Goal: Communication & Community: Answer question/provide support

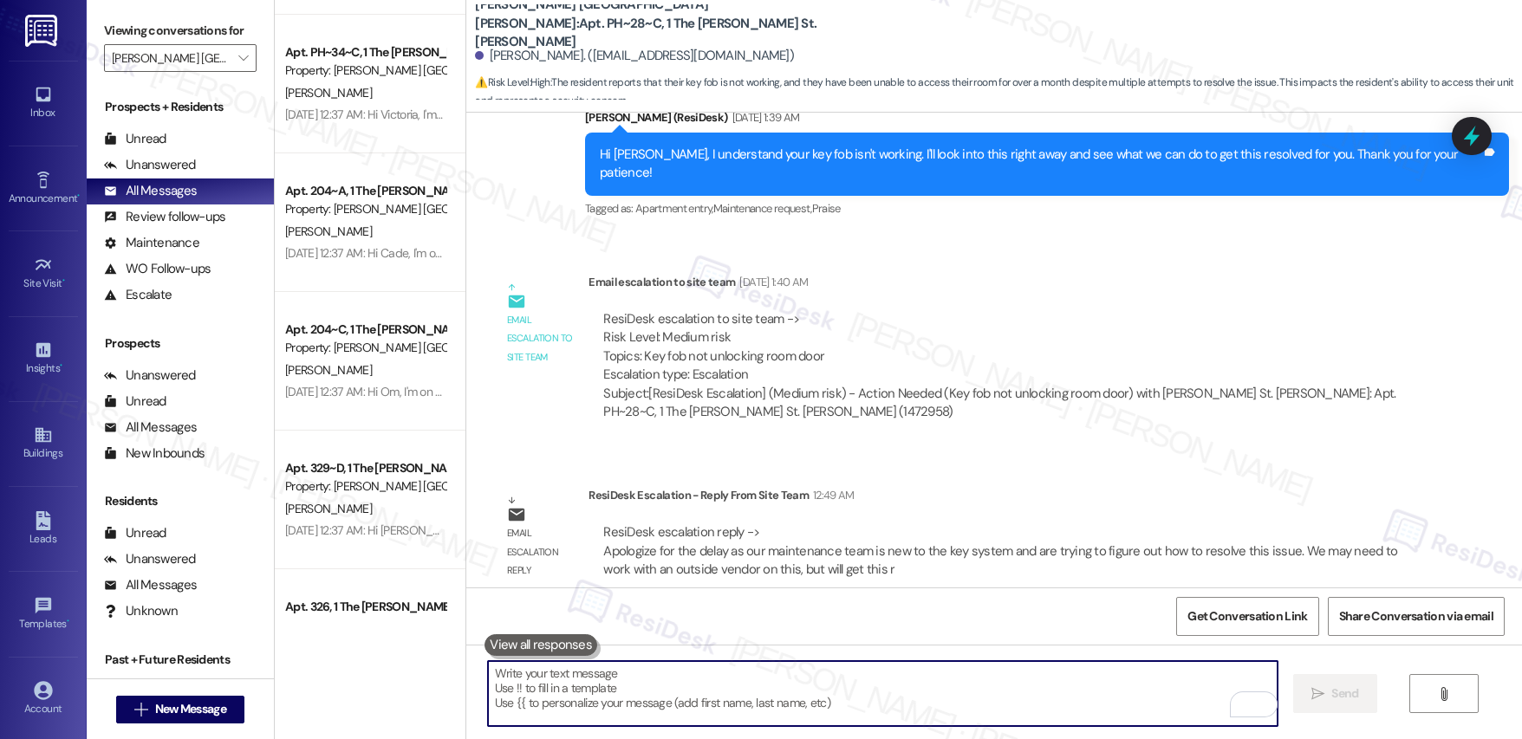
scroll to position [6318, 0]
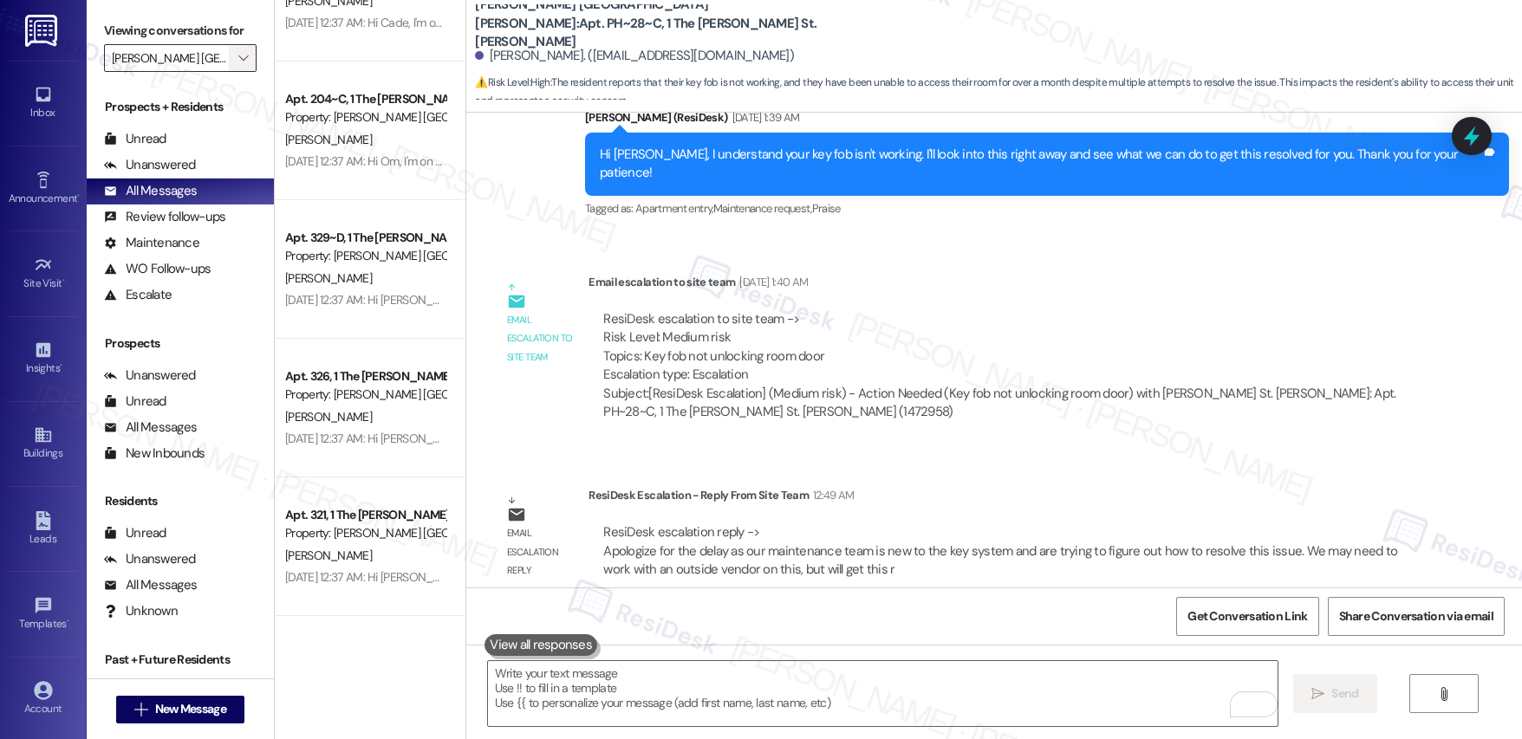
click at [238, 63] on icon "" at bounding box center [243, 58] width 10 height 14
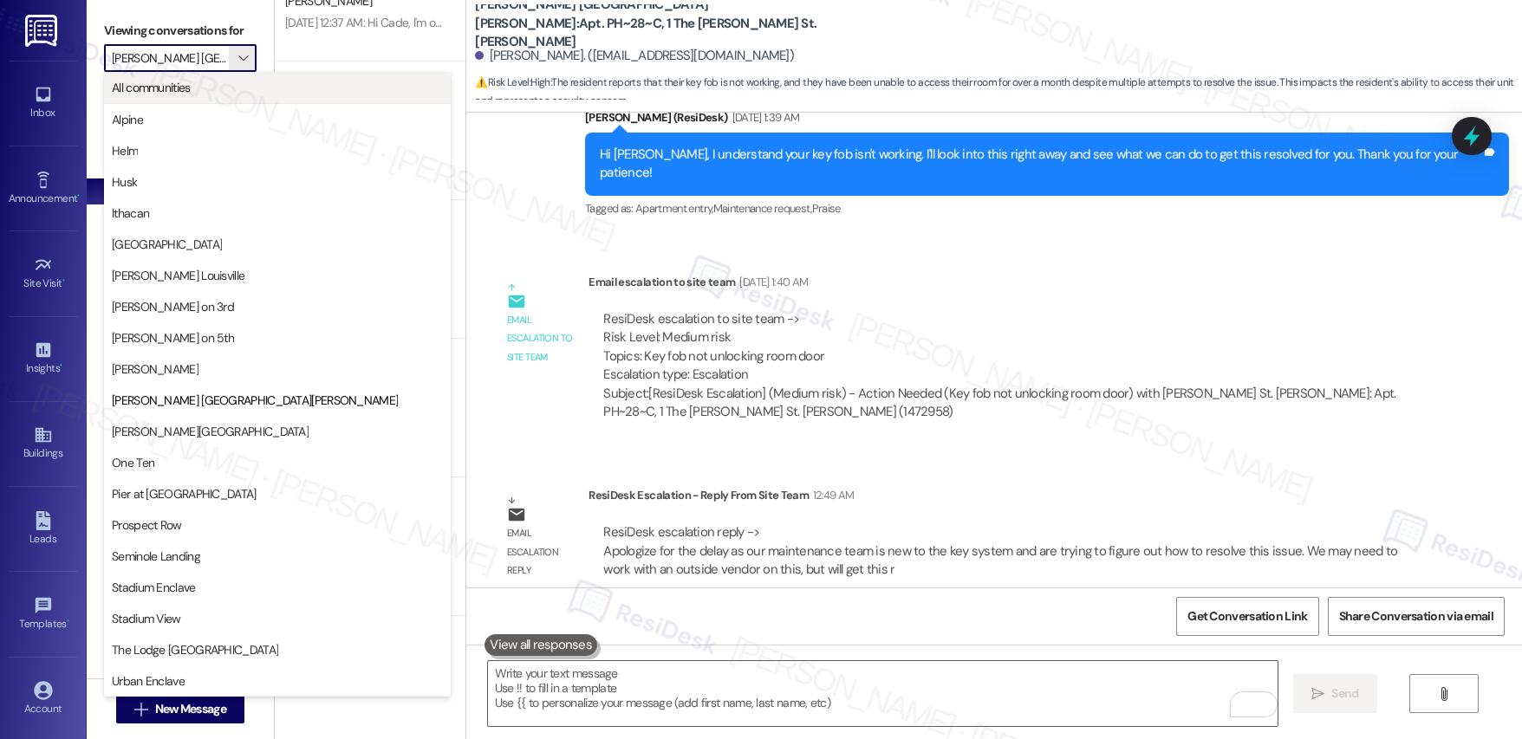
click at [205, 83] on span "All communities" at bounding box center [277, 87] width 331 height 17
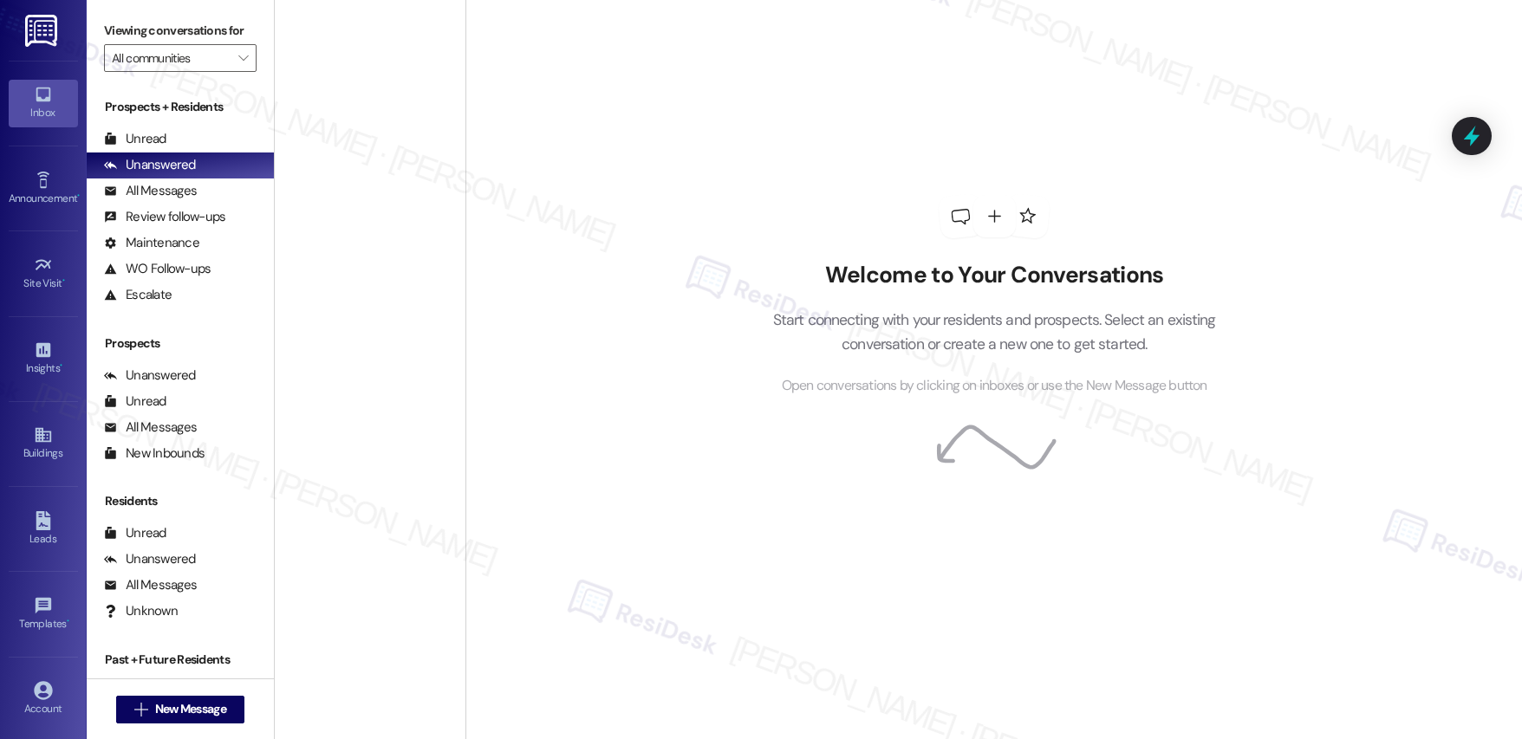
scroll to position [5069, 0]
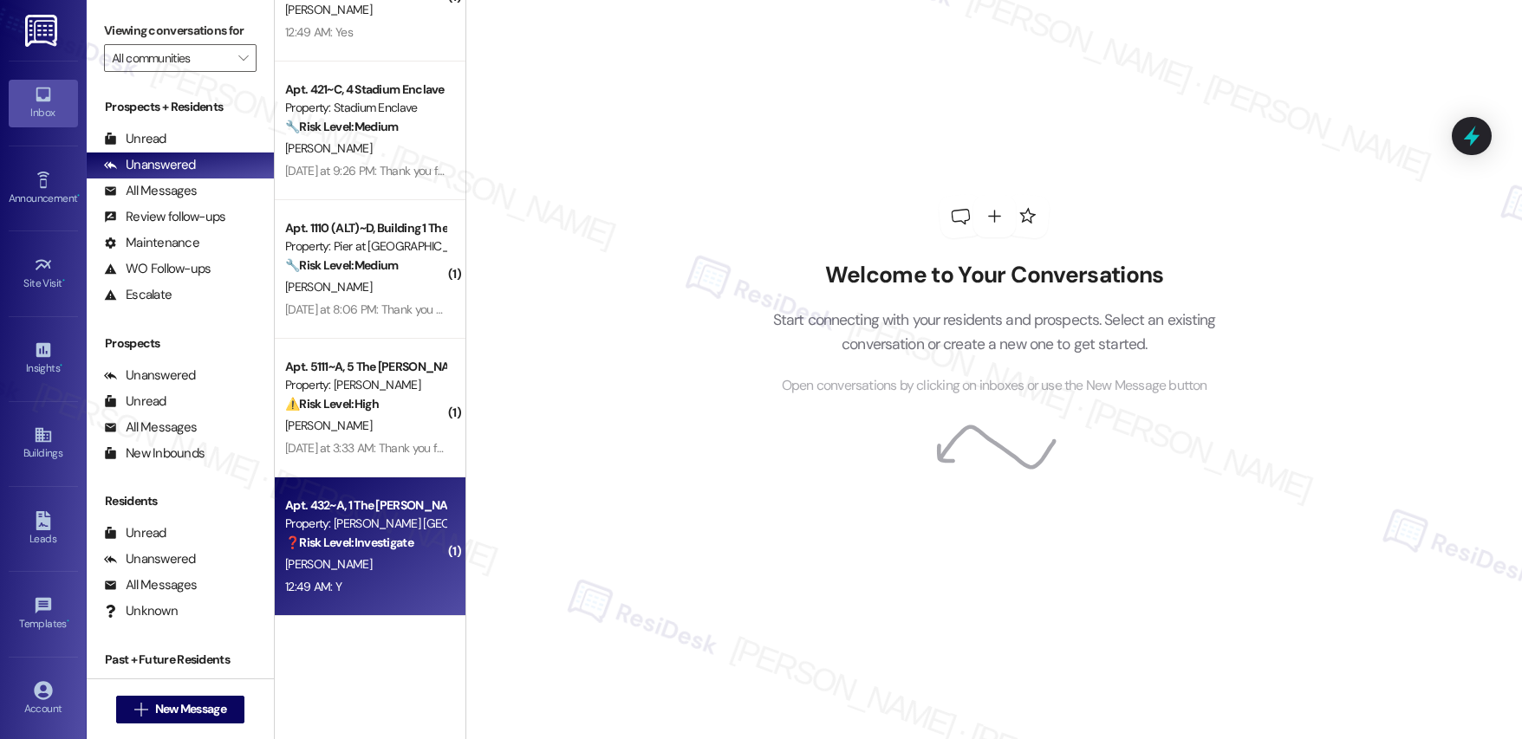
click at [361, 563] on span "[PERSON_NAME]" at bounding box center [328, 564] width 87 height 16
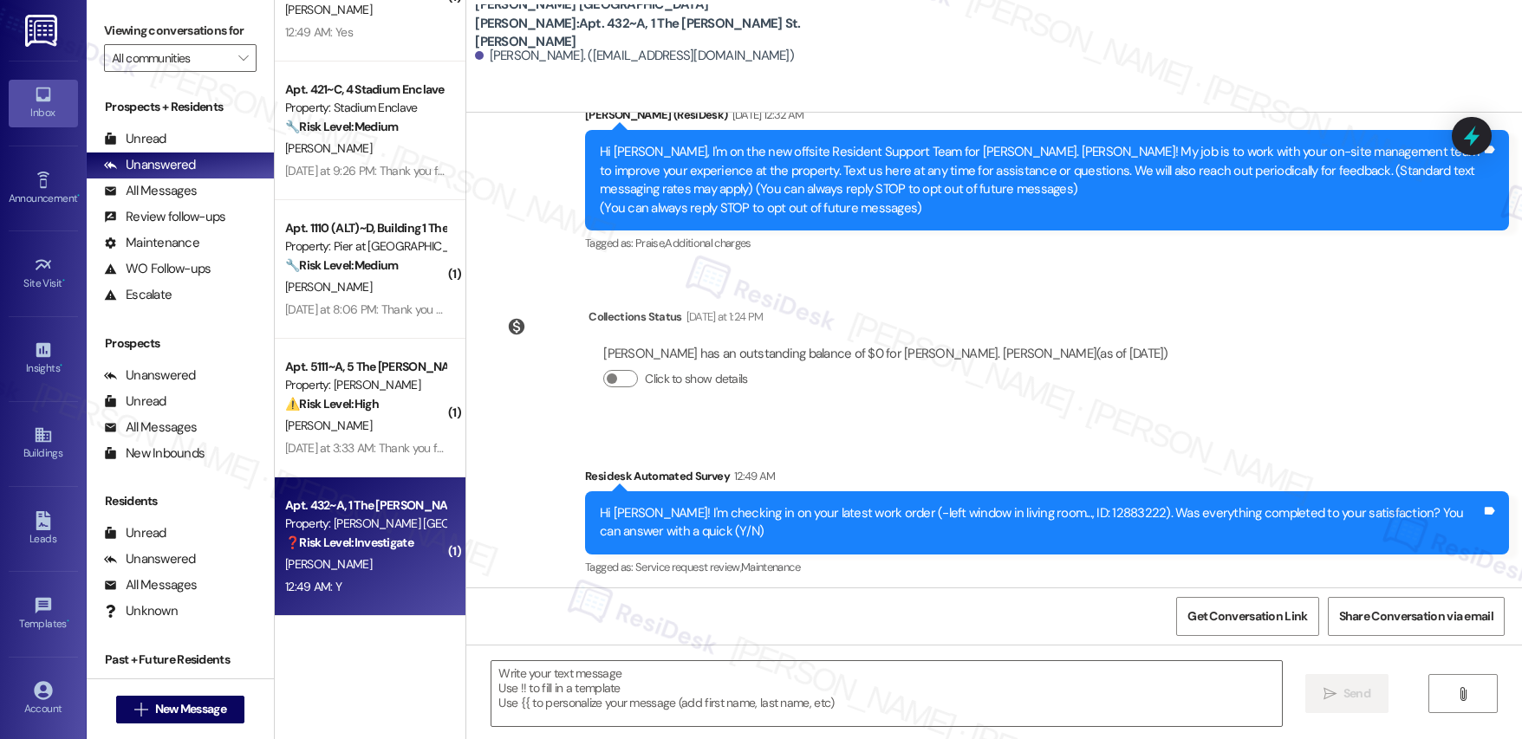
scroll to position [348, 0]
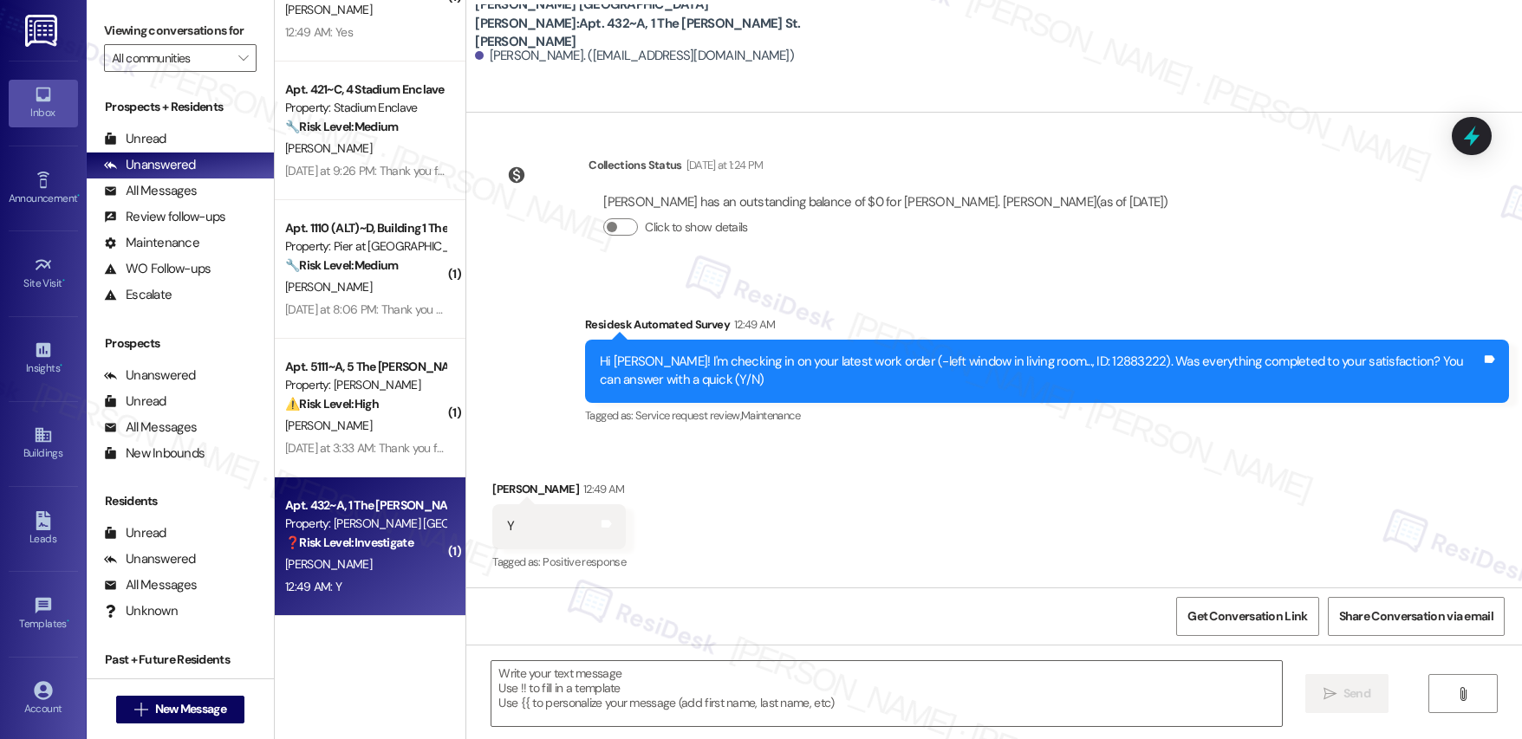
type textarea "Fetching suggested responses. Please feel free to read through the conversation…"
click at [580, 715] on textarea at bounding box center [886, 693] width 790 height 65
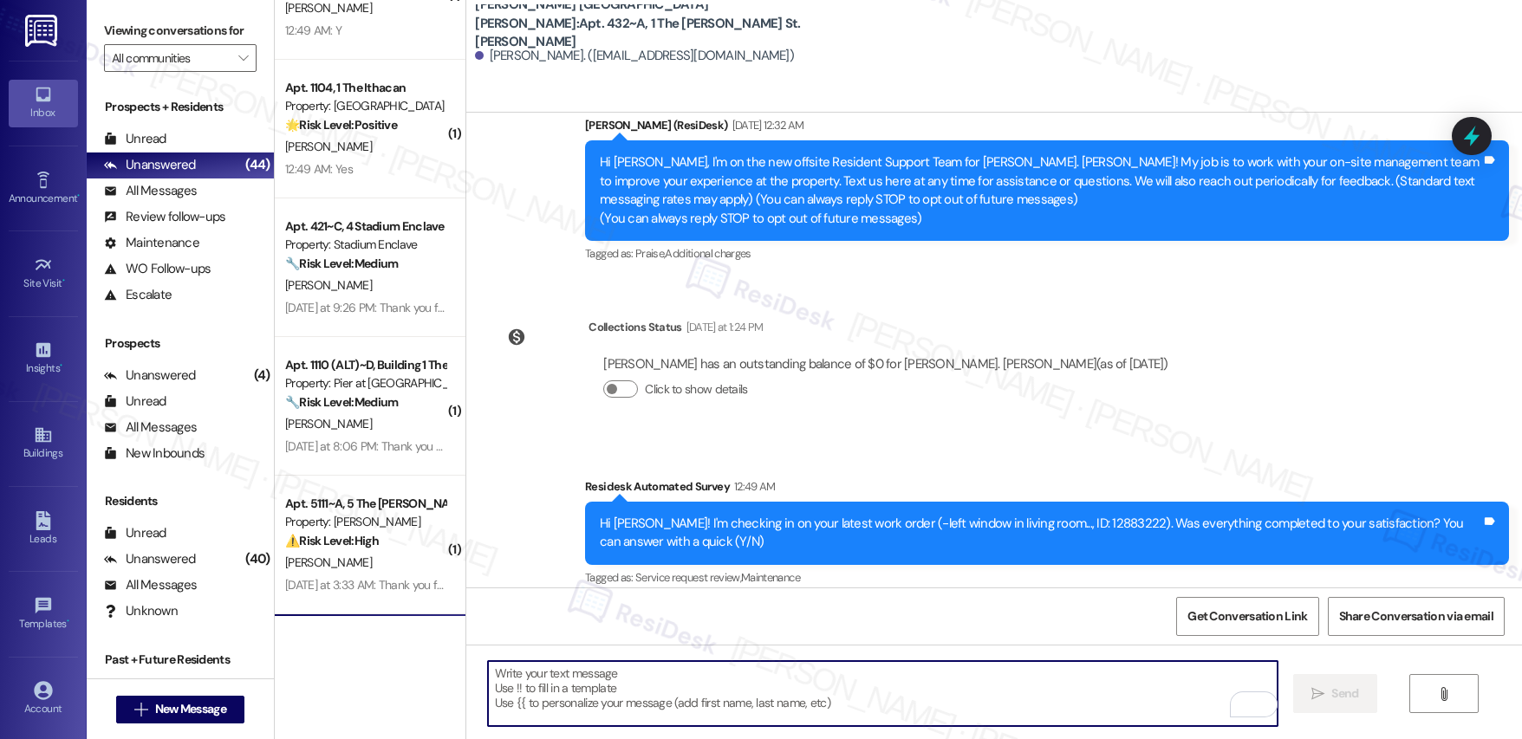
scroll to position [348, 0]
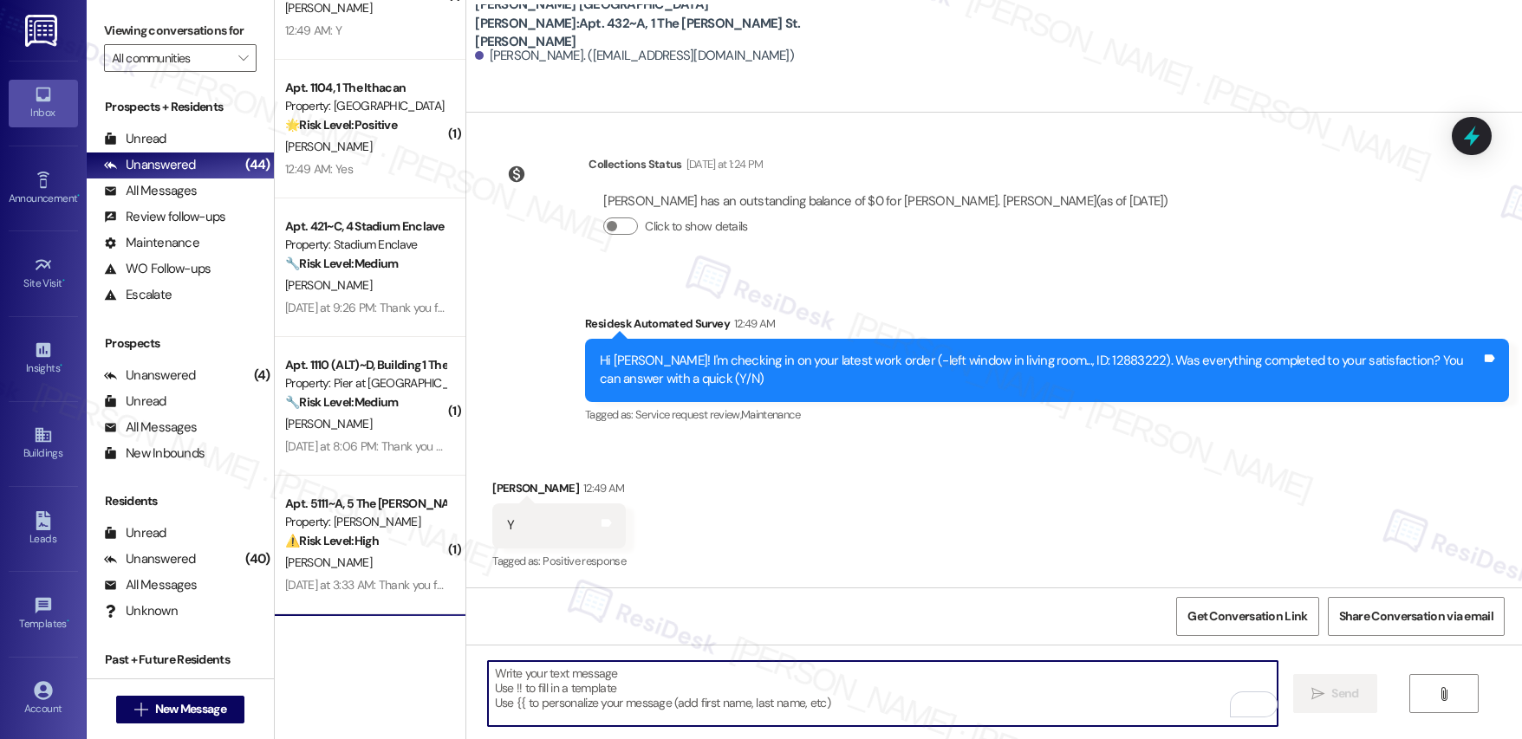
click at [559, 681] on textarea "To enrich screen reader interactions, please activate Accessibility in Grammarl…" at bounding box center [883, 693] width 790 height 65
click at [558, 680] on textarea "To enrich screen reader interactions, please activate Accessibility in Grammarl…" at bounding box center [883, 693] width 790 height 65
paste textarea "Hi {{first_name}}, I'm so glad to hear the work order was completed to your sat…"
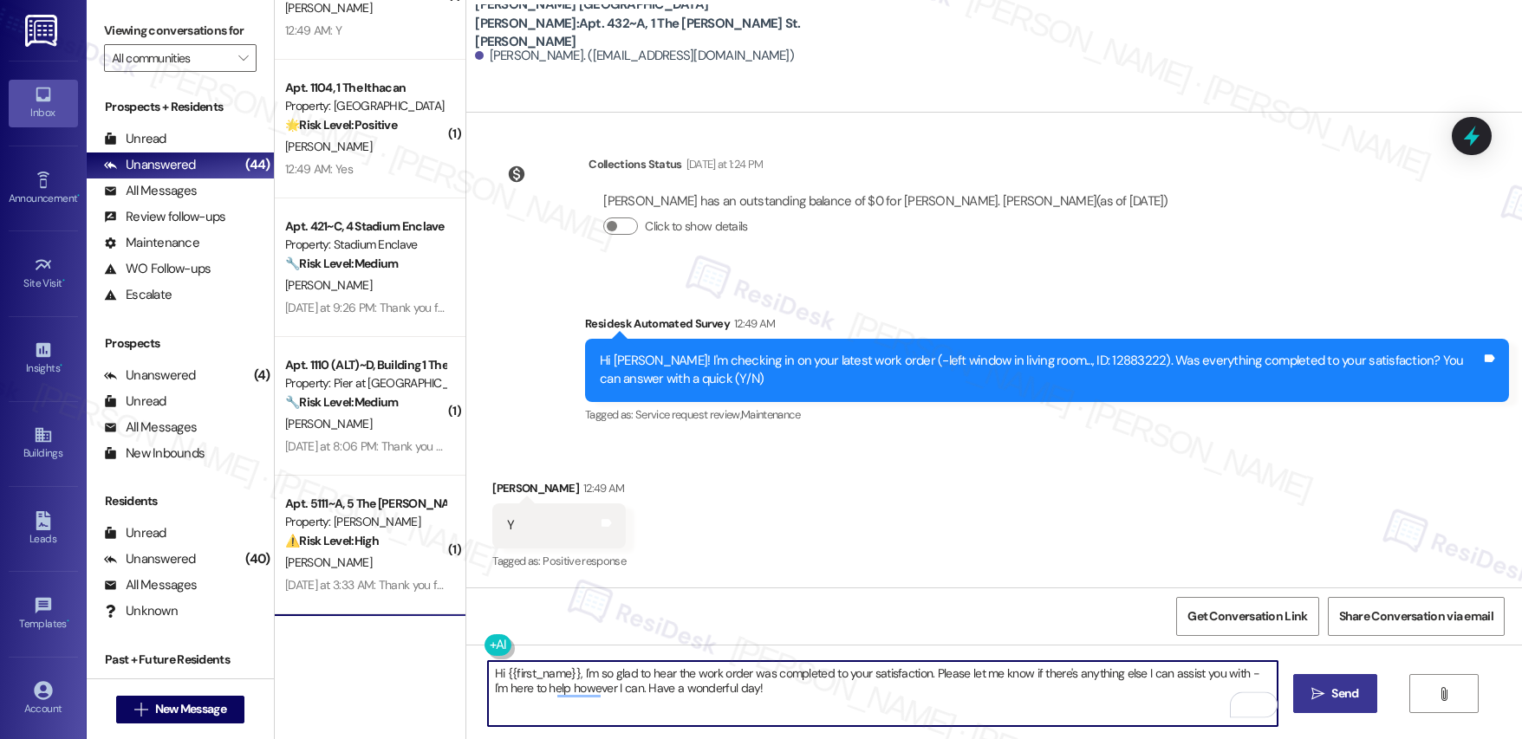
type textarea "Hi {{first_name}}, I'm so glad to hear the work order was completed to your sat…"
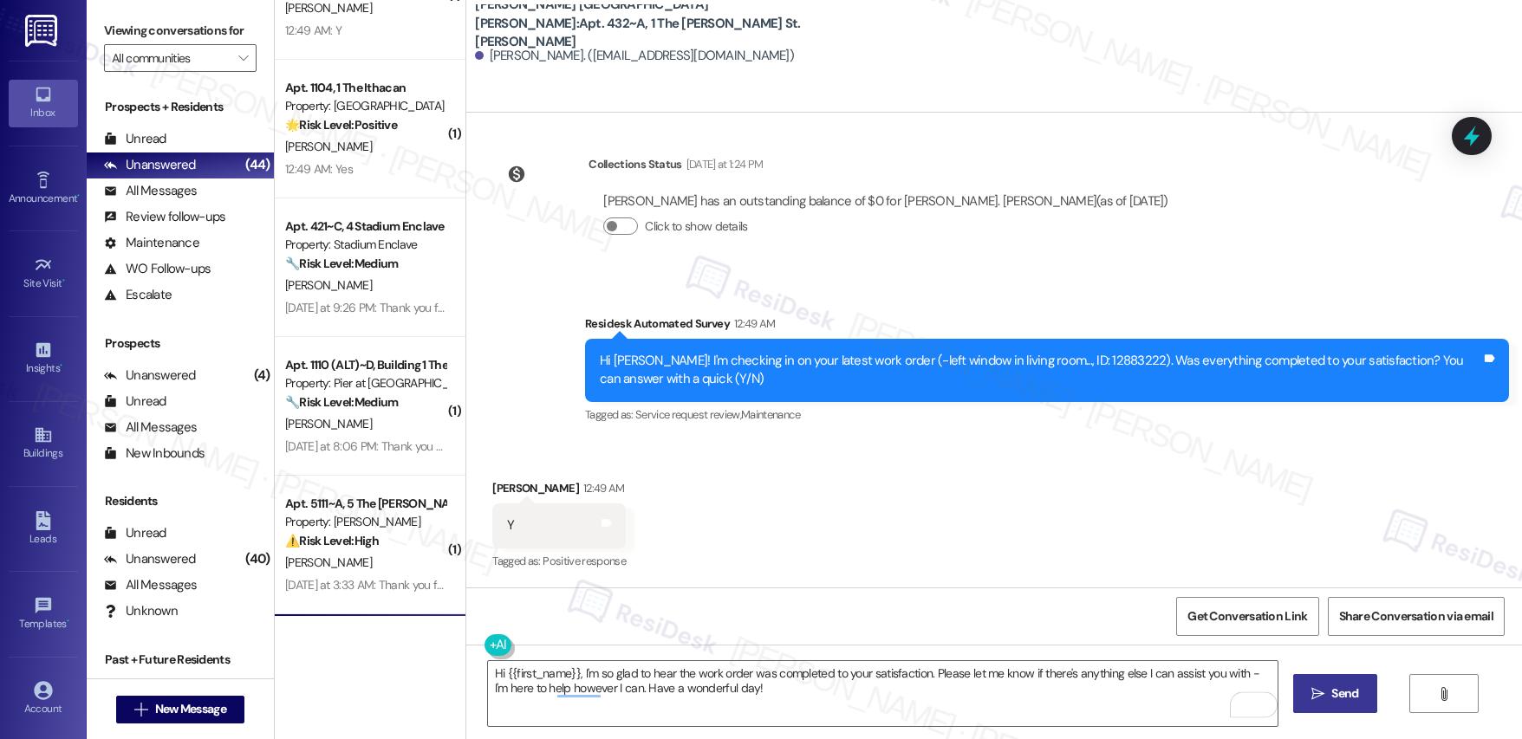
click at [1338, 706] on button " Send" at bounding box center [1335, 693] width 84 height 39
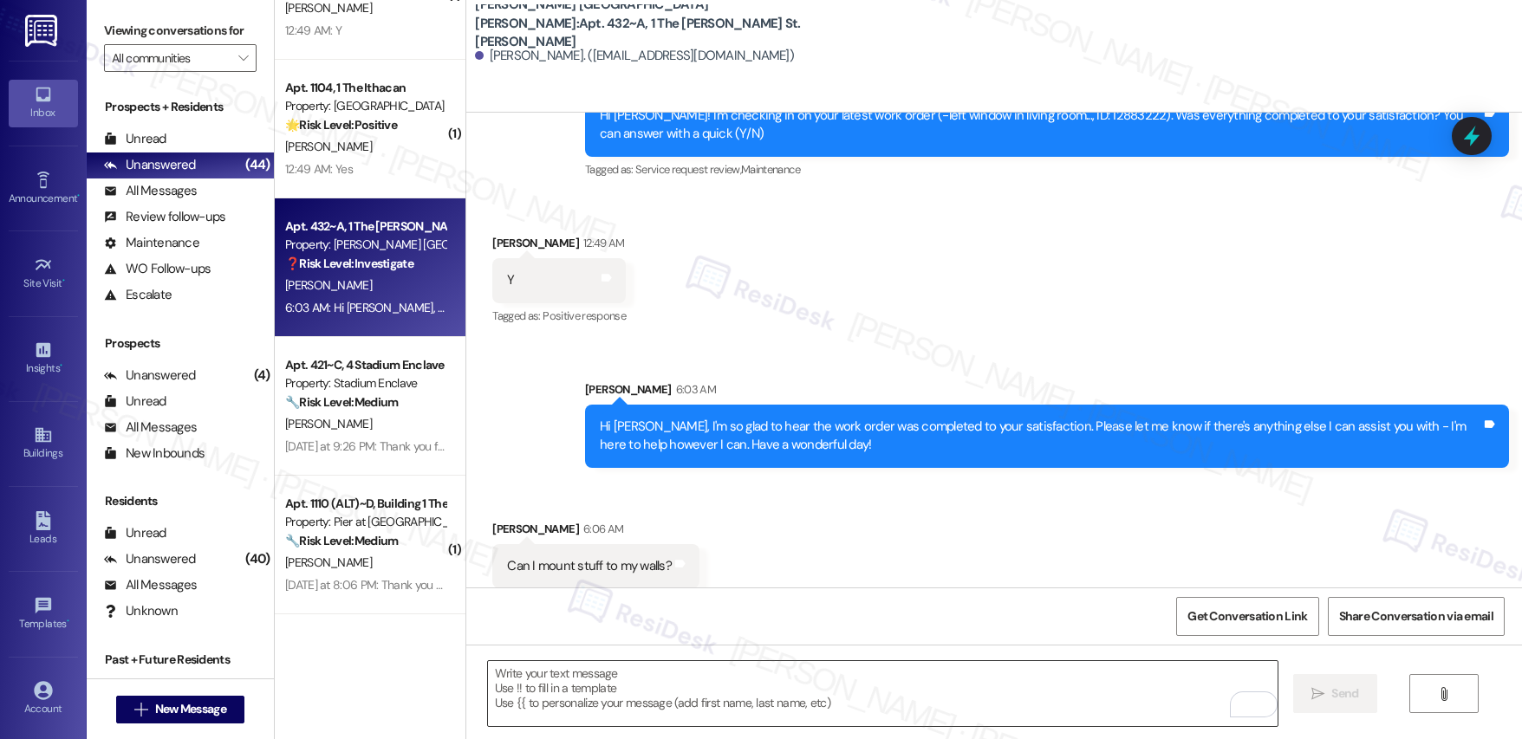
scroll to position [608, 0]
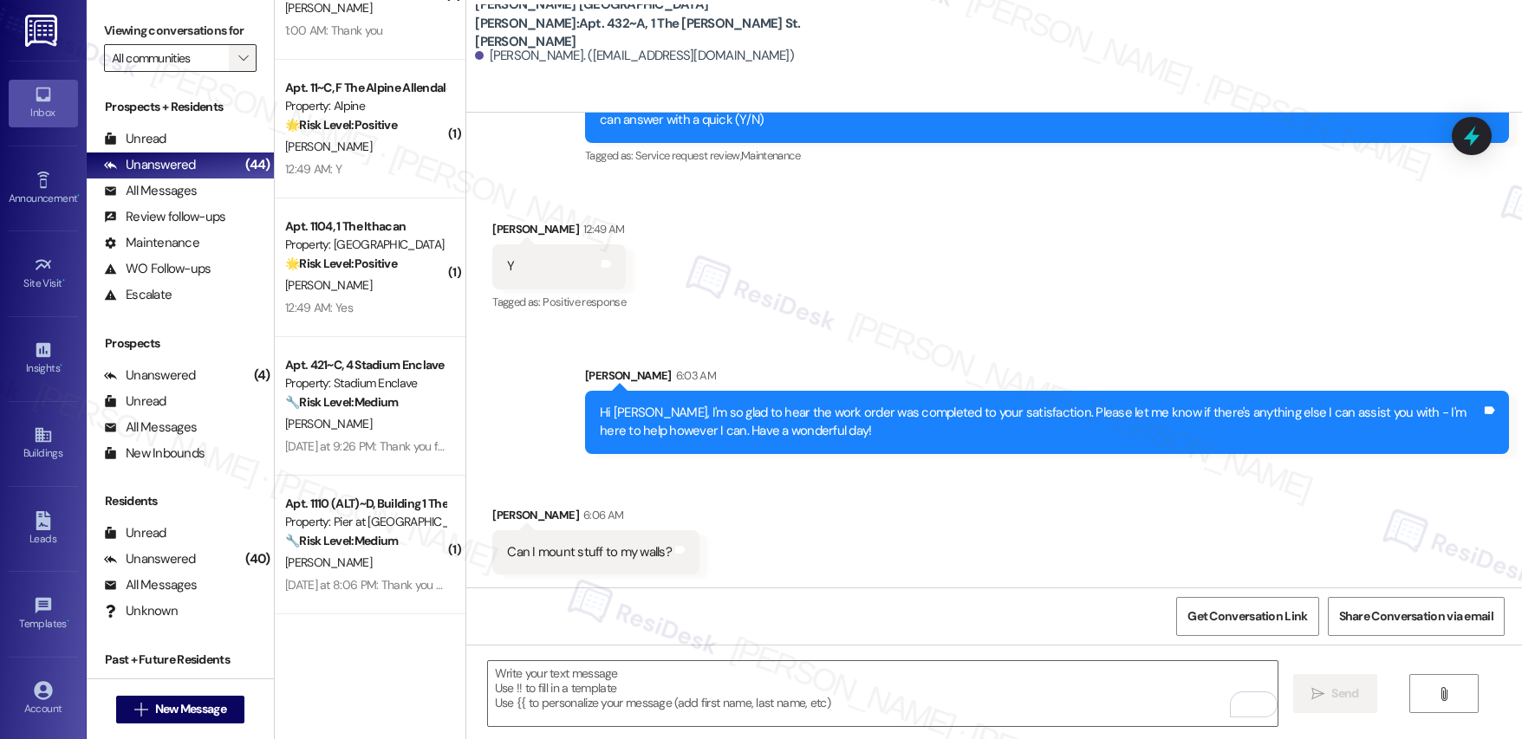
click at [235, 58] on span "" at bounding box center [243, 58] width 16 height 28
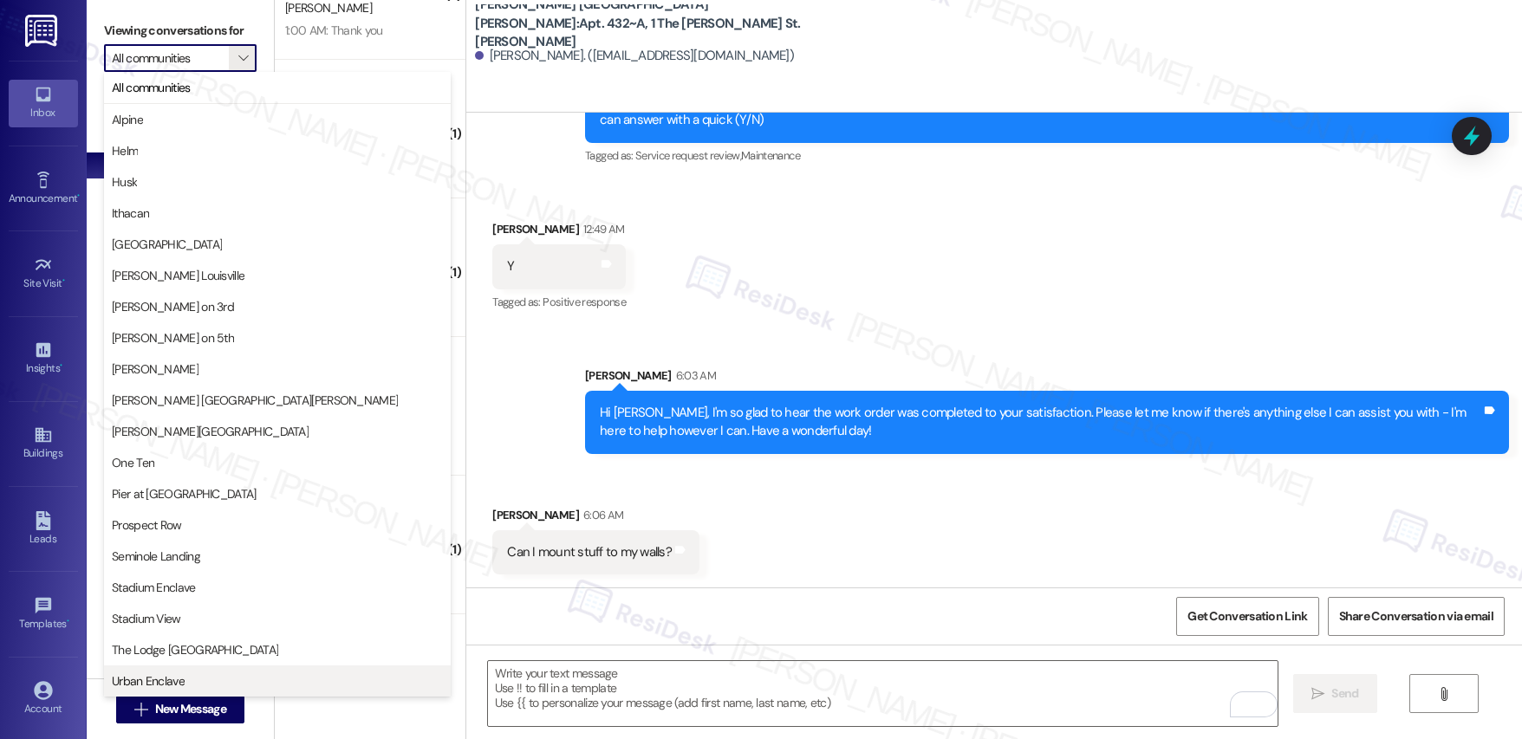
click at [181, 673] on span "Urban Enclave" at bounding box center [148, 681] width 73 height 17
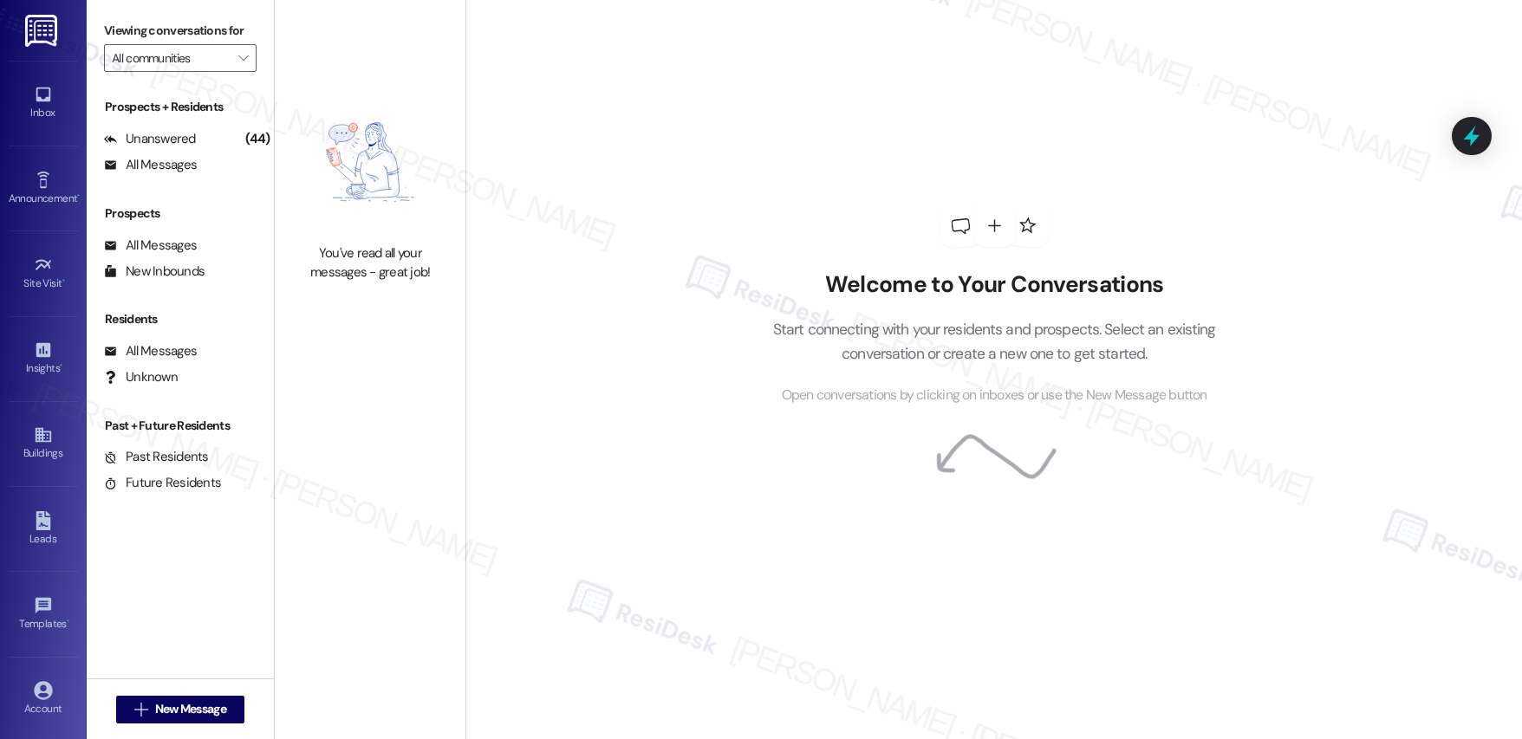
type input "Urban Enclave"
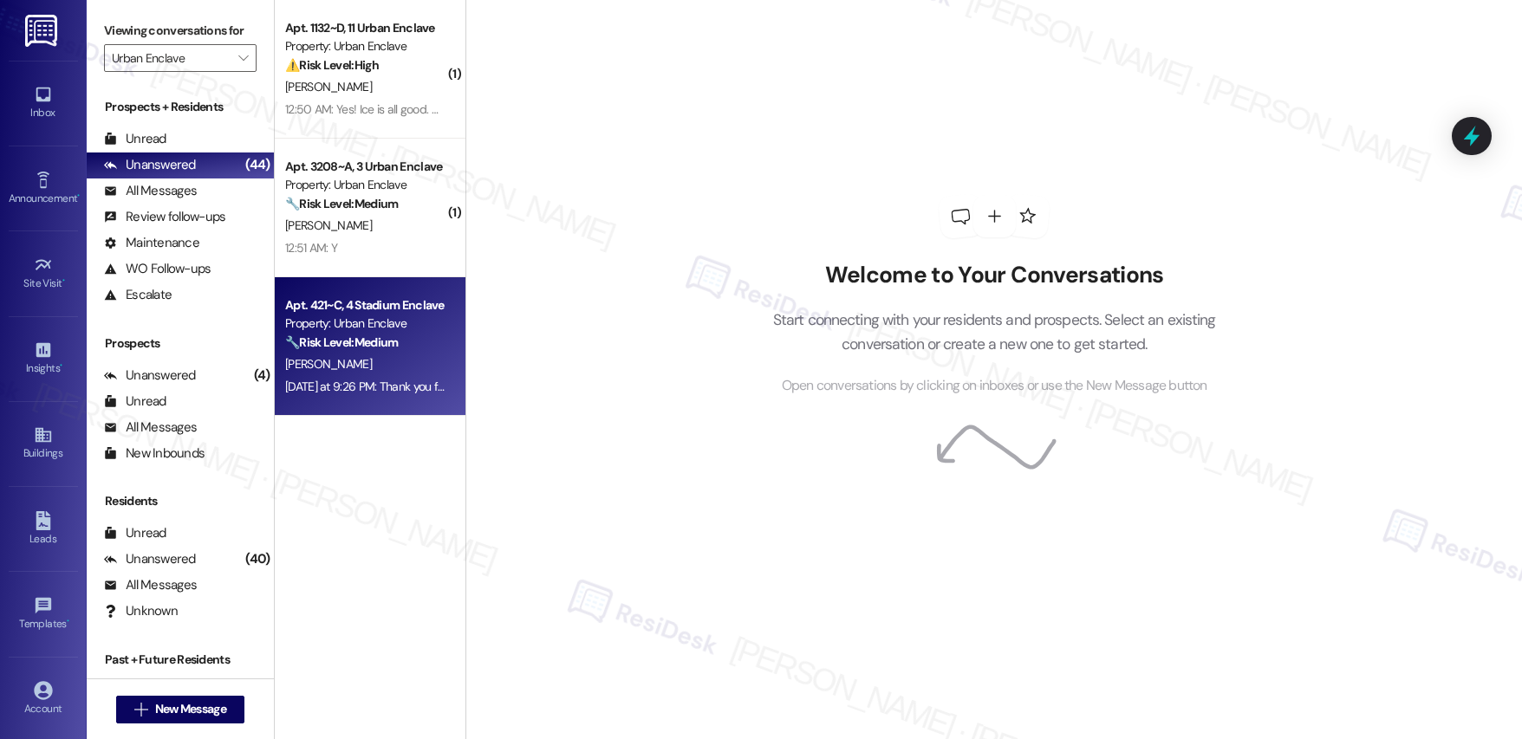
click at [381, 364] on div "A. Hunter" at bounding box center [365, 365] width 164 height 22
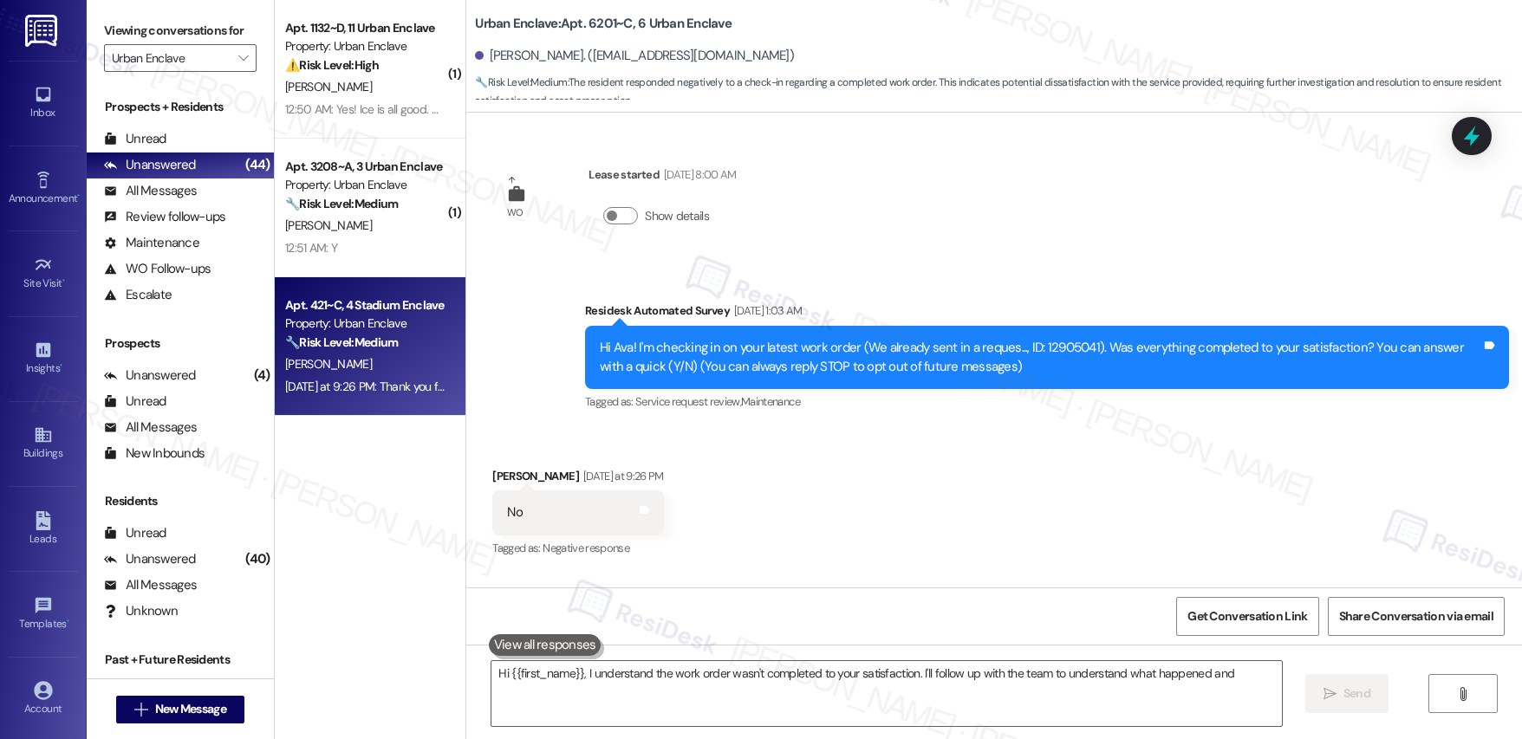
click at [379, 364] on div "A. Hunter" at bounding box center [365, 365] width 164 height 22
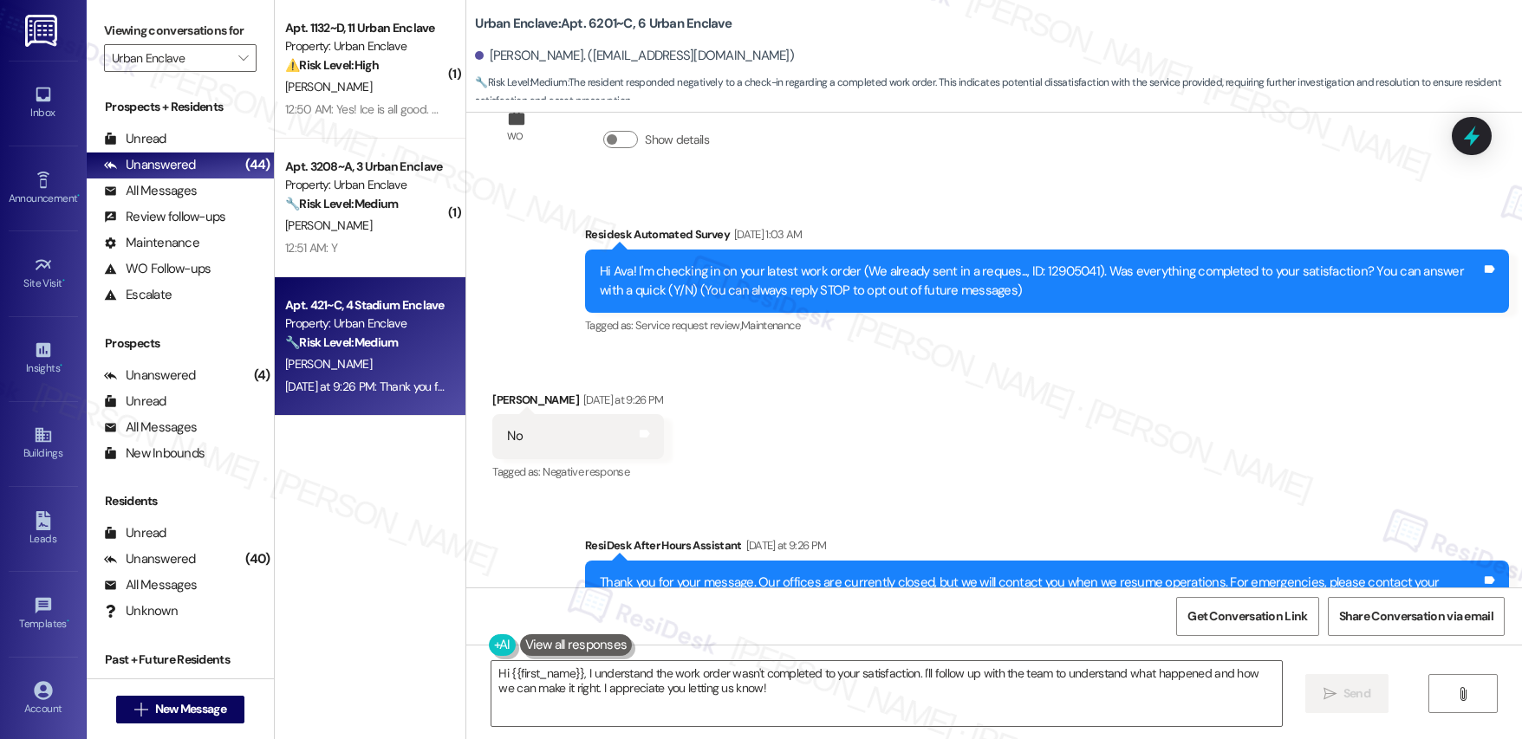
scroll to position [152, 0]
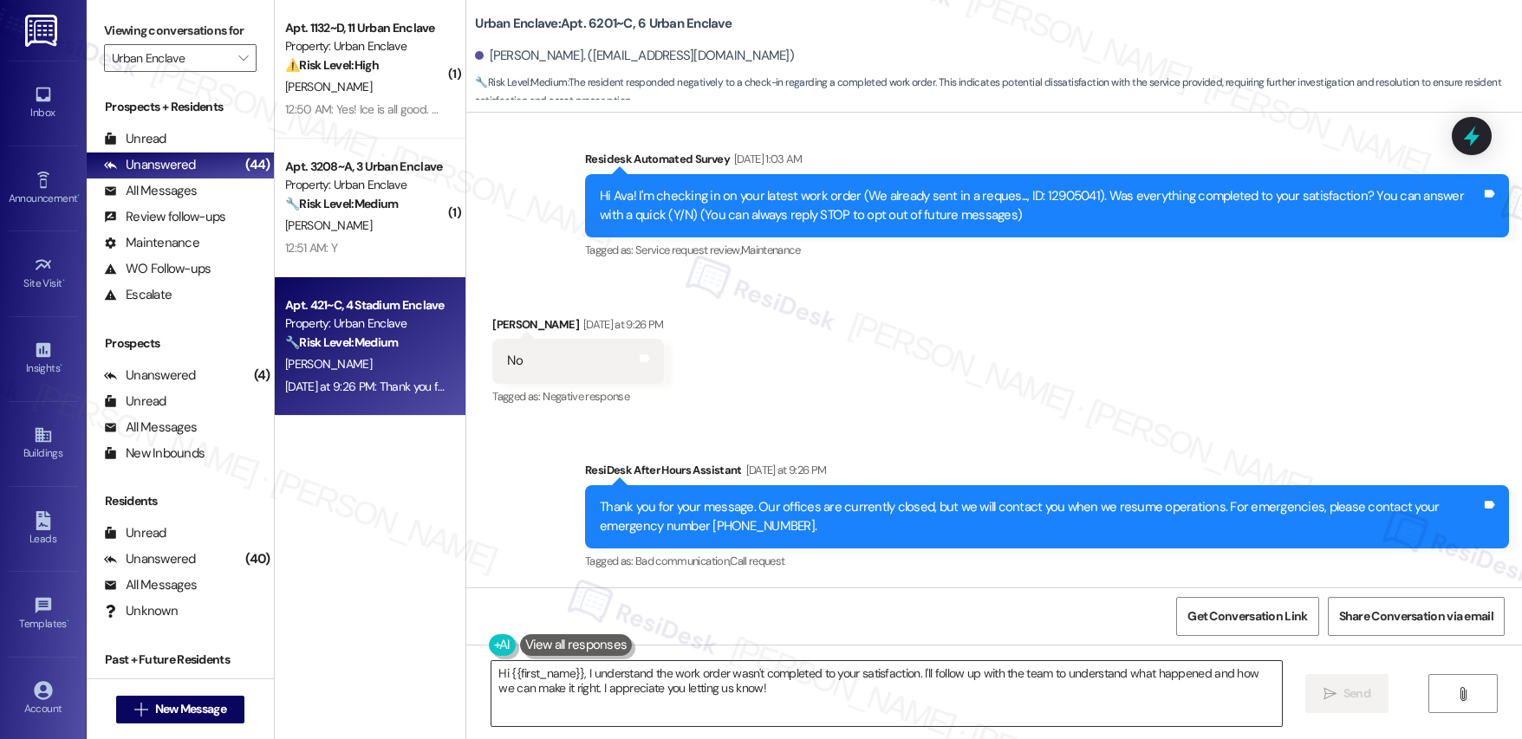
click at [631, 684] on textarea "Hi {{first_name}}, I understand the work order wasn't completed to your satisfa…" at bounding box center [886, 693] width 790 height 65
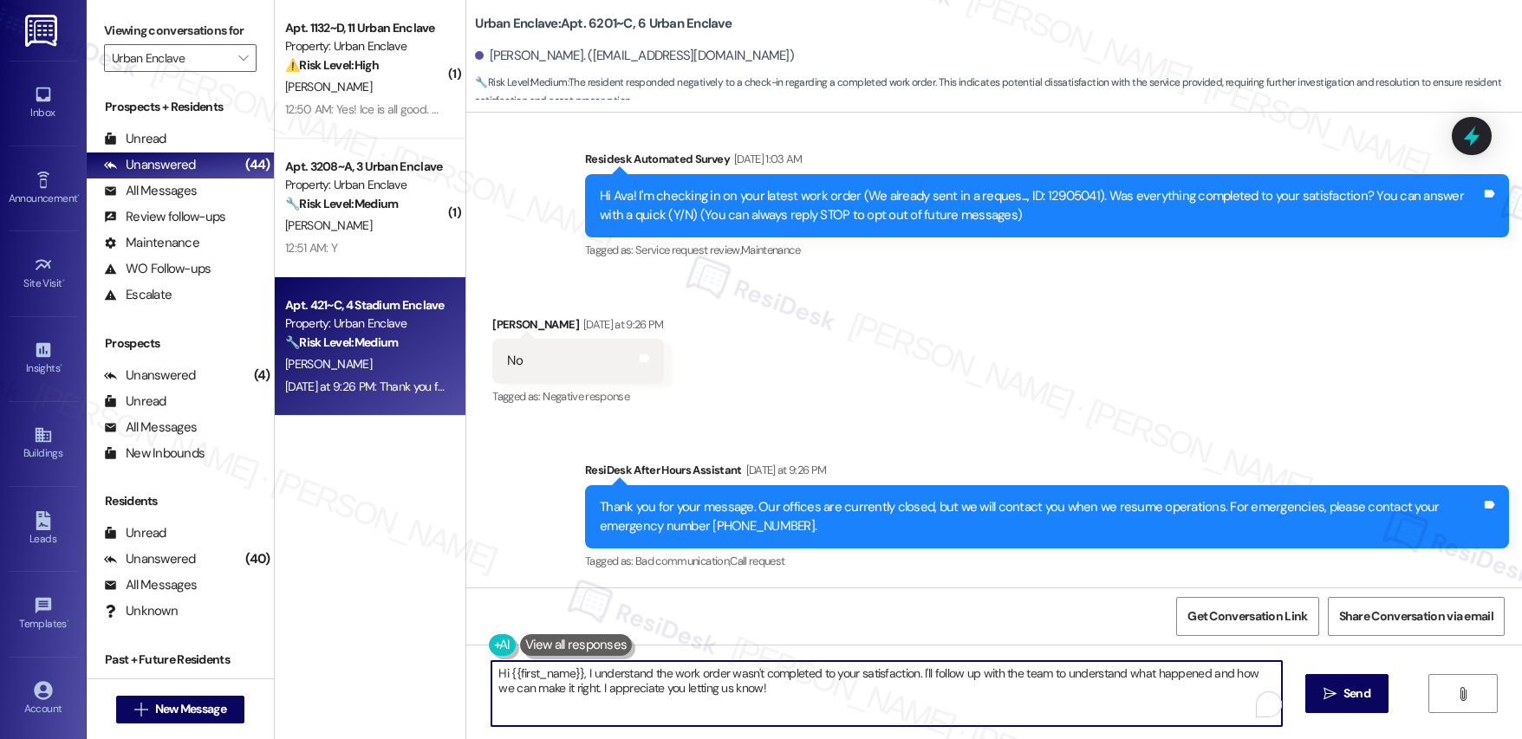
click at [631, 684] on textarea "Hi {{first_name}}, I understand the work order wasn't completed to your satisfa…" at bounding box center [886, 693] width 790 height 65
click at [630, 684] on textarea "Hi {{first_name}}, I understand the work order wasn't completed to your satisfa…" at bounding box center [886, 693] width 790 height 65
paste textarea "m happy to help! Could you please provide more details about what wasn't resolv…"
click at [740, 700] on textarea "Hi {{first_name}}, I understand the work order wasn't completed to your satisfa…" at bounding box center [883, 693] width 790 height 65
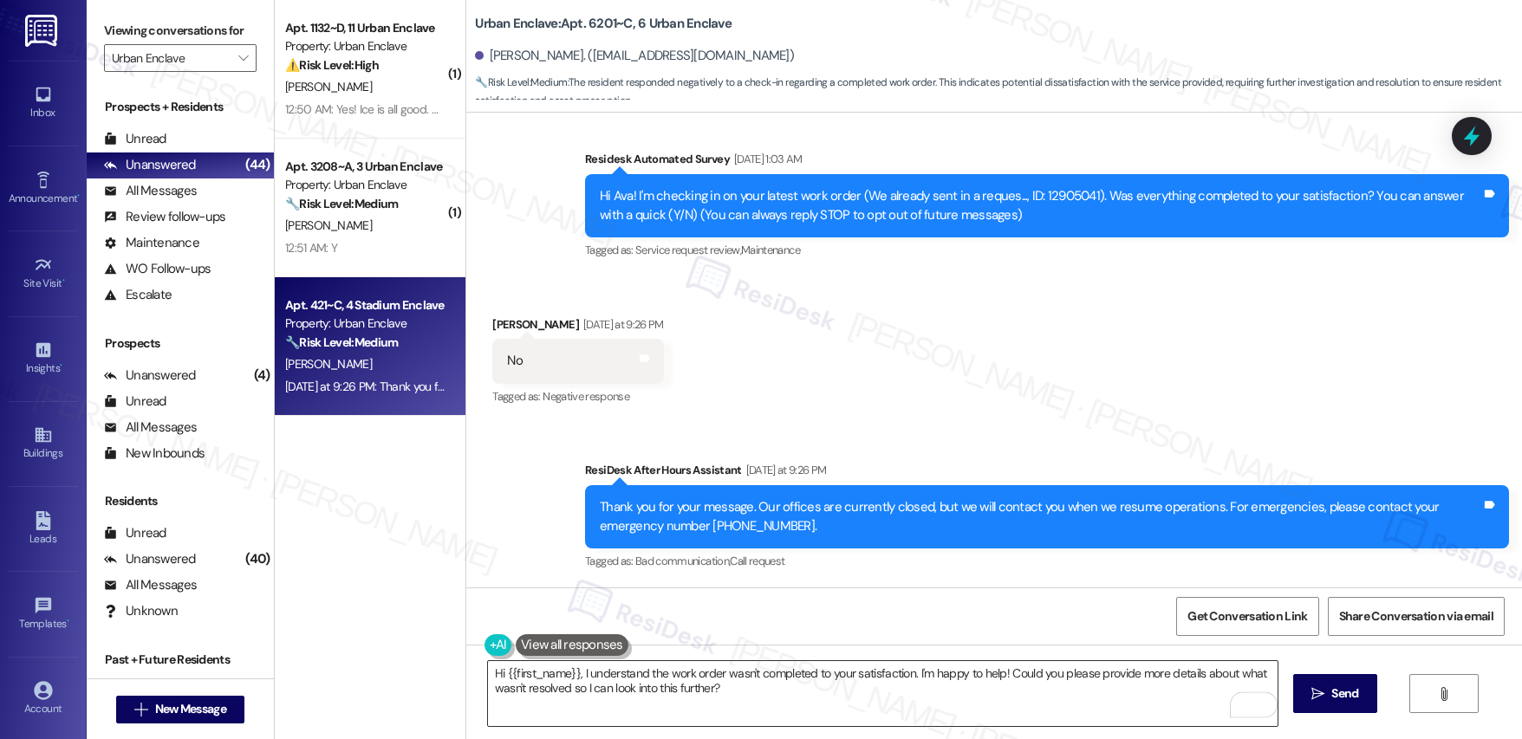
drag, startPoint x: 1326, startPoint y: 681, endPoint x: 1210, endPoint y: 713, distance: 120.5
click at [1327, 680] on button " Send" at bounding box center [1335, 693] width 84 height 39
type textarea "Fetching suggested responses. Please feel free to read through the conversation…"
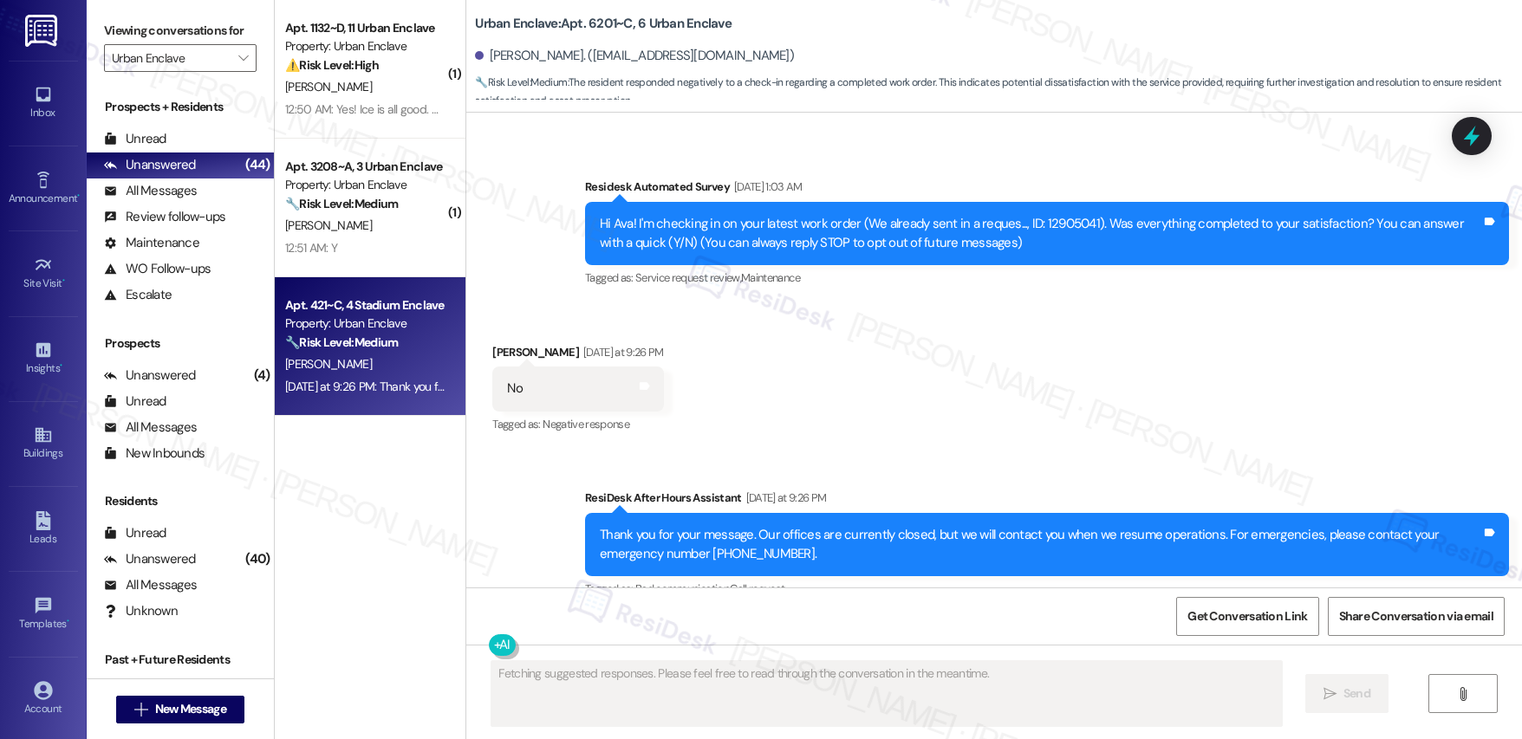
scroll to position [291, 0]
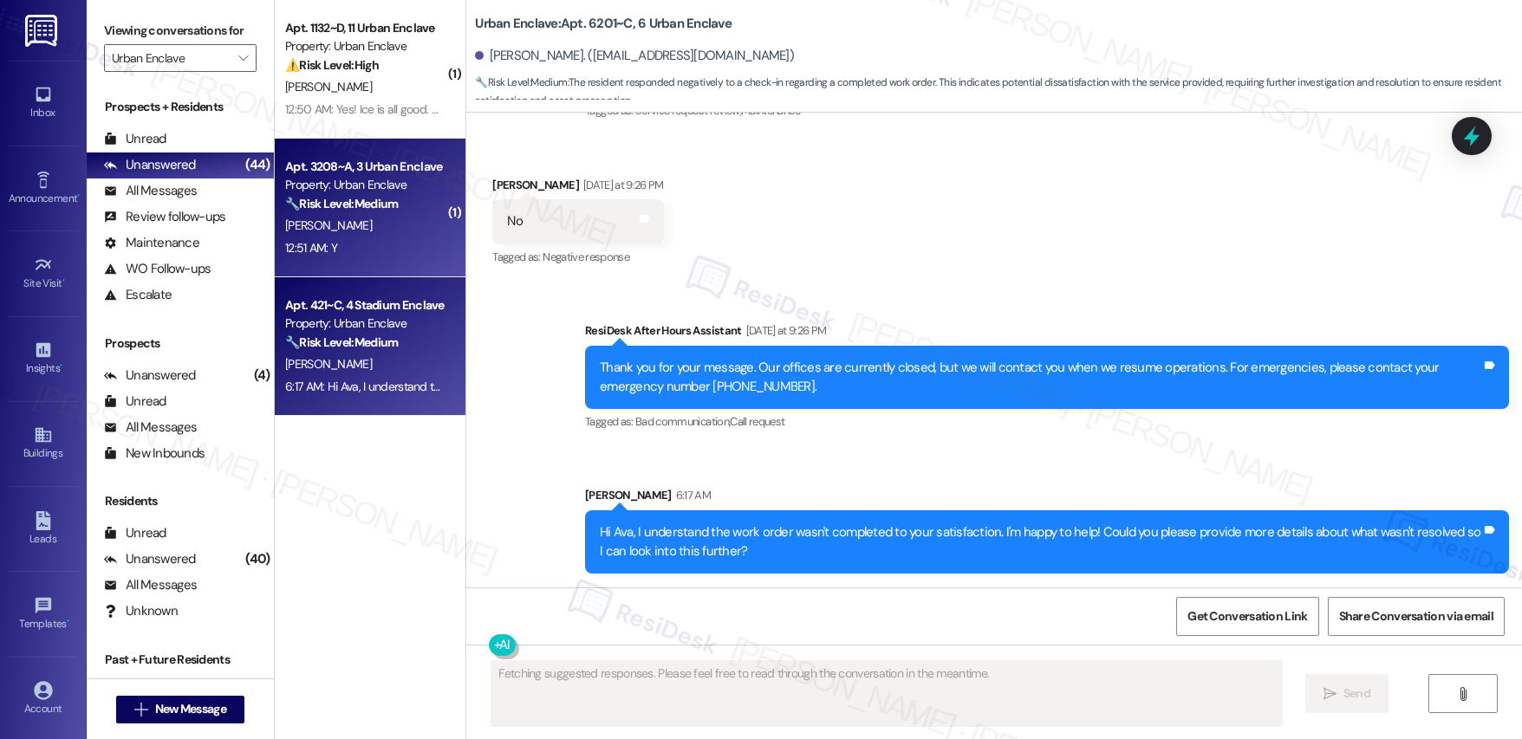
click at [386, 261] on div "Apt. 3208~A, 3 Urban Enclave Property: Urban Enclave 🔧 Risk Level: Medium The r…" at bounding box center [370, 208] width 191 height 139
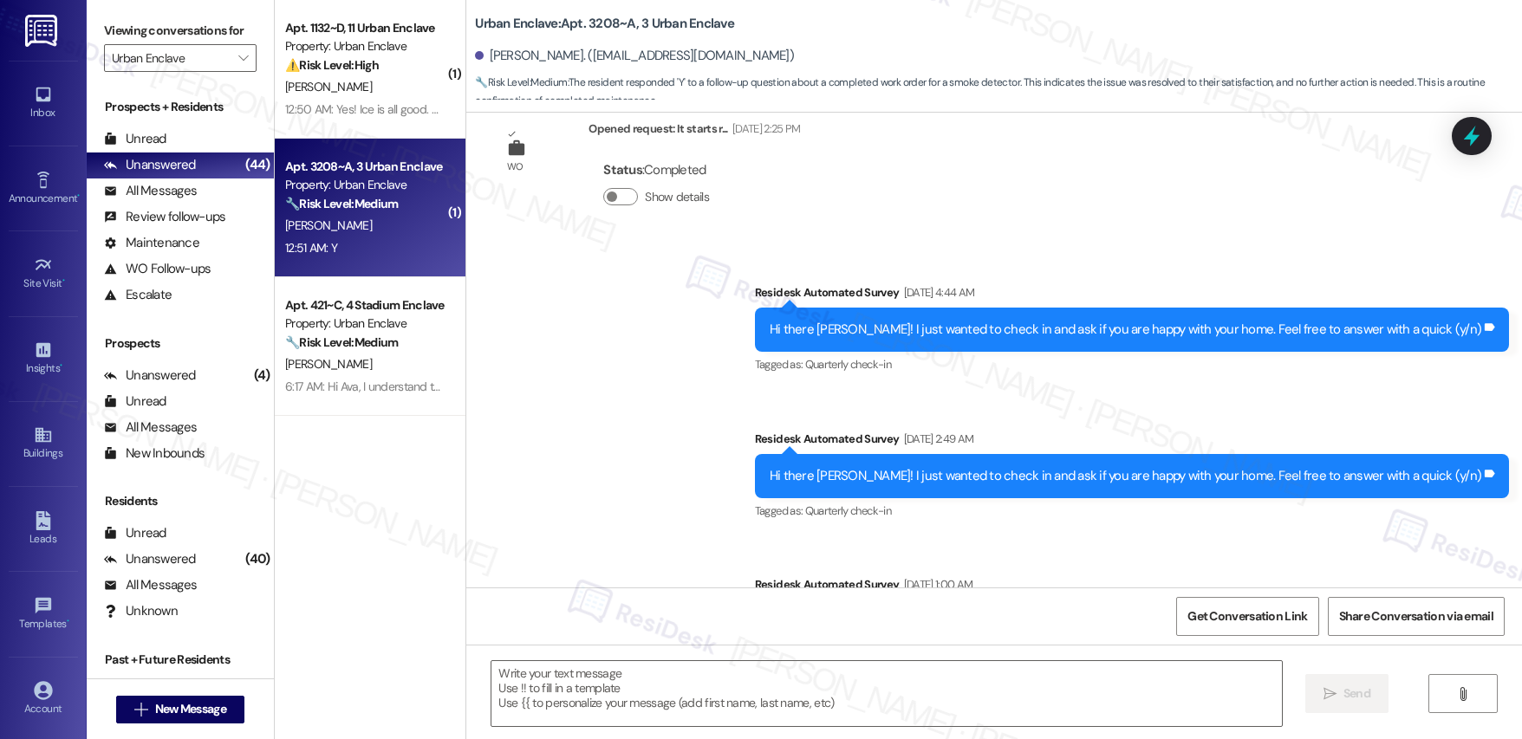
type textarea "Fetching suggested responses. Please feel free to read through the conversation…"
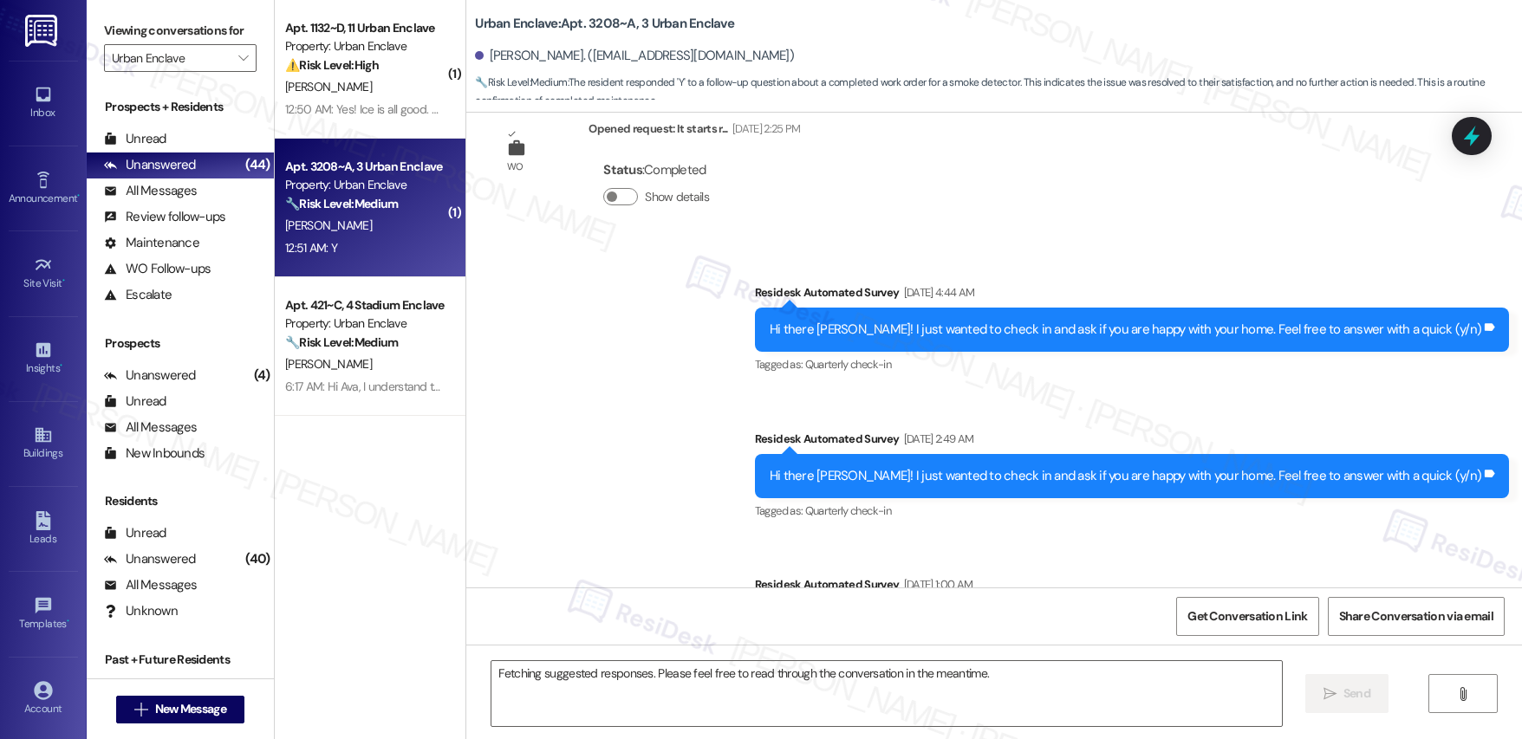
scroll to position [8052, 0]
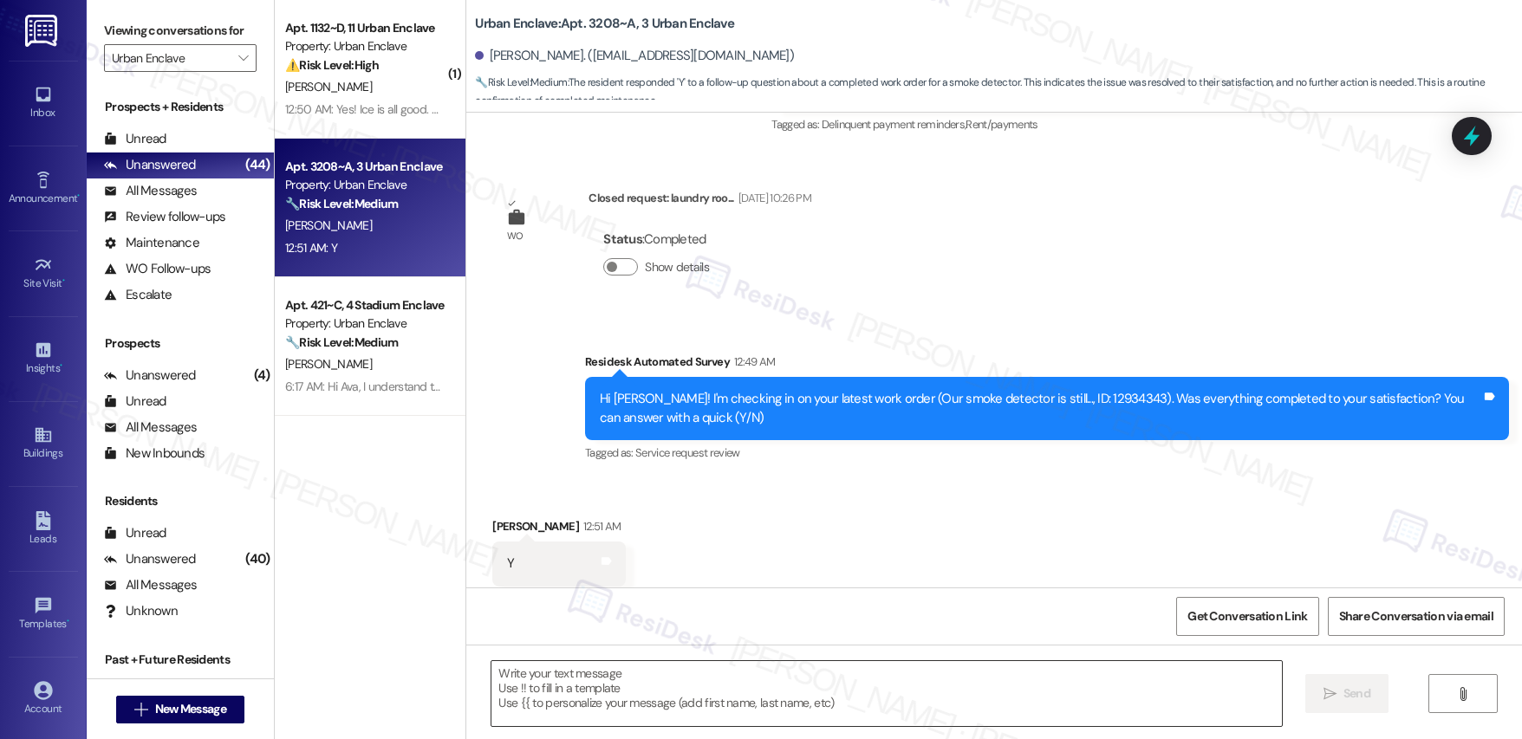
click at [590, 693] on textarea at bounding box center [886, 693] width 790 height 65
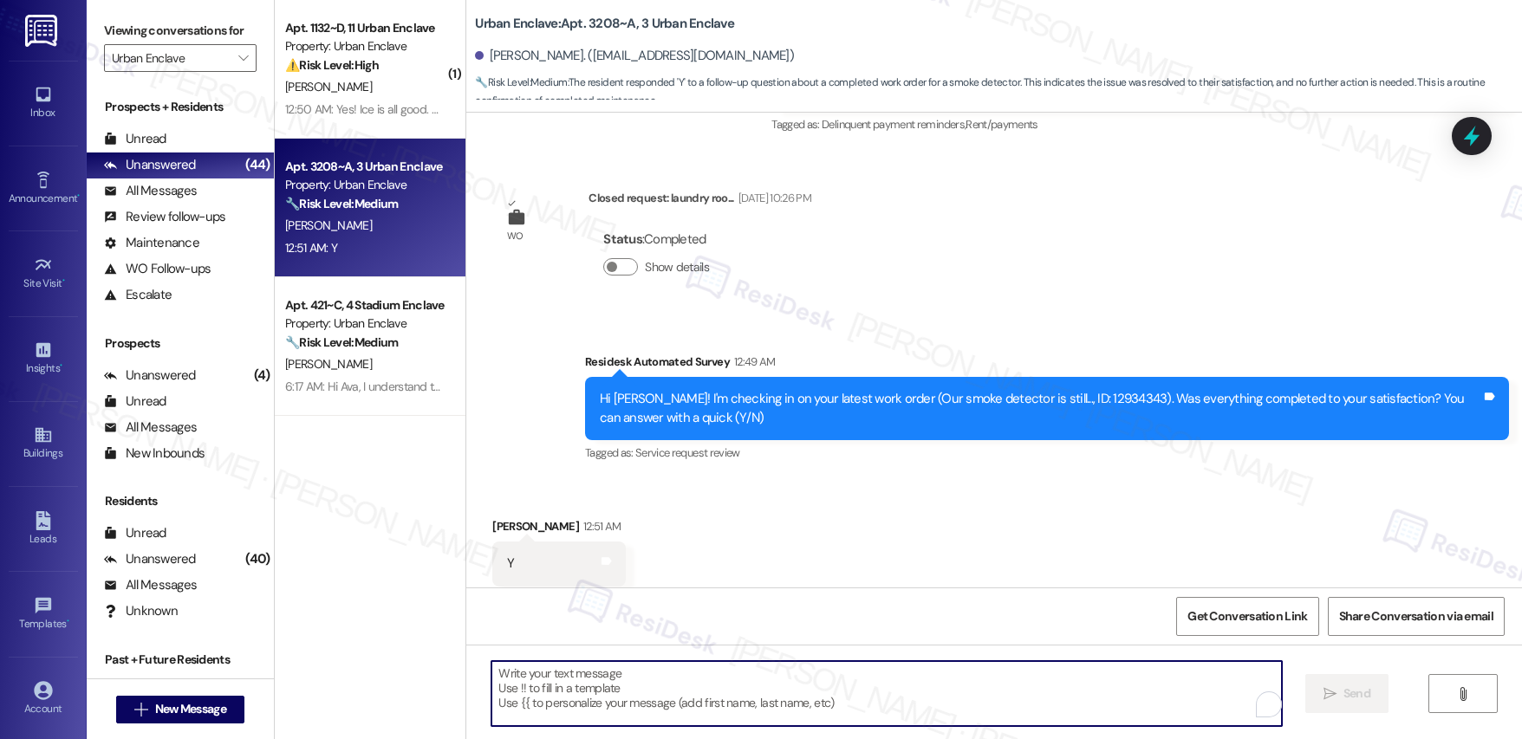
paste textarea "Hi {{first_name}}, I'm so glad to hear the work order was completed to your sat…"
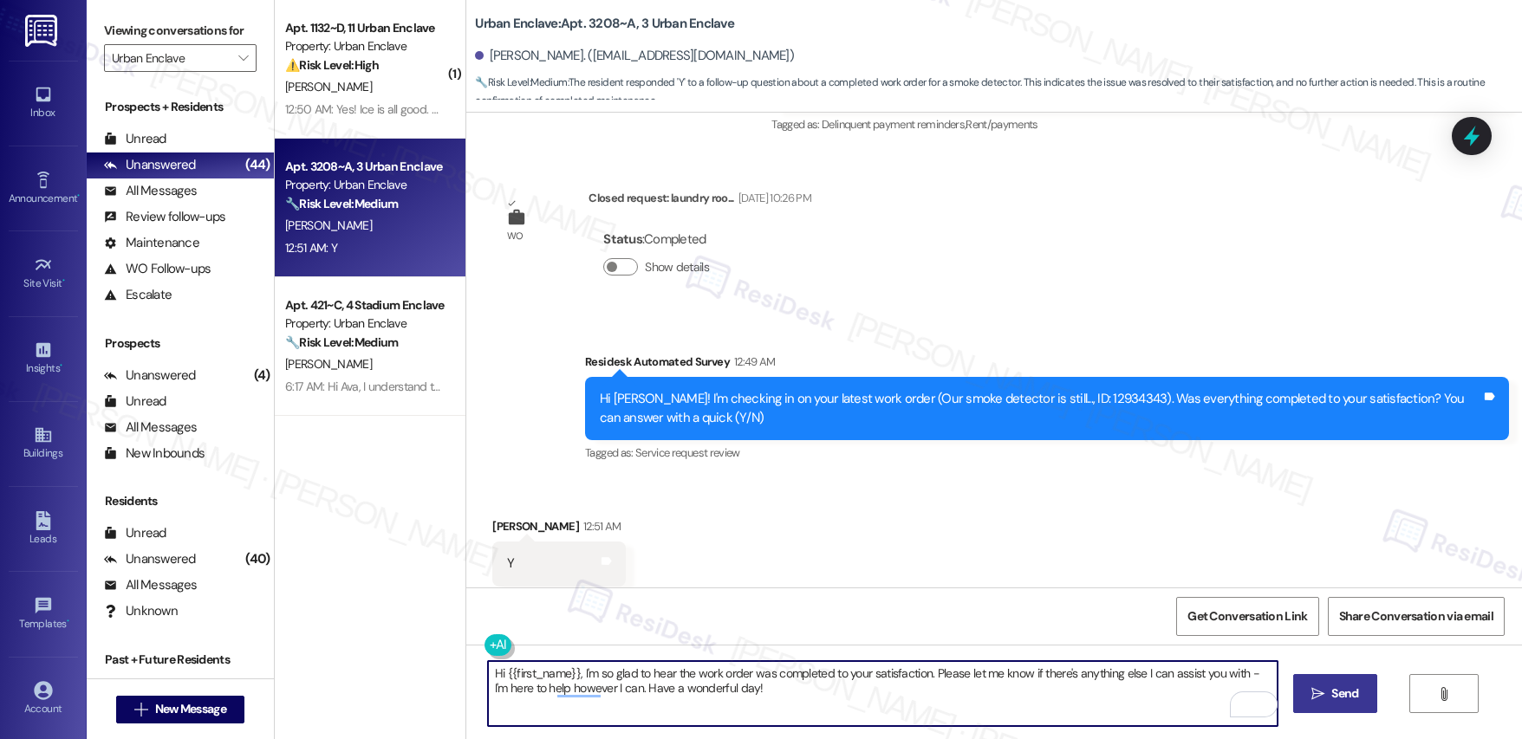
type textarea "Hi {{first_name}}, I'm so glad to hear the work order was completed to your sat…"
click at [1340, 690] on span "Send" at bounding box center [1344, 694] width 27 height 18
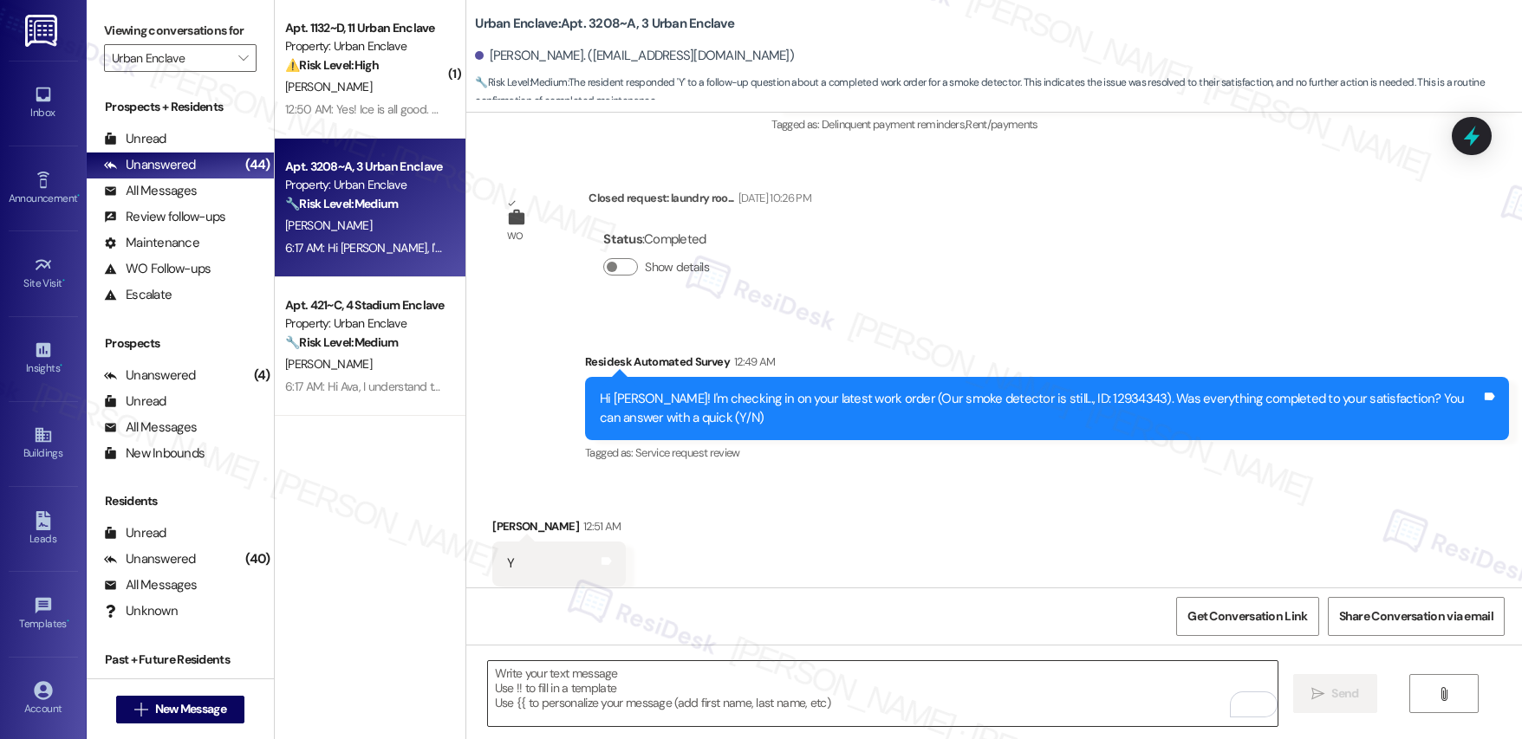
click at [569, 689] on textarea "To enrich screen reader interactions, please activate Accessibility in Grammarl…" at bounding box center [883, 693] width 790 height 65
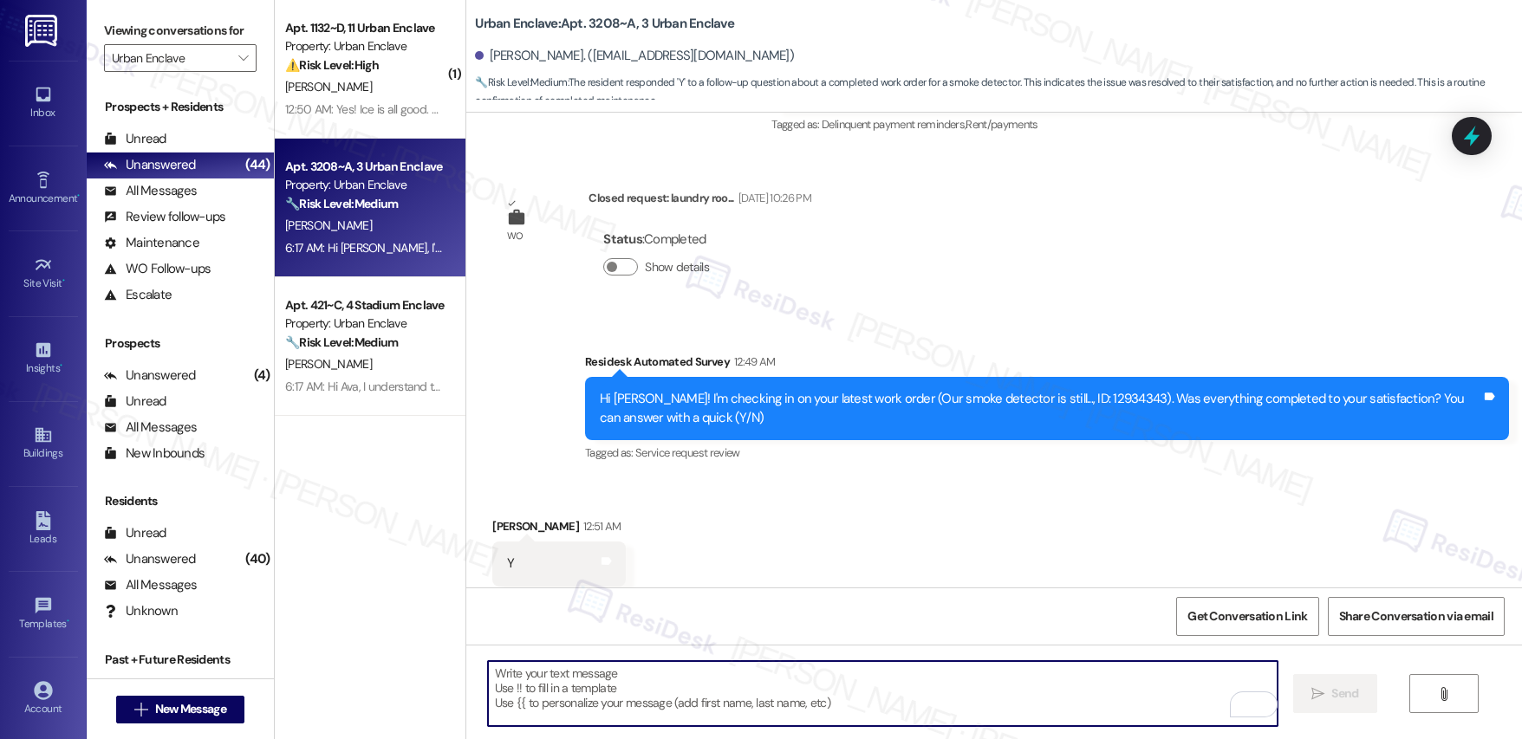
click at [569, 688] on textarea "To enrich screen reader interactions, please activate Accessibility in Grammarl…" at bounding box center [883, 693] width 790 height 65
paste textarea "If I may ask...has {{property}} lived up to your expectations?"
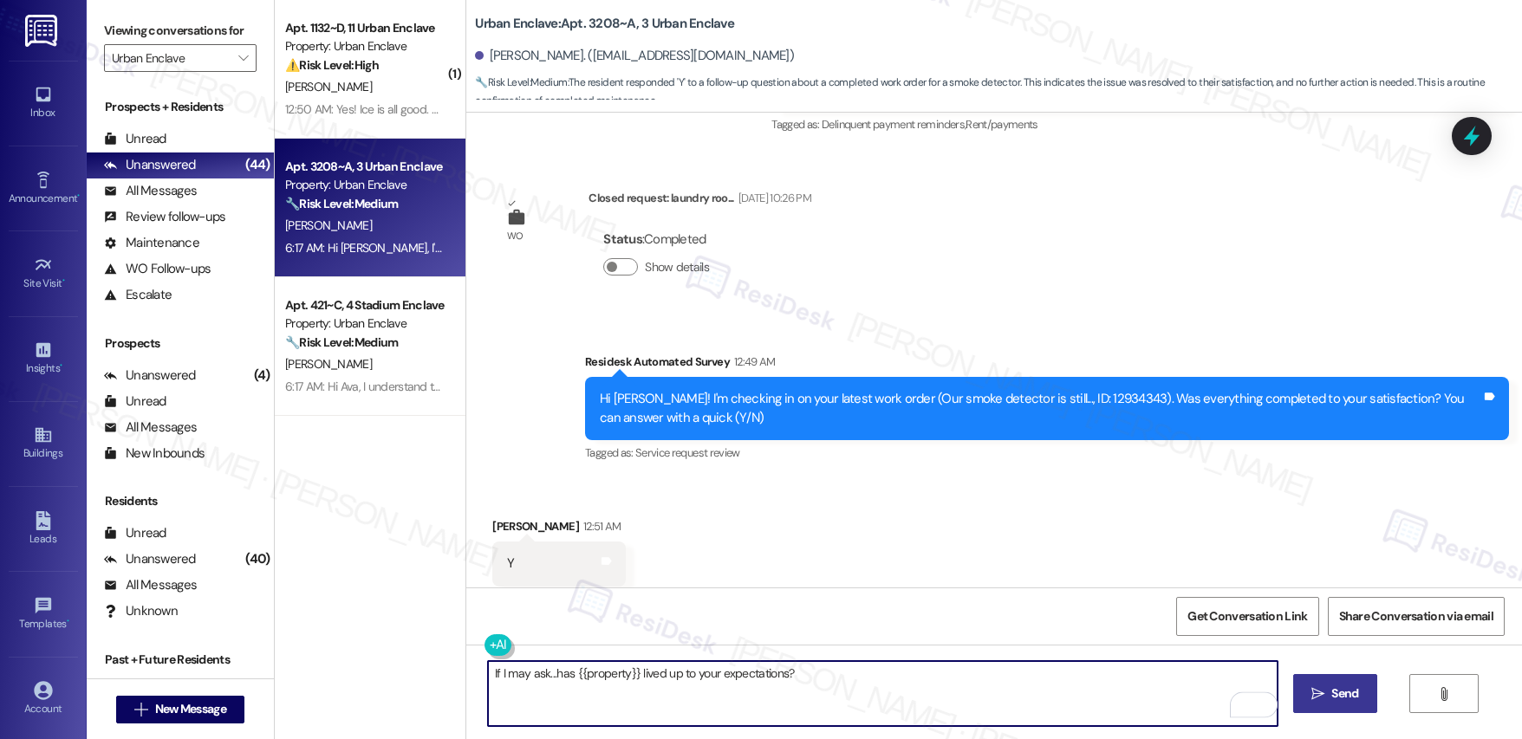
type textarea "If I may ask...has {{property}} lived up to your expectations?"
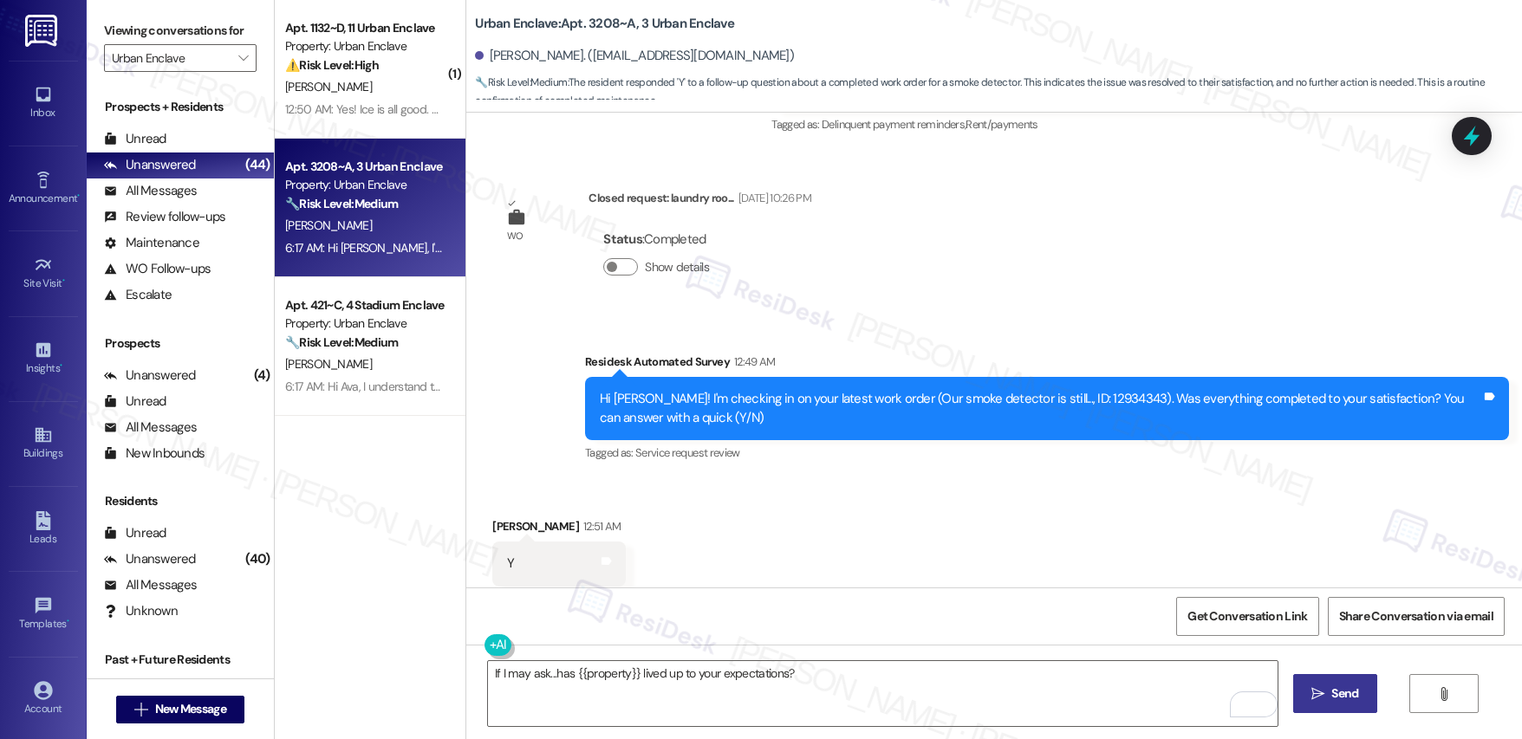
click at [1333, 705] on button " Send" at bounding box center [1335, 693] width 84 height 39
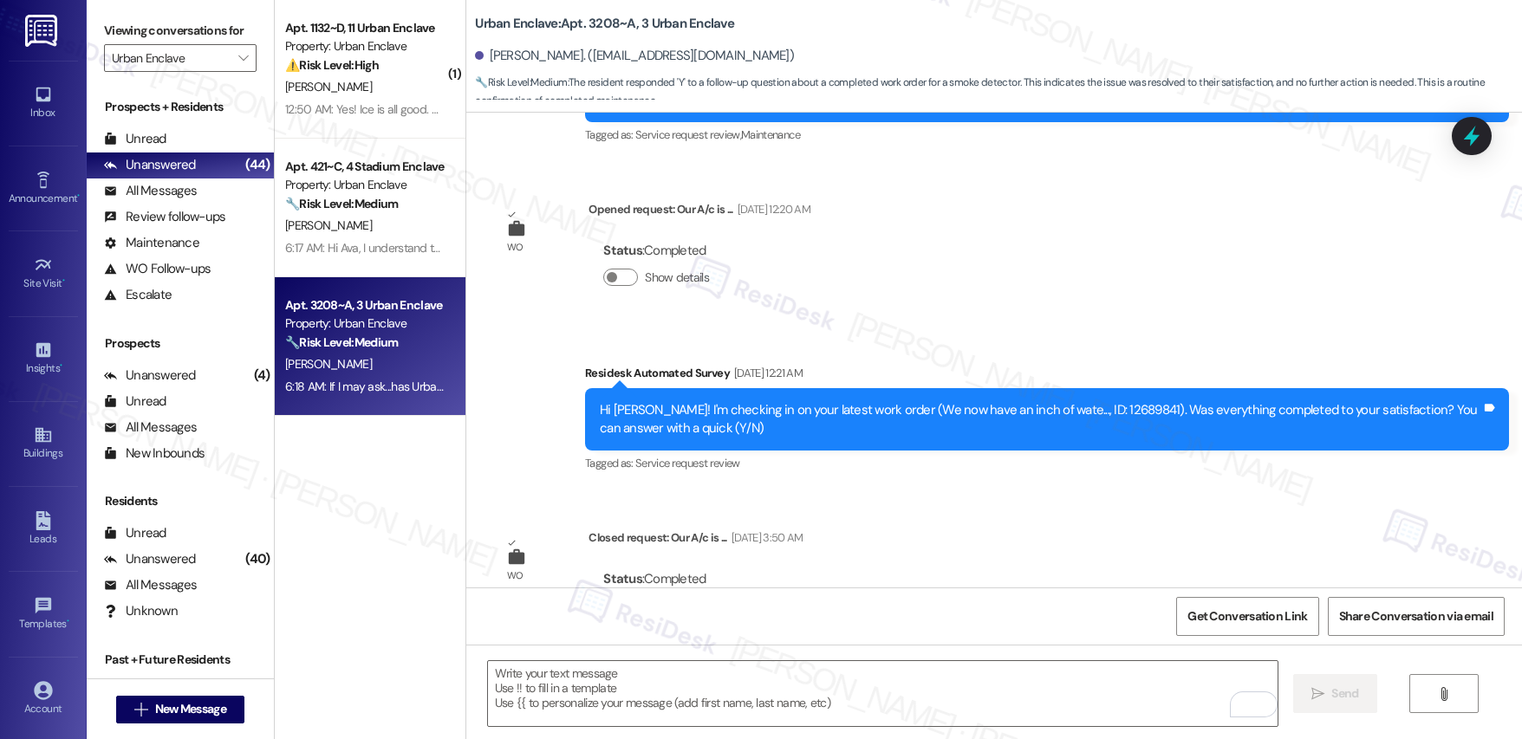
scroll to position [5577, 0]
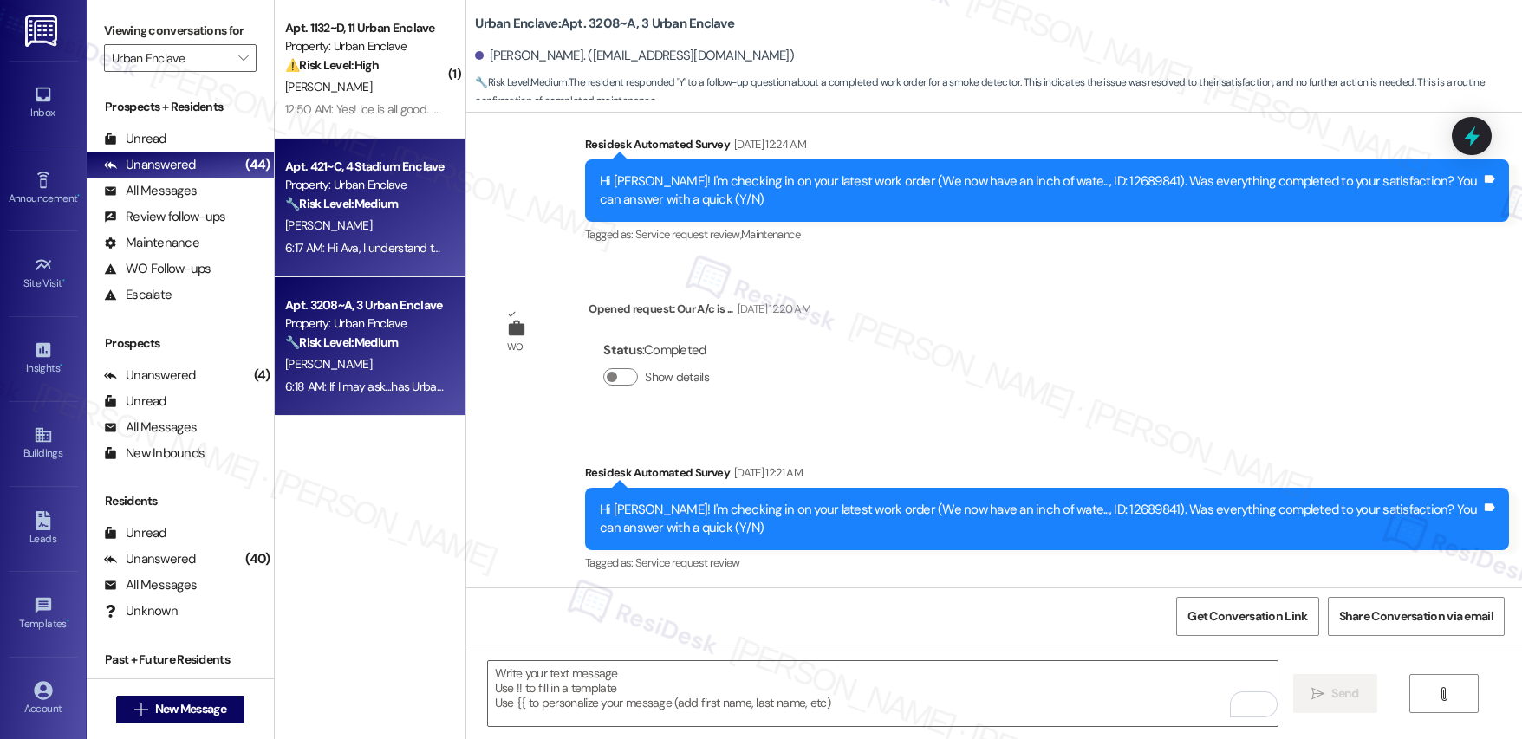
click at [337, 243] on div "6:17 AM: Hi Ava, I understand the work order wasn't completed to your satisfact…" at bounding box center [778, 248] width 987 height 16
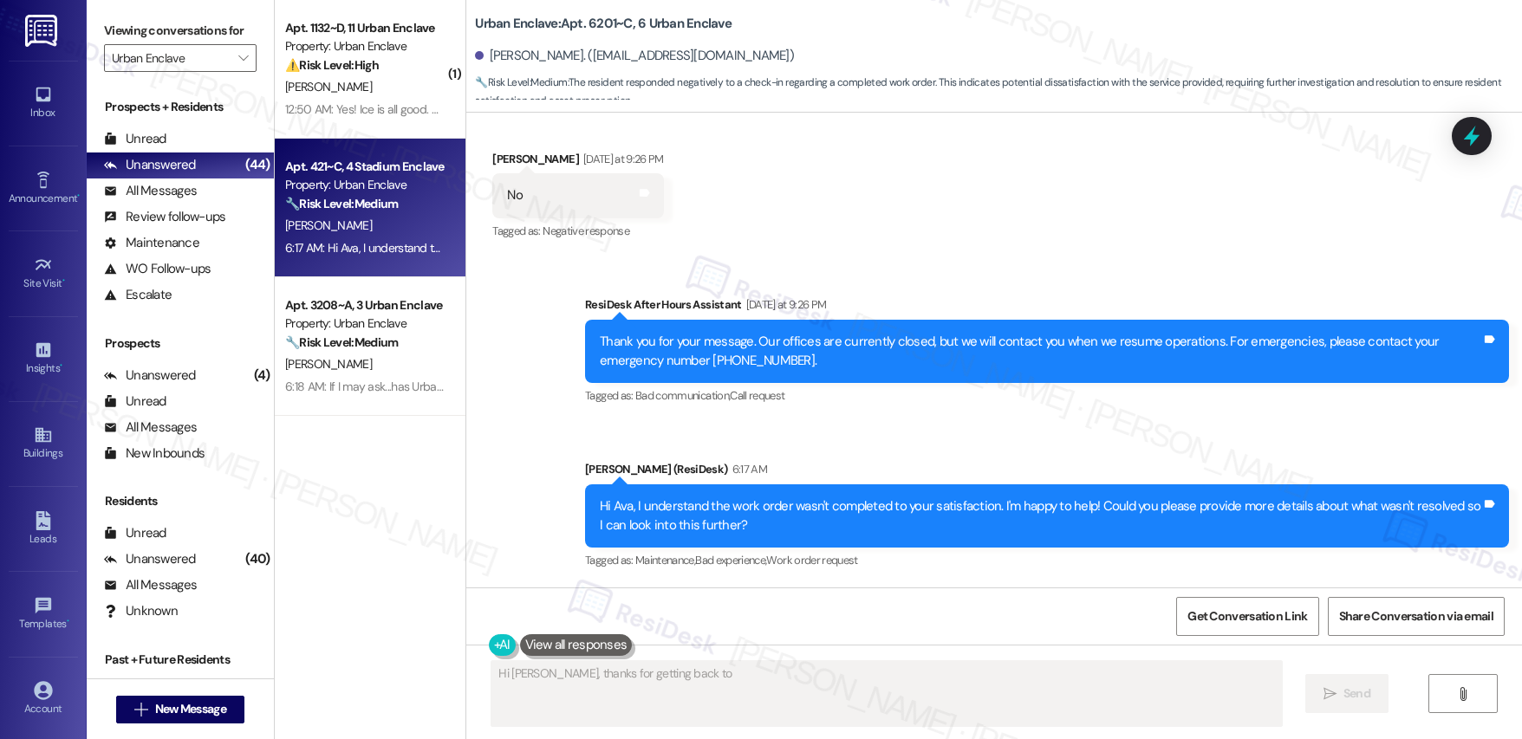
scroll to position [317, 0]
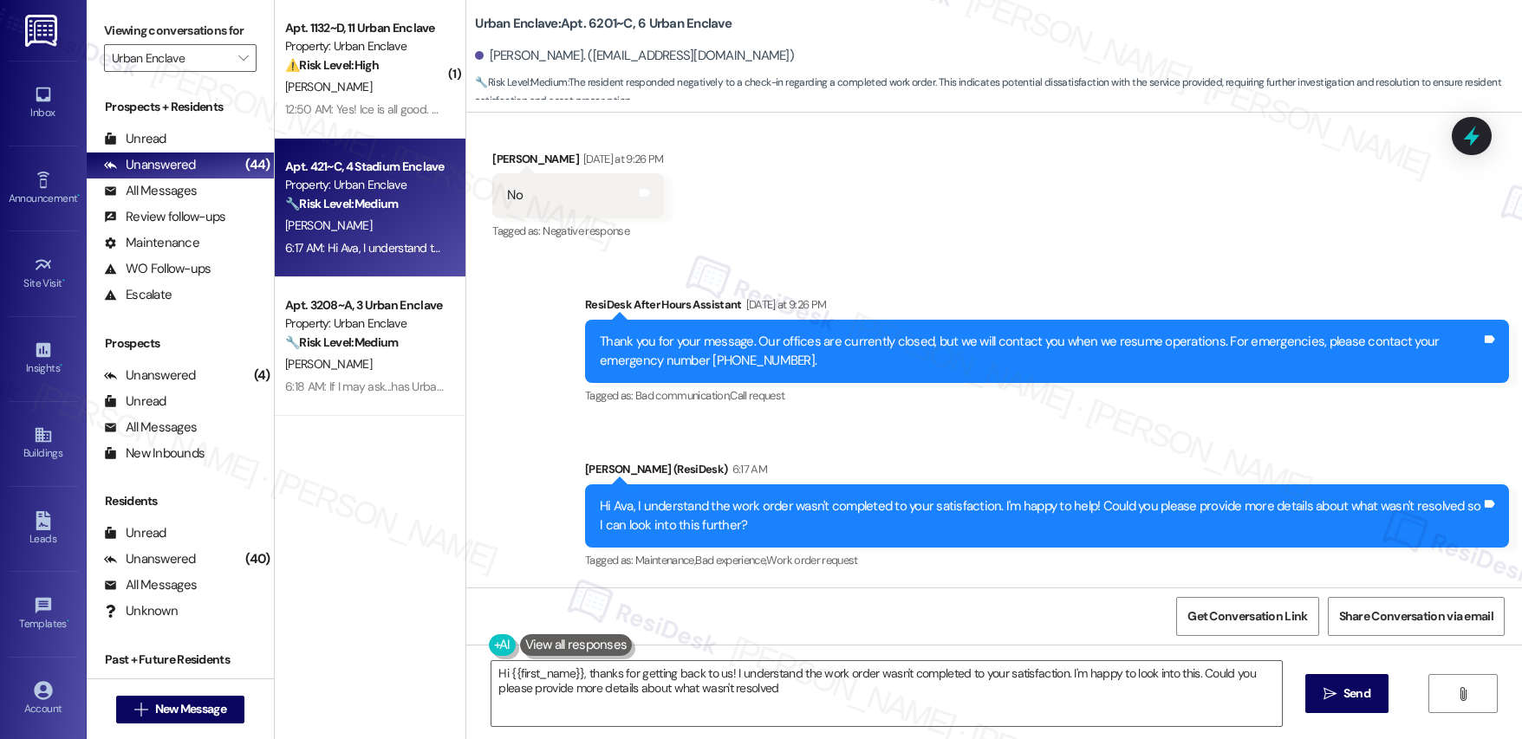
type textarea "Hi {{first_name}}, thanks for getting back to us! I understand the work order w…"
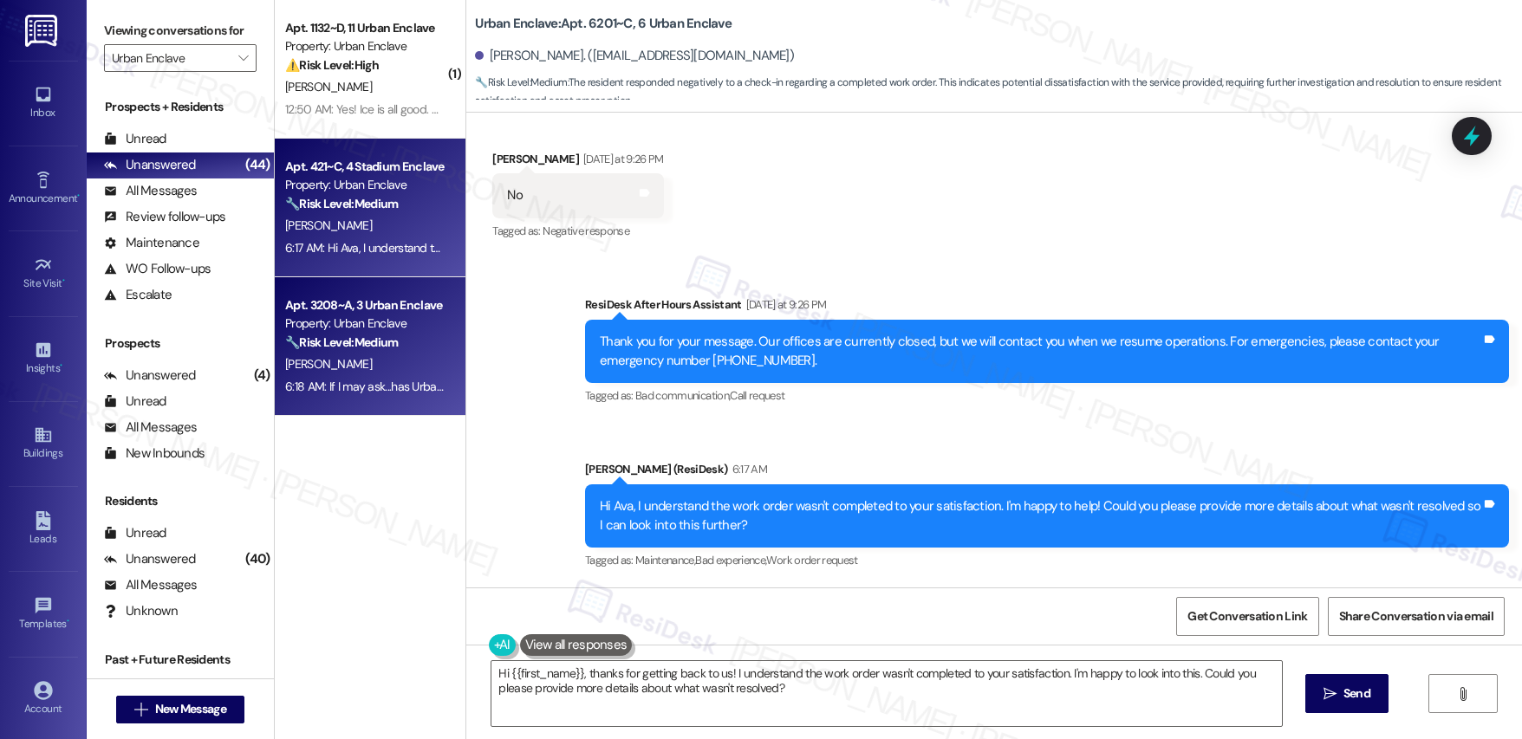
click at [364, 368] on div "O. Trlak" at bounding box center [365, 365] width 164 height 22
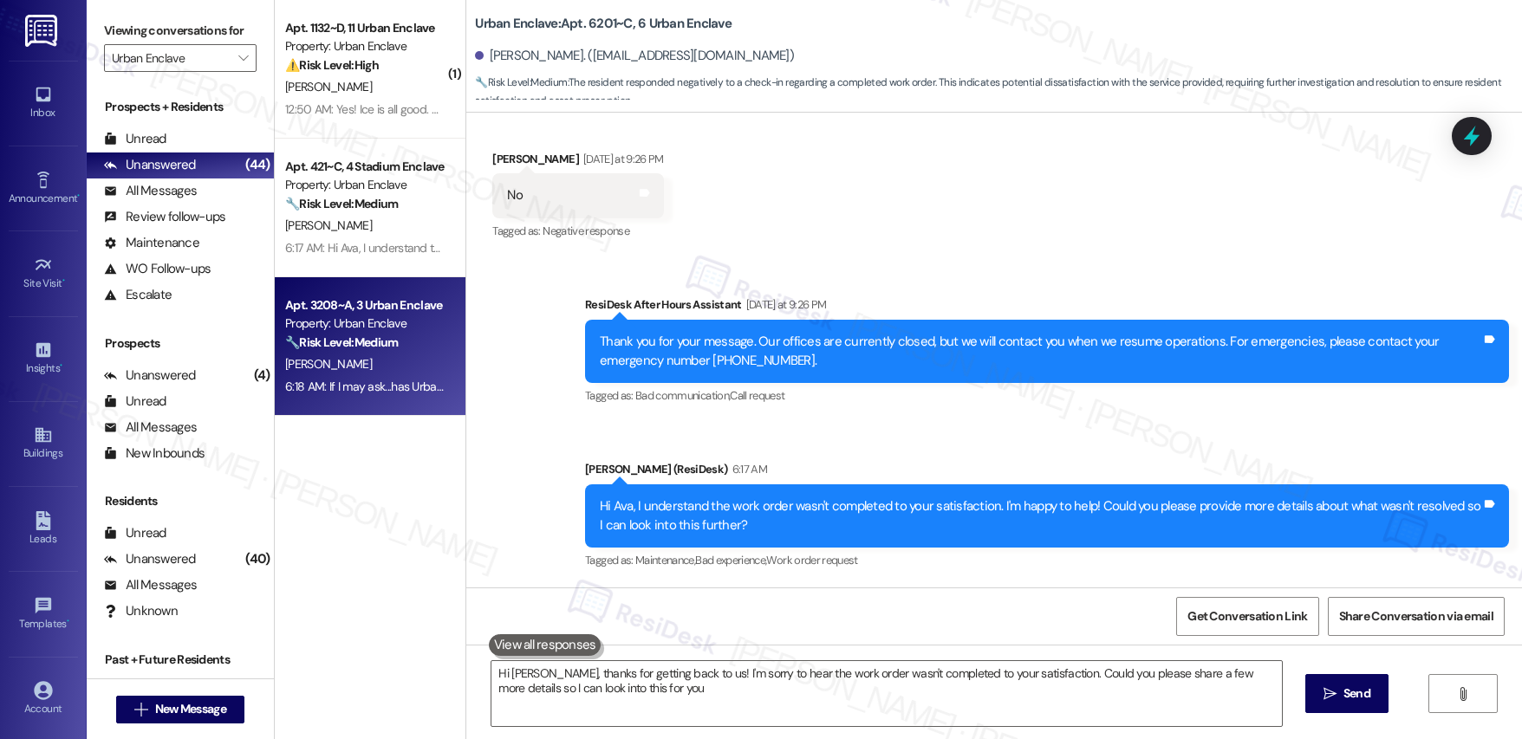
type textarea "Hi Ava, thanks for getting back to us! I'm sorry to hear the work order wasn't …"
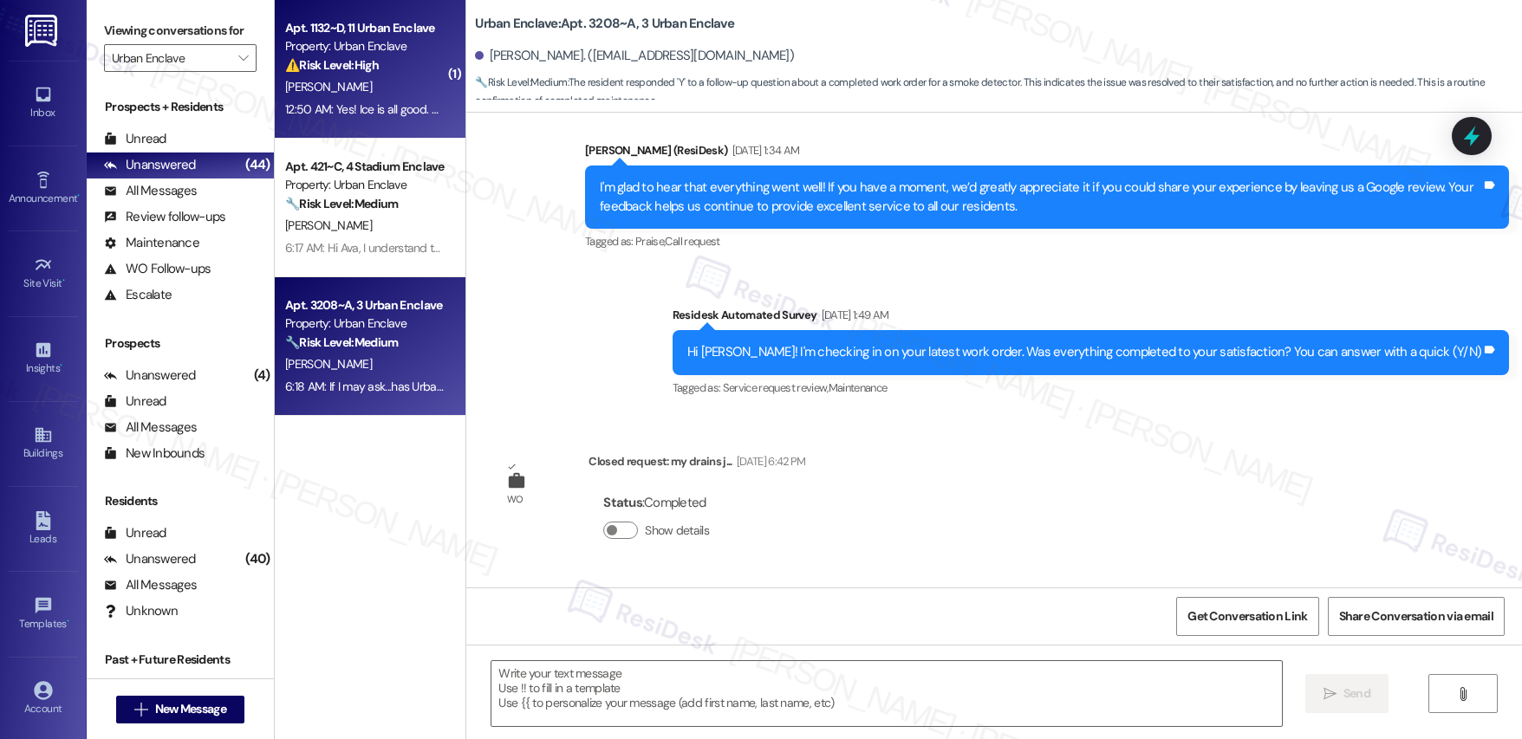
type textarea "Fetching suggested responses. Please feel free to read through the conversation…"
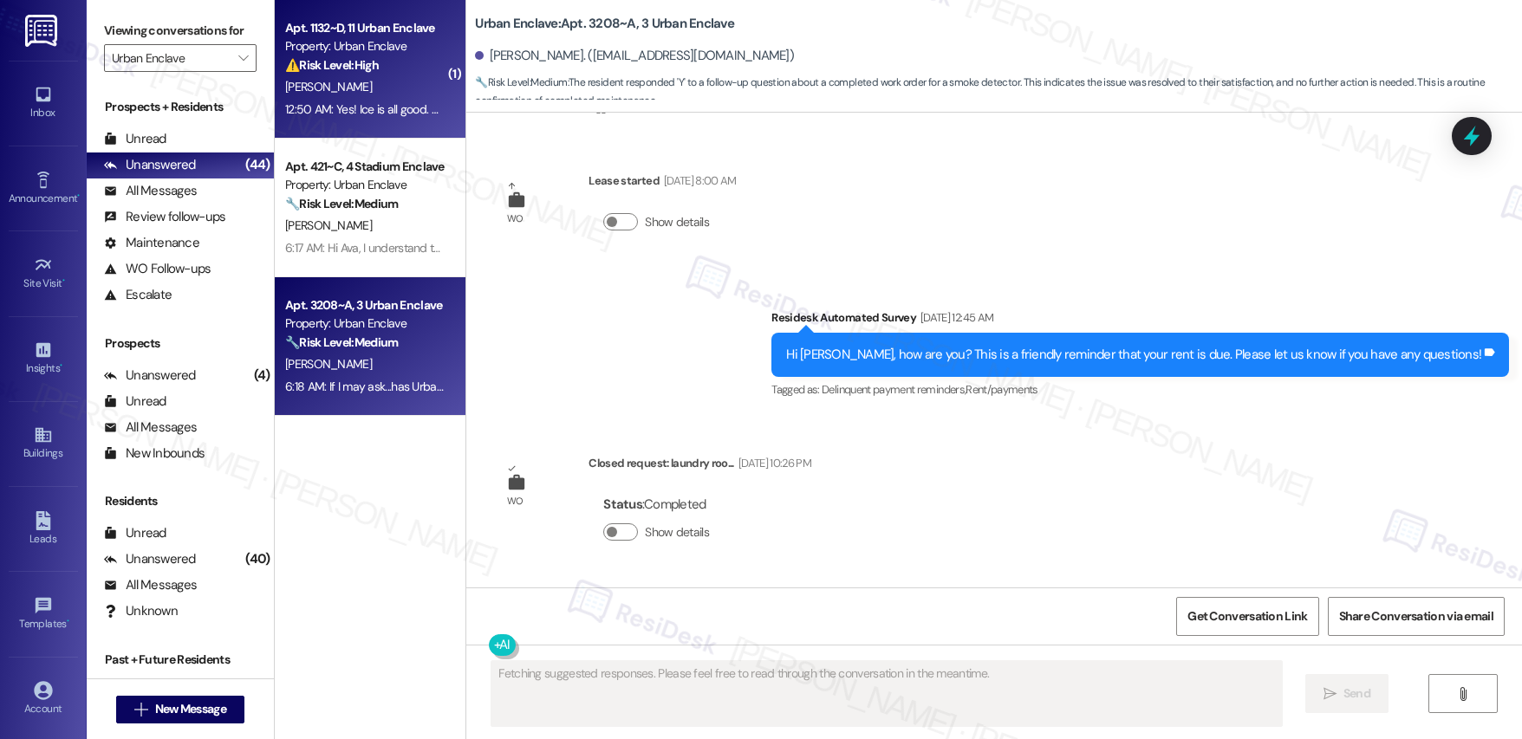
click at [337, 71] on strong "⚠️ Risk Level: High" at bounding box center [332, 65] width 94 height 16
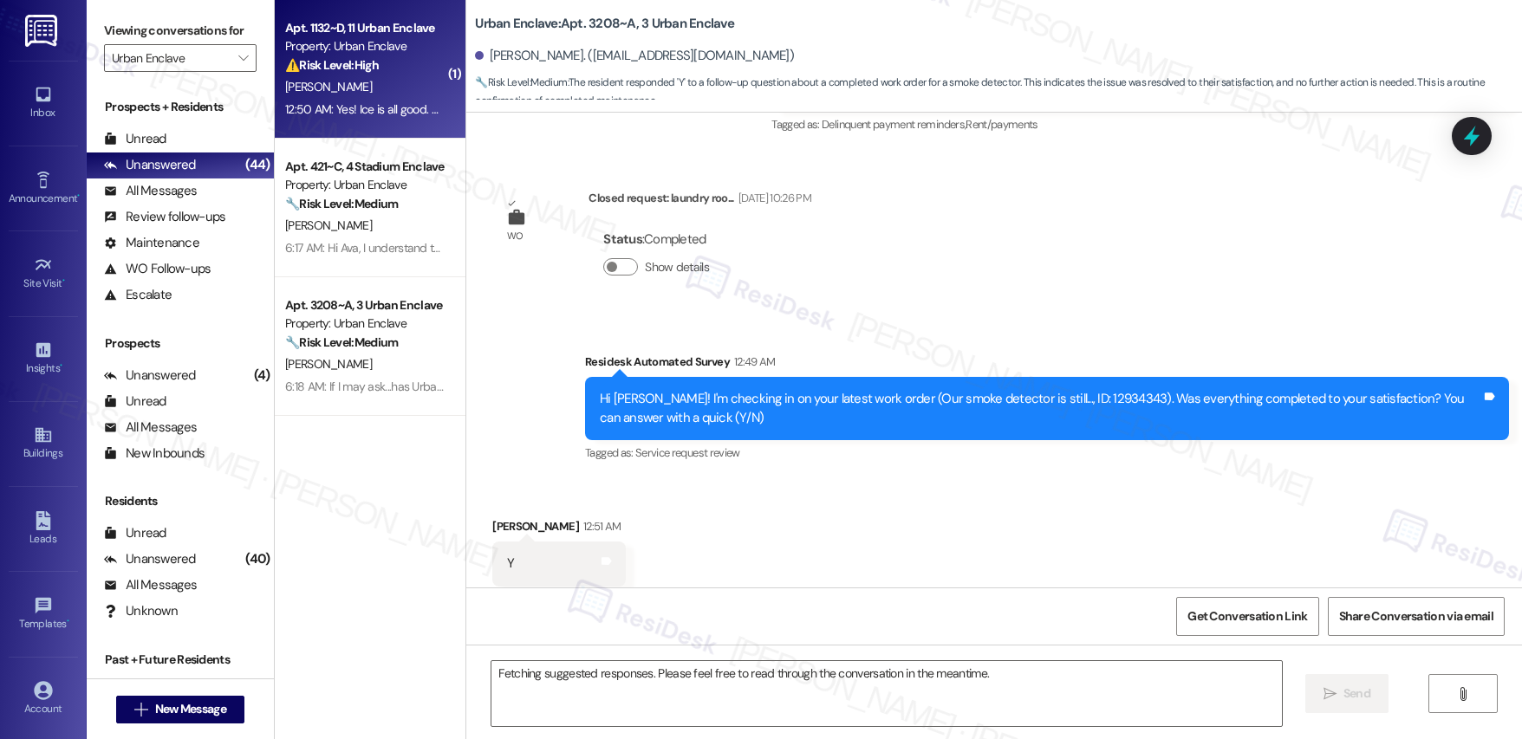
click at [335, 73] on div "⚠️ Risk Level: High The resident reports that their smoke detectors are beeping…" at bounding box center [365, 65] width 160 height 18
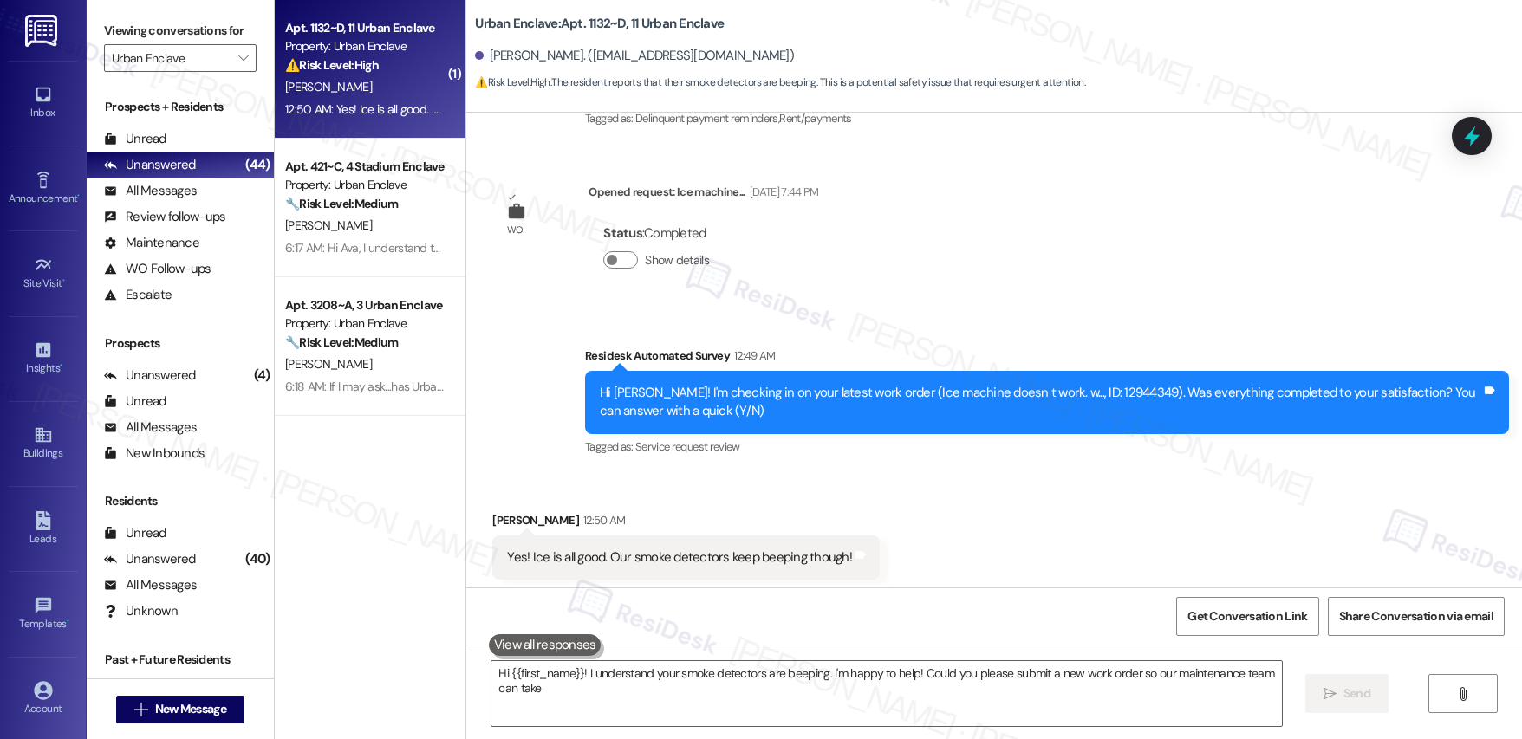
scroll to position [281, 0]
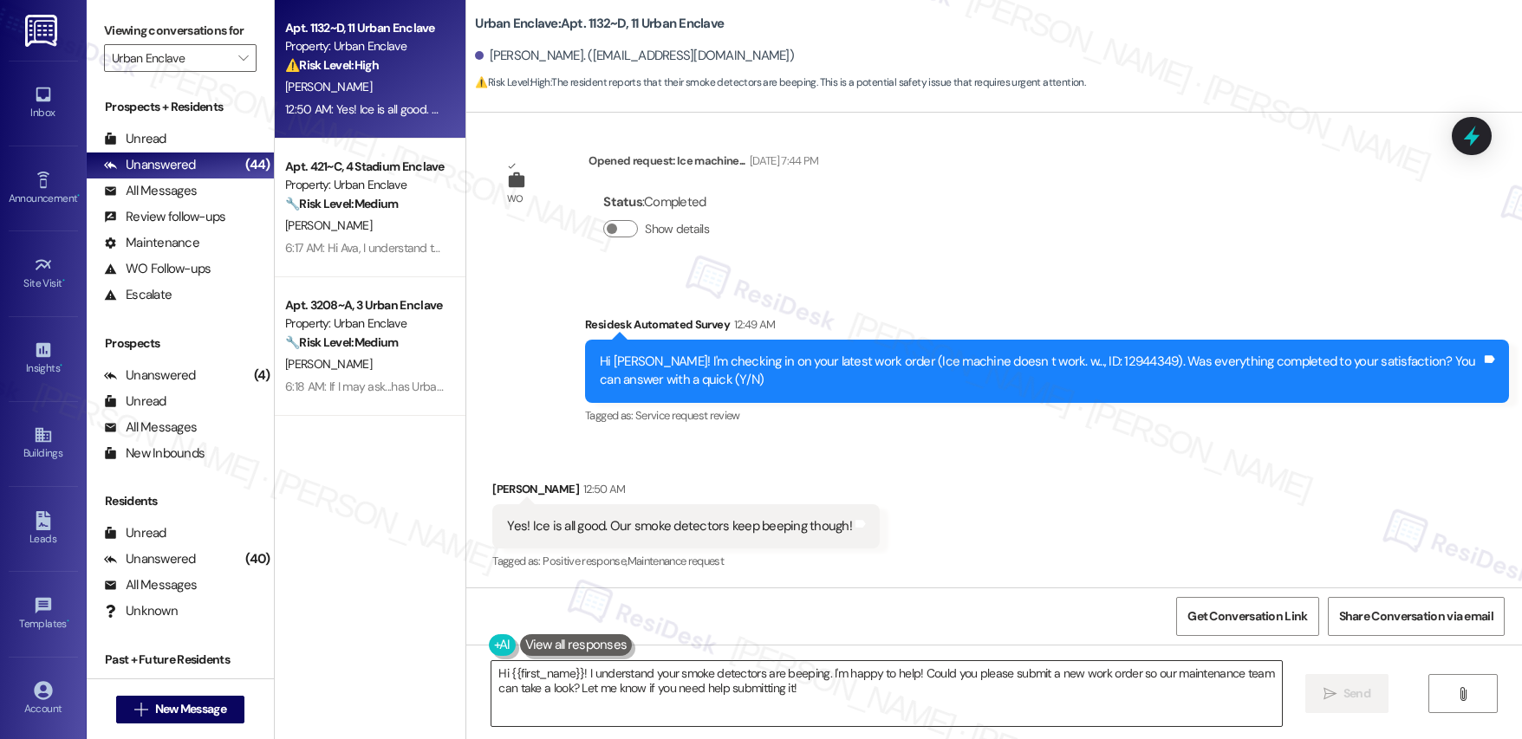
click at [714, 703] on textarea "Hi {{first_name}}! I understand your smoke detectors are beeping. I'm happy to …" at bounding box center [886, 693] width 790 height 65
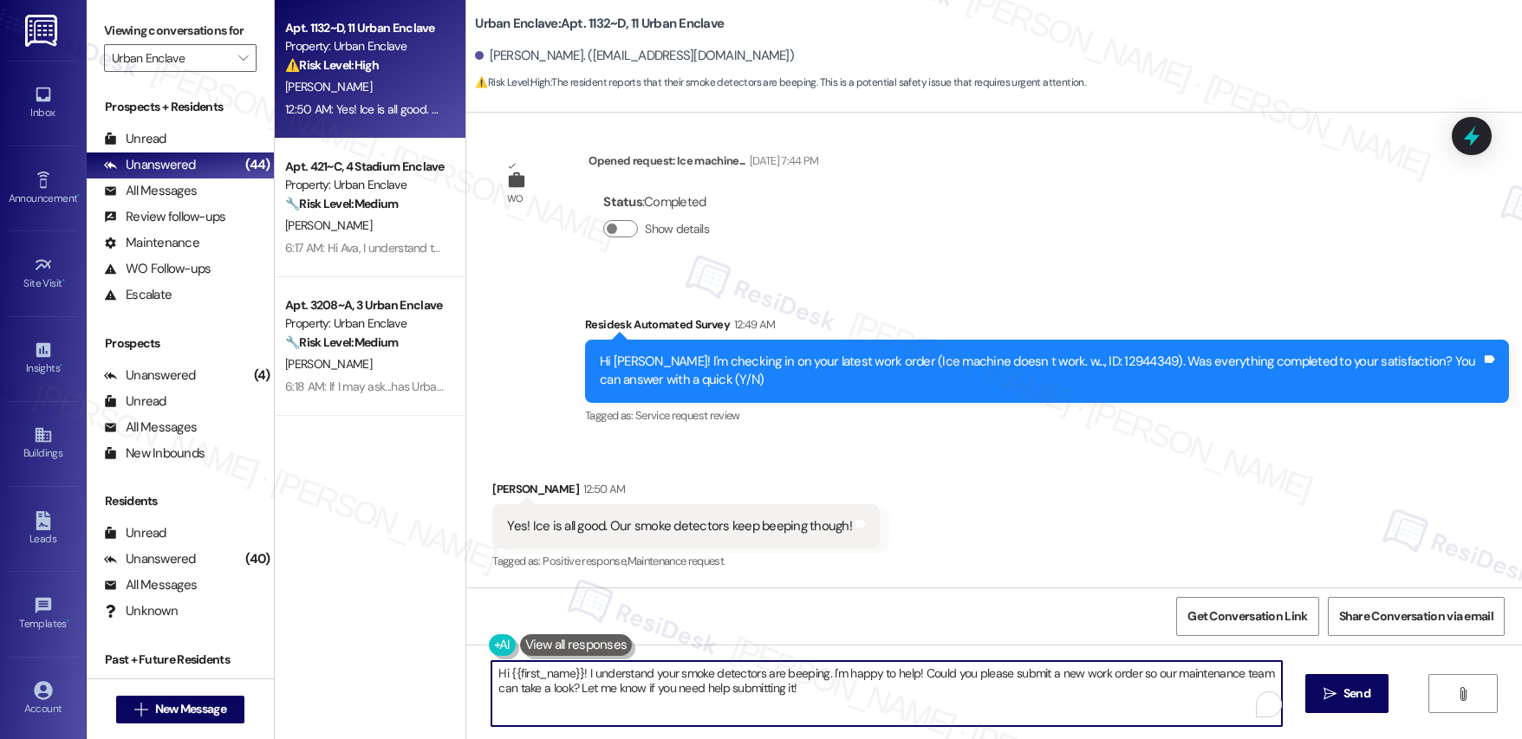
click at [710, 688] on textarea "Hi {{first_name}}! I understand your smoke detectors are beeping. I'm happy to …" at bounding box center [886, 693] width 790 height 65
click at [709, 688] on textarea "Hi {{first_name}}! I understand your smoke detectors are beeping. I'm happy to …" at bounding box center [886, 693] width 790 height 65
click at [894, 699] on textarea "Hi {{first_name}}! I understand your smoke detectors are beeping. I'm happy to …" at bounding box center [883, 693] width 790 height 65
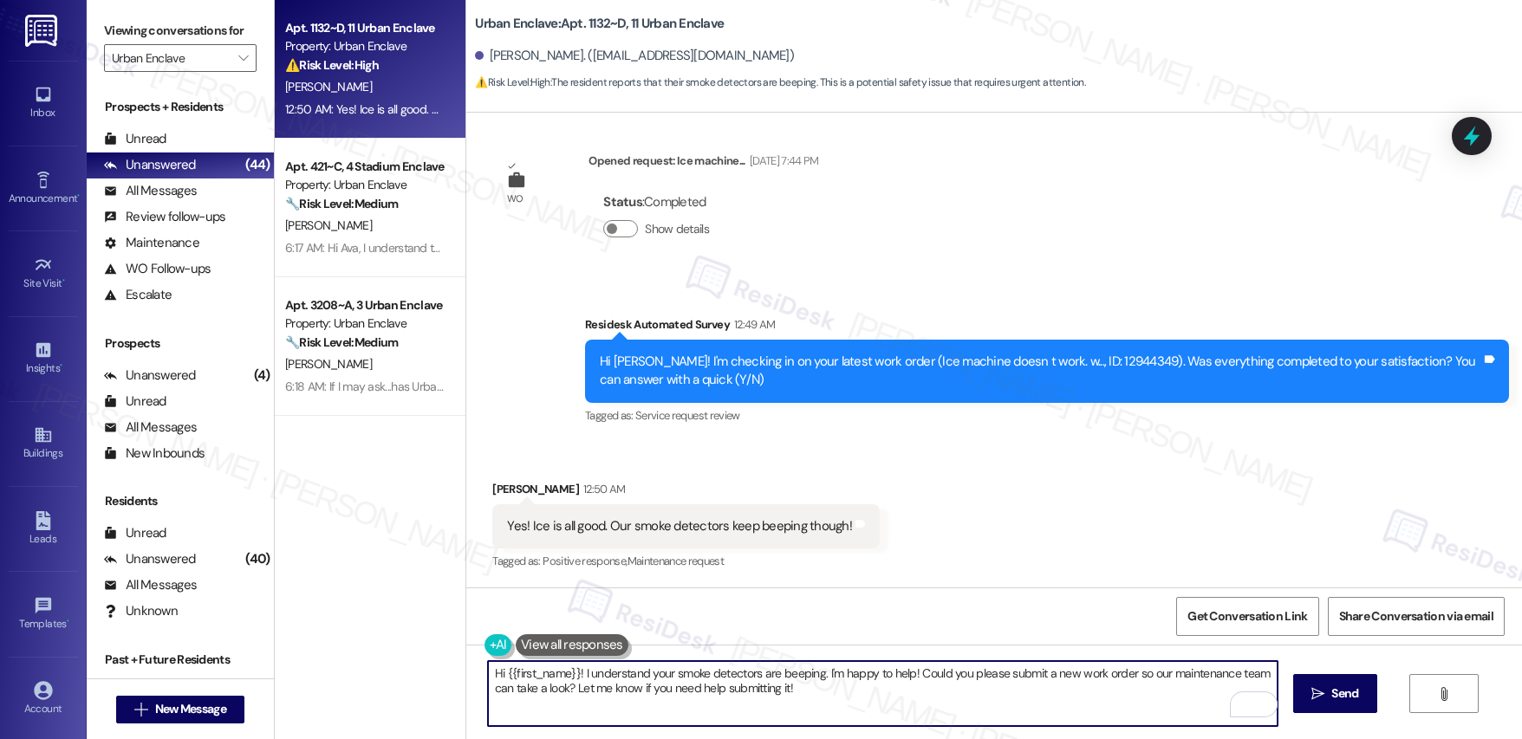
click at [894, 699] on textarea "Hi {{first_name}}! I understand your smoke detectors are beeping. I'm happy to …" at bounding box center [883, 693] width 790 height 65
click at [895, 699] on textarea "Hi {{first_name}}! I understand your smoke detectors are beeping. I'm happy to …" at bounding box center [883, 693] width 790 height 65
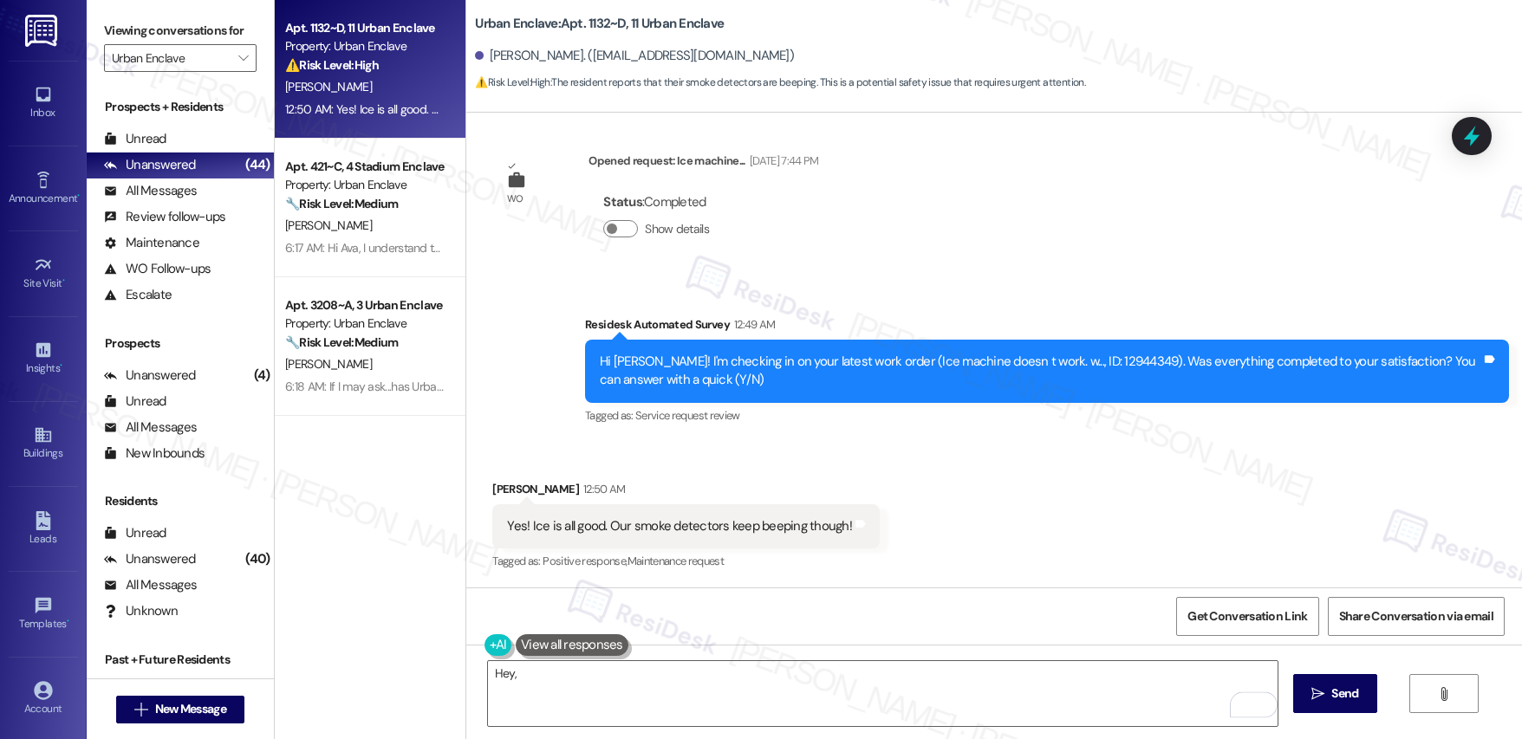
click at [501, 489] on div "Gabrielle Sorbara 12:50 AM" at bounding box center [685, 492] width 387 height 24
copy div "Gabrielle"
click at [543, 673] on textarea "Hey," at bounding box center [883, 693] width 790 height 65
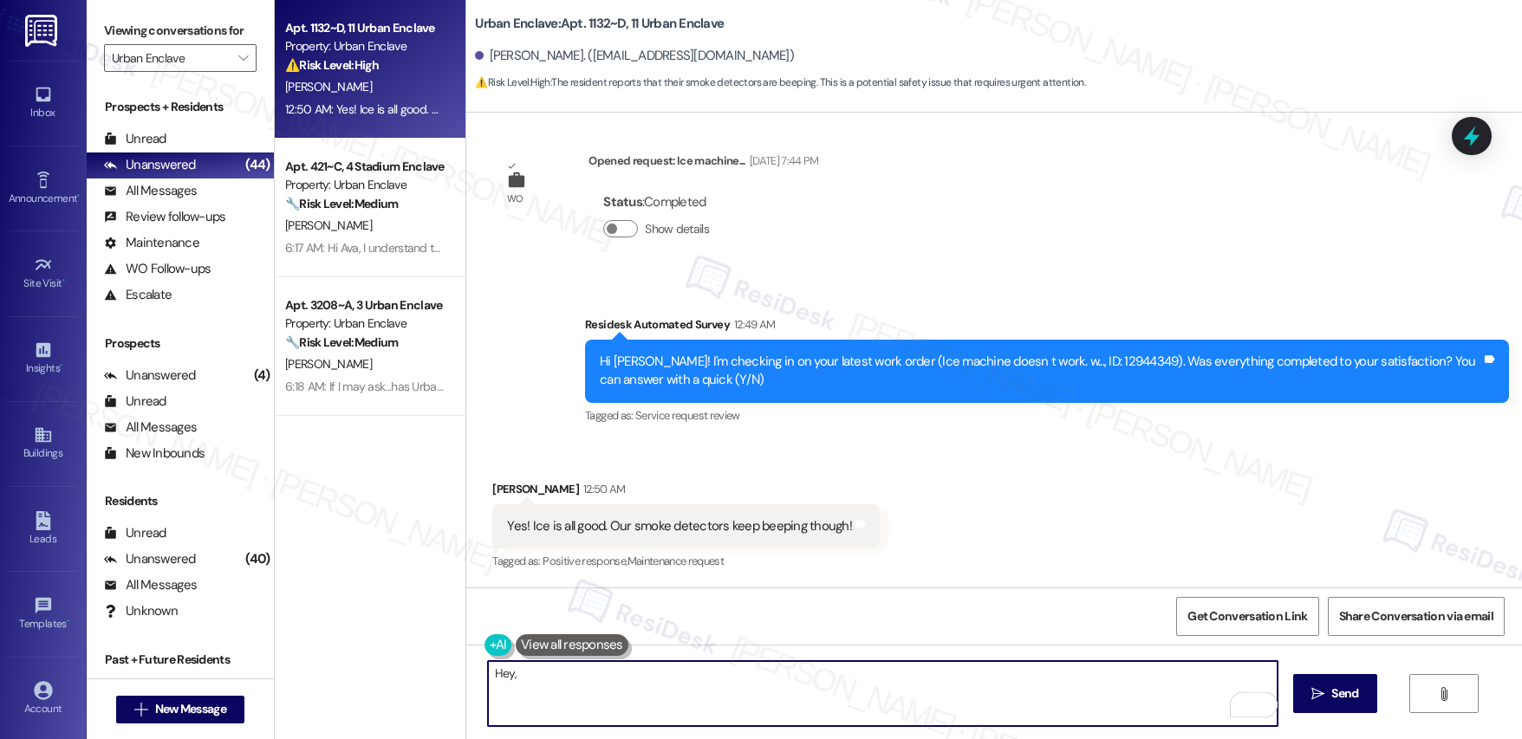
paste textarea "Gabrielle"
paste textarea "I'm so glad to hear the work order was completed to your satisfaction."
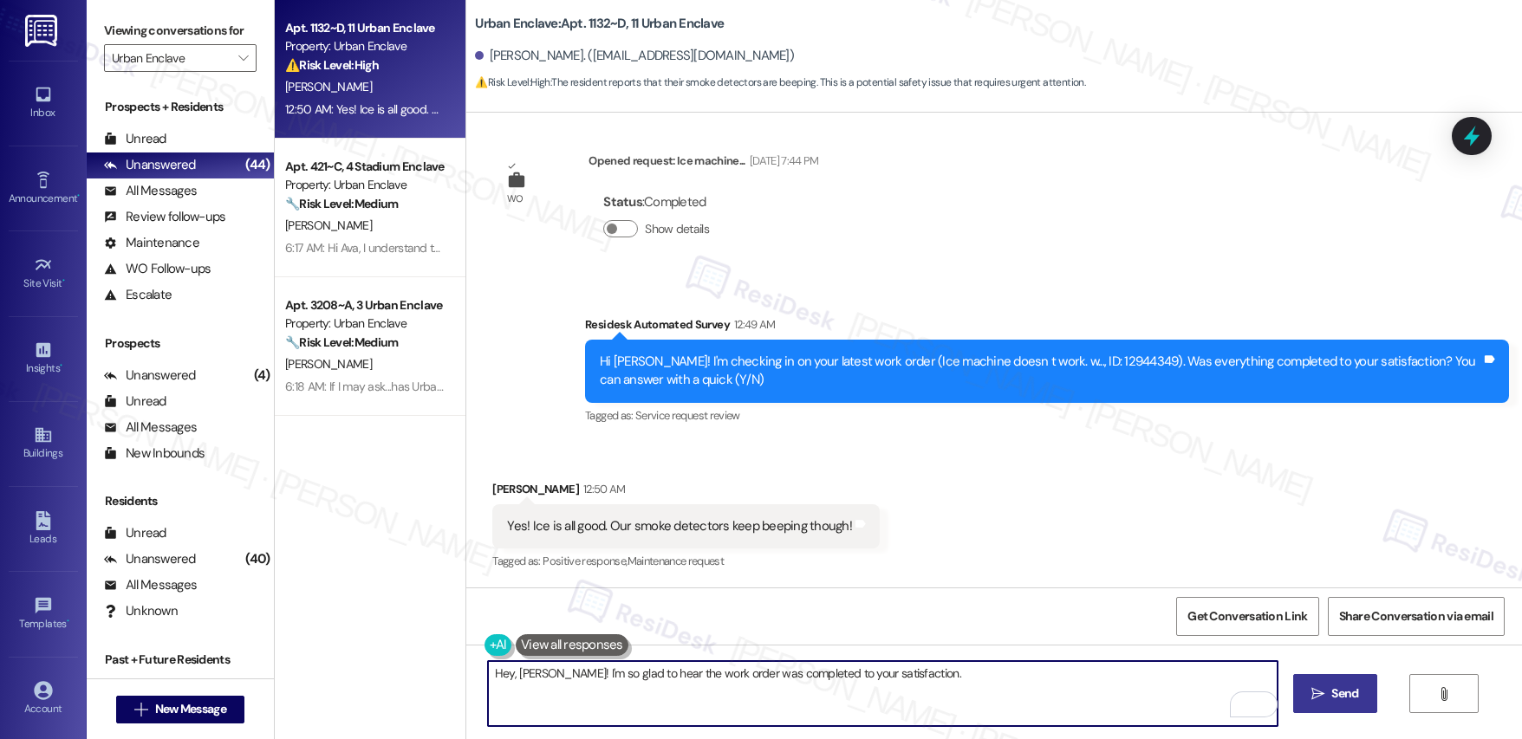
click at [1333, 700] on span "Send" at bounding box center [1344, 694] width 27 height 18
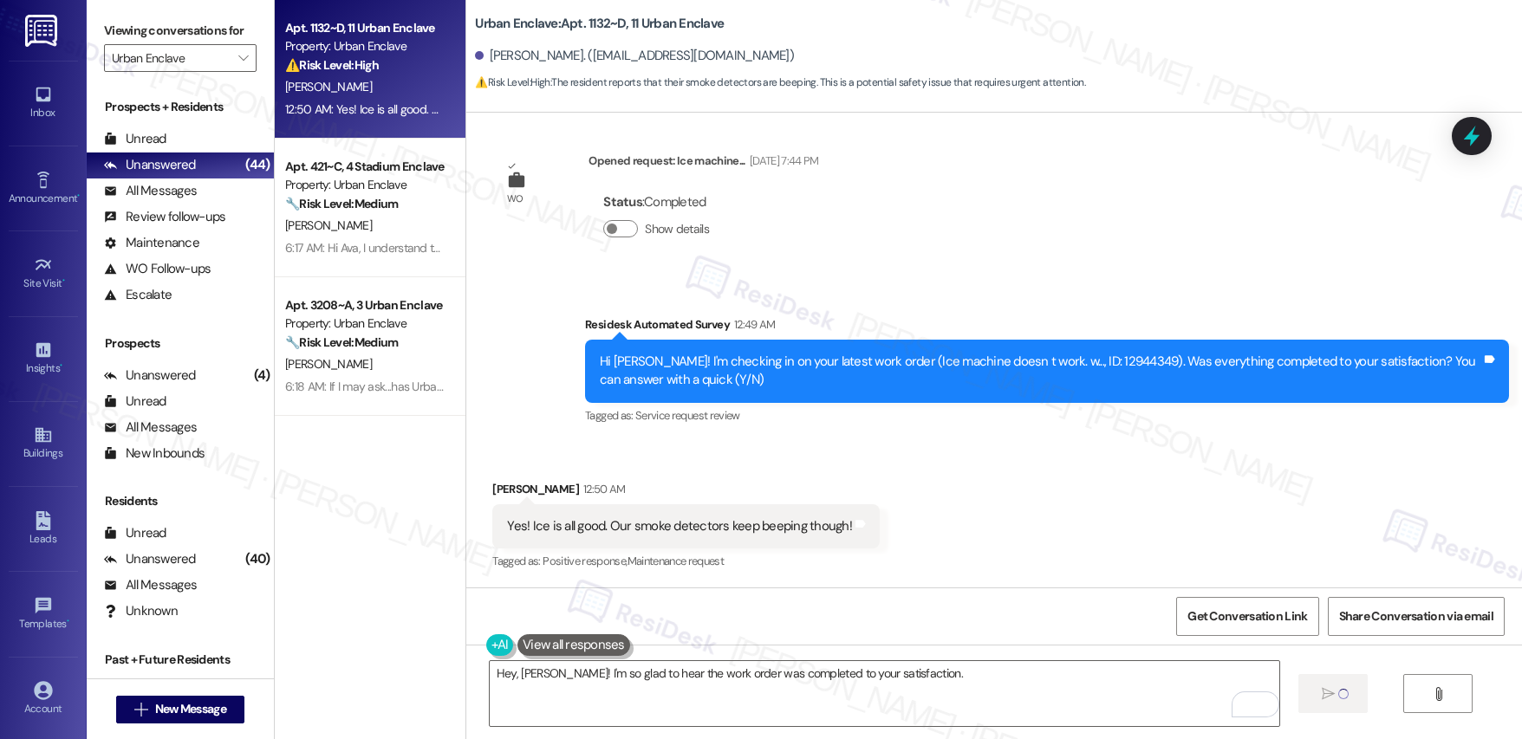
type textarea "Fetching suggested responses. Please feel free to read through the conversation…"
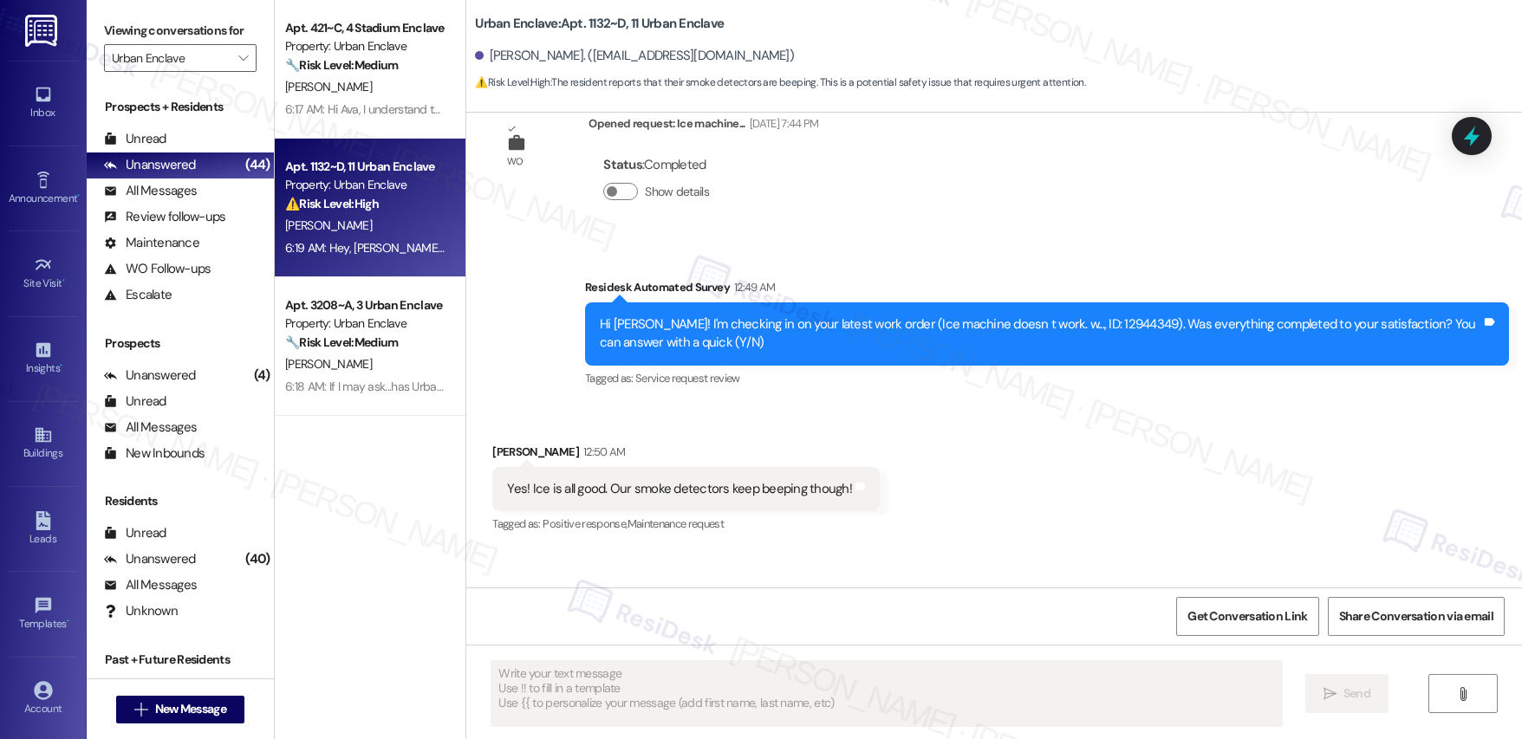
scroll to position [402, 0]
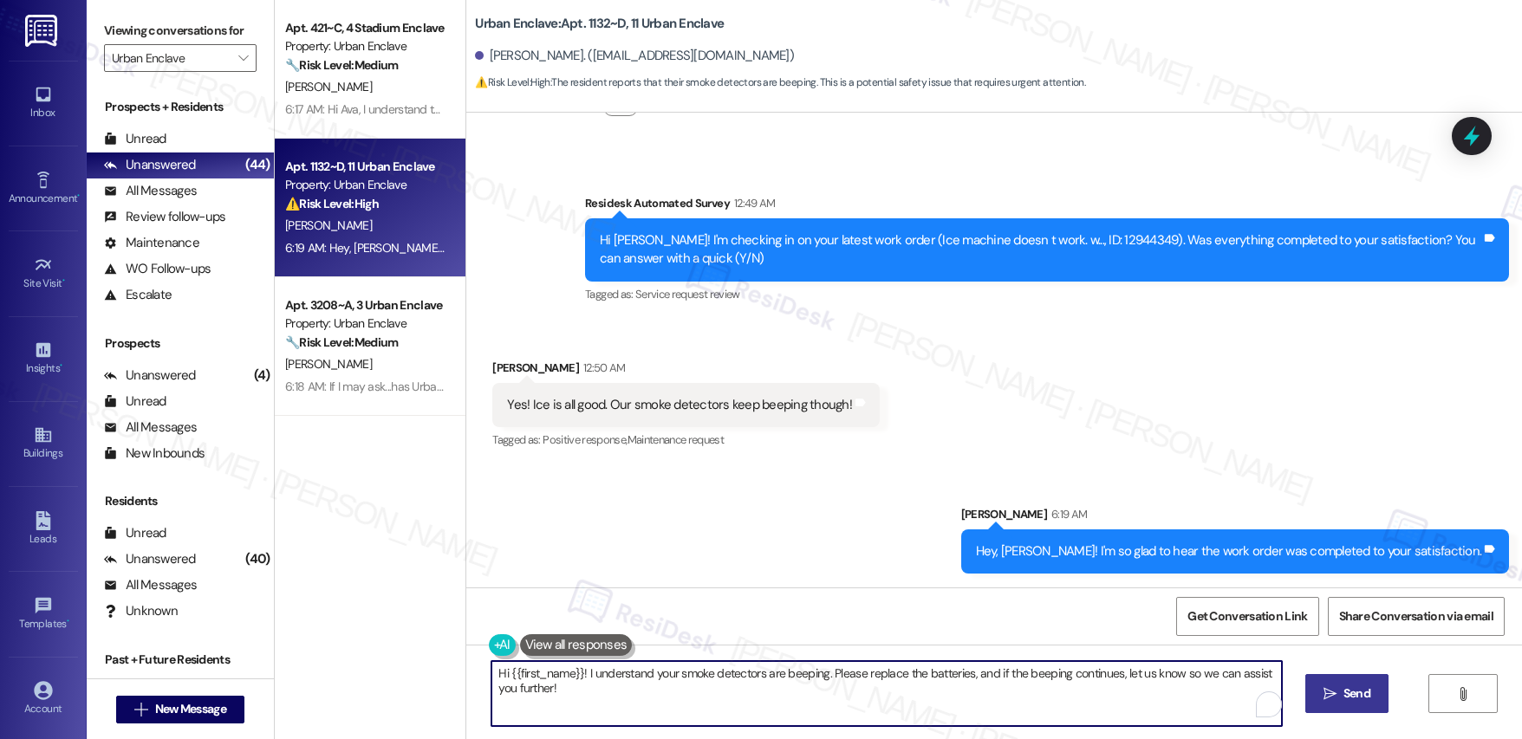
click at [603, 678] on textarea "Hi {{first_name}}! I understand your smoke detectors are beeping. Please replac…" at bounding box center [886, 693] width 790 height 65
click at [603, 679] on textarea "Hi {{first_name}}! I understand your smoke detectors are beeping. Please replac…" at bounding box center [886, 693] width 790 height 65
drag, startPoint x: 603, startPoint y: 679, endPoint x: 847, endPoint y: 712, distance: 245.9
click at [603, 679] on textarea "Hi {{first_name}}! I understand your smoke detectors are beeping. Please replac…" at bounding box center [886, 693] width 790 height 65
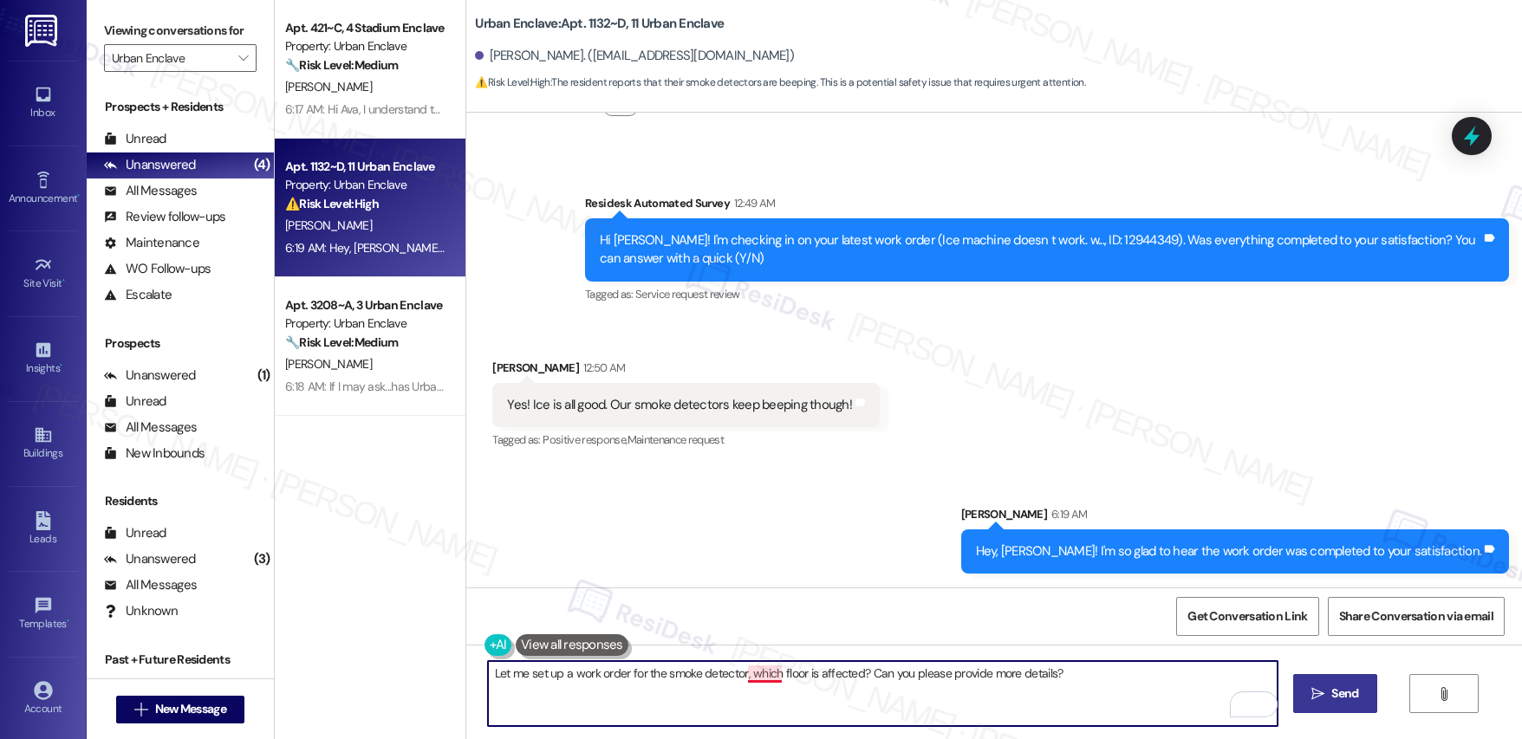
click at [758, 676] on textarea "Let me set up a work order for the smoke detector, which floor is affected? Can…" at bounding box center [883, 693] width 790 height 65
type textarea "Let me set up a work order for the smoke detector. Which floor is affected? Can…"
click at [1354, 701] on span "Send" at bounding box center [1344, 694] width 27 height 18
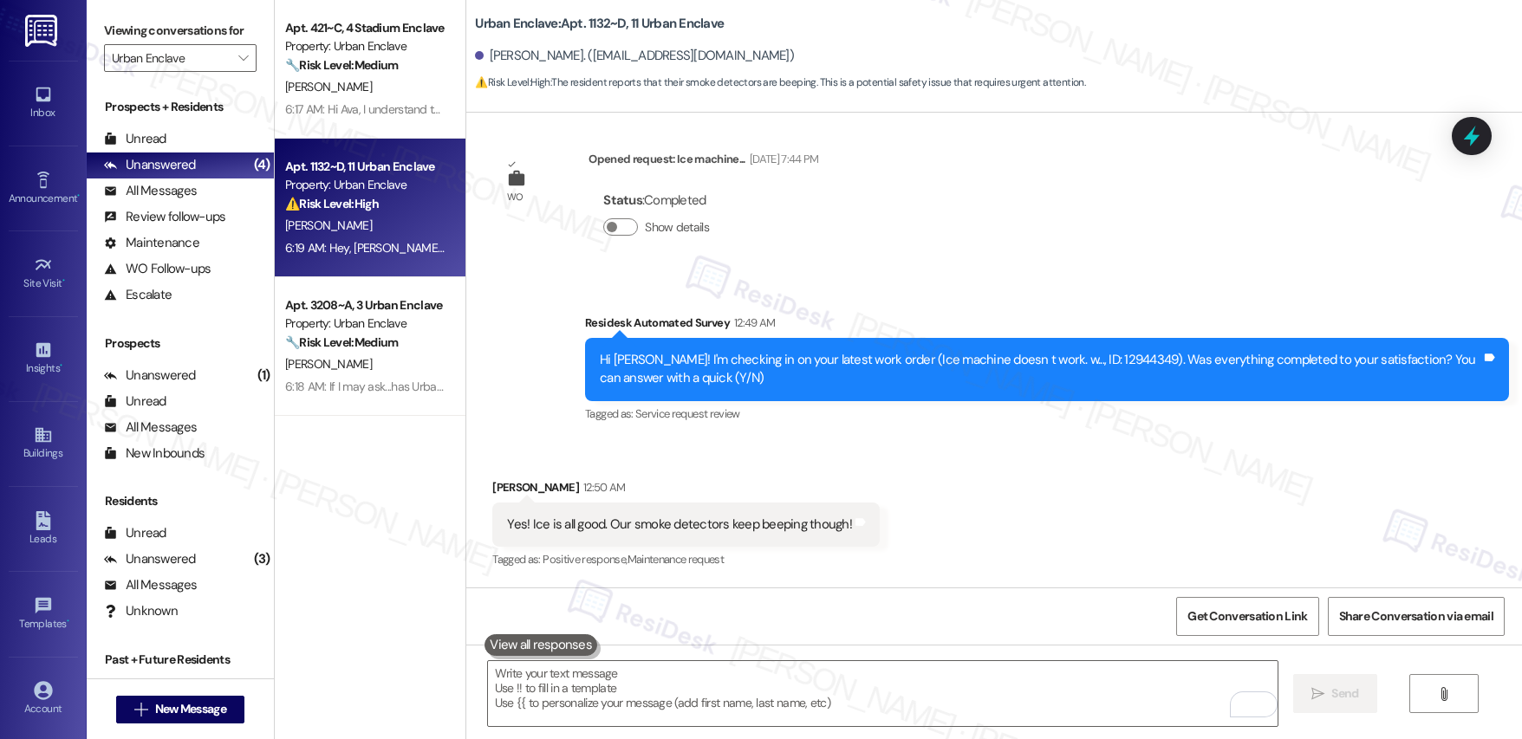
scroll to position [281, 0]
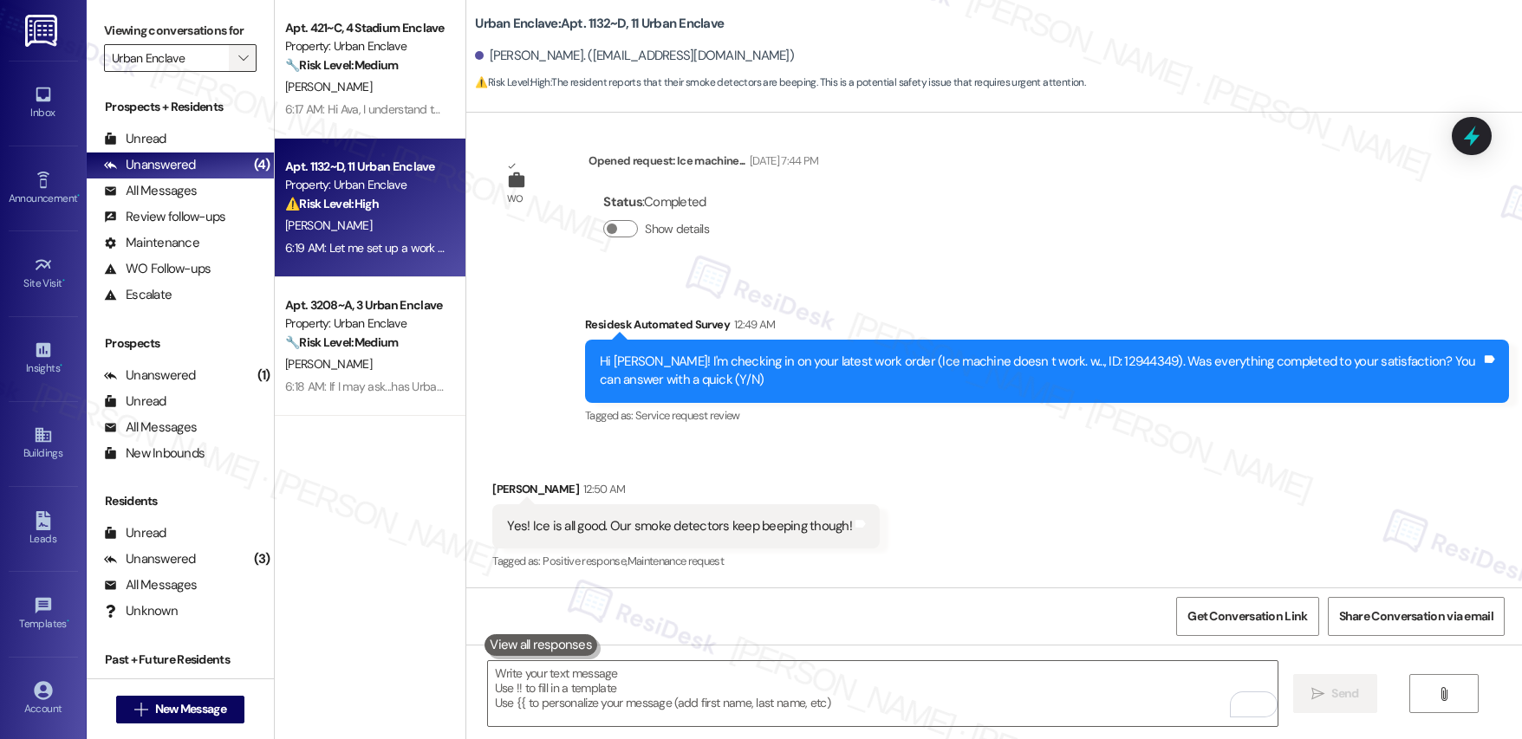
click at [238, 59] on icon "" at bounding box center [243, 58] width 10 height 14
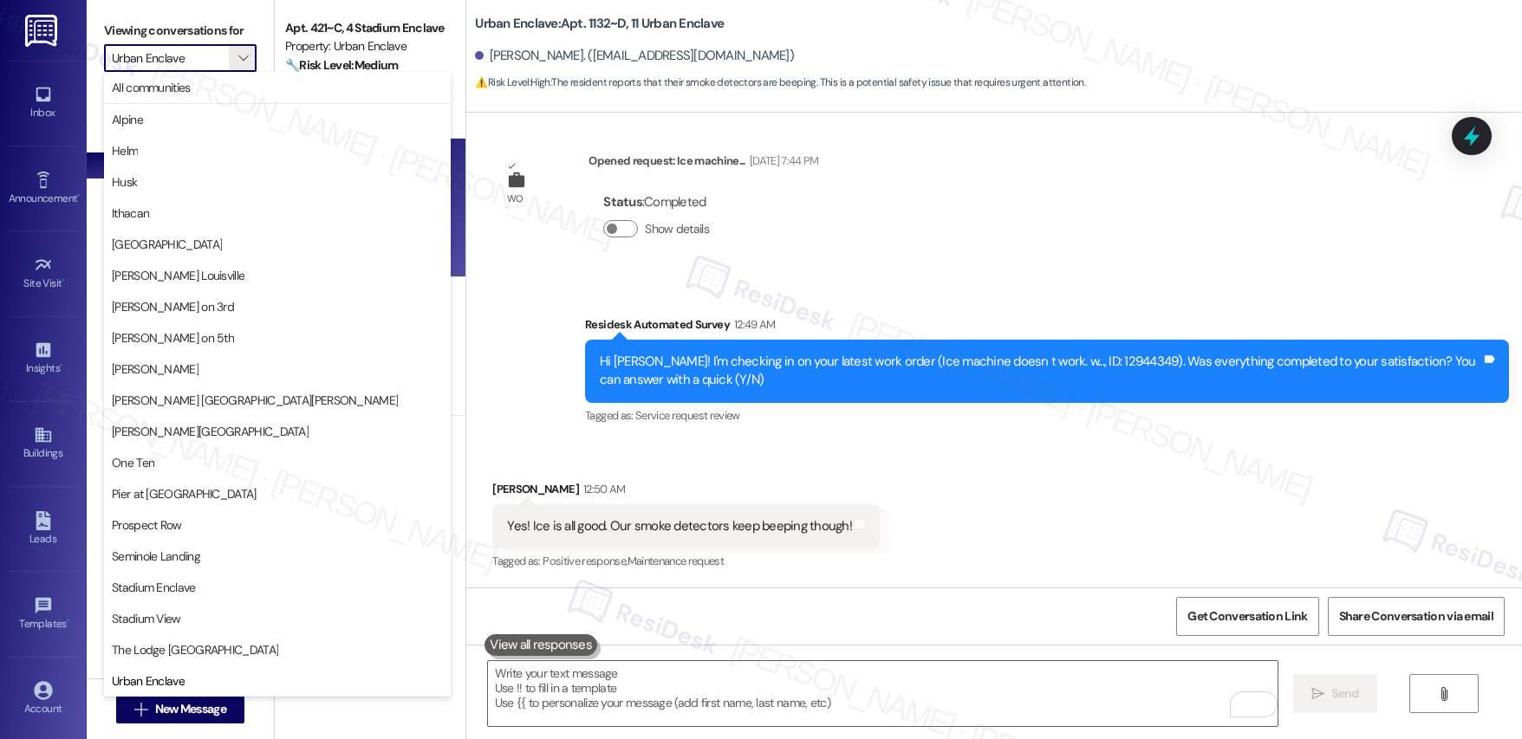
click at [154, 660] on button "The Lodge [GEOGRAPHIC_DATA]" at bounding box center [277, 649] width 347 height 31
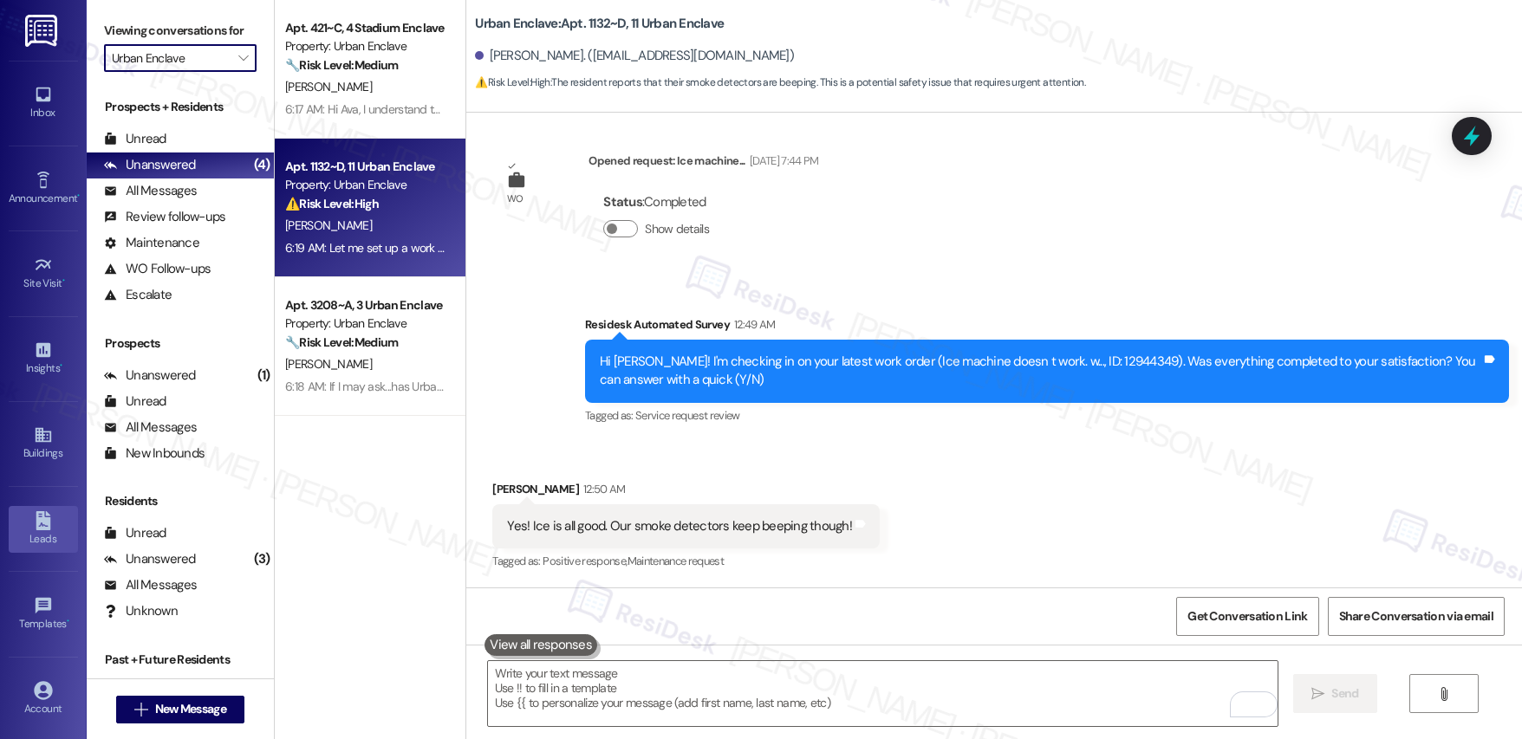
type input "The Lodge [GEOGRAPHIC_DATA]"
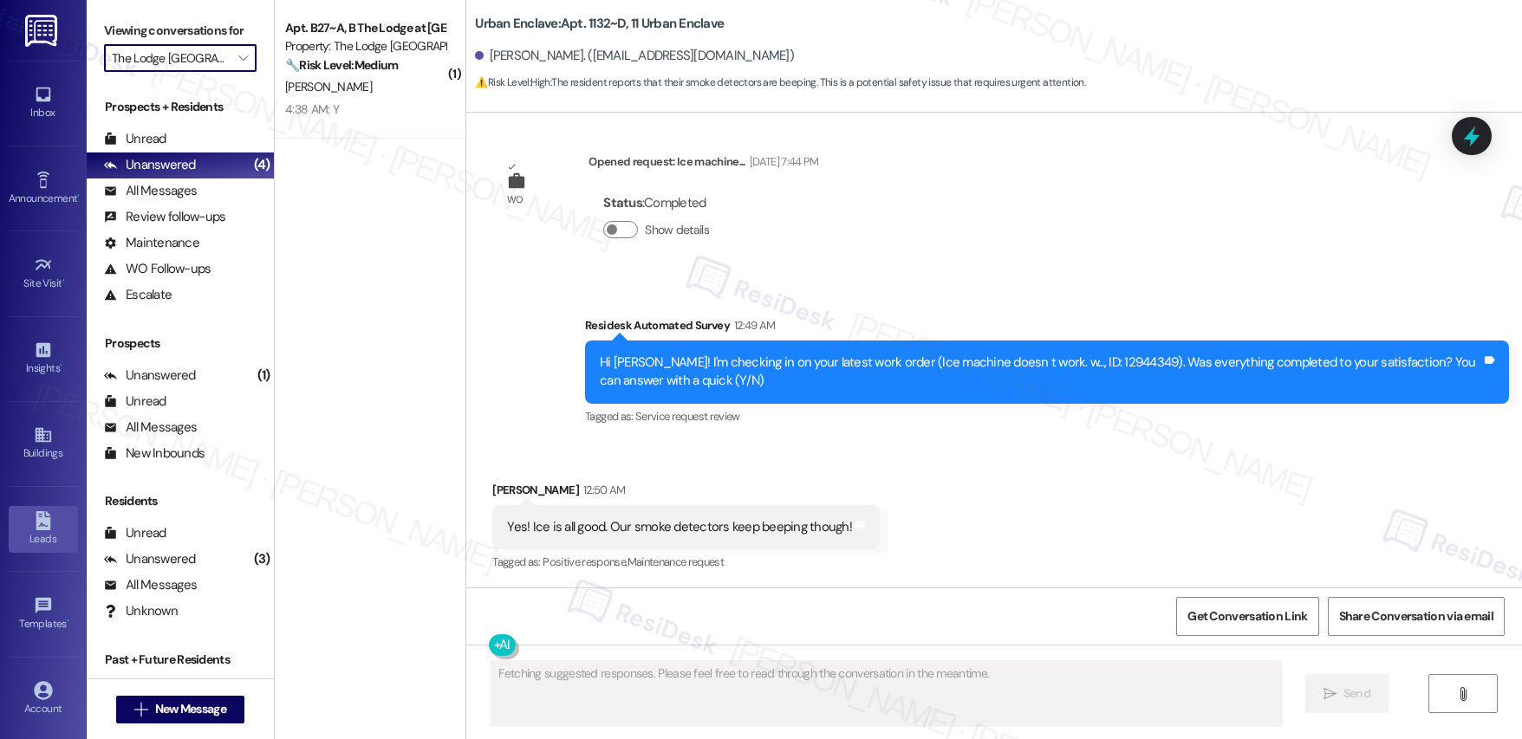
scroll to position [281, 0]
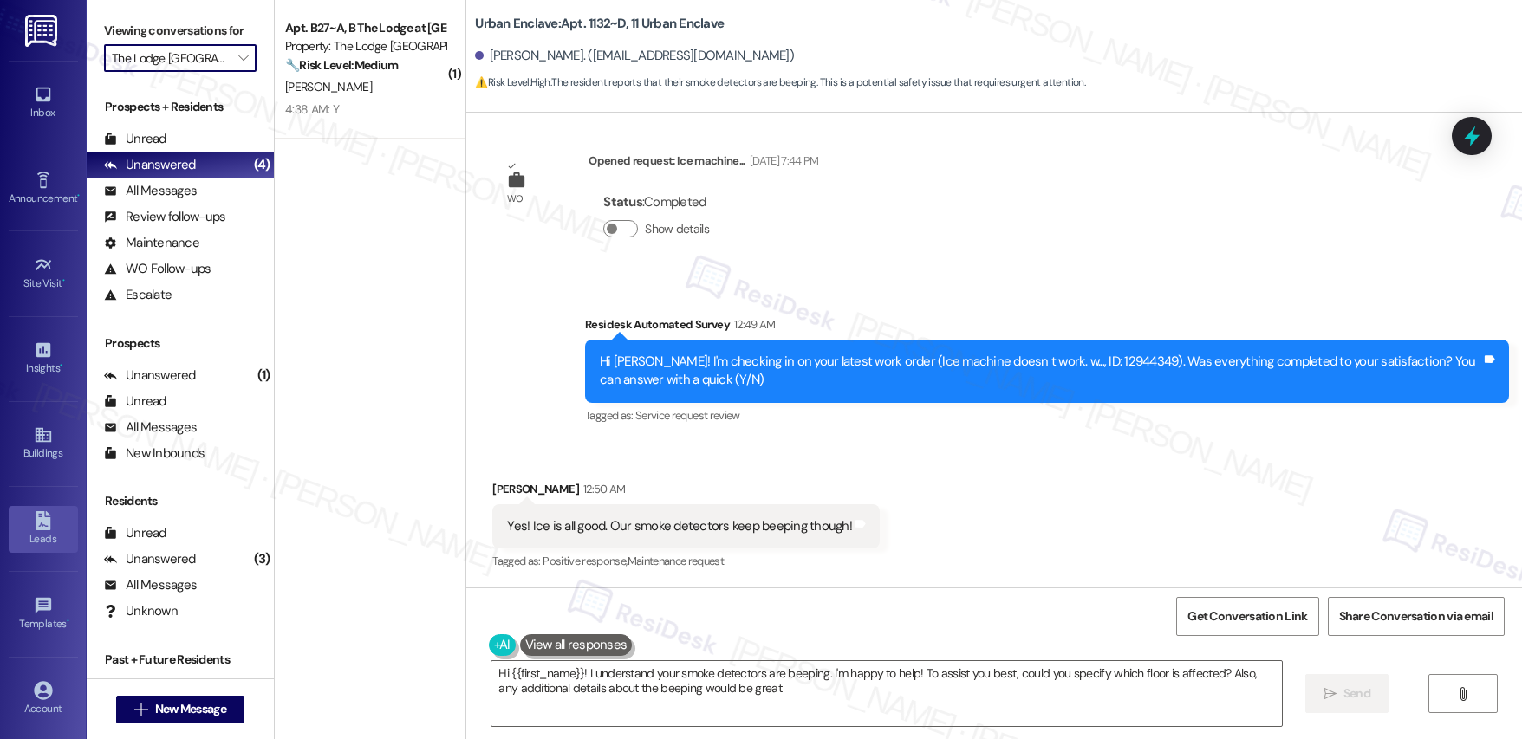
type textarea "Hi {{first_name}}! I understand your smoke detectors are beeping. I'm happy to …"
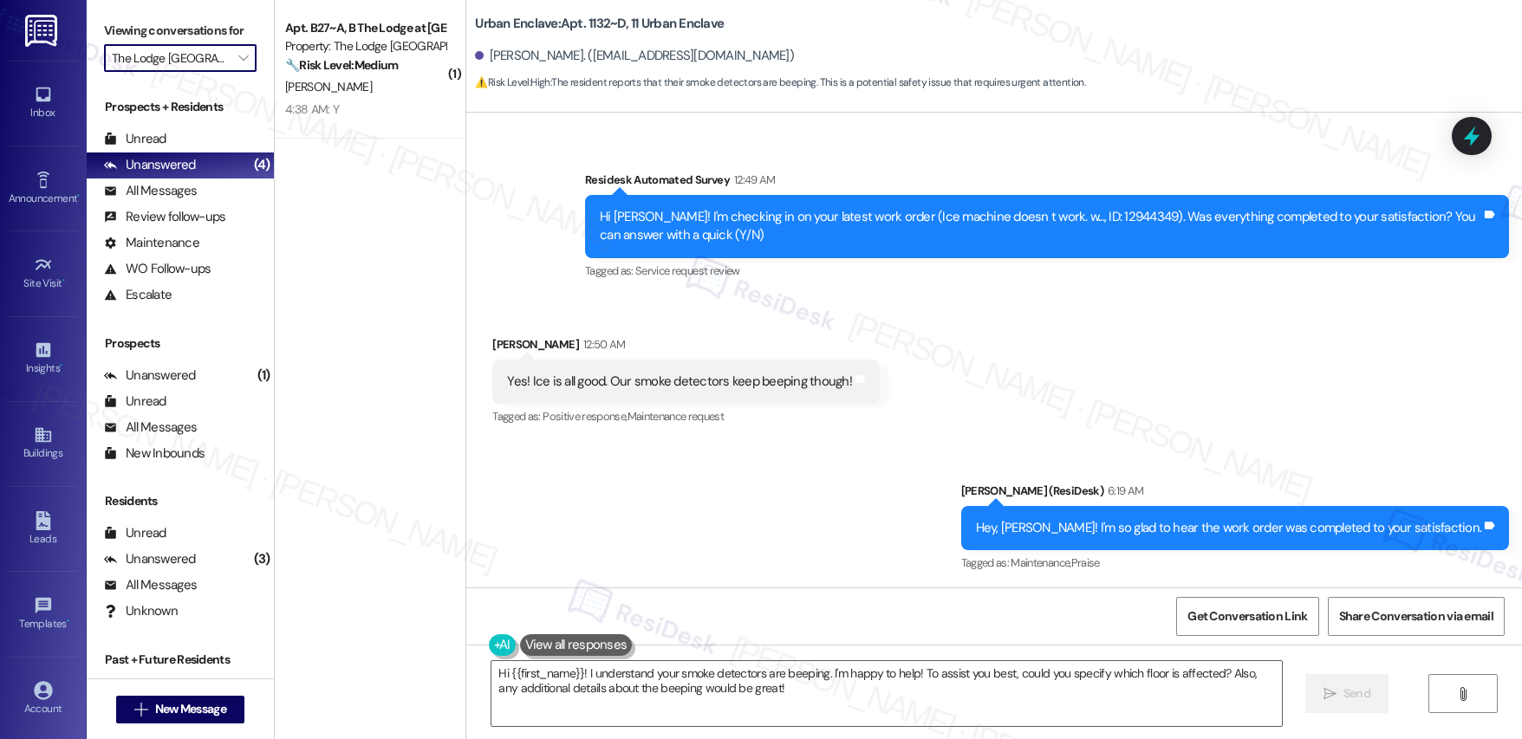
scroll to position [550, 0]
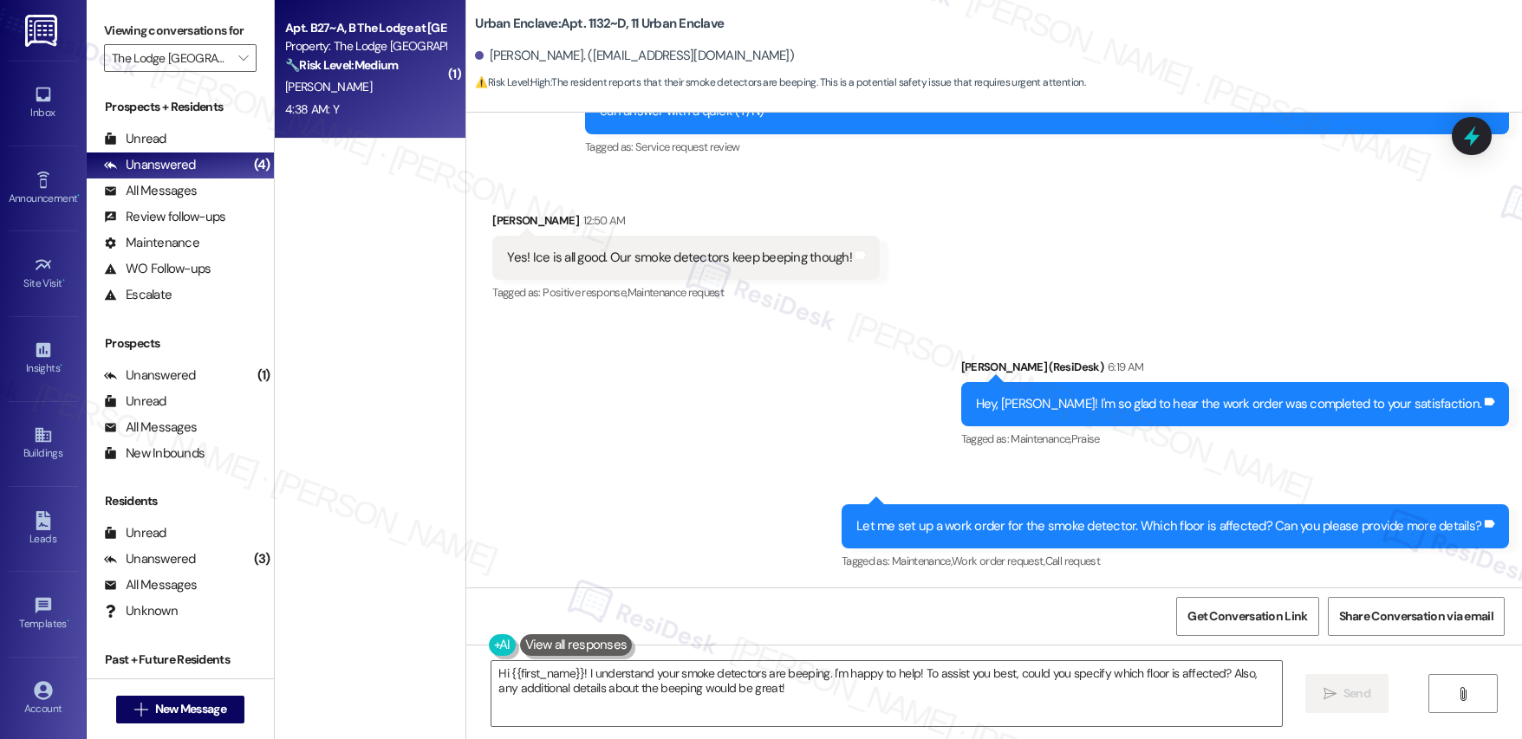
click at [371, 82] on div "S. Alomar" at bounding box center [365, 87] width 164 height 22
type textarea "Fetching suggested responses. Please feel free to read through the conversation…"
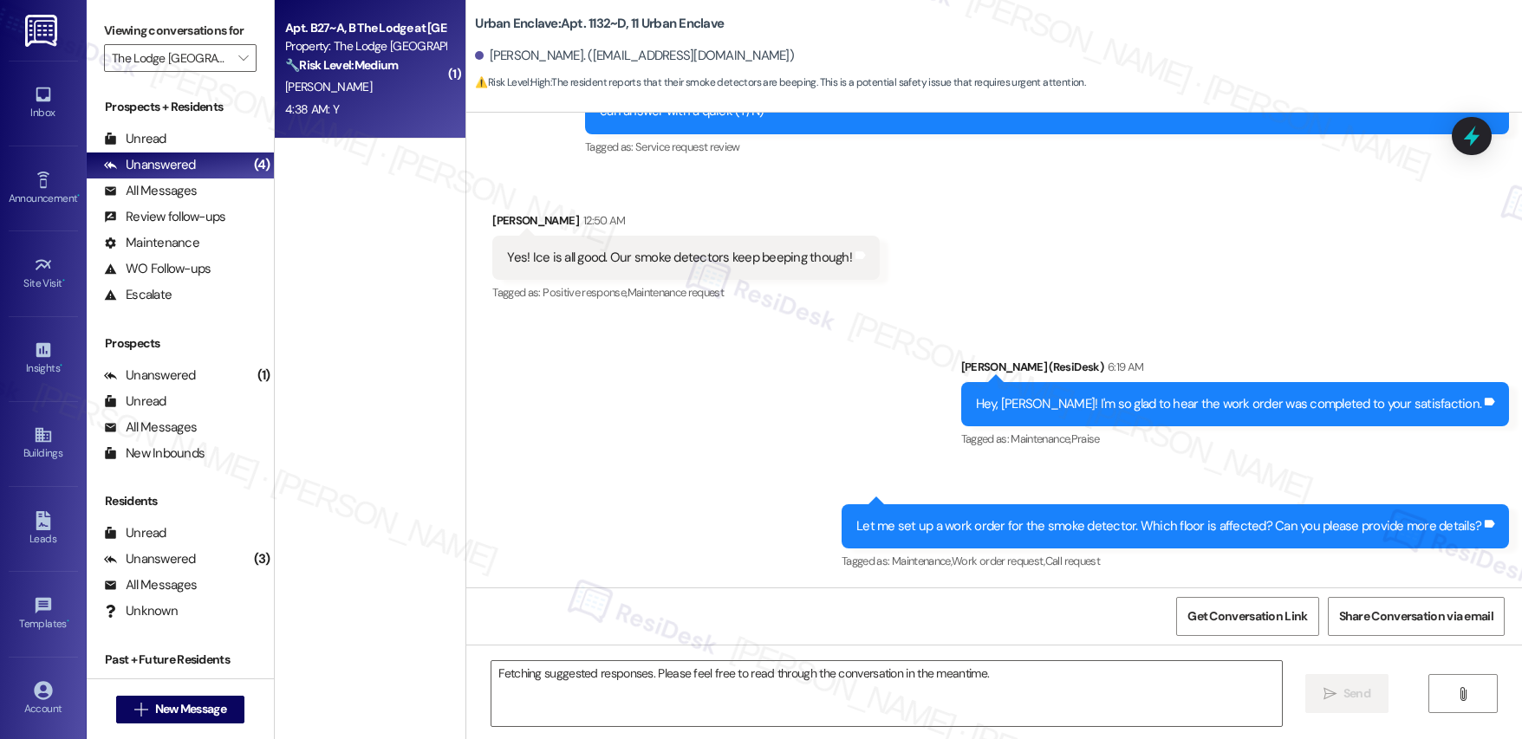
click at [373, 84] on div "S. Alomar" at bounding box center [365, 87] width 164 height 22
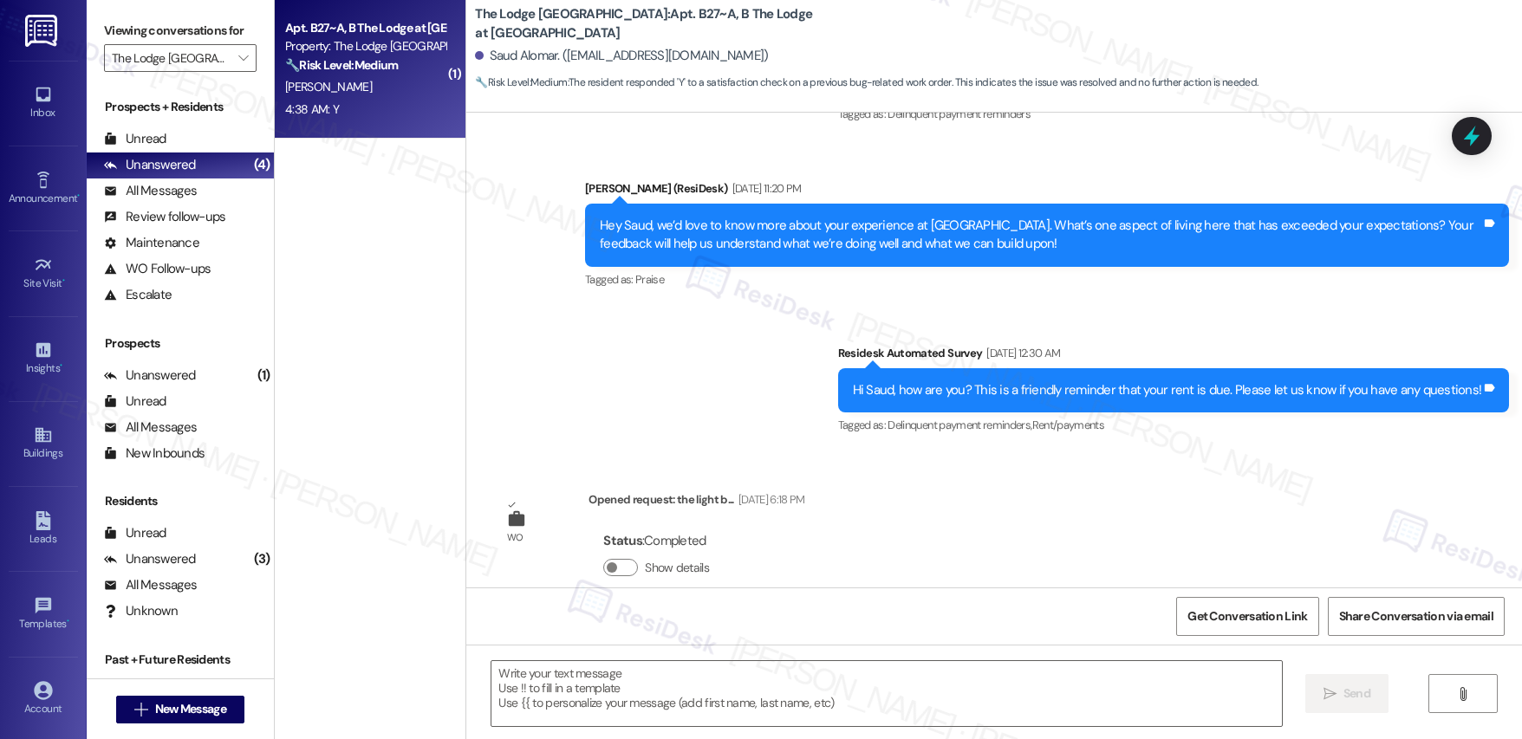
type textarea "Fetching suggested responses. Please feel free to read through the conversation…"
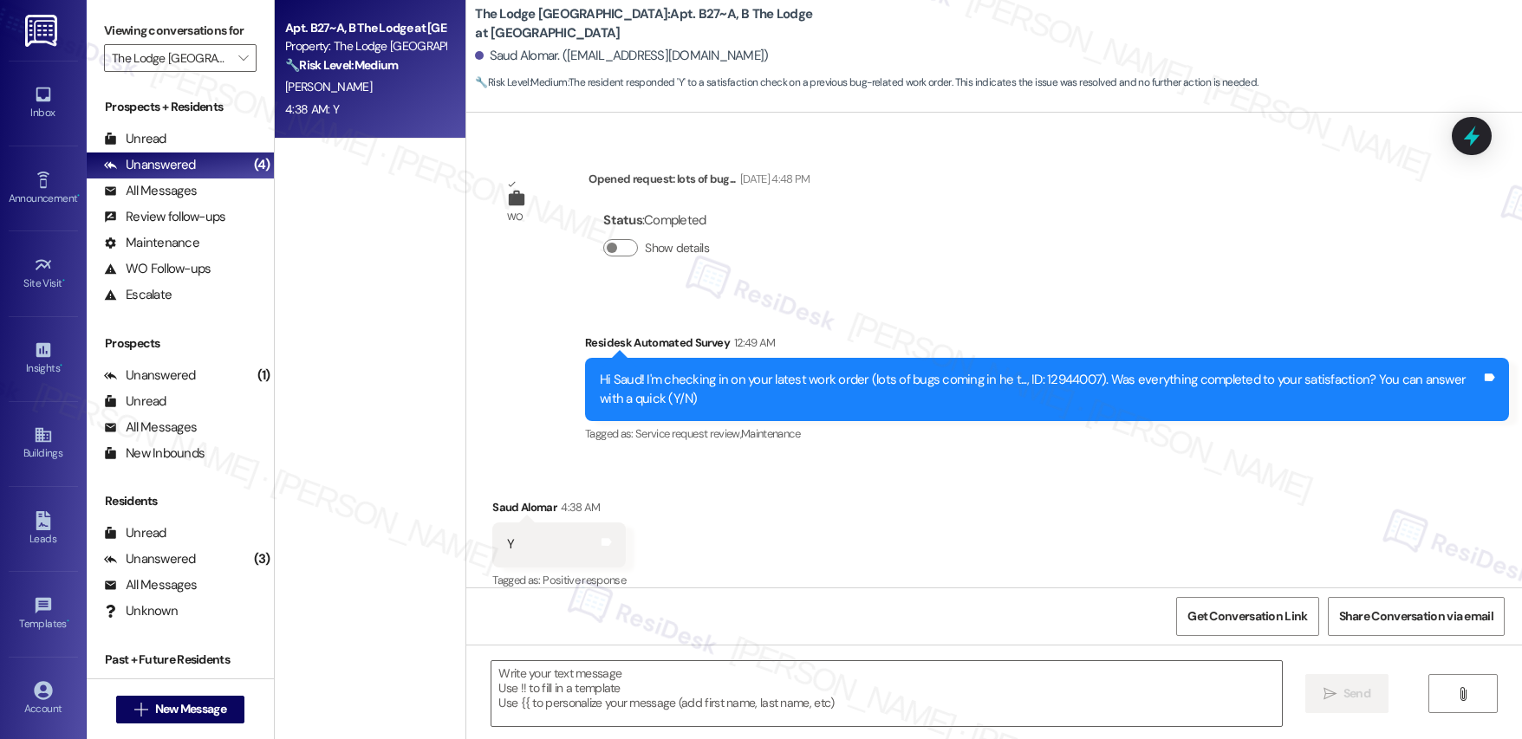
scroll to position [5230, 0]
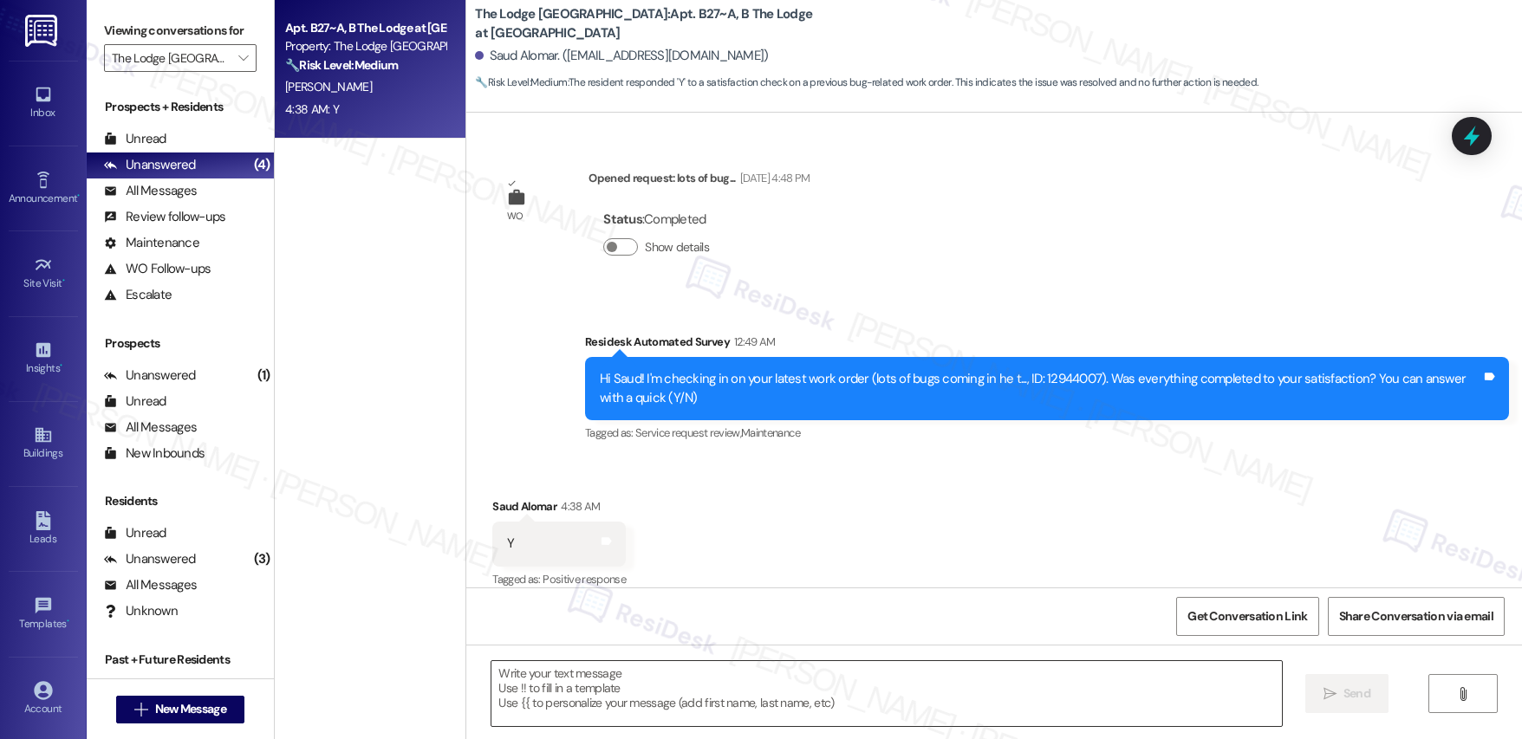
click at [573, 676] on textarea at bounding box center [886, 693] width 790 height 65
click at [573, 675] on textarea at bounding box center [886, 693] width 790 height 65
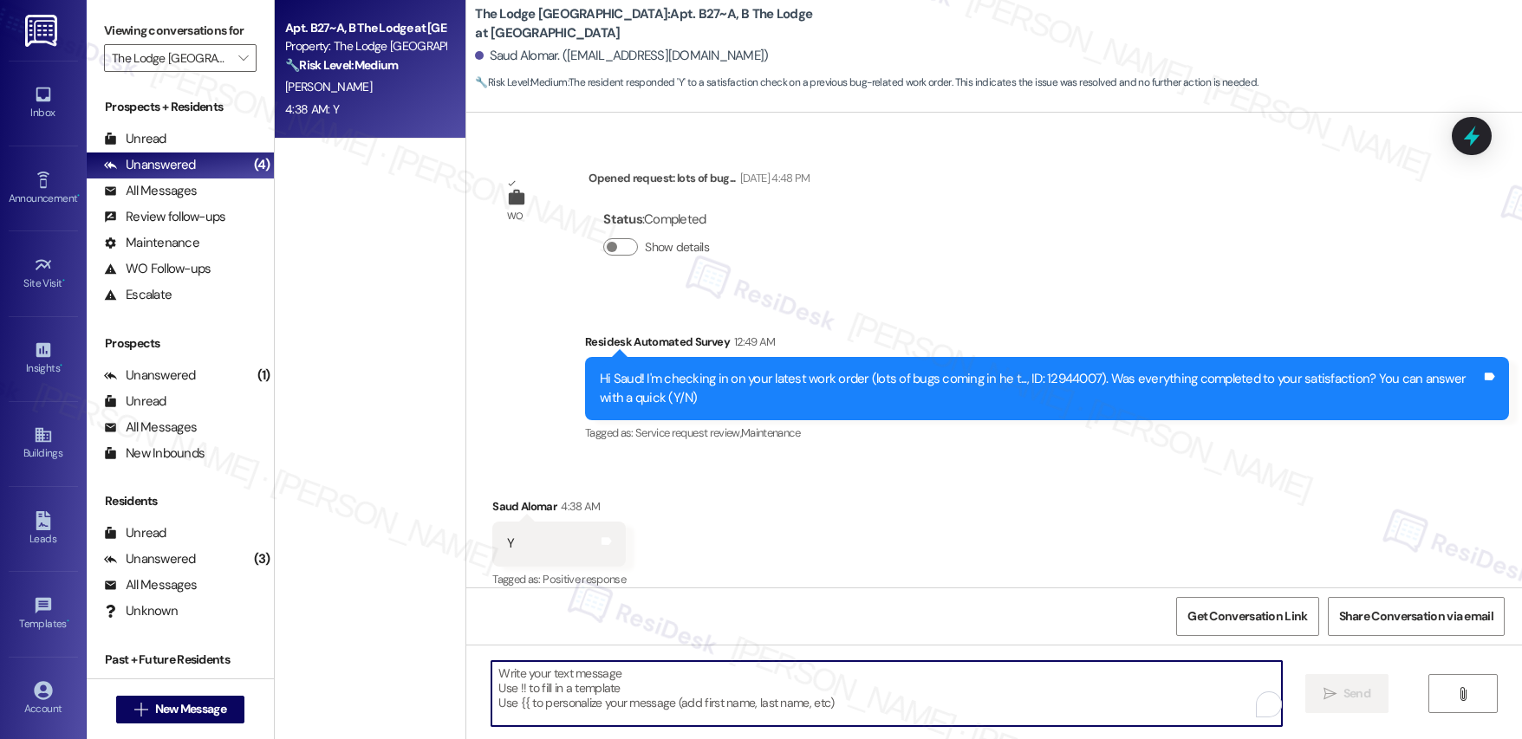
paste textarea "Hi {{first_name}}, I'm so glad to hear the work order was completed to your sat…"
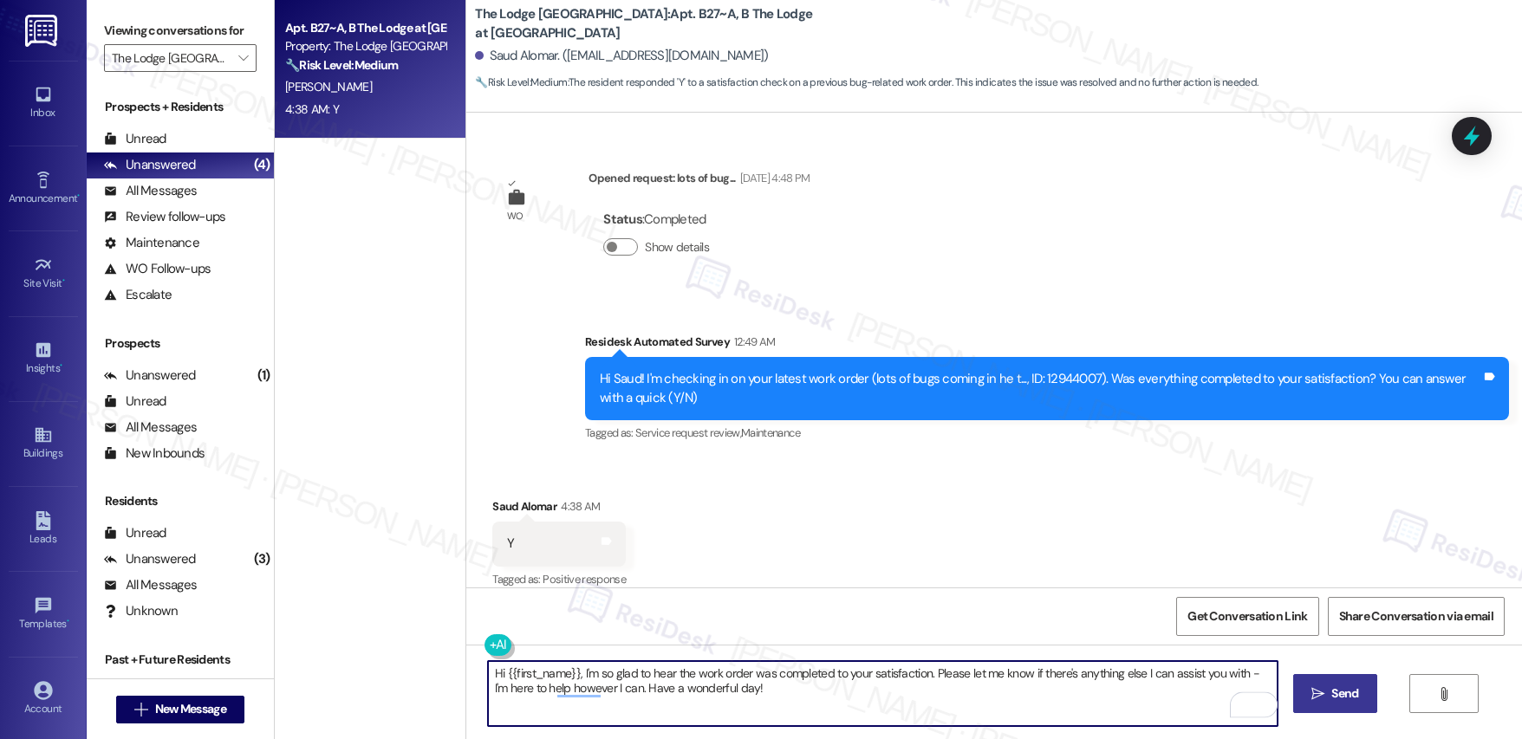
type textarea "Hi {{first_name}}, I'm so glad to hear the work order was completed to your sat…"
click at [1320, 680] on button " Send" at bounding box center [1335, 693] width 84 height 39
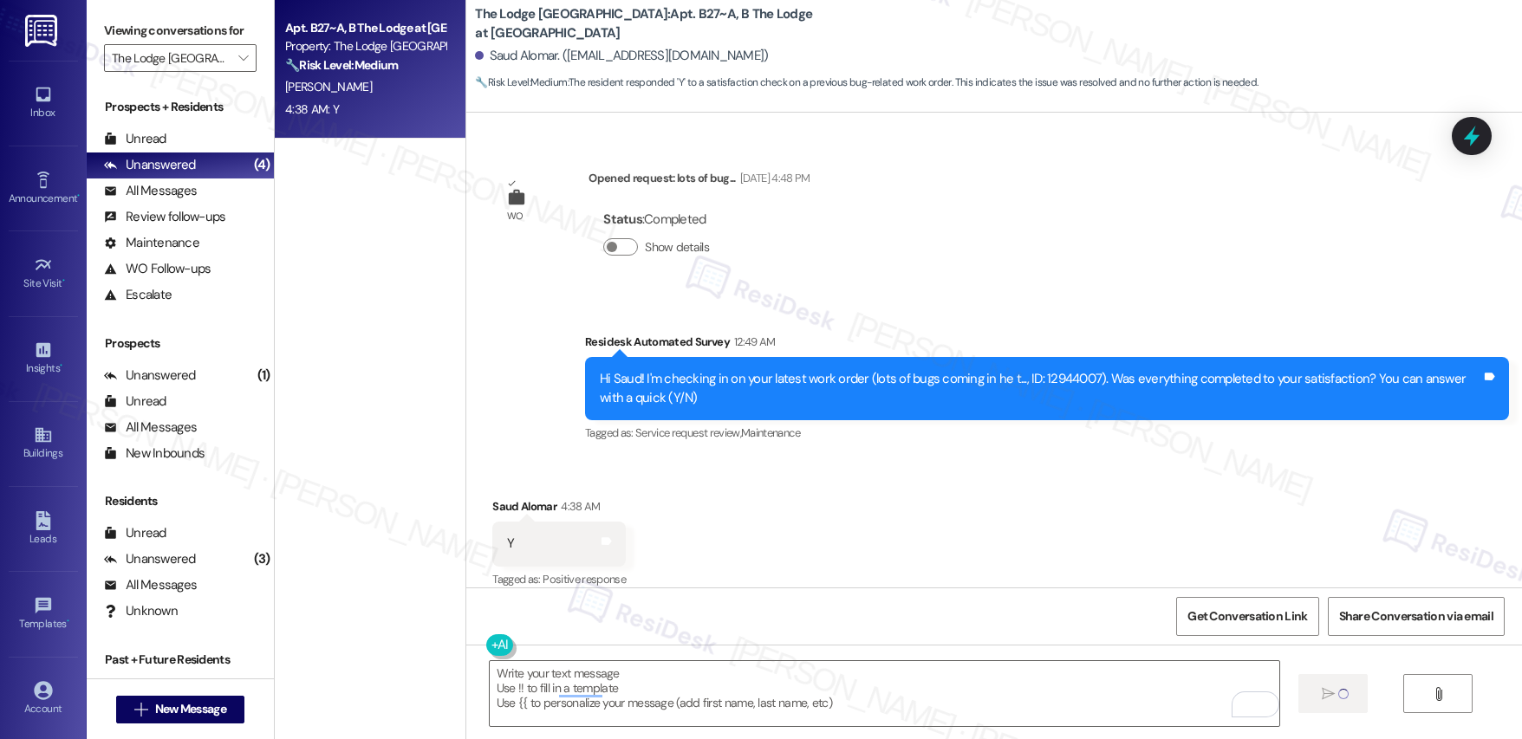
scroll to position [5229, 0]
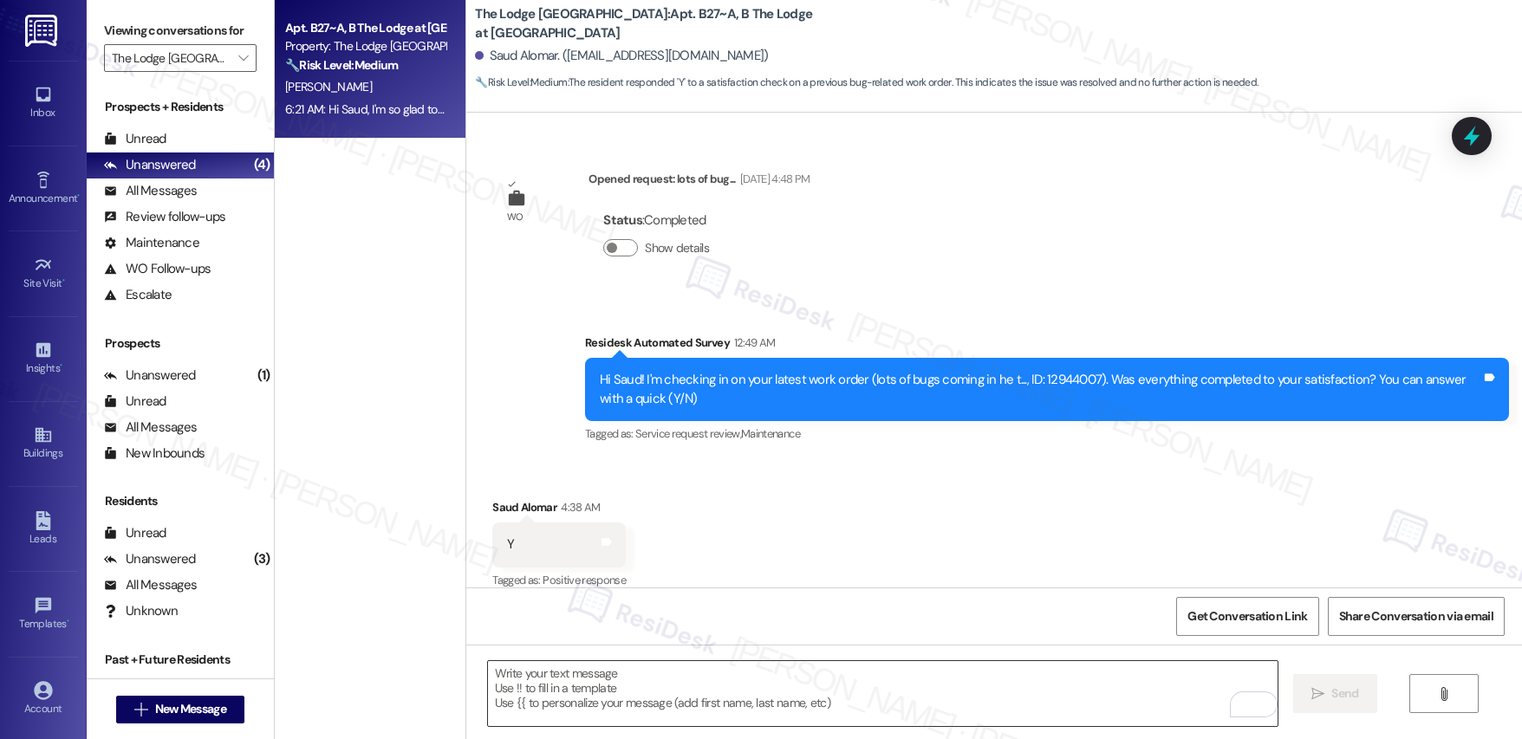
click at [649, 685] on textarea "To enrich screen reader interactions, please activate Accessibility in Grammarl…" at bounding box center [883, 693] width 790 height 65
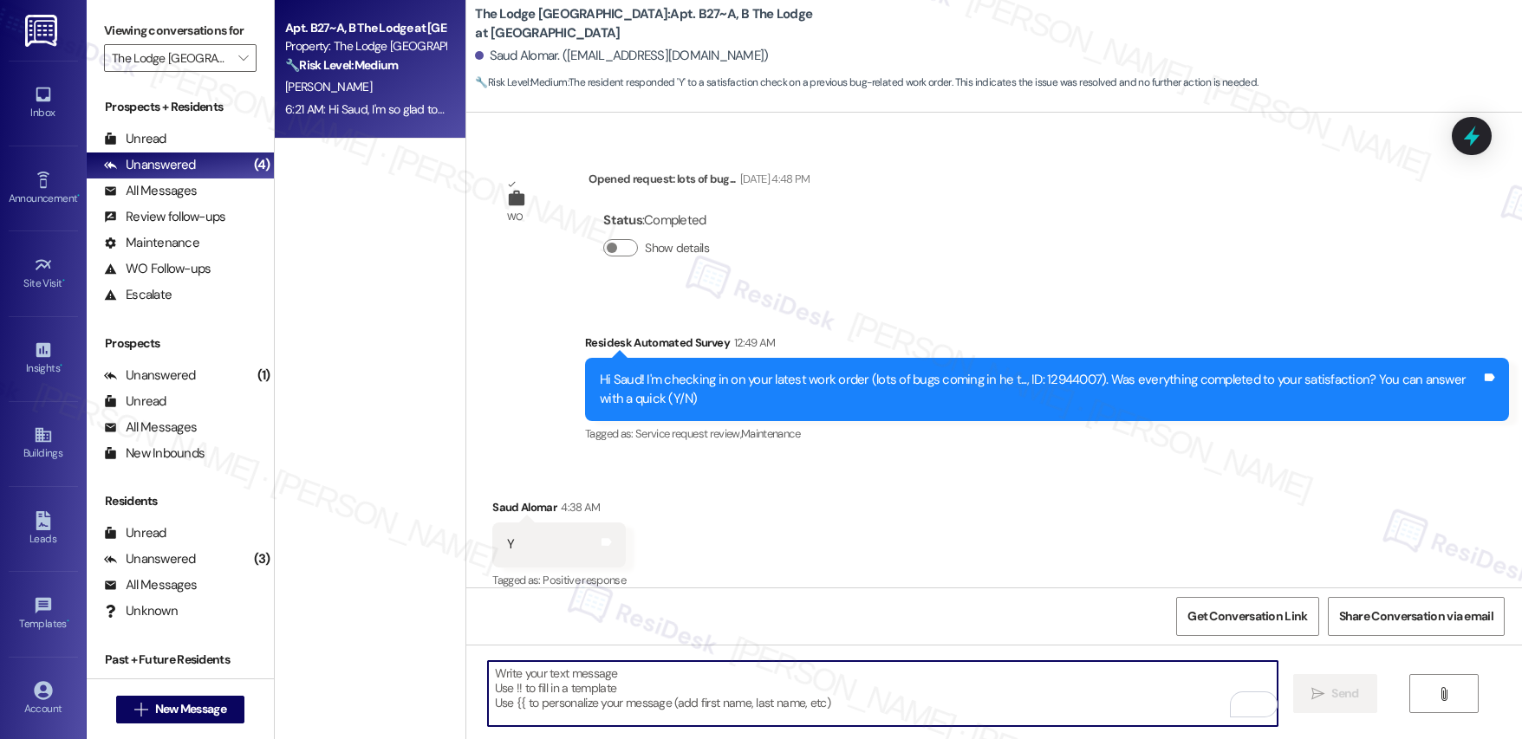
click at [650, 685] on textarea "To enrich screen reader interactions, please activate Accessibility in Grammarl…" at bounding box center [883, 693] width 790 height 65
paste textarea "If I may ask...has {{property}} lived up to your expectations?"
type textarea "If I may ask...has {{property}} lived up to your expectations?"
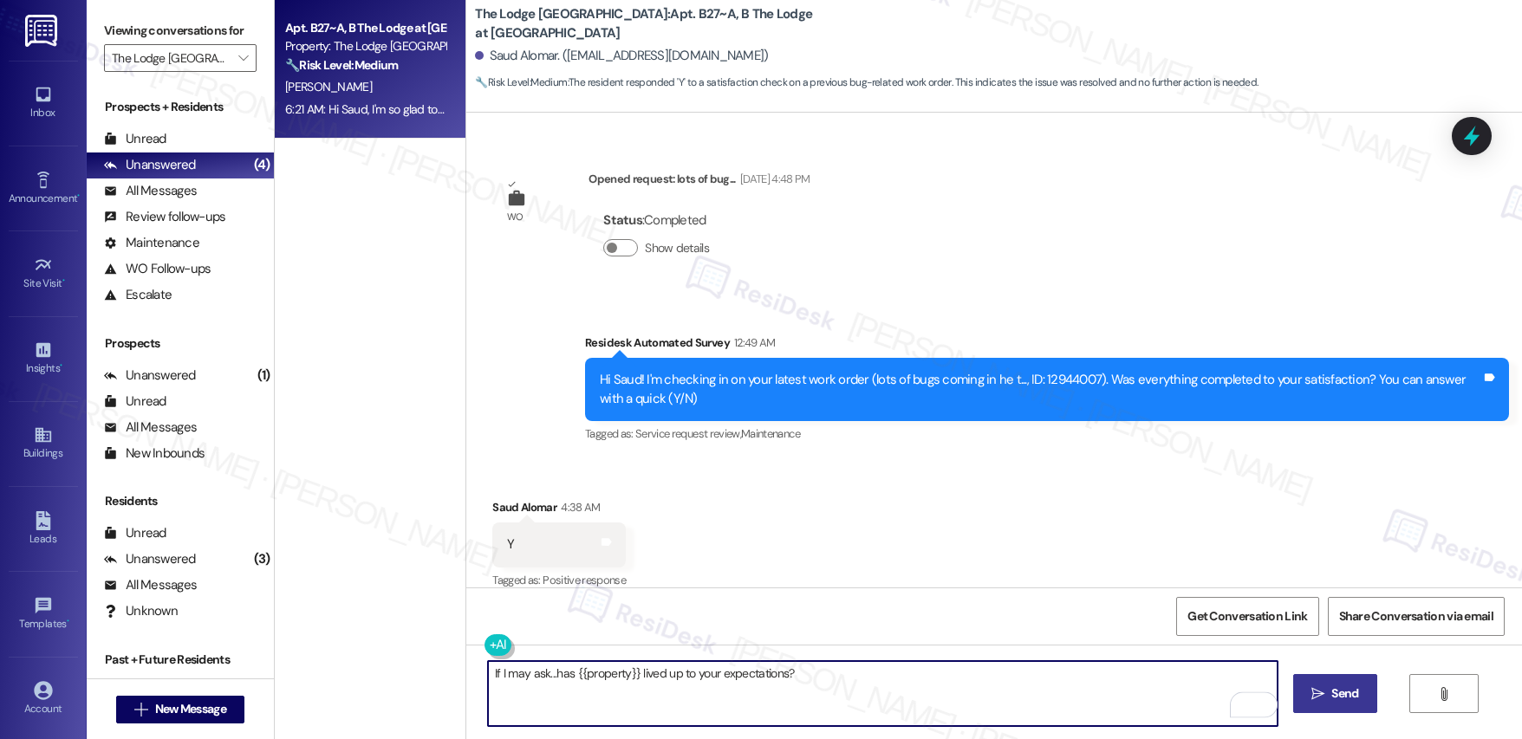
type textarea "If I may ask...has {{property}} lived up to your expectations?"
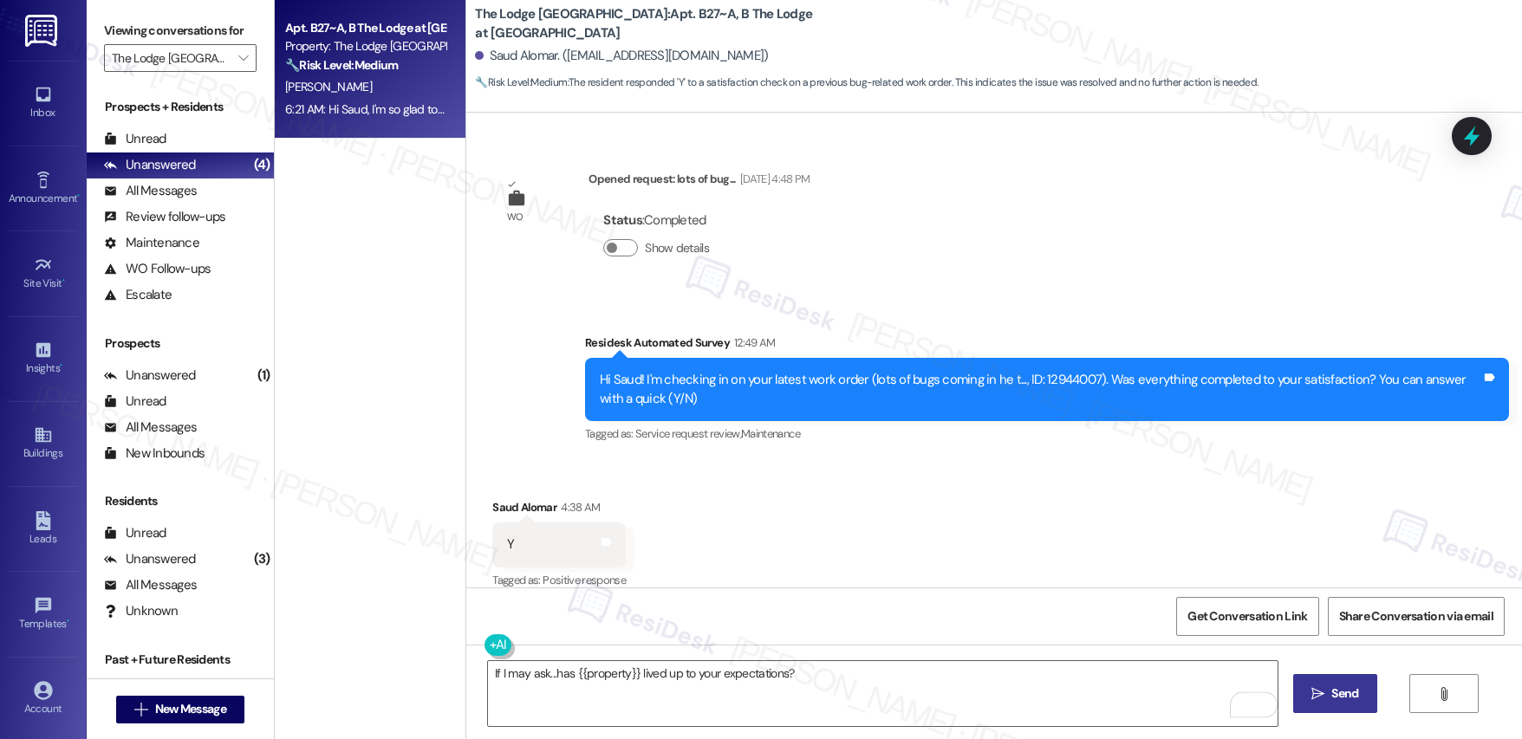
click at [1344, 701] on span "Send" at bounding box center [1344, 694] width 27 height 18
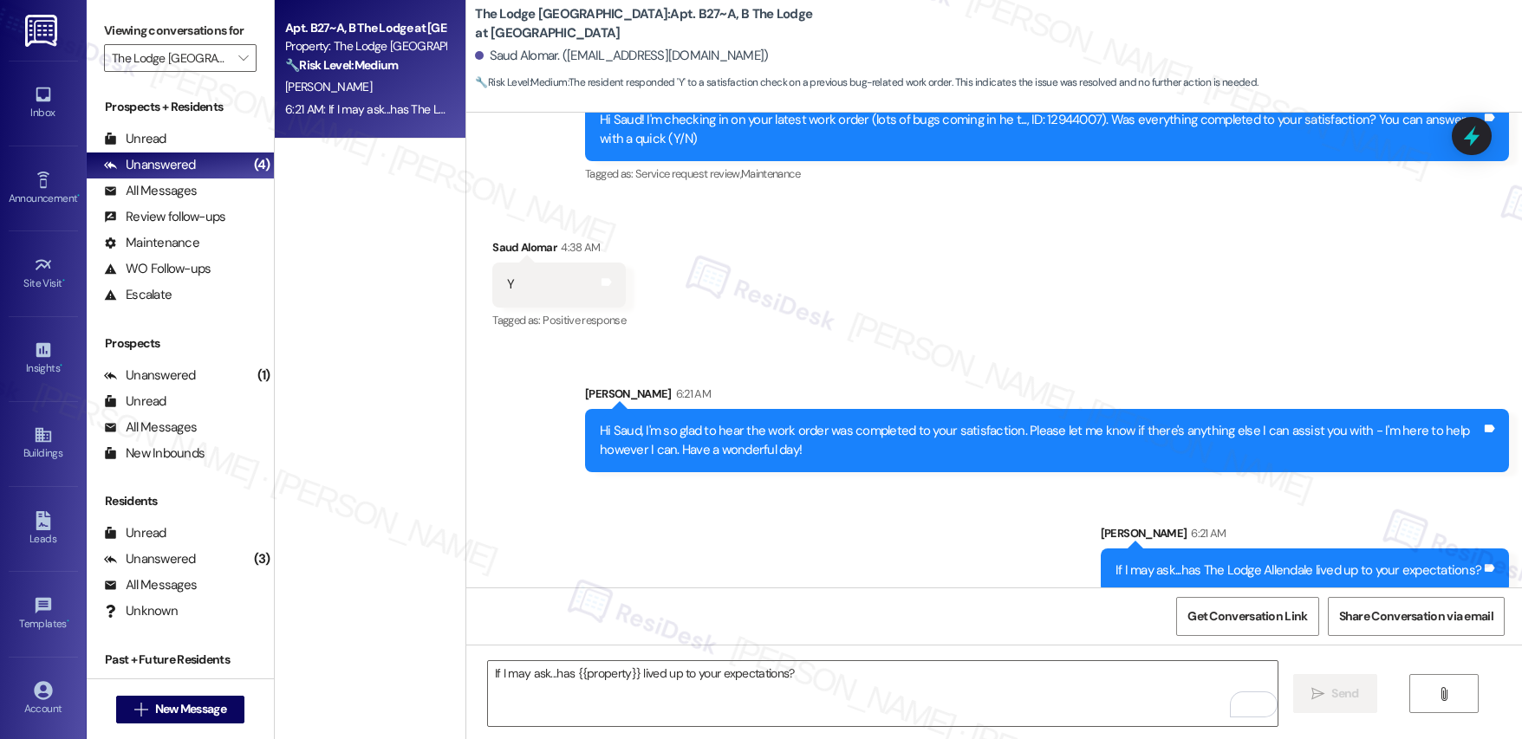
scroll to position [5490, 0]
click at [238, 53] on icon "" at bounding box center [243, 58] width 10 height 14
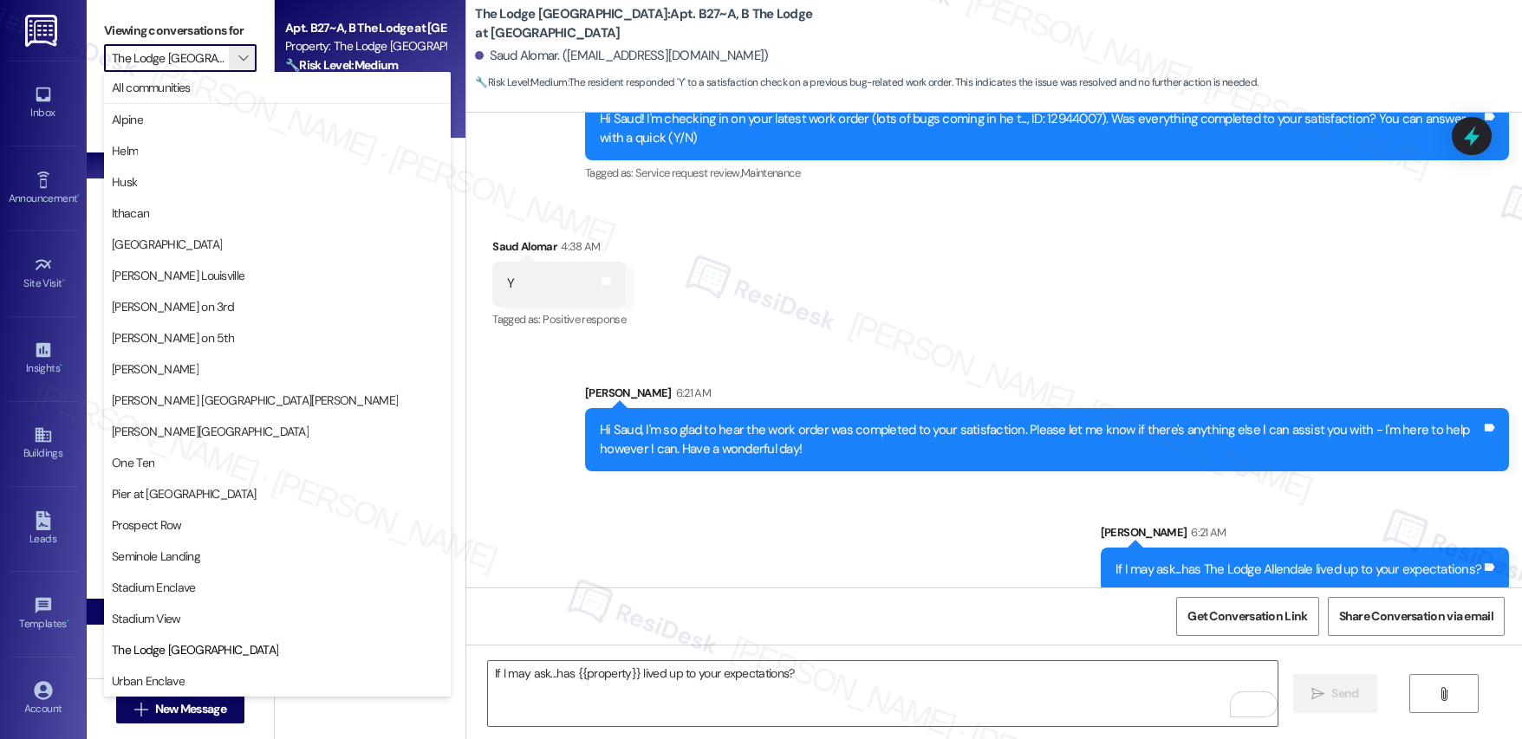
click at [166, 623] on span "Stadium View" at bounding box center [146, 618] width 69 height 17
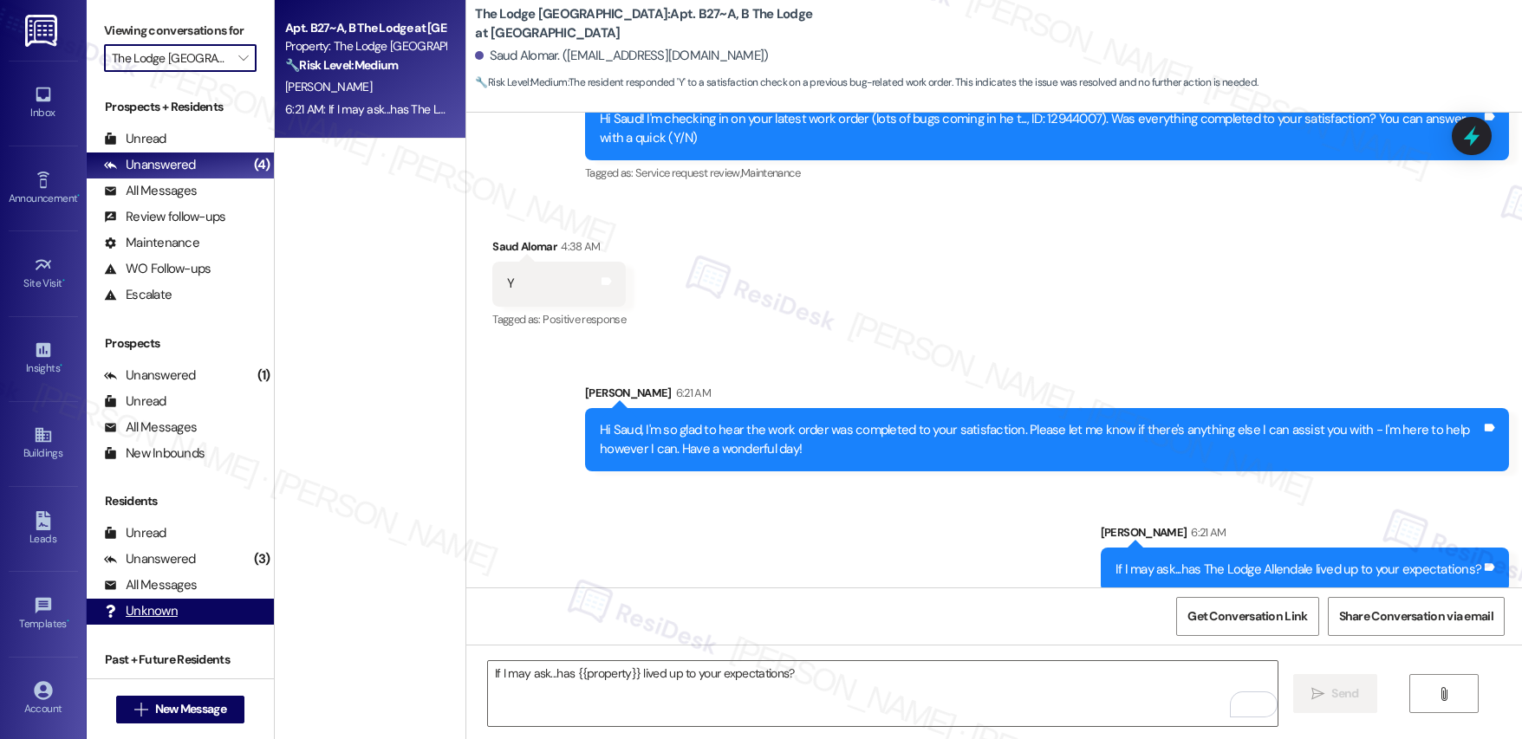
type input "Stadium View"
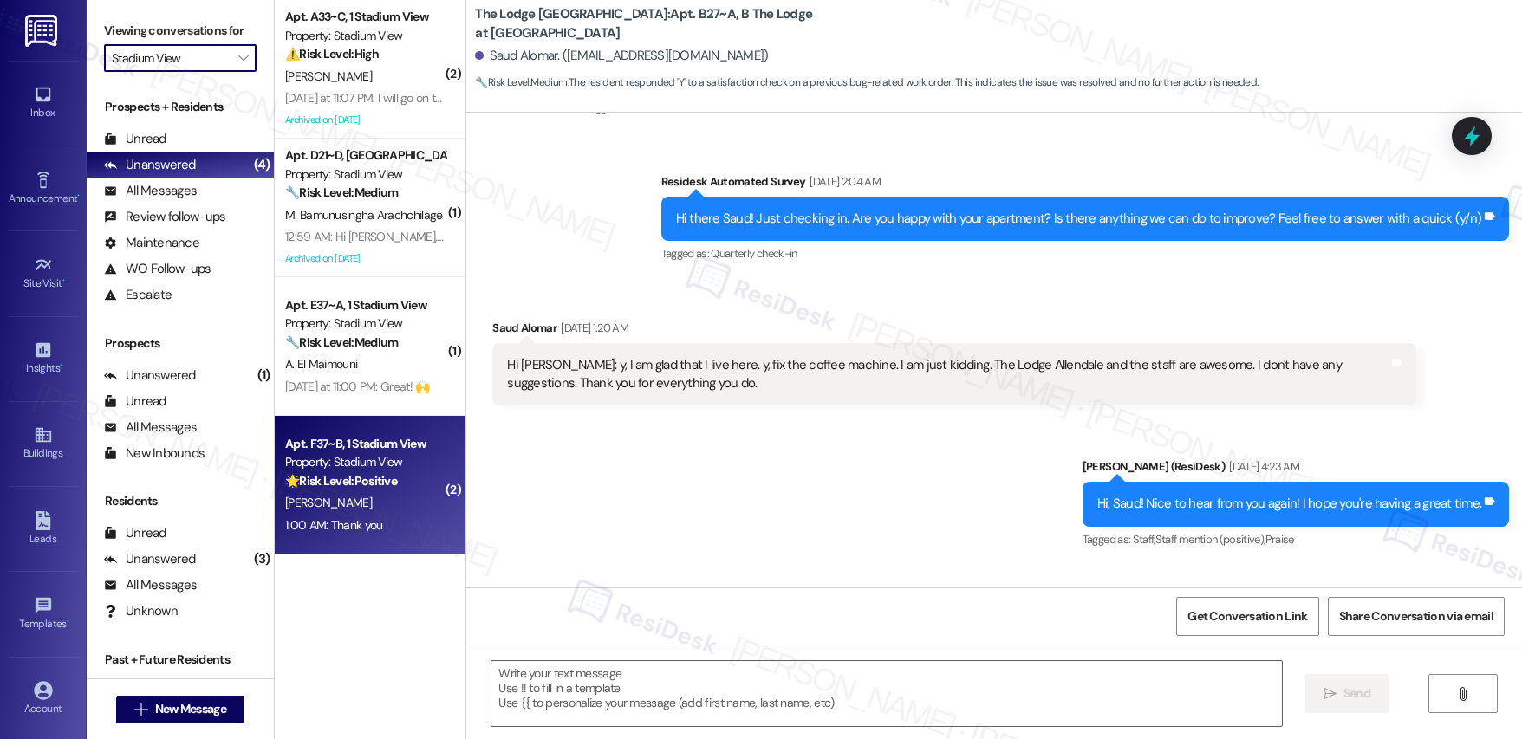
type textarea "Fetching suggested responses. Please feel free to read through the conversation…"
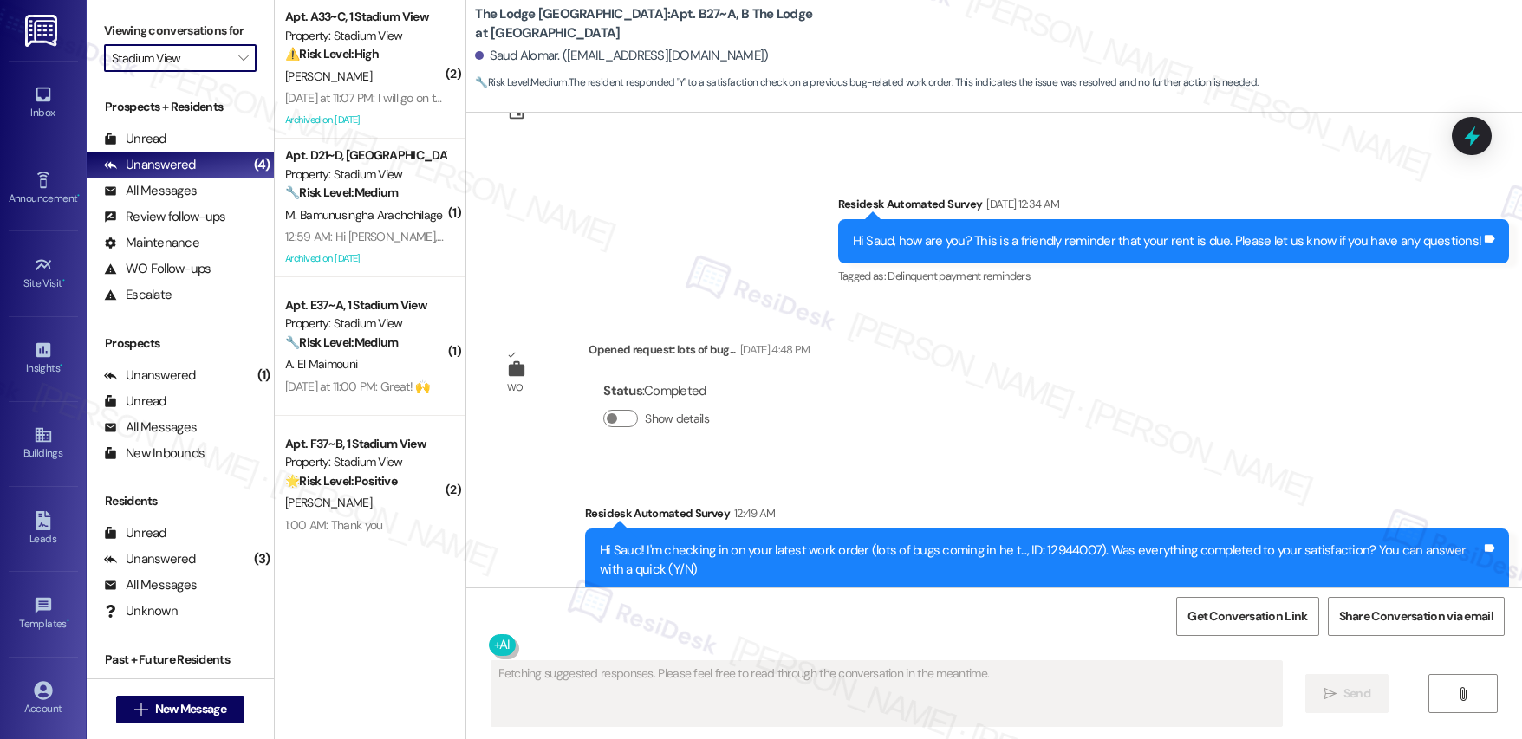
scroll to position [5229, 0]
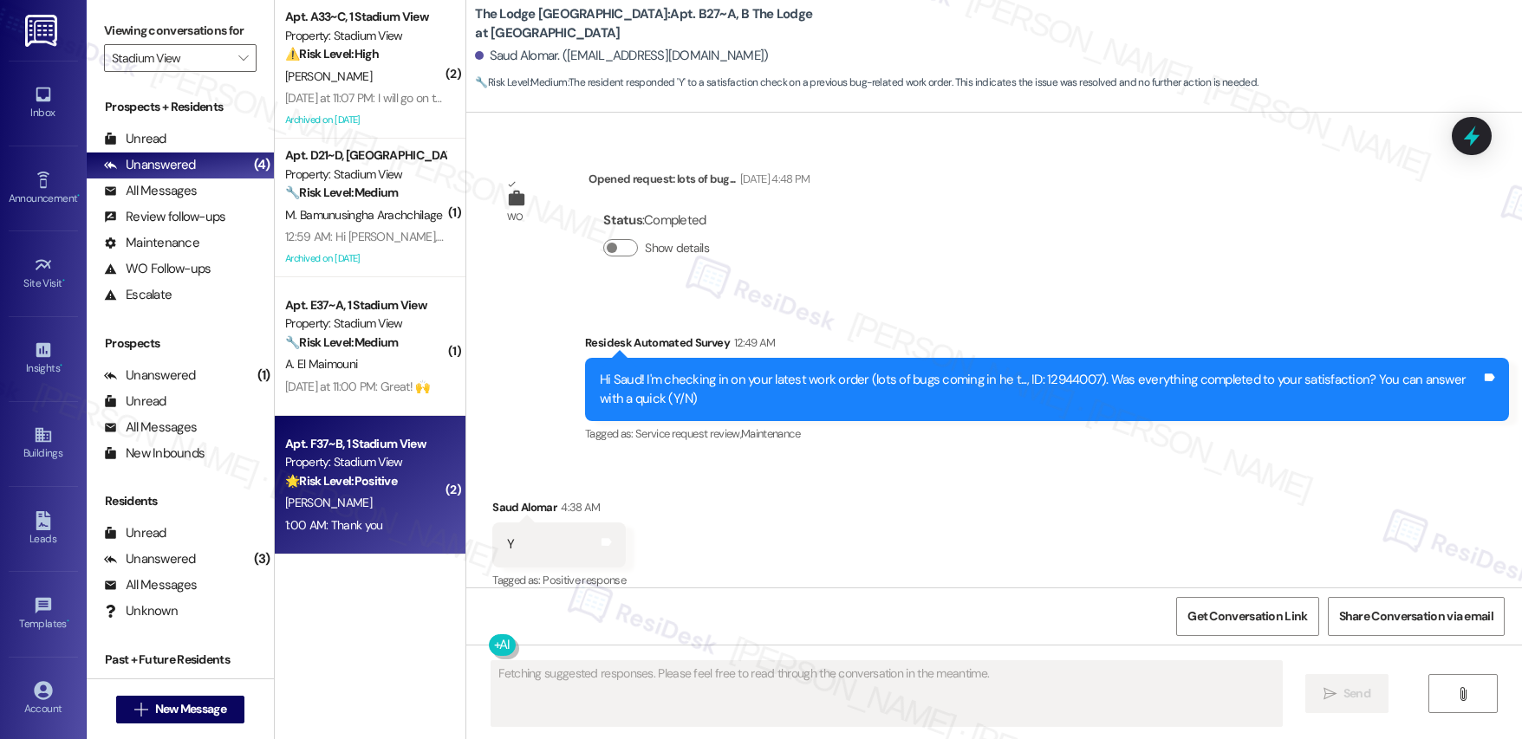
click at [387, 498] on div "P. Anih" at bounding box center [365, 503] width 164 height 22
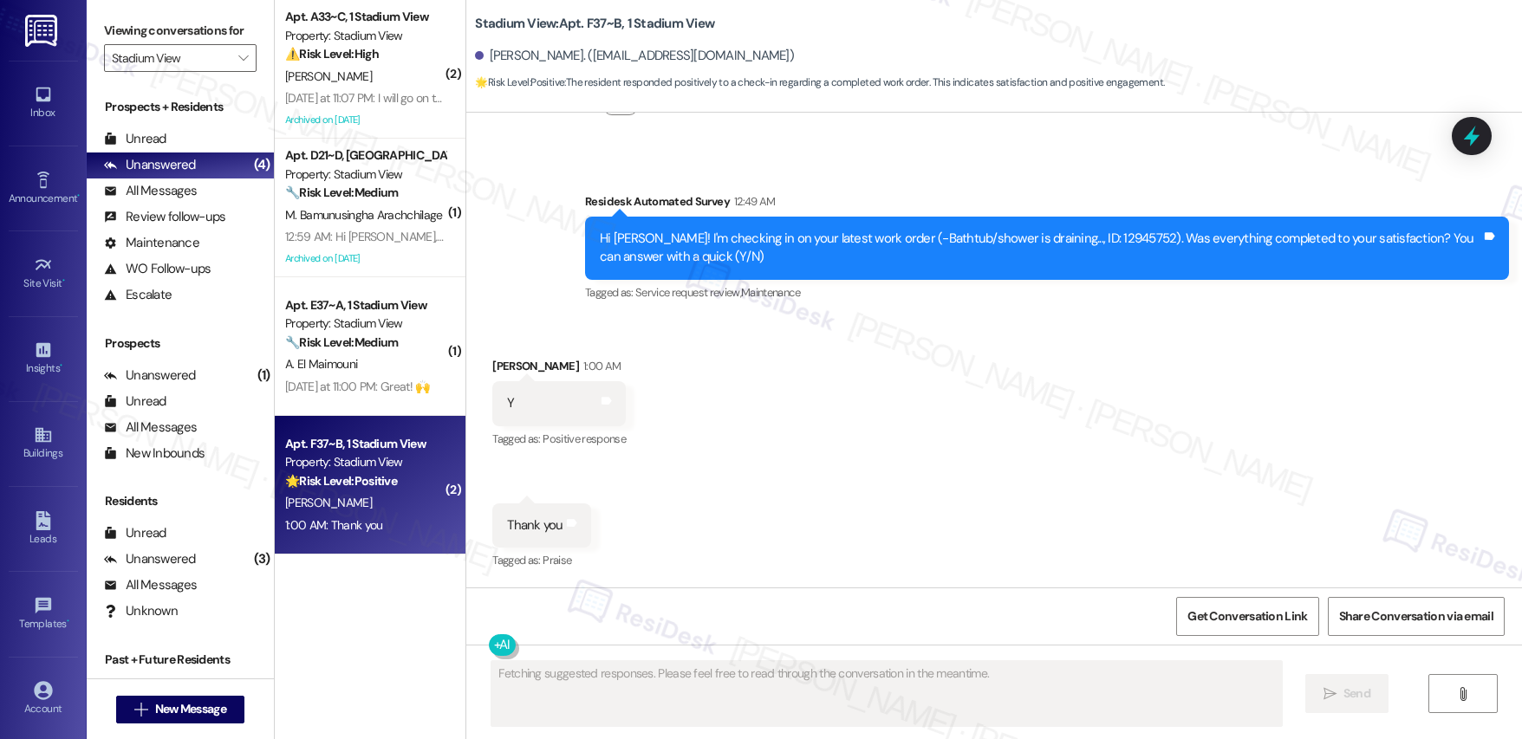
scroll to position [2103, 0]
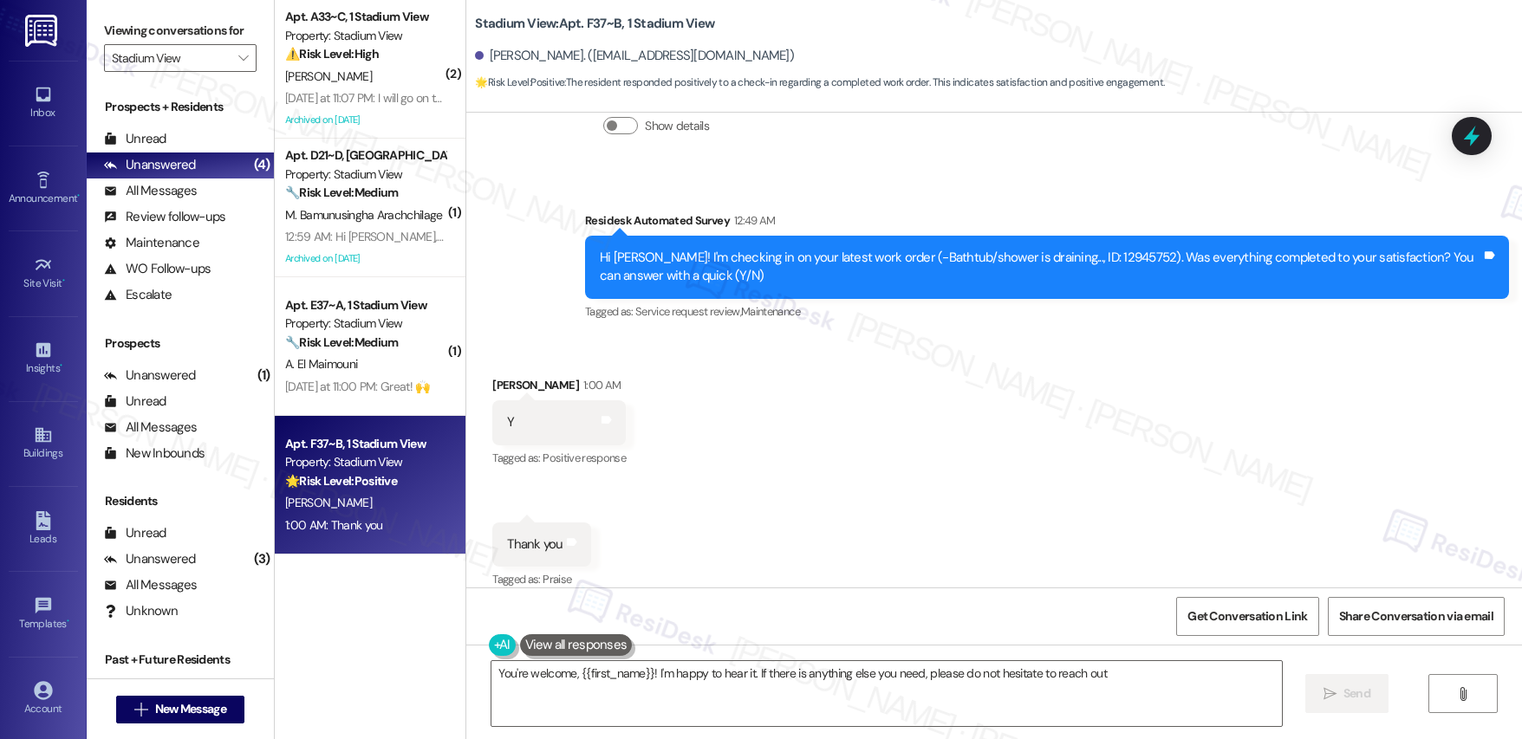
type textarea "You're welcome, {{first_name}}! I'm happy to hear it. If there is anything else…"
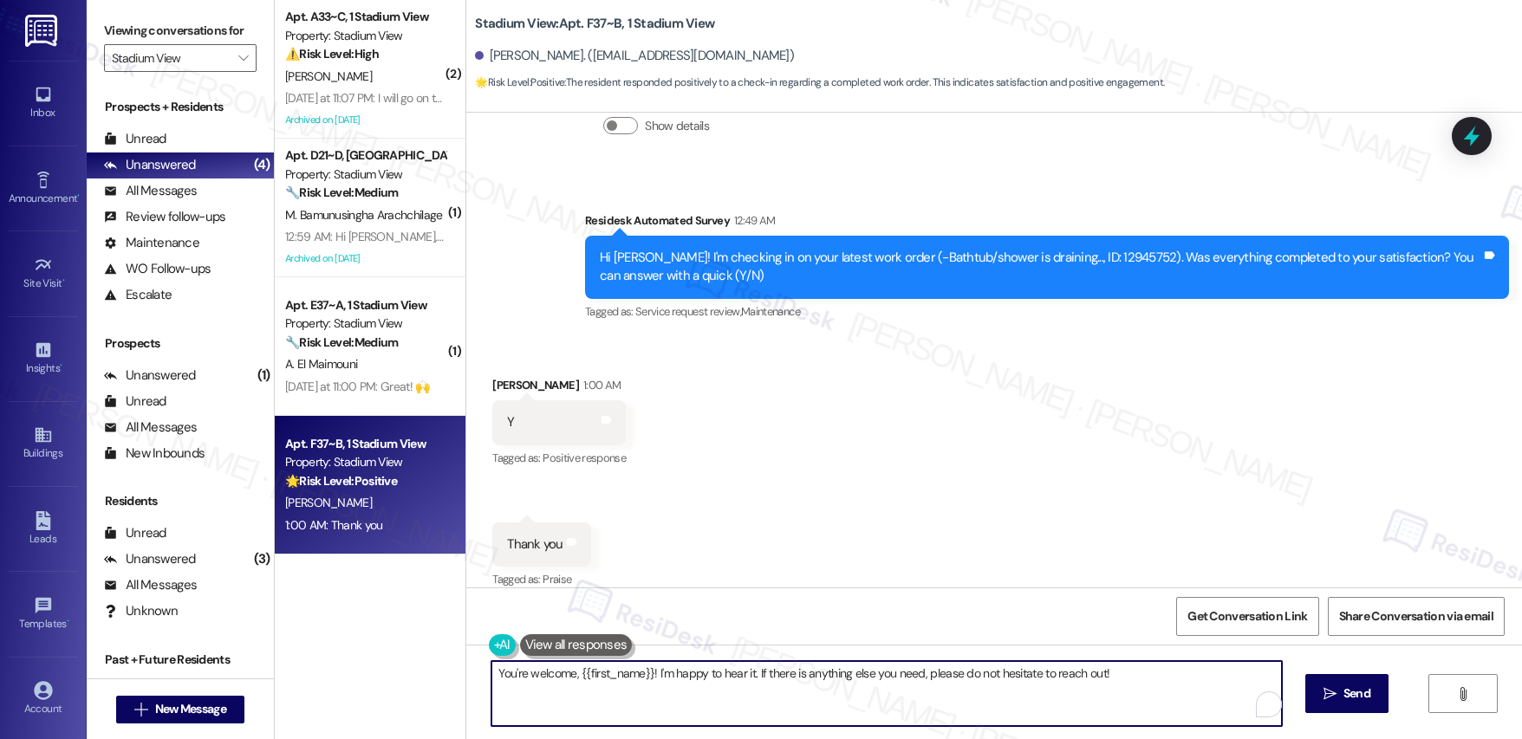
click at [1141, 682] on textarea "You're welcome, {{first_name}}! I'm happy to hear it. If there is anything else…" at bounding box center [886, 693] width 790 height 65
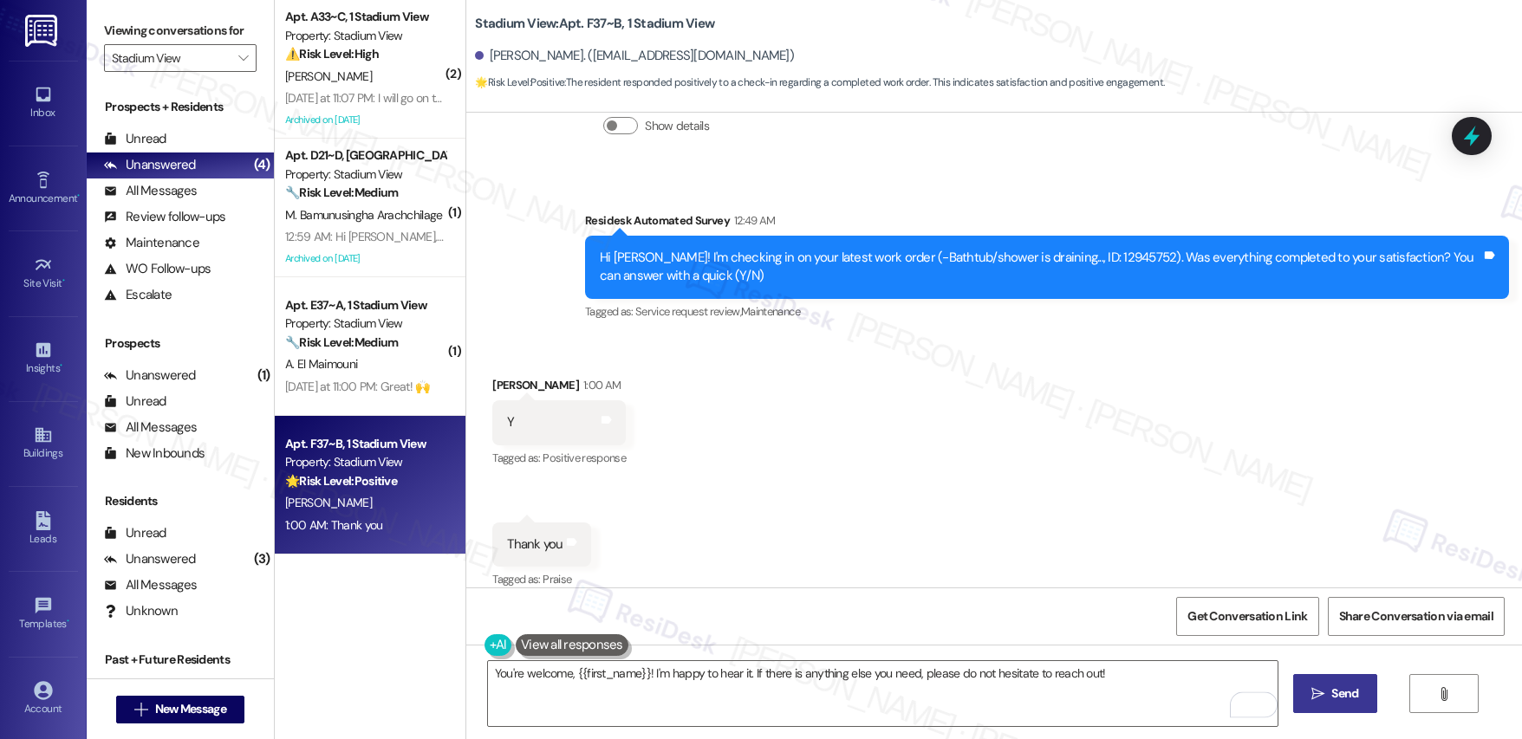
click at [1363, 701] on button " Send" at bounding box center [1335, 693] width 84 height 39
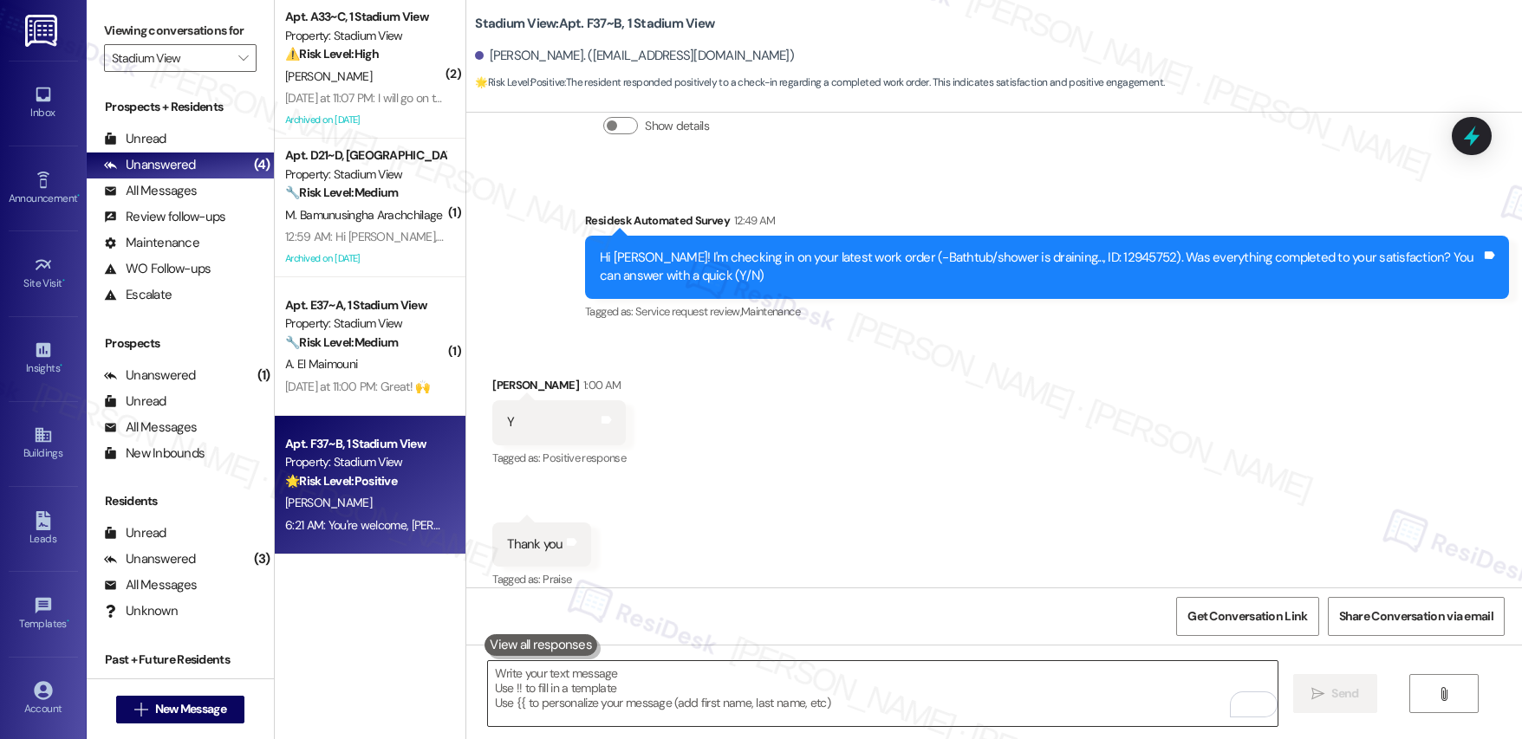
click at [621, 688] on textarea "To enrich screen reader interactions, please activate Accessibility in Grammarl…" at bounding box center [883, 693] width 790 height 65
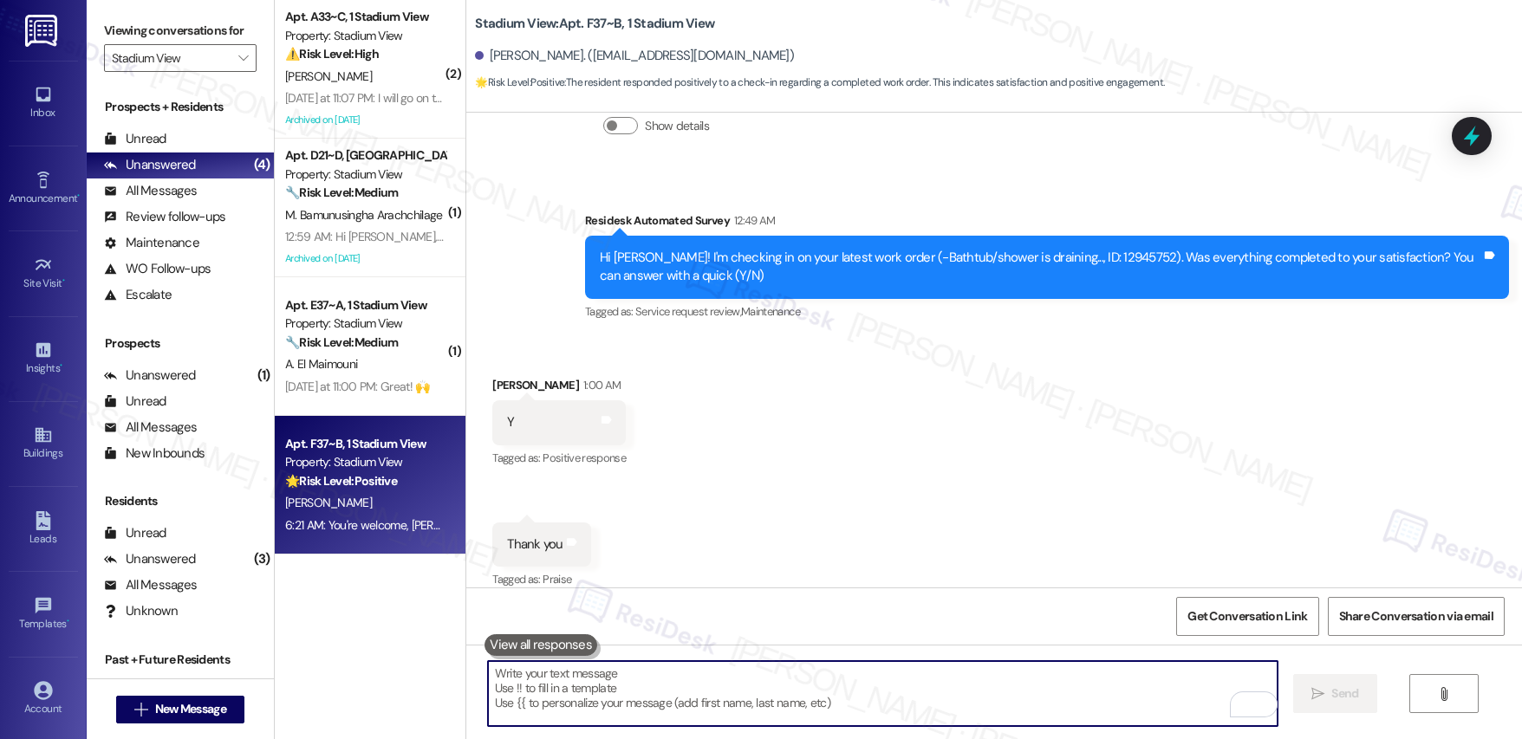
click at [621, 689] on textarea "To enrich screen reader interactions, please activate Accessibility in Grammarl…" at bounding box center [883, 693] width 790 height 65
paste textarea "If I may ask...has {{property}} lived up to your expectations?"
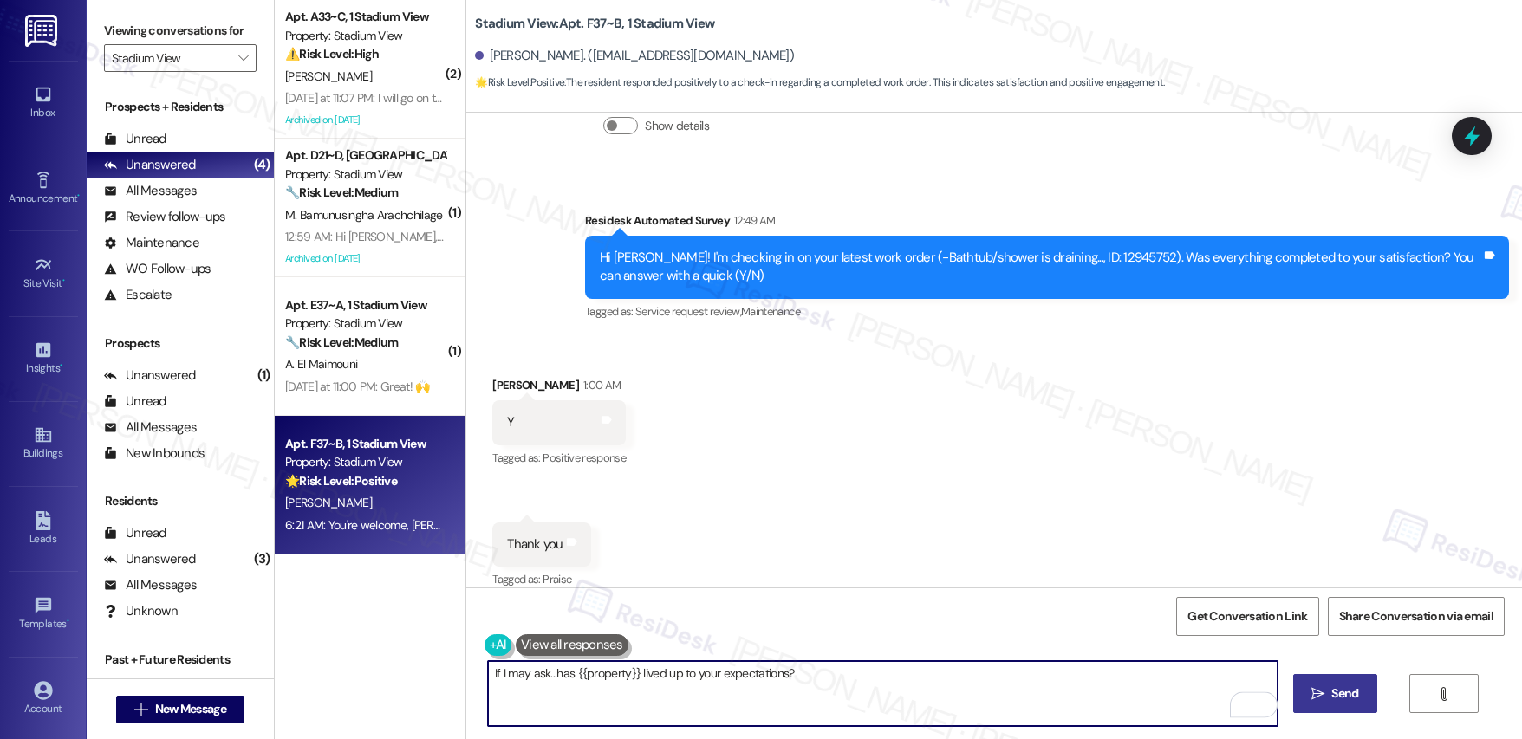
type textarea "If I may ask...has {{property}} lived up to your expectations?"
drag, startPoint x: 1347, startPoint y: 706, endPoint x: 1305, endPoint y: 694, distance: 43.1
click at [1347, 706] on button " Send" at bounding box center [1335, 693] width 84 height 39
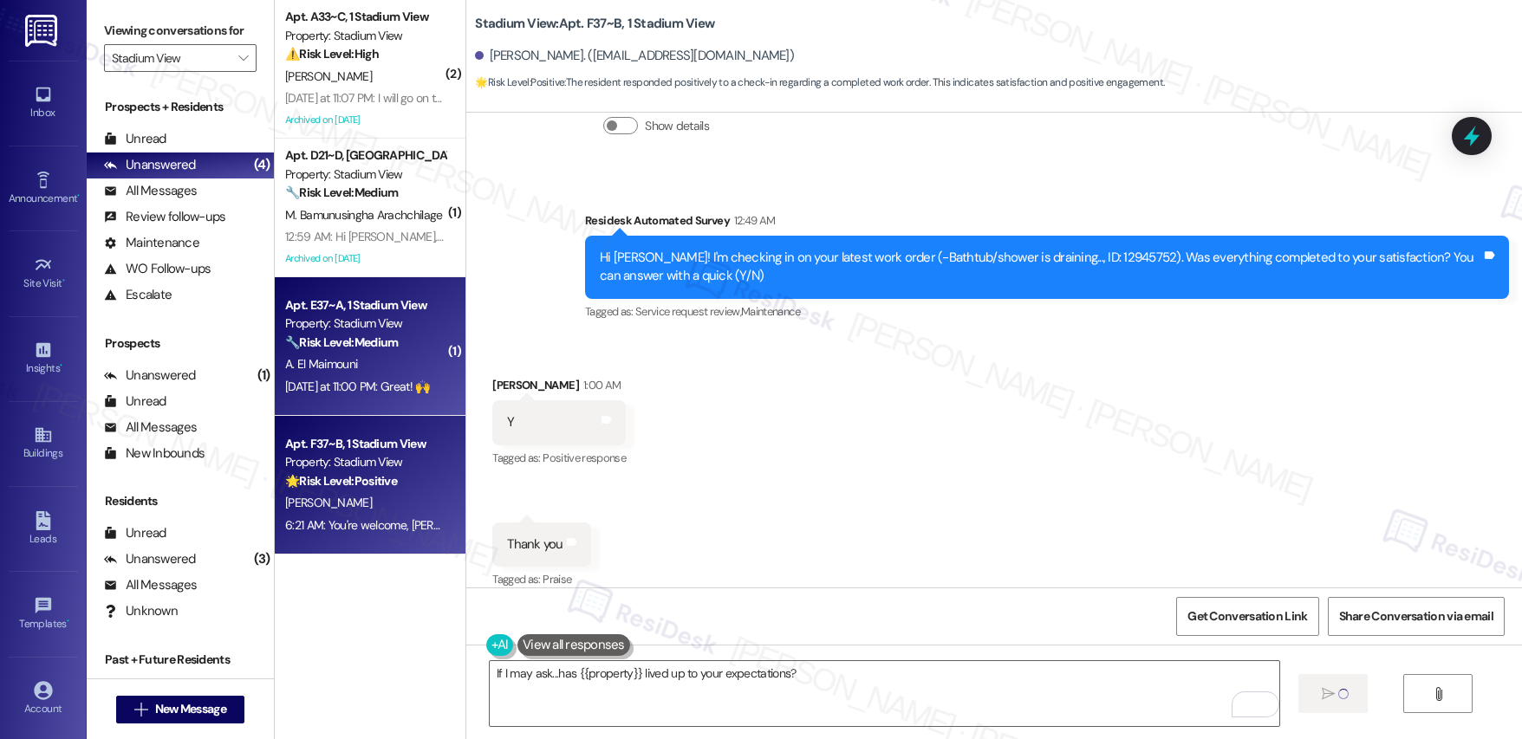
click at [361, 371] on div "A. El Maimouni" at bounding box center [365, 365] width 164 height 22
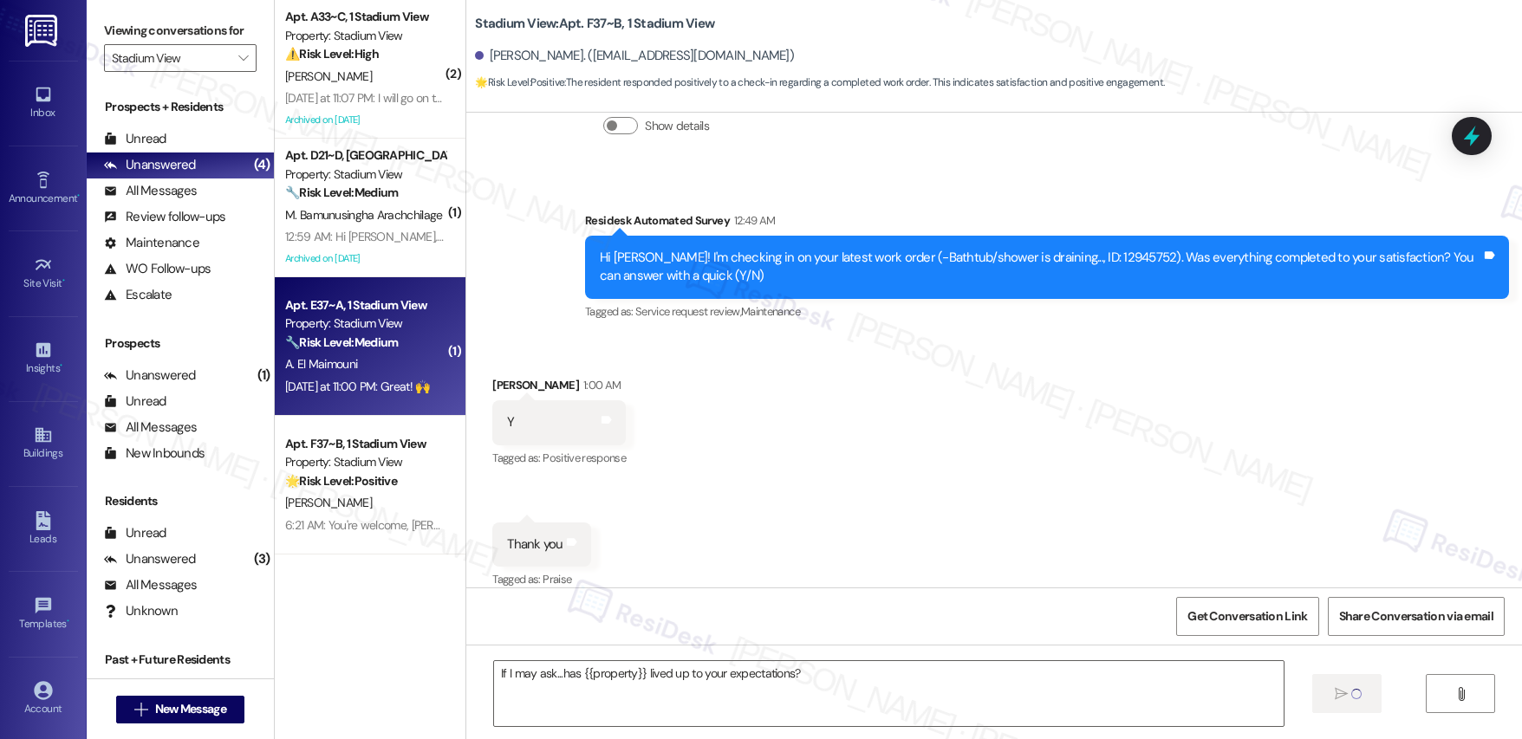
type textarea "Fetching suggested responses. Please feel free to read through the conversation…"
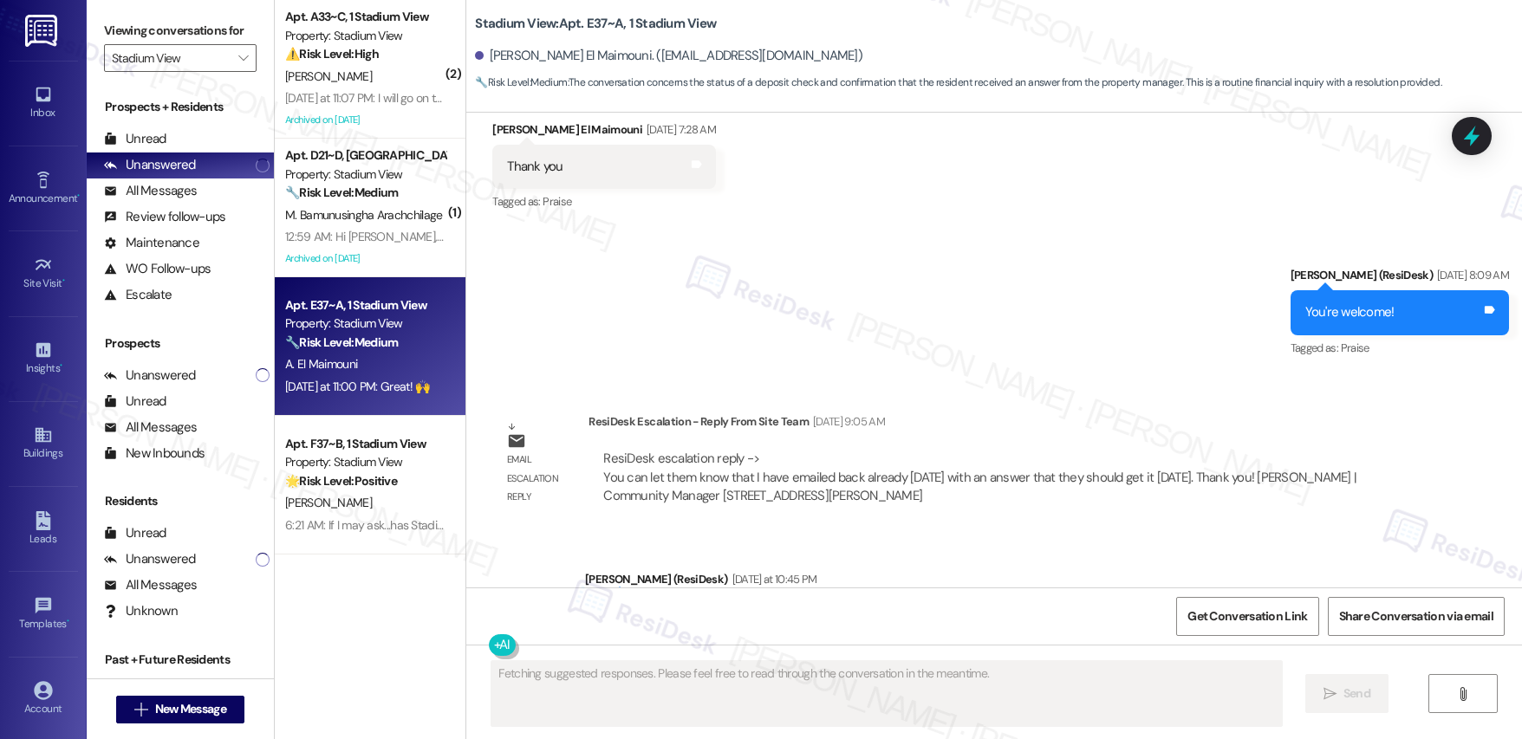
scroll to position [12595, 0]
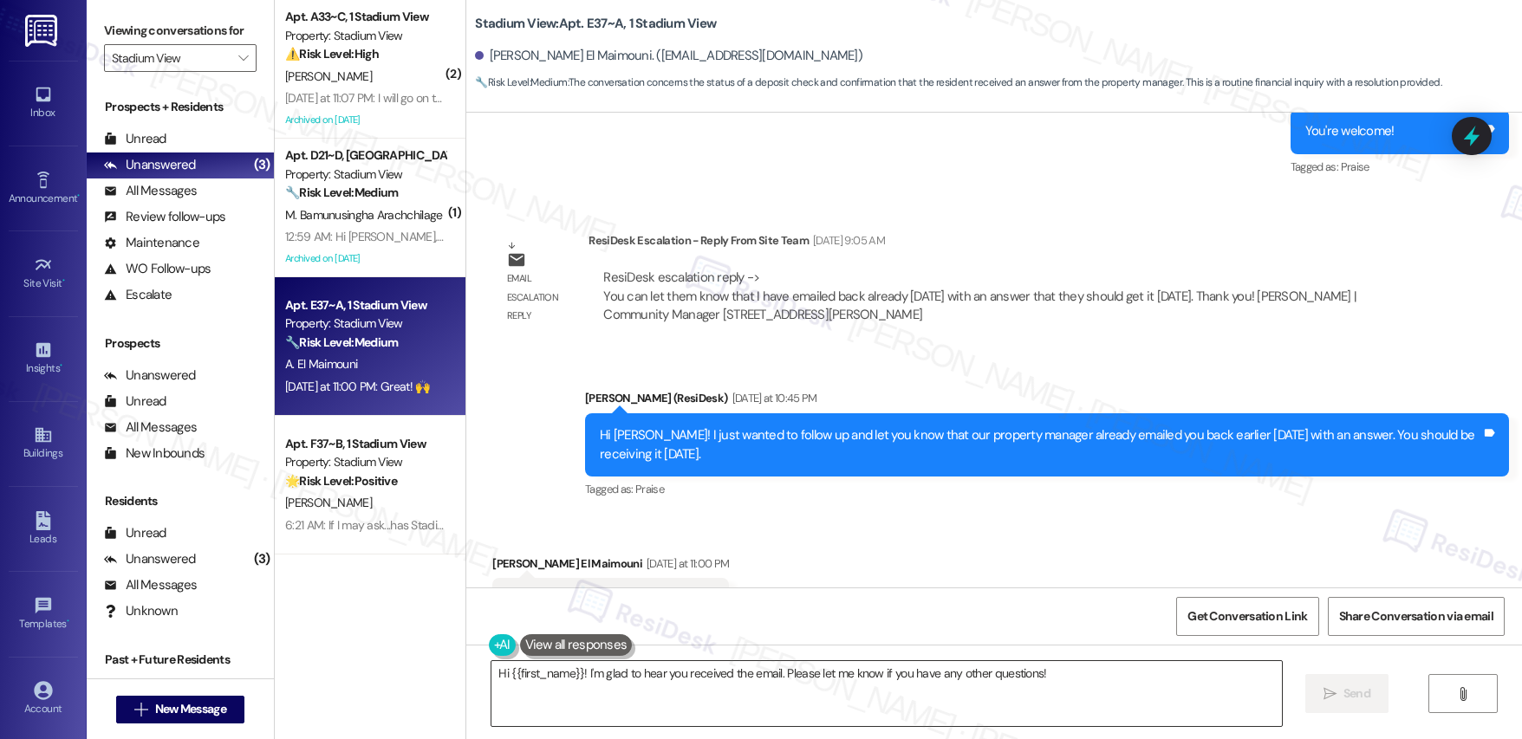
click at [836, 673] on textarea "Hi {{first_name}}! I'm glad to hear you received the email. Please let me know …" at bounding box center [886, 693] width 790 height 65
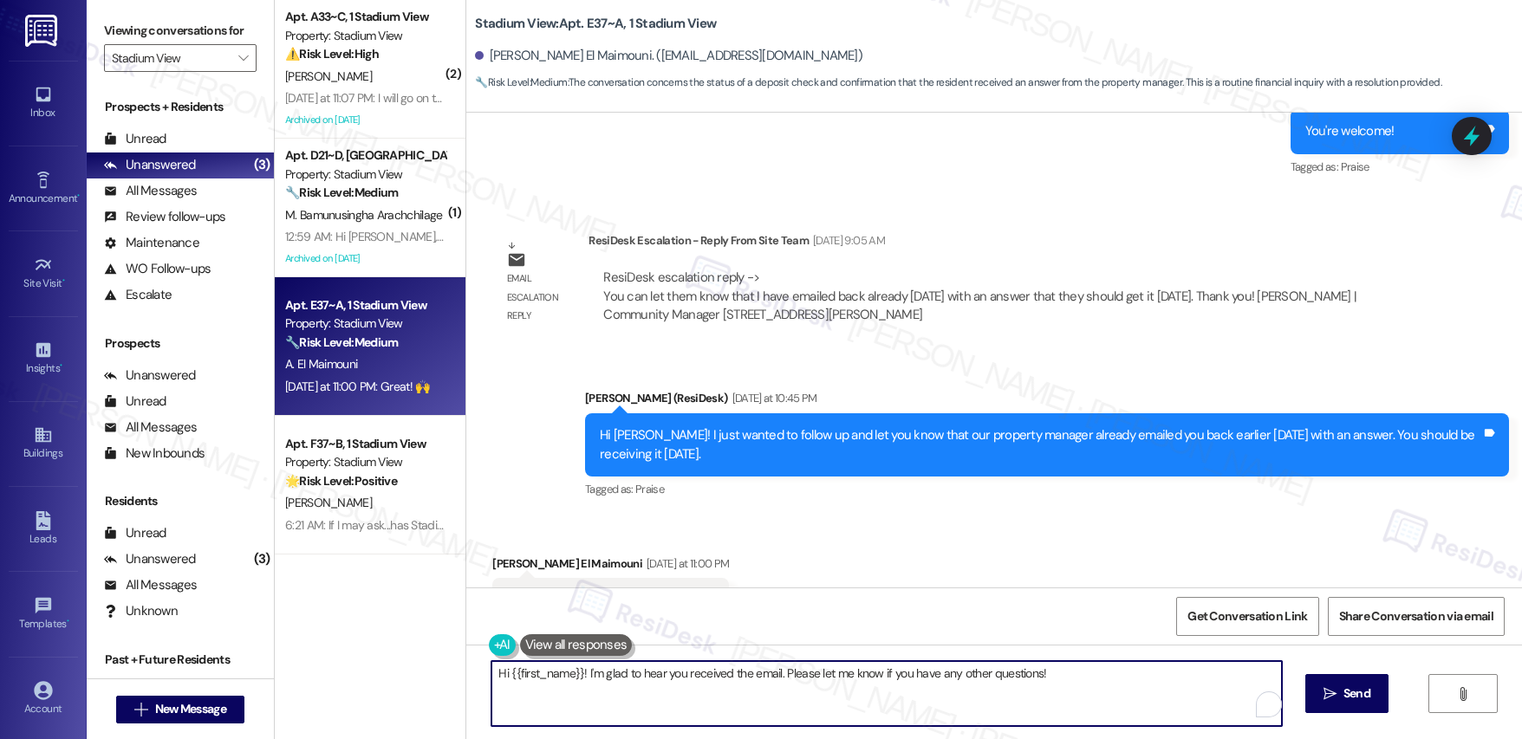
click at [836, 673] on textarea "Hi {{first_name}}! I'm glad to hear you received the email. Please let me know …" at bounding box center [886, 693] width 790 height 65
click at [835, 673] on textarea "Hi {{first_name}}! I'm glad to hear you received the email. Please let me know …" at bounding box center [886, 693] width 790 height 65
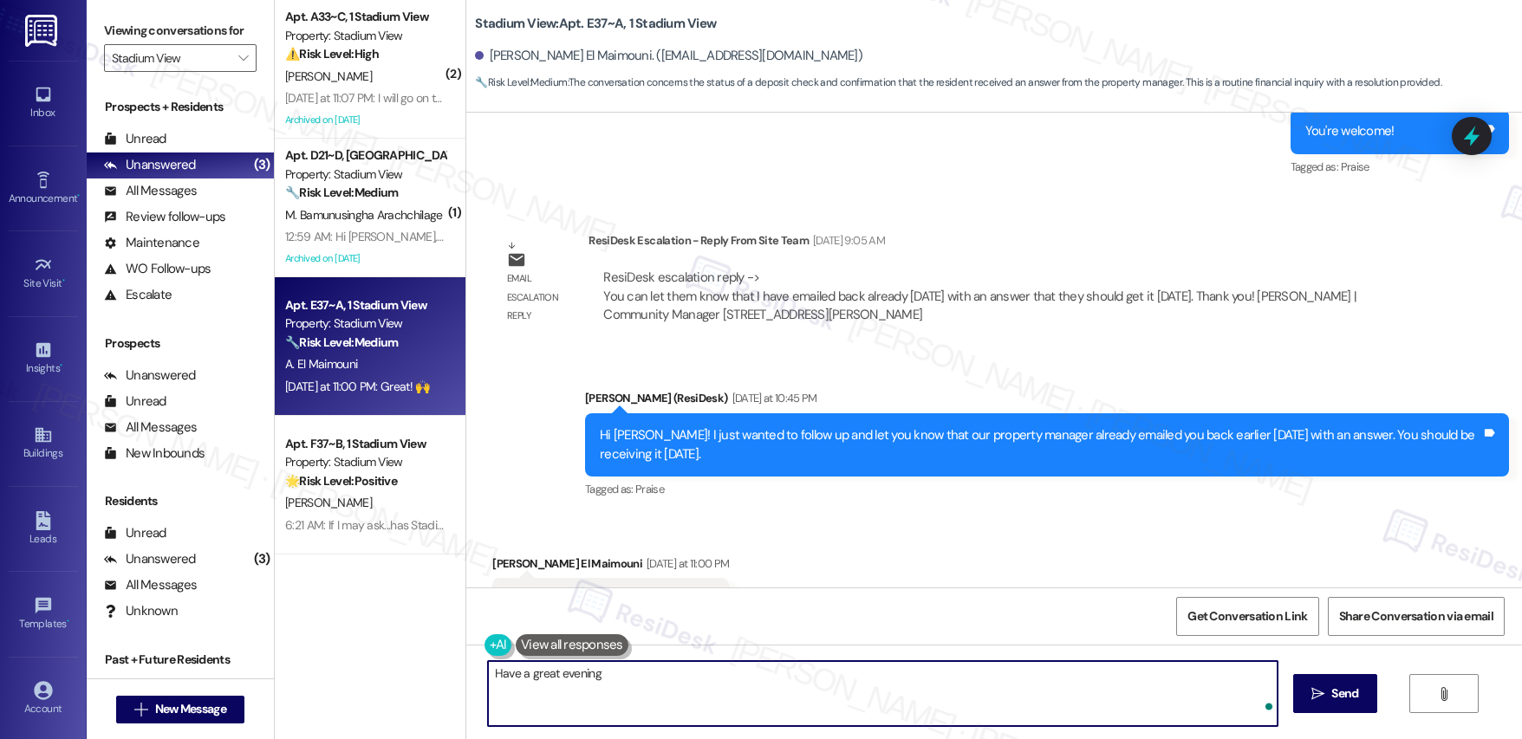
type textarea "Have a great evening!"
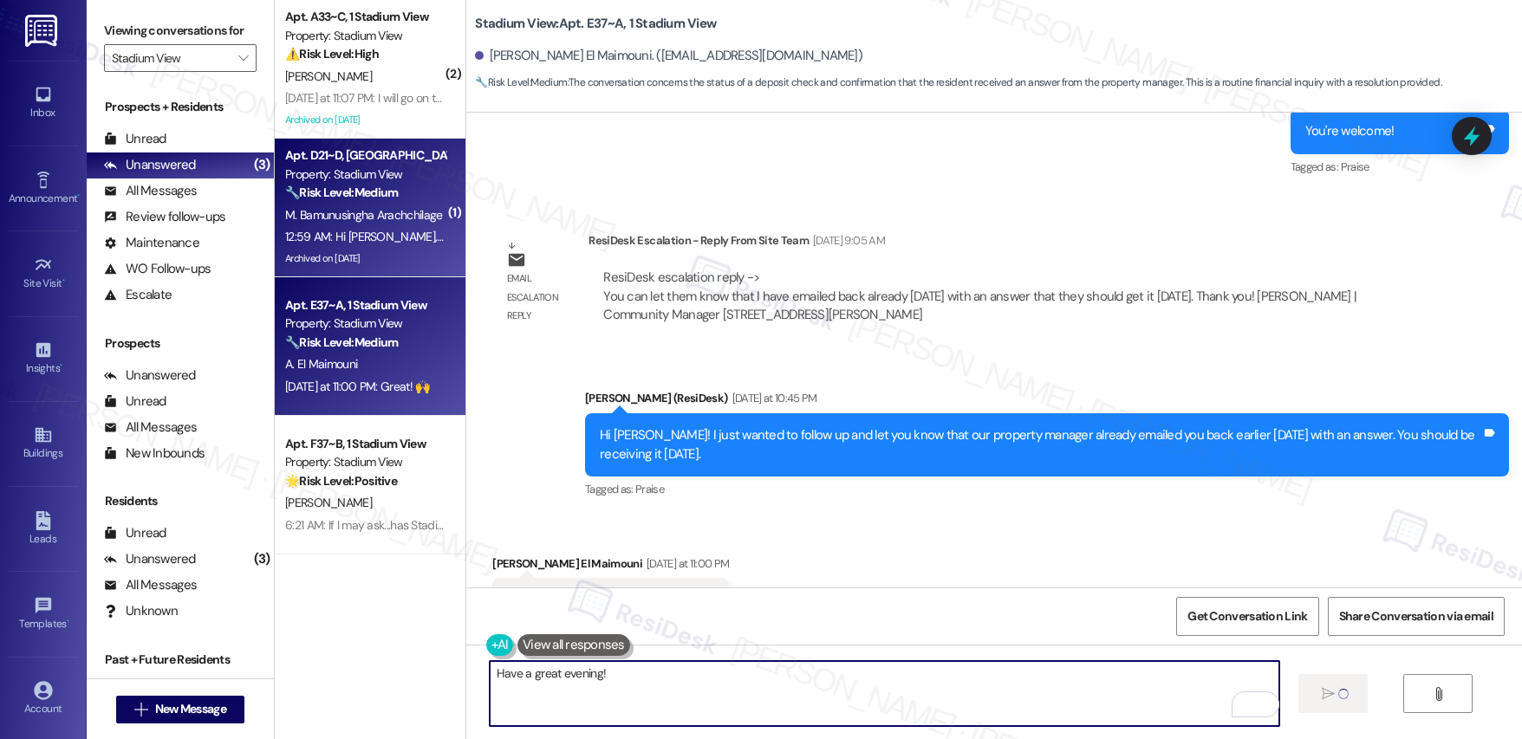
click at [324, 202] on div "Apt. D21~D, 1 Stadium View Property: Stadium View 🔧 Risk Level: Medium The resi…" at bounding box center [365, 174] width 164 height 59
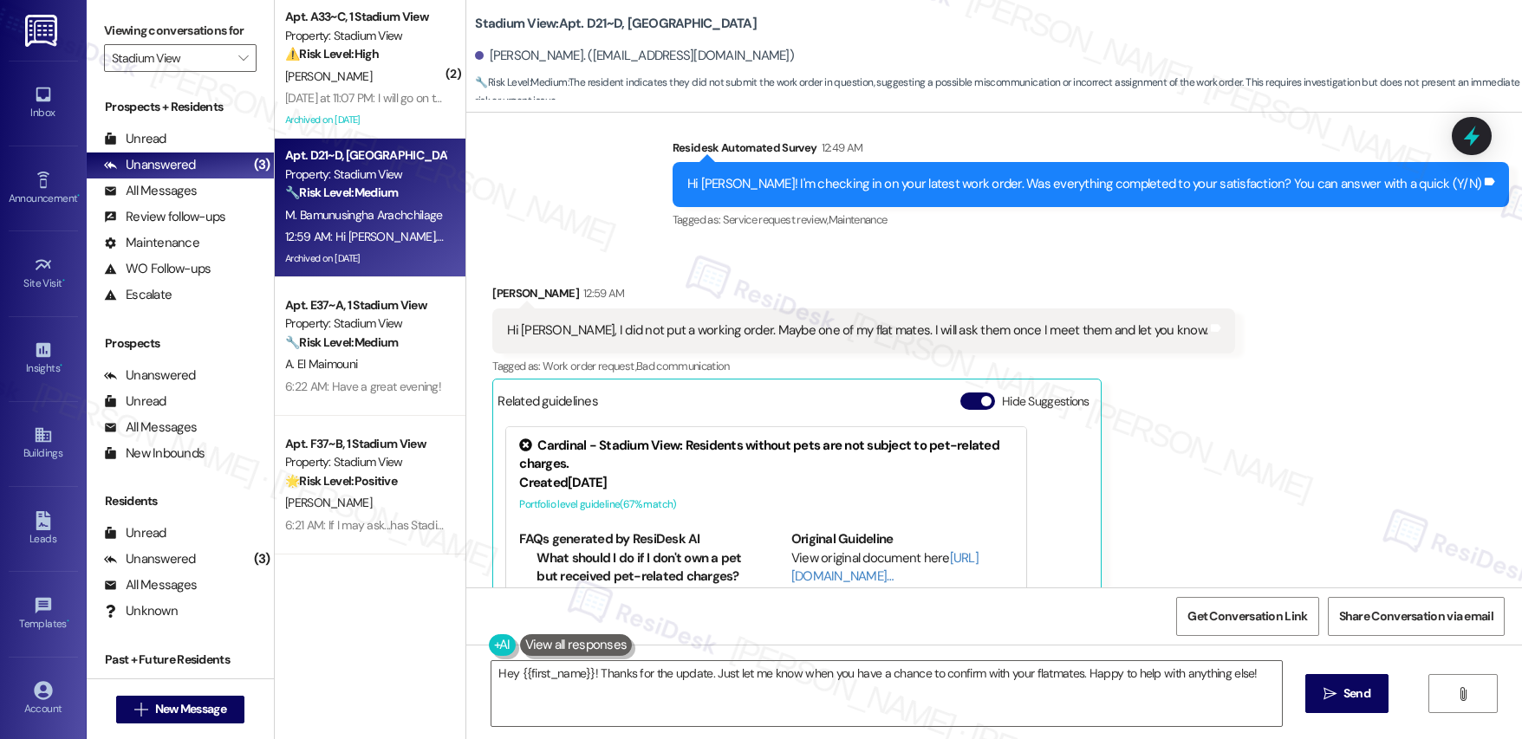
scroll to position [2390, 0]
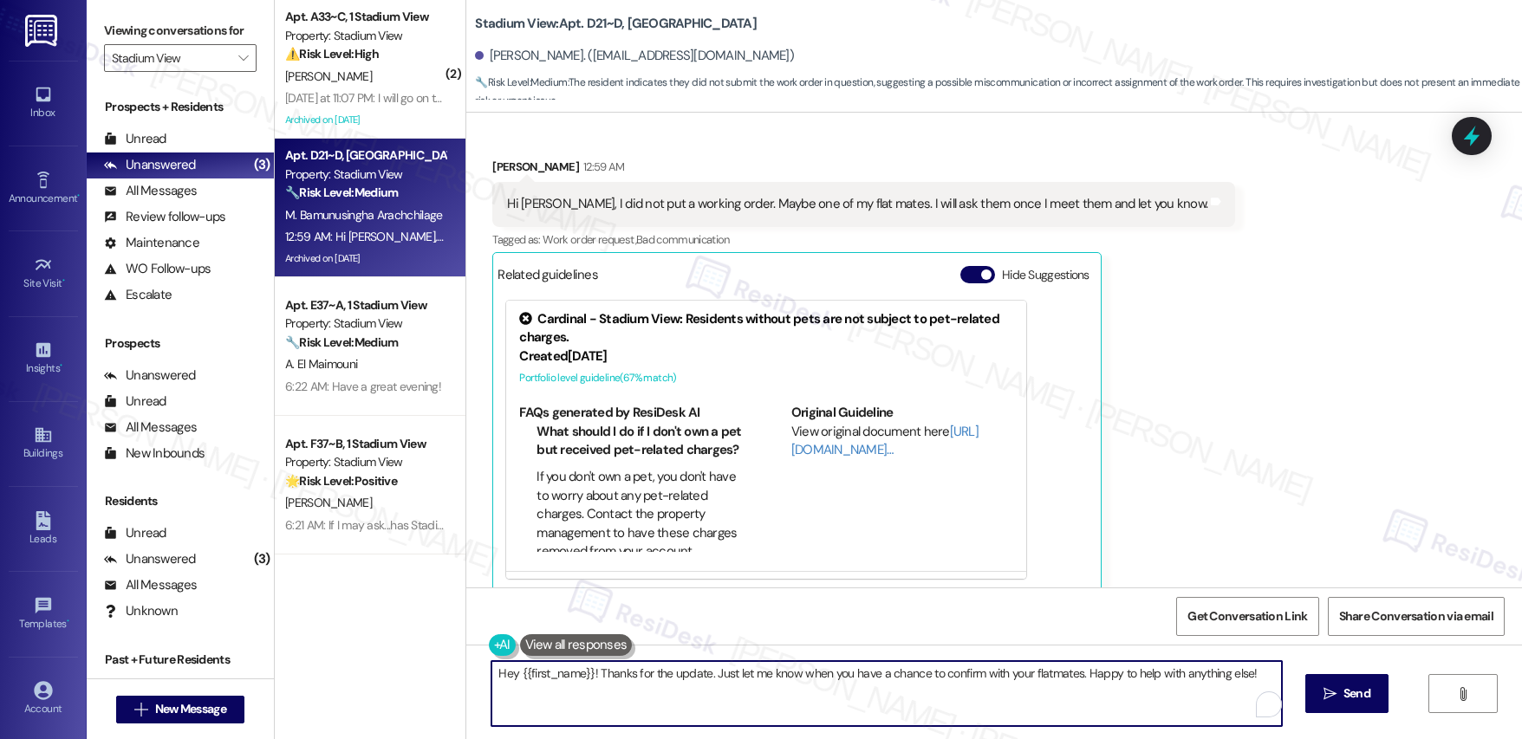
click at [716, 687] on textarea "Hey {{first_name}}! Thanks for the update. Just let me know when you have a cha…" at bounding box center [886, 693] width 790 height 65
click at [1001, 700] on textarea "Hey {{first_name}}! Thanks for the update. Just let me know when you have a cha…" at bounding box center [883, 693] width 790 height 65
click at [1359, 694] on span "Send" at bounding box center [1345, 694] width 34 height 18
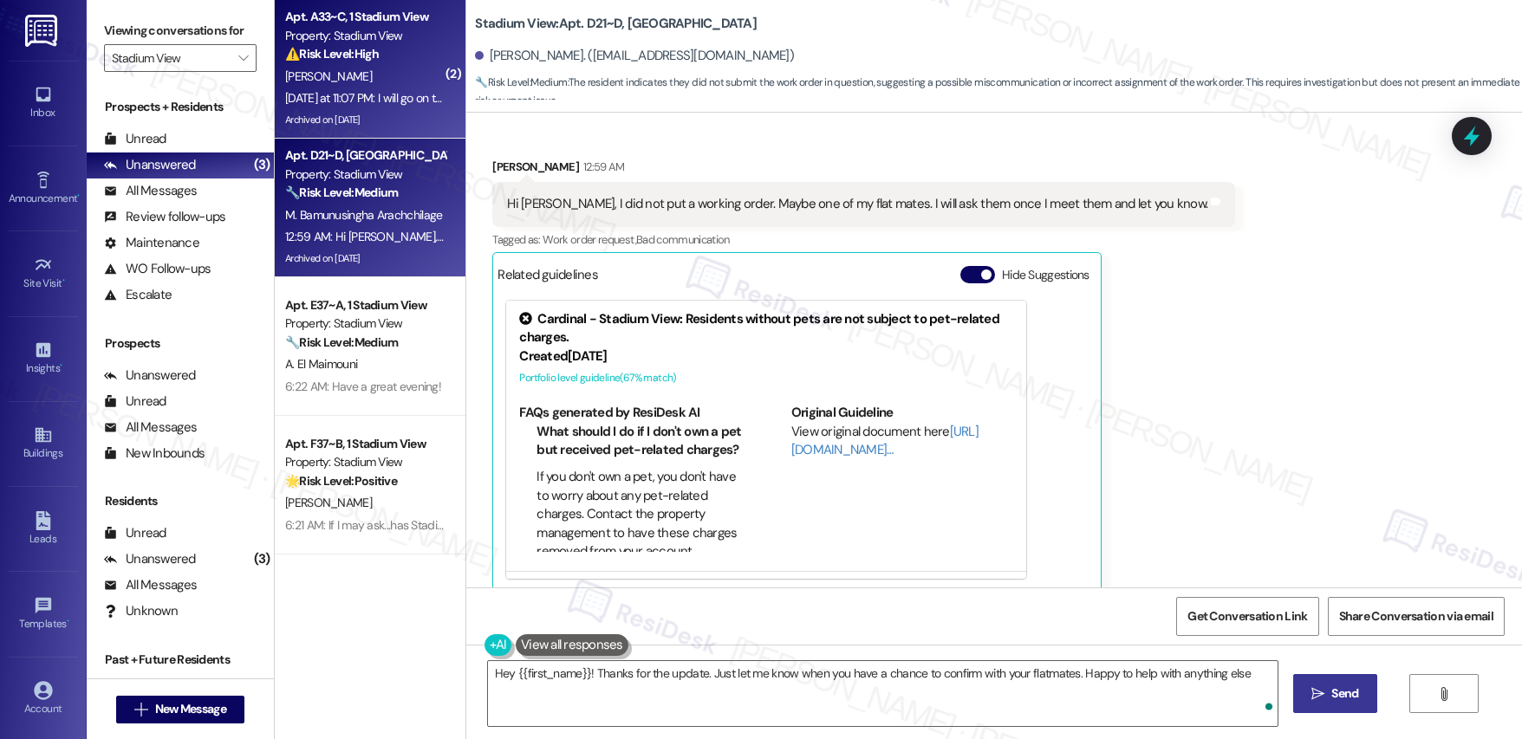
type textarea "Hey {{first_name}}! Thanks for the update. Just let me know when you have a cha…"
click at [369, 67] on div "A. Veasey" at bounding box center [365, 77] width 164 height 22
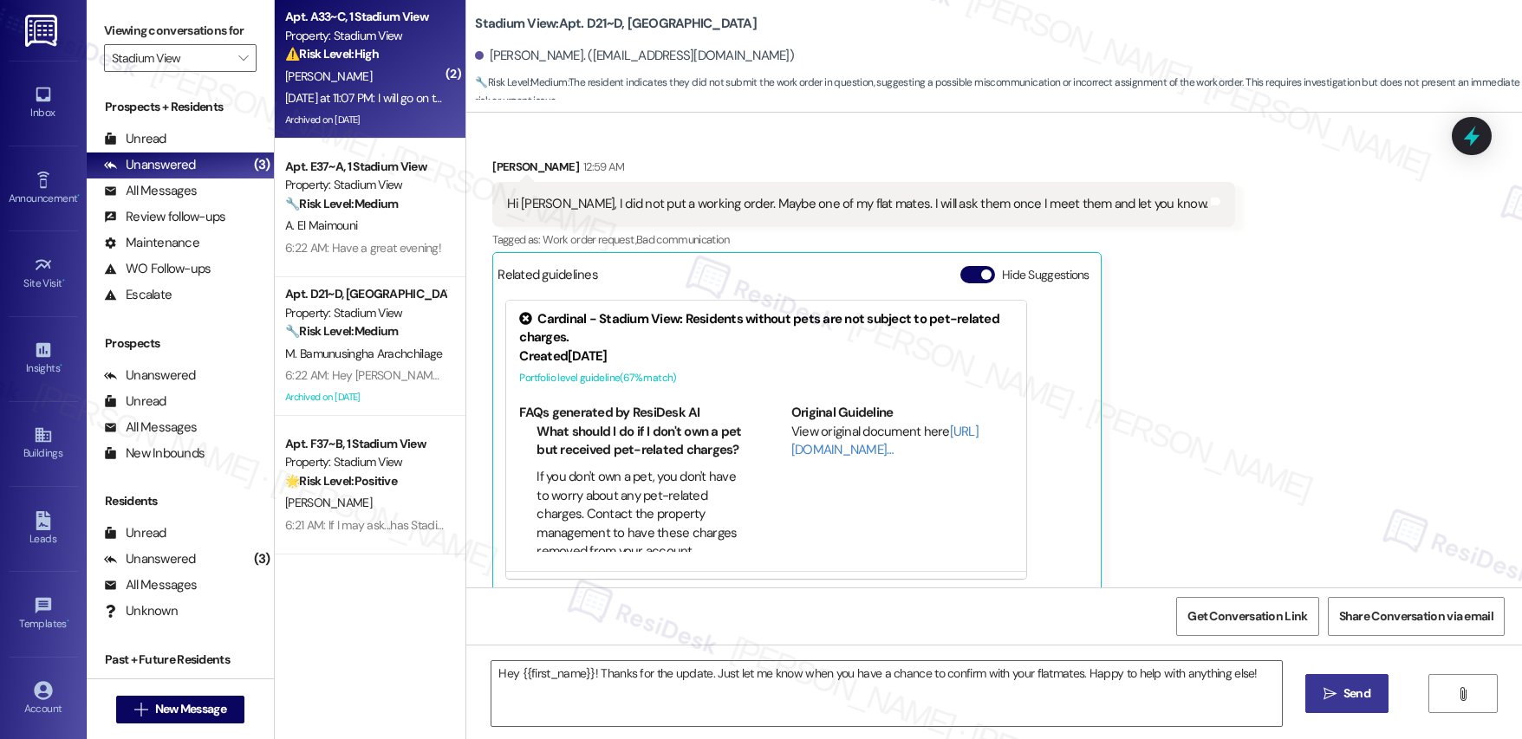
type textarea "Fetching suggested responses. Please feel free to read through the conversation…"
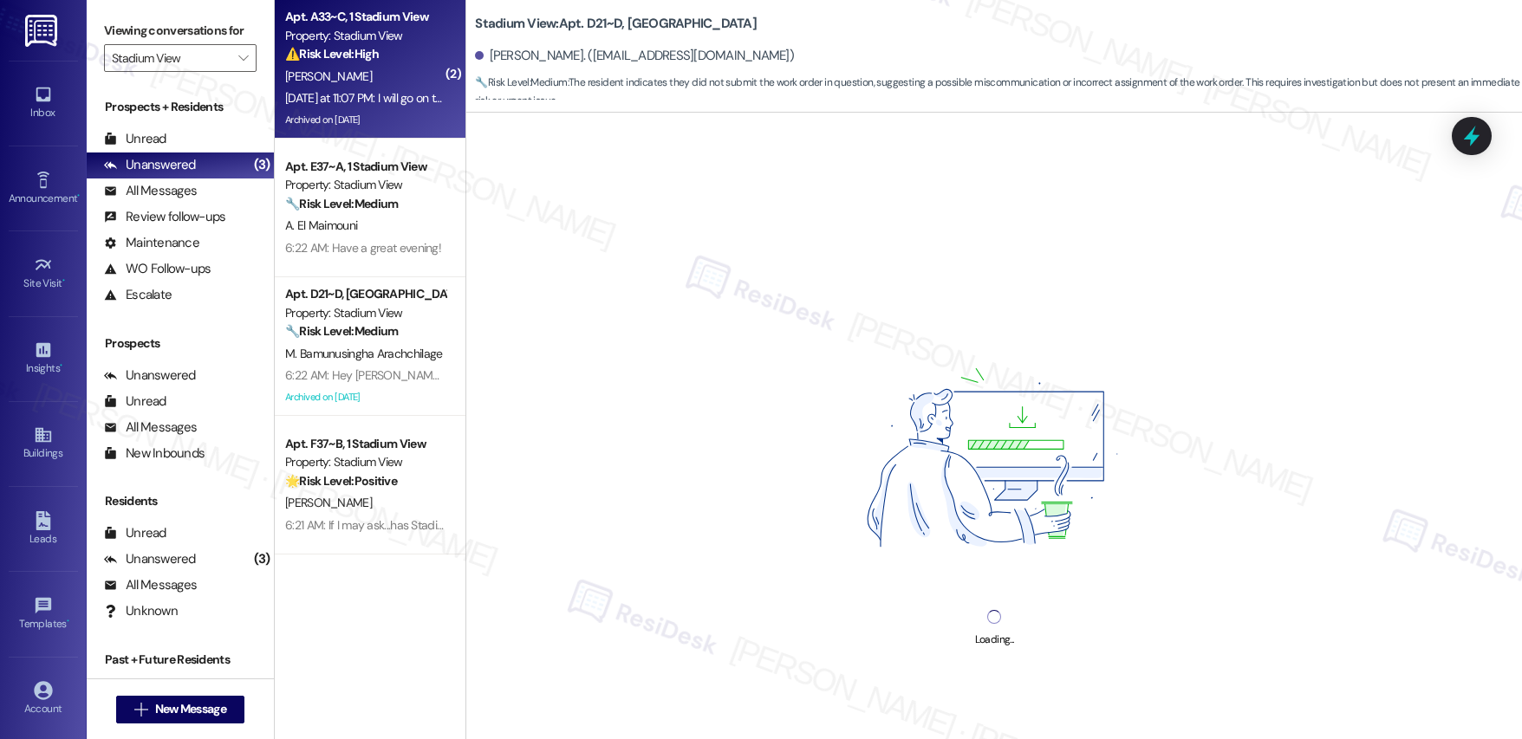
click at [371, 66] on div "A. Veasey" at bounding box center [365, 77] width 164 height 22
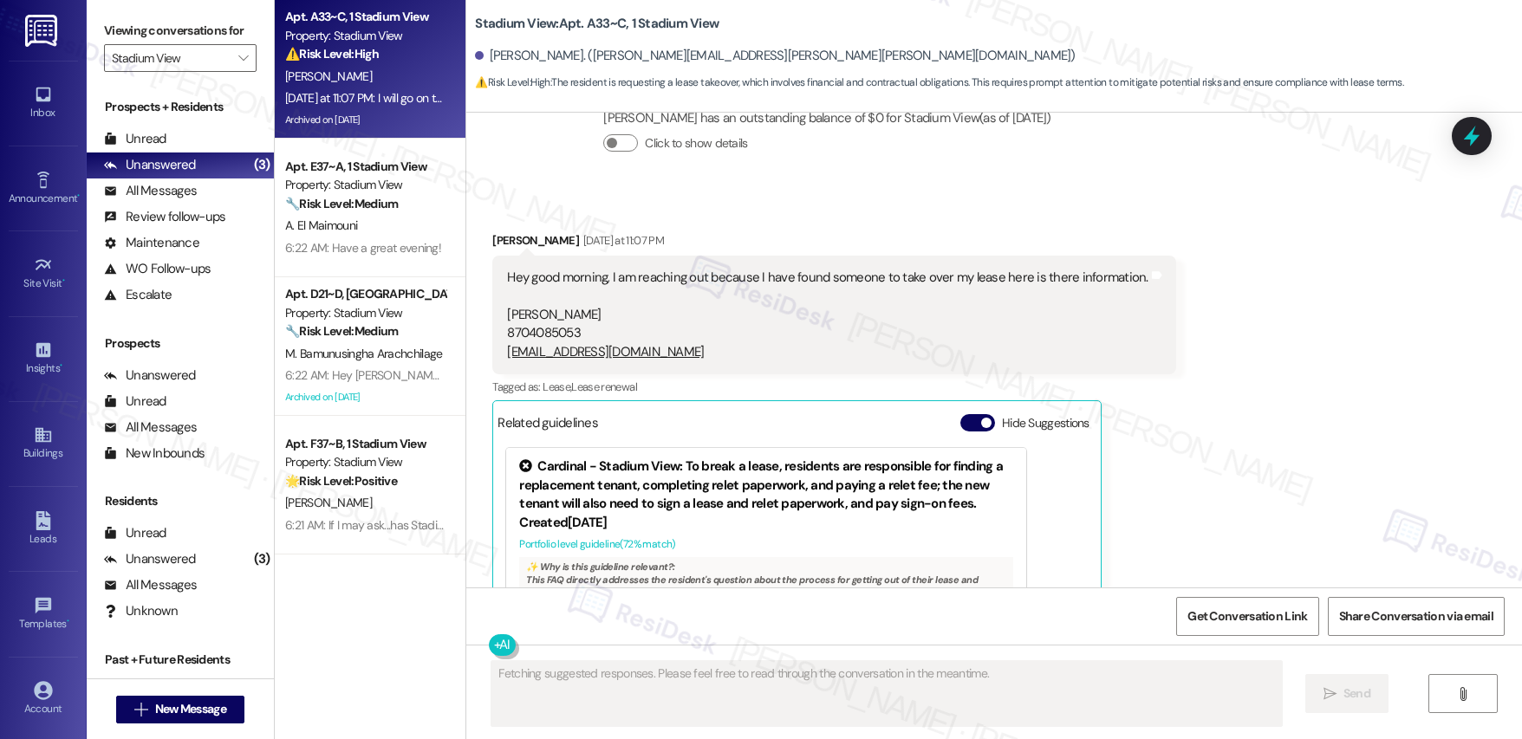
scroll to position [11150, 0]
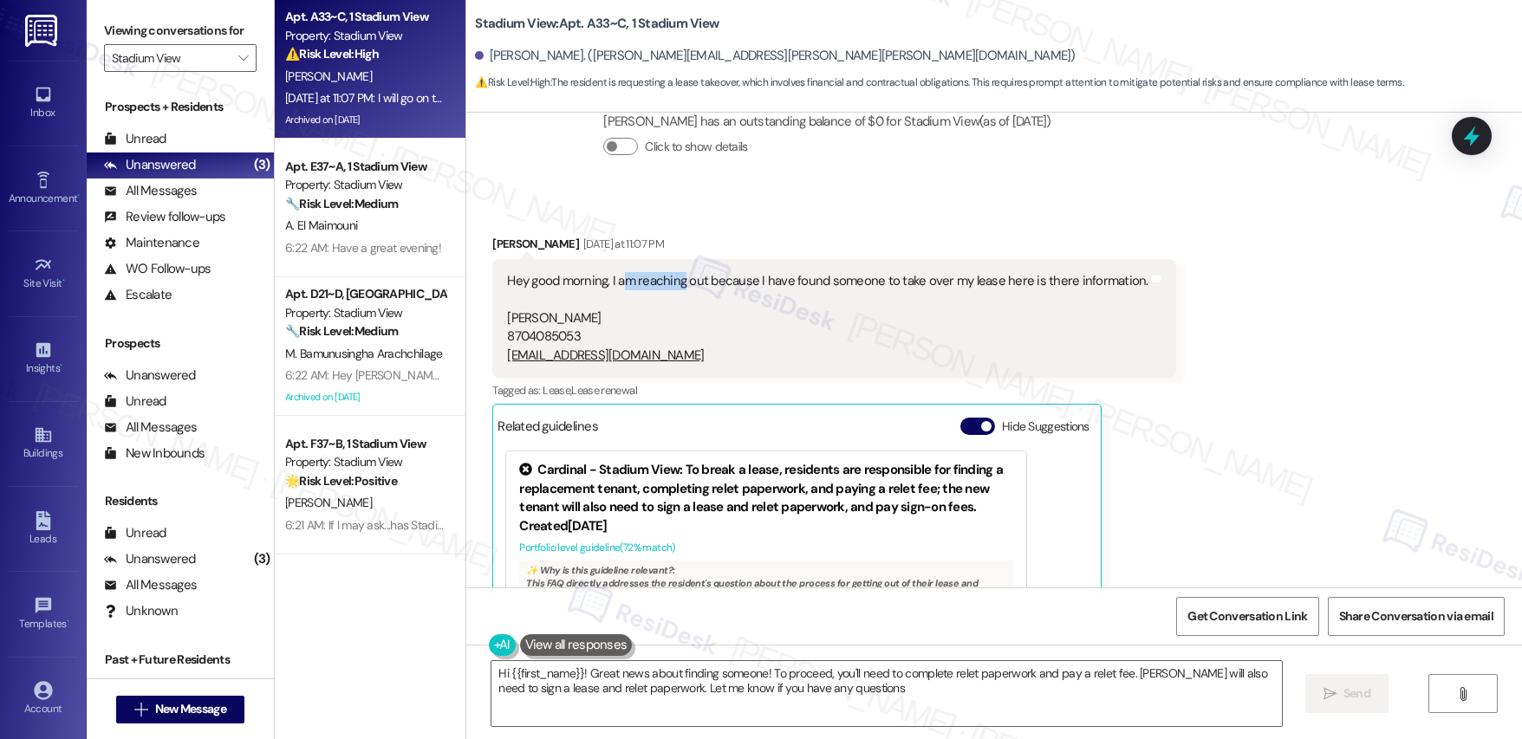
type textarea "Hi {{first_name}}! Great news about finding someone! To proceed, you'll need to…"
drag, startPoint x: 610, startPoint y: 254, endPoint x: 834, endPoint y: 281, distance: 225.2
click at [834, 281] on div "Hey good morning, I am reaching out because I have found someone to take over m…" at bounding box center [827, 318] width 641 height 93
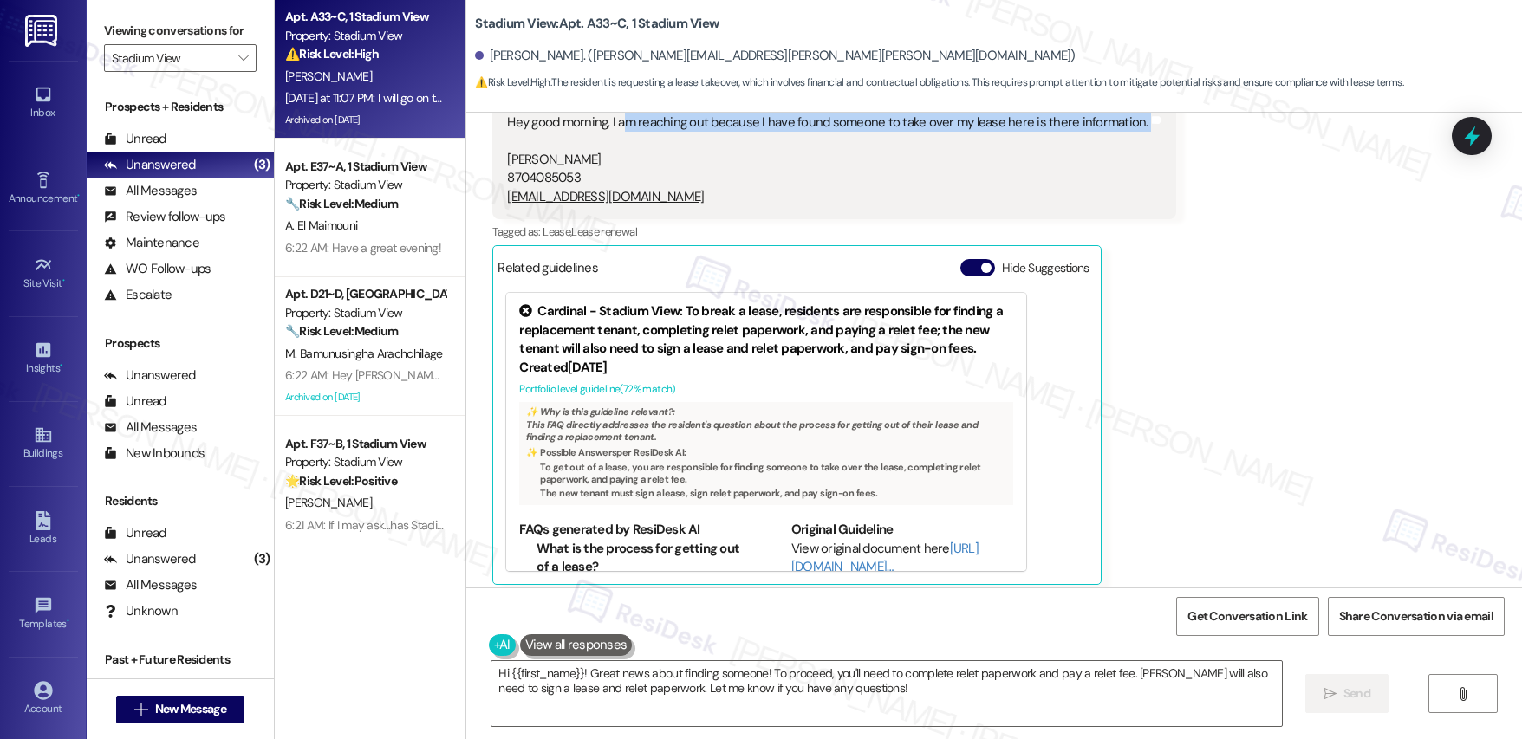
scroll to position [11247, 0]
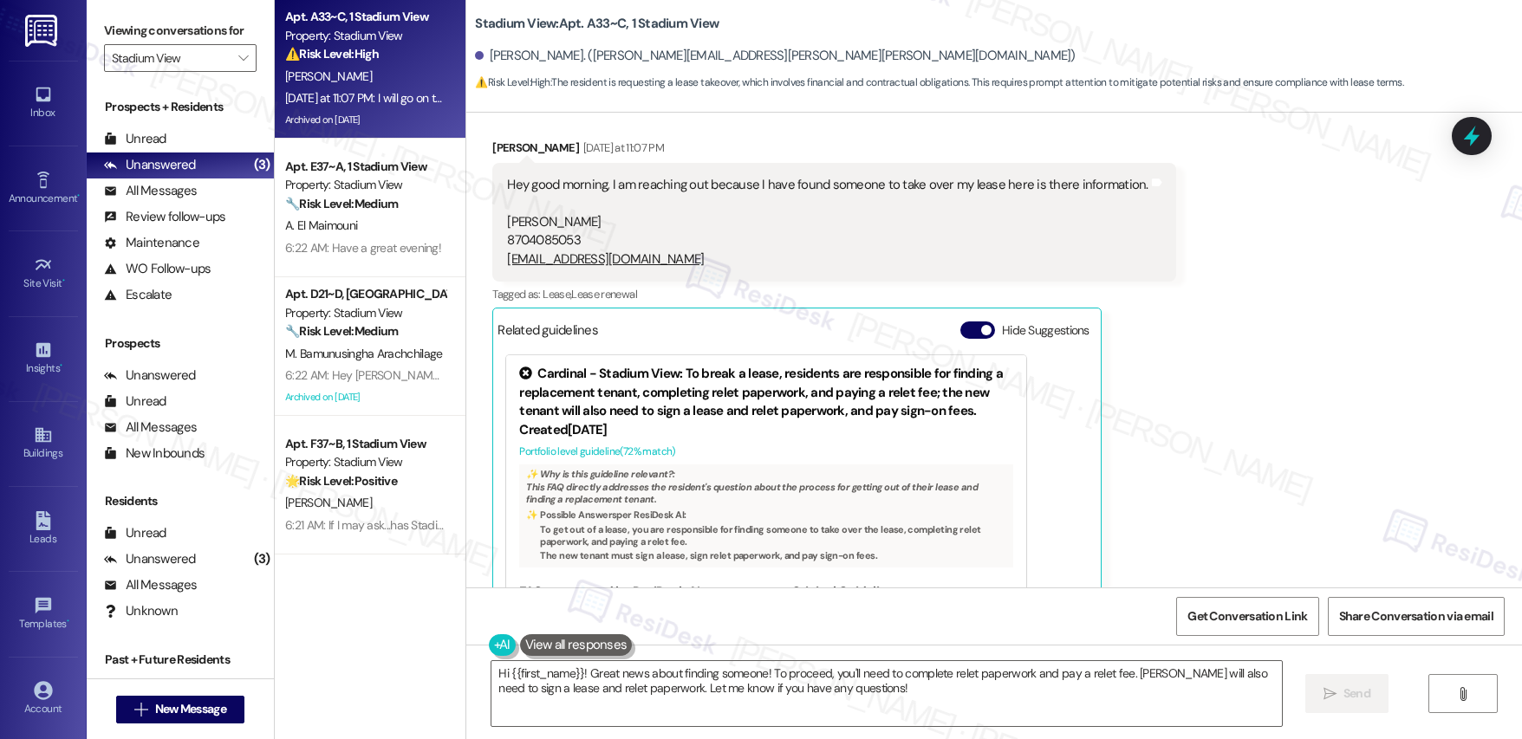
click at [1323, 358] on div "Received via SMS Alex Veasey Yesterday at 11:07 PM Hey good morning, I am reach…" at bounding box center [994, 428] width 1056 height 657
drag, startPoint x: 767, startPoint y: 159, endPoint x: 965, endPoint y: 183, distance: 199.1
click at [964, 183] on div "Hey good morning, I am reaching out because I have found someone to take over m…" at bounding box center [827, 222] width 641 height 93
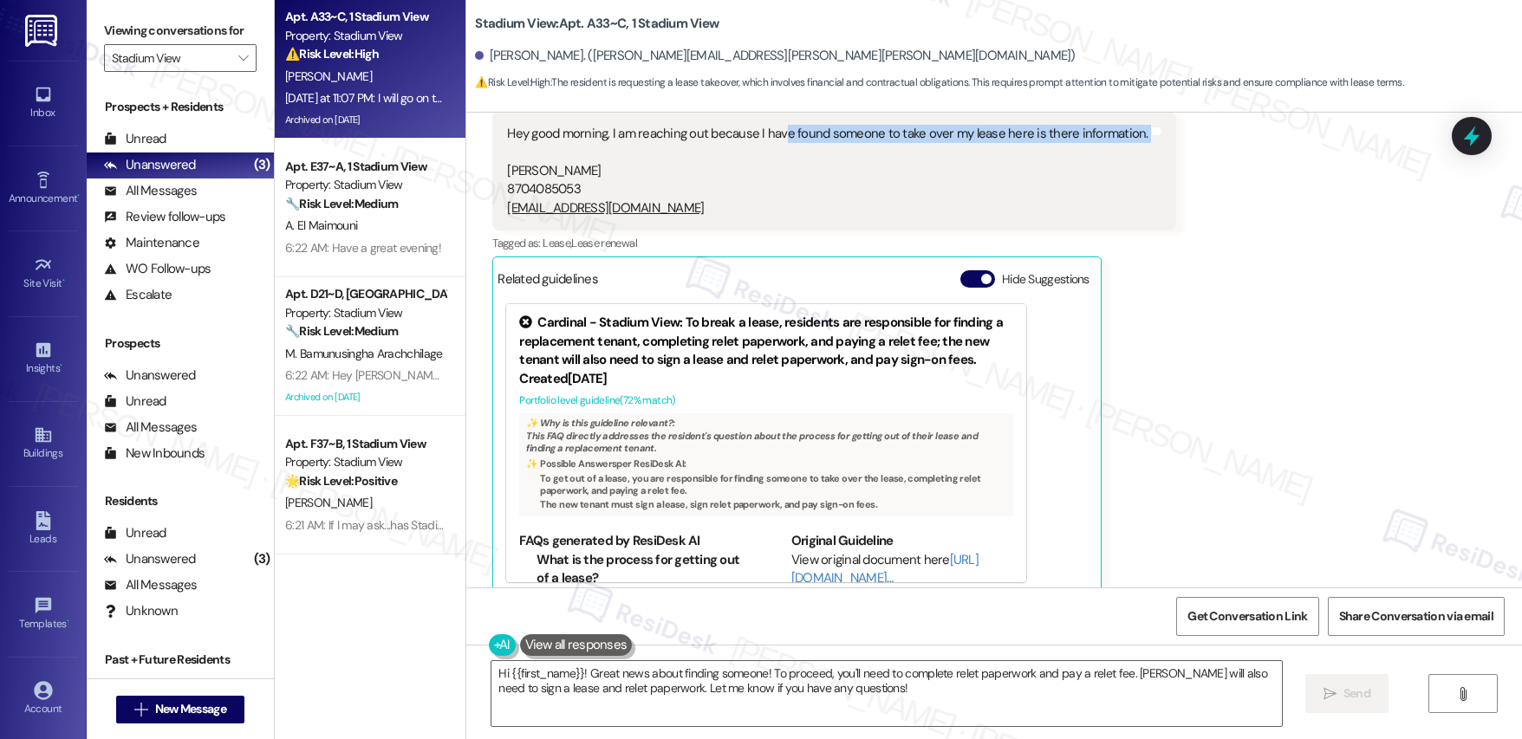
scroll to position [11398, 0]
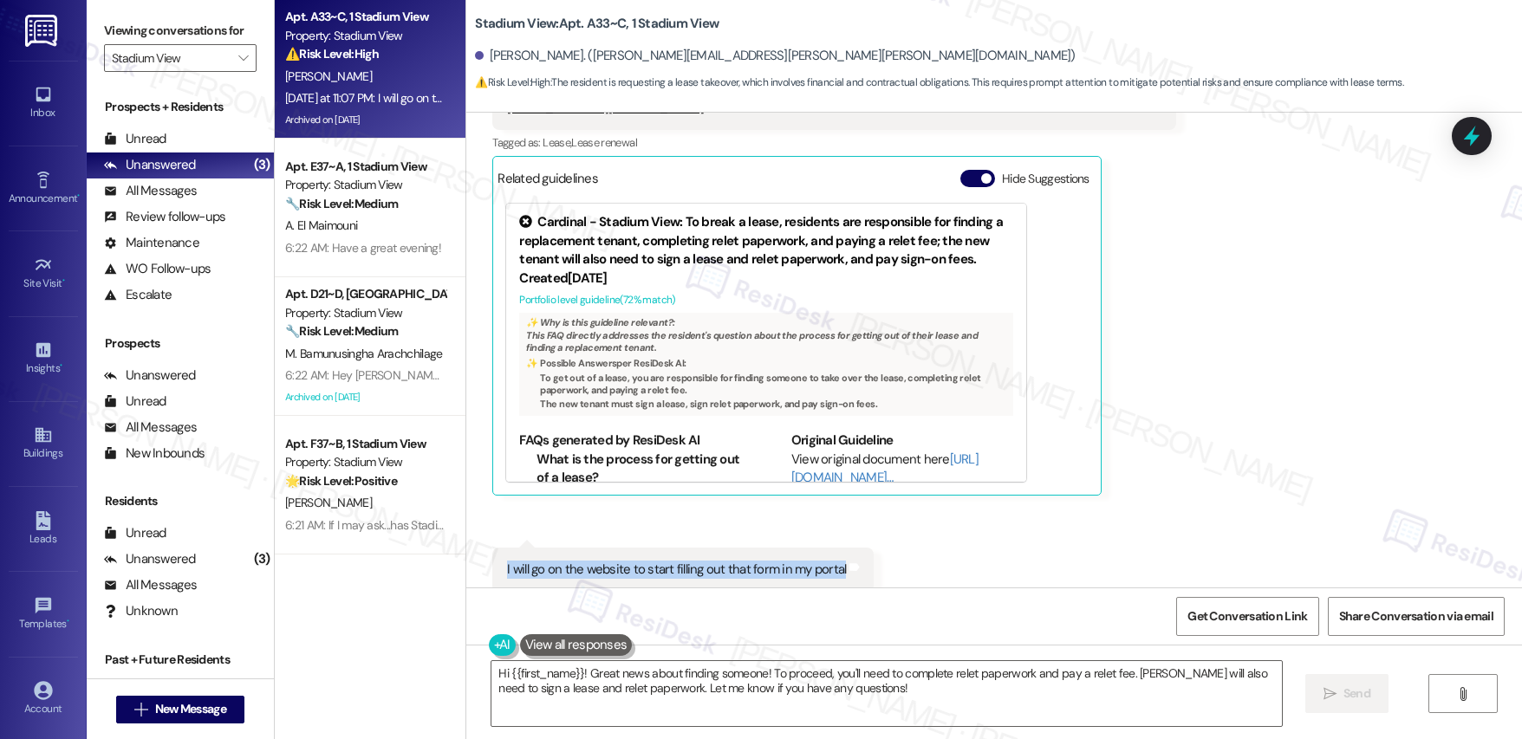
drag, startPoint x: 493, startPoint y: 550, endPoint x: 660, endPoint y: 564, distance: 167.9
click at [660, 564] on div "I will go on the website to start filling out that form in my portal Tags and n…" at bounding box center [682, 570] width 381 height 44
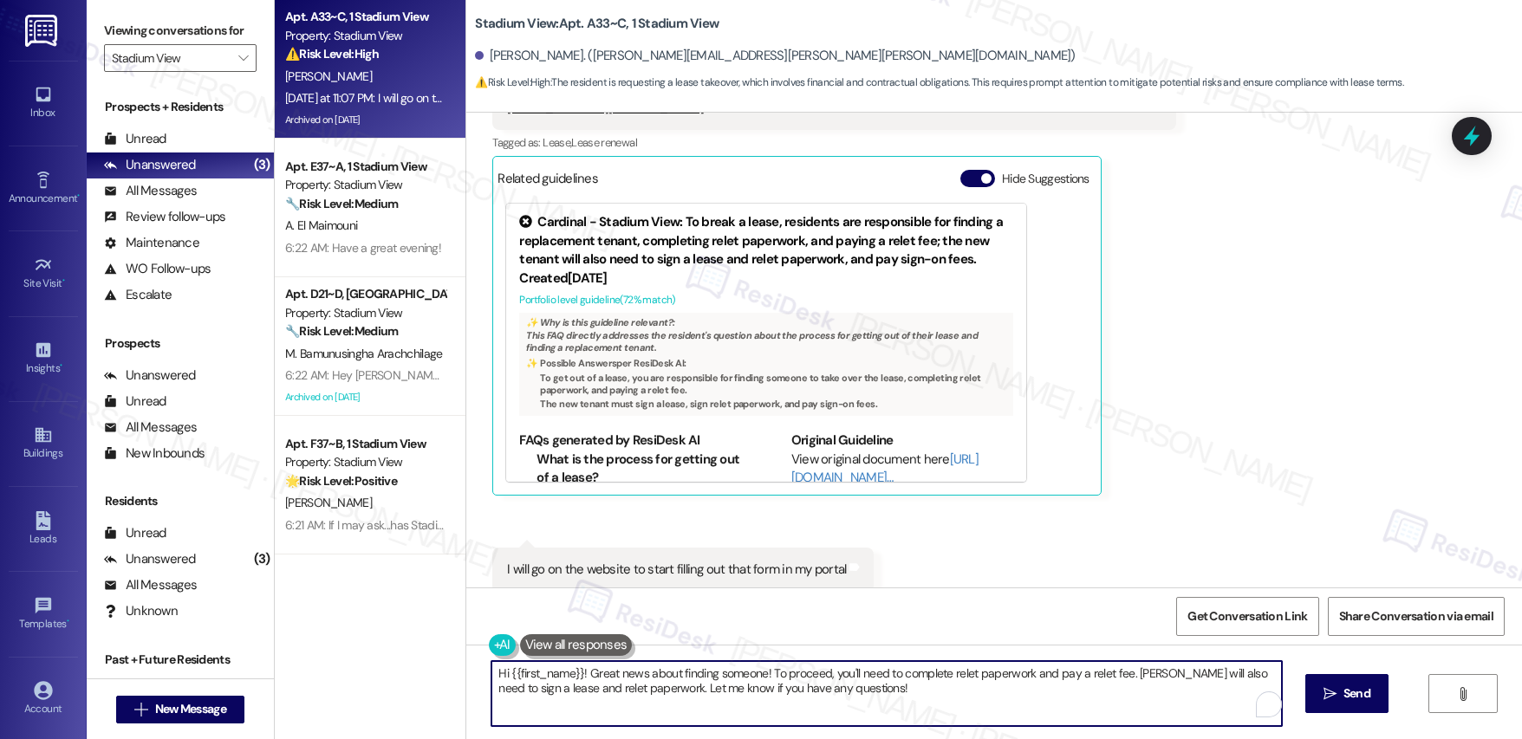
click at [703, 686] on textarea "Hi {{first_name}}! Great news about finding someone! To proceed, you'll need to…" at bounding box center [886, 693] width 790 height 65
click at [581, 561] on div "I will go on the website to start filling out that form in my portal" at bounding box center [676, 570] width 339 height 18
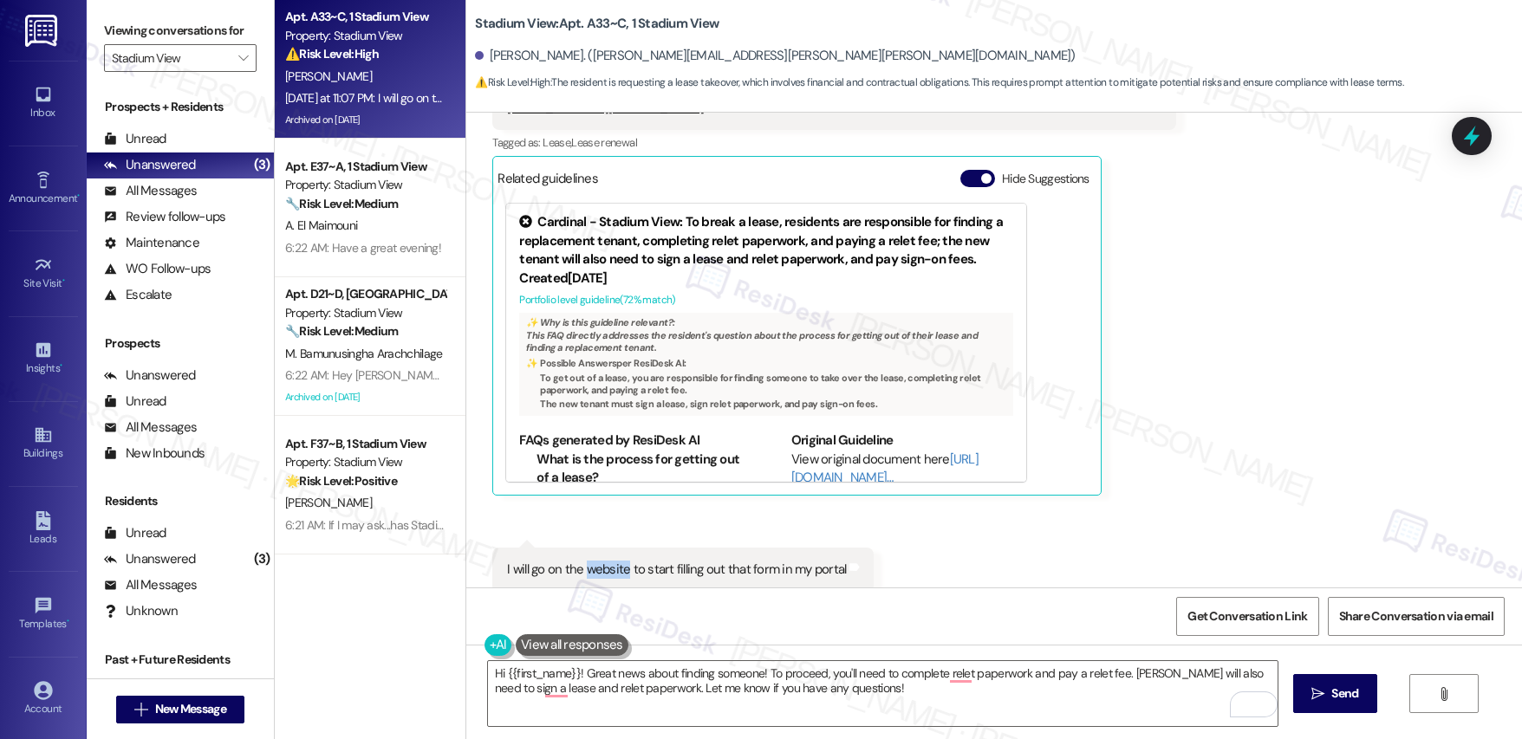
click at [581, 561] on div "I will go on the website to start filling out that form in my portal" at bounding box center [676, 570] width 339 height 18
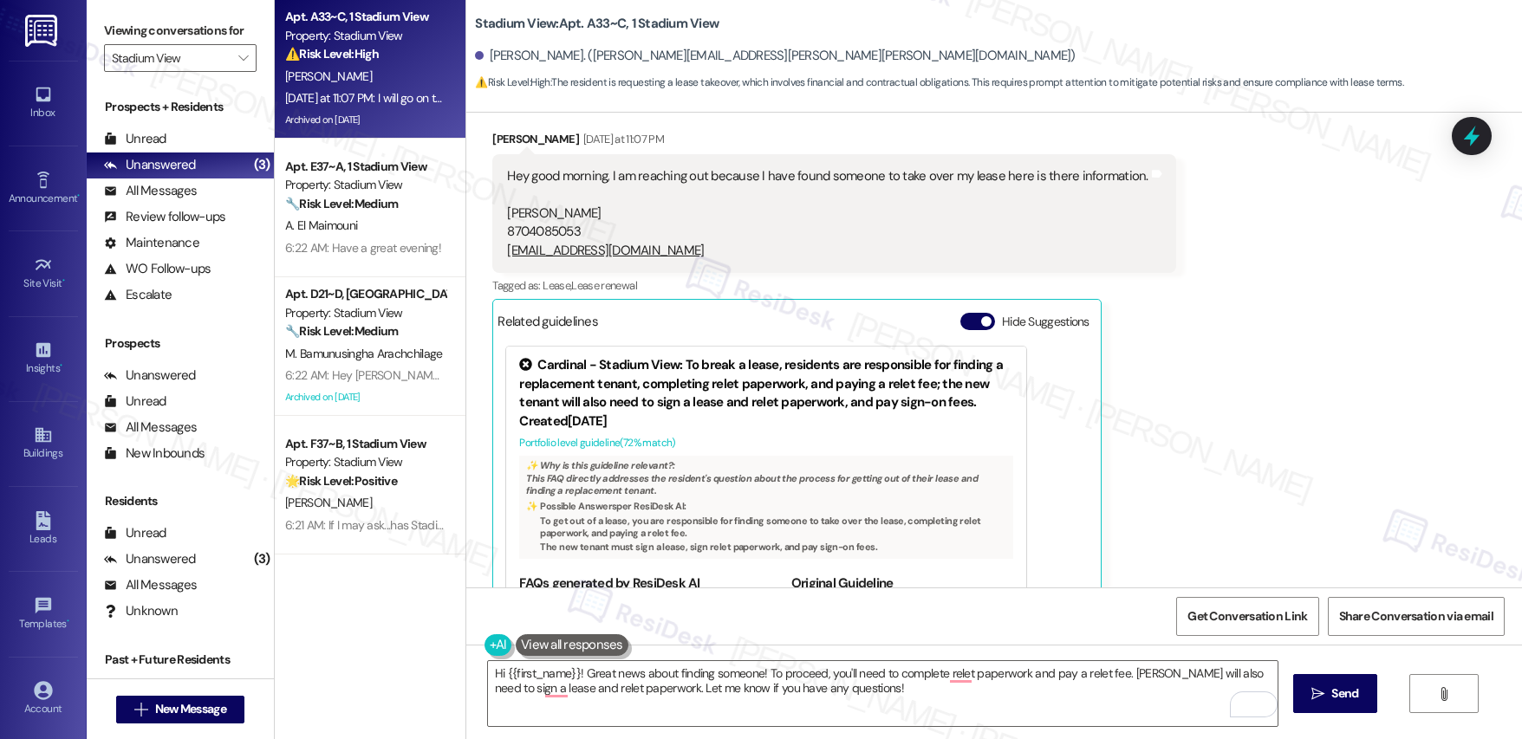
scroll to position [11246, 0]
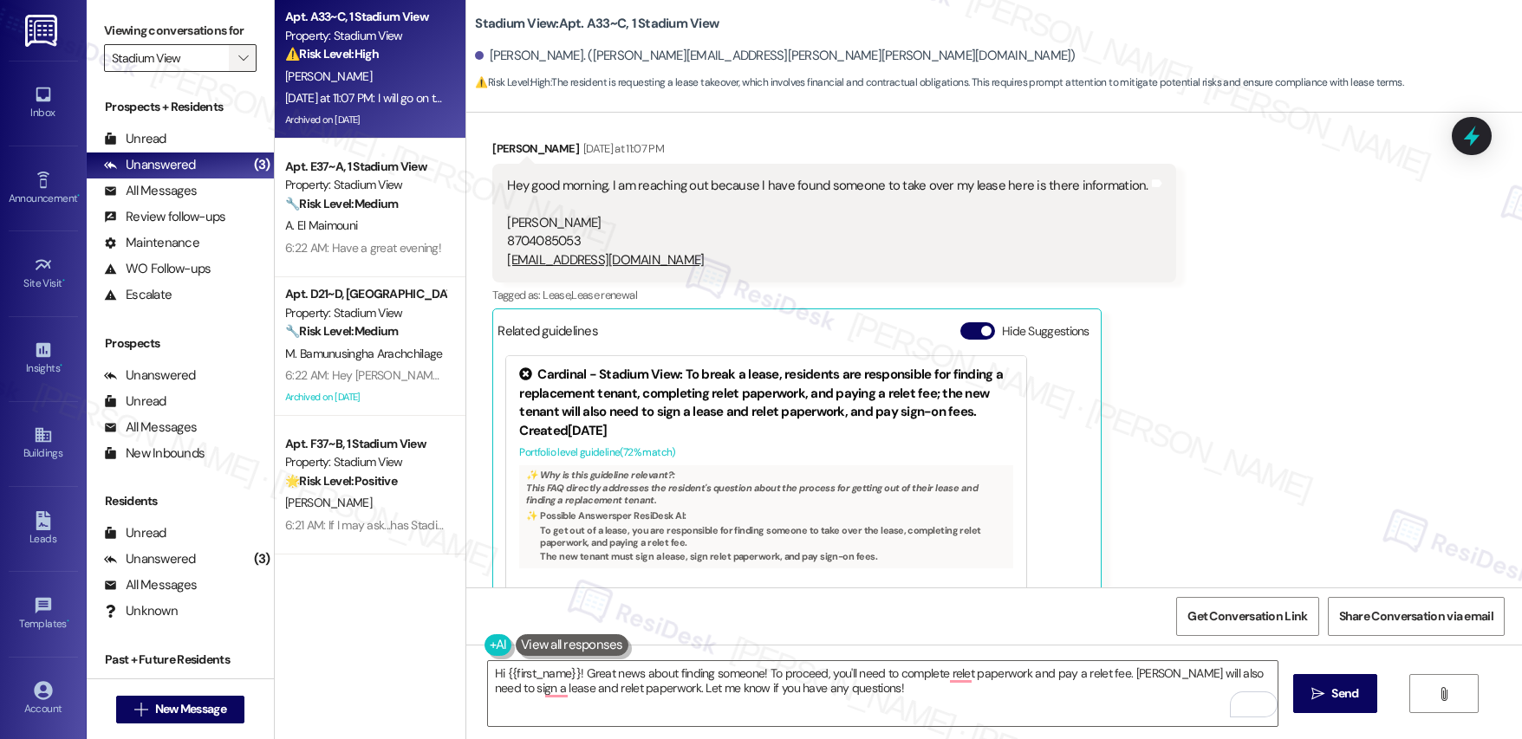
click at [238, 56] on icon "" at bounding box center [243, 58] width 10 height 14
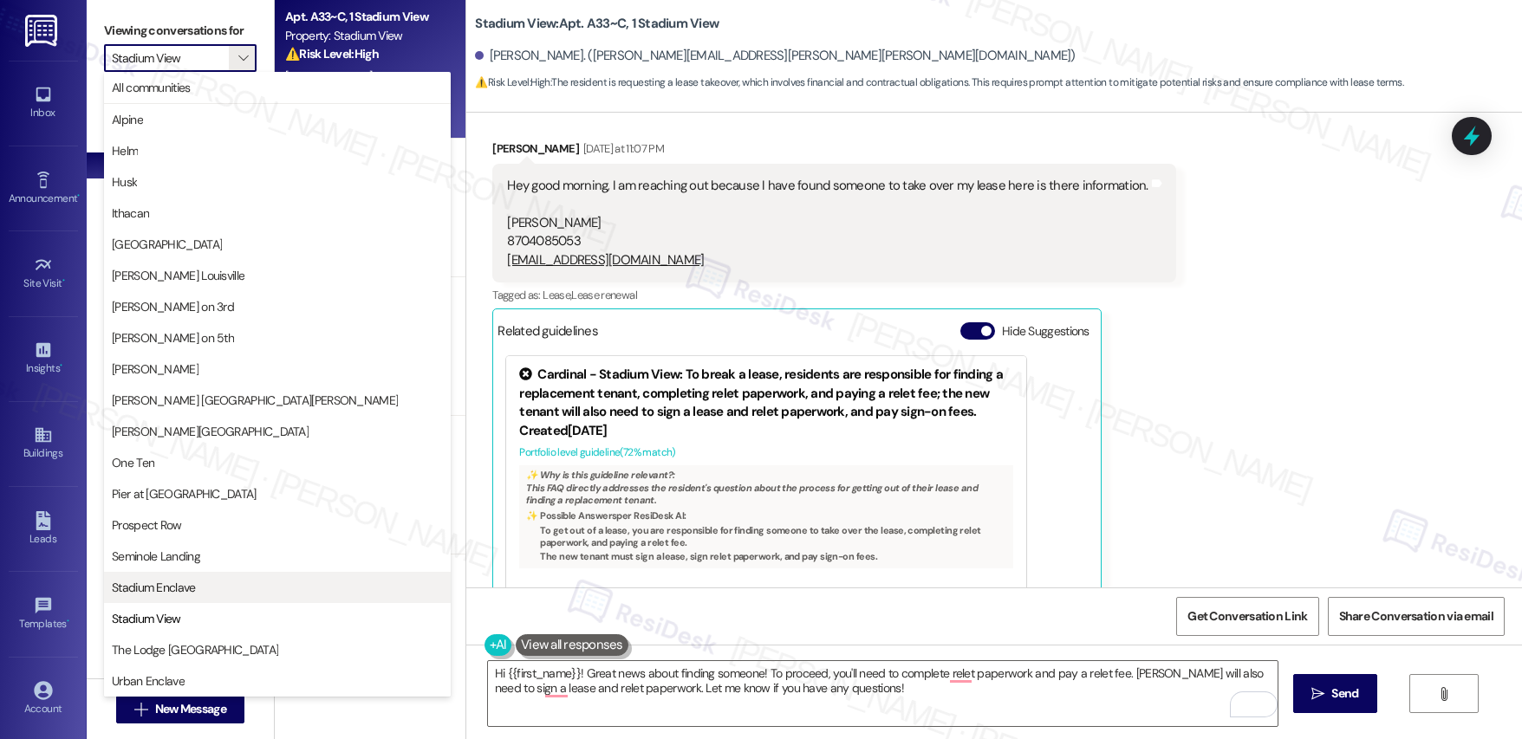
click at [172, 589] on span "Stadium Enclave" at bounding box center [154, 587] width 84 height 17
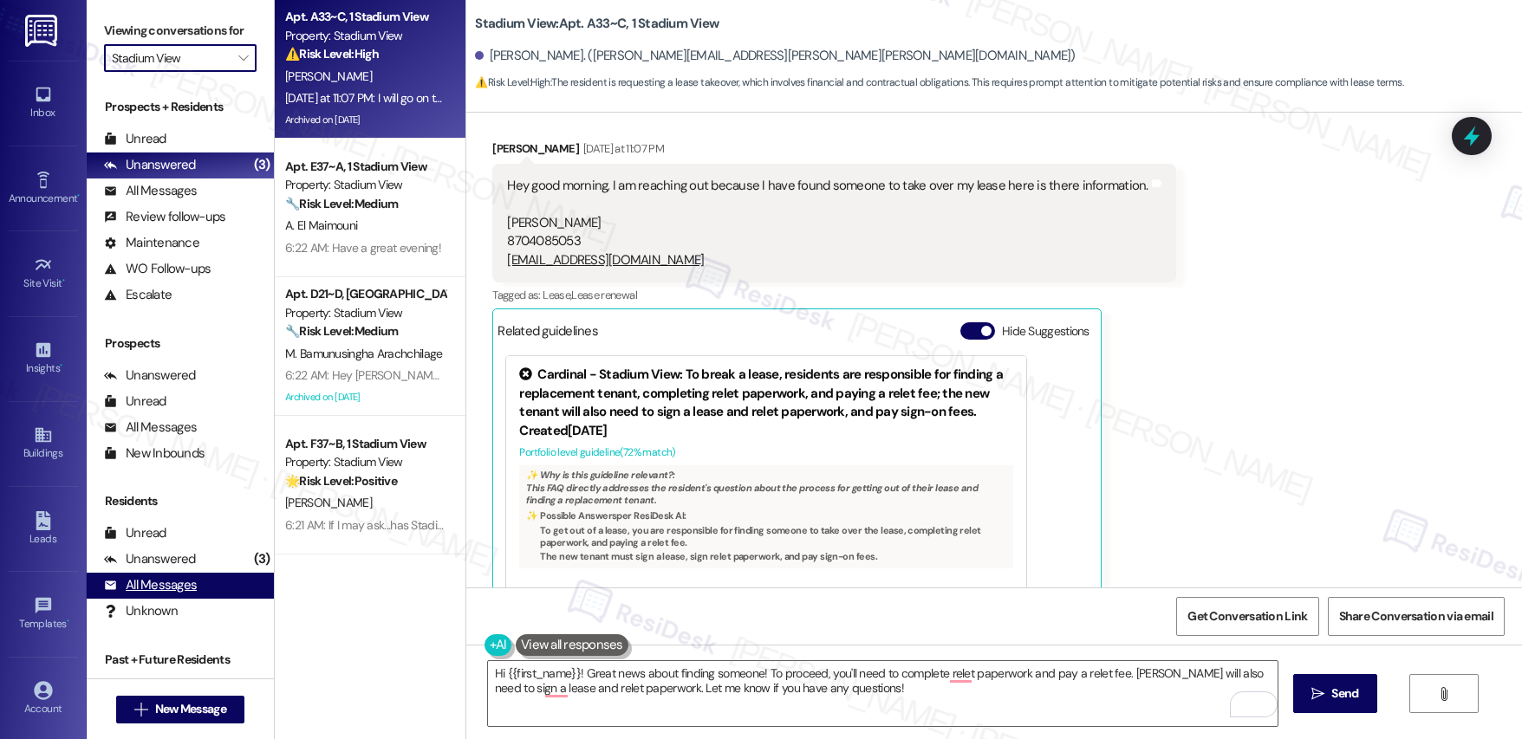
type input "Stadium Enclave"
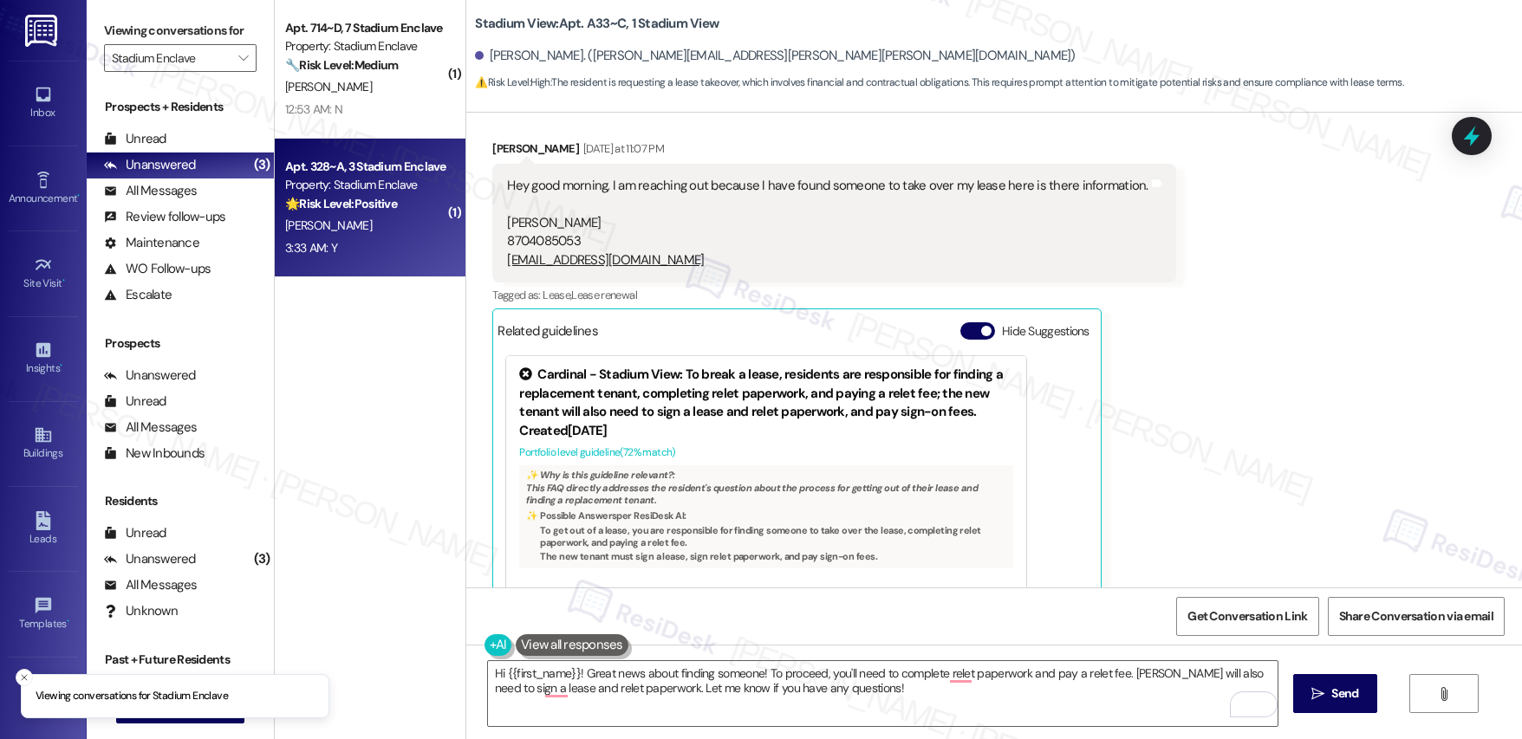
click at [370, 248] on div "3:33 AM: Y 3:33 AM: Y" at bounding box center [365, 248] width 164 height 22
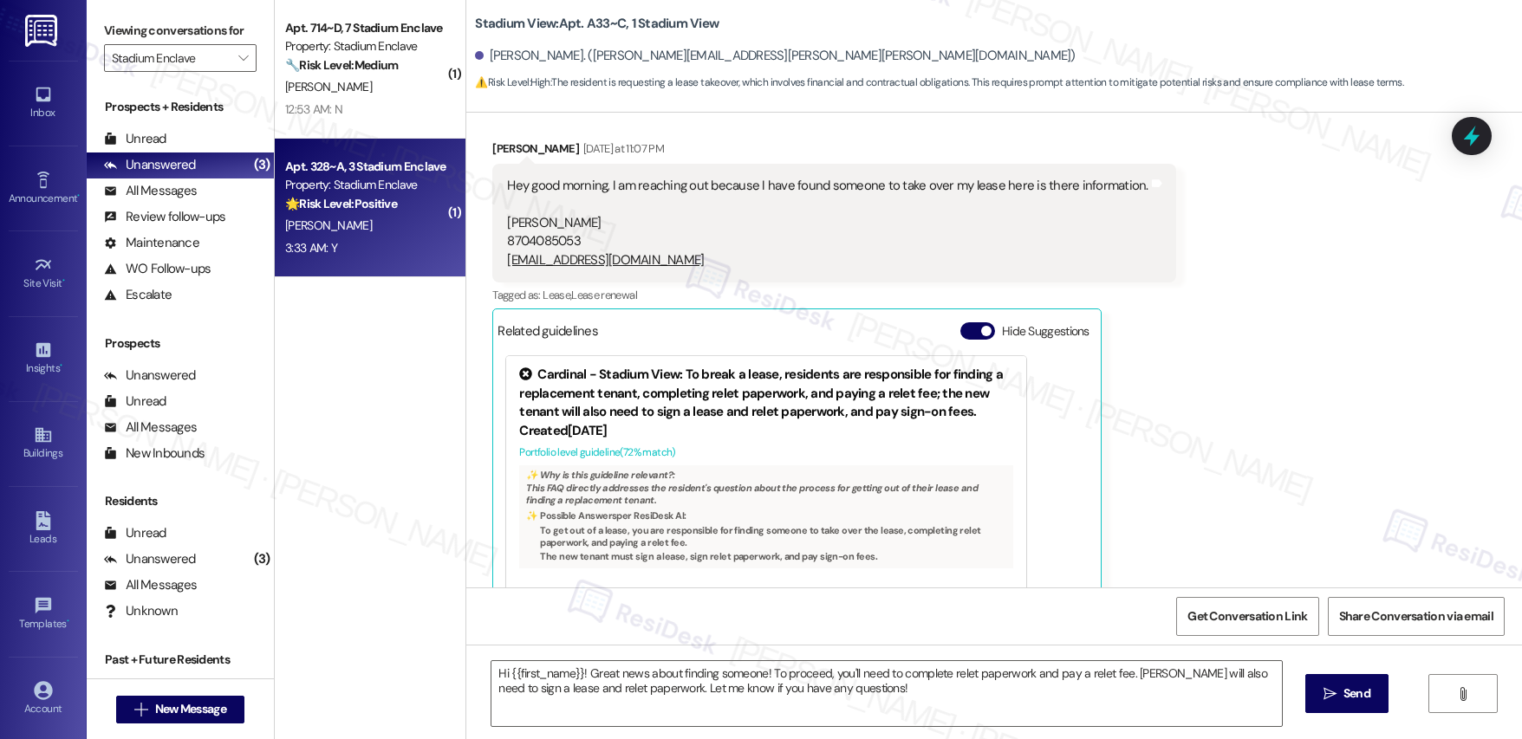
type textarea "Fetching suggested responses. Please feel free to read through the conversation…"
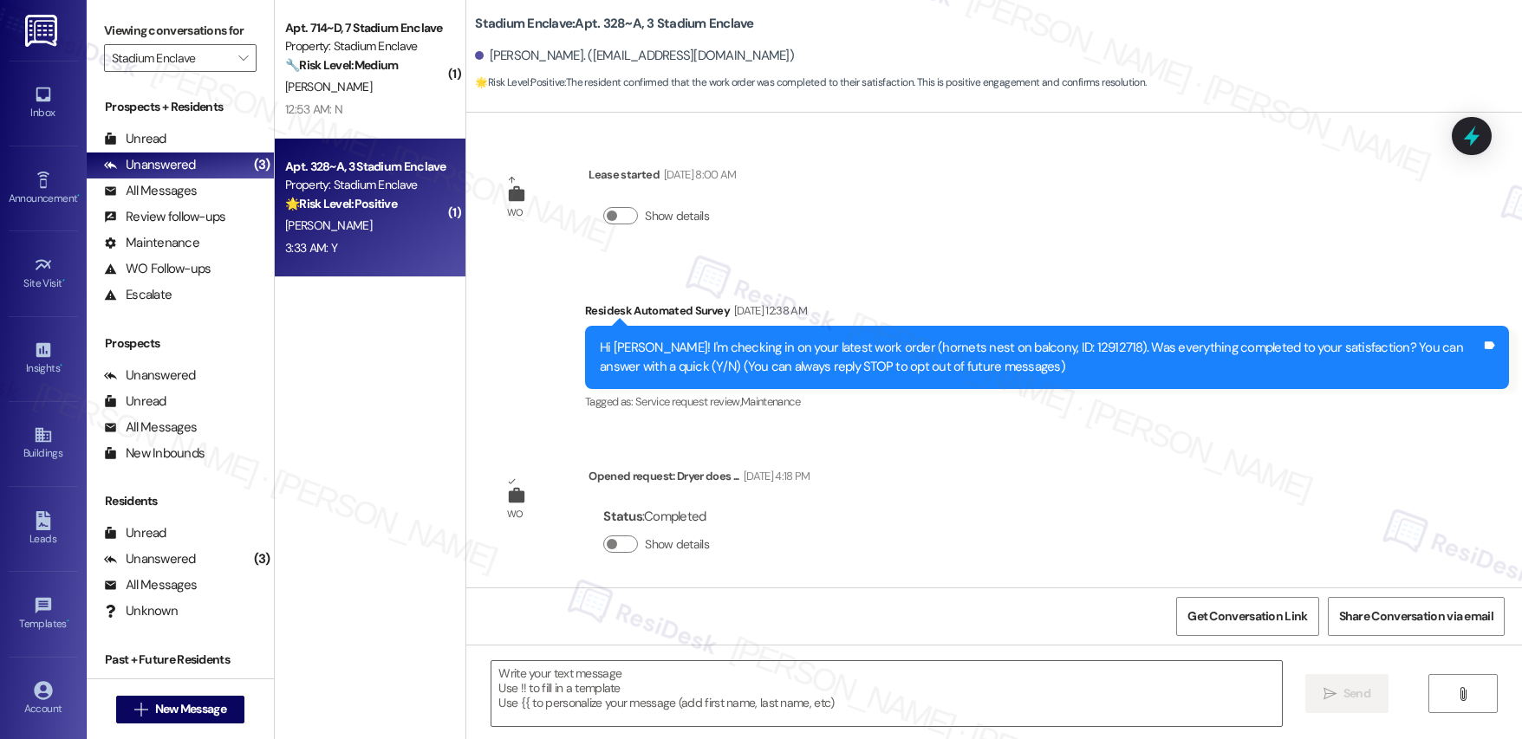
type textarea "Fetching suggested responses. Please feel free to read through the conversation…"
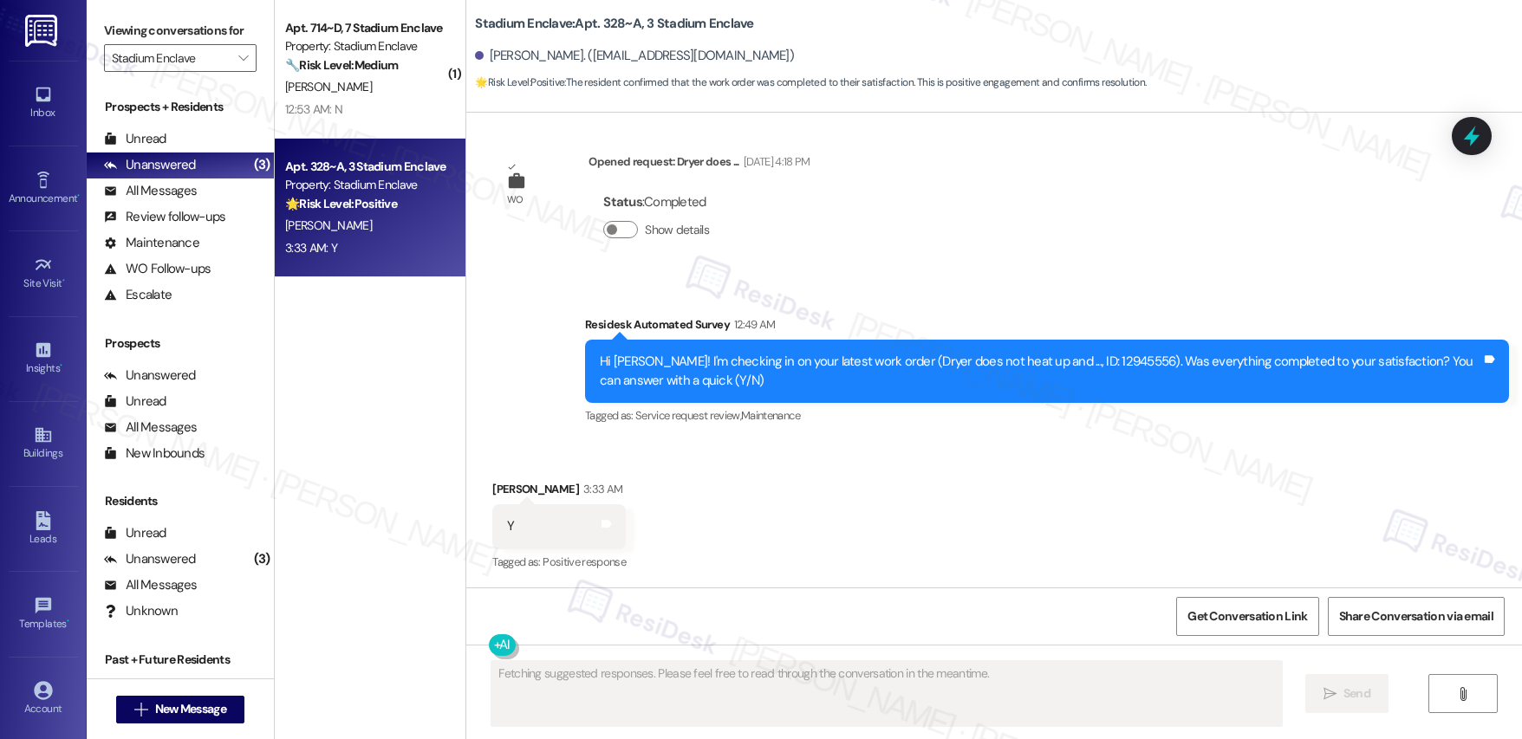
scroll to position [315, 0]
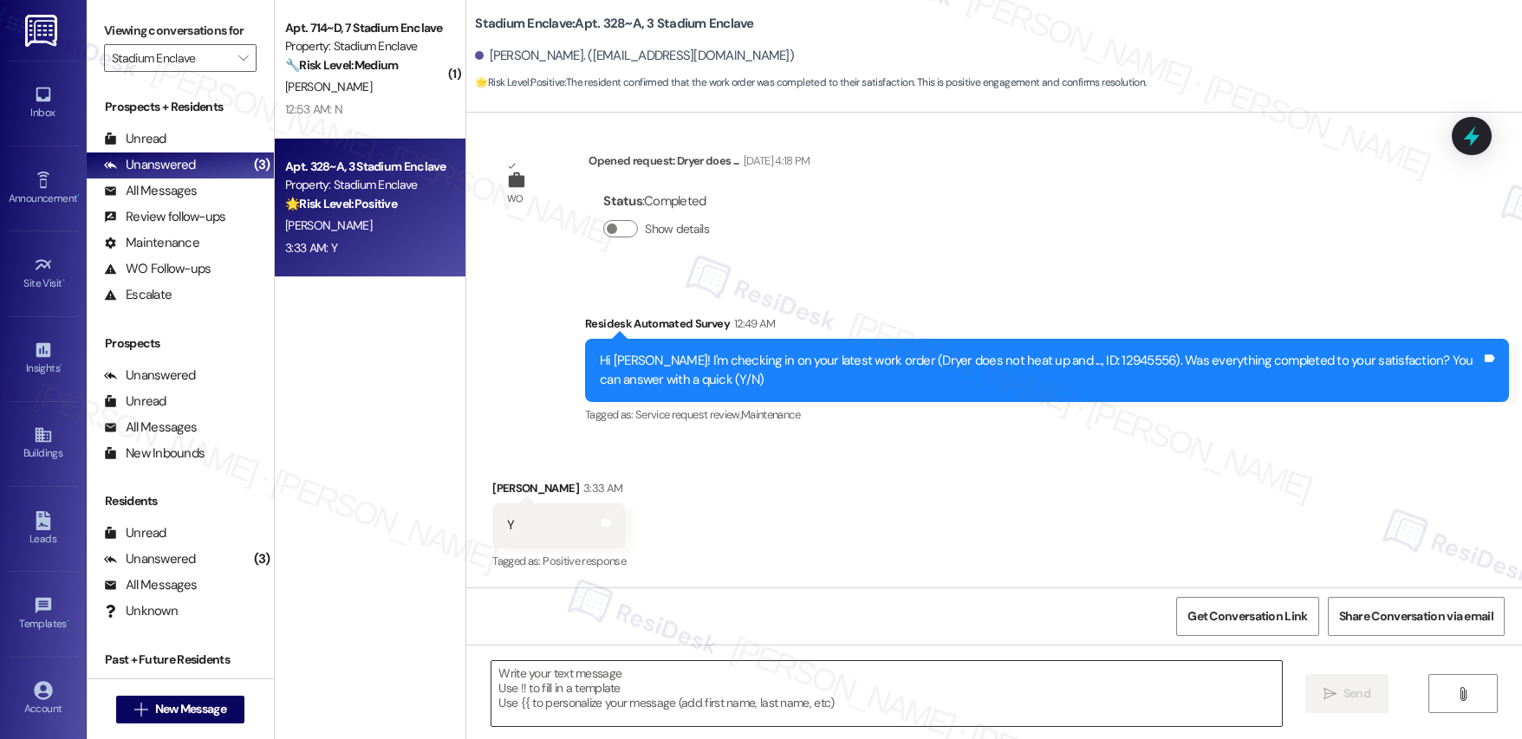
click at [599, 688] on textarea at bounding box center [886, 693] width 790 height 65
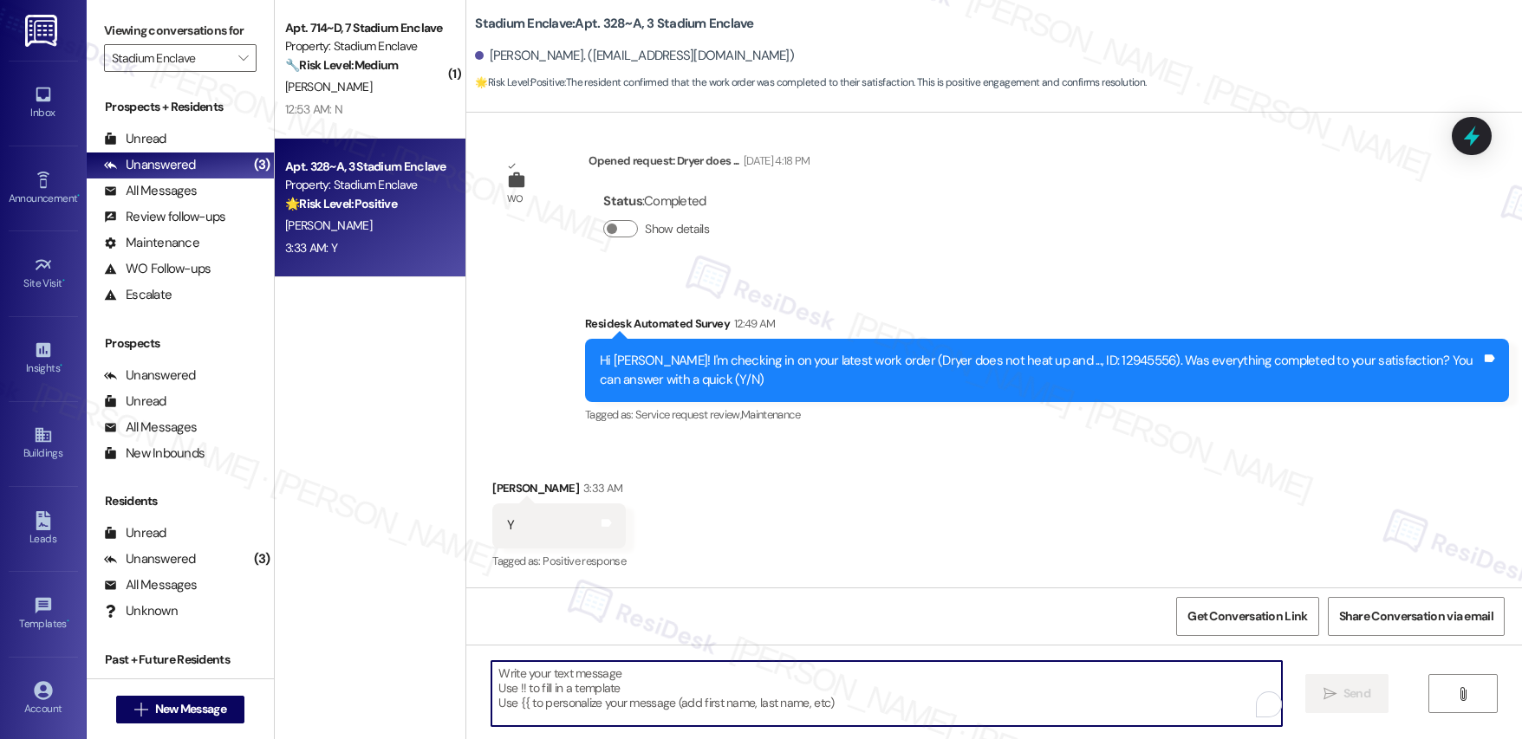
paste textarea "Hi {{first_name}}, I'm so glad to hear the work order was completed to your sat…"
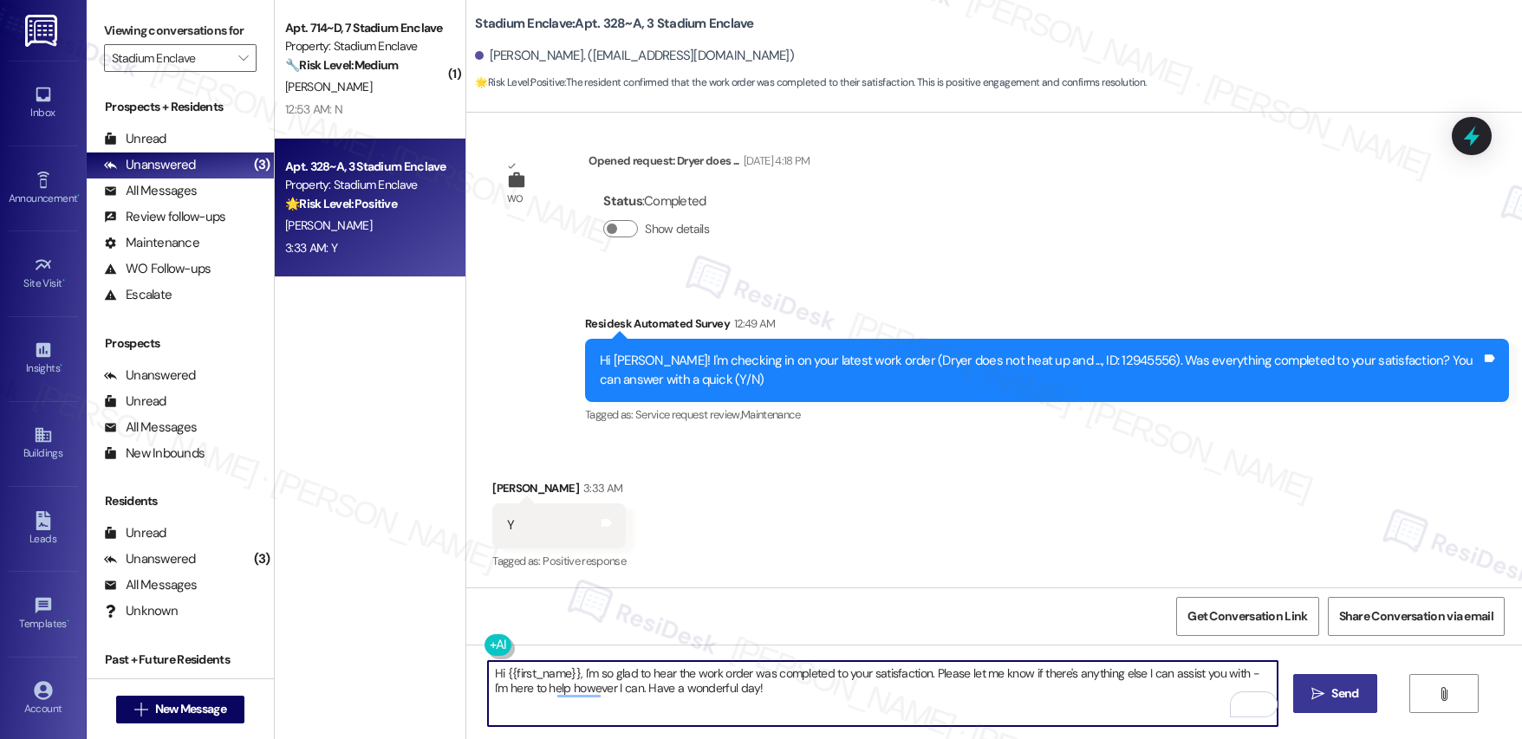
type textarea "Hi {{first_name}}, I'm so glad to hear the work order was completed to your sat…"
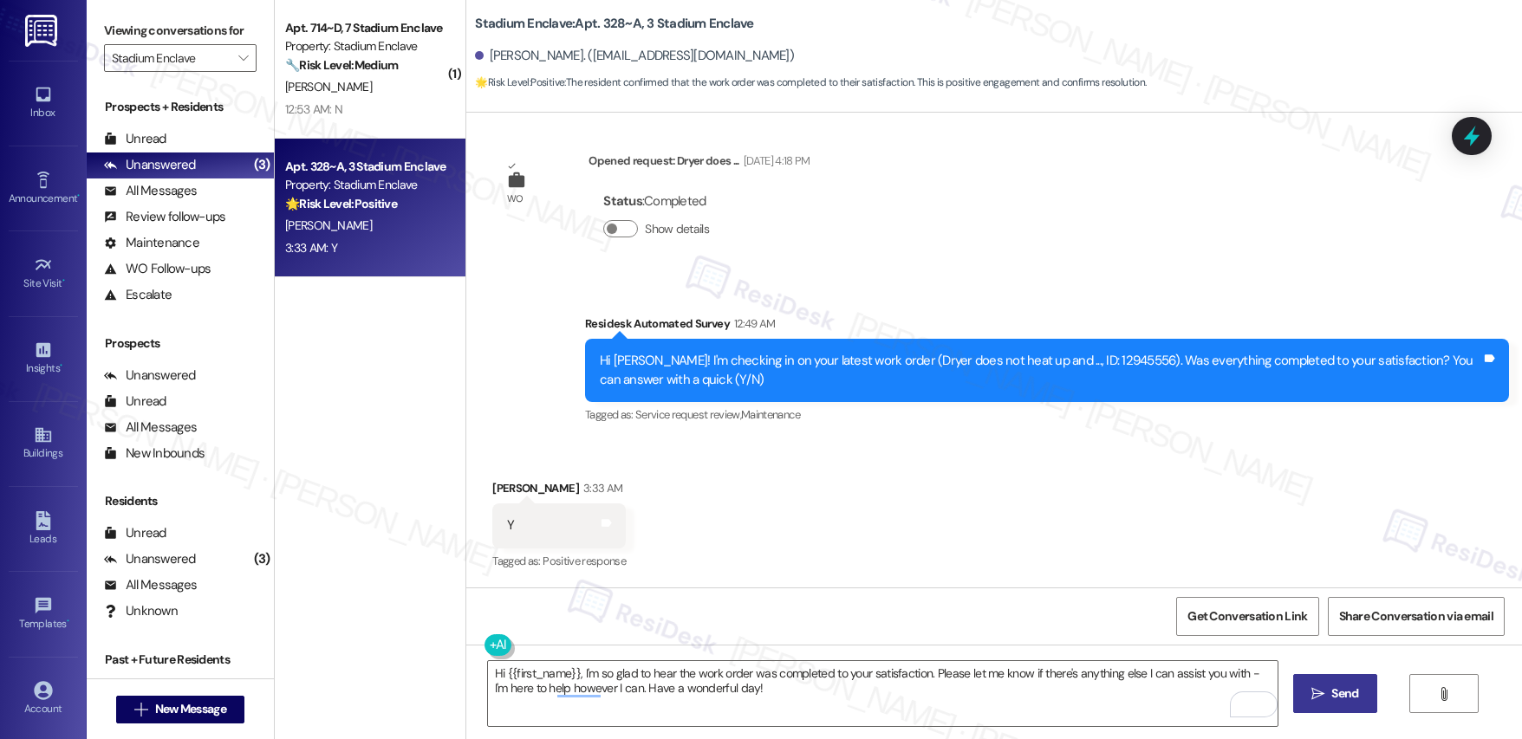
click at [1342, 697] on span "Send" at bounding box center [1344, 694] width 27 height 18
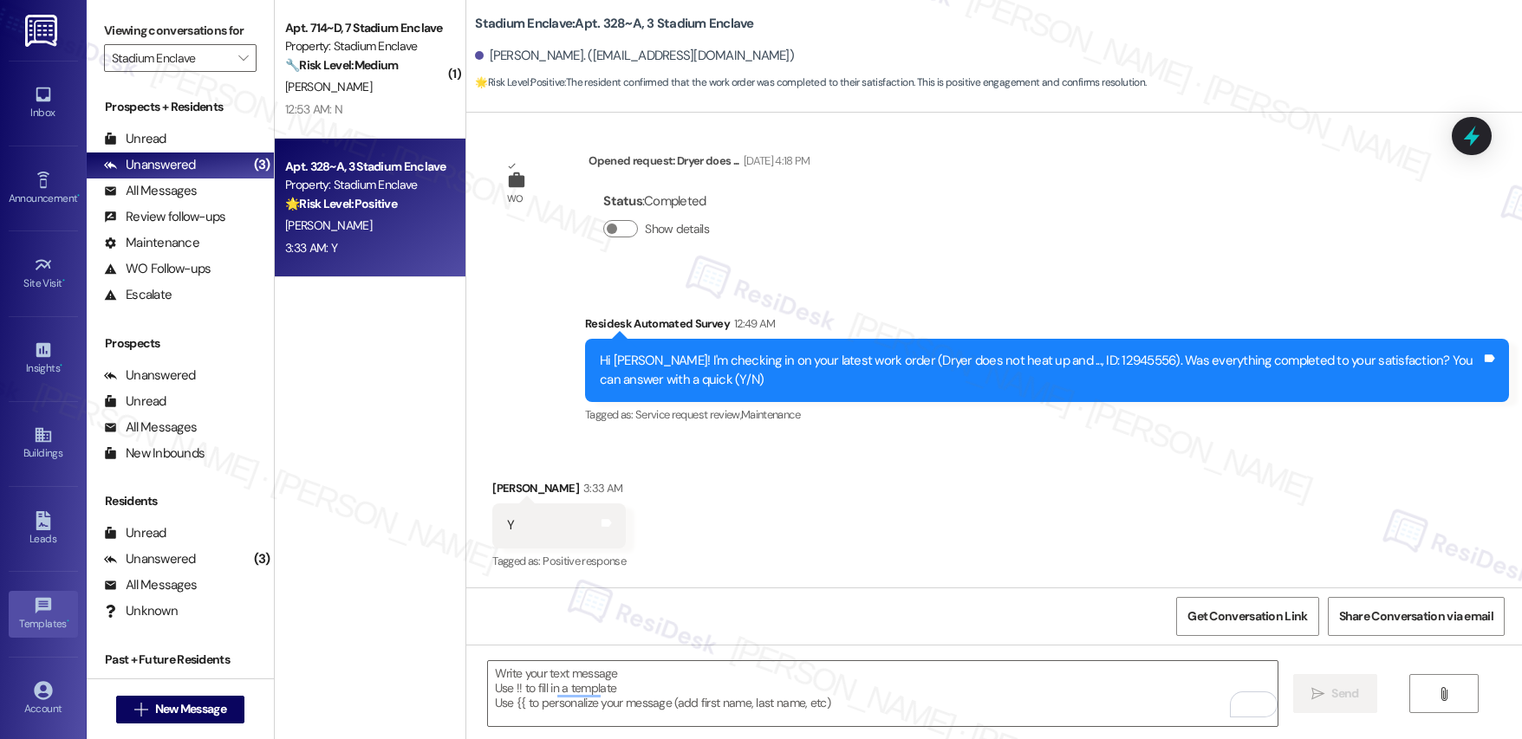
scroll to position [315, 0]
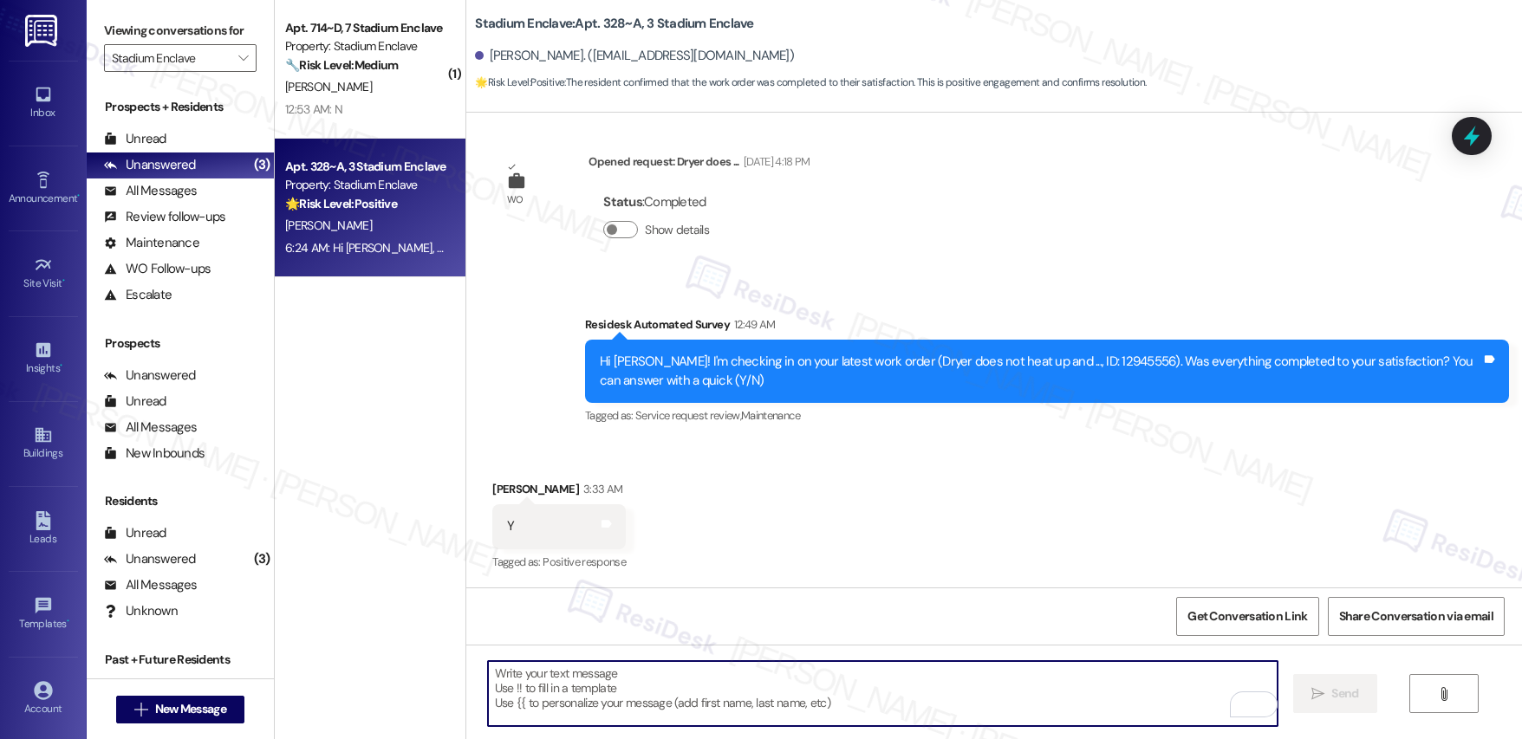
click at [655, 698] on textarea "To enrich screen reader interactions, please activate Accessibility in Grammarl…" at bounding box center [883, 693] width 790 height 65
paste textarea "If I may ask...has {{property}} lived up to your expectations?"
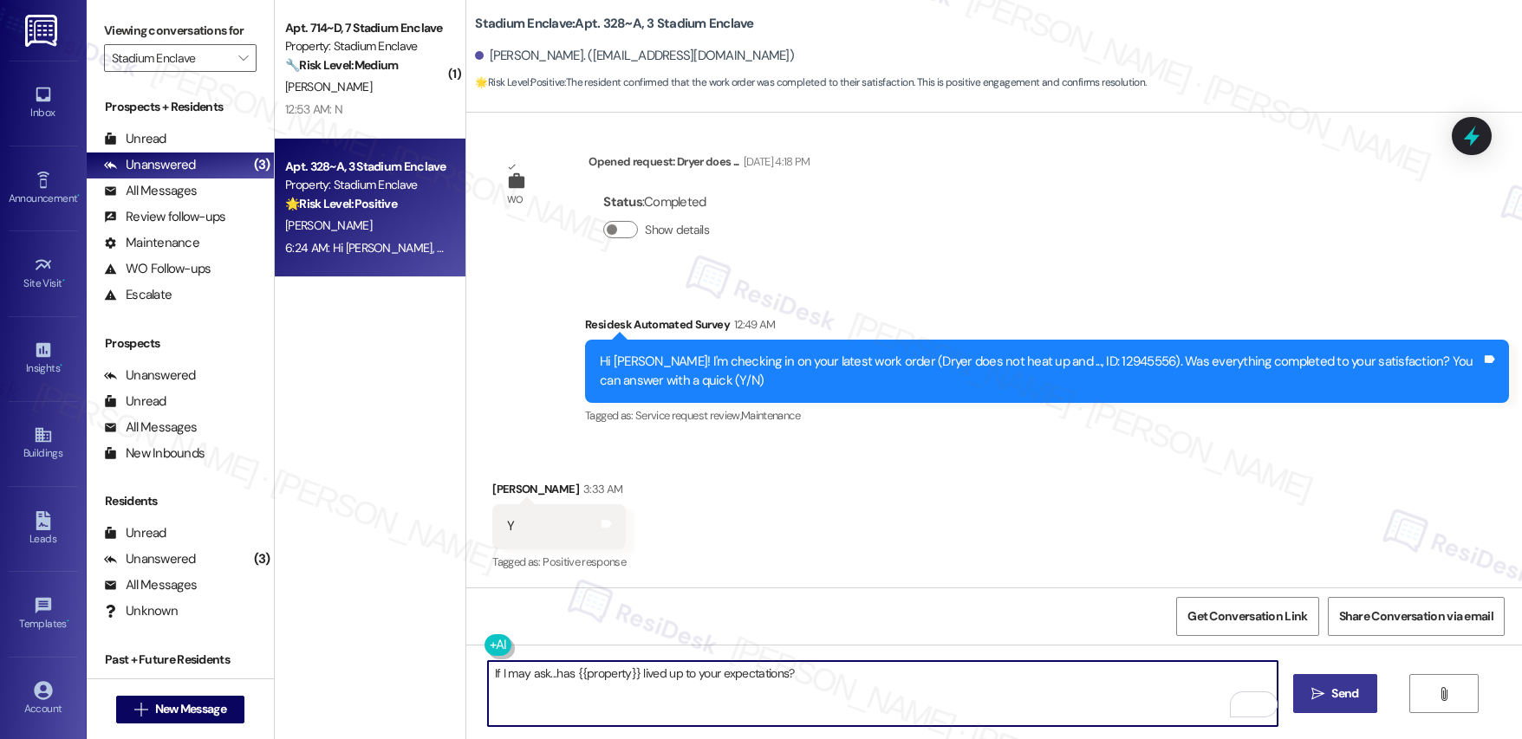
type textarea "If I may ask...has {{property}} lived up to your expectations?"
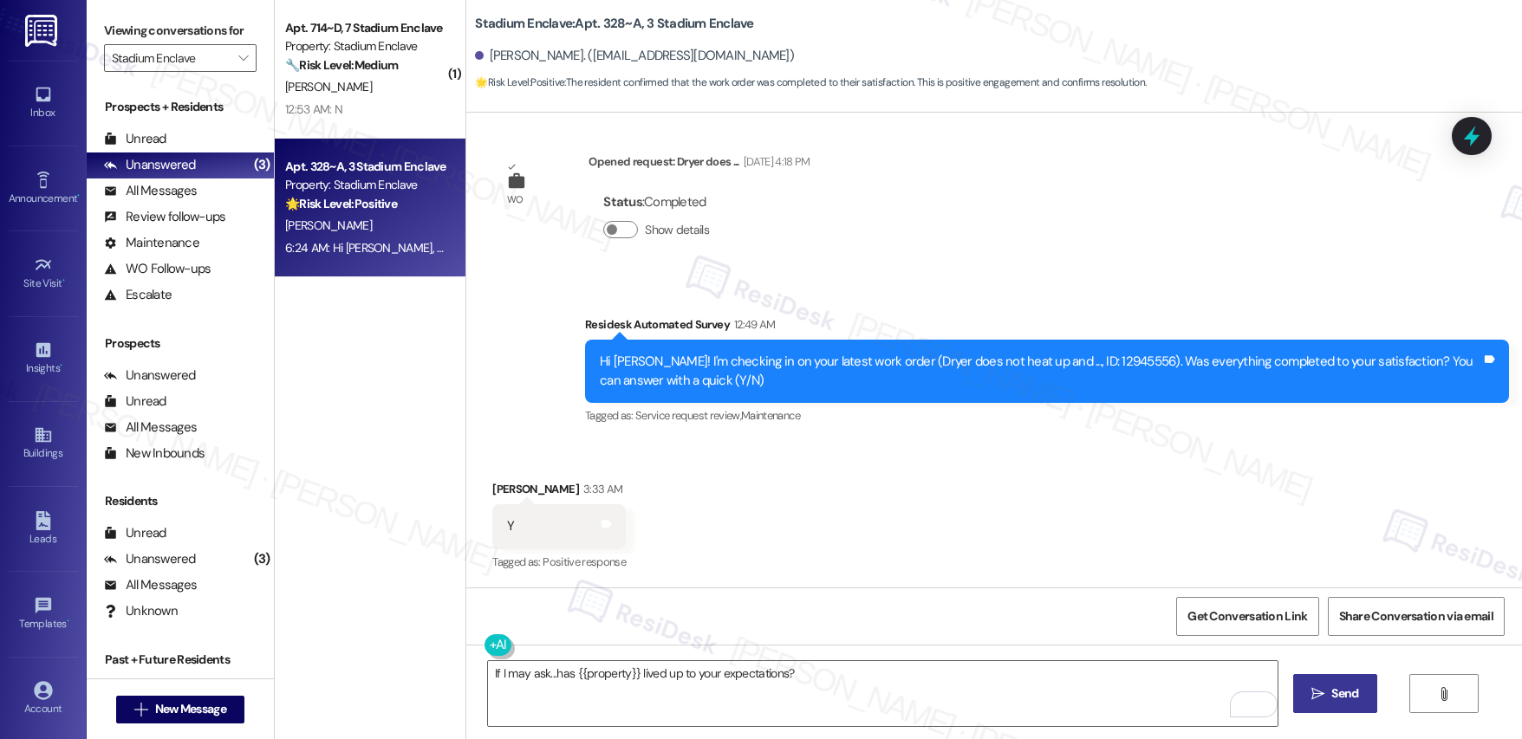
click at [1311, 699] on icon "" at bounding box center [1317, 694] width 13 height 14
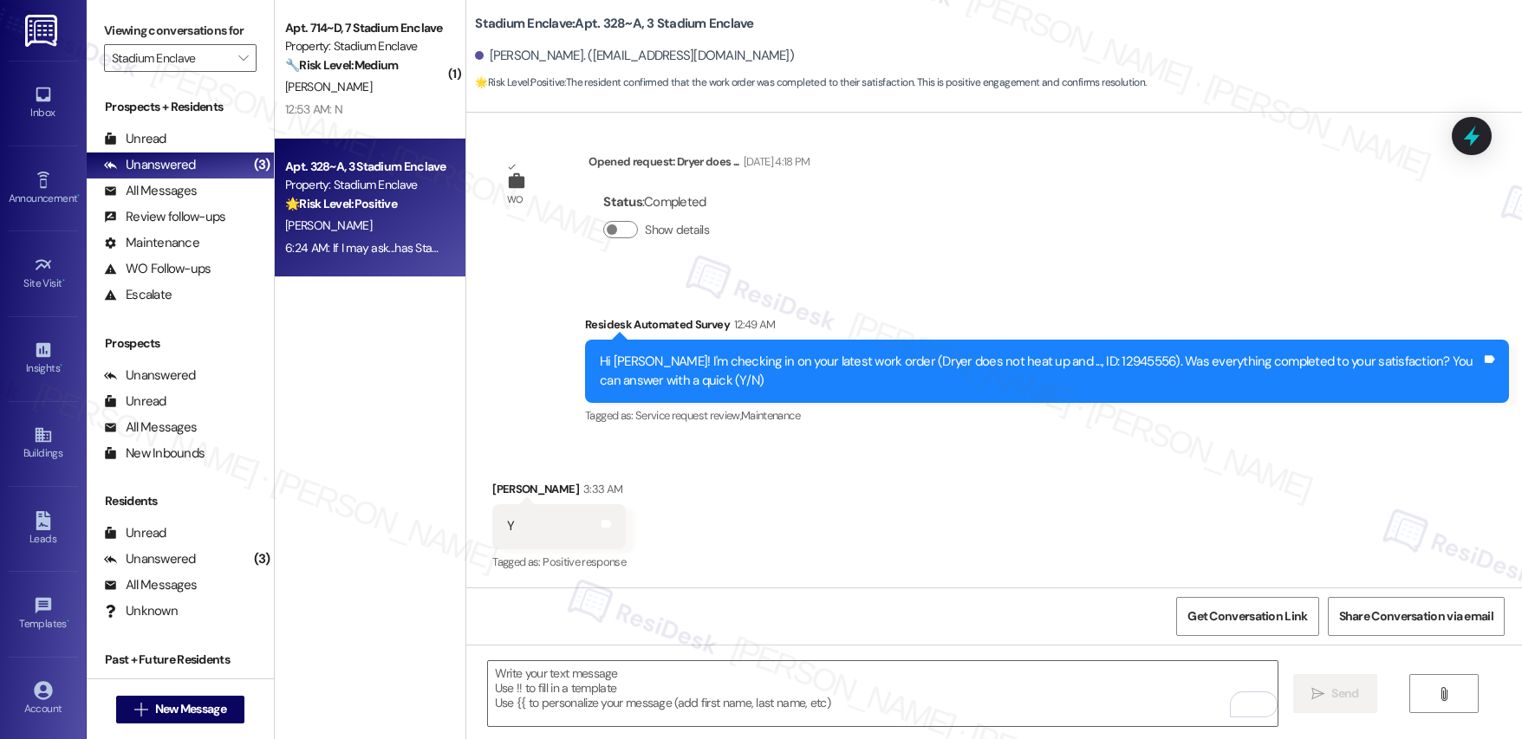
scroll to position [576, 0]
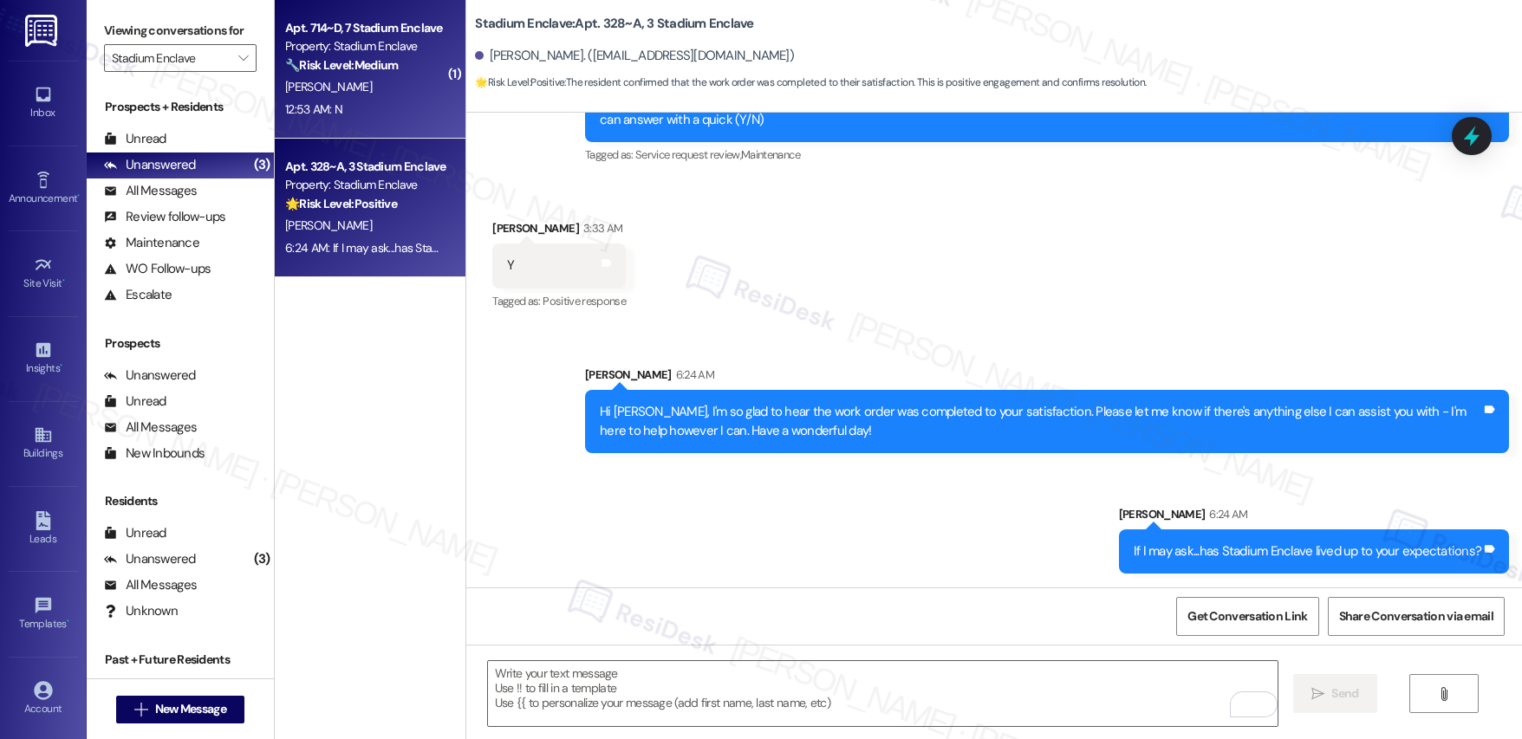
click at [341, 95] on div "G. Pion" at bounding box center [365, 87] width 164 height 22
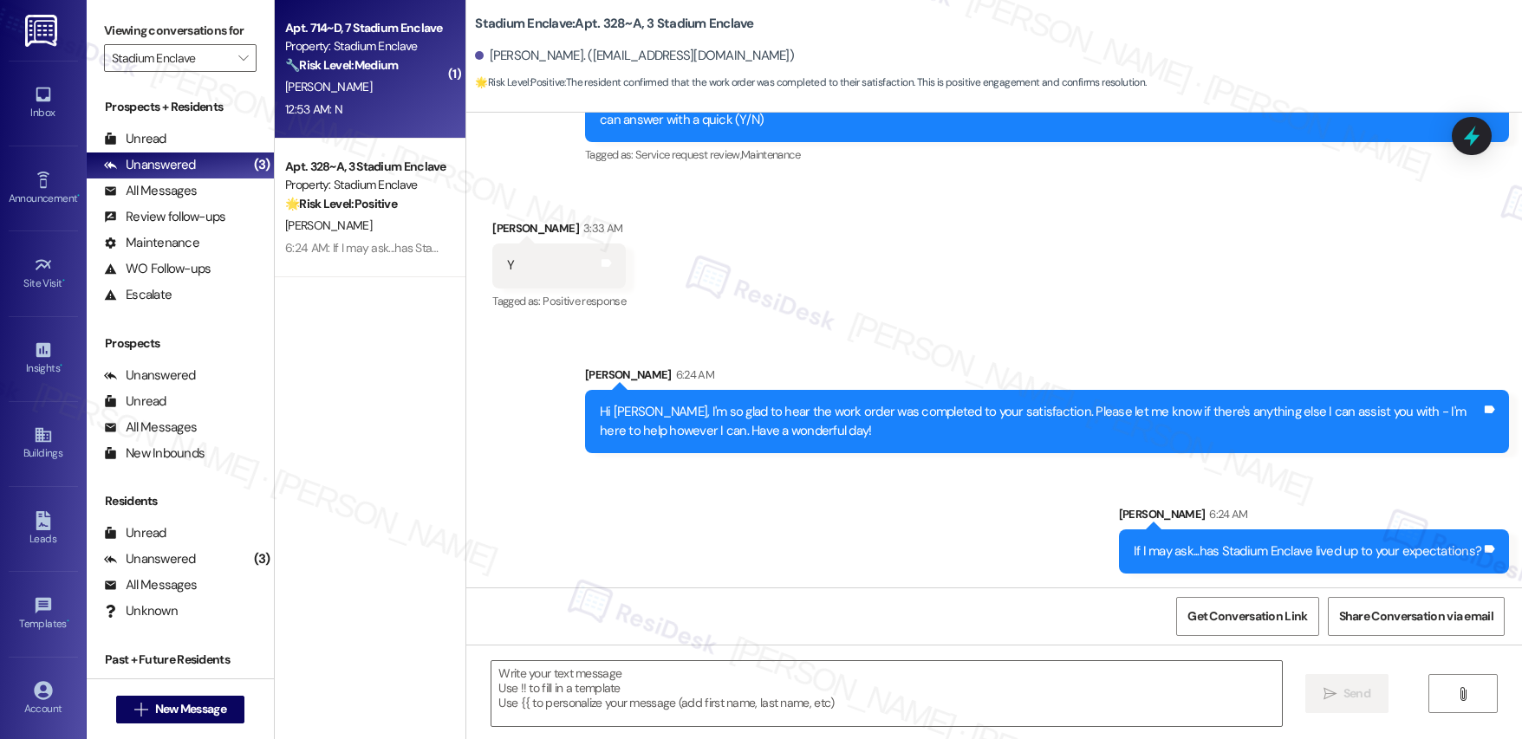
type textarea "Fetching suggested responses. Please feel free to read through the conversation…"
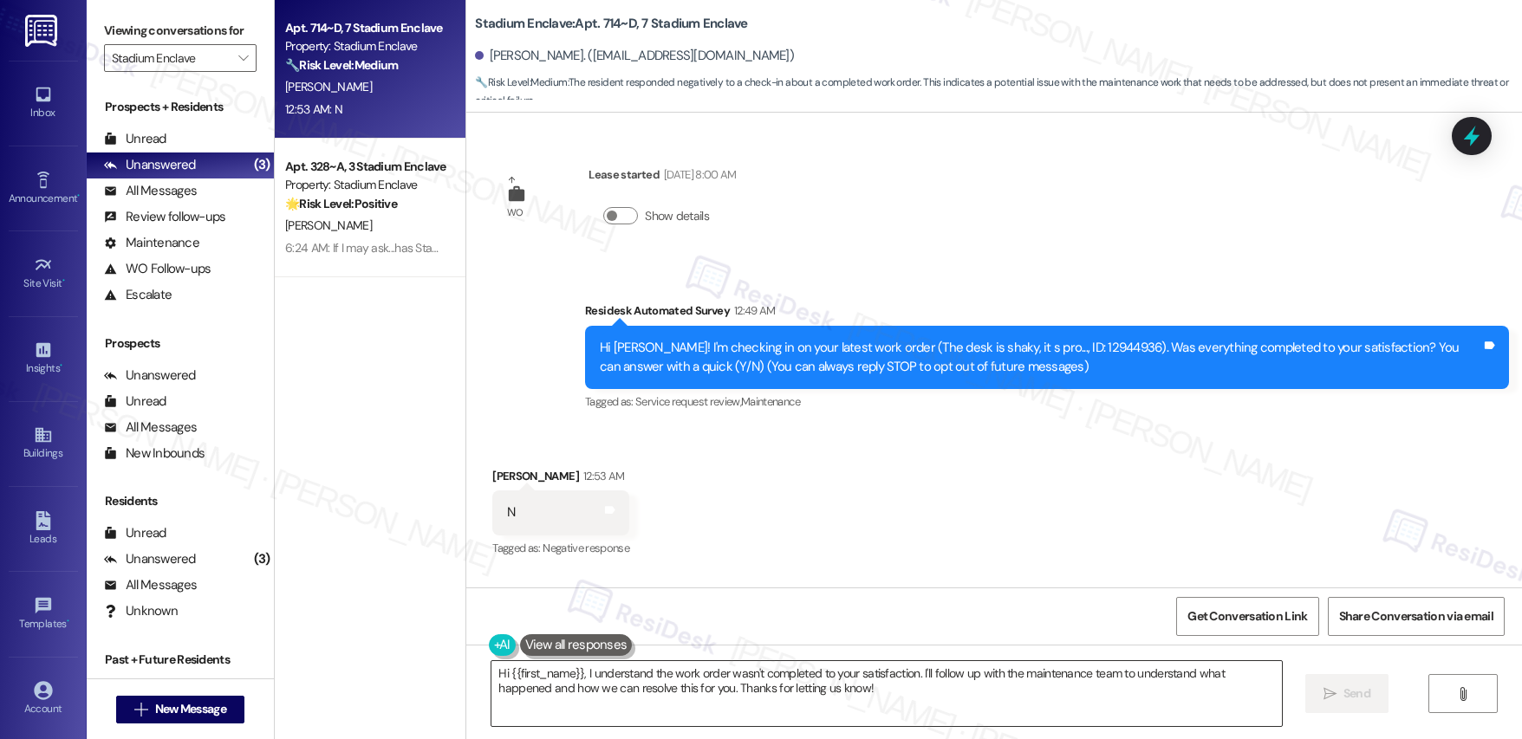
click at [589, 689] on textarea "Hi {{first_name}}, I understand the work order wasn't completed to your satisfa…" at bounding box center [886, 693] width 790 height 65
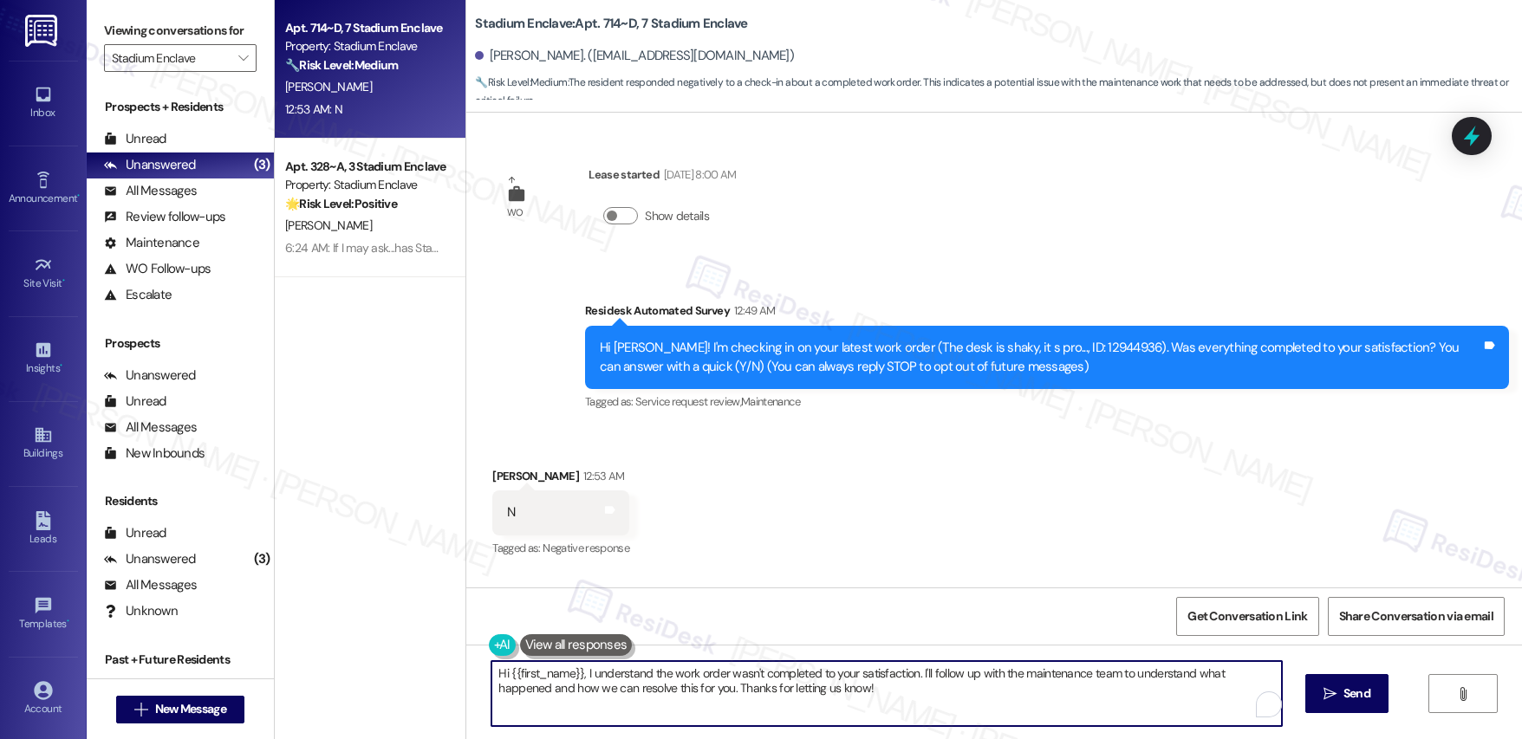
click at [589, 690] on textarea "Hi {{first_name}}, I understand the work order wasn't completed to your satisfa…" at bounding box center [886, 693] width 790 height 65
paste textarea "m happy to help! Could you please provide more details about what wasn't resolv…"
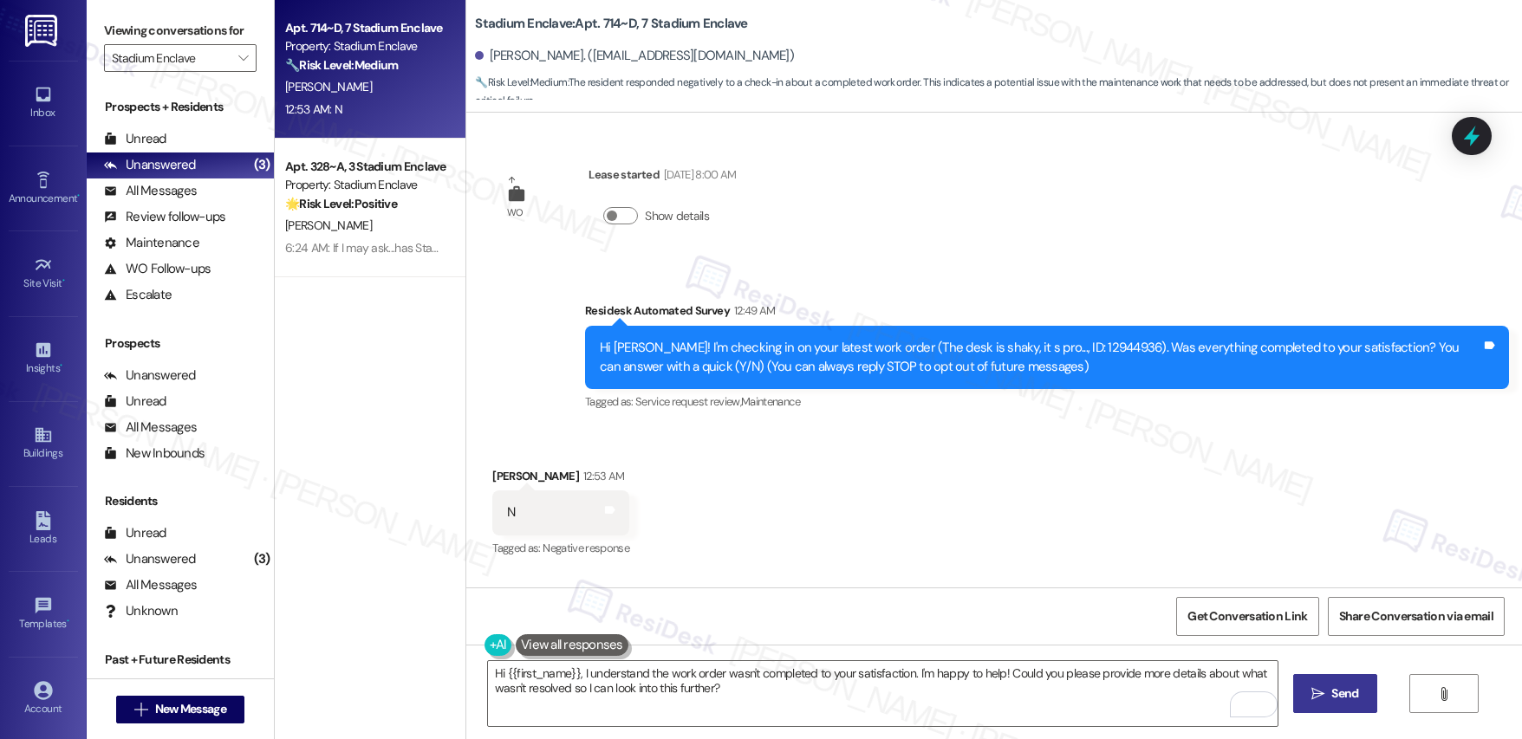
click at [1317, 696] on icon "" at bounding box center [1317, 694] width 13 height 14
type textarea "Fetching suggested responses. Please feel free to read through the conversation…"
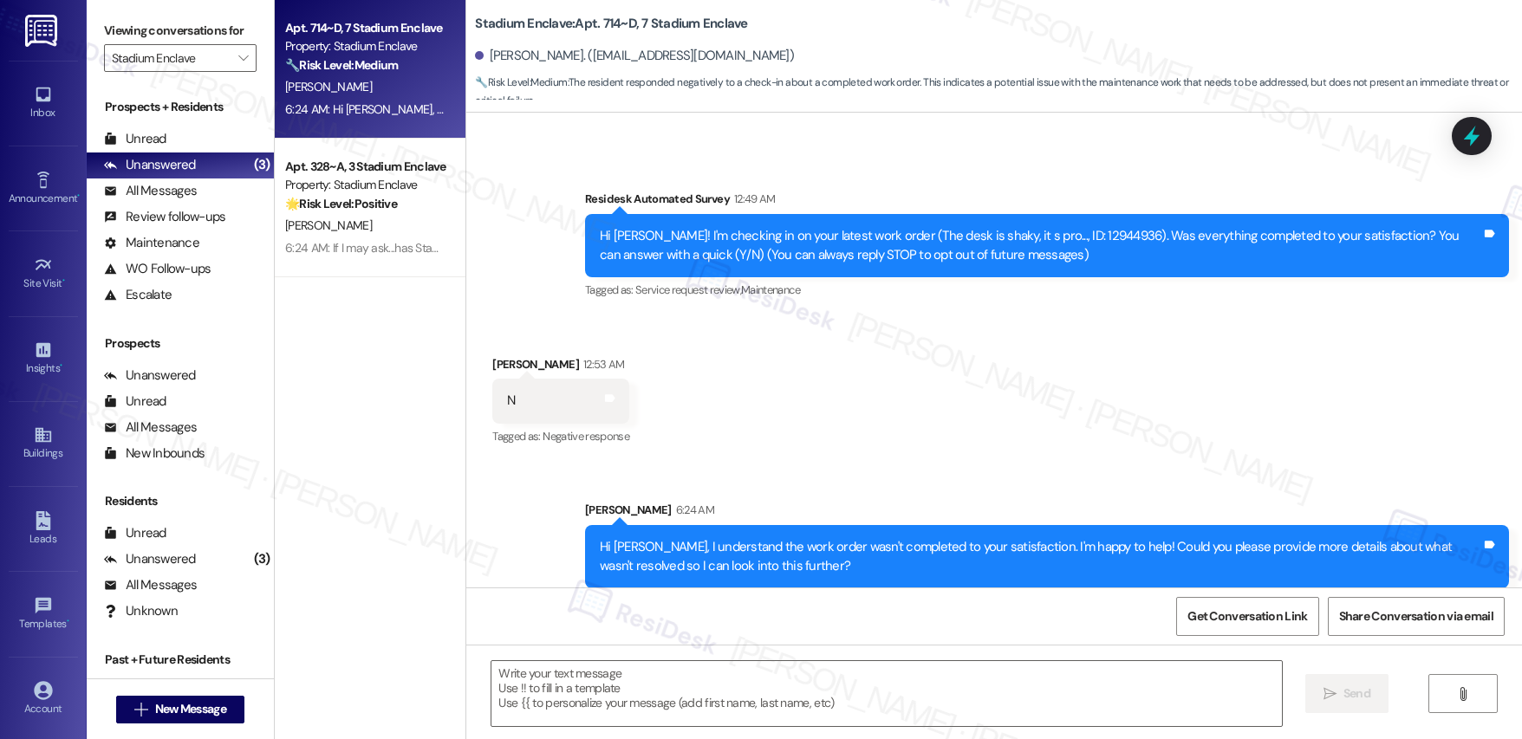
scroll to position [127, 0]
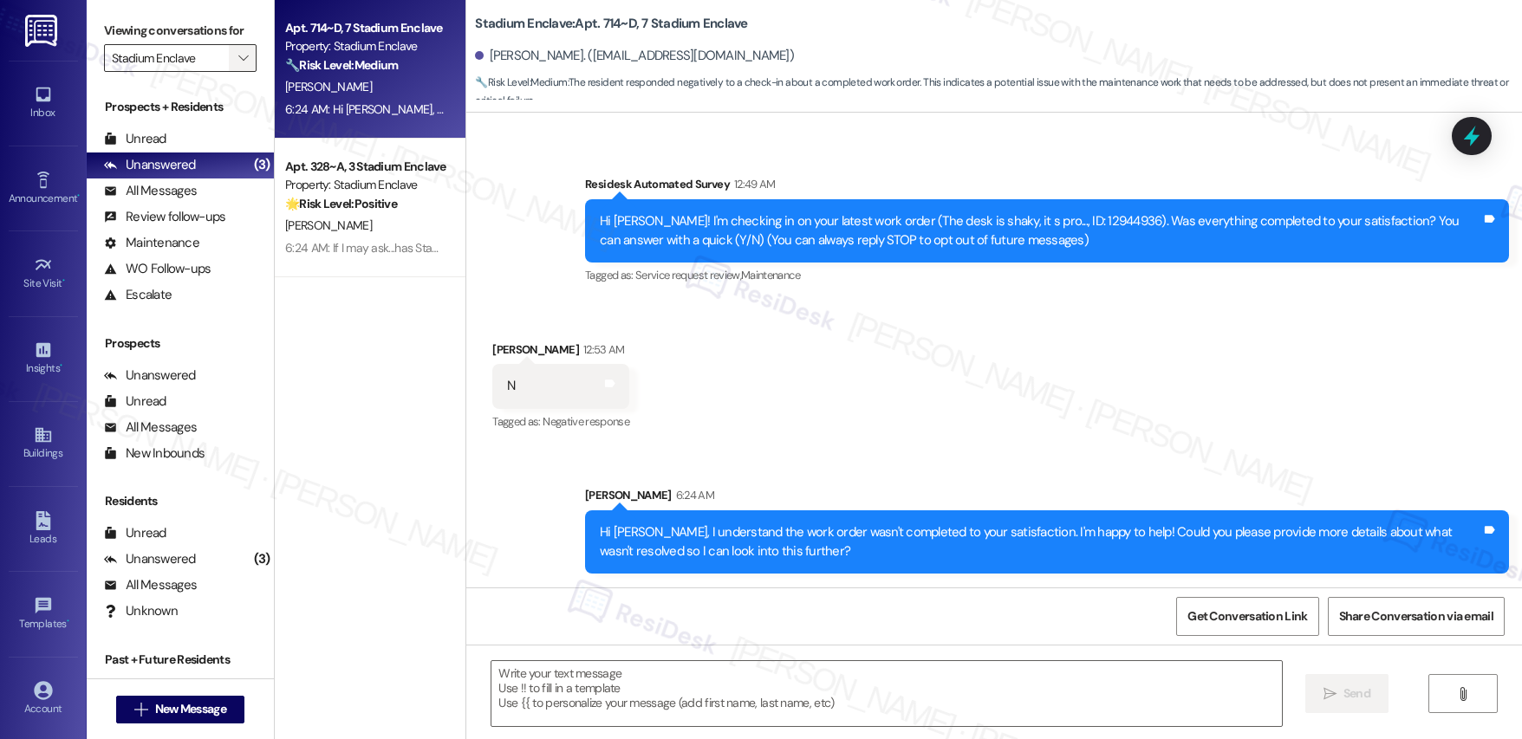
click at [238, 62] on icon "" at bounding box center [243, 58] width 10 height 14
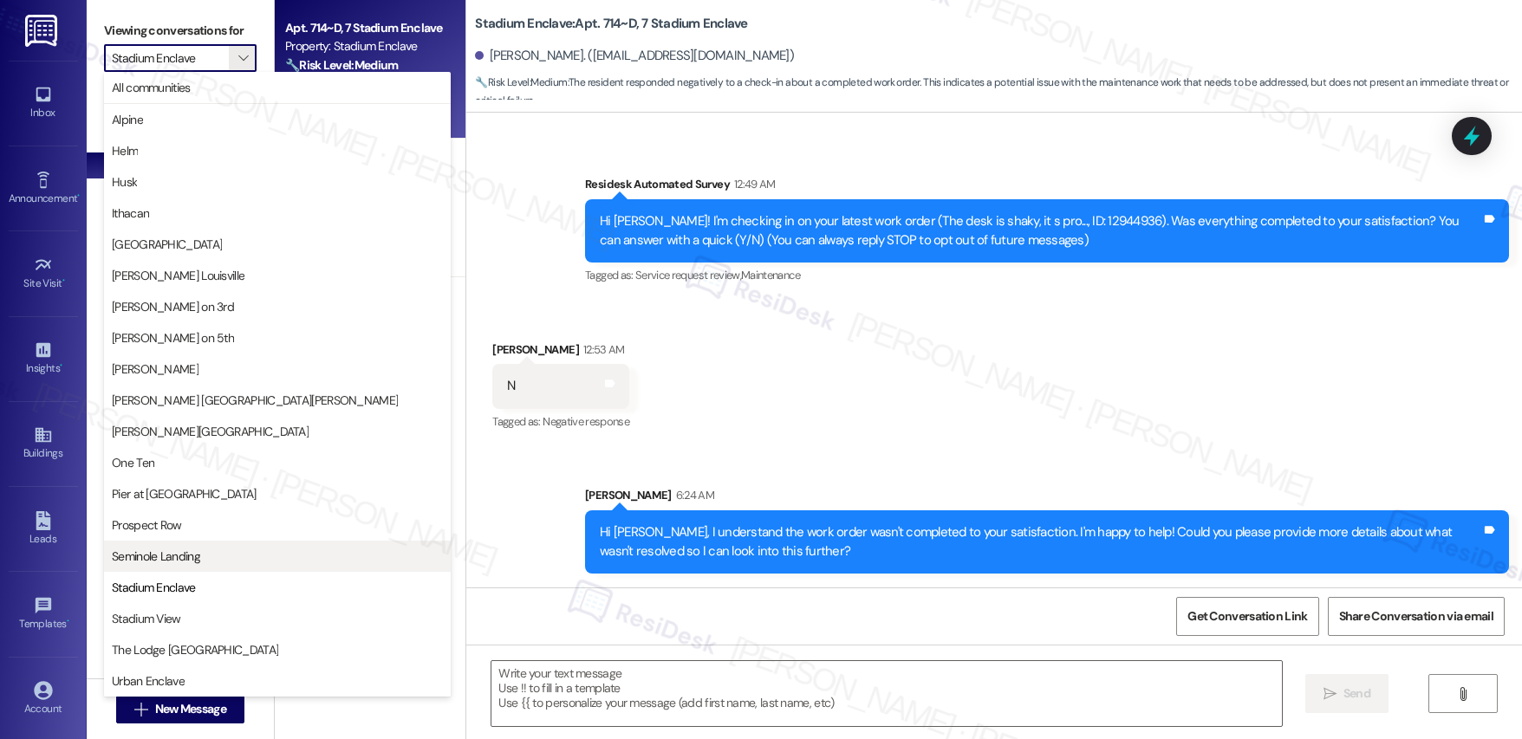
click at [165, 562] on span "Seminole Landing" at bounding box center [156, 556] width 88 height 17
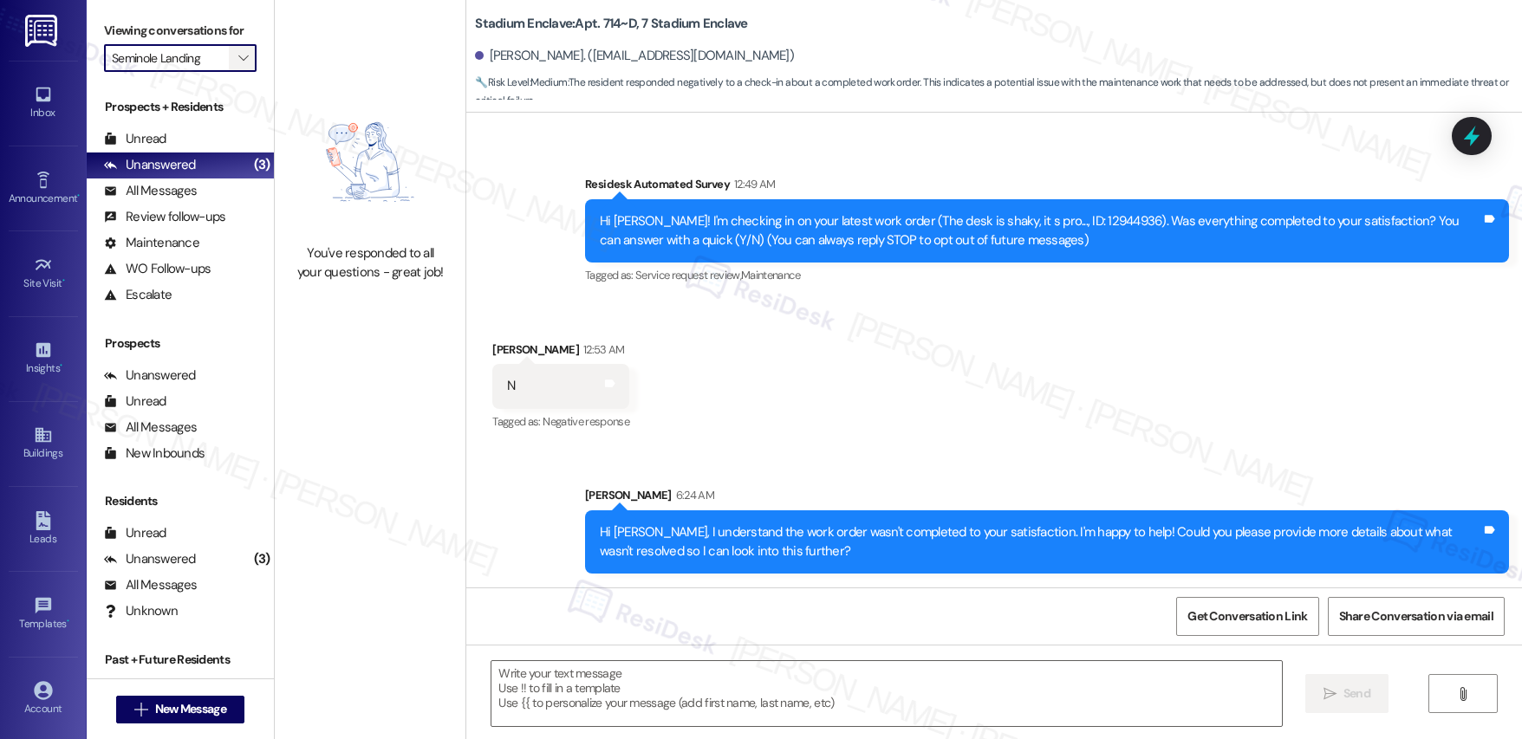
click at [240, 63] on button "" at bounding box center [243, 58] width 28 height 28
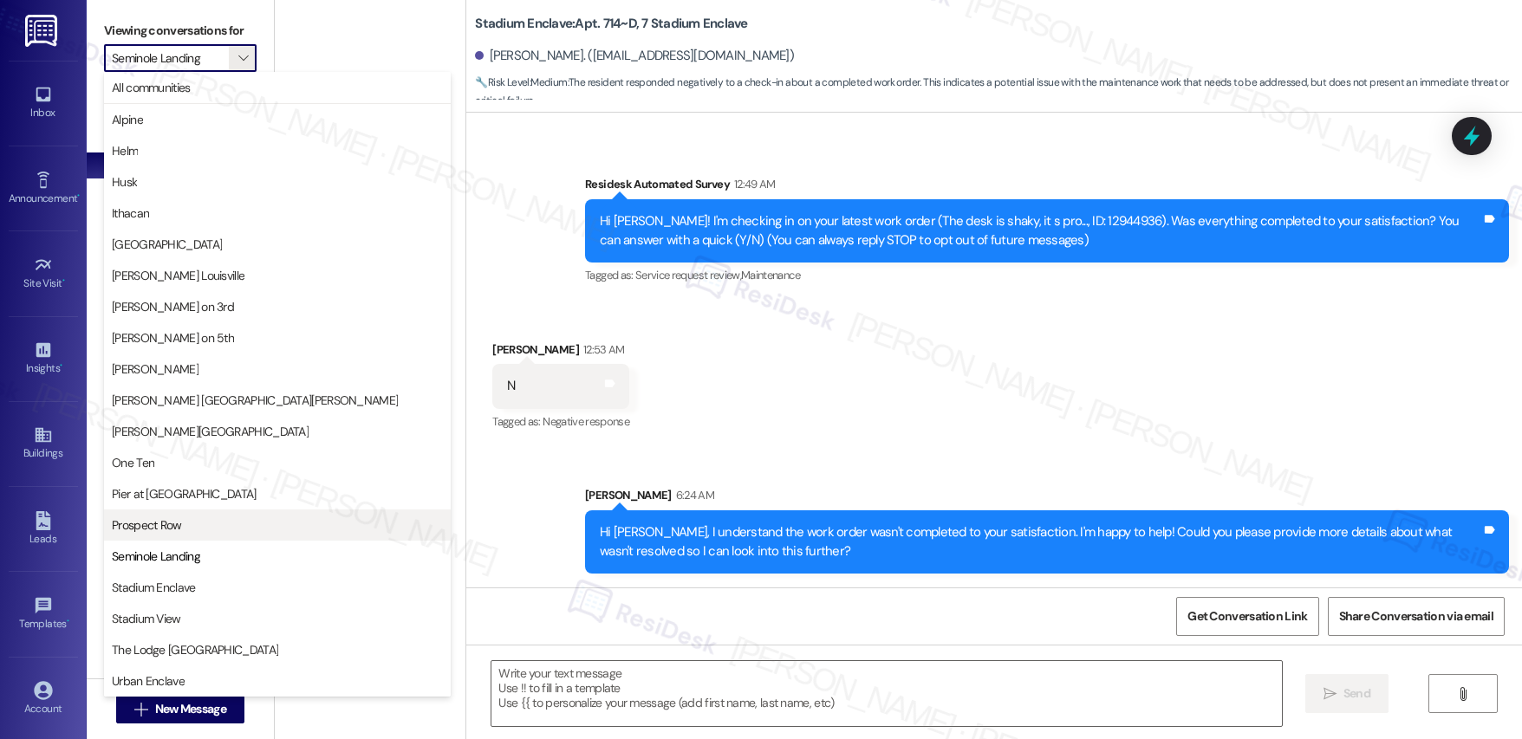
click at [200, 536] on button "Prospect Row" at bounding box center [277, 525] width 347 height 31
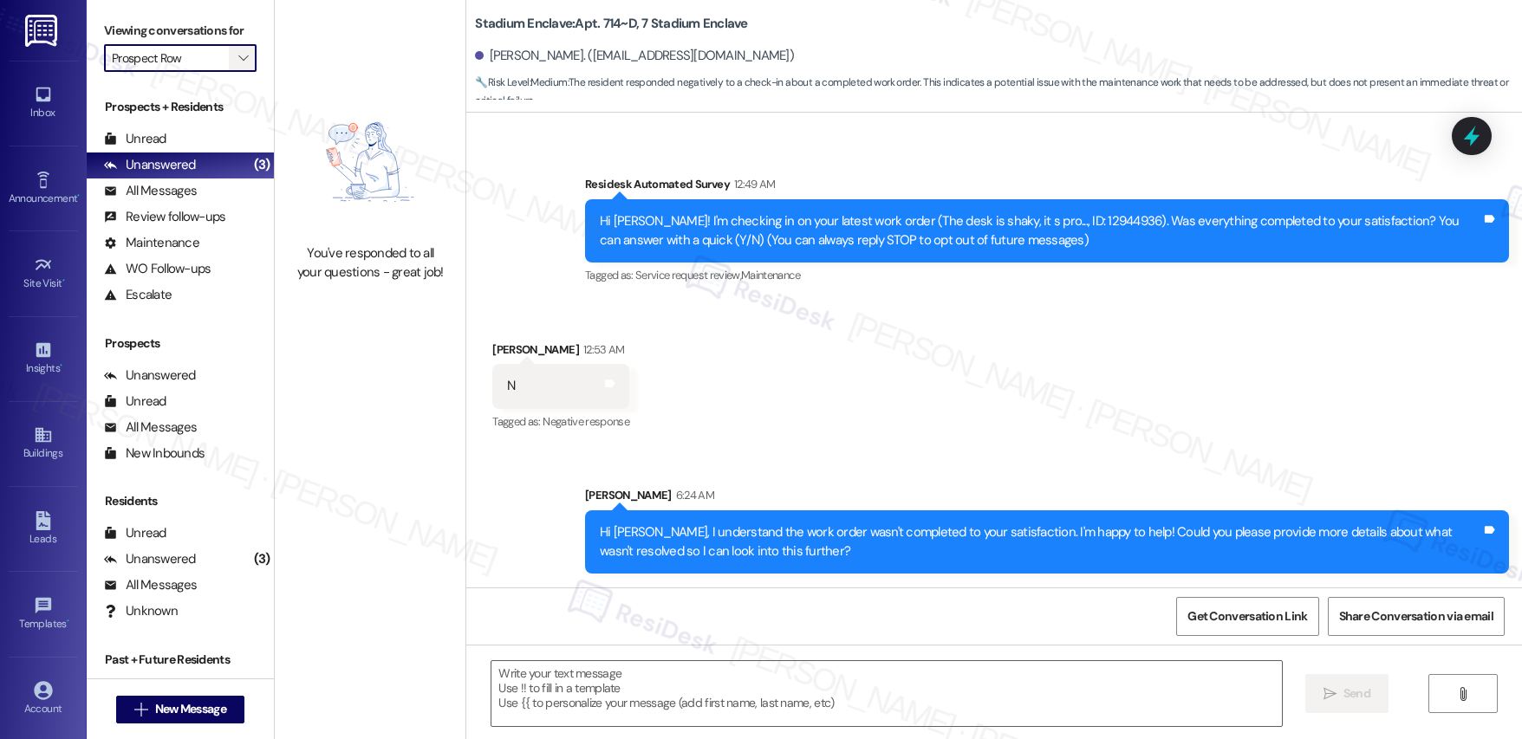
click at [235, 59] on span "" at bounding box center [243, 58] width 16 height 28
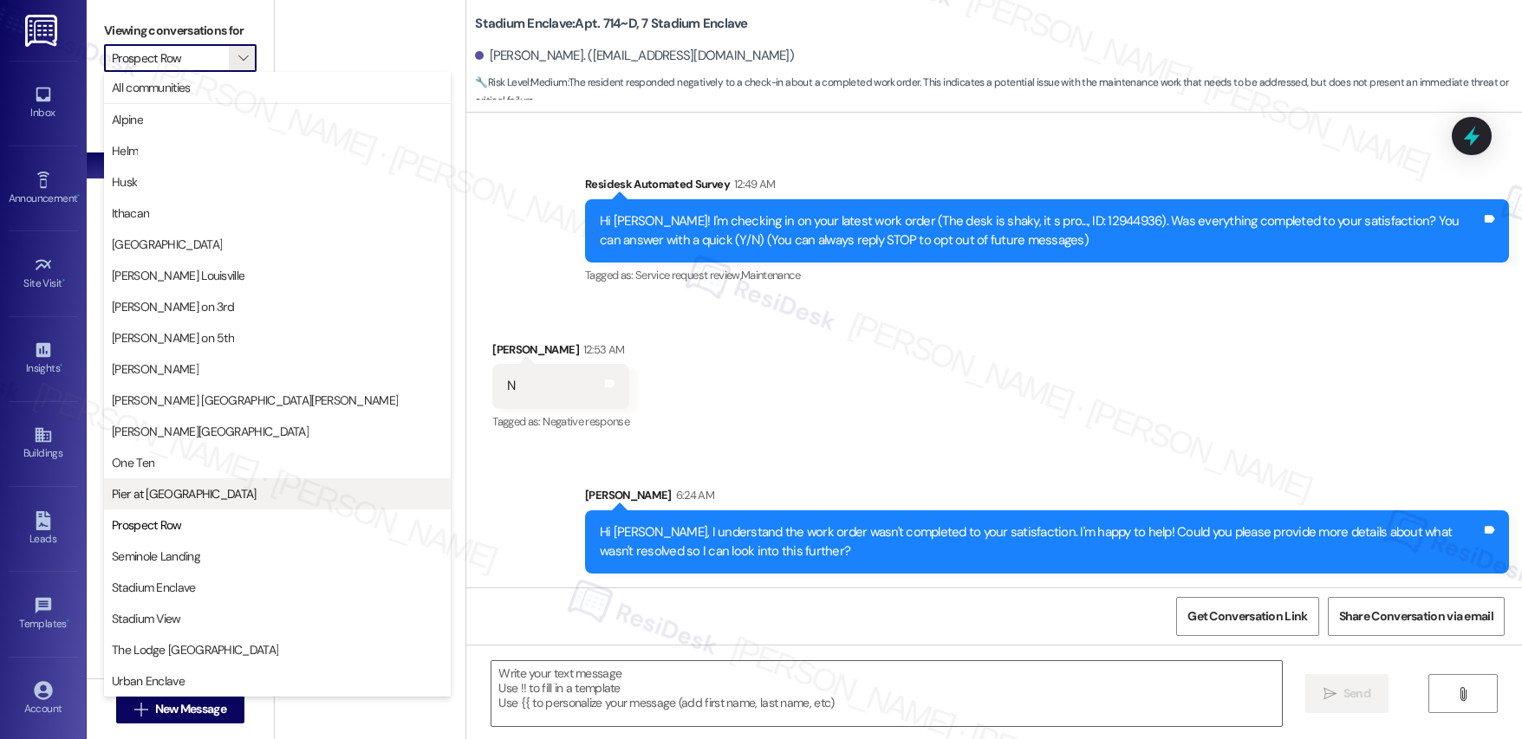
click at [171, 498] on span "Pier at [GEOGRAPHIC_DATA]" at bounding box center [184, 493] width 145 height 17
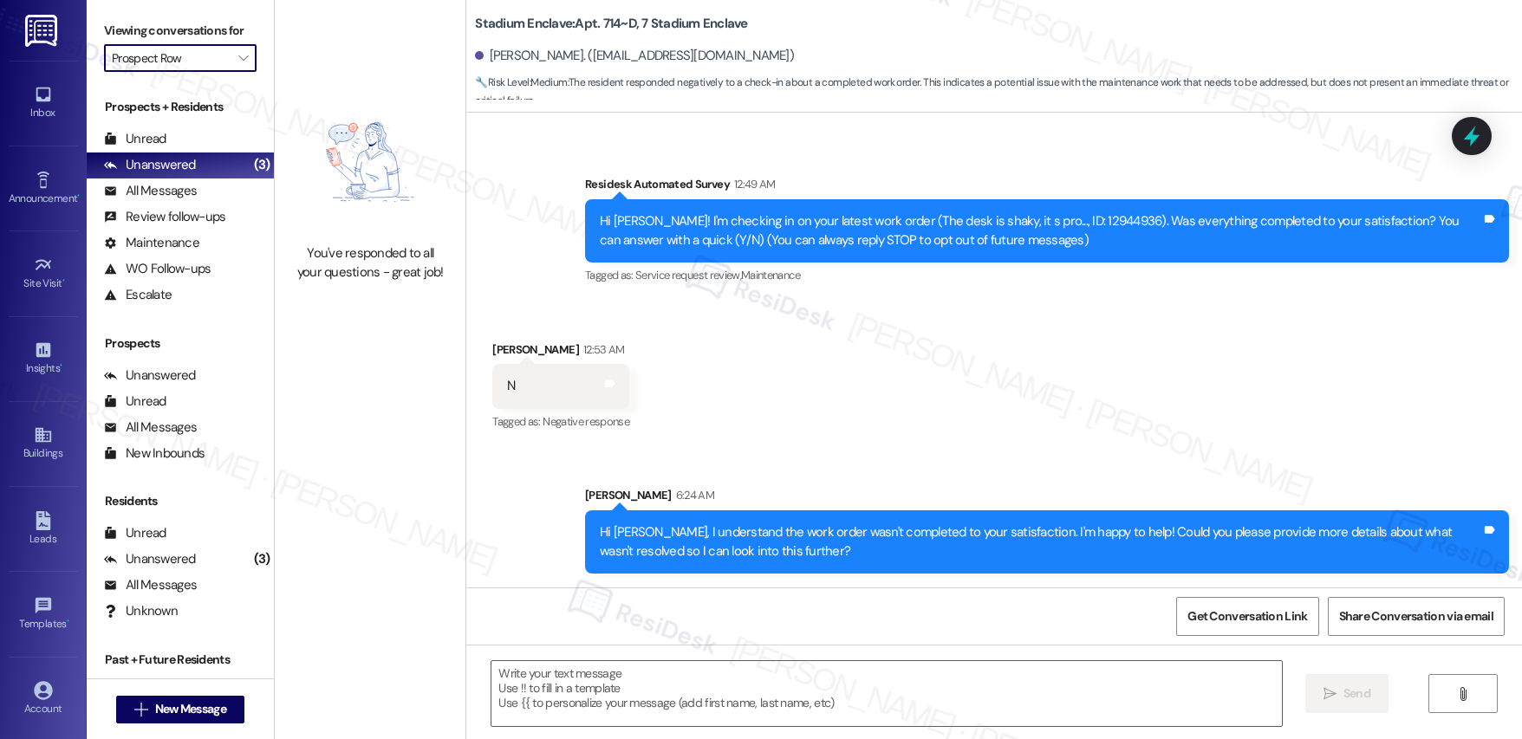
type input "Pier at [GEOGRAPHIC_DATA]"
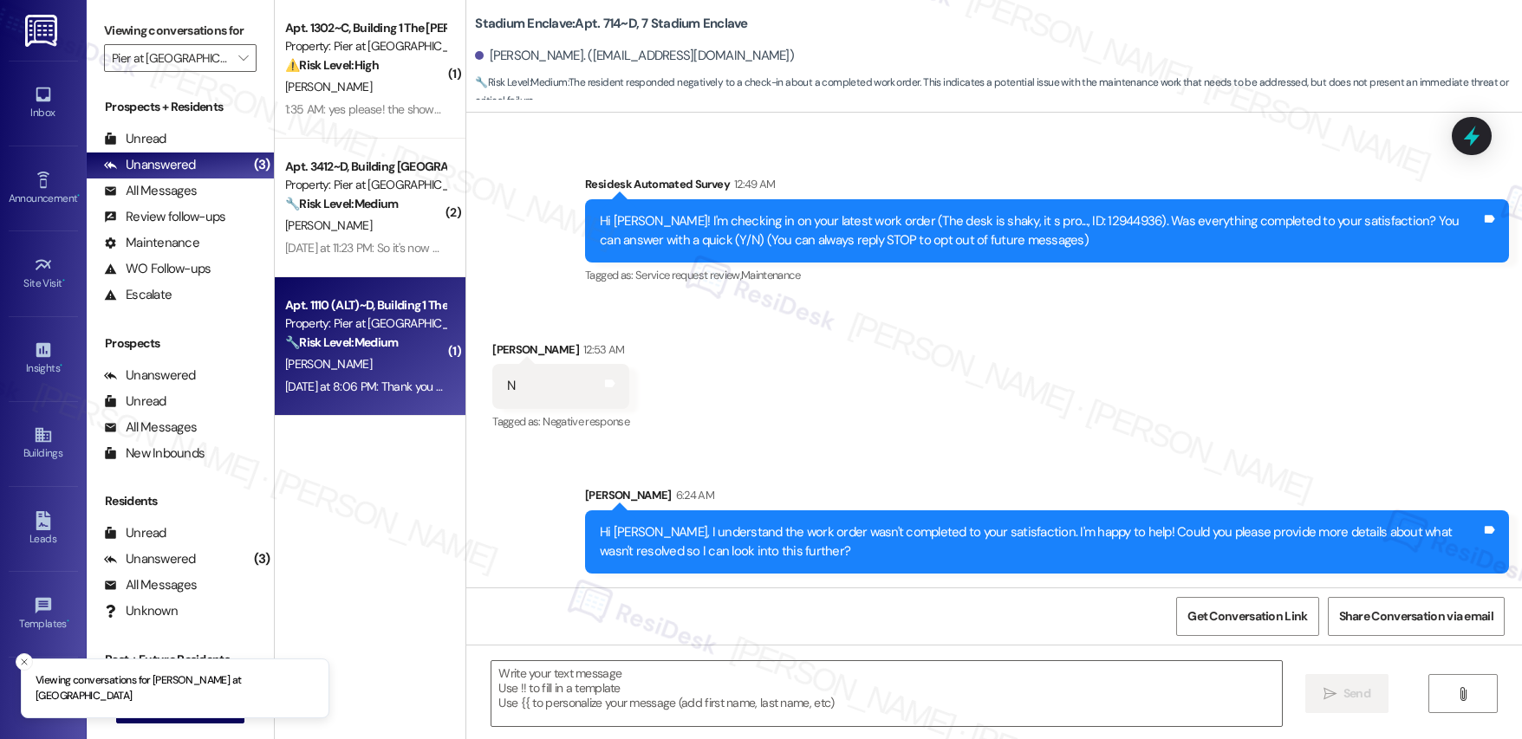
click at [385, 345] on strong "🔧 Risk Level: Medium" at bounding box center [341, 343] width 113 height 16
type textarea "Fetching suggested responses. Please feel free to read through the conversation…"
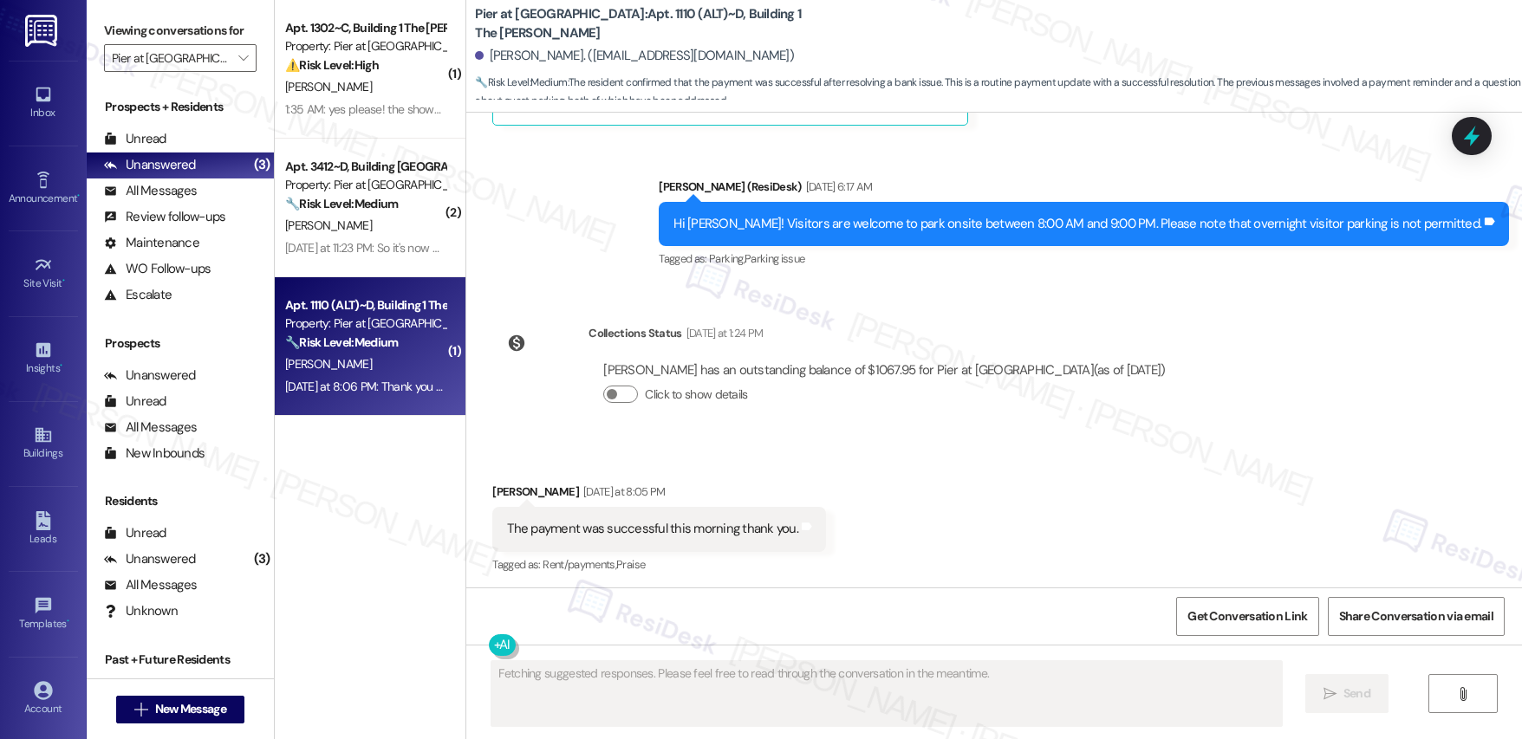
scroll to position [987, 0]
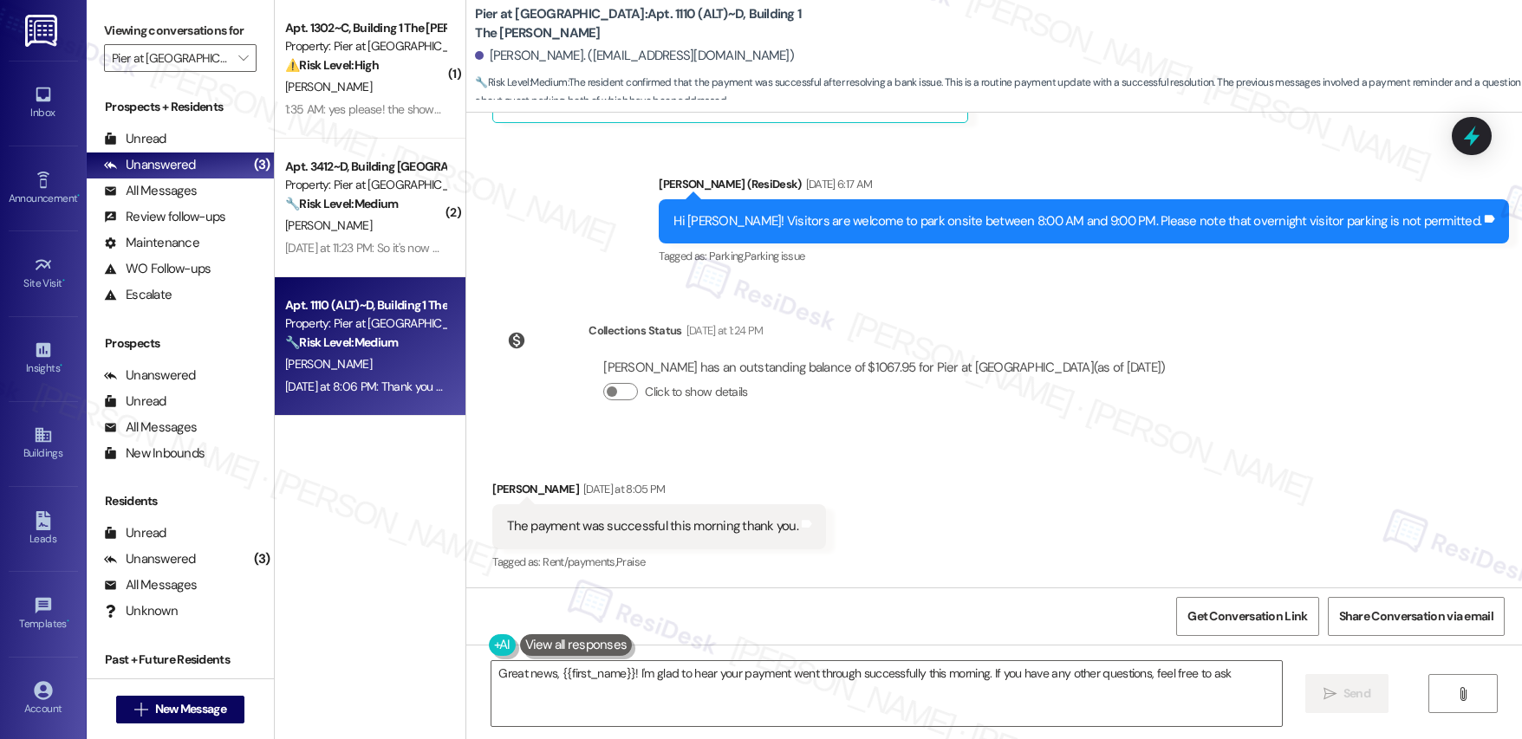
type textarea "Great news, {{first_name}}! I'm glad to hear your payment went through successf…"
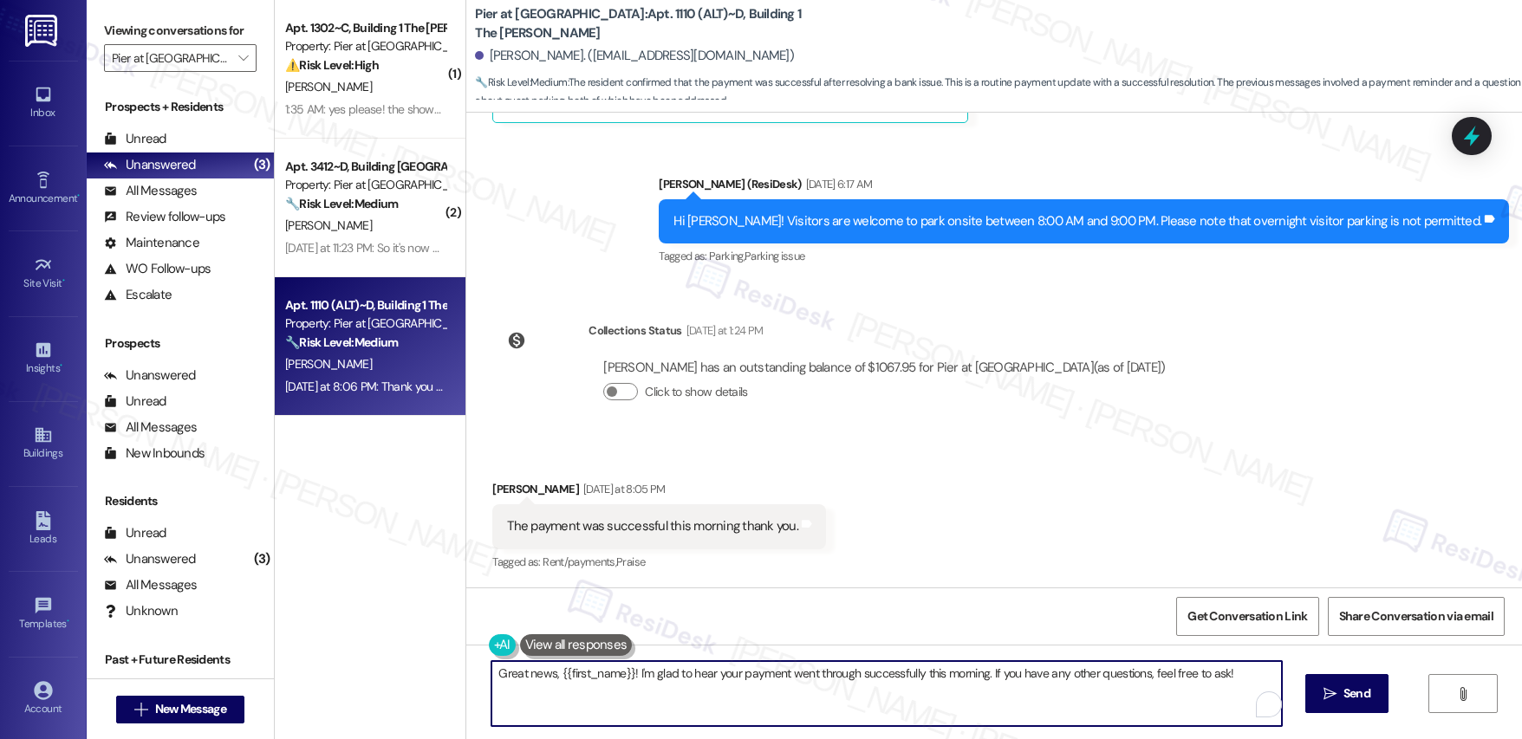
click at [943, 707] on textarea "Great news, {{first_name}}! I'm glad to hear your payment went through successf…" at bounding box center [886, 693] width 790 height 65
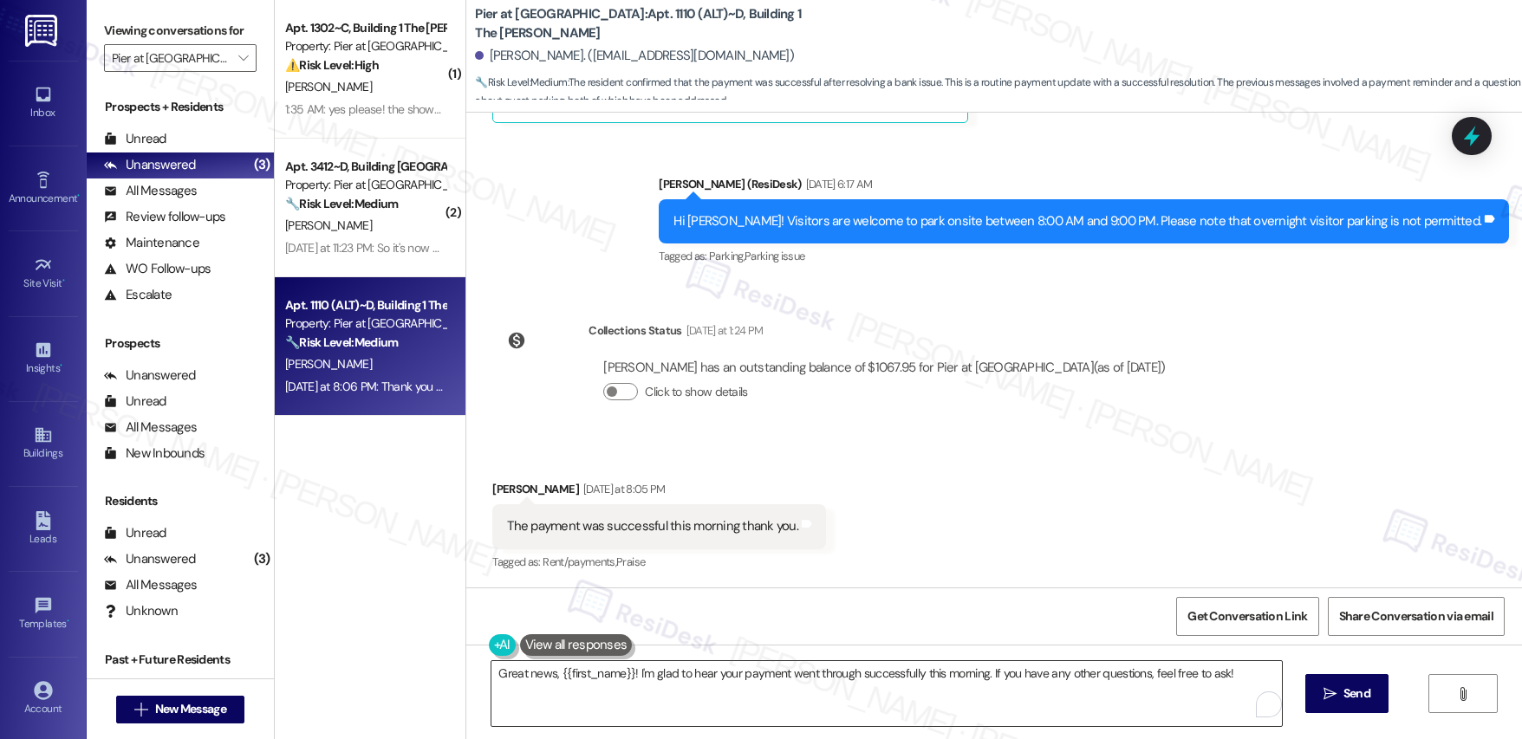
drag, startPoint x: 1343, startPoint y: 702, endPoint x: 1154, endPoint y: 667, distance: 191.2
click at [1343, 702] on span "Send" at bounding box center [1356, 694] width 27 height 18
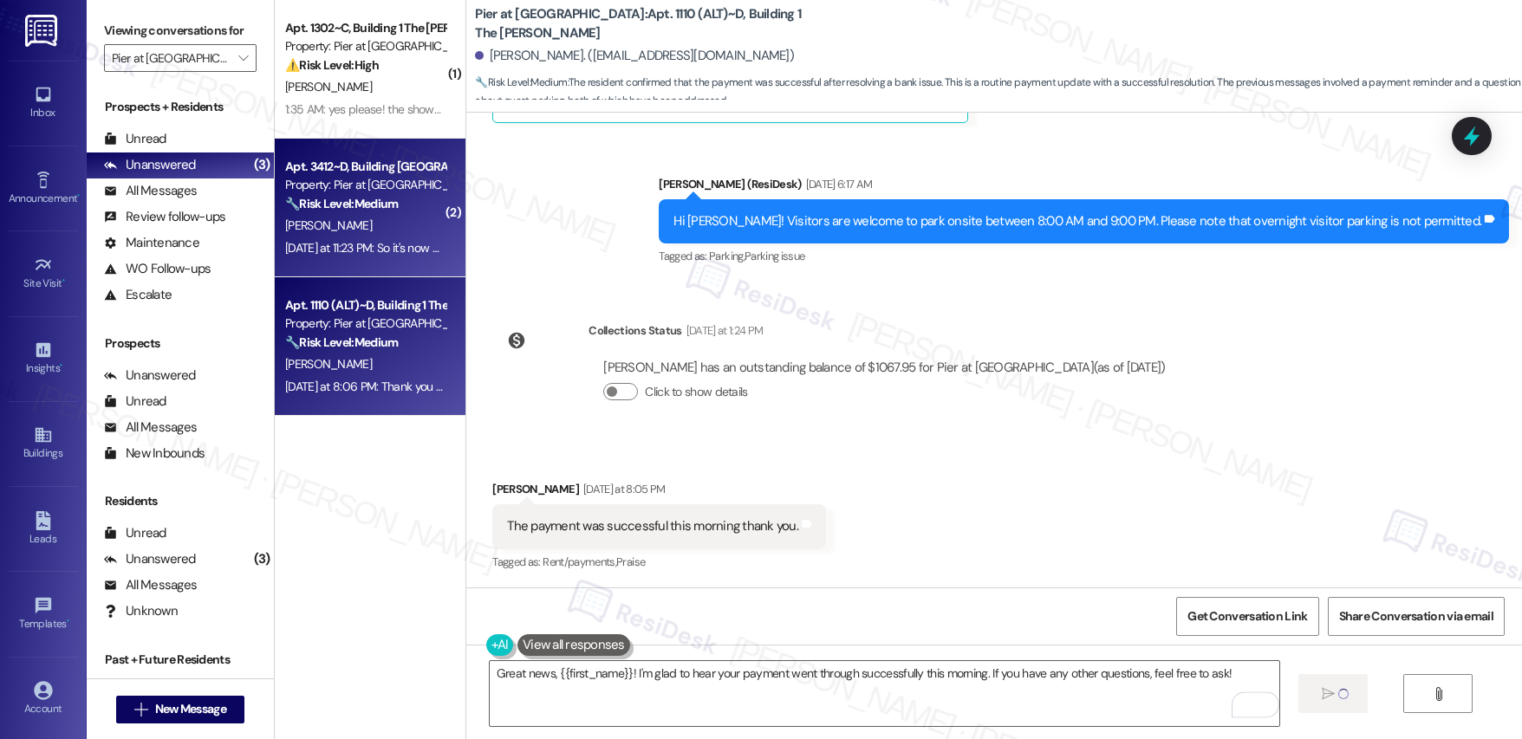
click at [354, 233] on div "[PERSON_NAME]" at bounding box center [365, 226] width 164 height 22
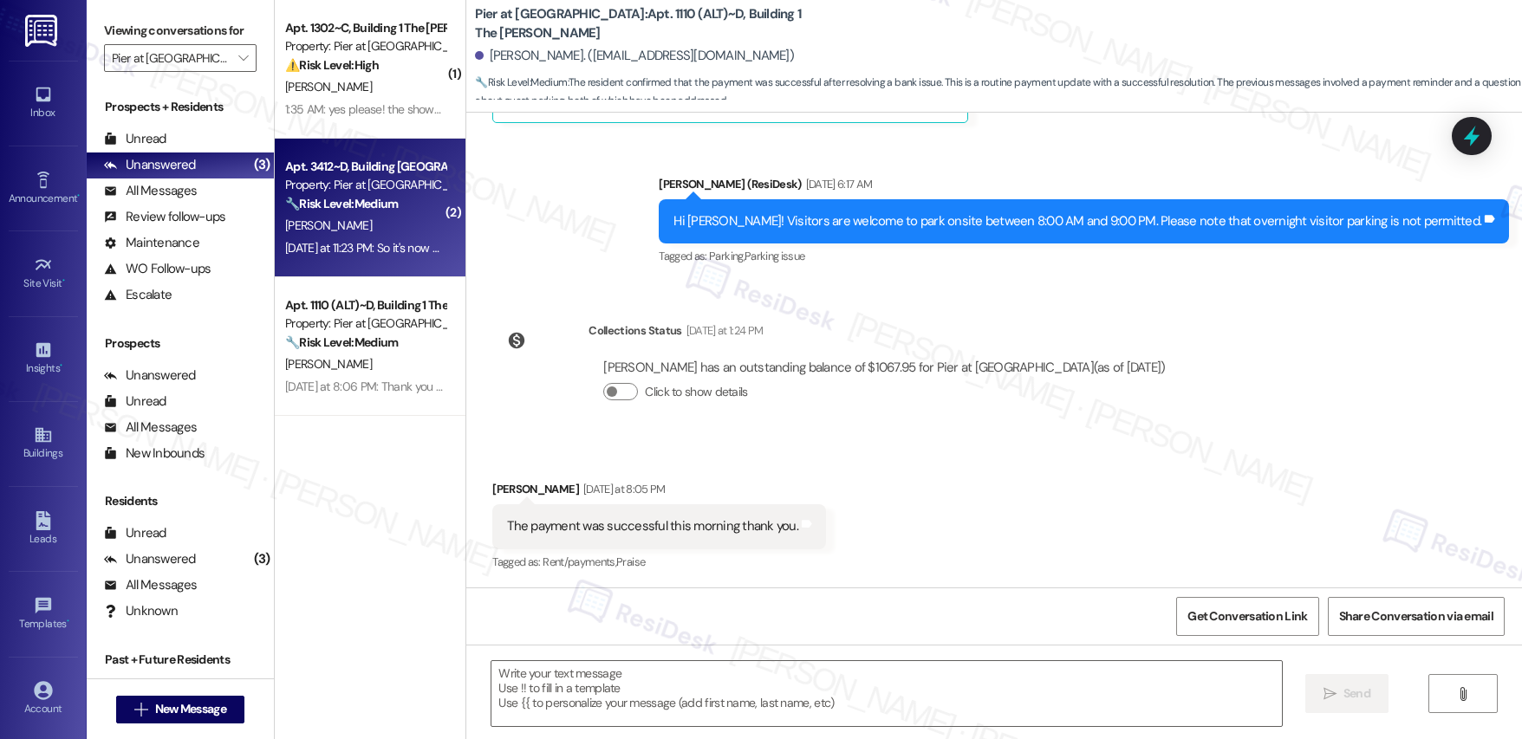
type textarea "Fetching suggested responses. Please feel free to read through the conversation…"
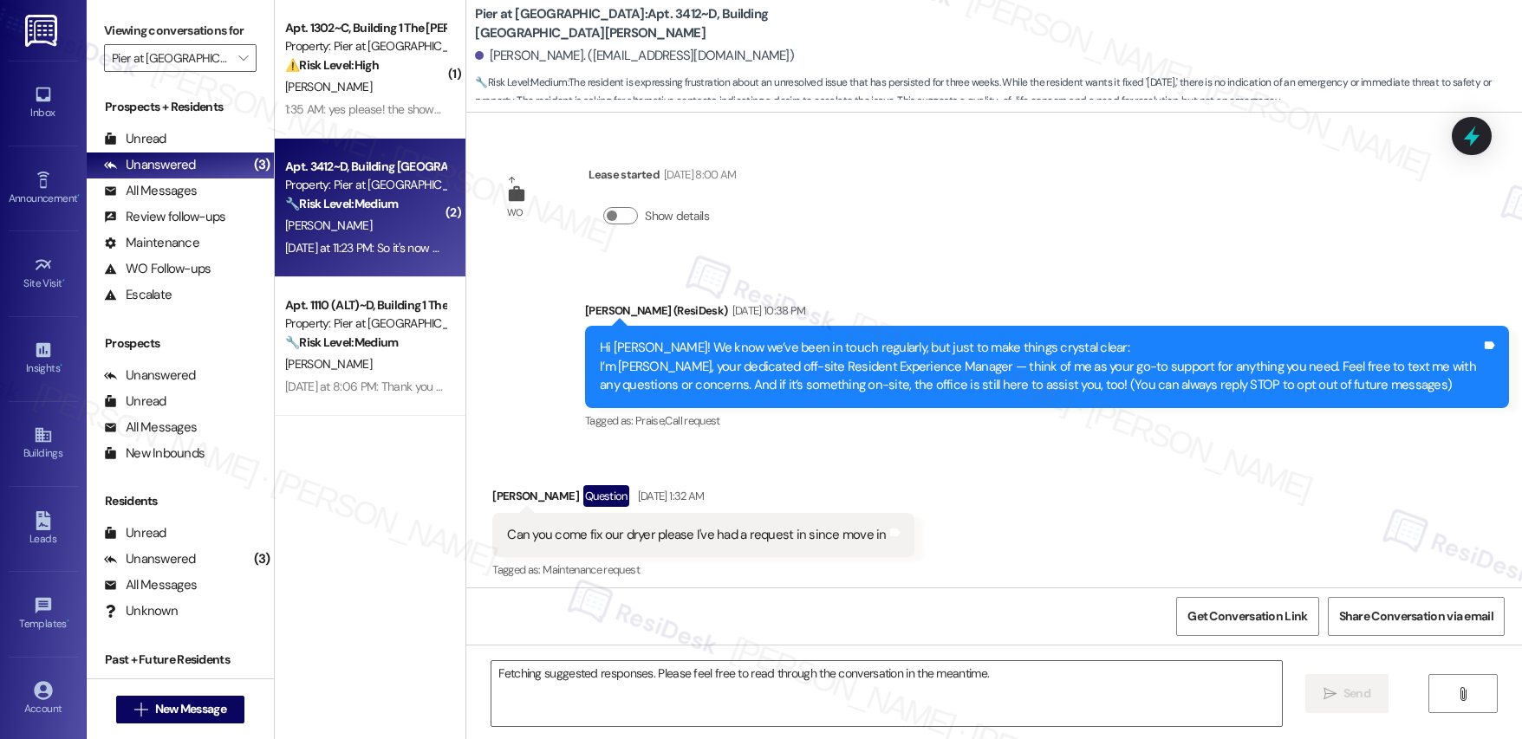
scroll to position [6903, 0]
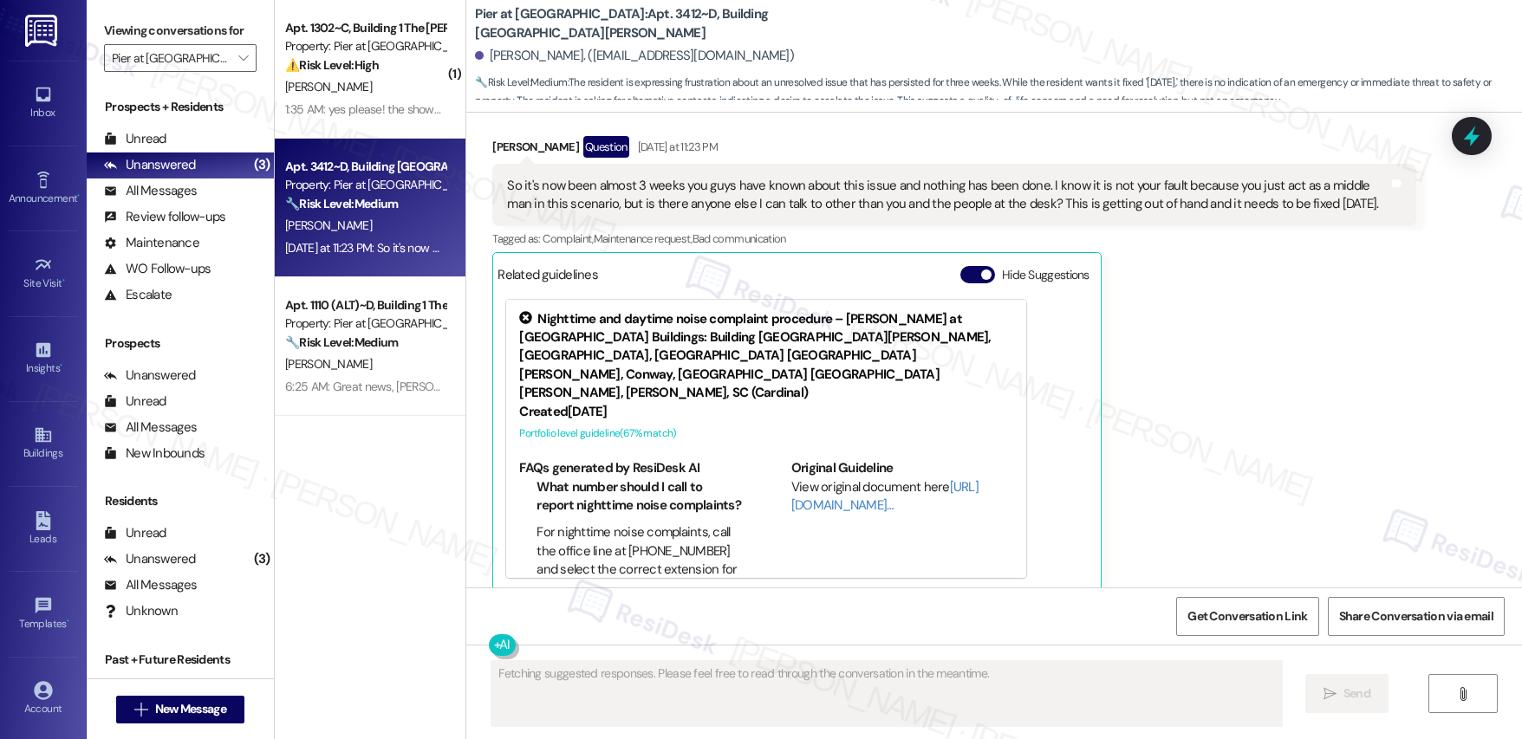
click at [355, 231] on div "[PERSON_NAME]" at bounding box center [365, 226] width 164 height 22
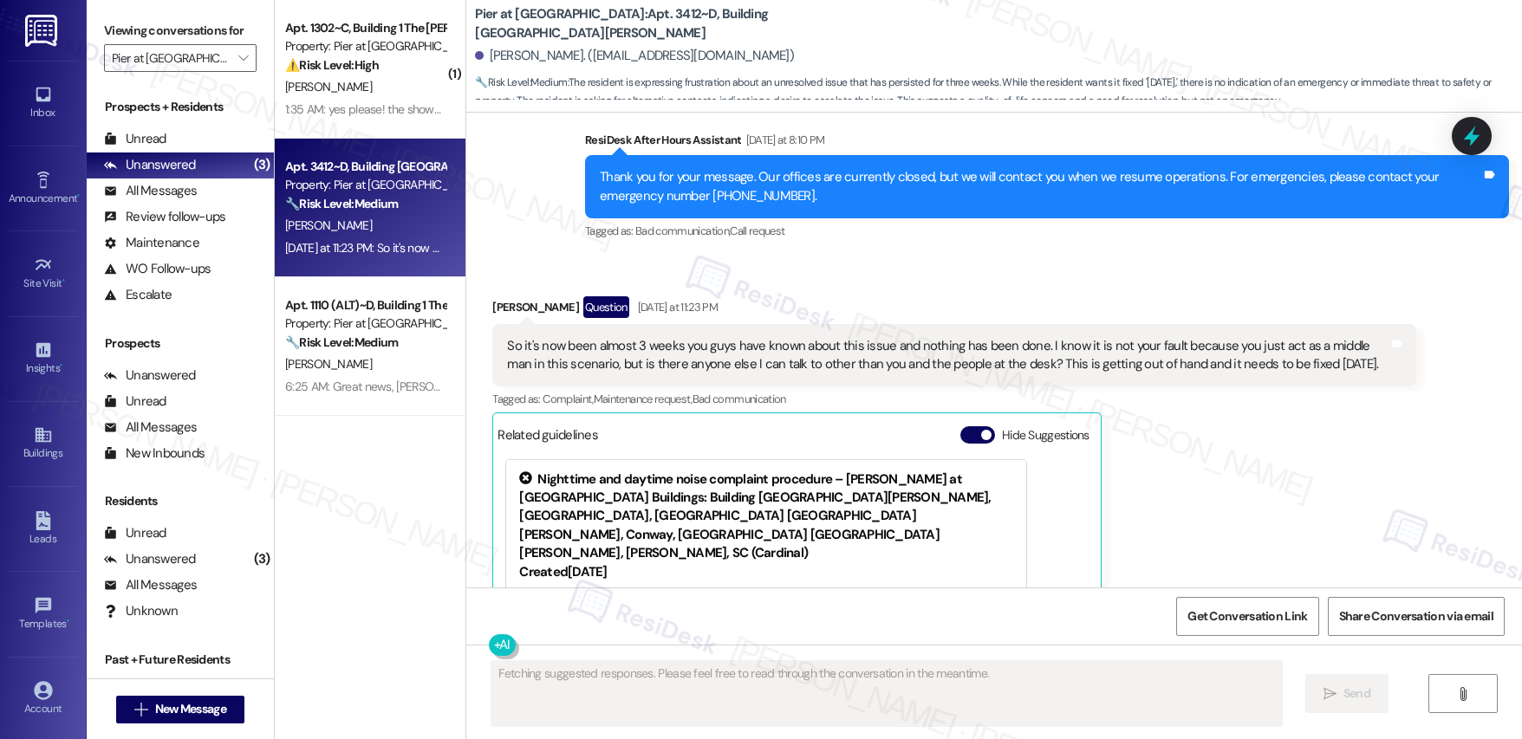
scroll to position [6715, 0]
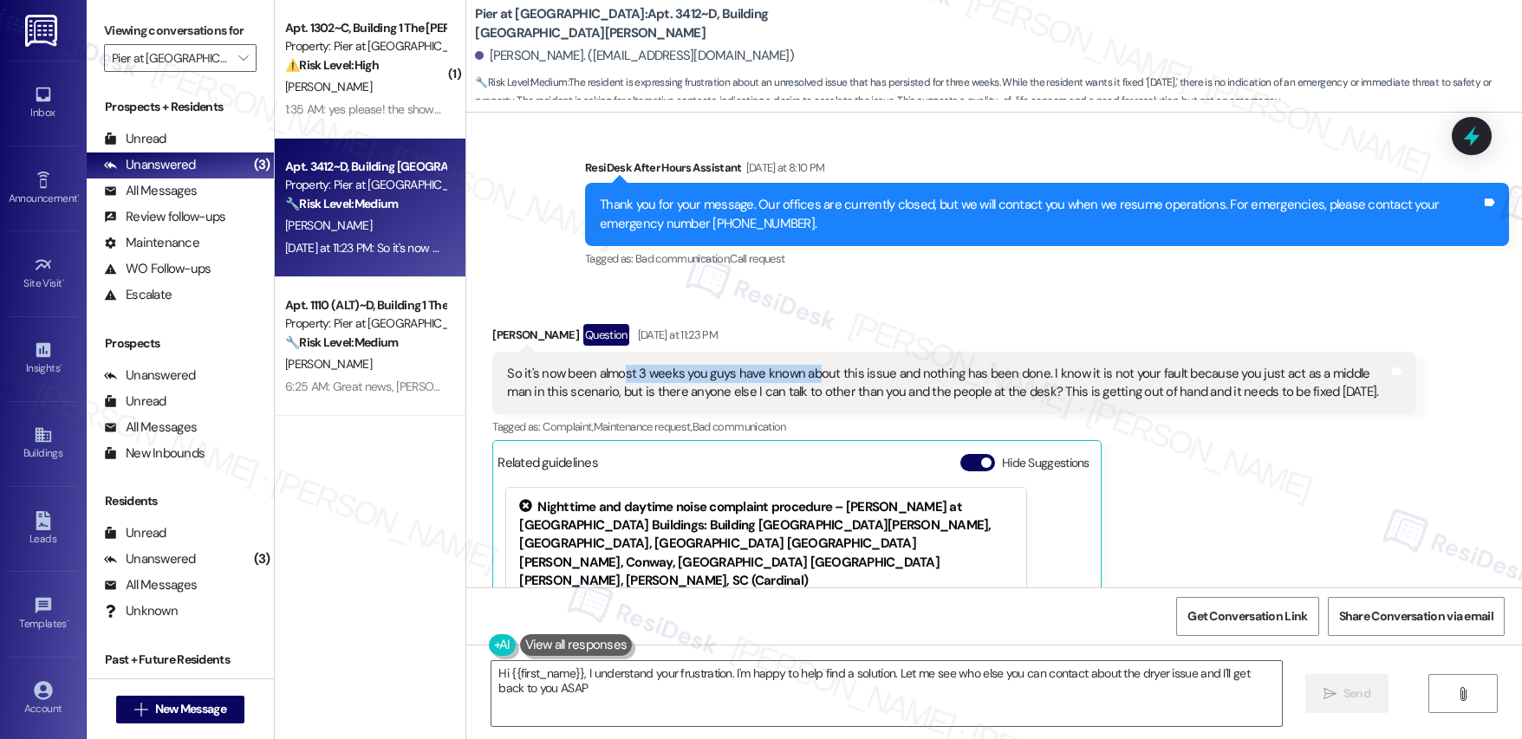
type textarea "Hi {{first_name}}, I understand your frustration. I'm happy to help find a solu…"
drag, startPoint x: 609, startPoint y: 352, endPoint x: 937, endPoint y: 367, distance: 328.0
click at [936, 365] on div "So it's now been almost 3 weeks you guys have known about this issue and nothin…" at bounding box center [947, 383] width 881 height 37
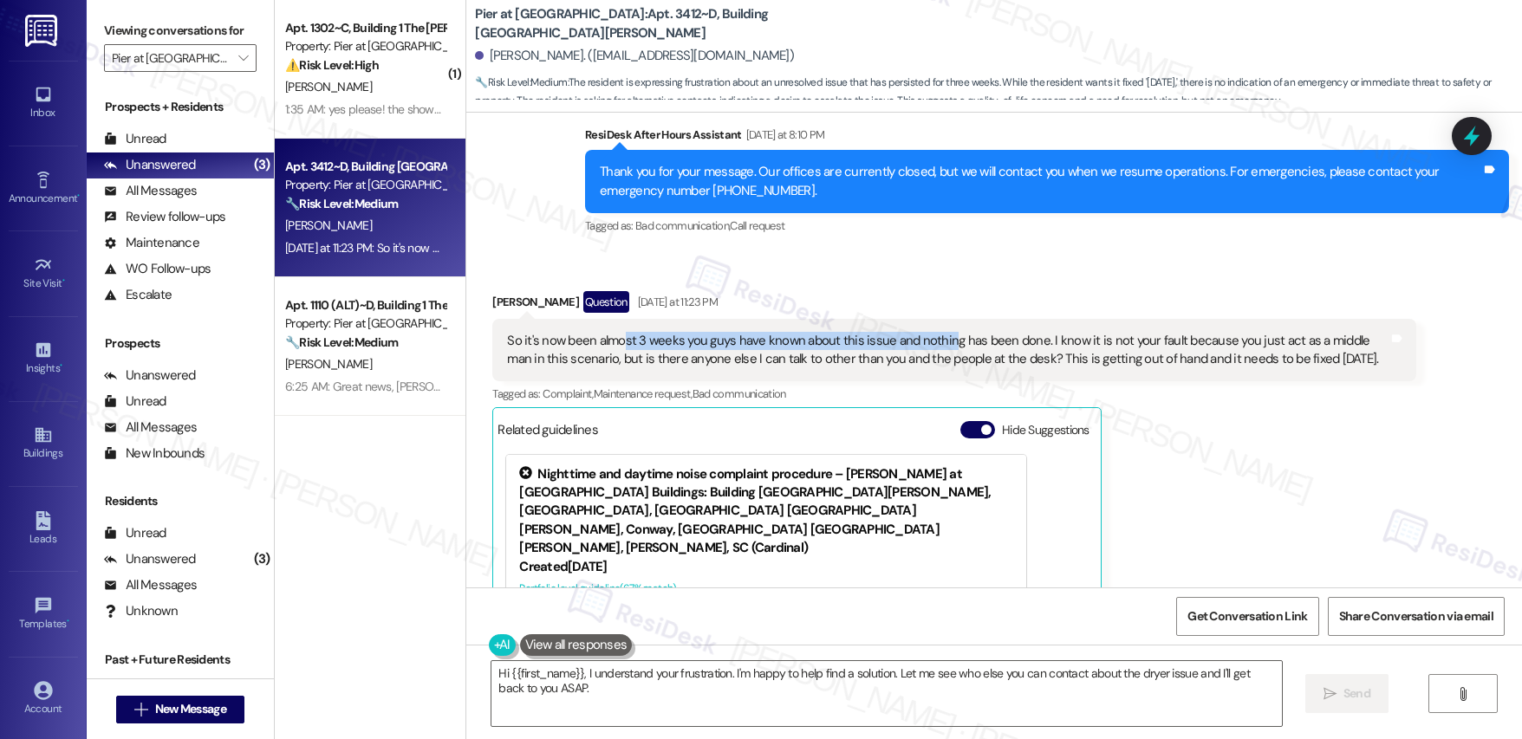
scroll to position [6646, 0]
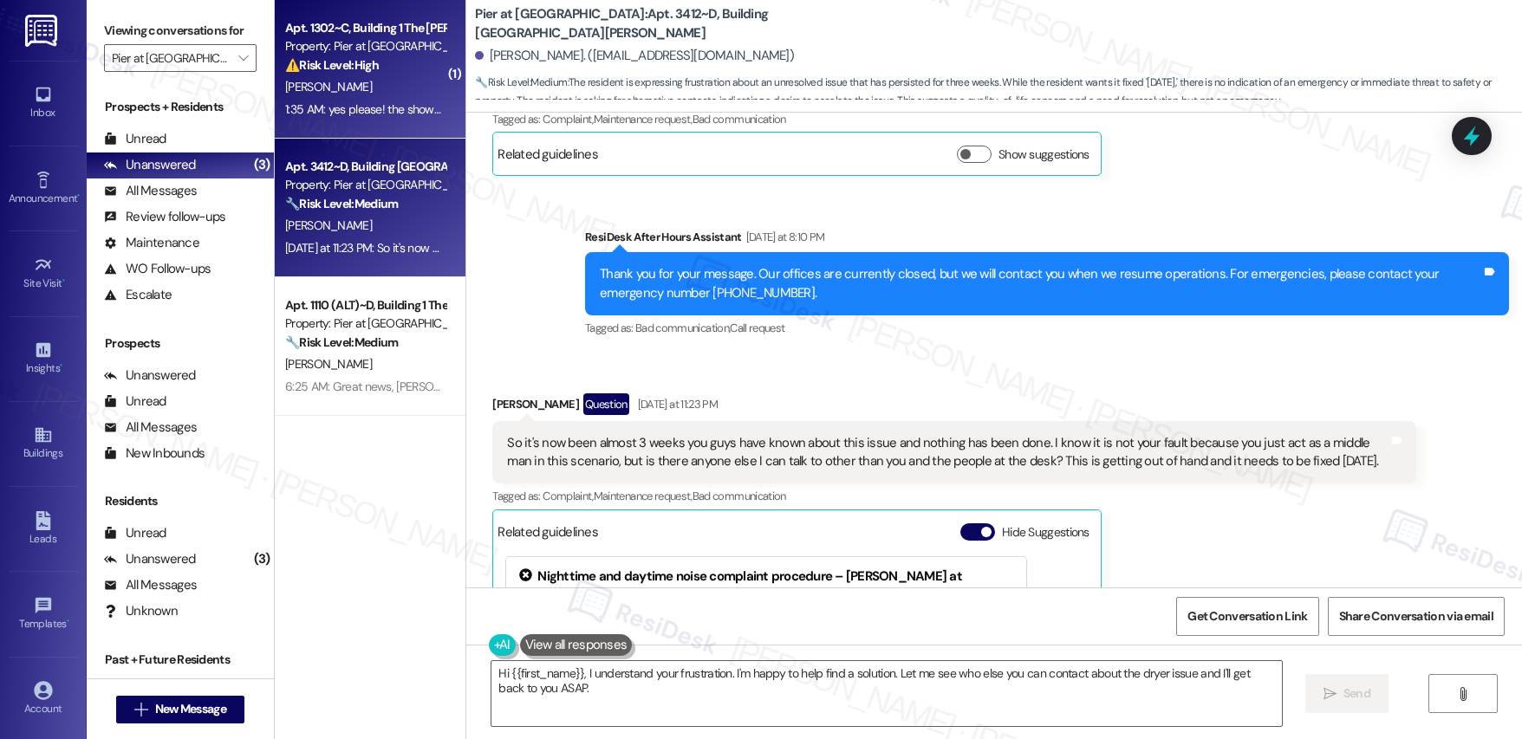
click at [367, 84] on div "[PERSON_NAME]" at bounding box center [365, 87] width 164 height 22
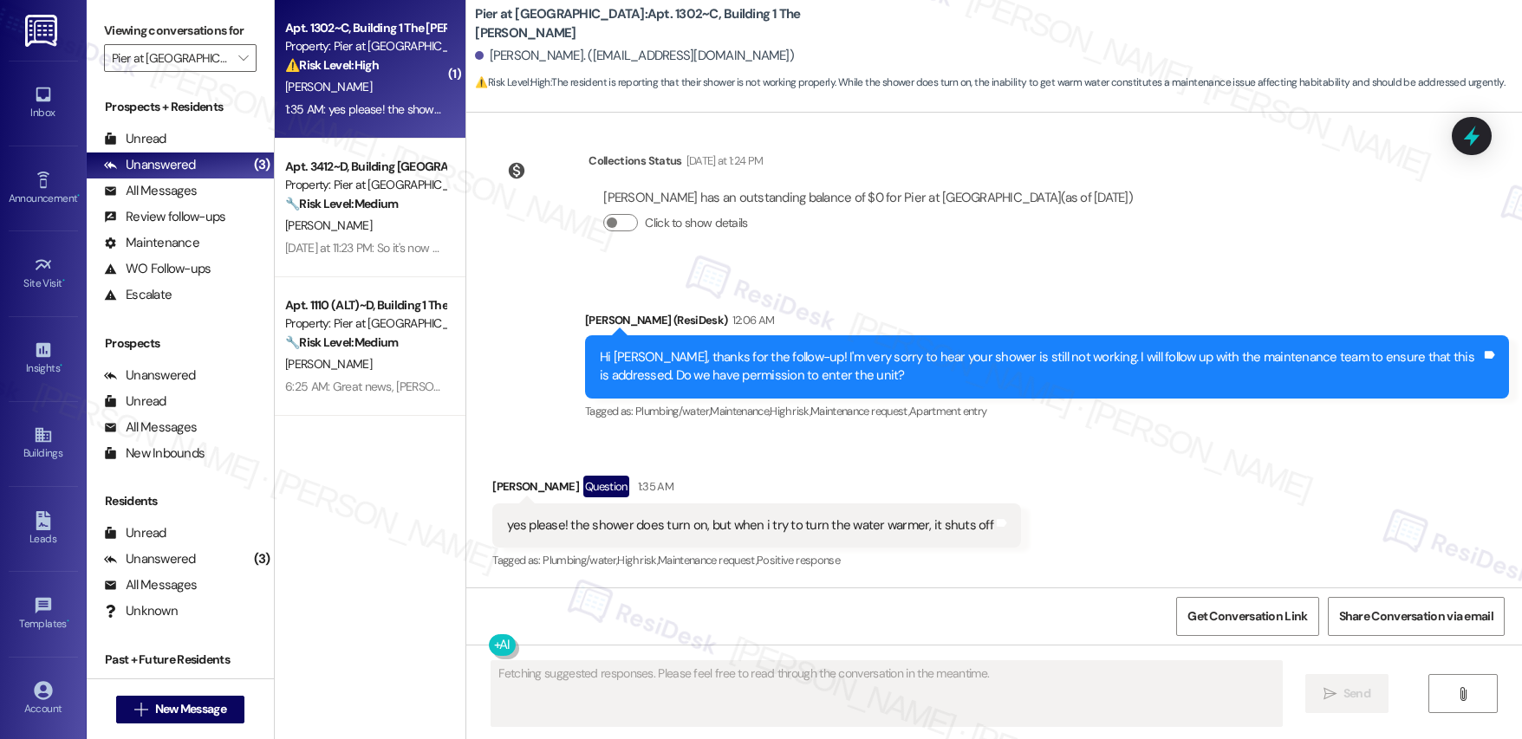
scroll to position [2689, 0]
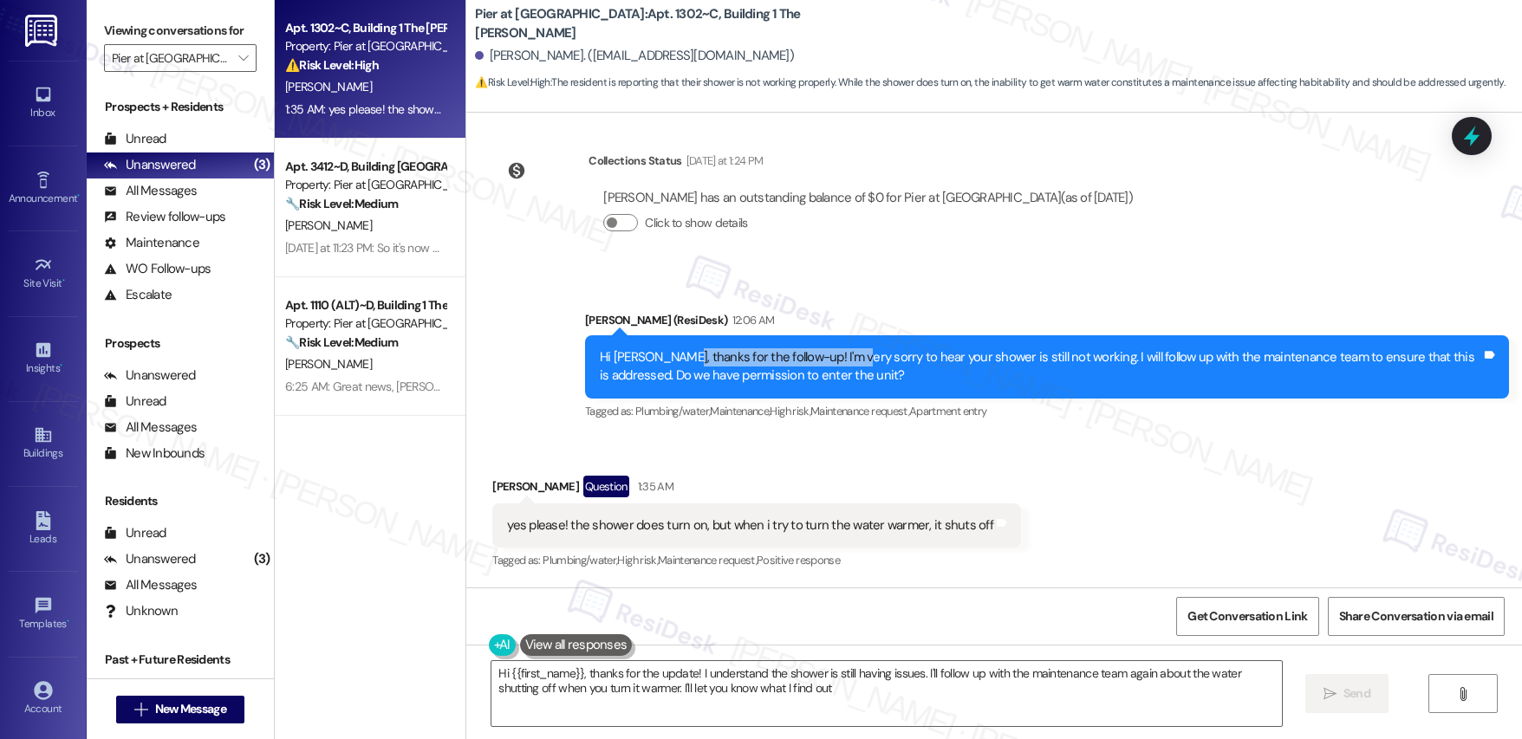
type textarea "Hi {{first_name}}, thanks for the update! I understand the shower is still havi…"
drag, startPoint x: 656, startPoint y: 364, endPoint x: 824, endPoint y: 358, distance: 168.3
click at [824, 358] on div "Hi Eliza, thanks for the follow-up! I'm very sorry to hear your shower is still…" at bounding box center [1040, 366] width 881 height 37
click at [964, 375] on div "Hi Eliza, thanks for the follow-up! I'm very sorry to hear your shower is still…" at bounding box center [1040, 366] width 881 height 37
drag, startPoint x: 495, startPoint y: 534, endPoint x: 661, endPoint y: 517, distance: 167.3
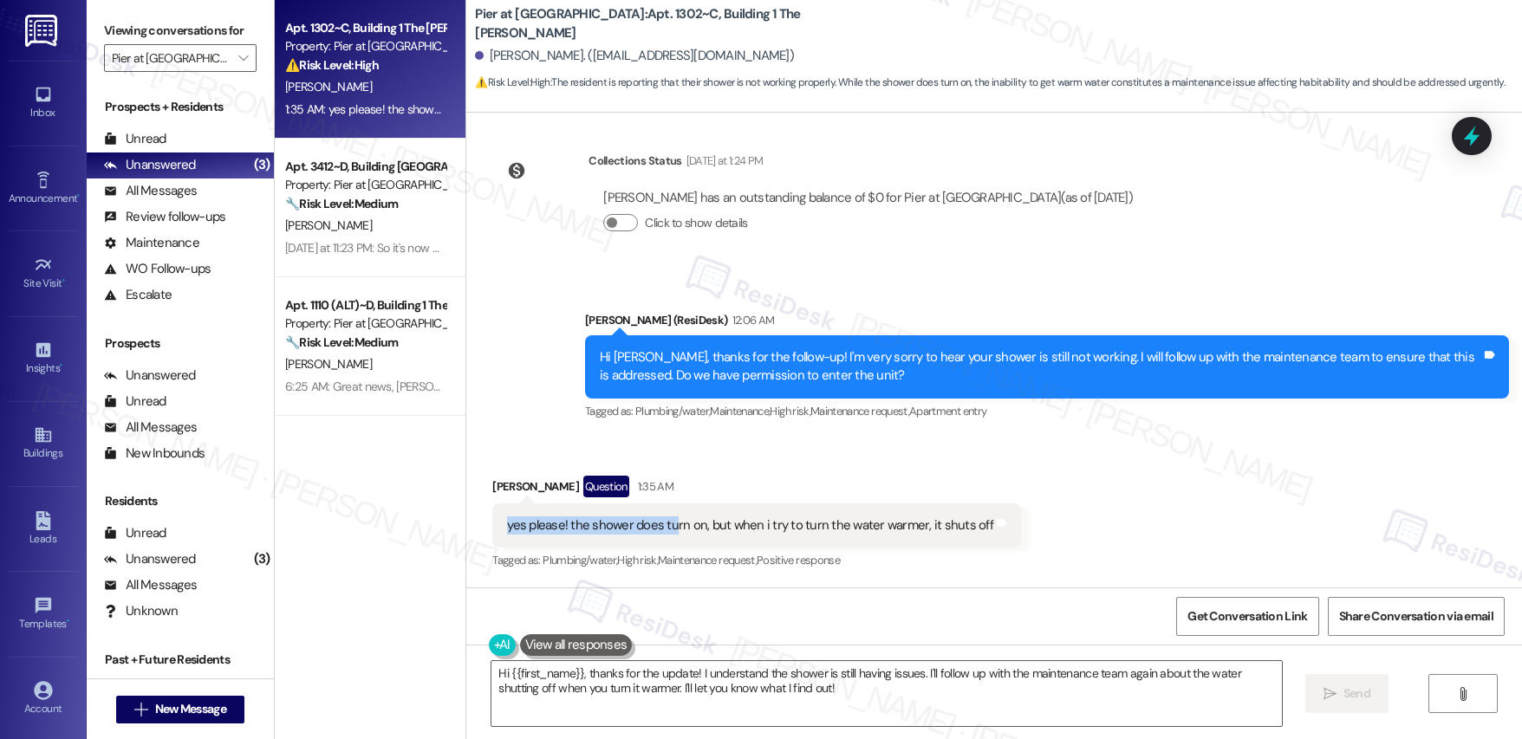
click at [661, 517] on div "yes please! the shower does turn on, but when i try to turn the water warmer, i…" at bounding box center [750, 526] width 486 height 18
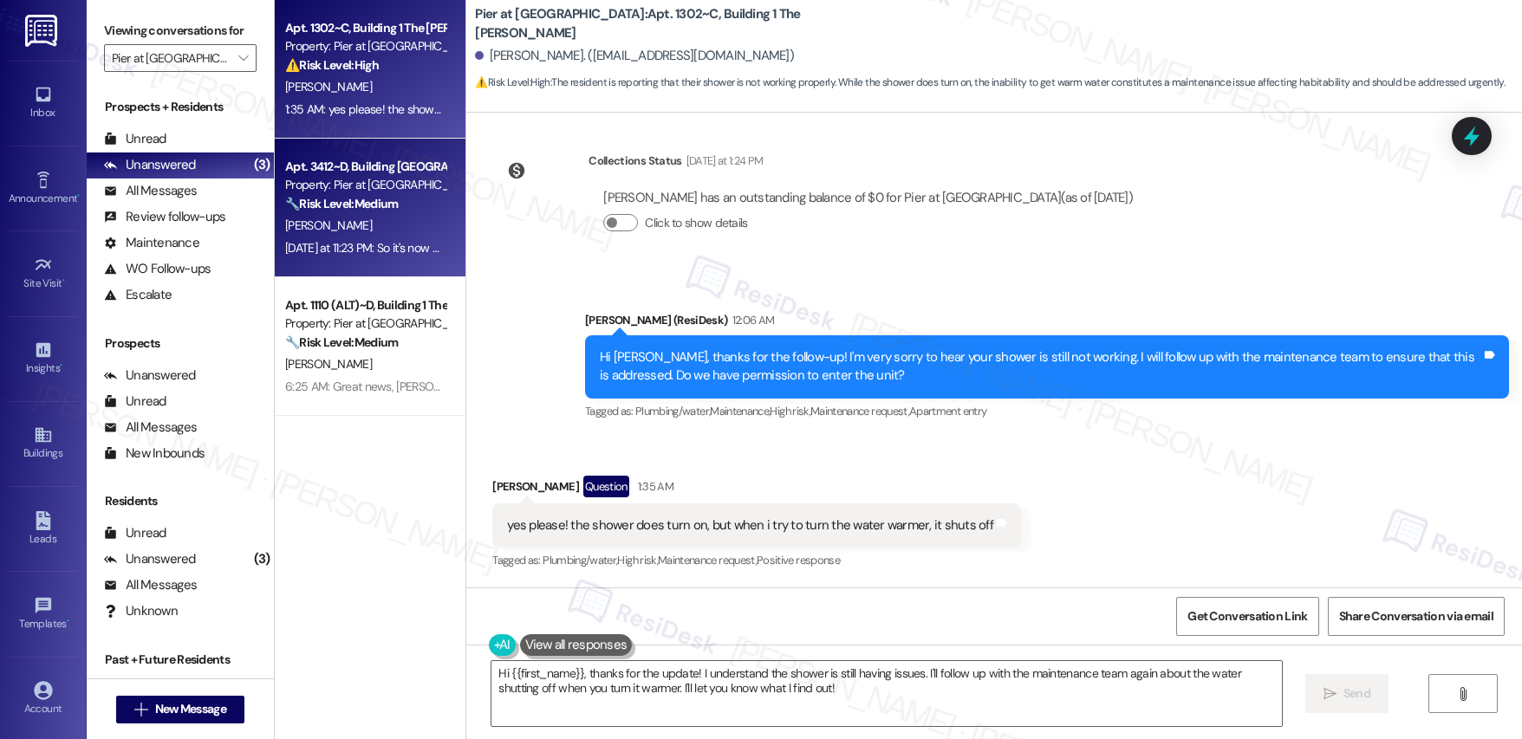
click at [372, 269] on div "Apt. 3412~D, Building 3 The Pier Conway Property: Pier at Conway 🔧 Risk Level: …" at bounding box center [370, 208] width 191 height 139
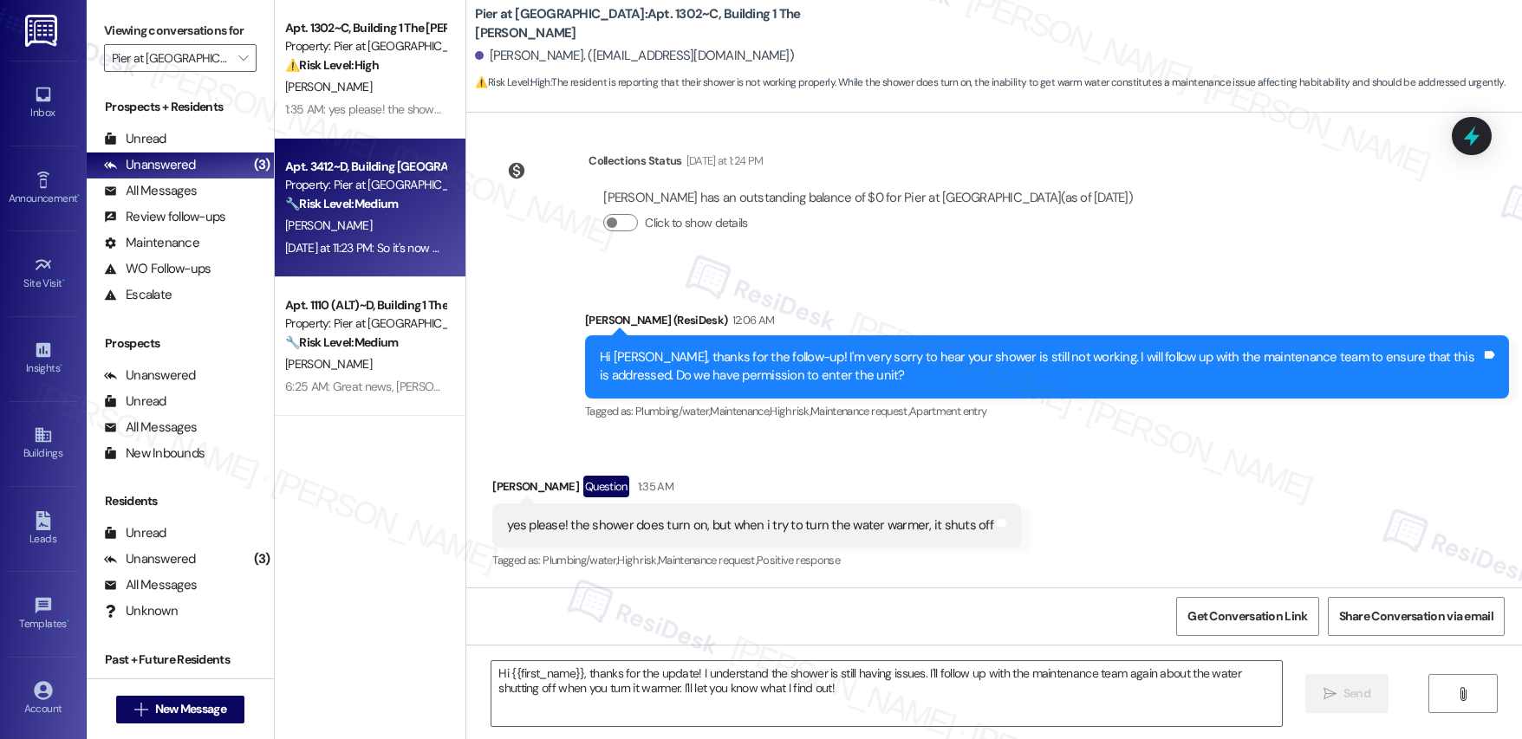
type textarea "Fetching suggested responses. Please feel free to read through the conversation…"
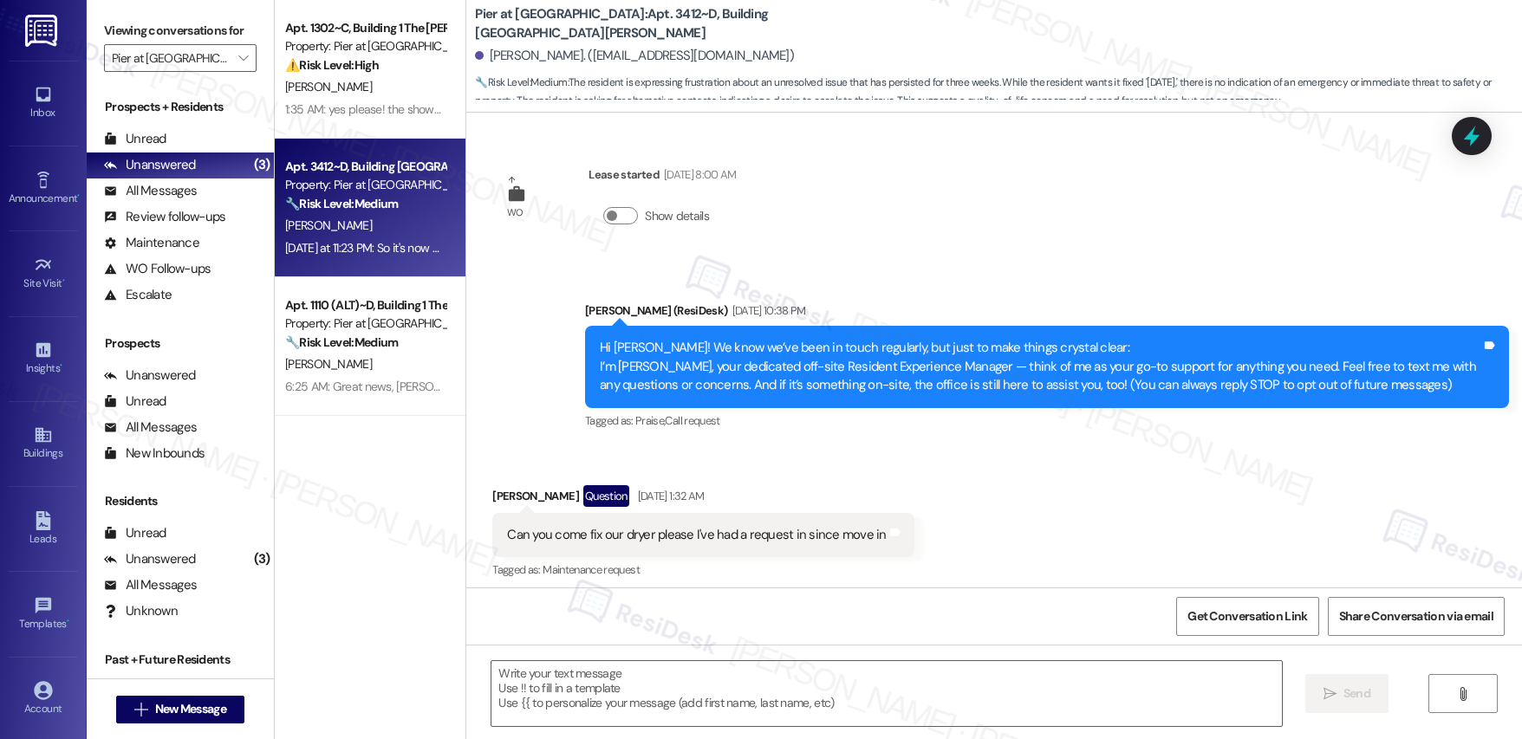
scroll to position [6903, 0]
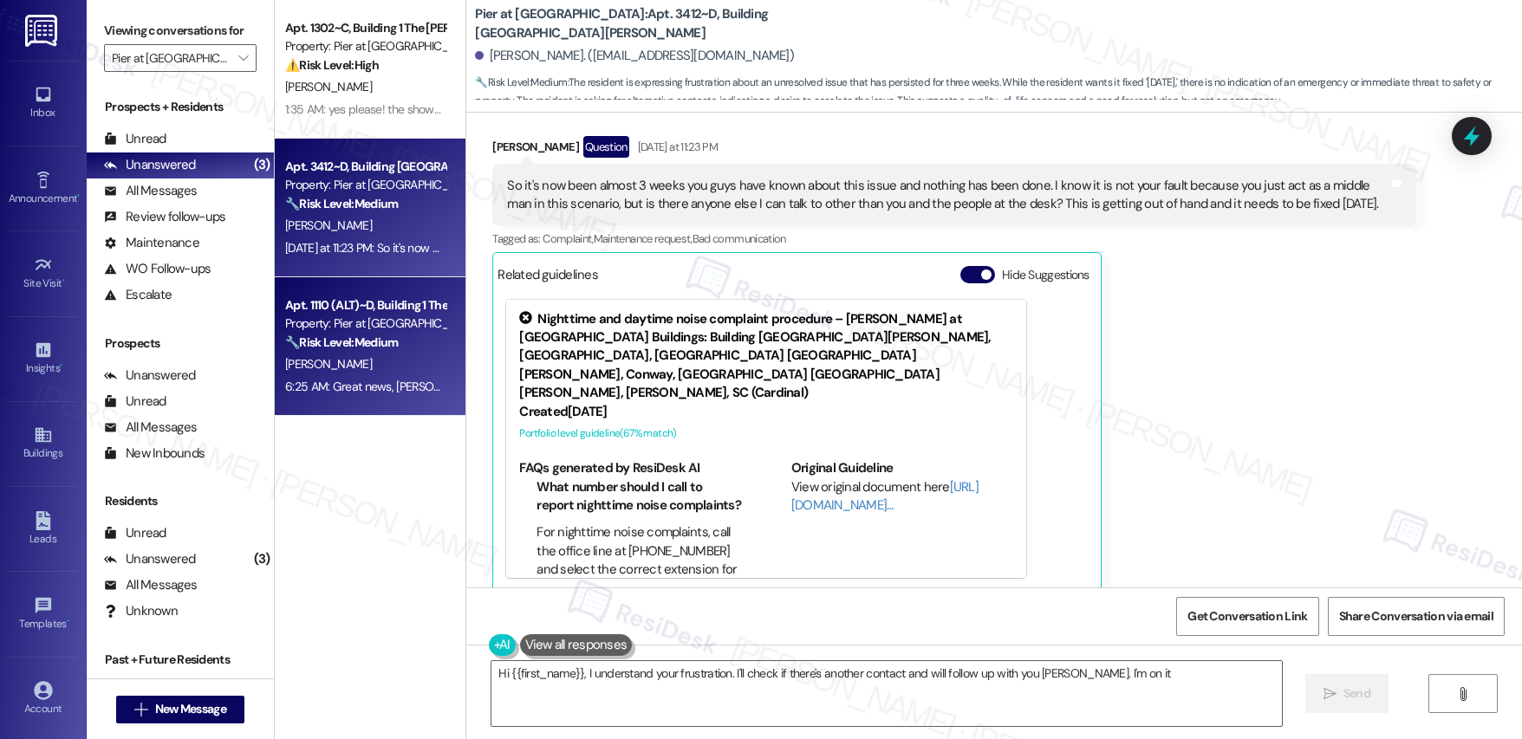
type textarea "Hi {{first_name}}, I understand your frustration. I'll check if there's another…"
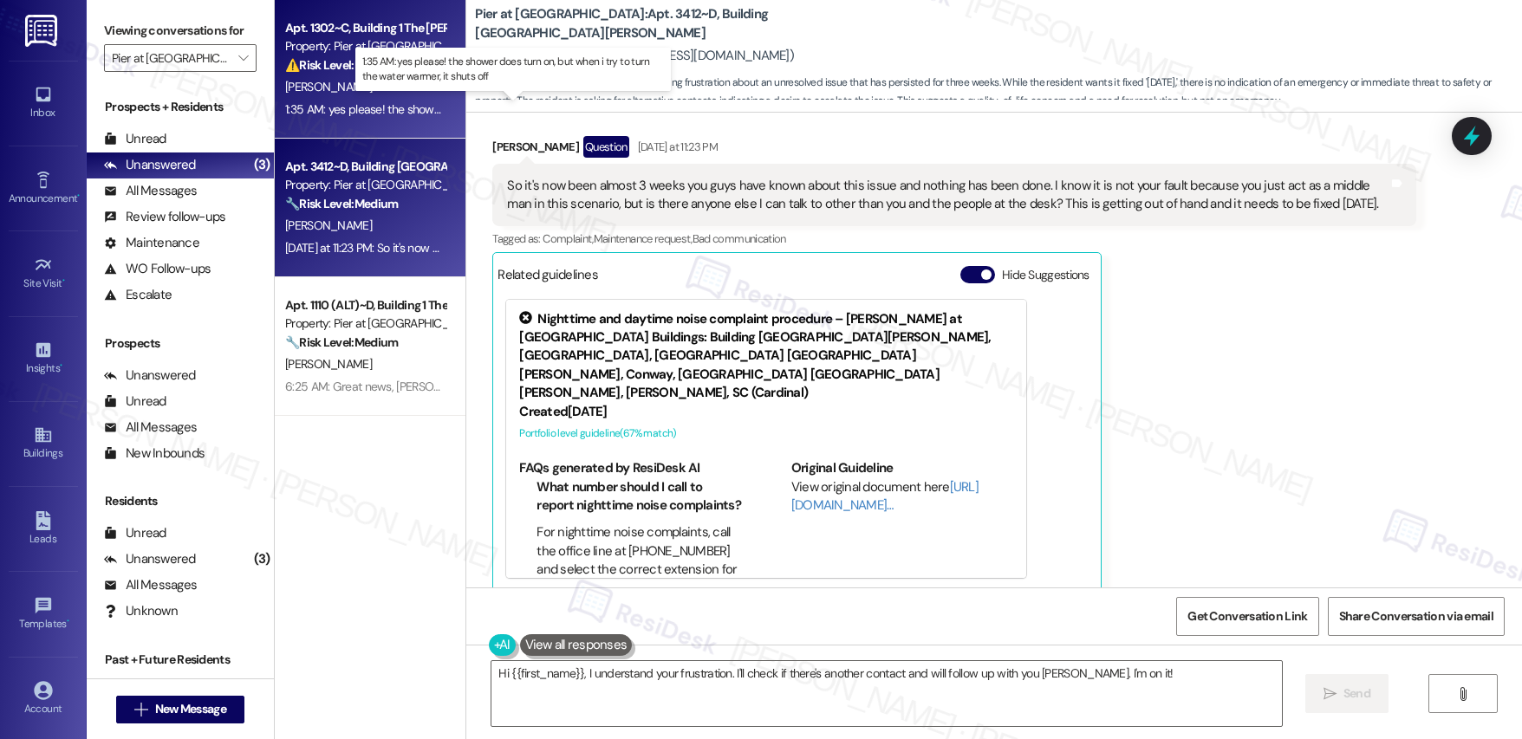
click at [348, 113] on div "1:35 AM: yes please! the shower does turn on, but when i try to turn the water …" at bounding box center [528, 109] width 486 height 16
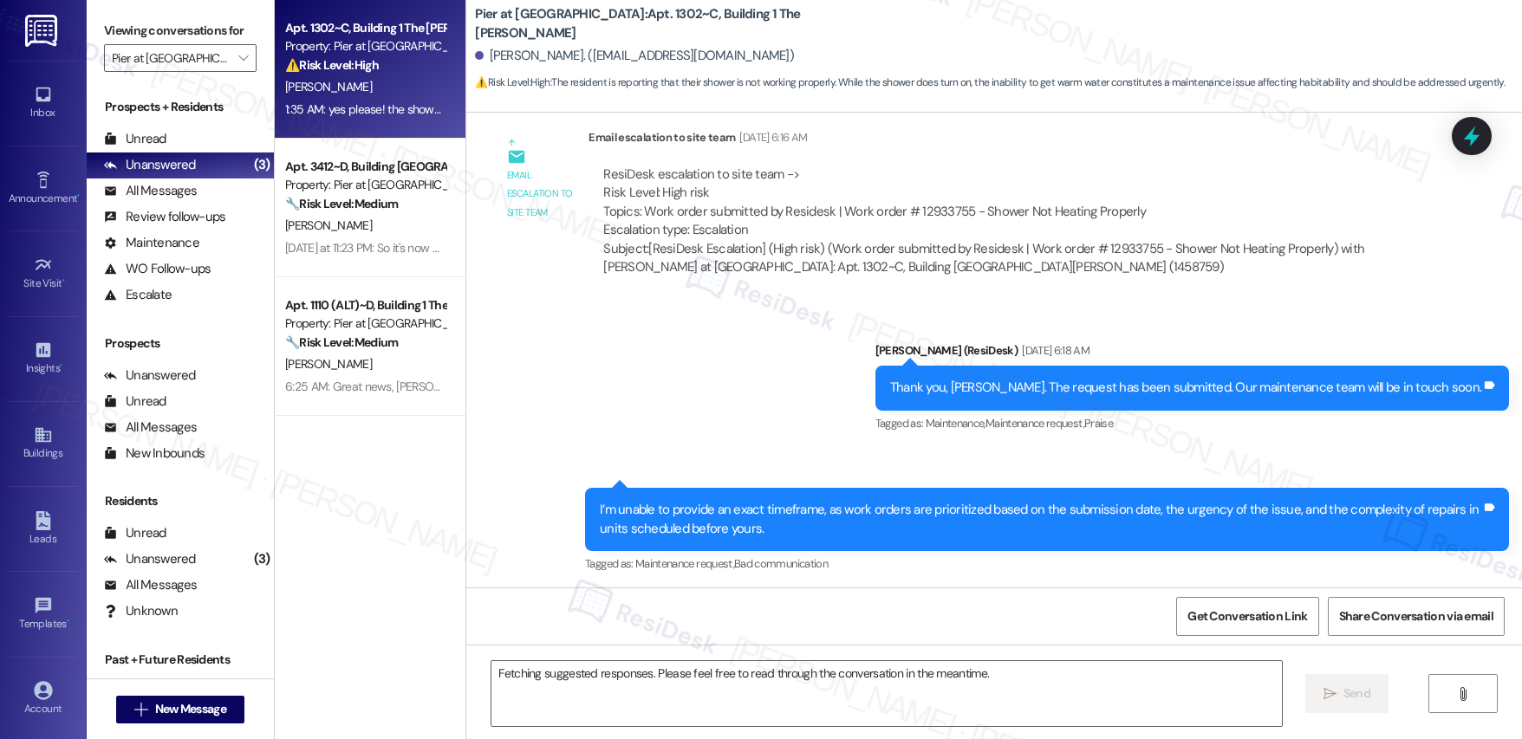
click at [348, 114] on div "1:35 AM: yes please! the shower does turn on, but when i try to turn the water …" at bounding box center [528, 109] width 486 height 16
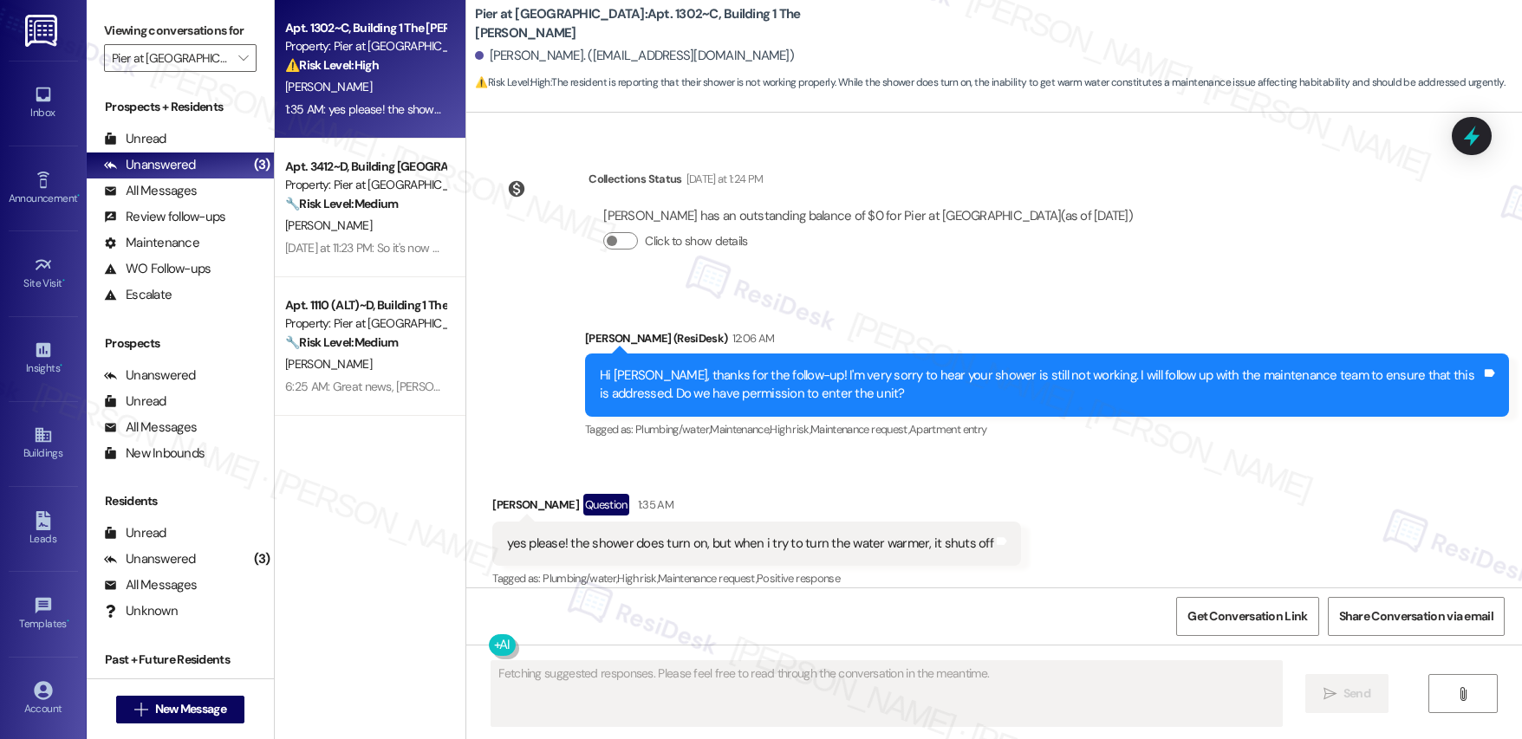
scroll to position [2689, 0]
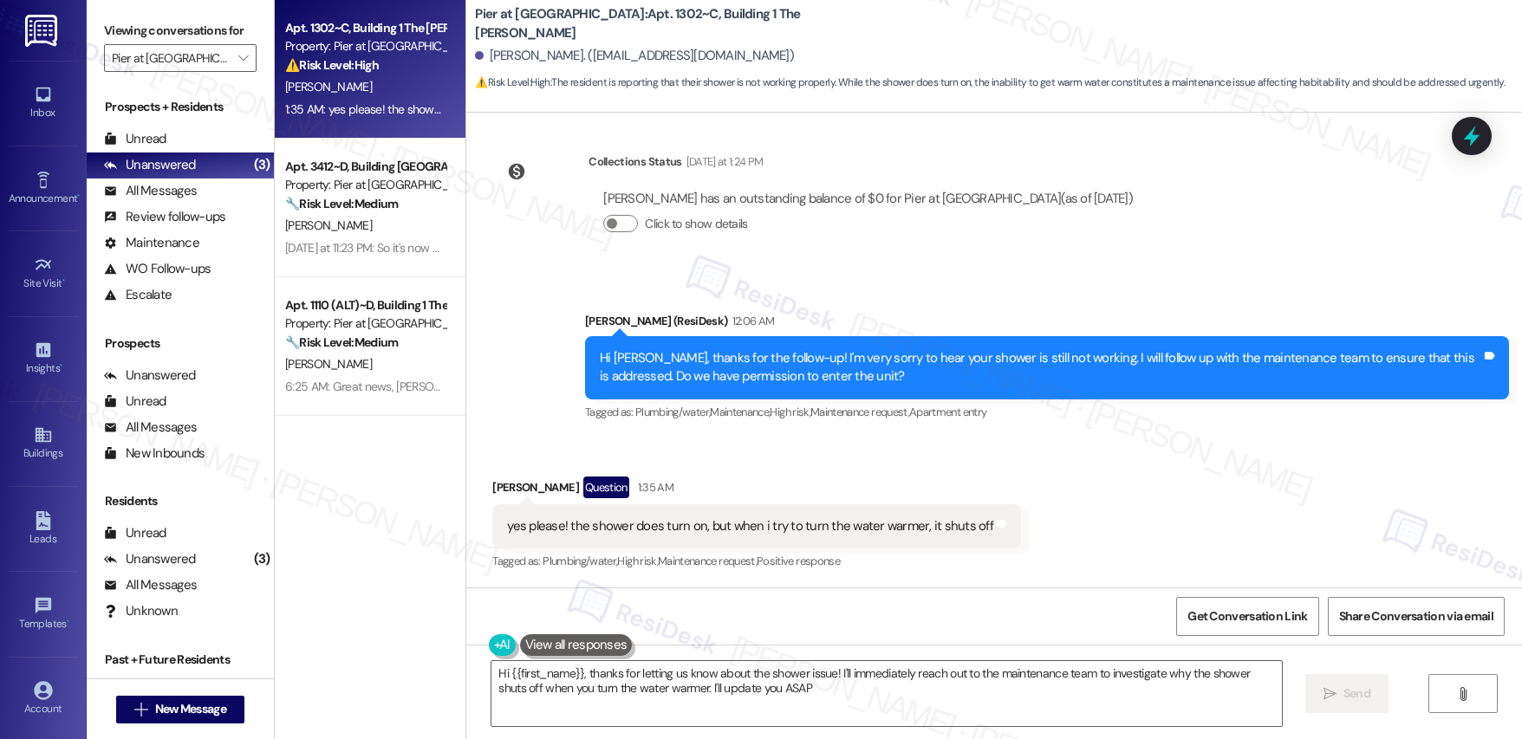
type textarea "Hi {{first_name}}, thanks for letting us know about the shower issue! I'll imme…"
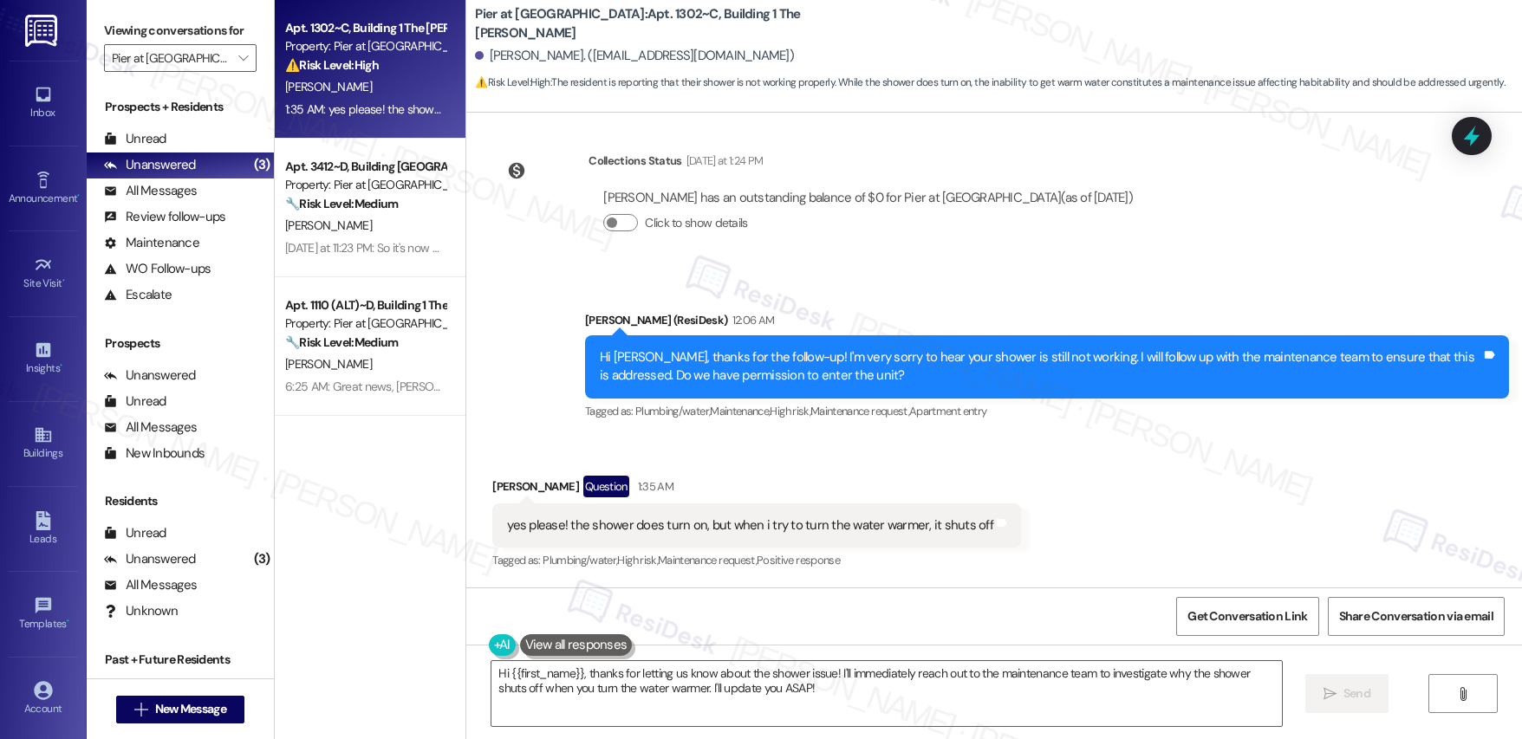
click at [533, 525] on div "yes please! the shower does turn on, but when i try to turn the water warmer, i…" at bounding box center [750, 526] width 486 height 18
click at [626, 530] on div "yes please! the shower does turn on, but when i try to turn the water warmer, i…" at bounding box center [750, 526] width 486 height 18
drag, startPoint x: 581, startPoint y: 528, endPoint x: 729, endPoint y: 549, distance: 149.7
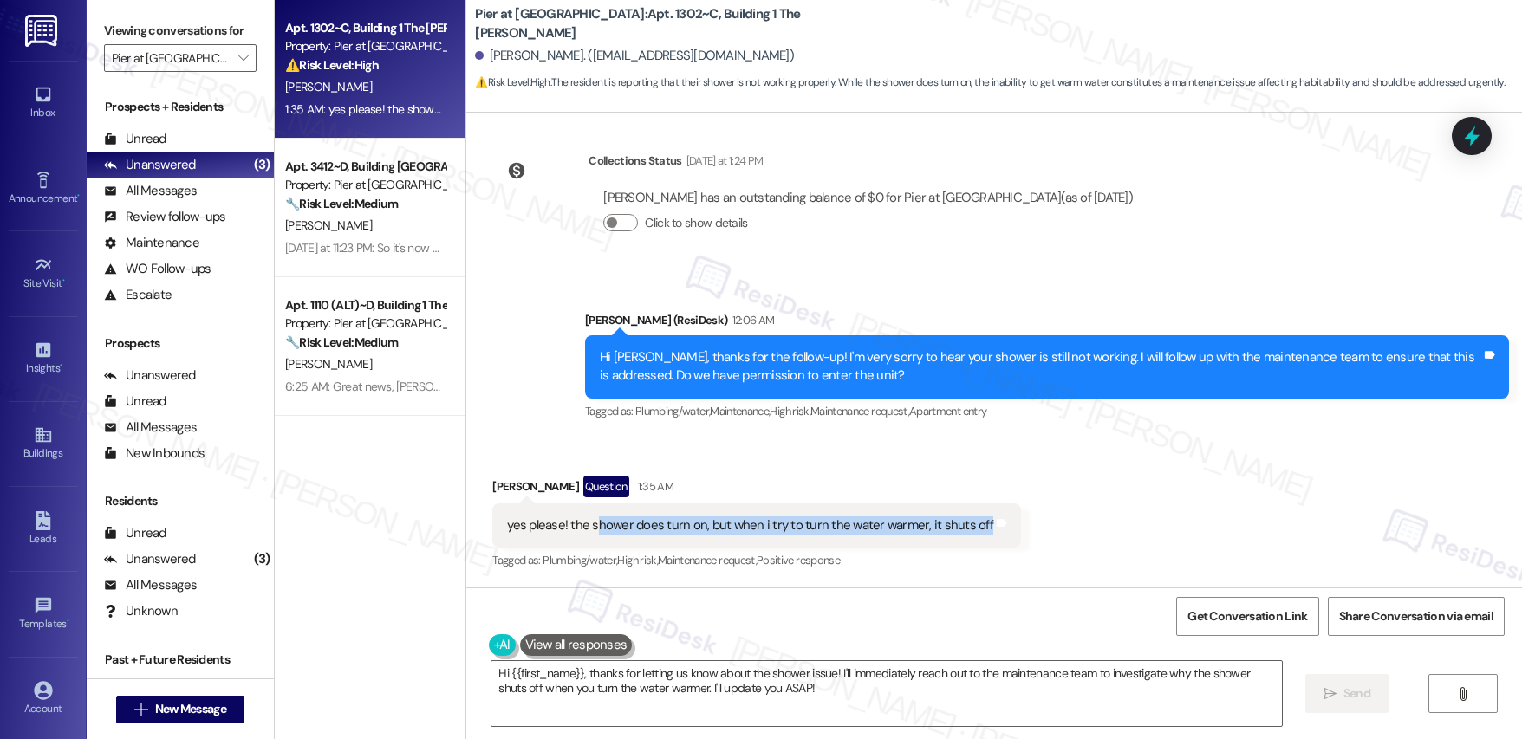
click at [736, 543] on div "yes please! the shower does turn on, but when i try to turn the water warmer, i…" at bounding box center [756, 526] width 529 height 44
click at [776, 531] on div "yes please! the shower does turn on, but when i try to turn the water warmer, i…" at bounding box center [750, 526] width 486 height 18
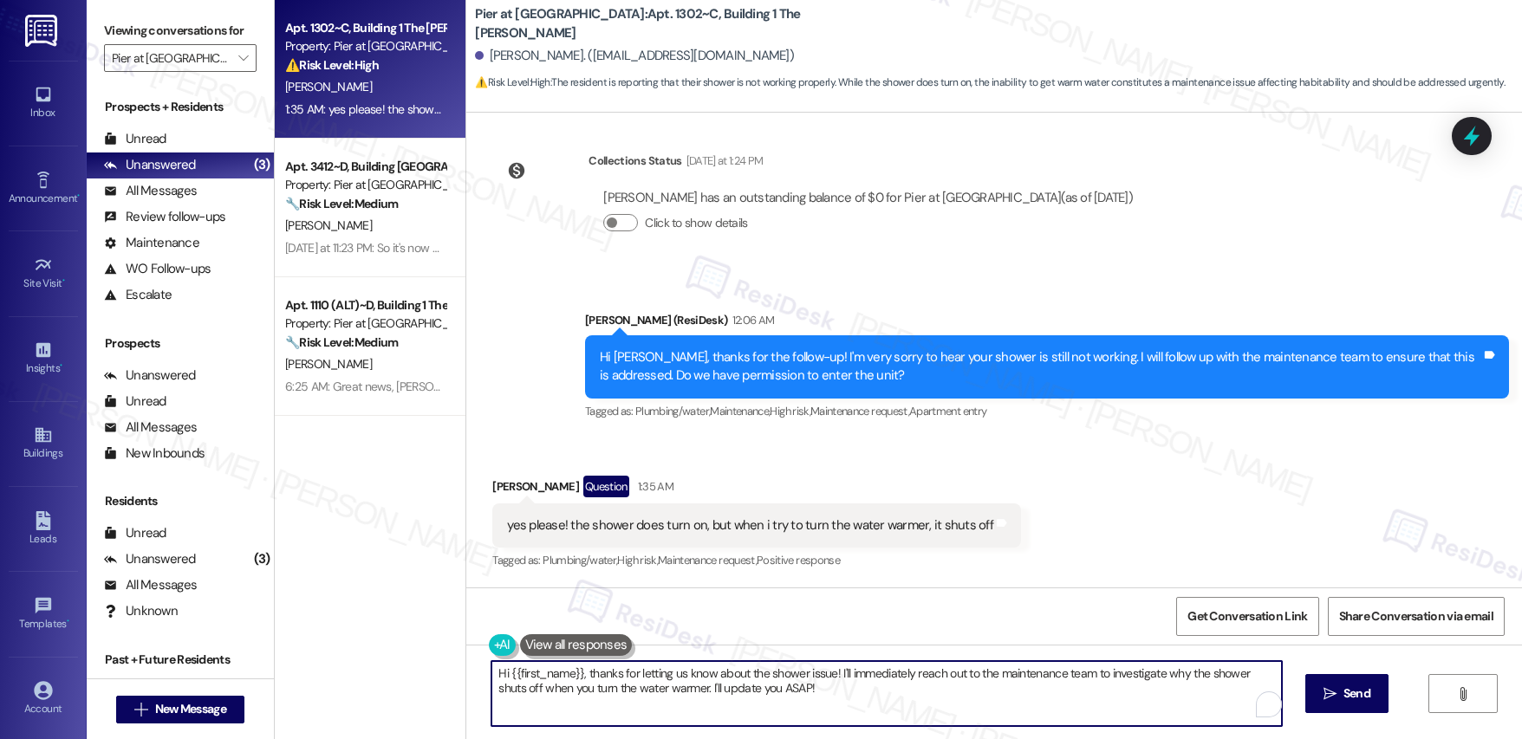
click at [686, 670] on textarea "Hi {{first_name}}, thanks for letting us know about the shower issue! I'll imme…" at bounding box center [886, 693] width 790 height 65
click at [650, 524] on div "yes please! the shower does turn on, but when i try to turn the water warmer, i…" at bounding box center [750, 526] width 486 height 18
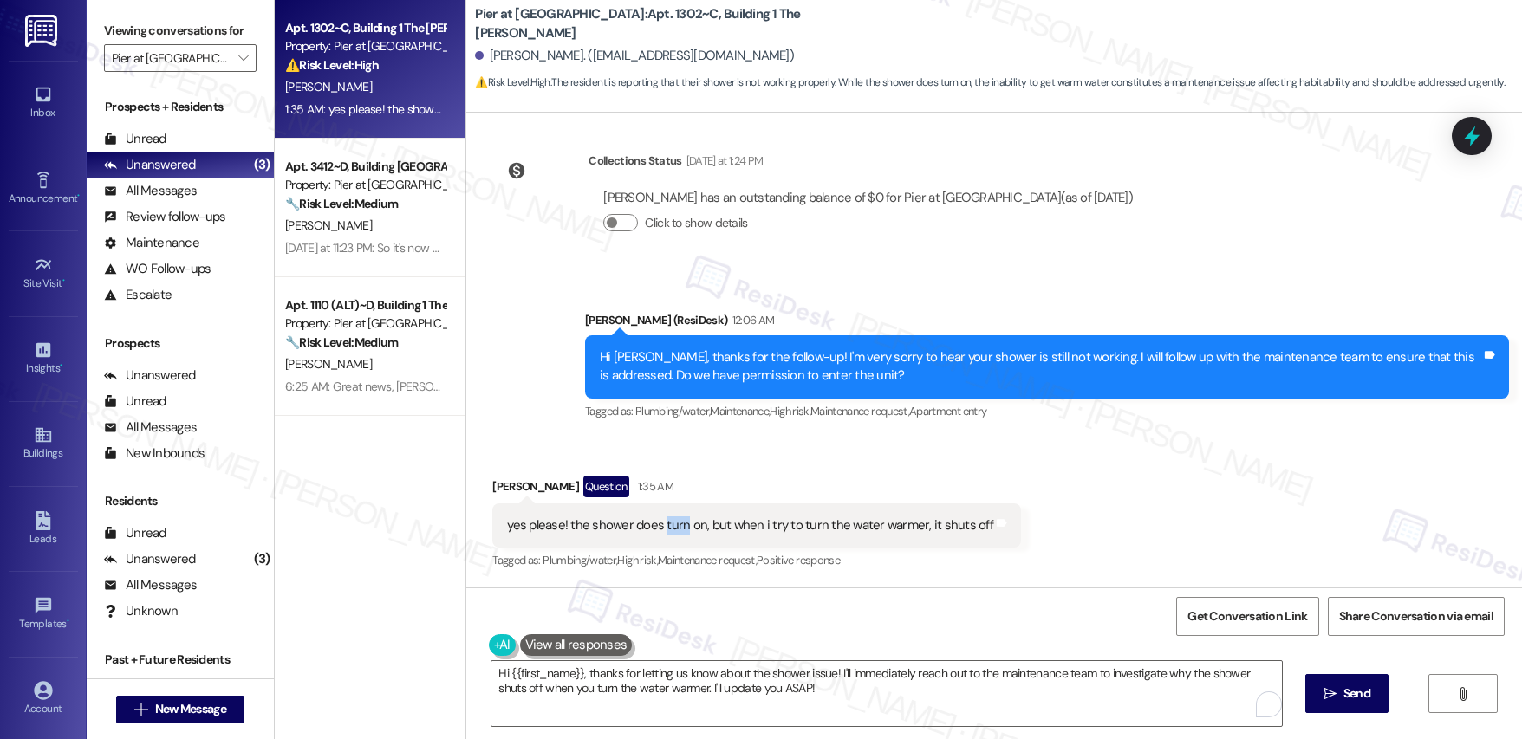
click at [650, 524] on div "yes please! the shower does turn on, but when i try to turn the water warmer, i…" at bounding box center [750, 526] width 486 height 18
click at [651, 524] on div "yes please! the shower does turn on, but when i try to turn the water warmer, i…" at bounding box center [750, 526] width 486 height 18
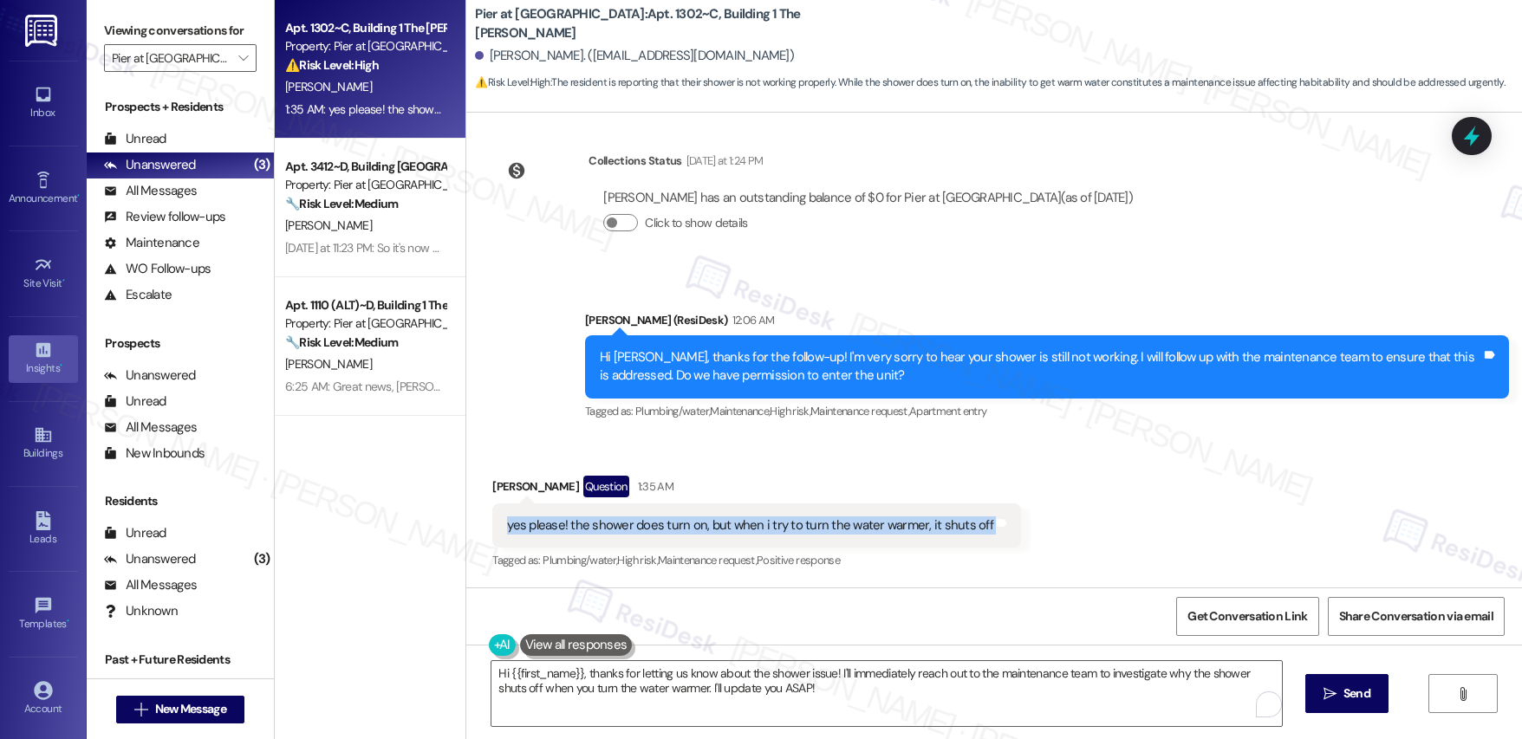
copy div "yes please! the shower does turn on, but when i try to turn the water warmer, i…"
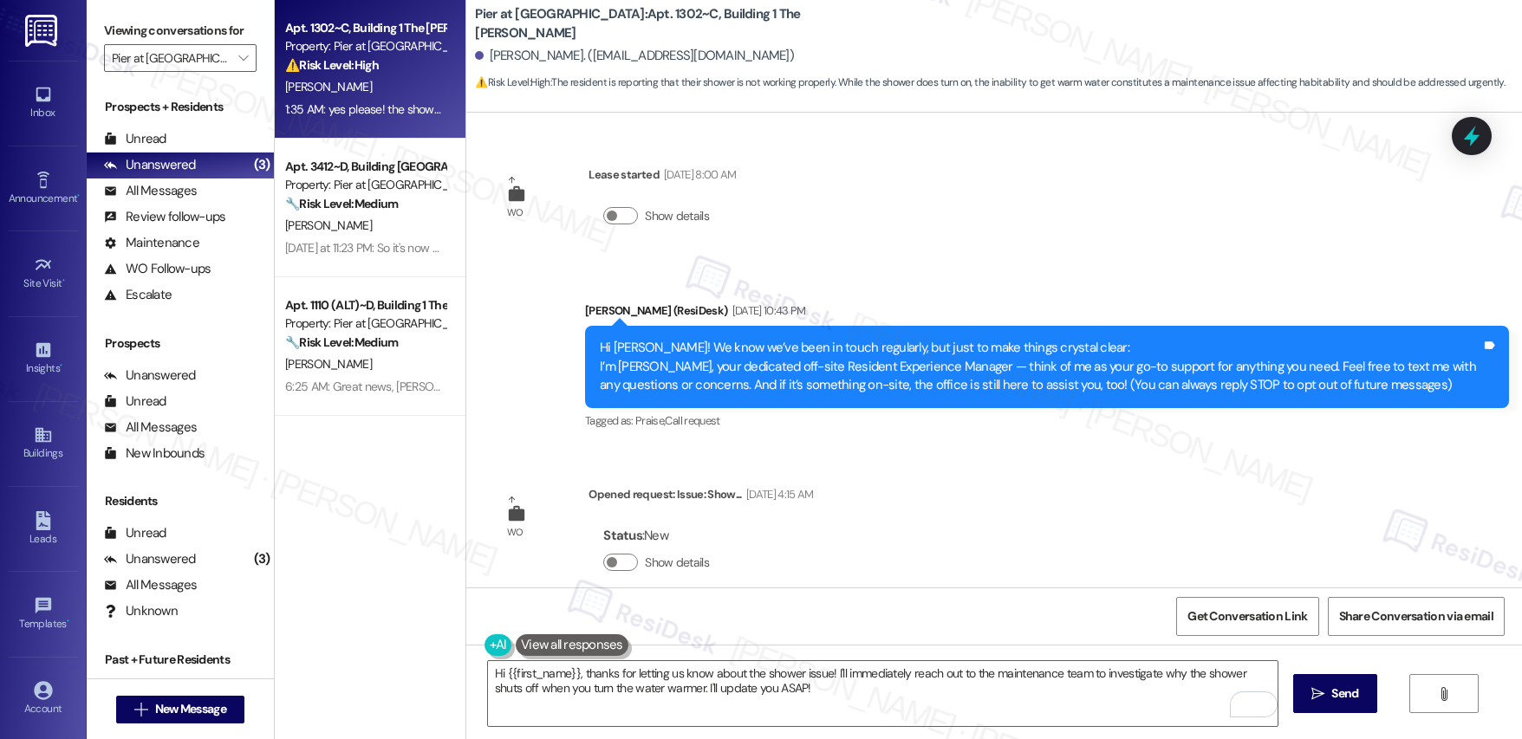
scroll to position [2689, 0]
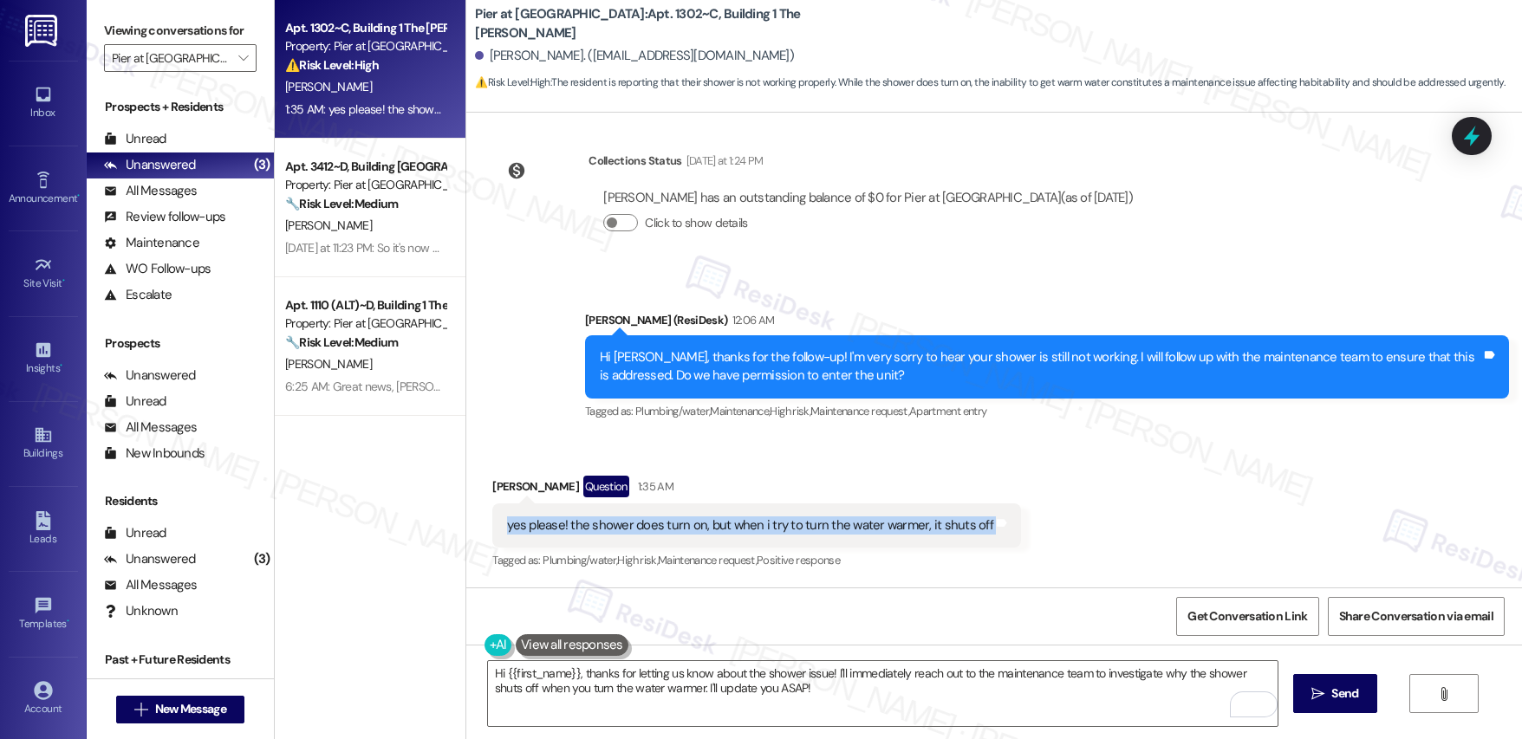
click at [570, 524] on div "yes please! the shower does turn on, but when i try to turn the water warmer, i…" at bounding box center [750, 526] width 486 height 18
click at [569, 524] on div "yes please! the shower does turn on, but when i try to turn the water warmer, i…" at bounding box center [750, 526] width 486 height 18
click at [714, 684] on textarea "Hi {{first_name}}, thanks for letting us know about the shower issue! I'll imme…" at bounding box center [883, 693] width 790 height 65
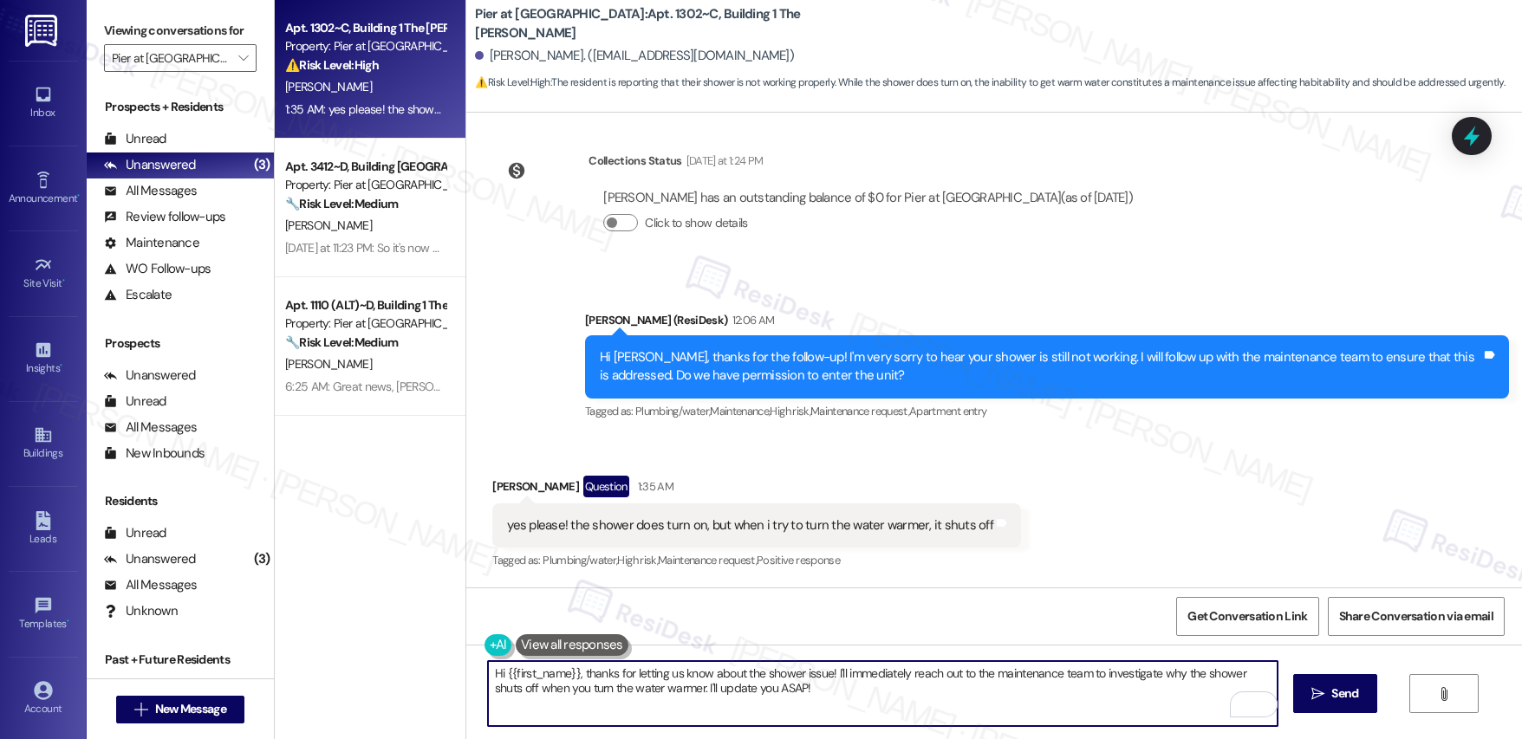
click at [714, 685] on textarea "Hi {{first_name}}, thanks for letting us know about the shower issue! I'll imme…" at bounding box center [883, 693] width 790 height 65
click at [711, 676] on textarea "Hi {{first_name}}, thanks for letting us know about the shower issue! I'll imme…" at bounding box center [883, 693] width 790 height 65
click at [711, 677] on textarea "Hi {{first_name}}, thanks for letting us know about the shower issue! I'll imme…" at bounding box center [883, 693] width 790 height 65
click at [710, 676] on textarea "Hi {{first_name}}, thanks for letting us know about the shower issue! I'll imme…" at bounding box center [883, 693] width 790 height 65
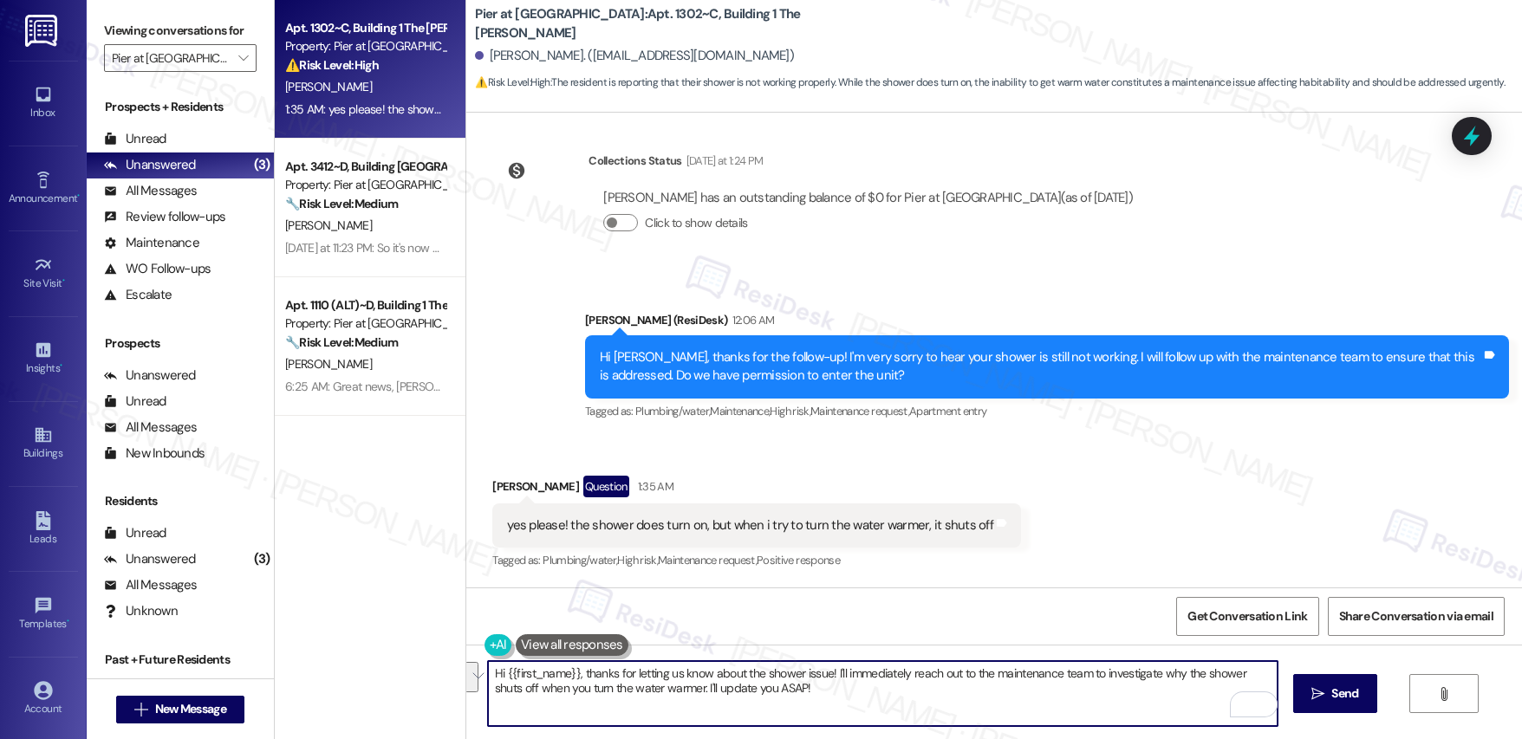
paste textarea "[Resident’s Name], Thank you for clarifying. Just to better understand the issu…"
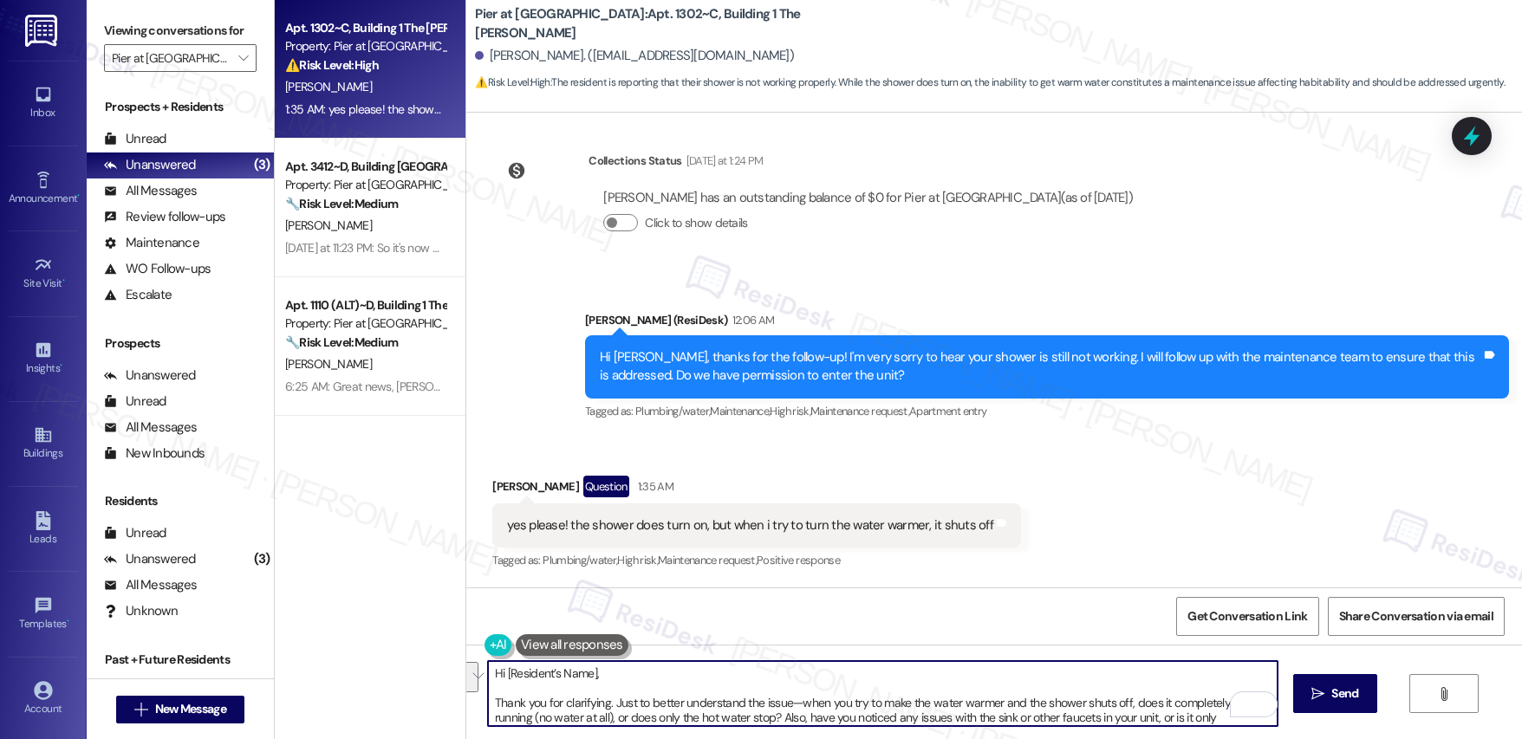
scroll to position [44, 0]
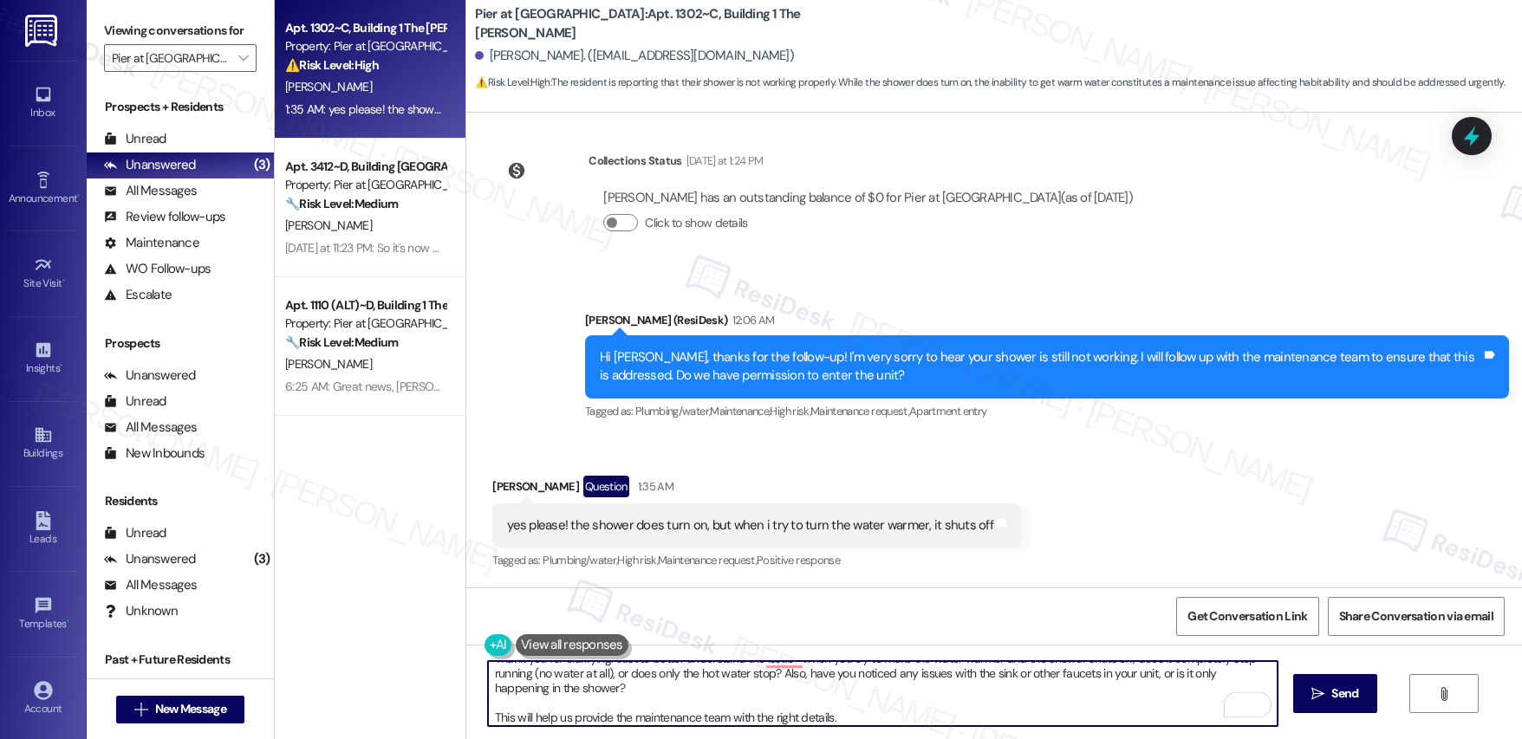
click at [492, 489] on div "[PERSON_NAME] Question 1:35 AM" at bounding box center [756, 490] width 529 height 28
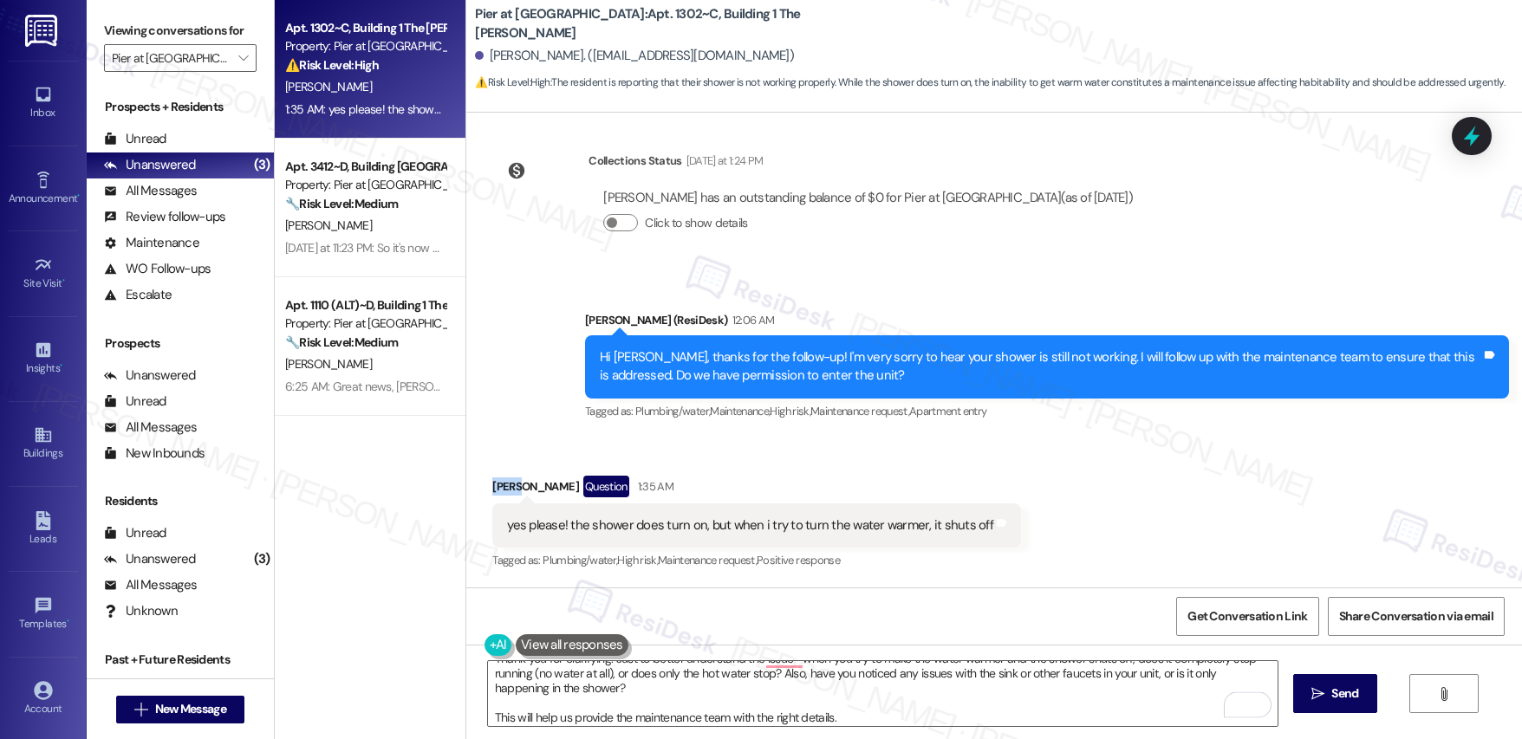
click at [492, 488] on div "Eliza Konowitz Question 1:35 AM" at bounding box center [756, 490] width 529 height 28
copy div "Eliza"
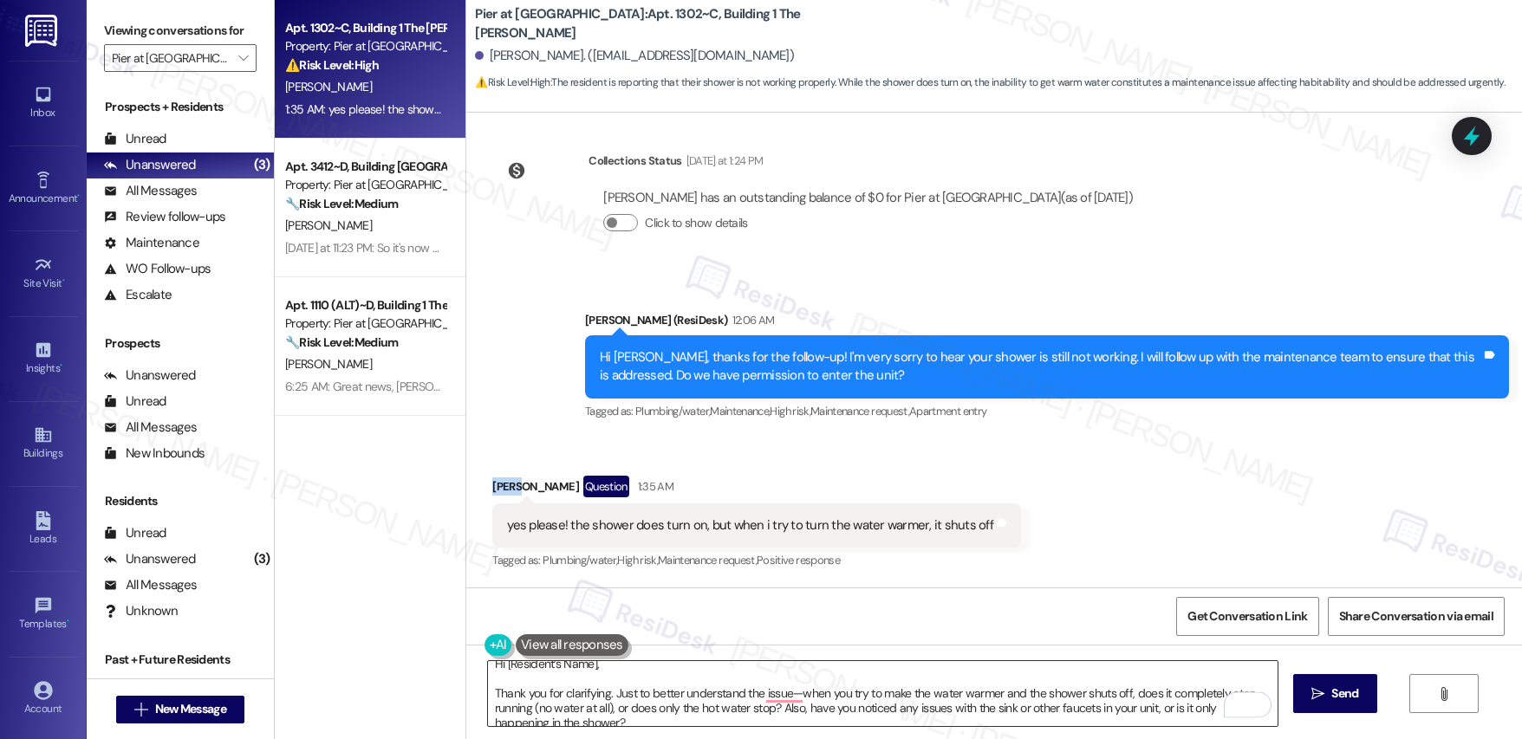
scroll to position [0, 0]
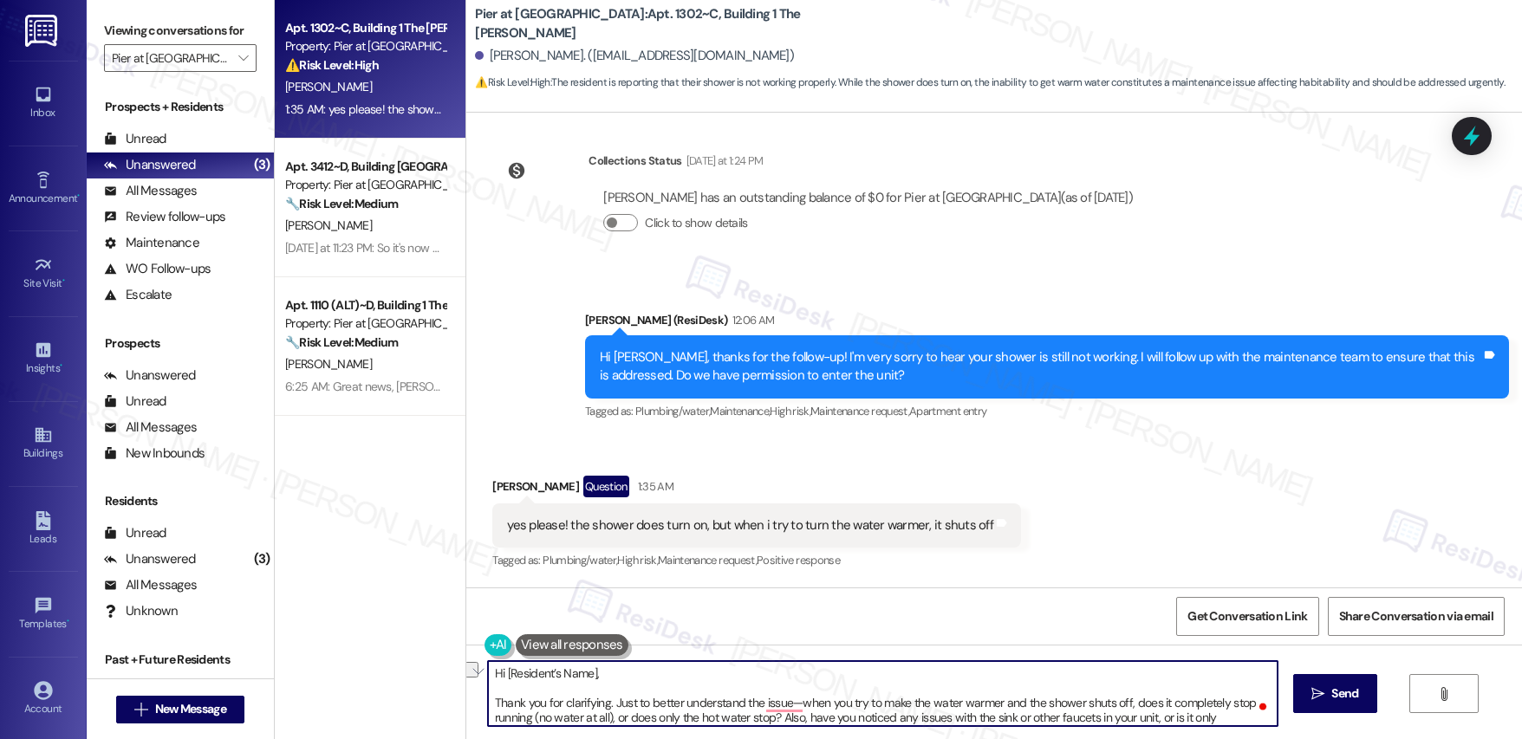
drag, startPoint x: 491, startPoint y: 675, endPoint x: 720, endPoint y: 676, distance: 228.8
click at [670, 670] on textarea "Hi [Resident’s Name], Thank you for clarifying. Just to better understand the i…" at bounding box center [883, 693] width 790 height 65
paste textarea "Eliza"
click at [488, 705] on textarea "Hi Eliza, Thank you for clarifying. Just to better understand the issue—when yo…" at bounding box center [883, 693] width 790 height 65
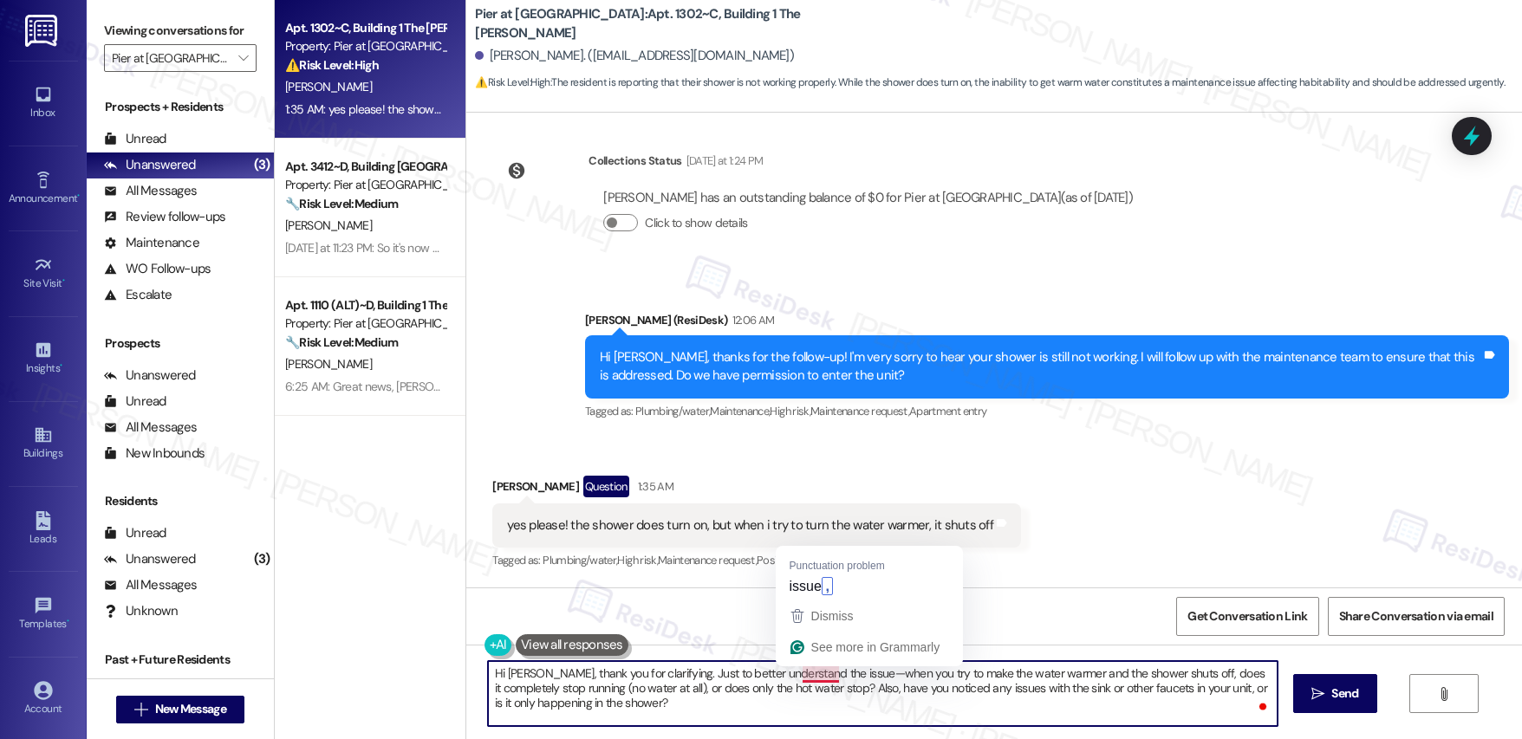
click at [669, 680] on textarea "Hi Eliza, thank you for clarifying. Just to better understand the issue—when yo…" at bounding box center [883, 693] width 790 height 65
click at [830, 671] on textarea "Hi Eliza, thank you for clarifying. Just to better understand the issue—when yo…" at bounding box center [883, 693] width 790 height 65
type textarea "Hi Eliza, thank you for clarifying. Just to better understand the issue—when yo…"
click at [628, 695] on textarea "Hi Eliza, thank you for clarifying. Just to better understand the issue—when yo…" at bounding box center [883, 693] width 790 height 65
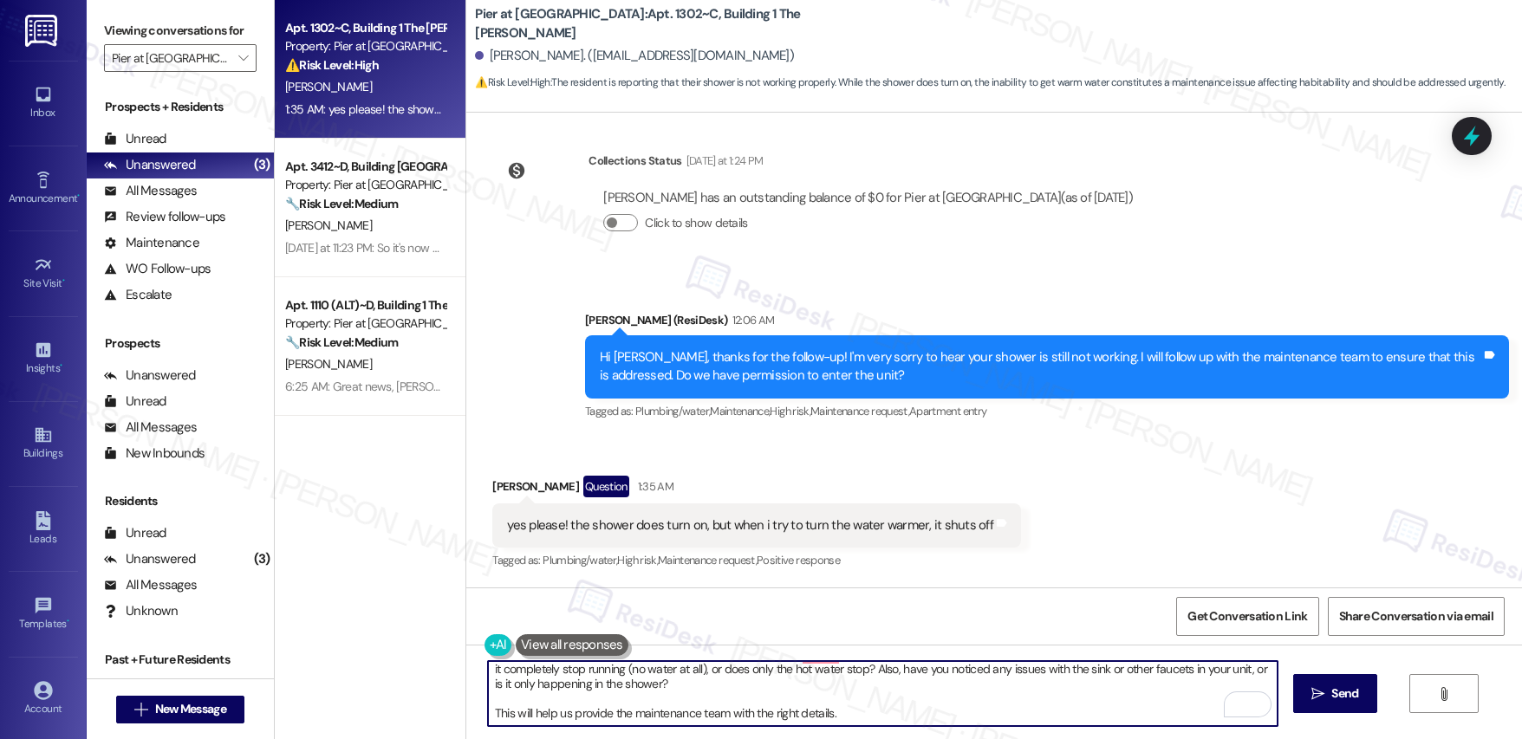
drag, startPoint x: 617, startPoint y: 712, endPoint x: 744, endPoint y: 712, distance: 126.5
click at [744, 712] on textarea "Hi Eliza, thank you for clarifying. Just to better understand the issue—when yo…" at bounding box center [883, 693] width 790 height 65
click at [842, 712] on textarea "Hi Eliza, thank you for clarifying. Just to better understand the issue—when yo…" at bounding box center [883, 693] width 790 height 65
drag, startPoint x: 1339, startPoint y: 702, endPoint x: 1173, endPoint y: 695, distance: 166.6
click at [1339, 702] on span "Send" at bounding box center [1344, 694] width 27 height 18
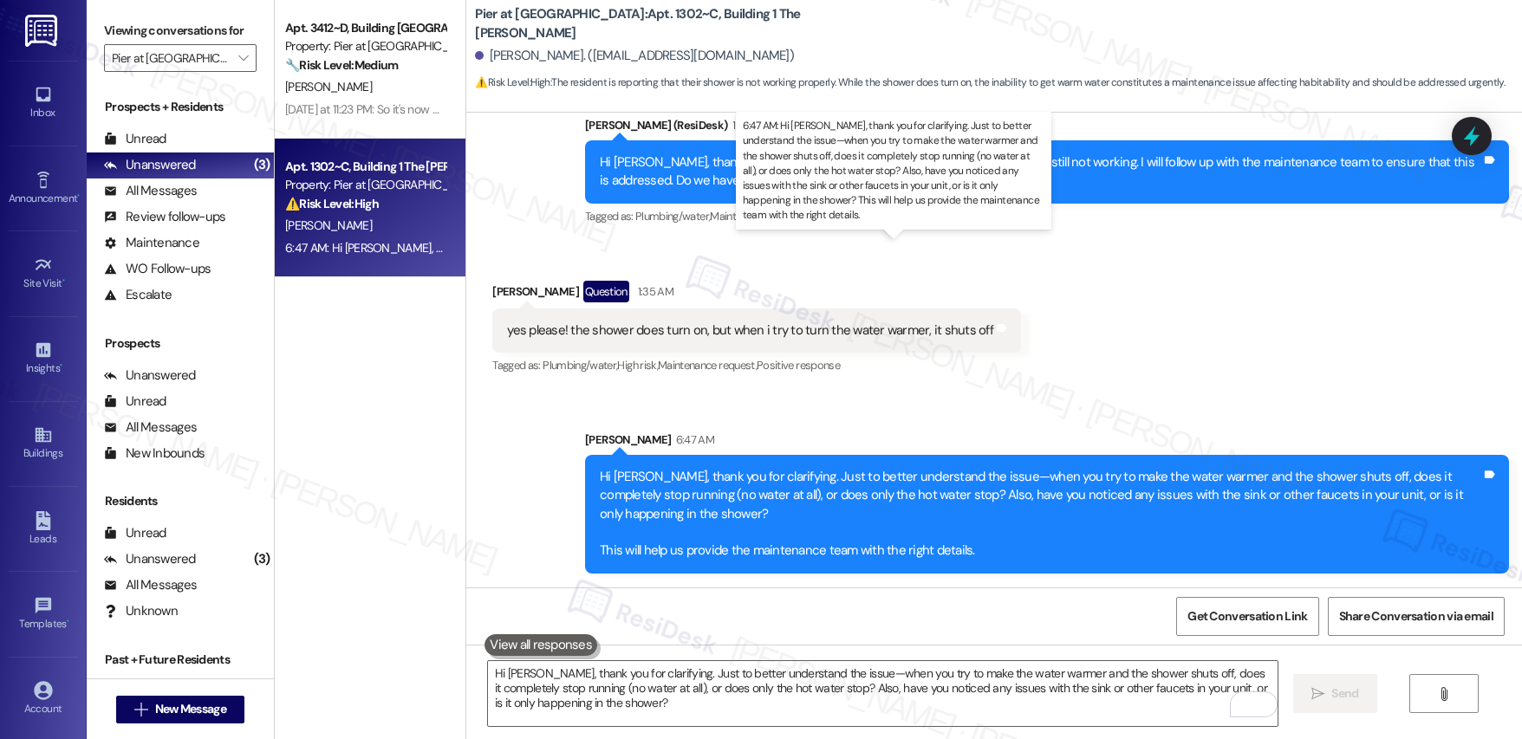
click at [355, 248] on div "6:47 AM: Hi Eliza, thank you for clarifying. Just to better understand the issu…" at bounding box center [1341, 248] width 2112 height 16
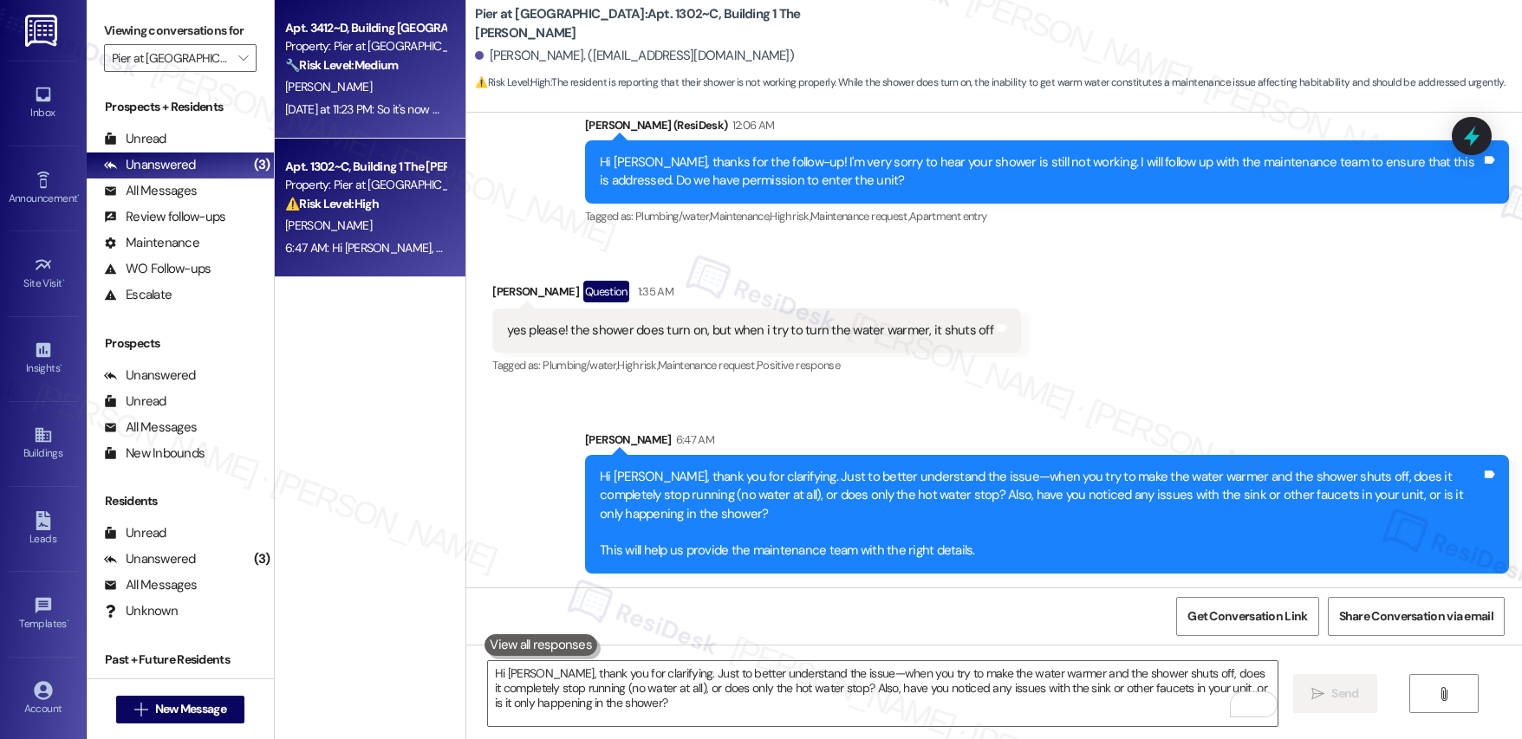
click at [365, 71] on strong "🔧 Risk Level: Medium" at bounding box center [341, 65] width 113 height 16
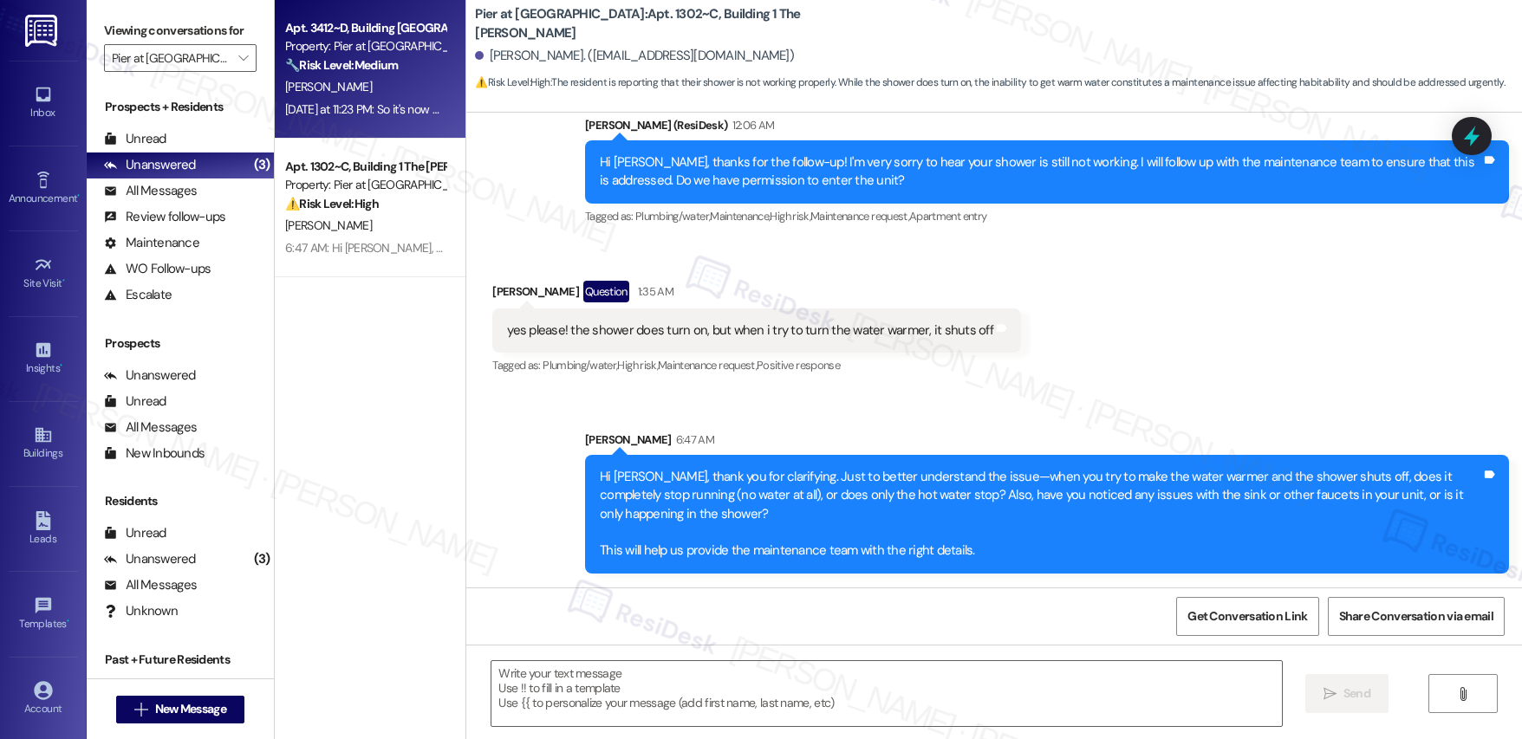
type textarea "Fetching suggested responses. Please feel free to read through the conversation…"
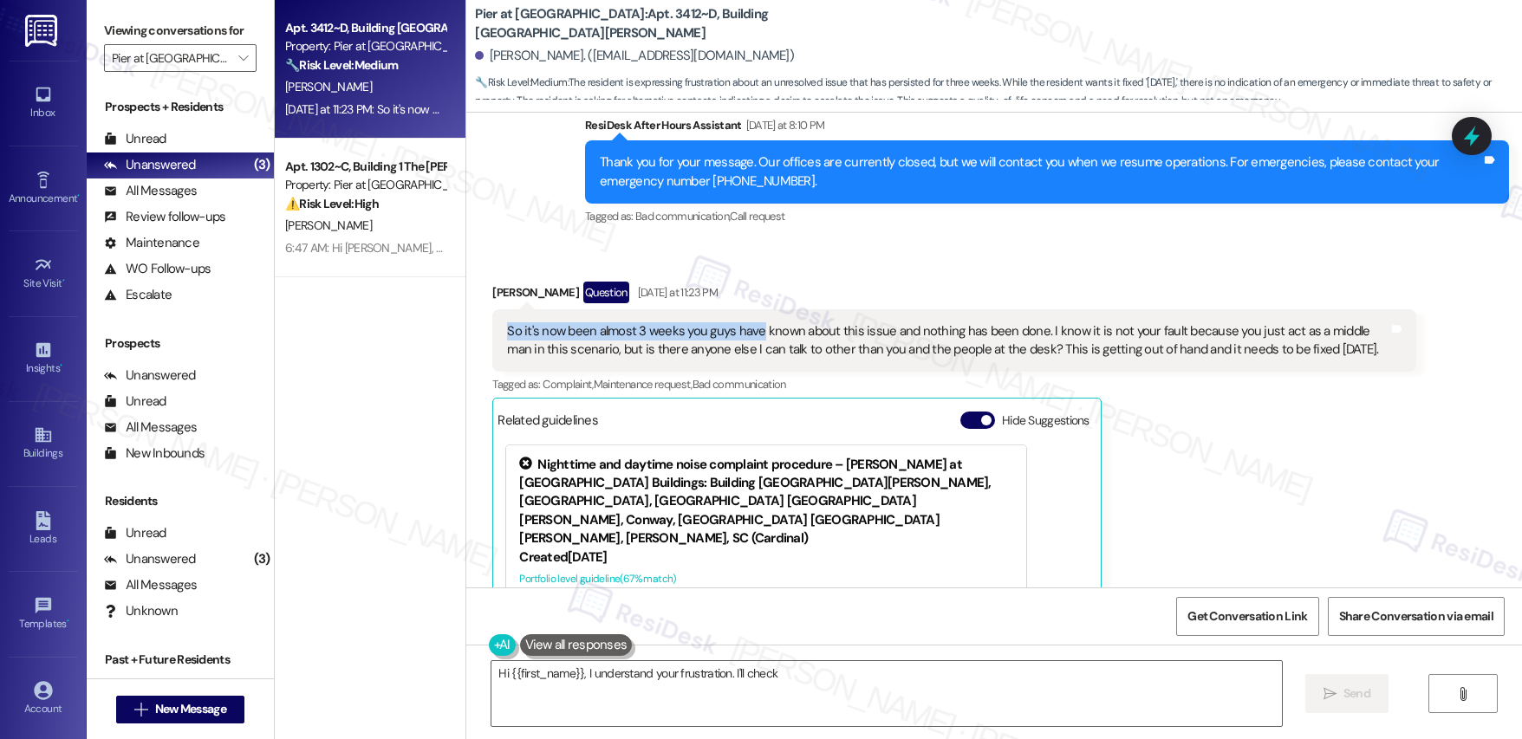
drag, startPoint x: 606, startPoint y: 315, endPoint x: 746, endPoint y: 313, distance: 140.4
click at [745, 322] on div "So it's now been almost 3 weeks you guys have known about this issue and nothin…" at bounding box center [947, 340] width 881 height 37
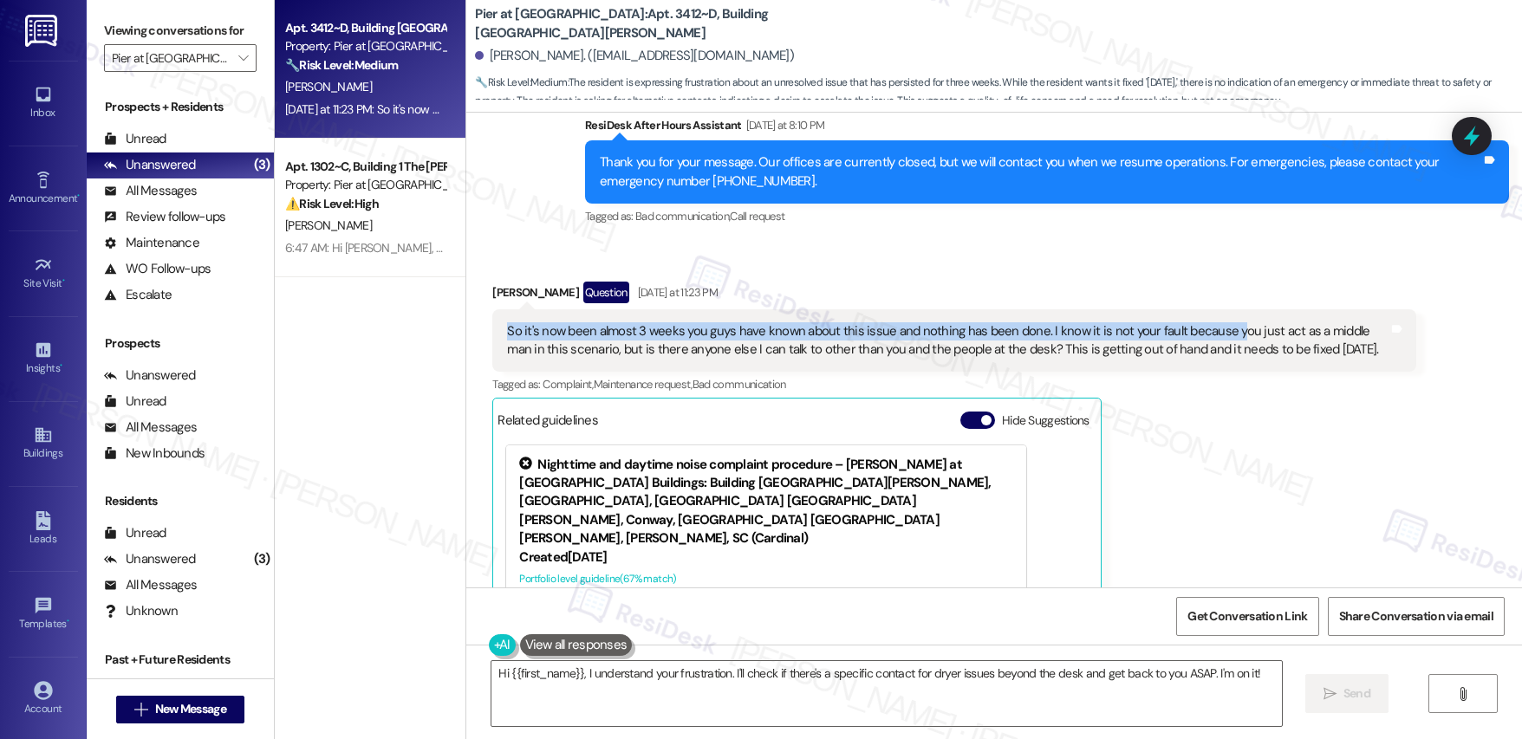
drag, startPoint x: 1213, startPoint y: 313, endPoint x: 1242, endPoint y: 322, distance: 30.1
click at [1336, 322] on div "So it's now been almost 3 weeks you guys have known about this issue and nothin…" at bounding box center [947, 340] width 881 height 37
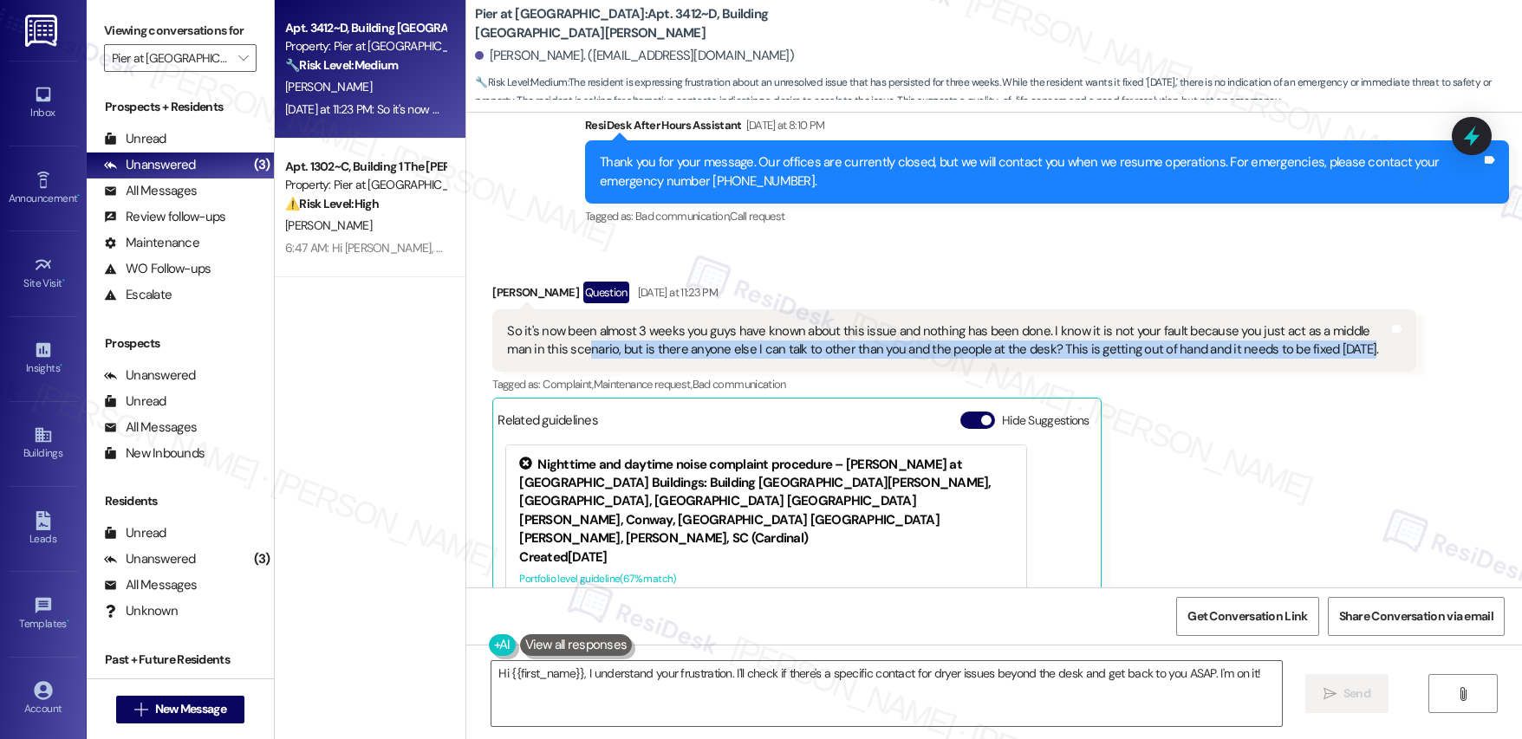
drag, startPoint x: 532, startPoint y: 335, endPoint x: 1140, endPoint y: 343, distance: 607.6
click at [1140, 343] on div "So it's now been almost 3 weeks you guys have known about this issue and nothin…" at bounding box center [954, 340] width 924 height 63
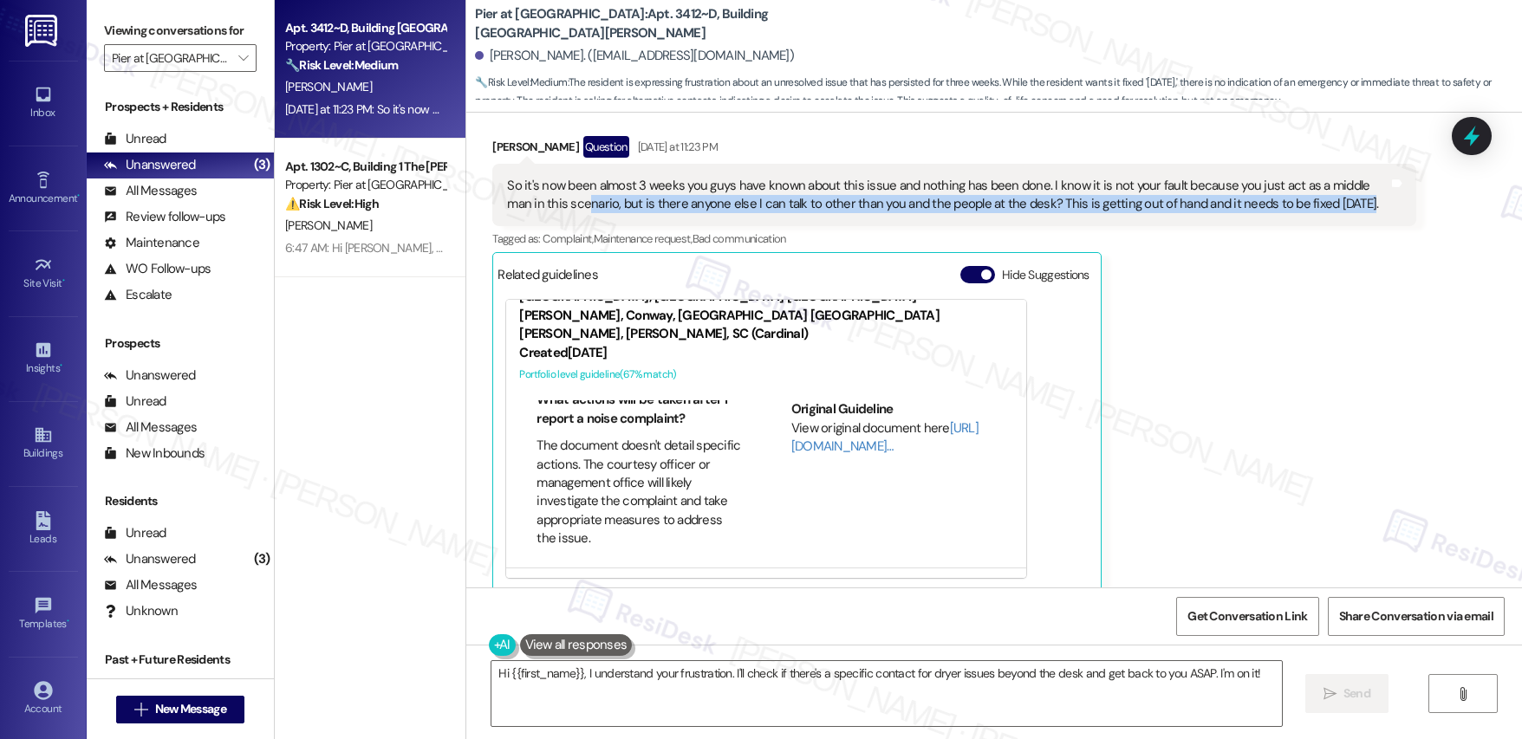
scroll to position [128, 0]
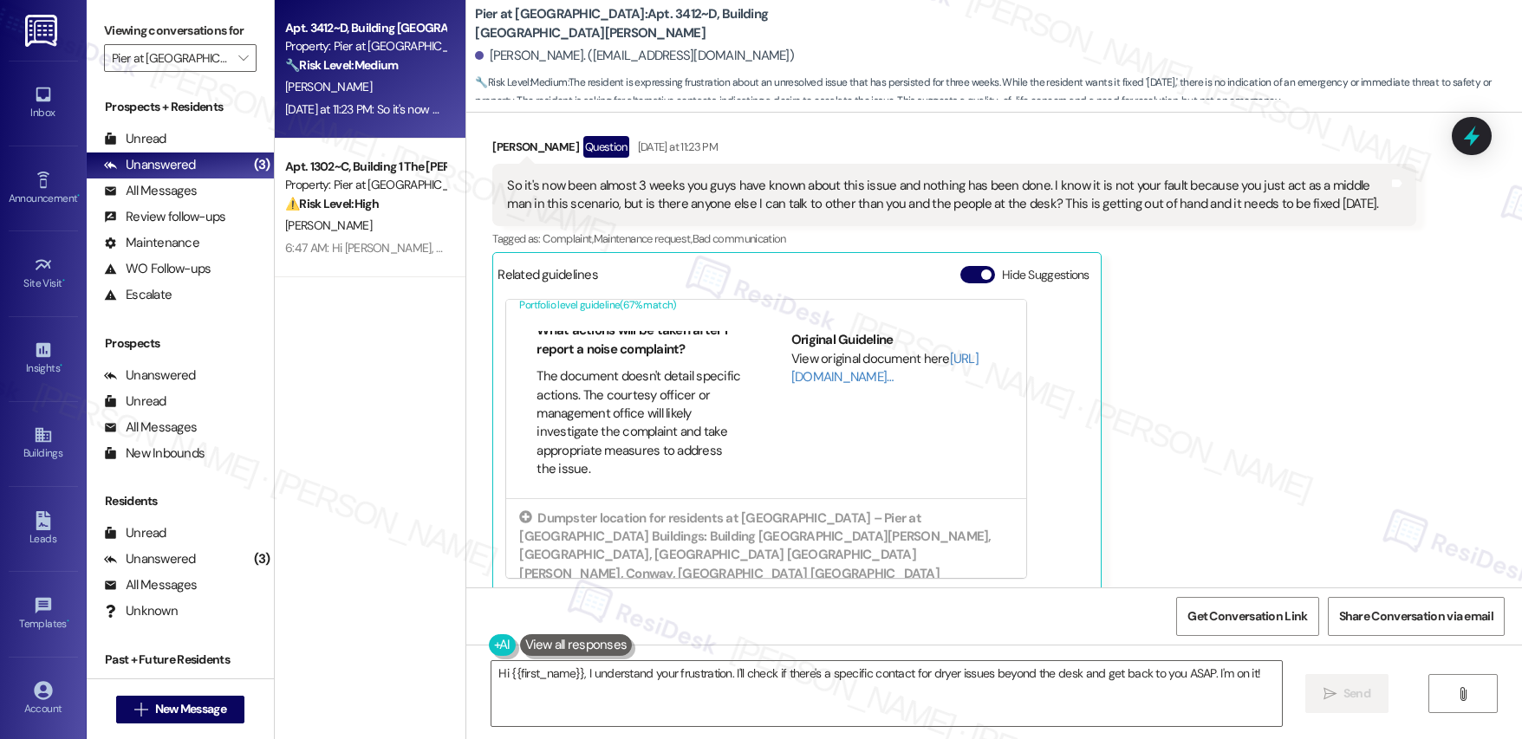
click at [507, 177] on div "So it's now been almost 3 weeks you guys have known about this issue and nothin…" at bounding box center [947, 195] width 881 height 37
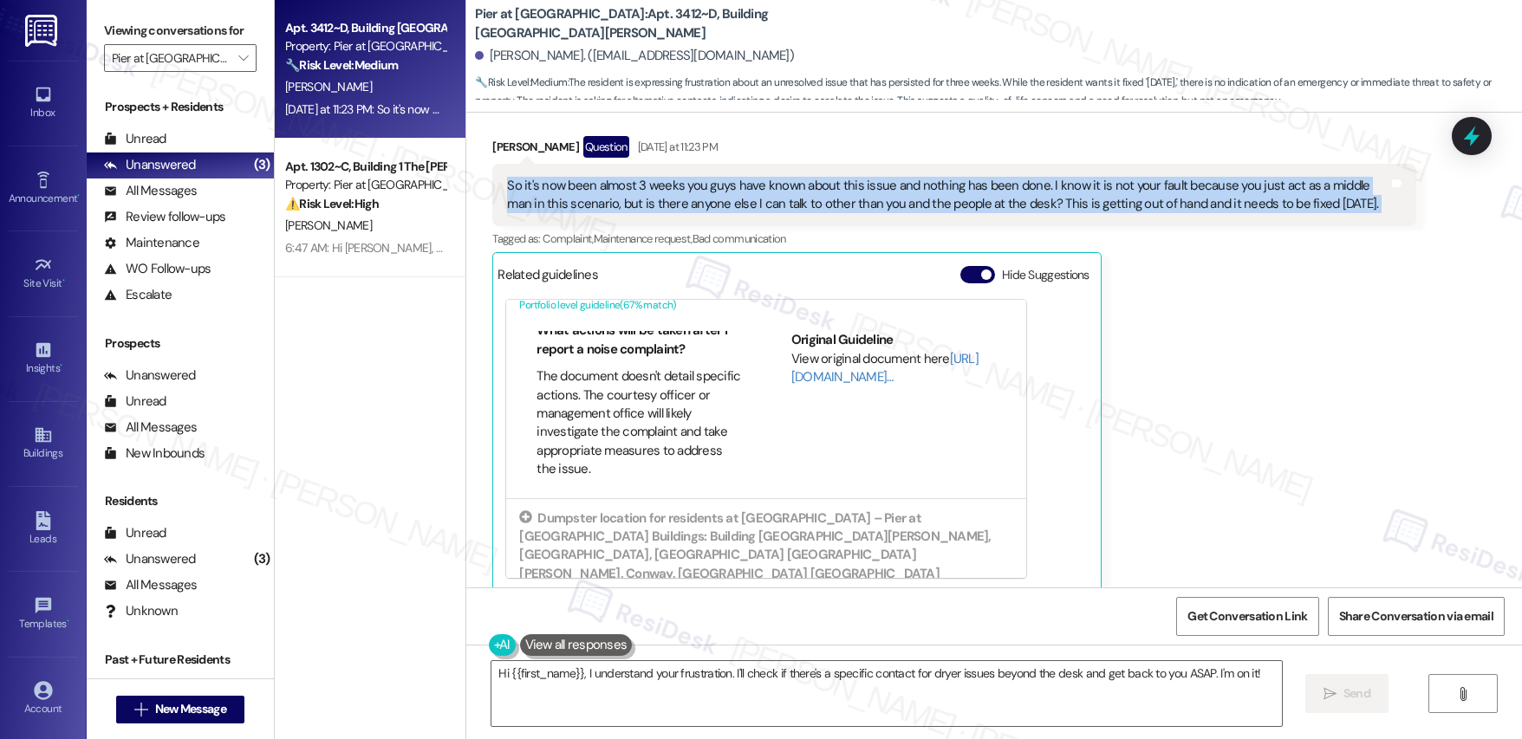
click at [507, 177] on div "So it's now been almost 3 weeks you guys have known about this issue and nothin…" at bounding box center [947, 195] width 881 height 37
copy div "So it's now been almost 3 weeks you guys have known about this issue and nothin…"
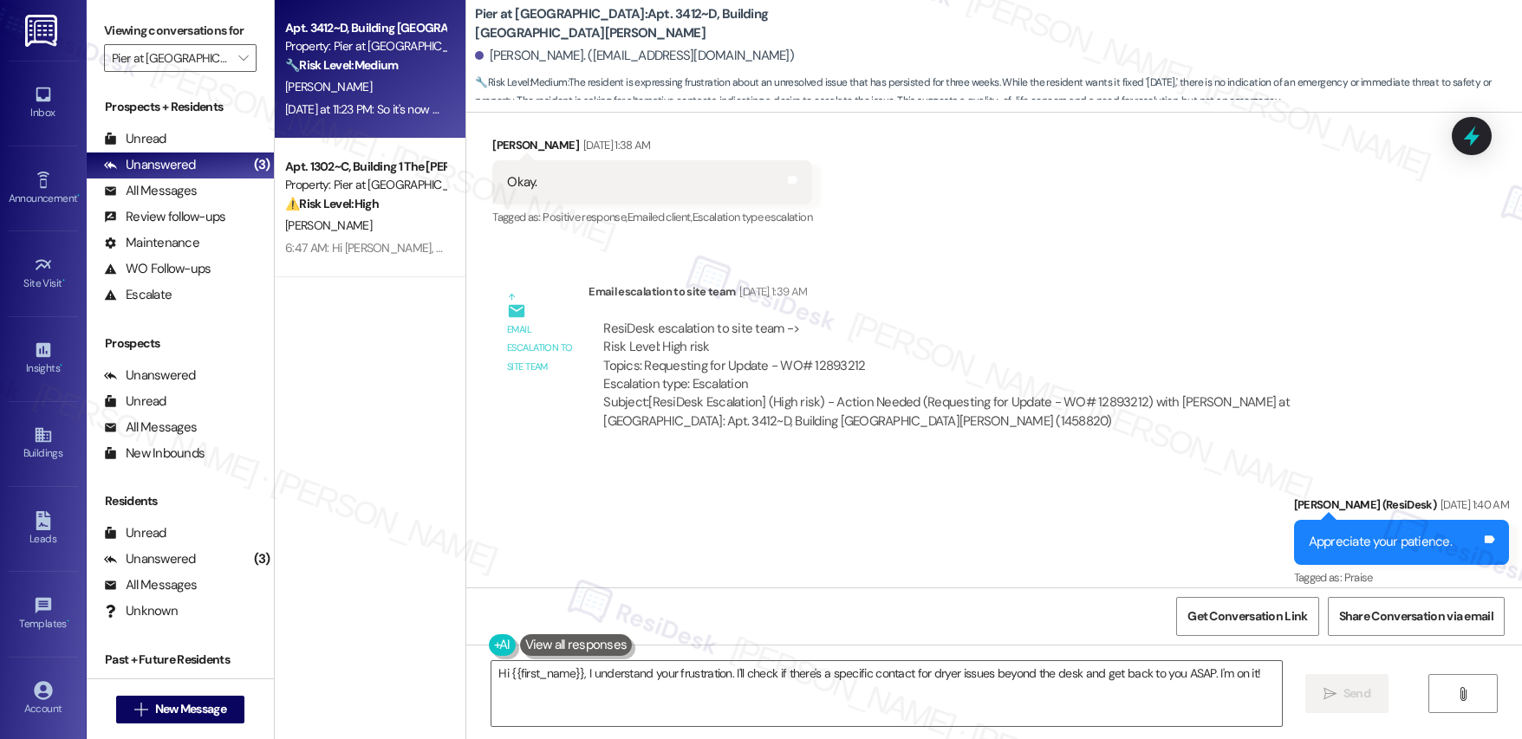
scroll to position [4415, 0]
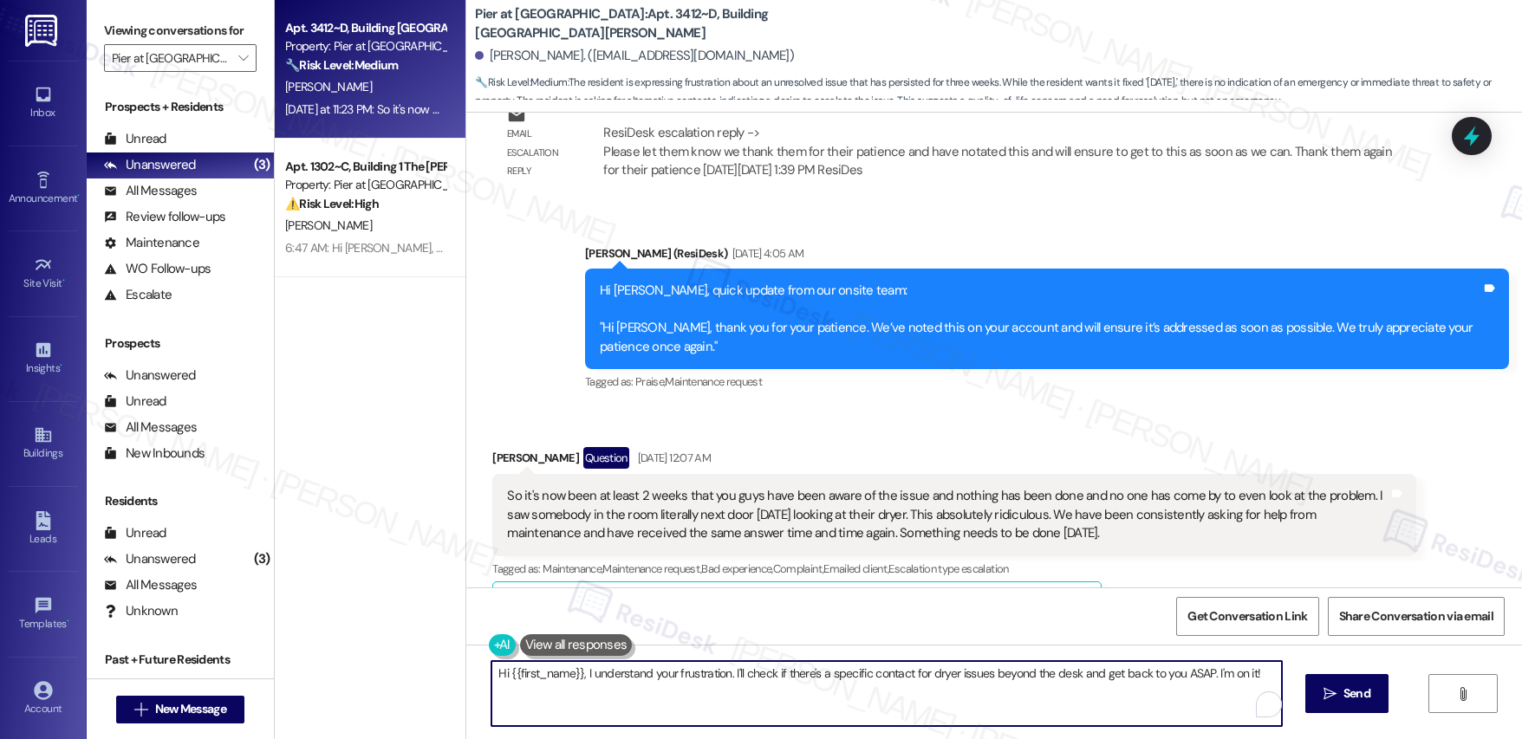
click at [730, 686] on textarea "Hi {{first_name}}, I understand your frustration. I'll check if there's a speci…" at bounding box center [886, 693] width 790 height 65
drag, startPoint x: 570, startPoint y: 676, endPoint x: 1086, endPoint y: 681, distance: 515.7
click at [1086, 681] on textarea "Hi {{first_name}}, I understand your frustration. I'll check if there's a speci…" at bounding box center [883, 693] width 790 height 65
paste textarea "completely understand your frustration, and I’m very sorry this issue has taken…"
click at [1264, 677] on textarea "Hi {{first_name}}, I understand your frustration. I'll check if there's a speci…" at bounding box center [883, 693] width 790 height 65
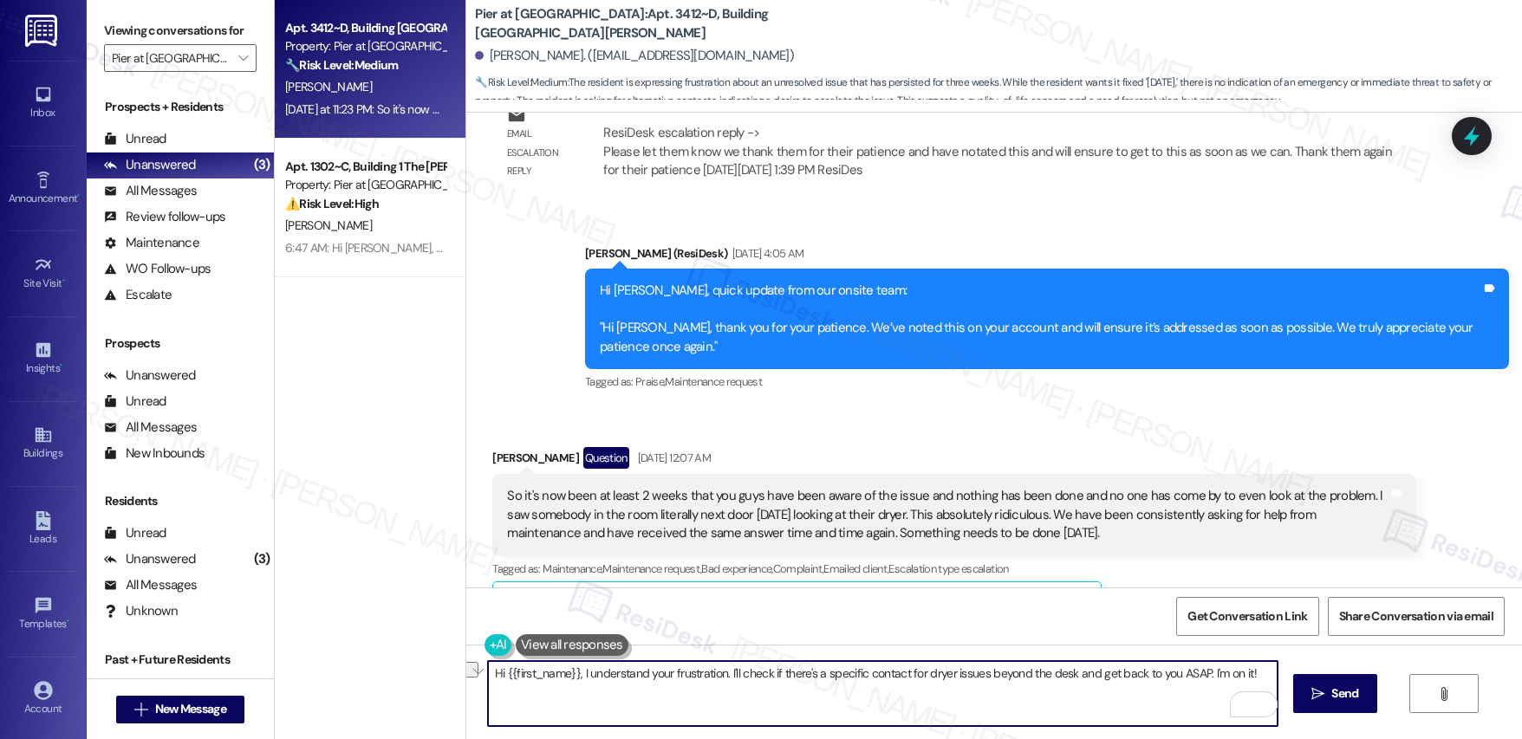
drag, startPoint x: 1259, startPoint y: 676, endPoint x: 571, endPoint y: 675, distance: 688.2
click at [571, 675] on textarea "Hi {{first_name}}, I understand your frustration. I'll check if there's a speci…" at bounding box center [883, 693] width 790 height 65
paste textarea "completely understand your frustration, and I’m very sorry this issue has taken…"
paste textarea "I’ve gone ahead and escalated your concern to management so it receives immedia…"
click at [1013, 672] on textarea "Hi {{first_name}}, I completely understand your frustration, and I’m very sorry…" at bounding box center [883, 693] width 790 height 65
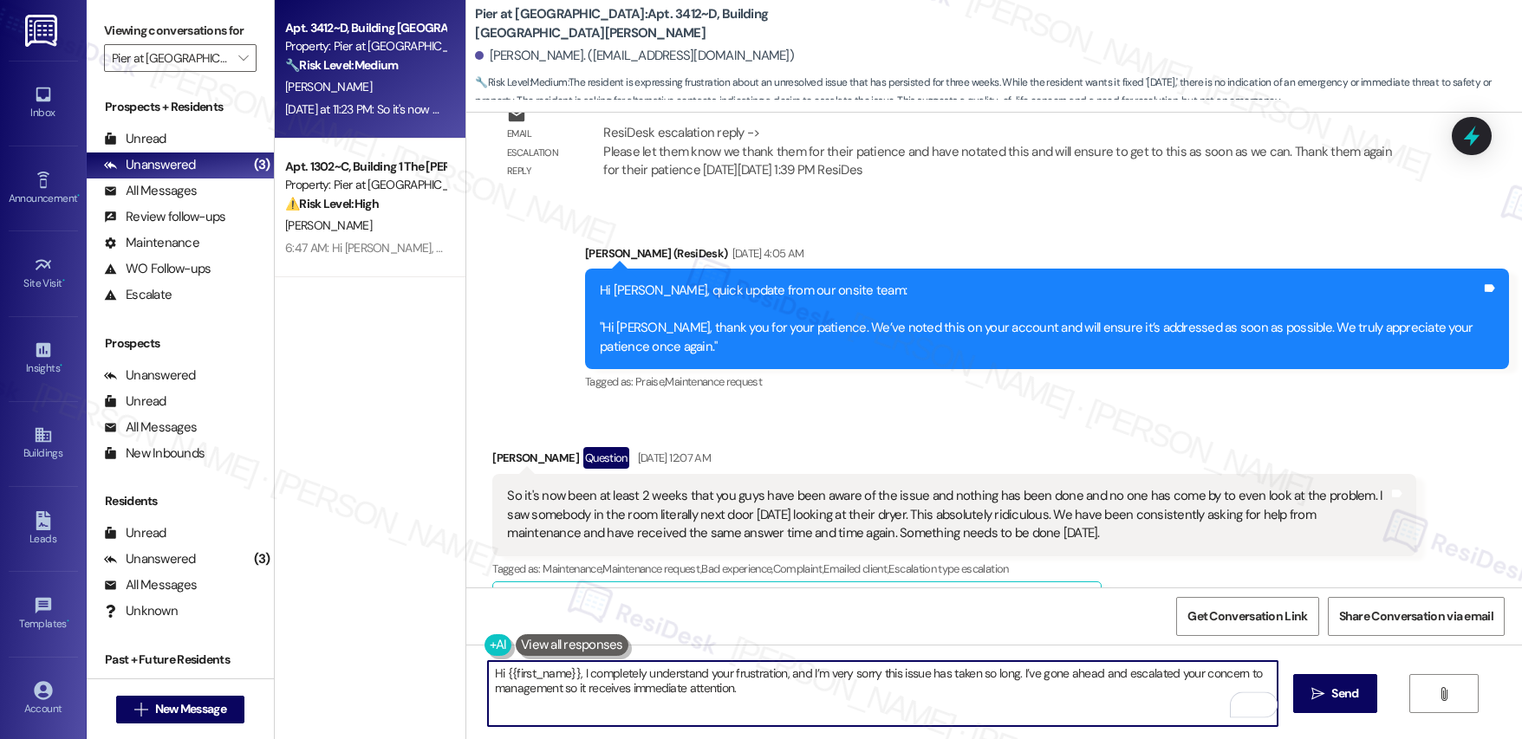
click at [1144, 677] on textarea "Hi {{first_name}}, I completely understand your frustration, and I’m very sorry…" at bounding box center [883, 693] width 790 height 65
click at [765, 686] on textarea "Hi {{first_name}}, I completely understand your frustration, and I’m very sorry…" at bounding box center [883, 693] width 790 height 65
type textarea "Hi {{first_name}}, I completely understand your frustration, and I’m very sorry…"
click at [1316, 681] on button " Send" at bounding box center [1335, 693] width 84 height 39
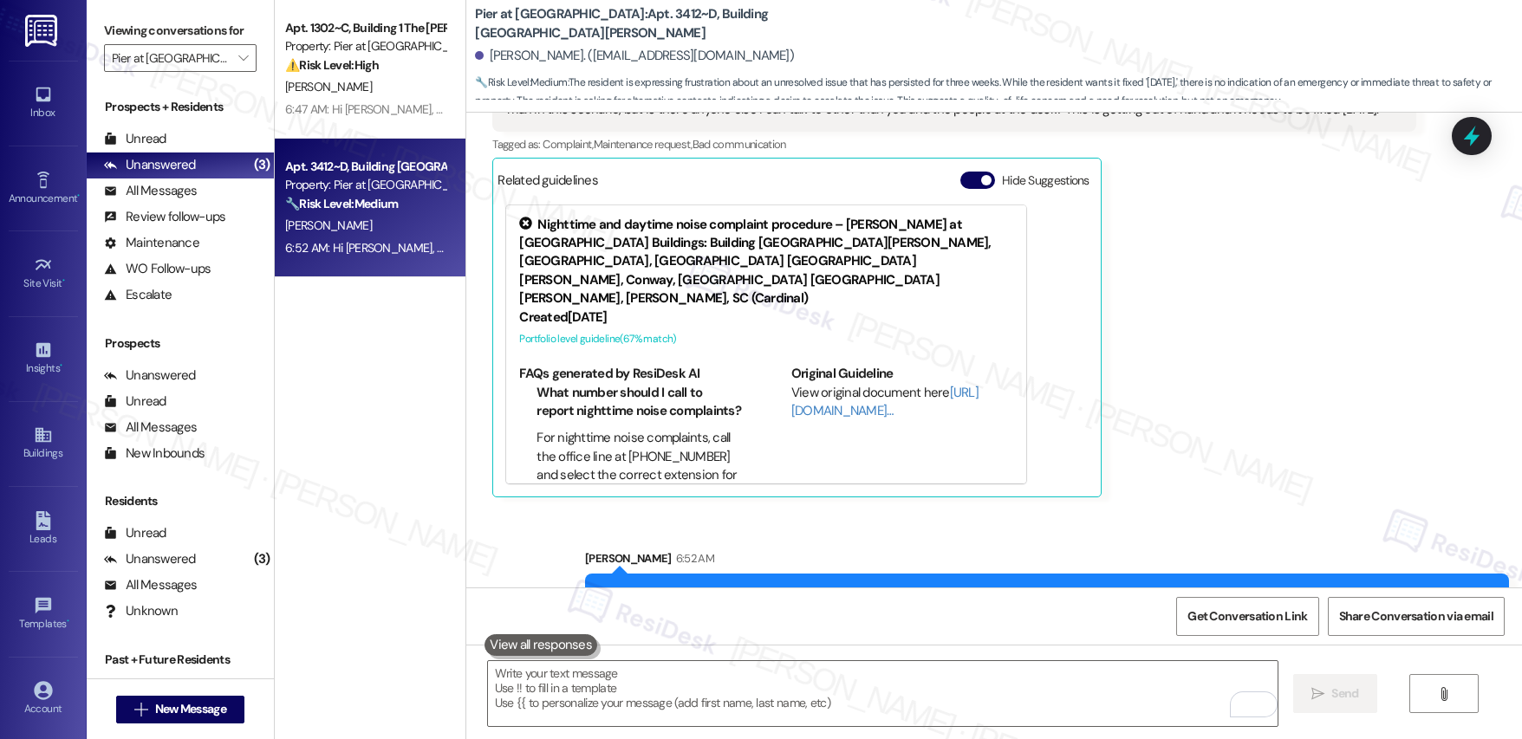
scroll to position [7043, 0]
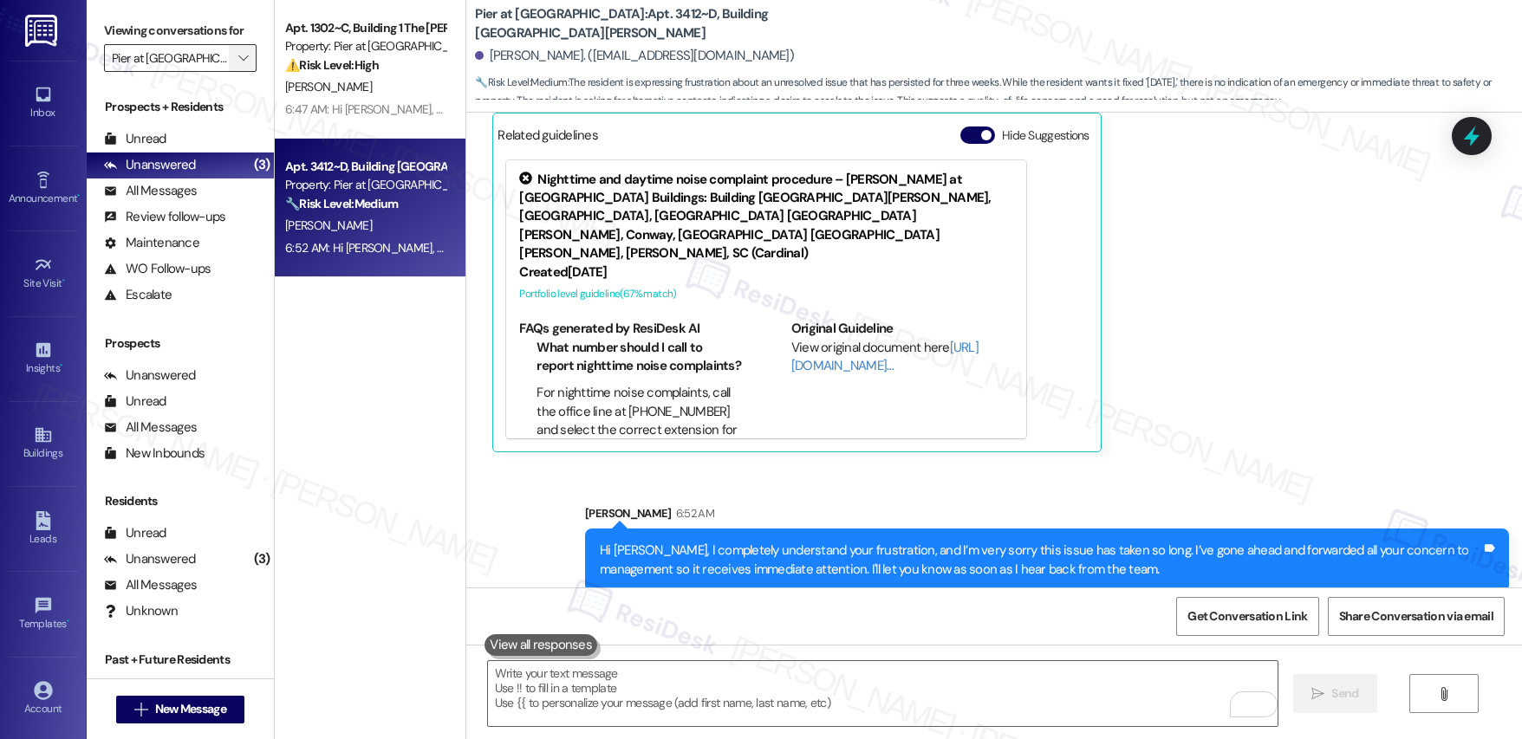
click at [238, 58] on icon "" at bounding box center [243, 58] width 10 height 14
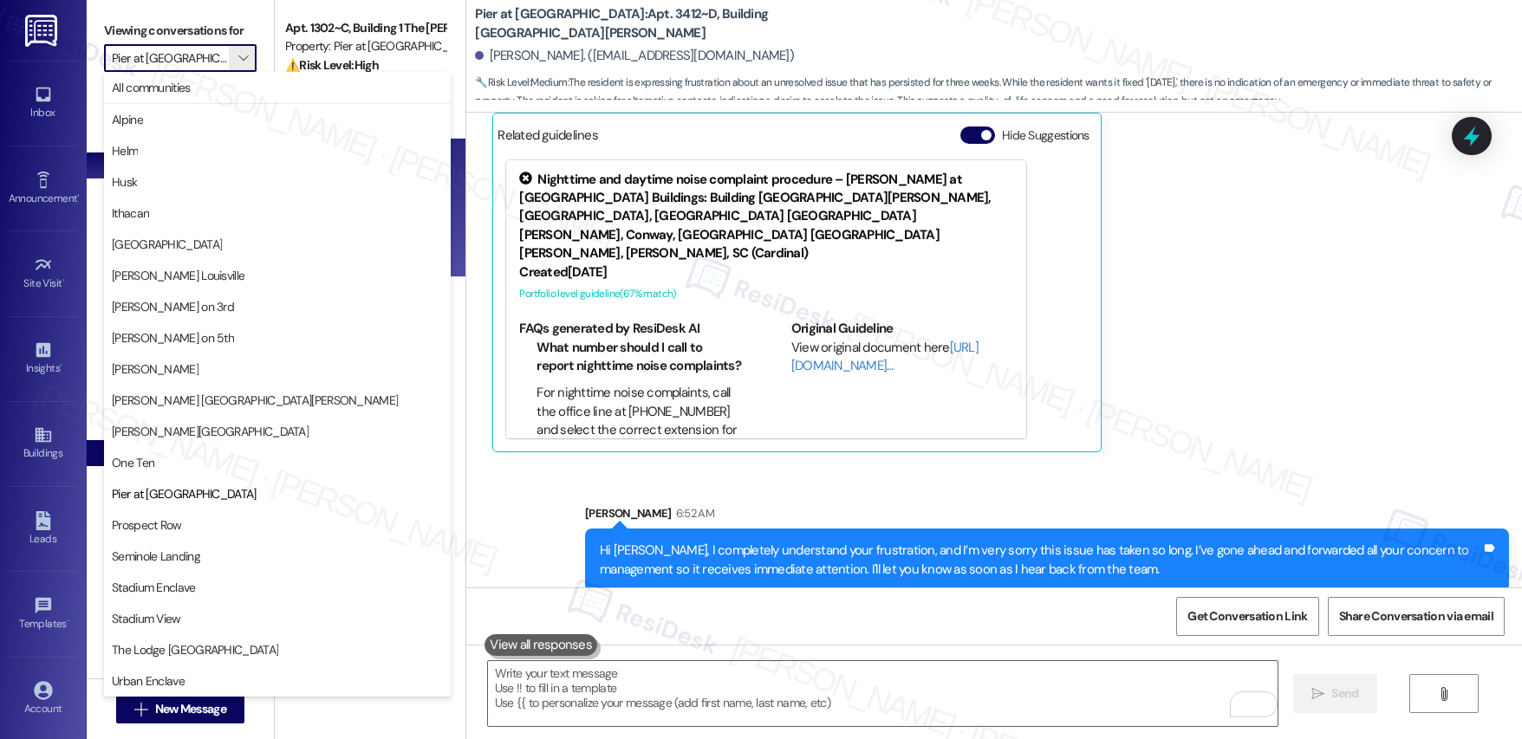
click at [173, 463] on span "One Ten" at bounding box center [277, 462] width 331 height 17
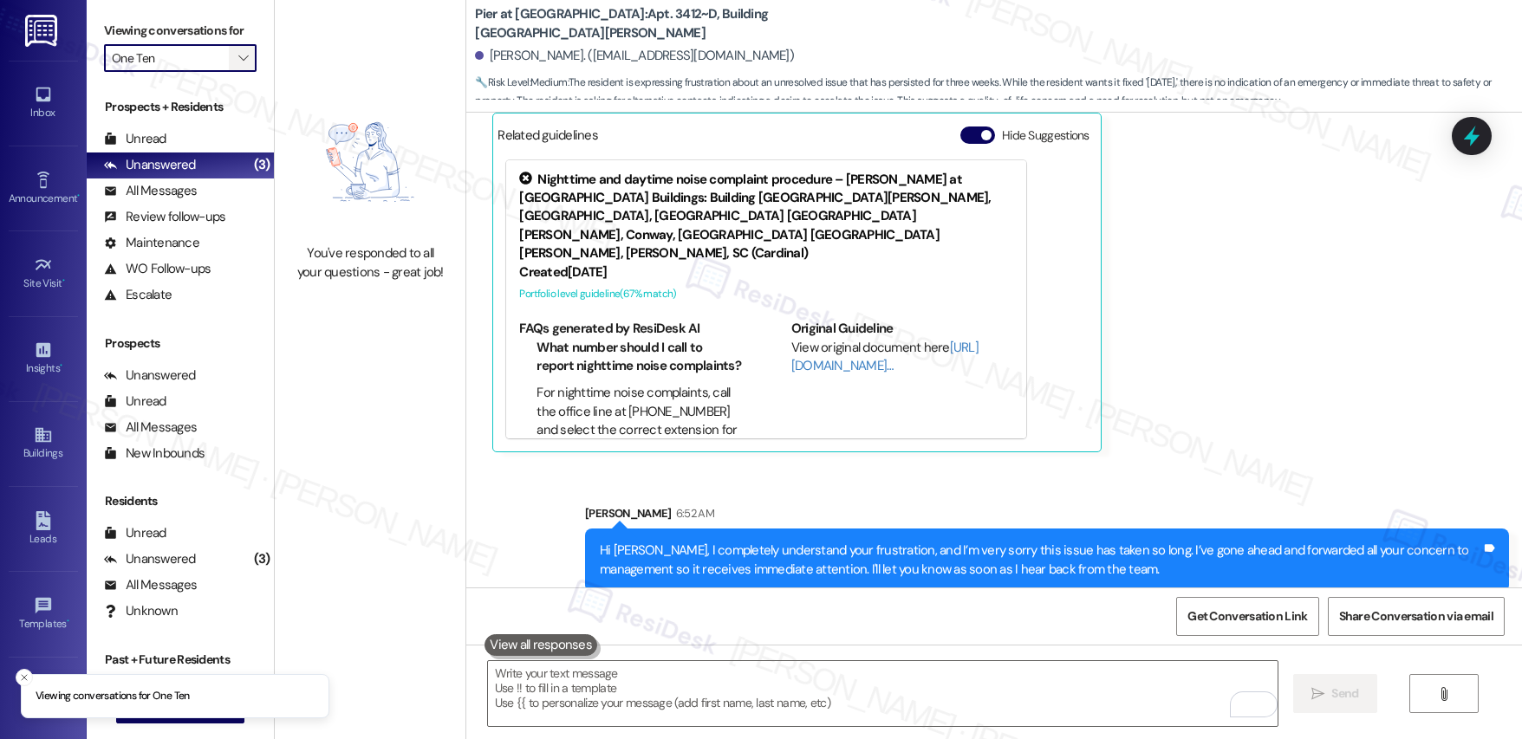
click at [235, 55] on span "" at bounding box center [243, 58] width 16 height 28
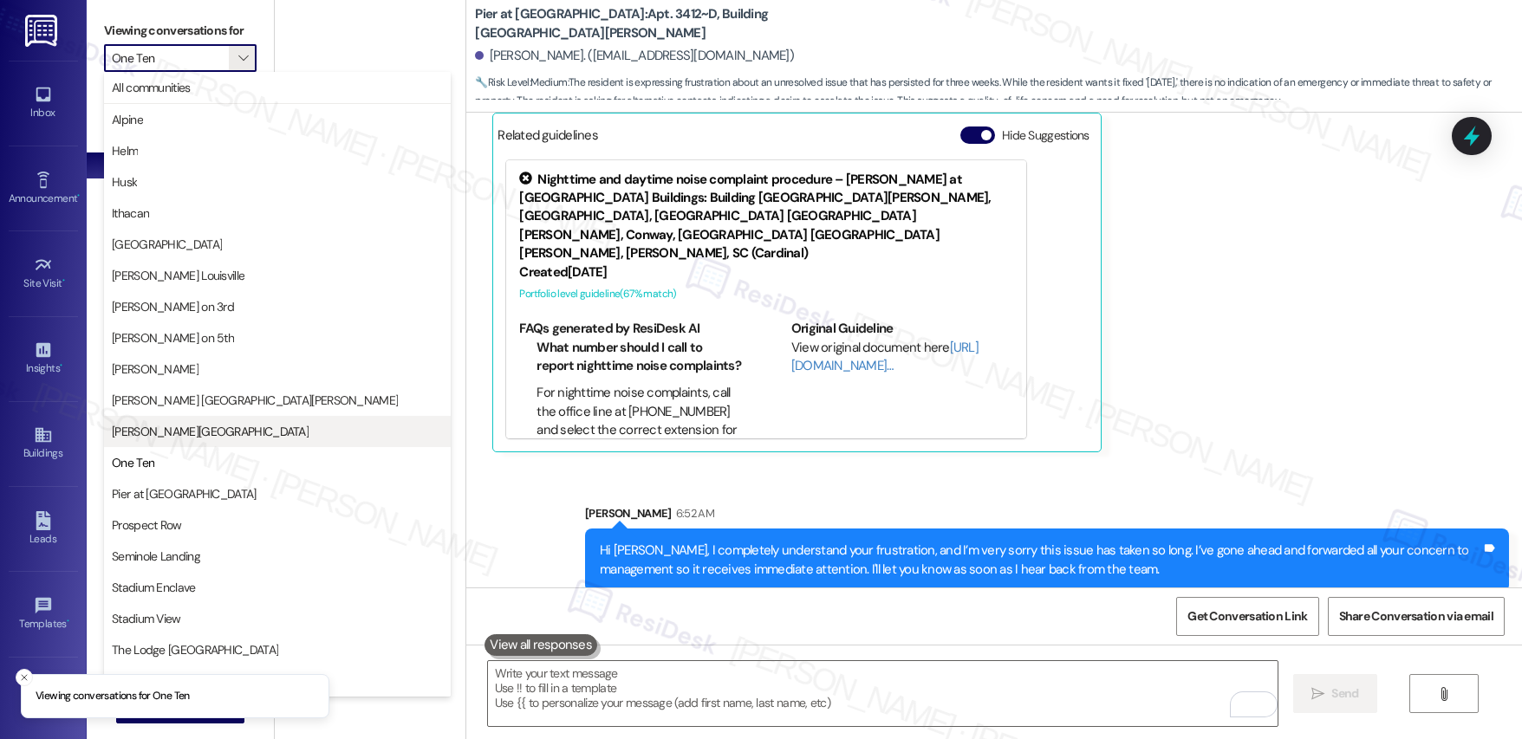
click at [168, 435] on span "Marshall Valley" at bounding box center [210, 431] width 197 height 17
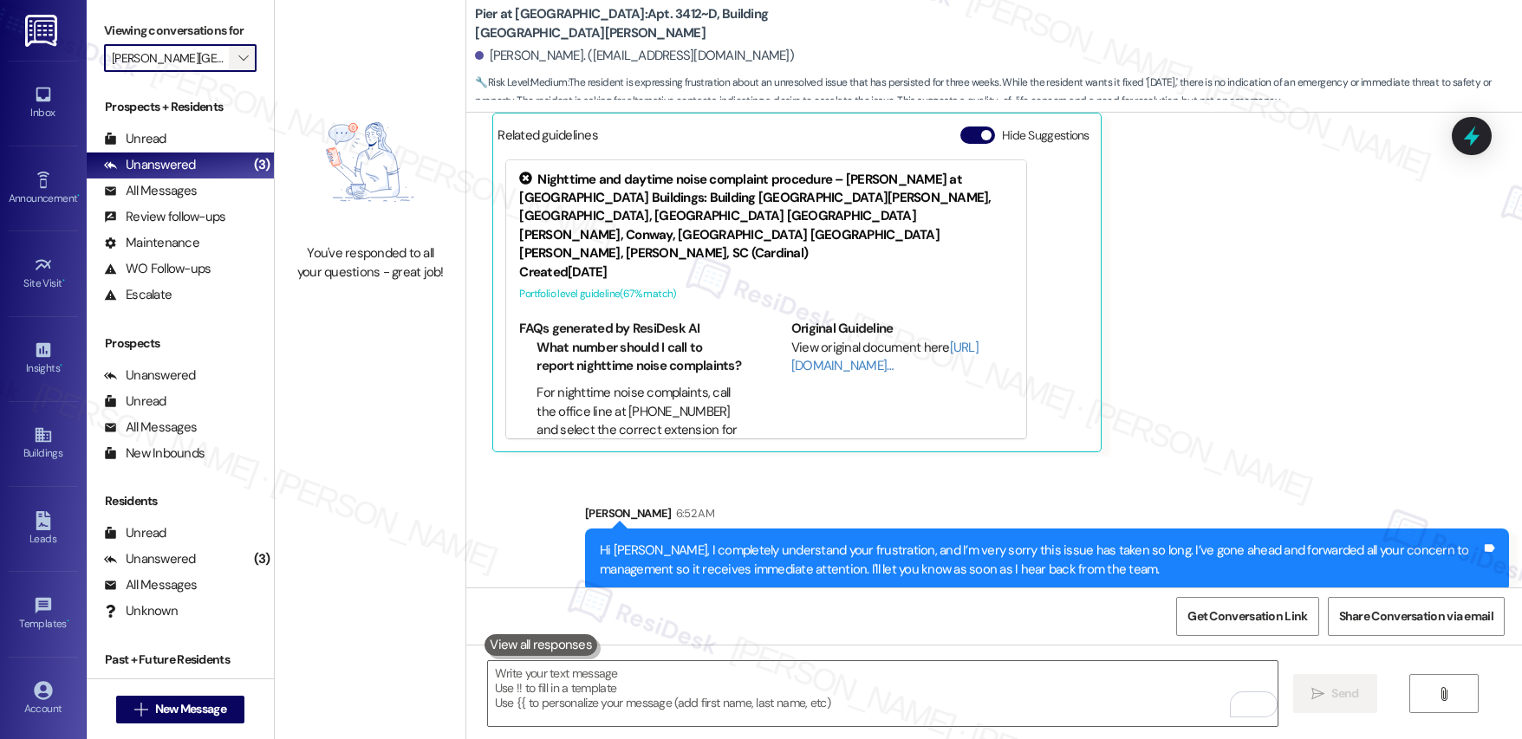
click at [239, 49] on button "" at bounding box center [243, 58] width 28 height 28
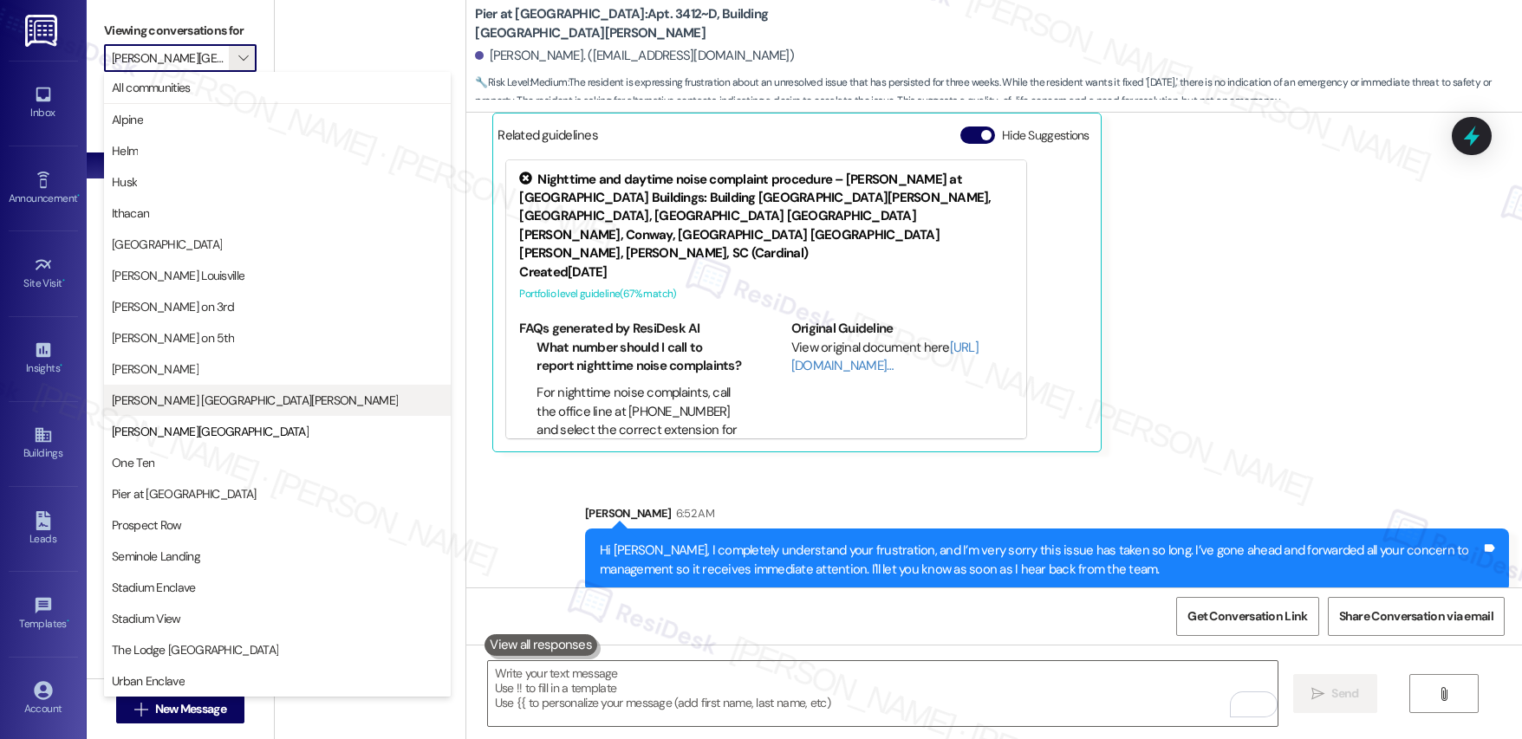
click at [178, 397] on span "Marshall St. Louis" at bounding box center [255, 400] width 286 height 17
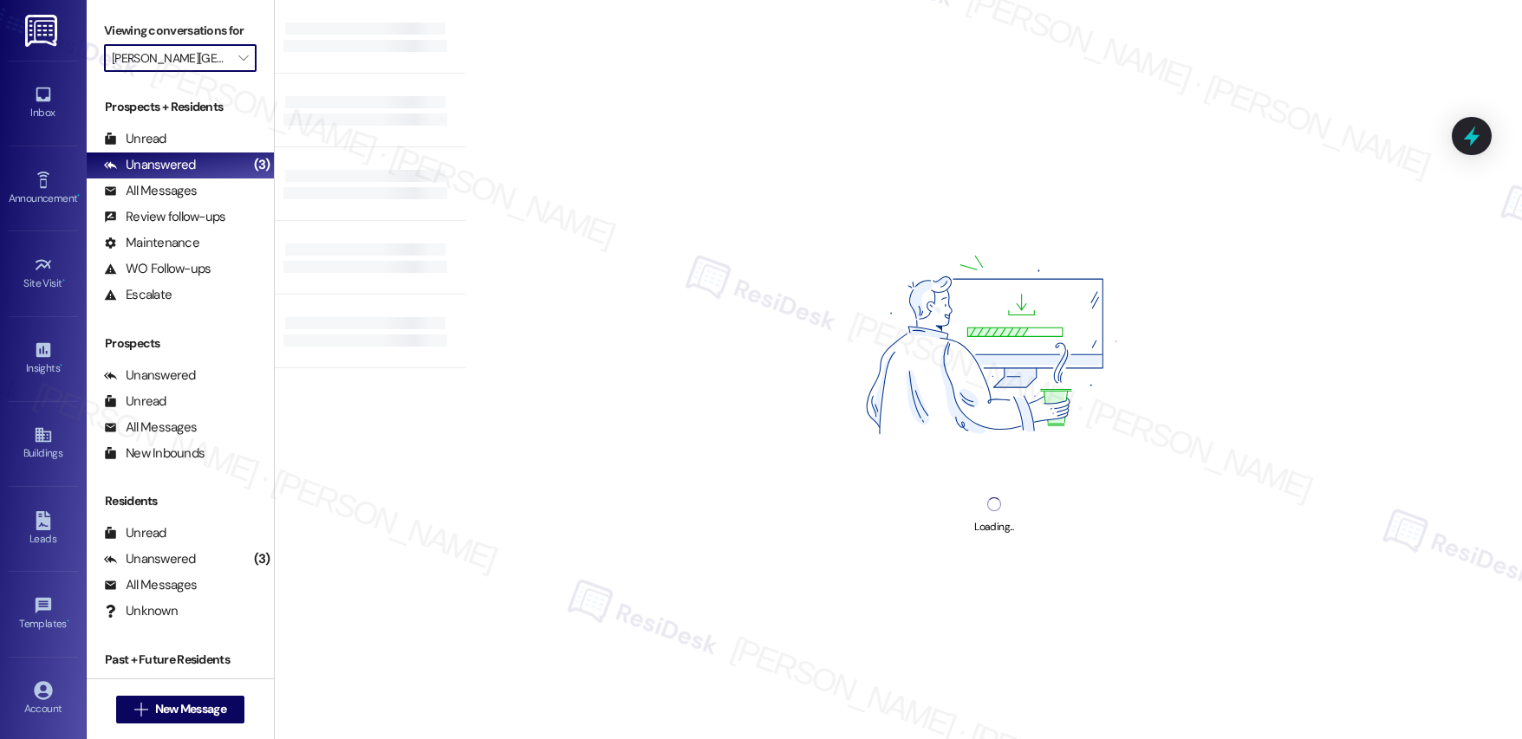
type input "Marshall St. Louis"
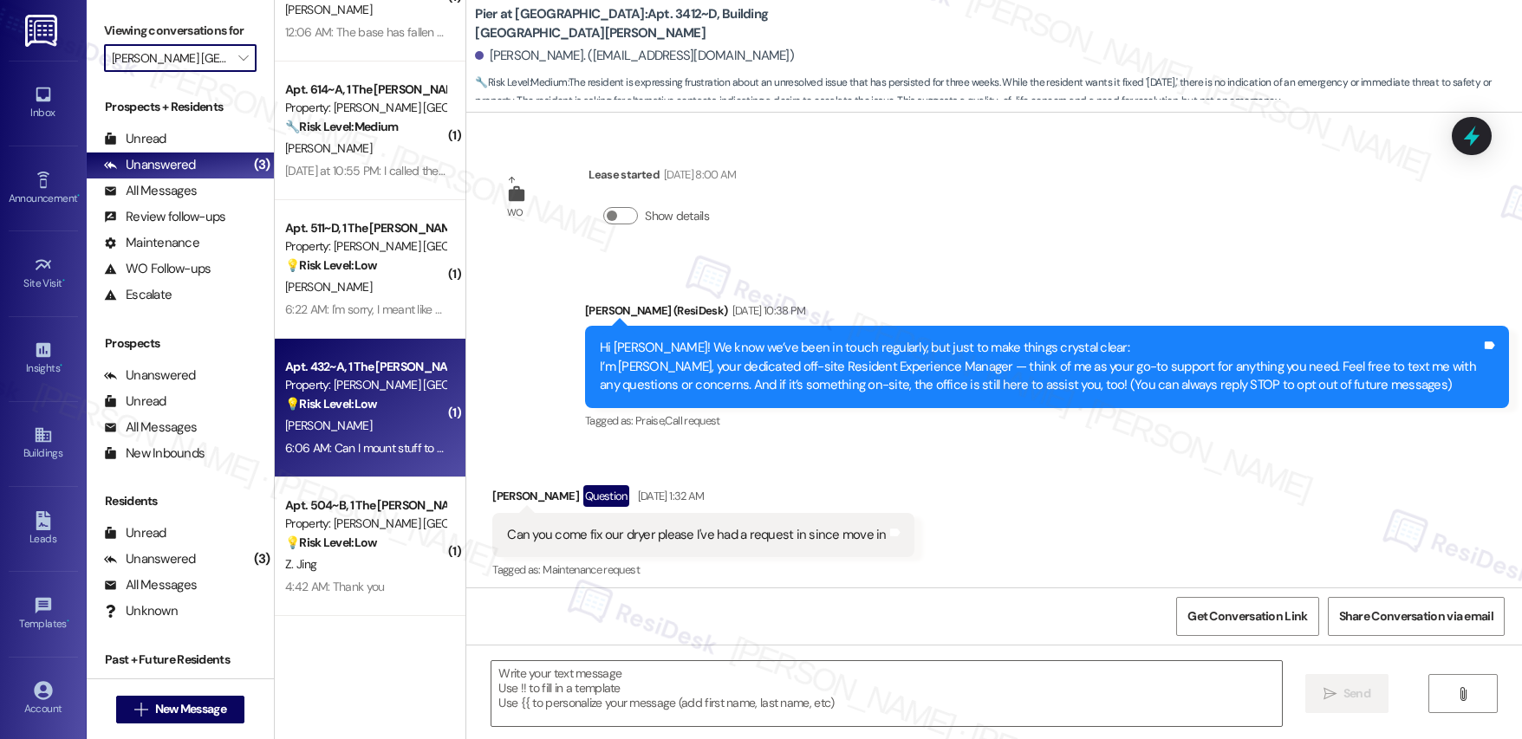
scroll to position [6903, 0]
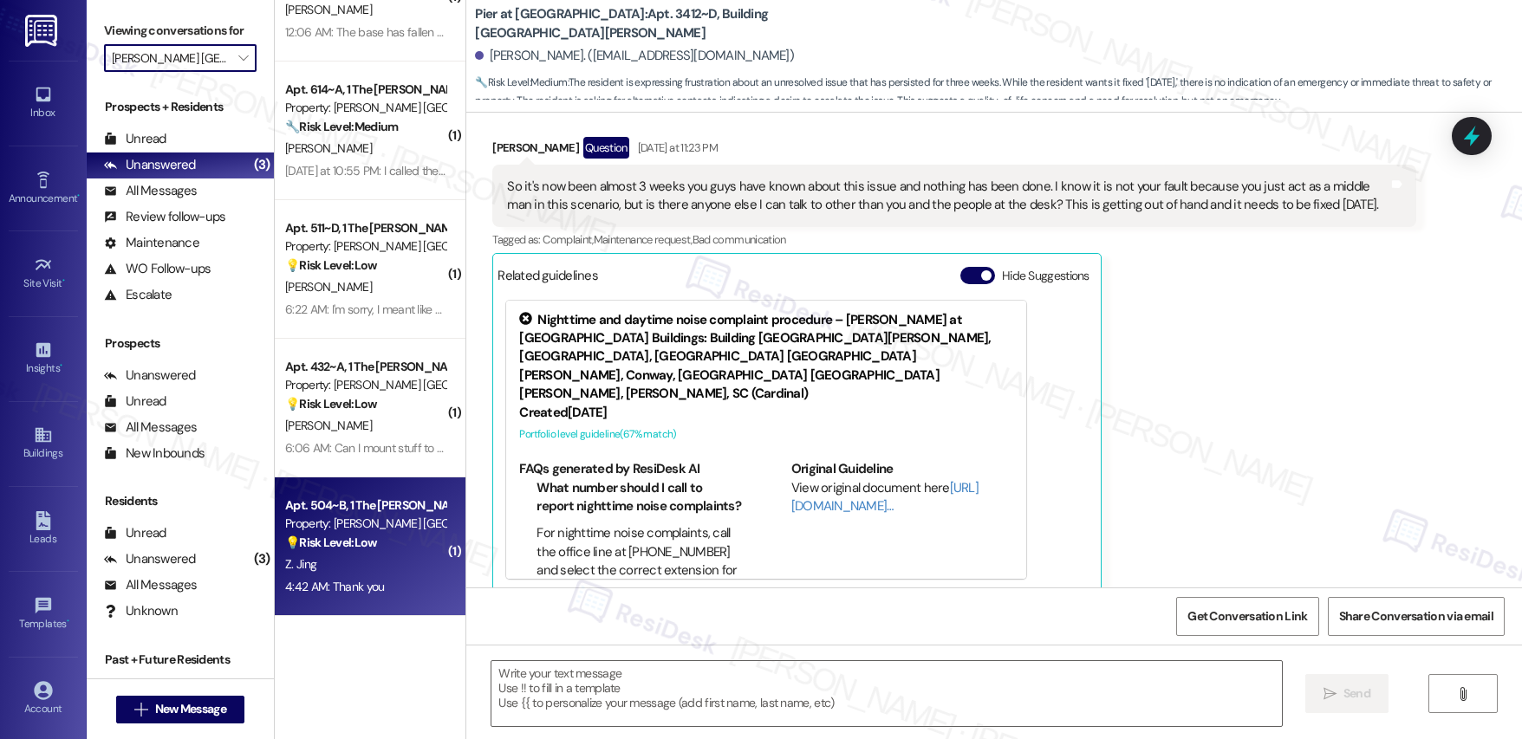
type textarea "Fetching suggested responses. Please feel free to read through the conversation…"
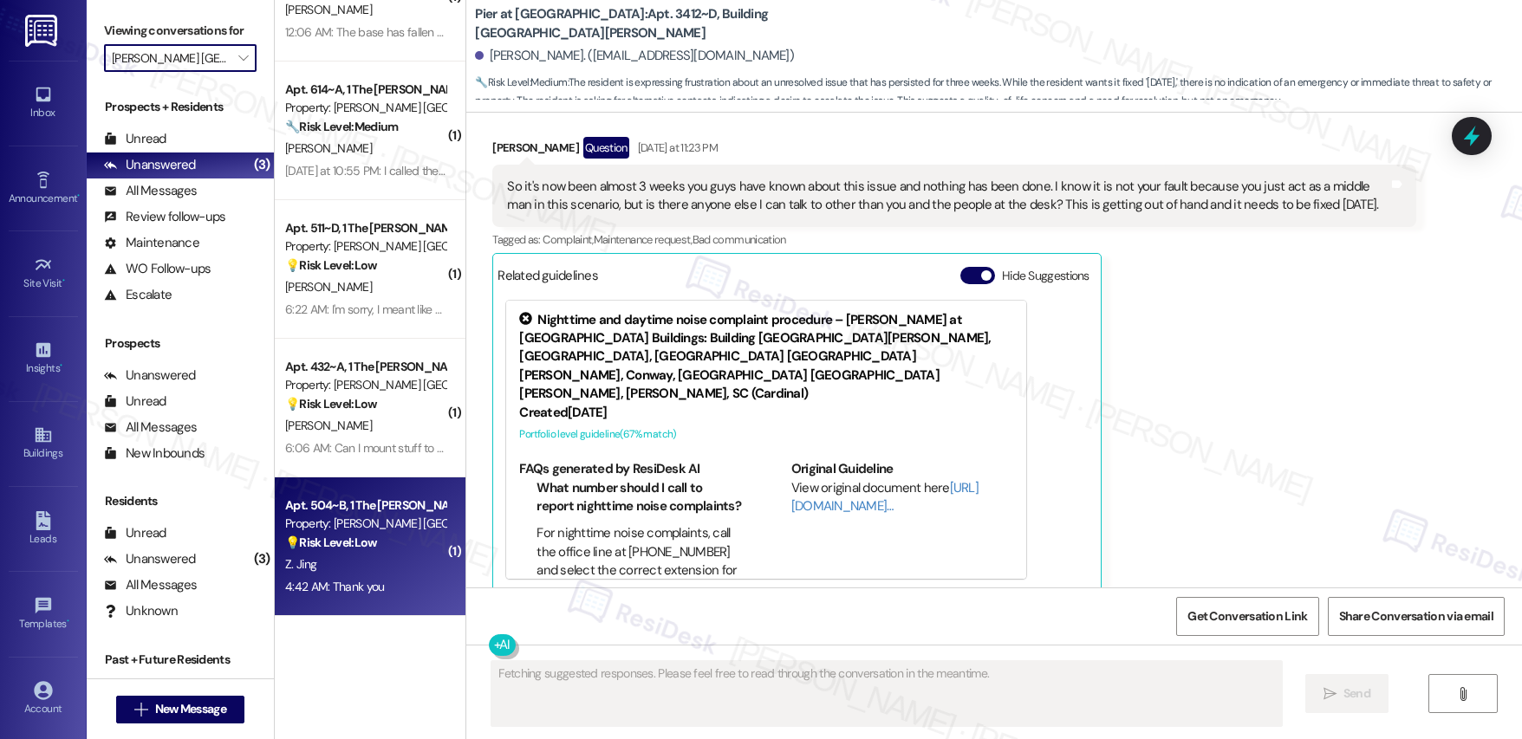
click at [394, 592] on div "4:42 AM: Thank you 4:42 AM: Thank you" at bounding box center [365, 587] width 164 height 22
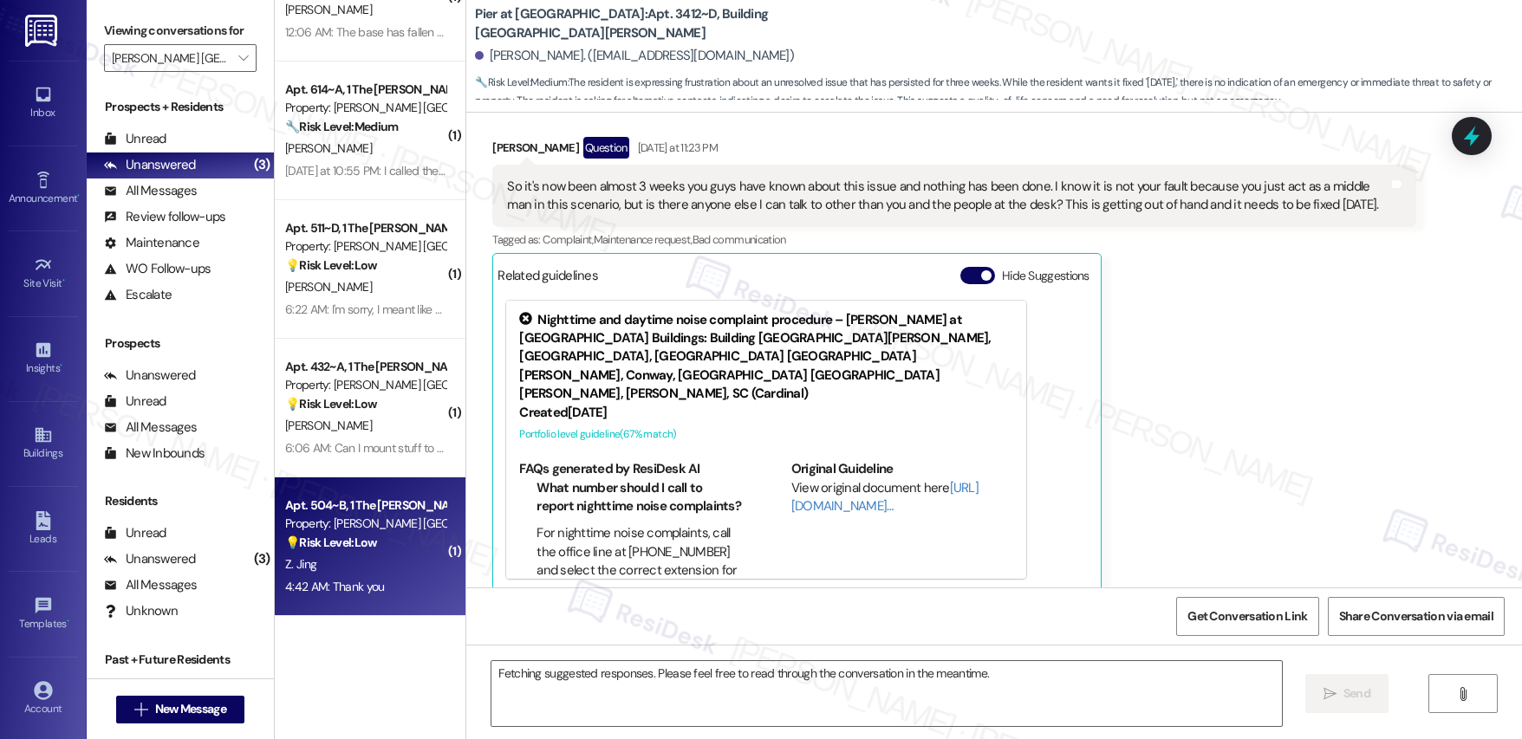
click at [393, 592] on div "4:42 AM: Thank you 4:42 AM: Thank you" at bounding box center [365, 587] width 164 height 22
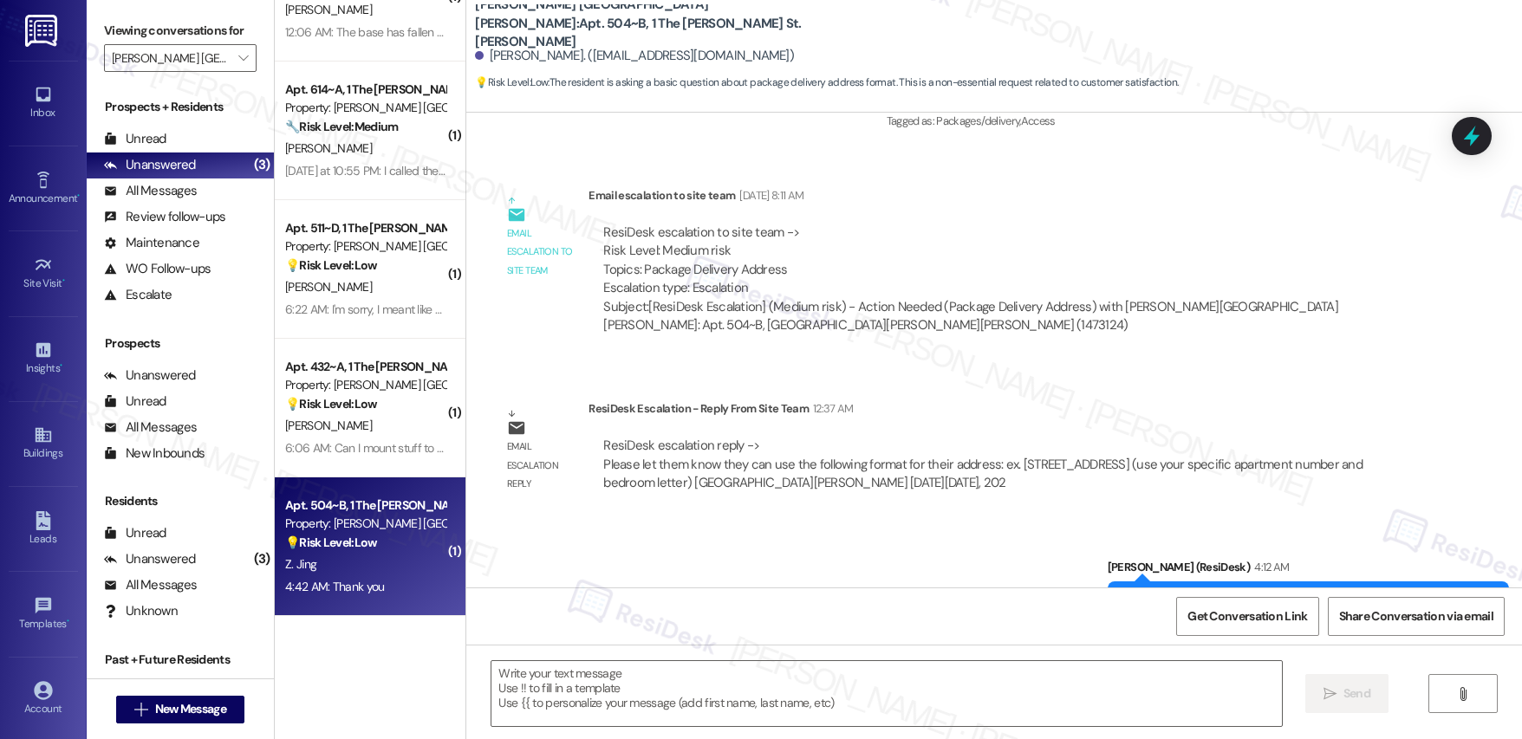
type textarea "Fetching suggested responses. Please feel free to read through the conversation…"
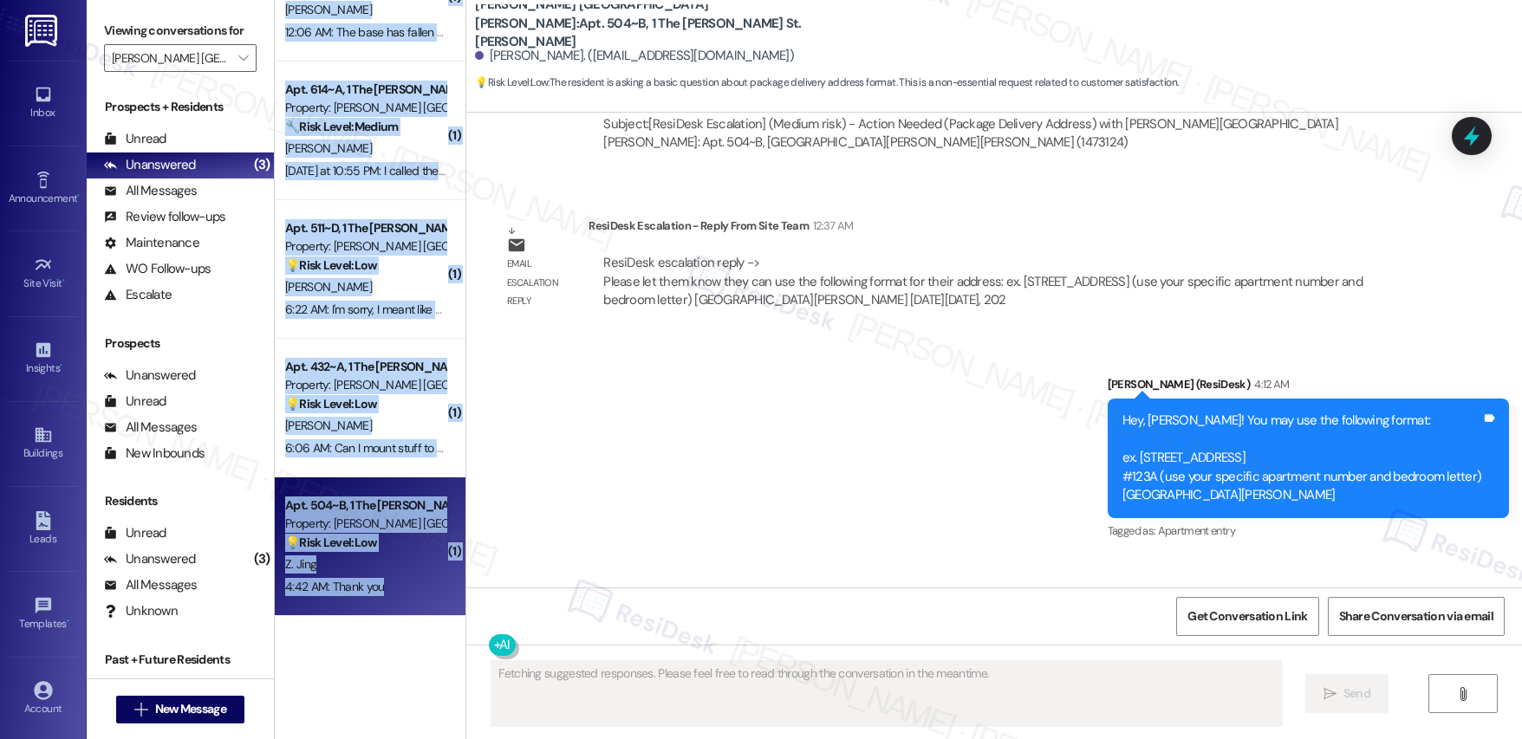
scroll to position [922, 0]
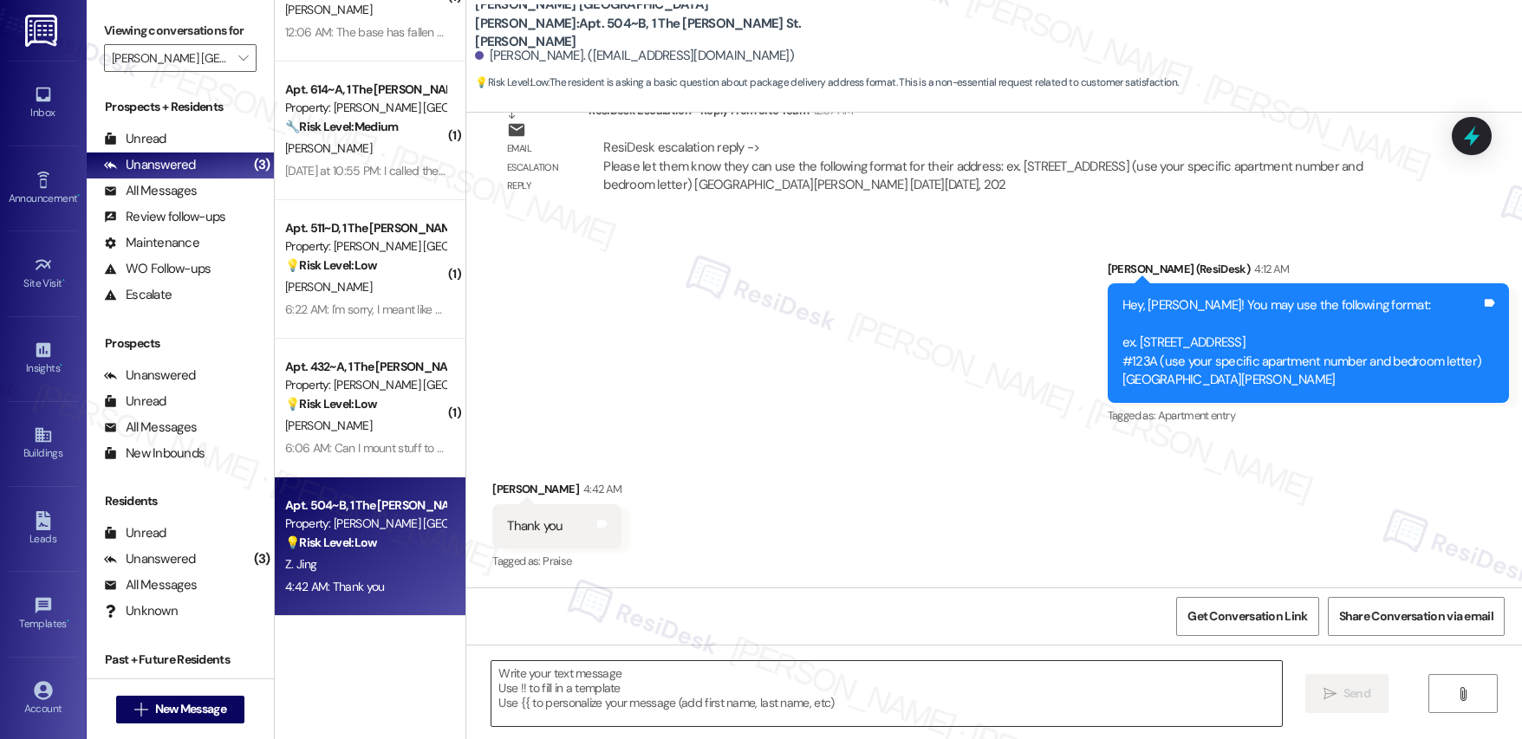
click at [608, 694] on textarea at bounding box center [886, 693] width 790 height 65
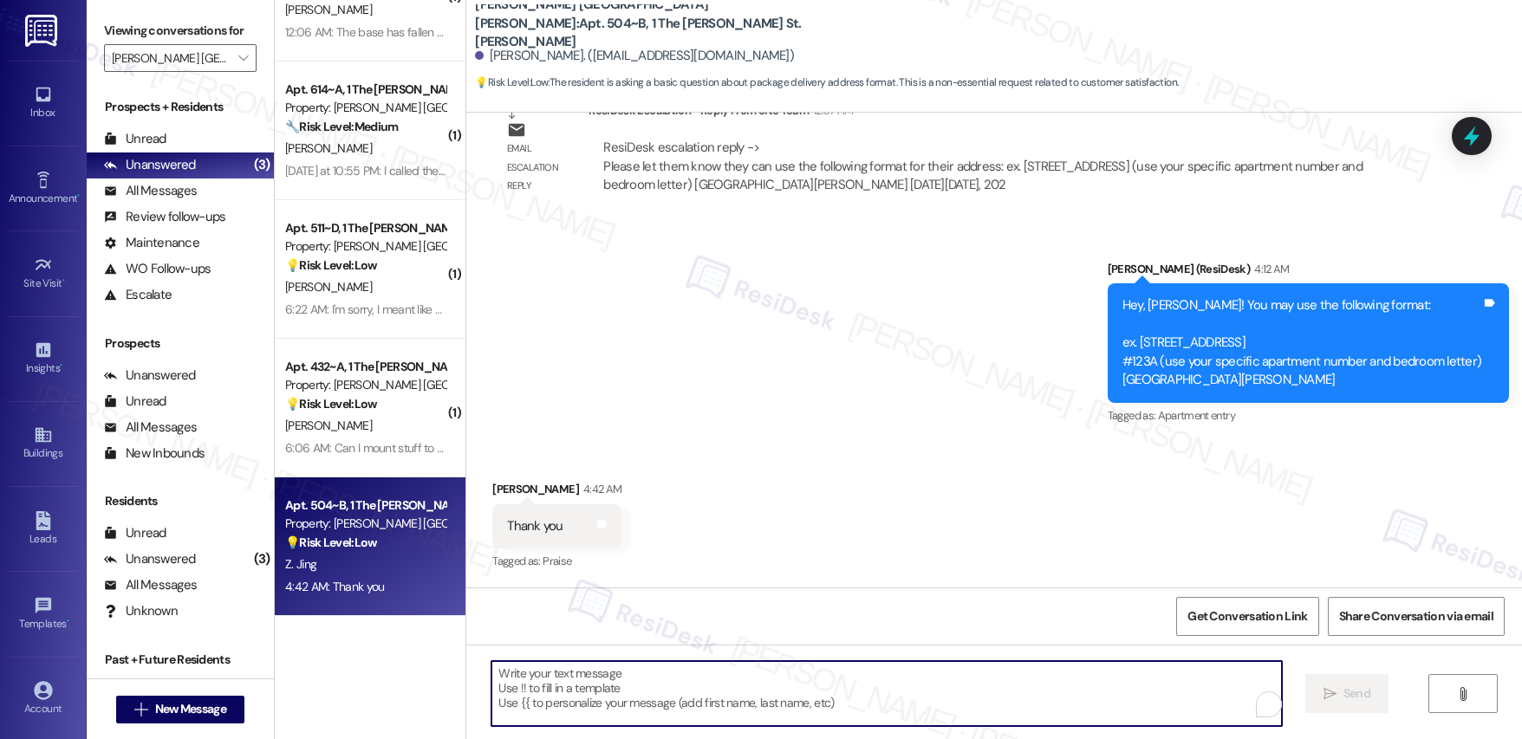
click at [611, 693] on textarea "To enrich screen reader interactions, please activate Accessibility in Grammarl…" at bounding box center [886, 693] width 790 height 65
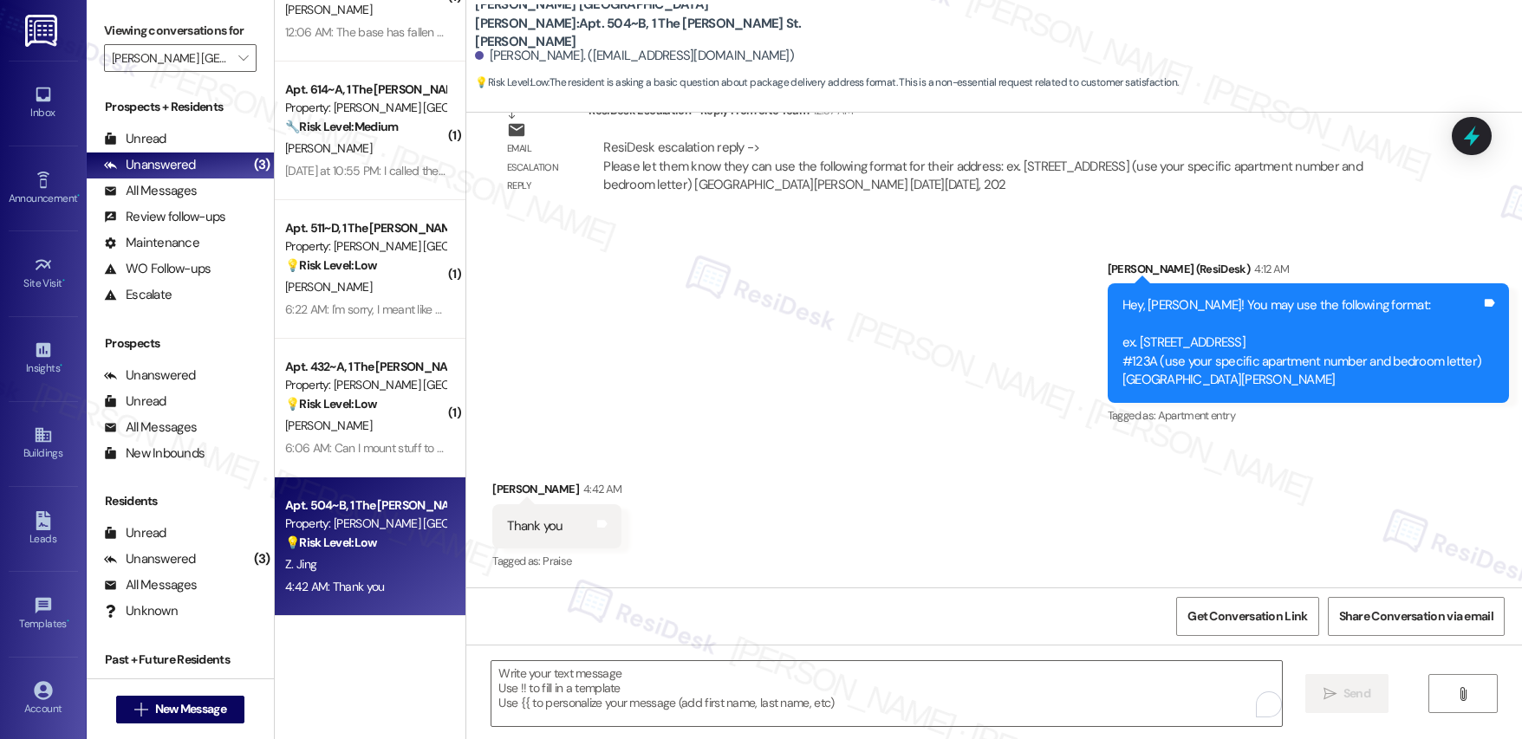
click at [504, 487] on div "Zhenghan Jing 4:42 AM" at bounding box center [556, 492] width 129 height 24
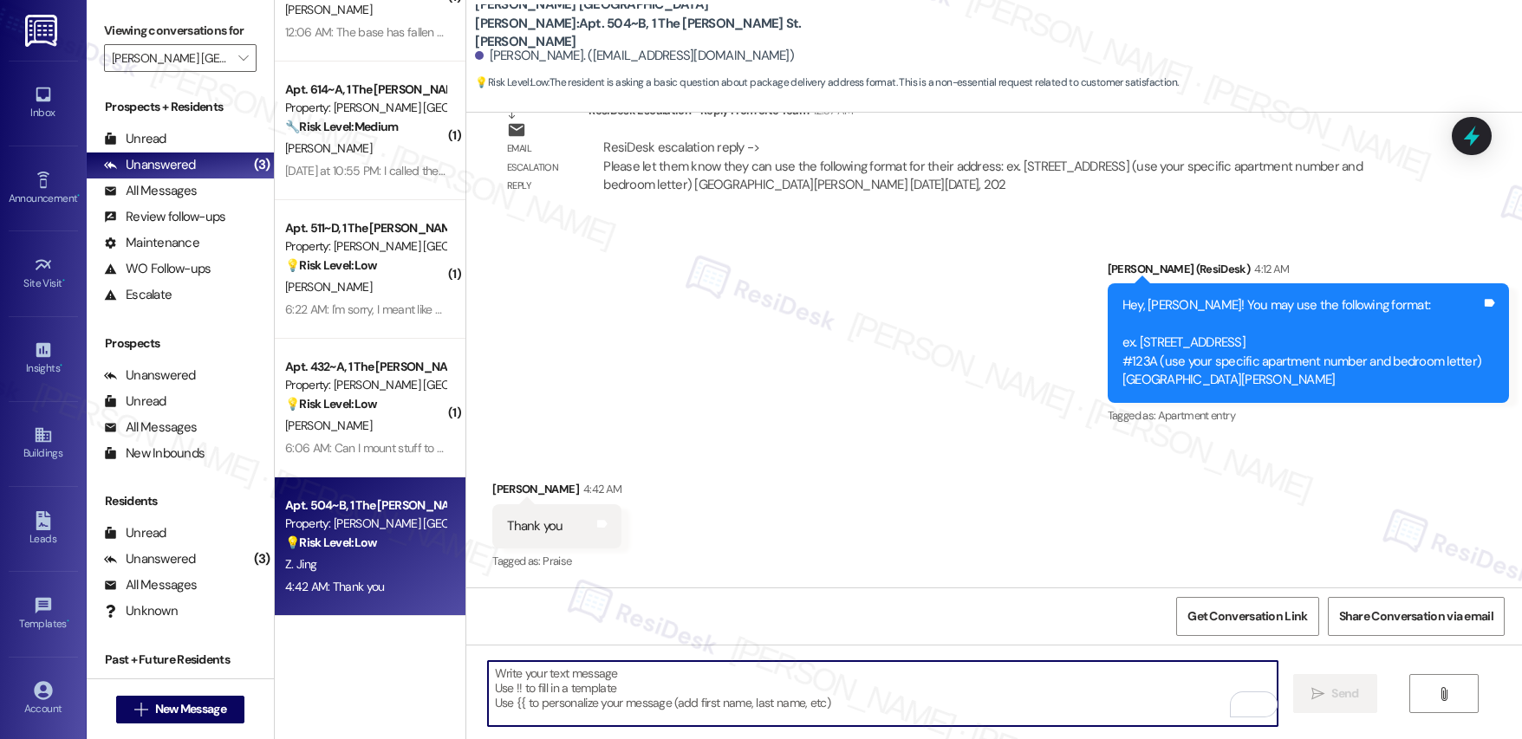
click at [546, 680] on textarea "To enrich screen reader interactions, please activate Accessibility in Grammarl…" at bounding box center [883, 693] width 790 height 65
type textarea "You're welcome!"
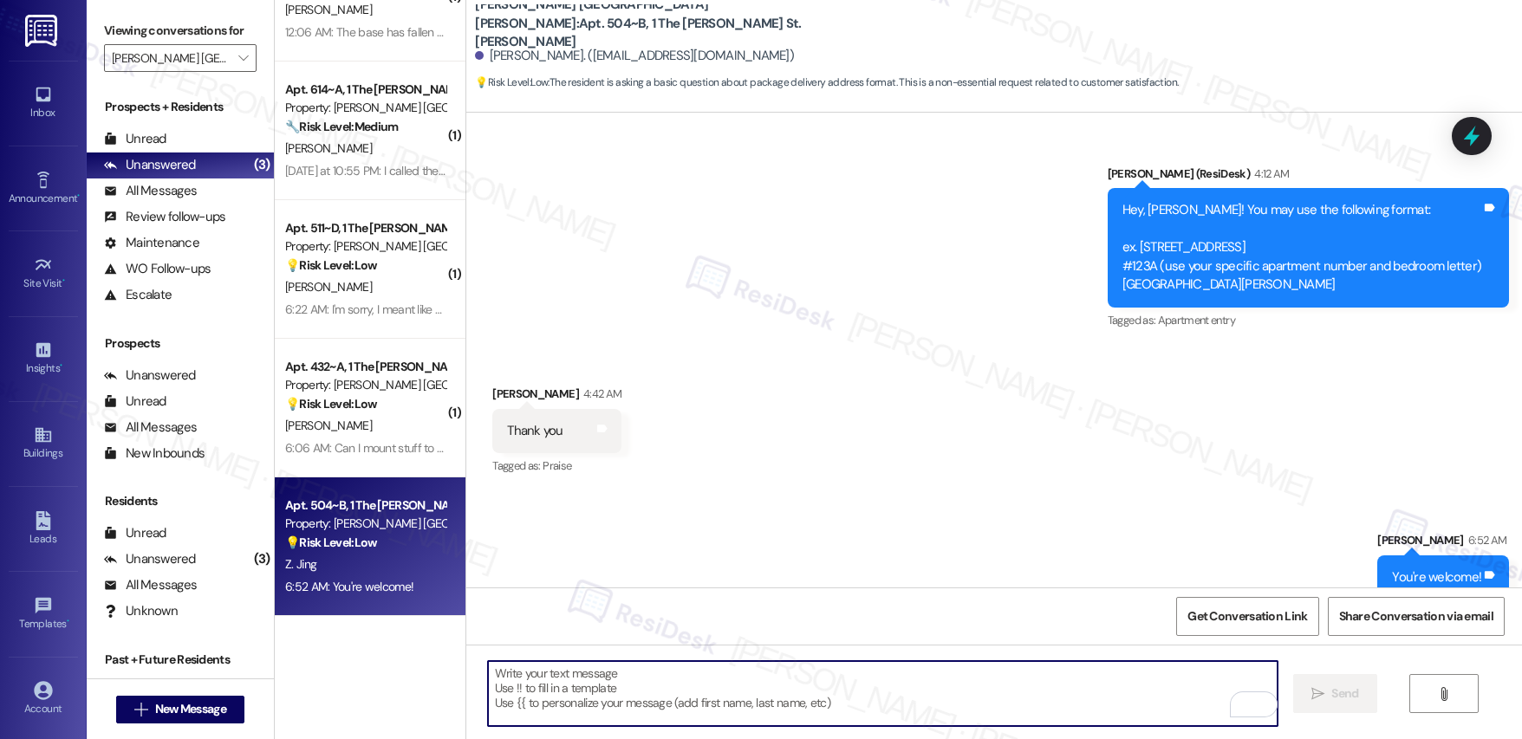
scroll to position [1044, 0]
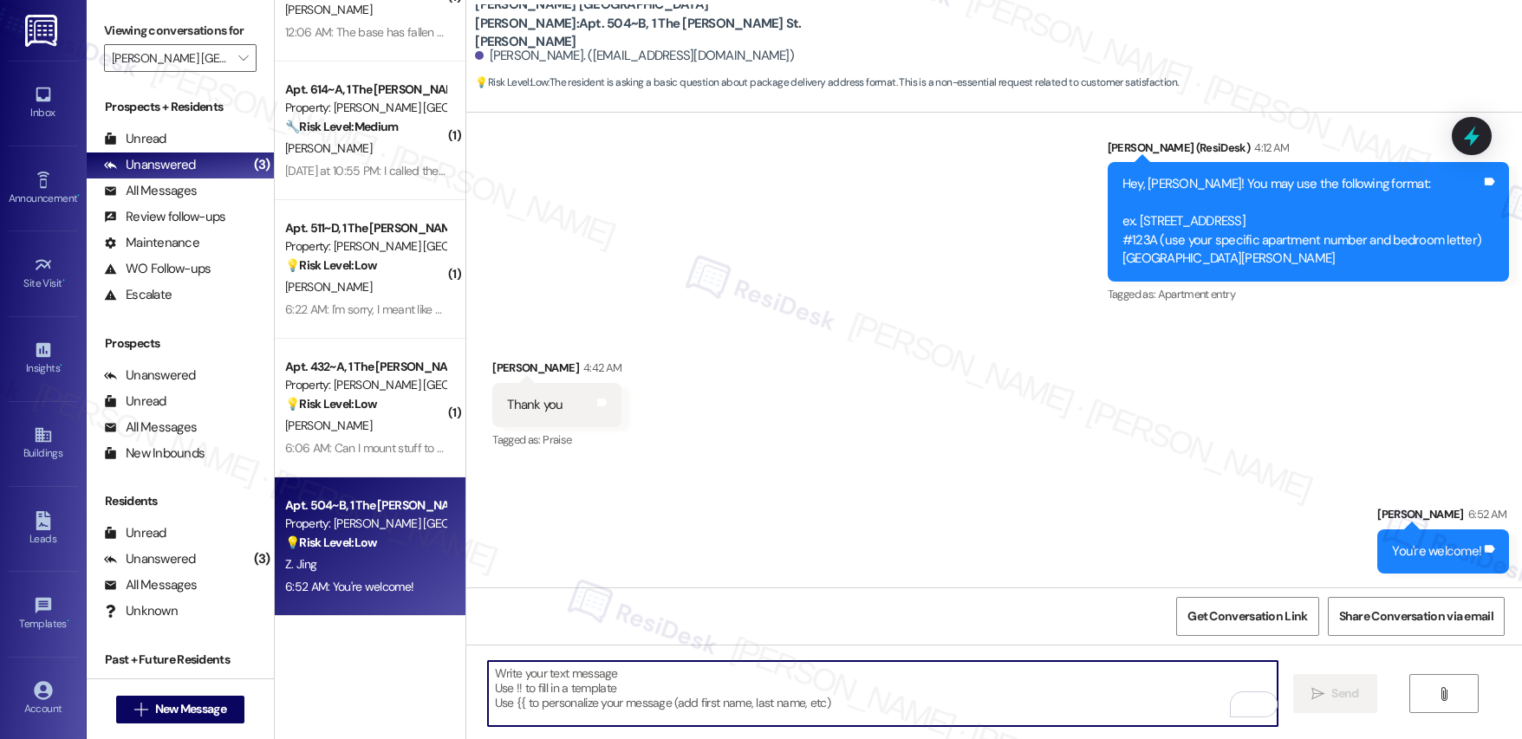
click at [838, 672] on textarea "To enrich screen reader interactions, please activate Accessibility in Grammarl…" at bounding box center [883, 693] width 790 height 65
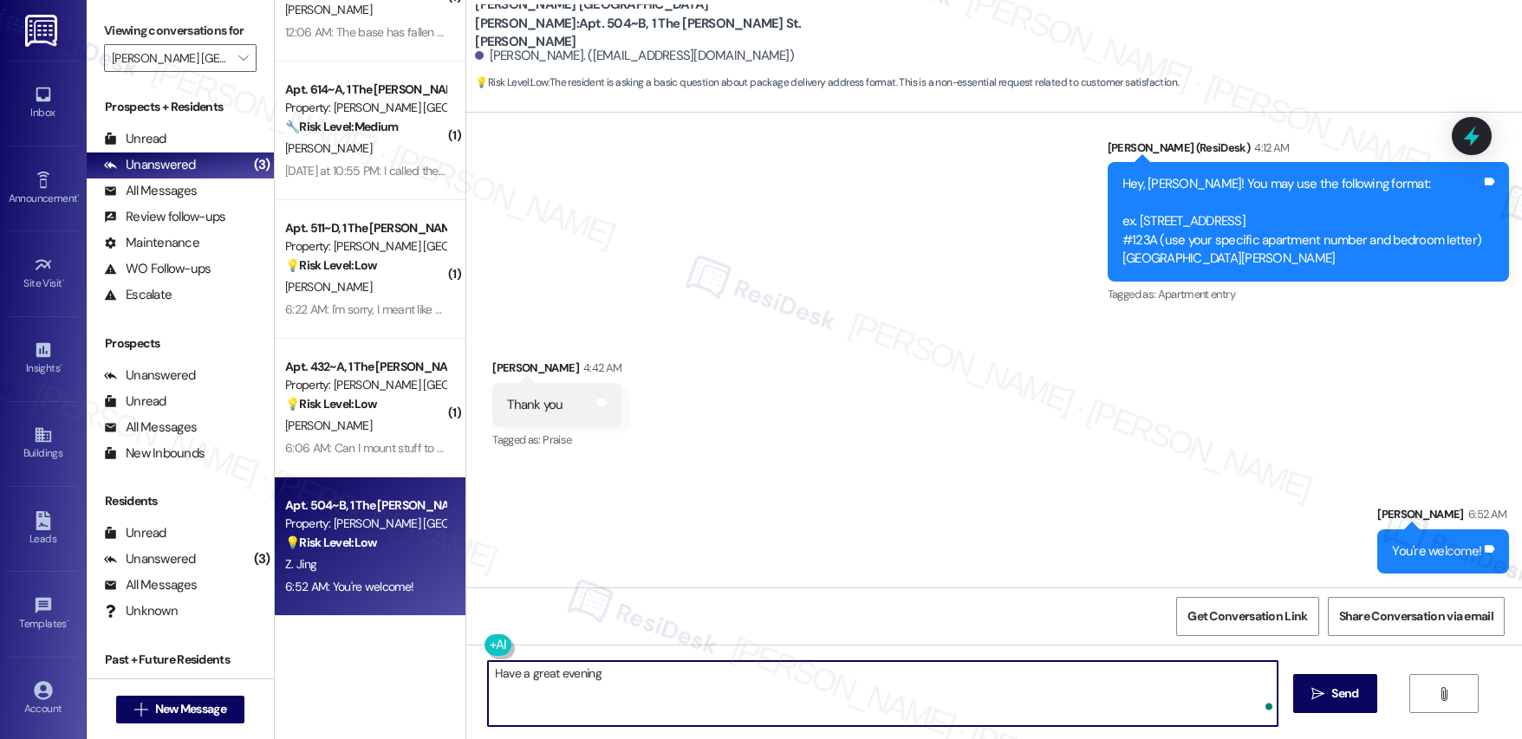
type textarea "Have a great evening!"
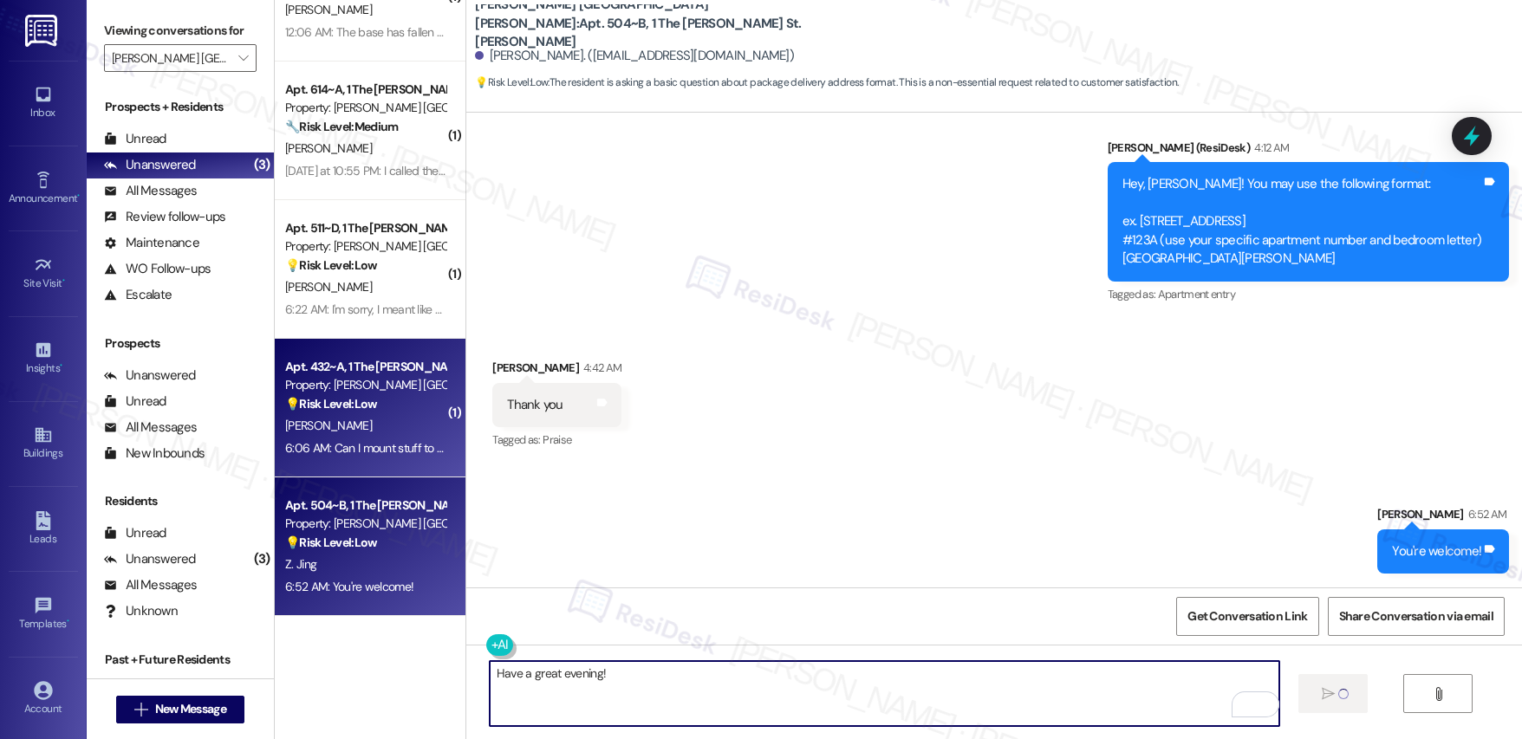
click at [387, 417] on div "S. Olivieri-Martinez" at bounding box center [365, 426] width 164 height 22
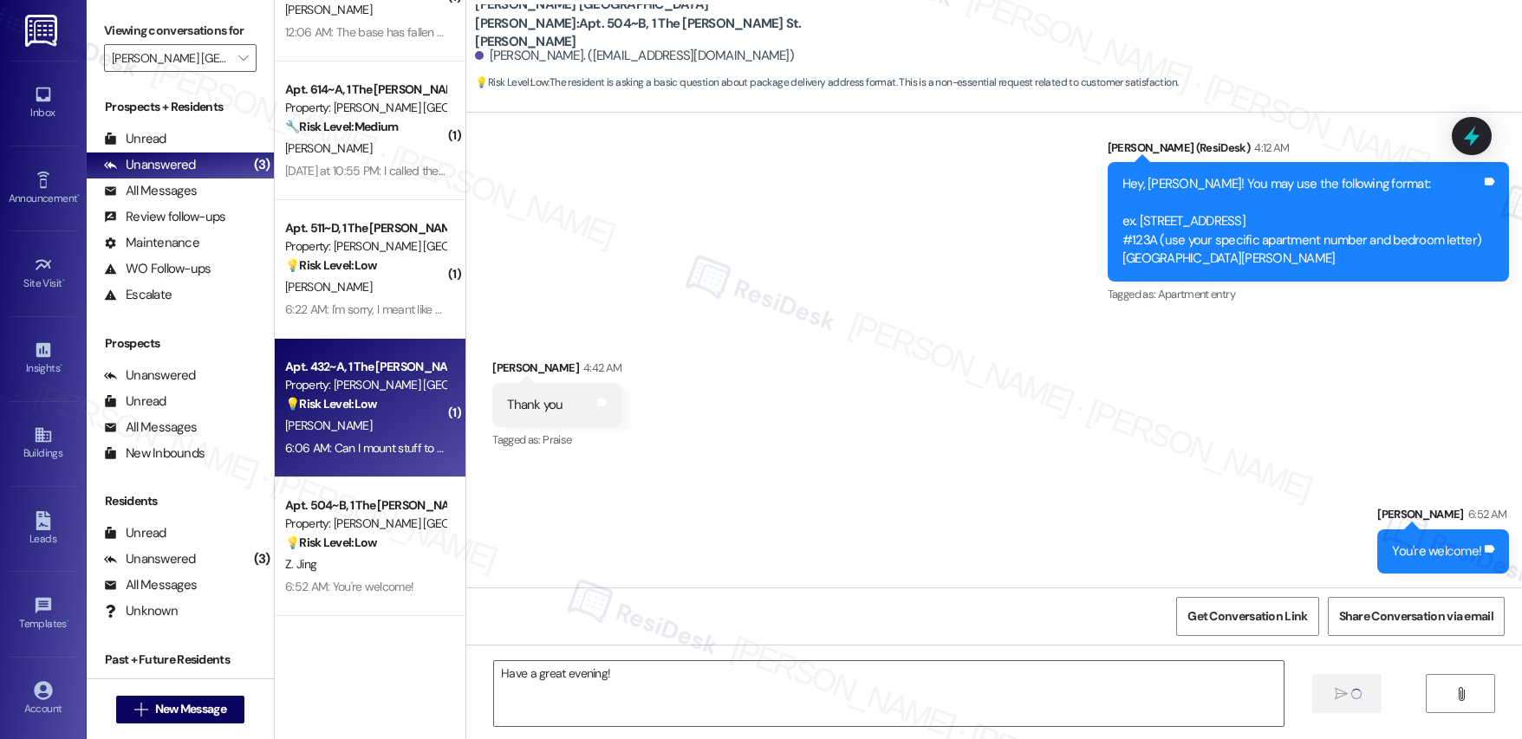
type textarea "Fetching suggested responses. Please feel free to read through the conversation…"
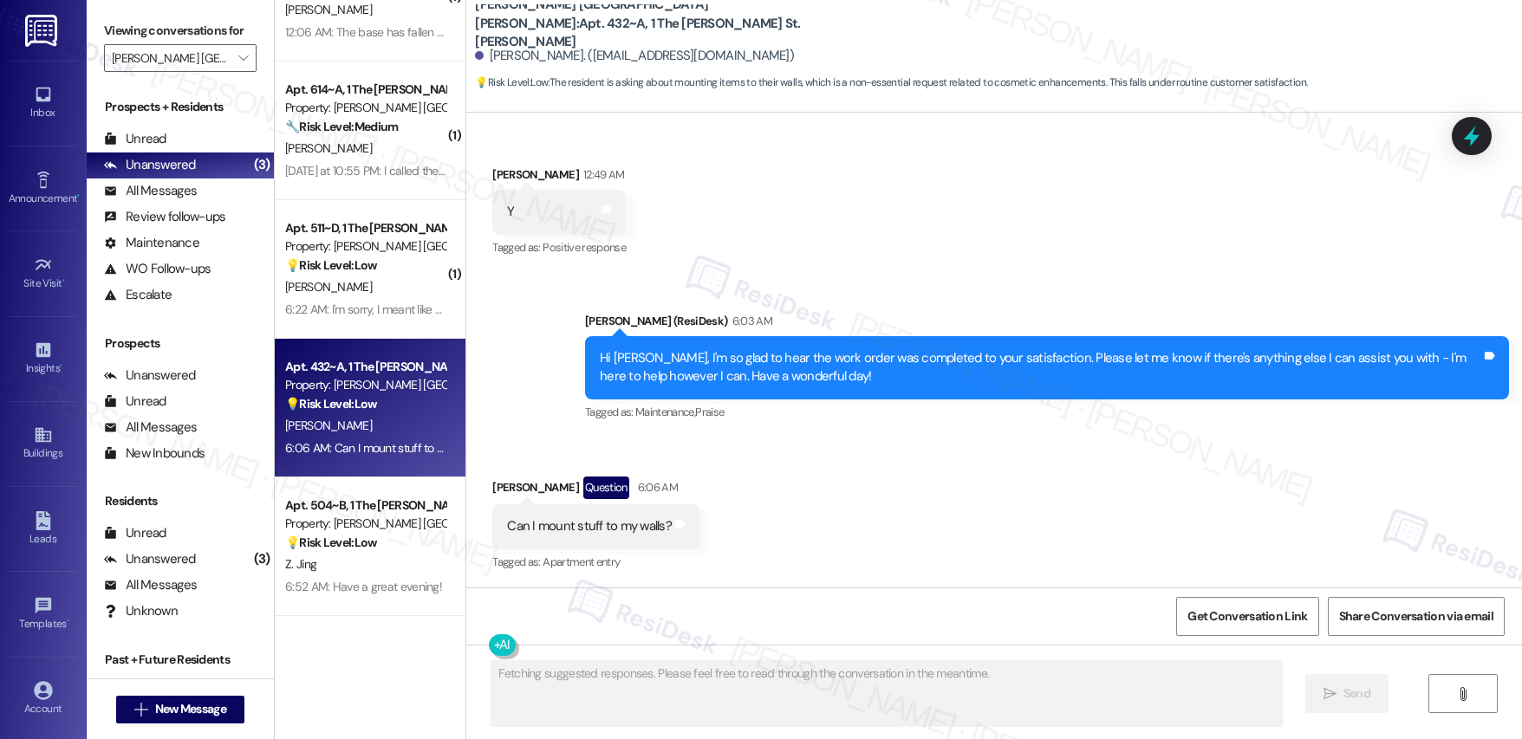
scroll to position [663, 0]
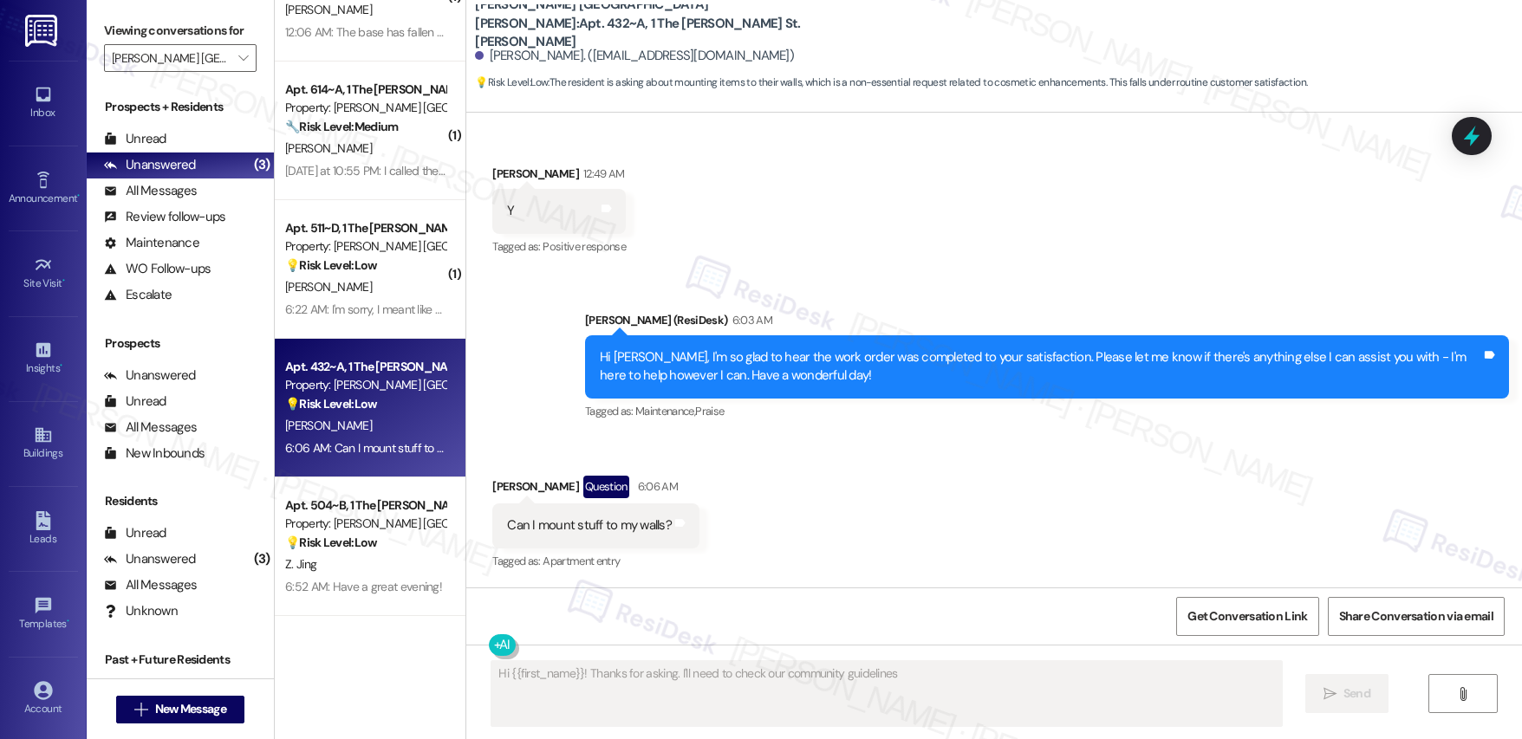
click at [698, 685] on textarea "Fetching suggested responses. Please feel free to read through the conversation…" at bounding box center [886, 693] width 790 height 65
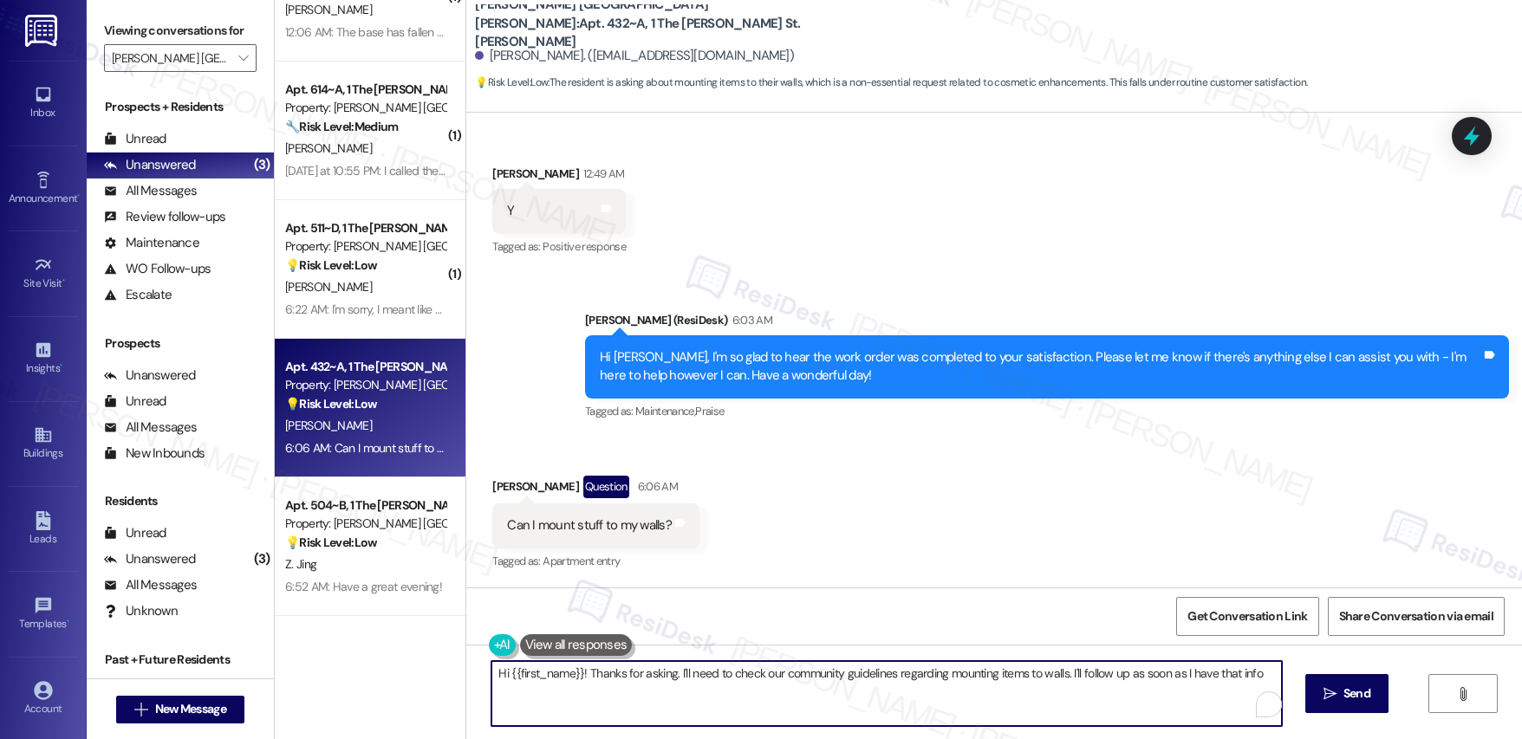
type textarea "Hi {{first_name}}! Thanks for asking. I'll need to check our community guidelin…"
click at [765, 682] on textarea "Hi {{first_name}}! Thanks for asking. I'll need to check our community guidelin…" at bounding box center [886, 693] width 790 height 65
click at [1343, 698] on span "Send" at bounding box center [1344, 694] width 27 height 18
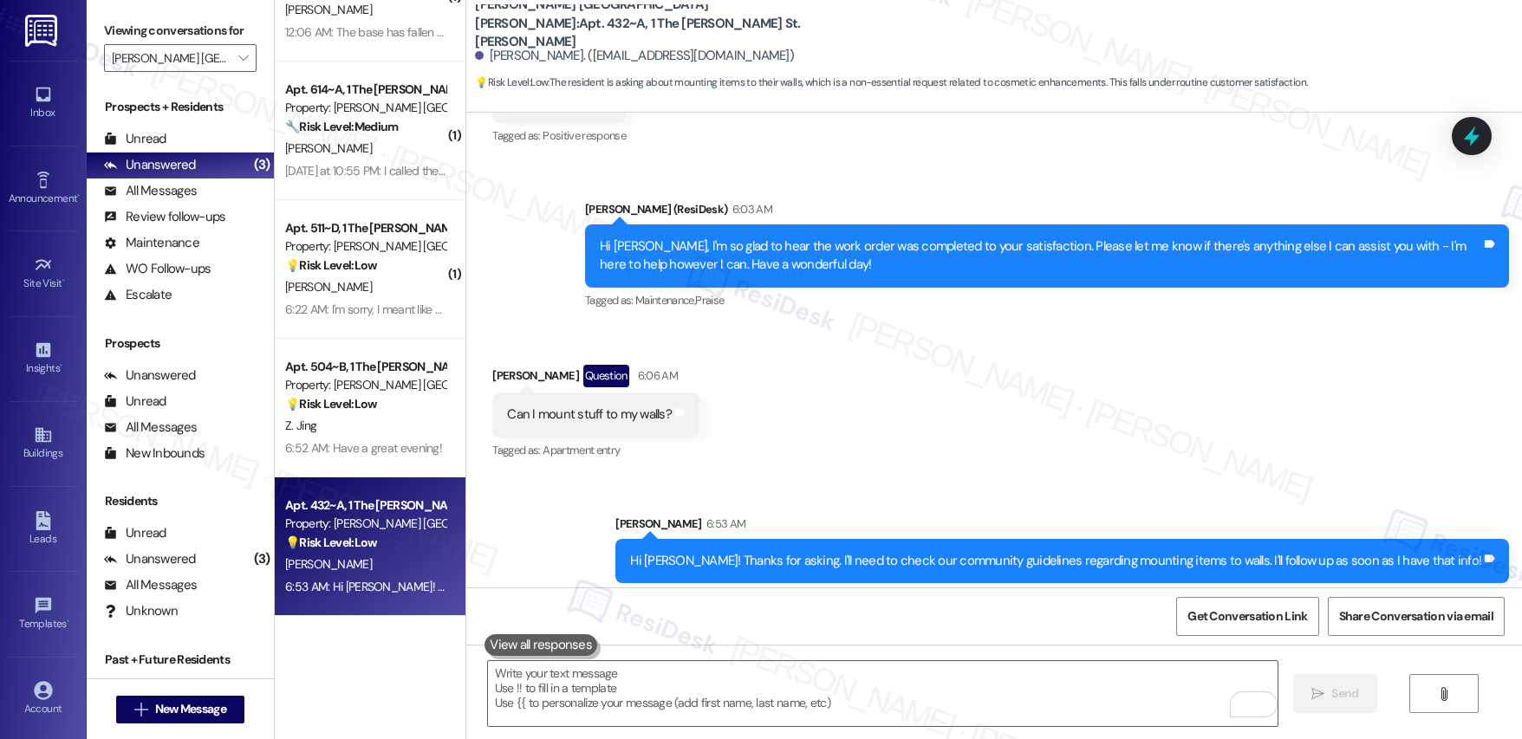
scroll to position [784, 0]
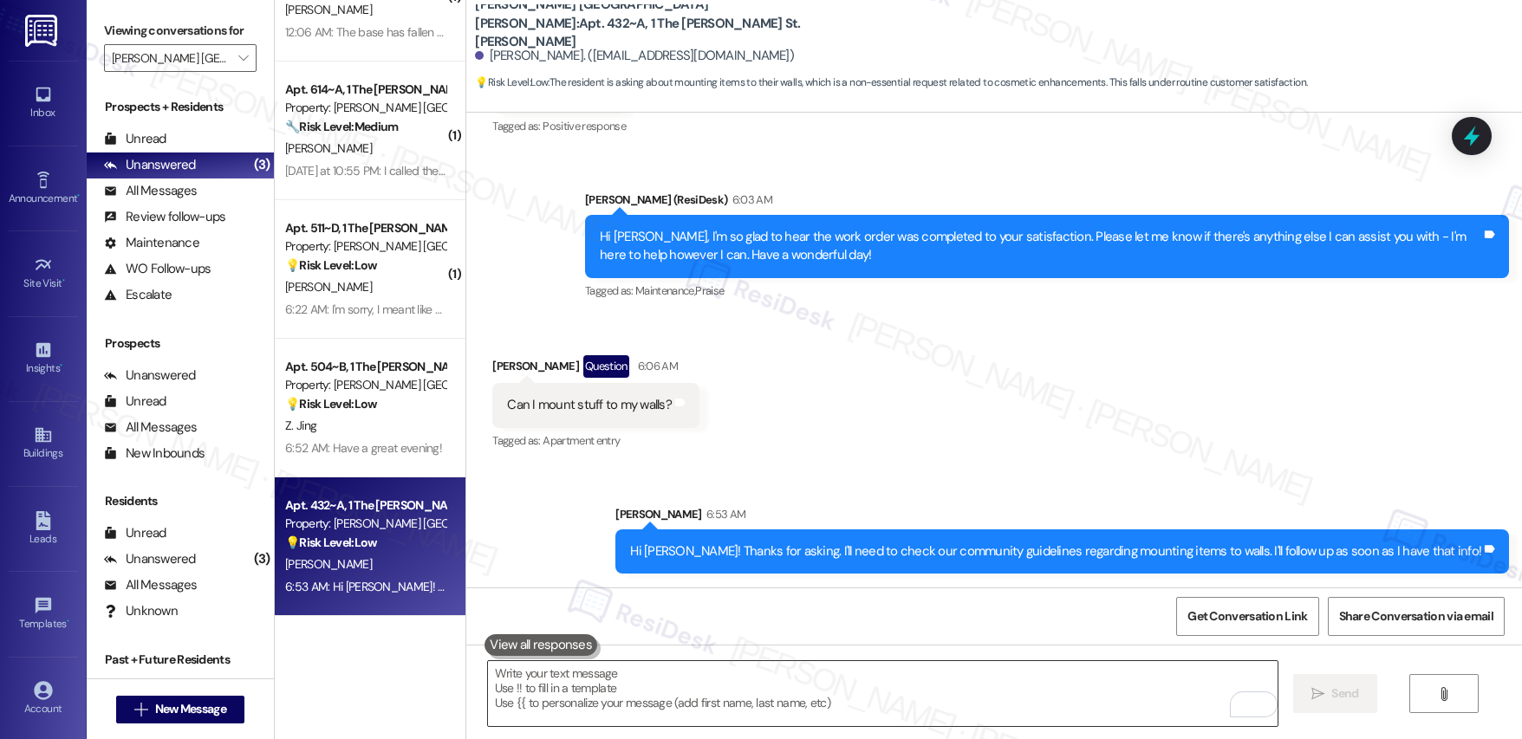
click at [1014, 719] on textarea "To enrich screen reader interactions, please activate Accessibility in Grammarl…" at bounding box center [883, 693] width 790 height 65
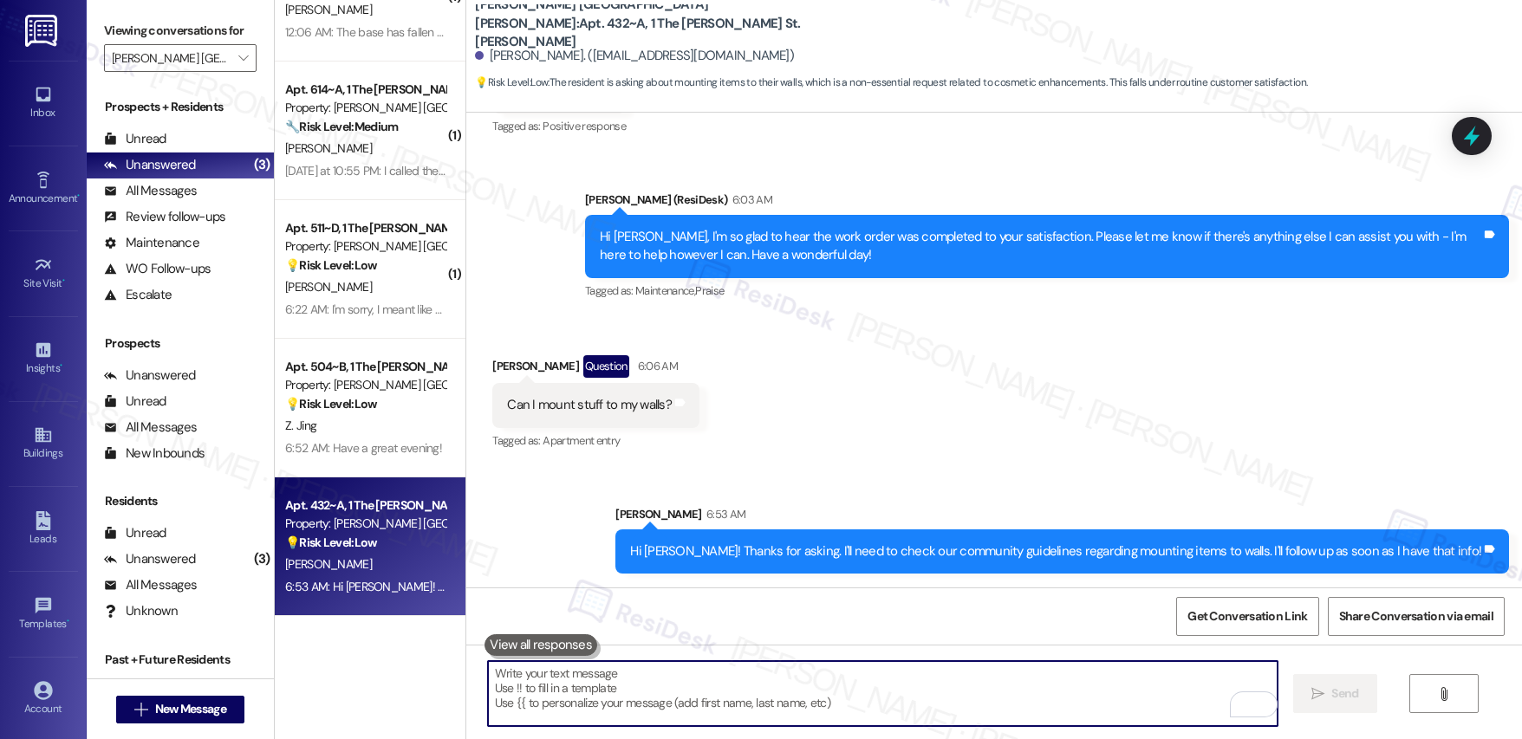
click at [1014, 720] on textarea "To enrich screen reader interactions, please activate Accessibility in Grammarl…" at bounding box center [883, 693] width 790 height 65
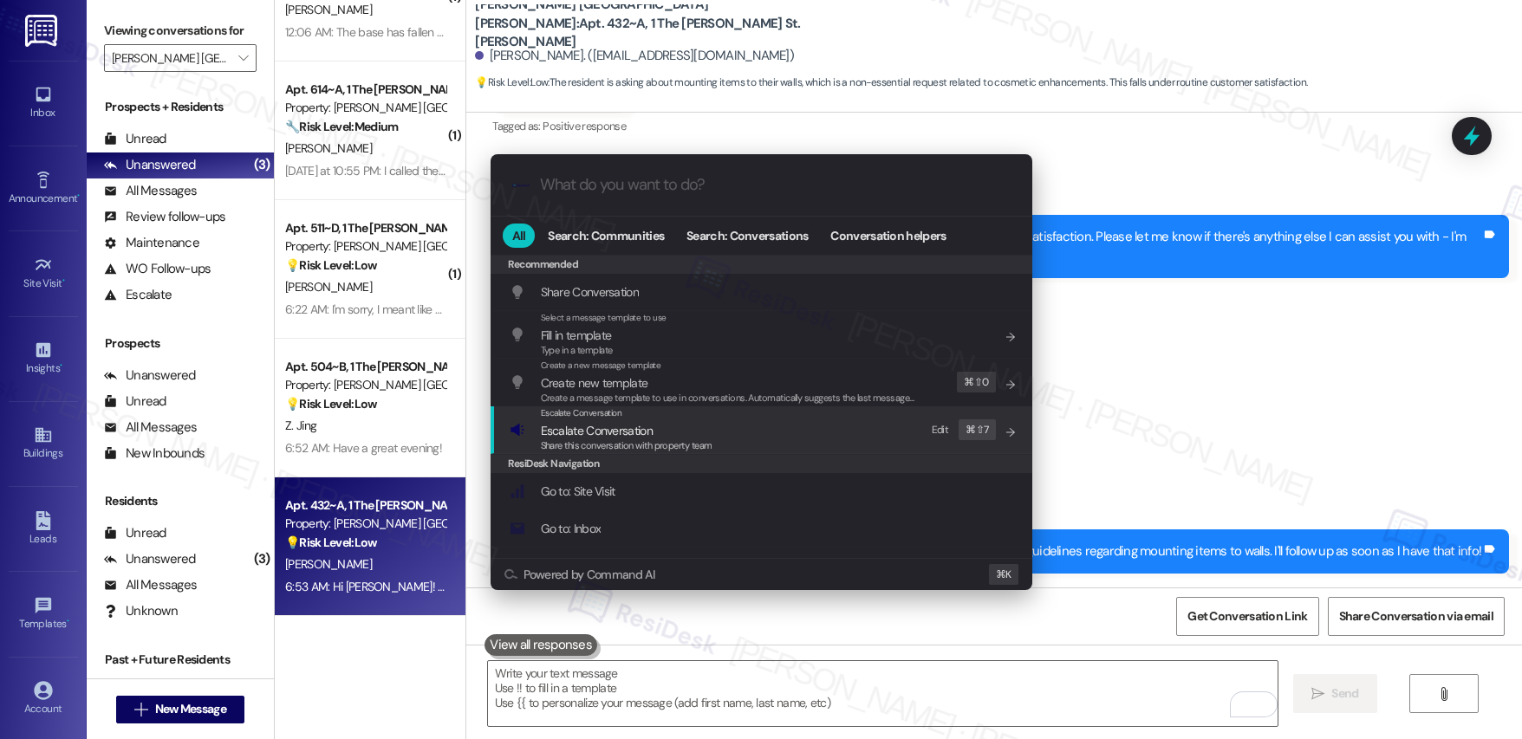
click at [735, 440] on div "Escalate Conversation Escalate Conversation Share this conversation with proper…" at bounding box center [763, 429] width 507 height 47
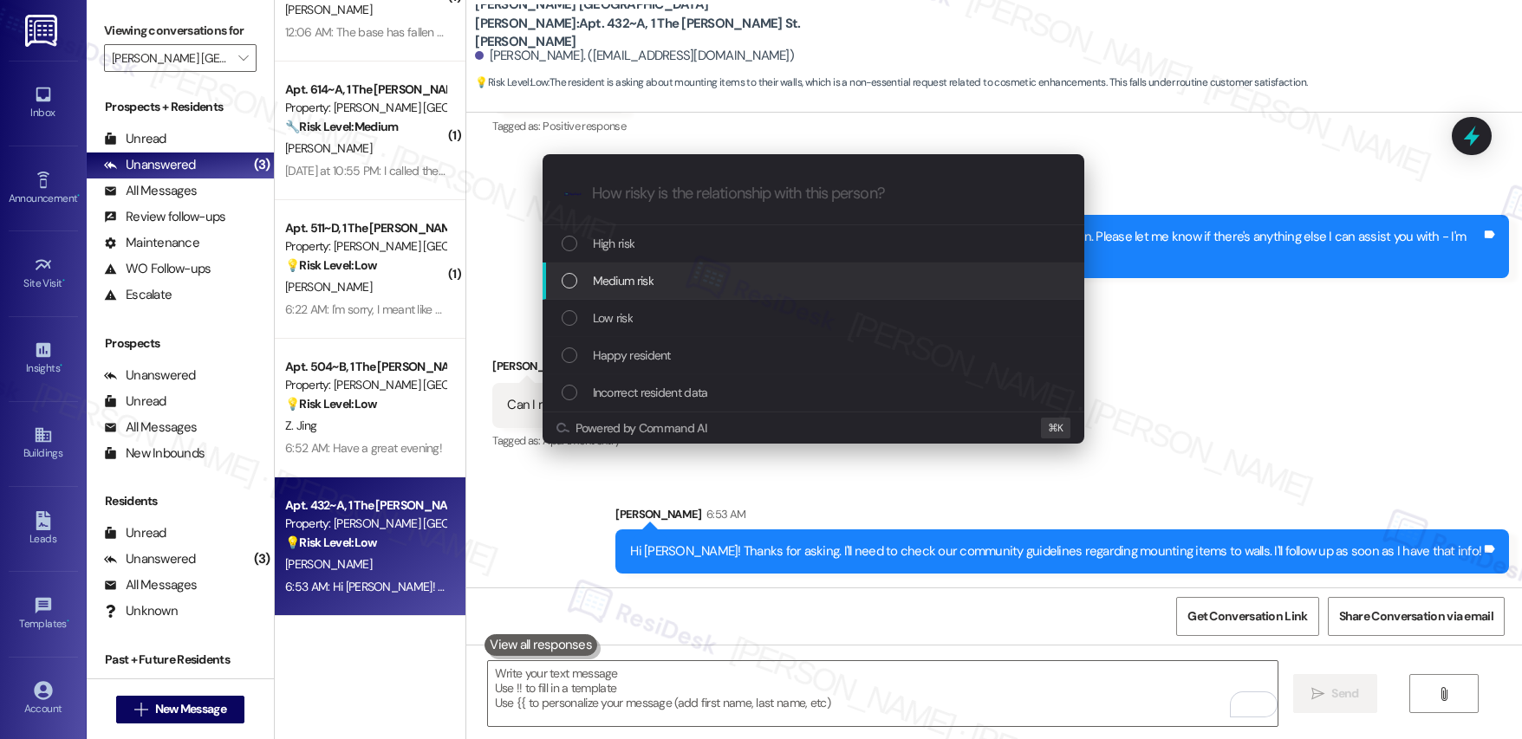
click at [707, 292] on div "Medium risk" at bounding box center [814, 281] width 542 height 37
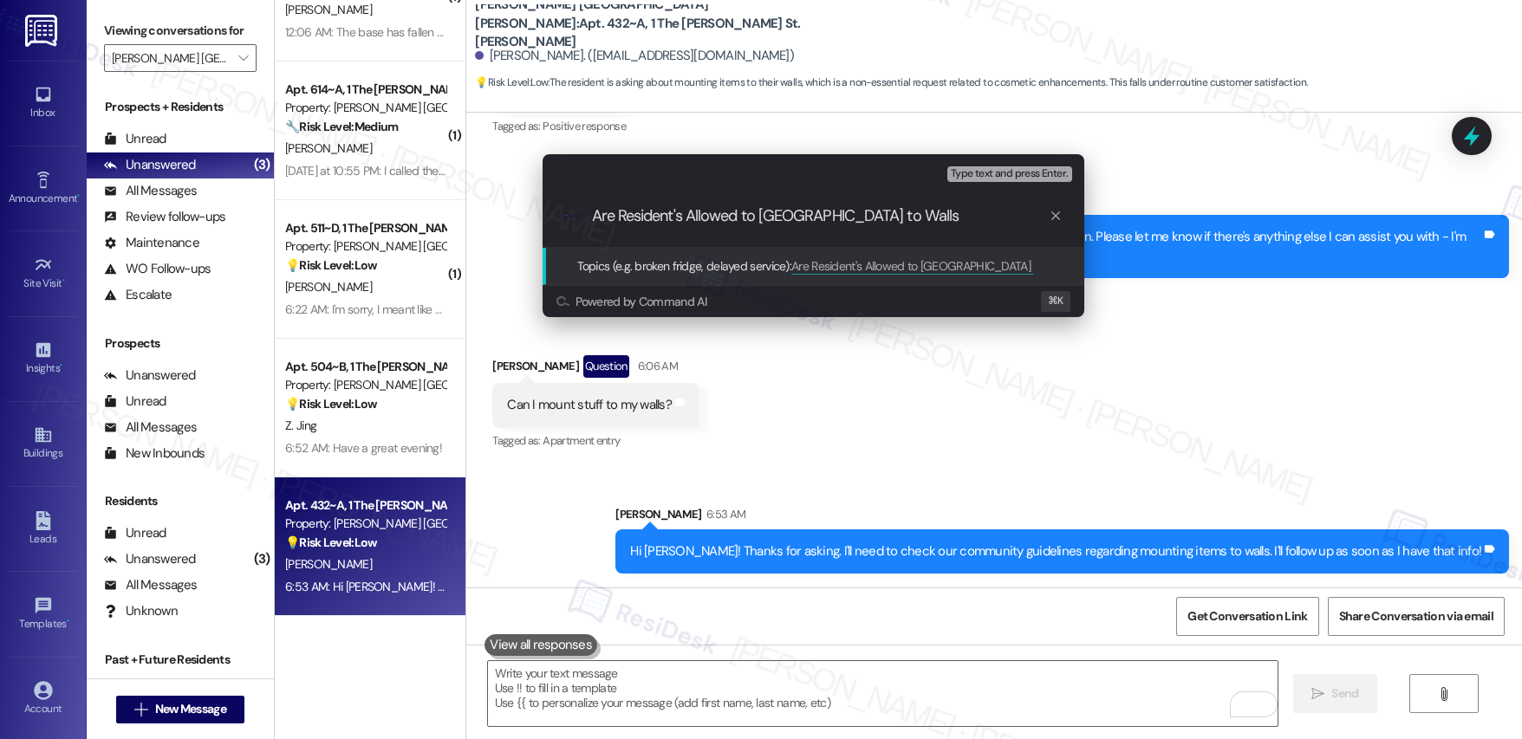
click at [747, 222] on input "Are Resident's Allowed to Mount Stuff to Walls" at bounding box center [820, 216] width 457 height 18
click at [747, 223] on input "Are Resident's Allowed to Mount Stuff to Walls" at bounding box center [820, 216] width 457 height 18
paste input "Resident Inquiry: Mounting Items on"
type input "Resident Inquiry: Mounting Items on Walls"
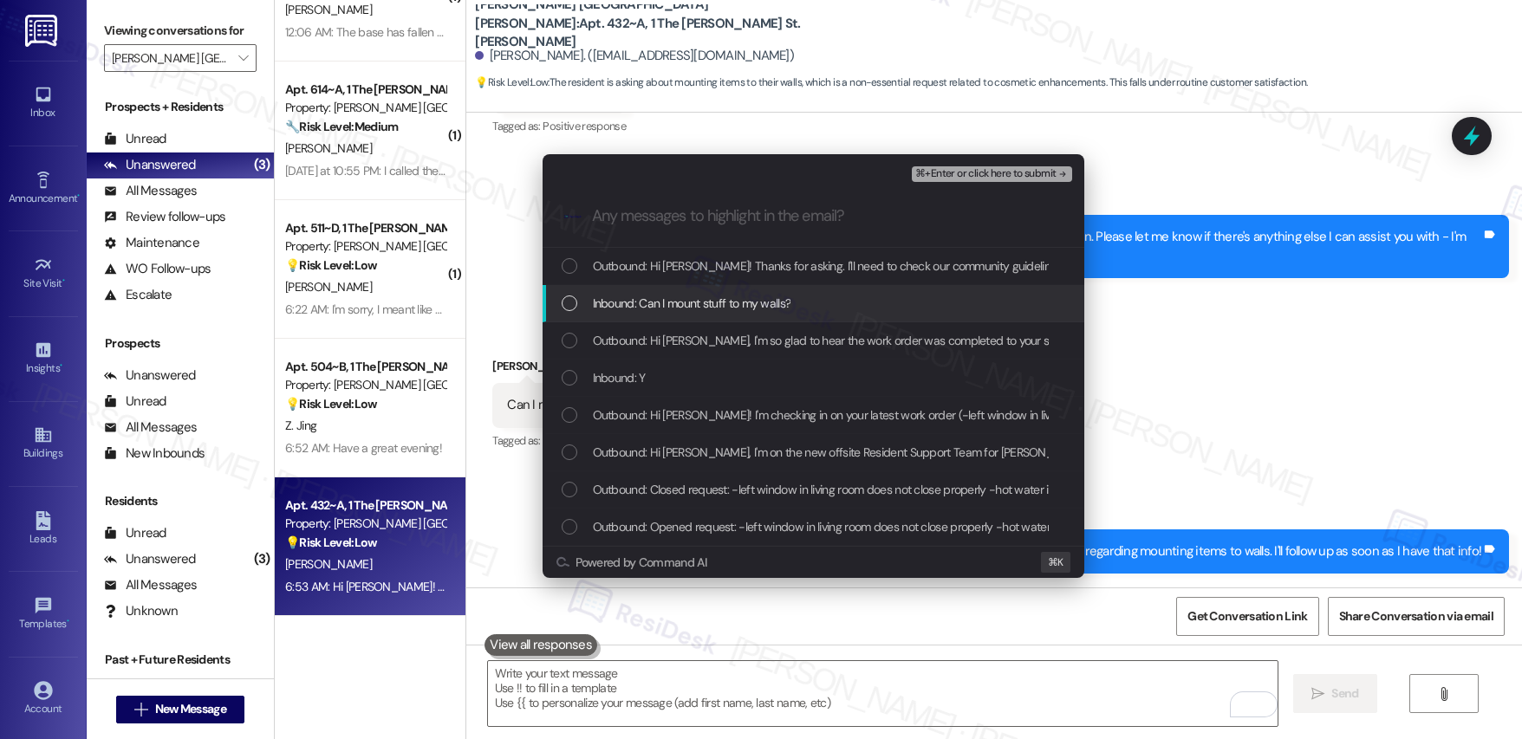
click at [719, 296] on span "Inbound: Can I mount stuff to my walls?" at bounding box center [692, 303] width 198 height 19
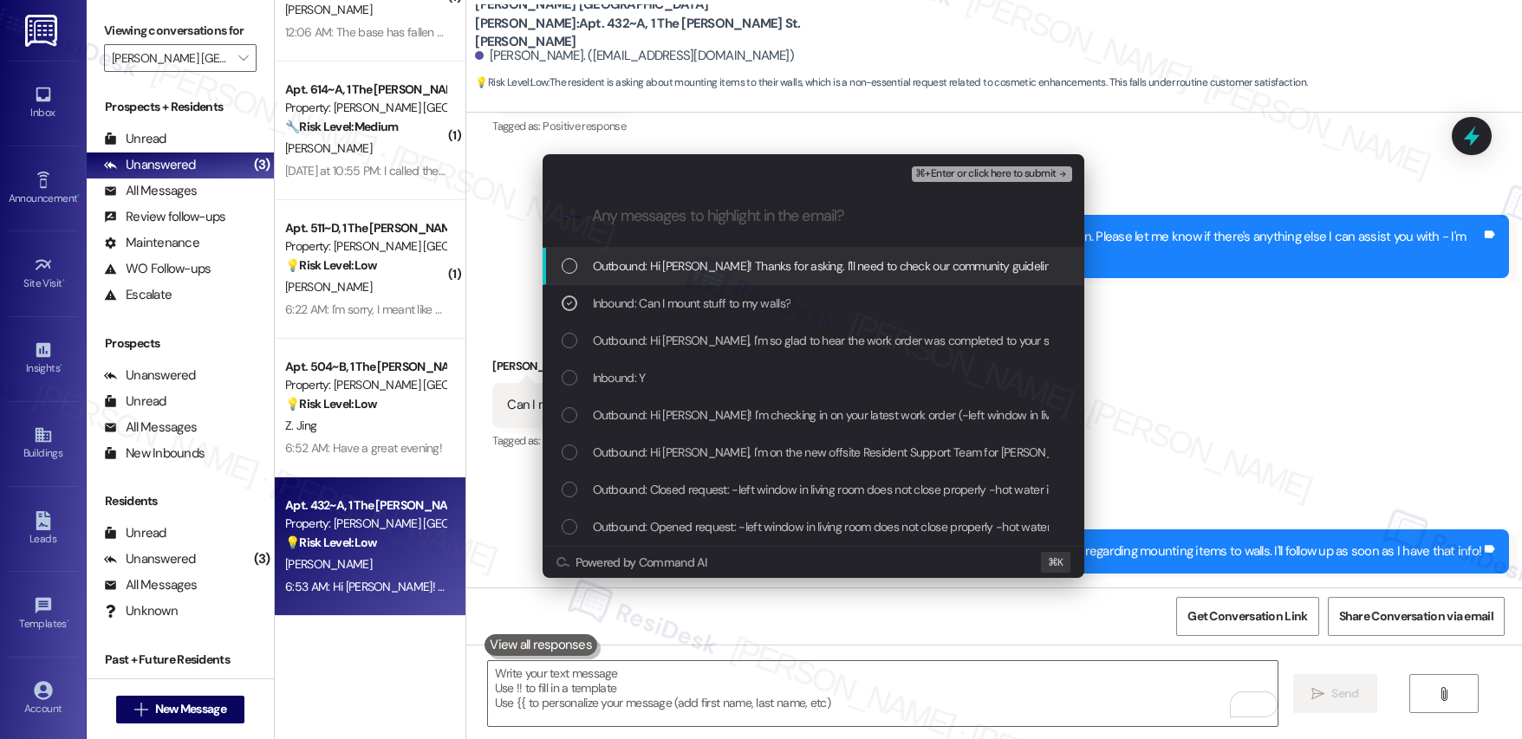
click at [719, 269] on span "Outbound: Hi Sabrina! Thanks for asking. I'll need to check our community guide…" at bounding box center [1012, 266] width 838 height 19
drag, startPoint x: 1045, startPoint y: 175, endPoint x: 1017, endPoint y: 182, distance: 29.4
click at [1044, 175] on span "⌘+Enter or click here to submit" at bounding box center [985, 174] width 140 height 12
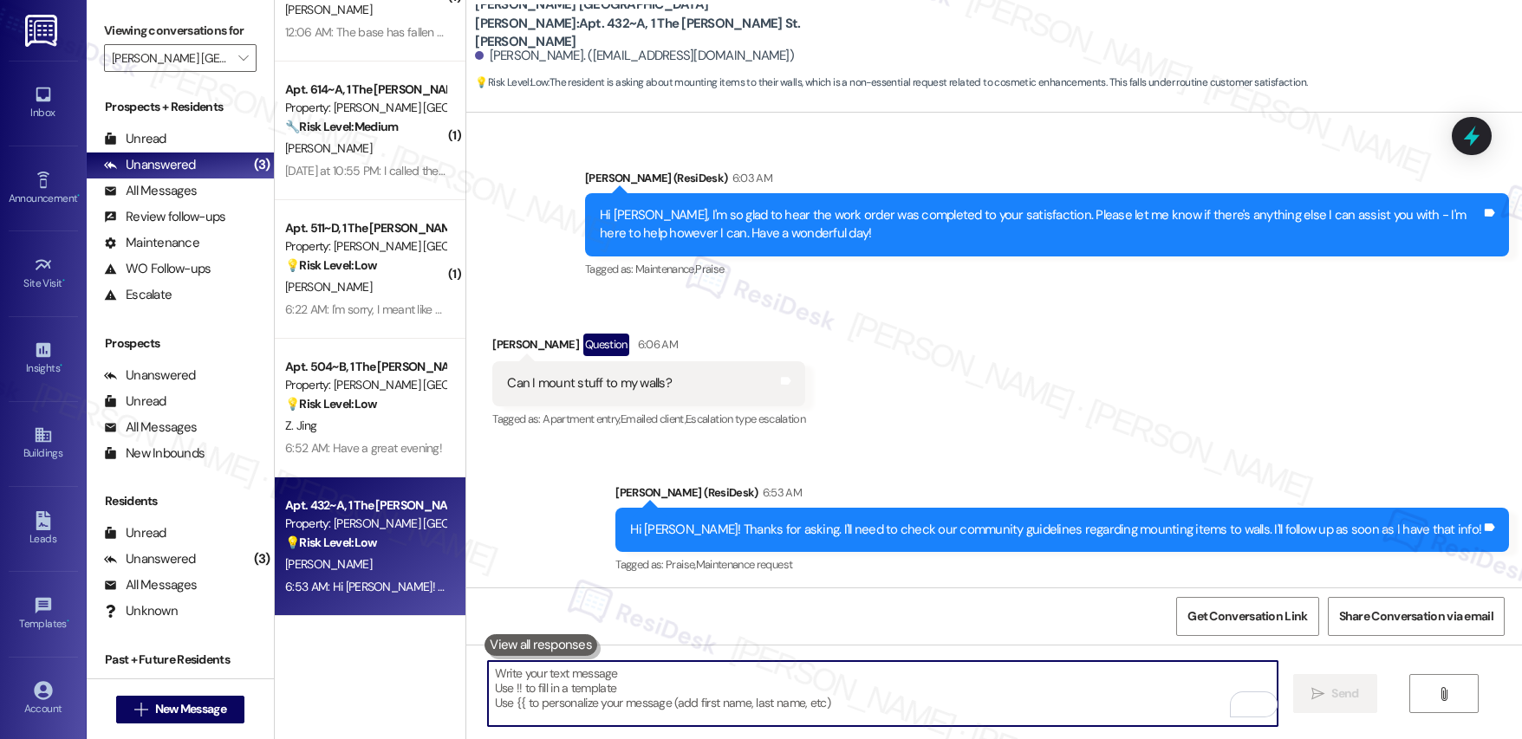
scroll to position [810, 0]
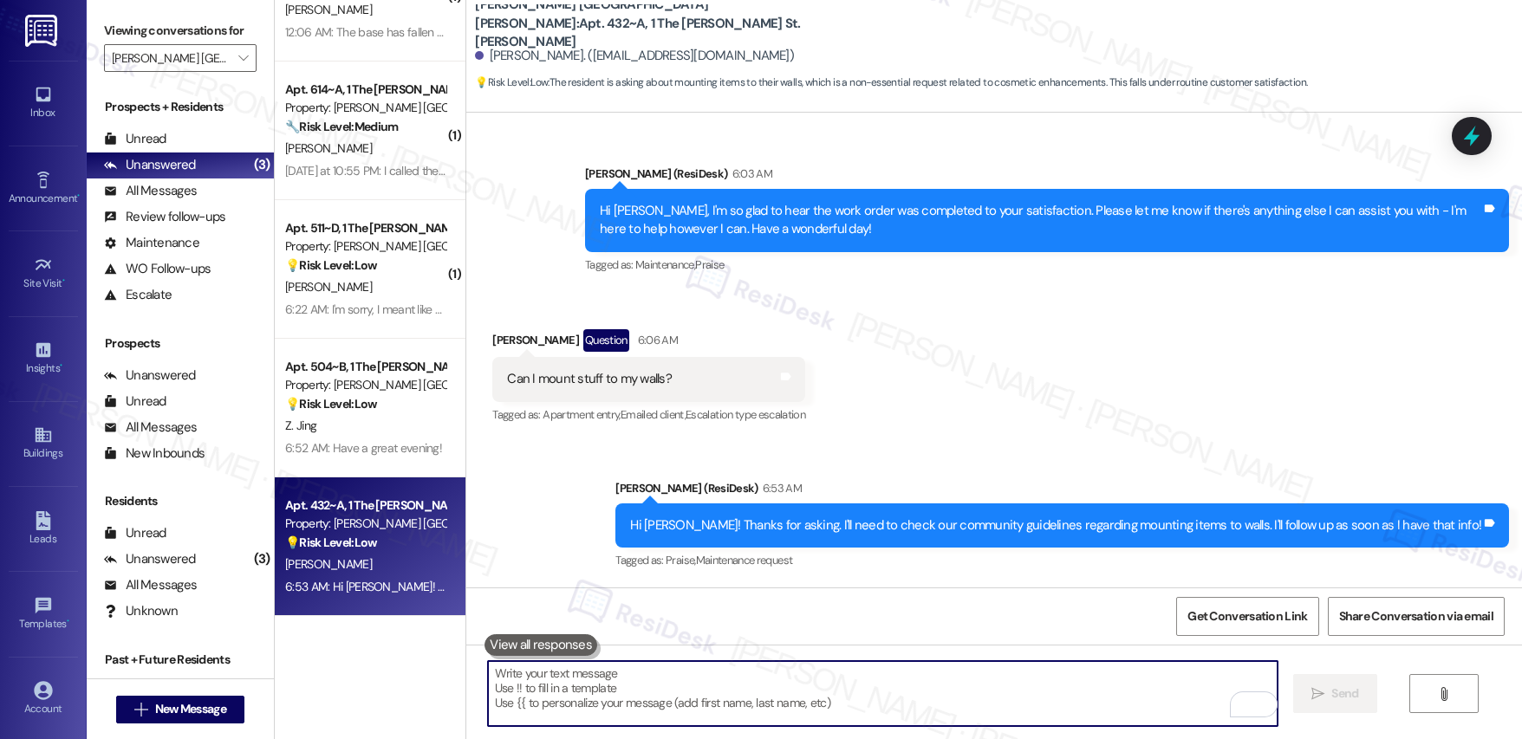
click at [552, 684] on textarea "To enrich screen reader interactions, please activate Accessibility in Grammarl…" at bounding box center [883, 693] width 790 height 65
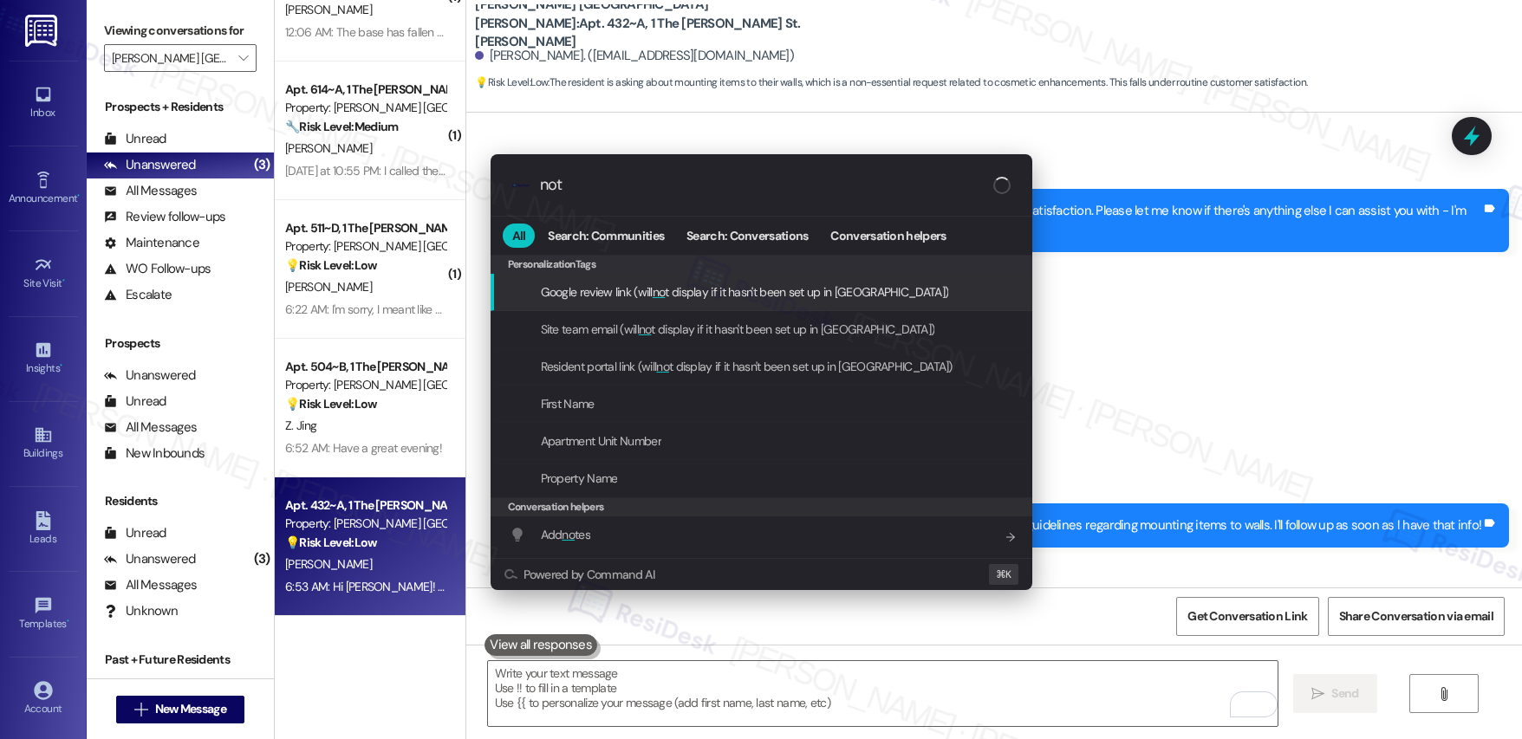
type input "note"
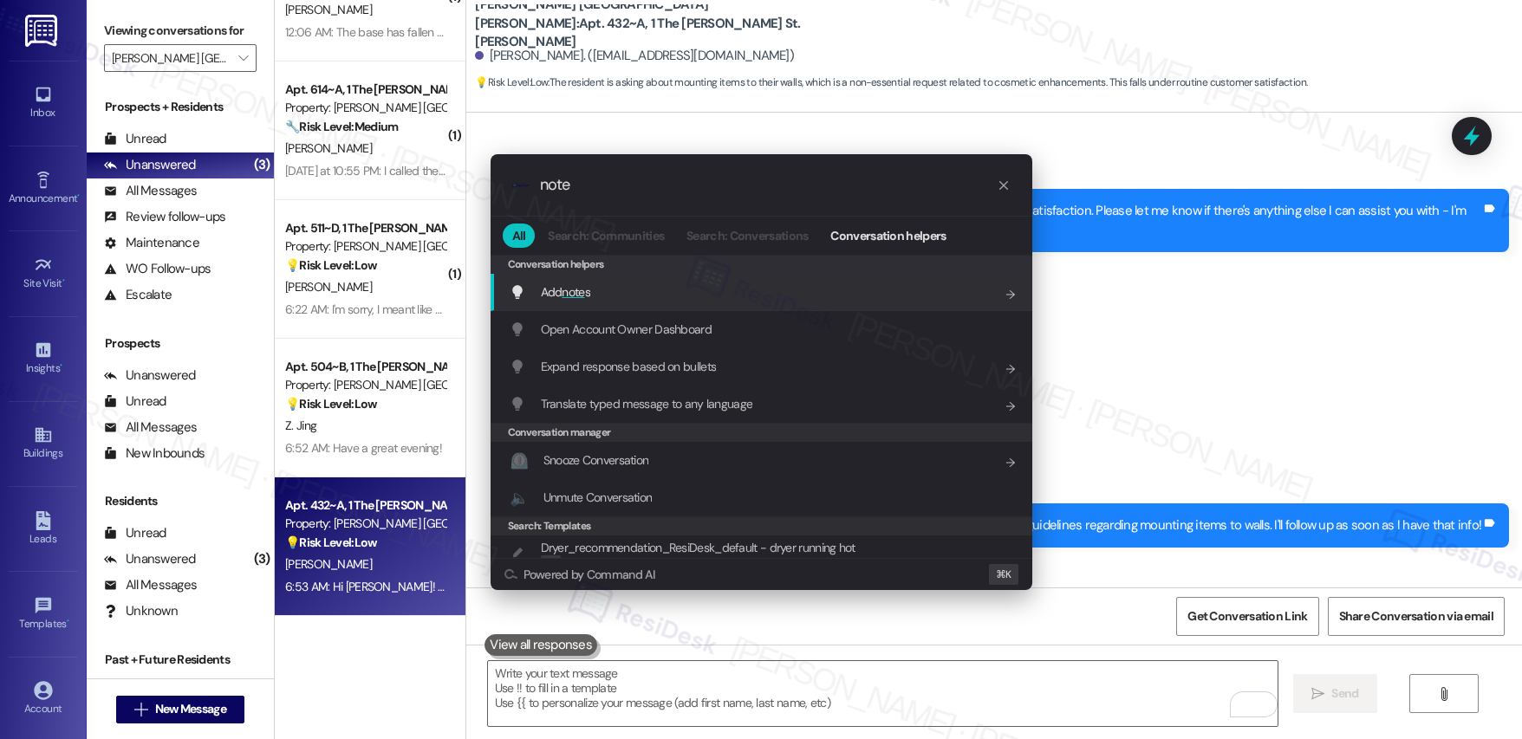
click at [820, 302] on div "Add note s Add shortcut" at bounding box center [762, 292] width 542 height 37
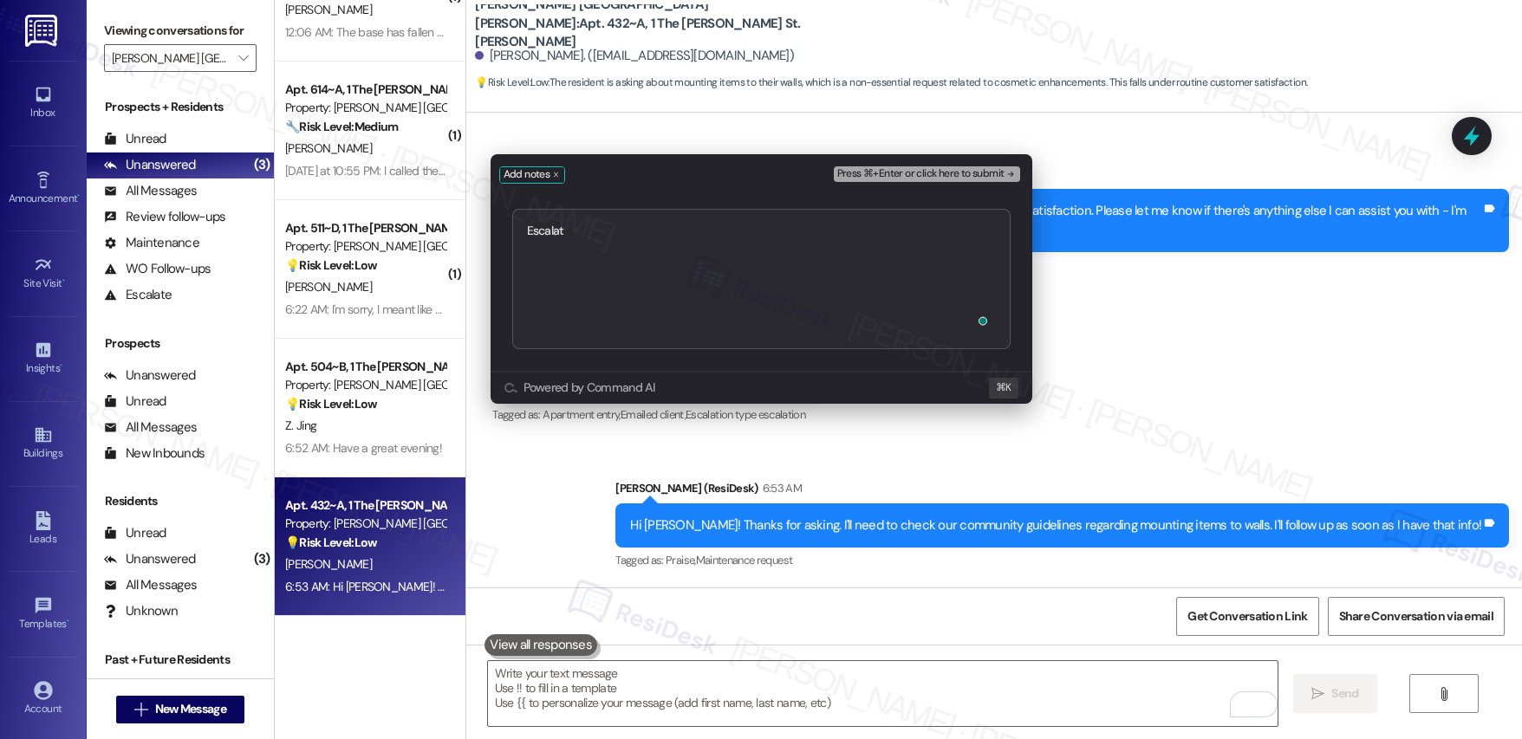
type textarea "Escalate"
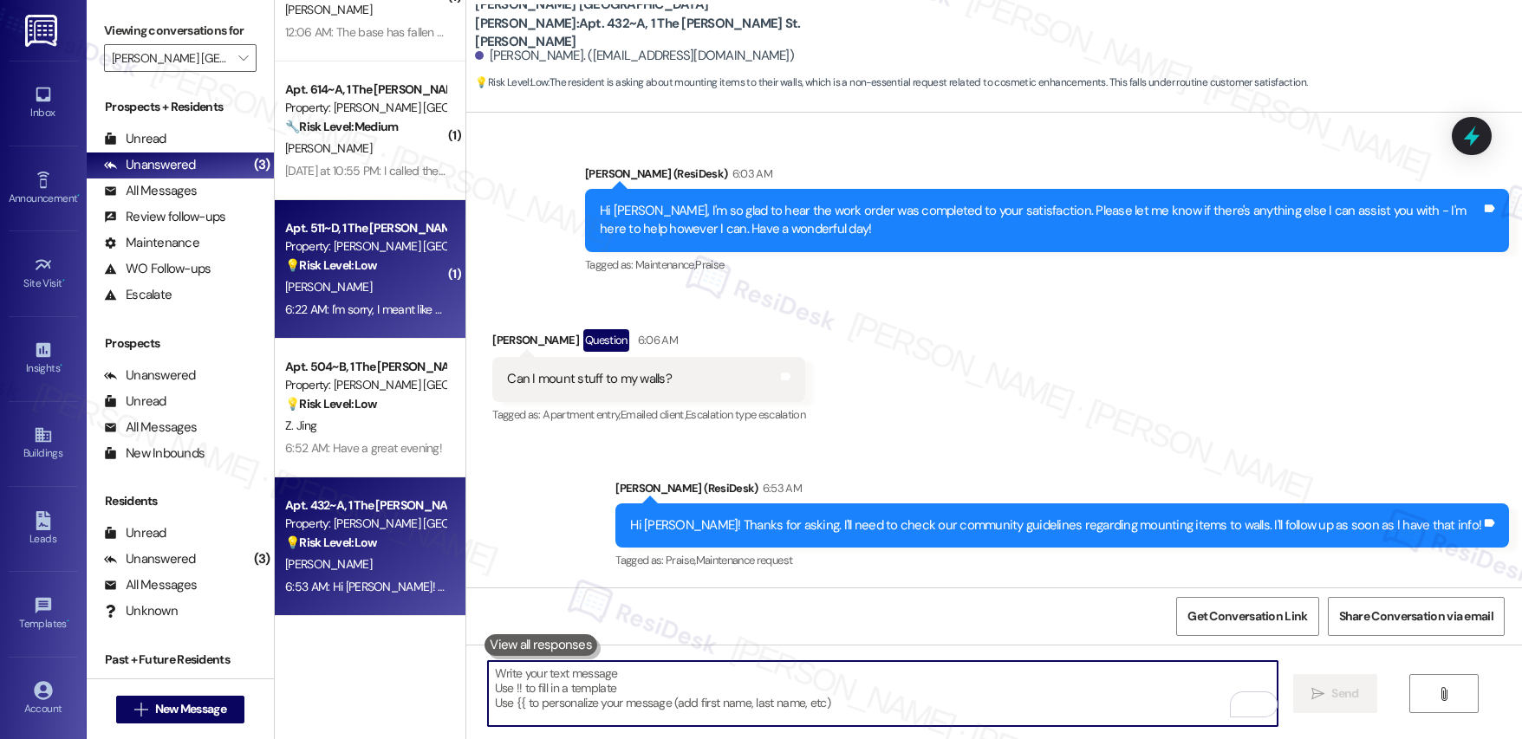
click at [362, 299] on div "6:22 AM: I'm sorry, I meant like what number of people are infront of me? I jus…" at bounding box center [365, 310] width 164 height 22
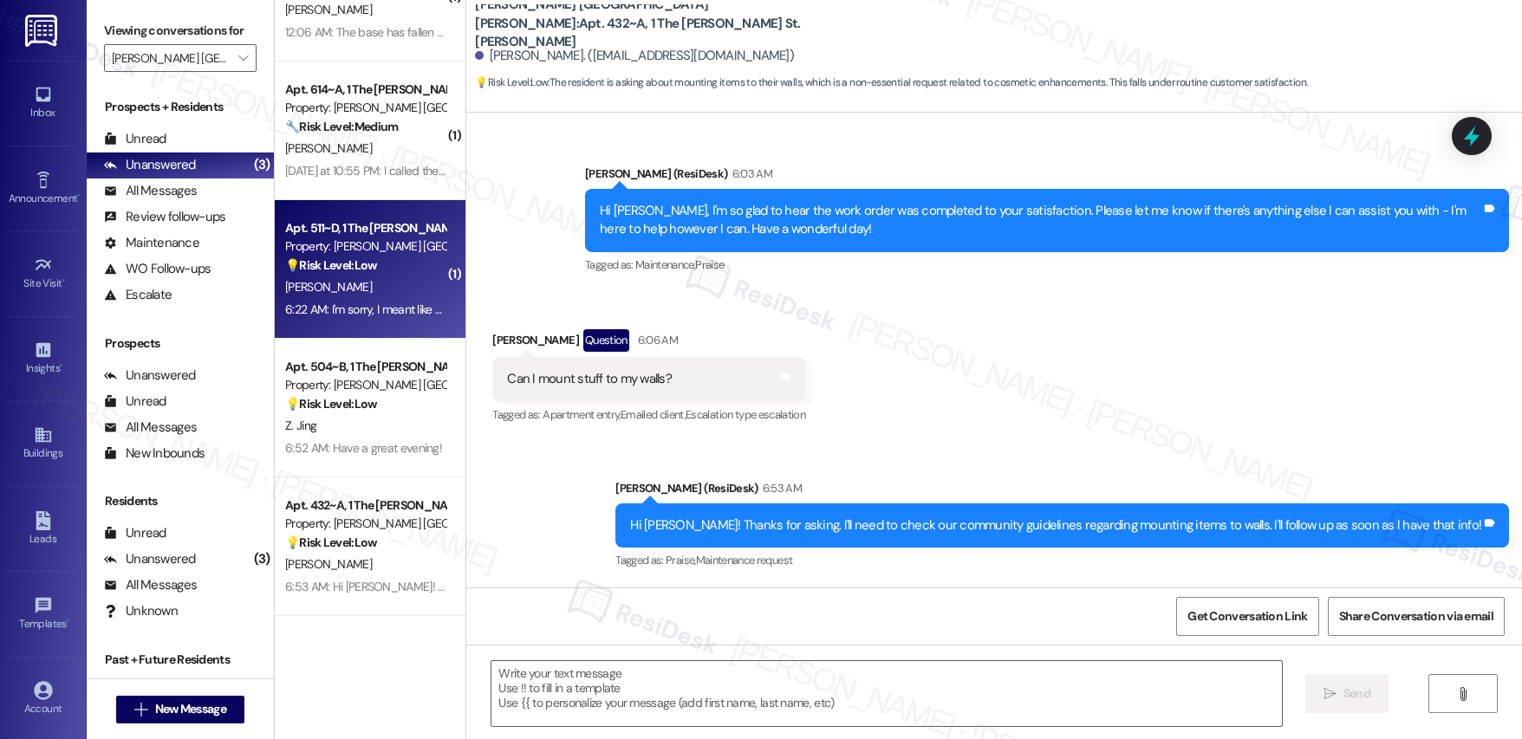
type textarea "Fetching suggested responses. Please feel free to read through the conversation…"
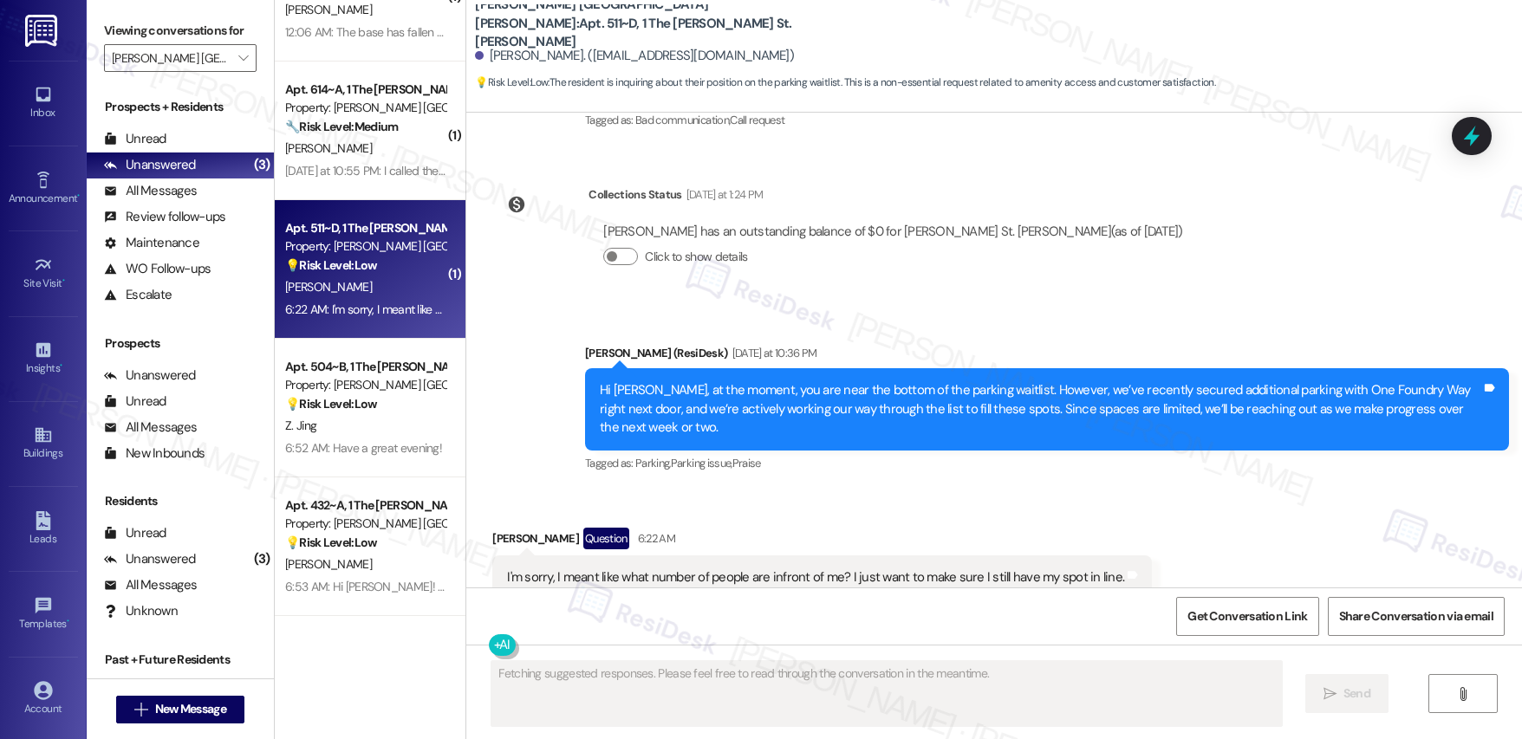
scroll to position [1479, 0]
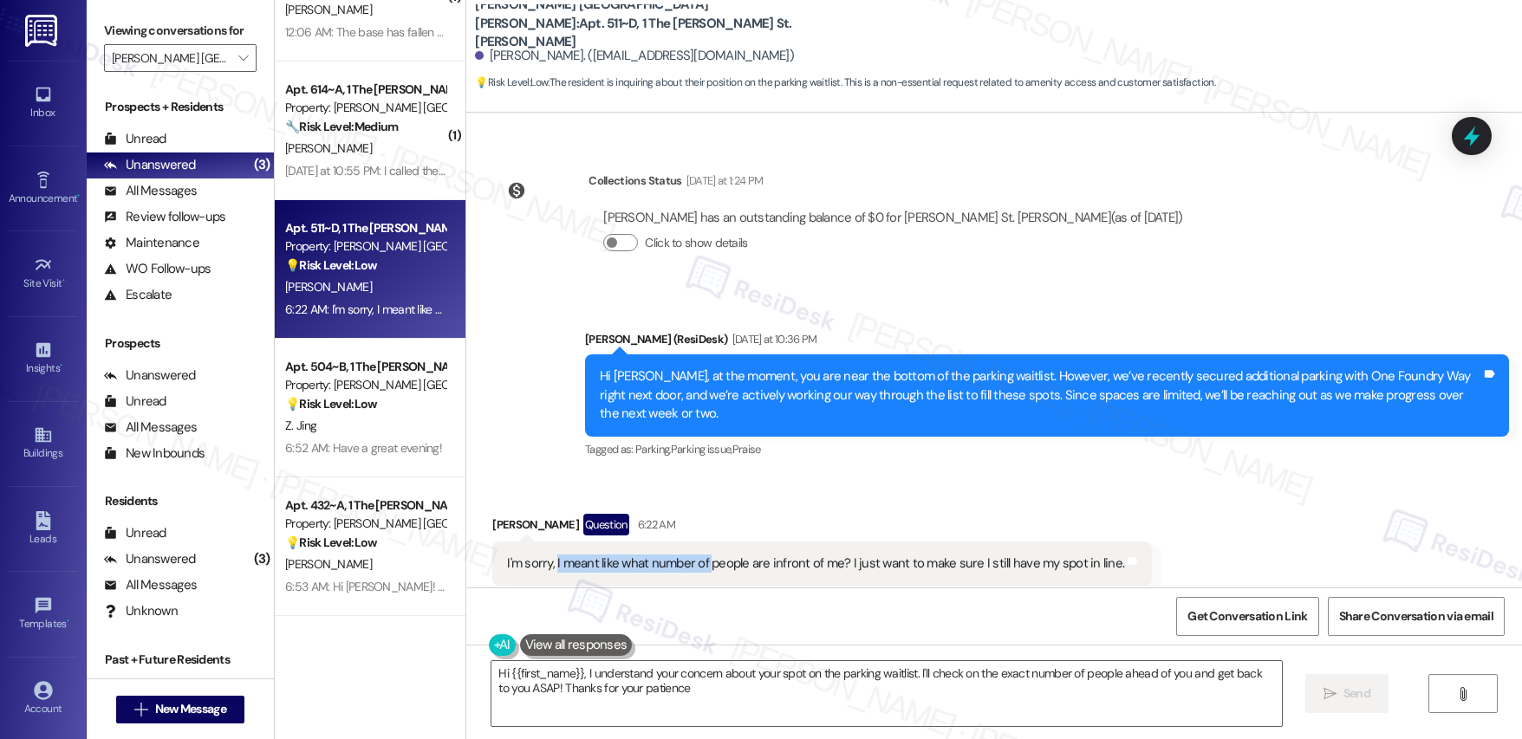
type textarea "Hi {{first_name}}, I understand your concern about your spot on the parking wai…"
drag, startPoint x: 543, startPoint y: 527, endPoint x: 694, endPoint y: 524, distance: 150.9
click at [693, 555] on div "I'm sorry, I meant like what number of people are infront of me? I just want to…" at bounding box center [815, 564] width 617 height 18
drag, startPoint x: 781, startPoint y: 357, endPoint x: 1098, endPoint y: 364, distance: 317.3
click at [1098, 367] on div "Hi Lane, at the moment, you are near the bottom of the parking waitlist. Howeve…" at bounding box center [1040, 394] width 881 height 55
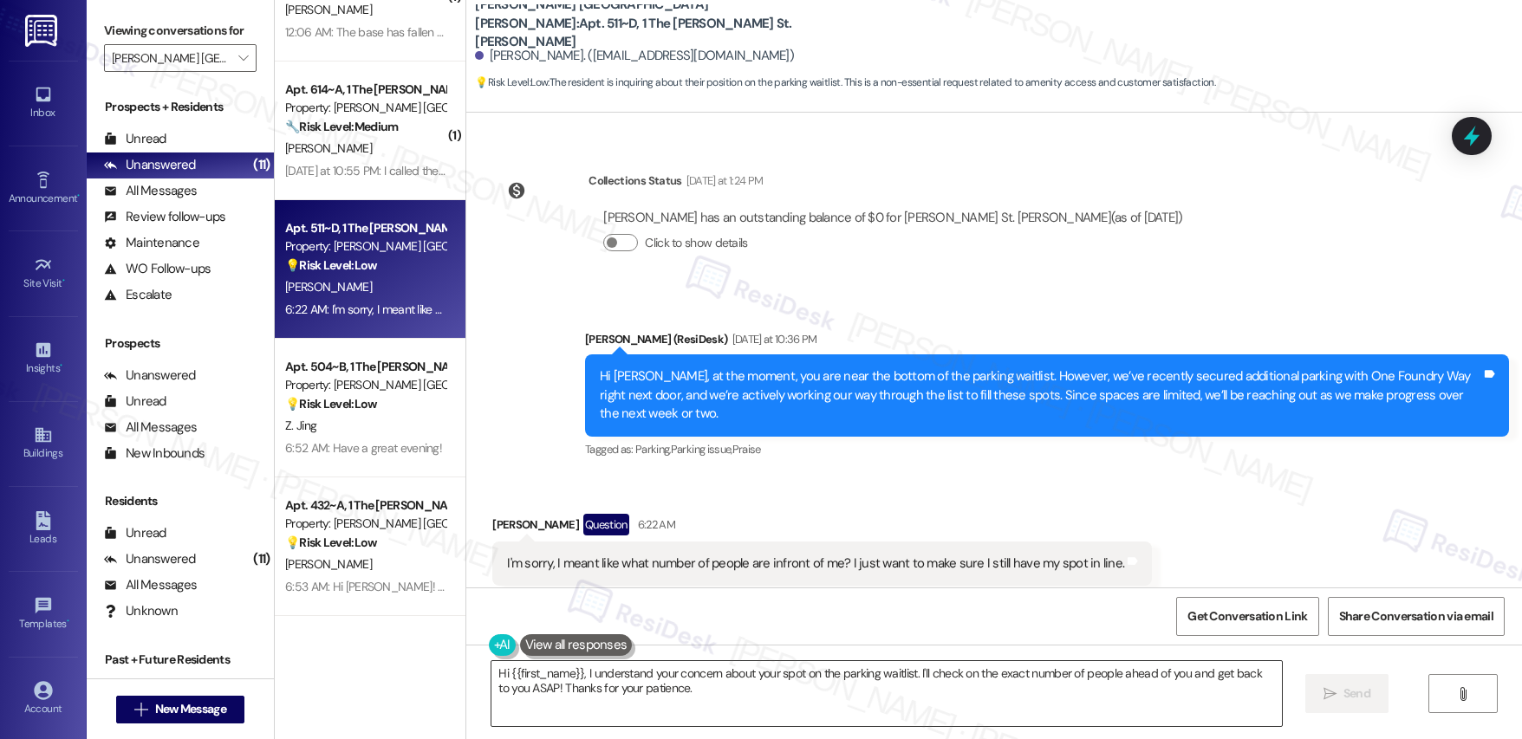
click at [693, 693] on textarea "Hi {{first_name}}, I understand your concern about your spot on the parking wai…" at bounding box center [886, 693] width 790 height 65
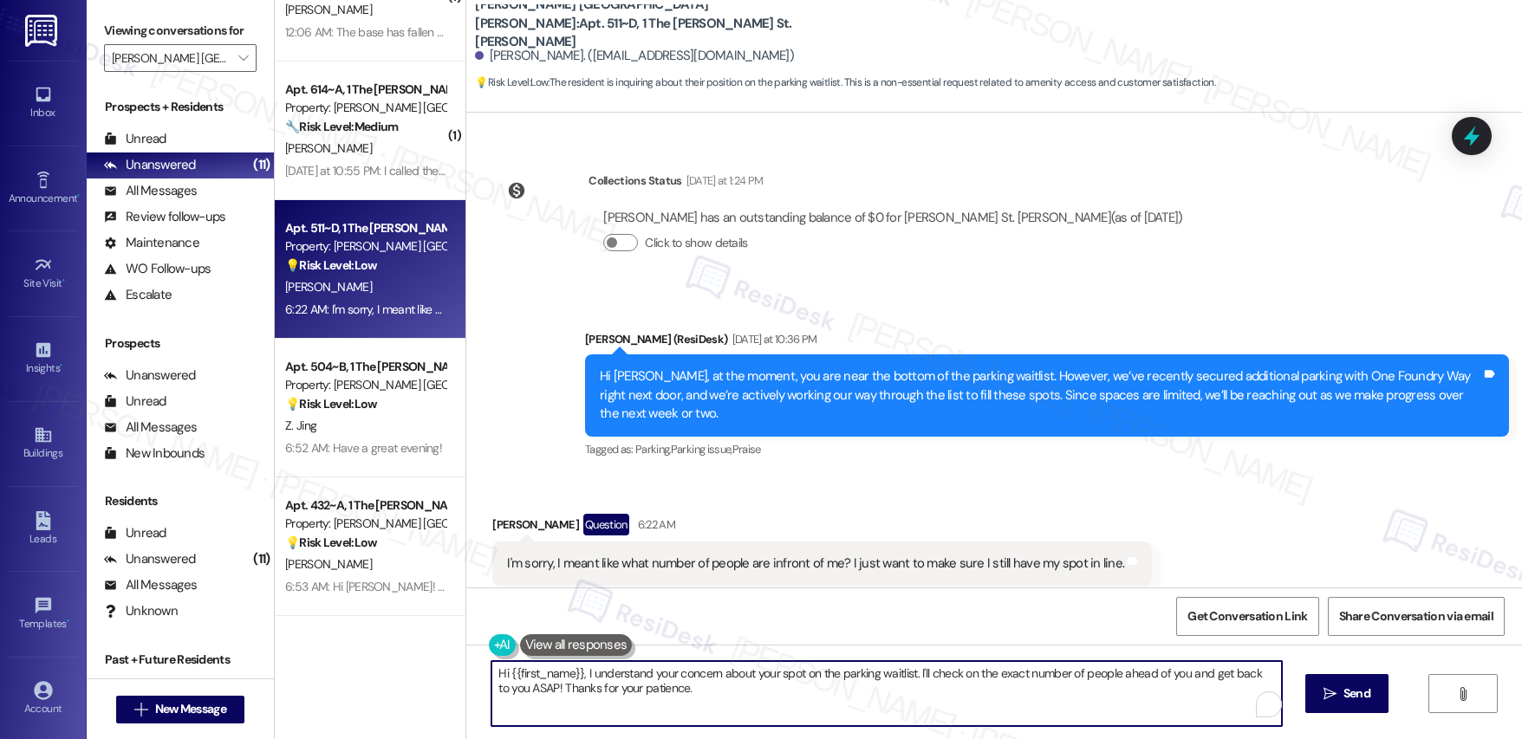
click at [693, 693] on textarea "Hi {{first_name}}, I understand your concern about your spot on the parking wai…" at bounding box center [886, 693] width 790 height 65
click at [914, 692] on textarea "Hi {{first_name}}, I understand your concern about your spot on the parking wai…" at bounding box center [883, 693] width 790 height 65
click at [1323, 693] on span " Send" at bounding box center [1335, 694] width 55 height 18
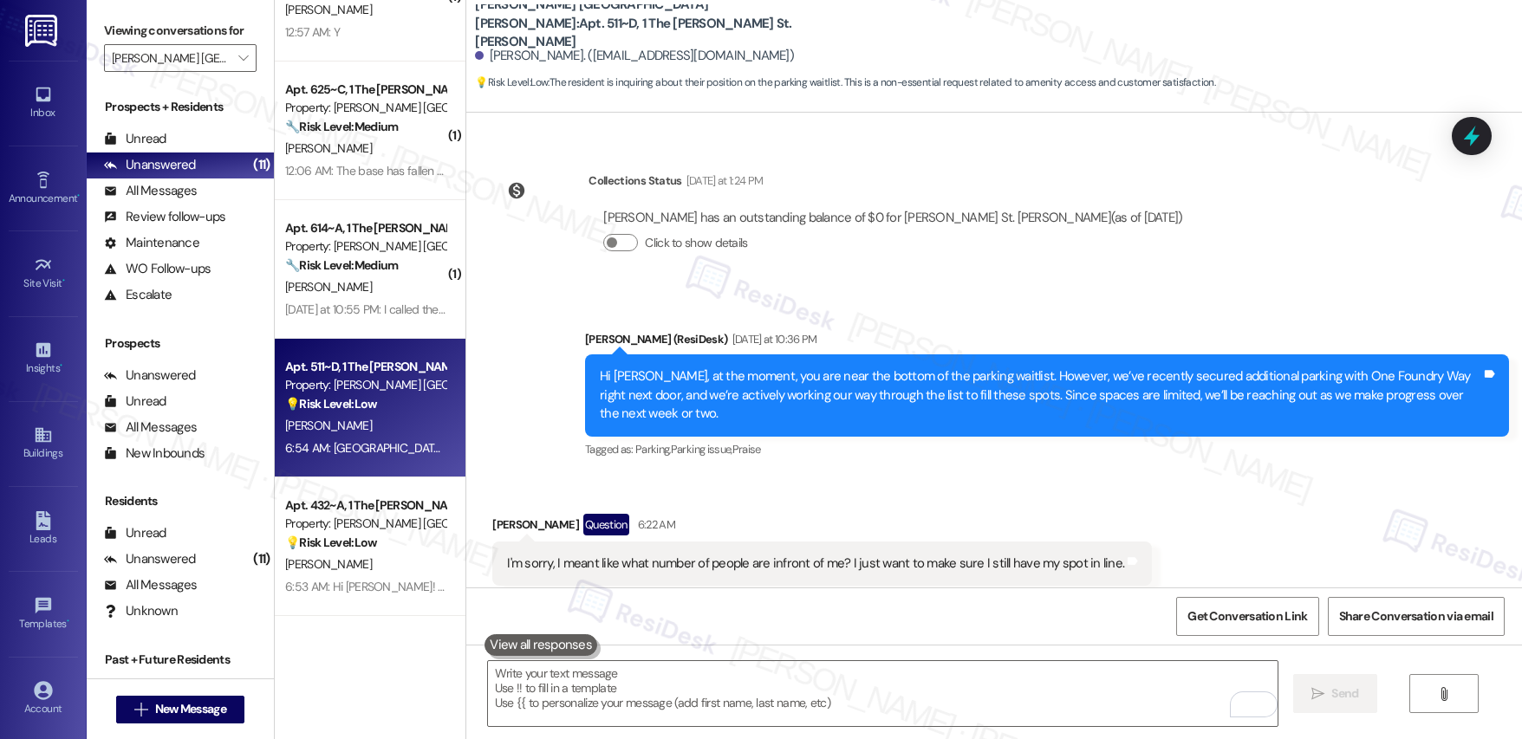
scroll to position [1619, 0]
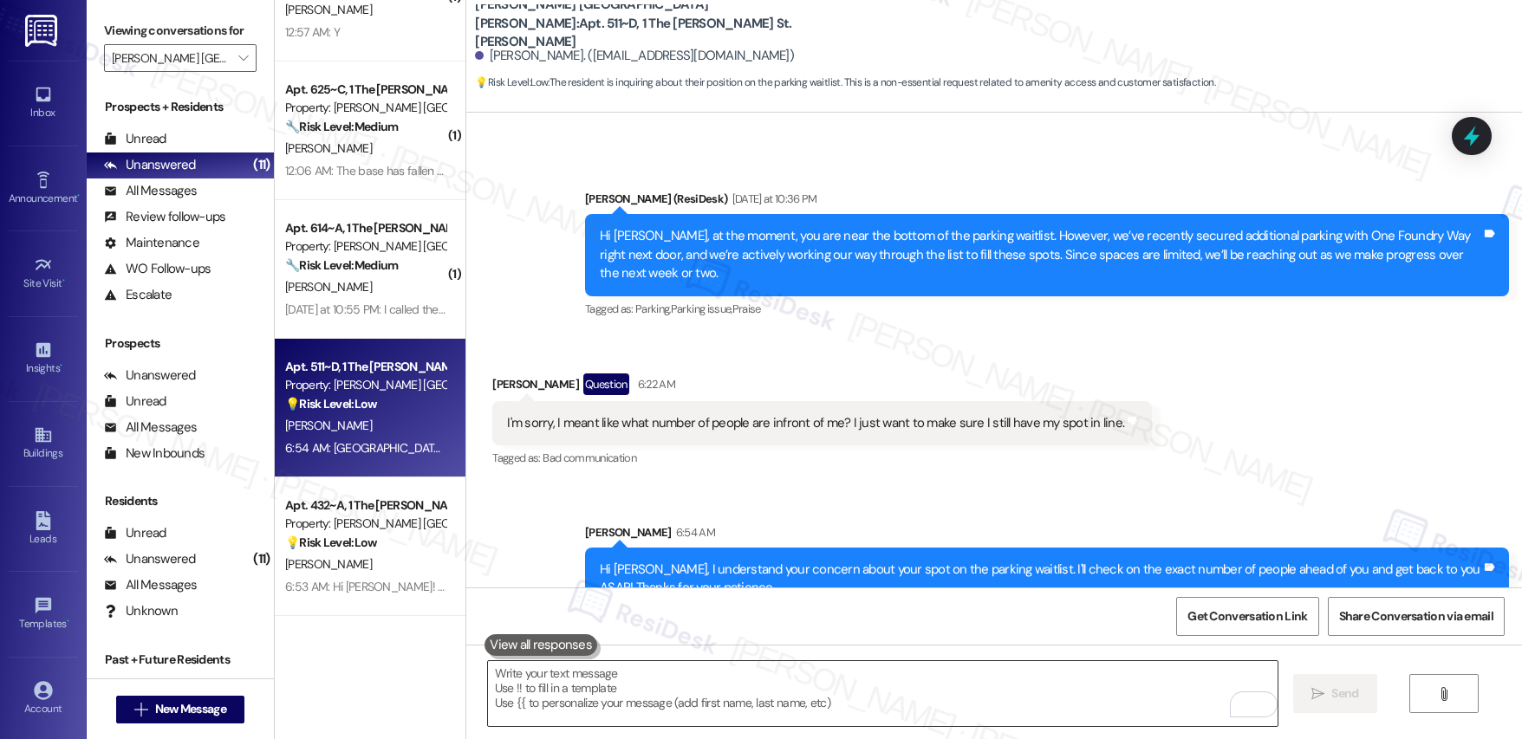
click at [857, 699] on textarea "To enrich screen reader interactions, please activate Accessibility in Grammarl…" at bounding box center [883, 693] width 790 height 65
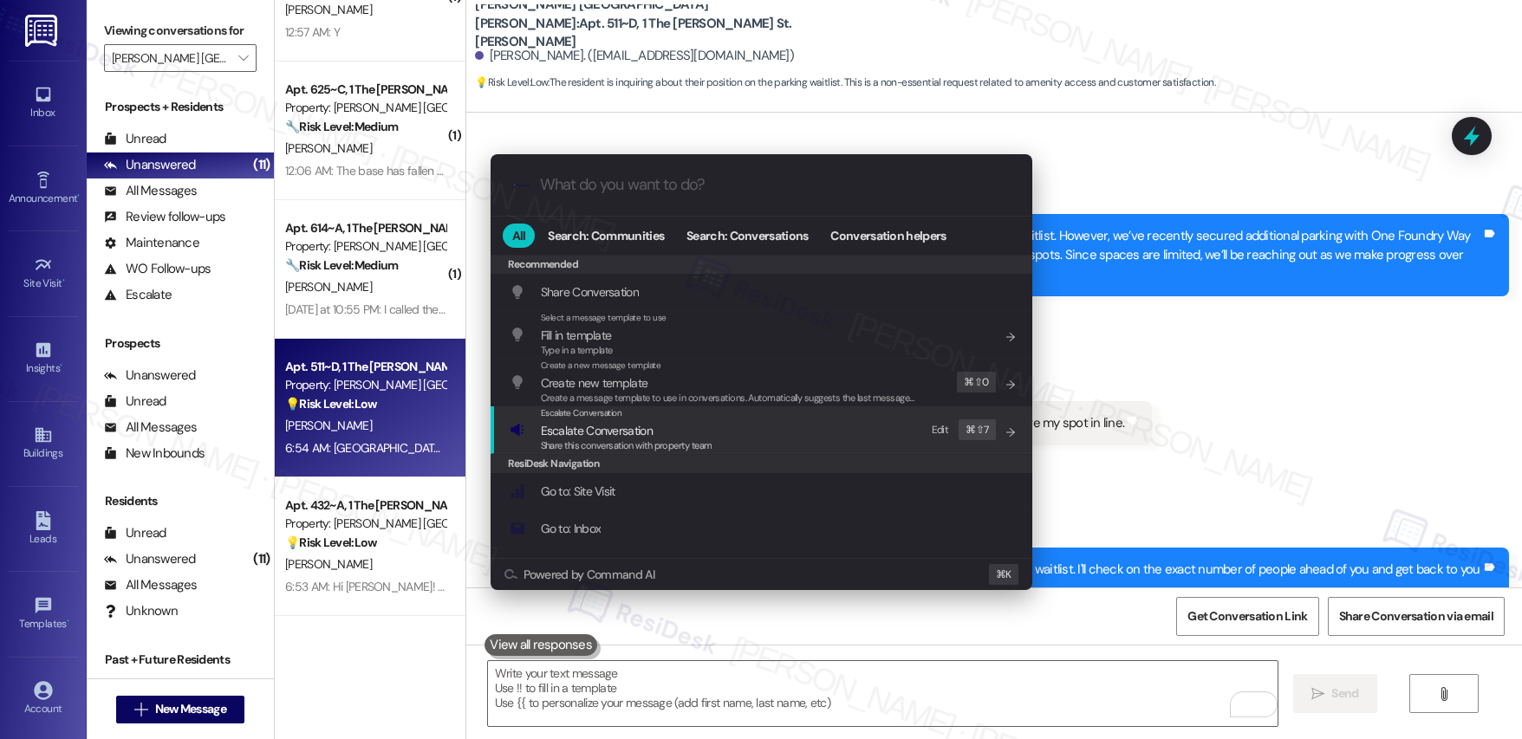
click at [614, 433] on span "Escalate Conversation" at bounding box center [597, 431] width 112 height 16
click at [614, 569] on span "Powered by Command AI" at bounding box center [589, 574] width 131 height 11
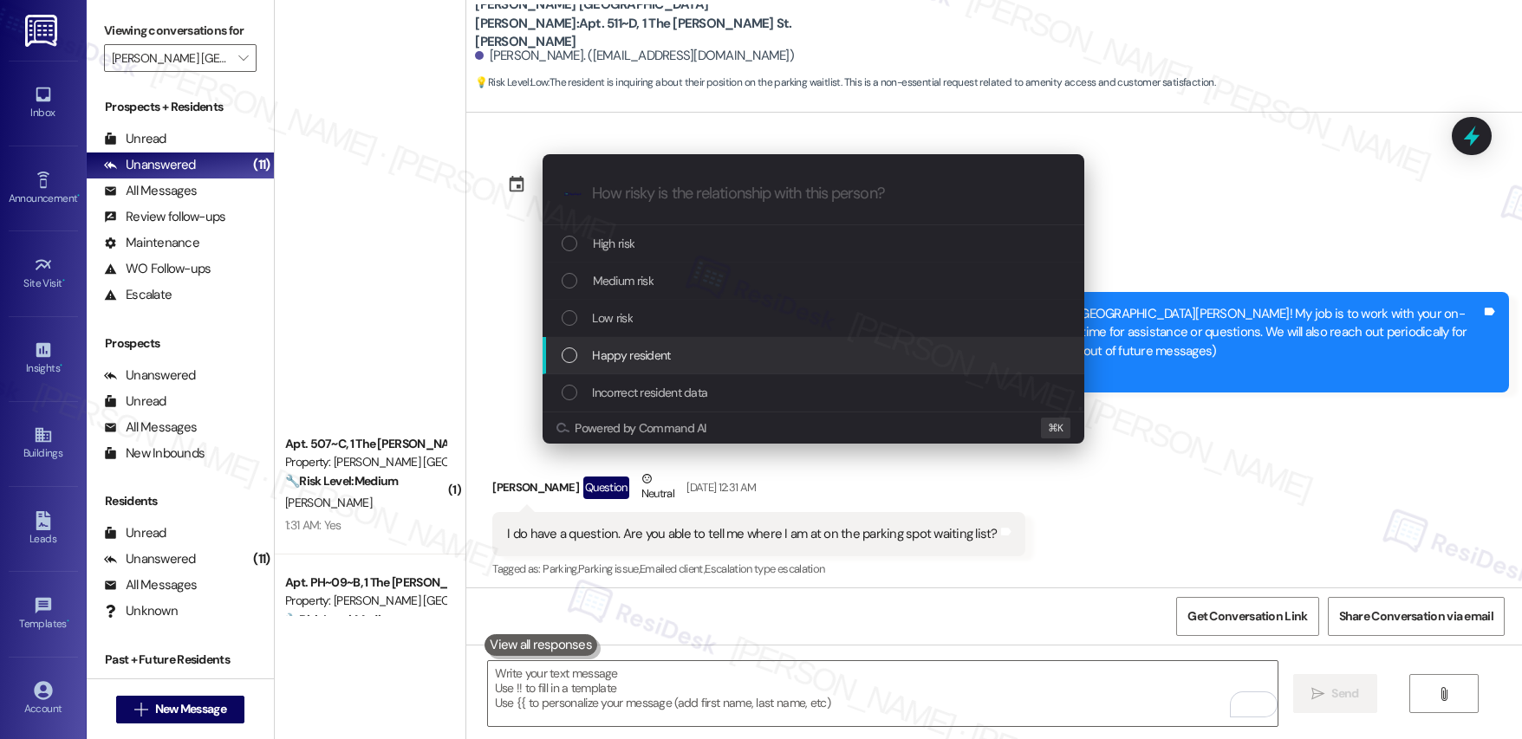
scroll to position [1619, 0]
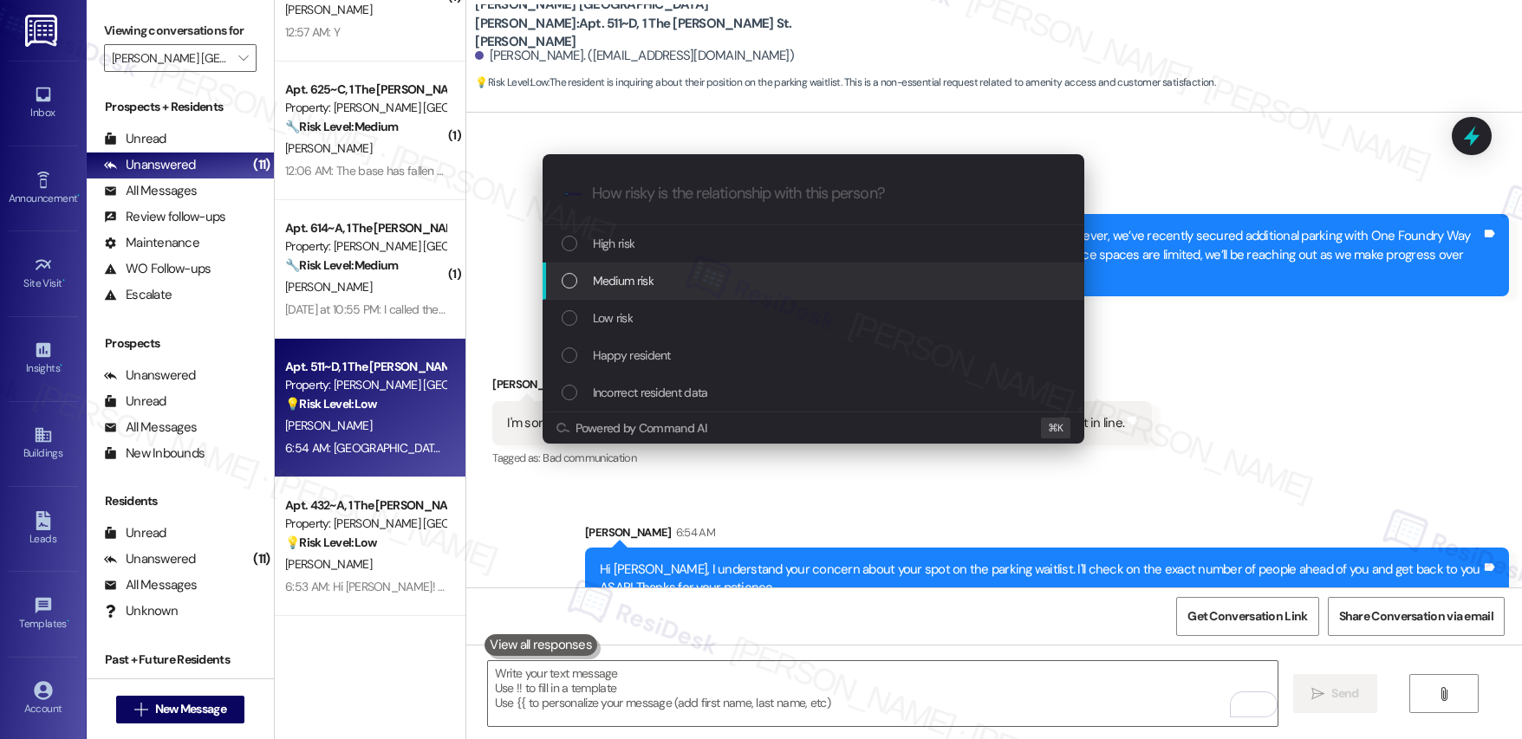
click at [685, 287] on div "Medium risk" at bounding box center [815, 280] width 507 height 19
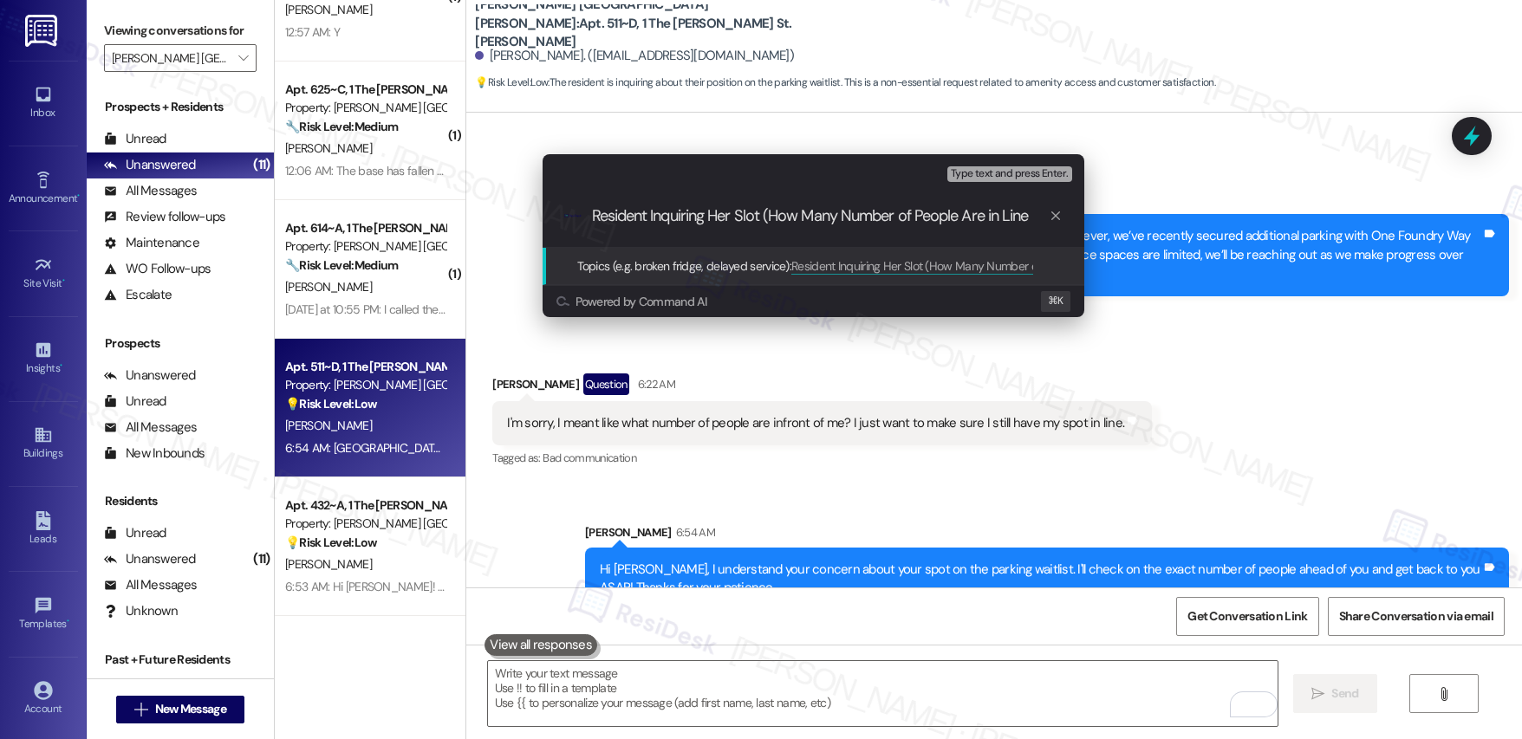
type input "Resident Inquiring Her Slot (How Many Number of People Are in Line)"
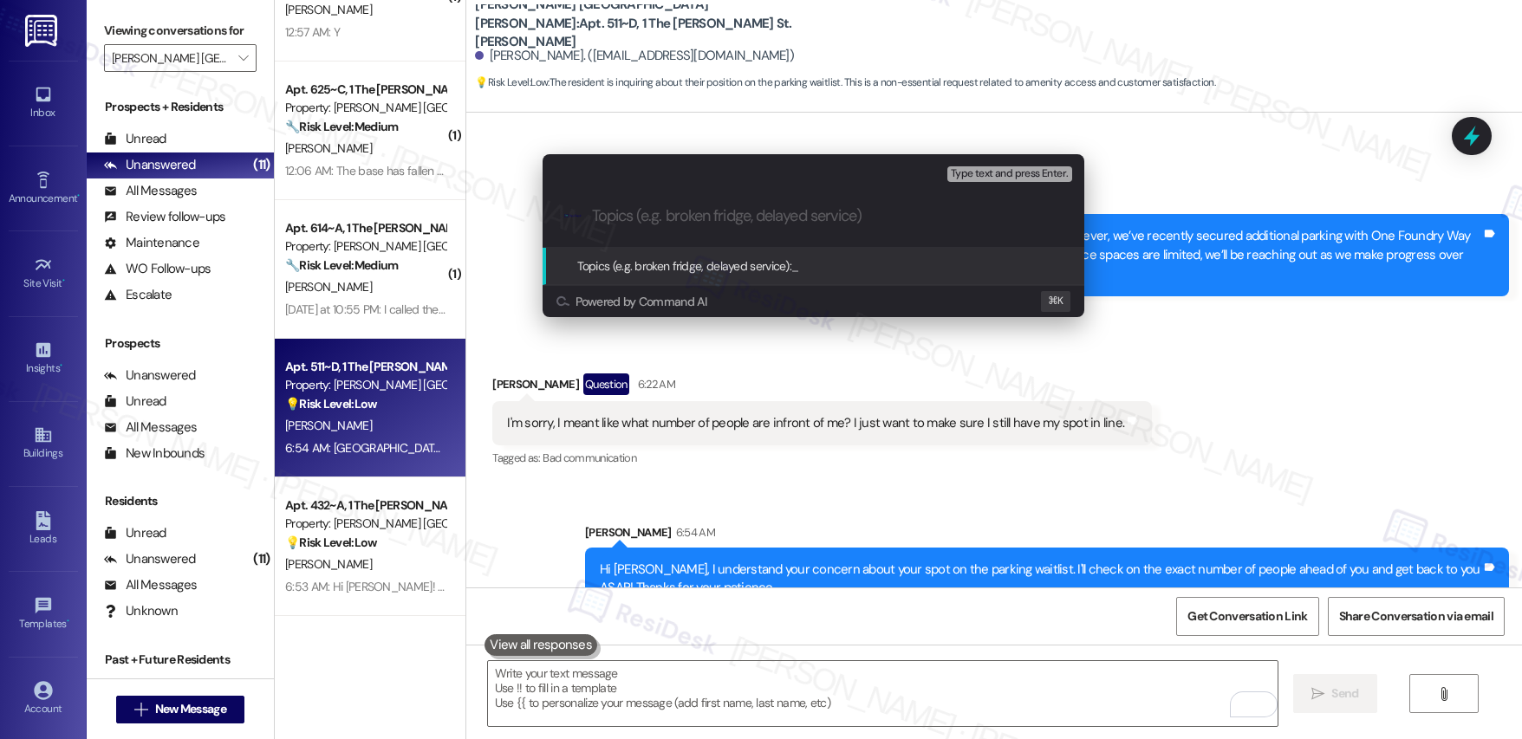
click at [748, 211] on input "Topics (e.g. broken fridge, delayed service)" at bounding box center [827, 216] width 471 height 18
paste input "Resident Question: Place in Queue"
type input "Resident Question: Place in Queue"
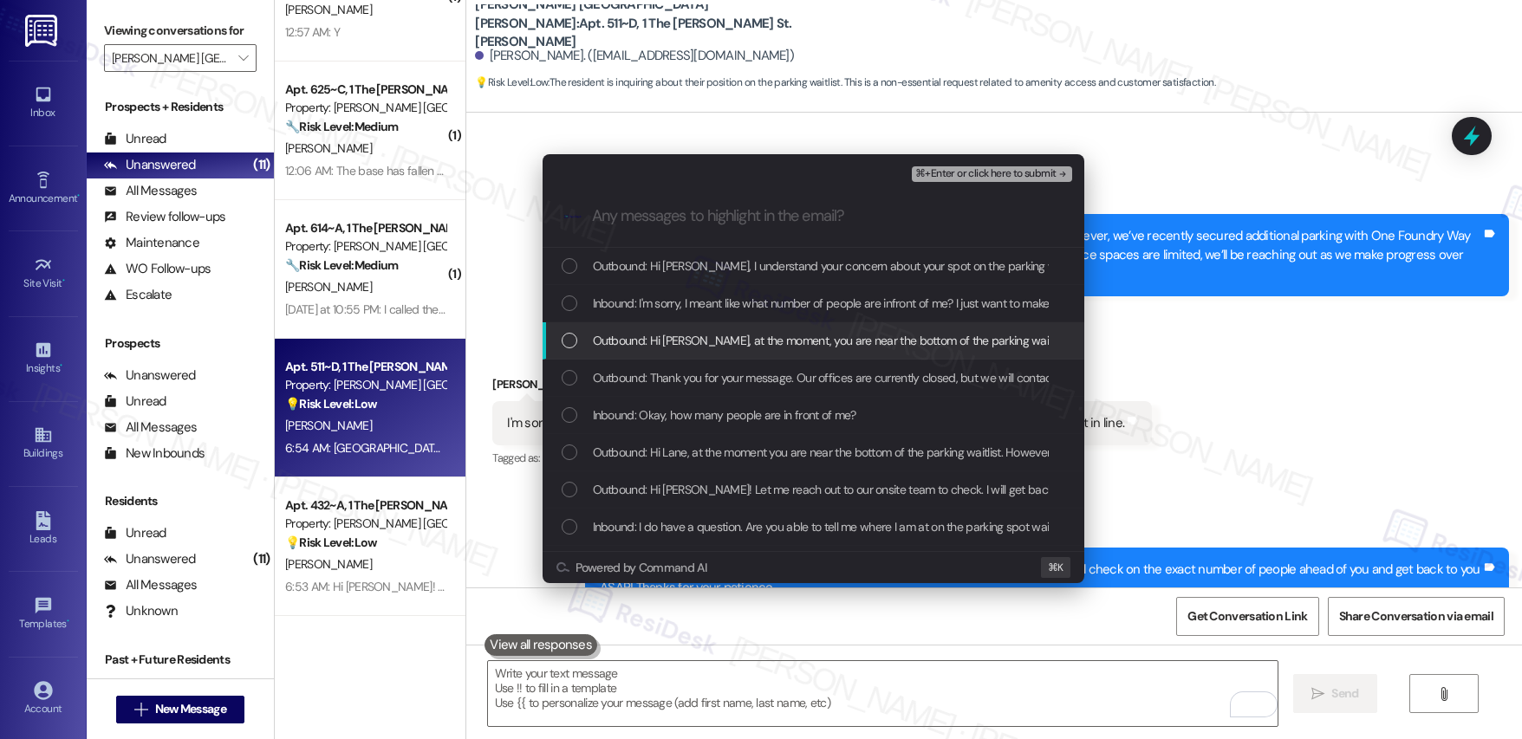
click at [703, 345] on span "Outbound: Hi Lane, at the moment, you are near the bottom of the parking waitli…" at bounding box center [1473, 340] width 1760 height 19
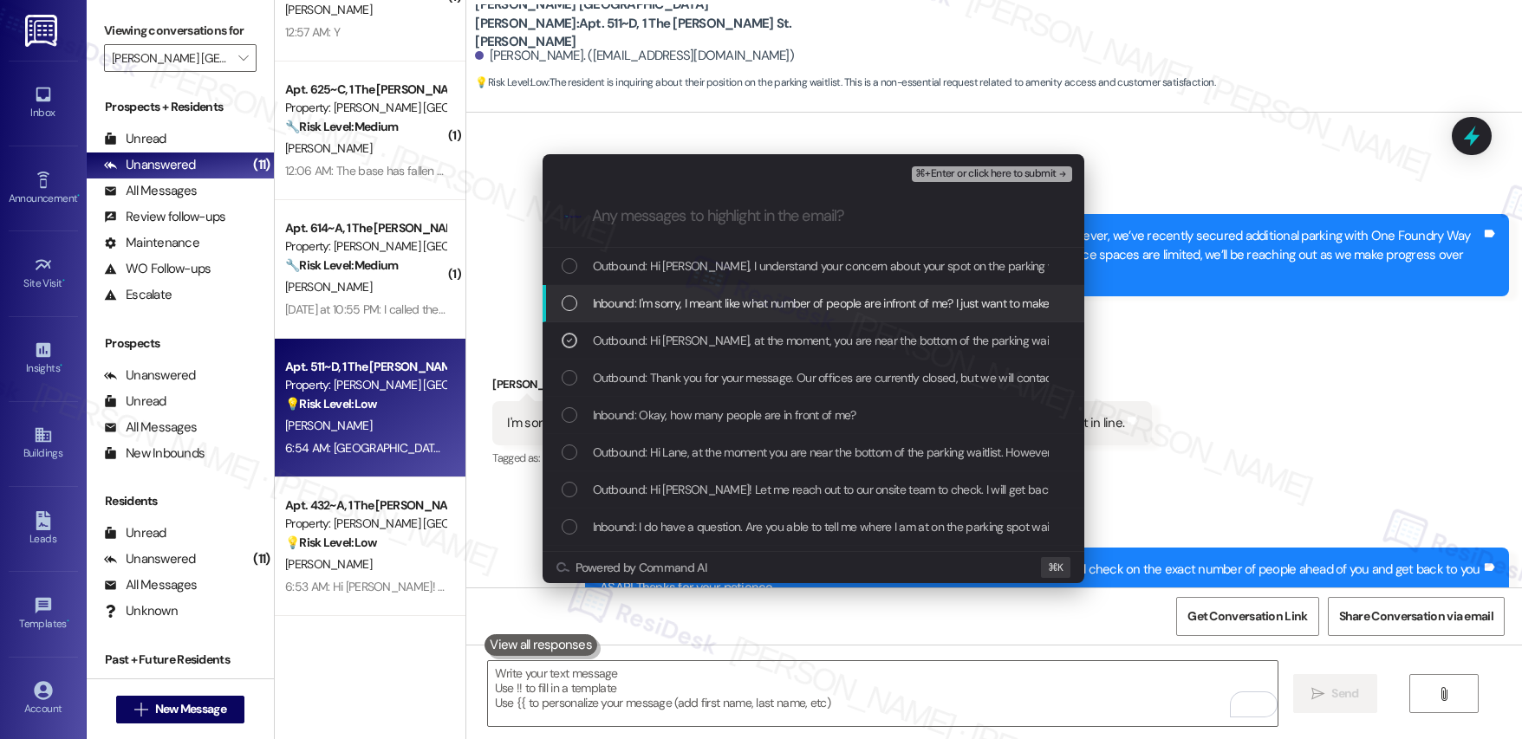
click at [709, 306] on span "Inbound: I'm sorry, I meant like what number of people are infront of me? I jus…" at bounding box center [897, 303] width 608 height 19
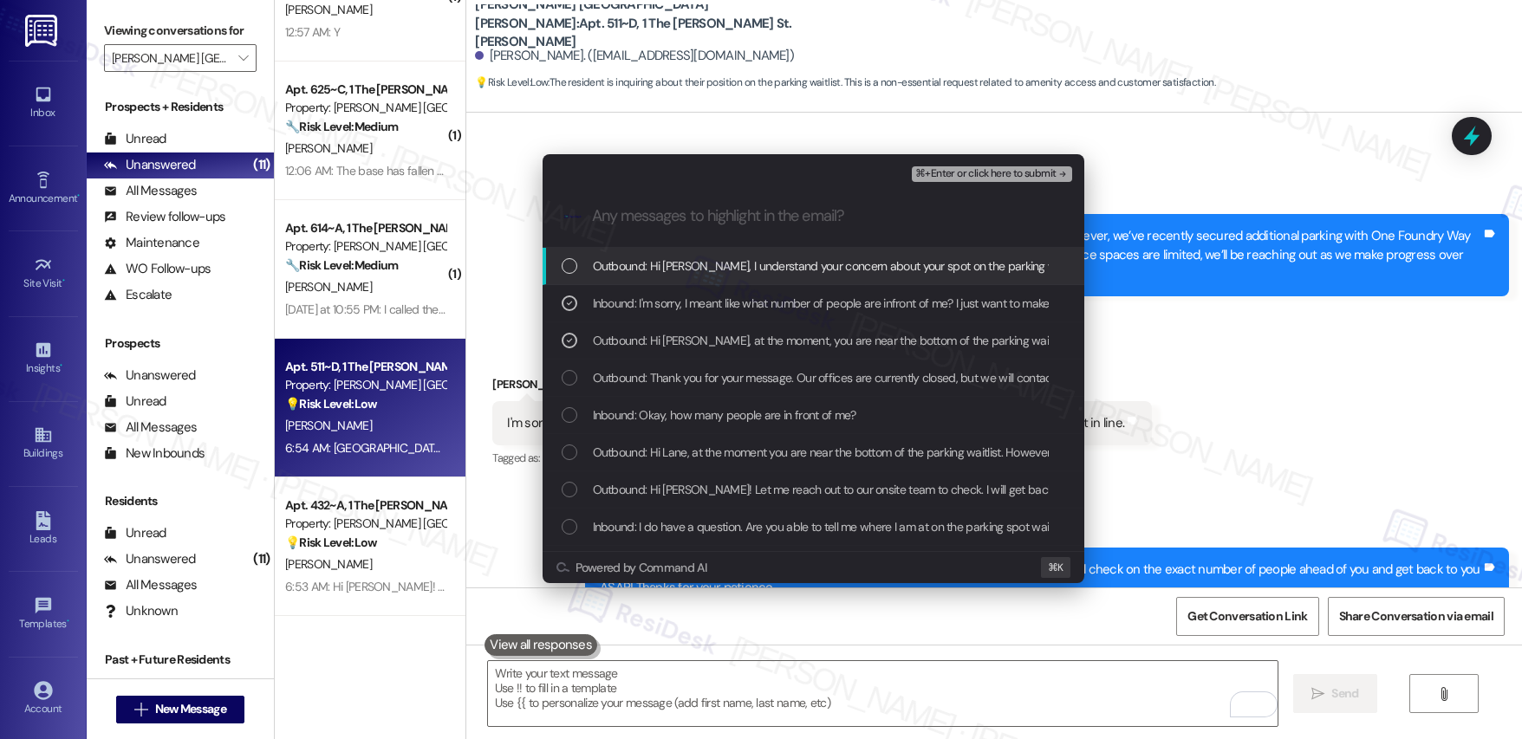
click at [706, 262] on span "Outbound: Hi Lane, I understand your concern about your spot on the parking wai…" at bounding box center [1108, 266] width 1031 height 19
click at [961, 176] on span "⌘+Enter or click here to submit" at bounding box center [985, 174] width 140 height 12
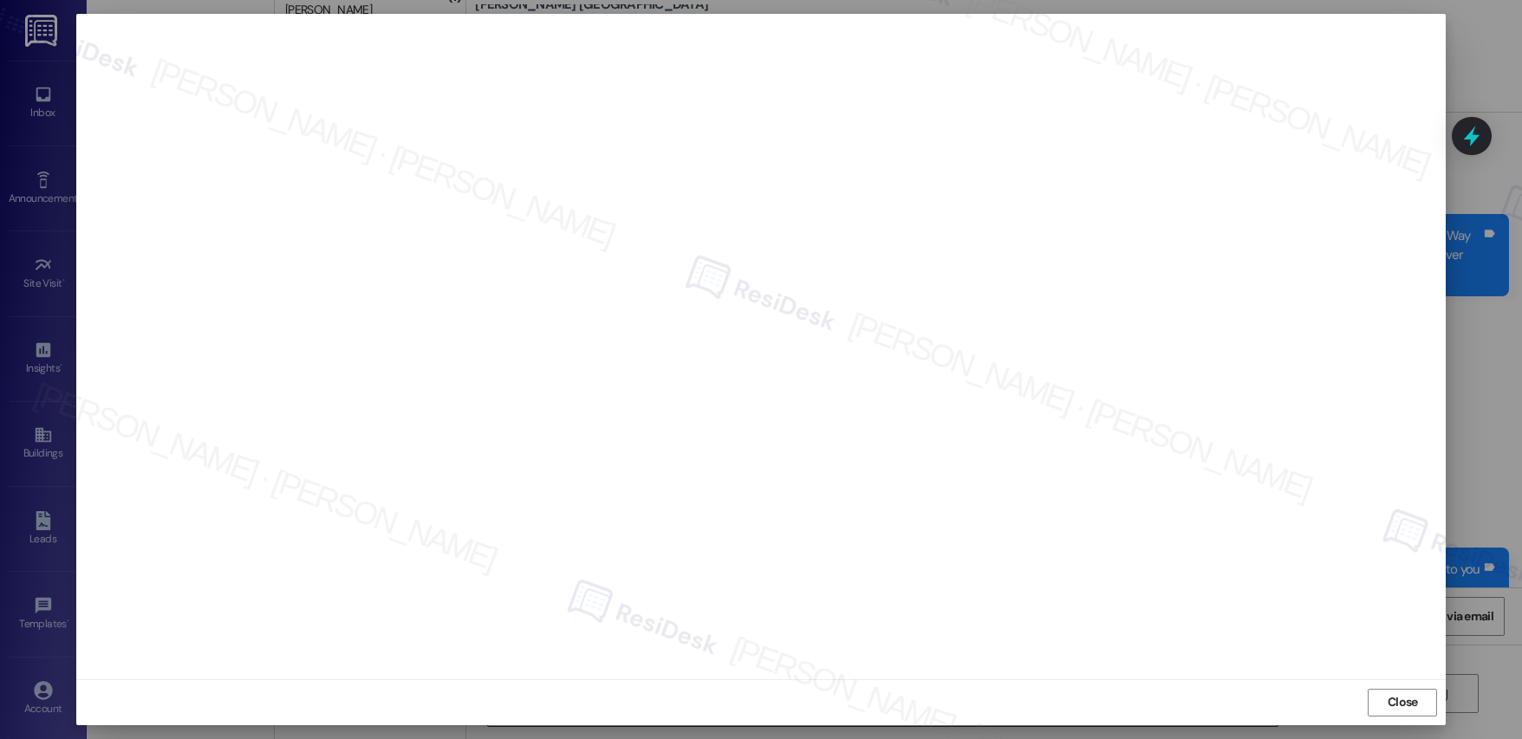
drag, startPoint x: 1389, startPoint y: 708, endPoint x: 1013, endPoint y: 715, distance: 376.2
click at [1388, 708] on span "Close" at bounding box center [1403, 702] width 30 height 18
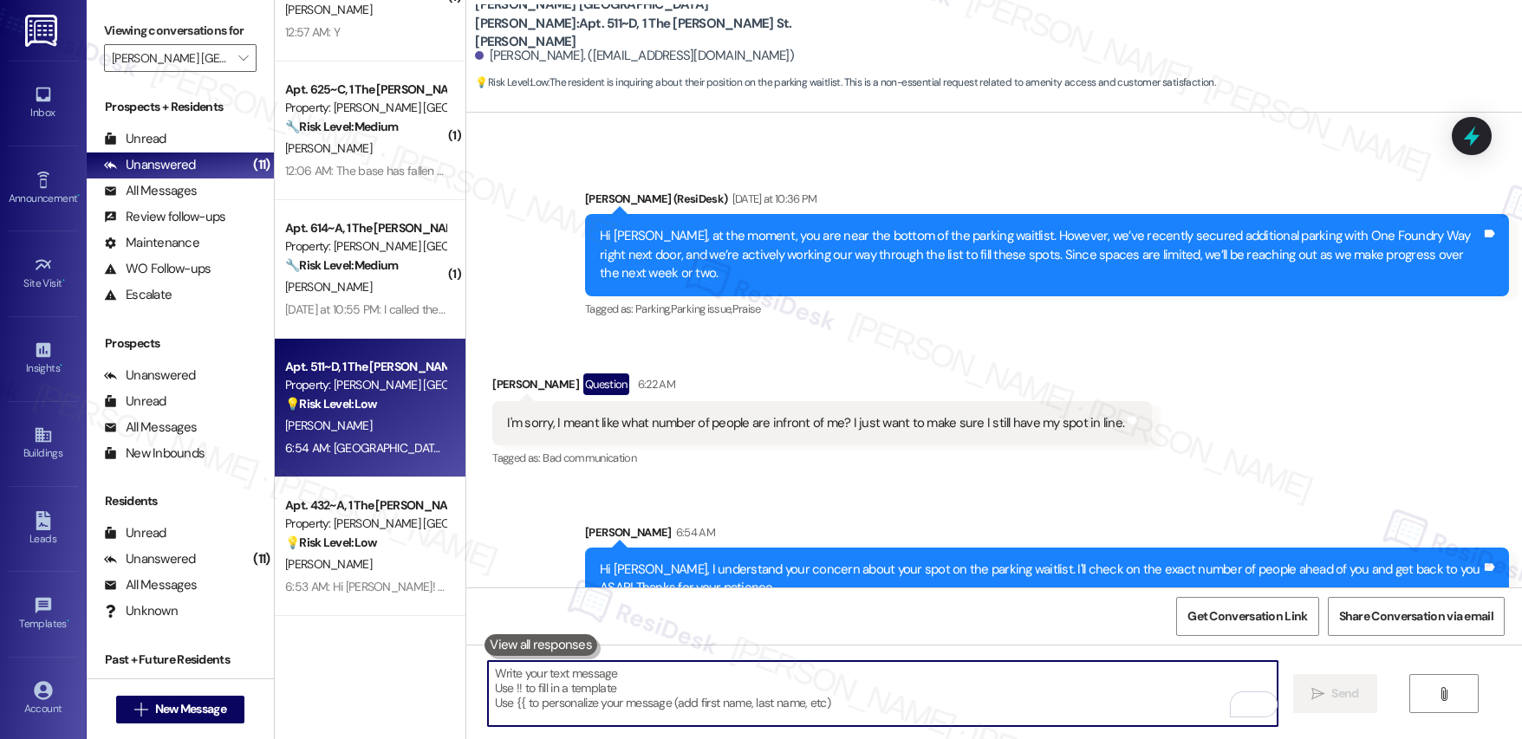
click at [759, 678] on textarea "To enrich screen reader interactions, please activate Accessibility in Grammarl…" at bounding box center [883, 693] width 790 height 65
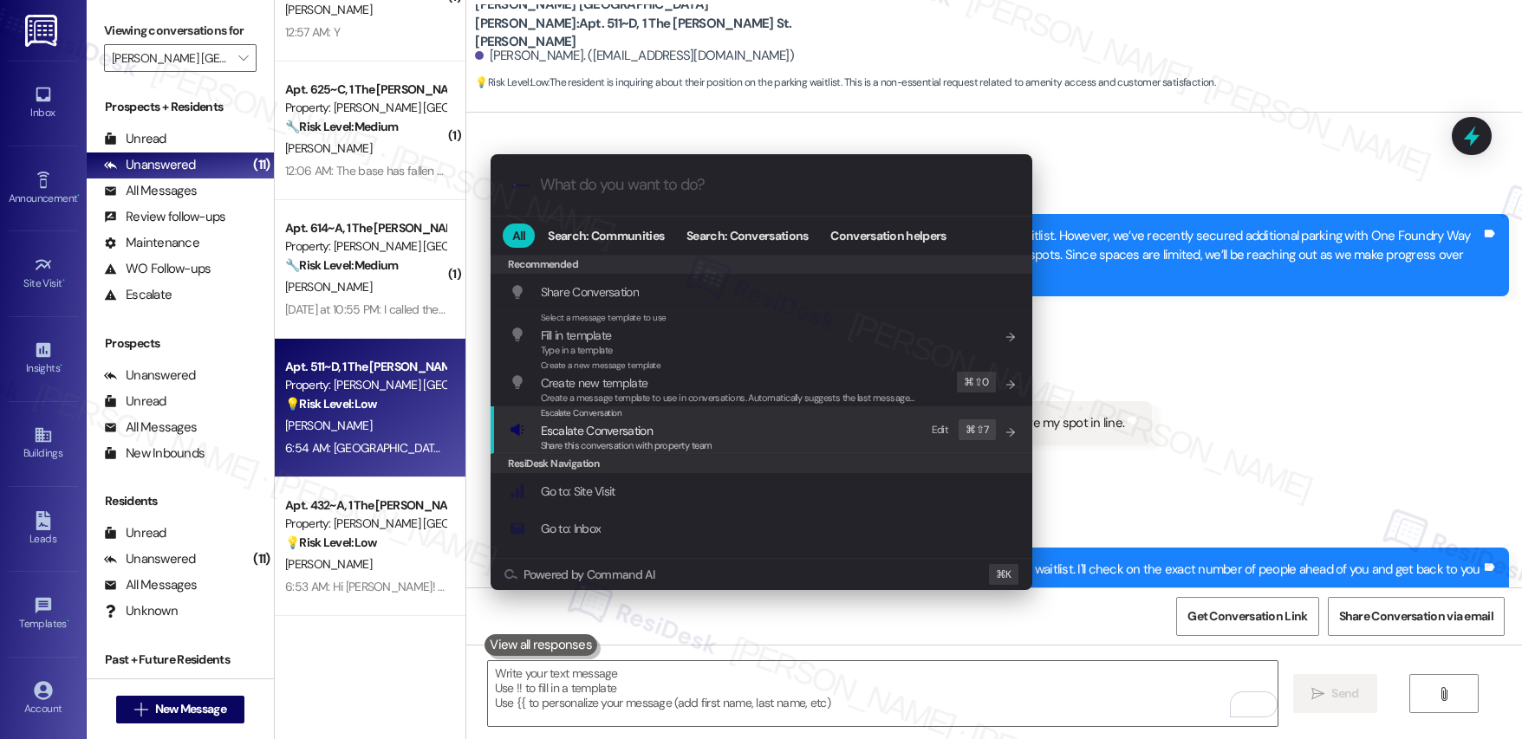
click at [579, 443] on span "Share this conversation with property team" at bounding box center [627, 445] width 172 height 12
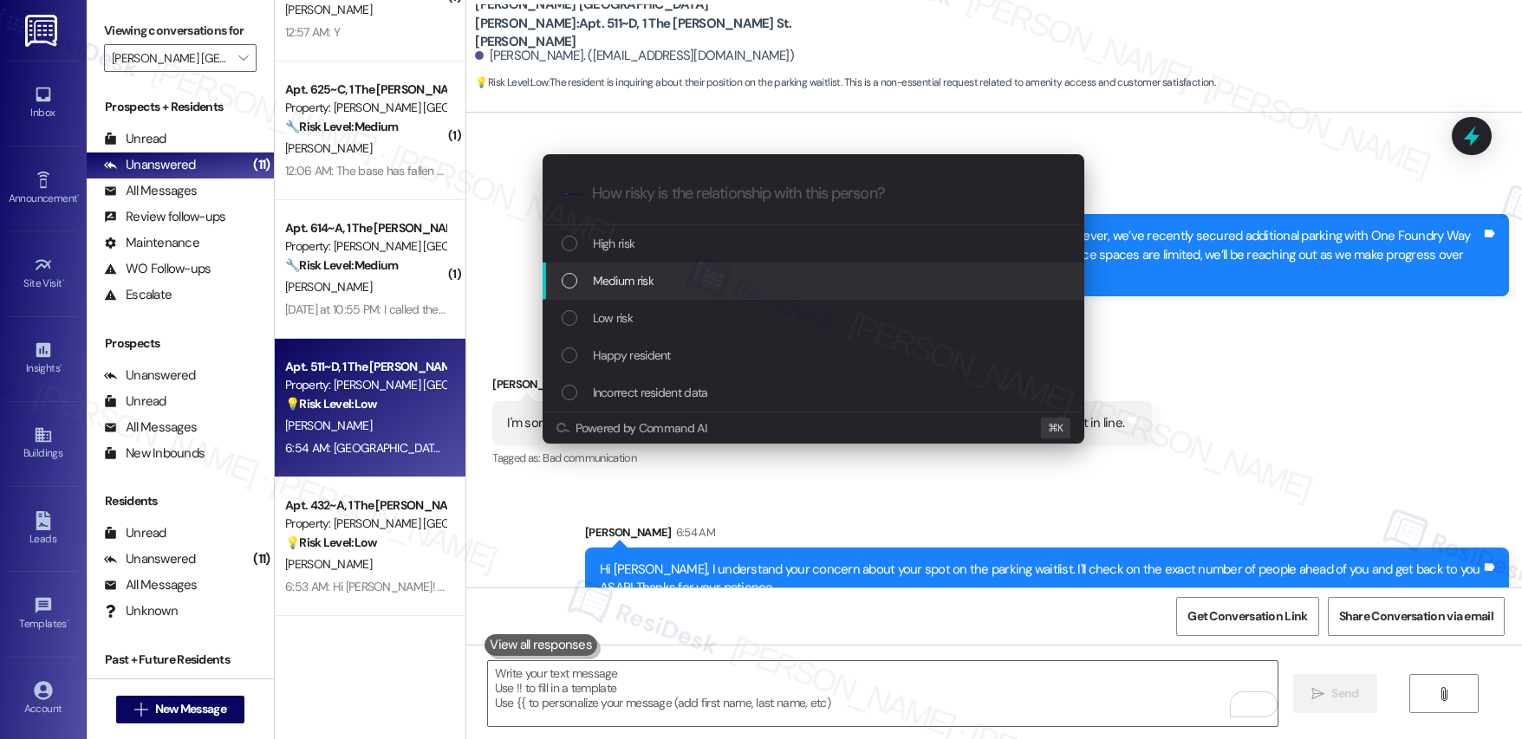
click at [652, 287] on span "Medium risk" at bounding box center [623, 280] width 61 height 19
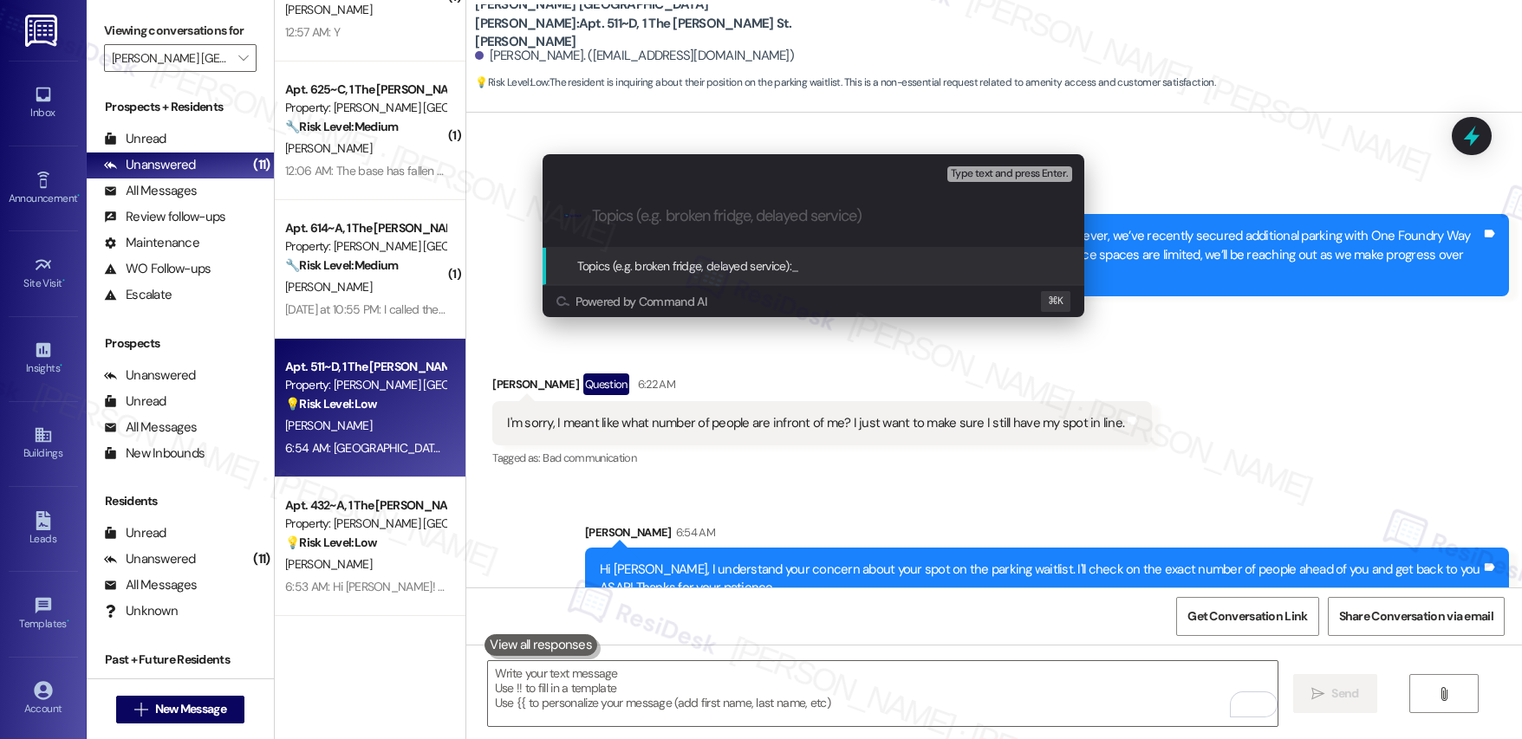
paste input "Resident Question: Place in Queue"
type input "Resident Question: Place in Queue"
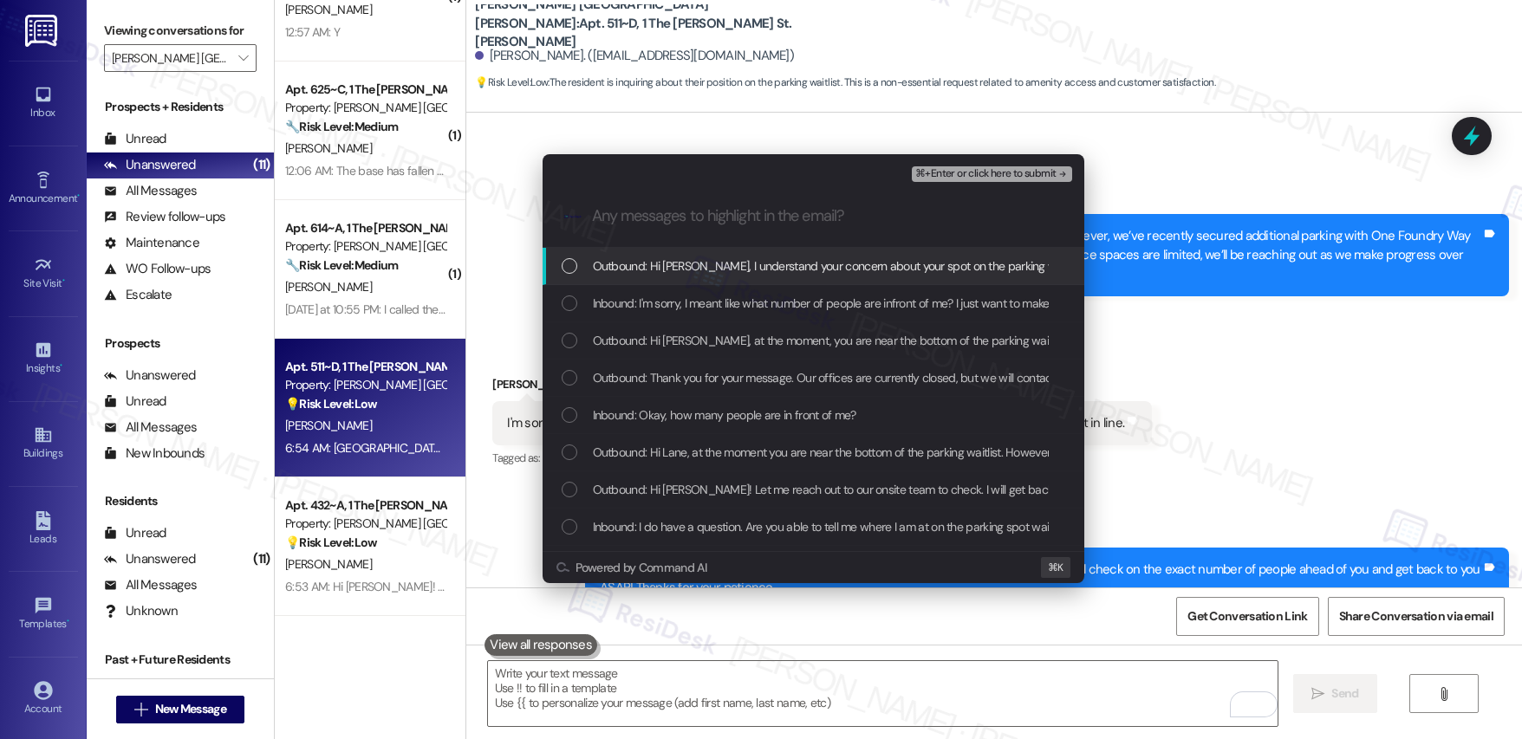
click at [665, 274] on span "Outbound: Hi Lane, I understand your concern about your spot on the parking wai…" at bounding box center [1108, 266] width 1031 height 19
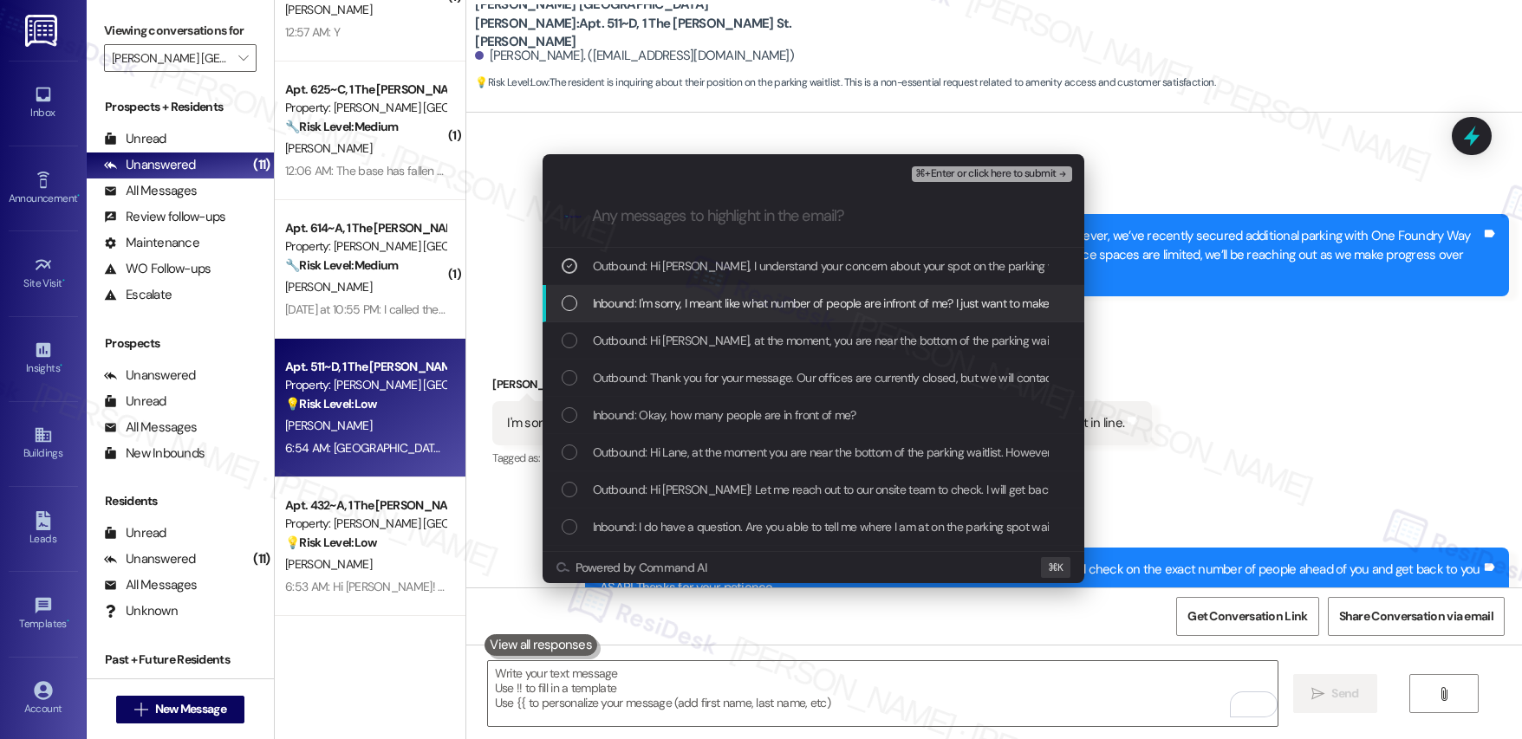
click at [662, 300] on span "Inbound: I'm sorry, I meant like what number of people are infront of me? I jus…" at bounding box center [897, 303] width 608 height 19
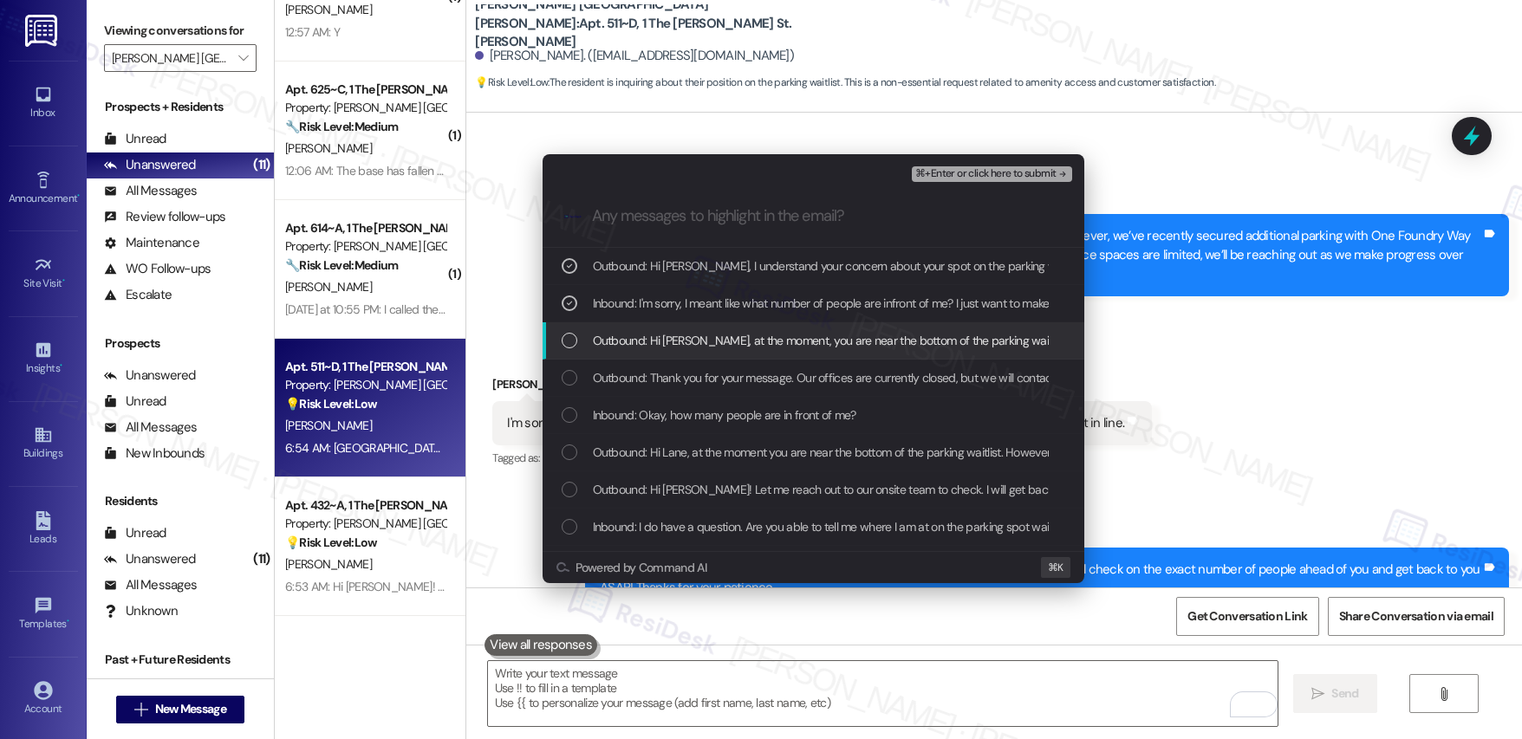
click at [658, 338] on span "Outbound: Hi Lane, at the moment, you are near the bottom of the parking waitli…" at bounding box center [1473, 340] width 1760 height 19
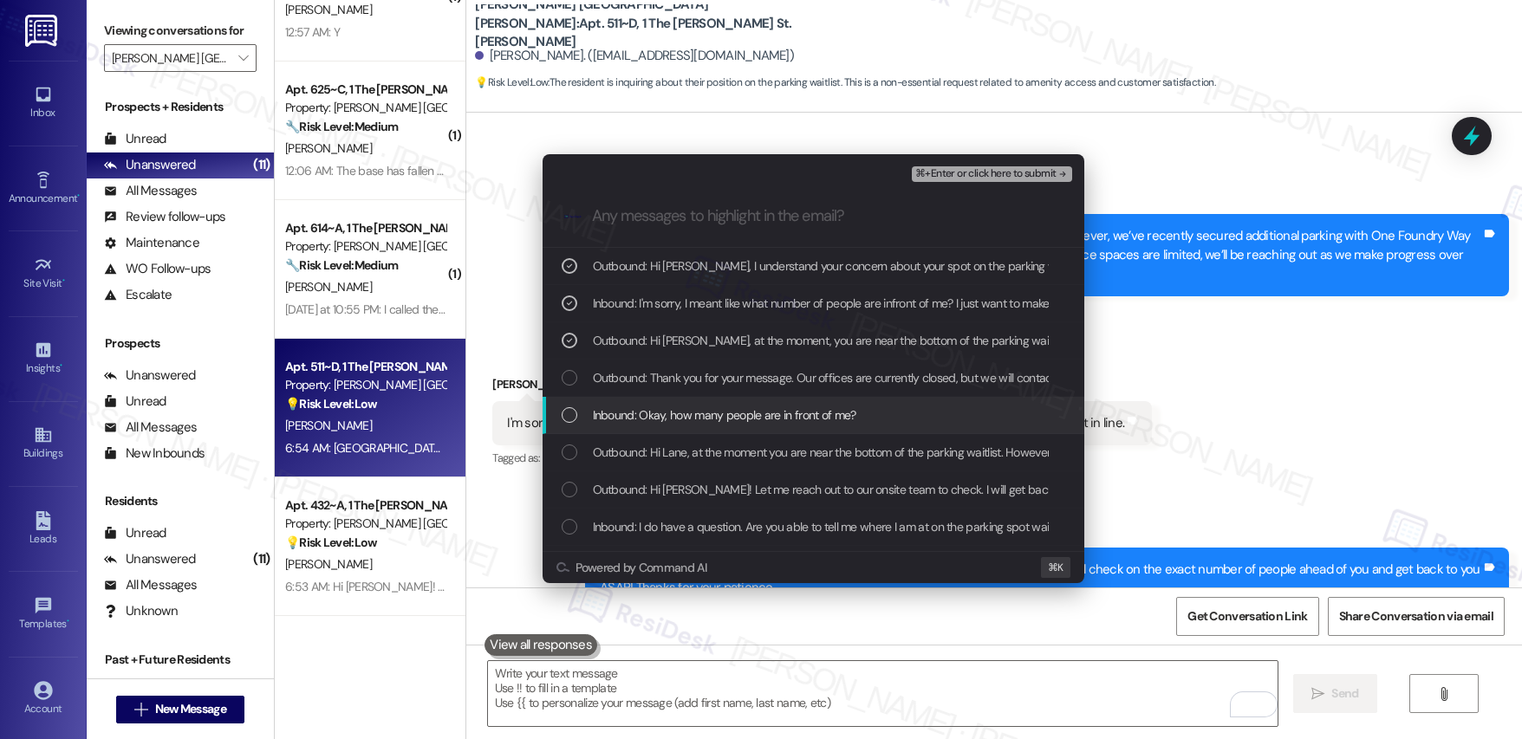
click at [647, 411] on span "Inbound: Okay, how many people are in front of me?" at bounding box center [724, 415] width 263 height 19
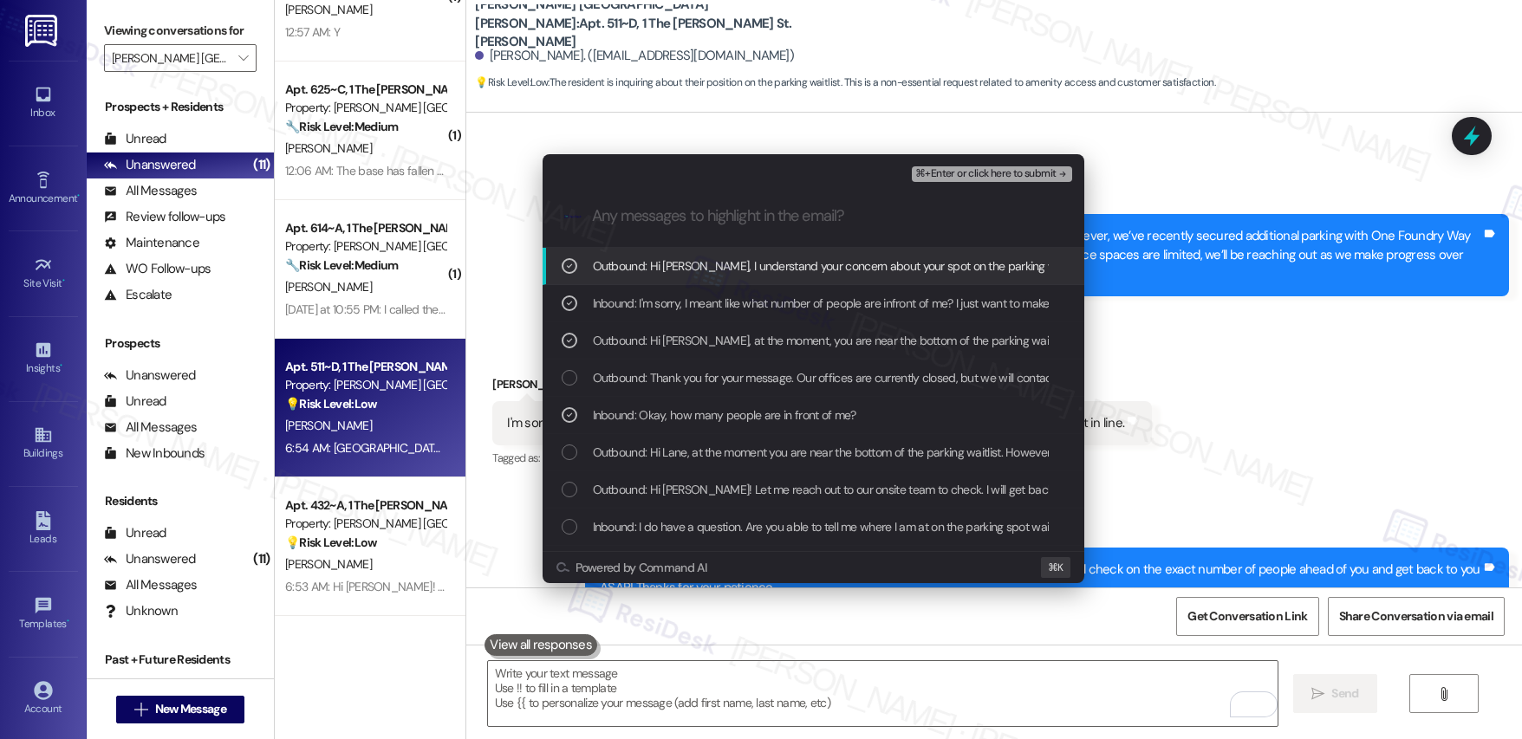
click at [999, 176] on span "⌘+Enter or click here to submit" at bounding box center [985, 174] width 140 height 12
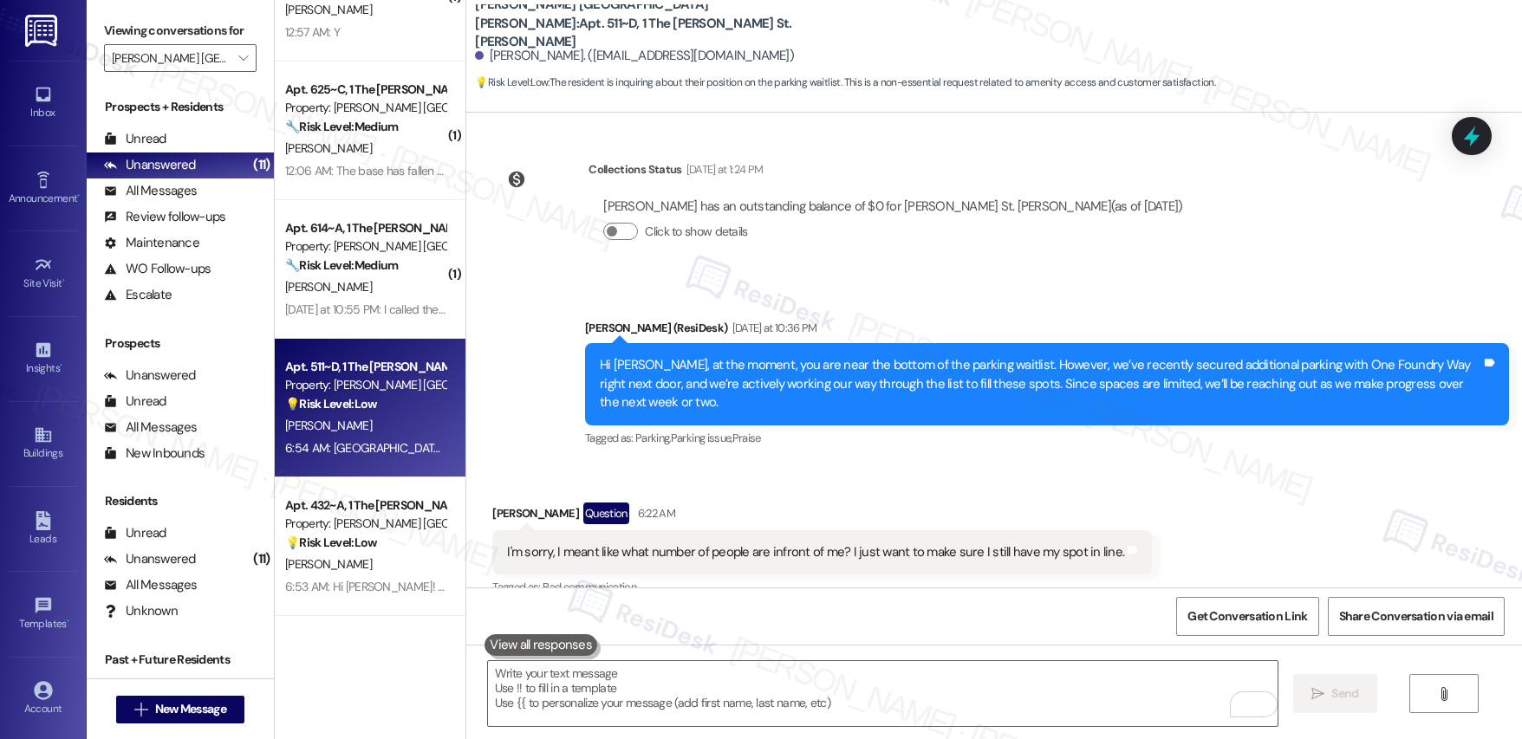
scroll to position [1479, 0]
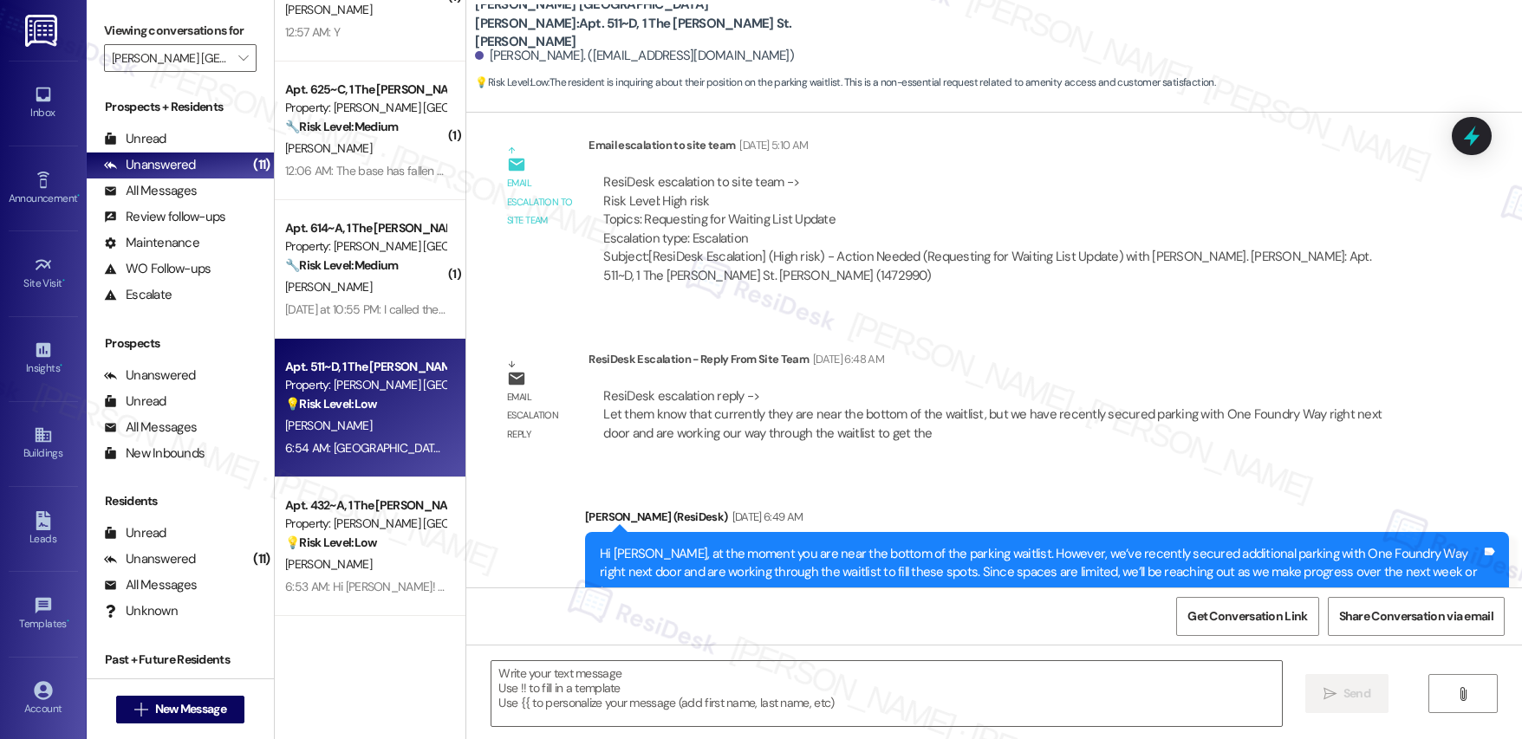
type textarea "Fetching suggested responses. Please feel free to read through the conversation…"
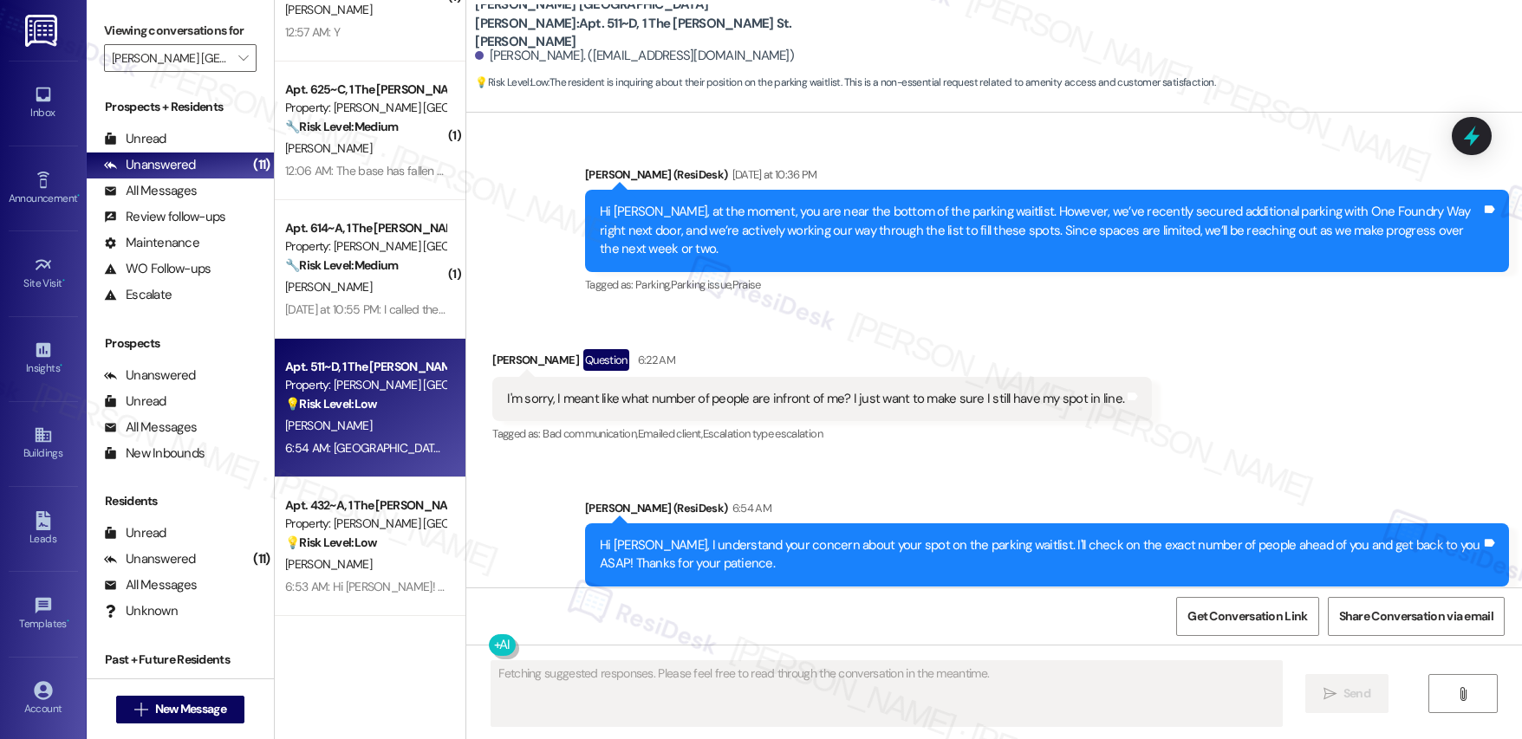
scroll to position [1644, 0]
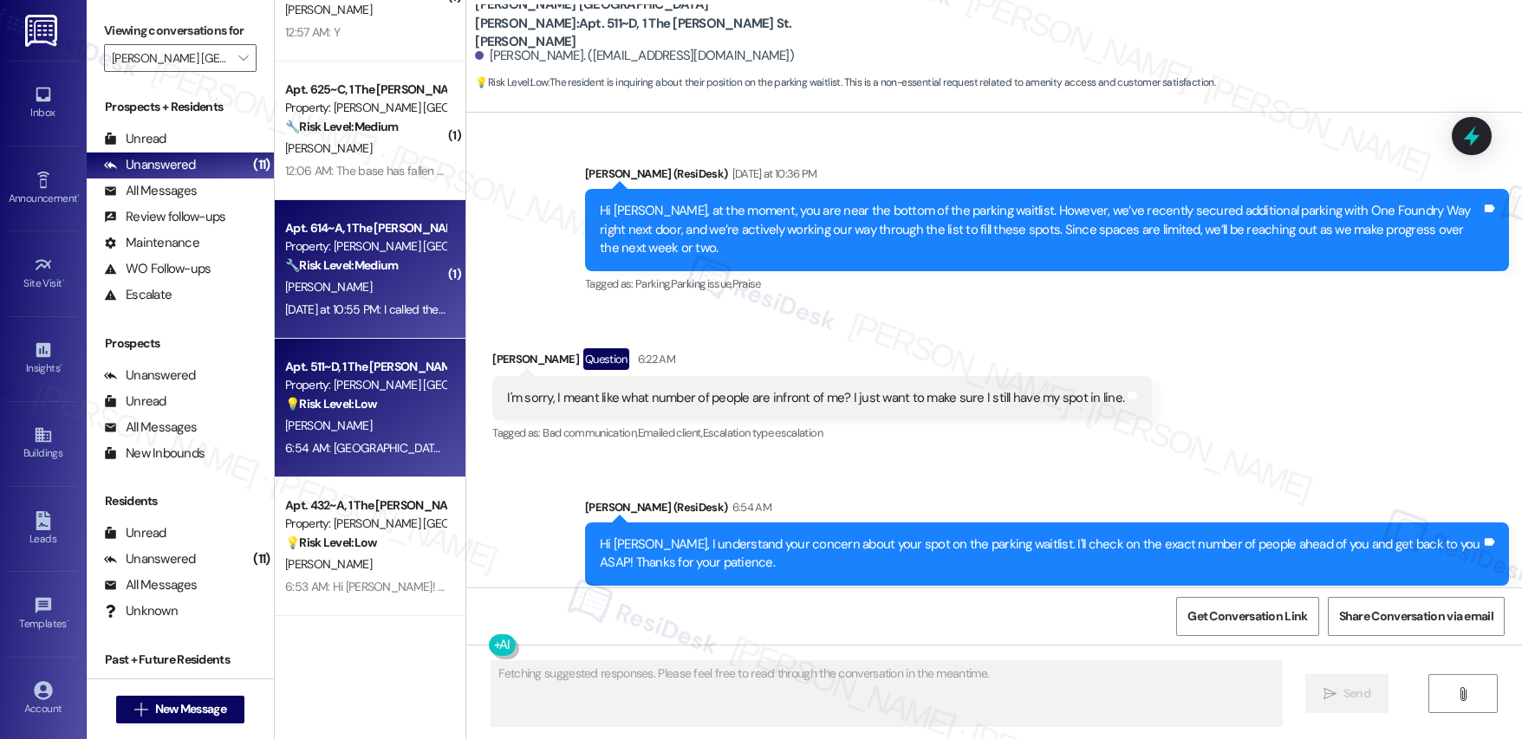
click at [384, 280] on div "[PERSON_NAME]" at bounding box center [365, 287] width 164 height 22
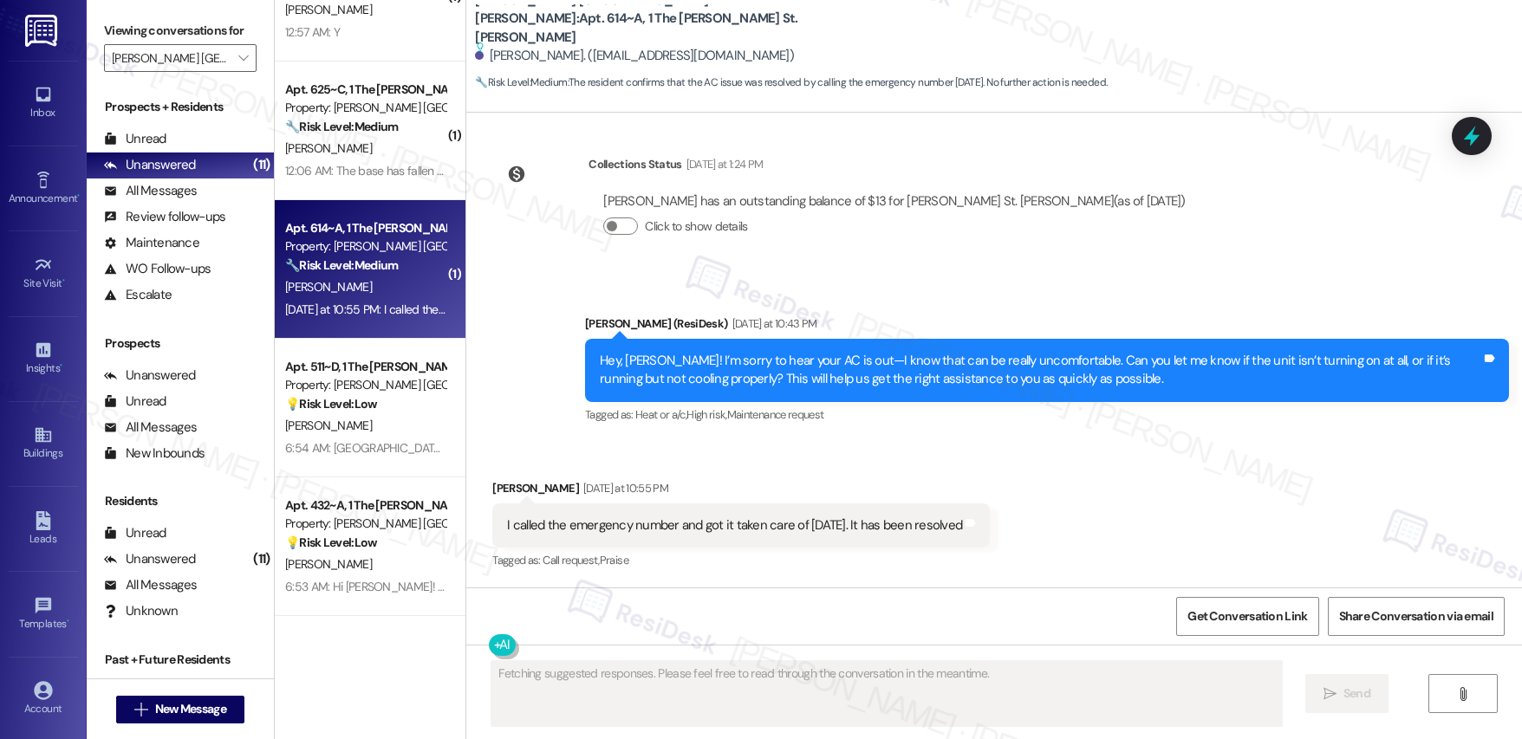
scroll to position [837, 0]
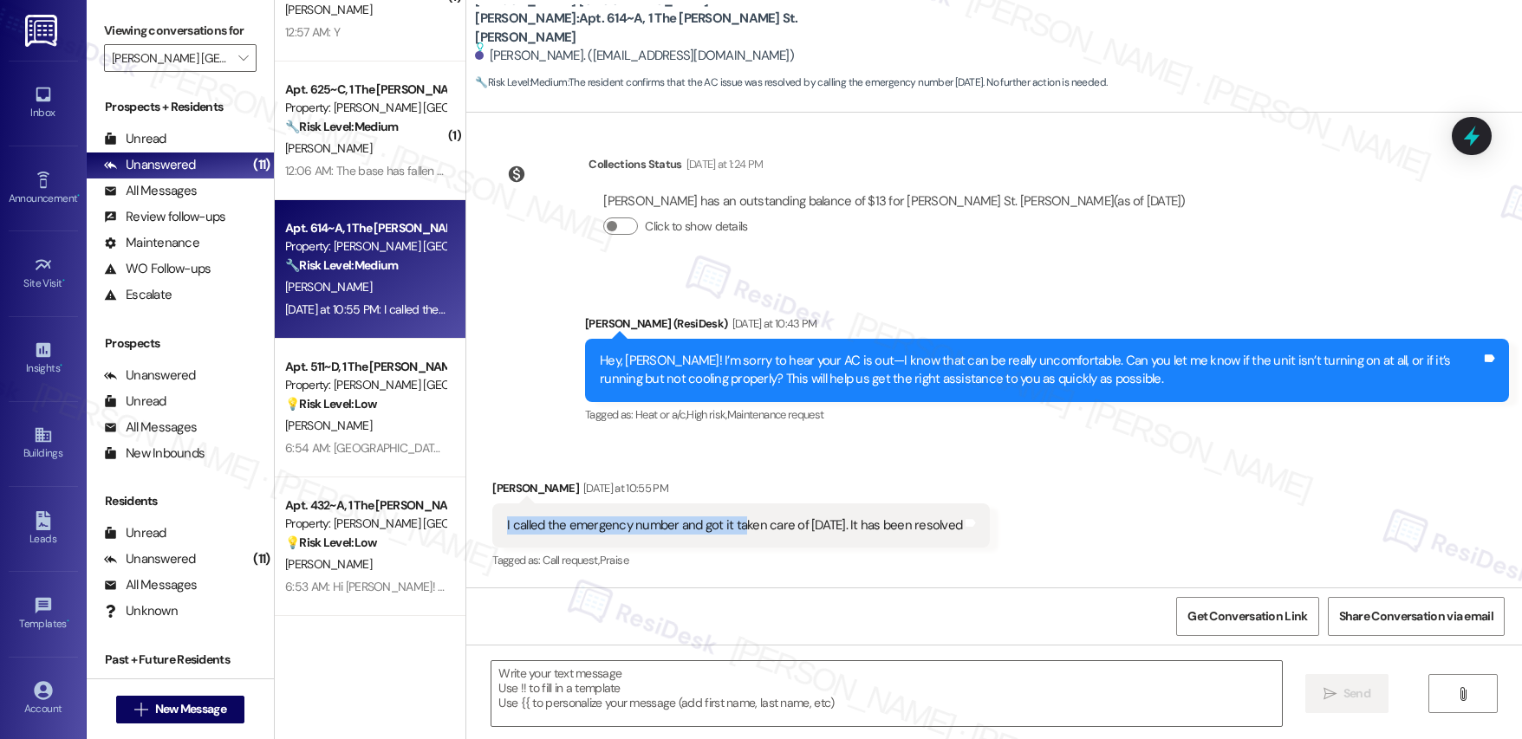
drag, startPoint x: 560, startPoint y: 524, endPoint x: 731, endPoint y: 535, distance: 171.1
click at [731, 535] on div "I called the emergency number and got it taken care of on Saturday. It has been…" at bounding box center [741, 526] width 498 height 44
click at [598, 531] on div "I called the emergency number and got it taken care of on Saturday. It has been…" at bounding box center [734, 526] width 455 height 18
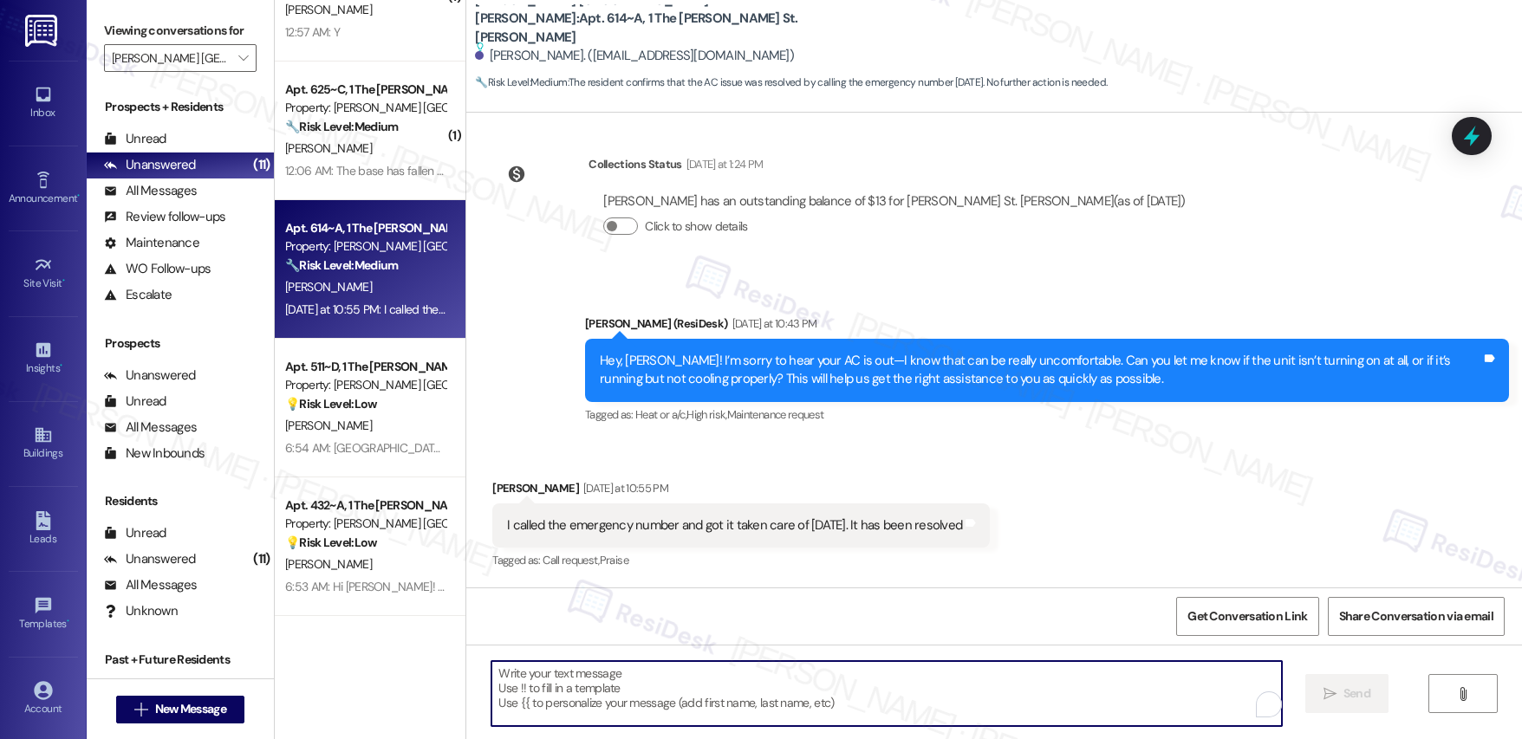
click at [664, 703] on textarea "To enrich screen reader interactions, please activate Accessibility in Grammarl…" at bounding box center [886, 693] width 790 height 65
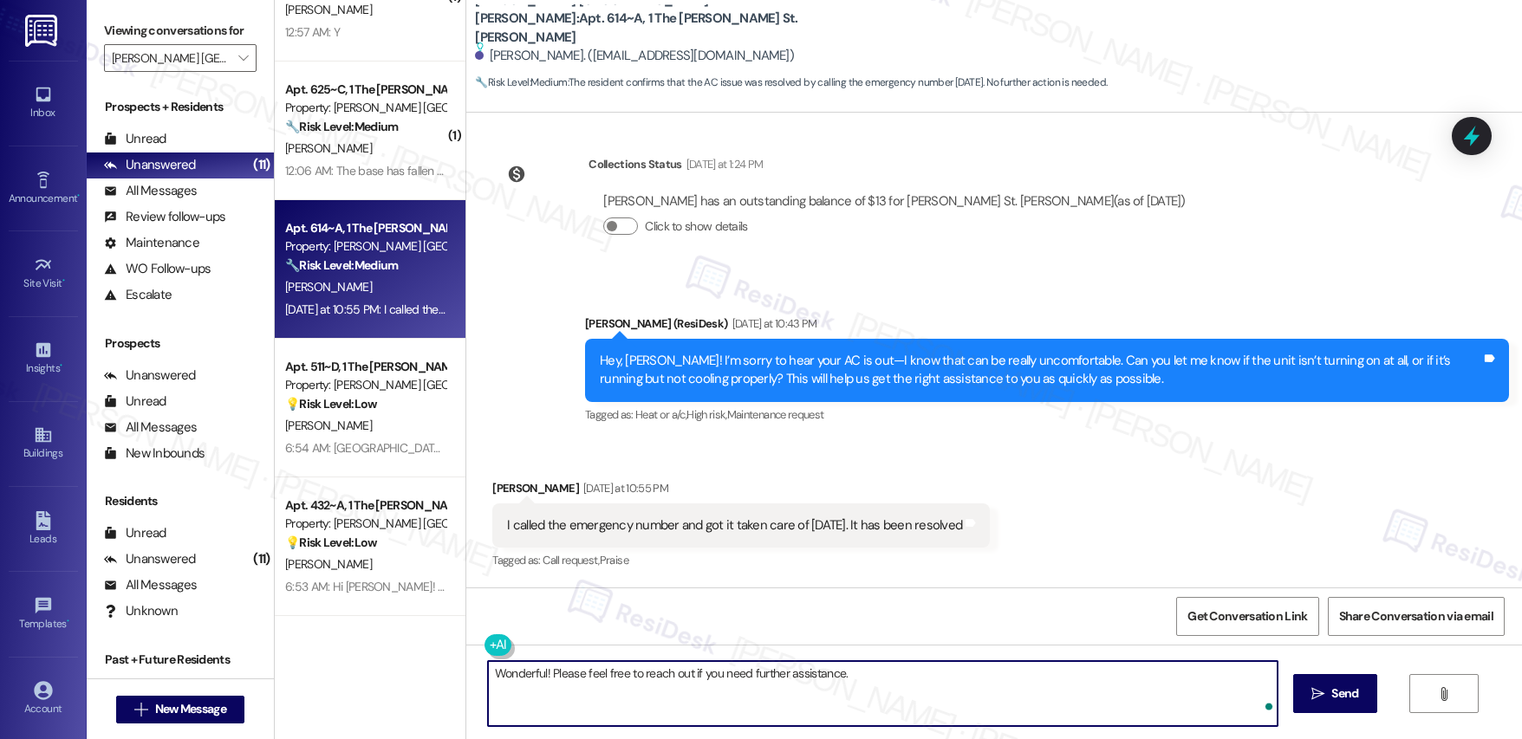
type textarea "Wonderful! Please feel free to reach out if you need further assistance."
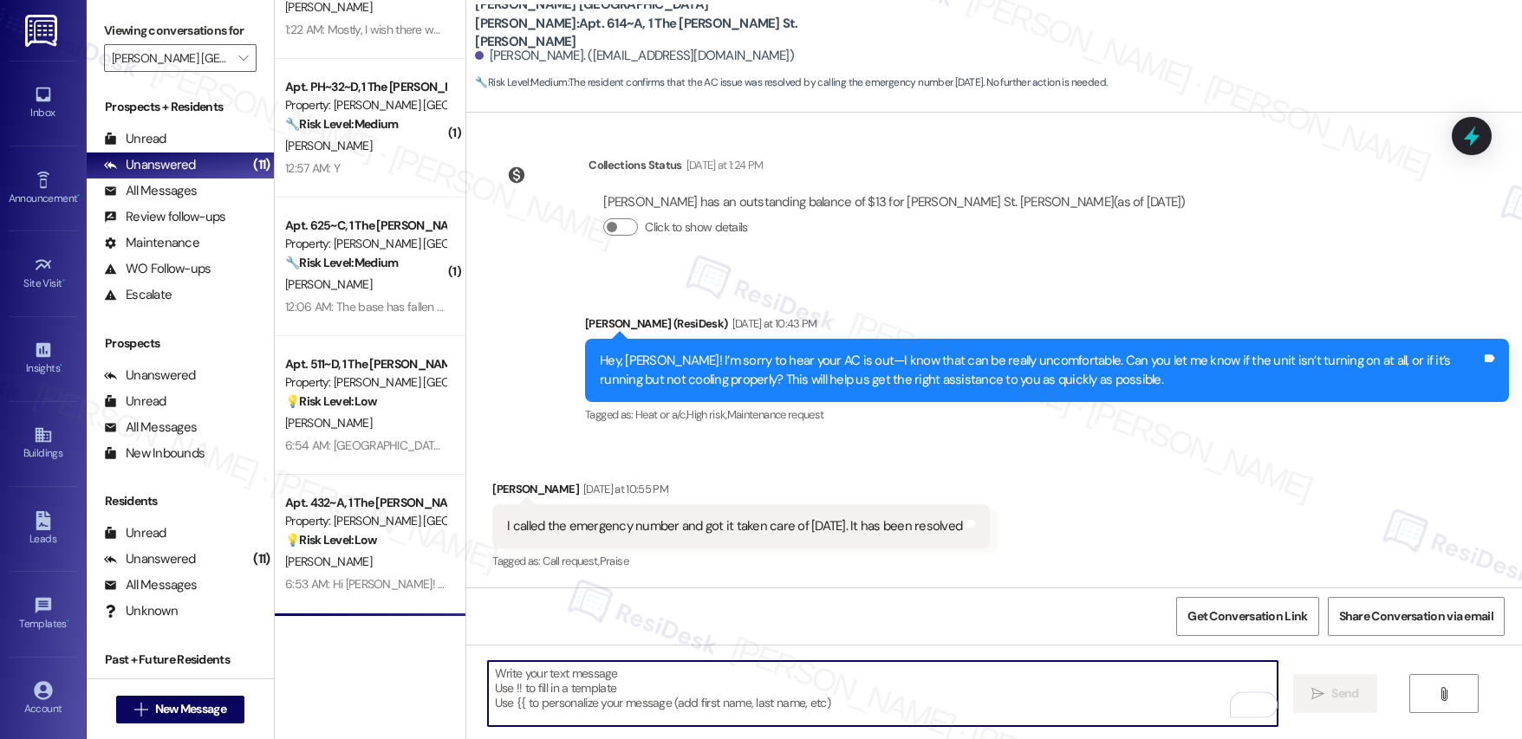
scroll to position [624, 0]
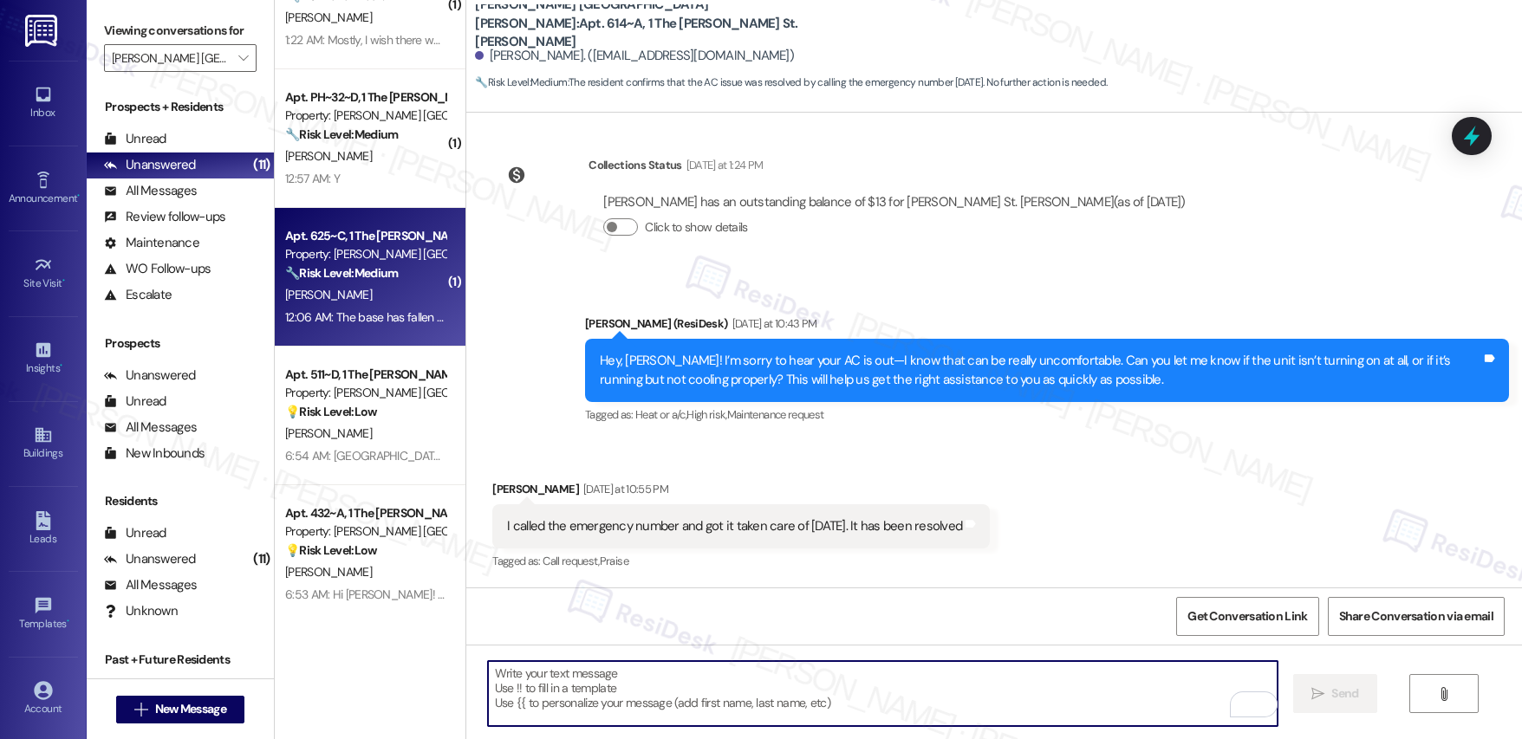
click at [339, 285] on div "[PERSON_NAME]" at bounding box center [365, 295] width 164 height 22
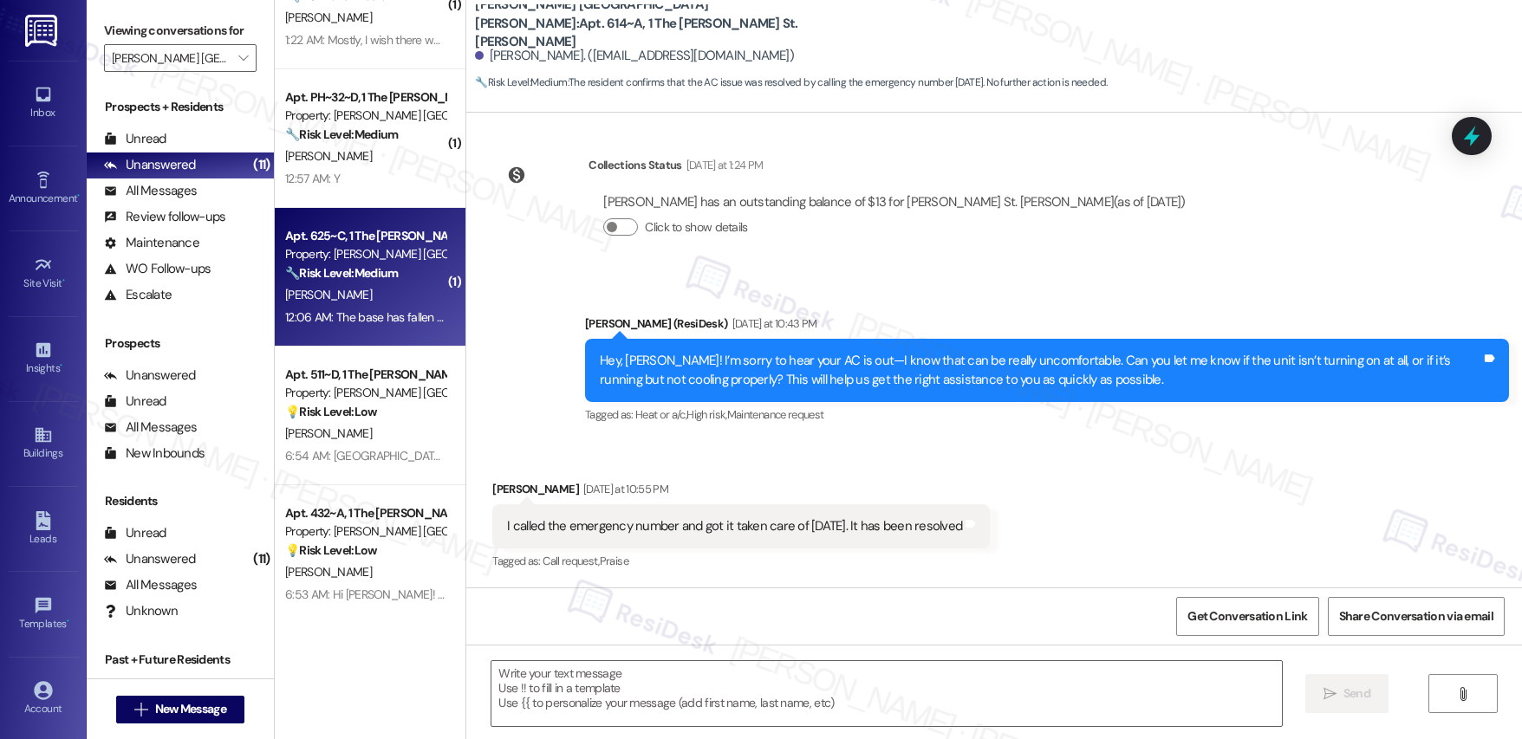
type textarea "Fetching suggested responses. Please feel free to read through the conversation…"
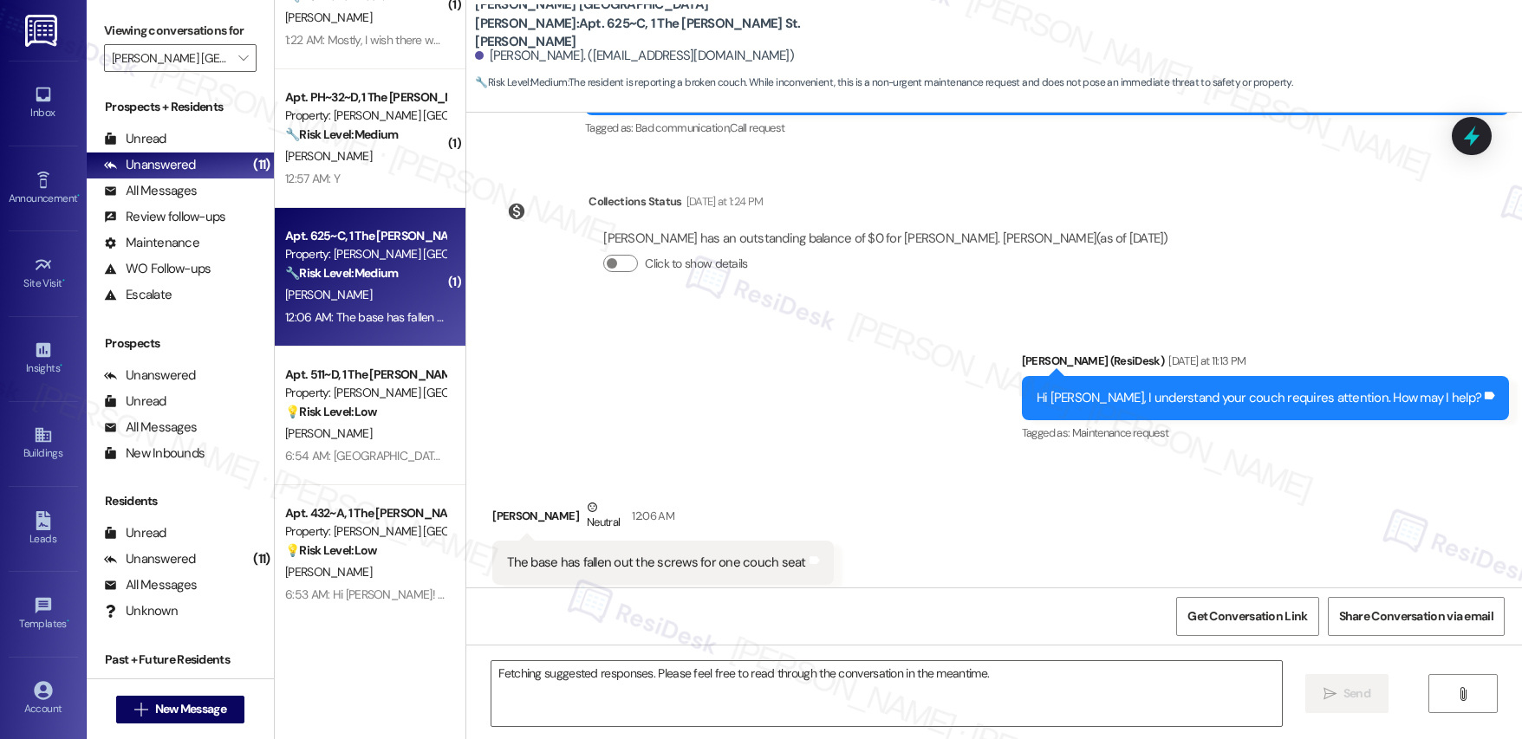
scroll to position [677, 0]
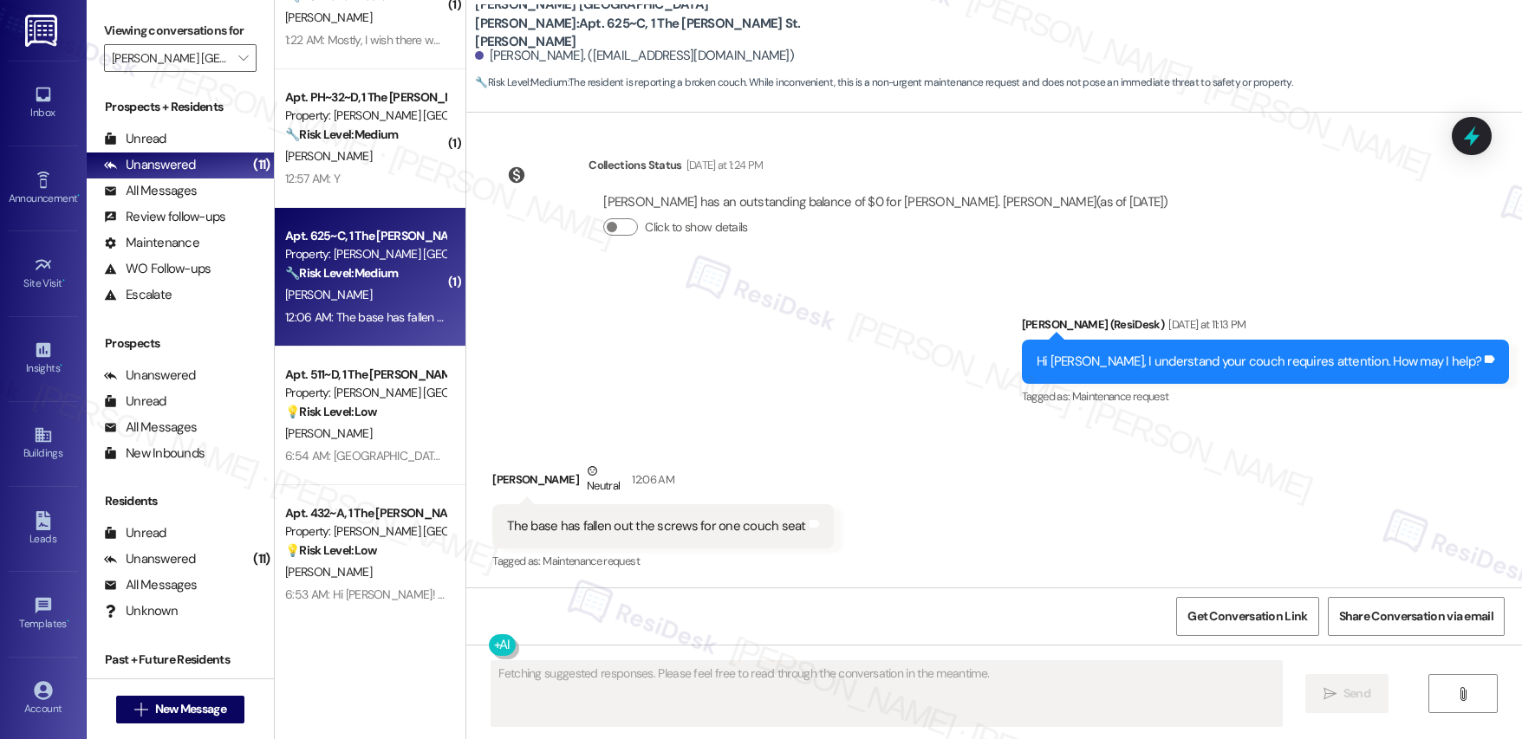
click at [339, 285] on div "[PERSON_NAME]" at bounding box center [365, 295] width 164 height 22
drag, startPoint x: 542, startPoint y: 523, endPoint x: 790, endPoint y: 533, distance: 249.0
click at [790, 533] on div "The base has fallen out the screws for one couch seat Tags and notes" at bounding box center [662, 526] width 341 height 44
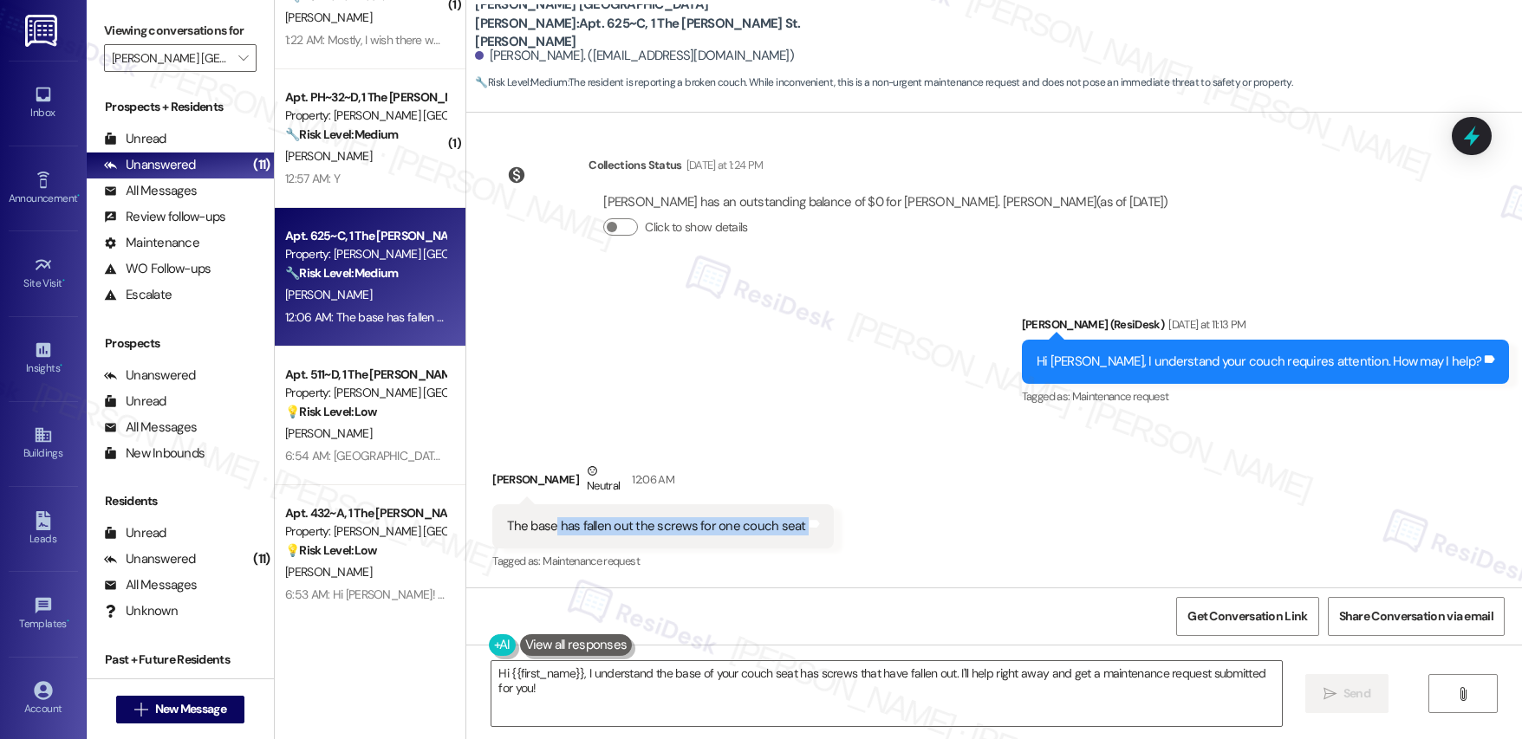
click at [649, 524] on div "The base has fallen out the screws for one couch seat" at bounding box center [656, 526] width 298 height 18
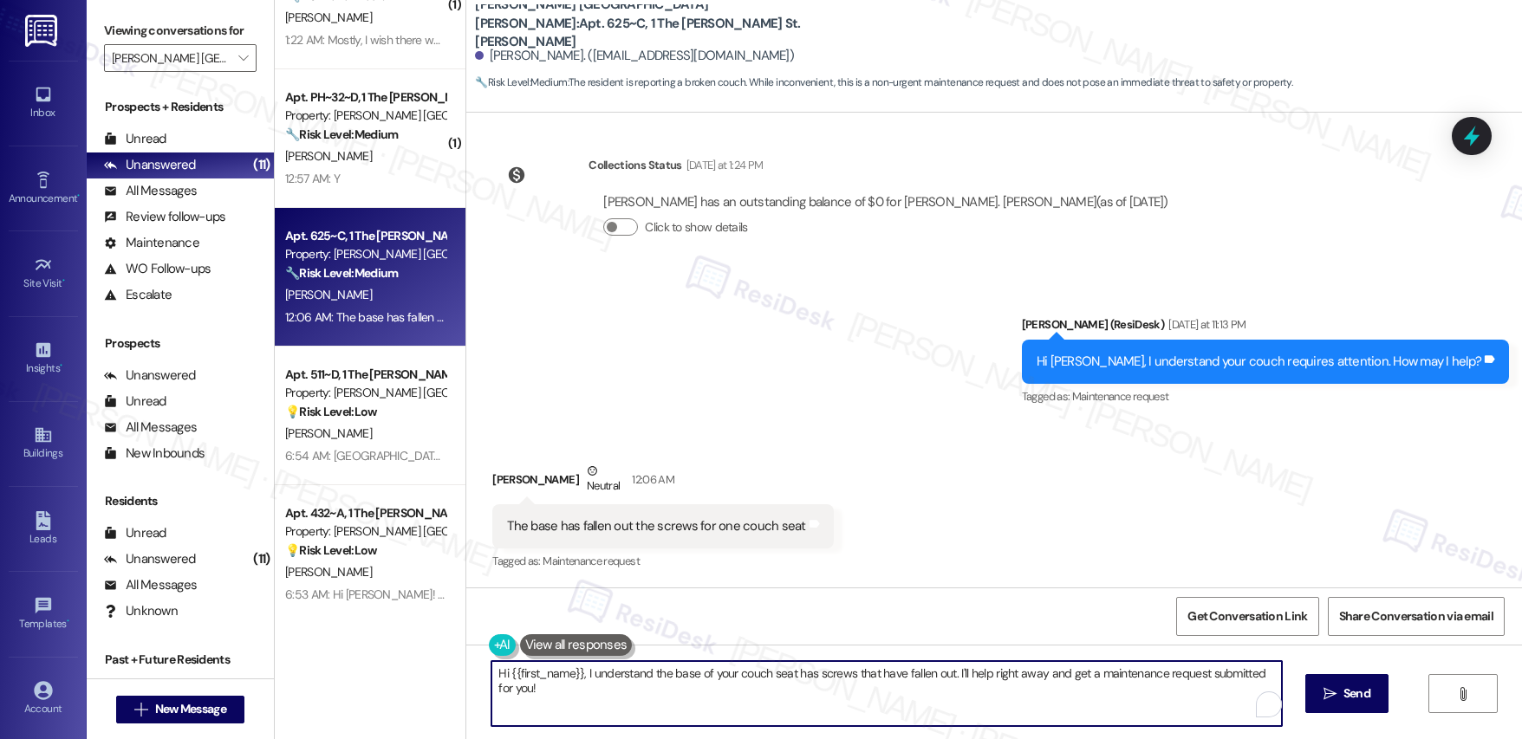
drag, startPoint x: 989, startPoint y: 674, endPoint x: 1101, endPoint y: 681, distance: 112.0
click at [1101, 681] on textarea "Hi {{first_name}}, I understand the base of your couch seat has screws that hav…" at bounding box center [886, 693] width 790 height 65
click at [1087, 699] on textarea "Hi {{first_name}}, I understand the base of your couch seat has screws that hav…" at bounding box center [886, 693] width 790 height 65
type textarea "Hi {{first_name}}, I understand the base of your couch seat has screws that hav…"
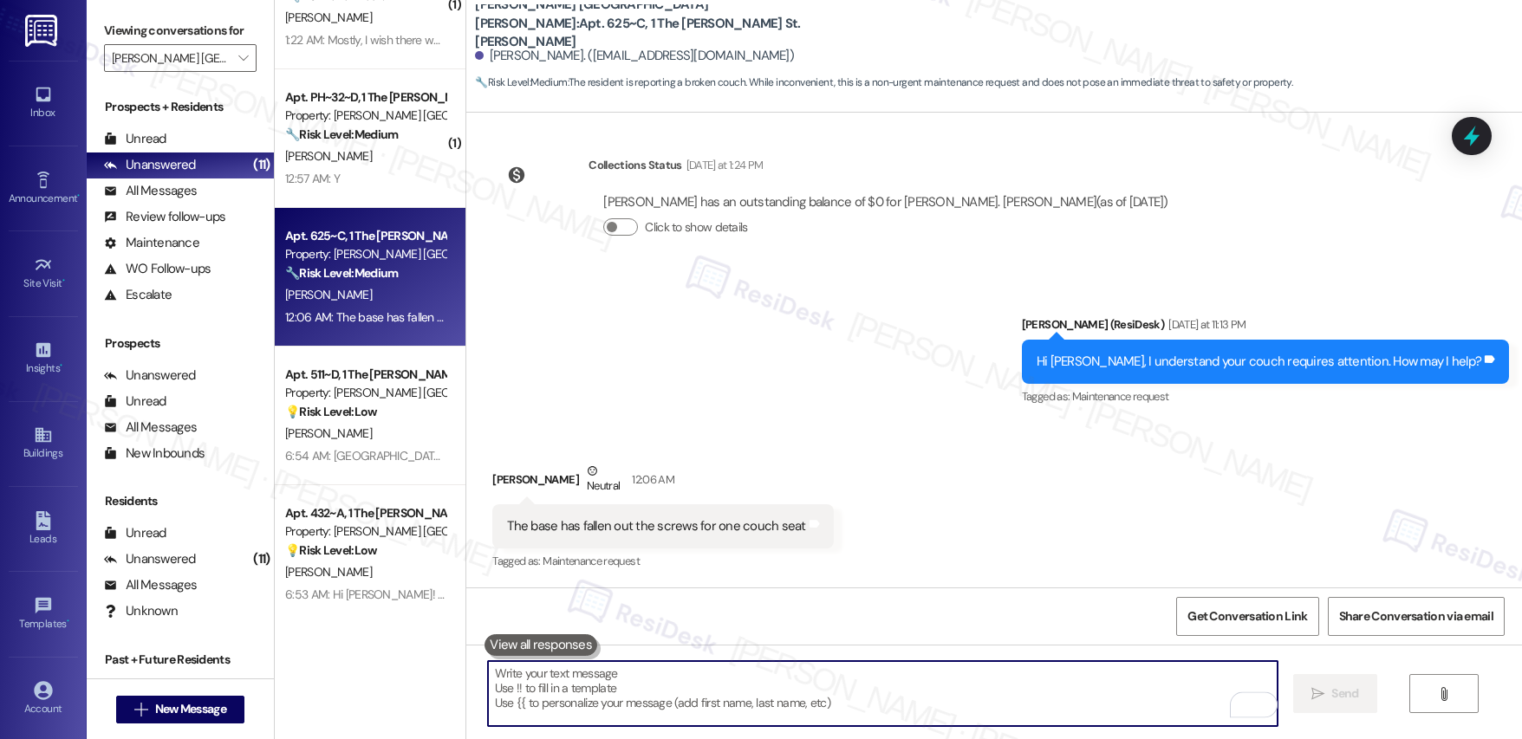
click at [647, 527] on div "The base has fallen out the screws for one couch seat" at bounding box center [656, 526] width 298 height 18
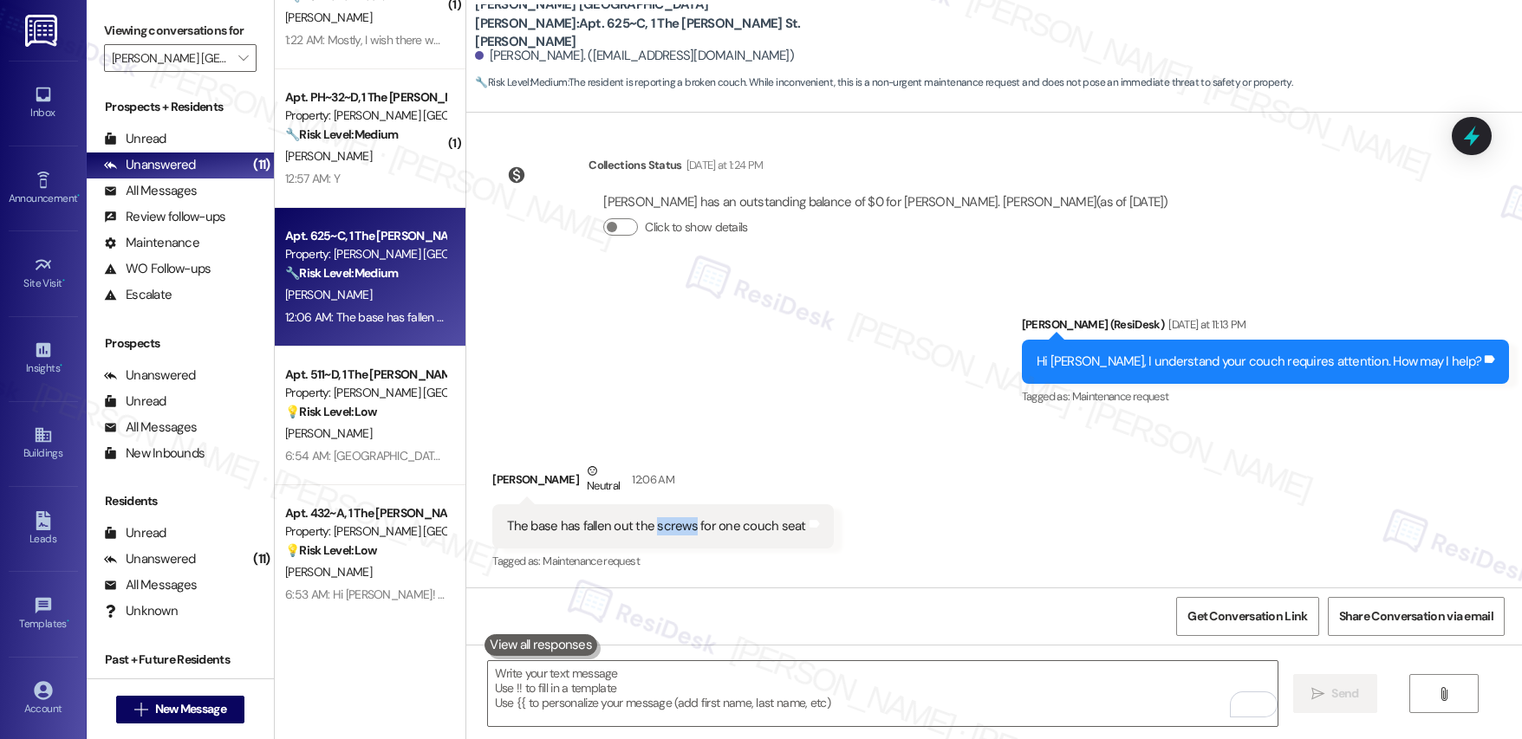
click at [647, 527] on div "The base has fallen out the screws for one couch seat" at bounding box center [656, 526] width 298 height 18
click at [599, 525] on div "The base has fallen out the screws for one couch seat" at bounding box center [656, 526] width 298 height 18
copy div "The base has fallen out the screws for one couch seat Tags and notes"
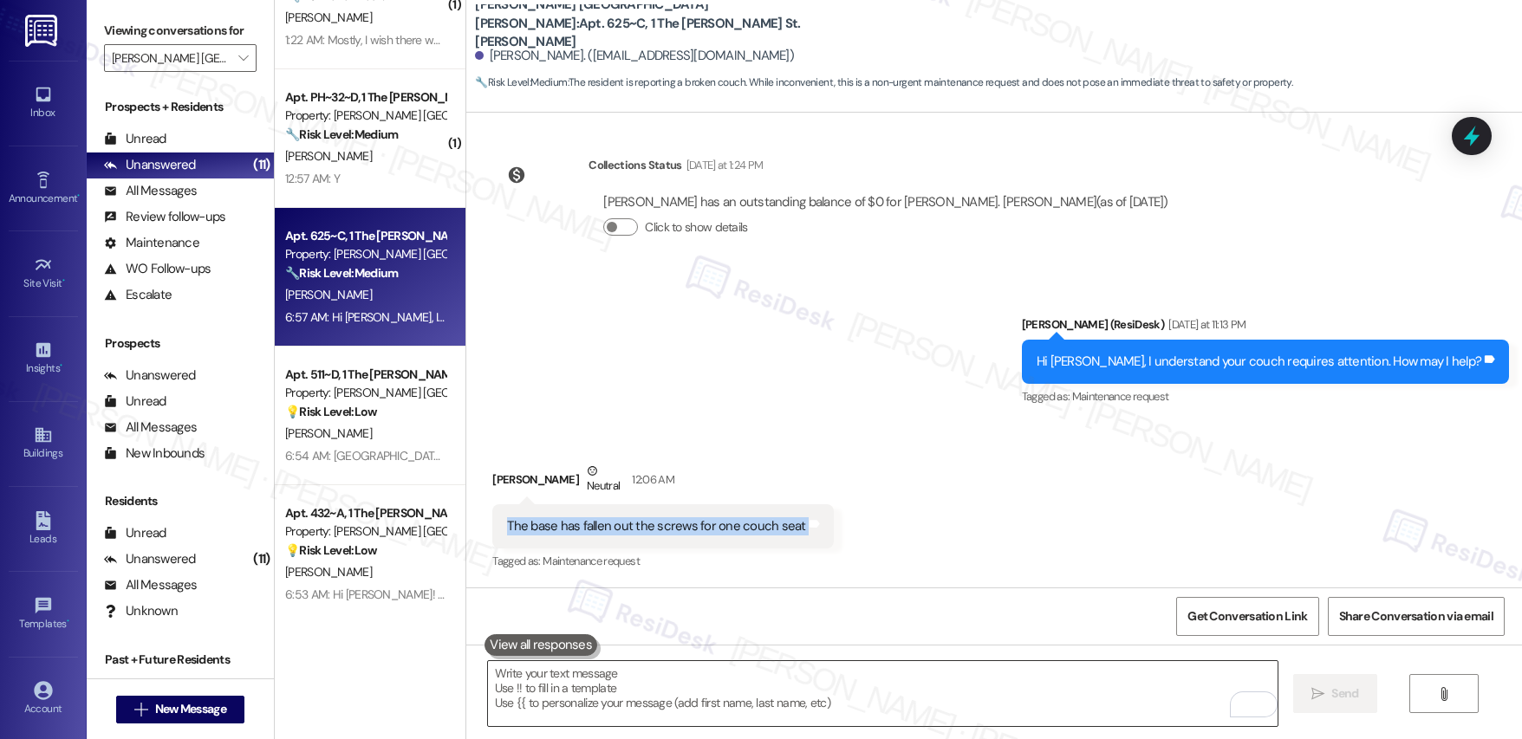
click at [697, 673] on textarea "To enrich screen reader interactions, please activate Accessibility in Grammarl…" at bounding box center [883, 693] width 790 height 65
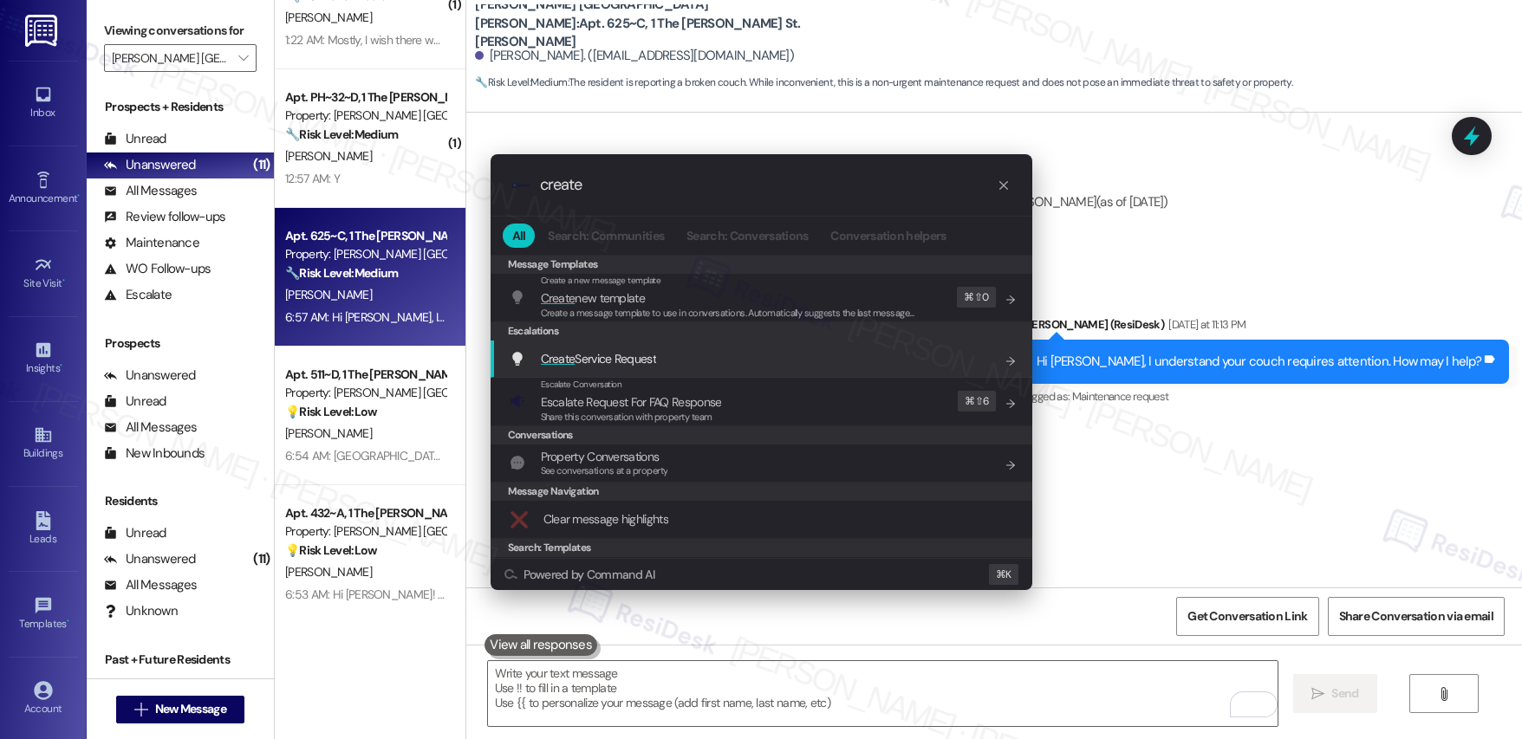
type input "create"
click at [605, 355] on span "Create Service Request" at bounding box center [598, 359] width 115 height 16
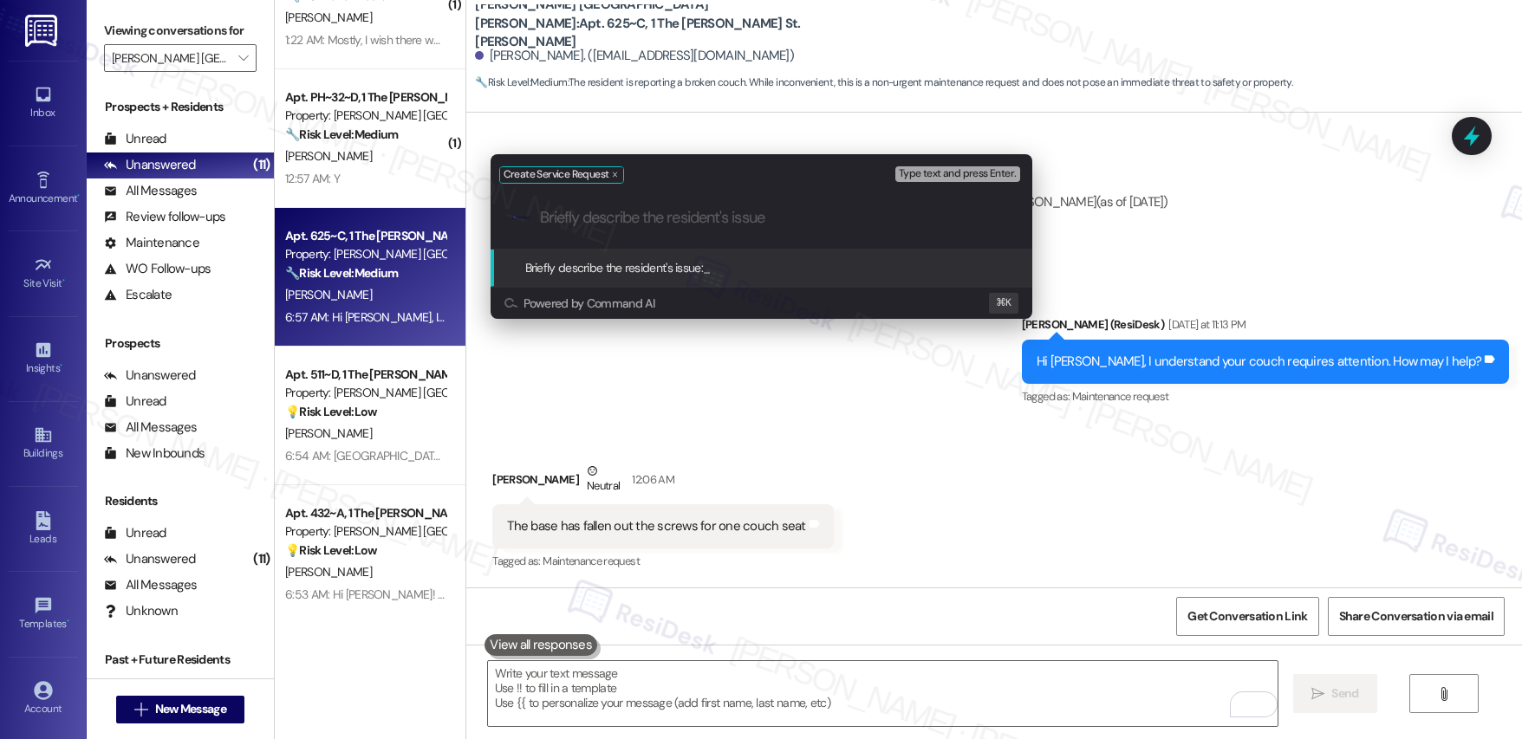
click at [751, 222] on input "Briefly describe the resident's issue" at bounding box center [775, 218] width 471 height 18
click at [764, 231] on div ".cls-1{fill:#0a055f;}.cls-2{fill:#0cc4c4;} resideskLogoBlueOrange" at bounding box center [762, 218] width 542 height 62
click at [762, 225] on input "Briefly describe the resident's issue" at bounding box center [775, 218] width 471 height 18
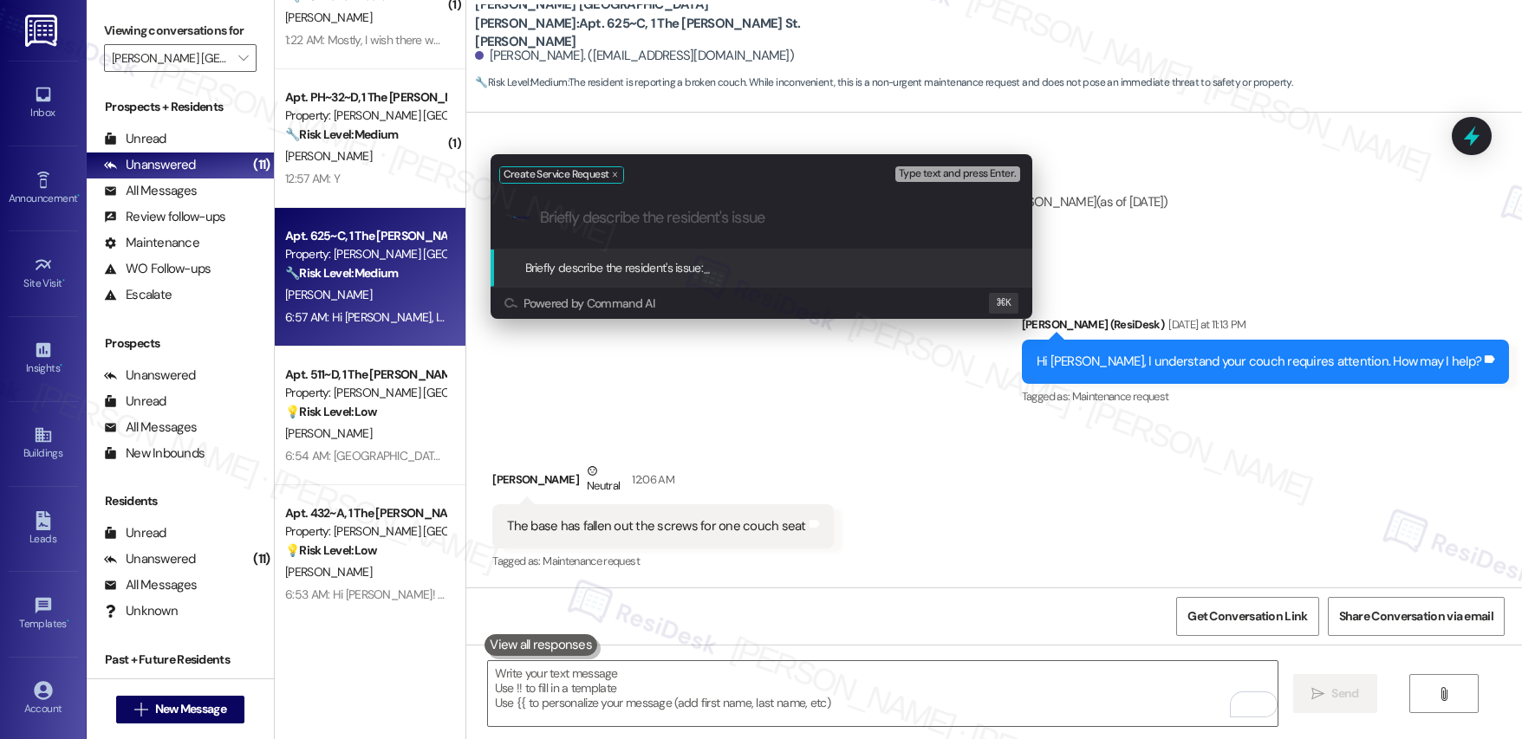
paste input "Furniture Repair: Couch Seat Base Screws"
type input "Furniture Repair: Couch Seat Base Screws"
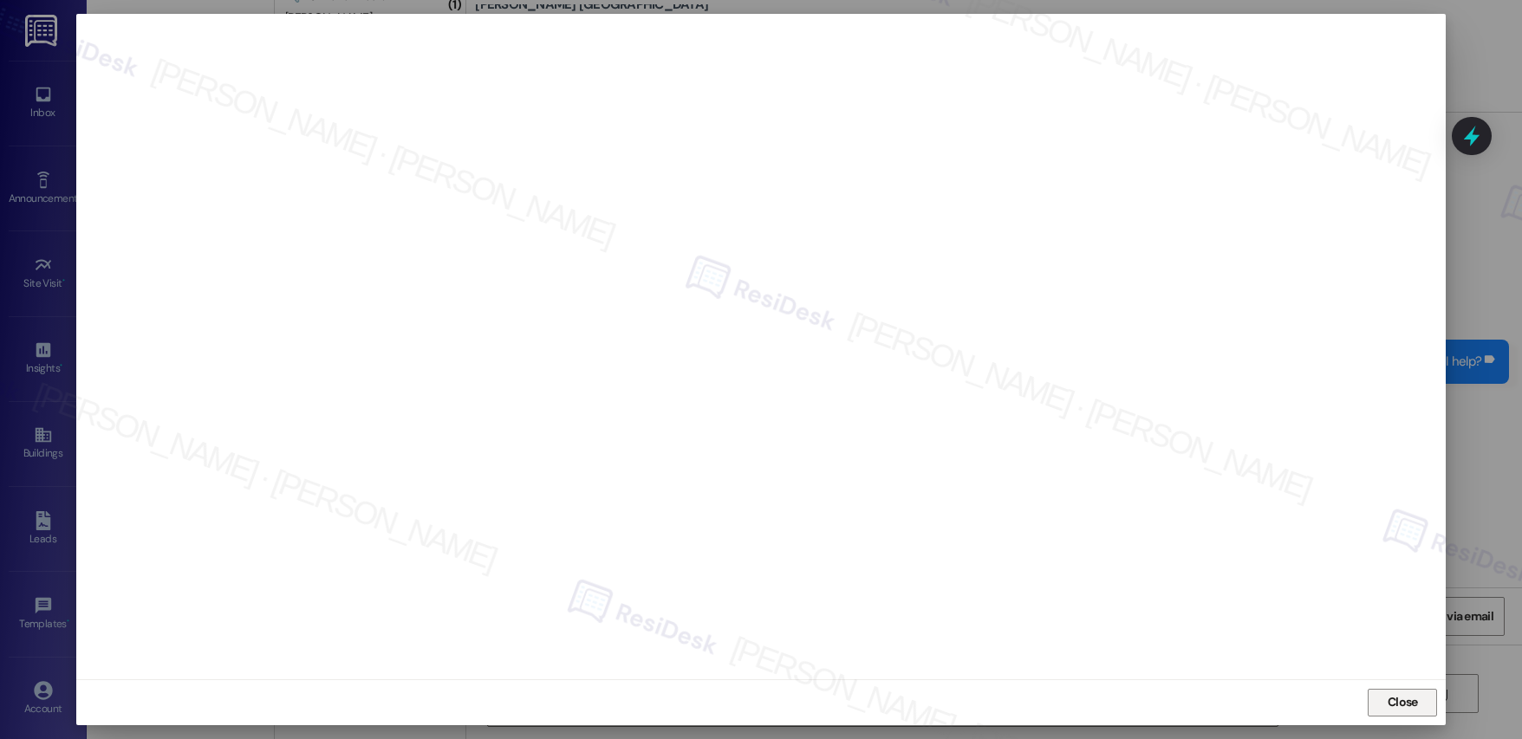
click at [1408, 704] on span "Close" at bounding box center [1403, 702] width 30 height 18
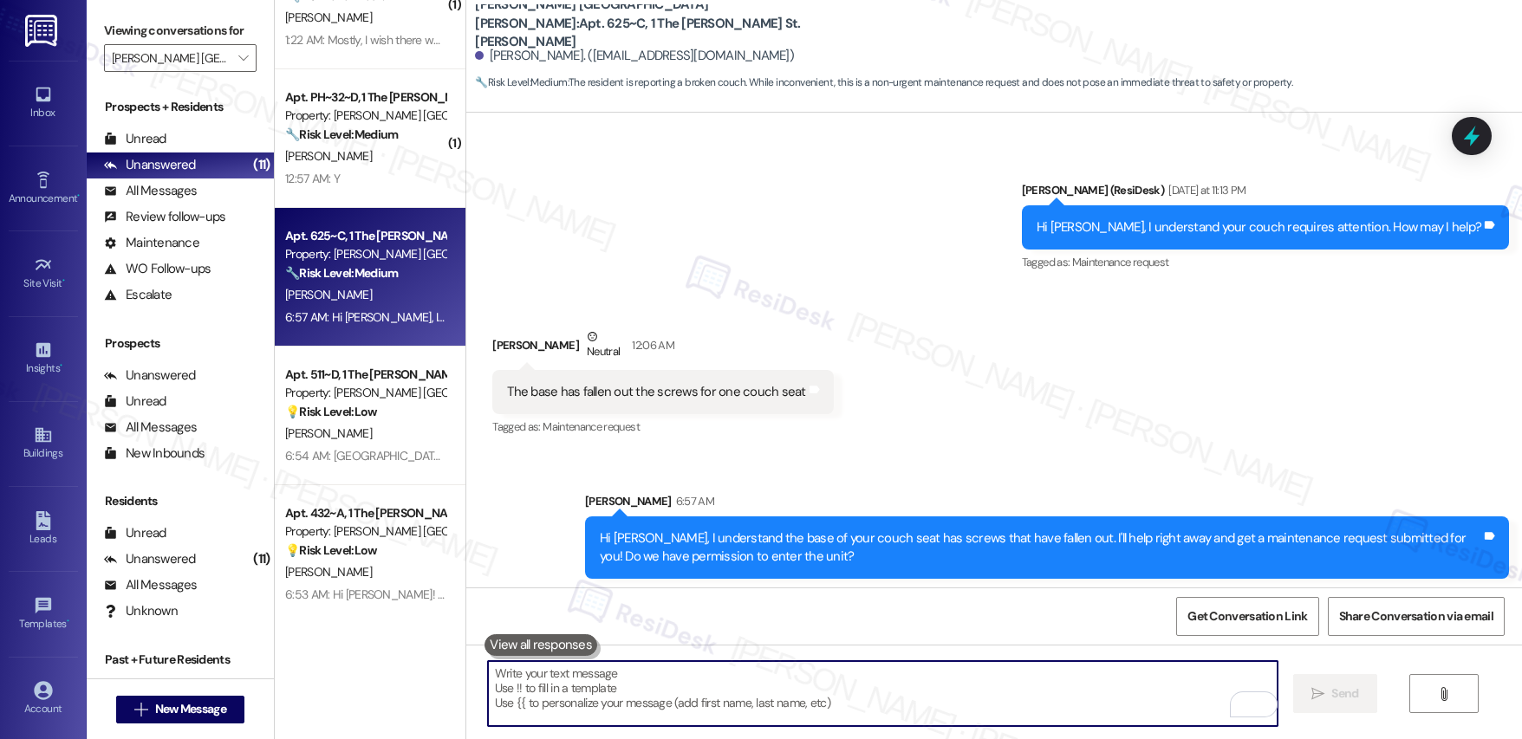
scroll to position [816, 0]
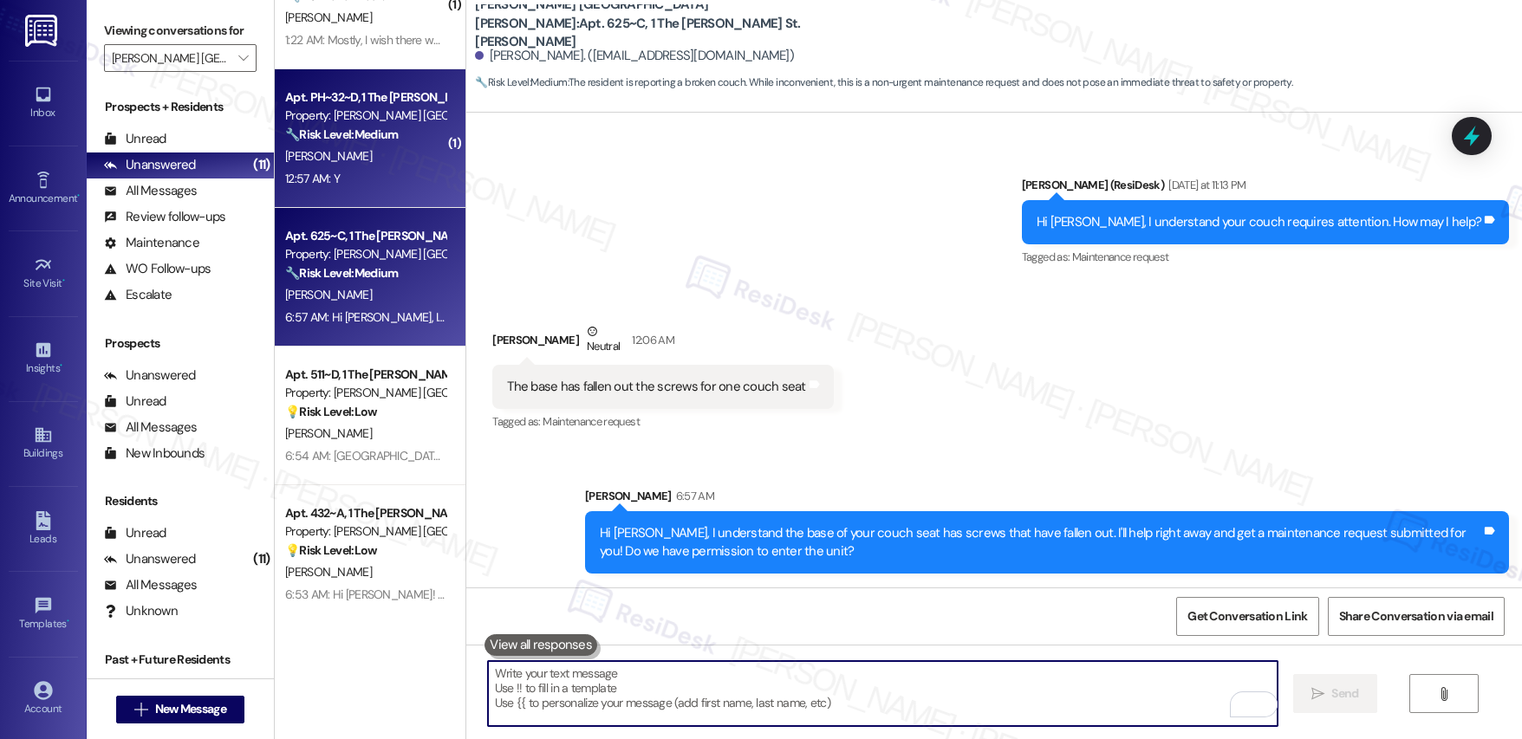
click at [393, 156] on div "[PERSON_NAME]" at bounding box center [365, 157] width 164 height 22
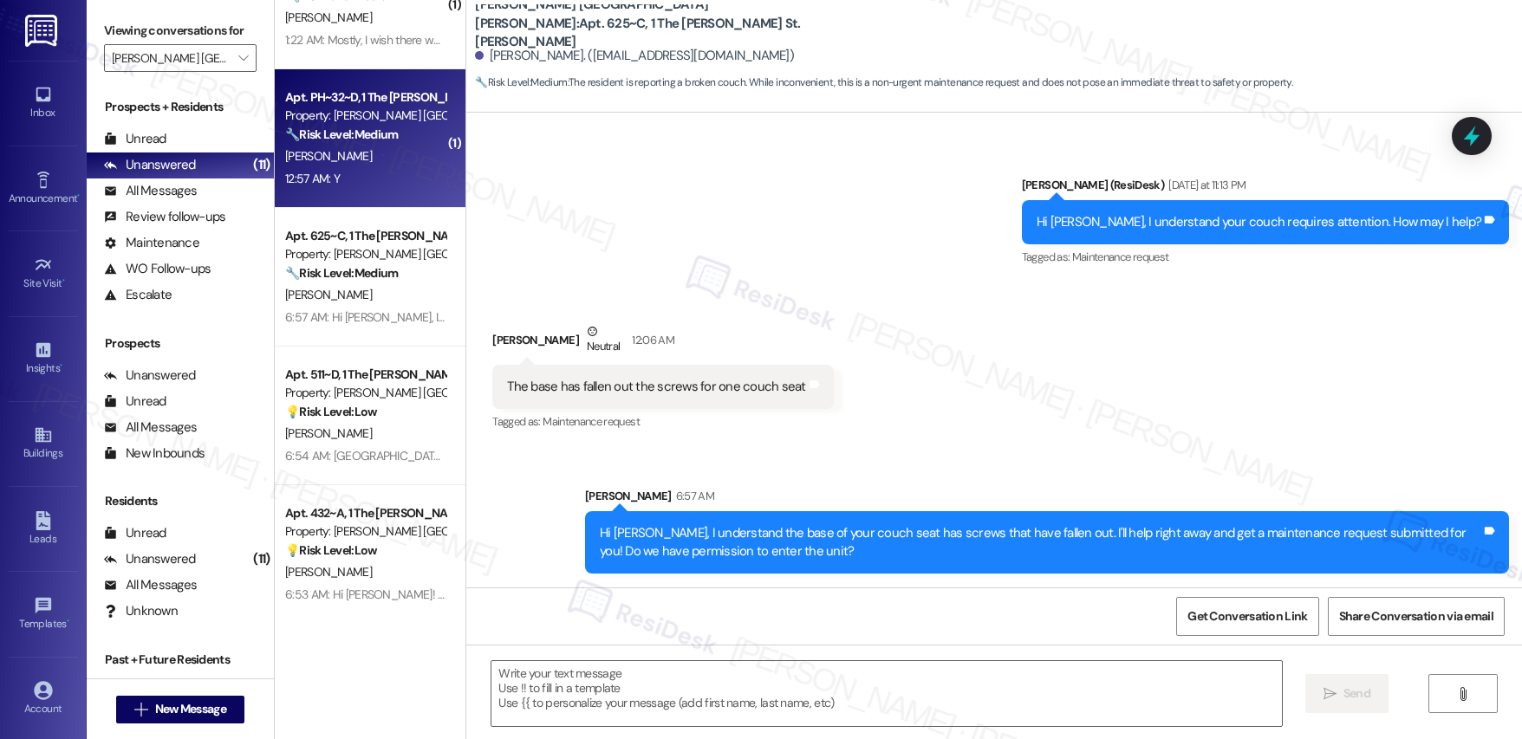
type textarea "Fetching suggested responses. Please feel free to read through the conversation…"
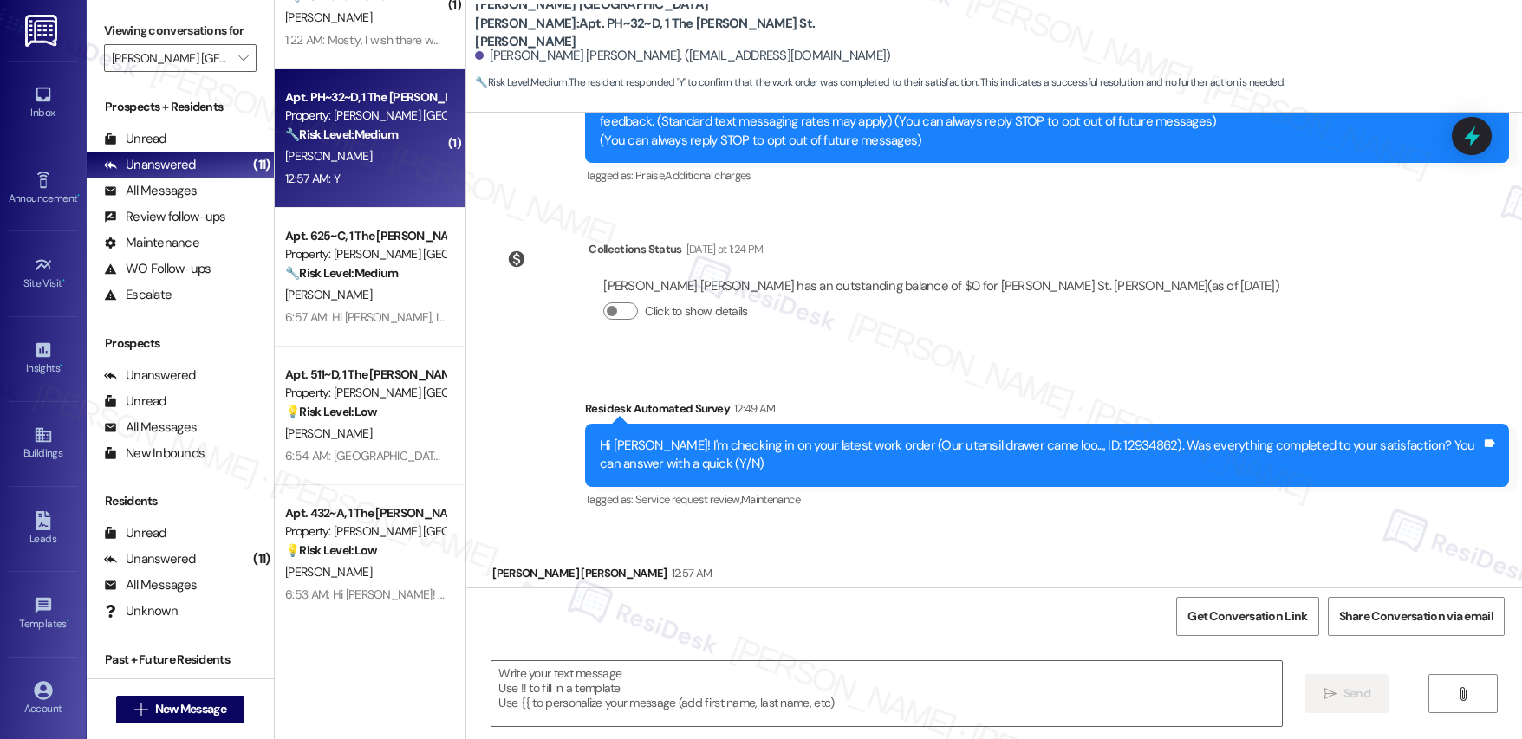
scroll to position [348, 0]
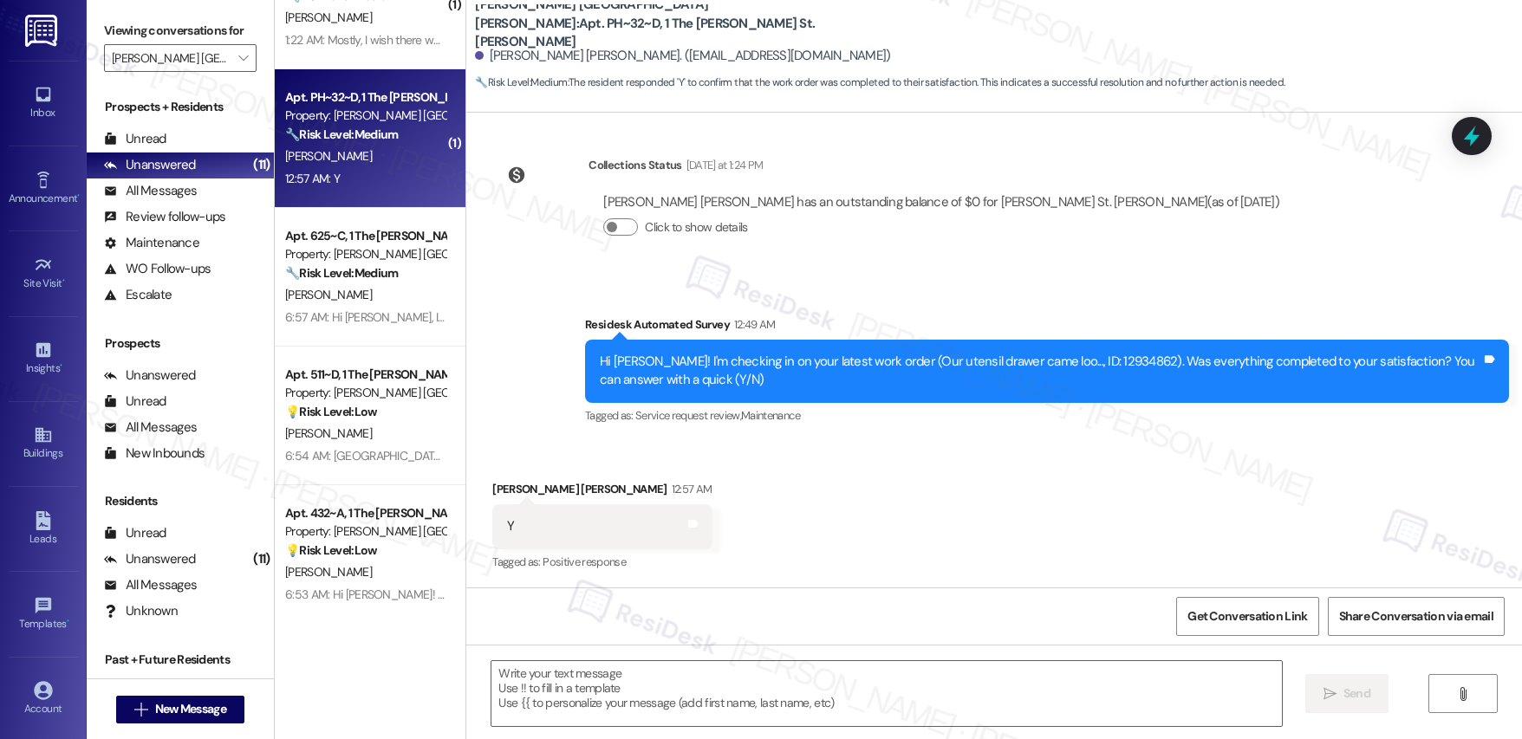
type textarea "Fetching suggested responses. Please feel free to read through the conversation…"
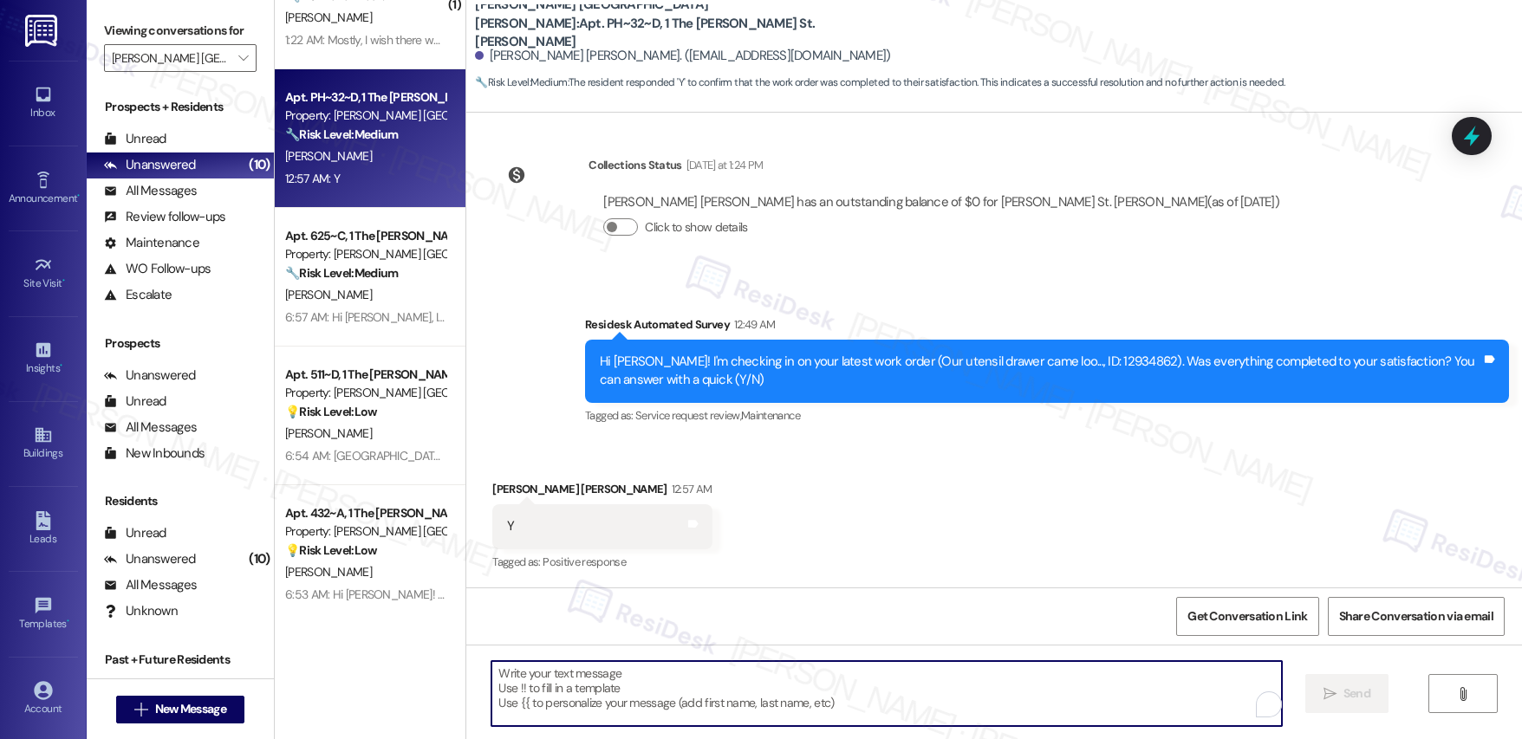
click at [543, 709] on textarea "To enrich screen reader interactions, please activate Accessibility in Grammarl…" at bounding box center [886, 693] width 790 height 65
paste textarea "Hi {{first_name}}, I'm so glad to hear the work order was completed to your sat…"
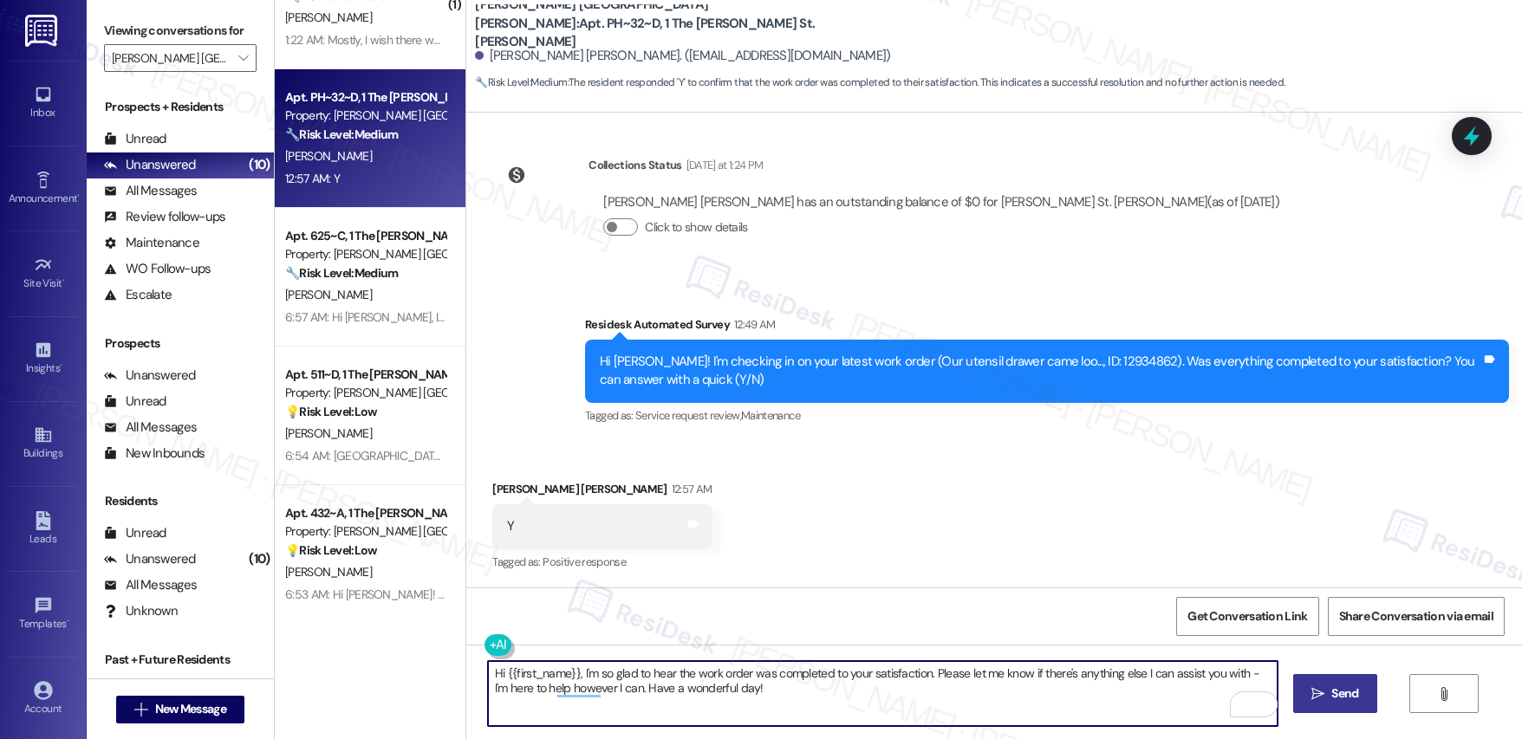
type textarea "Hi {{first_name}}, I'm so glad to hear the work order was completed to your sat…"
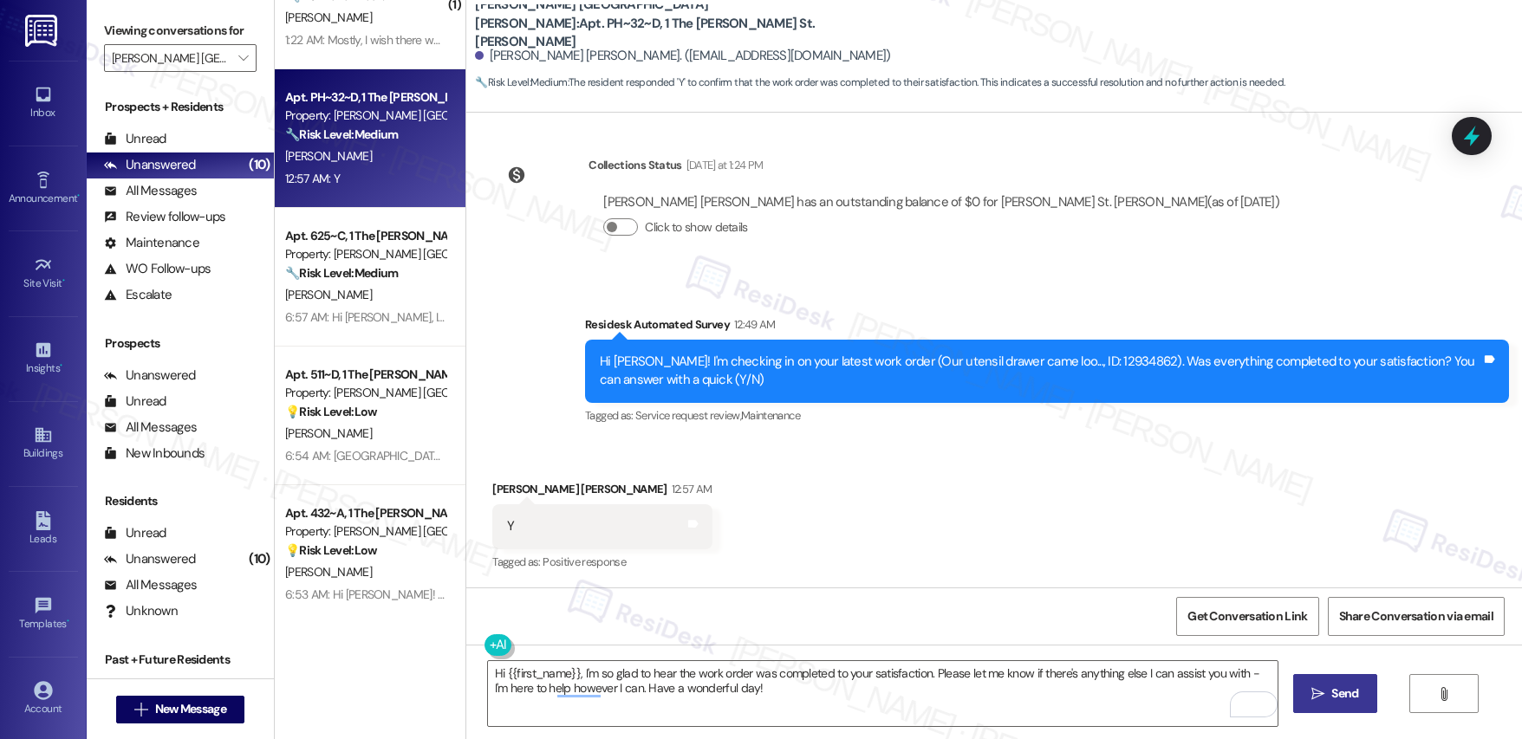
click at [1302, 692] on button " Send" at bounding box center [1335, 693] width 84 height 39
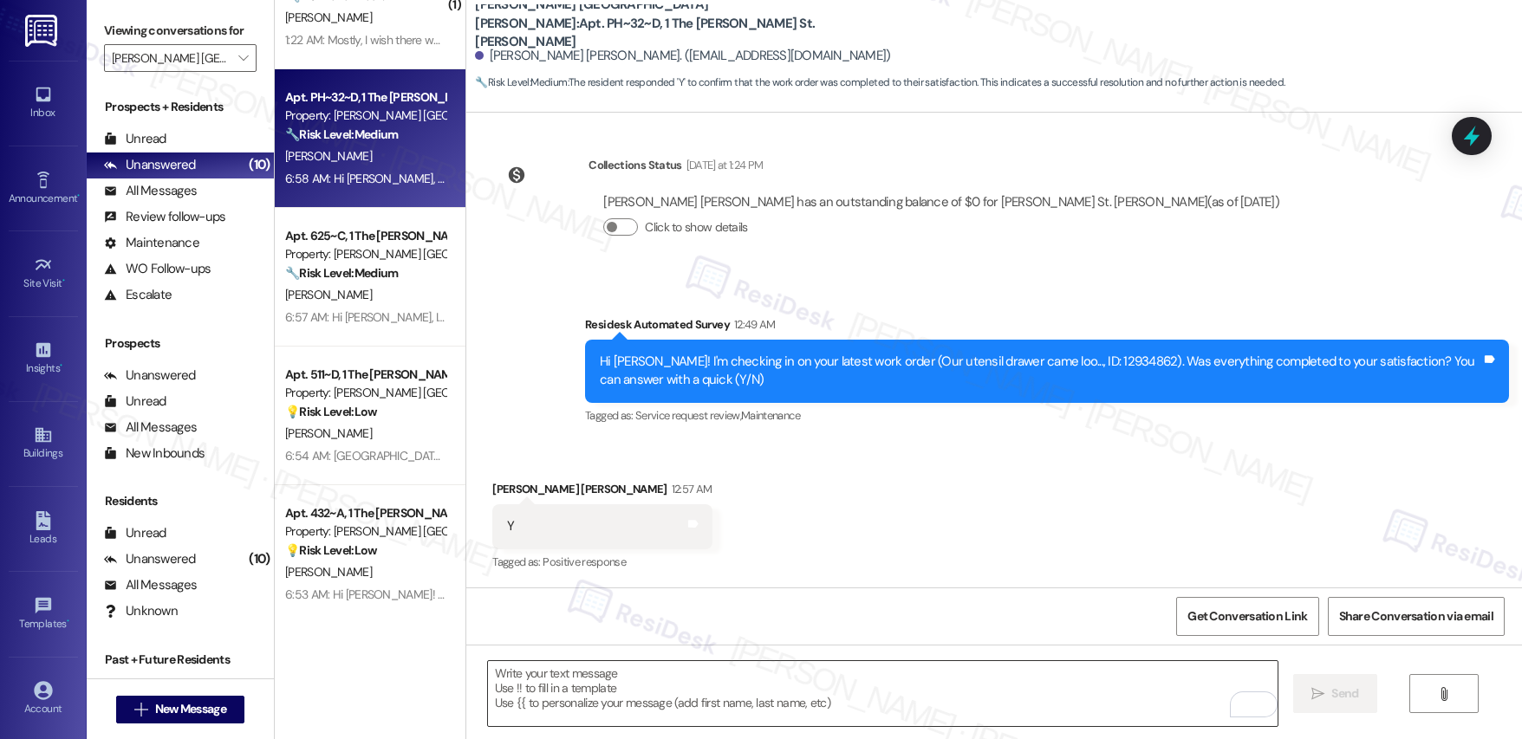
click at [616, 693] on textarea "To enrich screen reader interactions, please activate Accessibility in Grammarl…" at bounding box center [883, 693] width 790 height 65
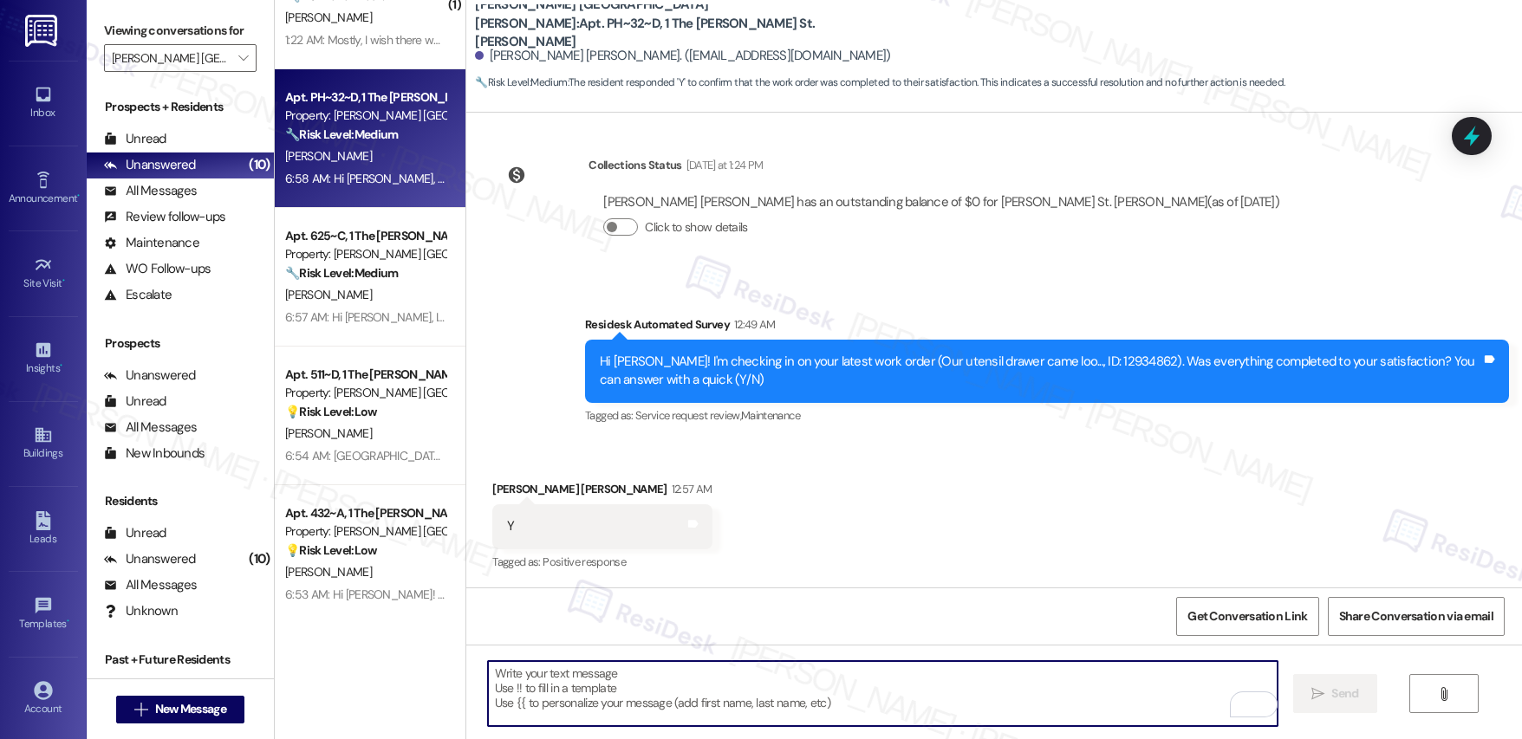
click at [616, 693] on textarea "To enrich screen reader interactions, please activate Accessibility in Grammarl…" at bounding box center [883, 693] width 790 height 65
paste textarea "If I may ask...has {{property}} lived up to your expectations?"
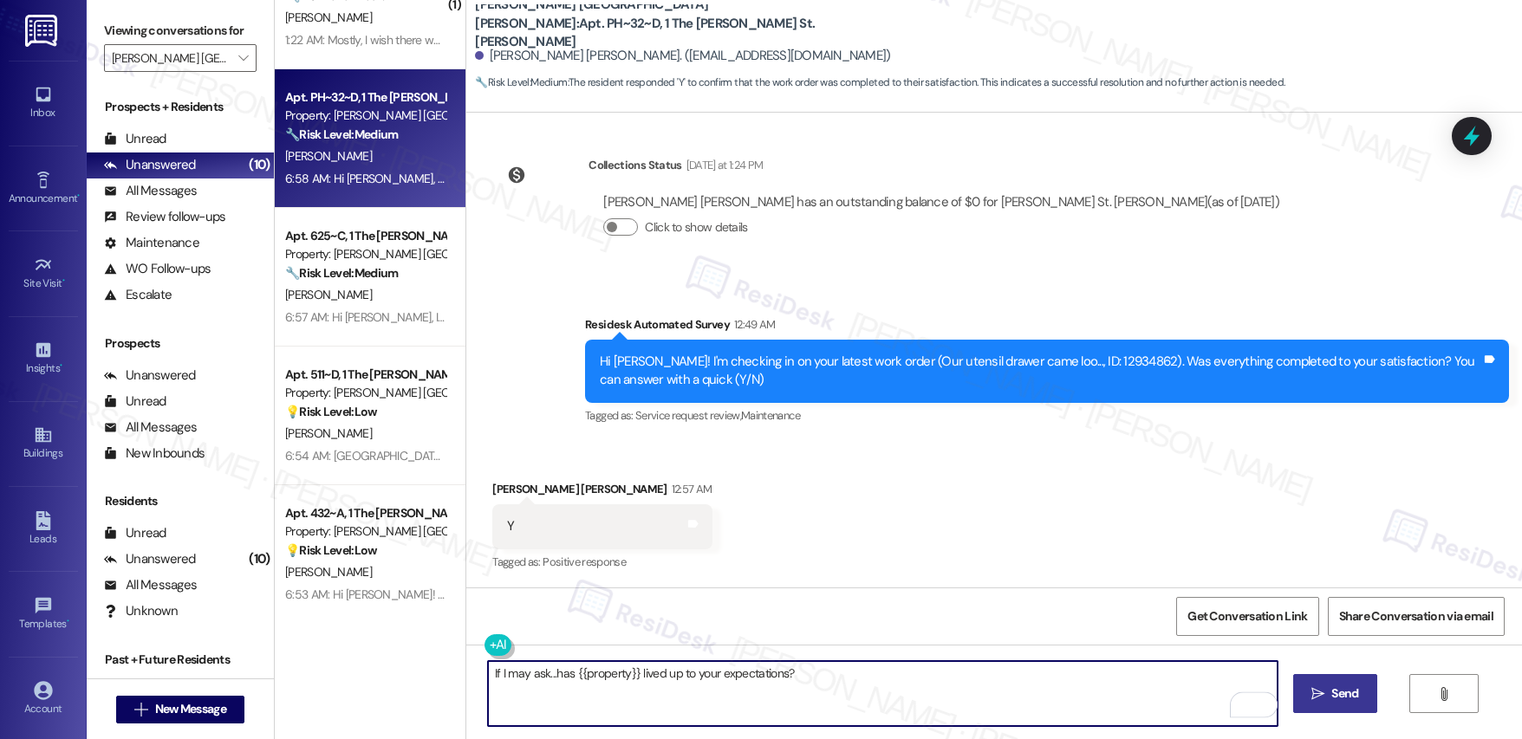
type textarea "If I may ask...has {{property}} lived up to your expectations?"
click at [1317, 702] on span " Send" at bounding box center [1335, 694] width 55 height 18
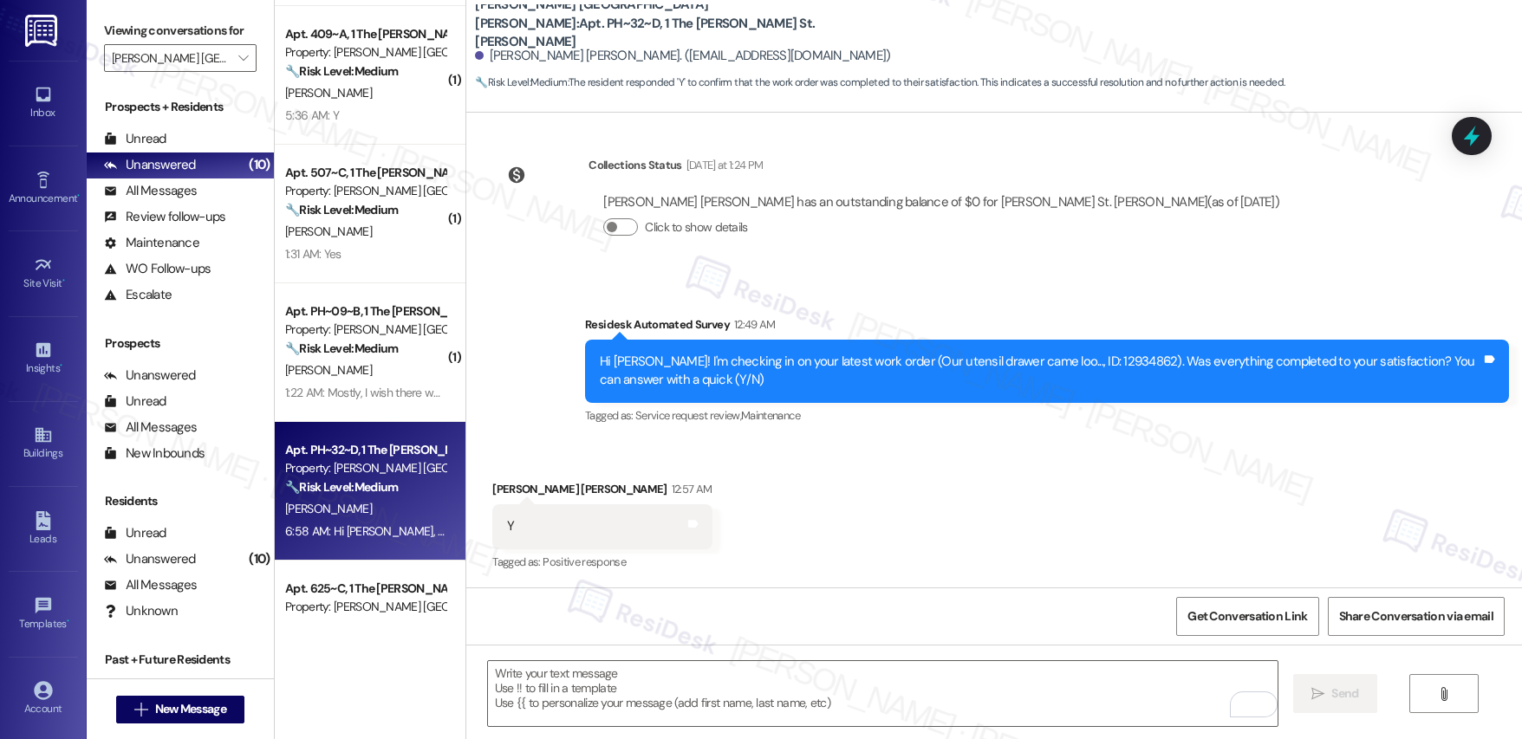
scroll to position [265, 0]
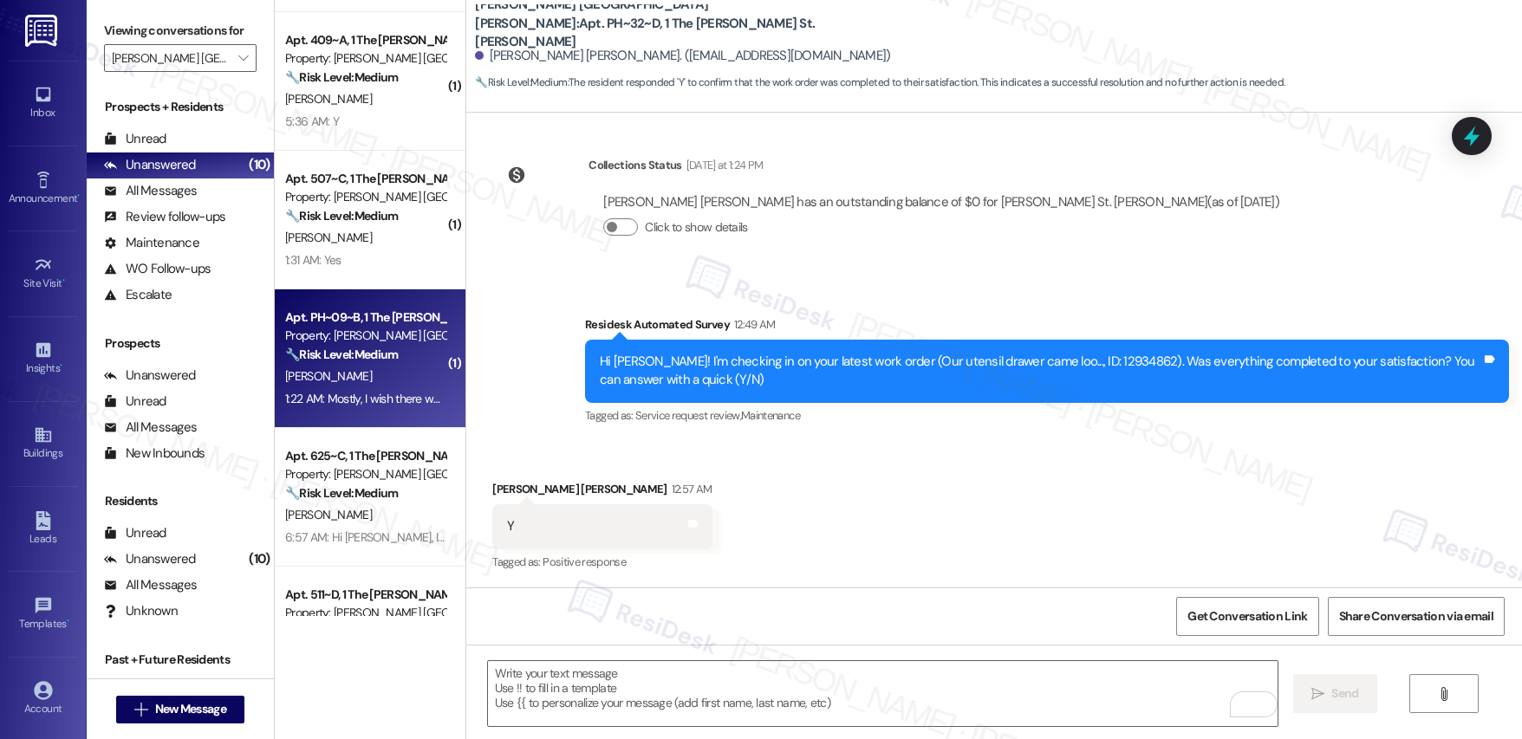
click at [347, 358] on strong "🔧 Risk Level: Medium" at bounding box center [341, 355] width 113 height 16
type textarea "Fetching suggested responses. Please feel free to read through the conversation…"
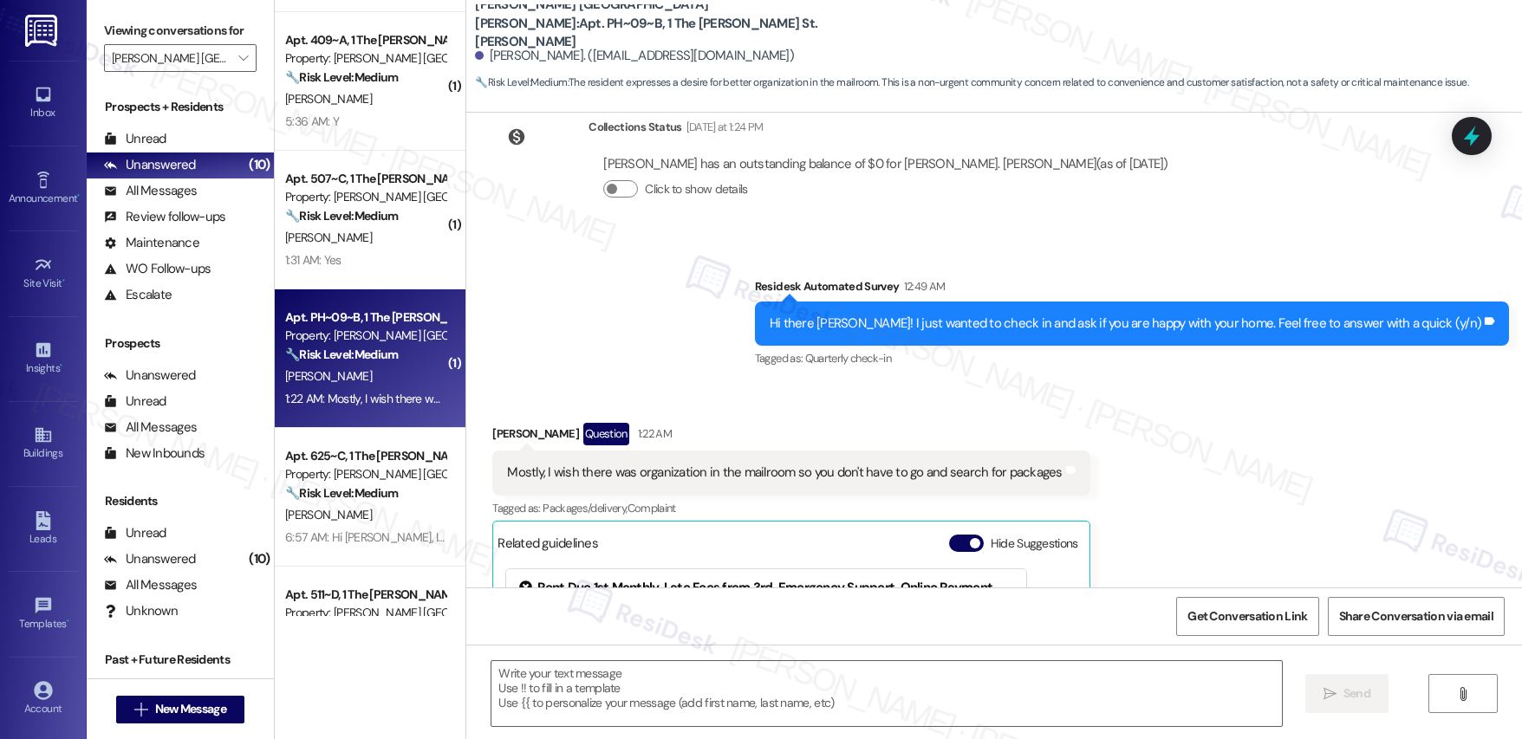
click at [347, 358] on strong "🔧 Risk Level: Medium" at bounding box center [341, 355] width 113 height 16
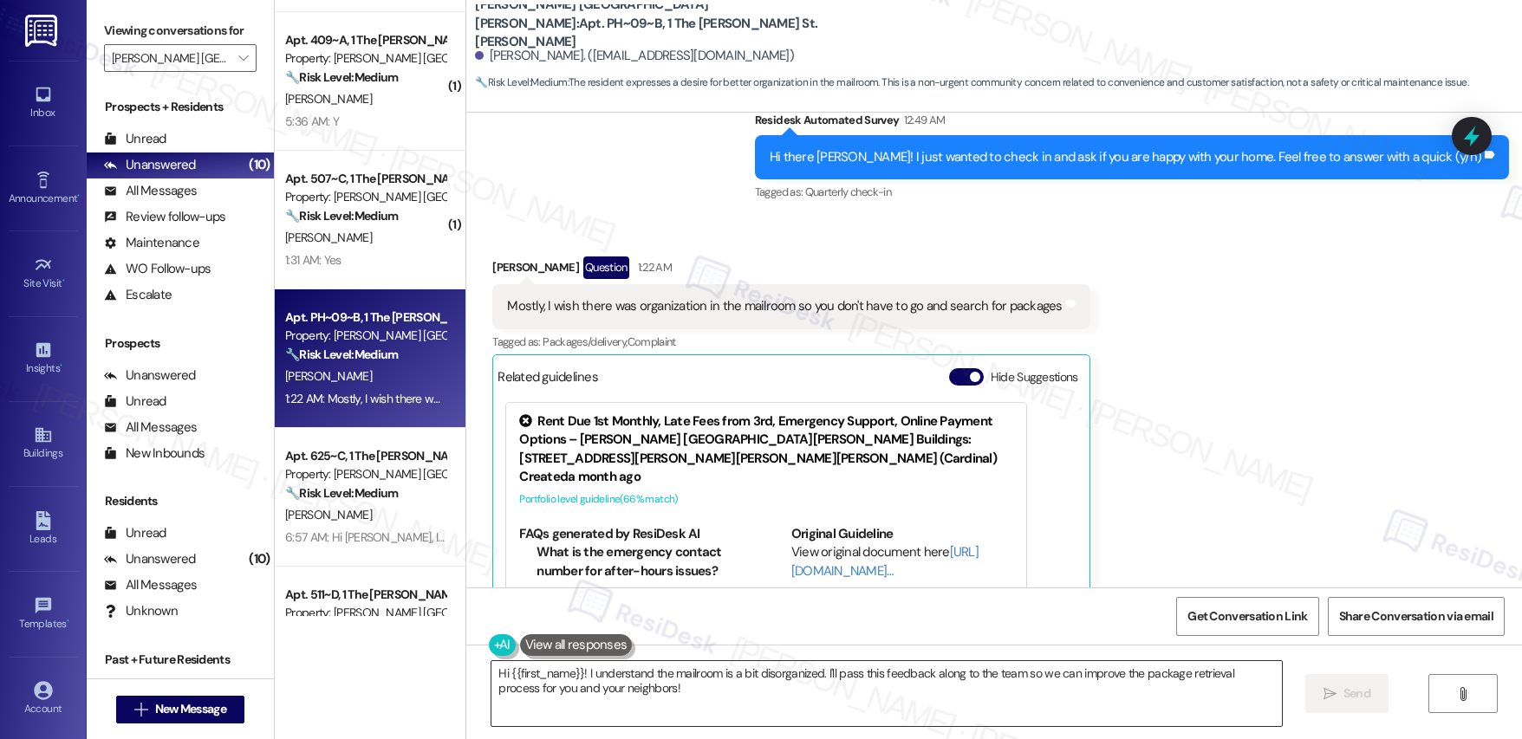
scroll to position [632, 0]
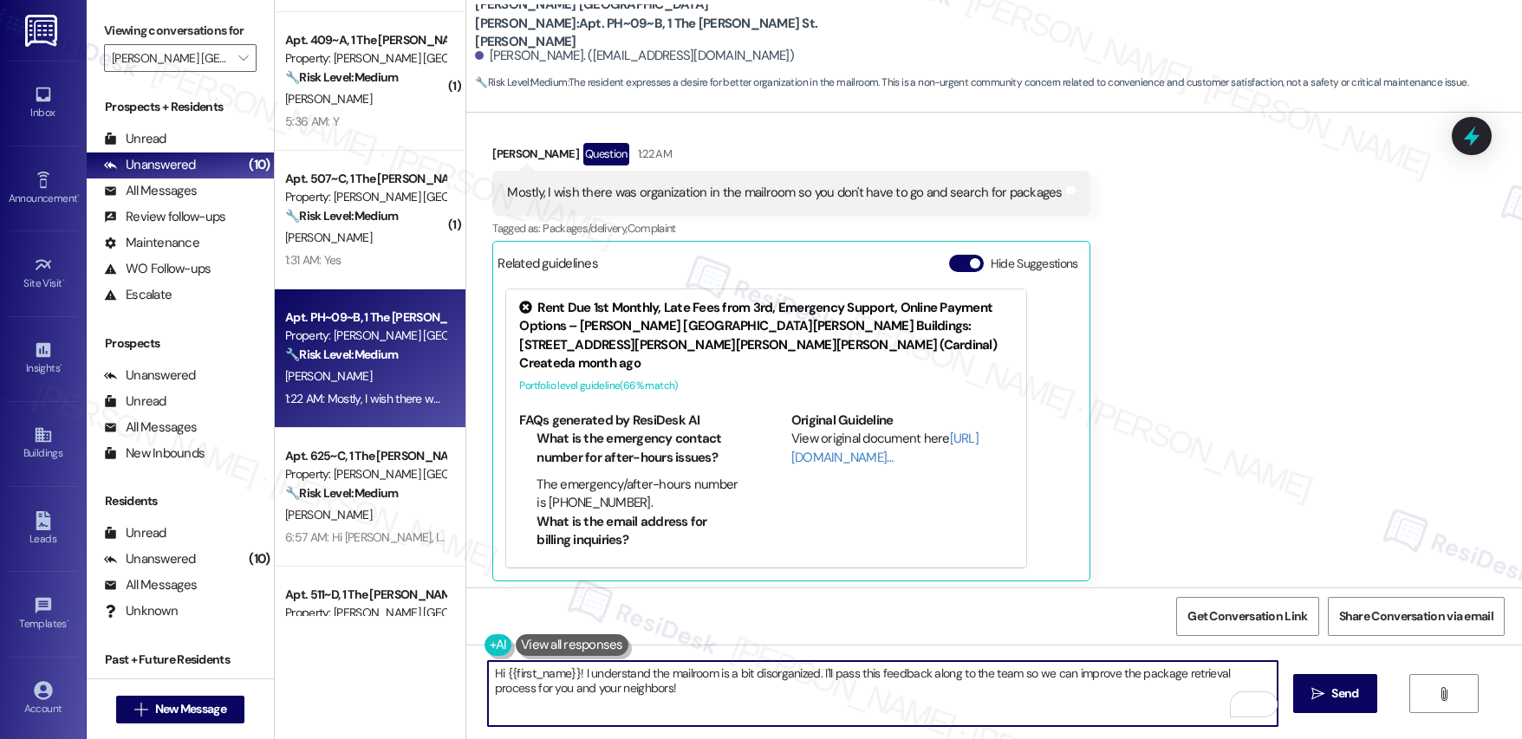
drag, startPoint x: 815, startPoint y: 675, endPoint x: 596, endPoint y: 672, distance: 218.4
click at [576, 672] on textarea "Hi {{first_name}}! I understand the mailroom is a bit disorganized. I'll pass t…" at bounding box center [883, 693] width 790 height 65
click at [1184, 681] on textarea "Hi {{first_name}}! I'll pass this feedback along to the team so we can improve …" at bounding box center [883, 693] width 790 height 65
click at [1258, 661] on textarea "Hi {{first_name}}! I'll pass this feedback along to the team so we can improve …" at bounding box center [883, 693] width 790 height 65
type textarea "Hi {{first_name}}! I'll pass this feedback along to the team so we can improve …"
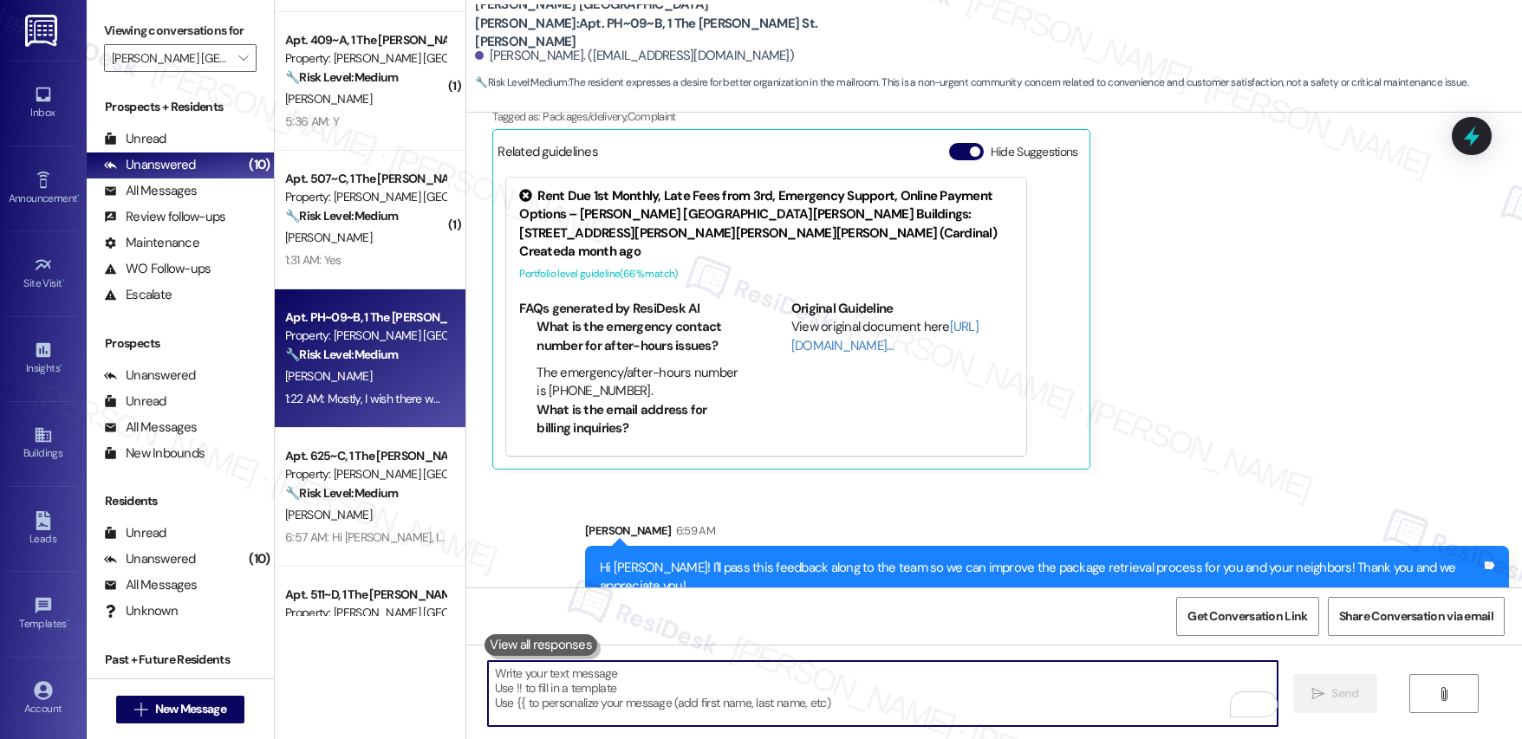
scroll to position [753, 0]
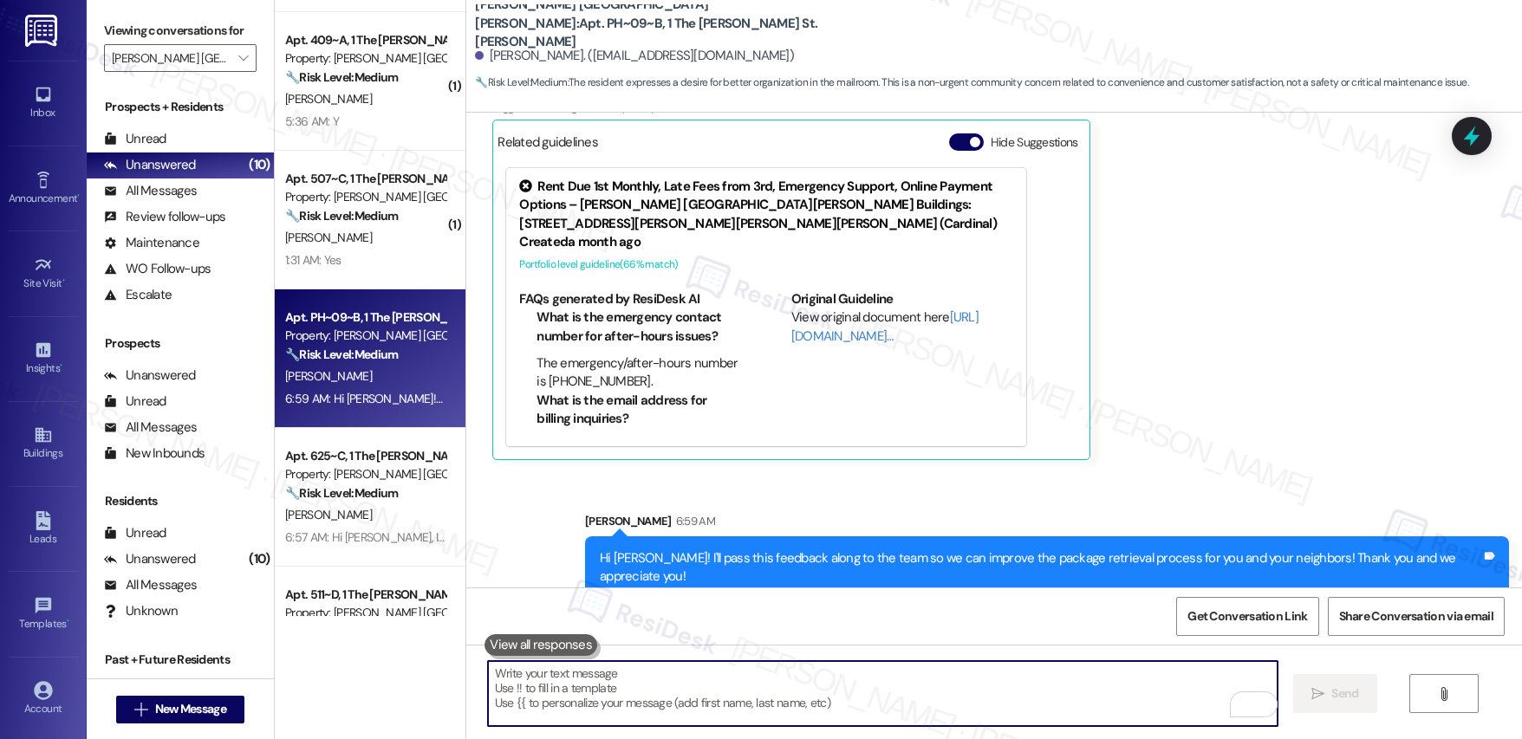
click at [786, 712] on textarea "To enrich screen reader interactions, please activate Accessibility in Grammarl…" at bounding box center [883, 693] width 790 height 65
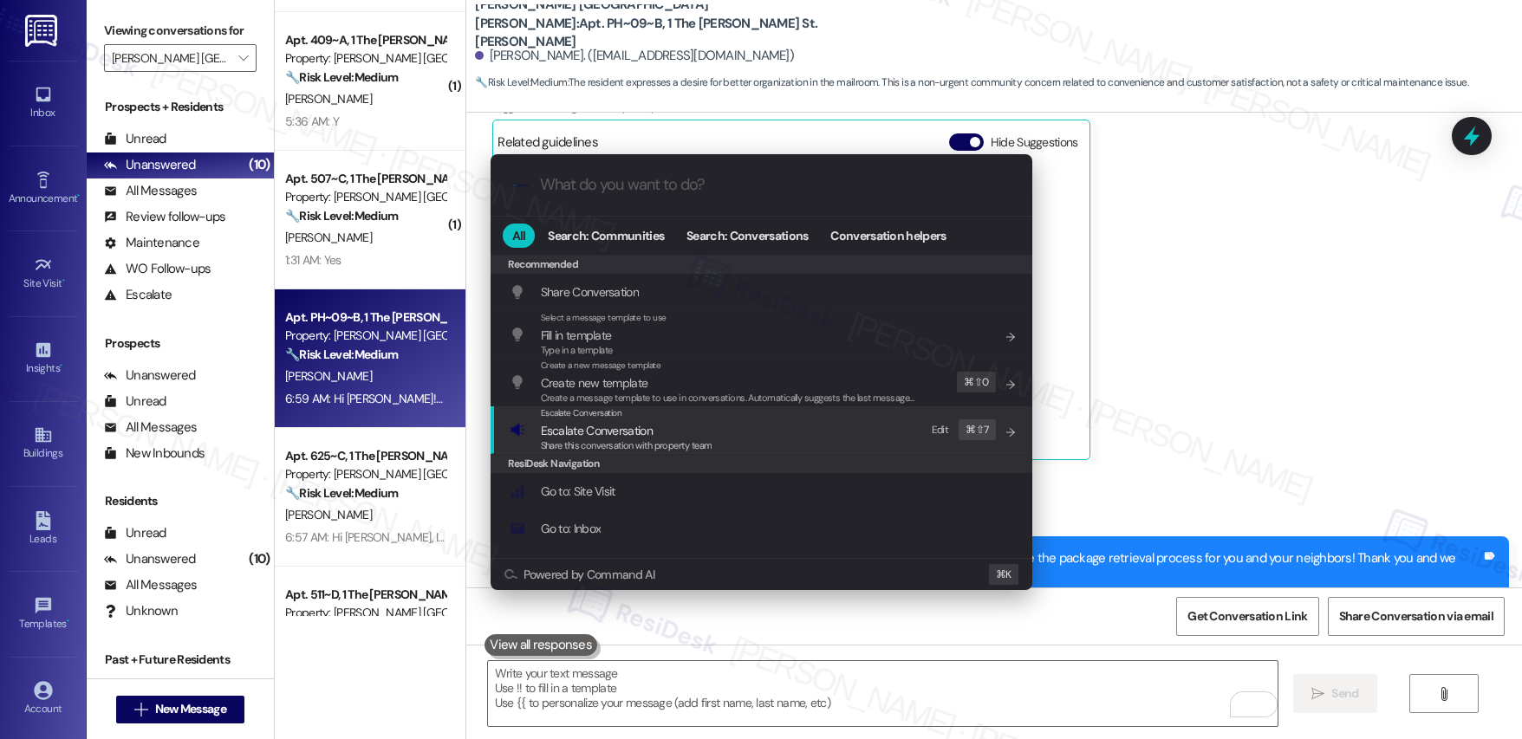
click at [775, 445] on div "Escalate Conversation Escalate Conversation Share this conversation with proper…" at bounding box center [763, 429] width 507 height 47
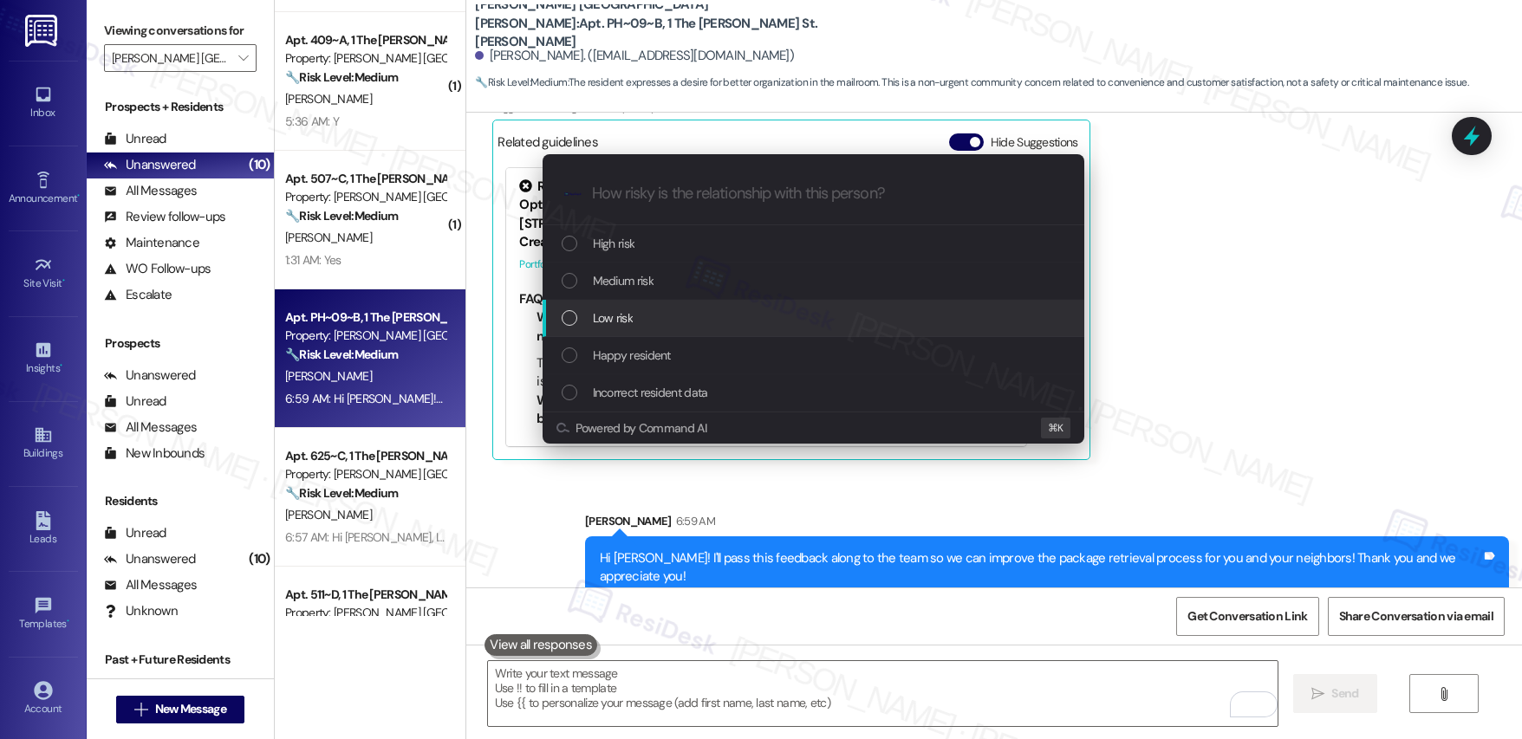
click at [744, 325] on div "Low risk" at bounding box center [815, 318] width 507 height 19
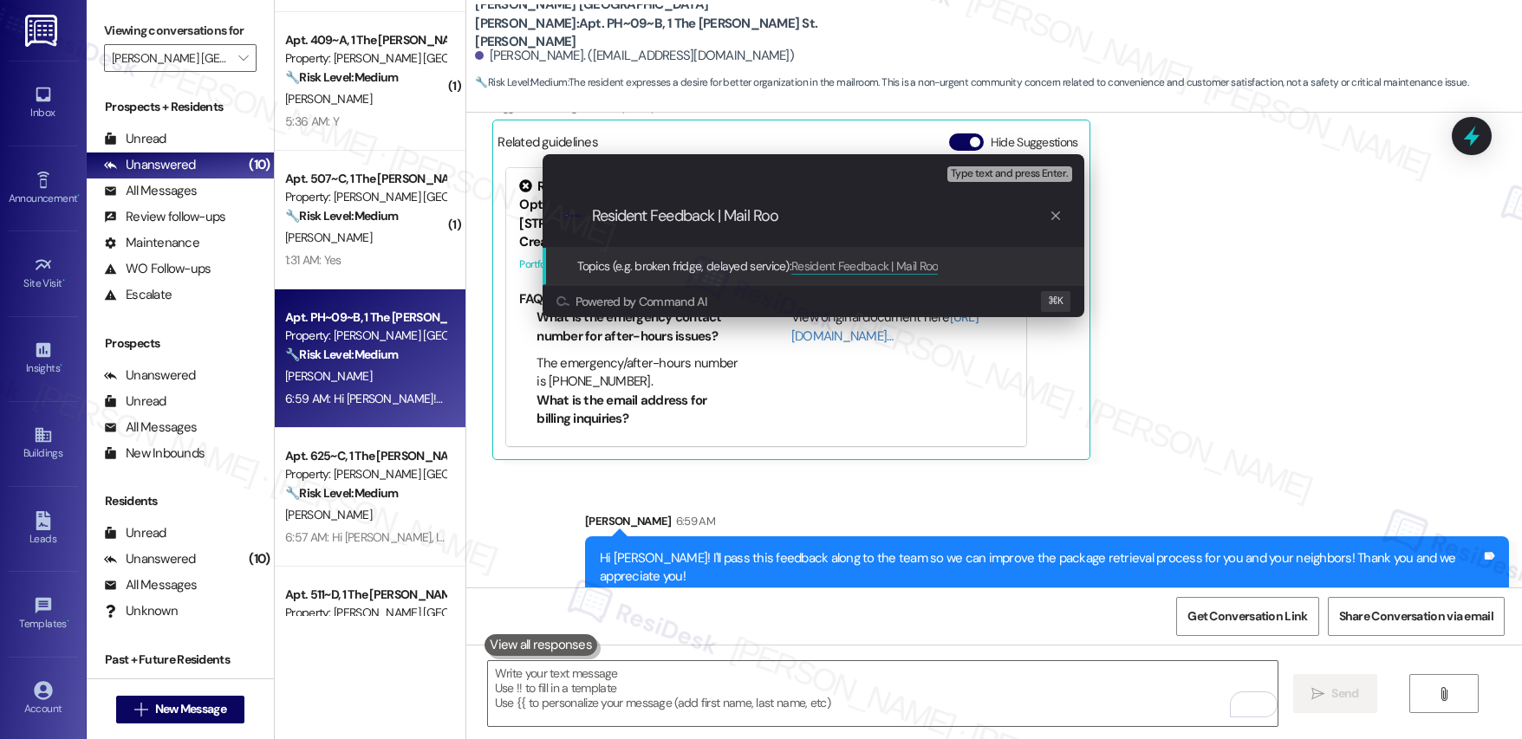
type input "Resident Feedback | Mail Room"
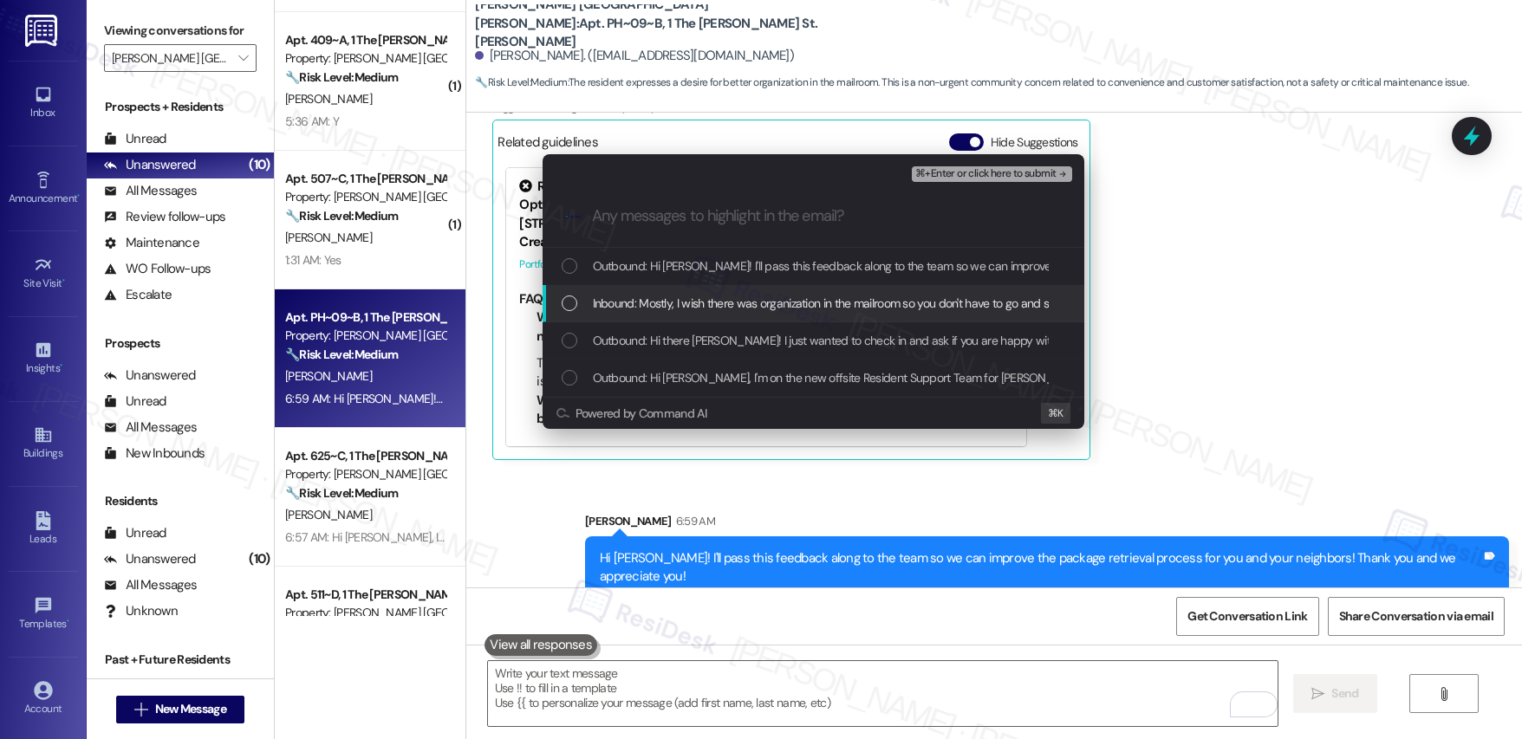
click at [732, 297] on span "Inbound: Mostly, I wish there was organization in the mailroom so you don't hav…" at bounding box center [870, 303] width 555 height 19
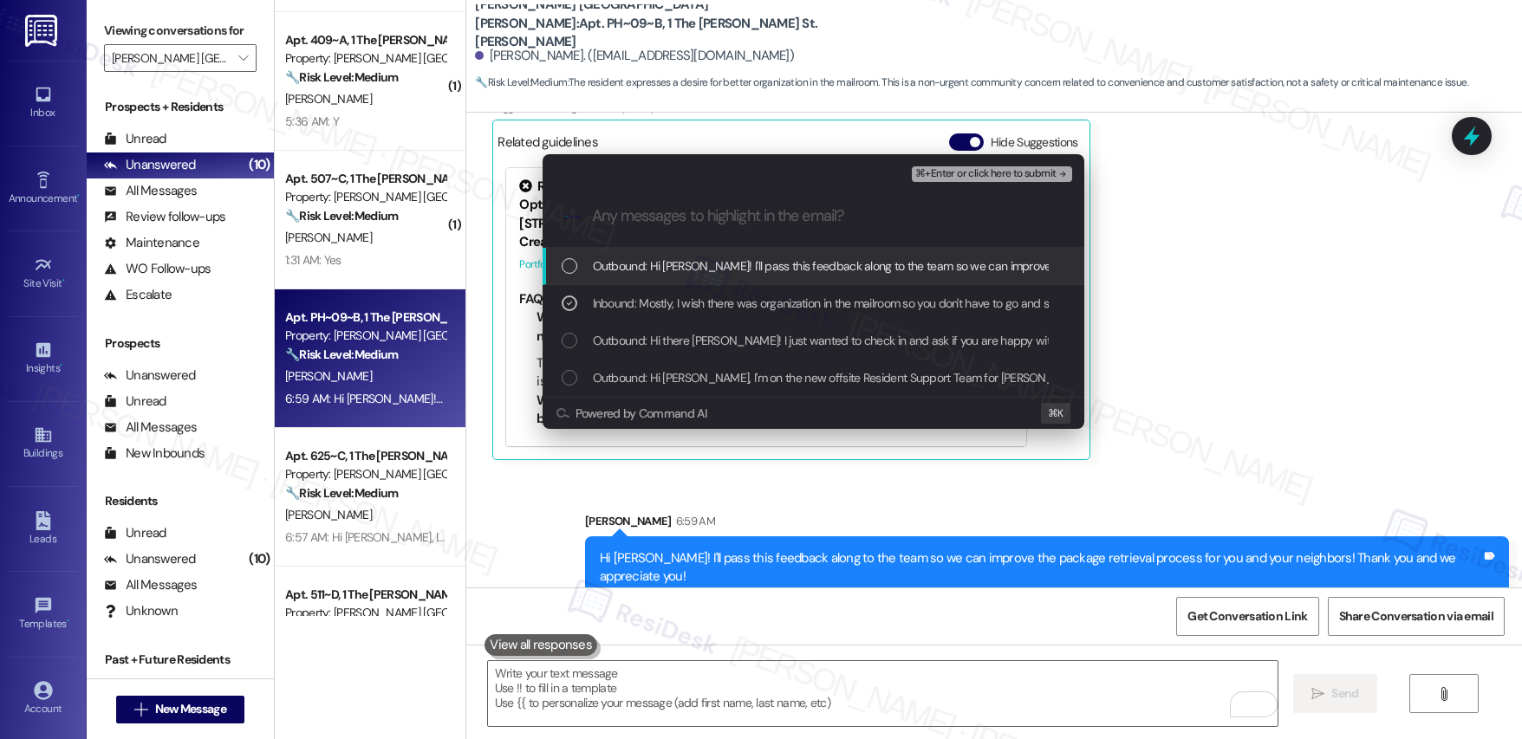
click at [713, 271] on span "Outbound: Hi Thomas! I'll pass this feedback along to the team so we can improv…" at bounding box center [1057, 266] width 929 height 19
click at [972, 177] on span "⌘+Enter or click here to submit" at bounding box center [985, 174] width 140 height 12
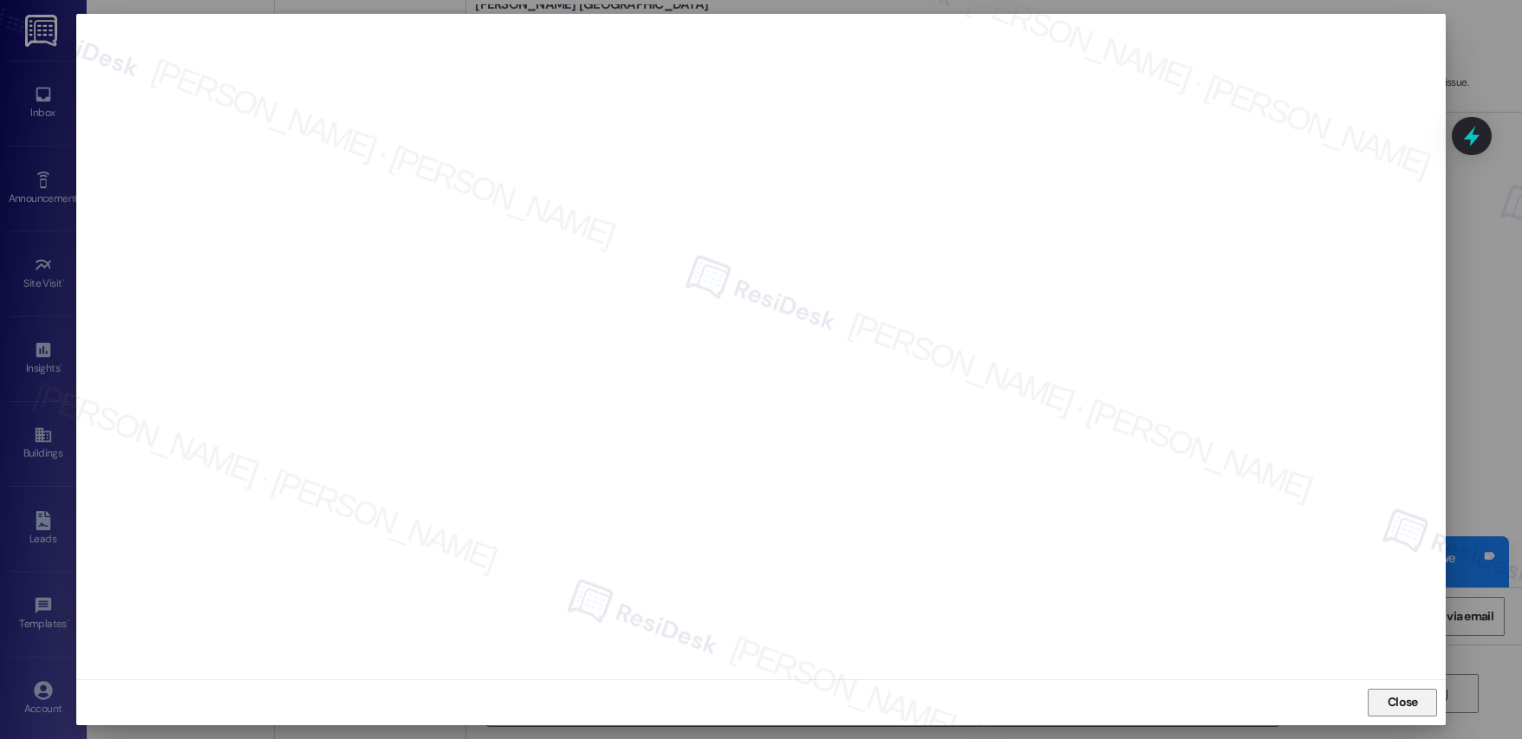
click at [1415, 706] on span "Close" at bounding box center [1403, 702] width 30 height 18
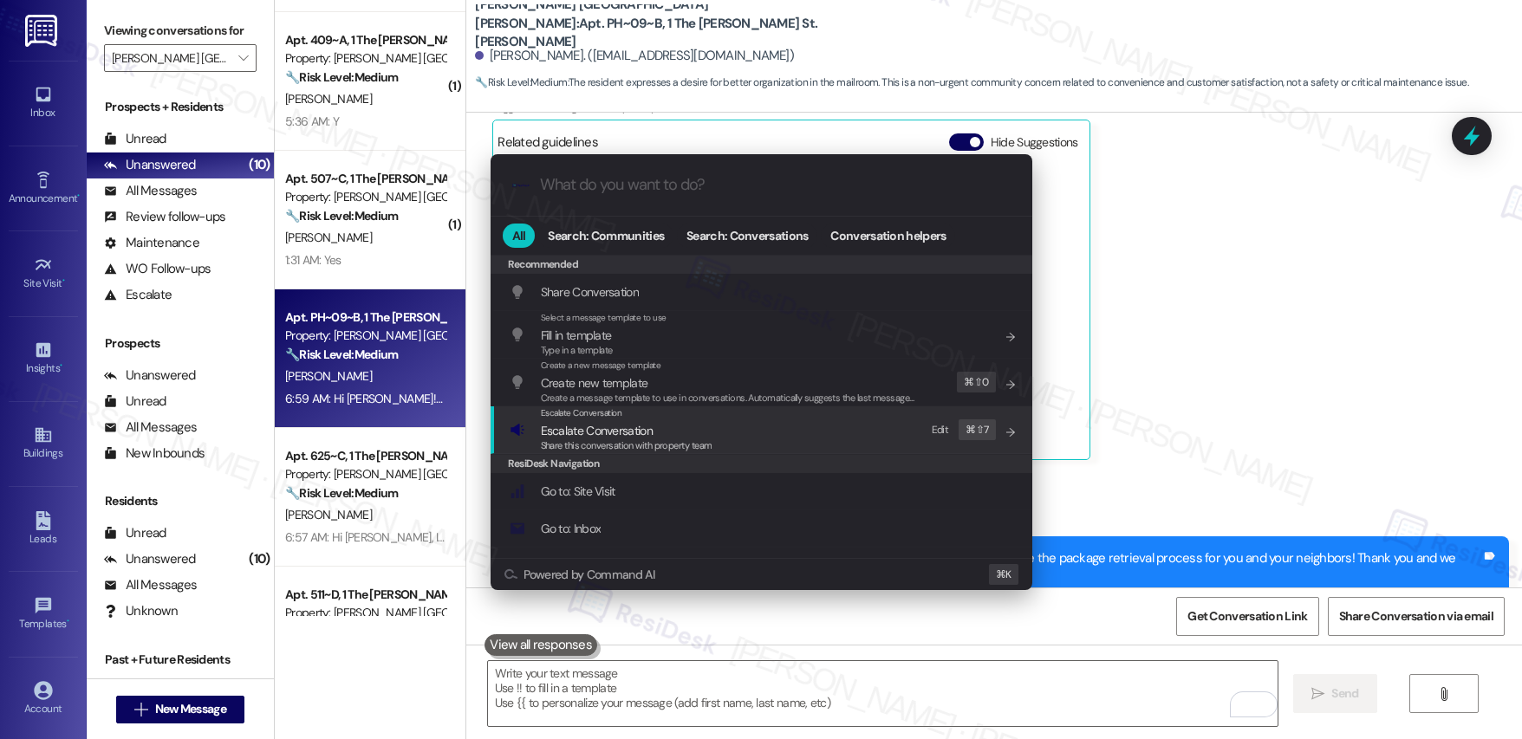
click at [625, 444] on span "Share this conversation with property team" at bounding box center [627, 445] width 172 height 12
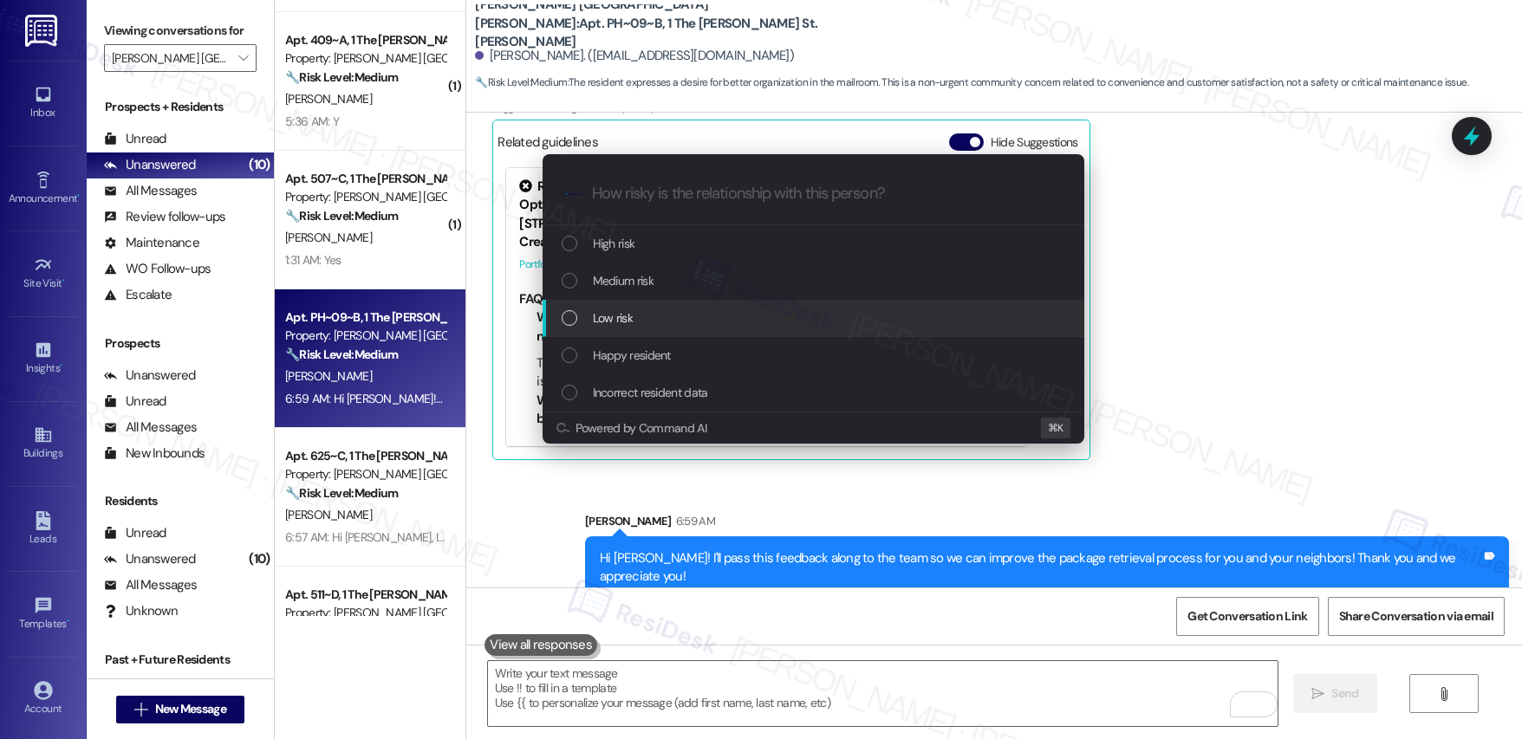
click at [651, 315] on div "Low risk" at bounding box center [815, 318] width 507 height 19
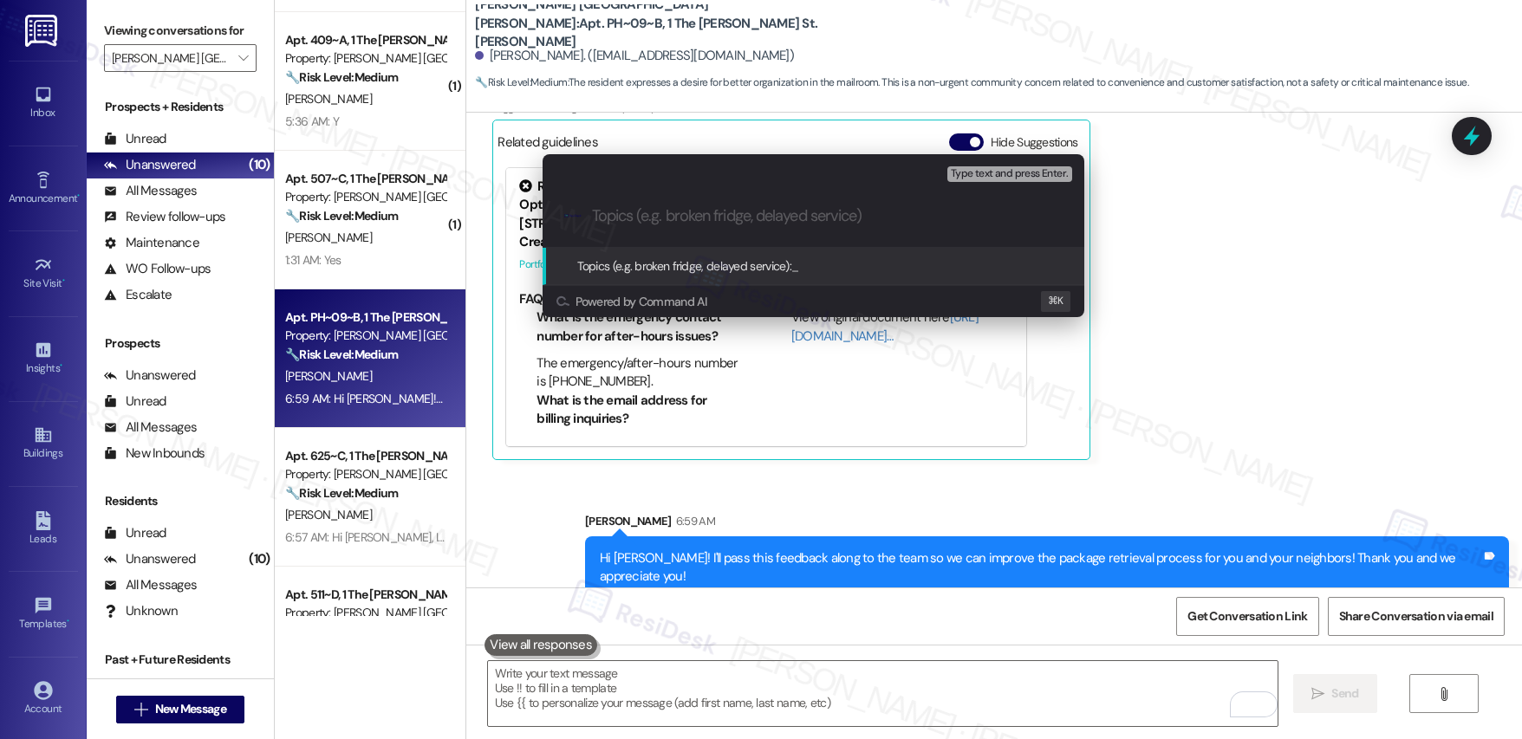
paste input "Resident Feedback | Mail Room"
type input "Resident Feedback | Mail Room"
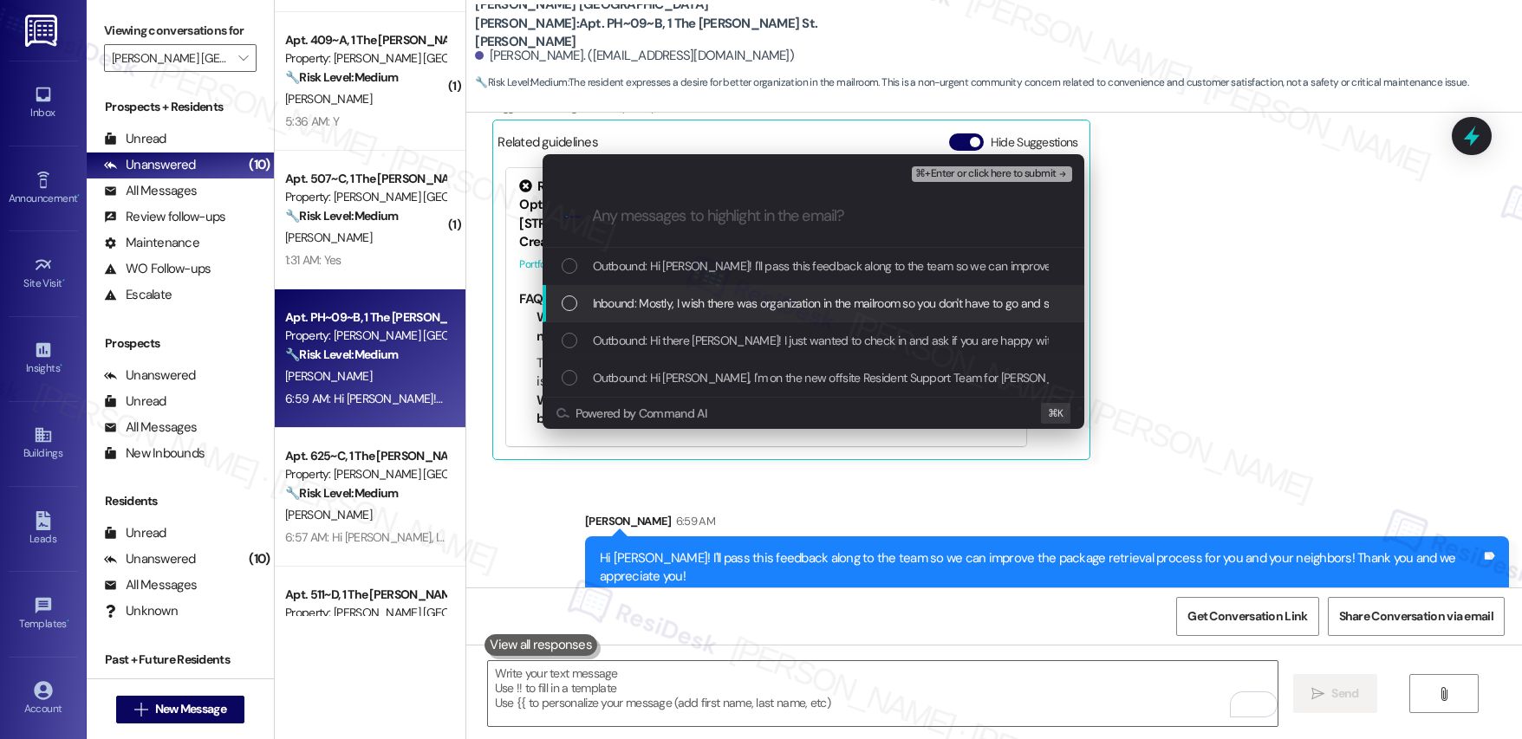
click at [615, 305] on span "Inbound: Mostly, I wish there was organization in the mailroom so you don't hav…" at bounding box center [870, 303] width 555 height 19
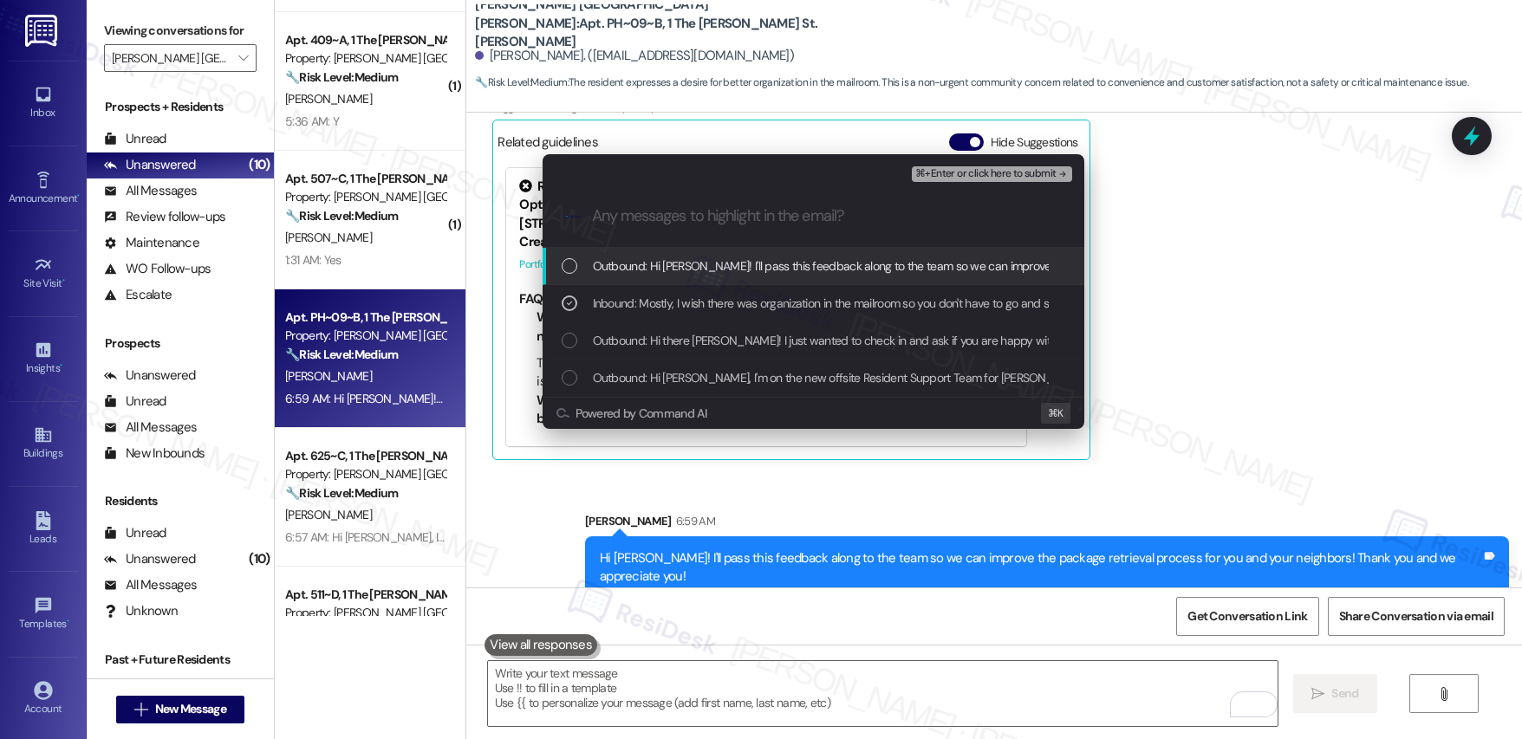
click at [628, 267] on span "Outbound: Hi Thomas! I'll pass this feedback along to the team so we can improv…" at bounding box center [1057, 266] width 929 height 19
click at [984, 183] on div "⌘+Enter or click here to submit" at bounding box center [993, 174] width 163 height 23
click at [983, 177] on span "⌘+Enter or click here to submit" at bounding box center [985, 174] width 140 height 12
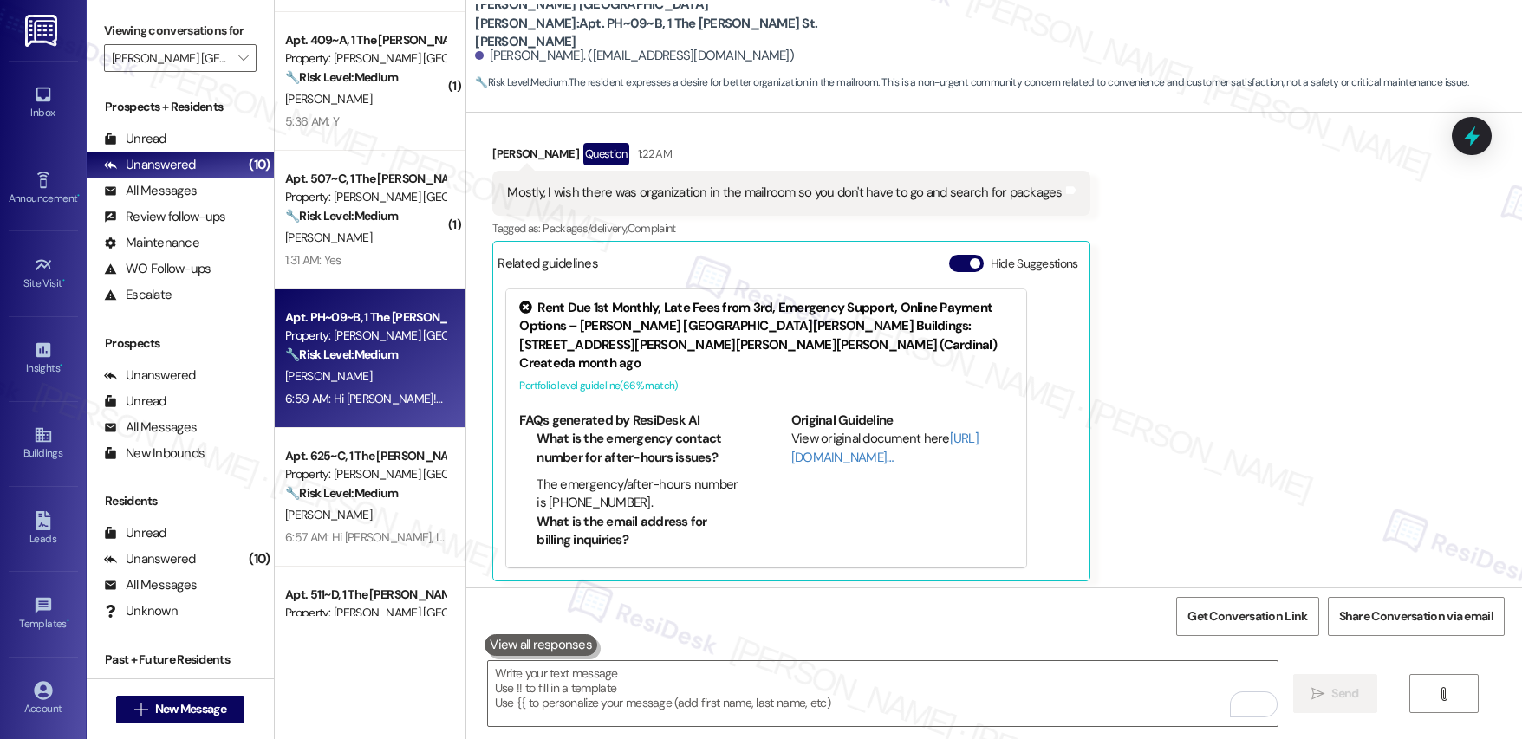
scroll to position [631, 0]
type textarea "Fetching suggested responses. Please feel free to read through the conversation…"
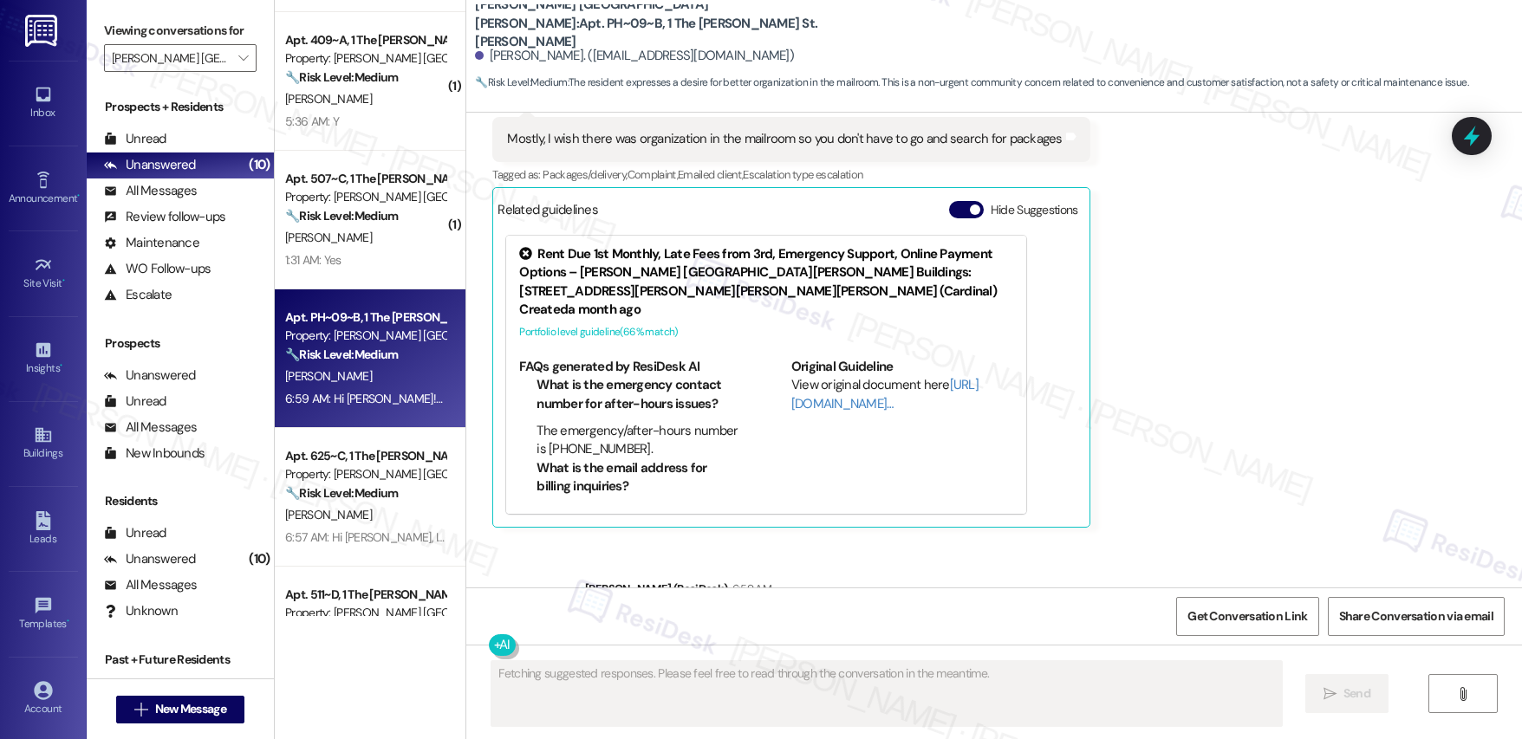
scroll to position [778, 0]
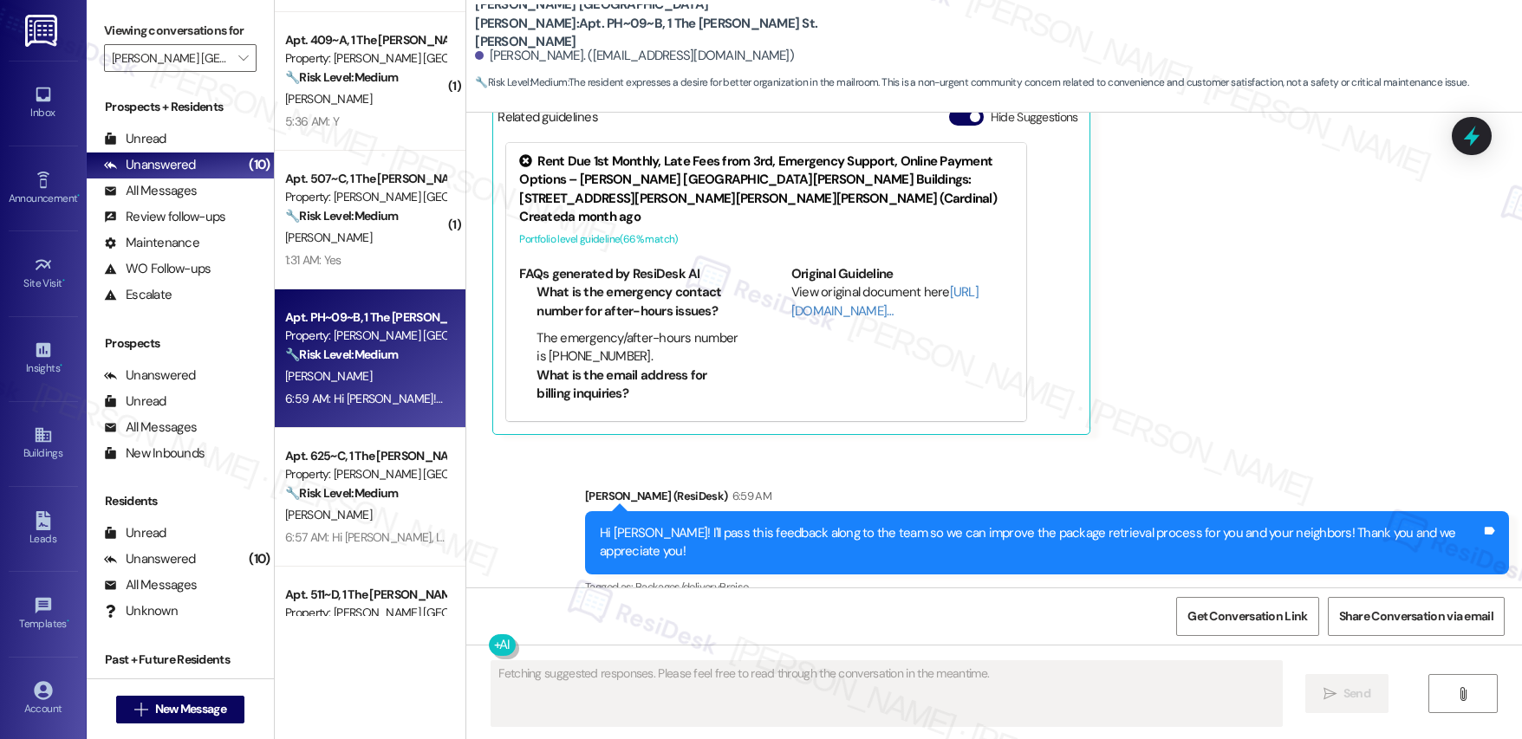
click at [354, 237] on div "A. Humes" at bounding box center [365, 238] width 164 height 22
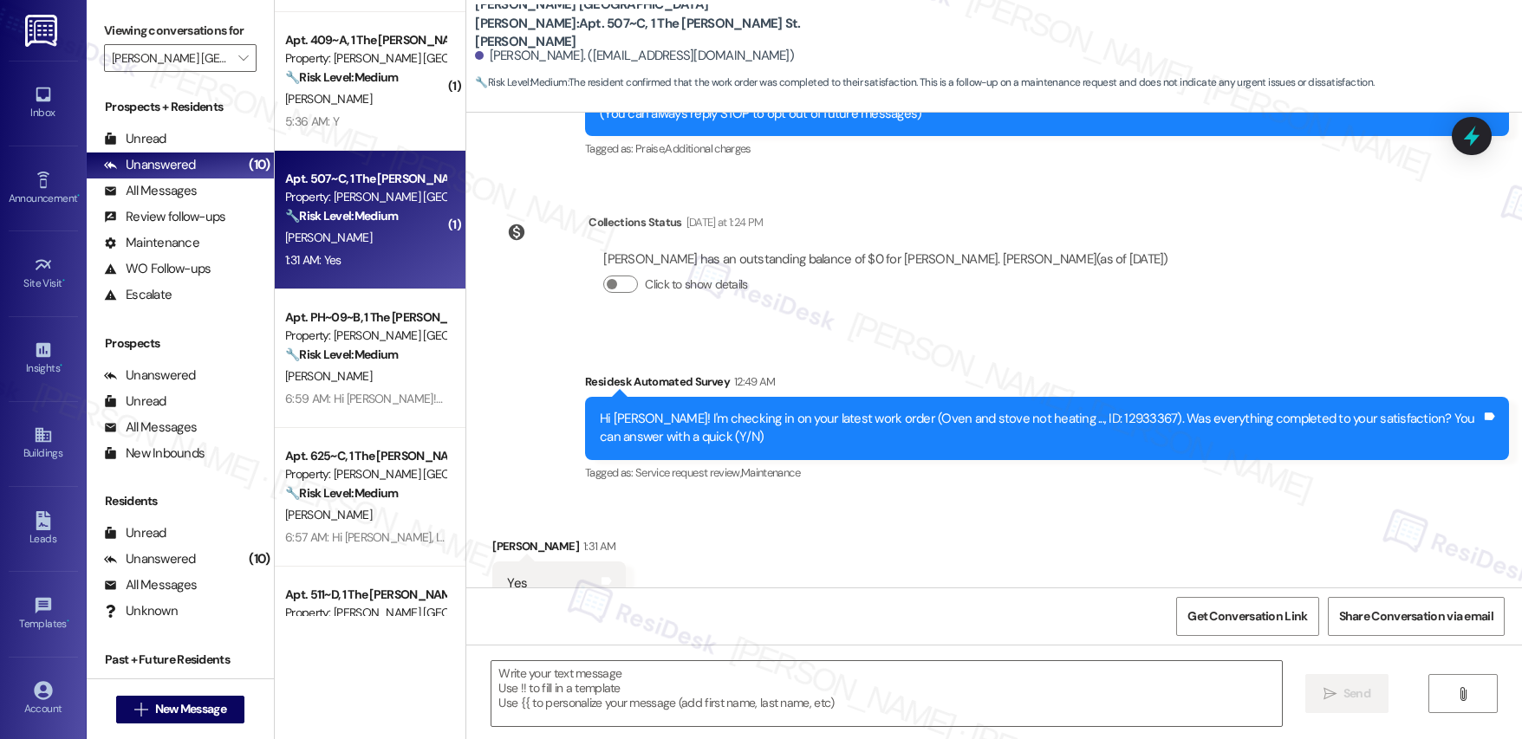
scroll to position [348, 0]
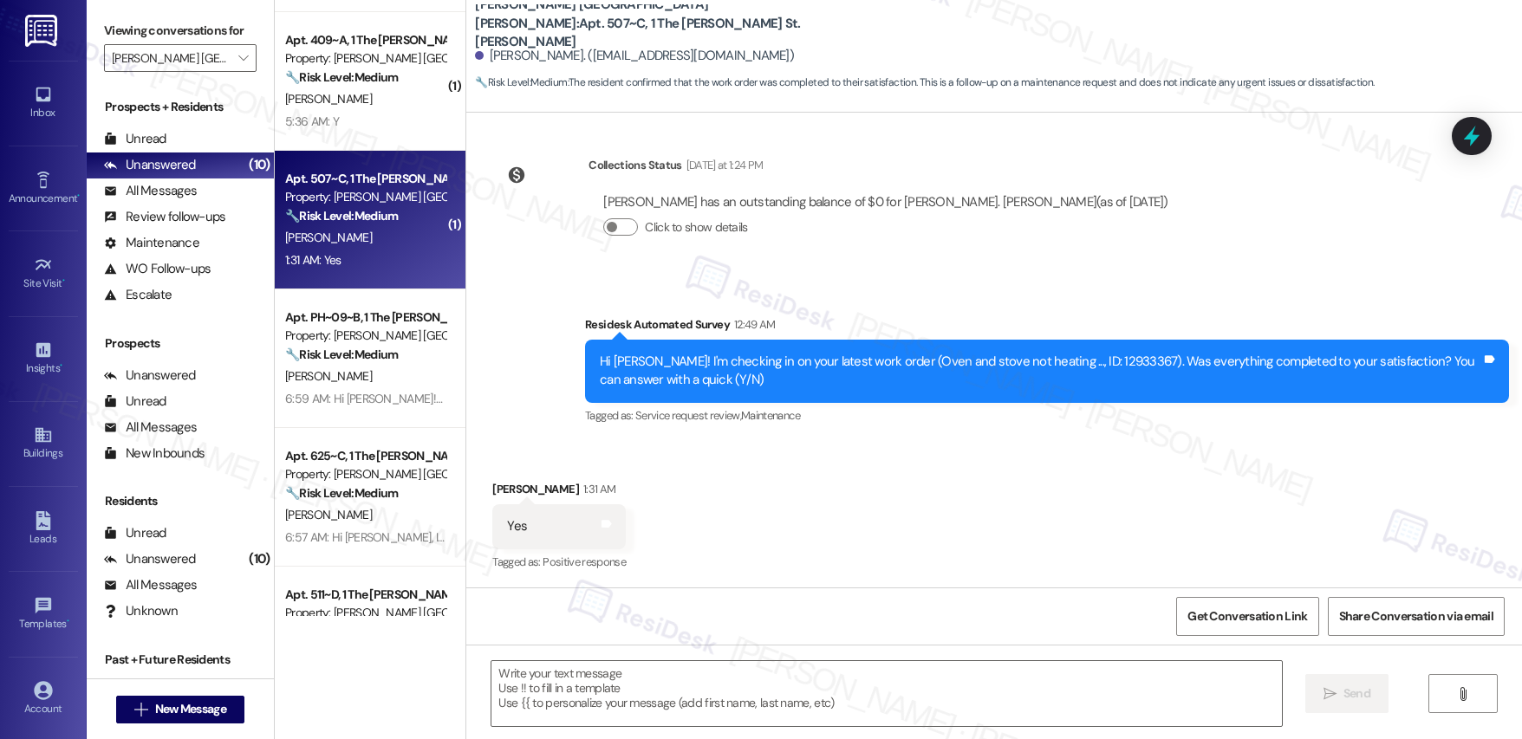
type textarea "Fetching suggested responses. Please feel free to read through the conversation…"
click at [644, 703] on textarea at bounding box center [886, 693] width 790 height 65
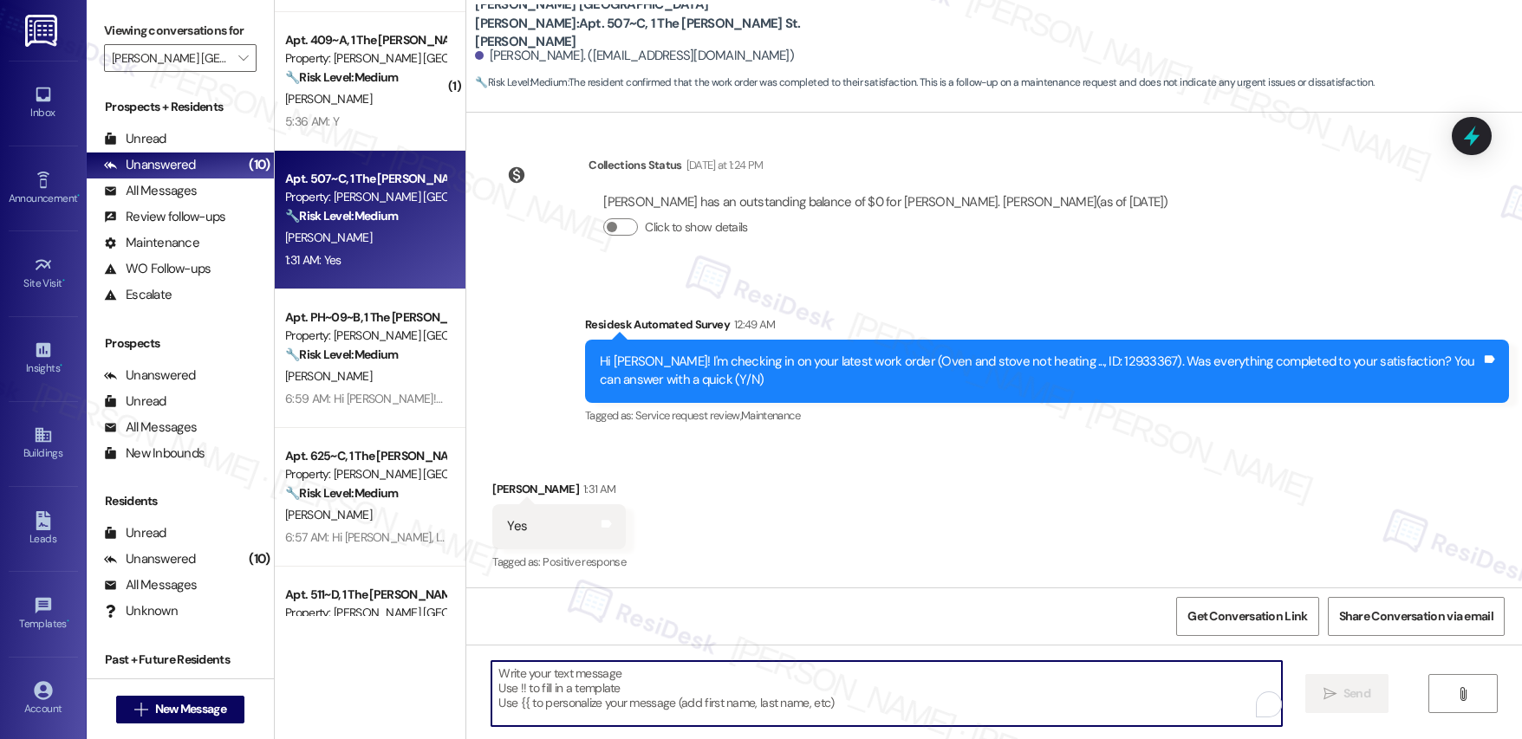
paste textarea "Hi {{first_name}}, I'm so glad to hear the work order was completed to your sat…"
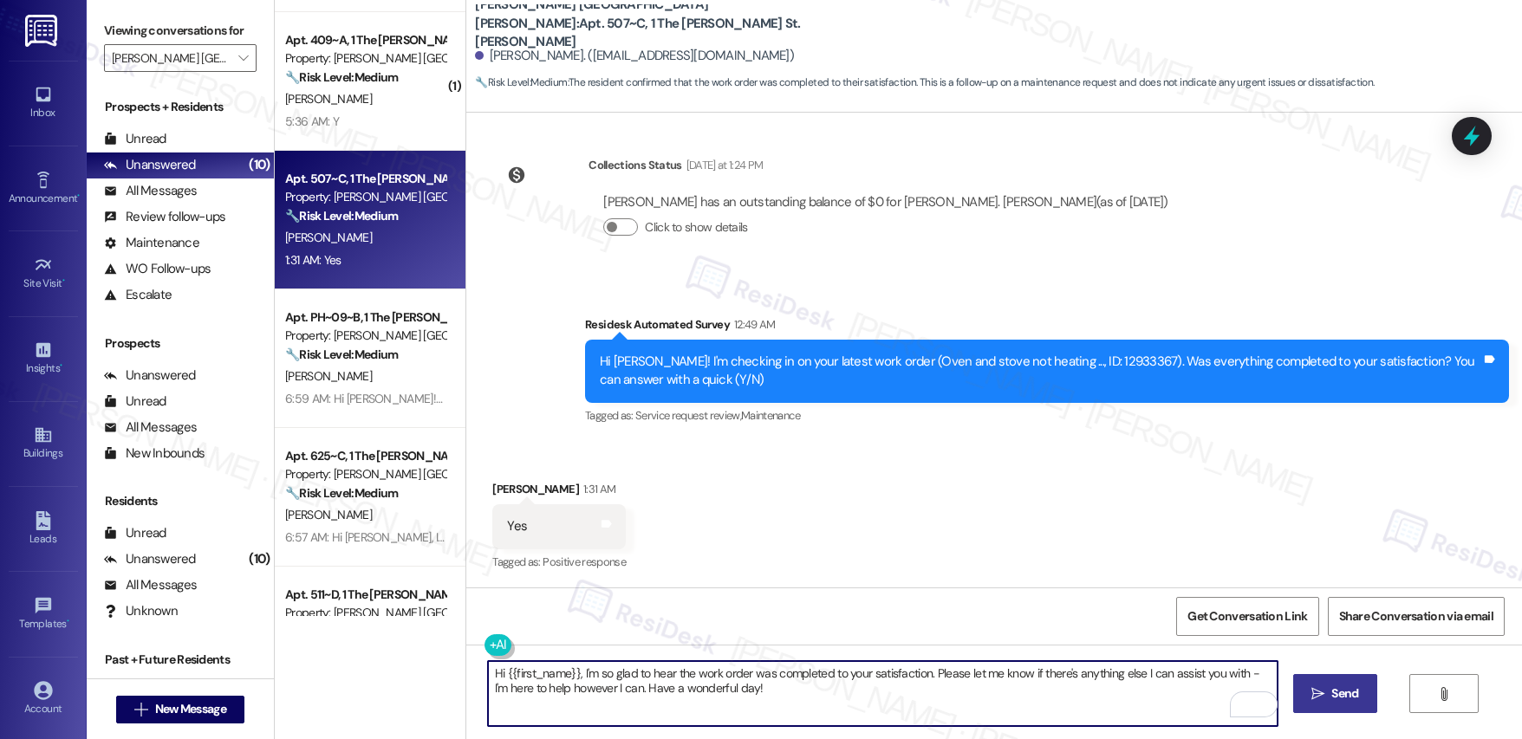
type textarea "Hi {{first_name}}, I'm so glad to hear the work order was completed to your sat…"
click at [1370, 691] on button " Send" at bounding box center [1335, 693] width 84 height 39
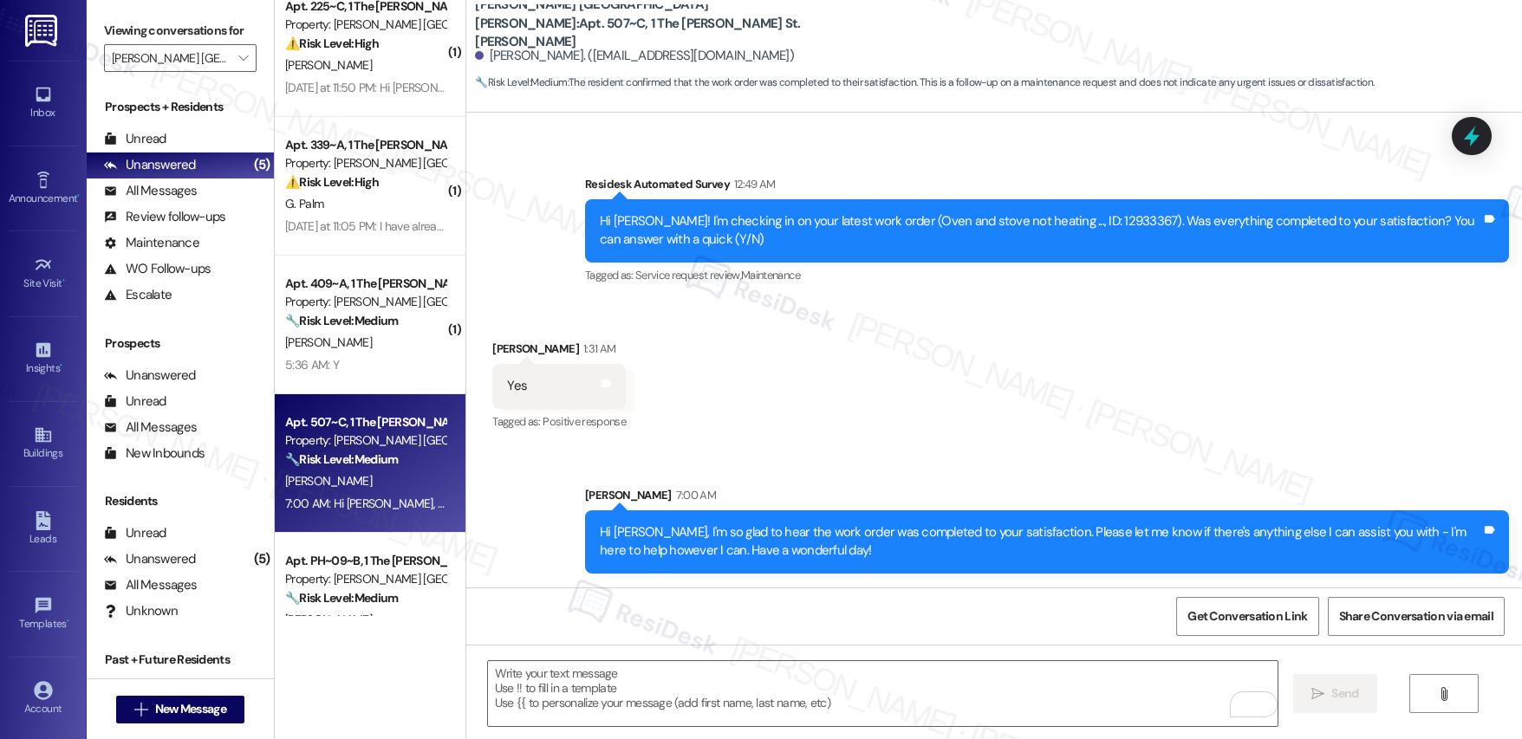
scroll to position [0, 0]
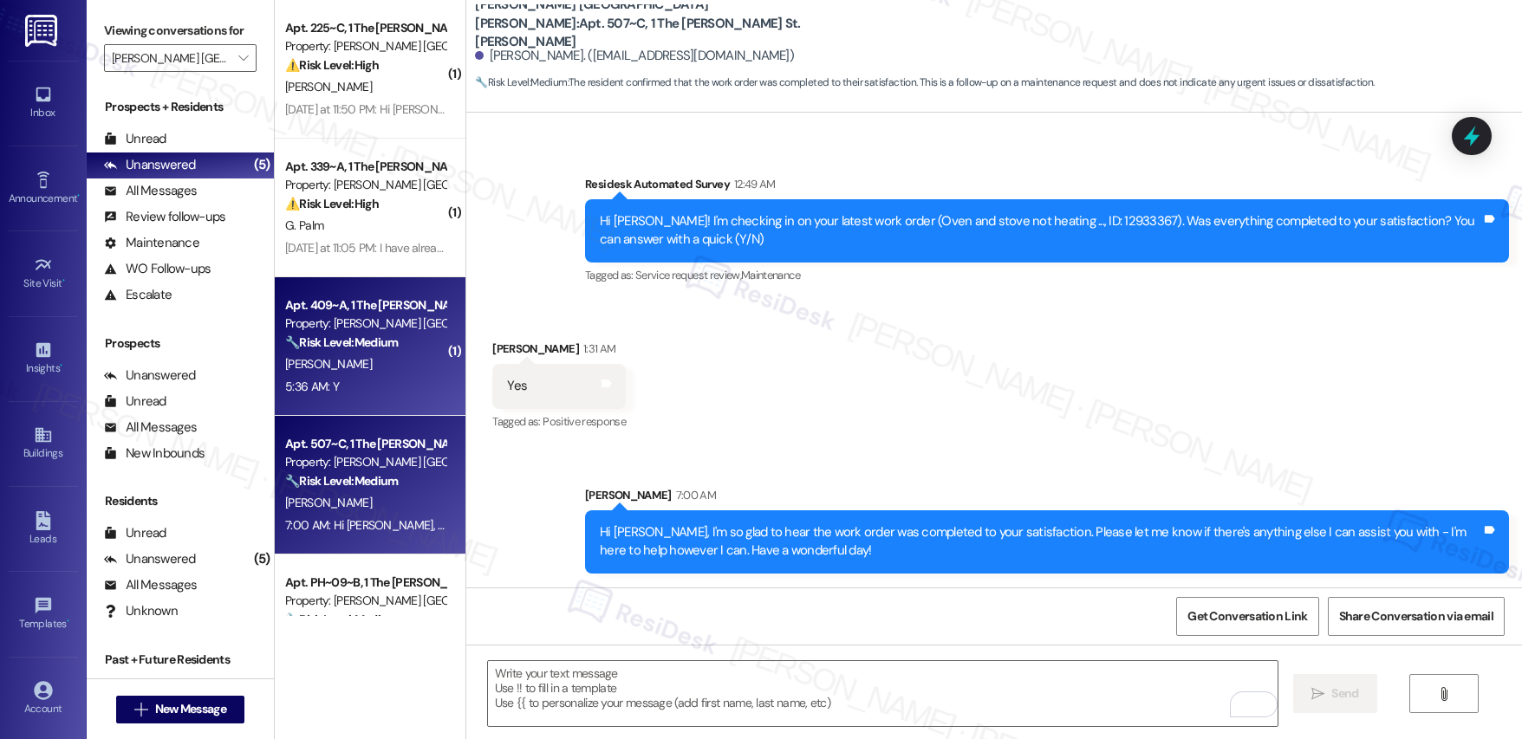
click at [380, 371] on div "R. Kruse" at bounding box center [365, 365] width 164 height 22
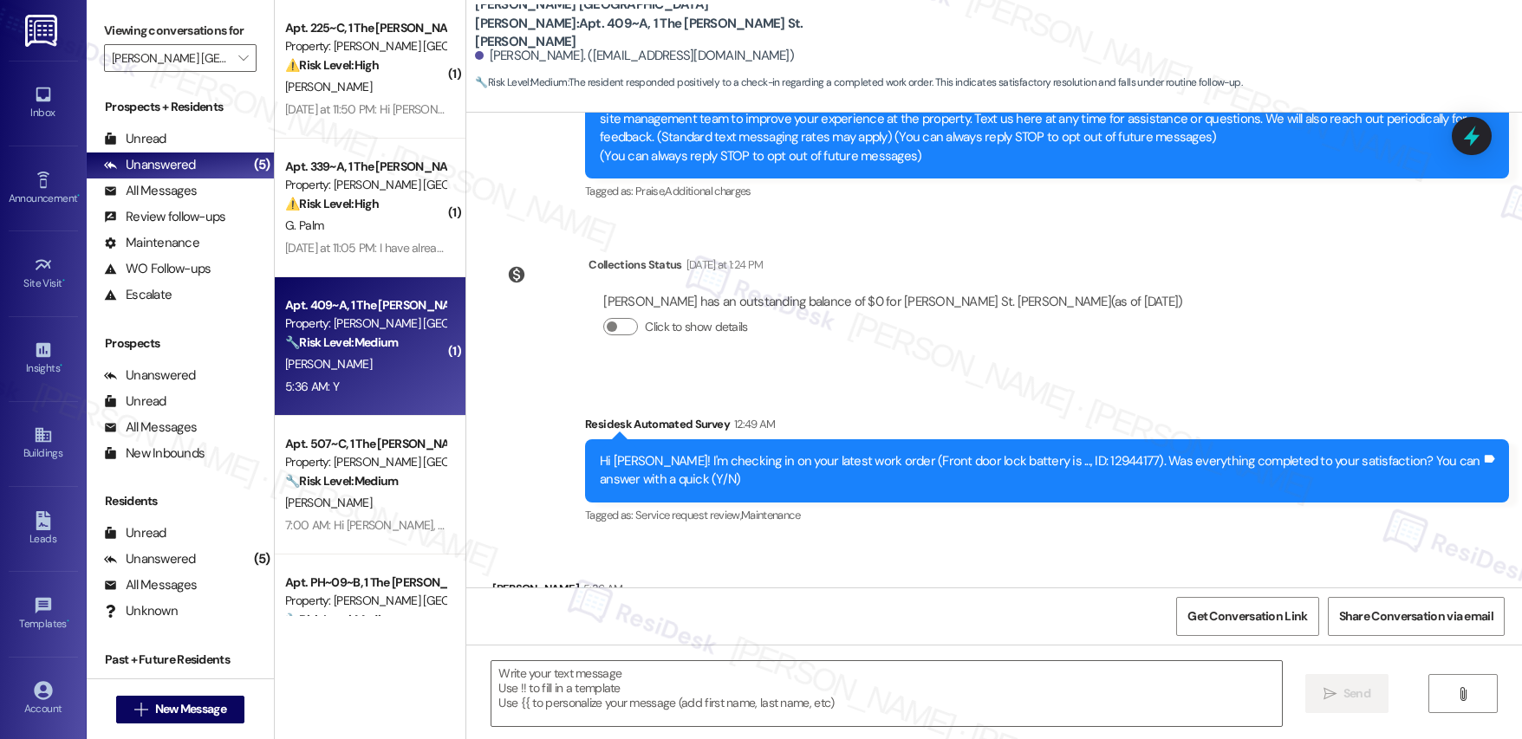
type textarea "Fetching suggested responses. Please feel free to read through the conversation…"
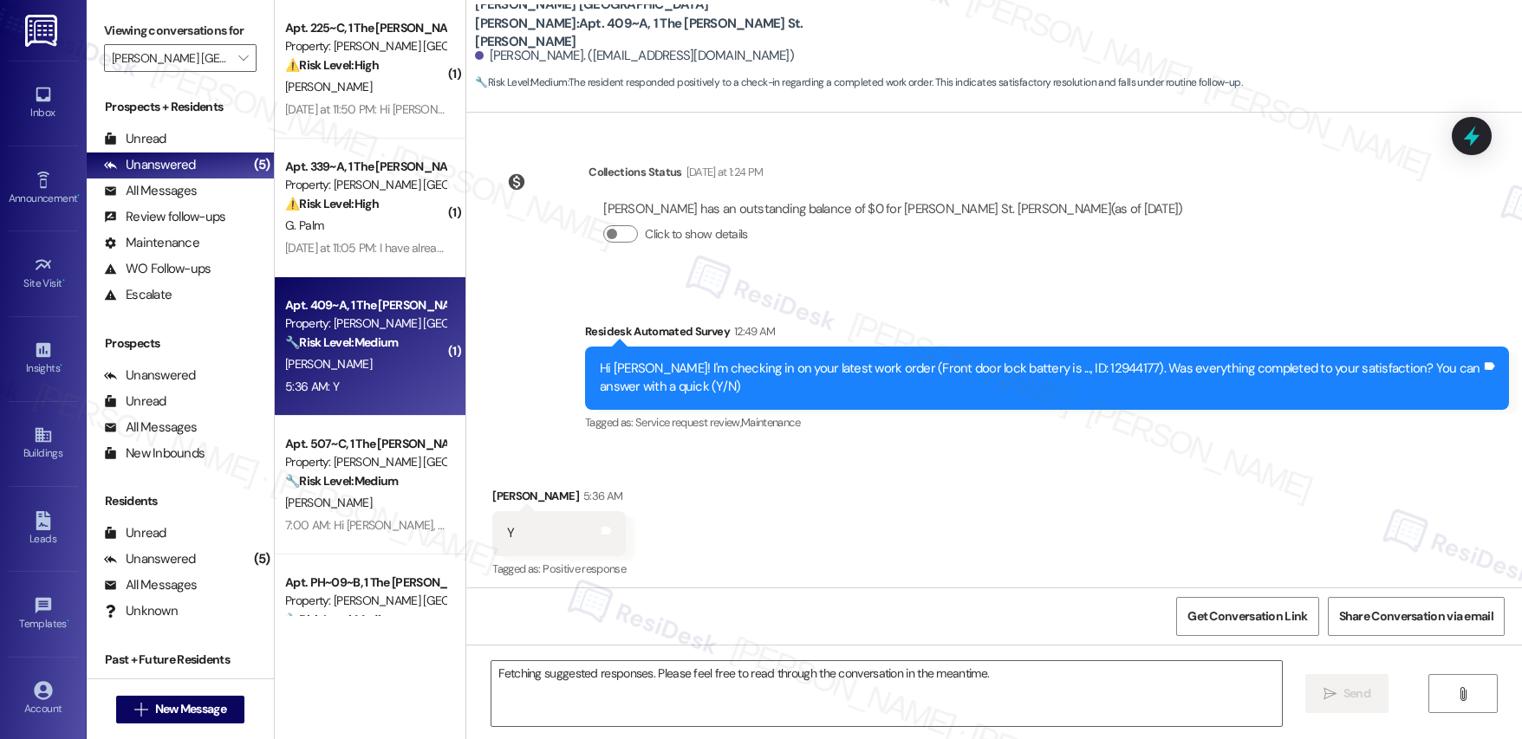
scroll to position [348, 0]
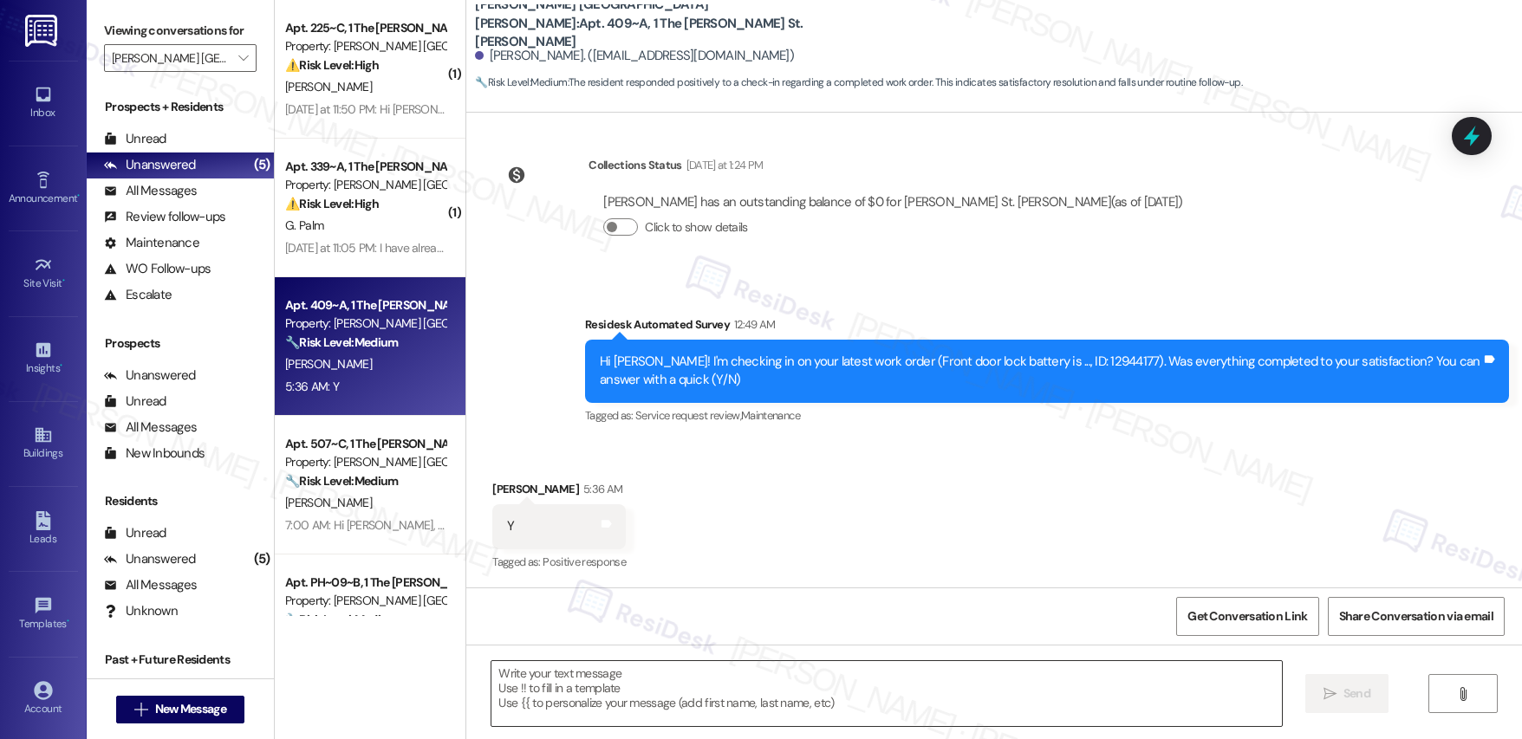
click at [628, 696] on textarea at bounding box center [886, 693] width 790 height 65
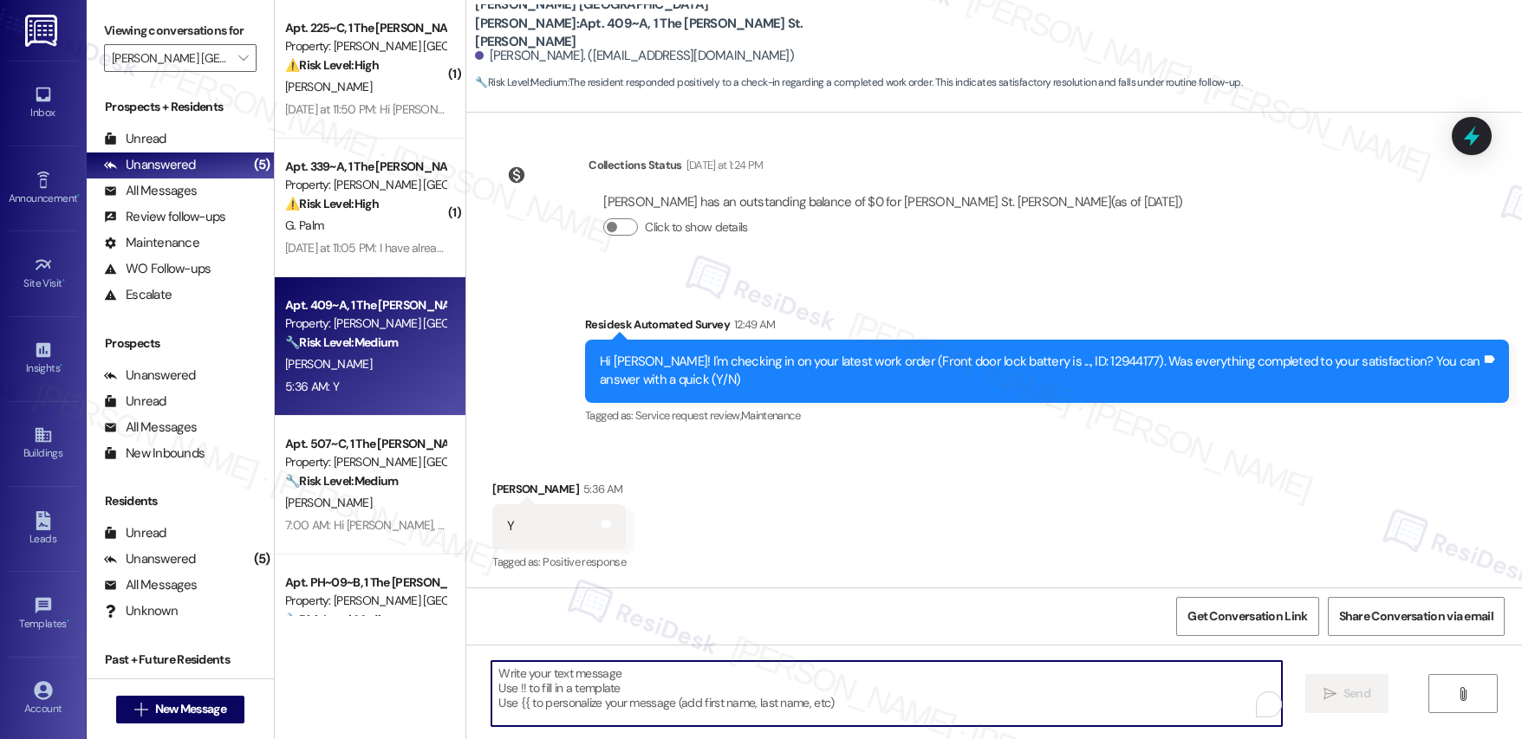
click at [628, 695] on textarea "To enrich screen reader interactions, please activate Accessibility in Grammarl…" at bounding box center [886, 693] width 790 height 65
paste textarea "If I may ask...has {{property}} lived up to your expectations?"
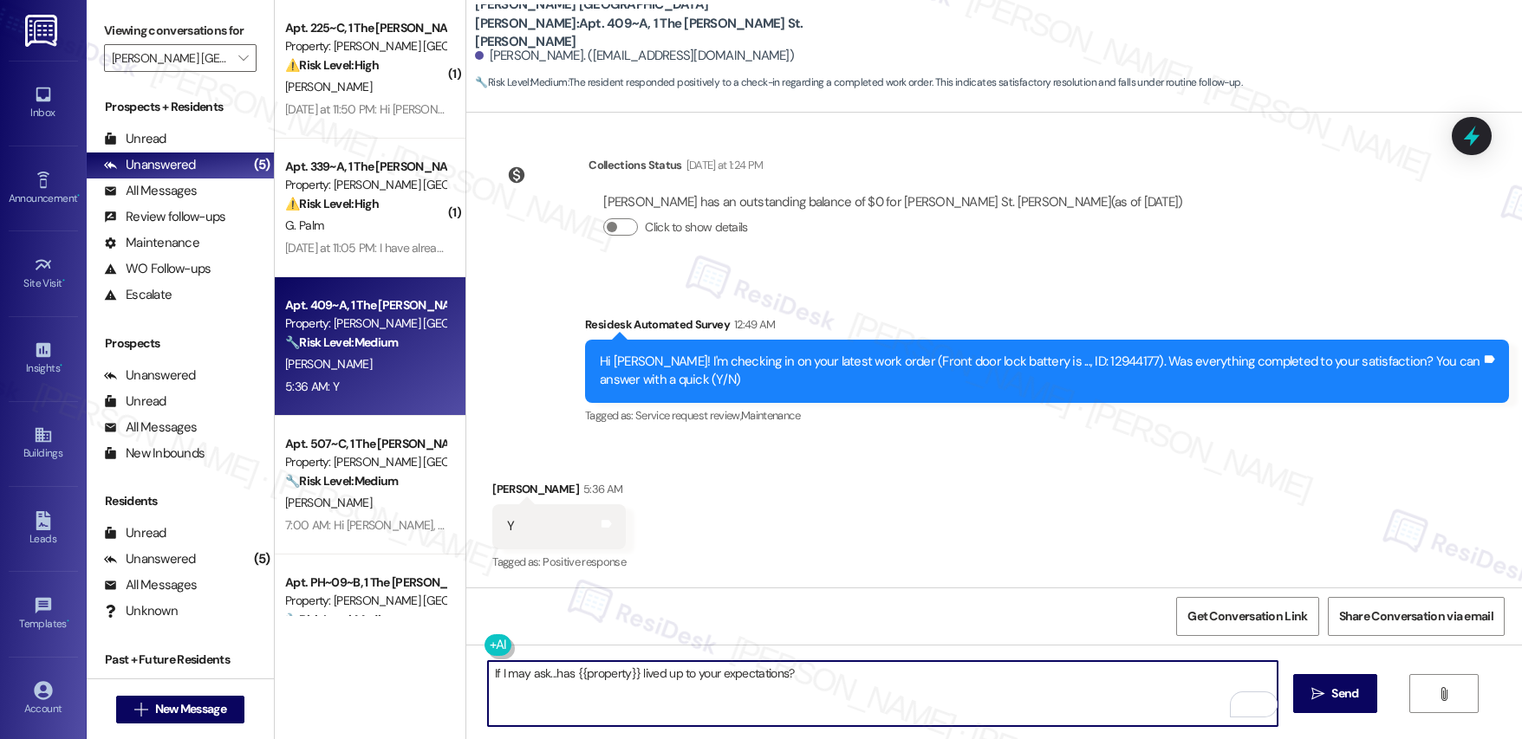
click at [615, 668] on textarea "If I may ask...has {{property}} lived up to your expectations?" at bounding box center [883, 693] width 790 height 65
paste textarea "Hi {{first_name}}, I'm so glad to hear the work order was completed to your sat…"
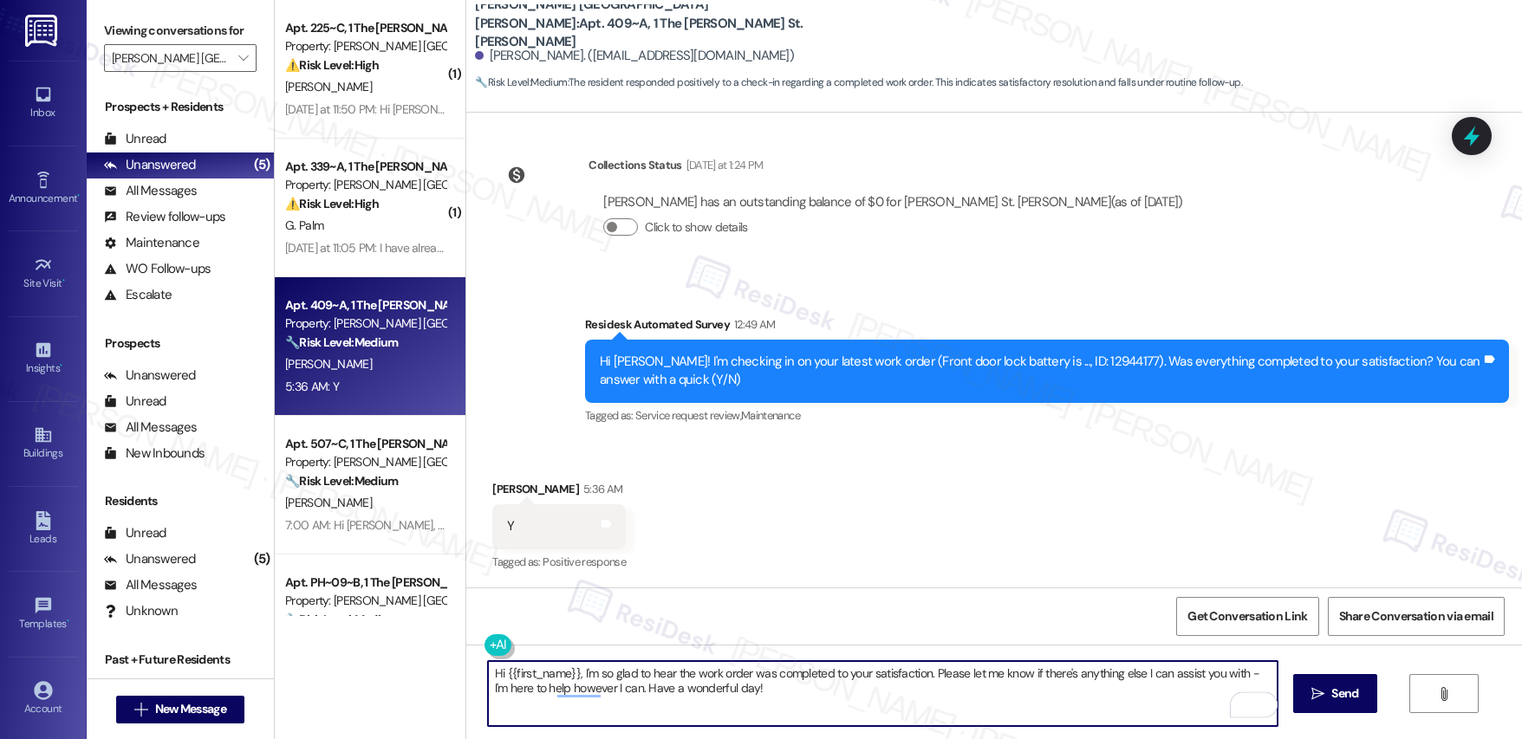
click at [714, 686] on textarea "Hi {{first_name}}, I'm so glad to hear the work order was completed to your sat…" at bounding box center [883, 693] width 790 height 65
type textarea "Hi {{first_name}}, I'm so glad to hear the work order was completed to your sat…"
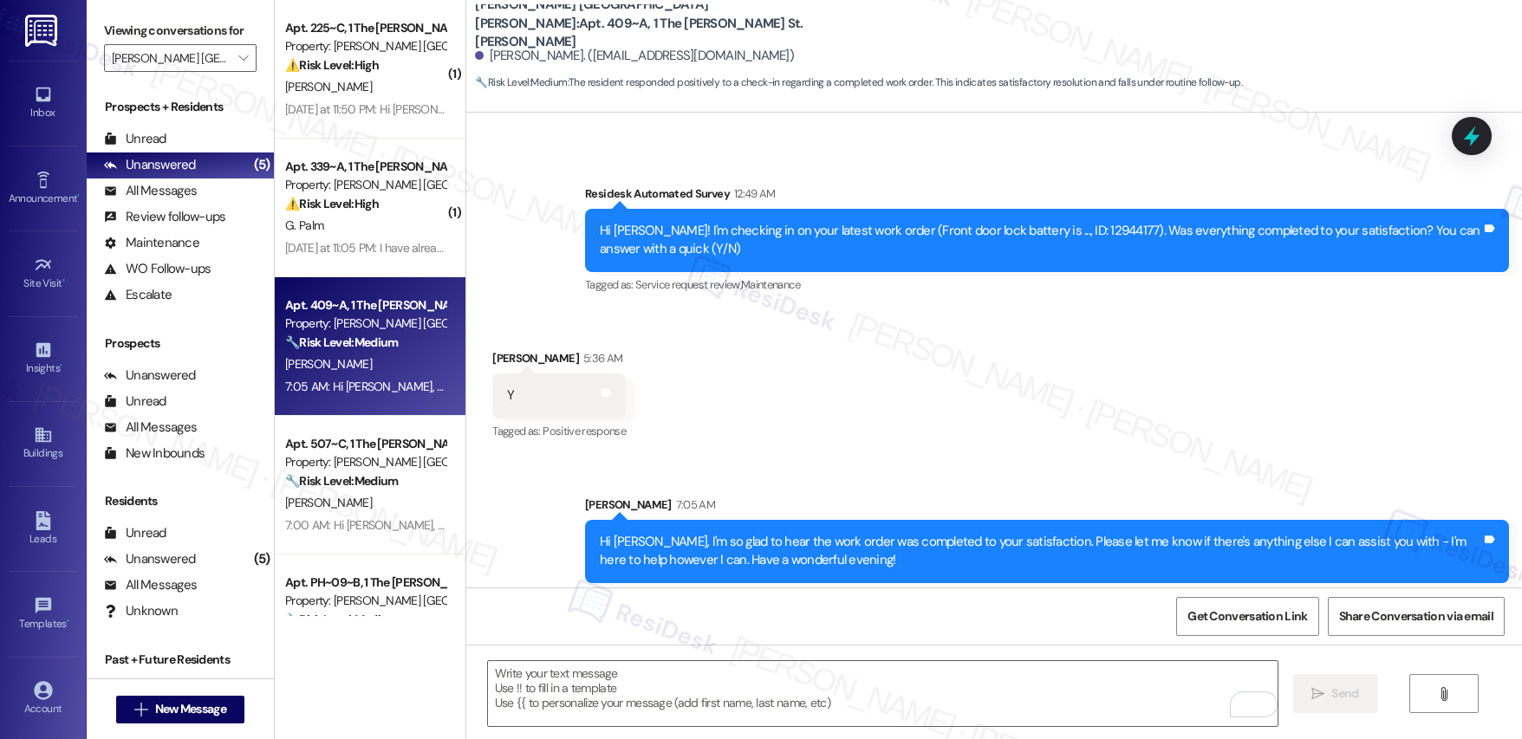
scroll to position [488, 0]
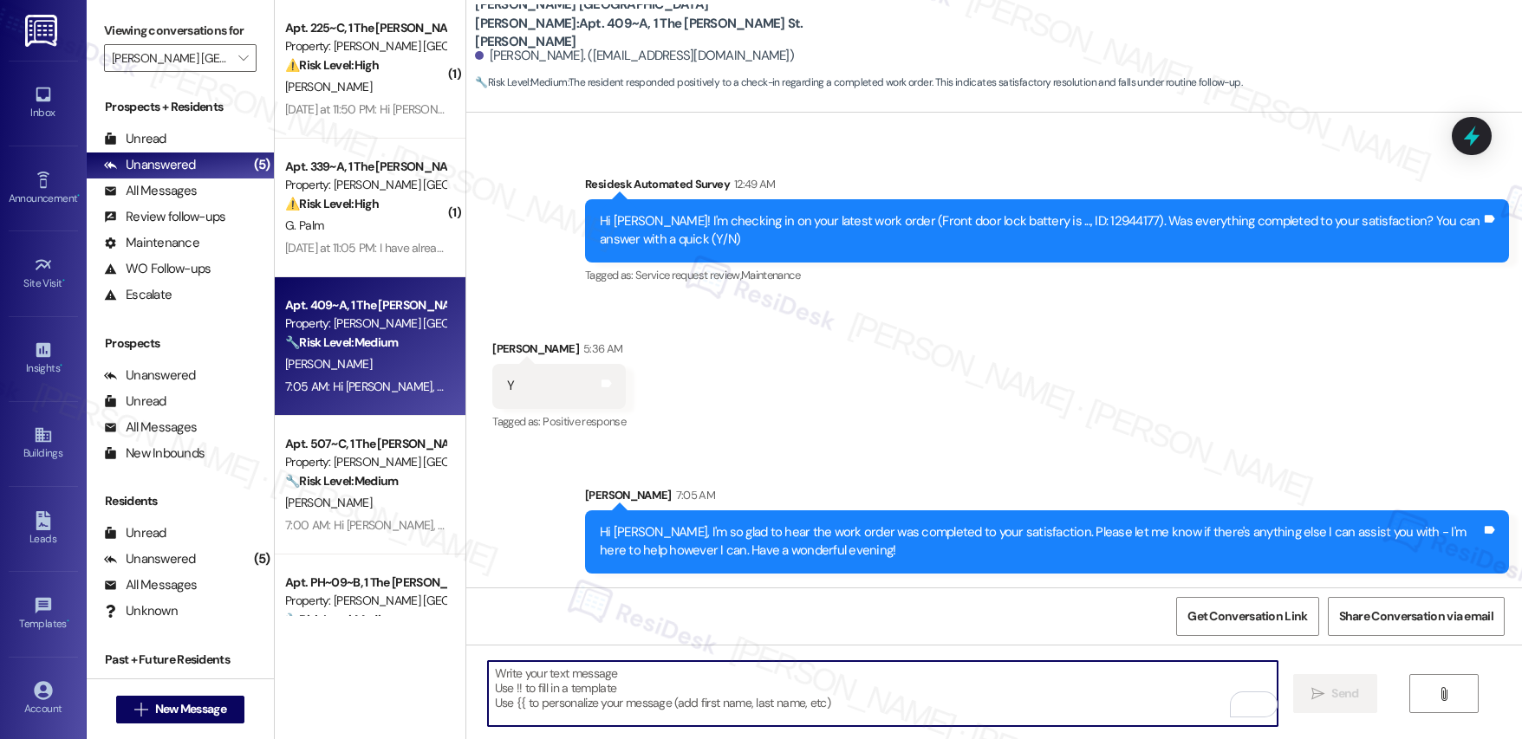
click at [691, 701] on textarea "To enrich screen reader interactions, please activate Accessibility in Grammarl…" at bounding box center [883, 693] width 790 height 65
paste textarea "If I may ask...has {{property}} lived up to your expectations?"
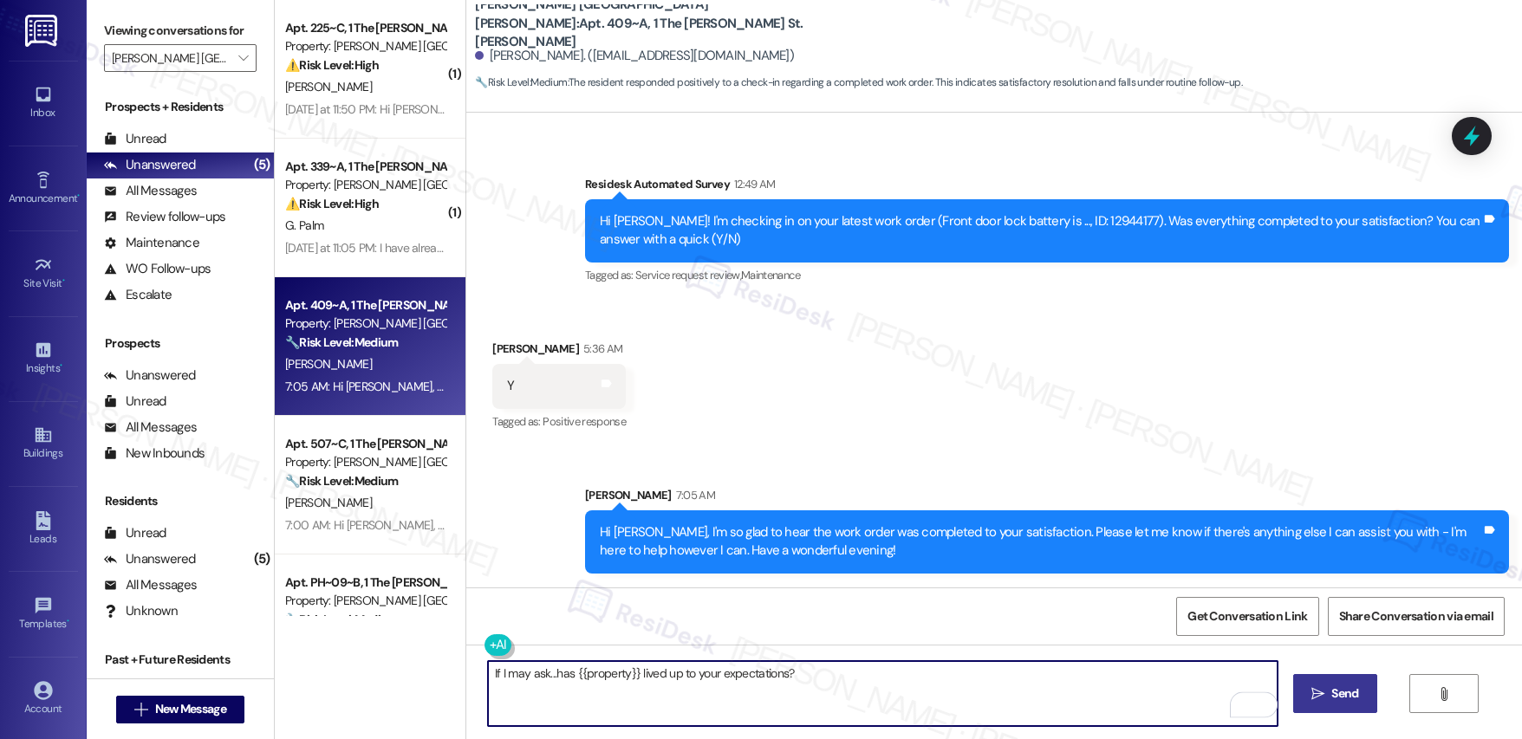
type textarea "If I may ask...has {{property}} lived up to your expectations?"
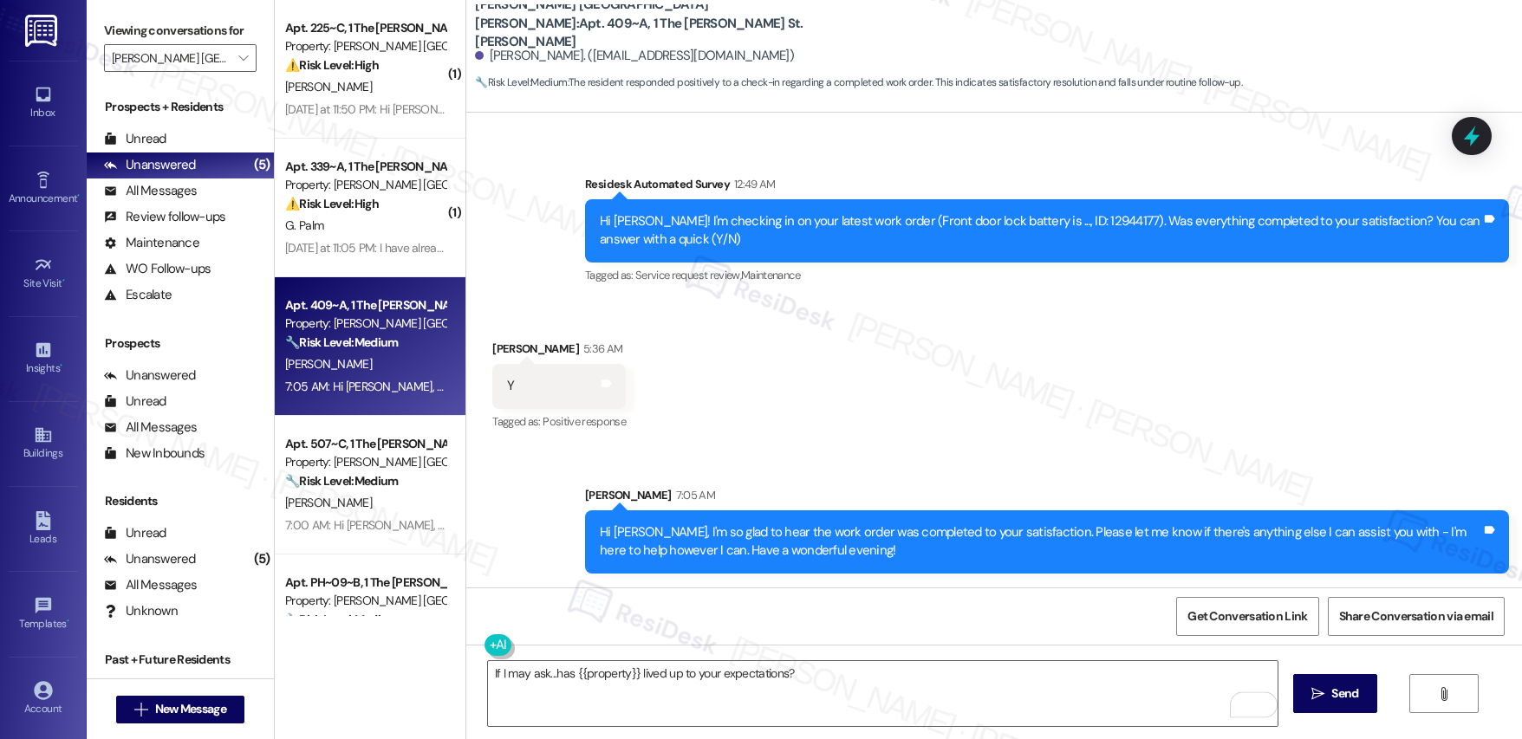
drag, startPoint x: 1336, startPoint y: 695, endPoint x: 1030, endPoint y: 612, distance: 317.9
click at [1336, 694] on span "Send" at bounding box center [1344, 694] width 27 height 18
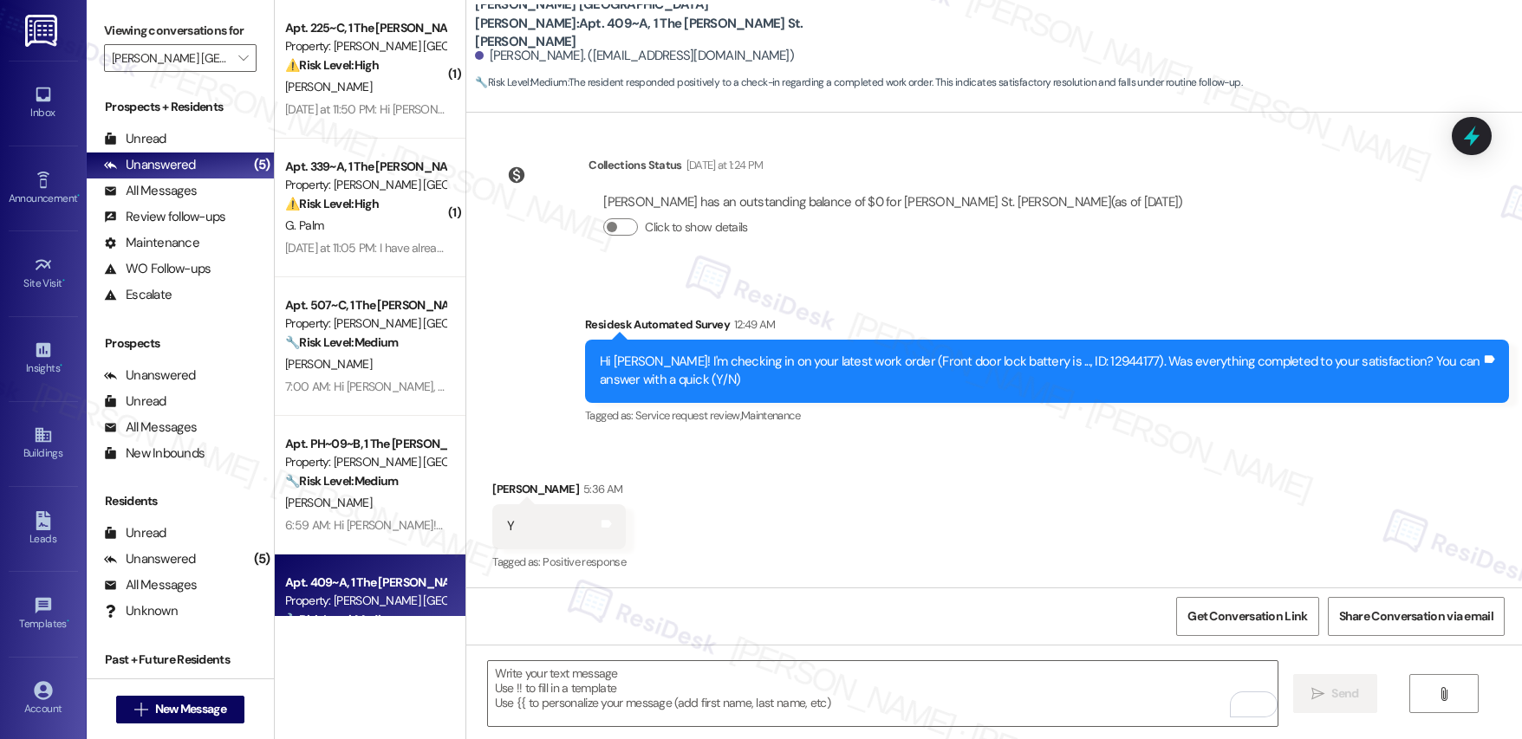
scroll to position [608, 0]
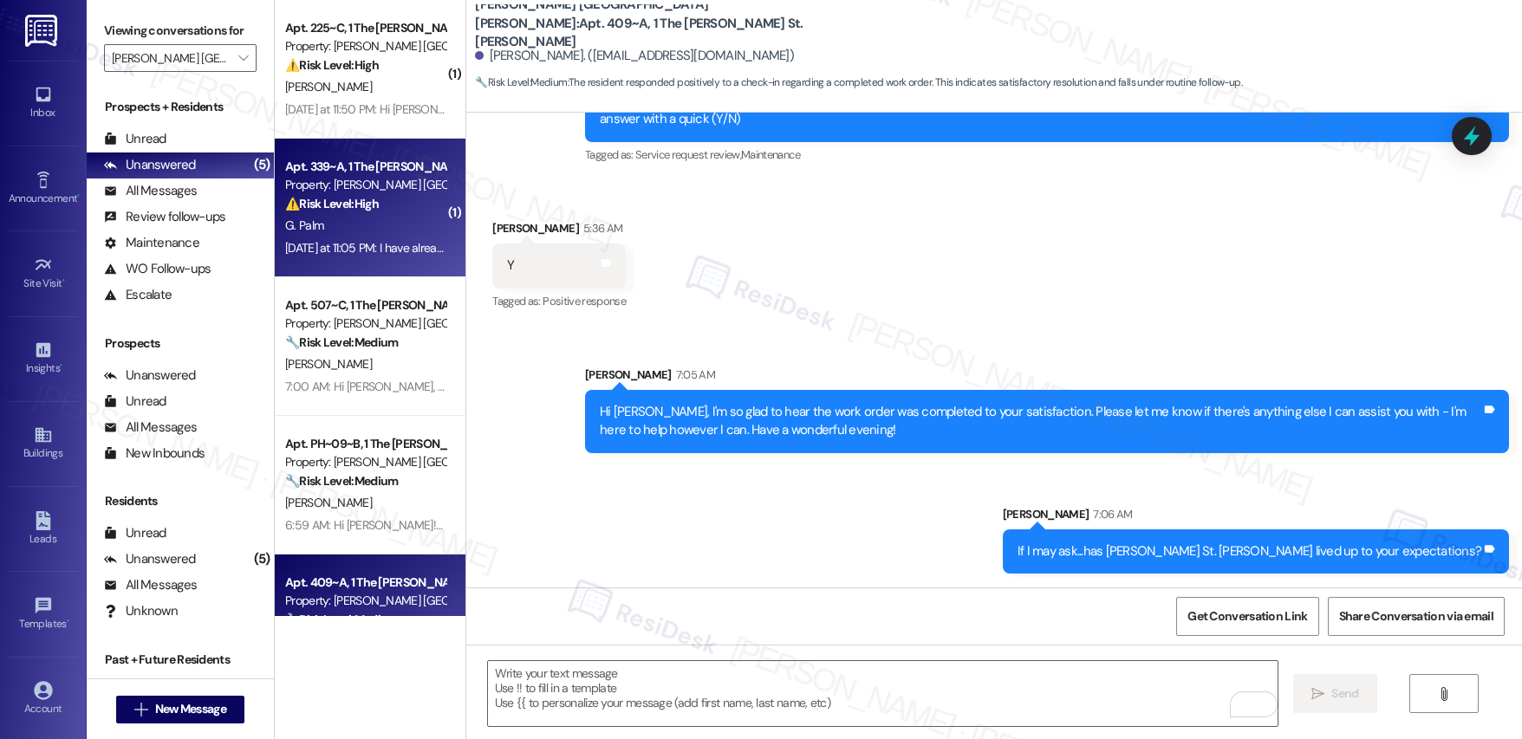
click at [361, 220] on div "G. Palm" at bounding box center [365, 226] width 164 height 22
type textarea "Fetching suggested responses. Please feel free to read through the conversation…"
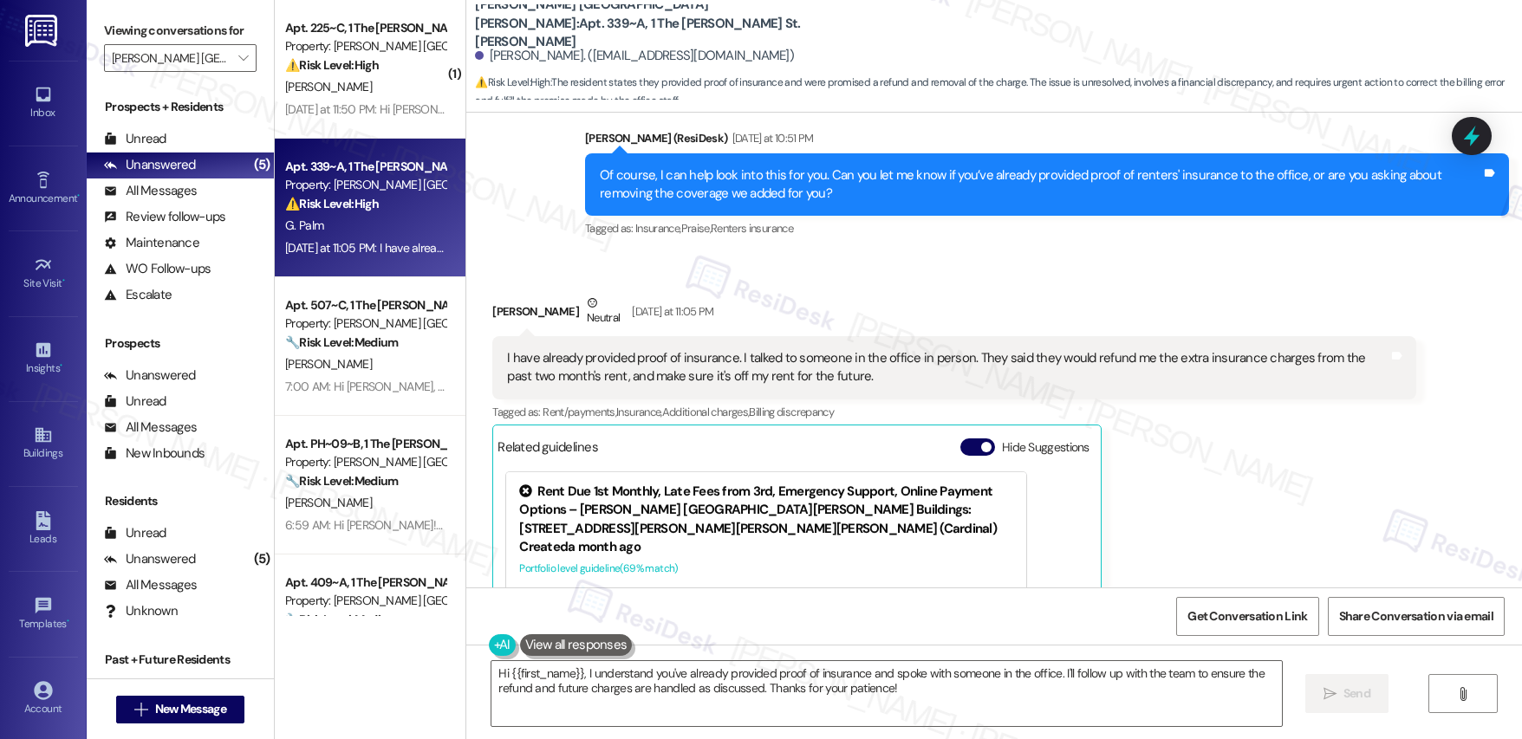
scroll to position [598, 0]
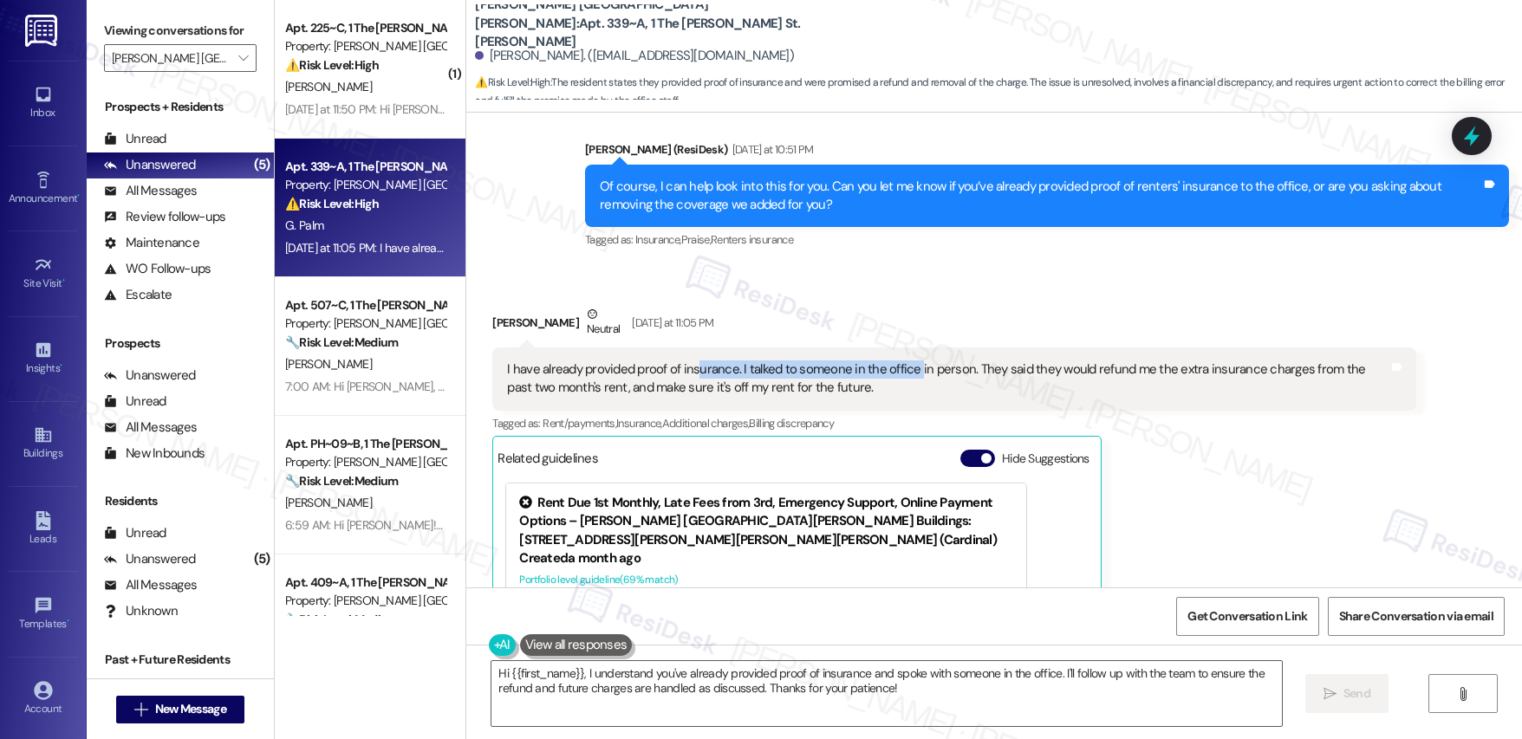
drag, startPoint x: 682, startPoint y: 370, endPoint x: 893, endPoint y: 385, distance: 211.1
click at [900, 373] on div "I have already provided proof of insurance. I talked to someone in the office i…" at bounding box center [947, 379] width 881 height 37
drag, startPoint x: 554, startPoint y: 382, endPoint x: 735, endPoint y: 382, distance: 181.1
click at [735, 383] on div "I have already provided proof of insurance. I talked to someone in the office i…" at bounding box center [947, 379] width 881 height 37
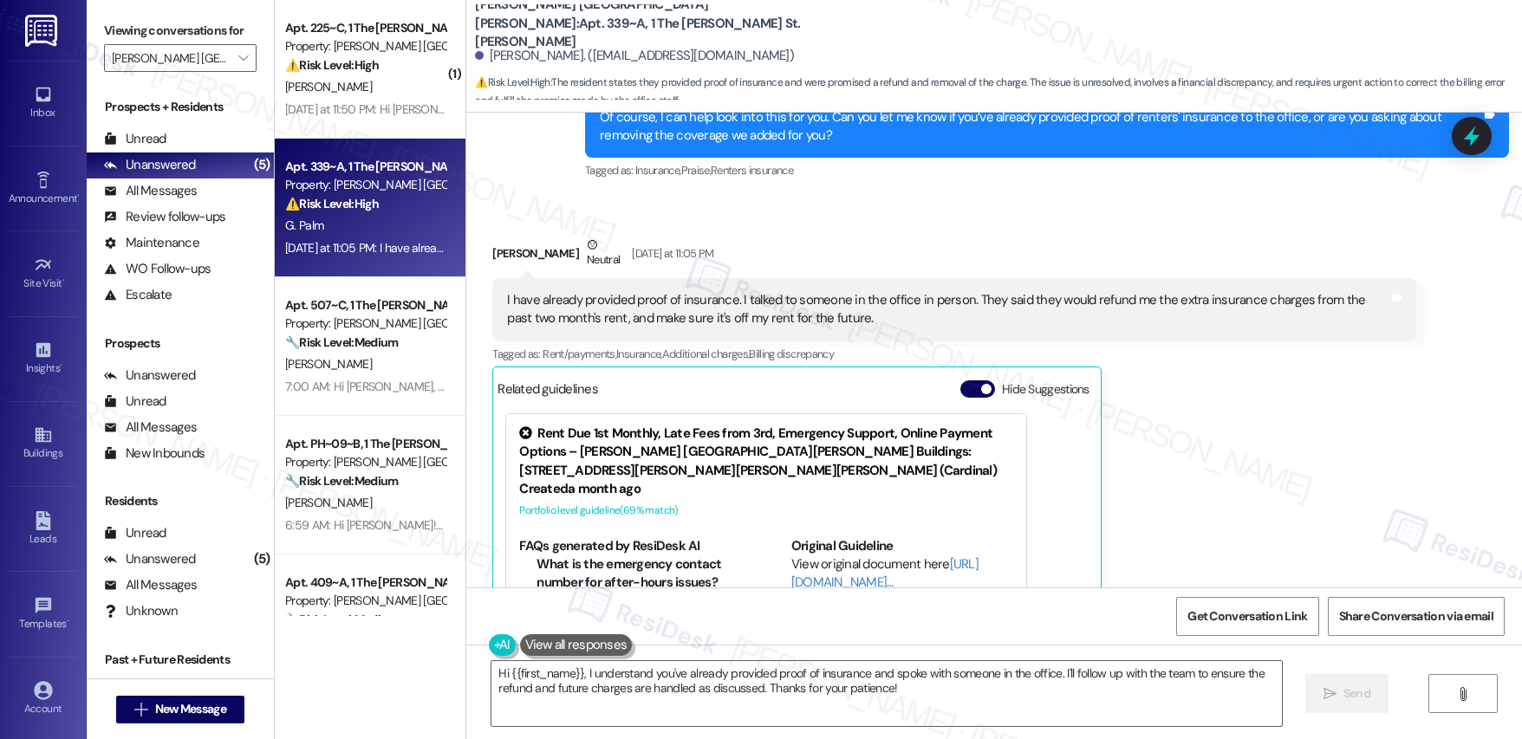
scroll to position [793, 0]
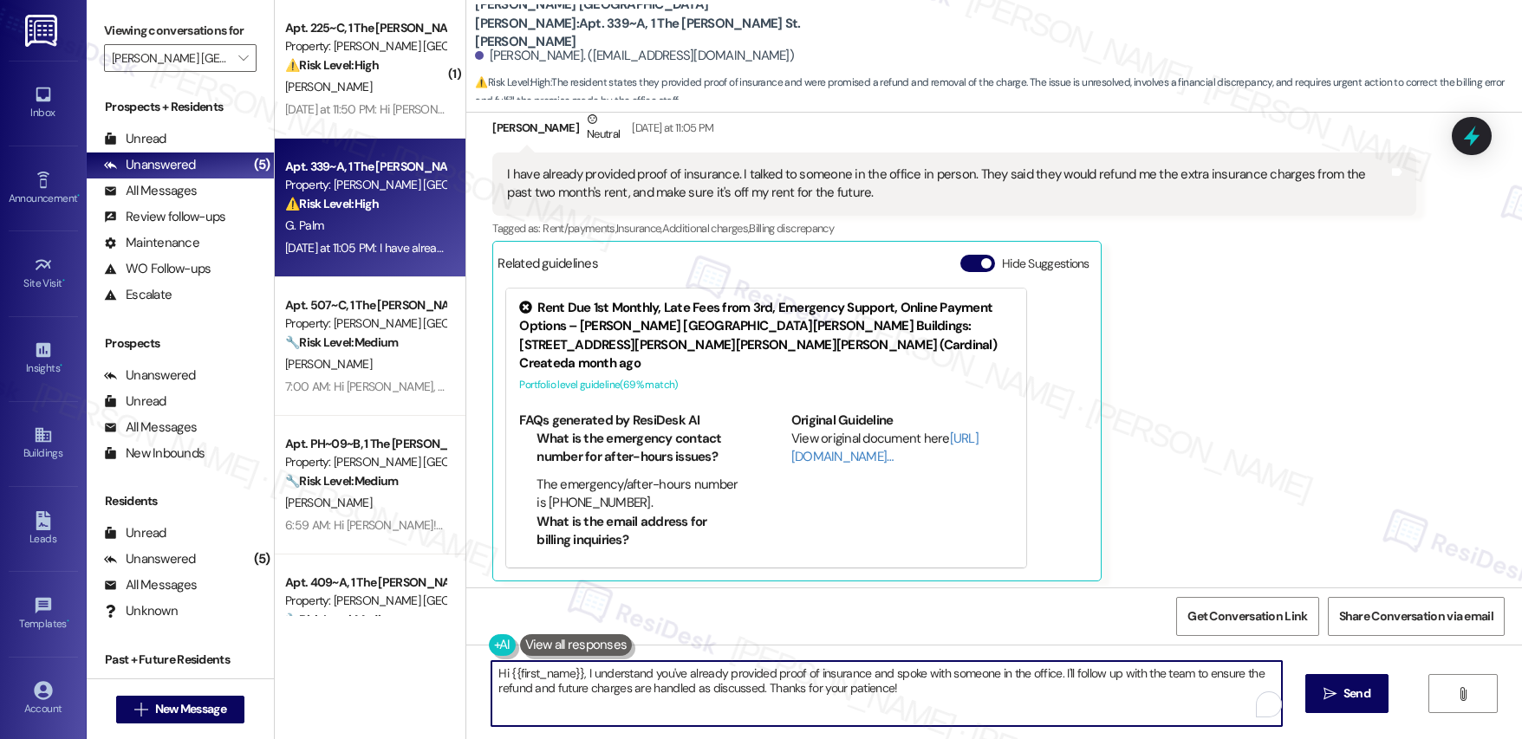
drag, startPoint x: 614, startPoint y: 680, endPoint x: 788, endPoint y: 686, distance: 174.3
click at [788, 686] on textarea "Hi {{first_name}}, I understand you've already provided proof of insurance and …" at bounding box center [886, 693] width 790 height 65
click at [897, 696] on textarea "Hi {{first_name}}, I understand you've already provided proof of insurance and …" at bounding box center [883, 693] width 790 height 65
click at [896, 698] on textarea "Hi {{first_name}}, I understand you've already provided proof of insurance and …" at bounding box center [883, 693] width 790 height 65
drag, startPoint x: 569, startPoint y: 677, endPoint x: 413, endPoint y: 659, distance: 157.9
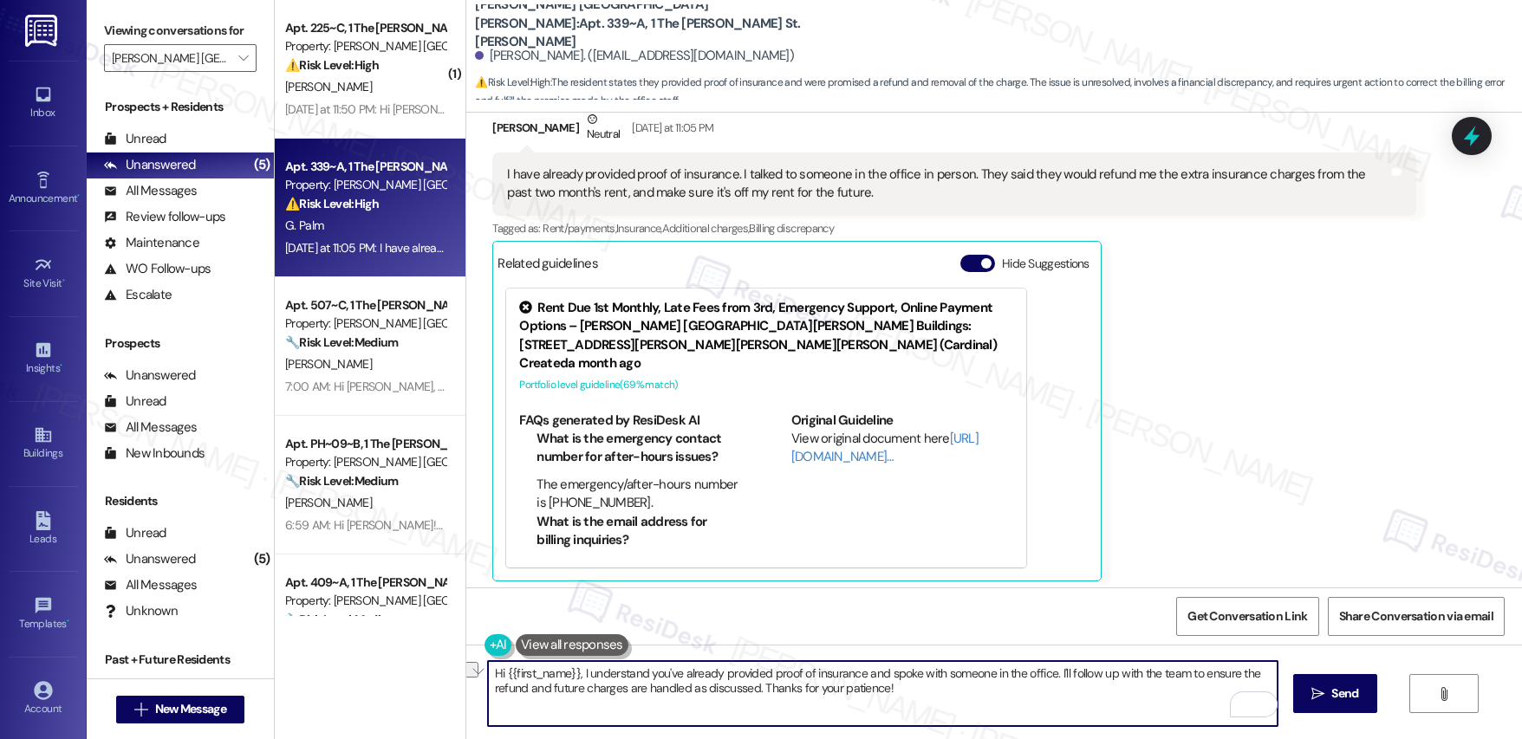
click at [413, 659] on div "( 1 ) Apt. 225~C, 1 The Marshall St. Louis Property: Marshall St. Louis ⚠️ Risk…" at bounding box center [898, 369] width 1247 height 739
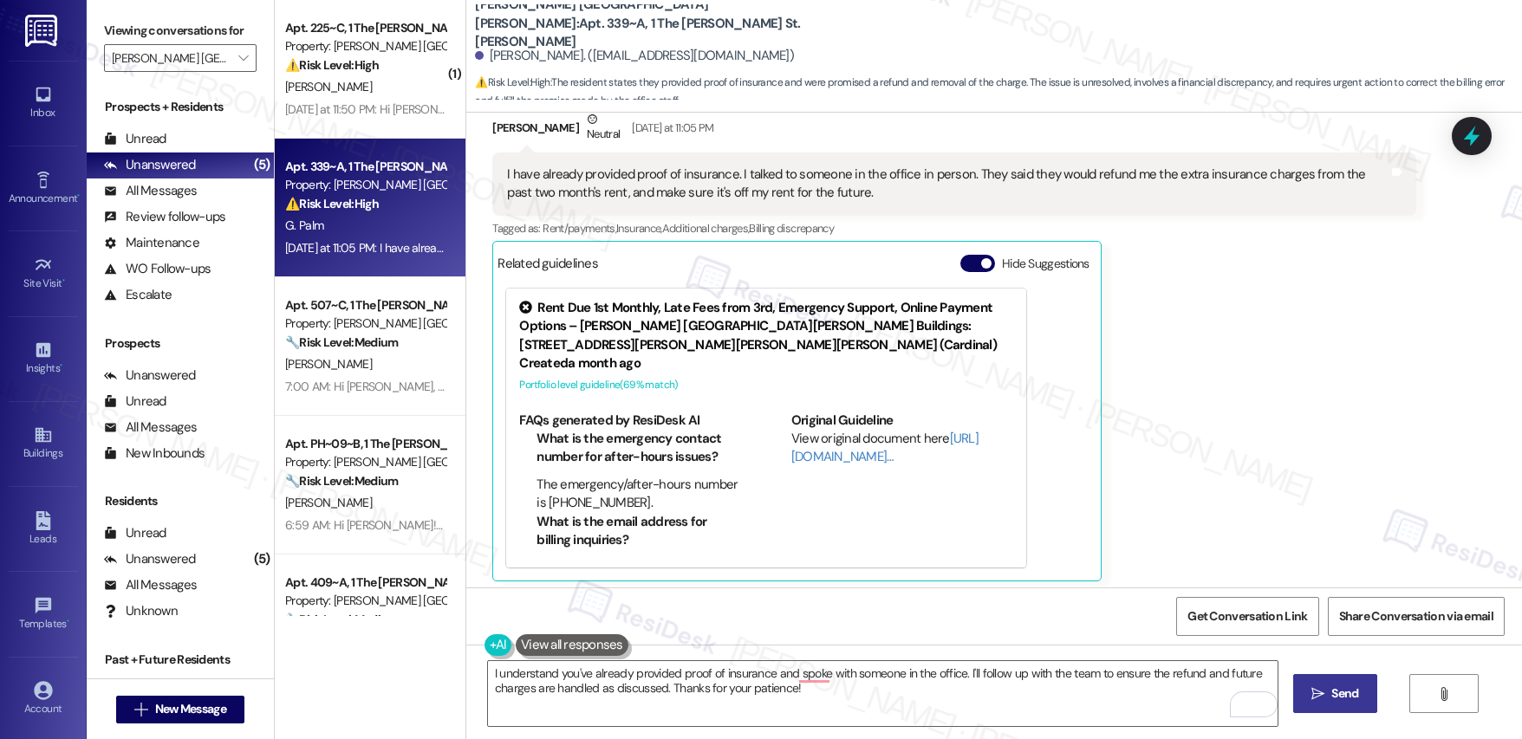
click at [1328, 689] on span "Send" at bounding box center [1345, 694] width 34 height 18
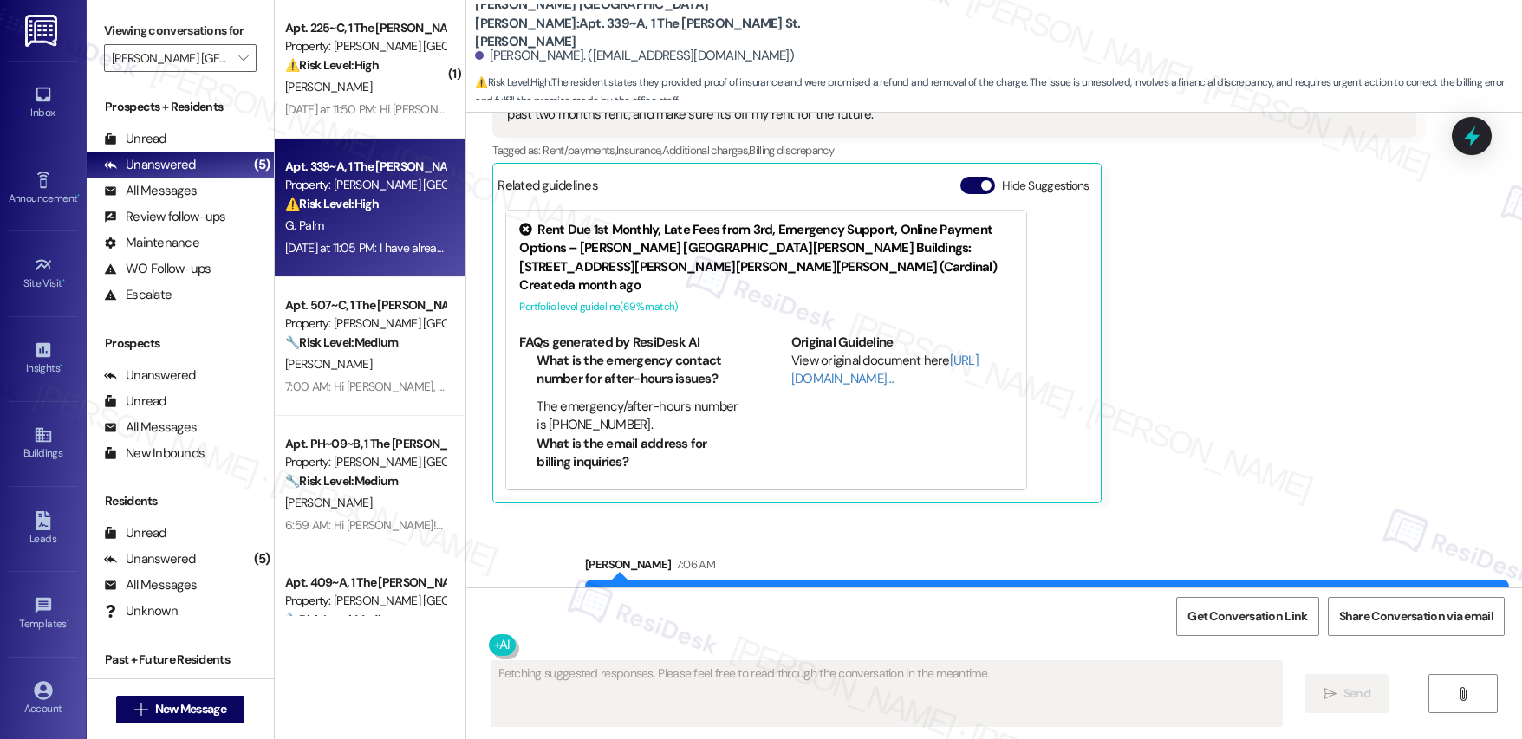
scroll to position [933, 0]
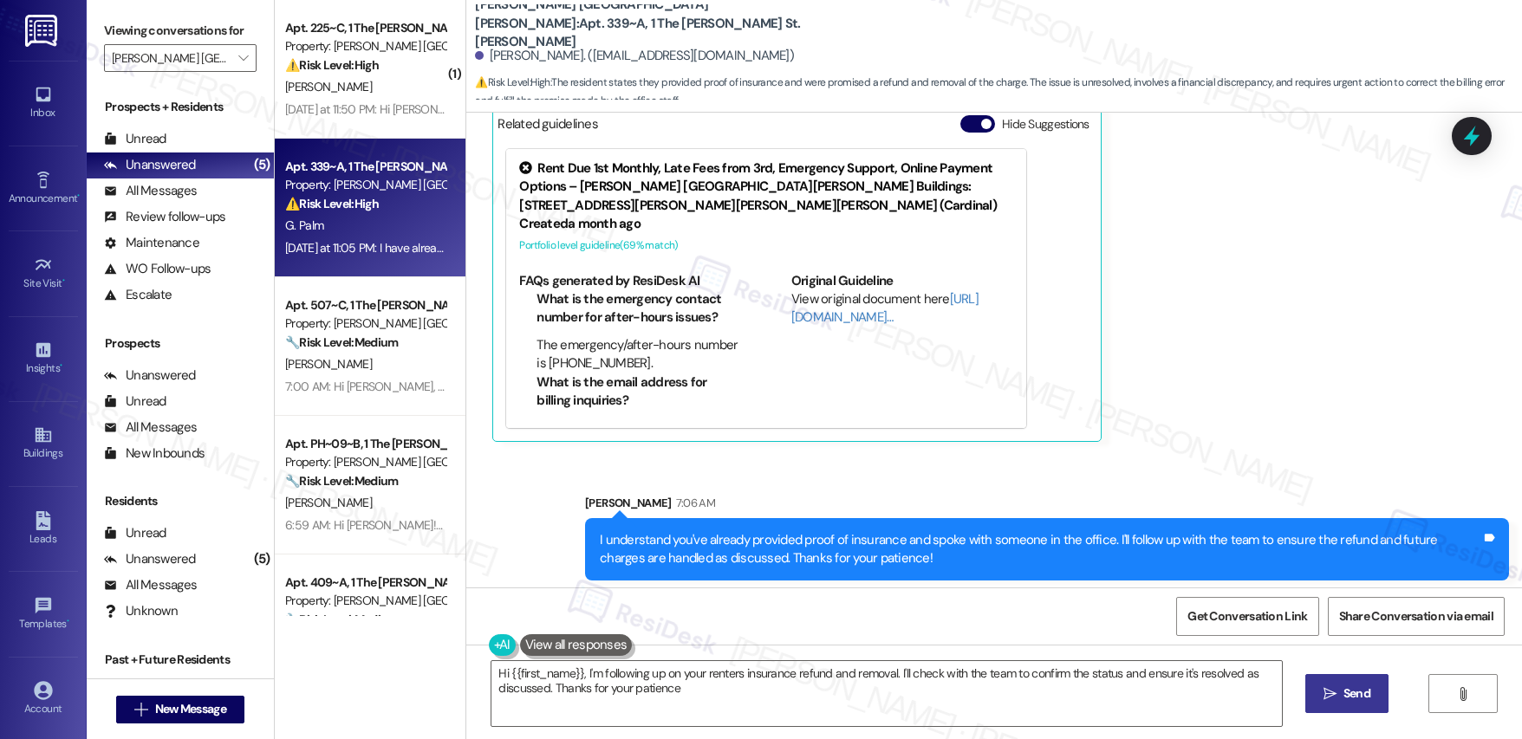
type textarea "Hi {{first_name}}, I'm following up on your renters insurance refund and remova…"
drag, startPoint x: 804, startPoint y: 703, endPoint x: 830, endPoint y: 706, distance: 26.1
click at [805, 703] on textarea "Hi {{first_name}}, I'm following up on your renters insurance refund and remova…" at bounding box center [886, 693] width 790 height 65
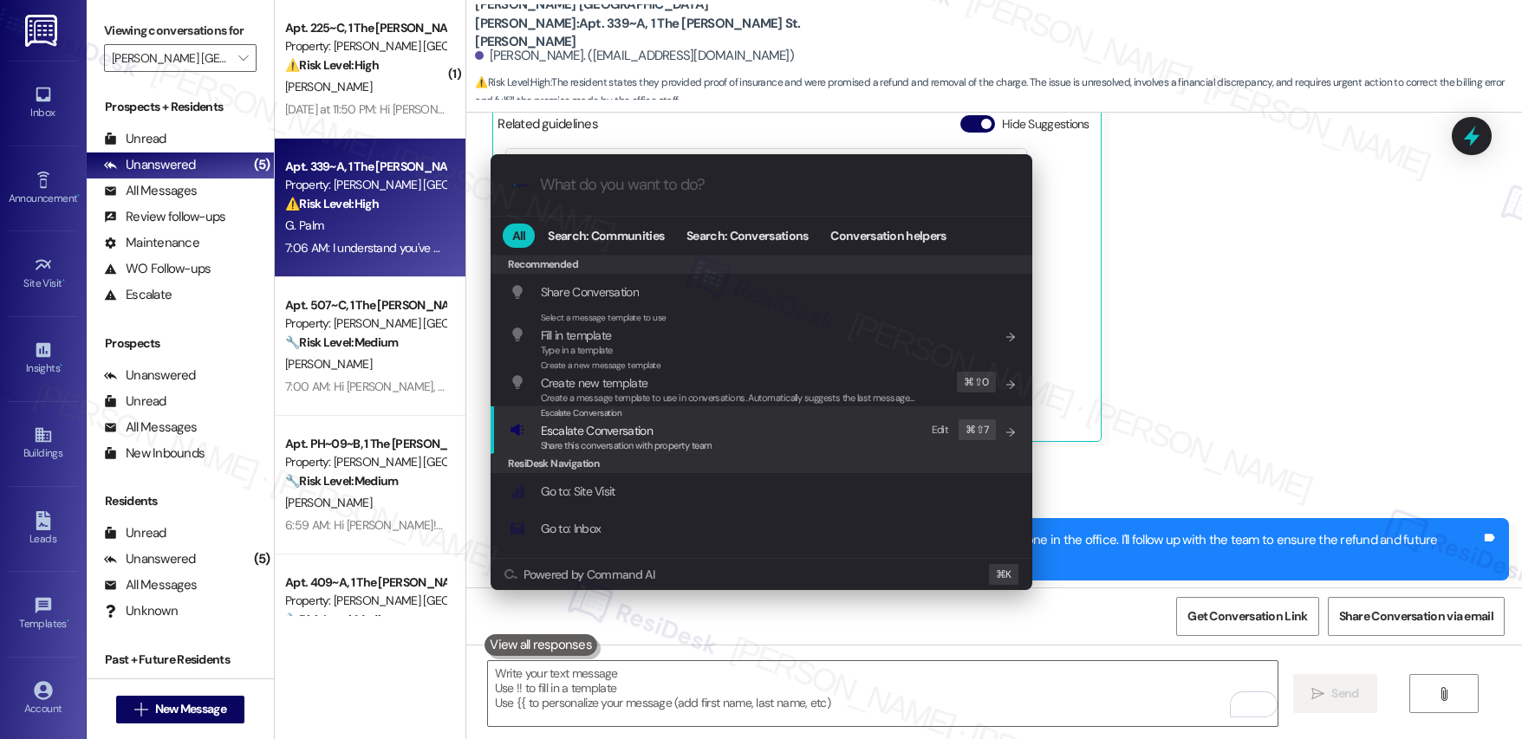
click at [808, 419] on div "Escalate Conversation Escalate Conversation Share this conversation with proper…" at bounding box center [763, 429] width 507 height 47
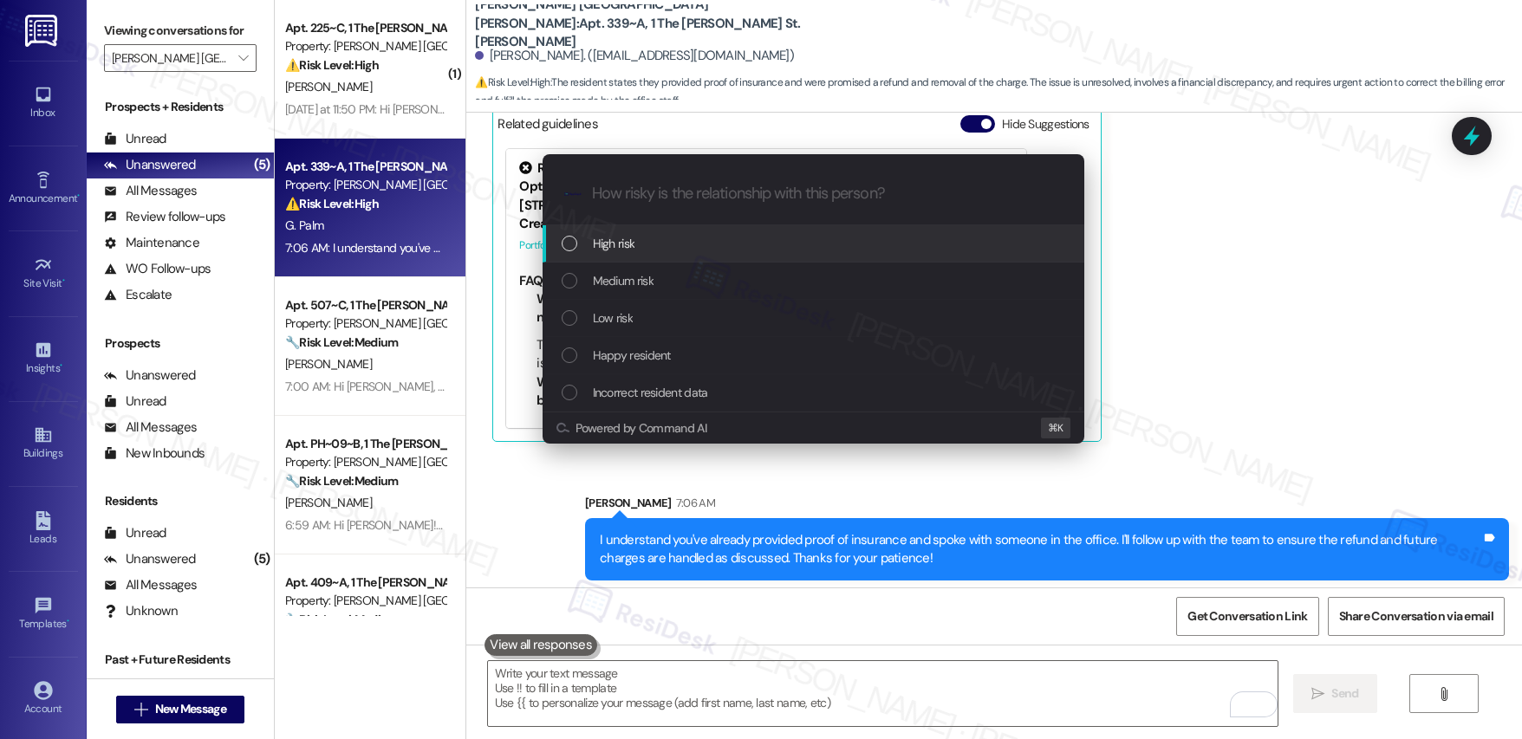
click at [761, 231] on div "High risk" at bounding box center [814, 243] width 542 height 37
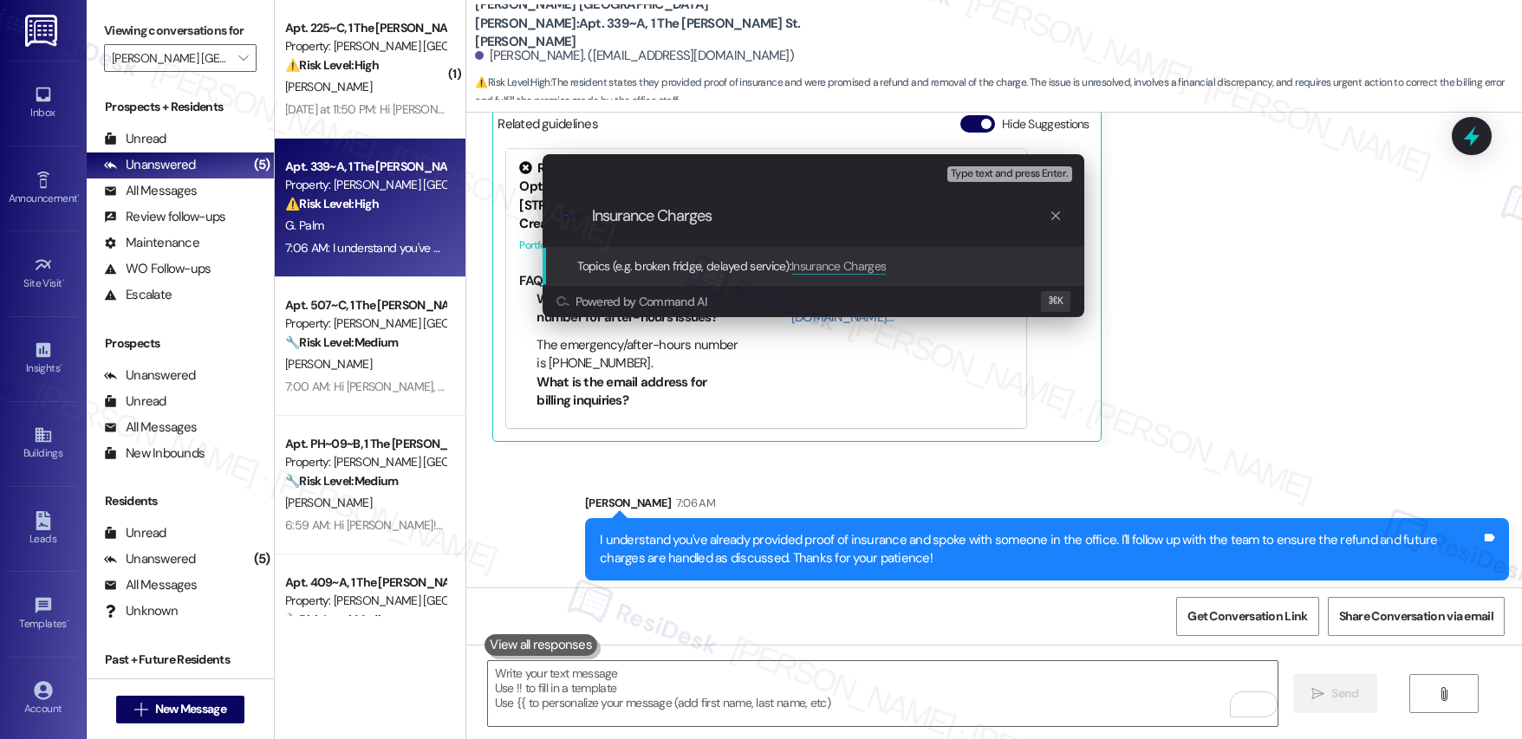
type input "Insurance Charges"
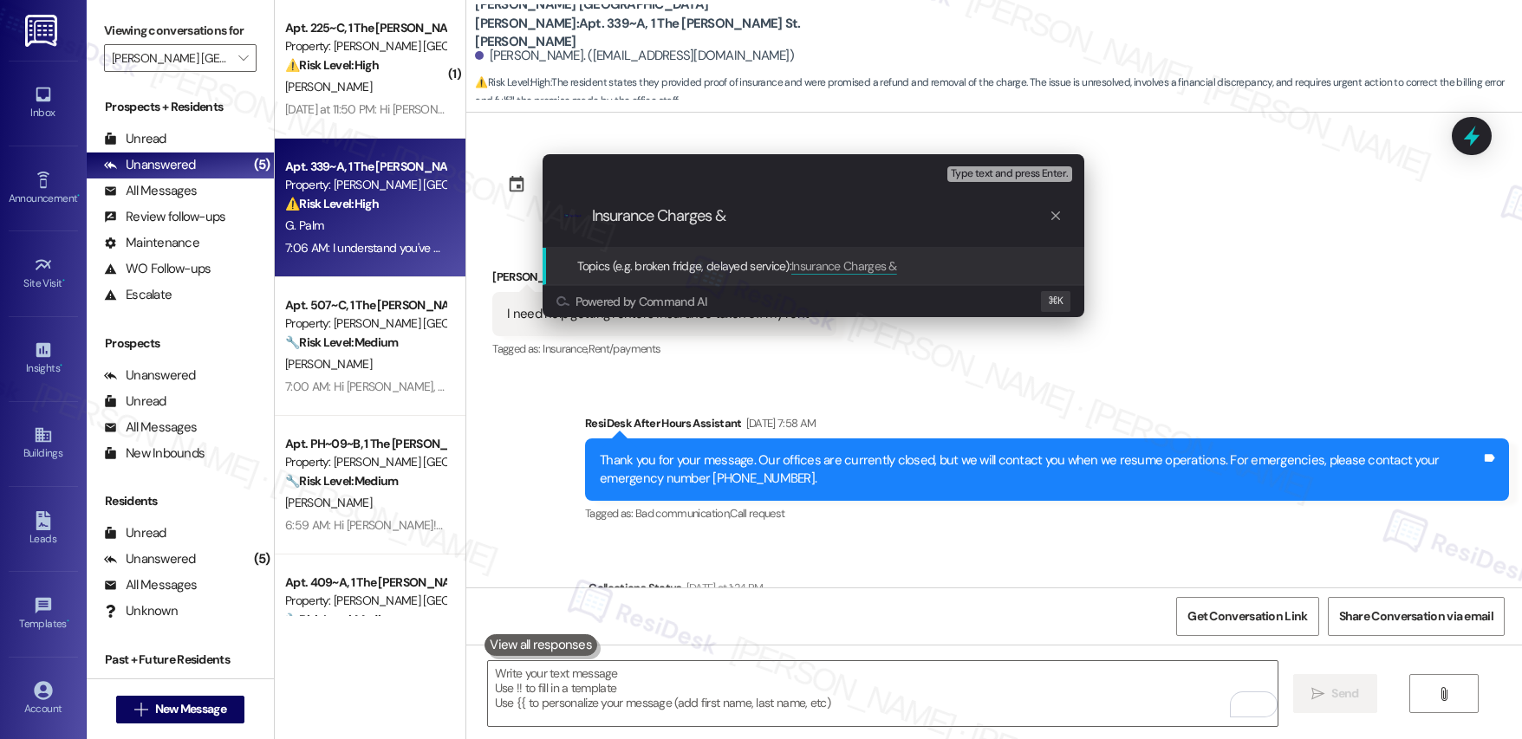
scroll to position [933, 0]
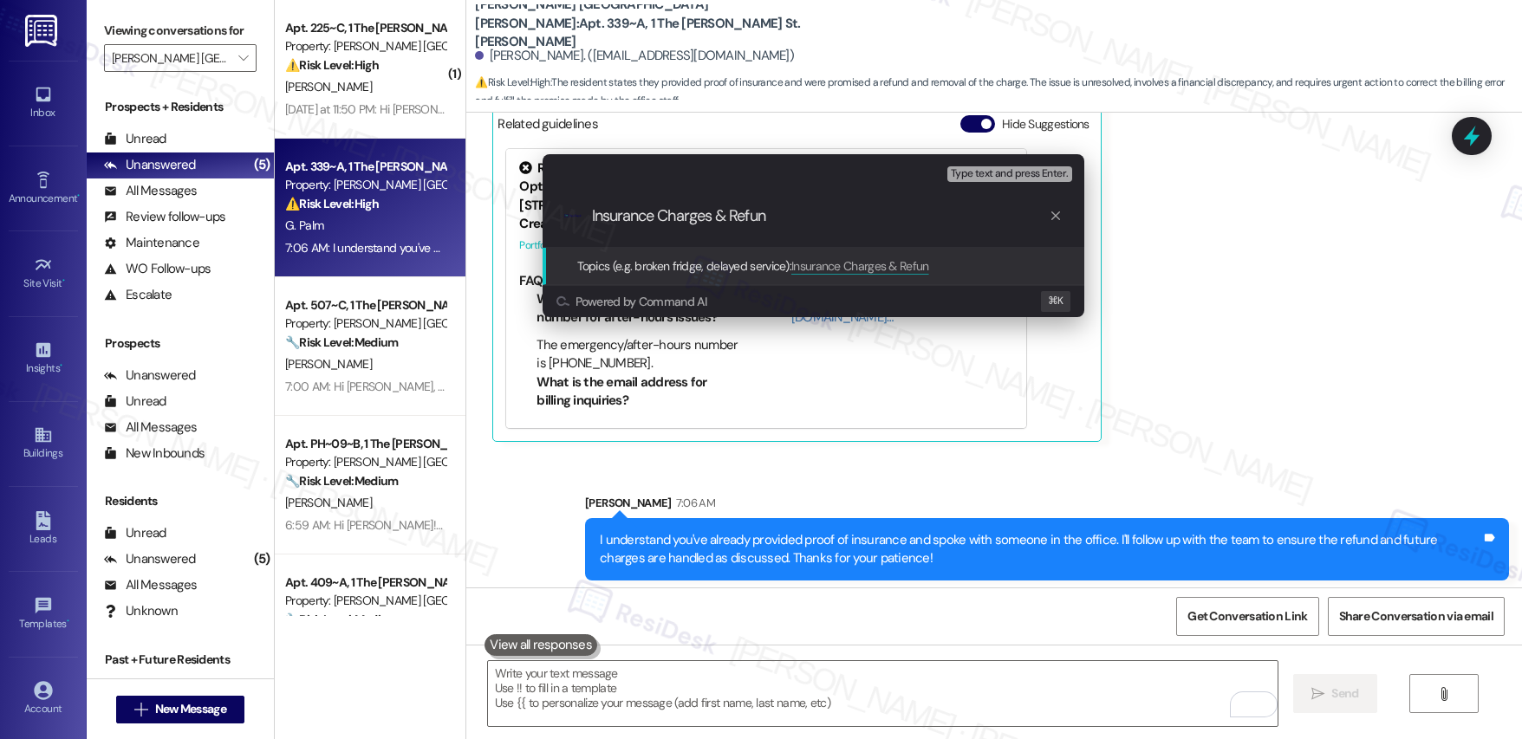
type input "Insurance Charges & Refund"
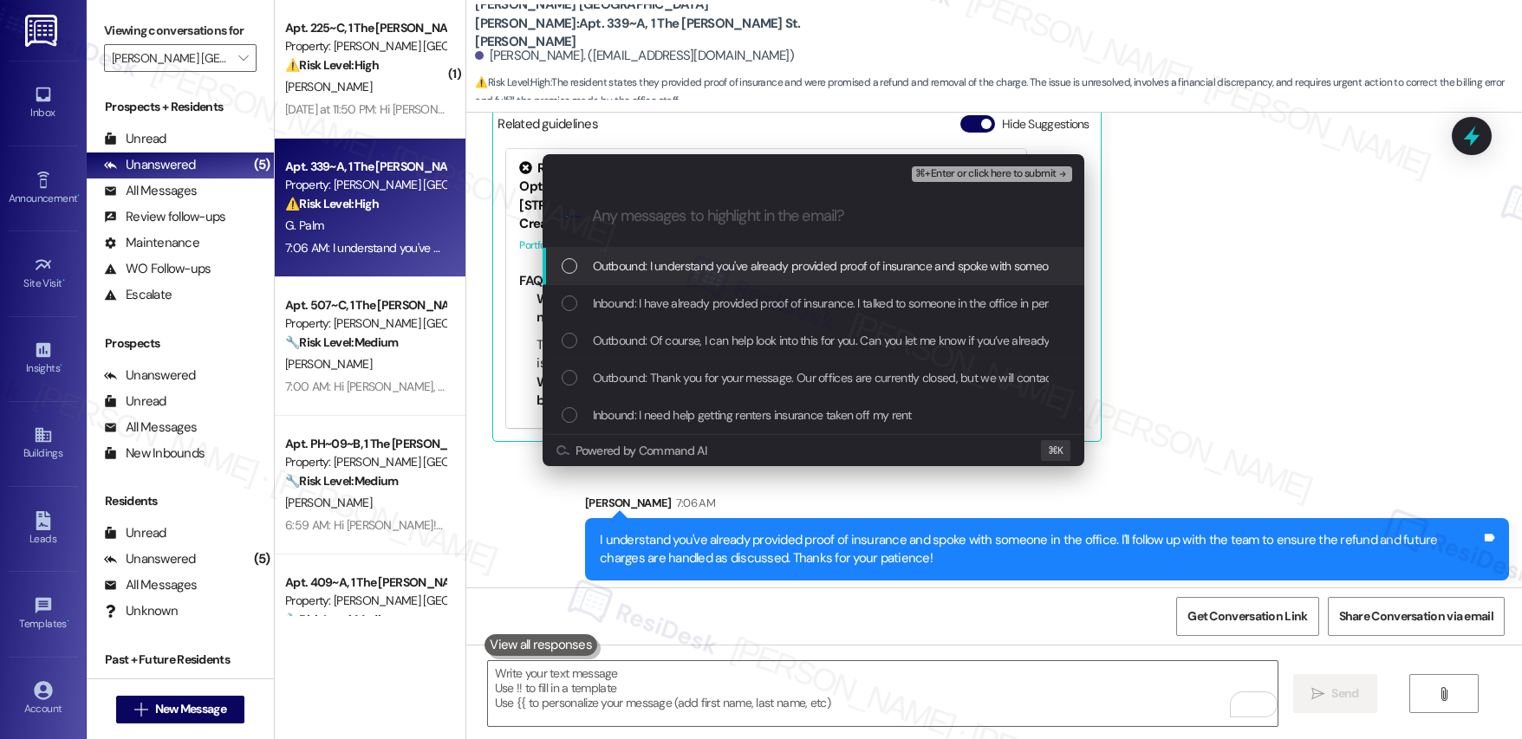
click at [773, 258] on span "Outbound: I understand you've already provided proof of insurance and spoke wit…" at bounding box center [1160, 266] width 1134 height 19
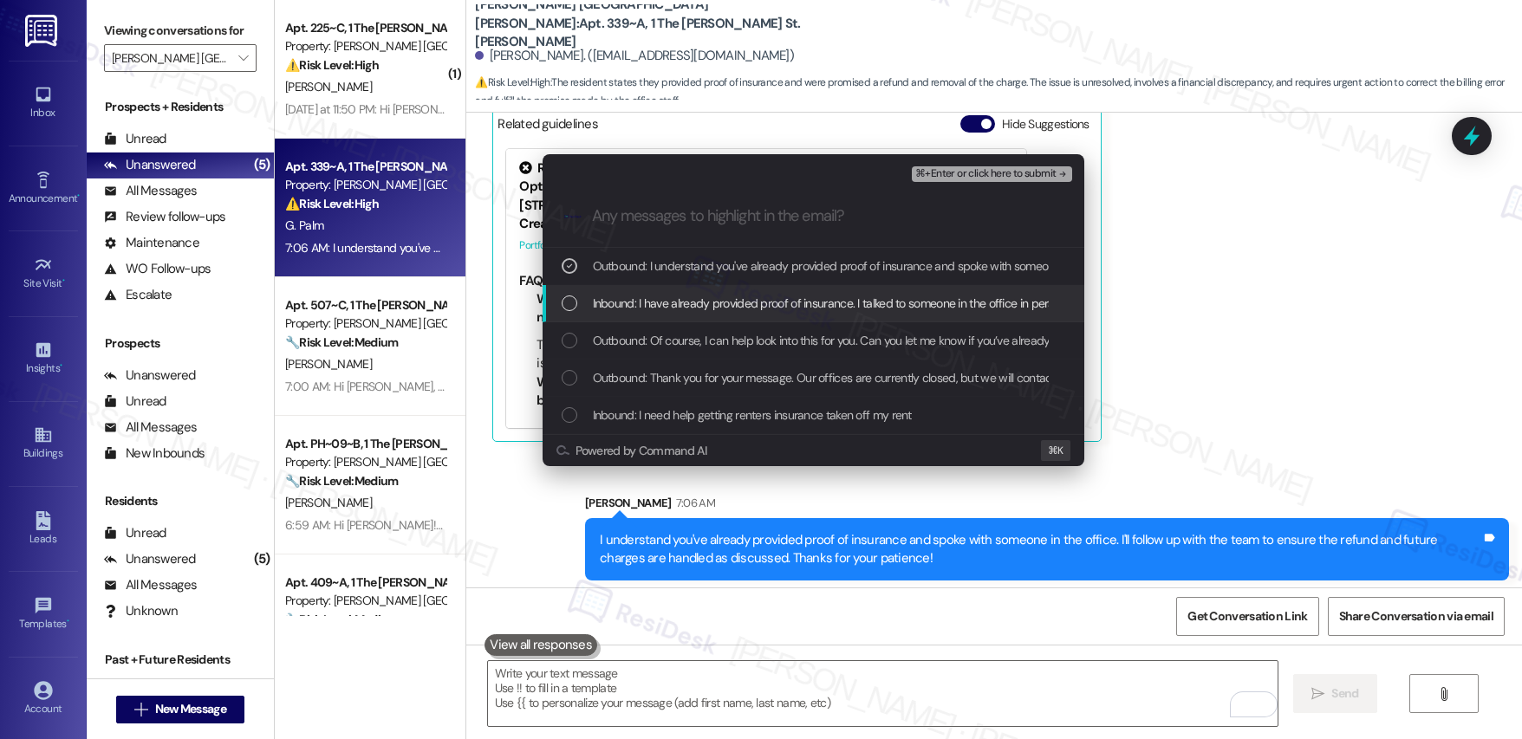
click at [770, 304] on span "Inbound: I have already provided proof of insurance. I talked to someone in the…" at bounding box center [1177, 303] width 1168 height 19
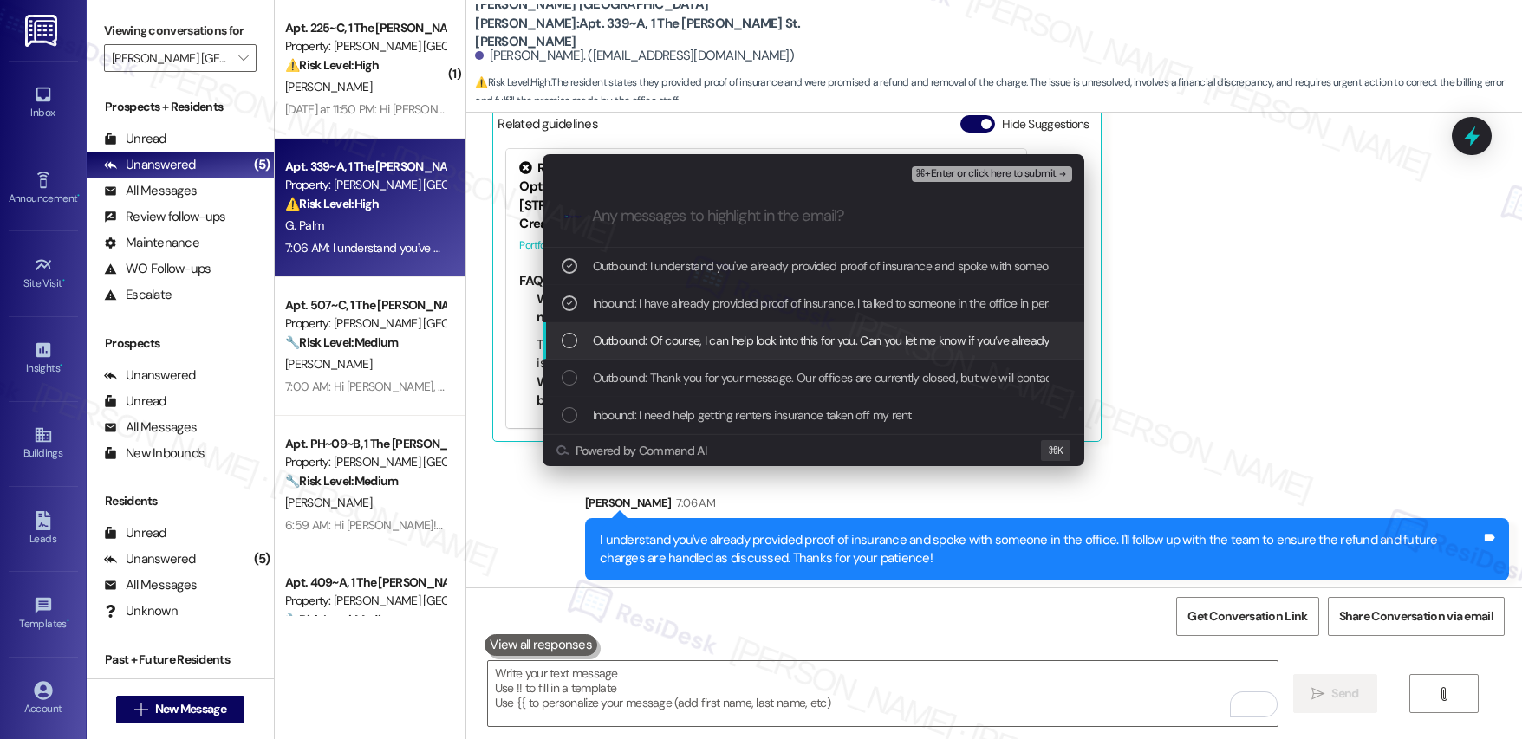
click at [823, 346] on span "Outbound: Of course, I can help look into this for you. Can you let me know if …" at bounding box center [1115, 340] width 1044 height 19
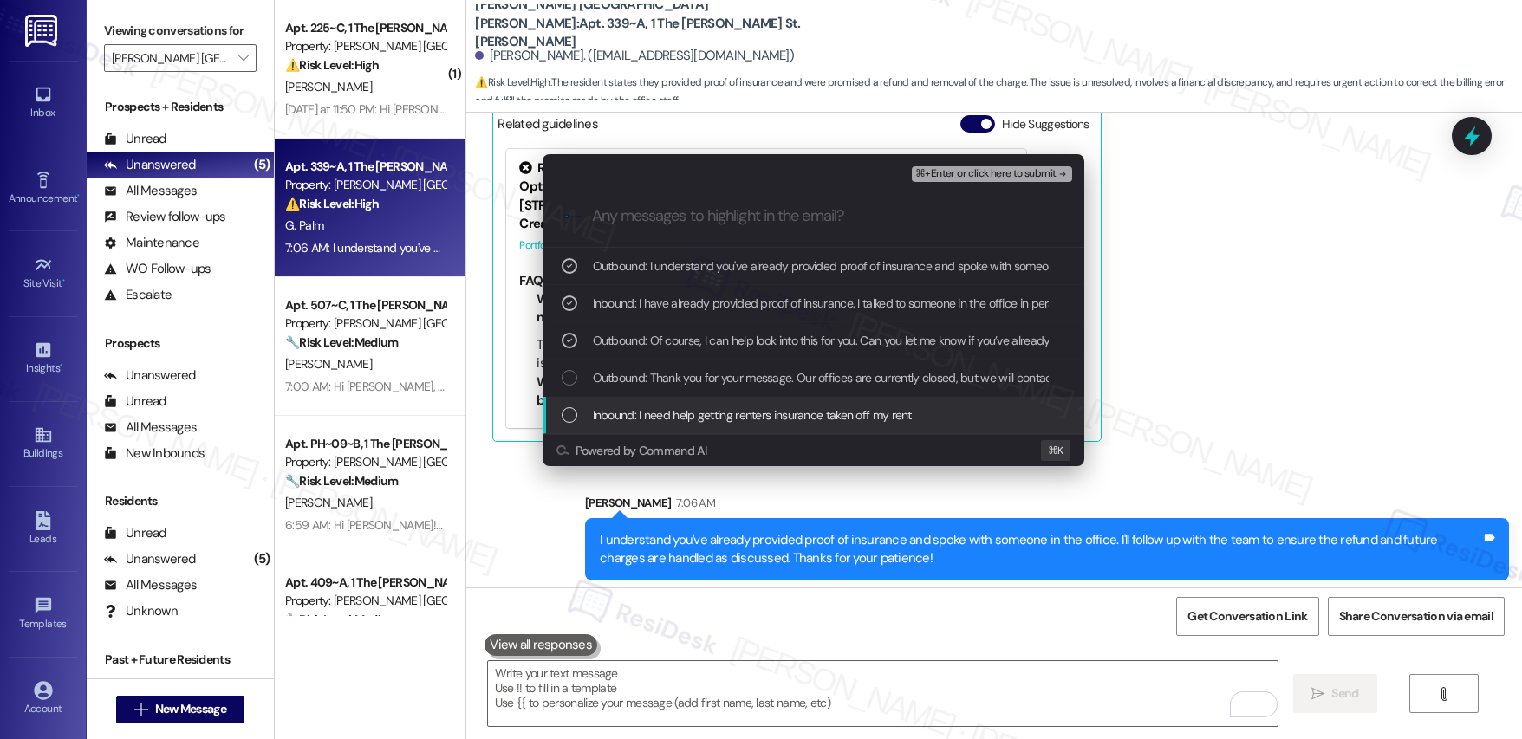
click at [790, 412] on span "Inbound: I need help getting renters insurance taken off my rent" at bounding box center [752, 415] width 319 height 19
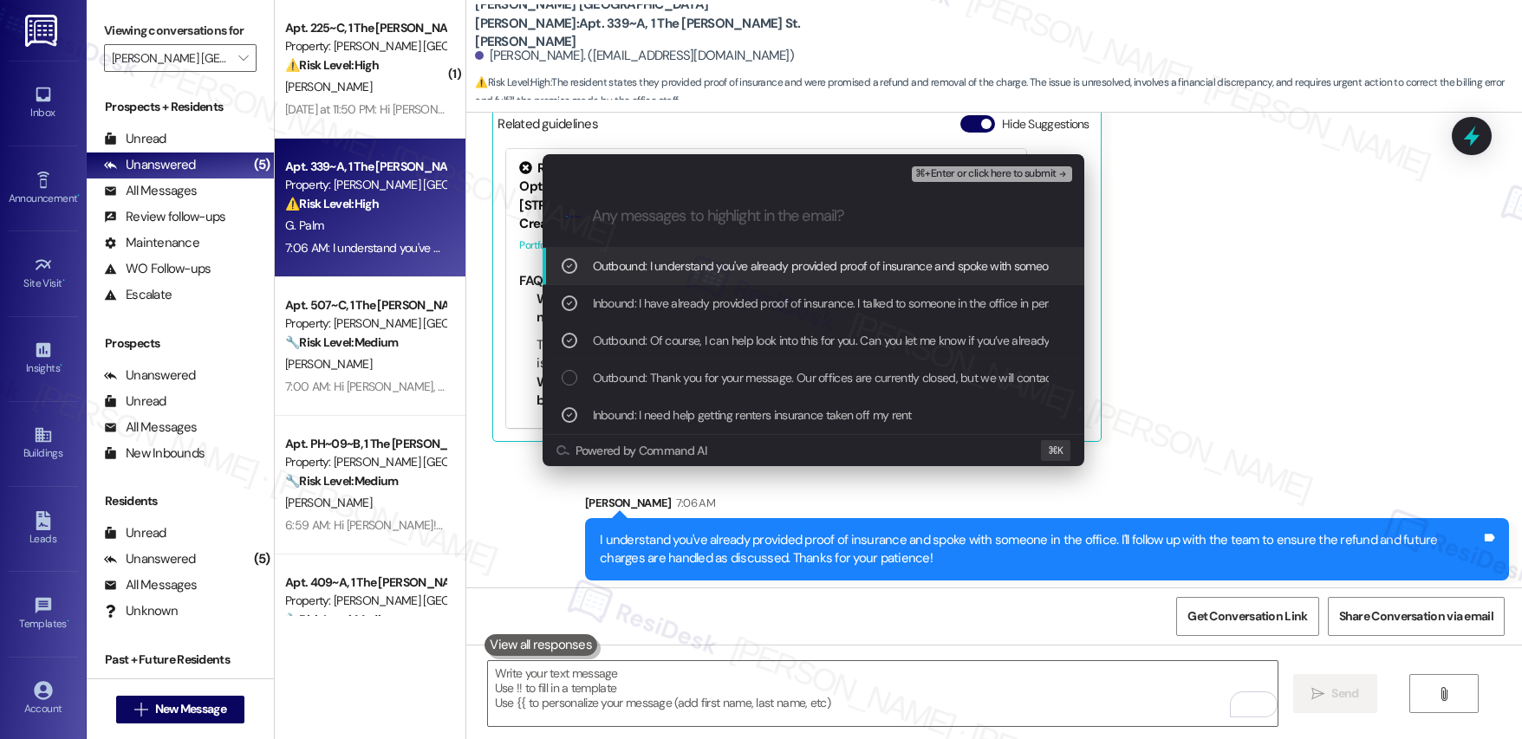
click at [959, 173] on span "⌘+Enter or click here to submit" at bounding box center [985, 174] width 140 height 12
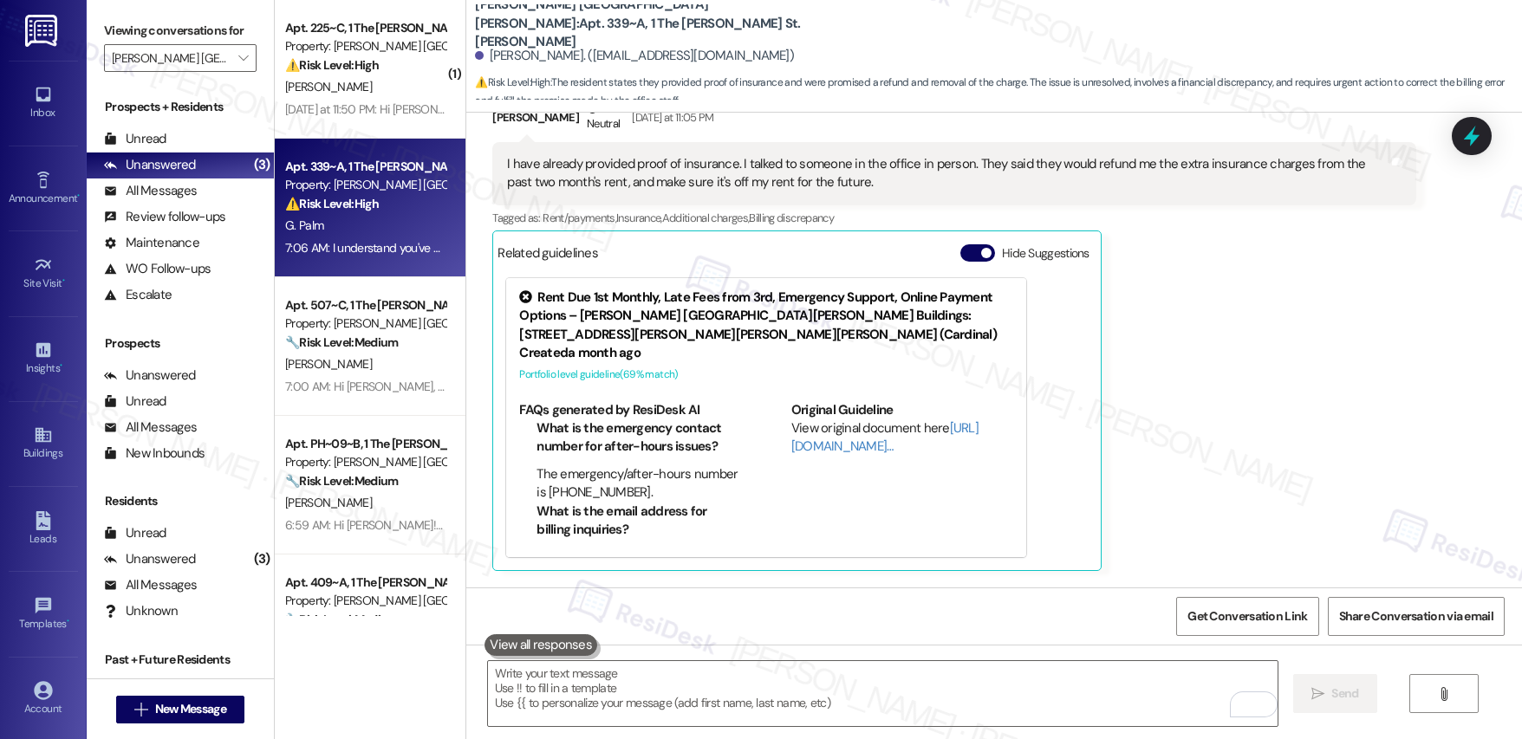
scroll to position [792, 0]
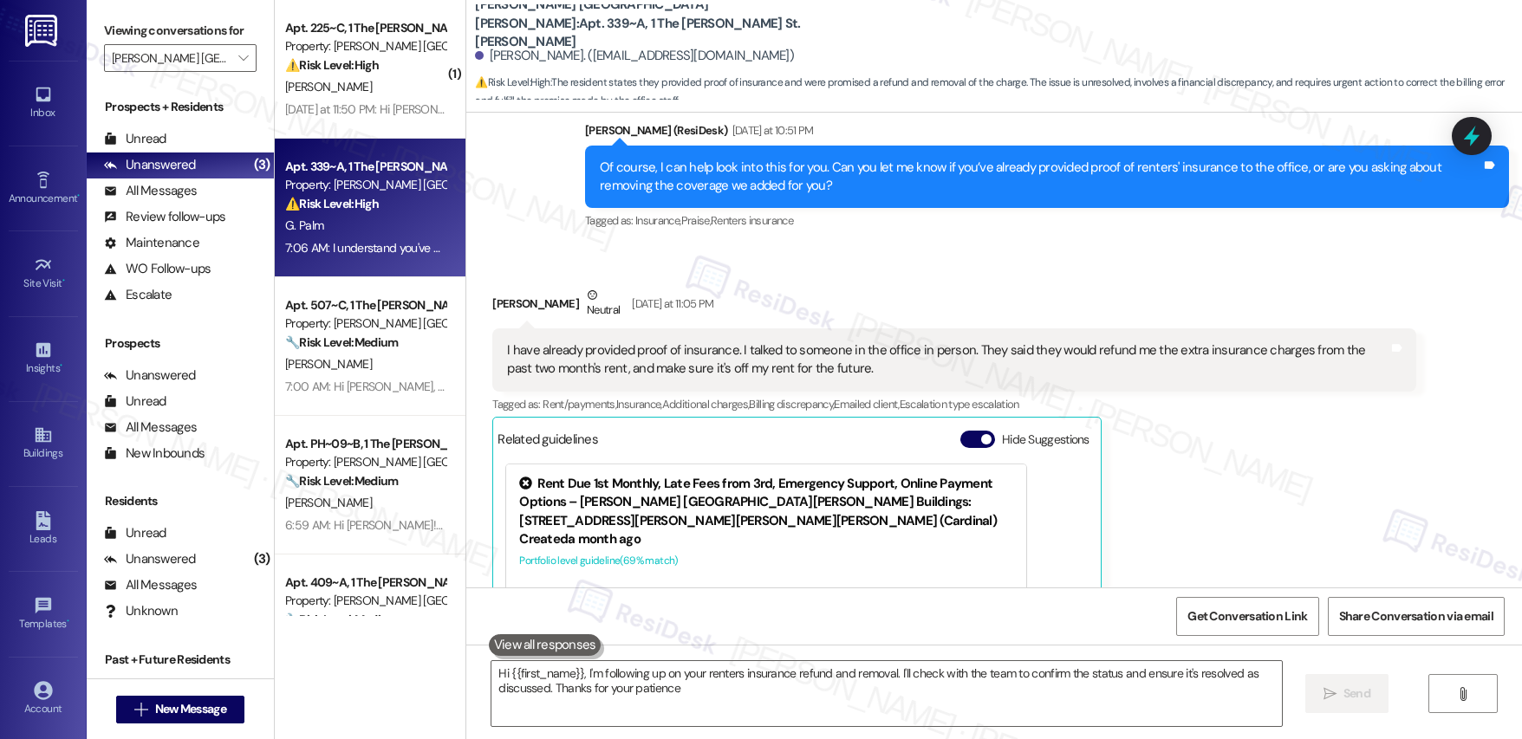
type textarea "Hi {{first_name}}, I'm following up on your renters insurance refund and remova…"
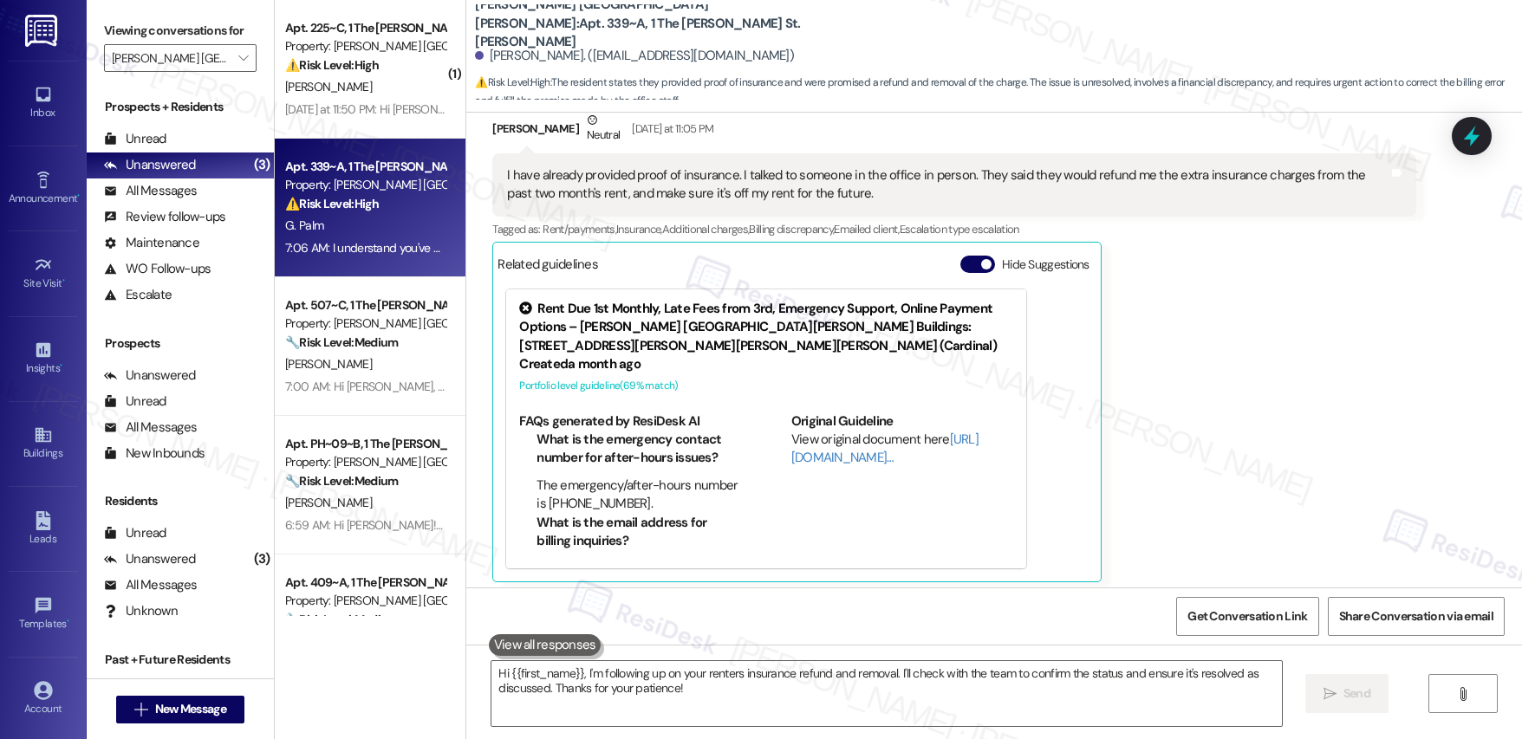
scroll to position [958, 0]
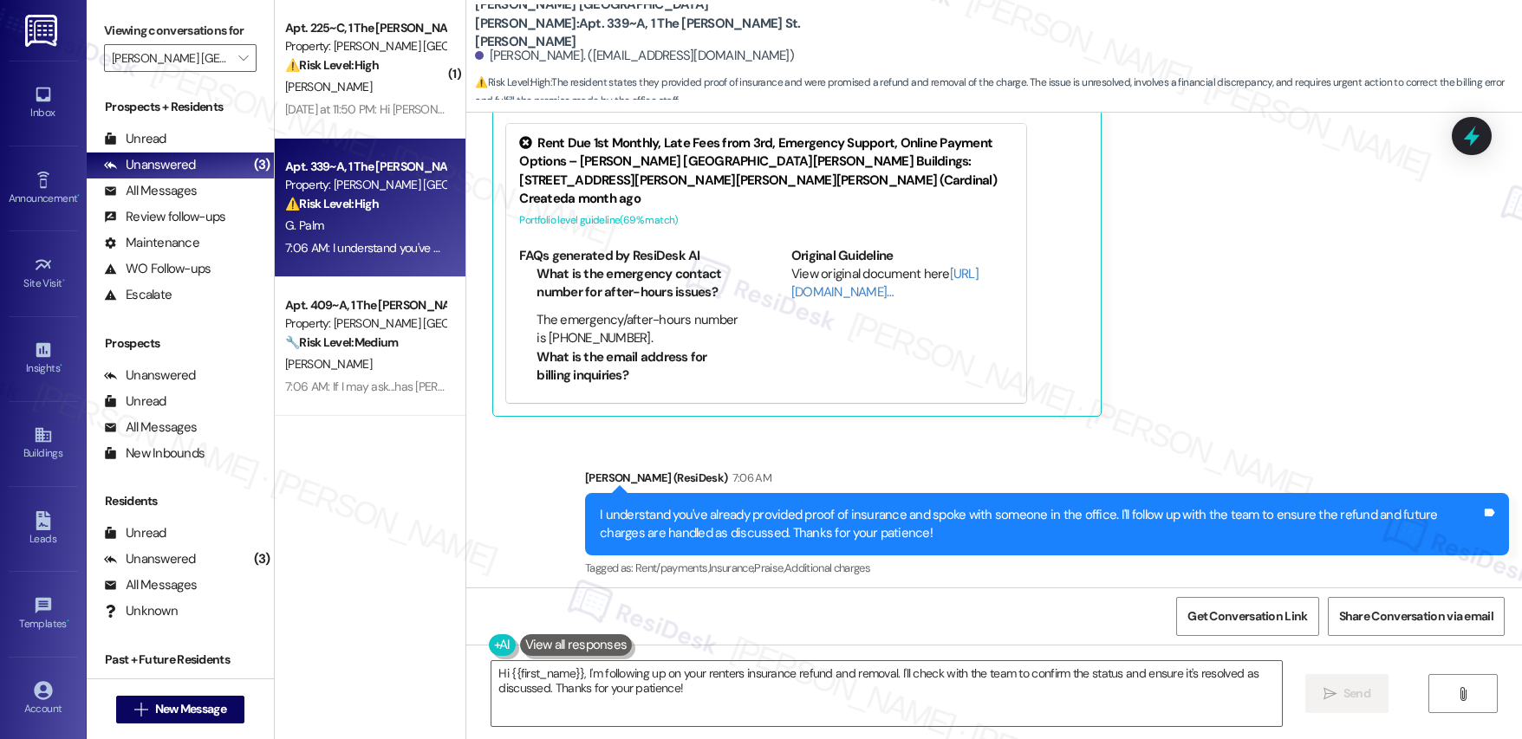
click at [368, 94] on div "[PERSON_NAME]" at bounding box center [365, 87] width 164 height 22
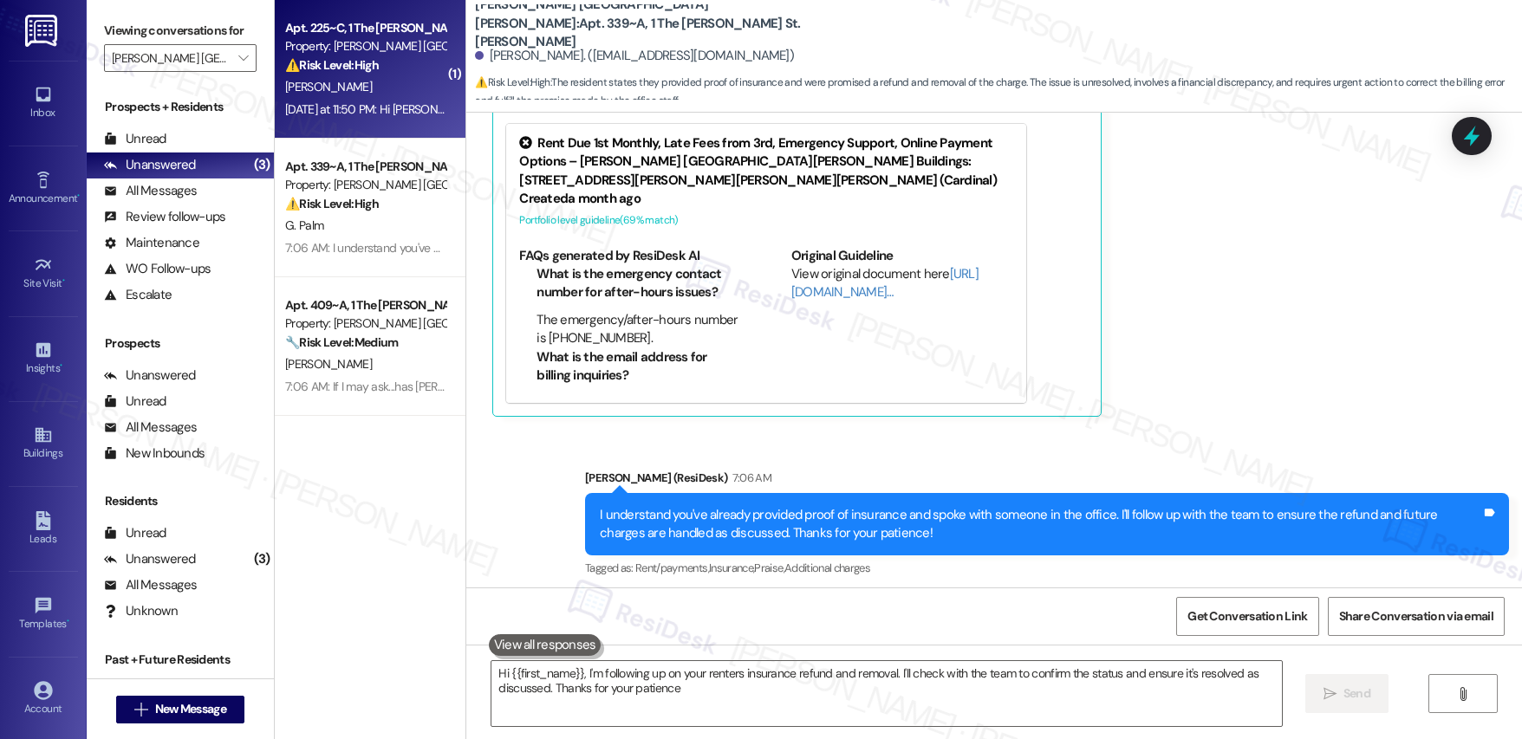
type textarea "Hi {{first_name}}, I'm following up on your renters insurance refund and remova…"
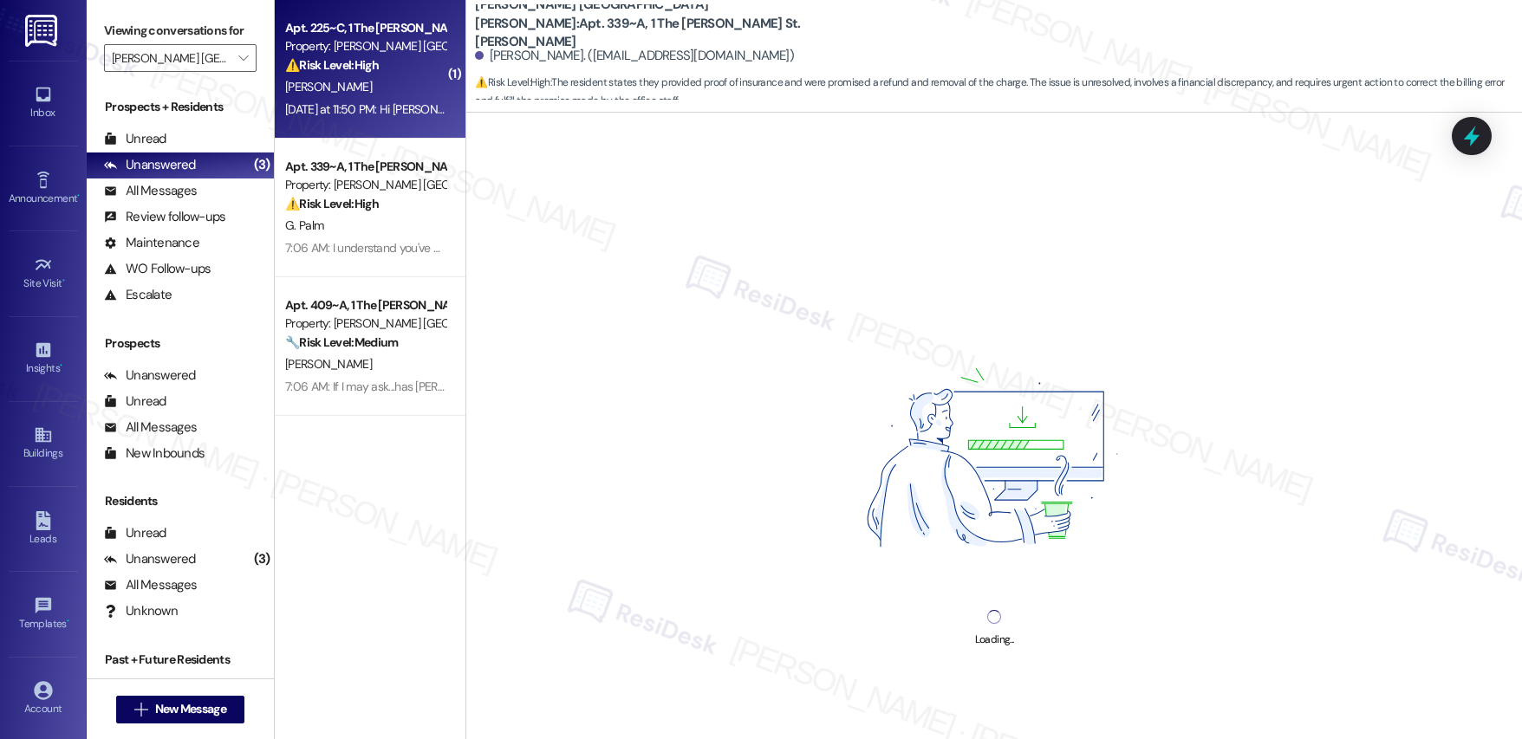
click at [368, 94] on div "[PERSON_NAME]" at bounding box center [365, 87] width 164 height 22
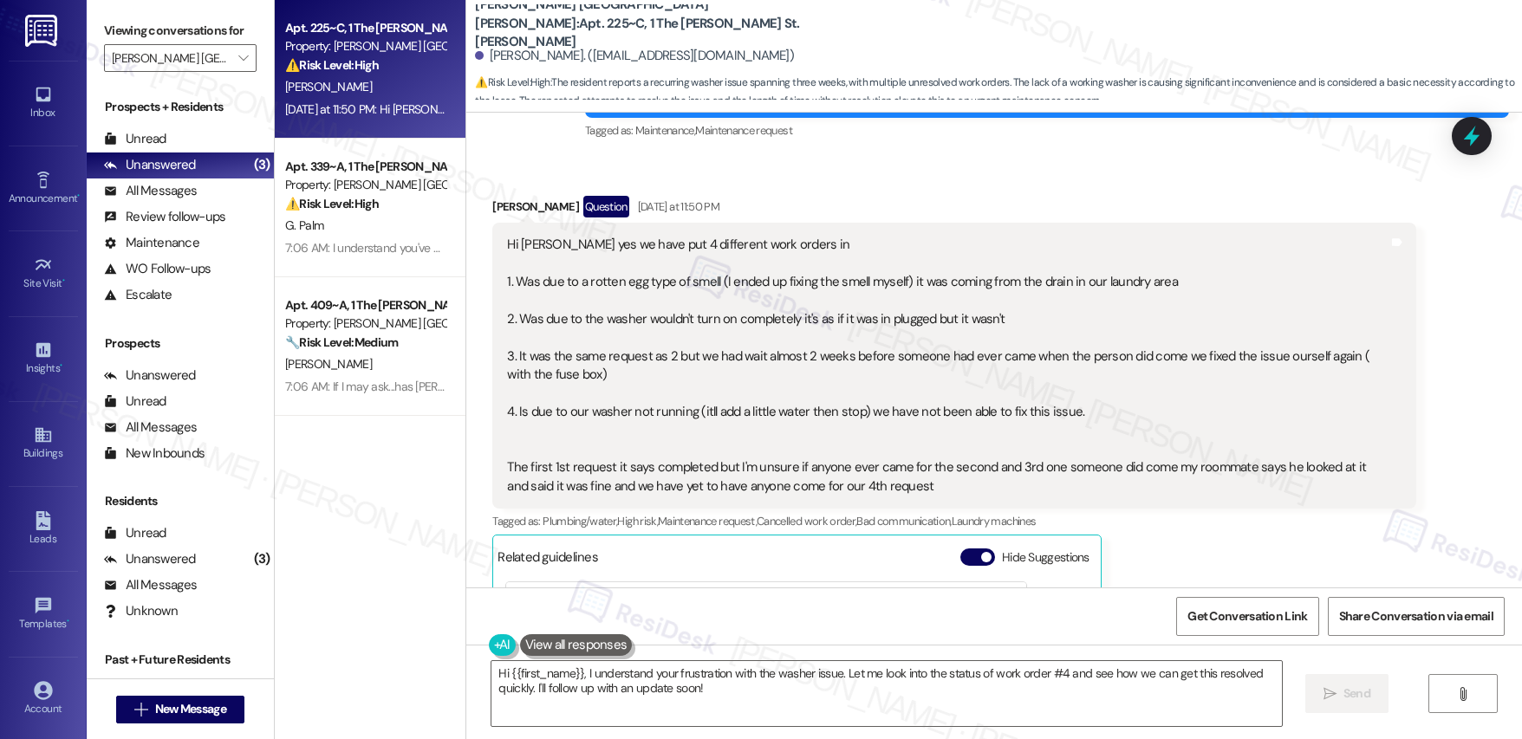
scroll to position [1154, 0]
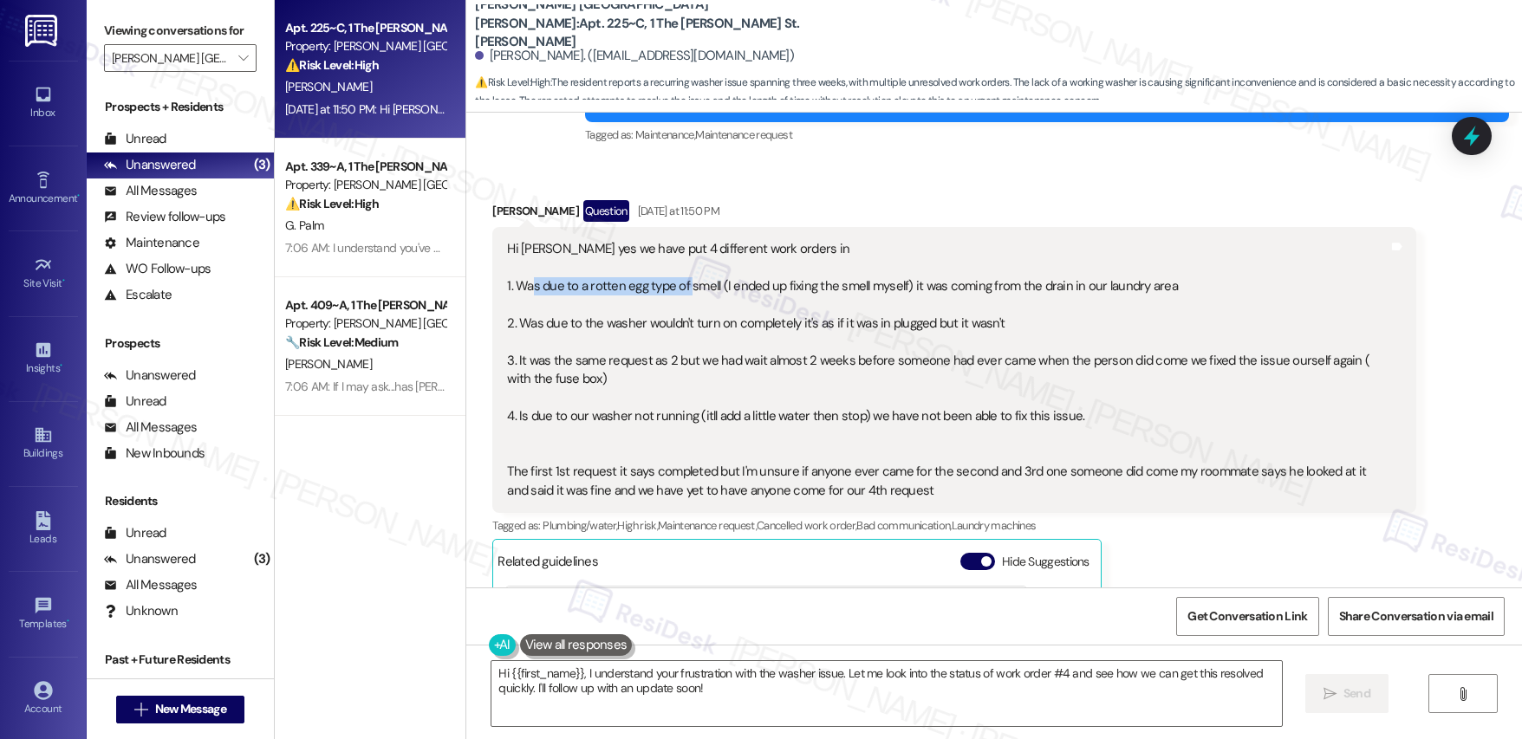
drag, startPoint x: 517, startPoint y: 263, endPoint x: 678, endPoint y: 273, distance: 161.5
click at [678, 273] on div "Hi [PERSON_NAME] yes we have put 4 different work orders in 1. Was due to a rot…" at bounding box center [947, 370] width 881 height 260
drag, startPoint x: 566, startPoint y: 311, endPoint x: 712, endPoint y: 308, distance: 145.7
click at [712, 308] on div "Hi [PERSON_NAME] yes we have put 4 different work orders in 1. Was due to a rot…" at bounding box center [947, 370] width 881 height 260
drag, startPoint x: 536, startPoint y: 345, endPoint x: 685, endPoint y: 344, distance: 149.1
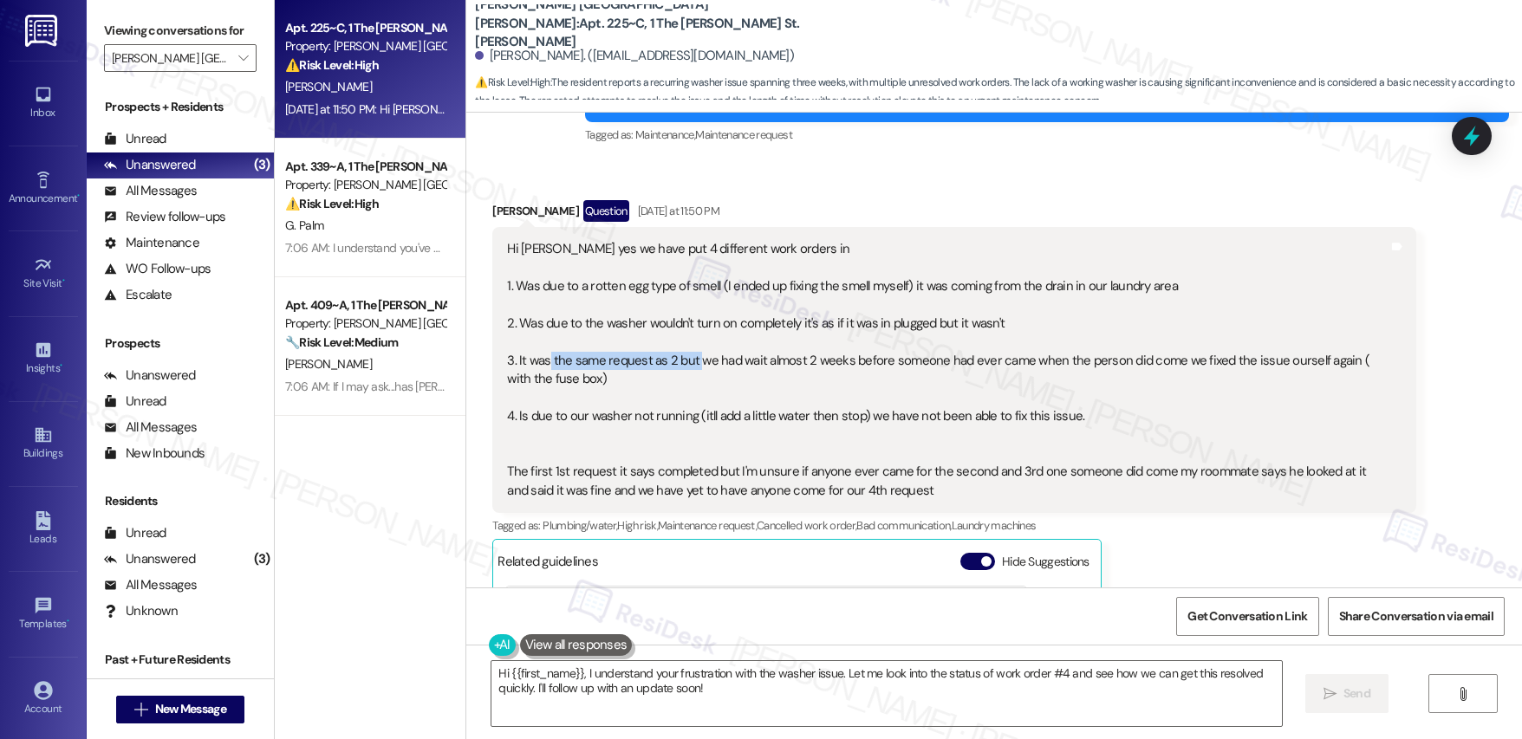
click at [685, 344] on div "Hi [PERSON_NAME] yes we have put 4 different work orders in 1. Was due to a rot…" at bounding box center [947, 370] width 881 height 260
drag, startPoint x: 903, startPoint y: 445, endPoint x: 1020, endPoint y: 458, distance: 117.6
click at [1020, 458] on div "Hi [PERSON_NAME] yes we have put 4 different work orders in 1. Was due to a rot…" at bounding box center [947, 370] width 881 height 260
click at [881, 454] on div "Hi [PERSON_NAME] yes we have put 4 different work orders in 1. Was due to a rot…" at bounding box center [947, 370] width 881 height 260
drag, startPoint x: 535, startPoint y: 470, endPoint x: 801, endPoint y: 477, distance: 266.2
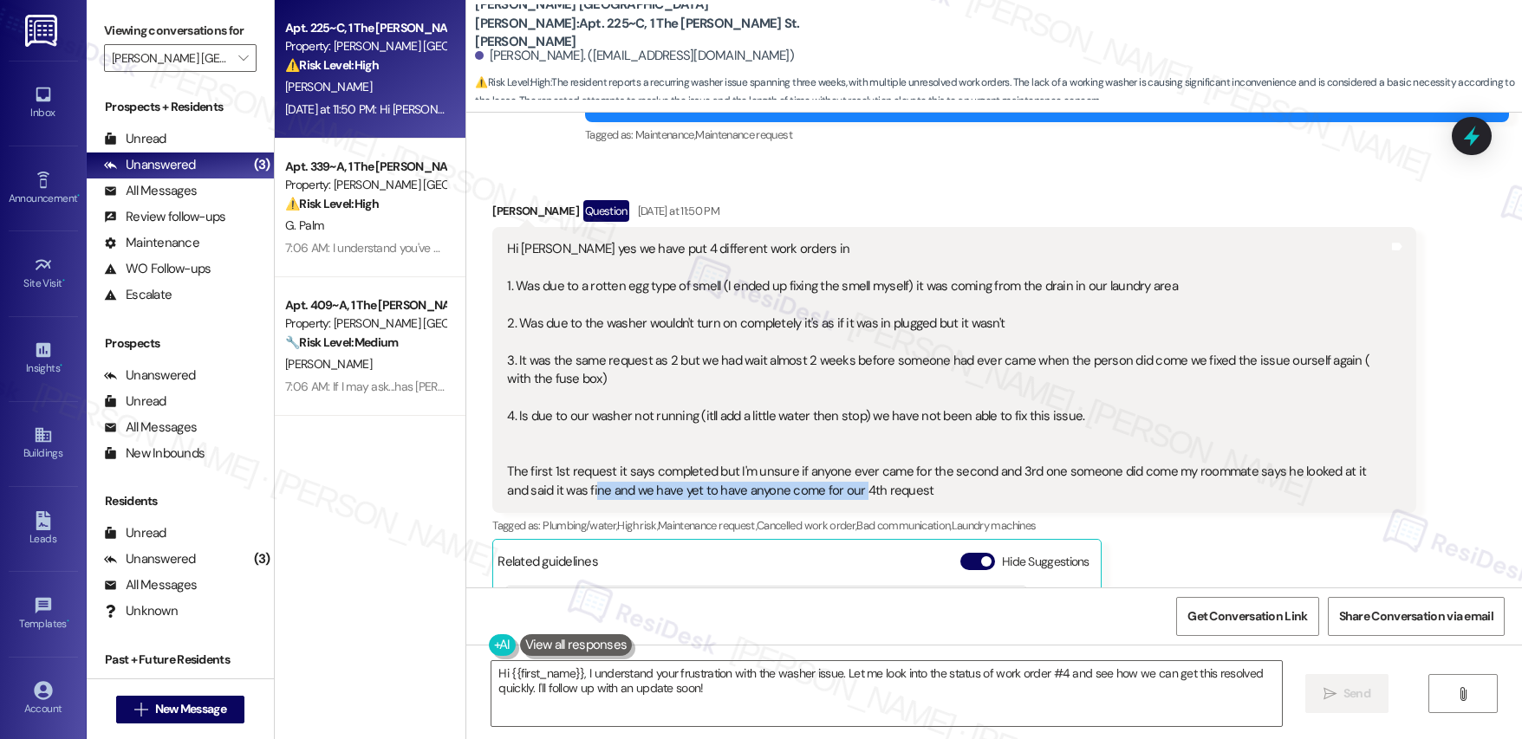
click at [801, 477] on div "Hi [PERSON_NAME] yes we have put 4 different work orders in 1. Was due to a rot…" at bounding box center [947, 370] width 881 height 260
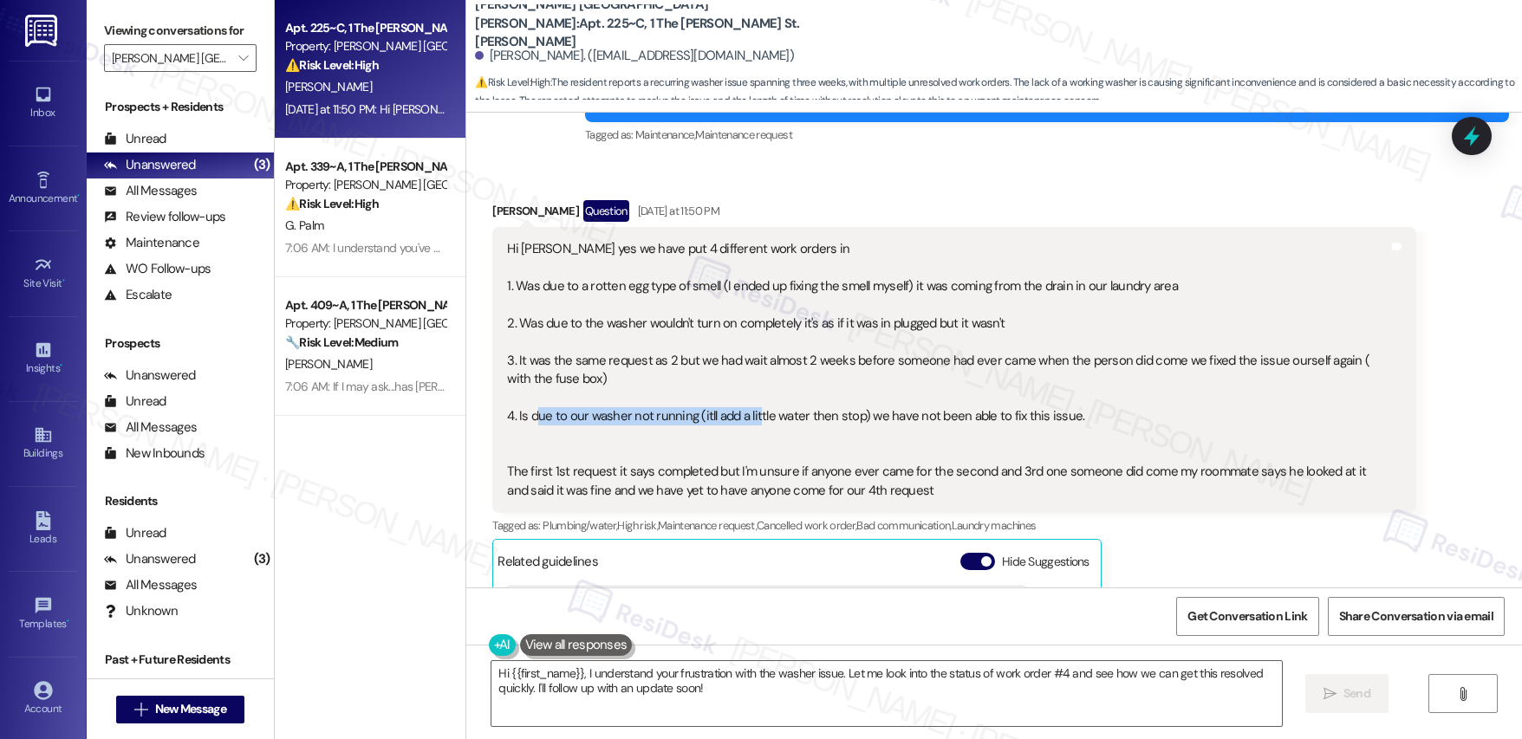
drag, startPoint x: 526, startPoint y: 400, endPoint x: 745, endPoint y: 400, distance: 218.4
click at [745, 400] on div "Hi Emily yes we have put 4 different work orders in 1. Was due to a rotten egg …" at bounding box center [947, 370] width 881 height 260
click at [700, 402] on div "Hi Emily yes we have put 4 different work orders in 1. Was due to a rotten egg …" at bounding box center [947, 370] width 881 height 260
click at [649, 399] on div "Hi Emily yes we have put 4 different work orders in 1. Was due to a rotten egg …" at bounding box center [947, 370] width 881 height 260
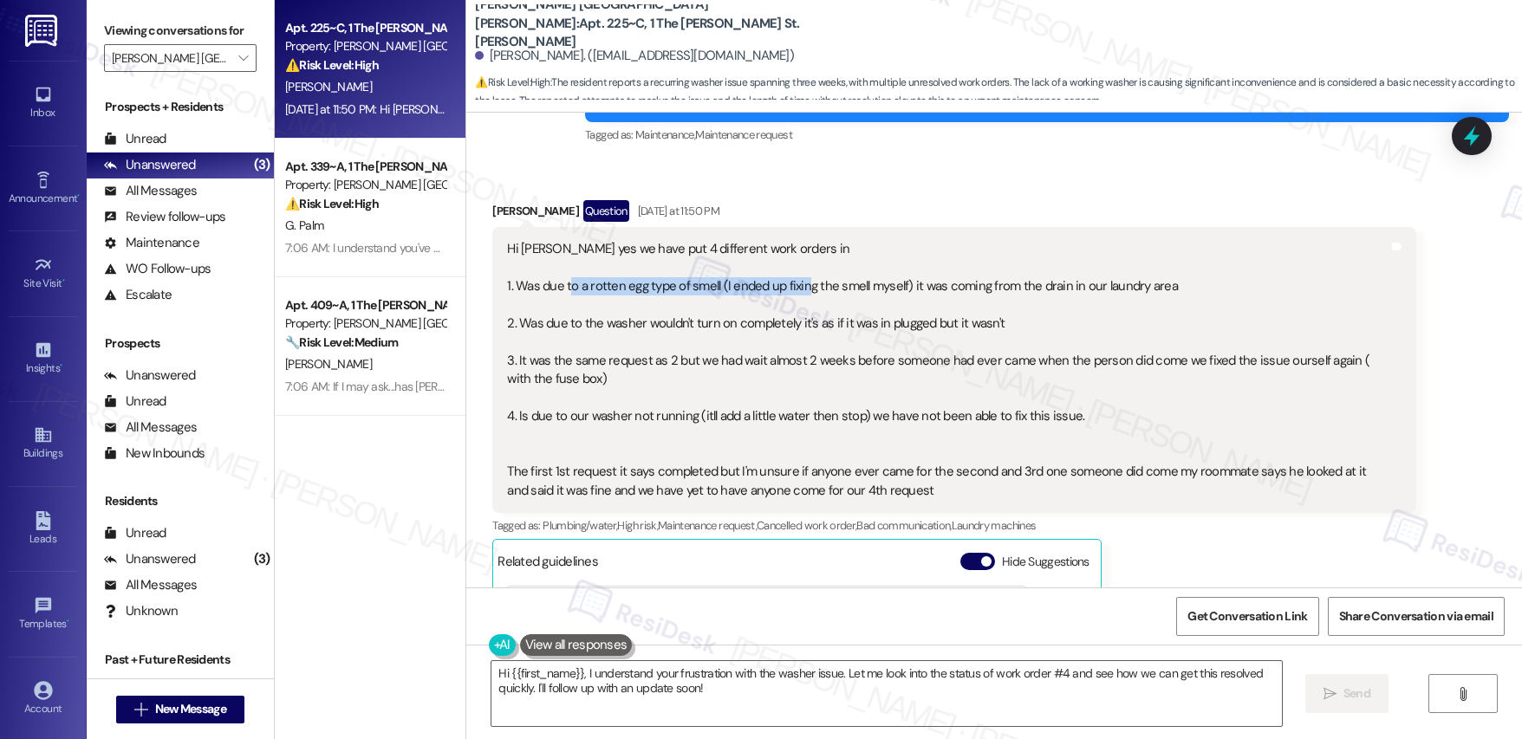
drag, startPoint x: 555, startPoint y: 263, endPoint x: 793, endPoint y: 266, distance: 238.4
click at [793, 266] on div "Hi Emily yes we have put 4 different work orders in 1. Was due to a rotten egg …" at bounding box center [947, 370] width 881 height 260
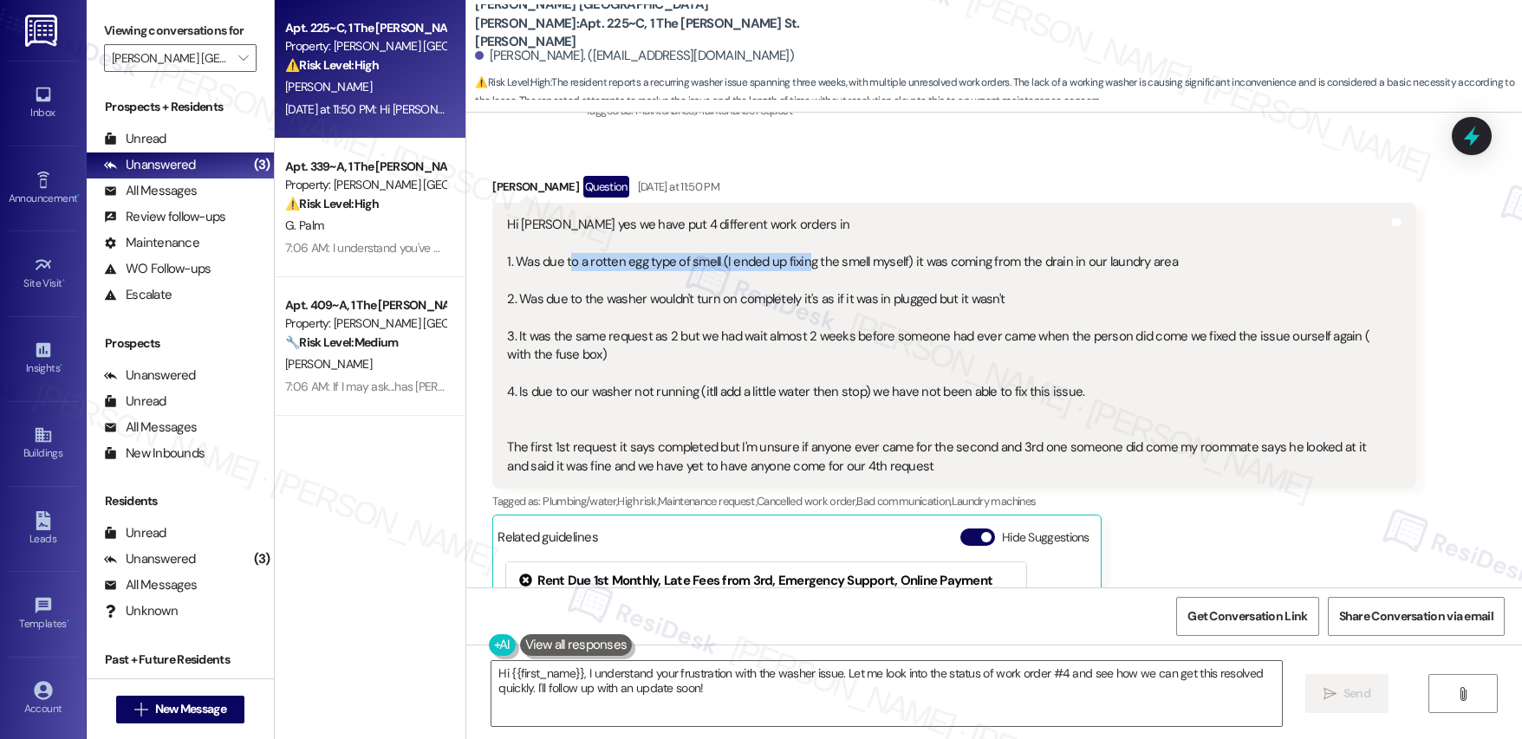
scroll to position [1190, 0]
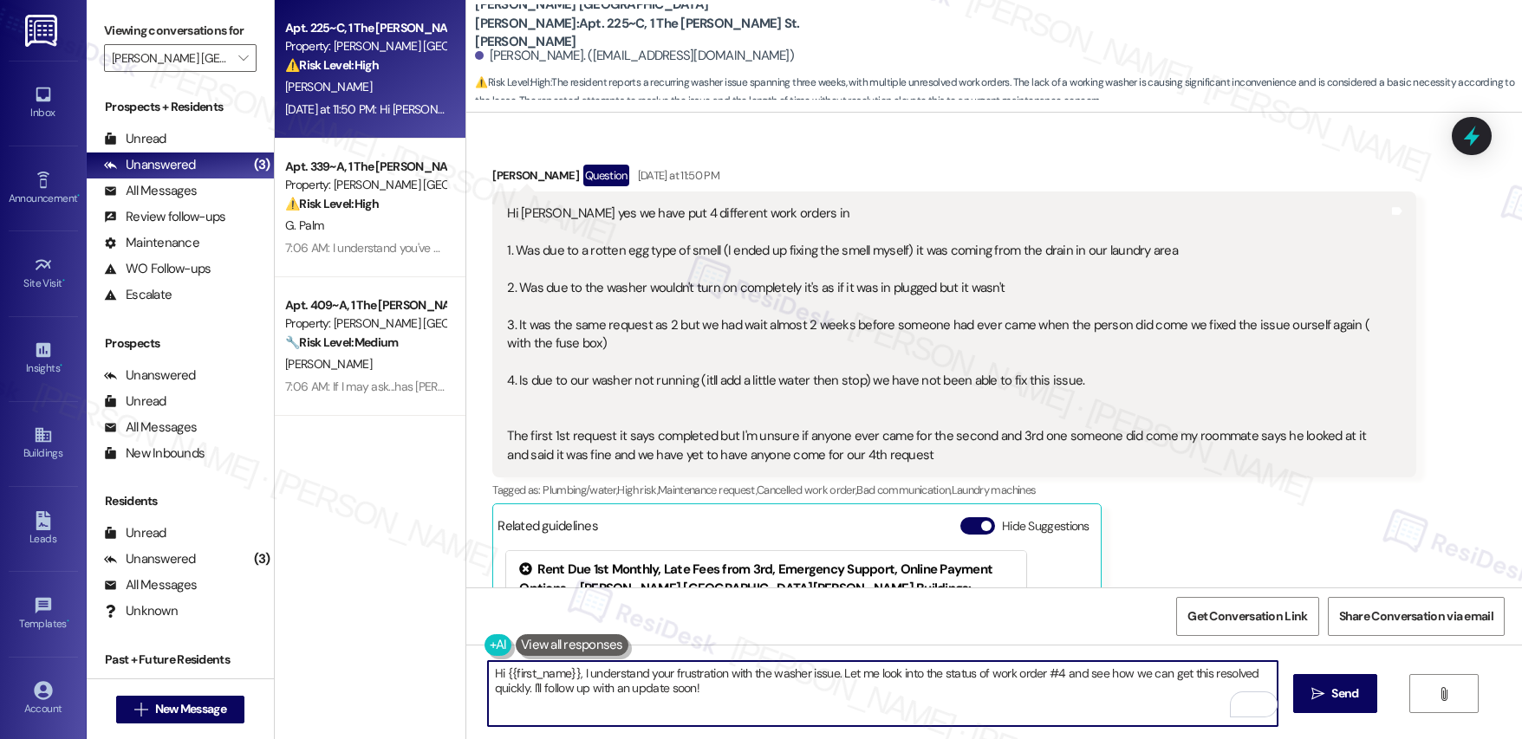
drag, startPoint x: 745, startPoint y: 695, endPoint x: 470, endPoint y: 675, distance: 276.3
click at [478, 675] on div "Hi {{first_name}}, I understand your frustration with the washer issue. Let me …" at bounding box center [873, 693] width 791 height 67
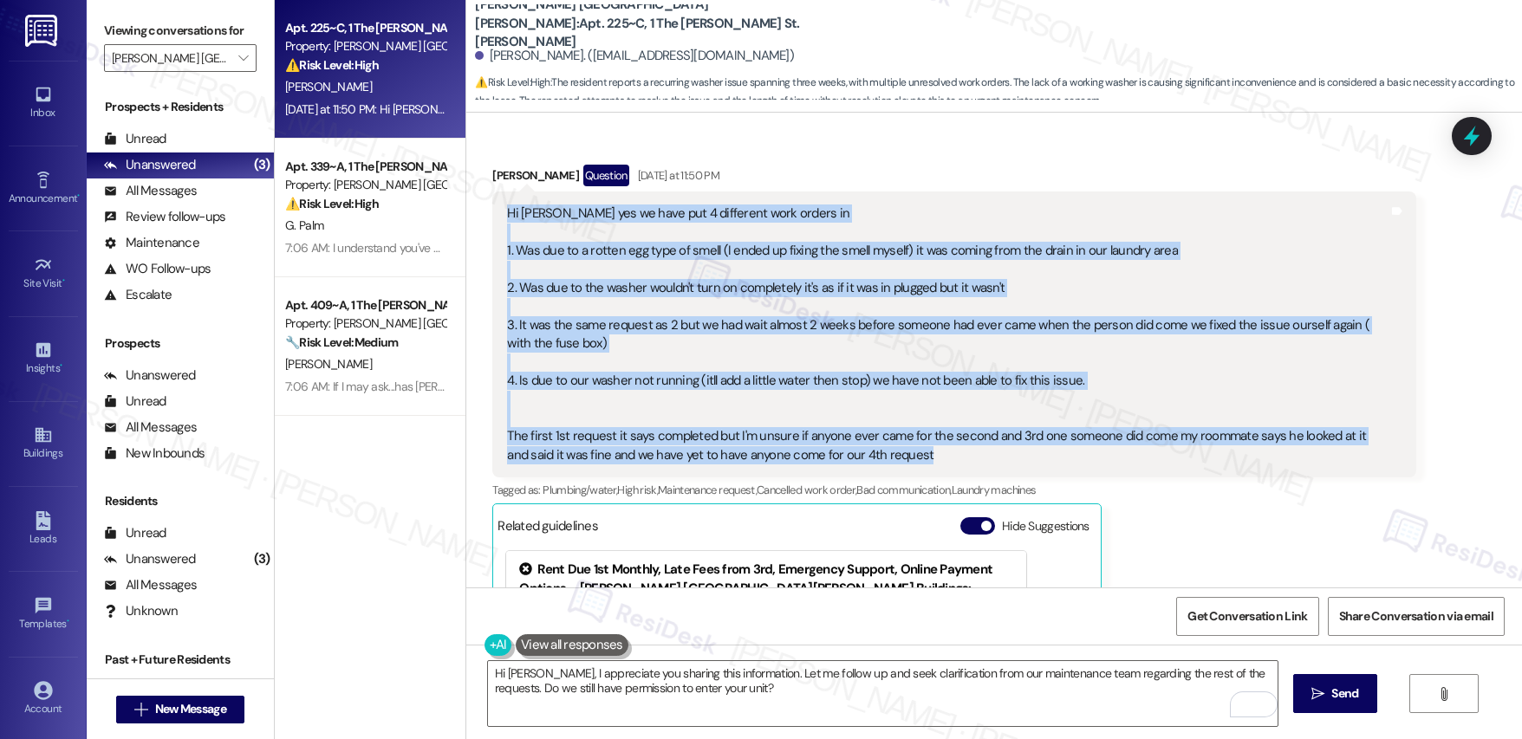
drag, startPoint x: 495, startPoint y: 195, endPoint x: 894, endPoint y: 441, distance: 469.3
click at [894, 441] on div "Hi Emily yes we have put 4 different work orders in 1. Was due to a rotten egg …" at bounding box center [947, 335] width 881 height 260
copy div "Hi Emily yes we have put 4 different work orders in 1. Was due to a rotten egg …"
click at [632, 684] on textarea "Hi Shania, I appreciate you sharing this information. Let me follow up and seek…" at bounding box center [883, 693] width 790 height 65
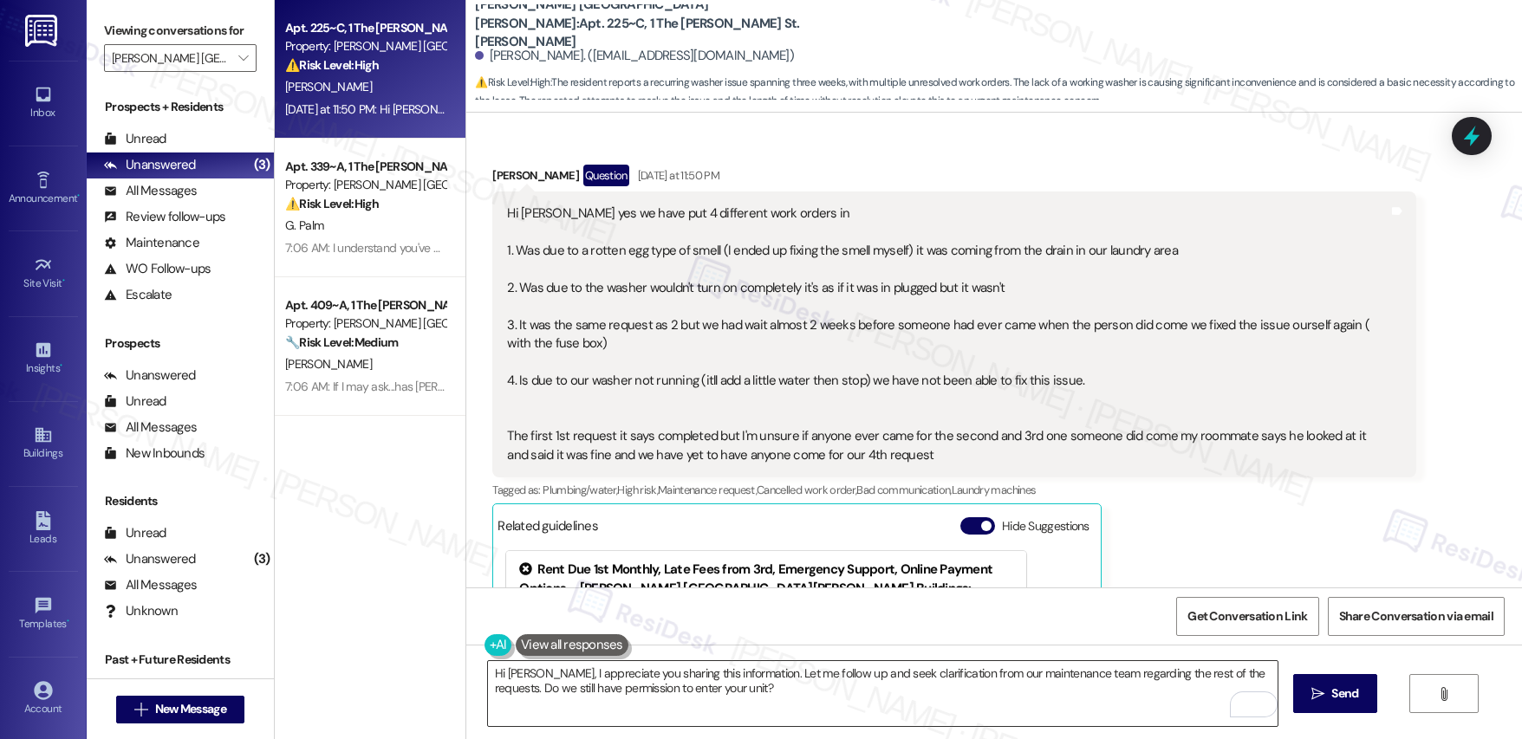
click at [632, 684] on textarea "Hi Shania, I appreciate you sharing this information. Let me follow up and seek…" at bounding box center [883, 693] width 790 height 65
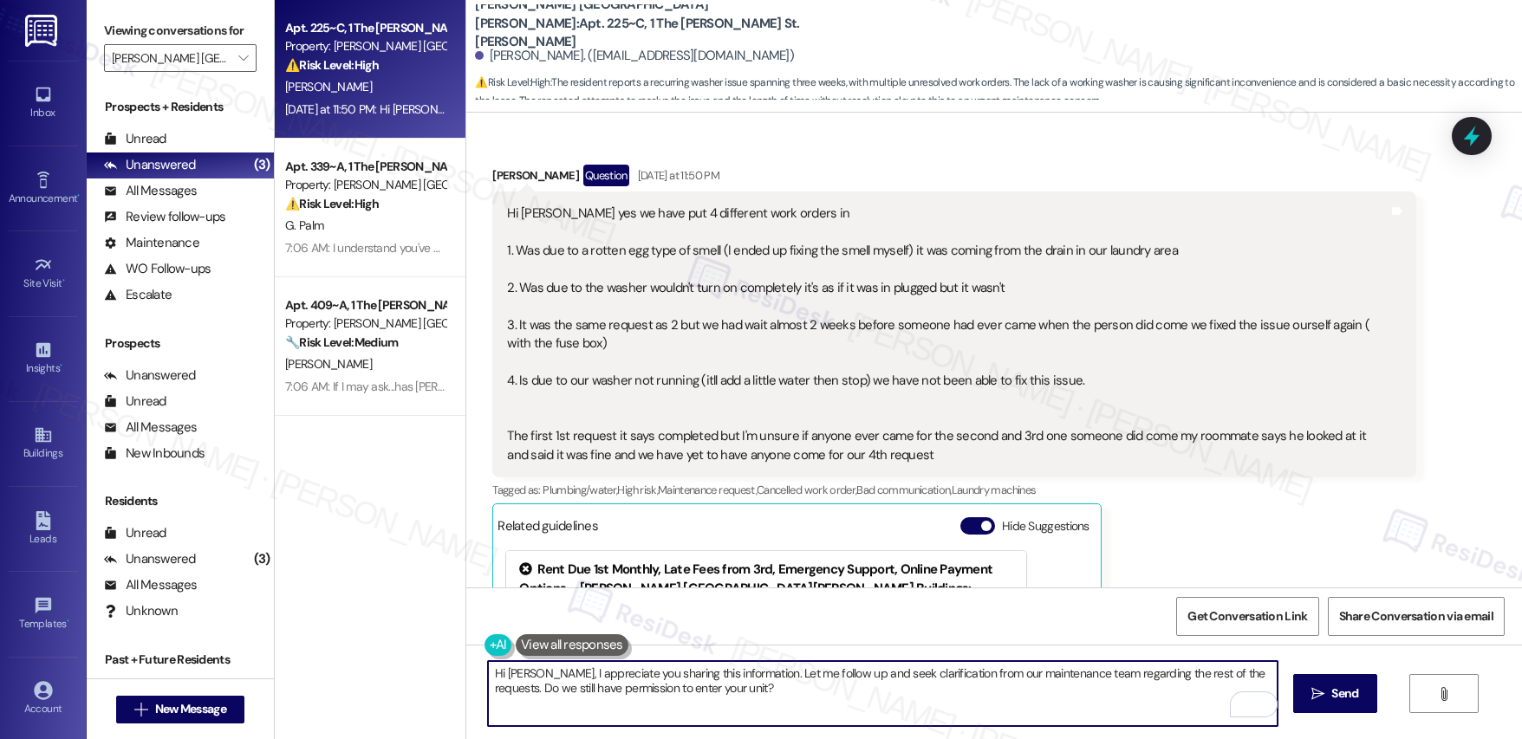
click at [632, 684] on textarea "Hi Shania, I appreciate you sharing this information. Let me follow up and seek…" at bounding box center [883, 693] width 790 height 65
click at [524, 688] on textarea "Hi Shania, I appreciate you sharing this information. Let me follow up and seek…" at bounding box center [883, 693] width 790 height 65
paste textarea "Thank you for taking the time to share these details—I really appreciate it. I’…"
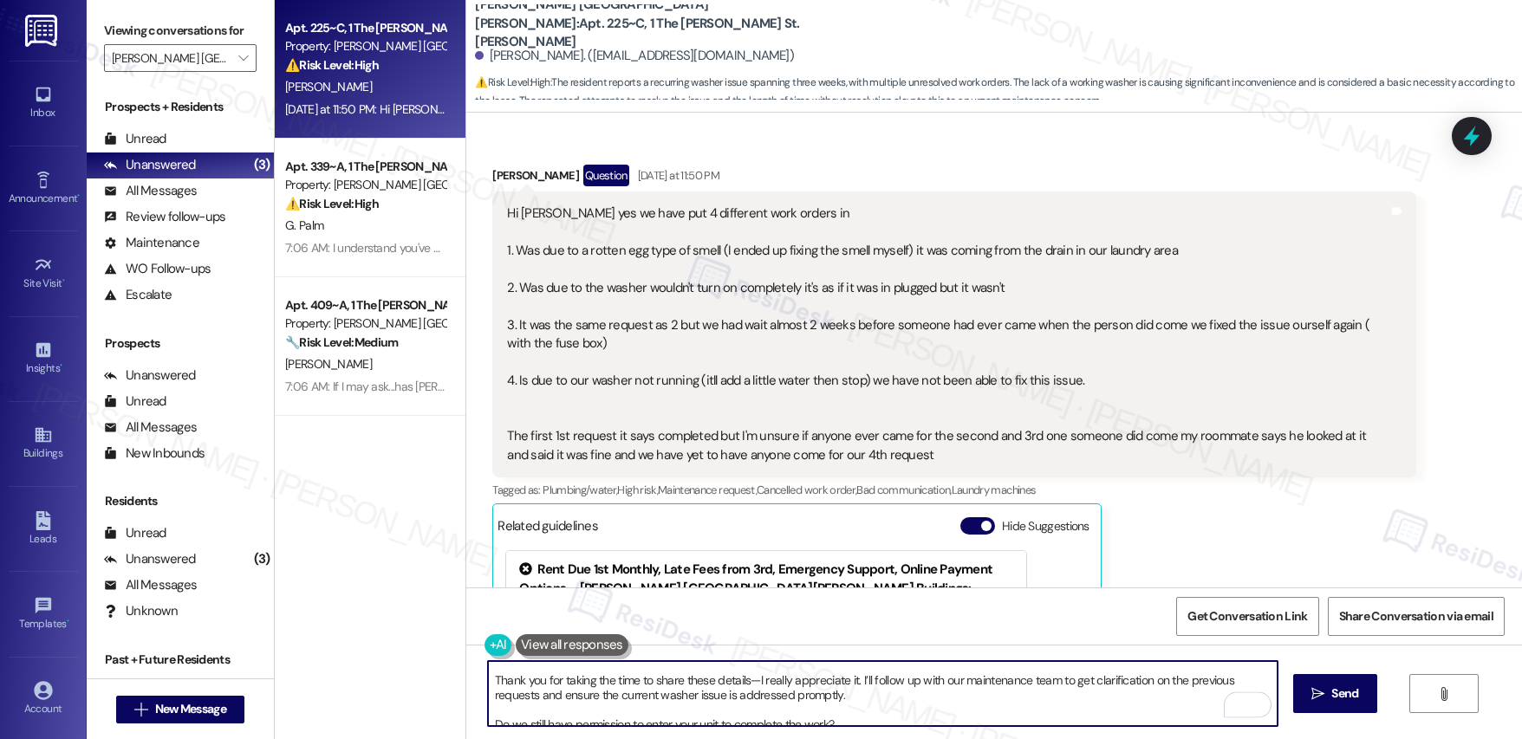
scroll to position [31, 0]
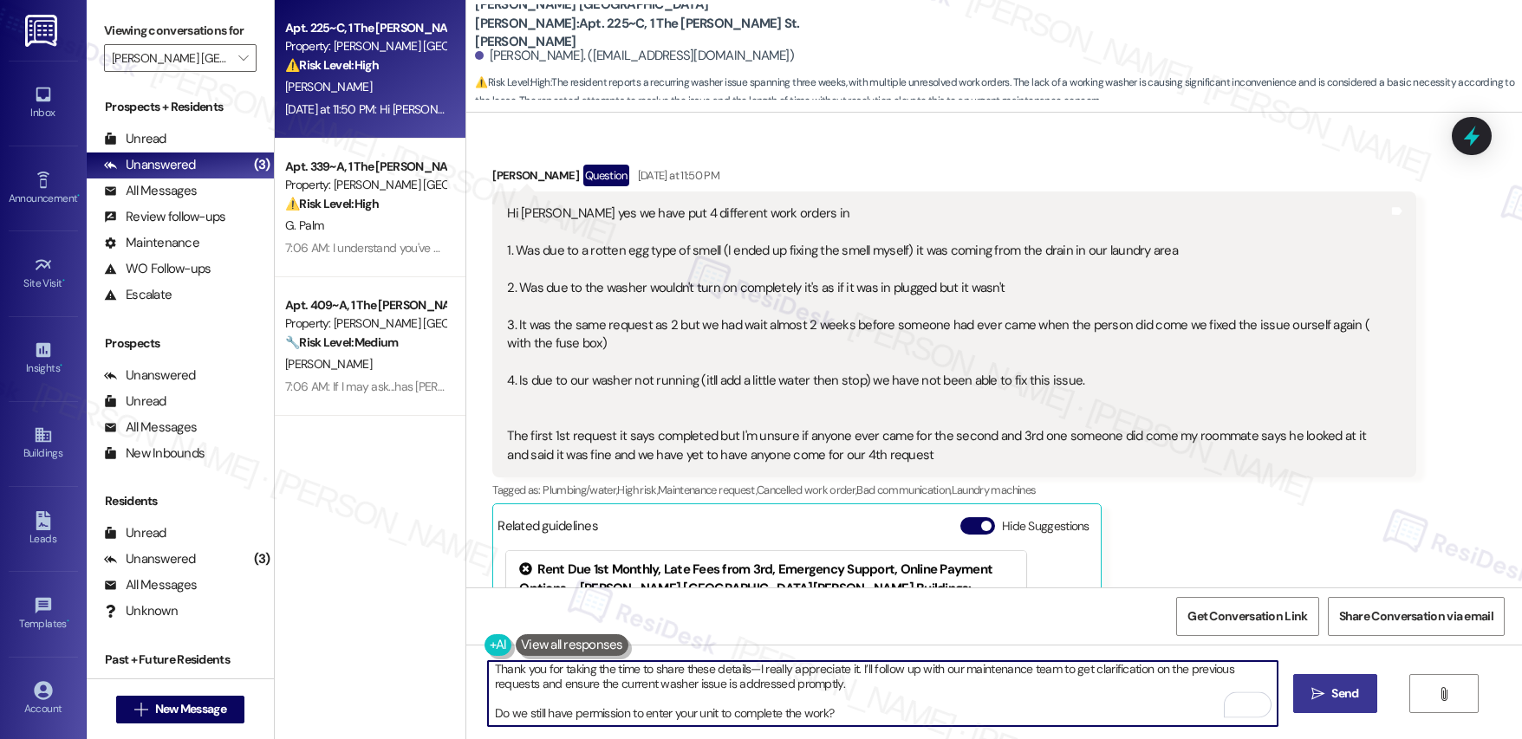
type textarea "Hi Shania, Thank you for taking the time to share these details—I really apprec…"
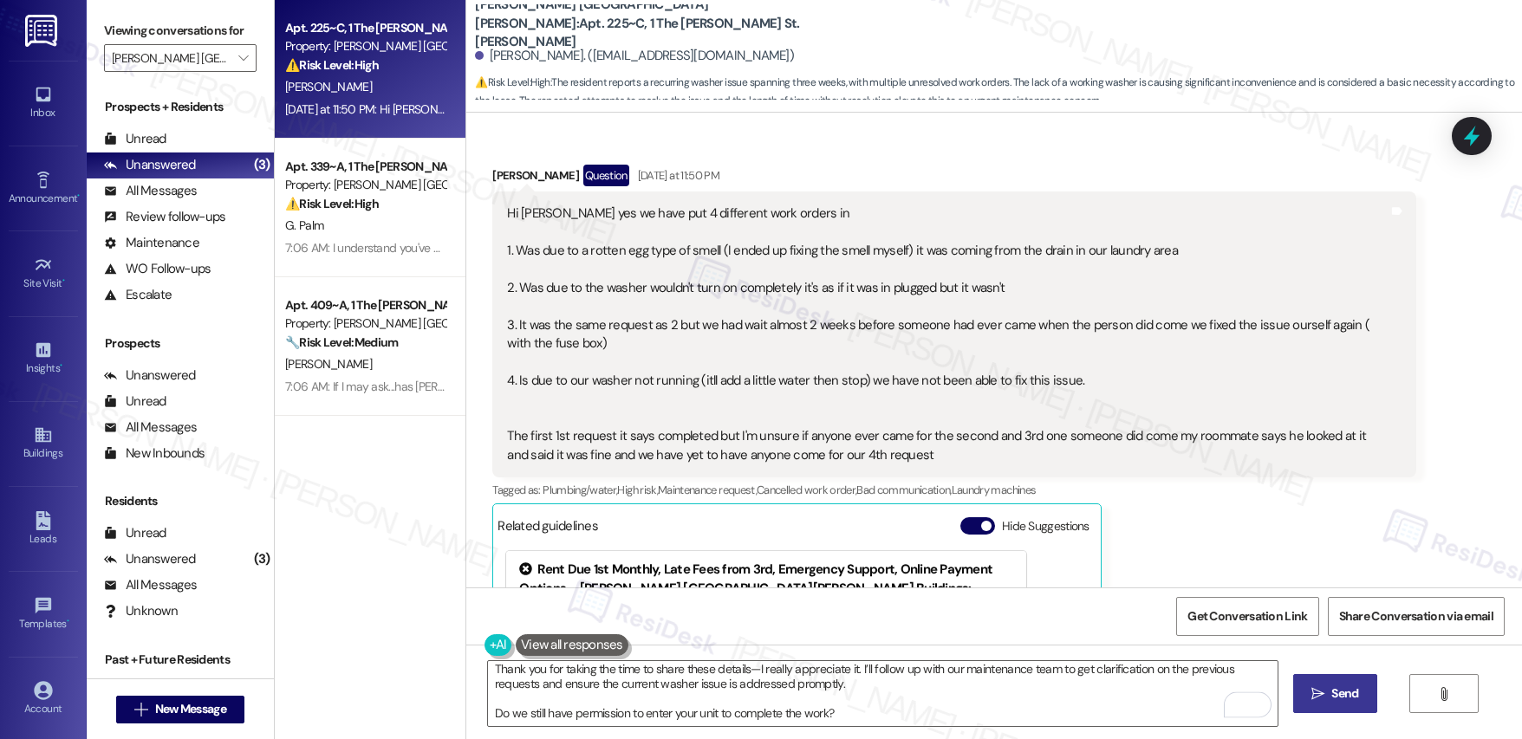
click at [1331, 702] on span "Send" at bounding box center [1344, 694] width 27 height 18
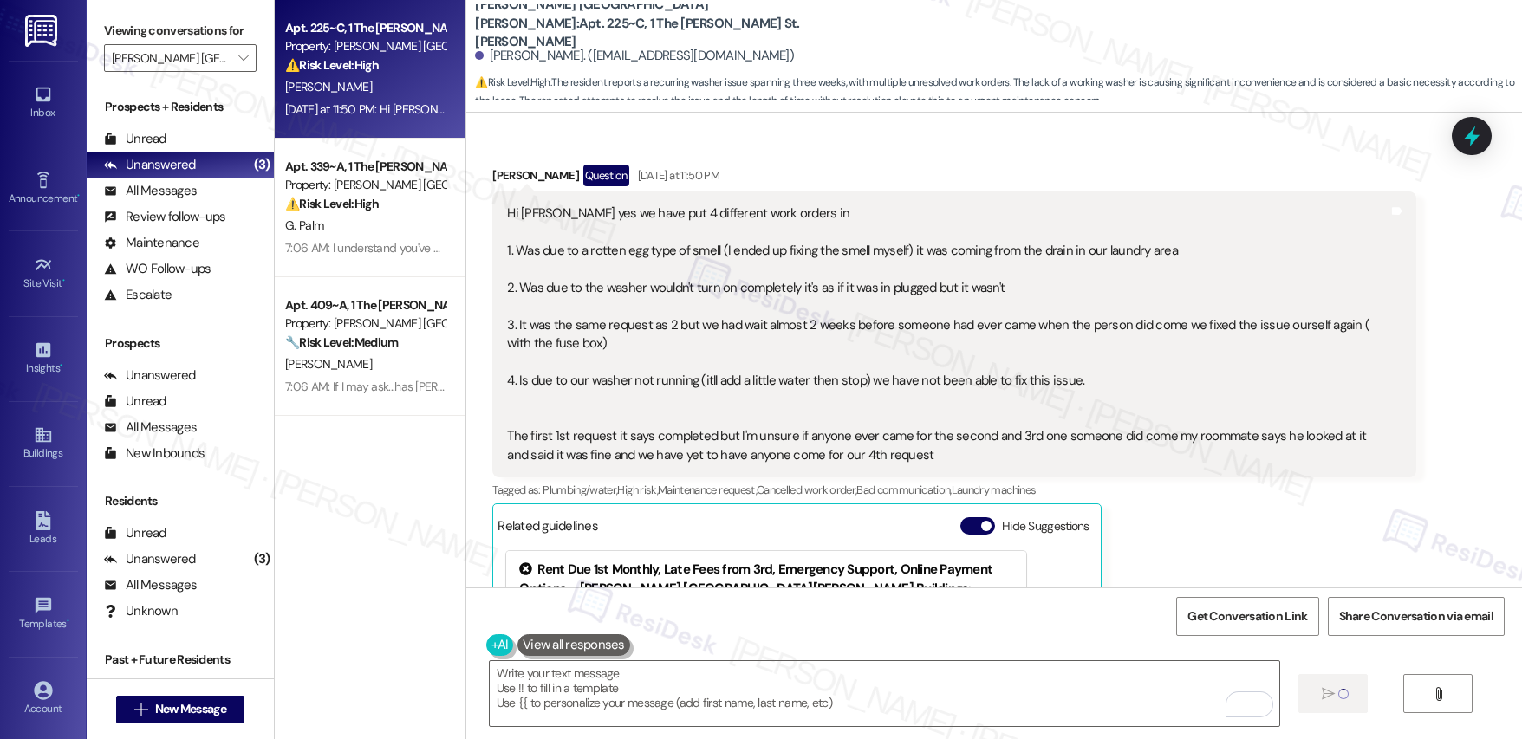
scroll to position [0, 0]
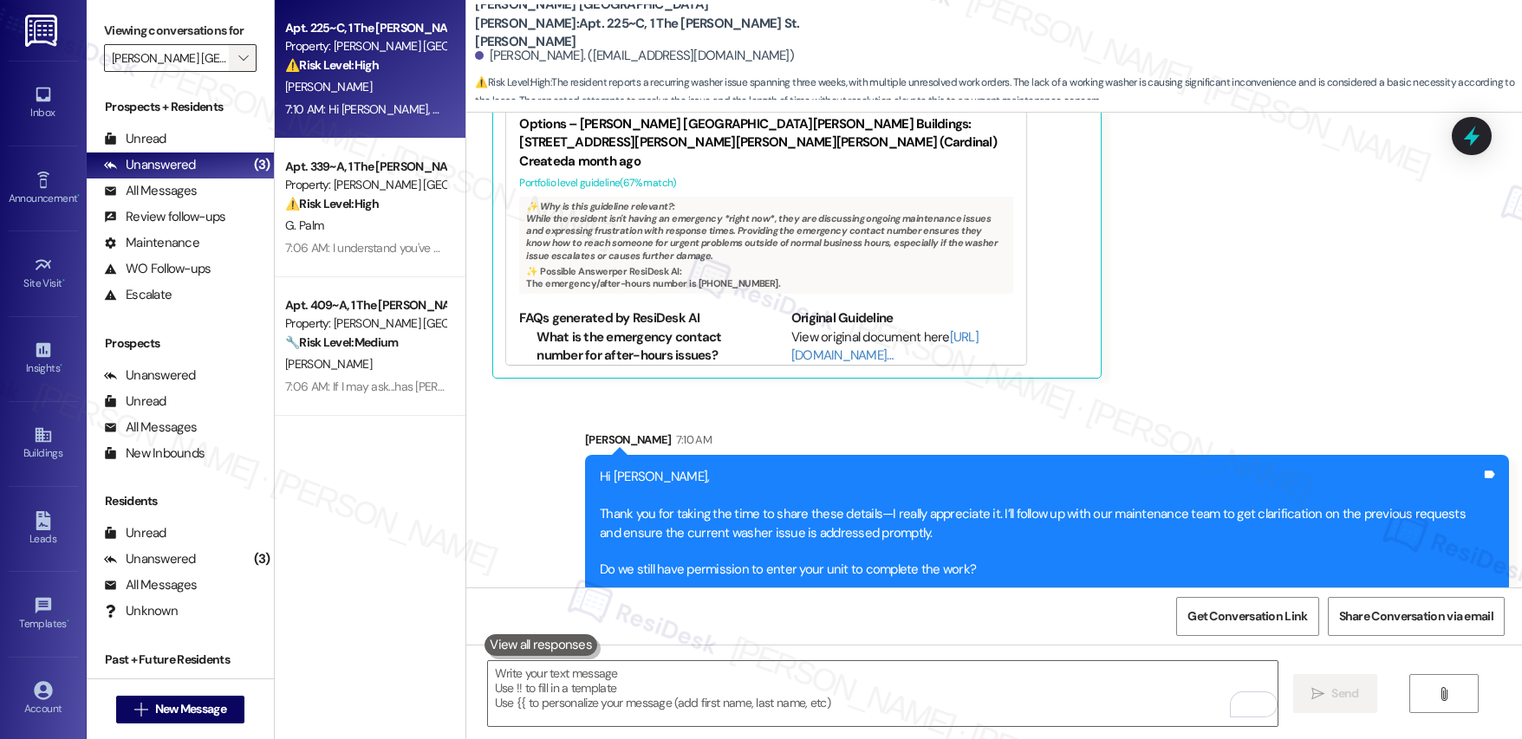
click at [238, 57] on icon "" at bounding box center [243, 58] width 10 height 14
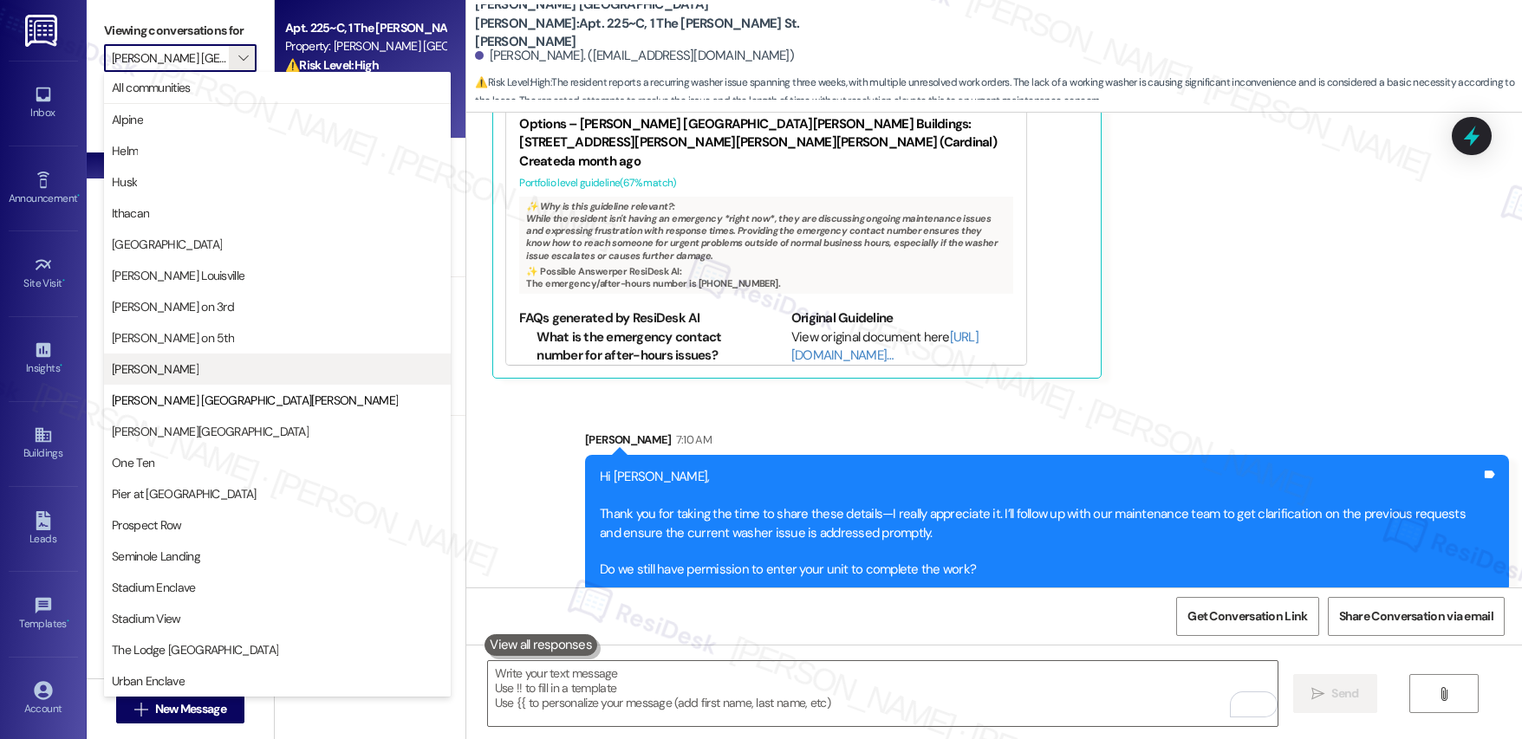
click at [189, 364] on span "[PERSON_NAME]" at bounding box center [155, 369] width 87 height 17
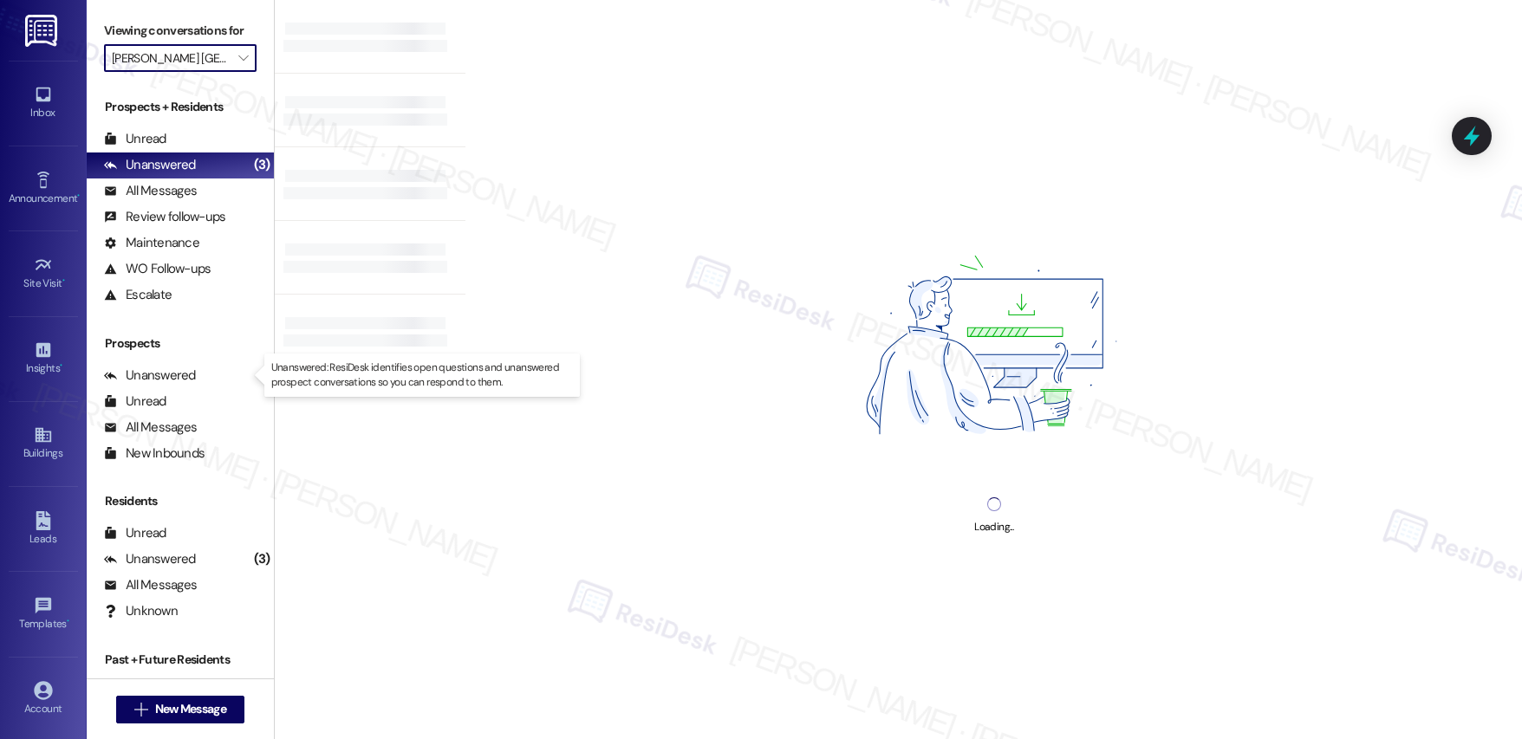
type input "[PERSON_NAME]"
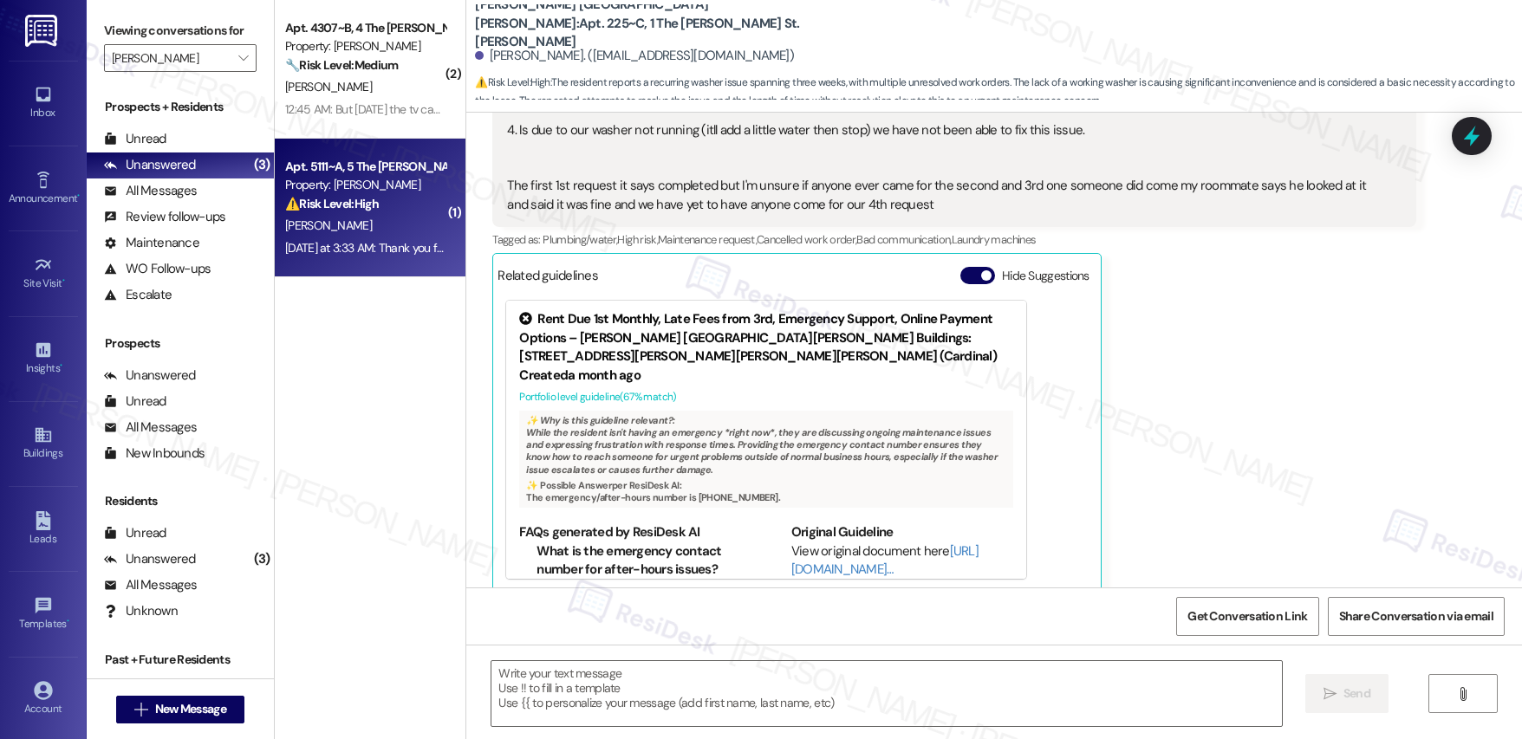
click at [357, 217] on div "T. Wolf" at bounding box center [365, 226] width 164 height 22
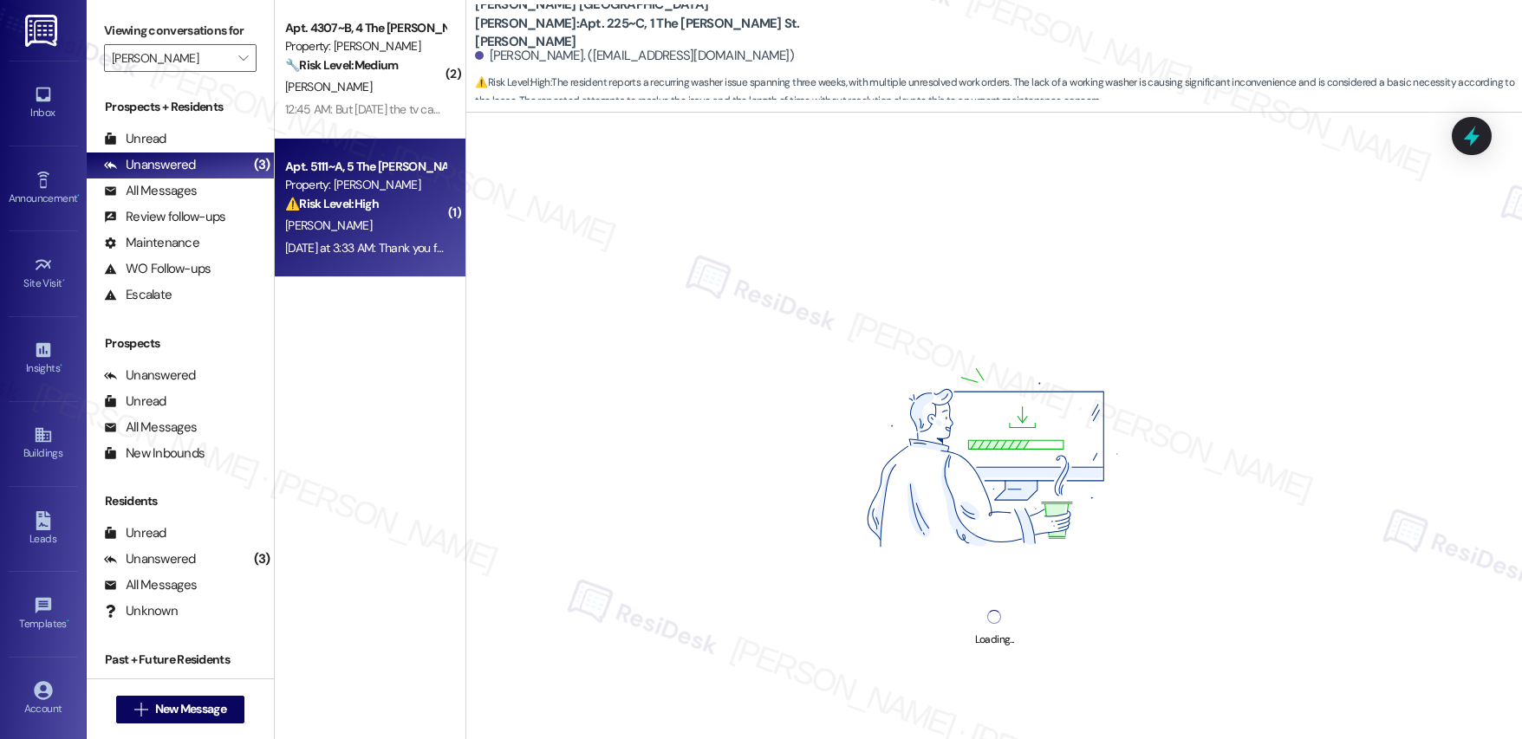
click at [357, 217] on div "T. Wolf" at bounding box center [365, 226] width 164 height 22
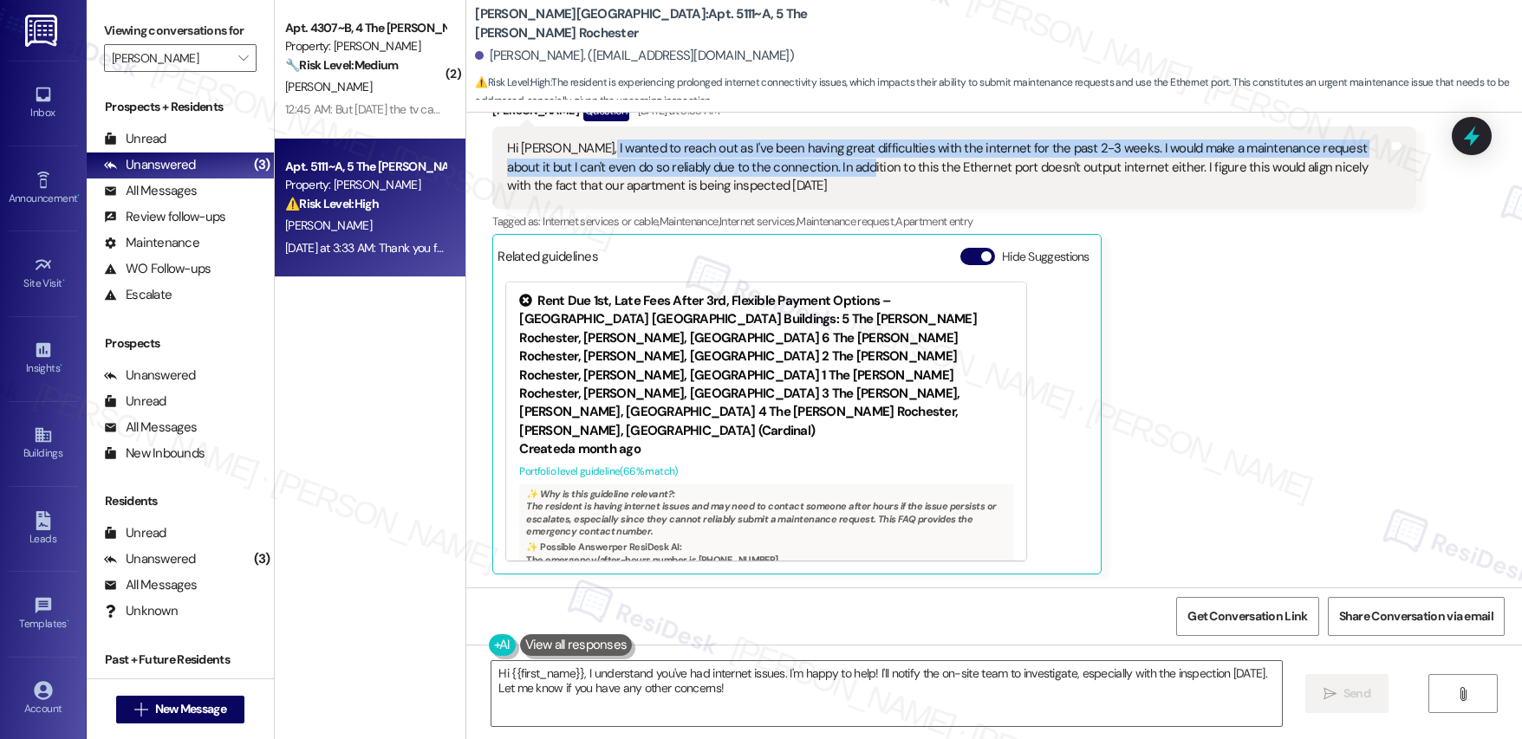
drag, startPoint x: 579, startPoint y: 151, endPoint x: 789, endPoint y: 163, distance: 210.1
click at [789, 163] on div "Hi Emily, I wanted to reach out as I've been having great difficulties with the…" at bounding box center [947, 167] width 881 height 55
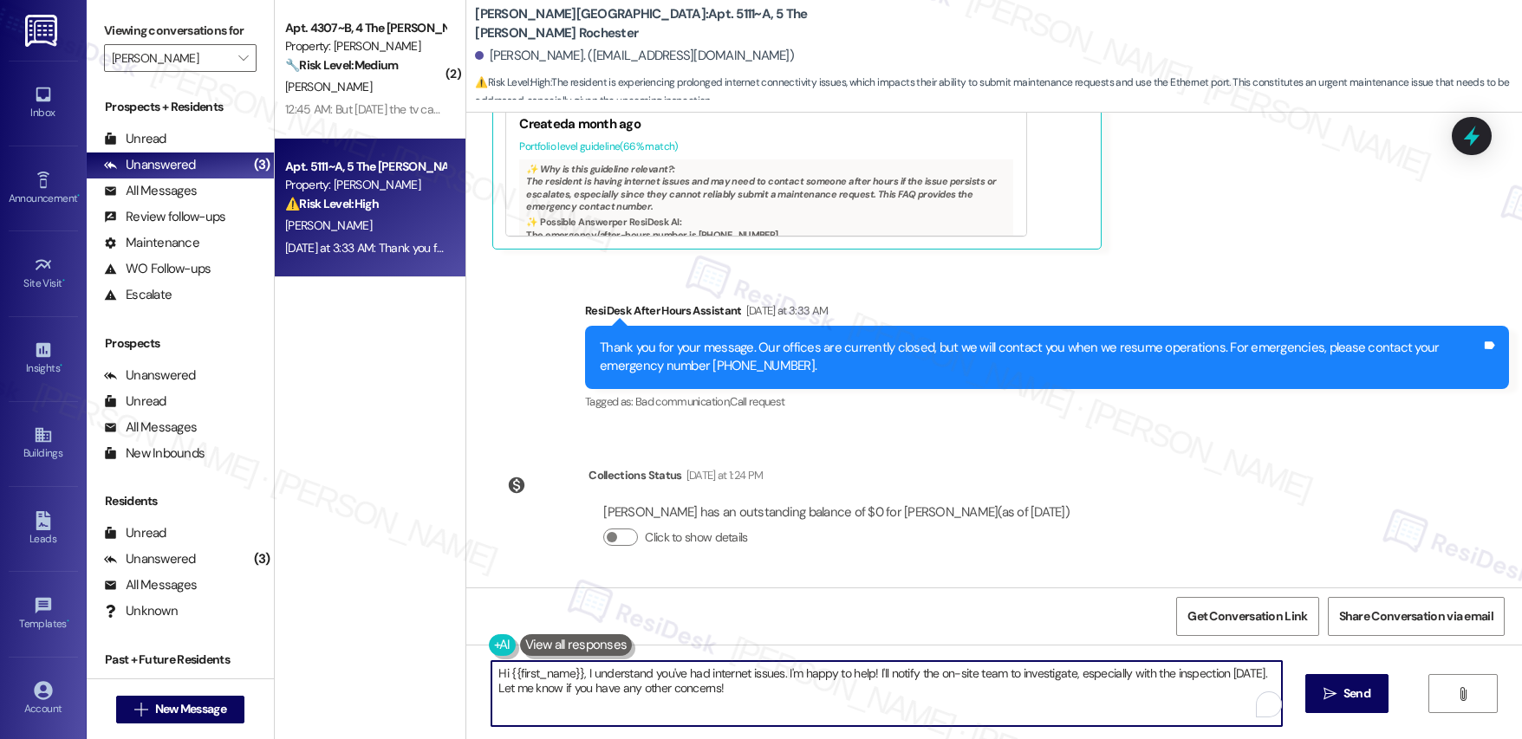
drag, startPoint x: 640, startPoint y: 674, endPoint x: 784, endPoint y: 680, distance: 144.0
click at [784, 680] on textarea "Hi {{first_name}}, I understand you've had internet issues. I'm happy to help! …" at bounding box center [886, 693] width 790 height 65
click at [801, 699] on textarea "Hi {{first_name}}, I understand you've had internet issues. I'm happy to help! …" at bounding box center [886, 693] width 790 height 65
drag, startPoint x: 771, startPoint y: 671, endPoint x: 784, endPoint y: 696, distance: 28.3
click at [784, 696] on textarea "Hi {{first_name}}, I understand you've had internet issues. I'm happy to help! …" at bounding box center [883, 693] width 790 height 65
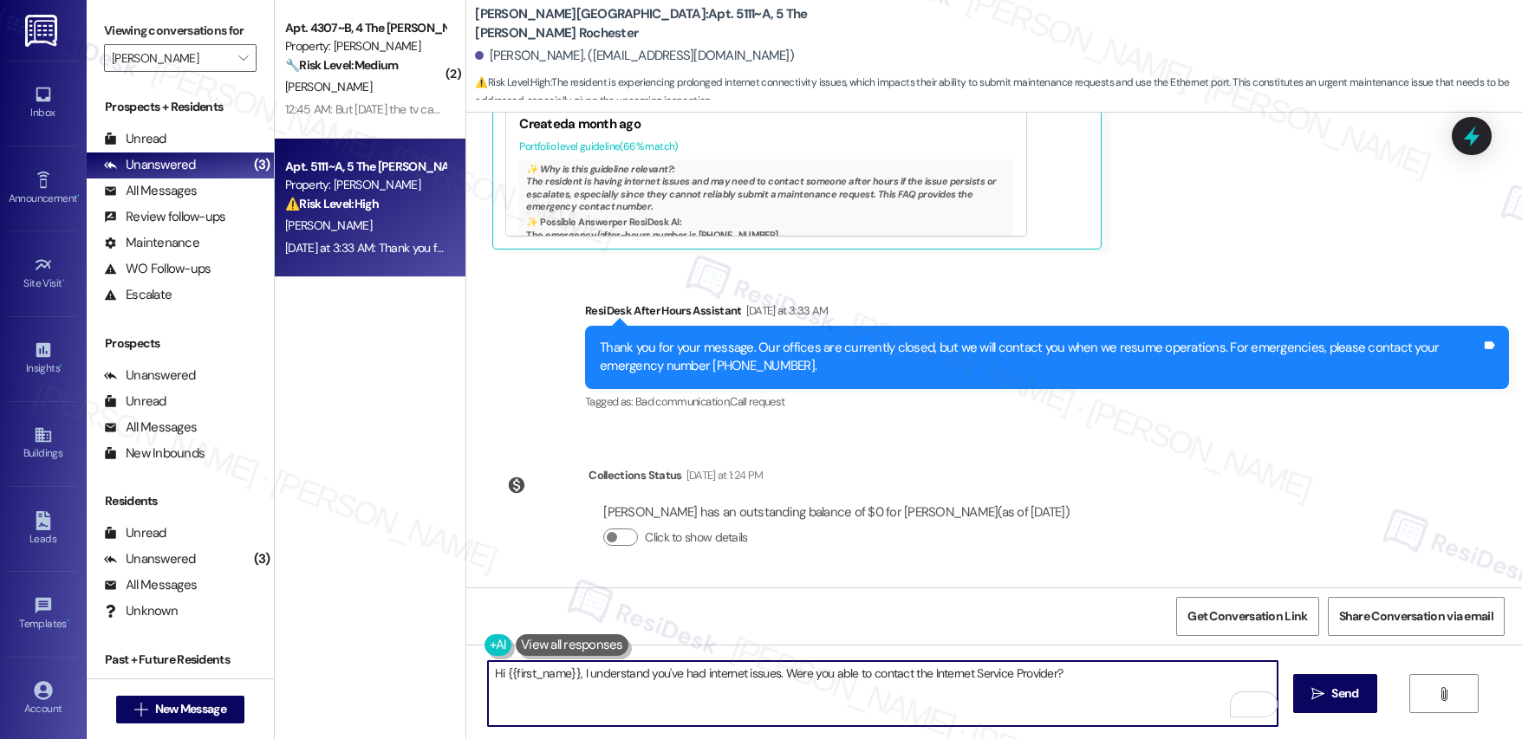
click at [1115, 674] on textarea "Hi {{first_name}}, I understand you've had internet issues. Were you able to co…" at bounding box center [883, 693] width 790 height 65
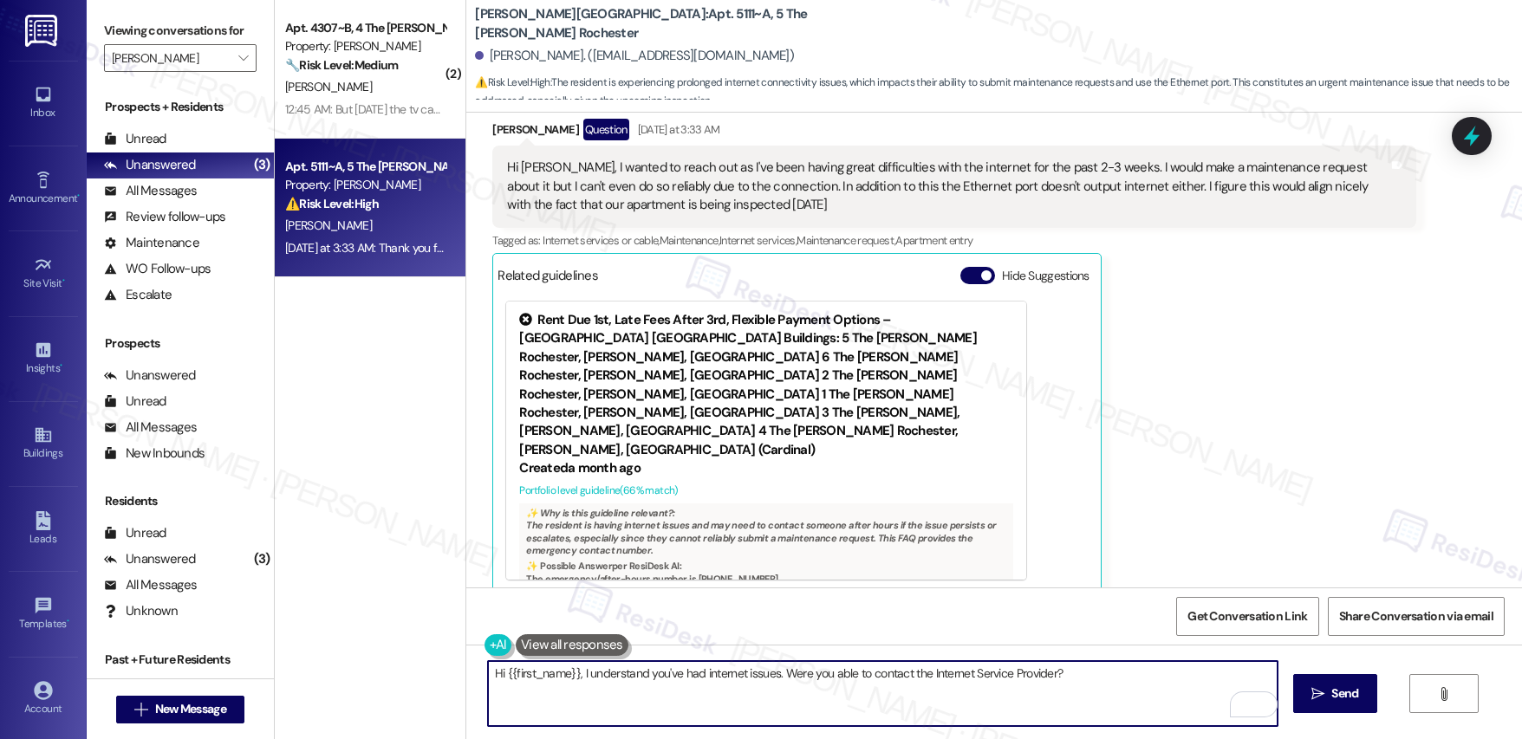
scroll to position [205, 0]
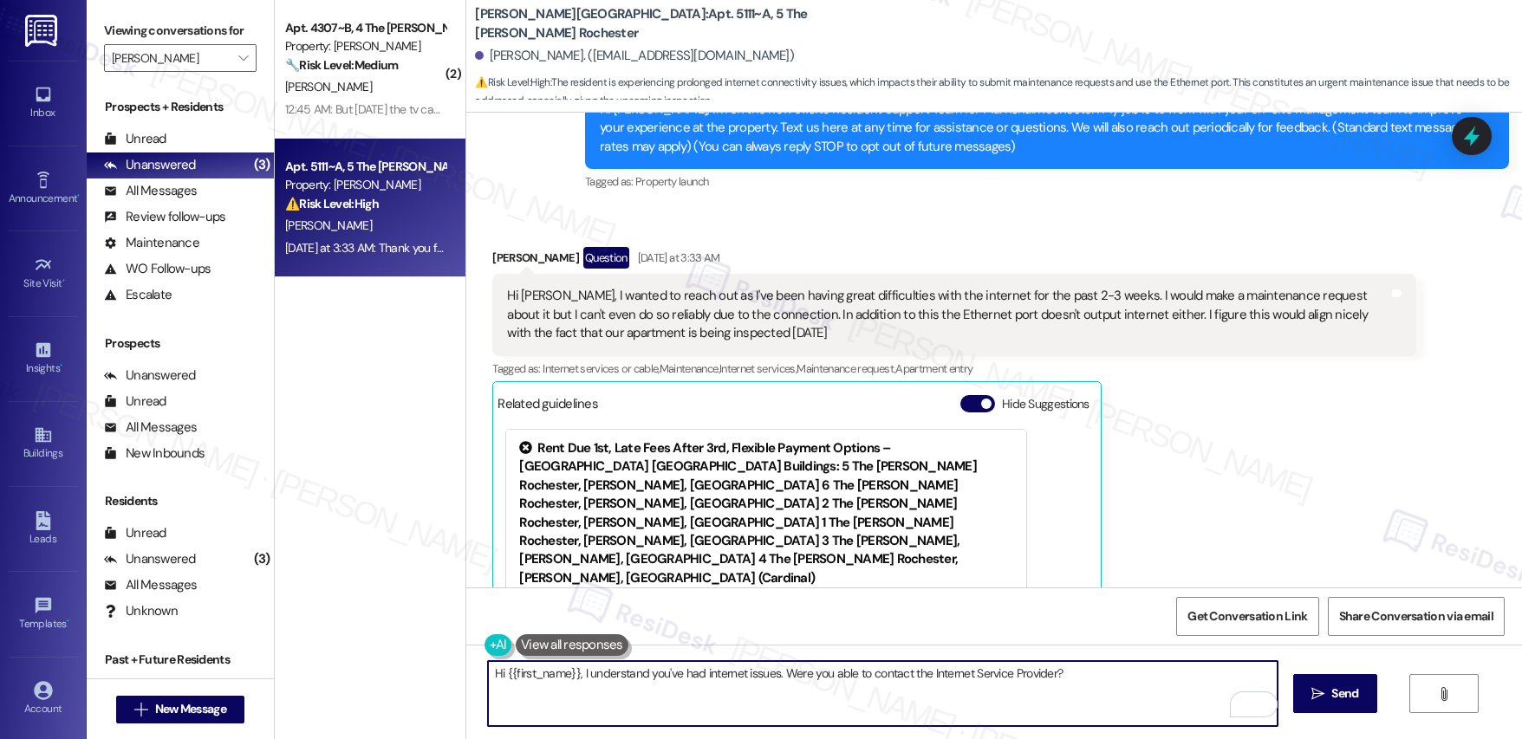
click at [1083, 681] on textarea "Hi {{first_name}}, I understand you've had internet issues. Were you able to co…" at bounding box center [883, 693] width 790 height 65
type textarea "Hi {{first_name}}, I understand you've had internet issues. Were you able to co…"
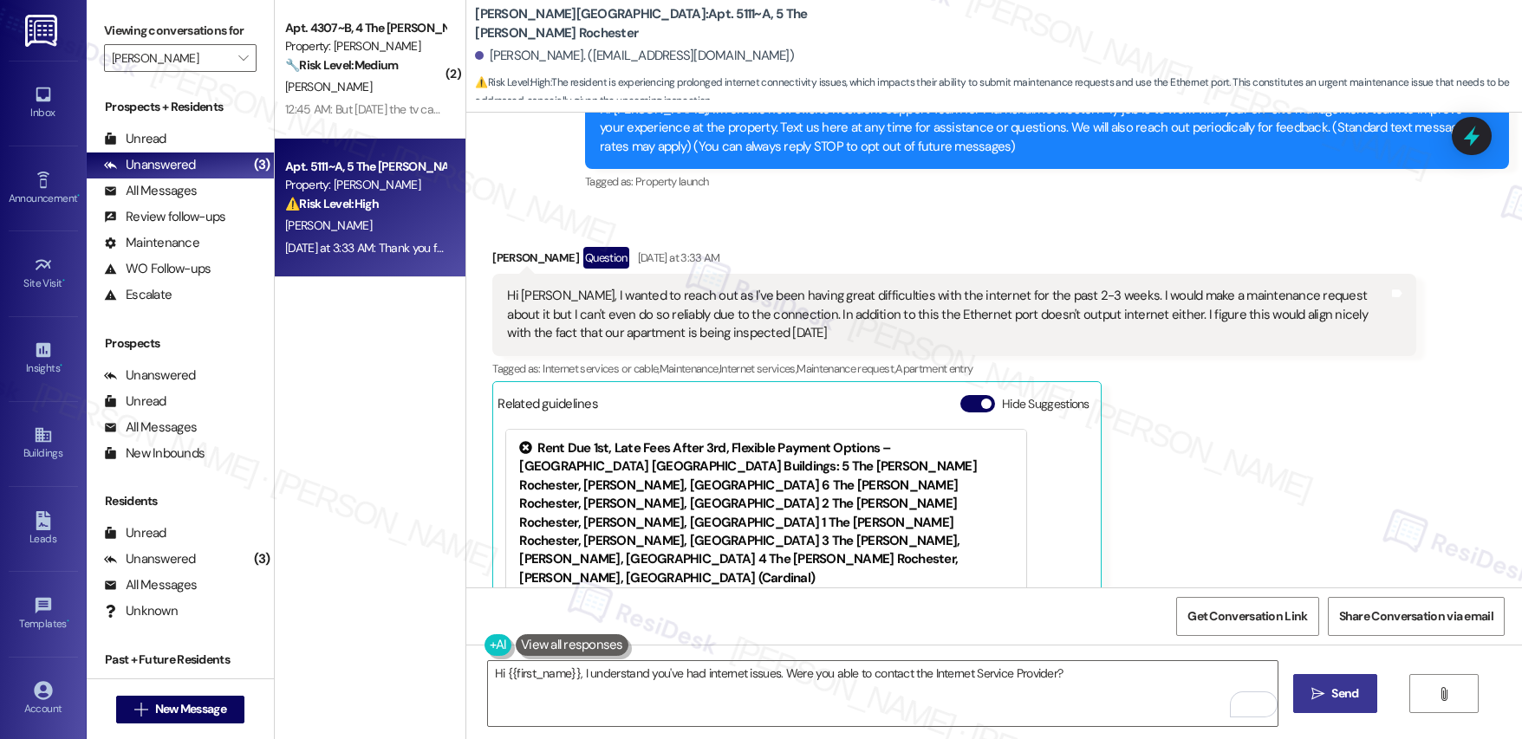
click at [1331, 693] on span "Send" at bounding box center [1344, 694] width 27 height 18
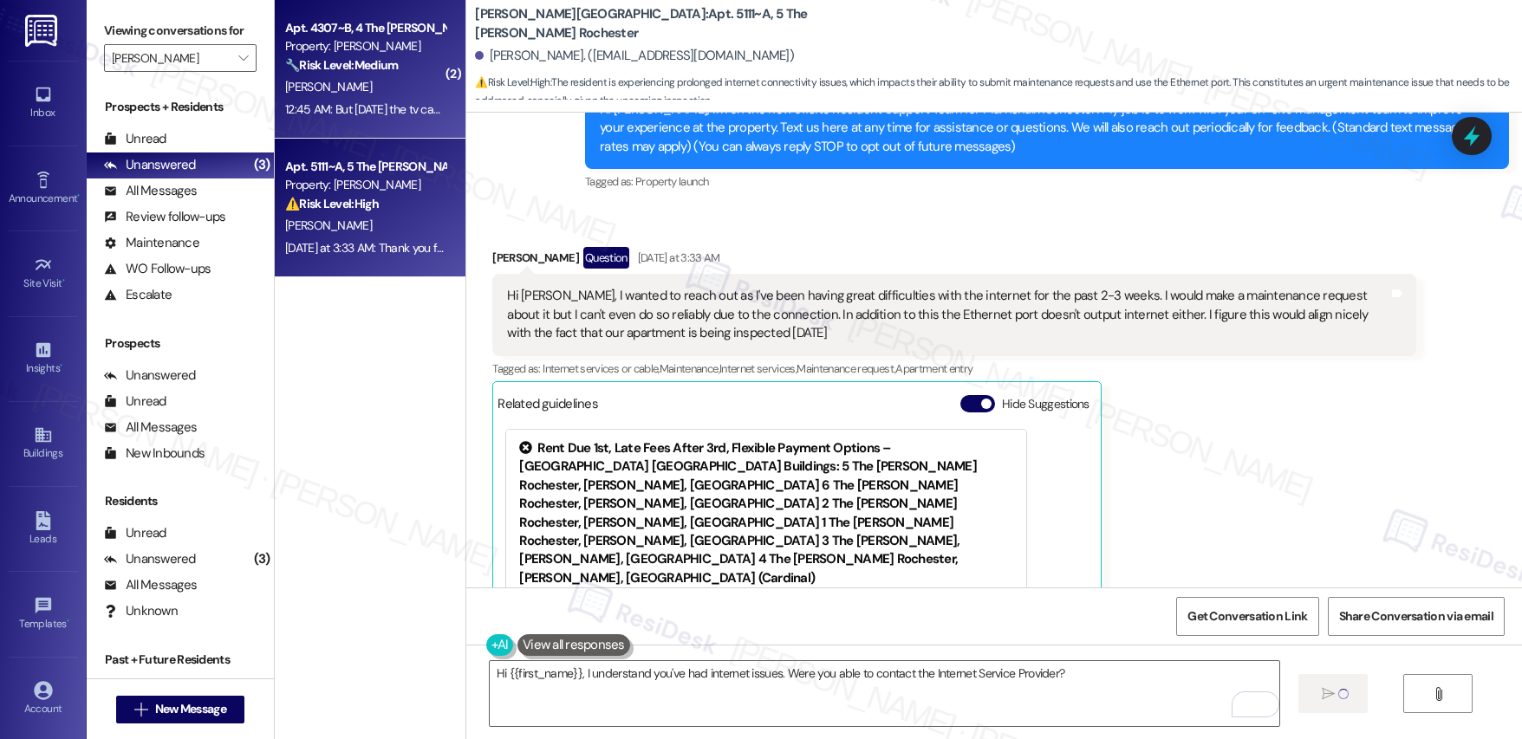
click at [400, 85] on div "[PERSON_NAME]" at bounding box center [365, 87] width 164 height 22
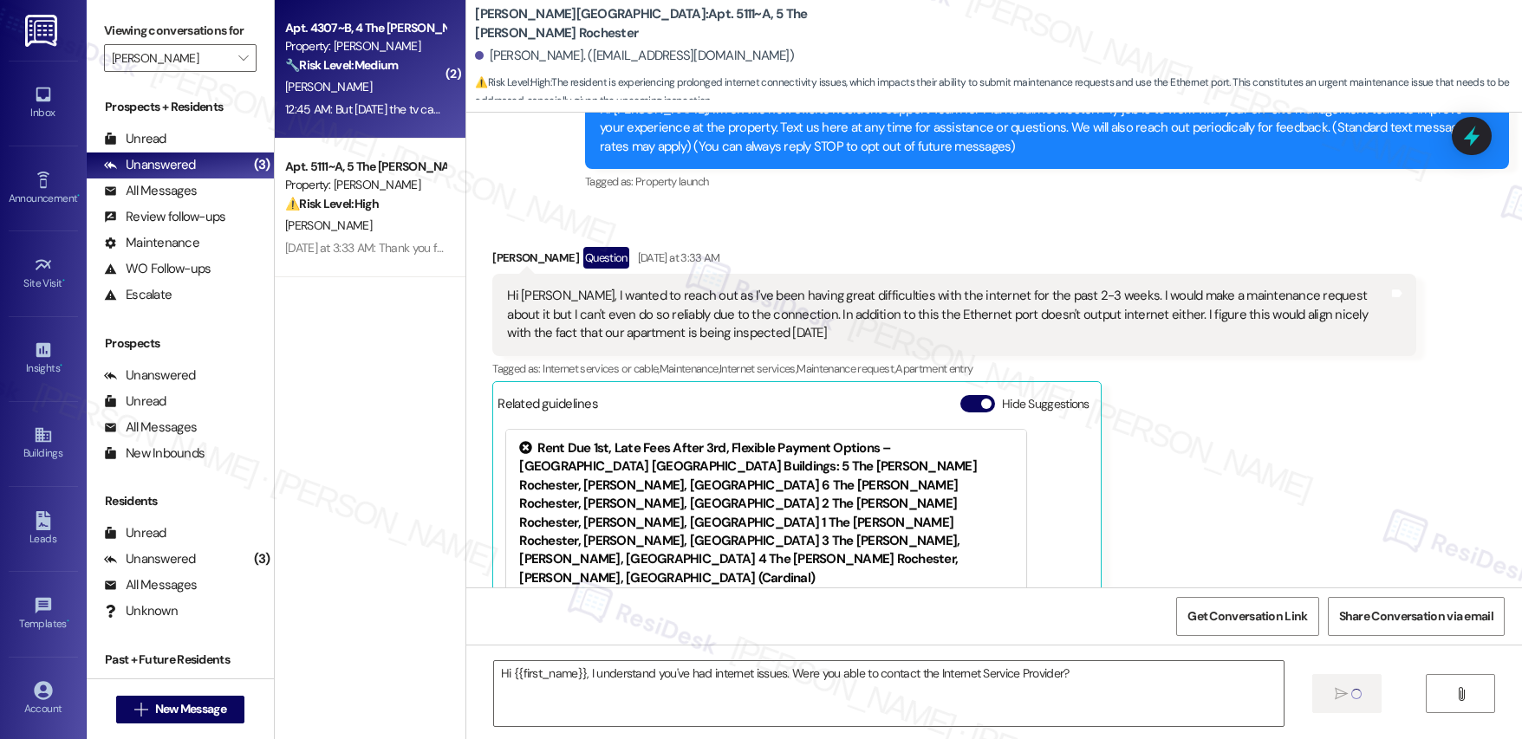
type textarea "Fetching suggested responses. Please feel free to read through the conversation…"
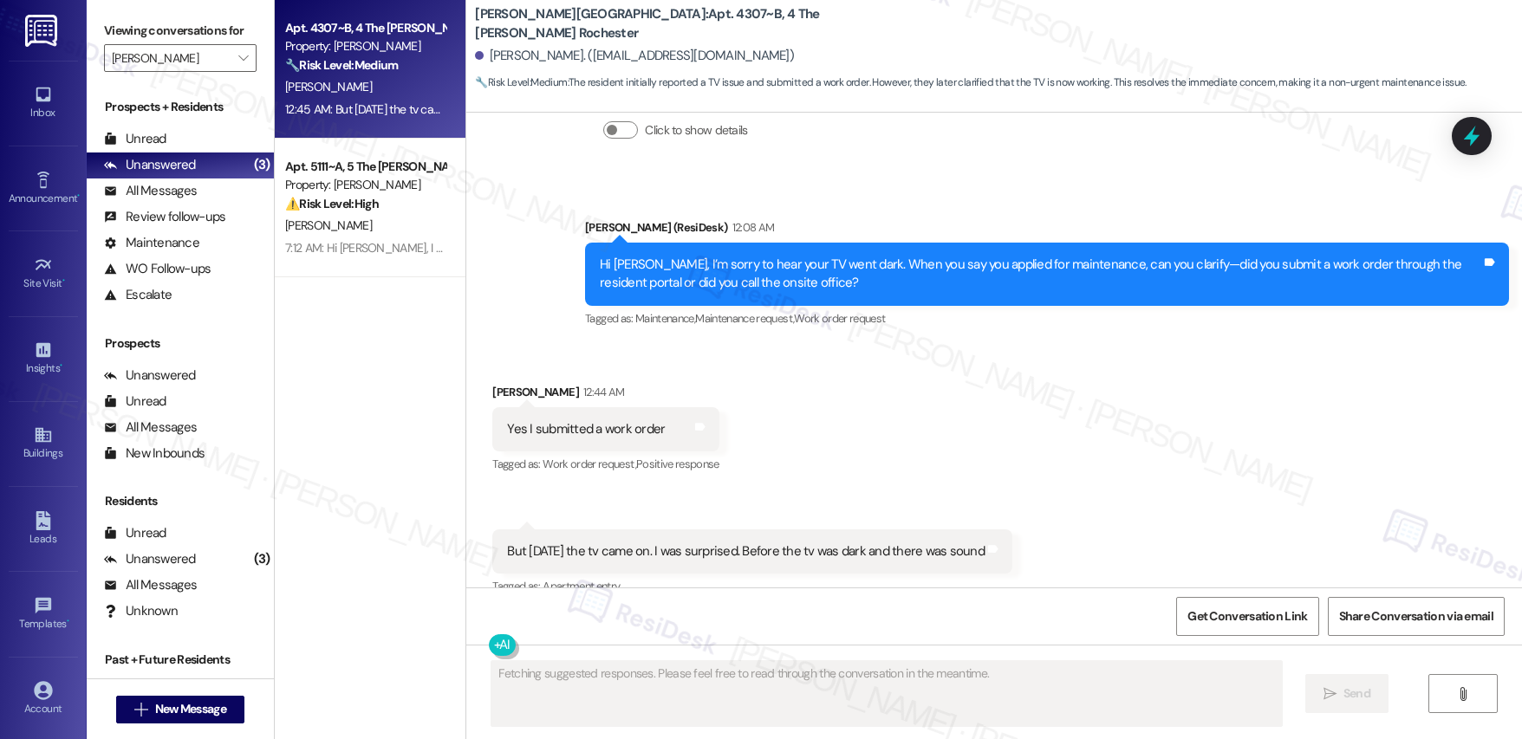
scroll to position [1727, 0]
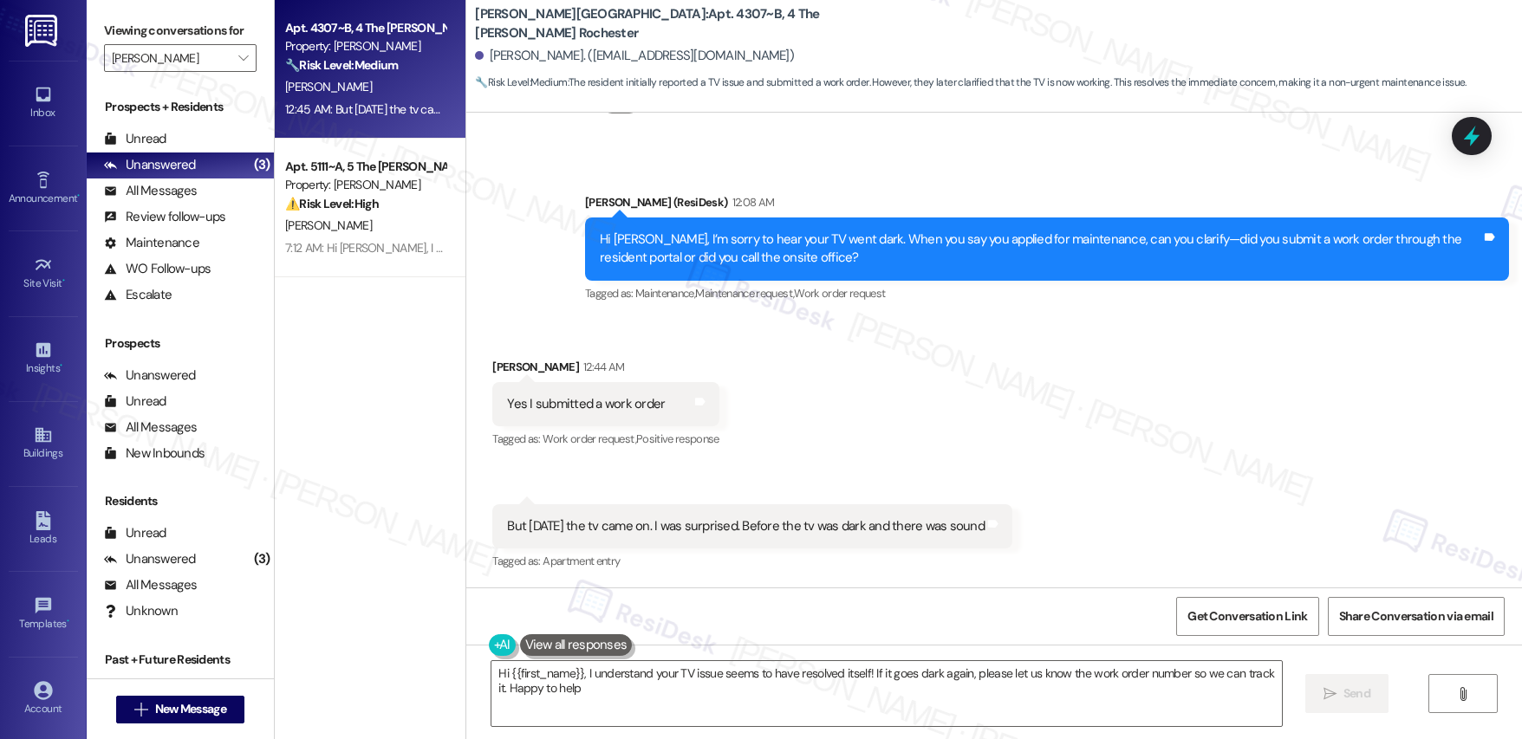
type textarea "Hi {{first_name}}, I understand your TV issue seems to have resolved itself! If…"
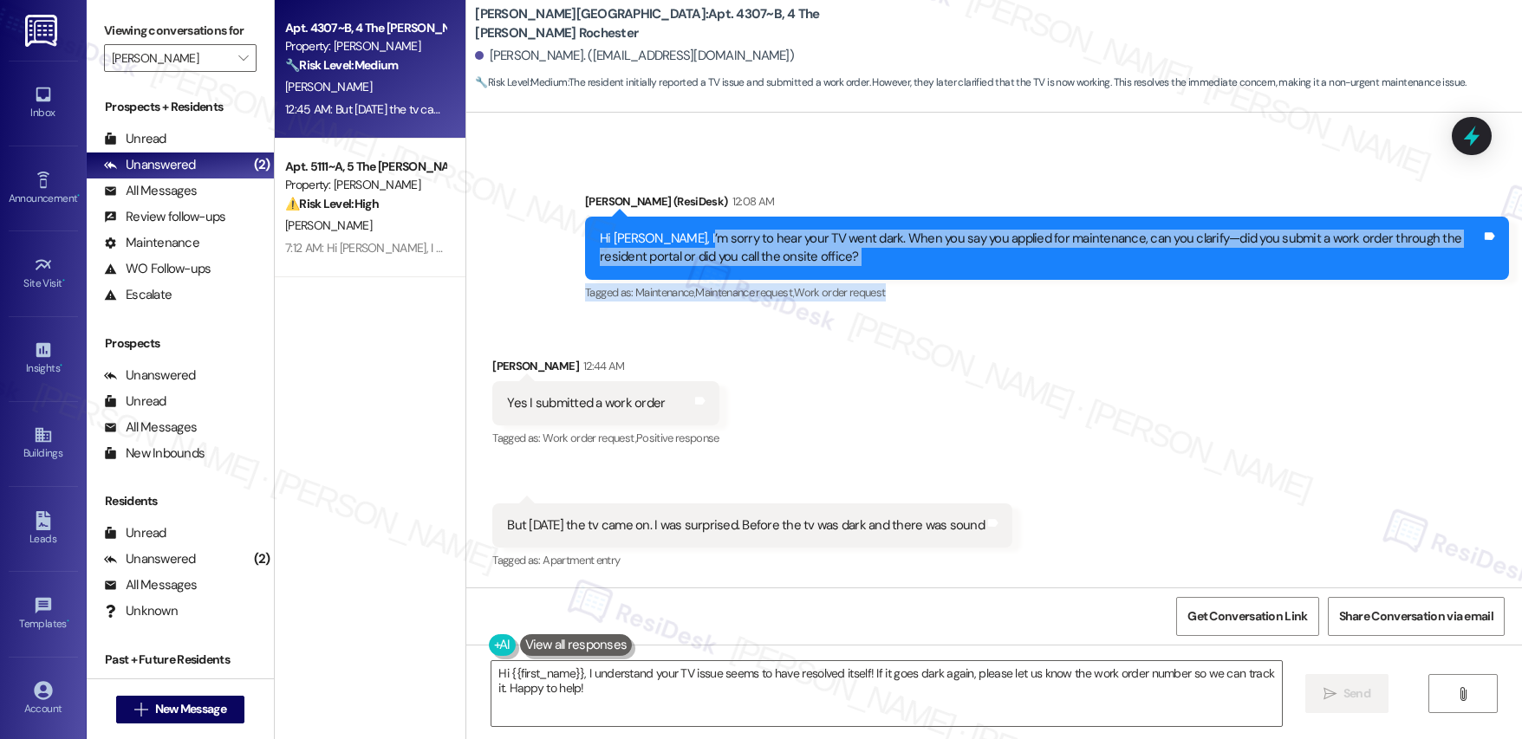
drag, startPoint x: 681, startPoint y: 238, endPoint x: 940, endPoint y: 286, distance: 263.5
click at [940, 286] on div "Emily (ResiDesk) 12:08 AM Hi Chinyere, I’m sorry to hear your TV went dark. Whe…" at bounding box center [1047, 248] width 924 height 113
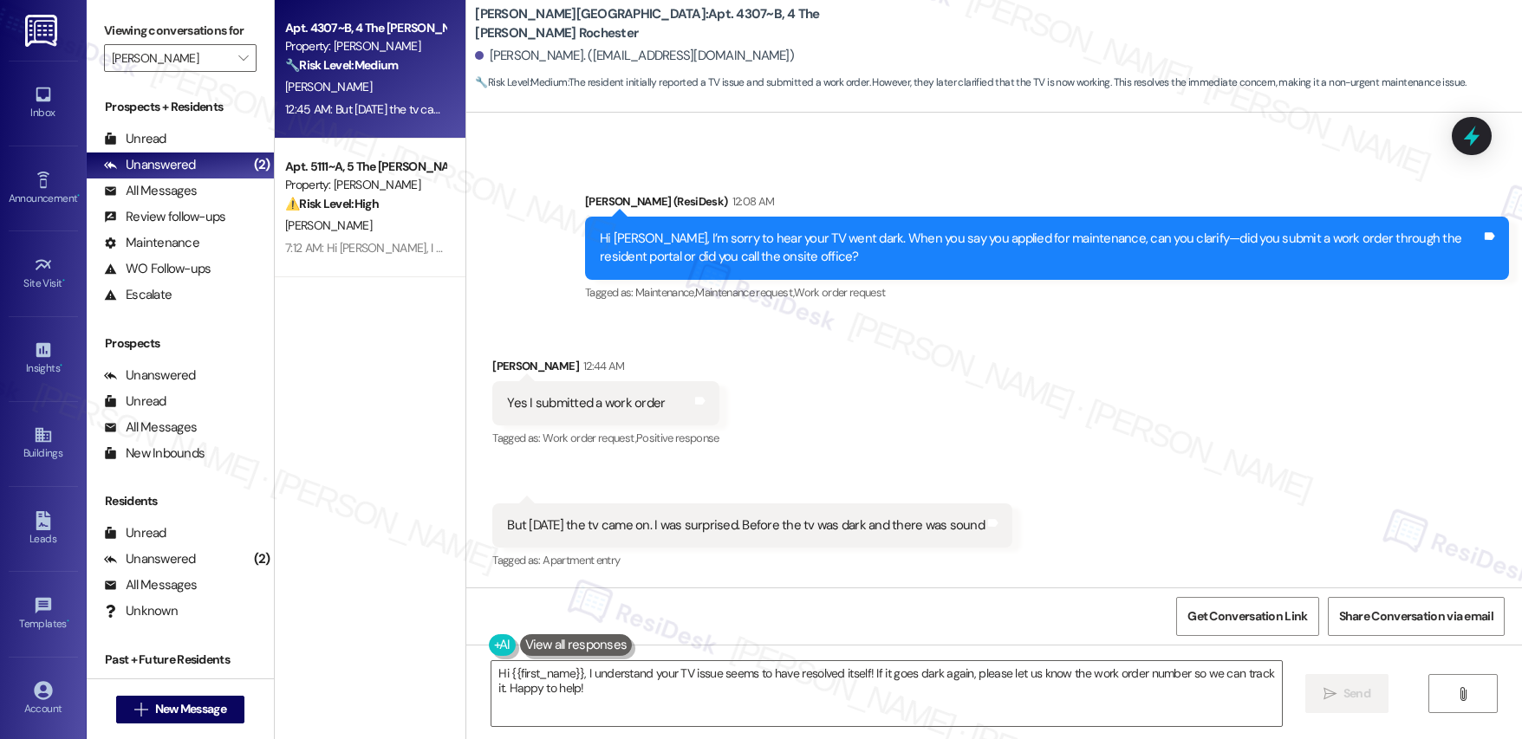
click at [966, 357] on div "Received via SMS Chinyere Mbaka 12:44 AM Yes I submitted a work order Tags and …" at bounding box center [994, 452] width 1056 height 269
drag, startPoint x: 498, startPoint y: 404, endPoint x: 614, endPoint y: 417, distance: 116.0
click at [616, 413] on div "Yes I submitted a work order Tags and notes" at bounding box center [605, 403] width 227 height 44
drag, startPoint x: 498, startPoint y: 509, endPoint x: 652, endPoint y: 537, distance: 156.9
click at [652, 537] on div "But yesterday the tv came on. I was surprised. Before the tv was dark and there…" at bounding box center [752, 526] width 520 height 44
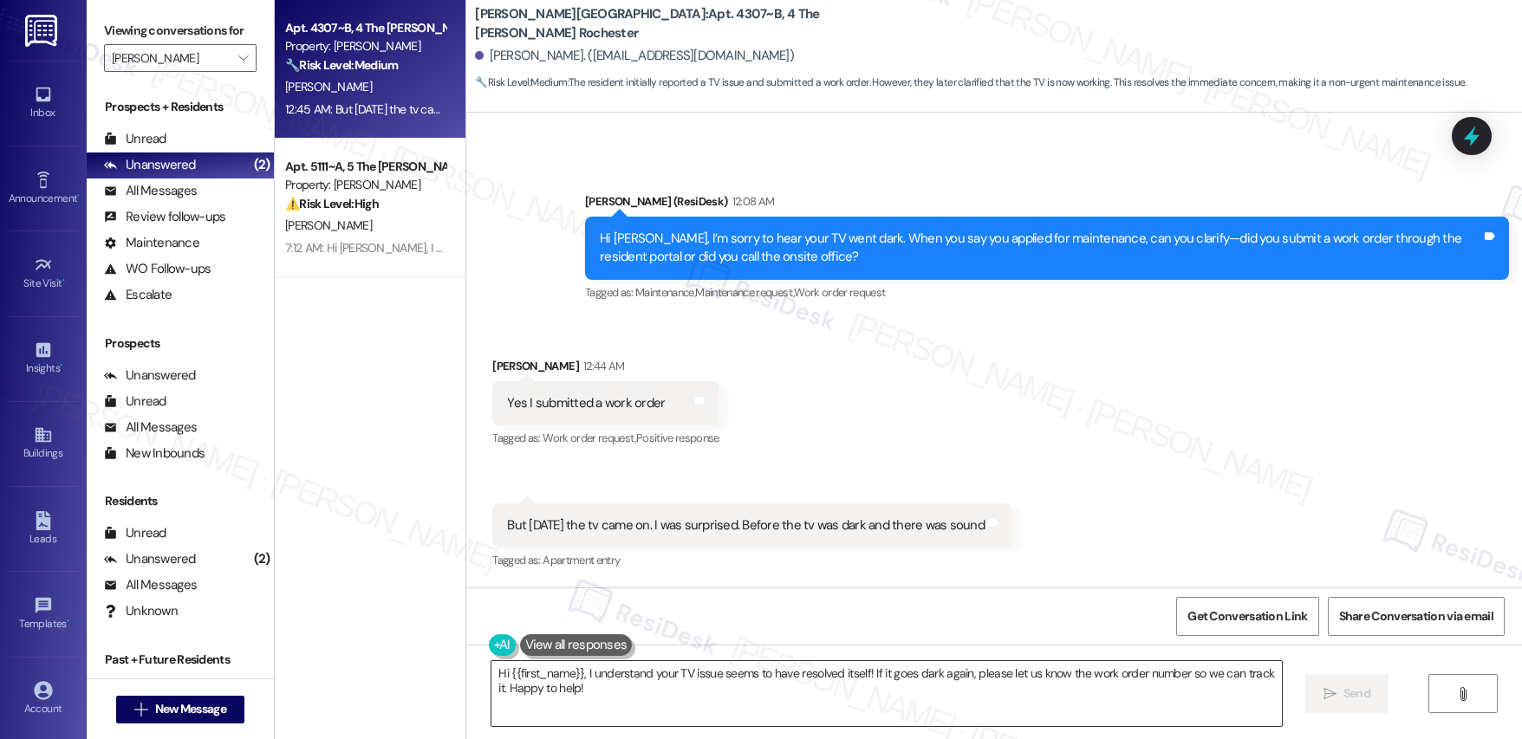
click at [710, 697] on textarea "Hi {{first_name}}, I understand your TV issue seems to have resolved itself! If…" at bounding box center [886, 693] width 790 height 65
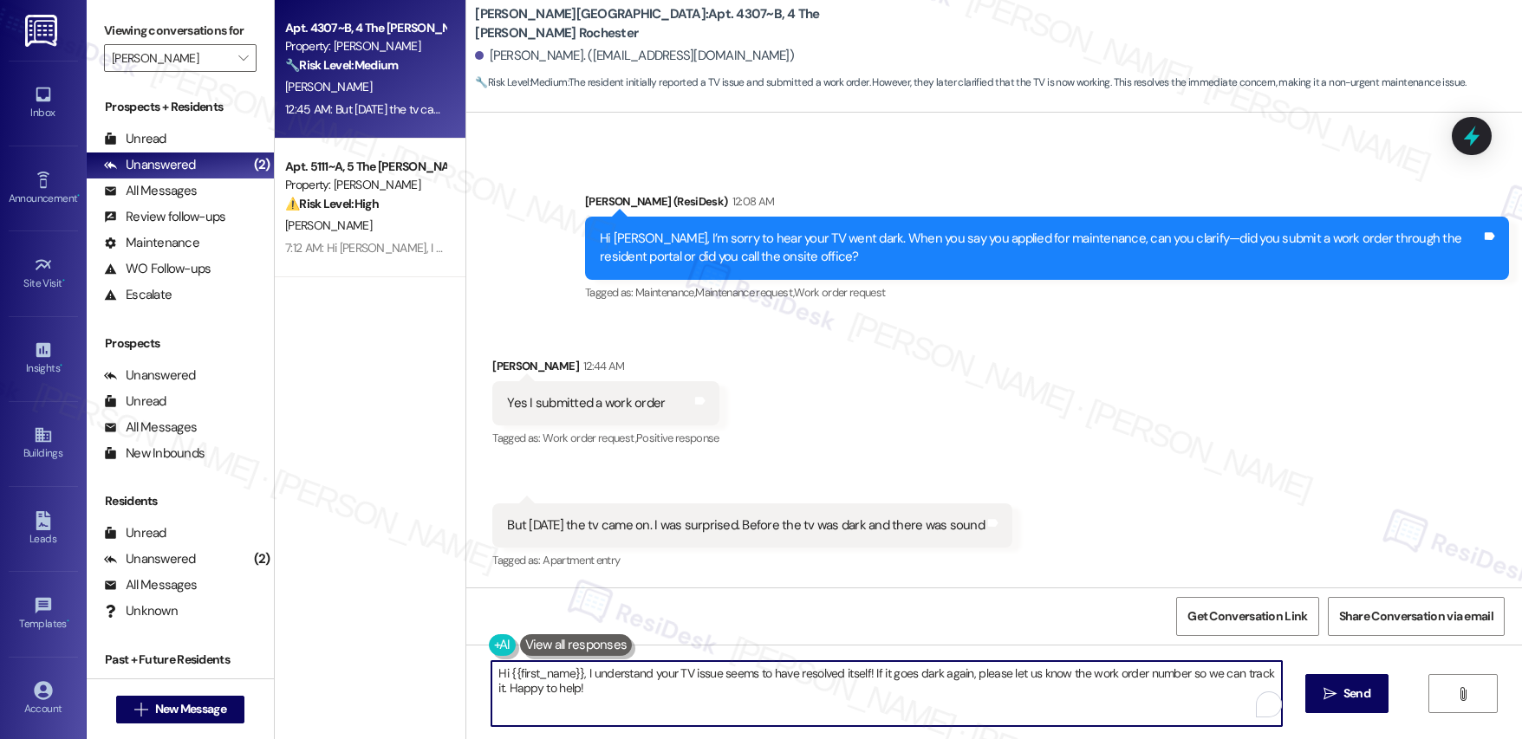
click at [709, 697] on textarea "Hi {{first_name}}, I understand your TV issue seems to have resolved itself! If…" at bounding box center [886, 693] width 790 height 65
click at [709, 696] on textarea "Hi {{first_name}}, I understand your TV issue seems to have resolved itself! If…" at bounding box center [886, 693] width 790 height 65
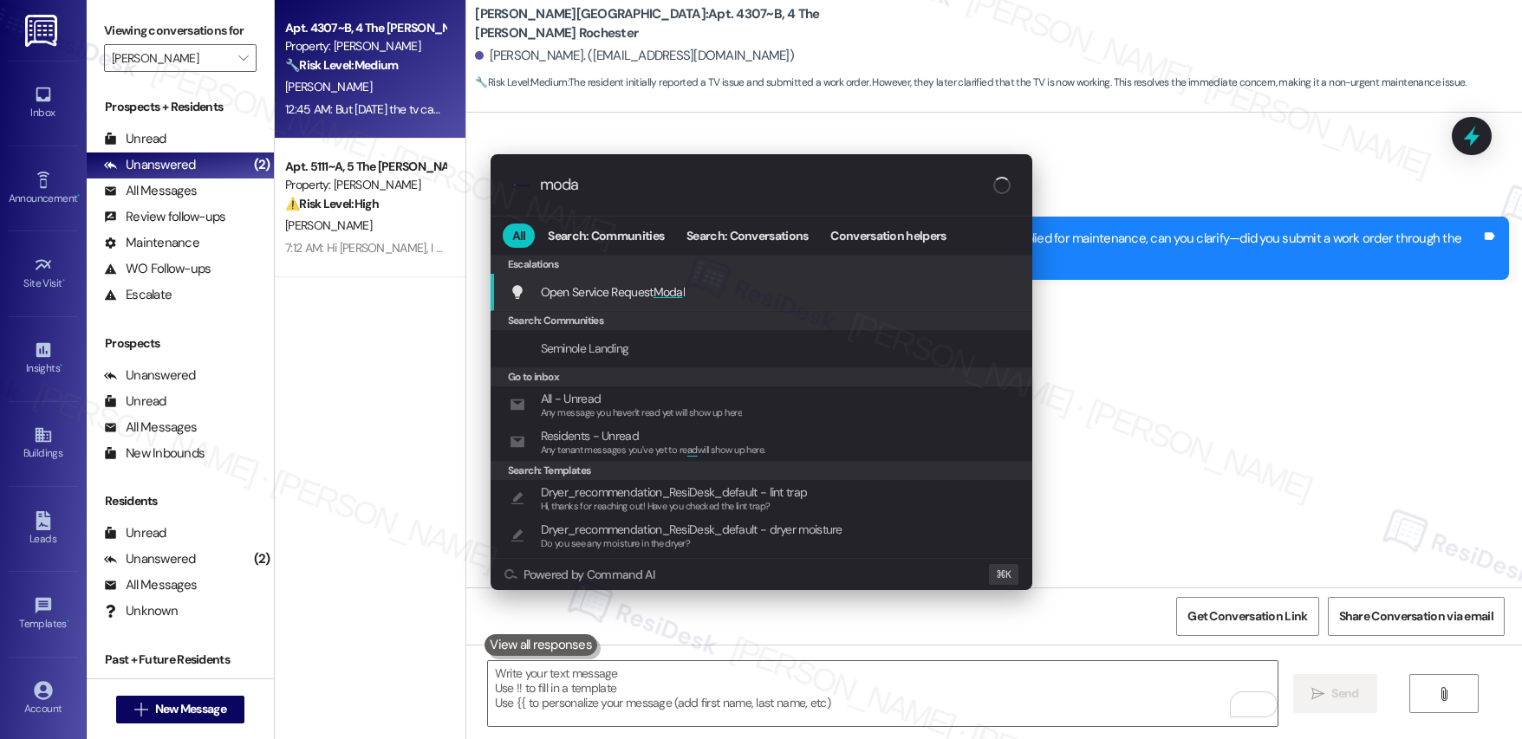
type input "modal"
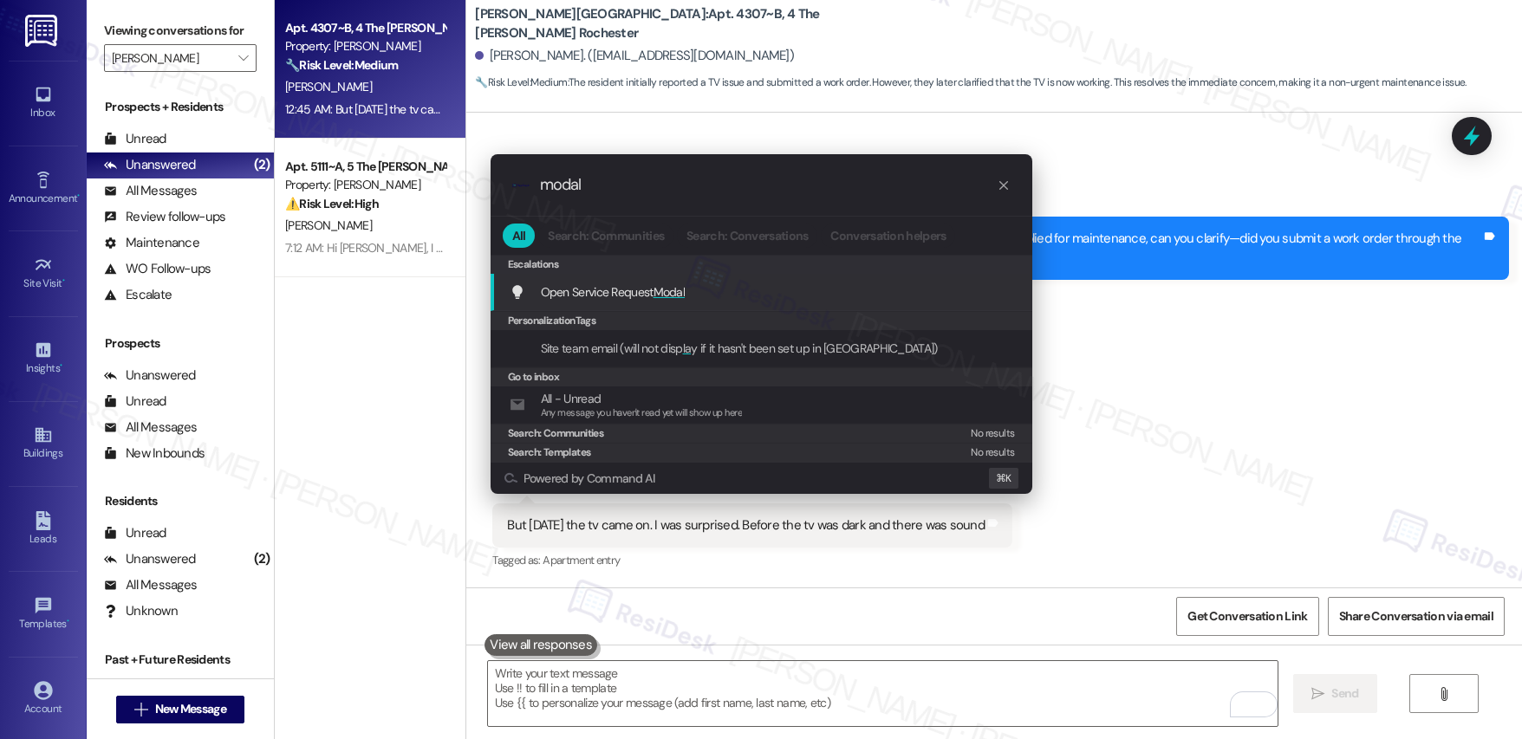
click at [892, 276] on div "Open Service Request Modal Add shortcut" at bounding box center [762, 292] width 542 height 37
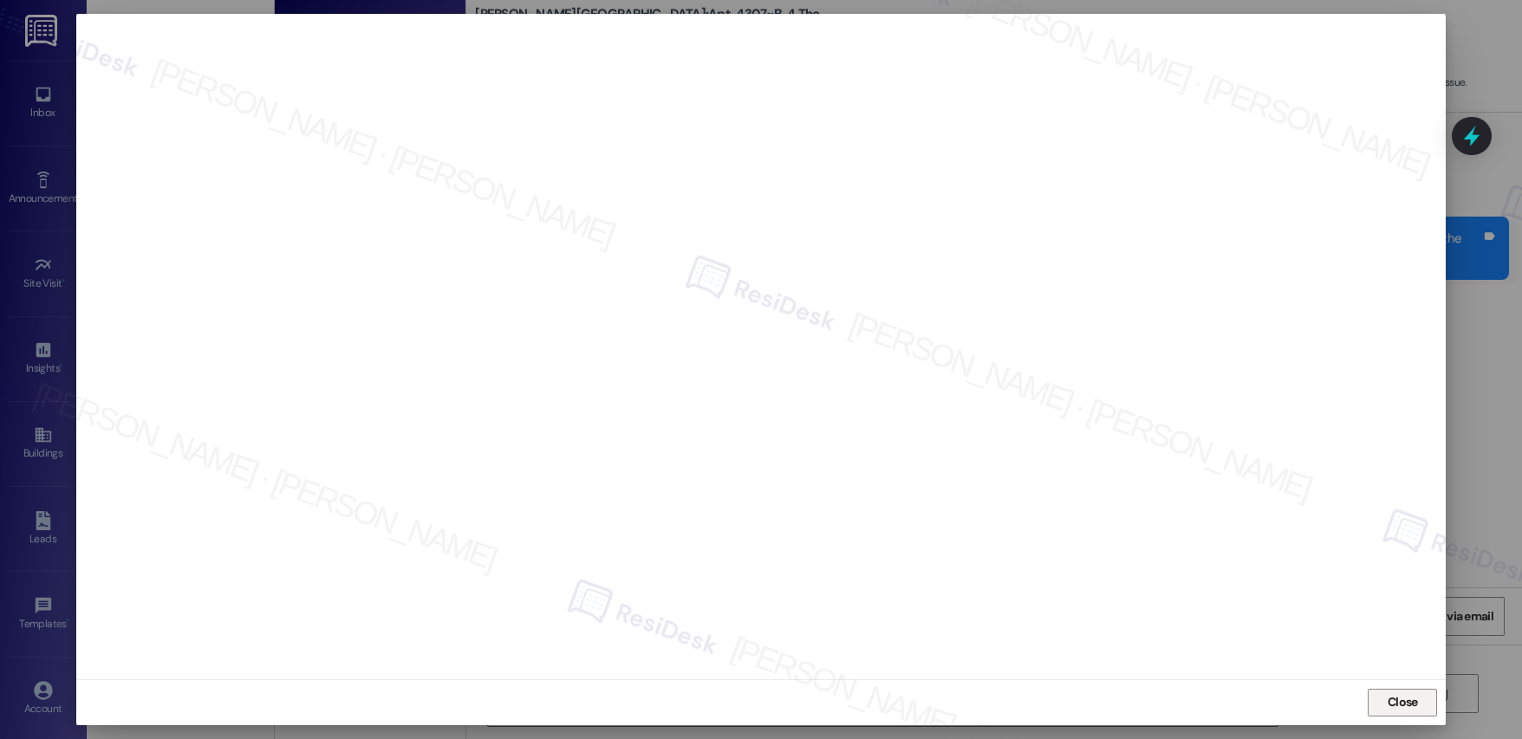
click at [1392, 705] on span "Close" at bounding box center [1403, 702] width 30 height 18
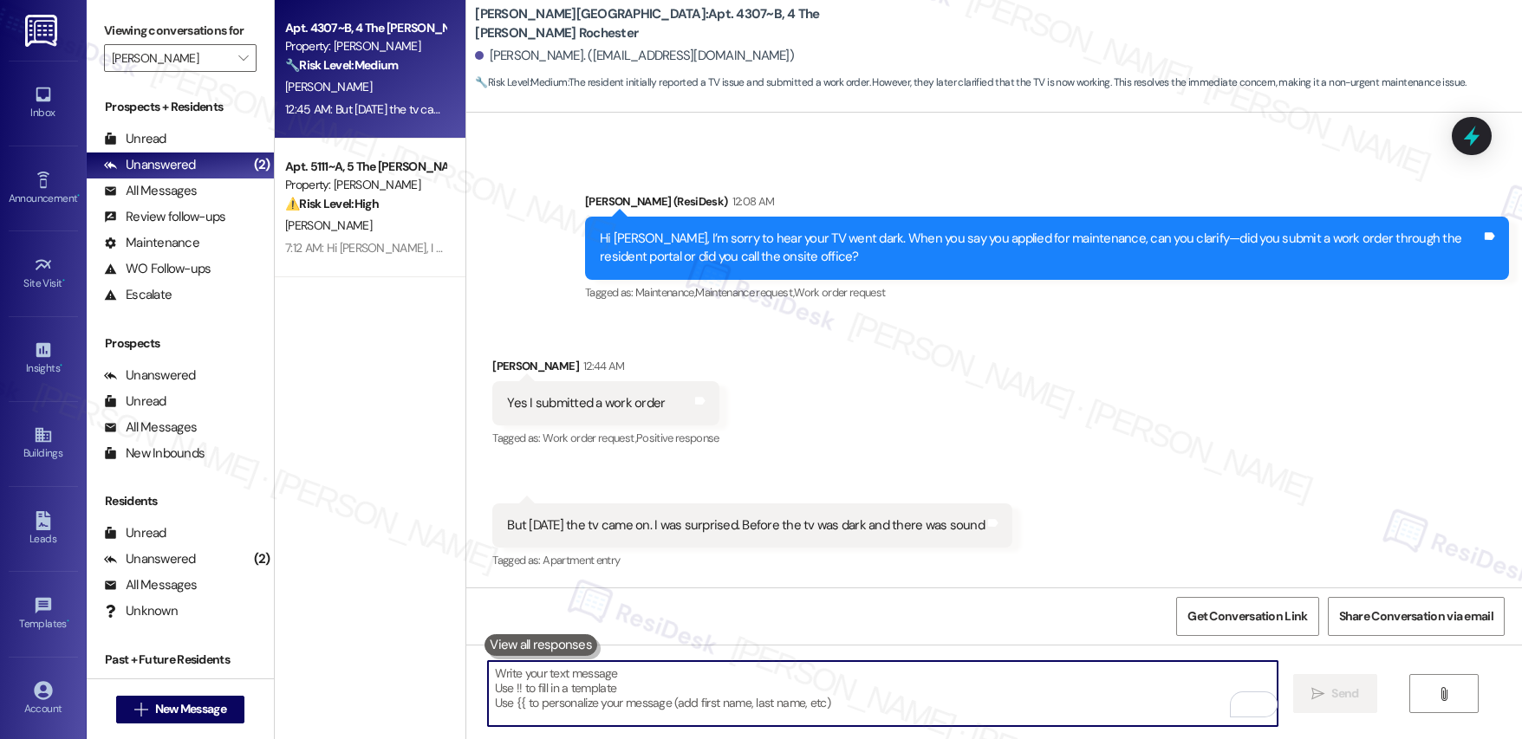
click at [991, 680] on textarea "To enrich screen reader interactions, please activate Accessibility in Grammarl…" at bounding box center [883, 693] width 790 height 65
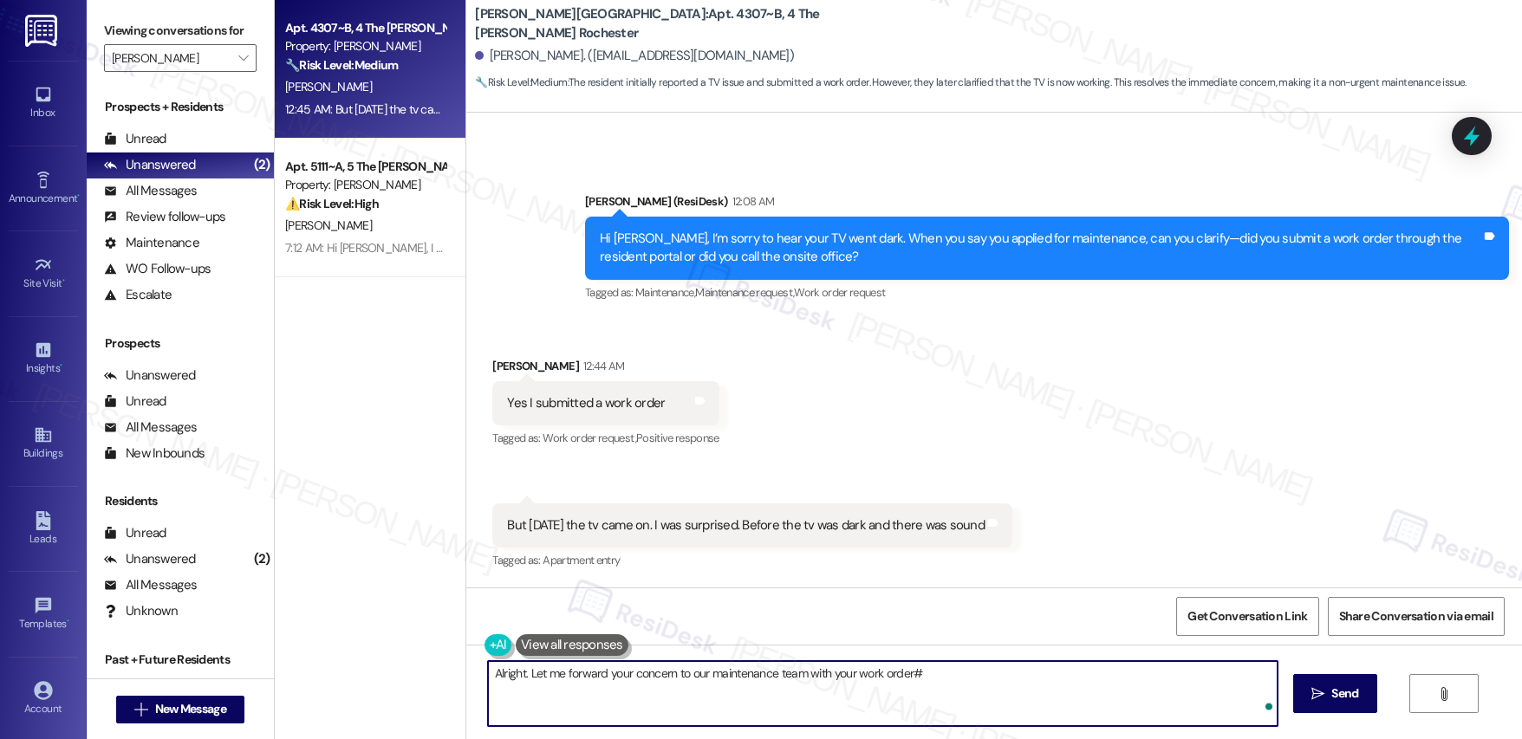
paste textarea "12947303"
click at [979, 674] on textarea "Alright. Let me forward your concern to our maintenance team with your work ord…" at bounding box center [883, 693] width 790 height 65
type textarea "Alright. Let me forward your concern to our maintenance team with your work ord…"
click at [903, 673] on textarea "Alright. Let me forward your concern to our maintenance team with your work ord…" at bounding box center [883, 693] width 790 height 65
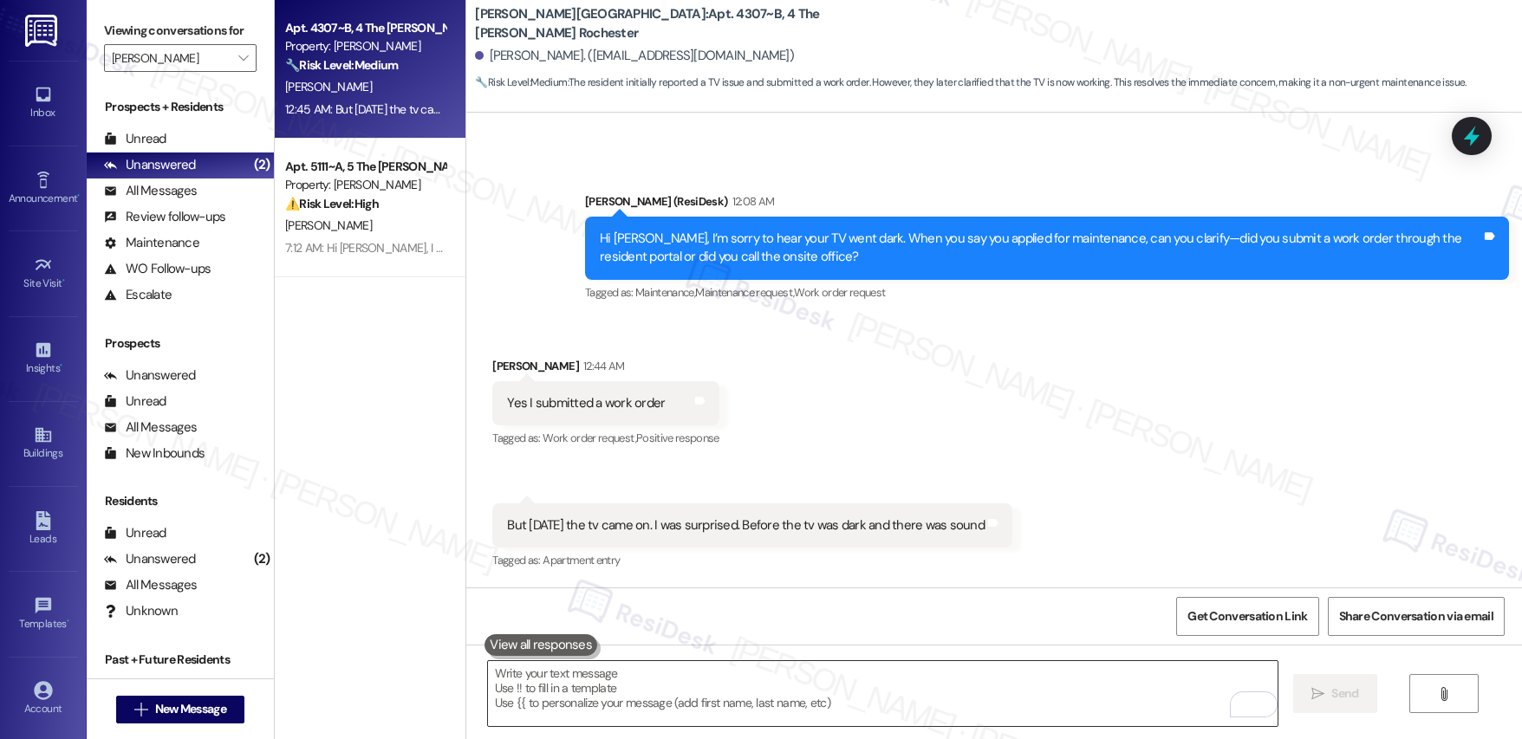
click at [655, 692] on textarea "To enrich screen reader interactions, please activate Accessibility in Grammarl…" at bounding box center [883, 693] width 790 height 65
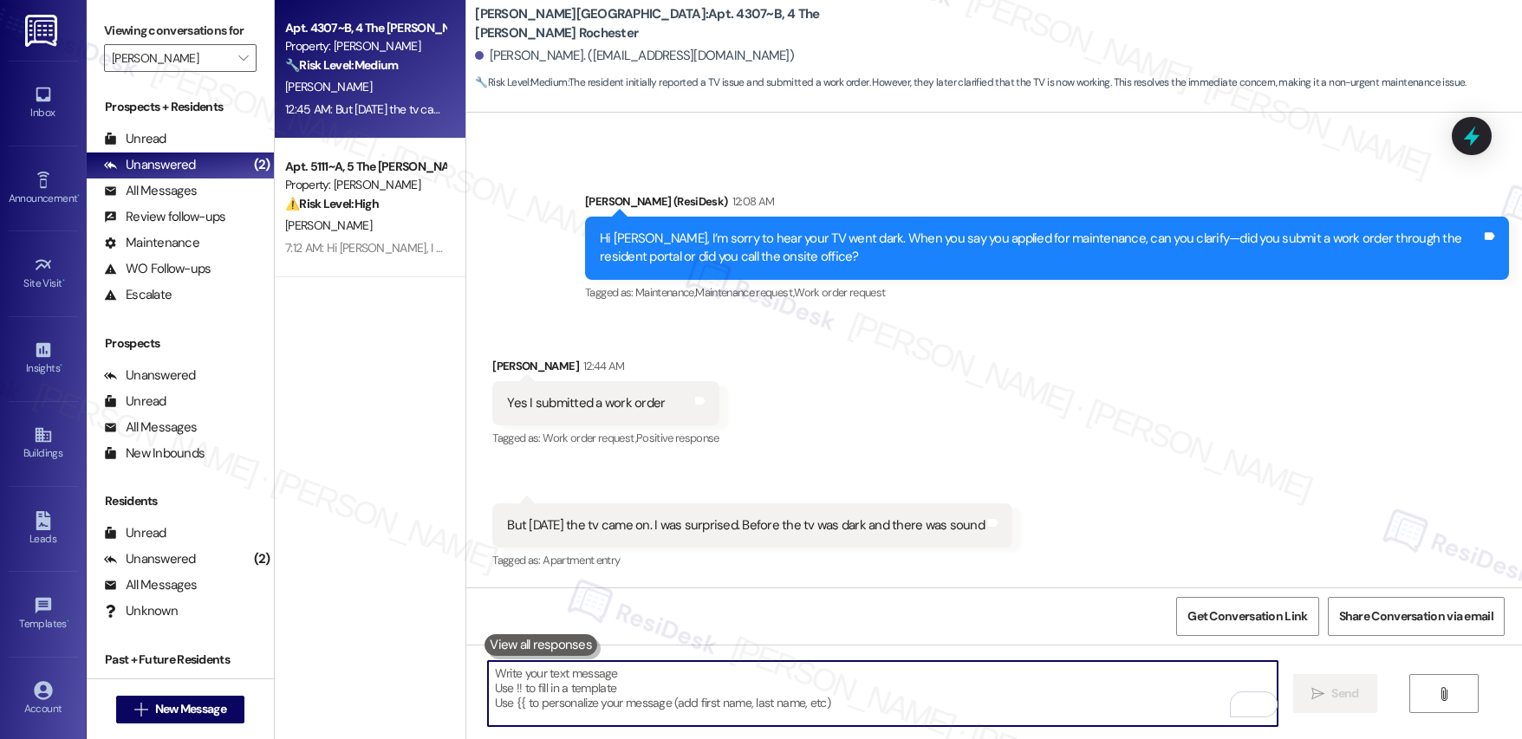
click at [655, 692] on textarea "To enrich screen reader interactions, please activate Accessibility in Grammarl…" at bounding box center [883, 693] width 790 height 65
paste textarea "Alright, I’ll forward your concern to our maintenance team under work order #12…"
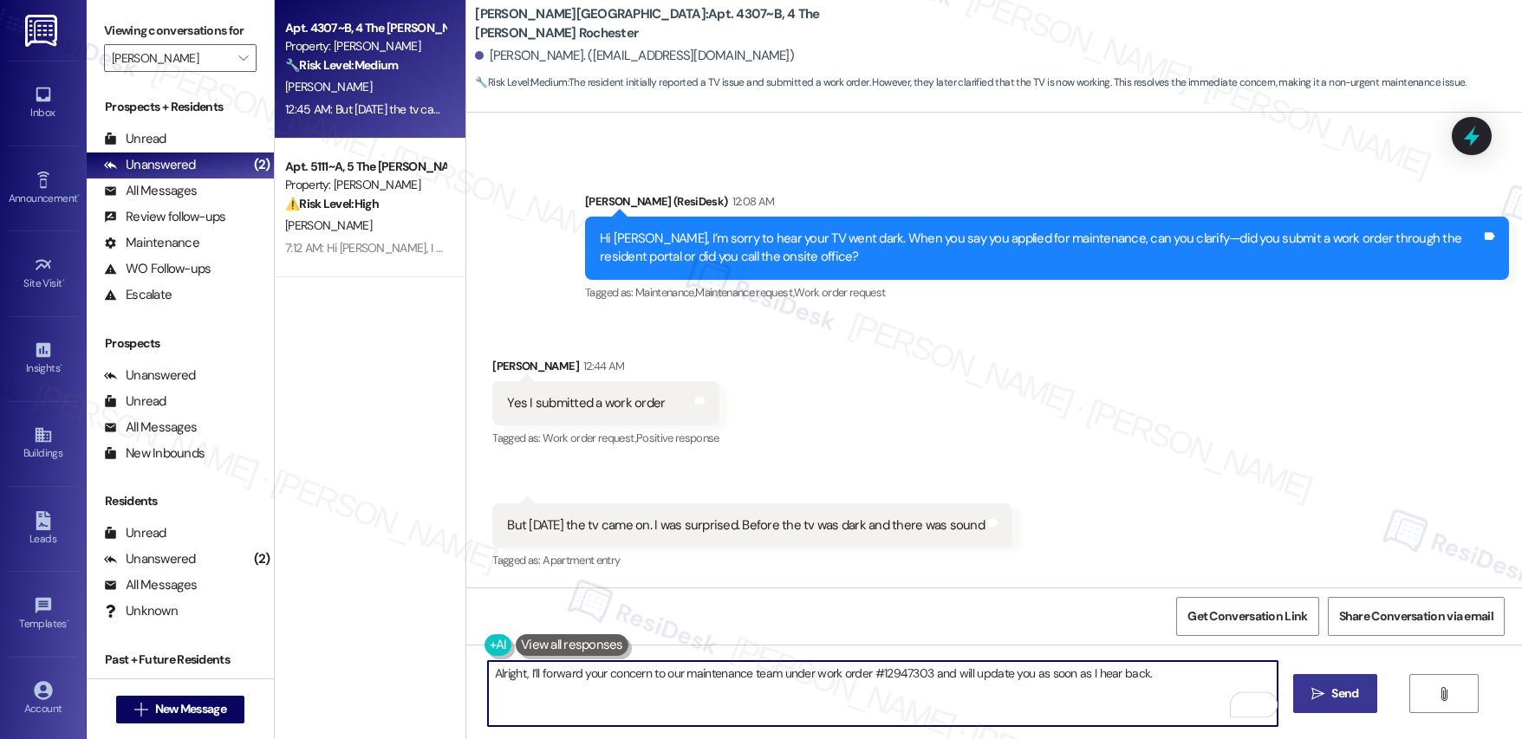
type textarea "Alright, I’ll forward your concern to our maintenance team under work order #12…"
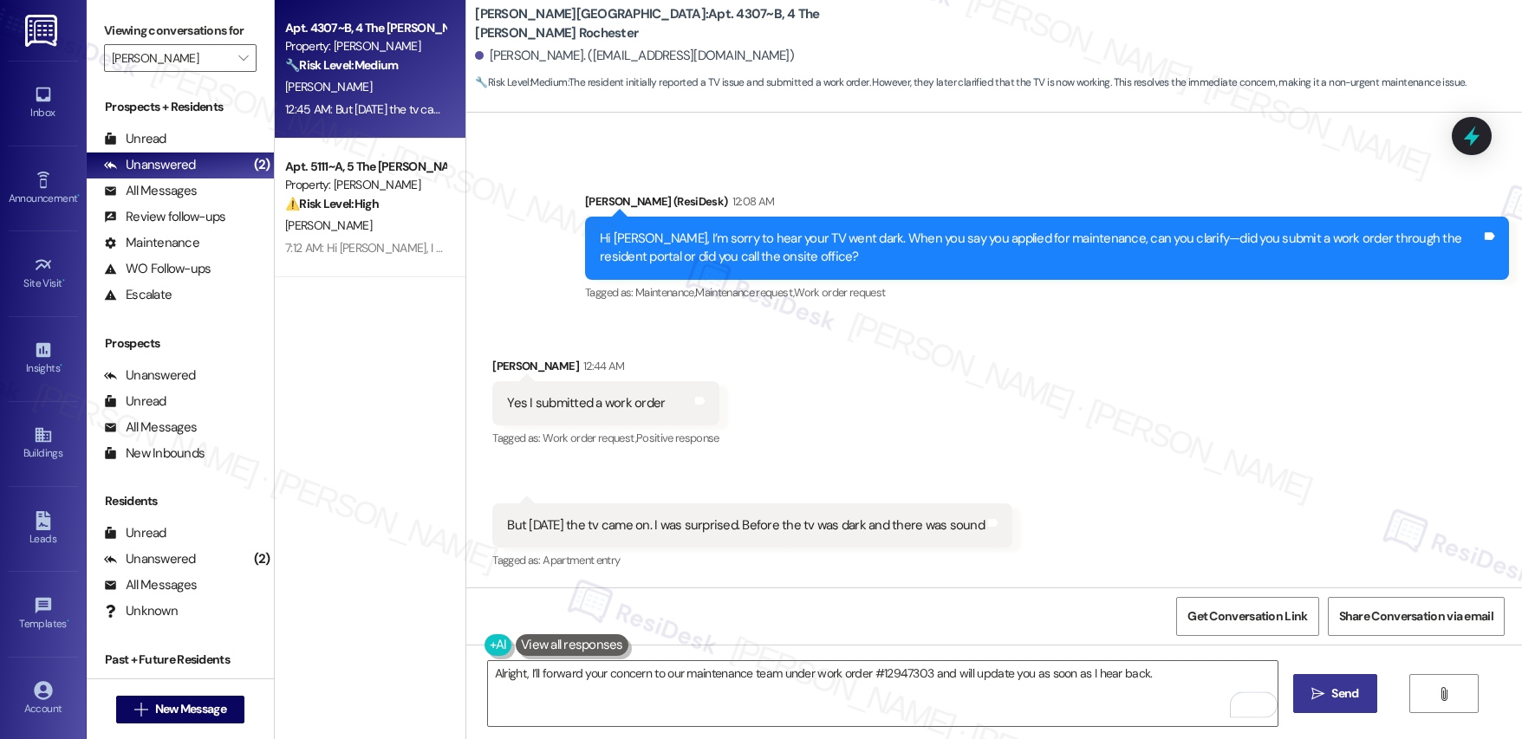
click at [1339, 689] on span "Send" at bounding box center [1344, 694] width 27 height 18
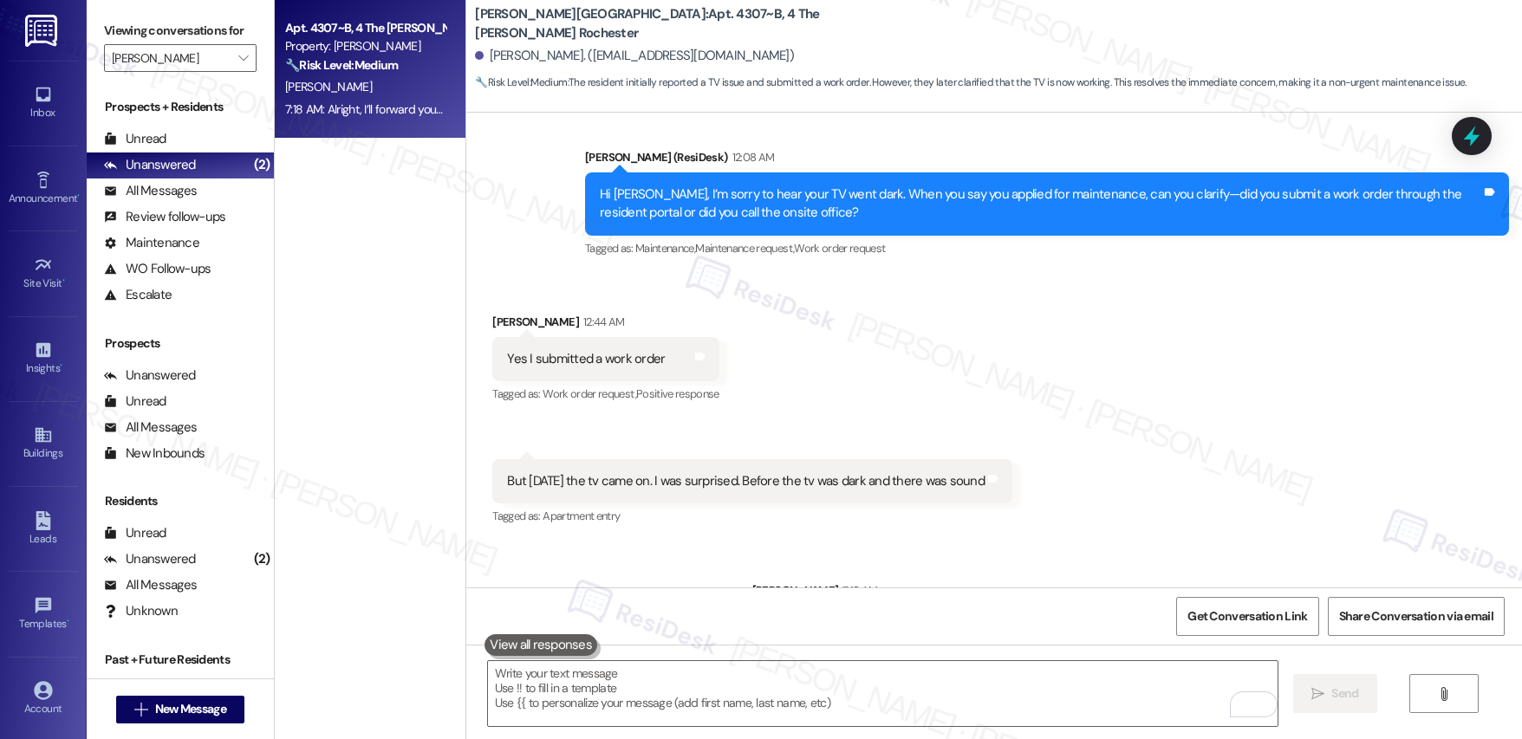
scroll to position [1849, 0]
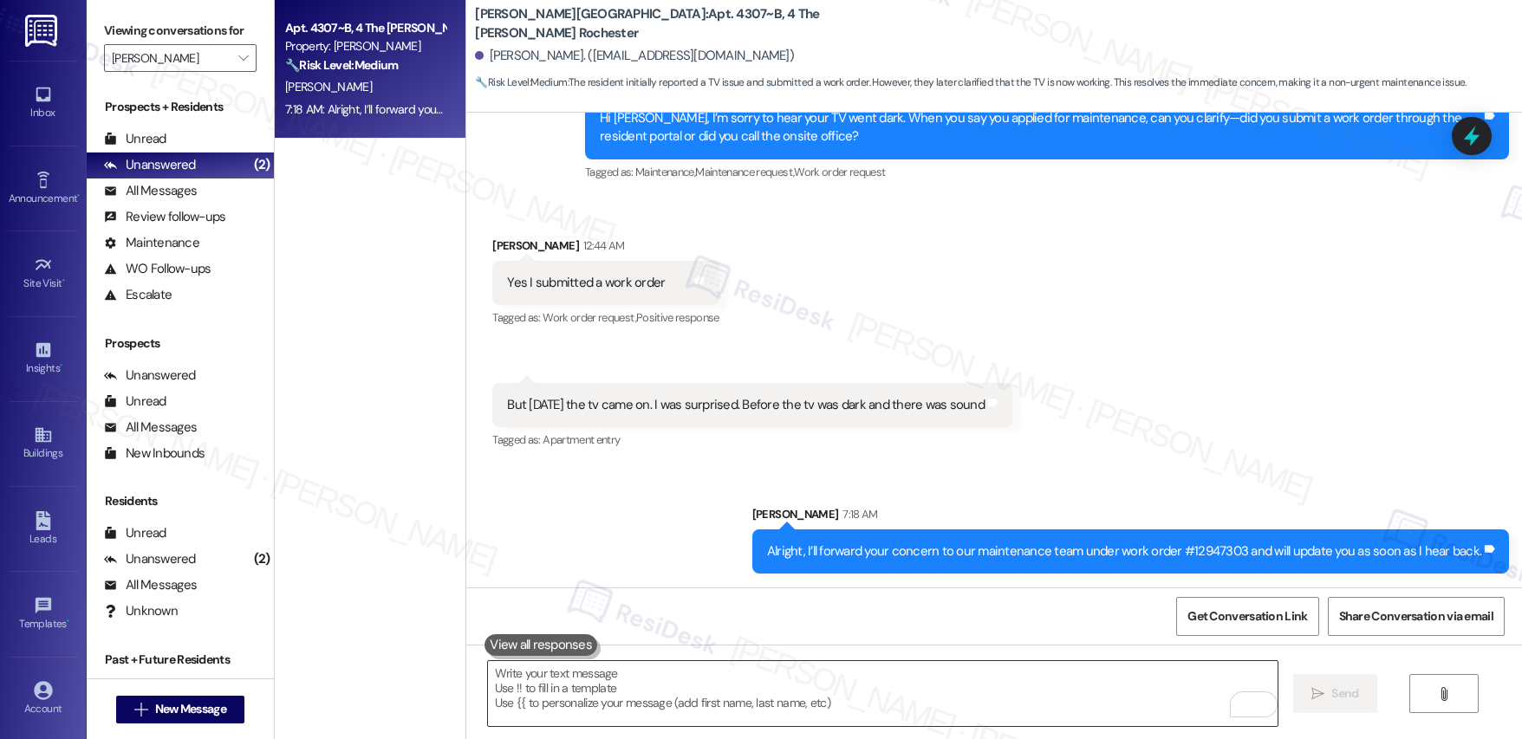
click at [685, 686] on textarea "To enrich screen reader interactions, please activate Accessibility in Grammarl…" at bounding box center [883, 693] width 790 height 65
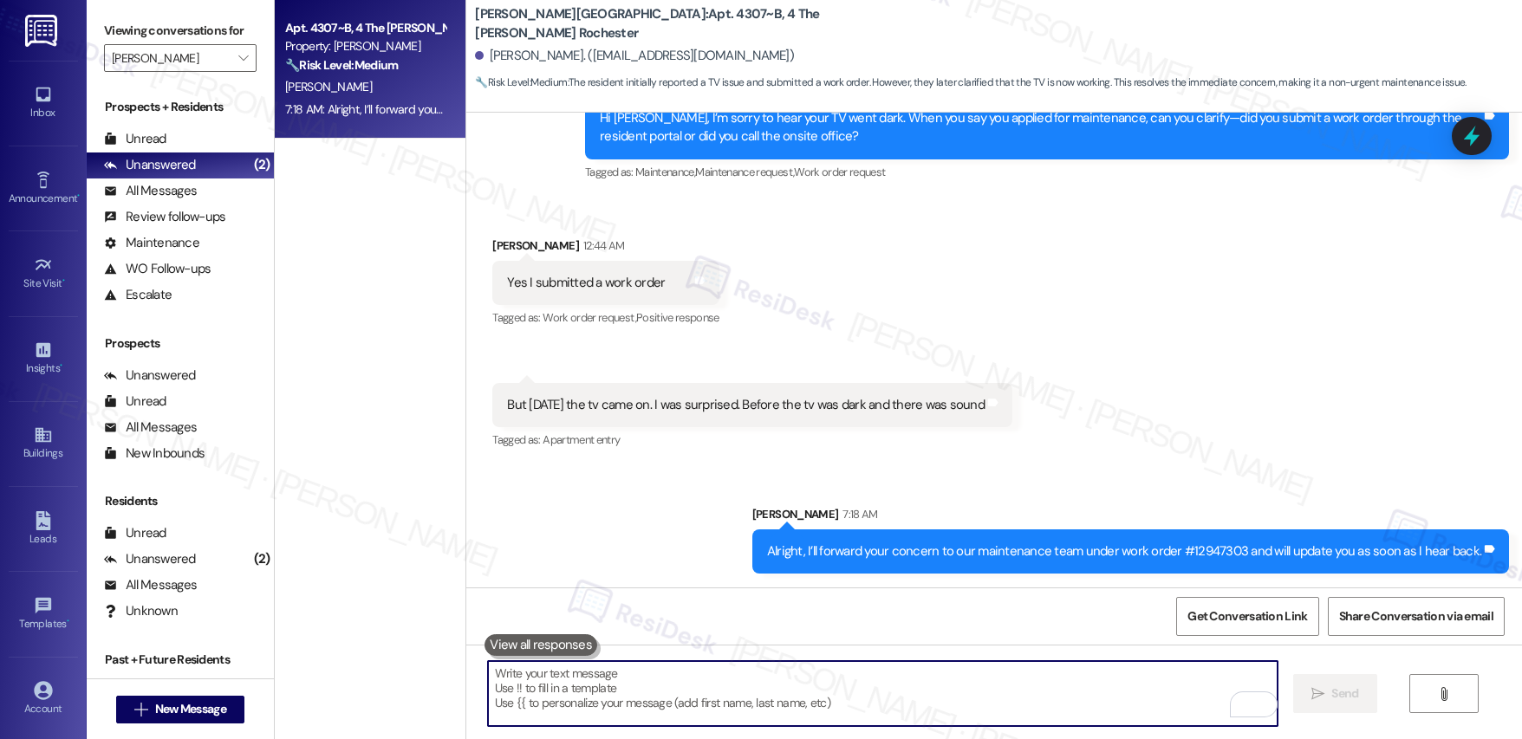
click at [684, 686] on textarea "To enrich screen reader interactions, please activate Accessibility in Grammarl…" at bounding box center [883, 693] width 790 height 65
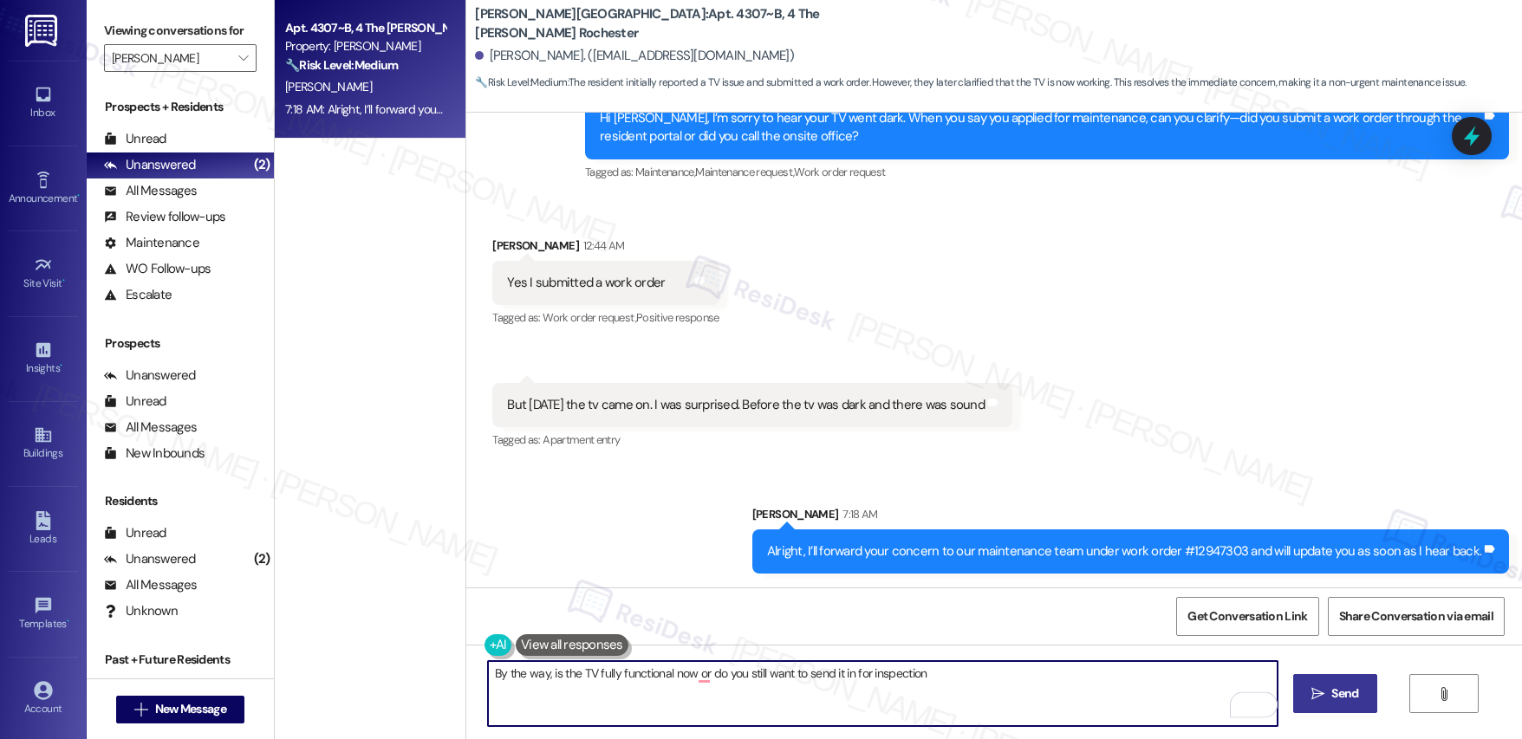
type textarea "By the way, is the TV fully functional now or do you still want to send it in f…"
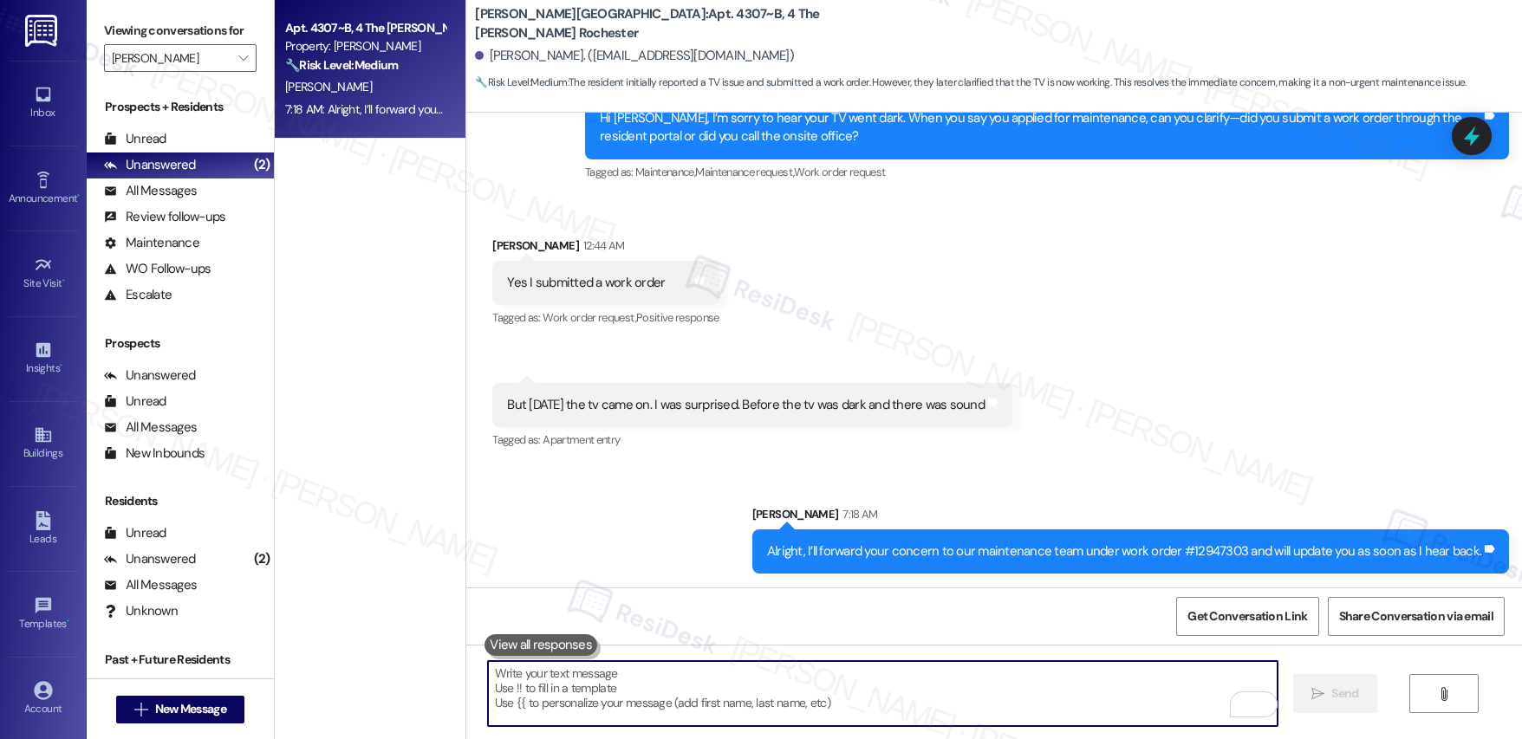
click at [588, 689] on textarea "To enrich screen reader interactions, please activate Accessibility in Grammarl…" at bounding box center [883, 693] width 790 height 65
click at [589, 689] on textarea "To enrich screen reader interactions, please activate Accessibility in Grammarl…" at bounding box center [883, 693] width 790 height 65
paste textarea "By the way, is the TV working properly now, or would you still like us to send …"
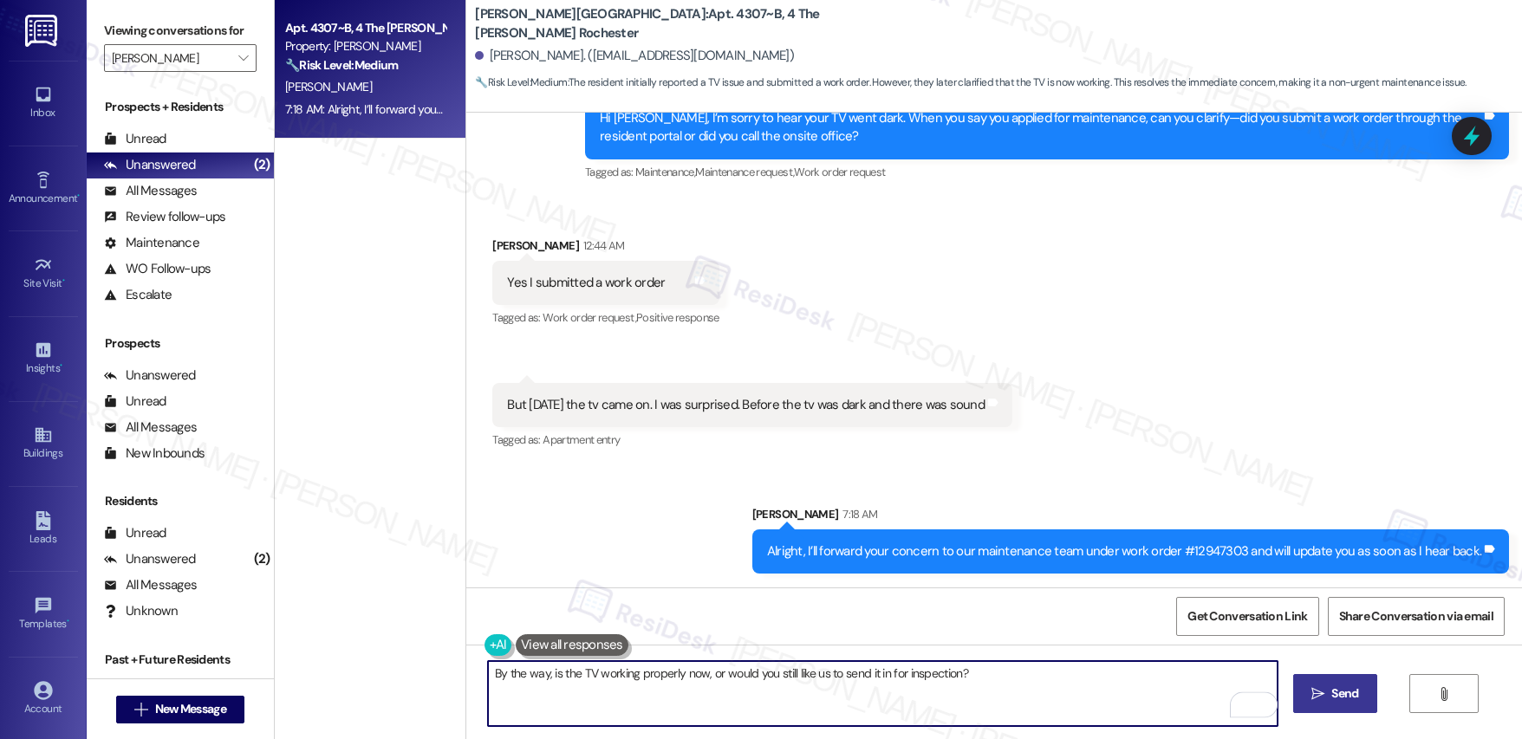
type textarea "By the way, is the TV working properly now, or would you still like us to send …"
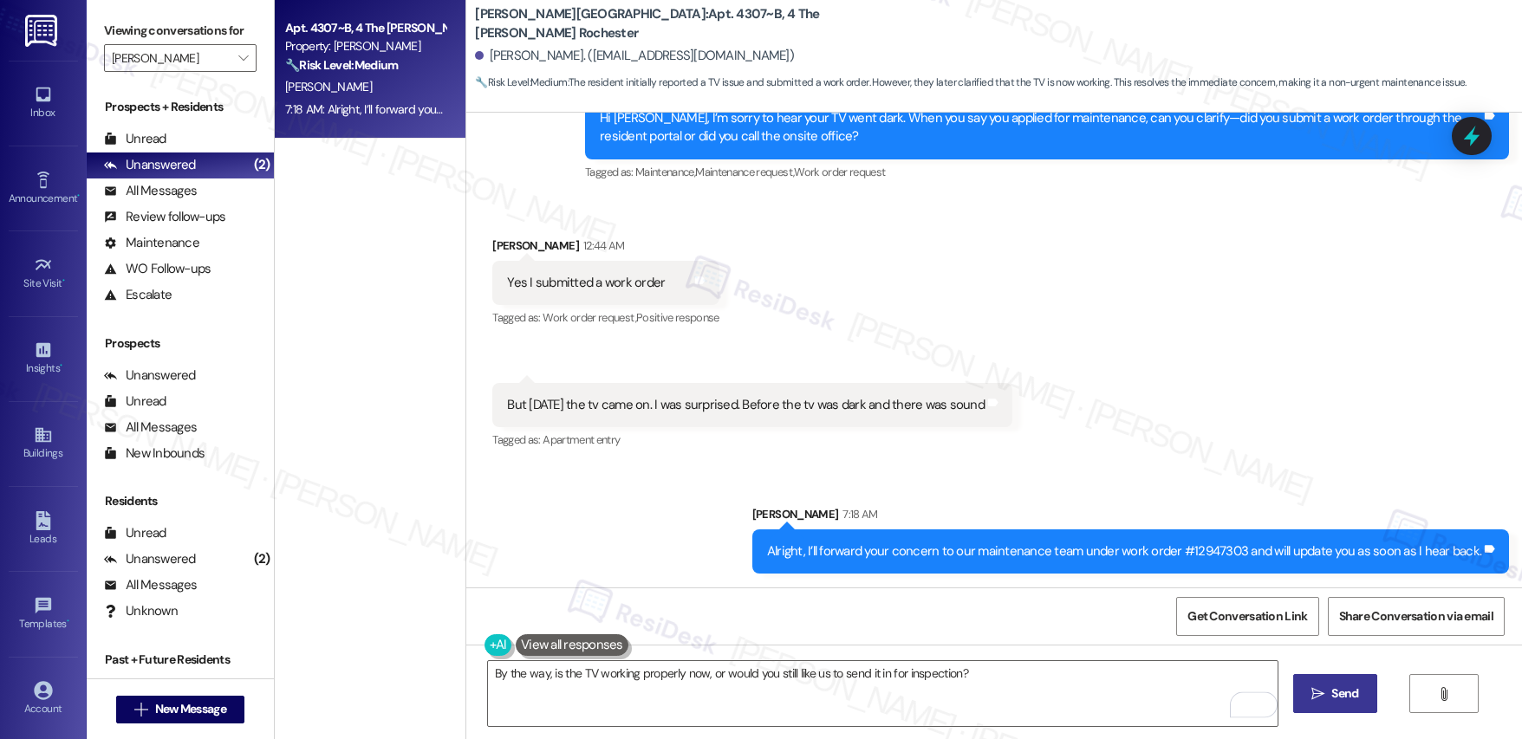
click at [1348, 702] on span "Send" at bounding box center [1344, 694] width 27 height 18
click at [236, 60] on span "" at bounding box center [243, 58] width 16 height 28
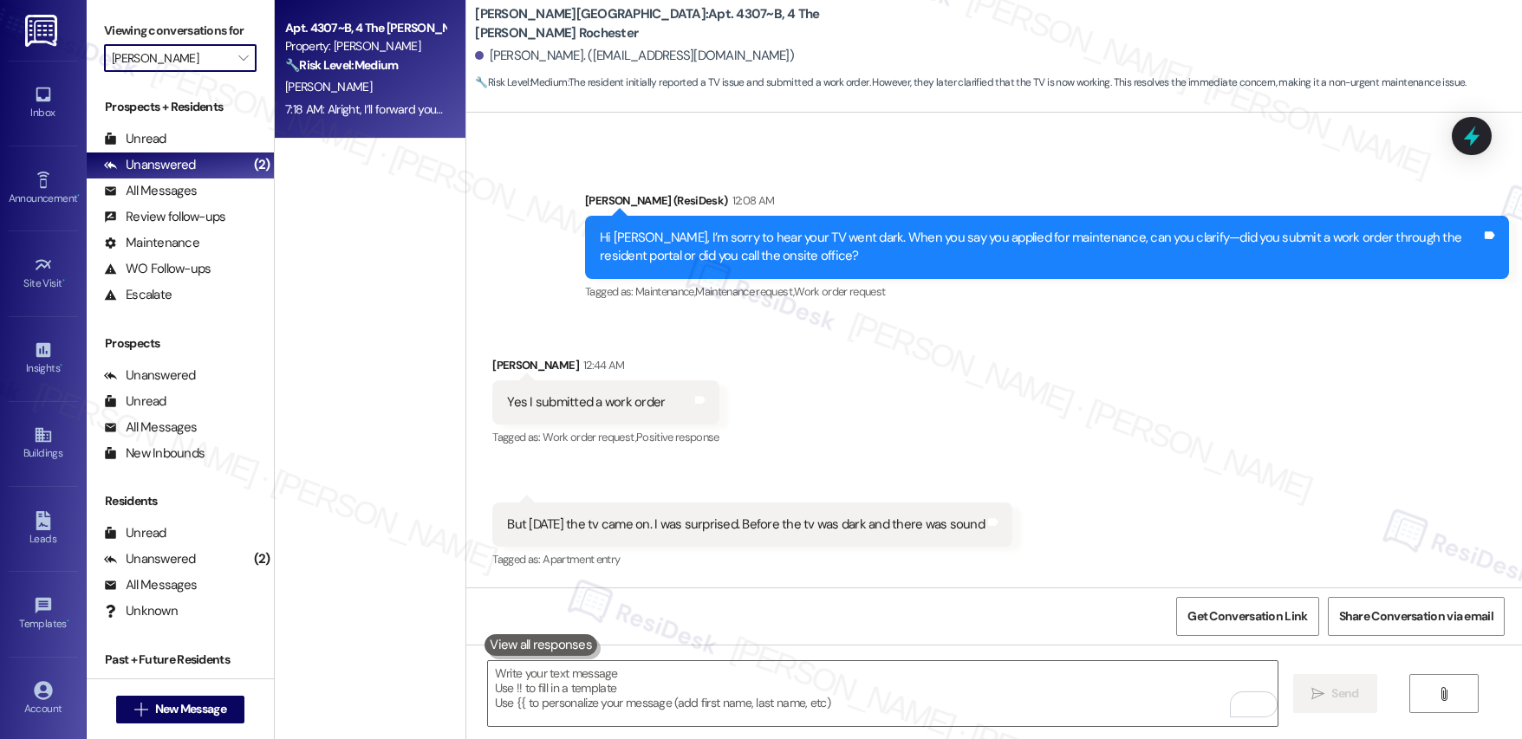
scroll to position [1727, 0]
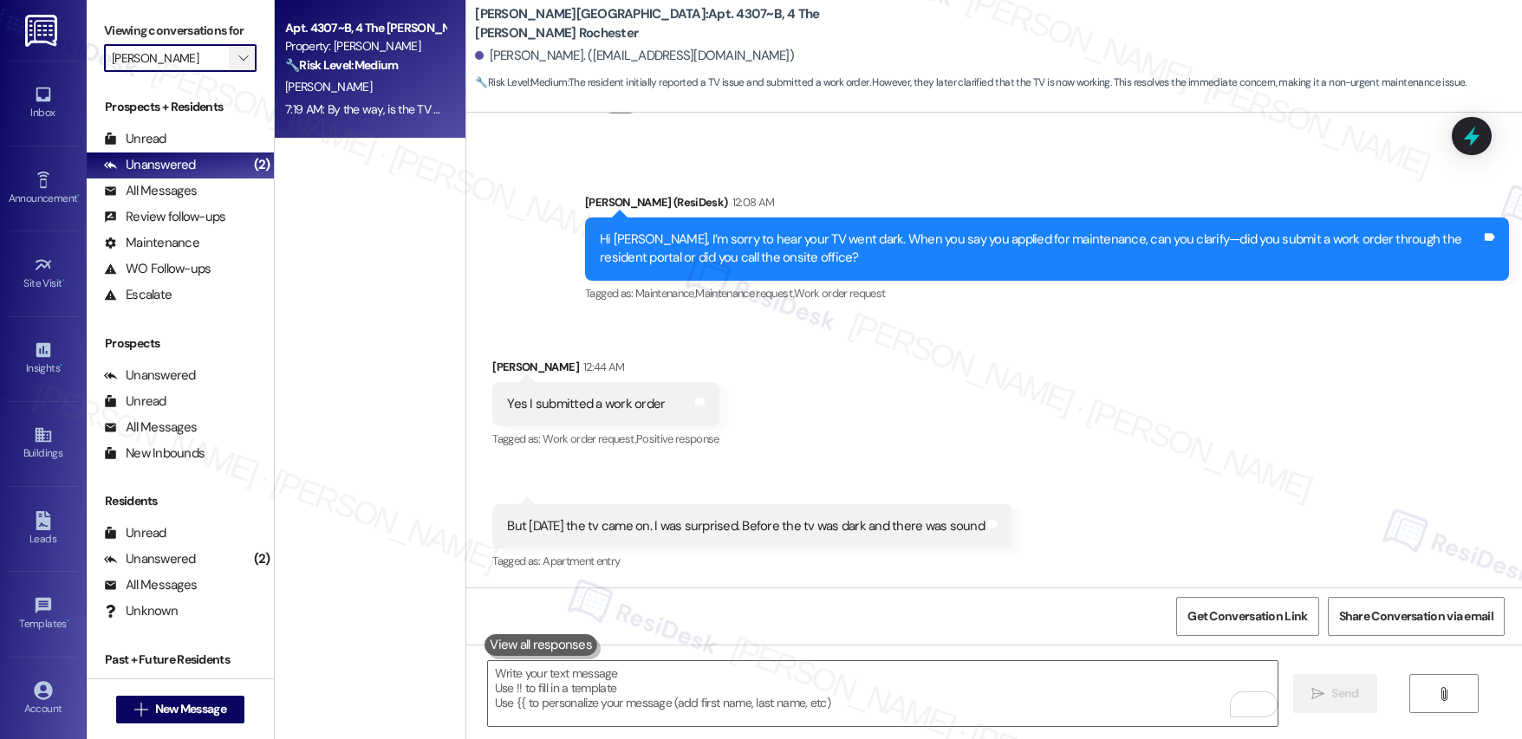
click at [235, 65] on span "" at bounding box center [243, 58] width 16 height 28
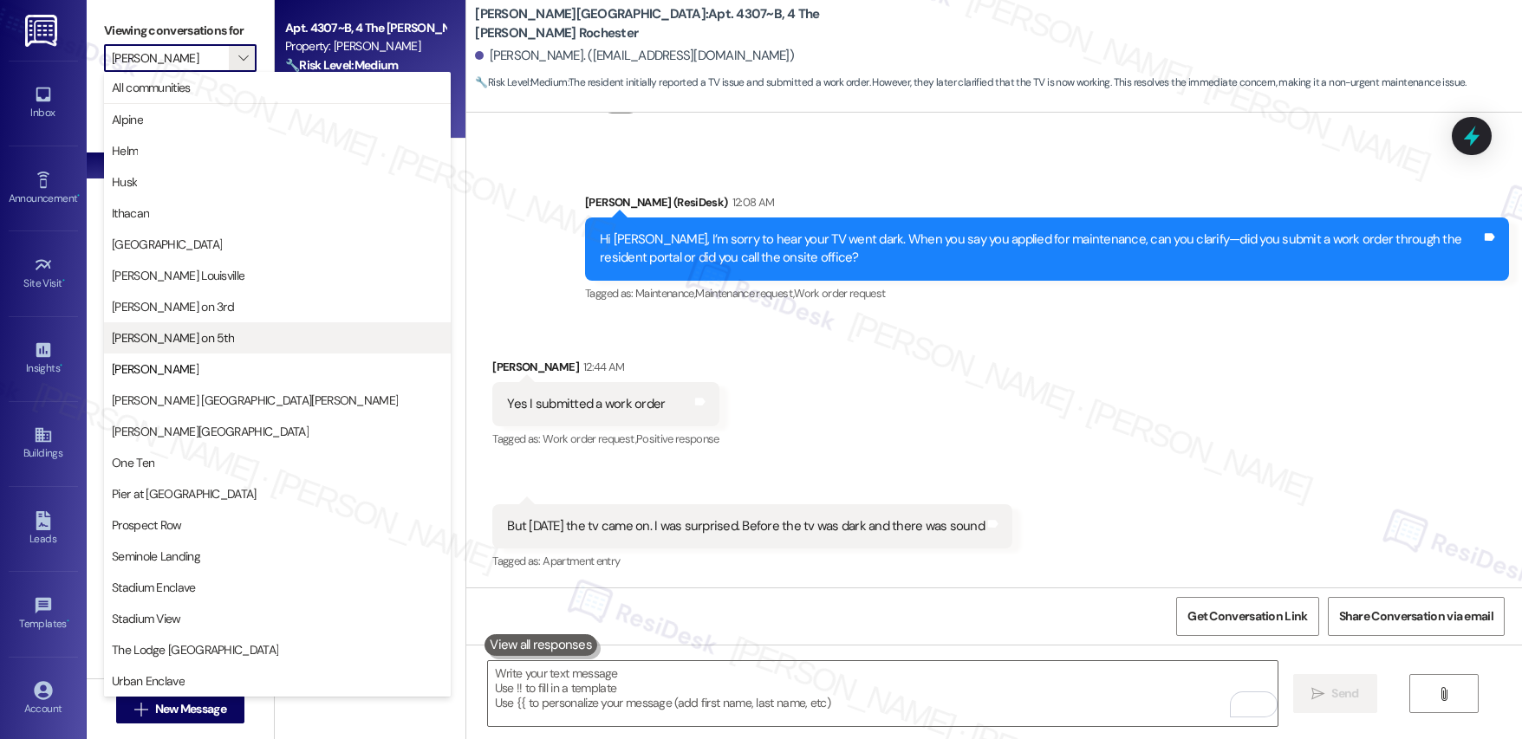
drag, startPoint x: 166, startPoint y: 353, endPoint x: 169, endPoint y: 336, distance: 16.8
click at [169, 336] on div "All communities Alpine Helm Husk Ithacan Lagoon Landing Marshall Louisville Mar…" at bounding box center [277, 384] width 347 height 625
click at [169, 337] on span "Marshall on 5th" at bounding box center [173, 337] width 122 height 17
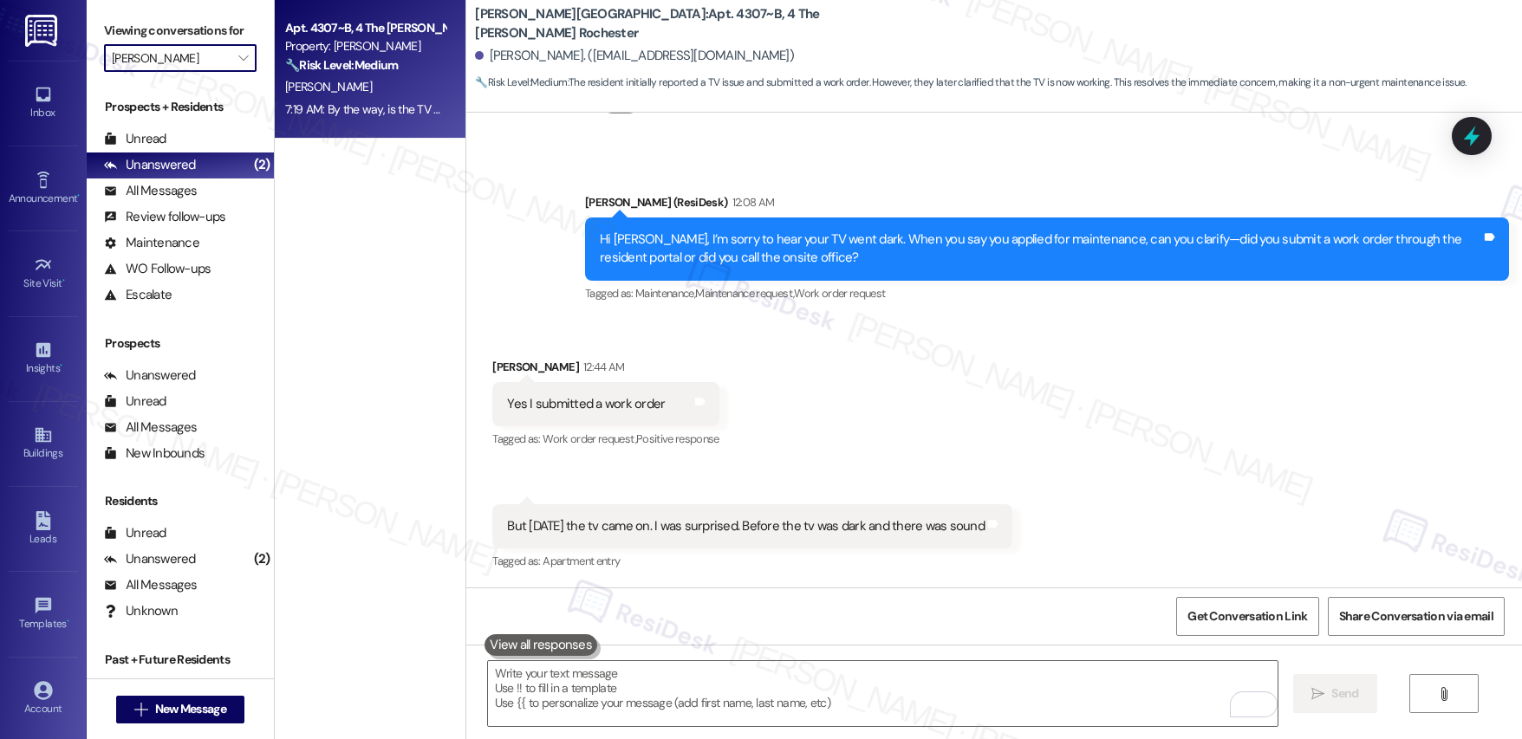
type input "Marshall on 5th"
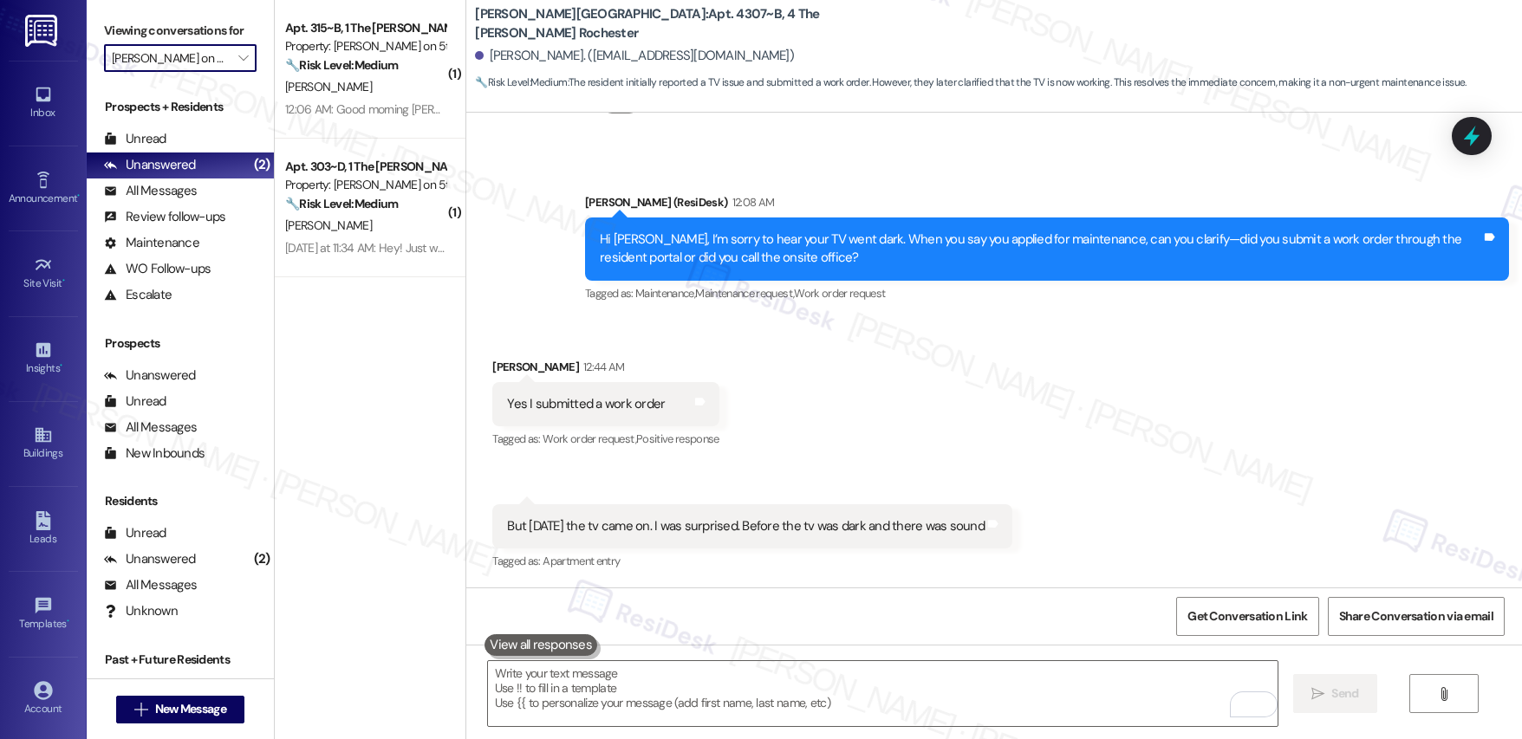
scroll to position [1969, 0]
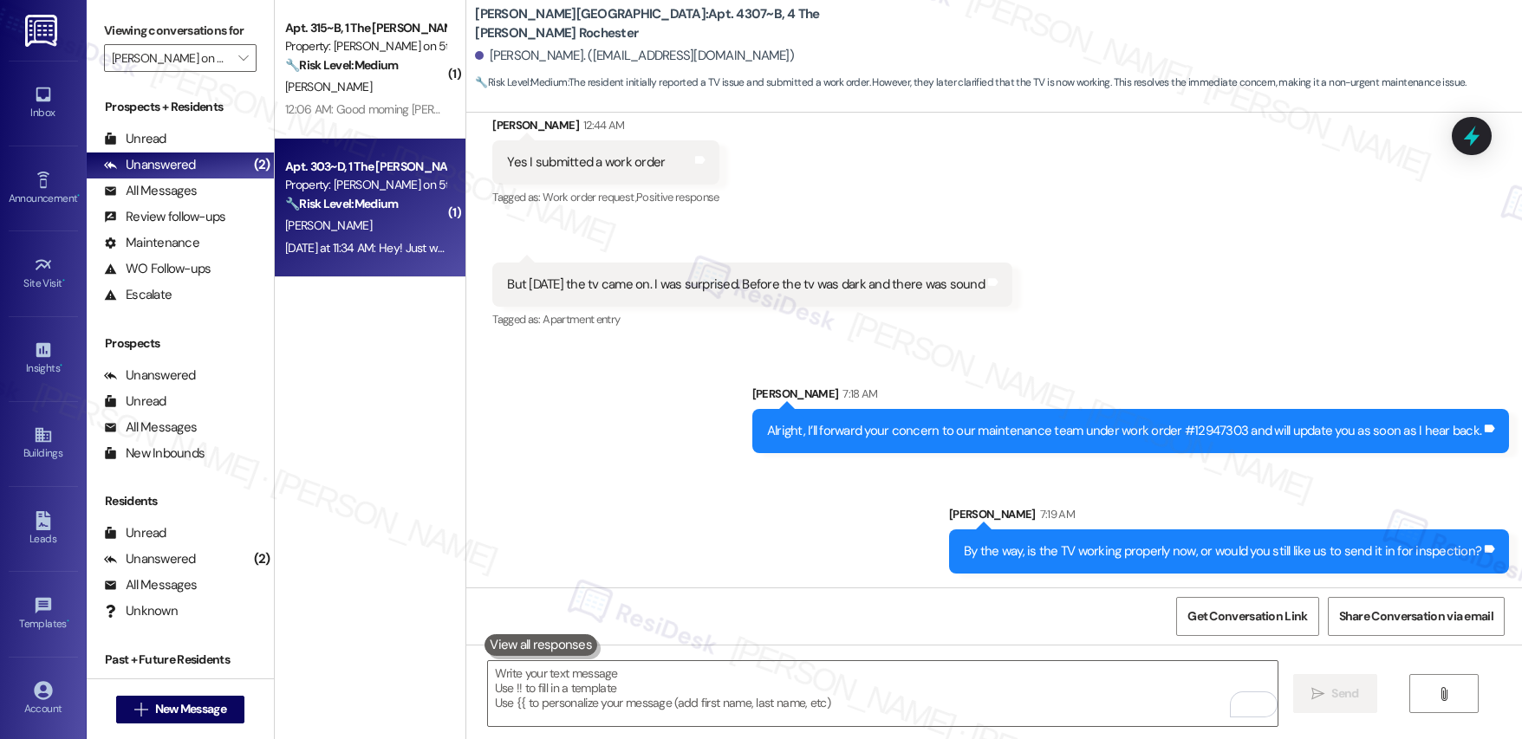
click at [346, 230] on div "W. Bowling" at bounding box center [365, 226] width 164 height 22
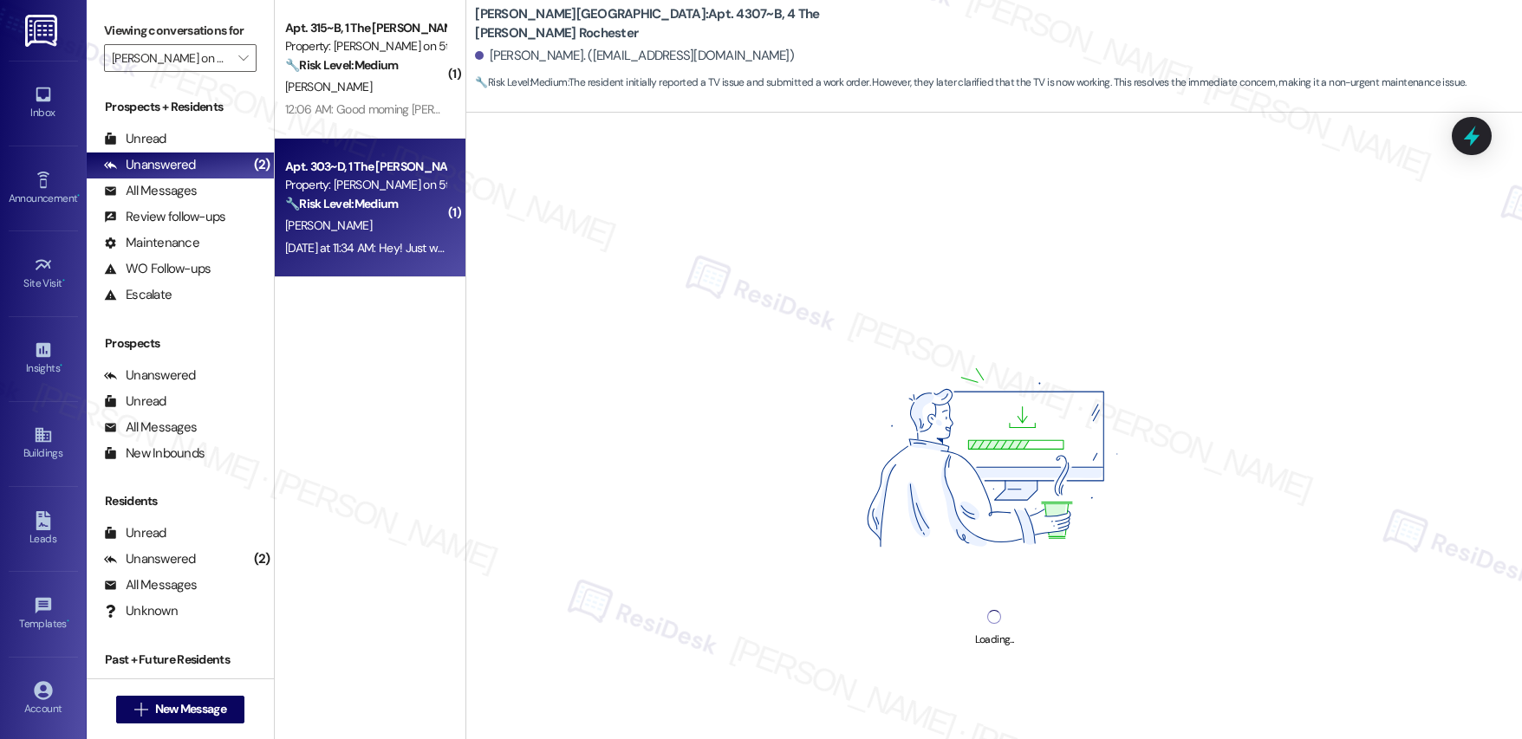
click at [346, 230] on div "W. Bowling" at bounding box center [365, 226] width 164 height 22
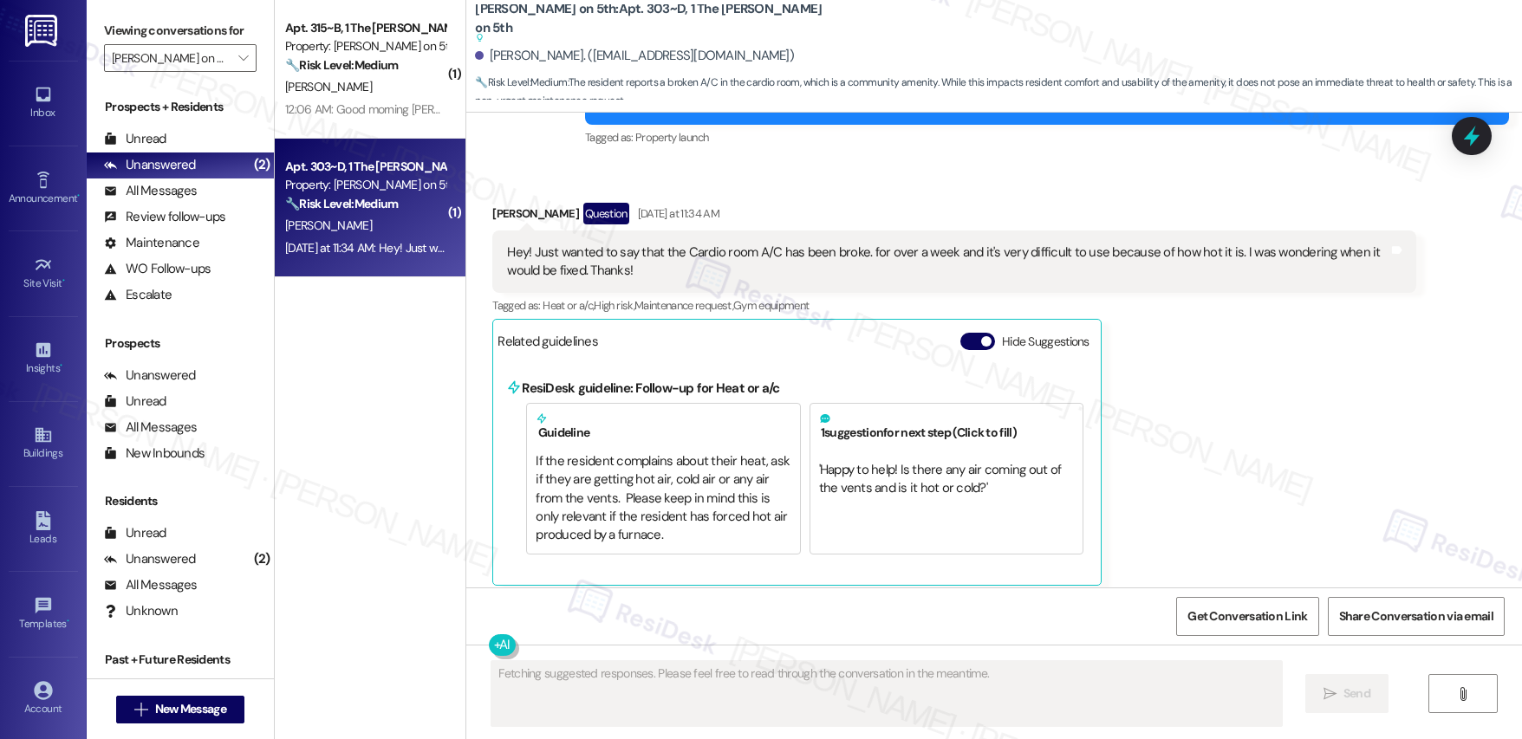
scroll to position [458, 0]
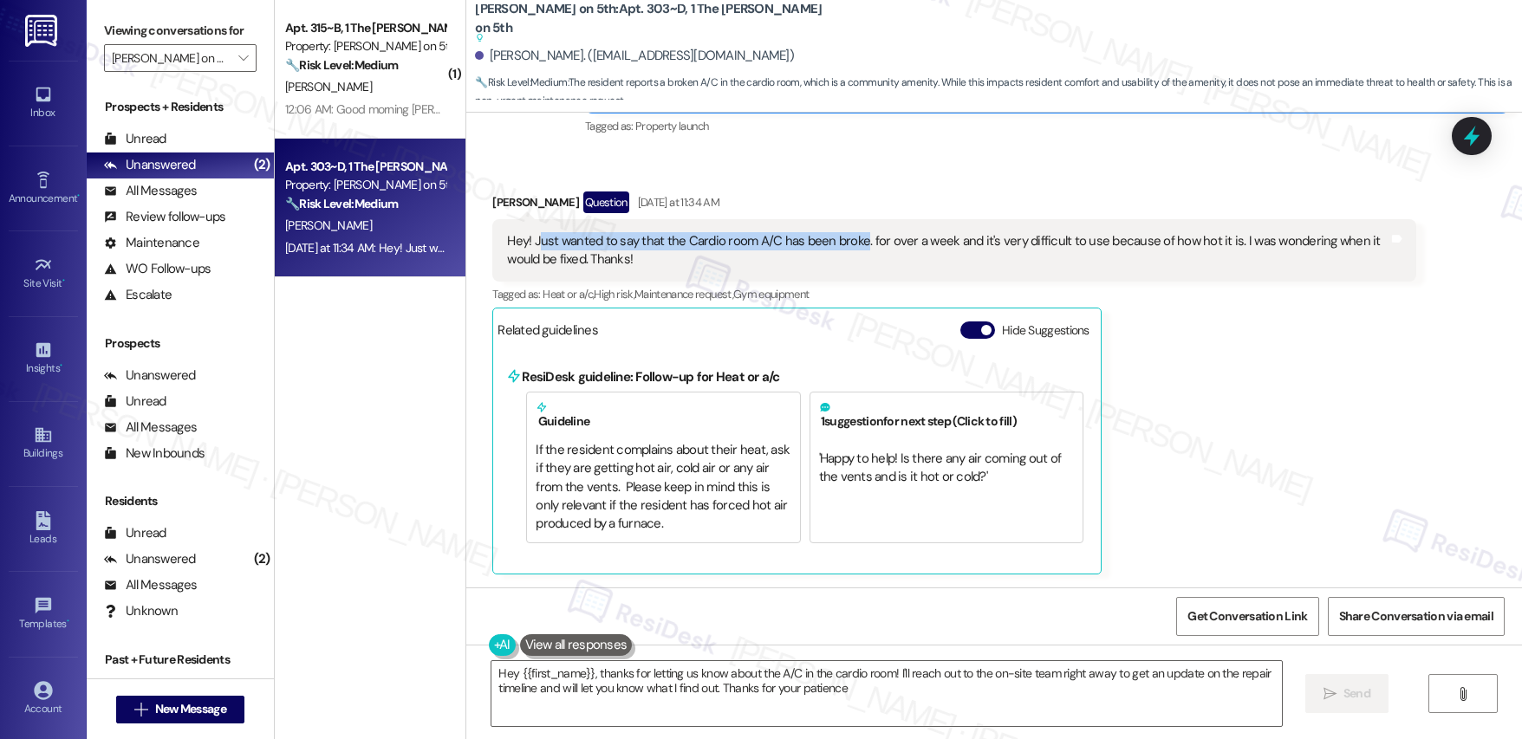
type textarea "Hey {{first_name}}, thanks for letting us know about the A/C in the cardio room…"
drag, startPoint x: 528, startPoint y: 234, endPoint x: 918, endPoint y: 245, distance: 390.2
click at [918, 245] on div "Hey! Just wanted to say that the Cardio room A/C has been broke. for over a wee…" at bounding box center [947, 250] width 881 height 37
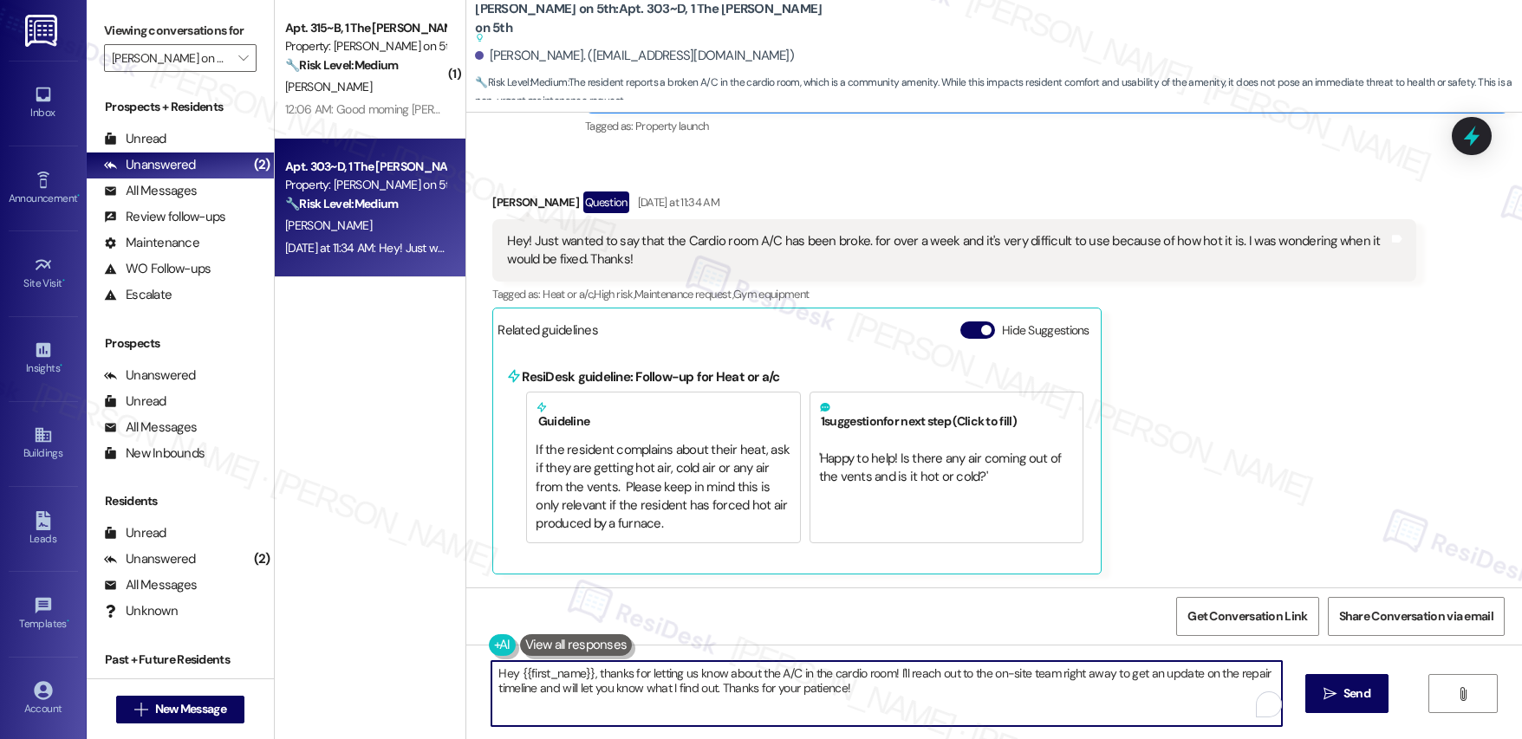
click at [818, 680] on textarea "Hey {{first_name}}, thanks for letting us know about the A/C in the cardio room…" at bounding box center [886, 693] width 790 height 65
click at [922, 680] on textarea "Hey {{first_name}}, thanks for letting us know about the A/C in the cardio room…" at bounding box center [883, 693] width 790 height 65
click at [575, 688] on textarea "Hey {{first_name}}, thanks for letting us know about the A/C in the cardio room…" at bounding box center [883, 693] width 790 height 65
click at [822, 693] on textarea "Hey {{first_name}}, thanks for letting us know about the A/C in the cardio room…" at bounding box center [883, 693] width 790 height 65
click at [907, 689] on textarea "Hey {{first_name}}, thanks for letting us know about the A/C in the cardio room…" at bounding box center [883, 693] width 790 height 65
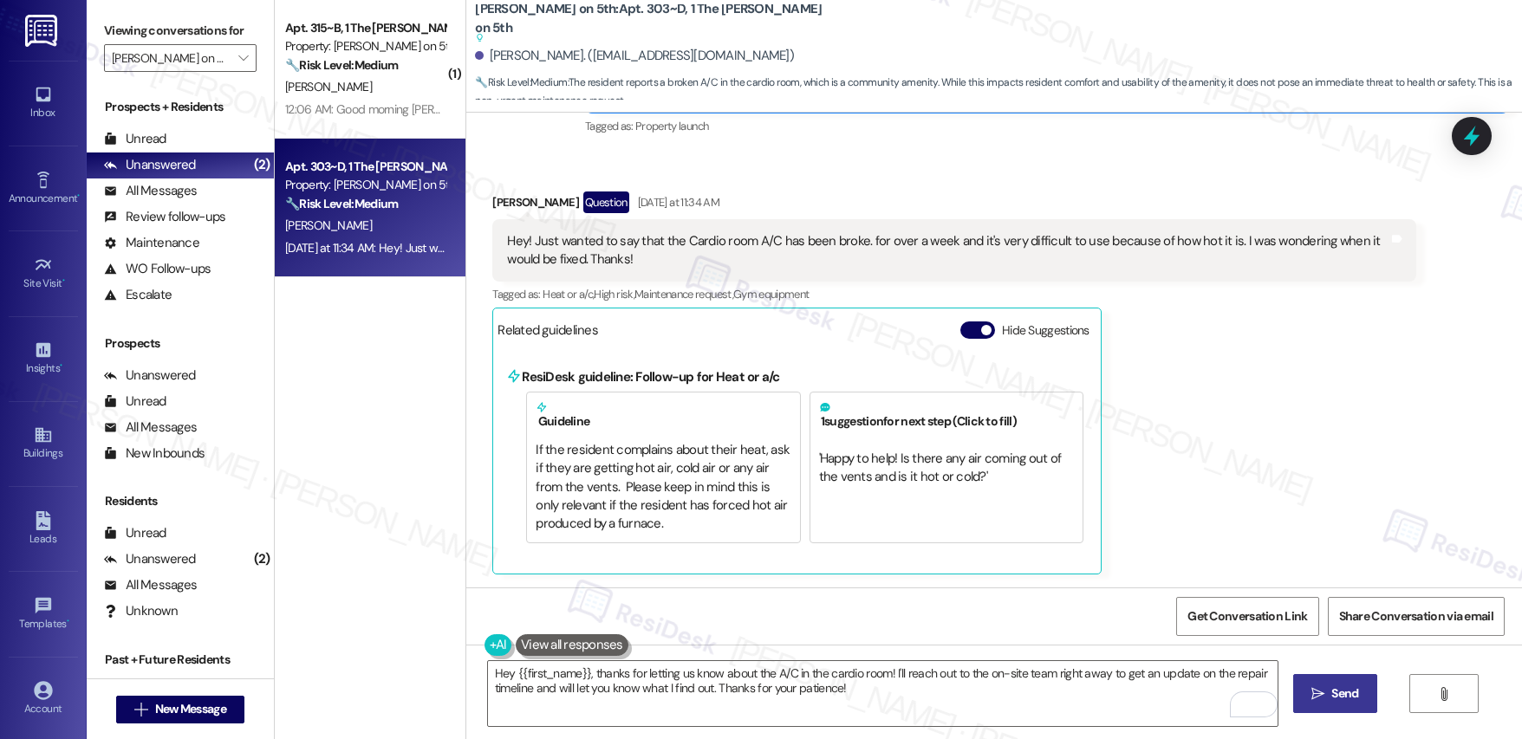
click at [1322, 705] on button " Send" at bounding box center [1335, 693] width 84 height 39
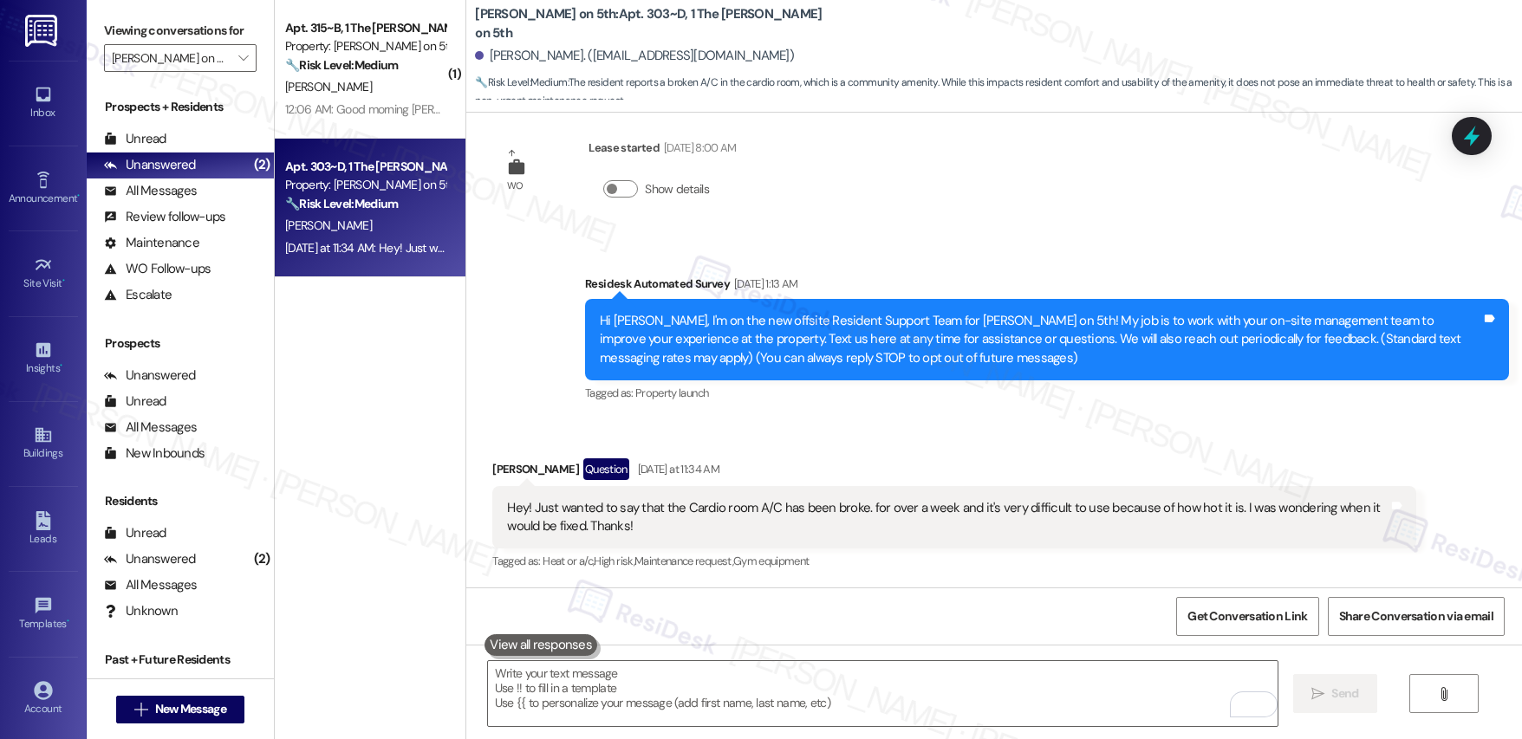
scroll to position [490, 0]
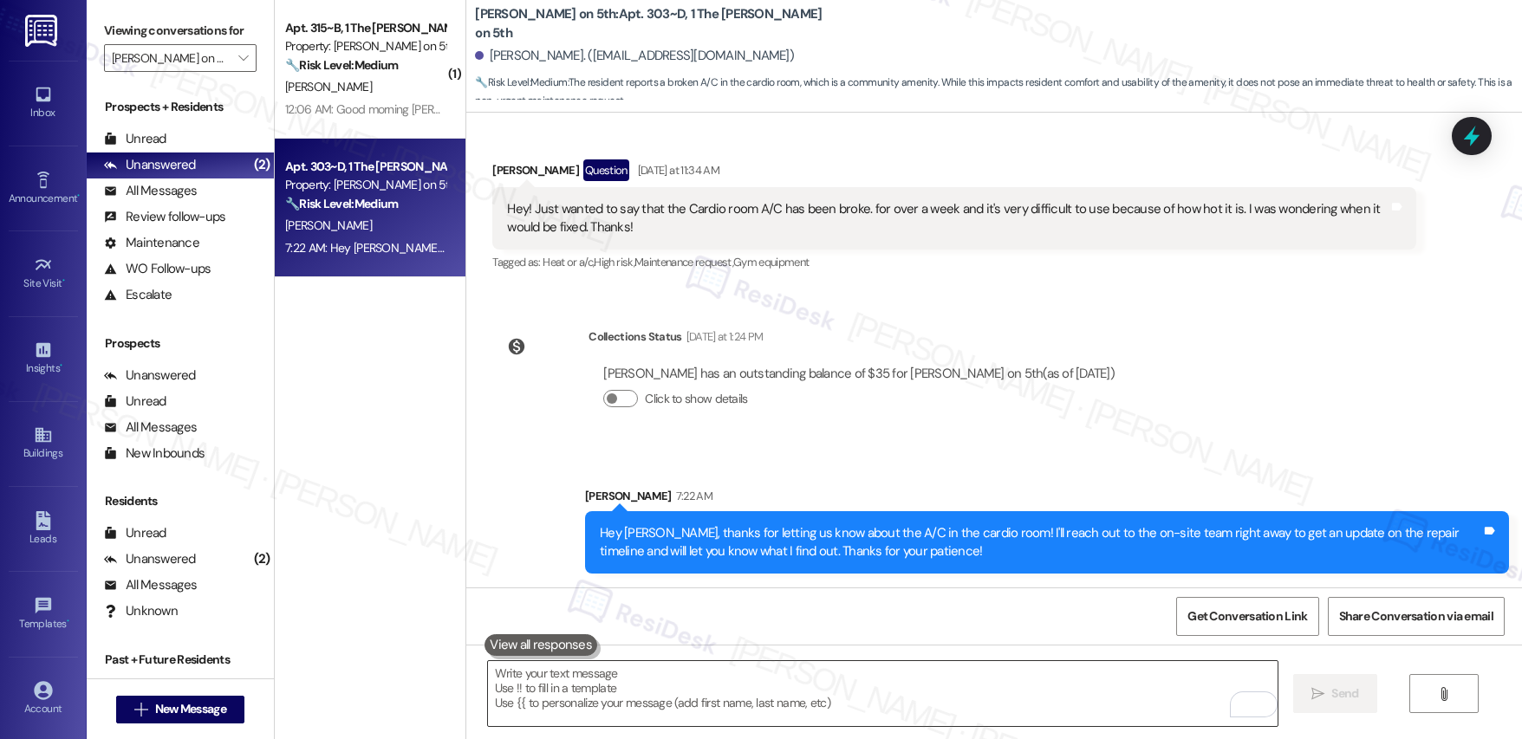
click at [897, 695] on textarea "To enrich screen reader interactions, please activate Accessibility in Grammarl…" at bounding box center [883, 693] width 790 height 65
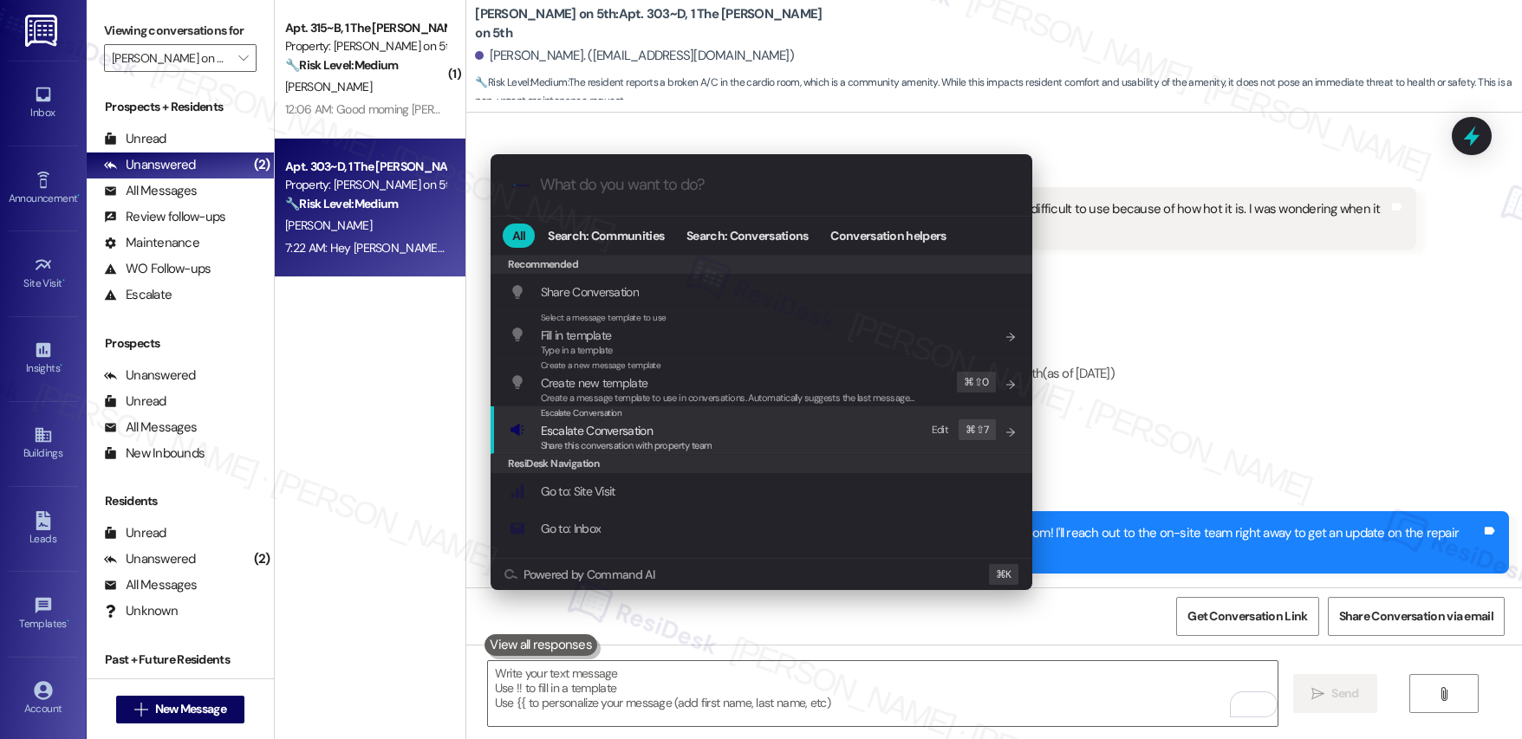
click at [738, 439] on div "Escalate Conversation Escalate Conversation Share this conversation with proper…" at bounding box center [763, 429] width 507 height 47
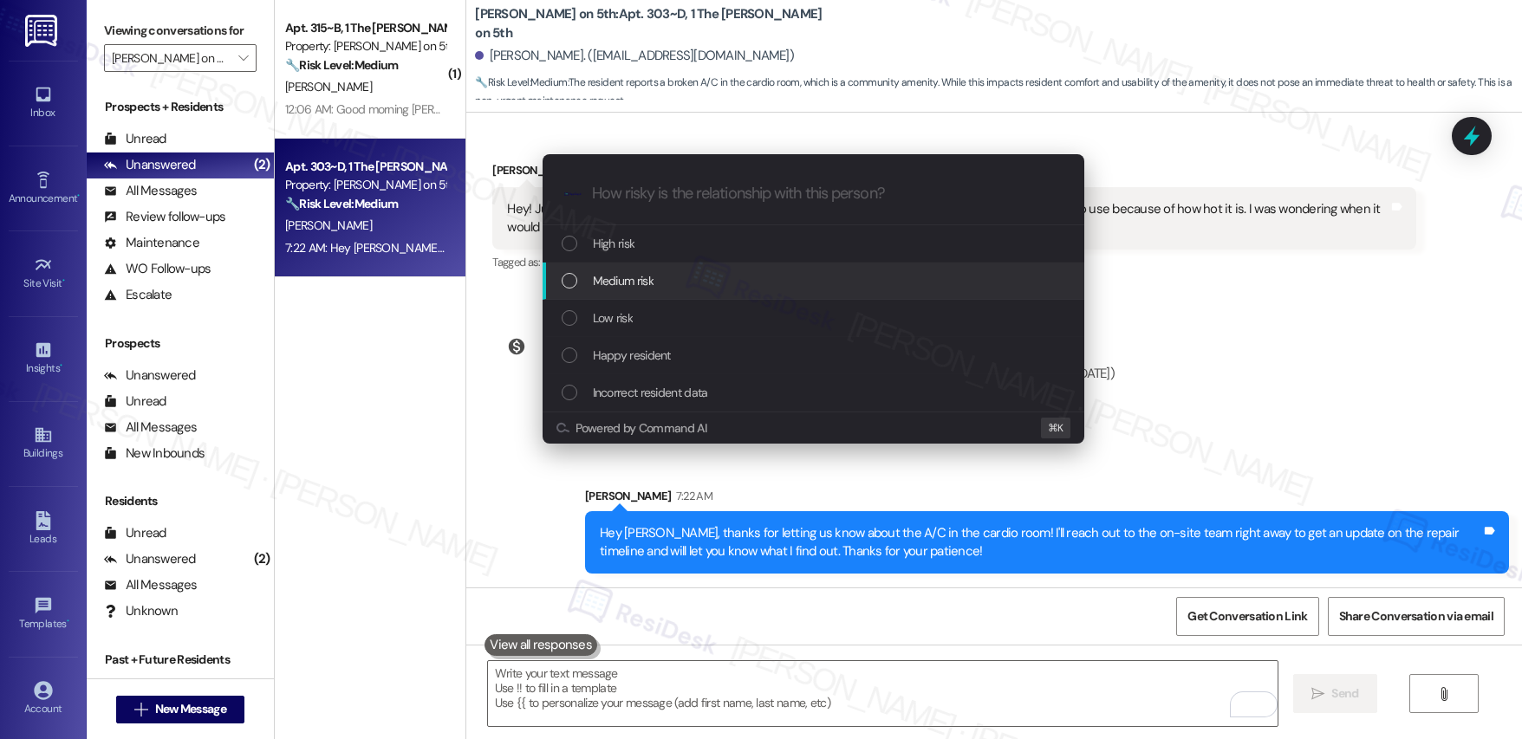
click at [671, 274] on div "Medium risk" at bounding box center [815, 280] width 507 height 19
click at [675, 281] on div "Medium risk" at bounding box center [815, 280] width 507 height 19
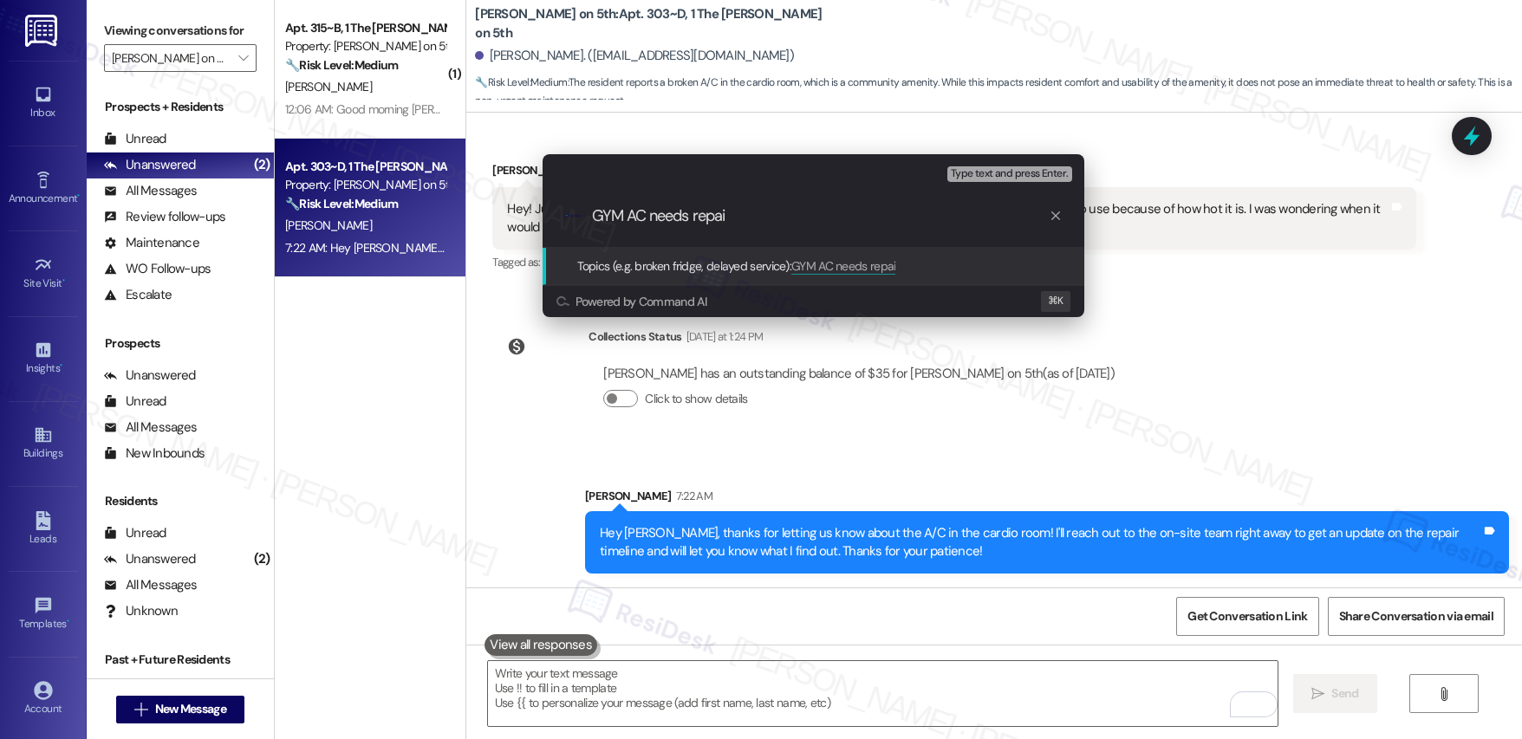
type input "GYM AC needs repair"
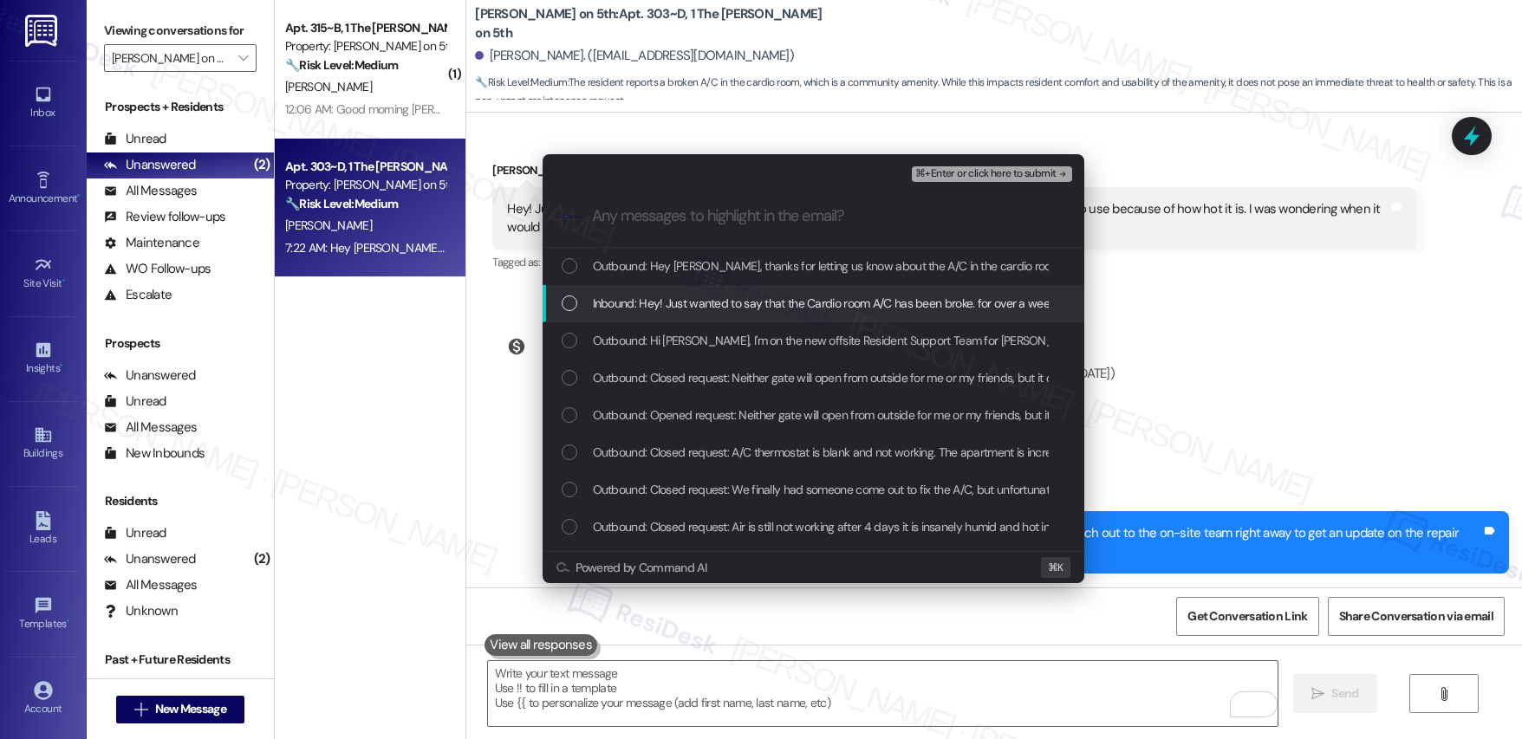
click at [711, 296] on span "Inbound: Hey! Just wanted to say that the Cardio room A/C has been broke. for o…" at bounding box center [1077, 303] width 969 height 19
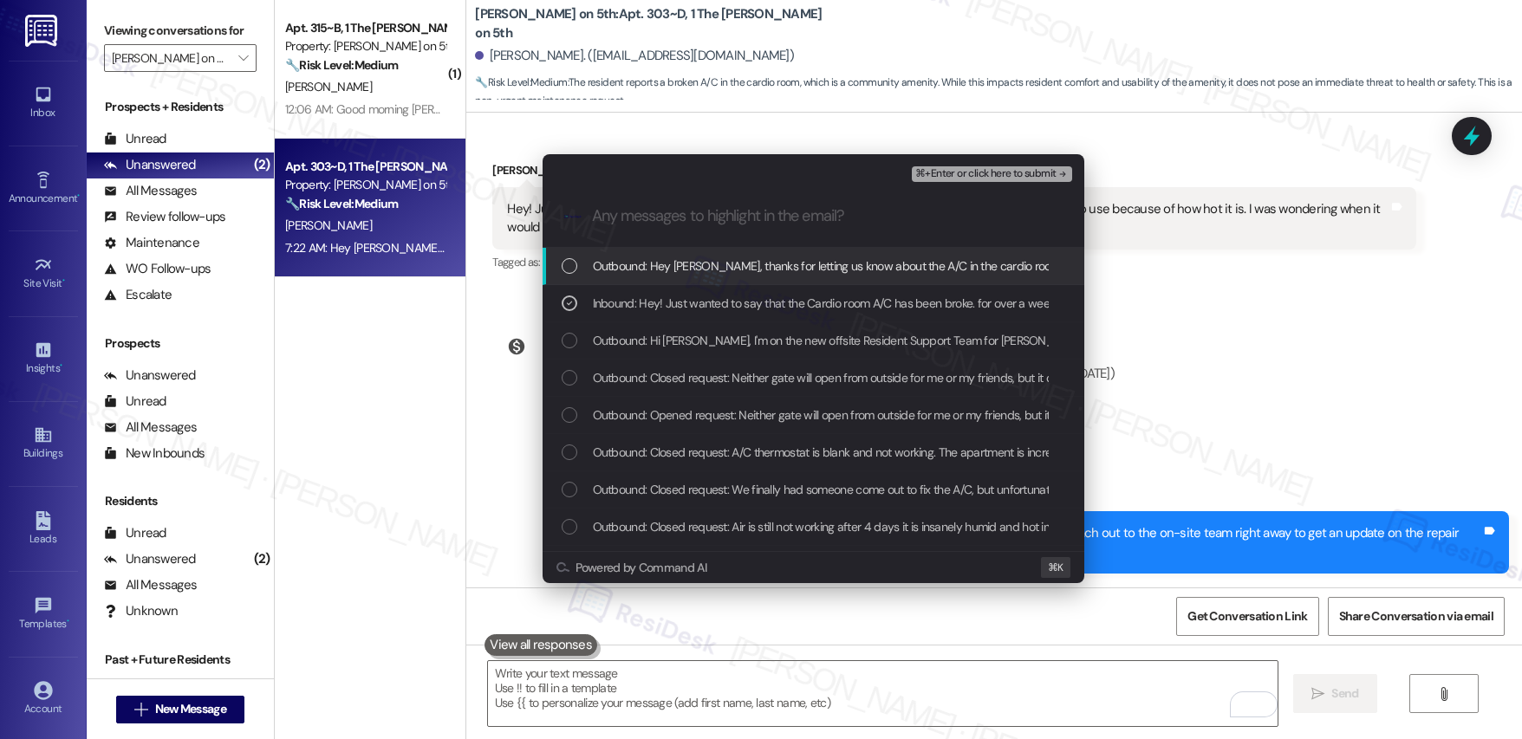
click at [723, 267] on span "Outbound: Hey William, thanks for letting us know about the A/C in the cardio r…" at bounding box center [1192, 266] width 1198 height 19
click at [966, 171] on span "⌘+Enter or click here to submit" at bounding box center [985, 174] width 140 height 12
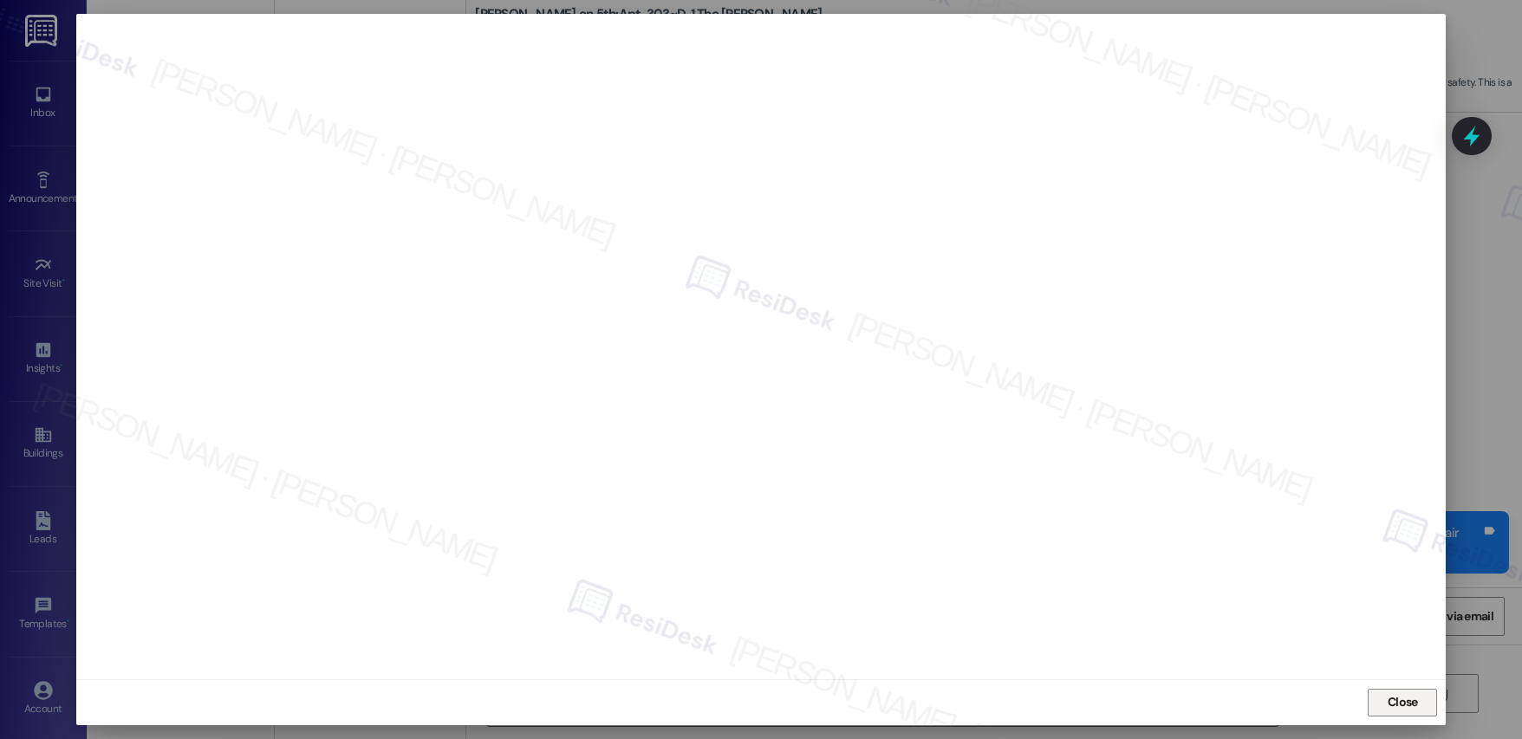
click at [1404, 700] on span "Close" at bounding box center [1403, 702] width 30 height 18
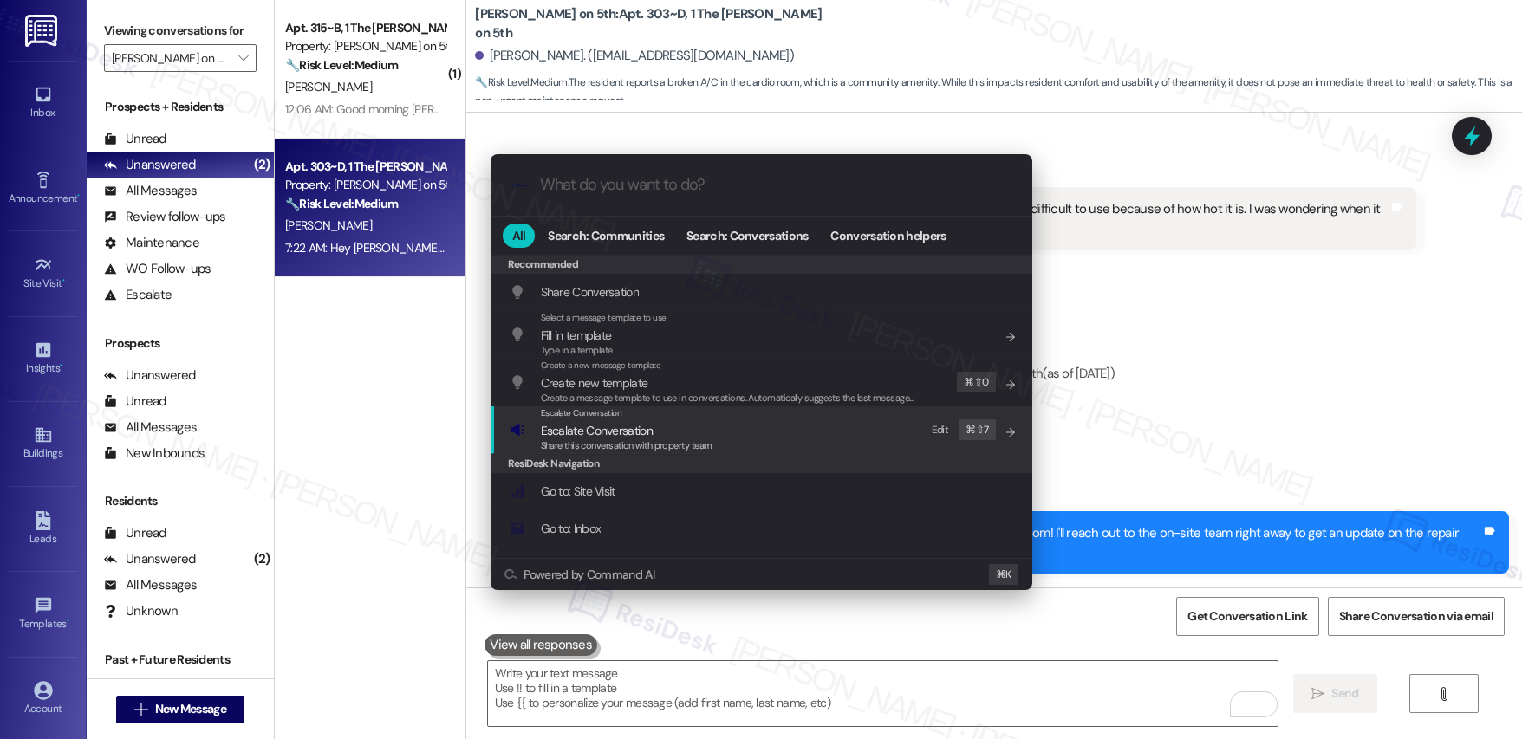
click at [705, 428] on span "Escalate Conversation" at bounding box center [627, 430] width 172 height 19
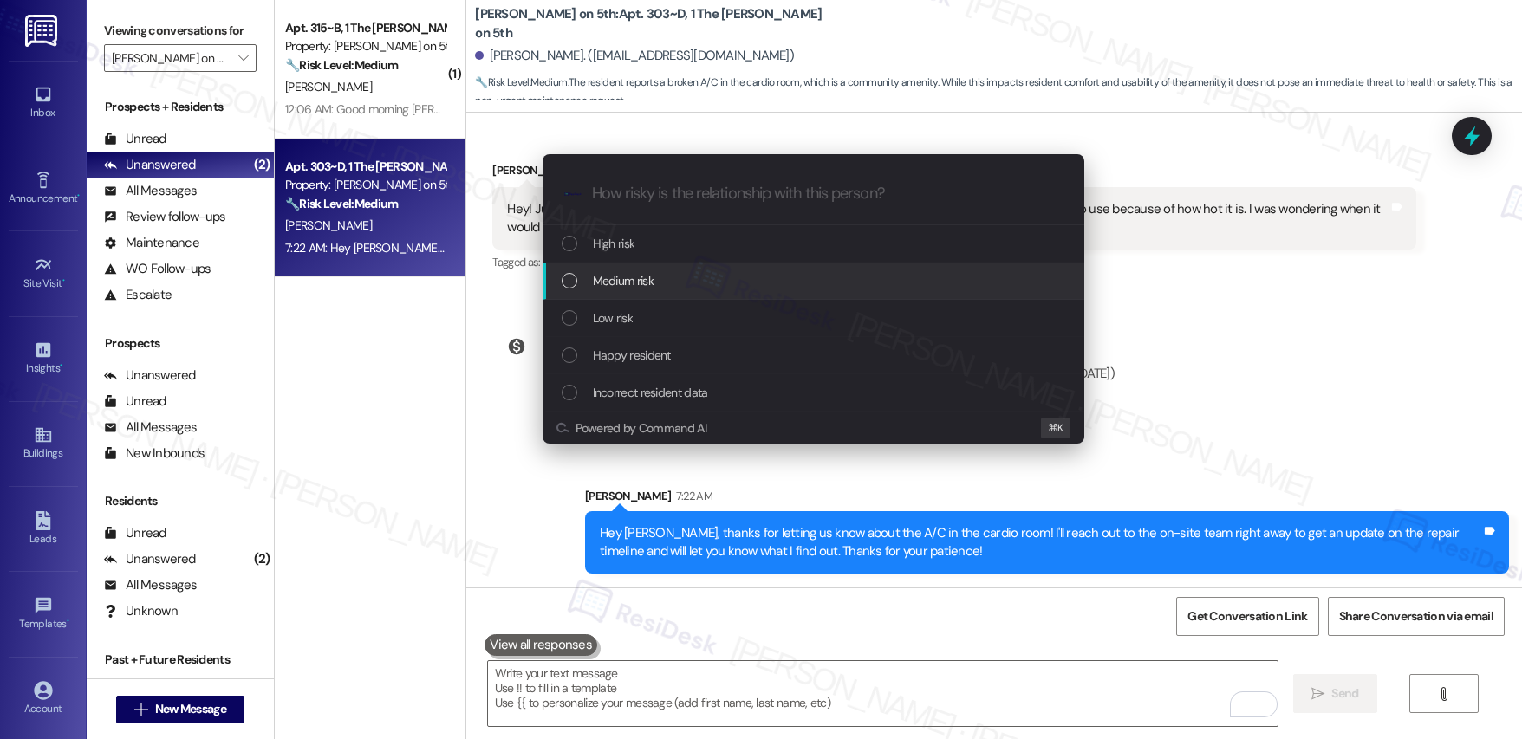
click at [694, 273] on div "Medium risk" at bounding box center [815, 280] width 507 height 19
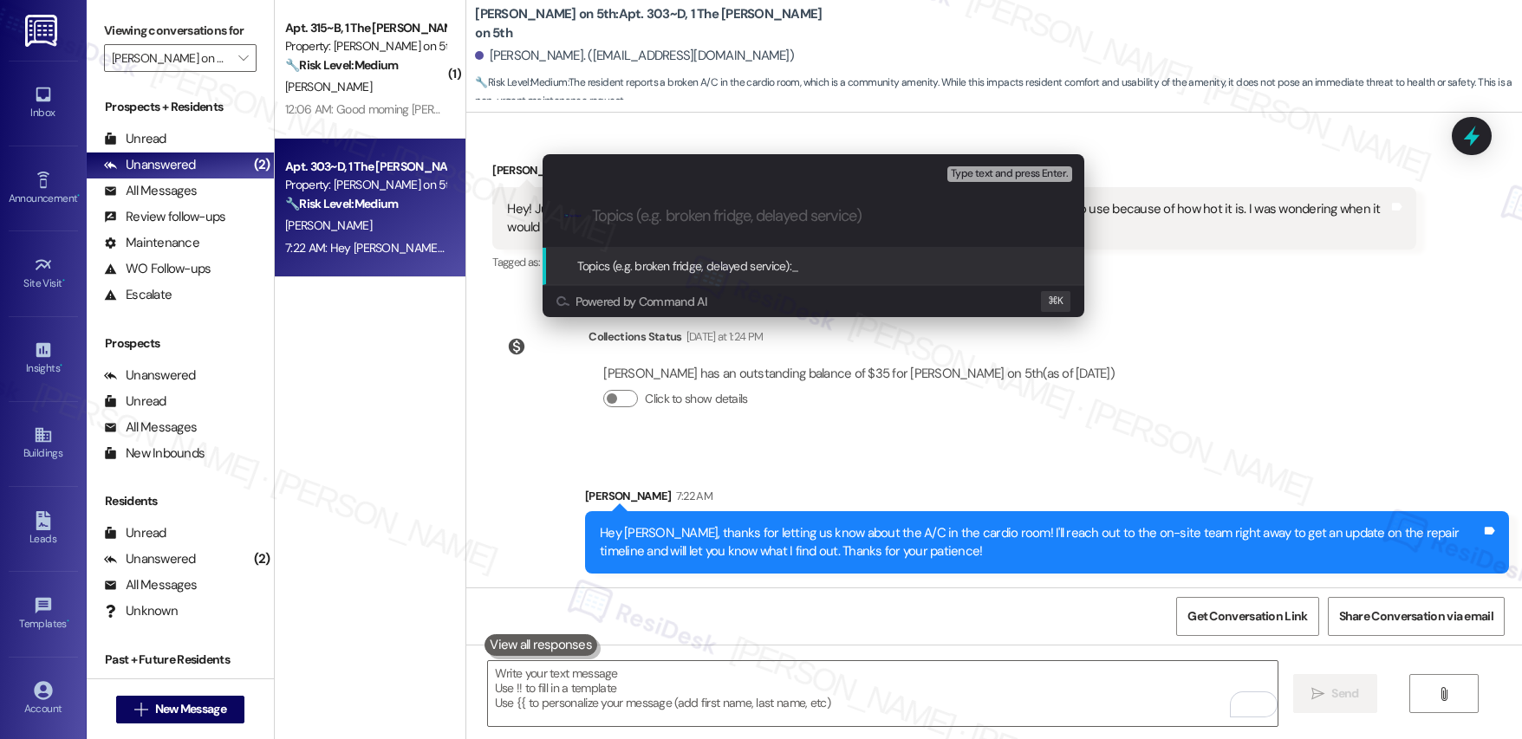
paste input "GYM AC needs repair"
type input "GYM AC needs repair"
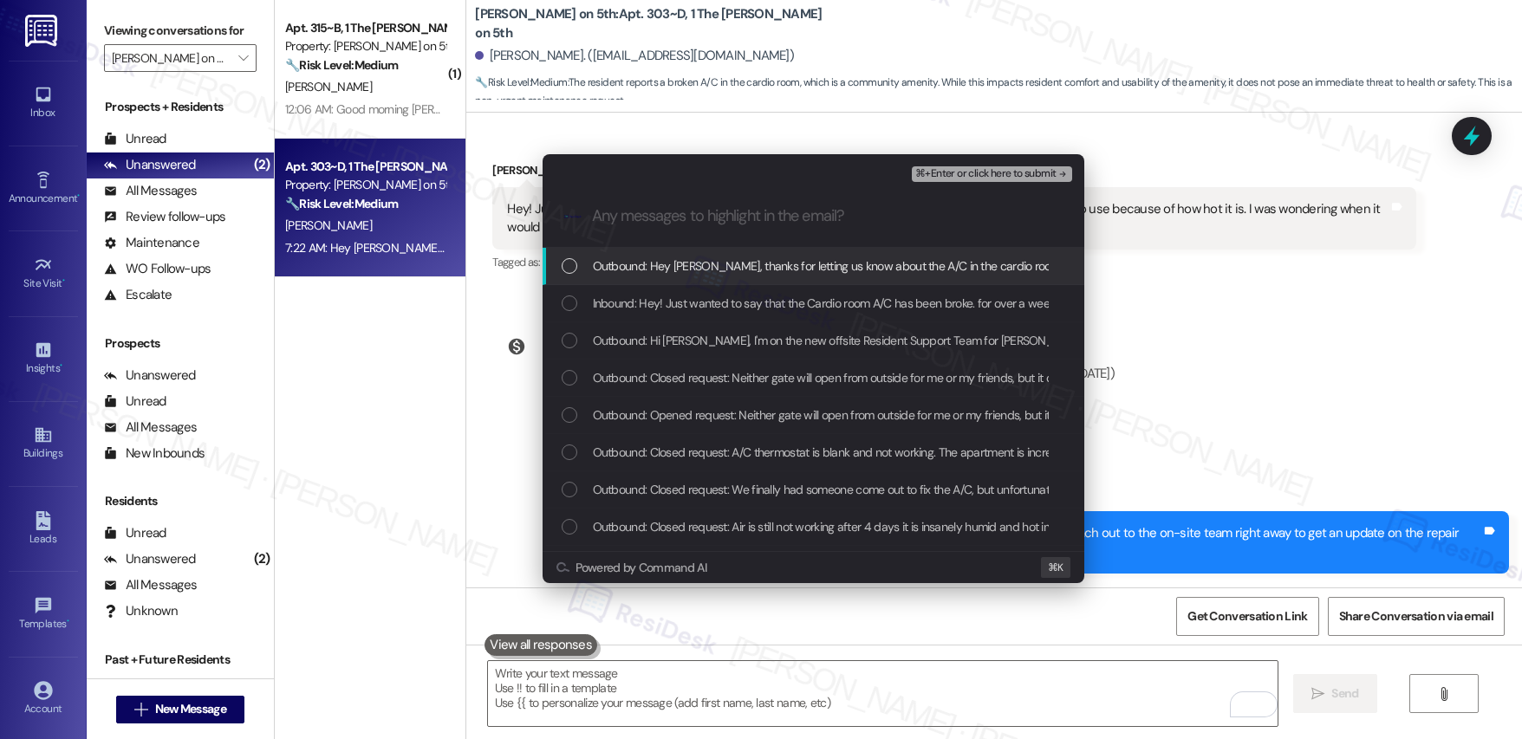
click at [709, 265] on span "Outbound: Hey William, thanks for letting us know about the A/C in the cardio r…" at bounding box center [1192, 266] width 1198 height 19
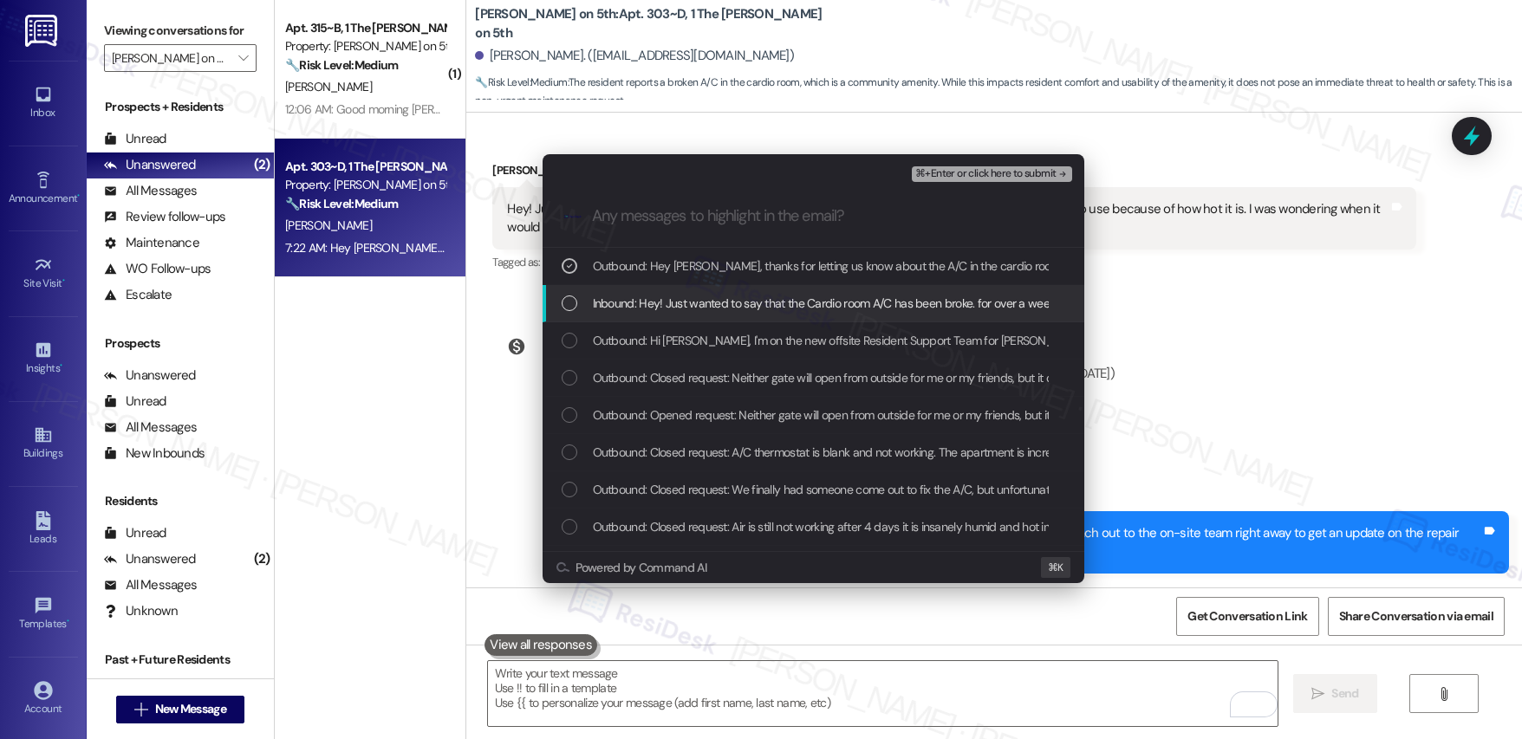
click at [710, 308] on span "Inbound: Hey! Just wanted to say that the Cardio room A/C has been broke. for o…" at bounding box center [1077, 303] width 969 height 19
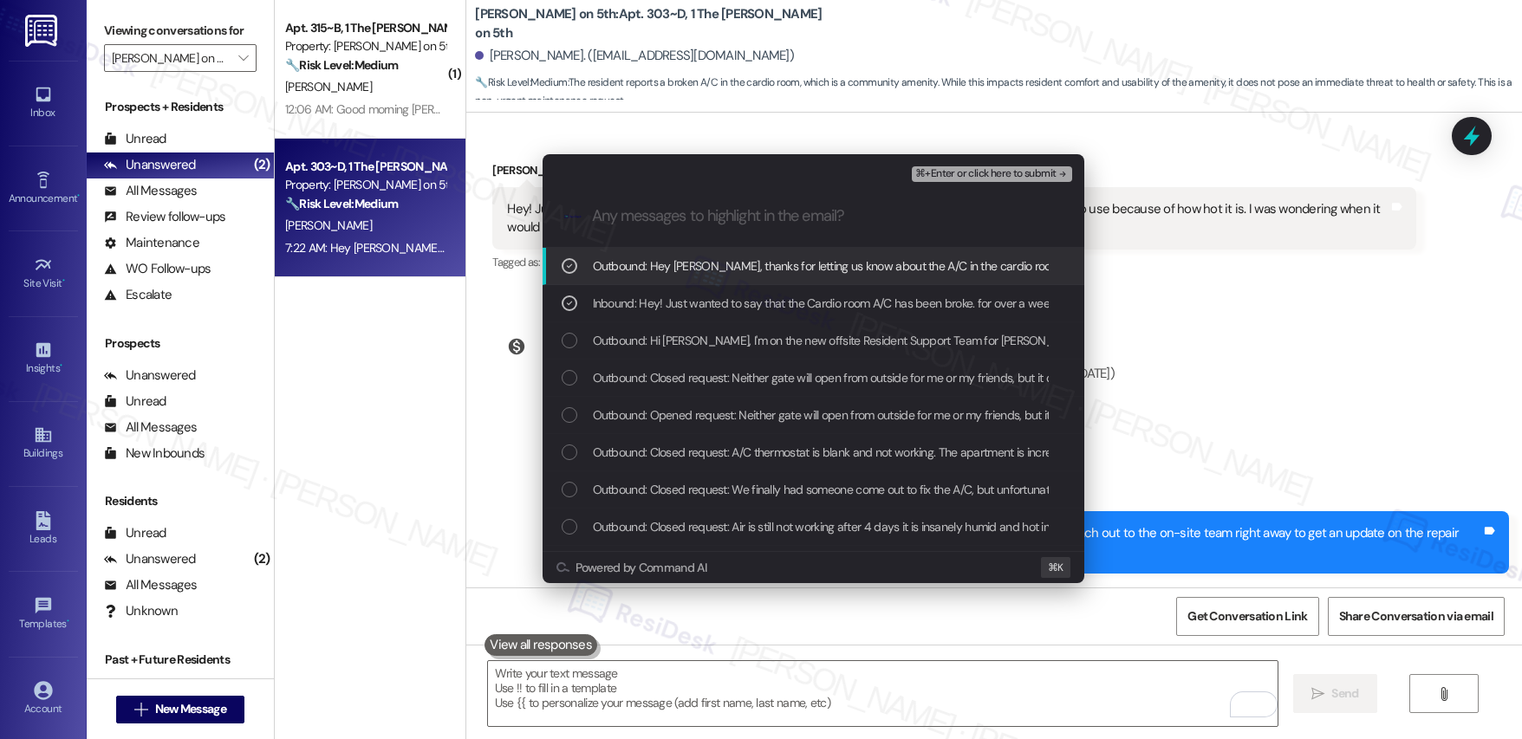
click at [958, 172] on span "⌘+Enter or click here to submit" at bounding box center [985, 174] width 140 height 12
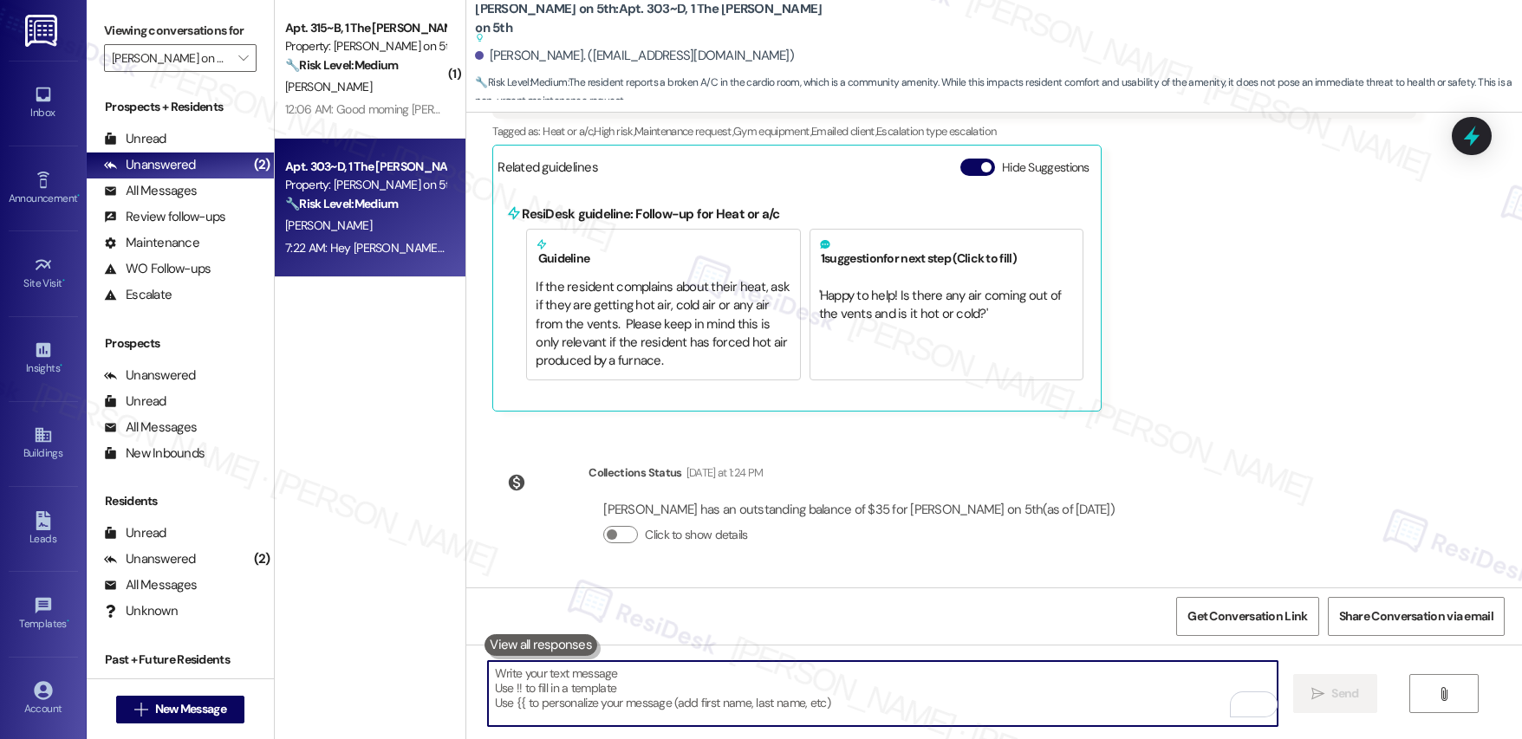
scroll to position [783, 0]
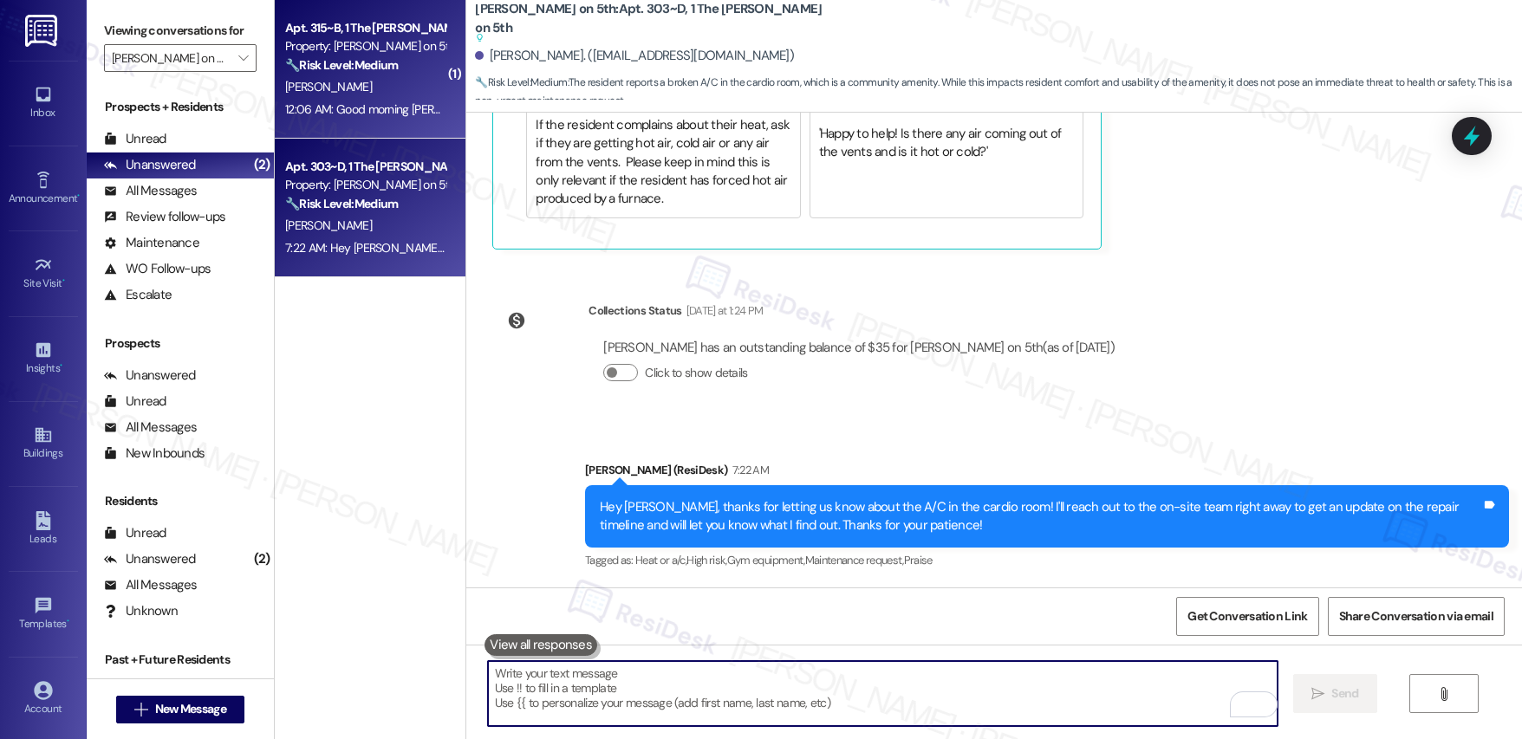
click at [367, 76] on div "C. Wu" at bounding box center [365, 87] width 164 height 22
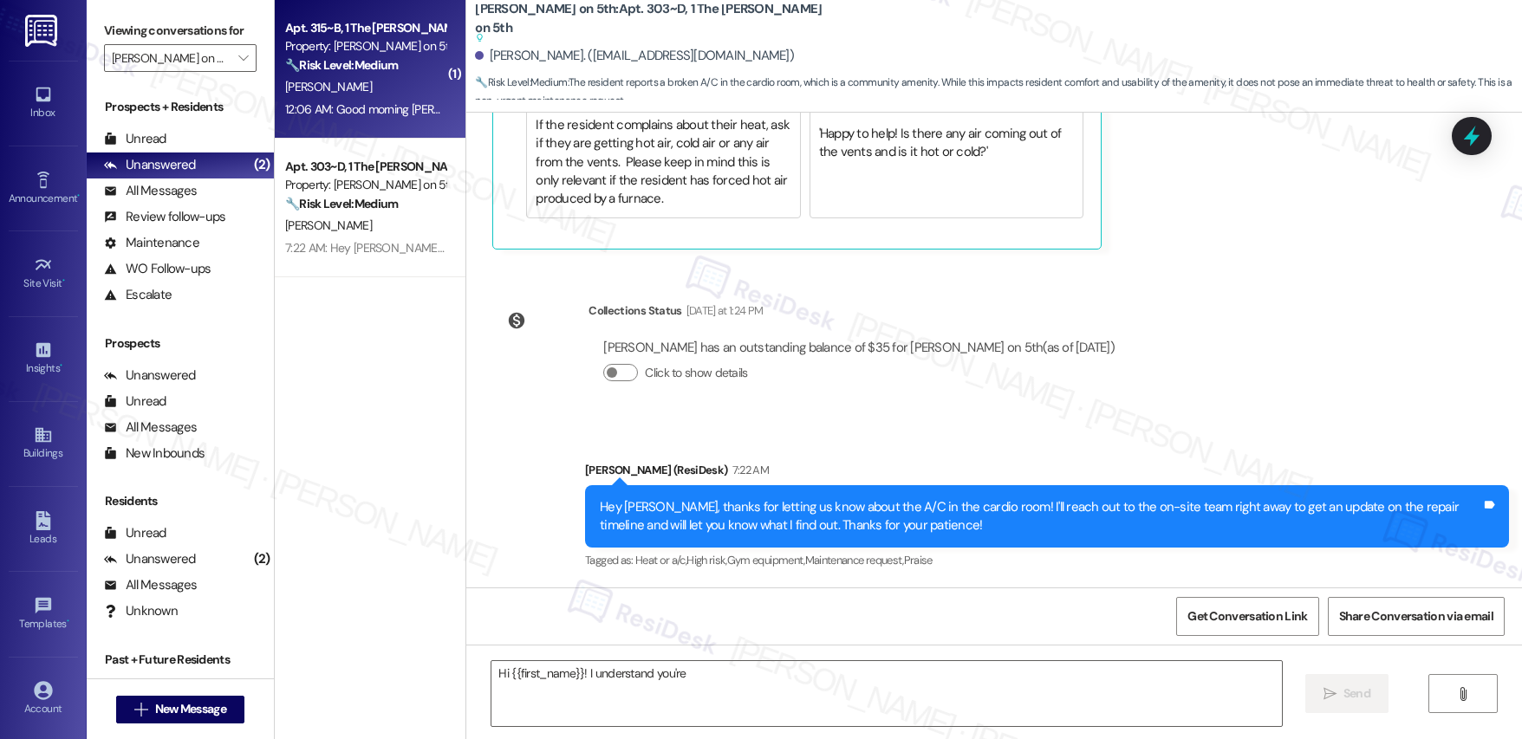
scroll to position [512, 0]
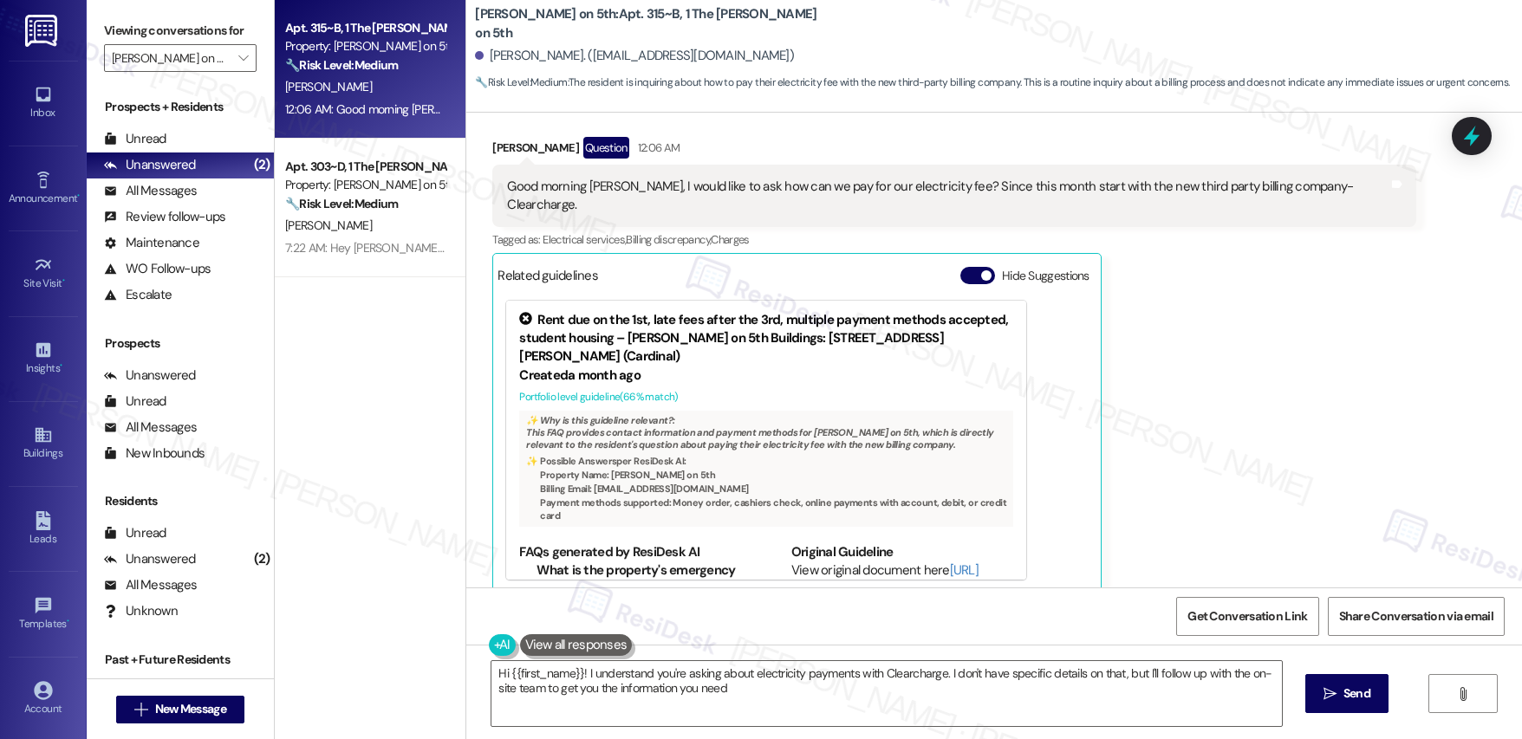
type textarea "Hi {{first_name}}! I understand you're asking about electricity payments with C…"
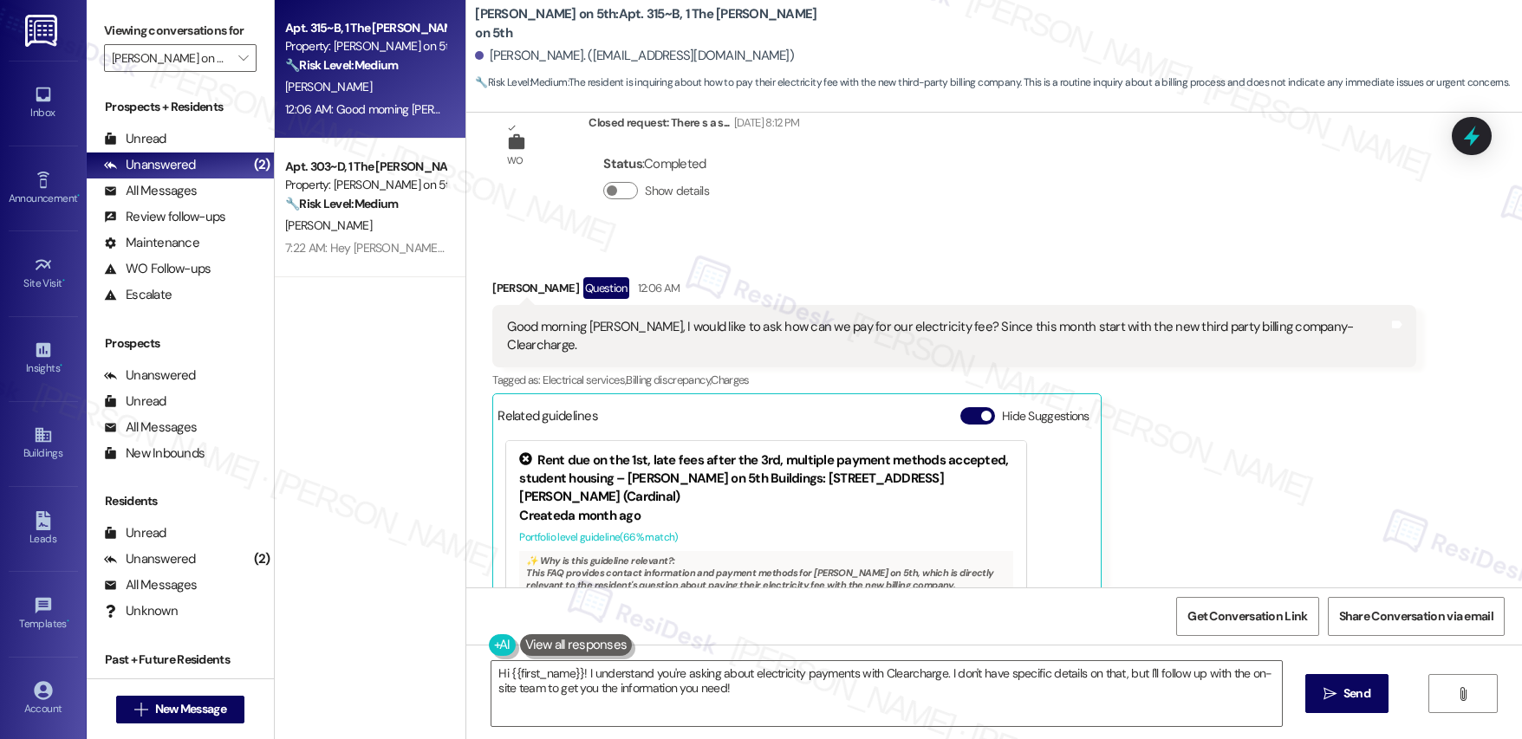
scroll to position [383, 0]
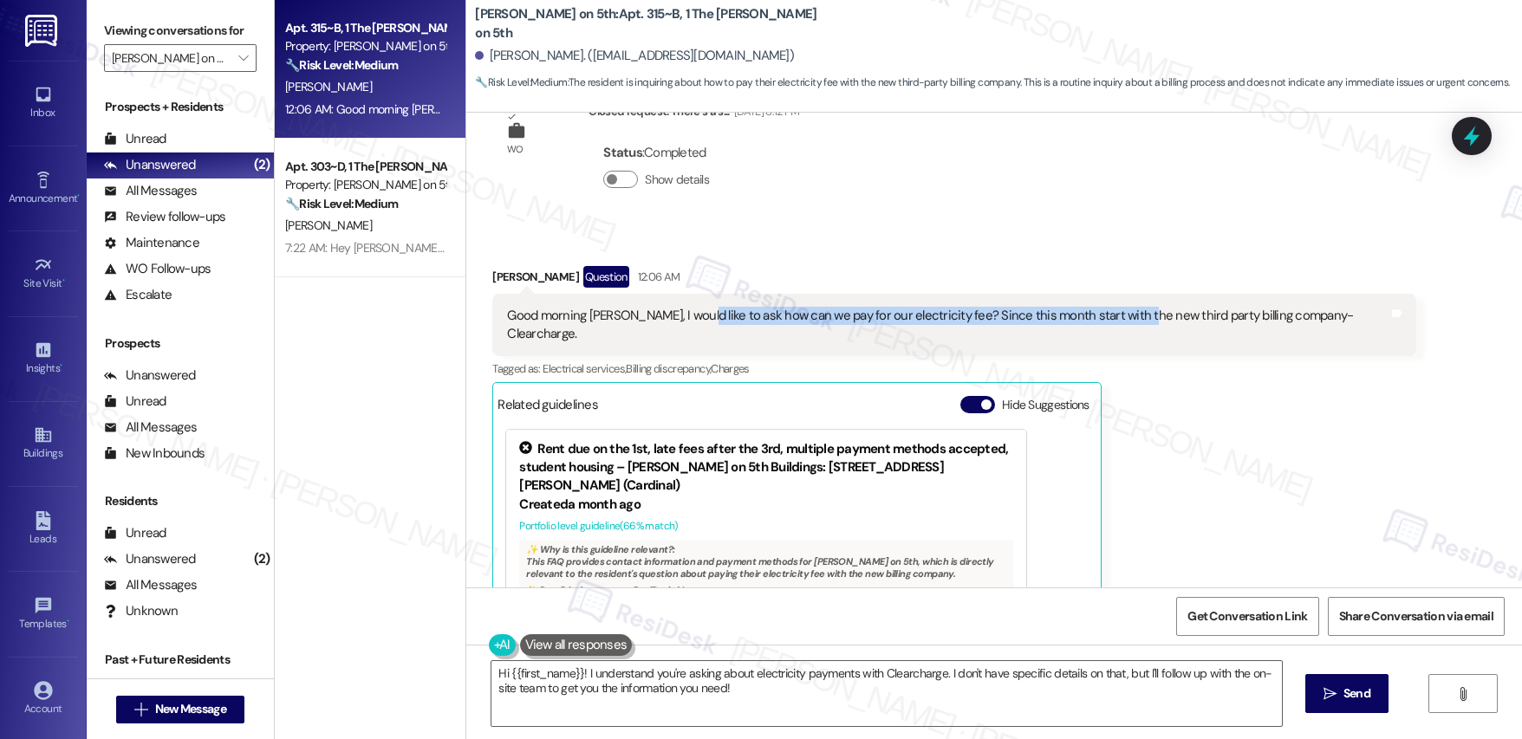
drag, startPoint x: 671, startPoint y: 315, endPoint x: 1115, endPoint y: 317, distance: 443.8
click at [1115, 317] on div "Good morning Emily, I would like to ask how can we pay for our electricity fee?…" at bounding box center [947, 325] width 881 height 37
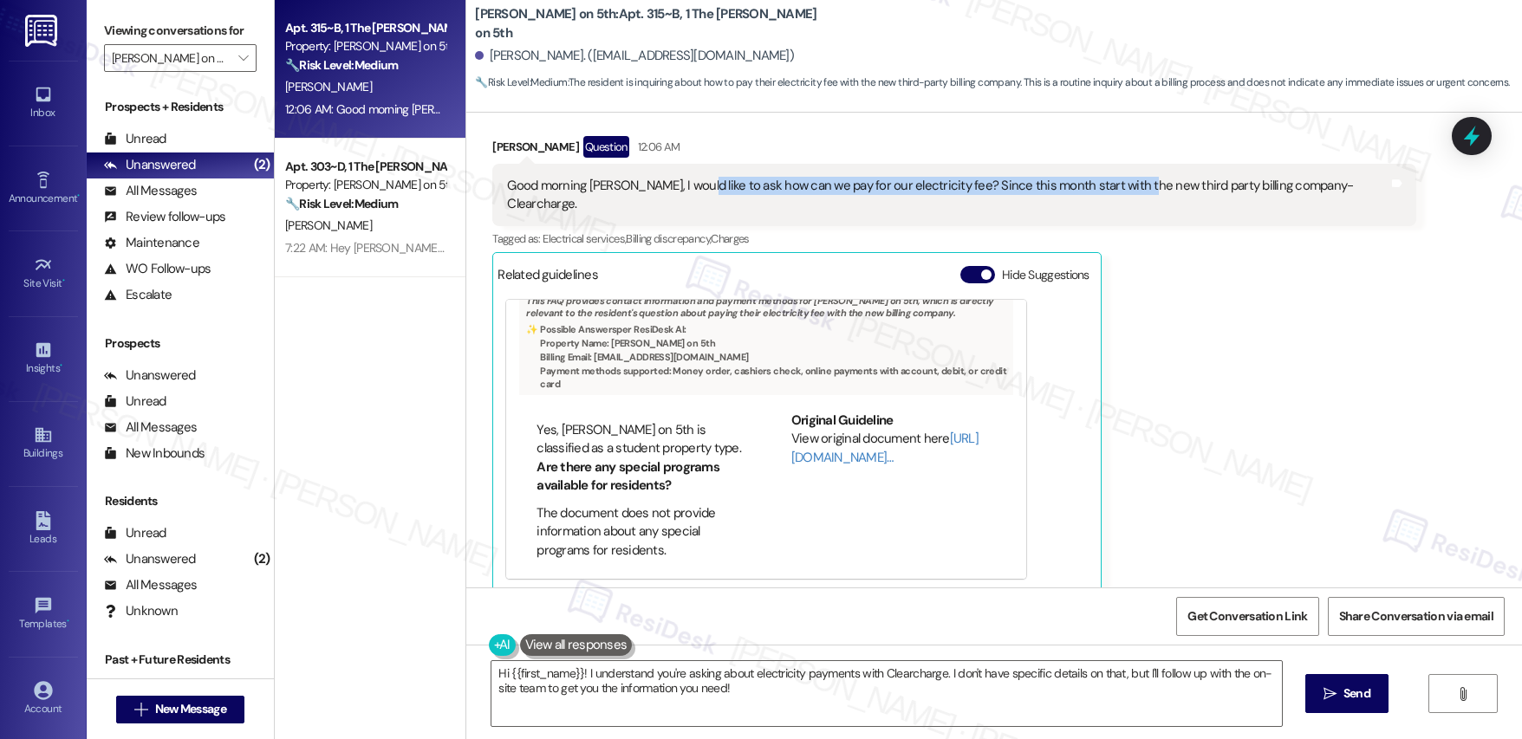
scroll to position [764, 0]
click at [580, 178] on div "Good morning Emily, I would like to ask how can we pay for our electricity fee?…" at bounding box center [947, 195] width 881 height 37
click at [755, 700] on textarea "Hi {{first_name}}! I understand you're asking about electricity payments with C…" at bounding box center [886, 693] width 790 height 65
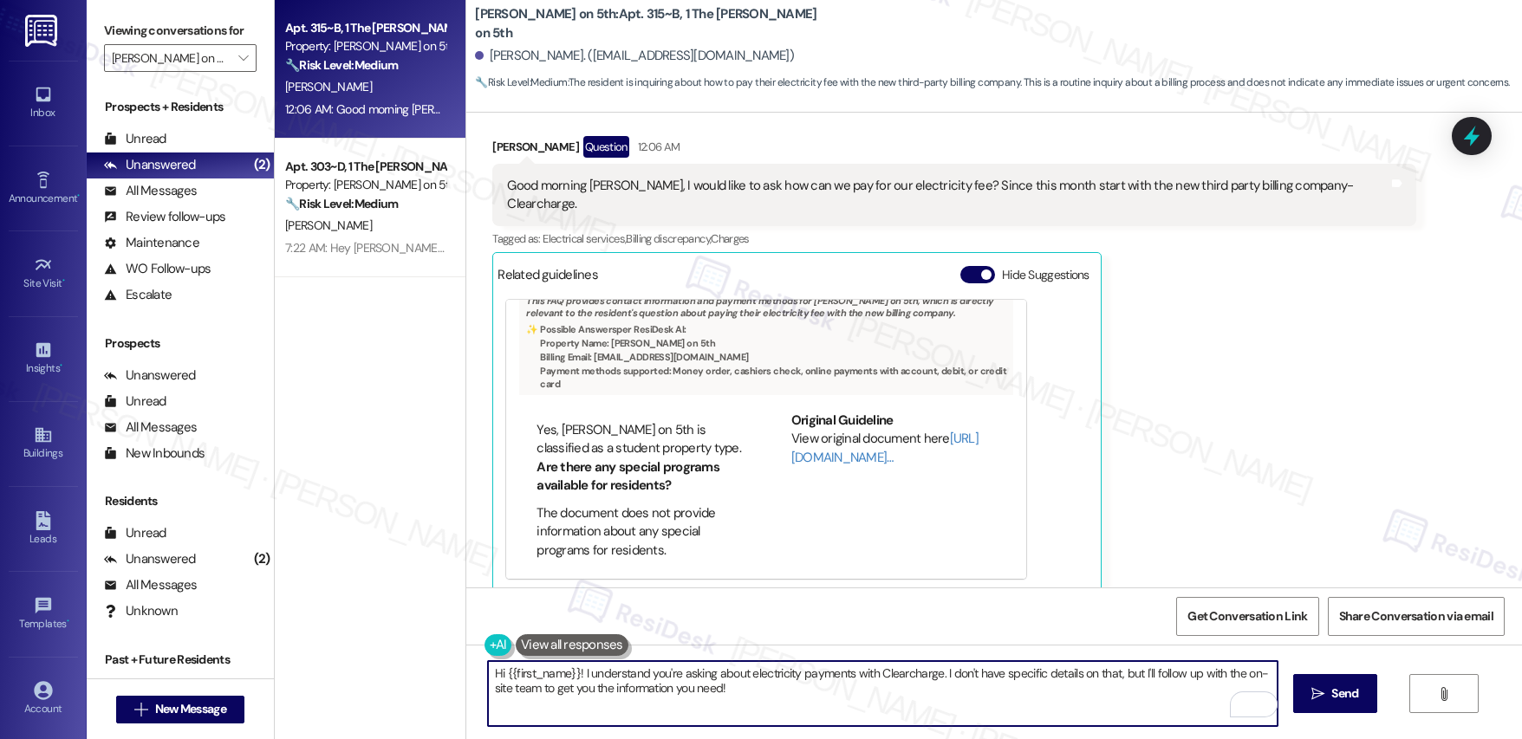
click at [755, 700] on textarea "Hi {{first_name}}! I understand you're asking about electricity payments with C…" at bounding box center [883, 693] width 790 height 65
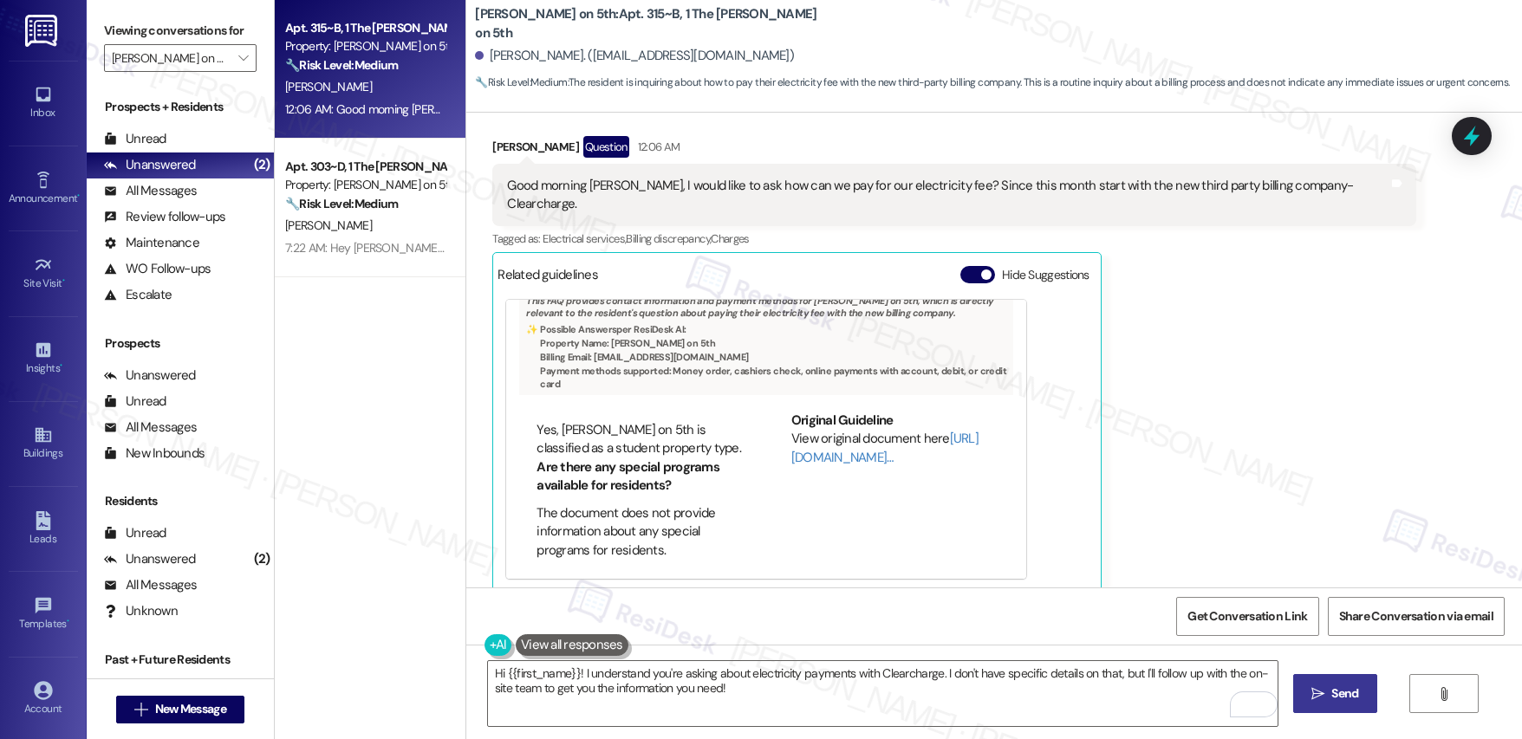
click at [1324, 704] on button " Send" at bounding box center [1335, 693] width 84 height 39
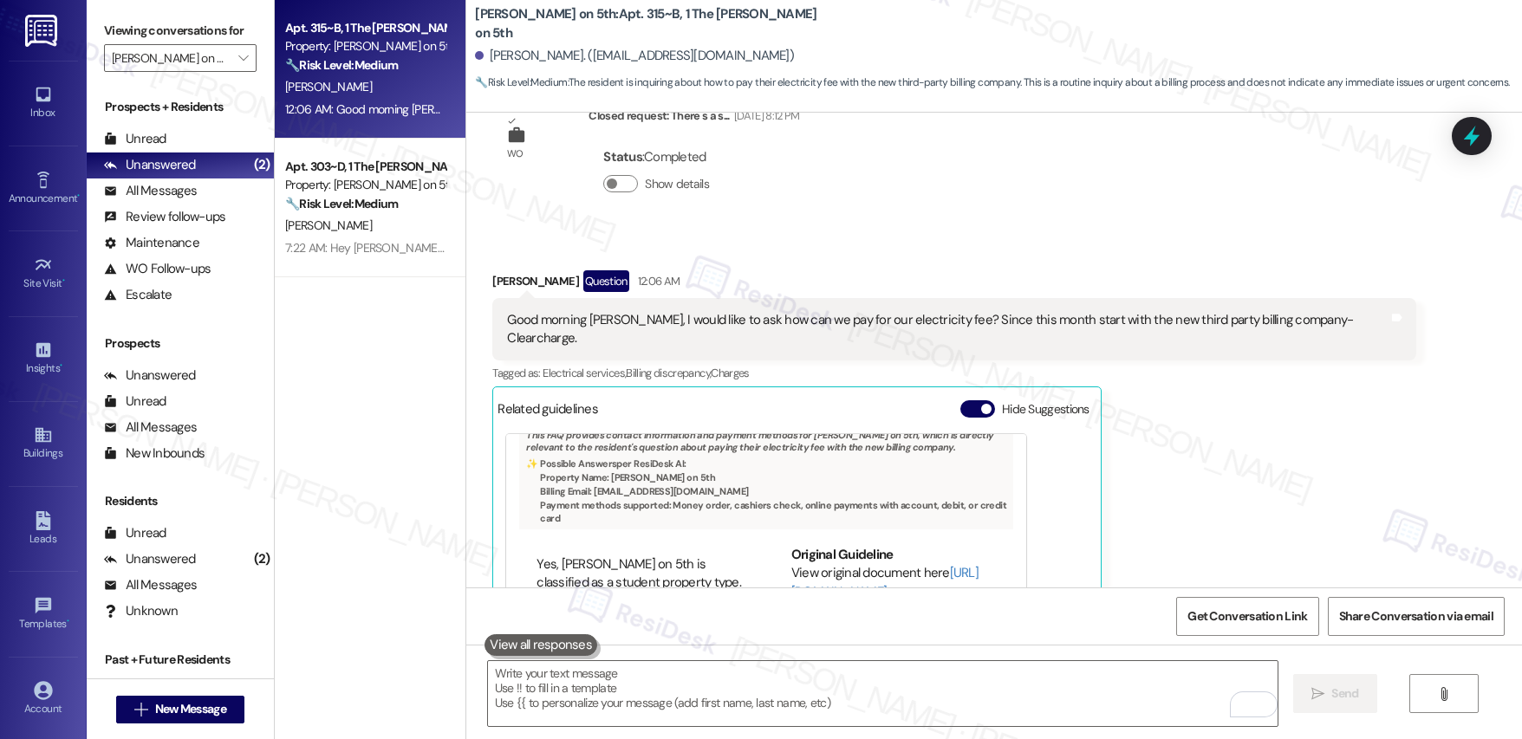
scroll to position [513, 0]
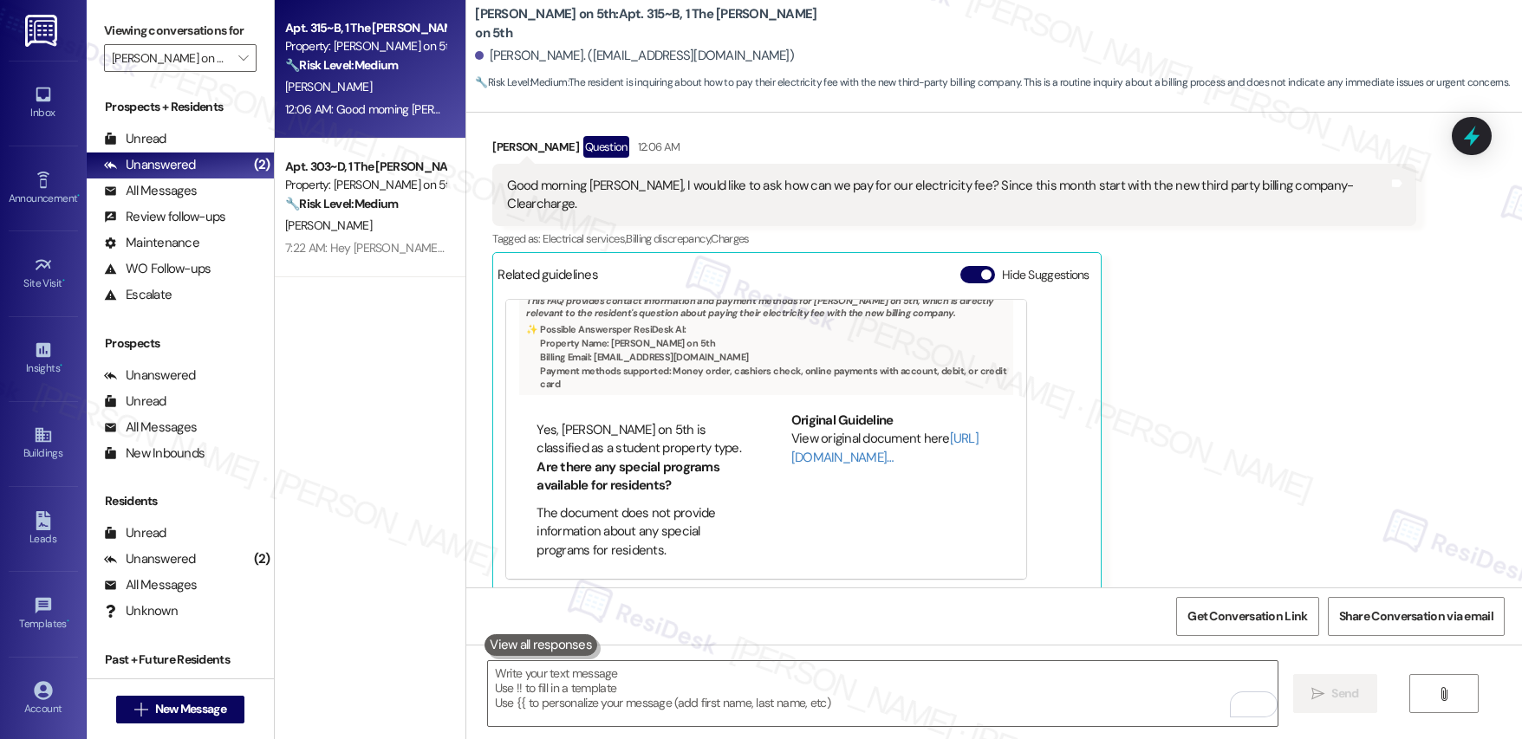
click at [529, 648] on button at bounding box center [540, 645] width 113 height 22
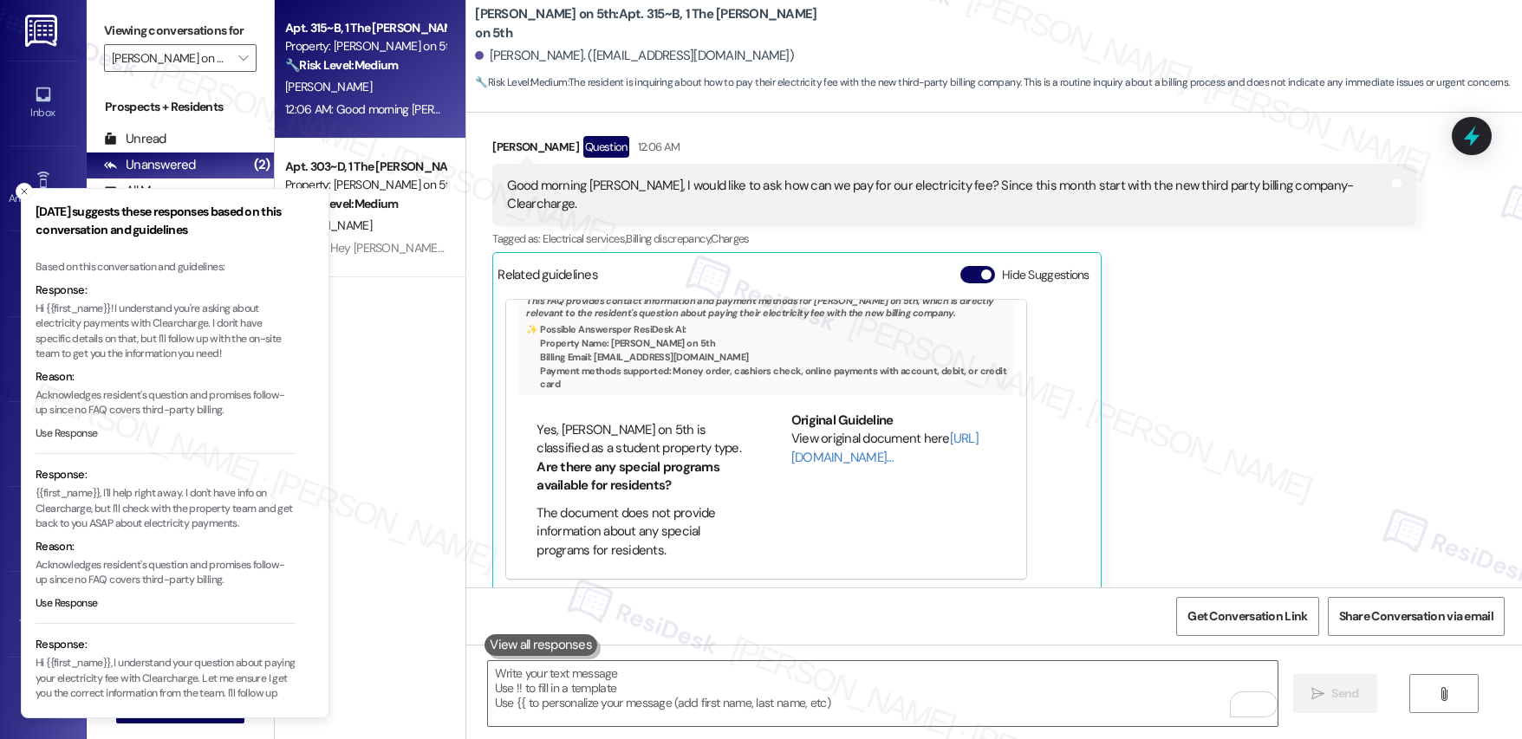
click at [79, 435] on button "Use Response" at bounding box center [67, 434] width 62 height 16
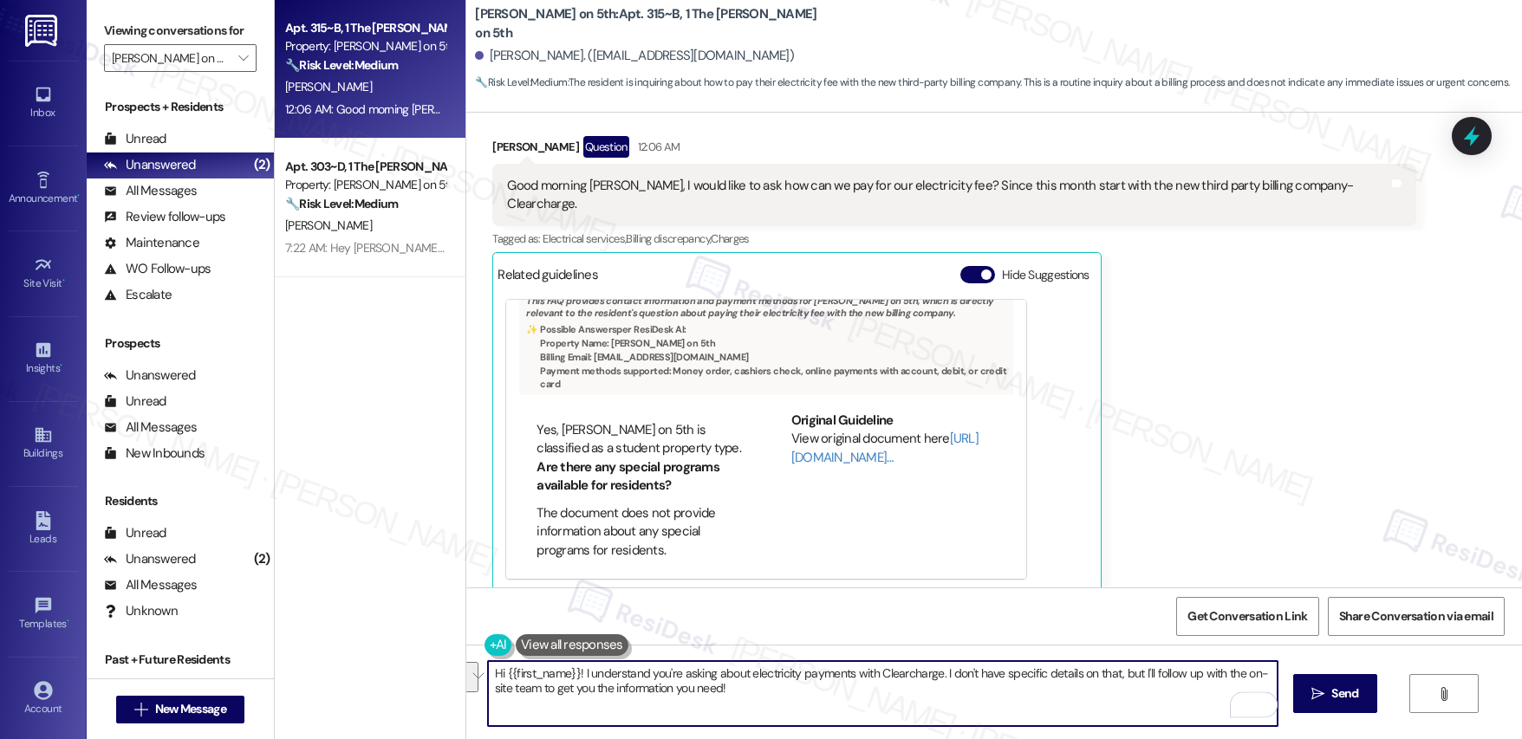
drag, startPoint x: 745, startPoint y: 697, endPoint x: 448, endPoint y: 647, distance: 300.7
click at [448, 647] on div "Apt. 315~B, 1 The Marshall on 5th Property: Marshall on 5th 🔧 Risk Level: Mediu…" at bounding box center [898, 369] width 1247 height 739
click at [492, 142] on div "Chia Jui Wu Question 12:06 AM" at bounding box center [954, 150] width 924 height 28
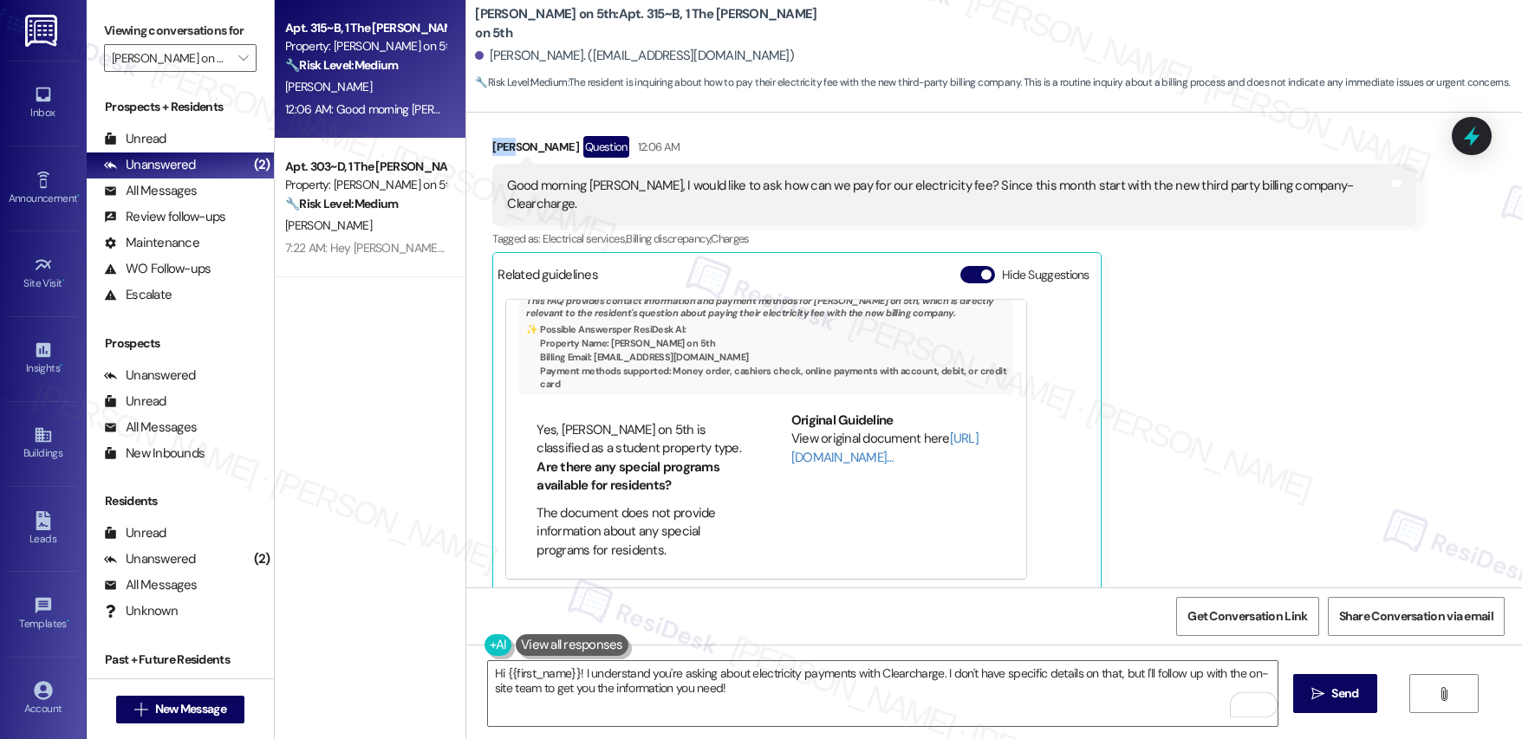
click at [492, 142] on div "Chia Jui Wu Question 12:06 AM" at bounding box center [954, 150] width 924 height 28
copy div "Chia"
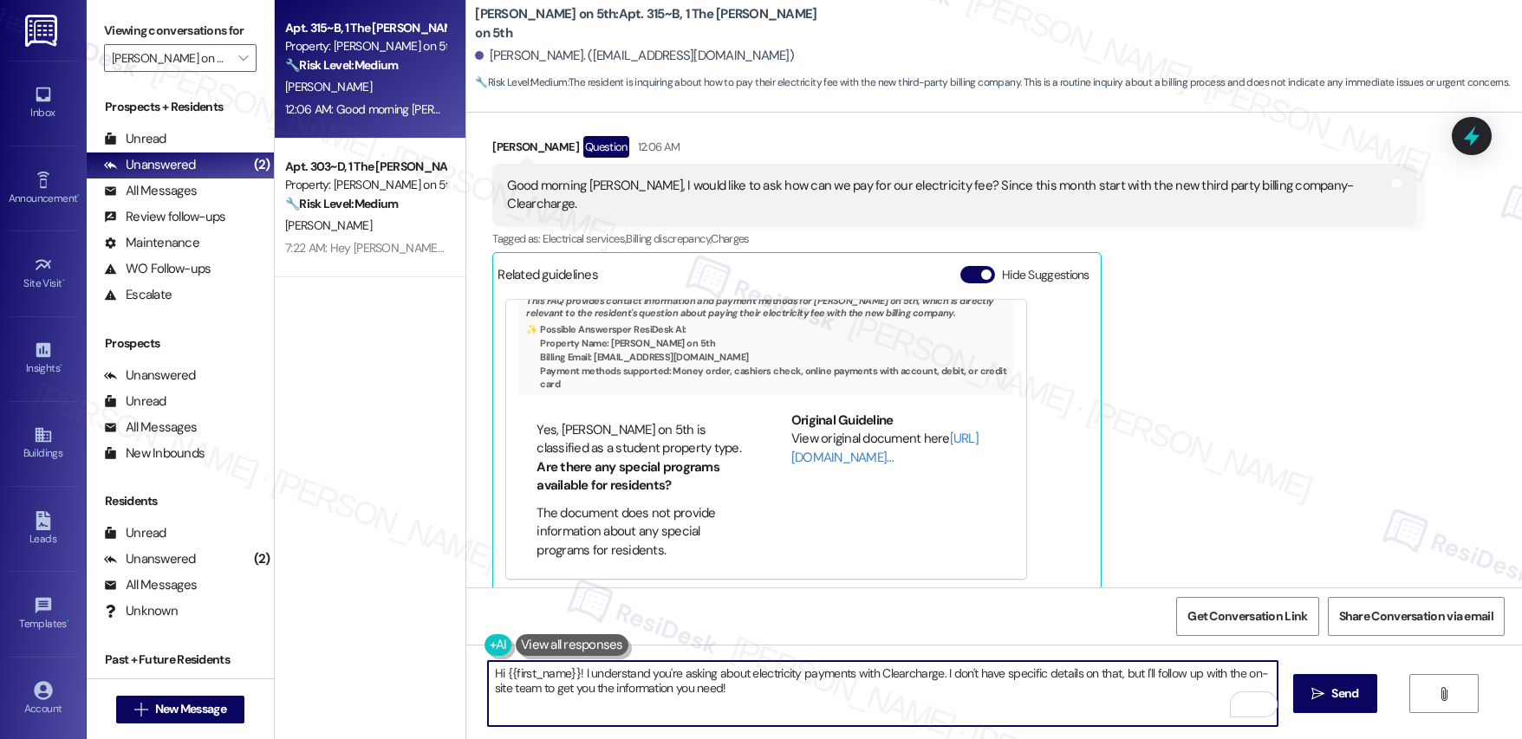
drag, startPoint x: 495, startPoint y: 671, endPoint x: 566, endPoint y: 674, distance: 71.2
click at [566, 674] on textarea "Hi {{first_name}}! I understand you're asking about electricity payments with C…" at bounding box center [883, 693] width 790 height 65
paste textarea "Chia"
type textarea "Hi Chia Jui! I understand you're asking about electricity payments with Clearch…"
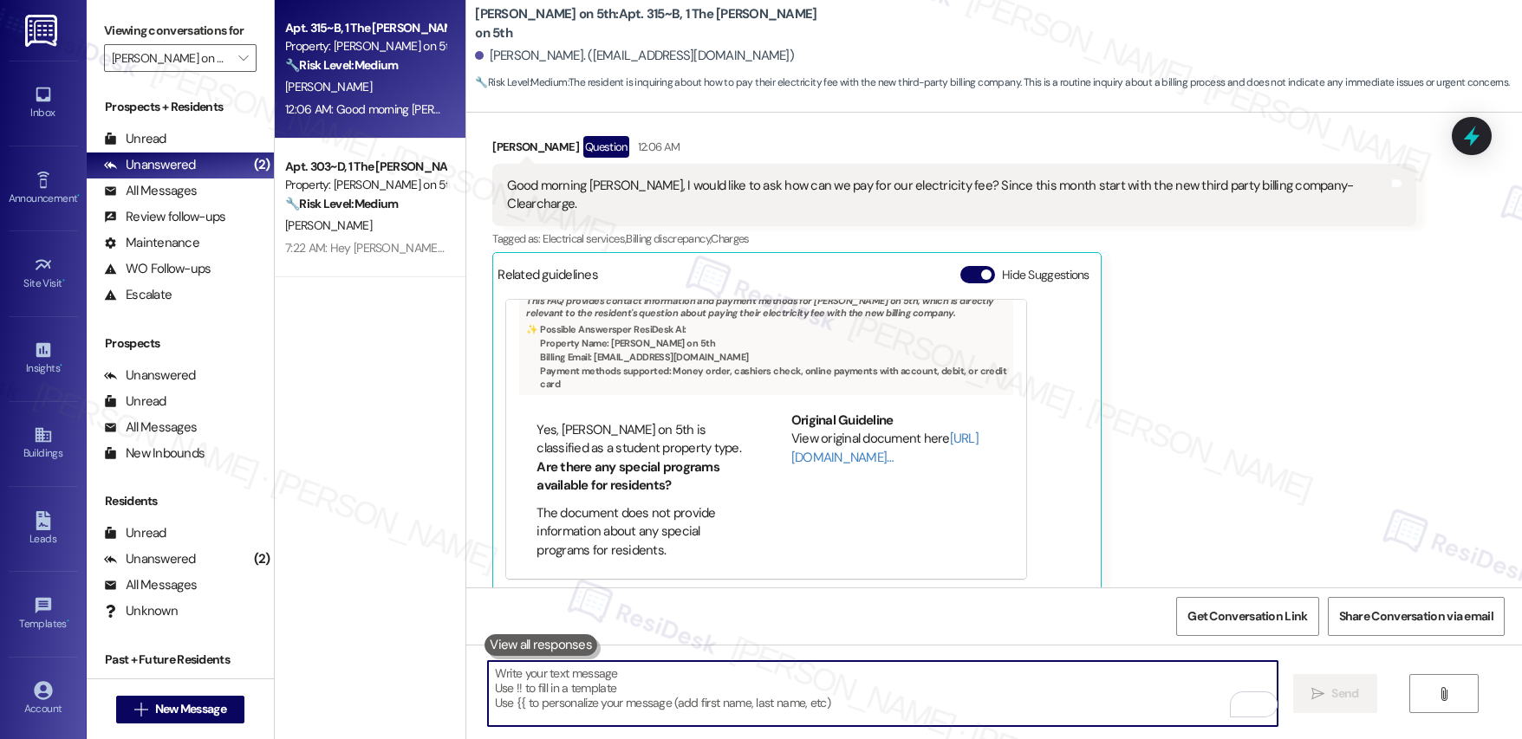
click at [543, 698] on textarea "To enrich screen reader interactions, please activate Accessibility in Grammarl…" at bounding box center [883, 693] width 790 height 65
paste textarea "Hi Chia Jui! I understand you’re asking about electricity payments through Clea…"
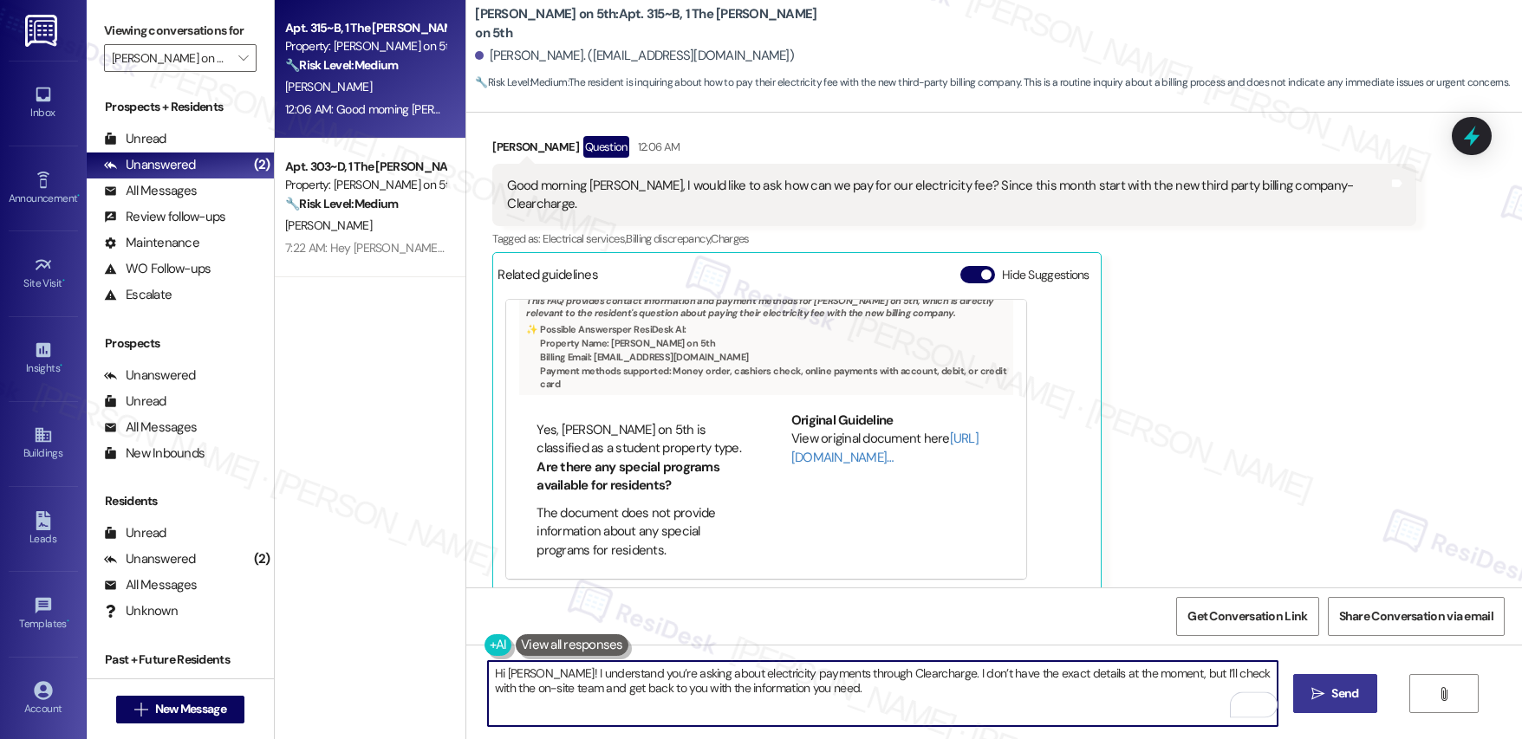
click at [1332, 695] on span "Send" at bounding box center [1344, 694] width 27 height 18
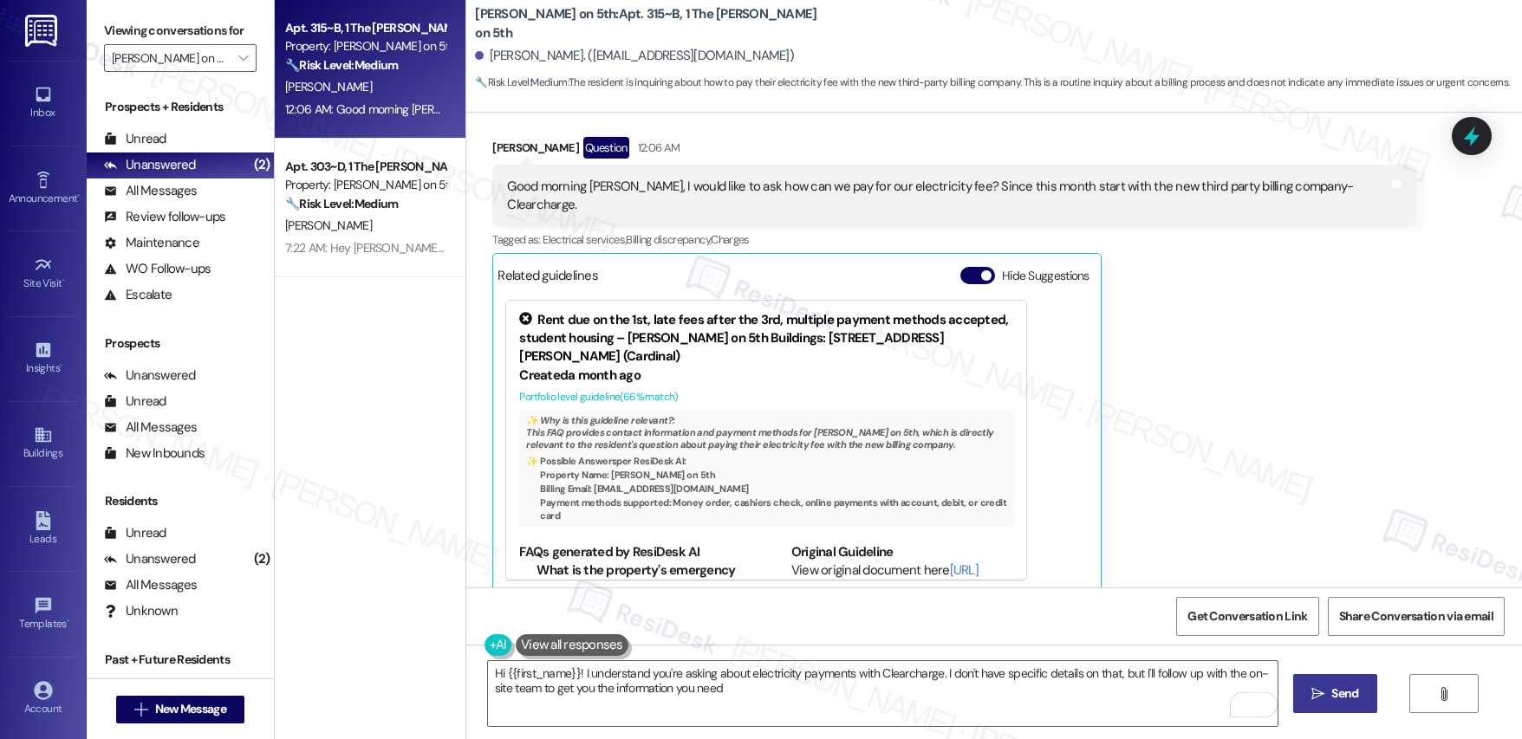
type textarea "Hi {{first_name}}! I understand you're asking about electricity payments with C…"
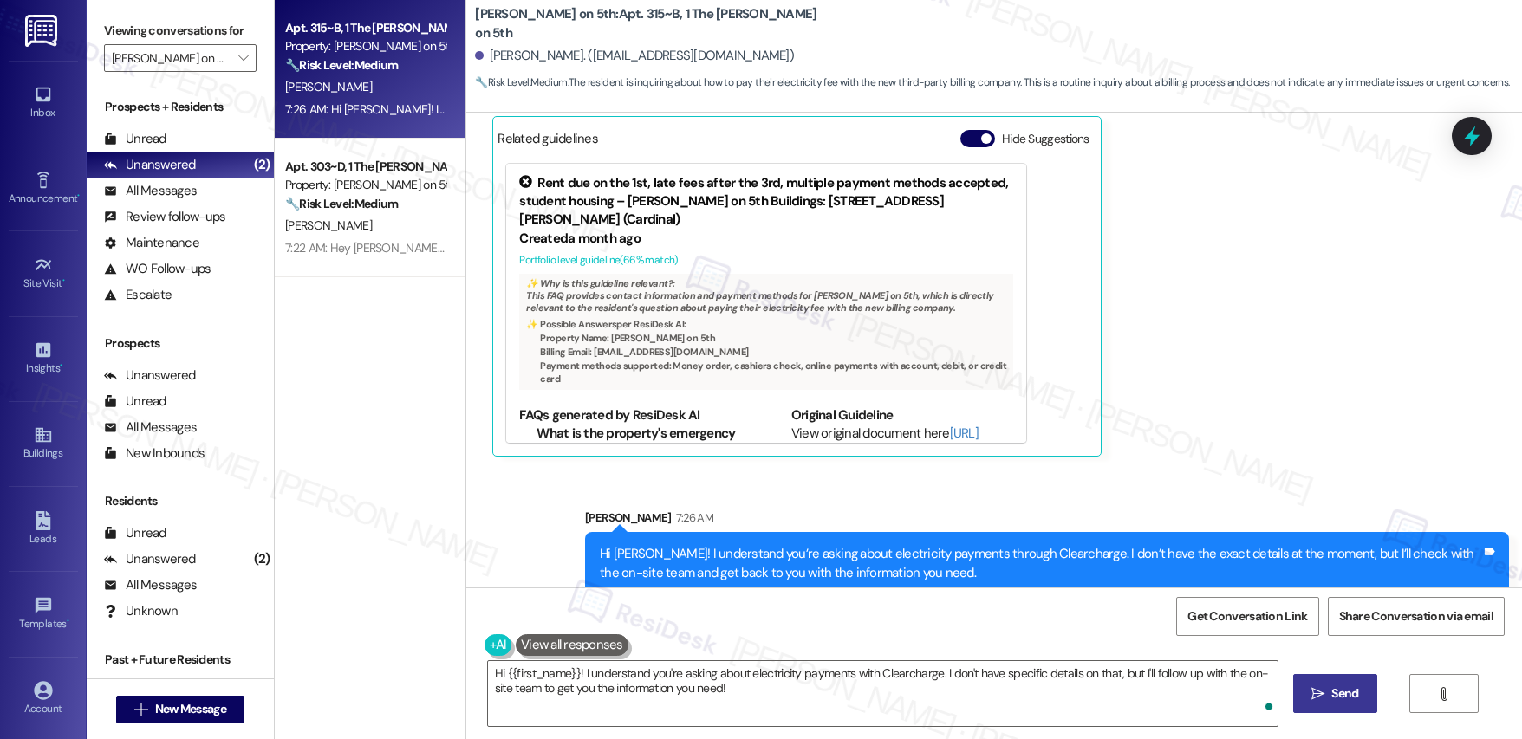
scroll to position [653, 0]
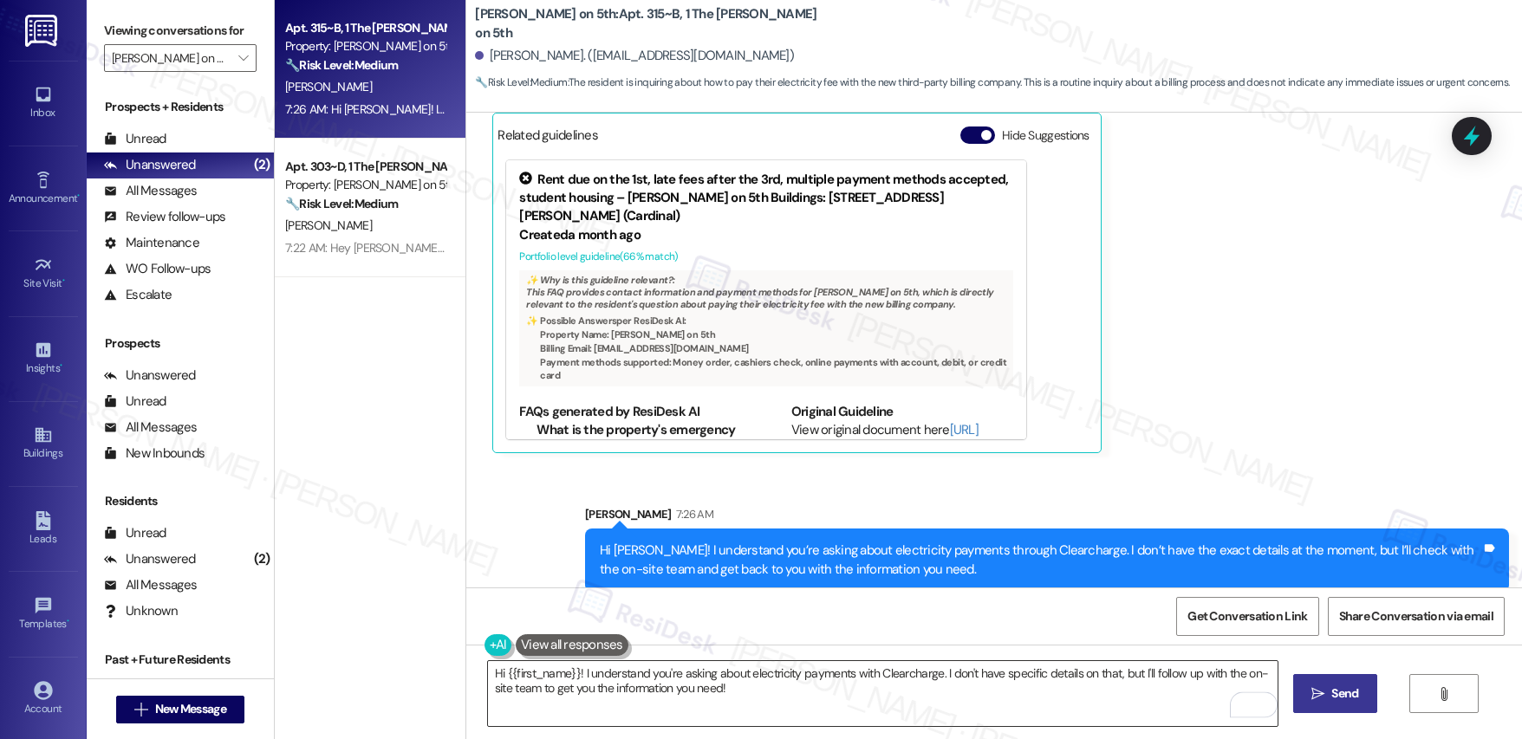
click at [753, 706] on textarea "Hi {{first_name}}! I understand you're asking about electricity payments with C…" at bounding box center [883, 693] width 790 height 65
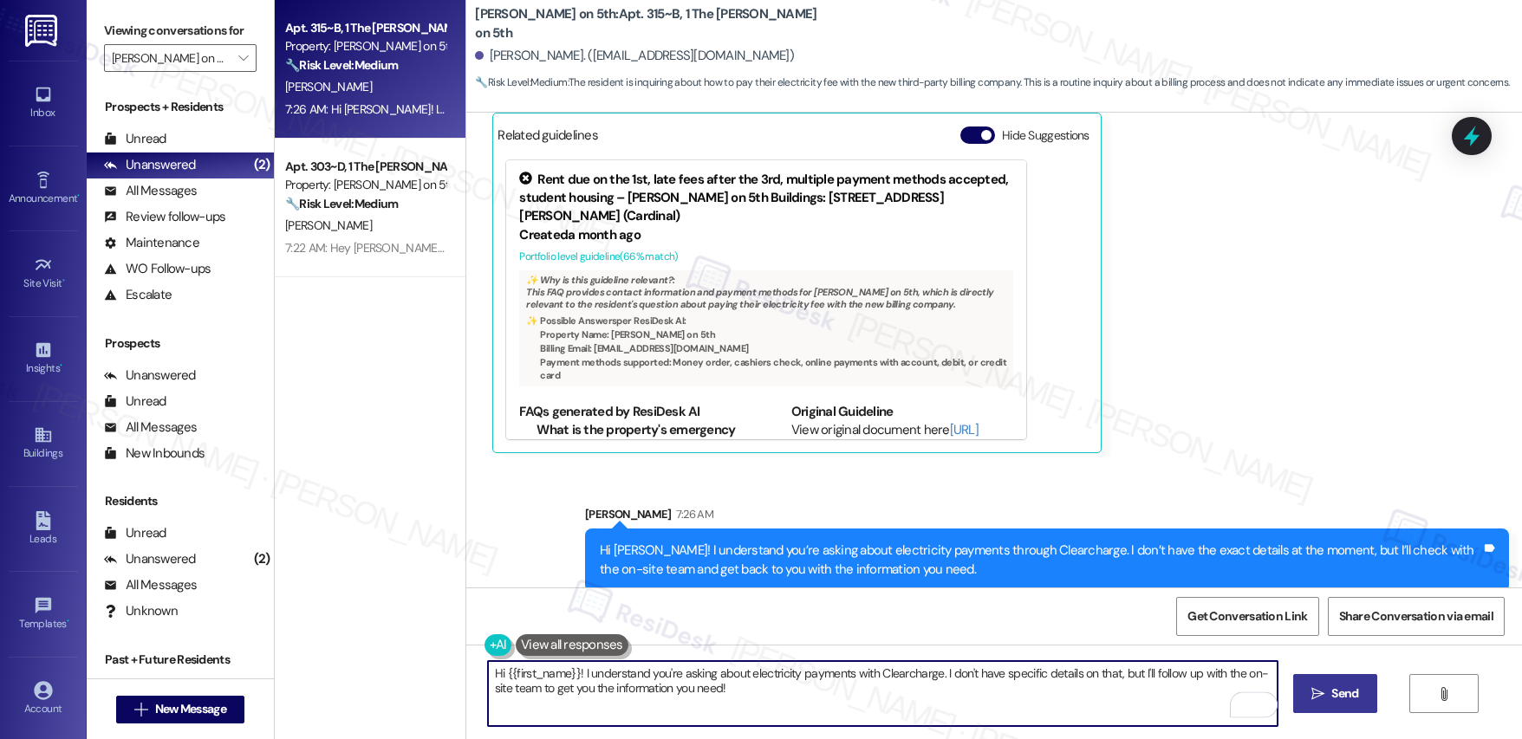
click at [754, 706] on textarea "Hi {{first_name}}! I understand you're asking about electricity payments with C…" at bounding box center [883, 693] width 790 height 65
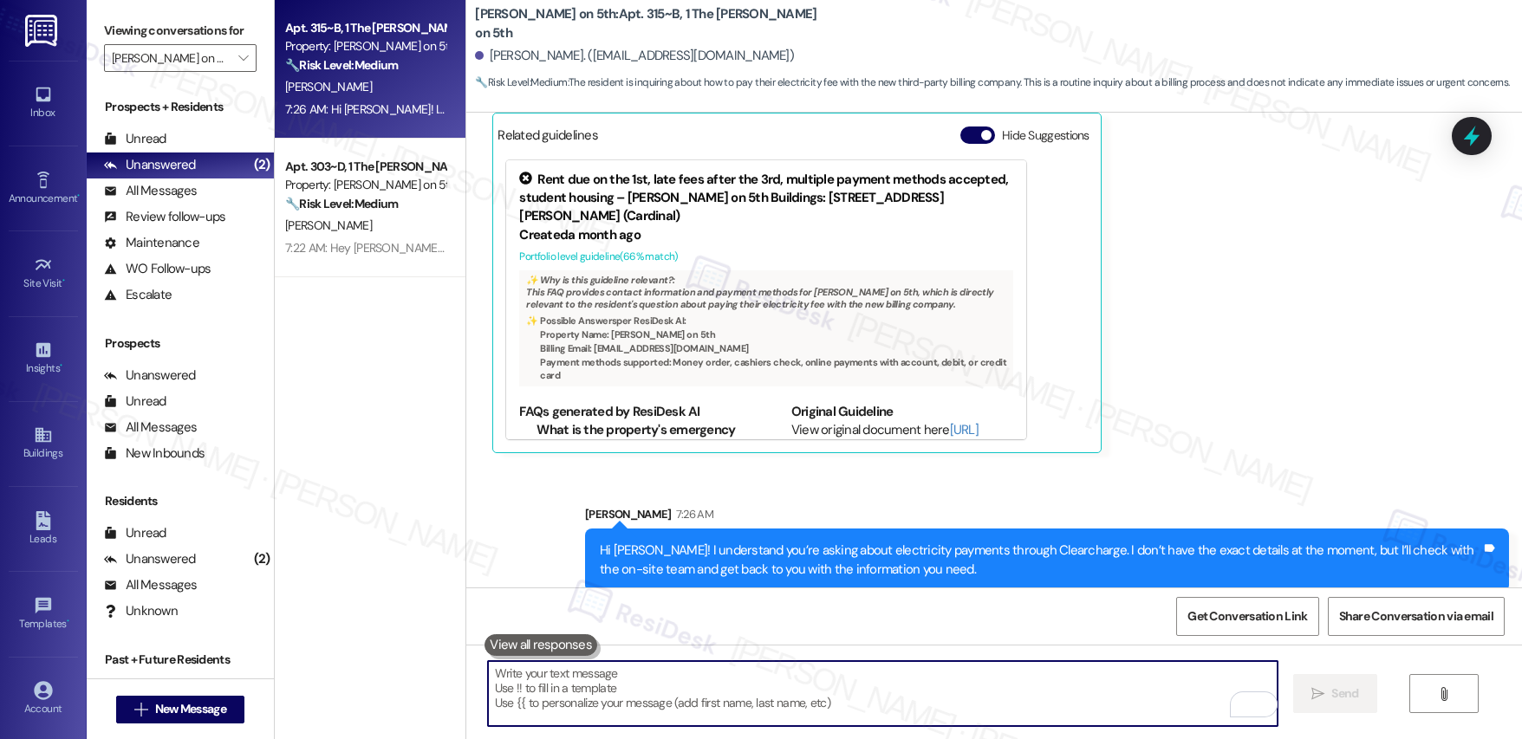
click at [582, 712] on textarea "To enrich screen reader interactions, please activate Accessibility in Grammarl…" at bounding box center [883, 693] width 790 height 65
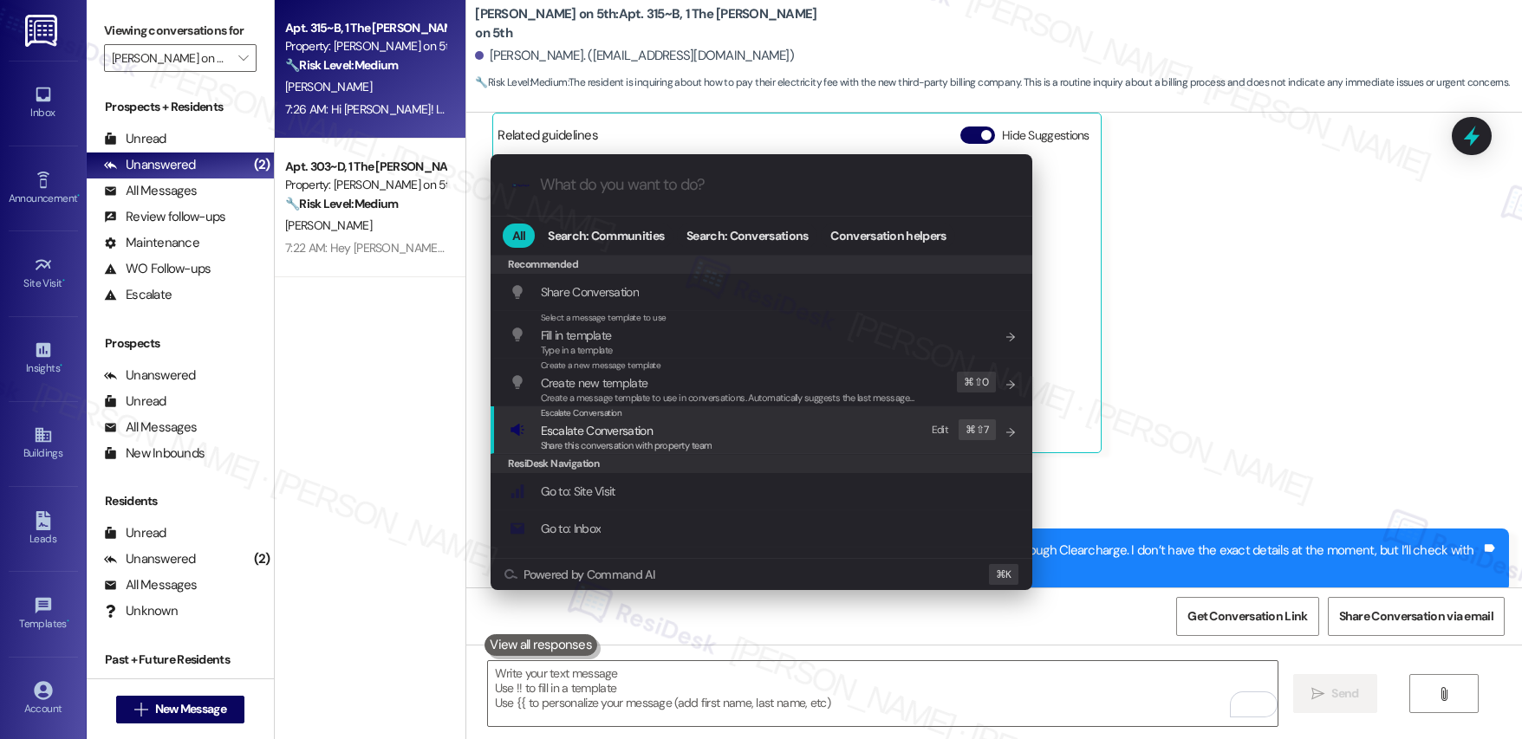
click at [631, 432] on span "Escalate Conversation" at bounding box center [597, 431] width 112 height 16
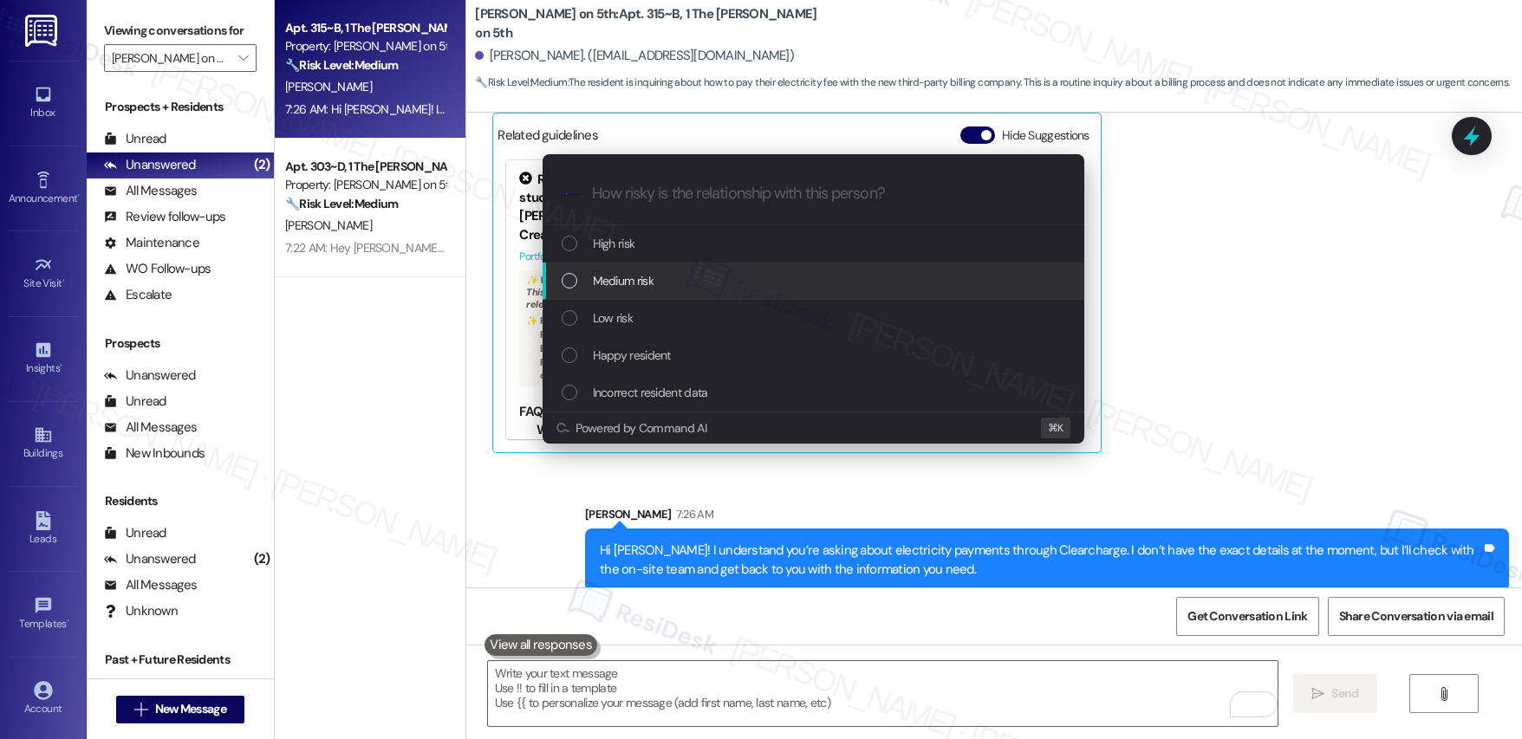
click at [664, 283] on div "Medium risk" at bounding box center [815, 280] width 507 height 19
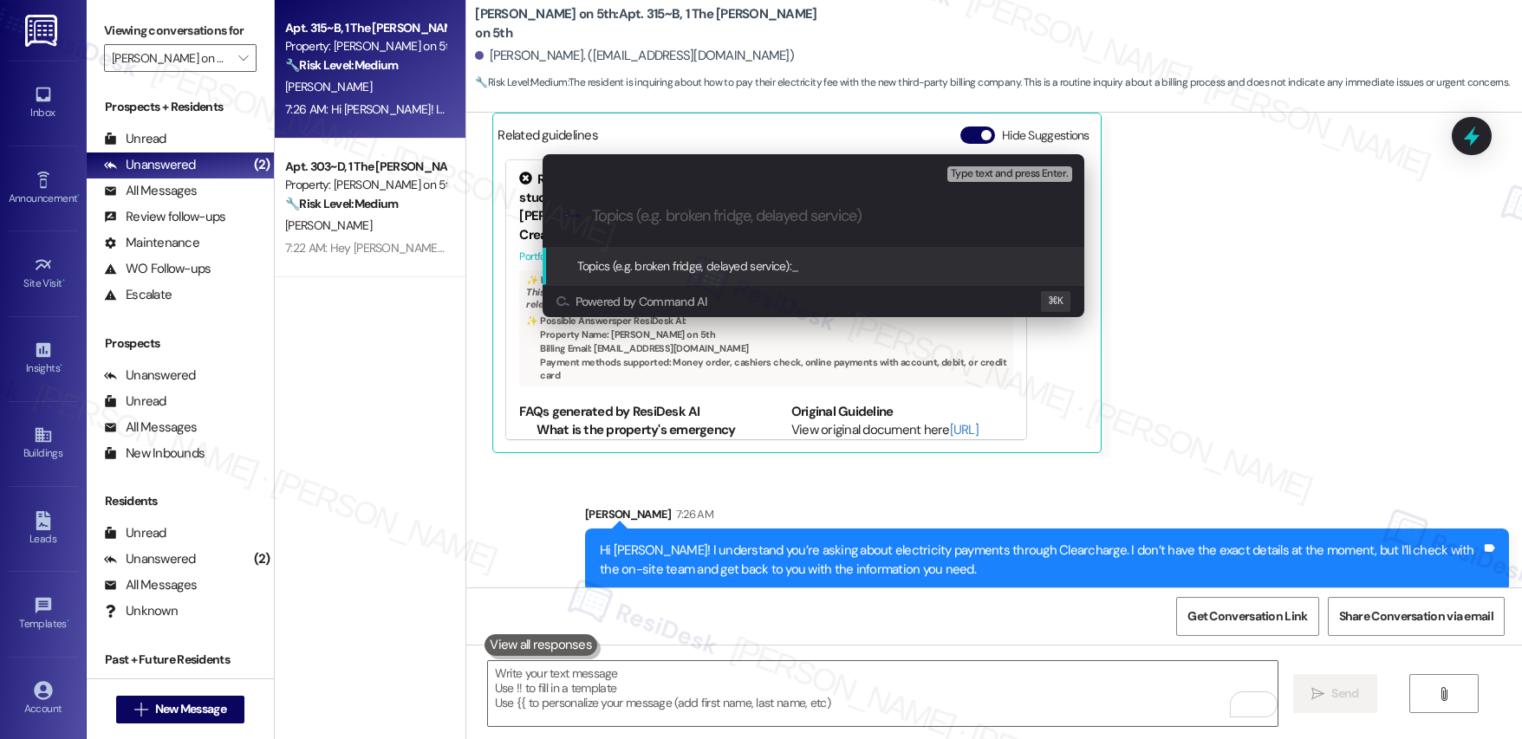
paste input "Resident Inquiry: Clearcharge Electricity Payments"
type input "Resident Inquiry: Clearcharge Electricity Payments"
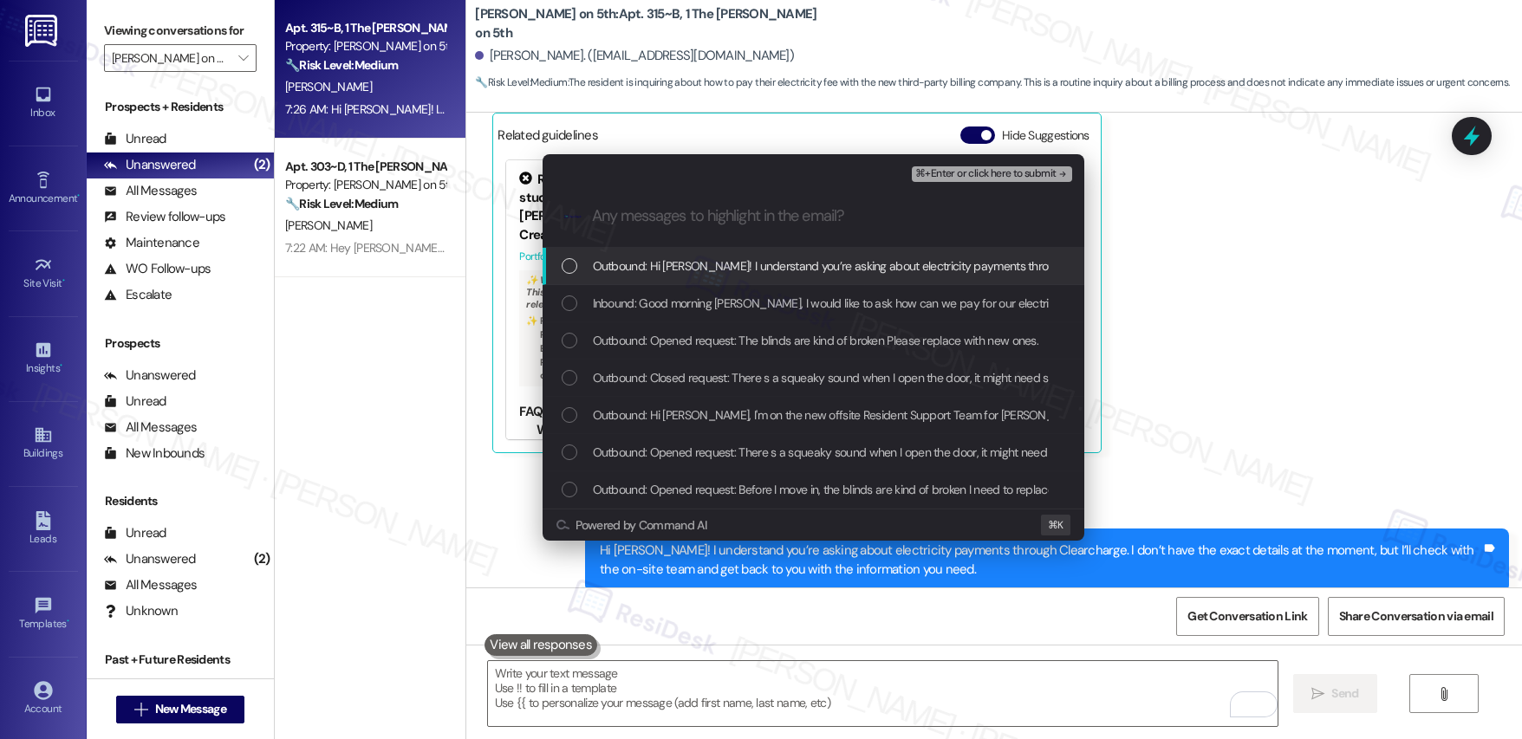
click at [693, 264] on span "Outbound: Hi Chia Jui! I understand you’re asking about electricity payments th…" at bounding box center [1194, 266] width 1203 height 19
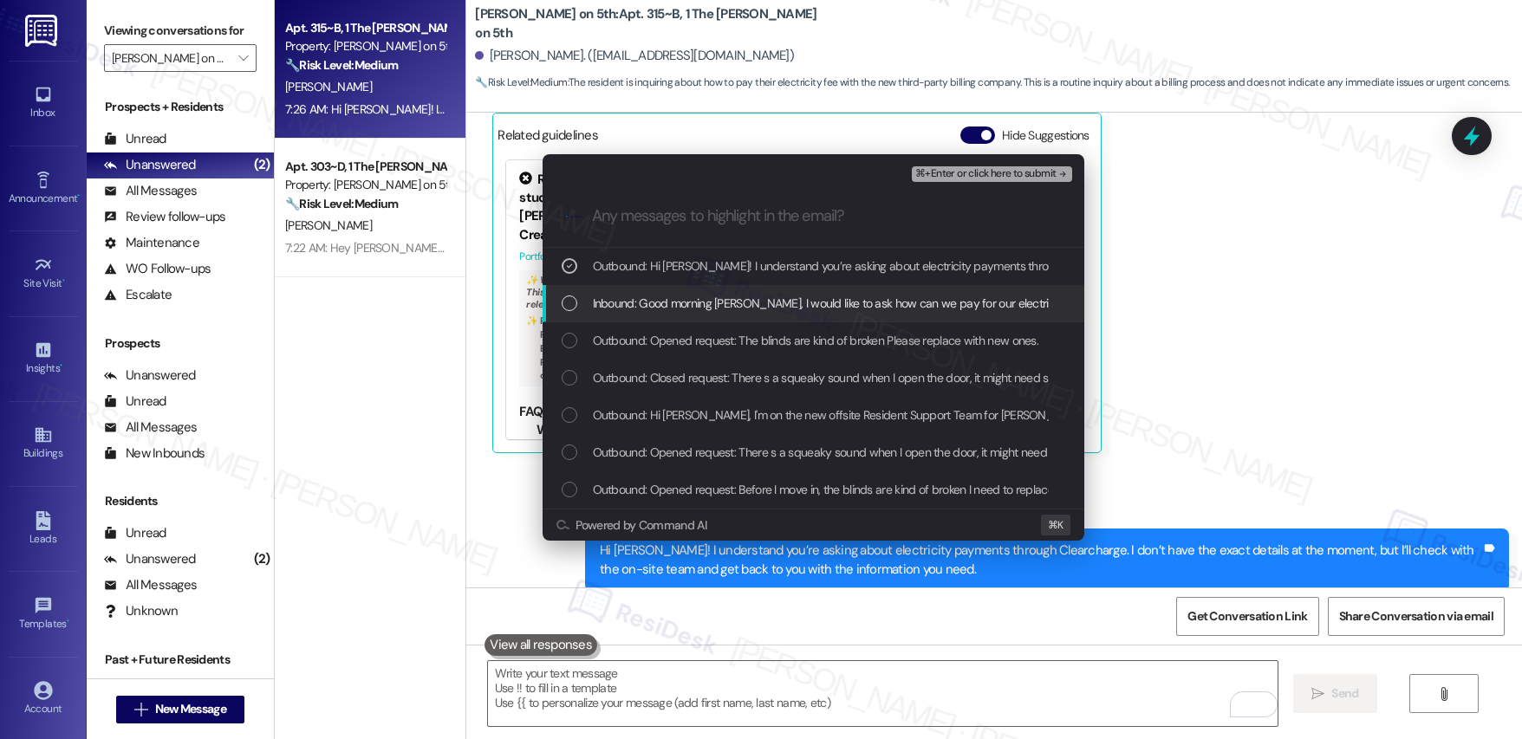
click at [694, 297] on span "Inbound: Good morning Emily, I would like to ask how can we pay for our electri…" at bounding box center [1036, 303] width 887 height 19
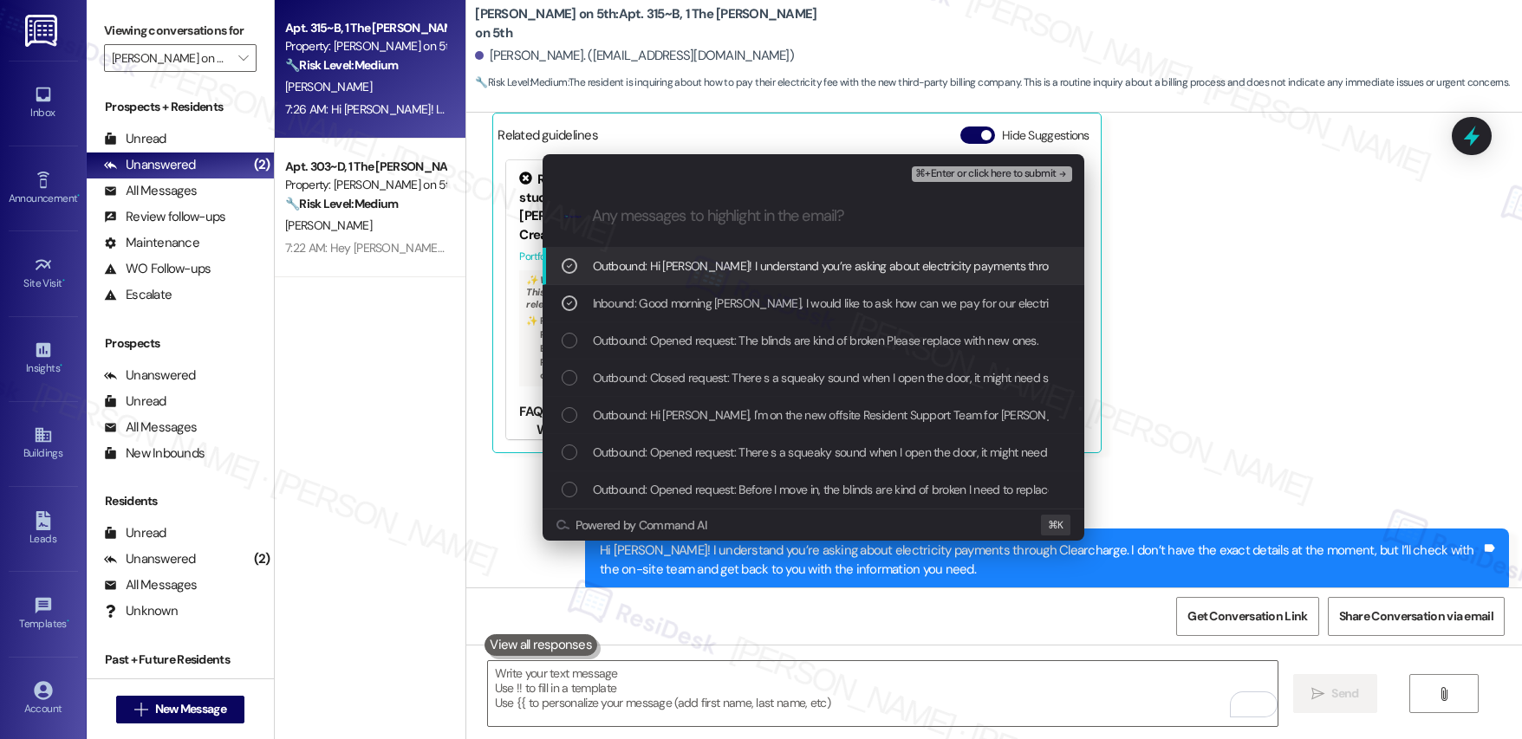
click at [970, 173] on span "⌘+Enter or click here to submit" at bounding box center [985, 174] width 140 height 12
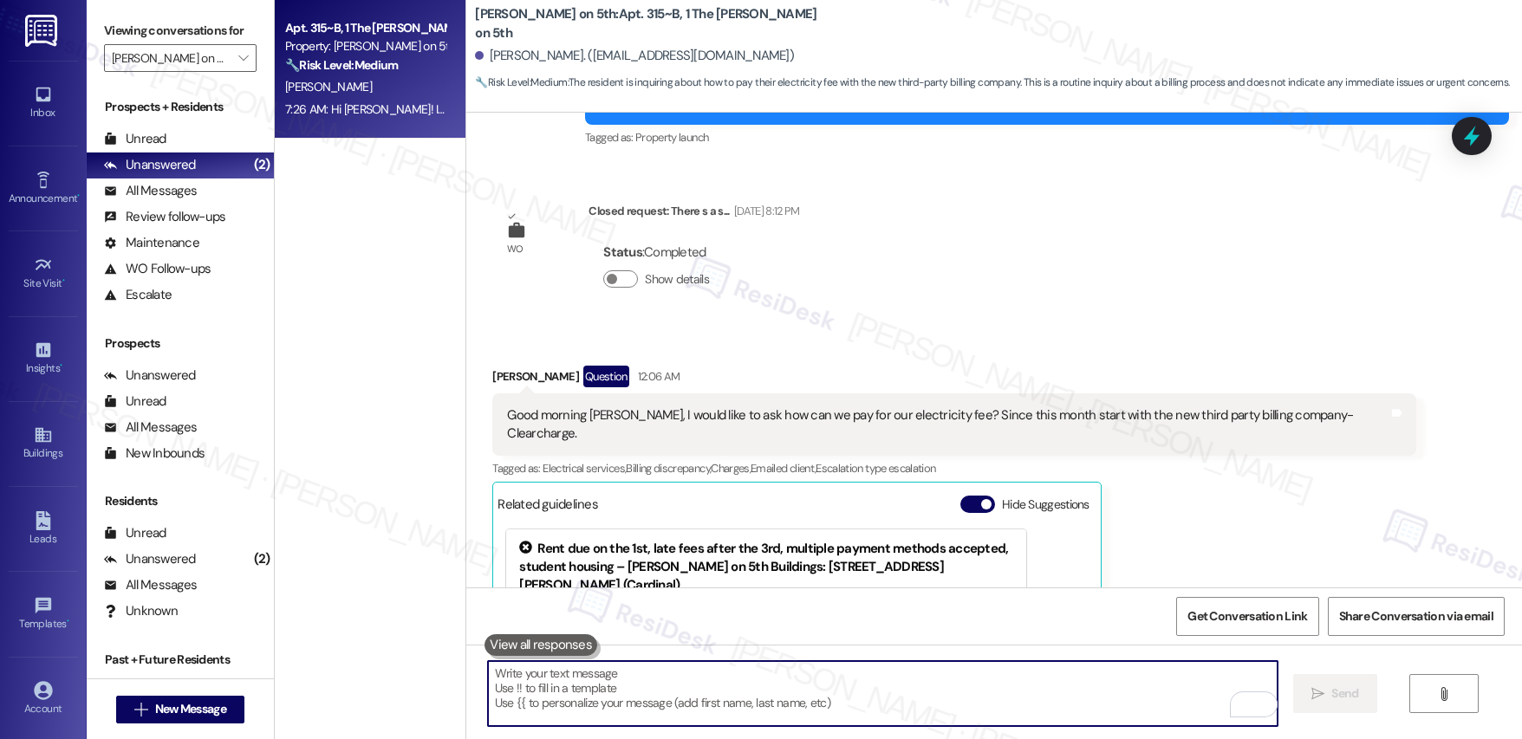
scroll to position [678, 0]
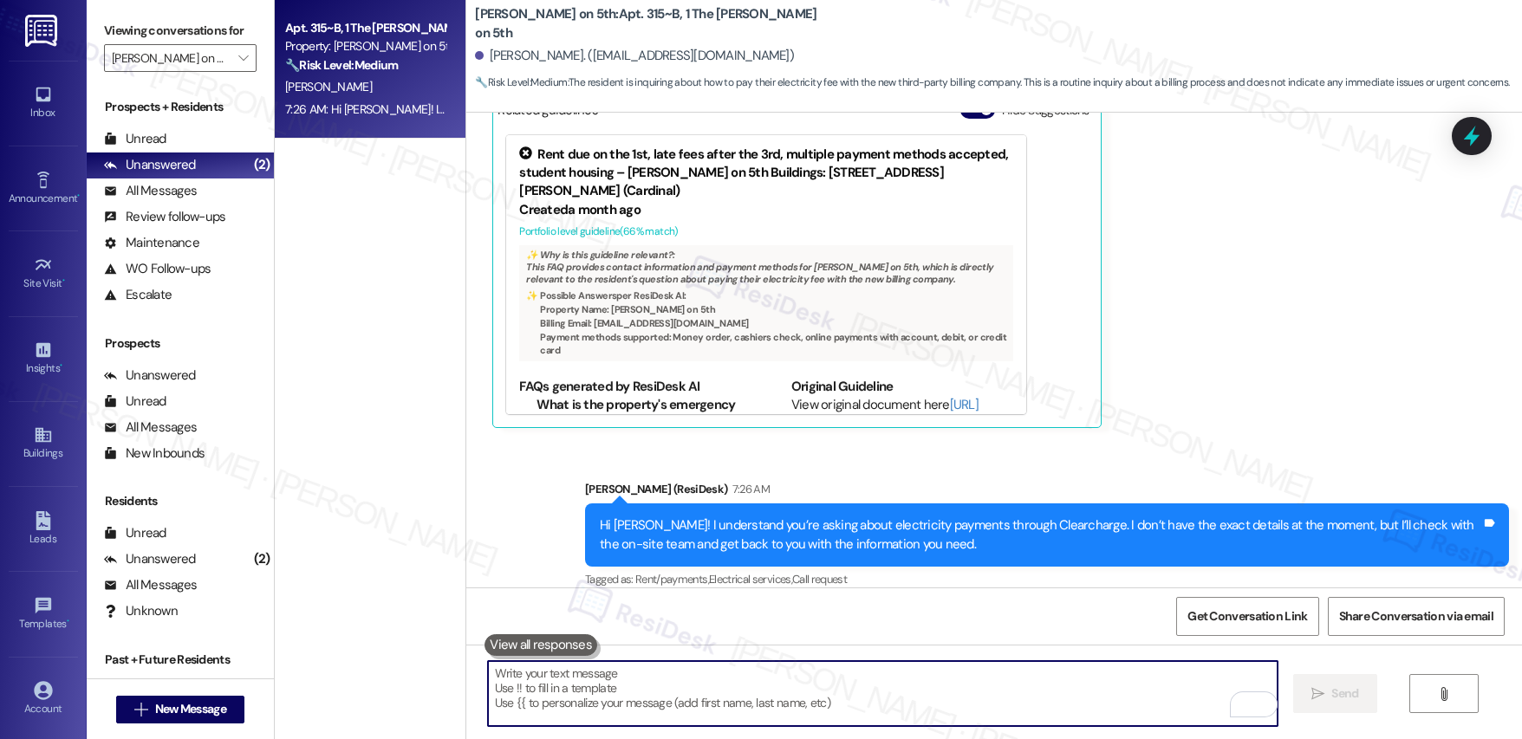
click at [961, 706] on textarea "To enrich screen reader interactions, please activate Accessibility in Grammarl…" at bounding box center [883, 693] width 790 height 65
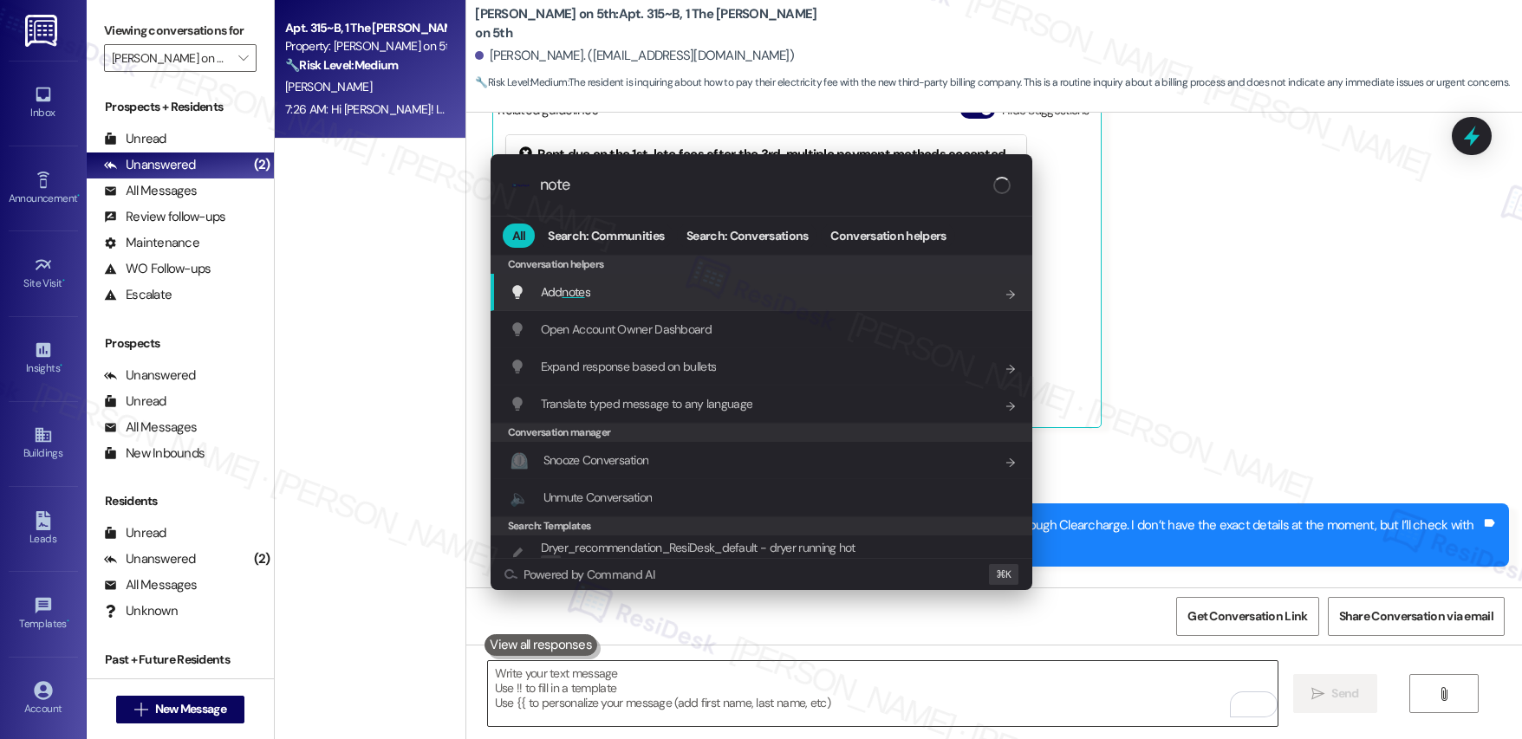
type input "notes"
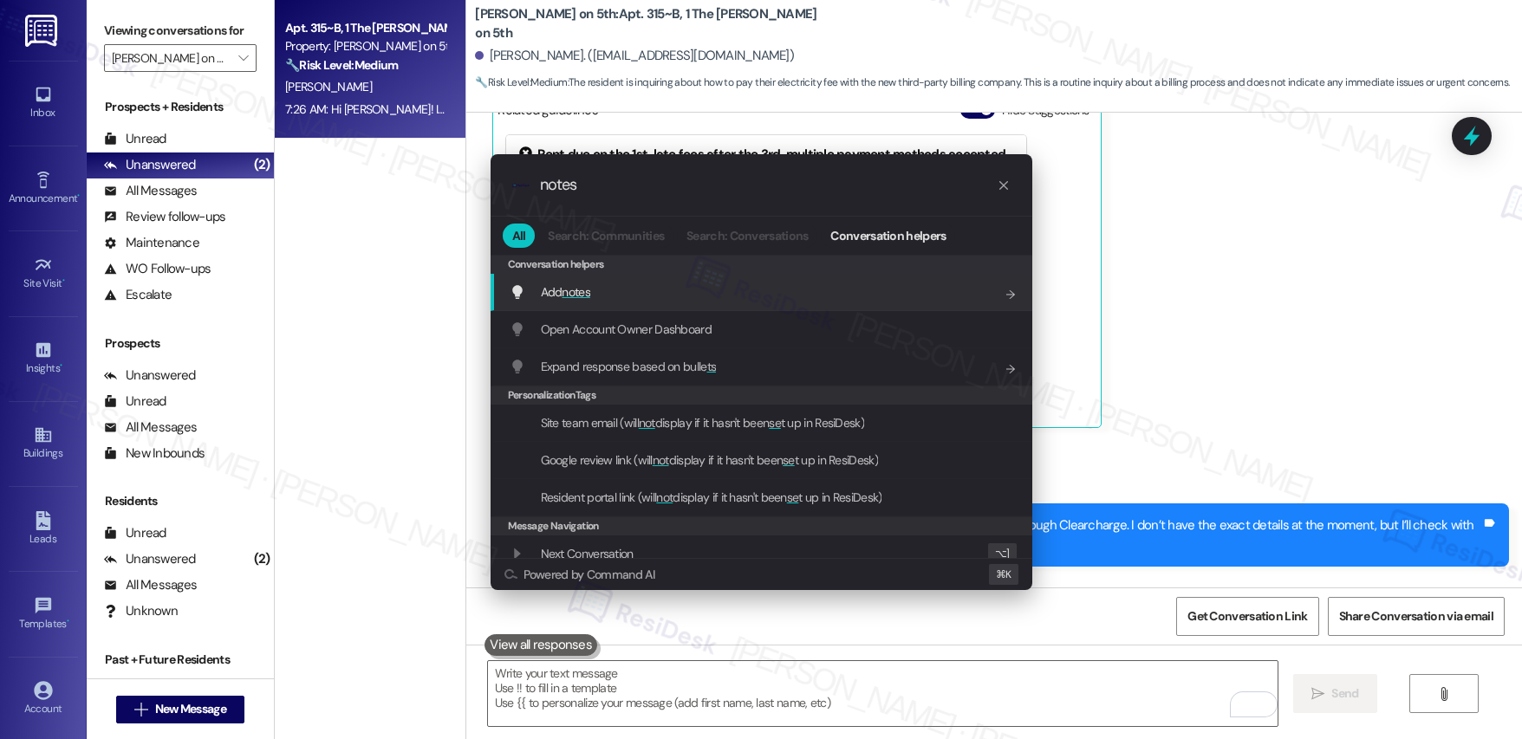
click at [708, 289] on div "Add notes Add shortcut" at bounding box center [763, 292] width 507 height 19
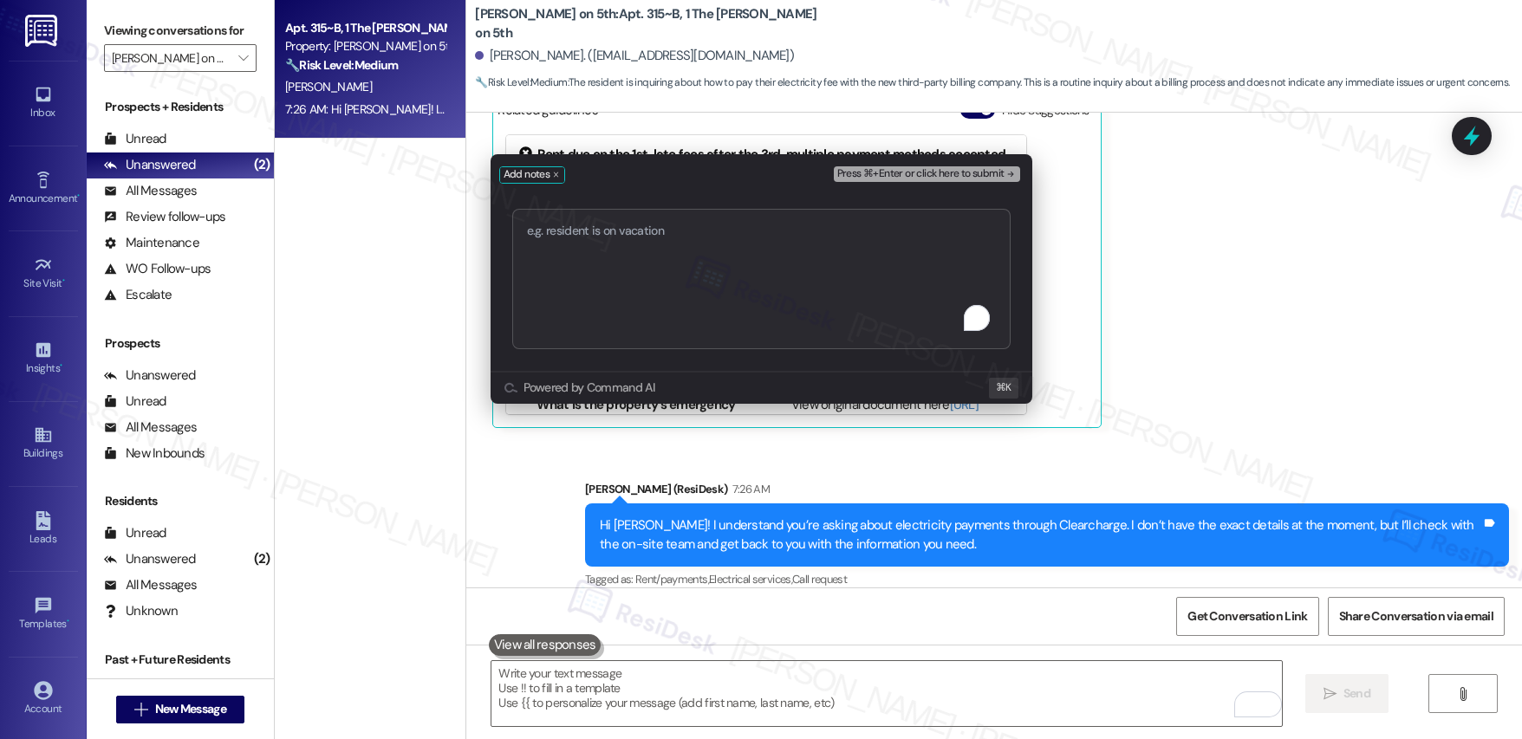
type textarea "Resident Inquiry: Clearcharge Electricity Payments"
click at [881, 175] on span "Press ⌘+Enter or click here to submit" at bounding box center [920, 174] width 167 height 12
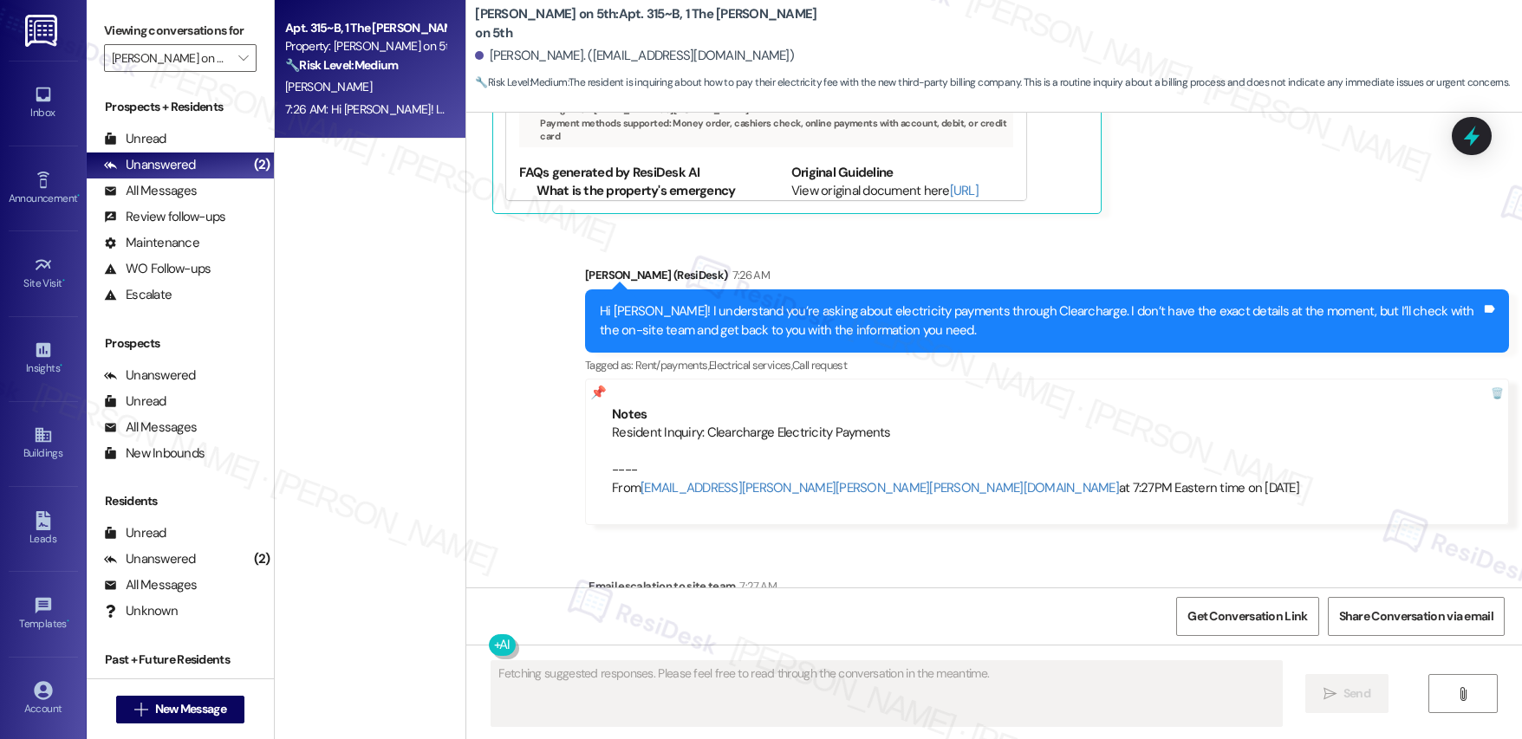
scroll to position [929, 0]
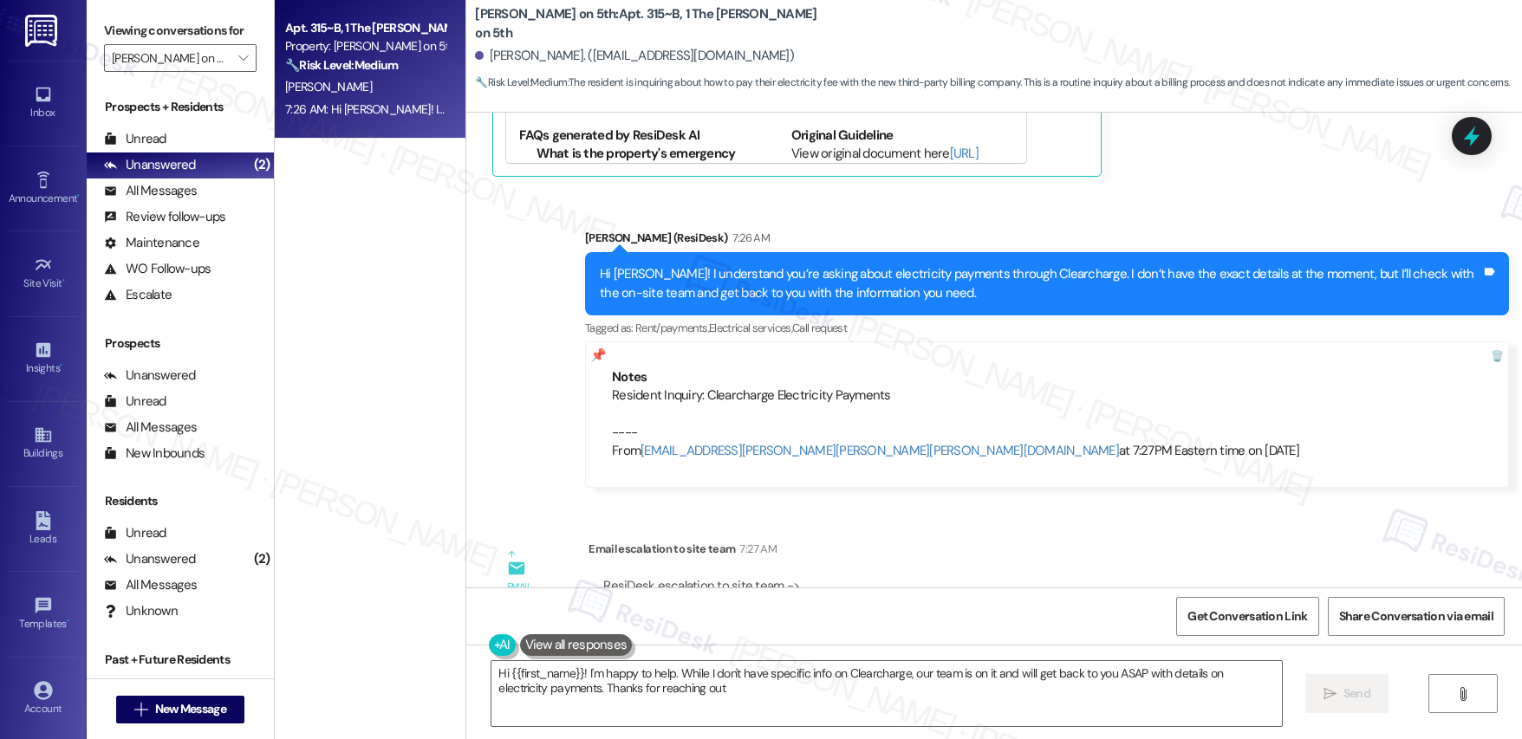
type textarea "Hi {{first_name}}! I'm happy to help. While I don't have specific info on Clear…"
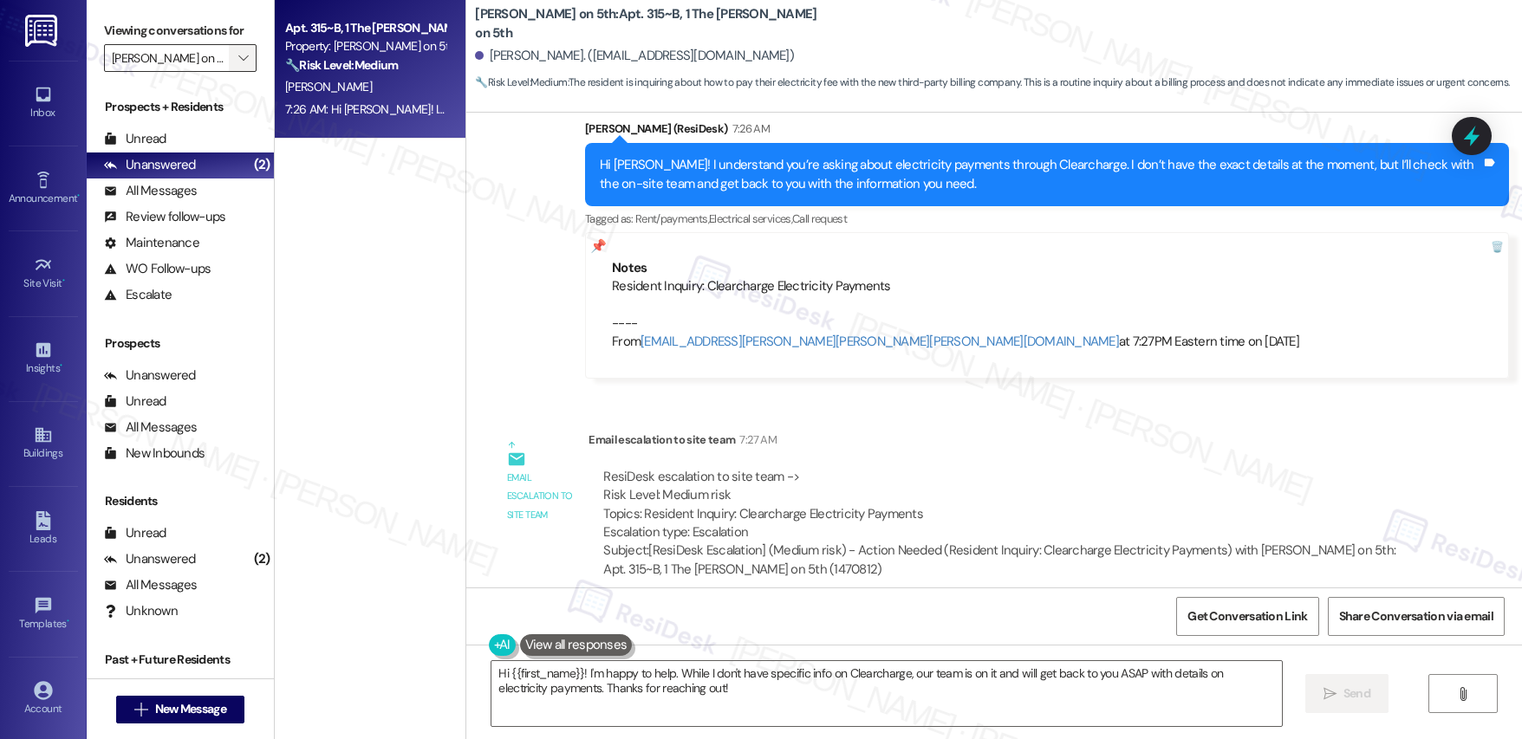
click at [238, 56] on icon "" at bounding box center [243, 58] width 10 height 14
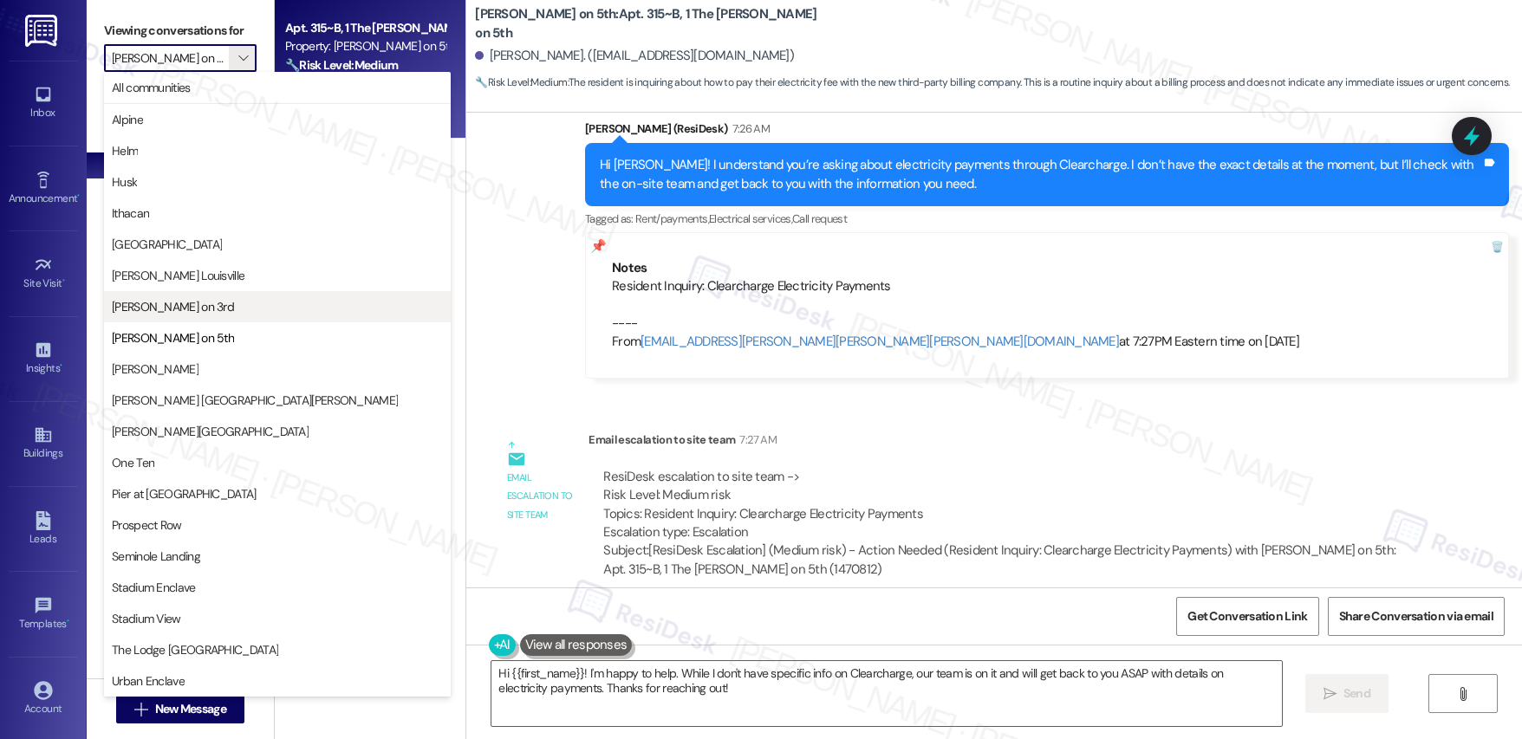
click at [189, 306] on span "[PERSON_NAME] on 3rd" at bounding box center [277, 306] width 331 height 17
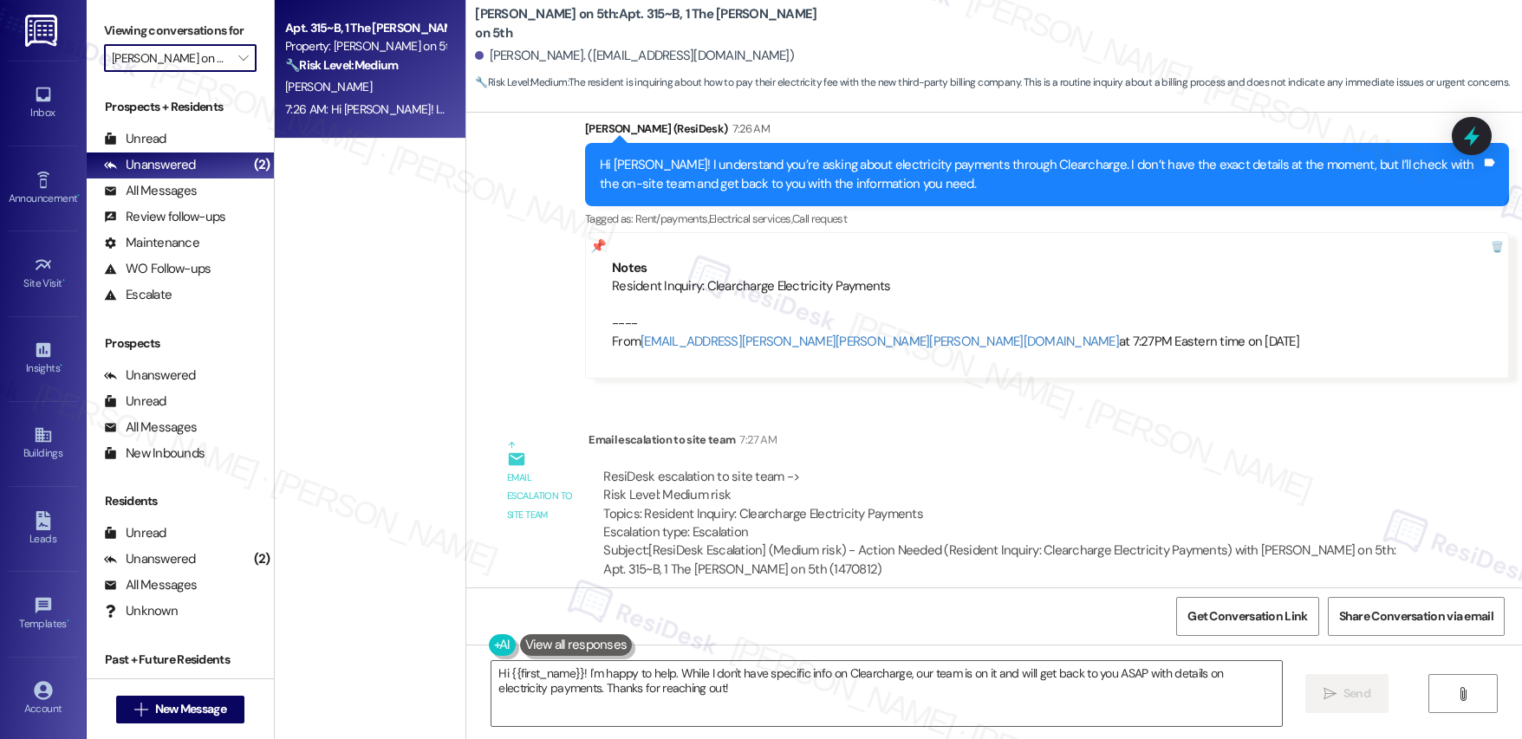
type input "[PERSON_NAME] on 3rd"
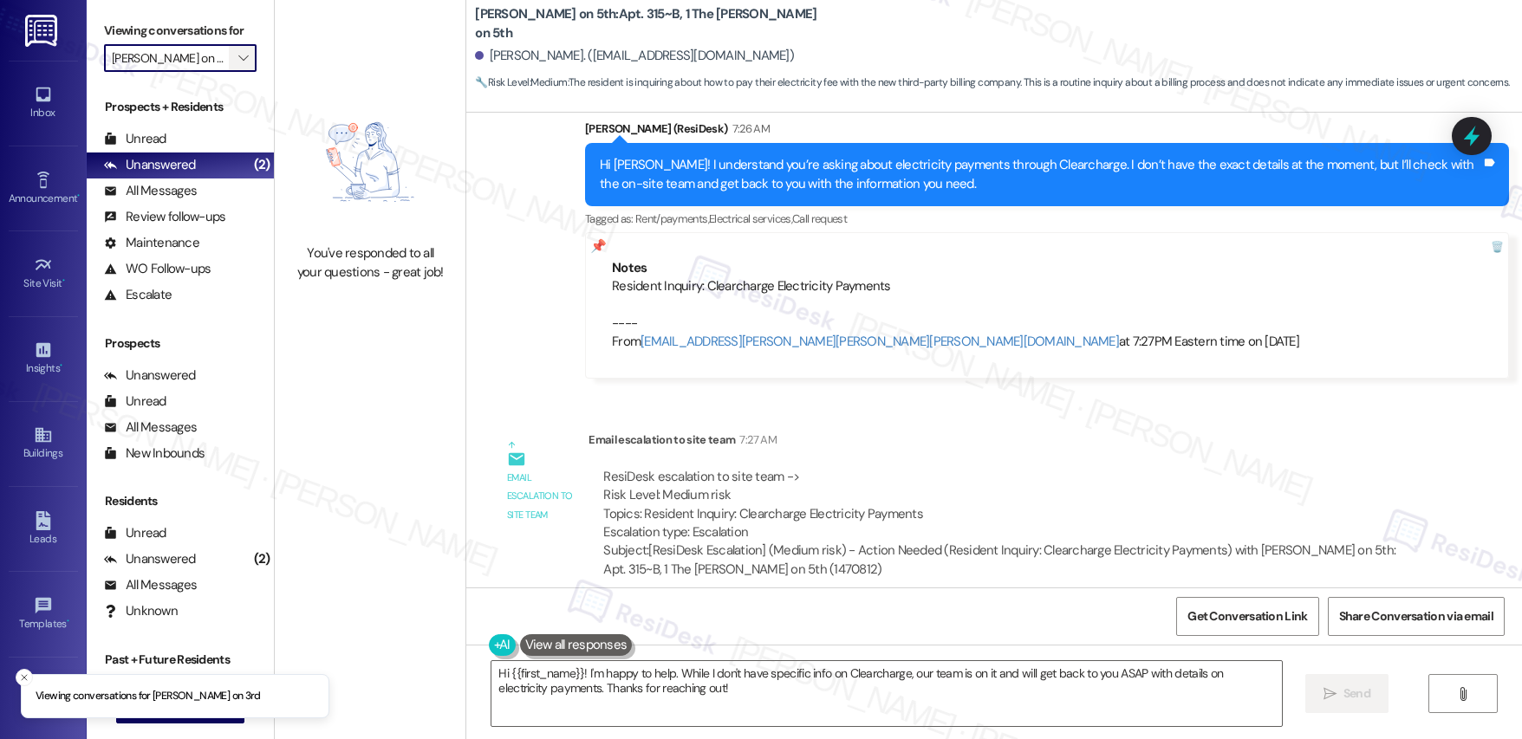
click at [235, 51] on span "" at bounding box center [243, 58] width 16 height 28
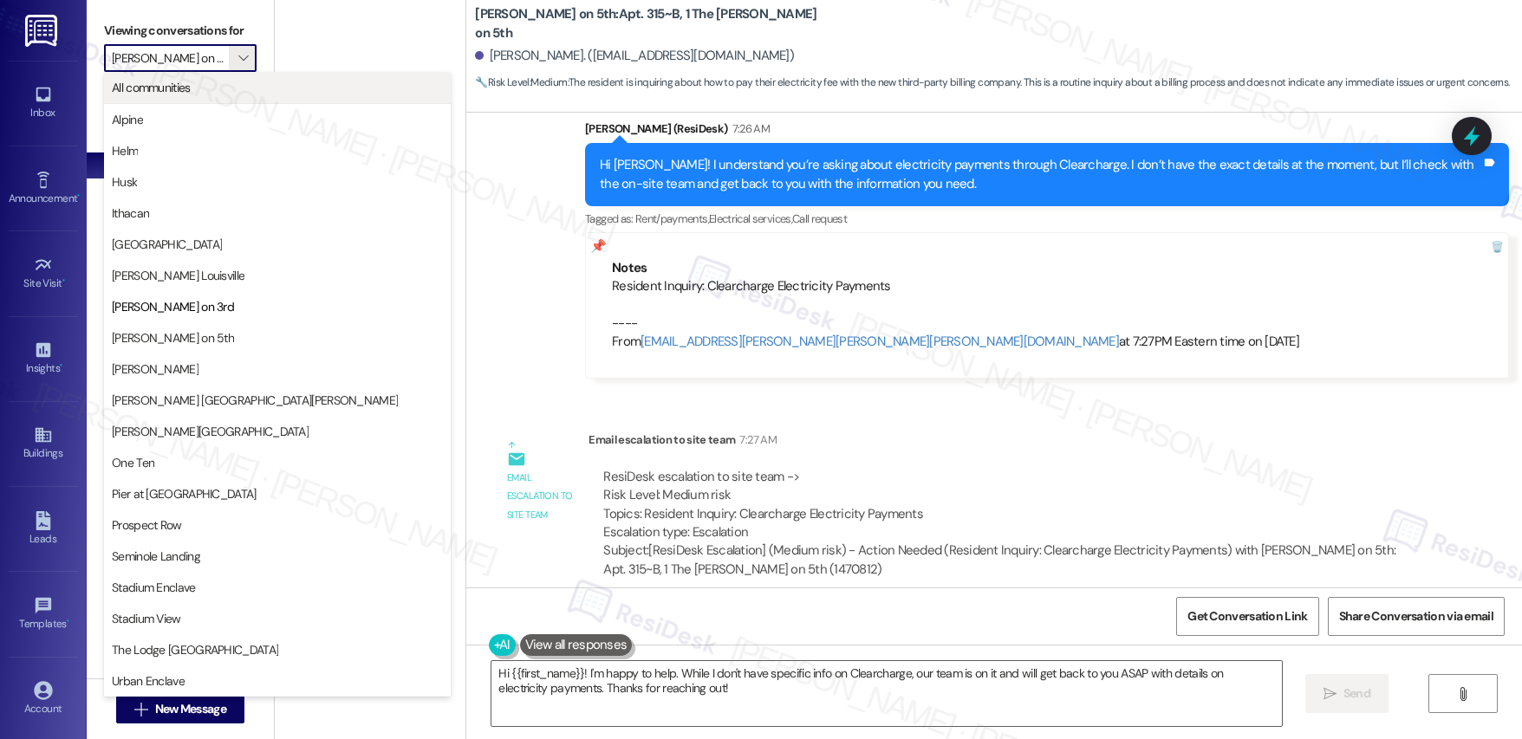
click at [217, 81] on span "All communities" at bounding box center [277, 87] width 331 height 17
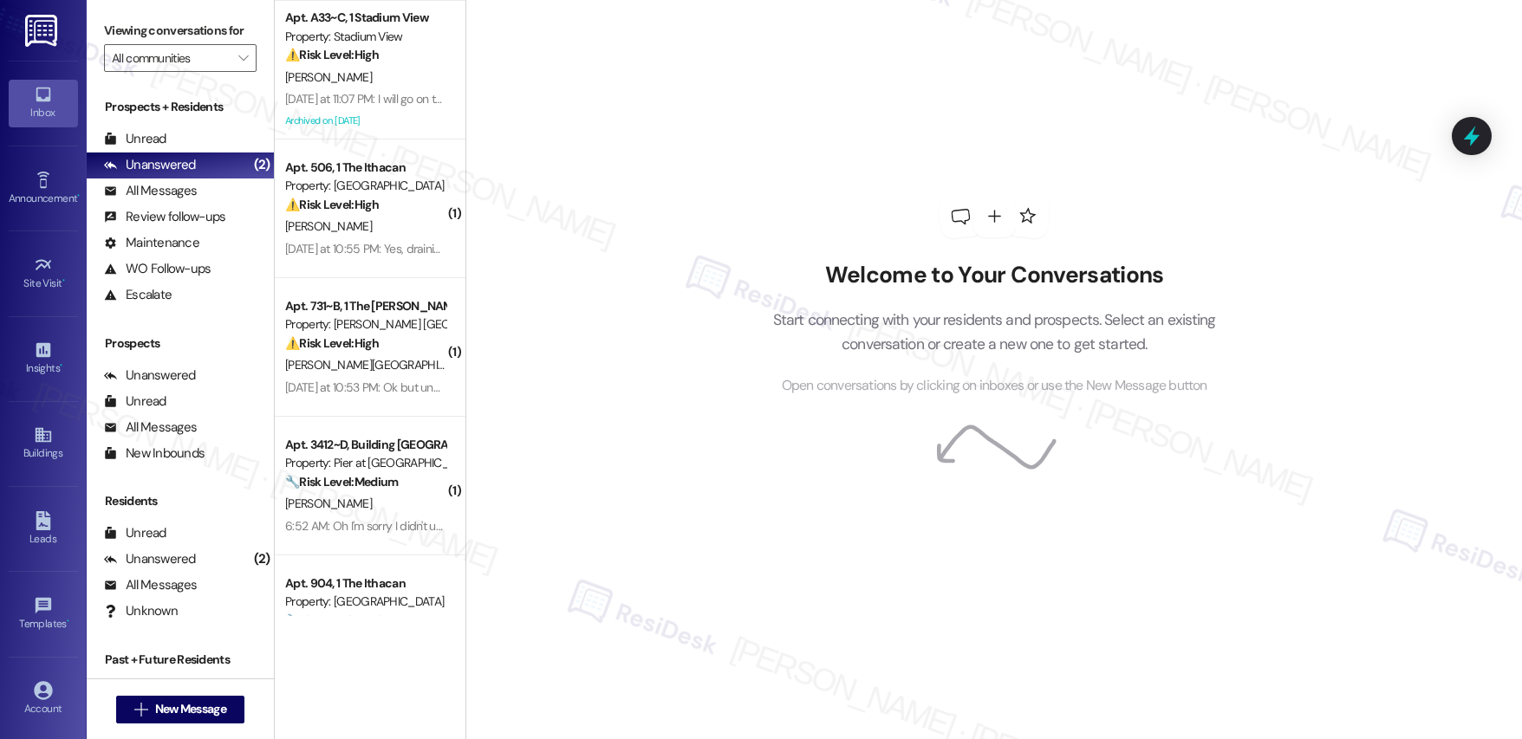
scroll to position [585, 0]
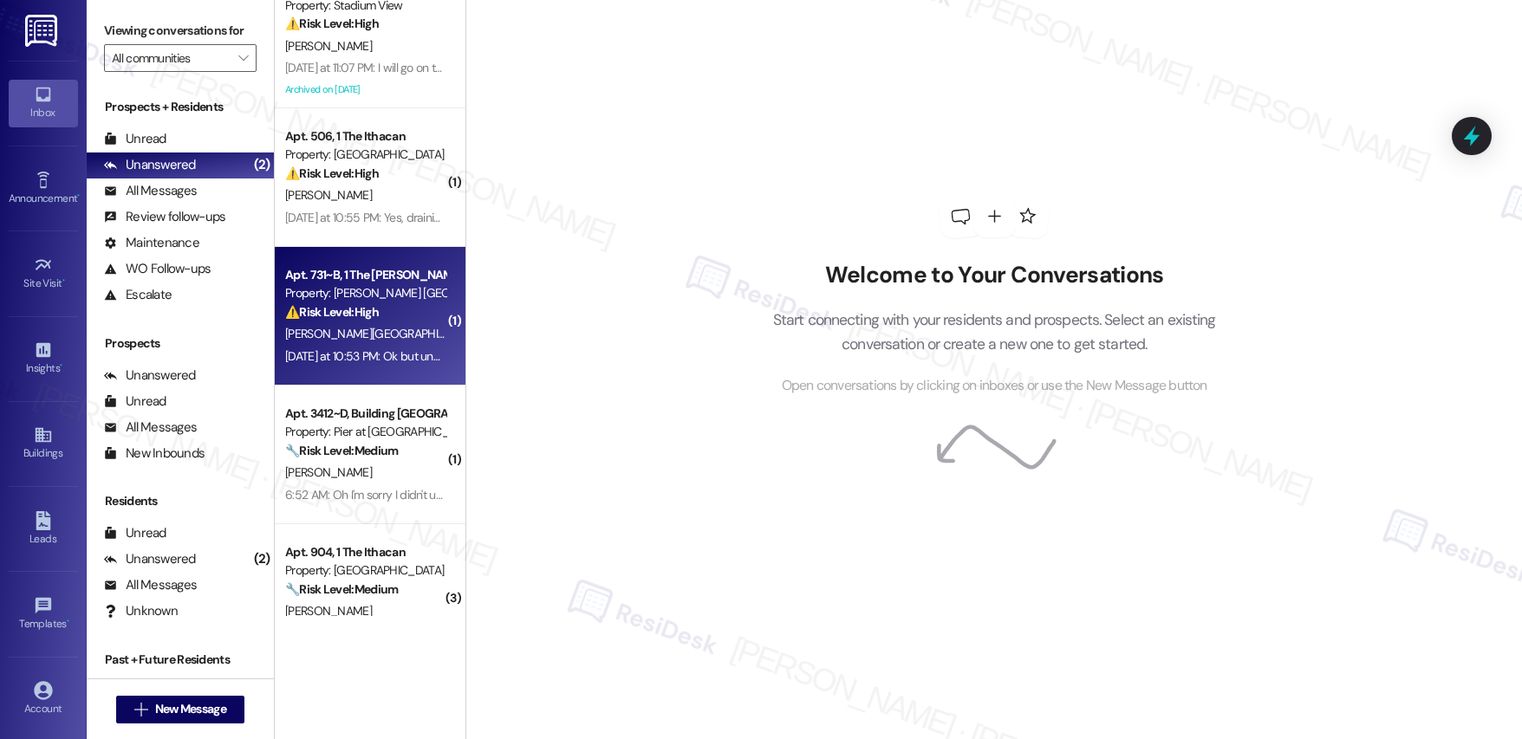
click at [419, 301] on div "Property: [PERSON_NAME] [GEOGRAPHIC_DATA]" at bounding box center [365, 293] width 160 height 18
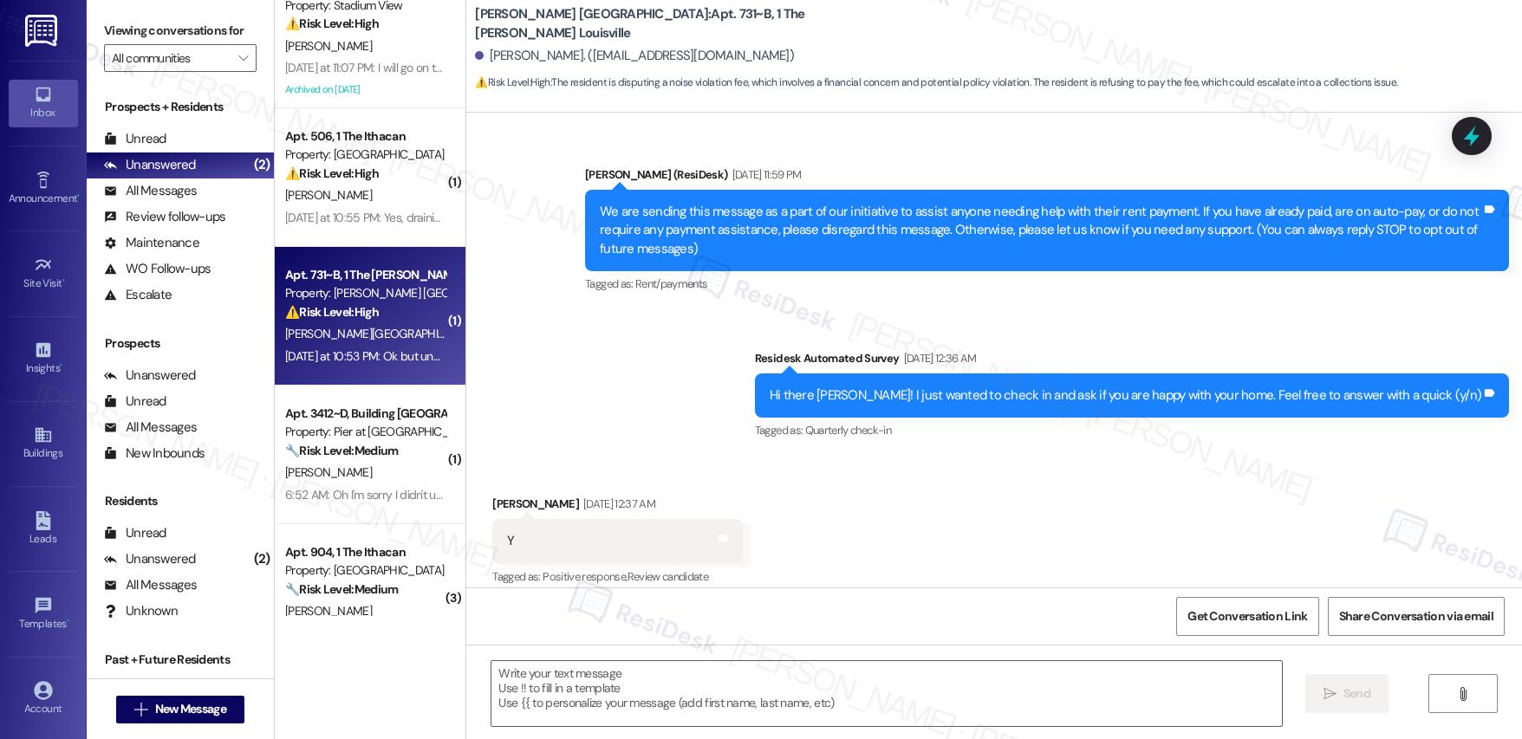
scroll to position [10282, 0]
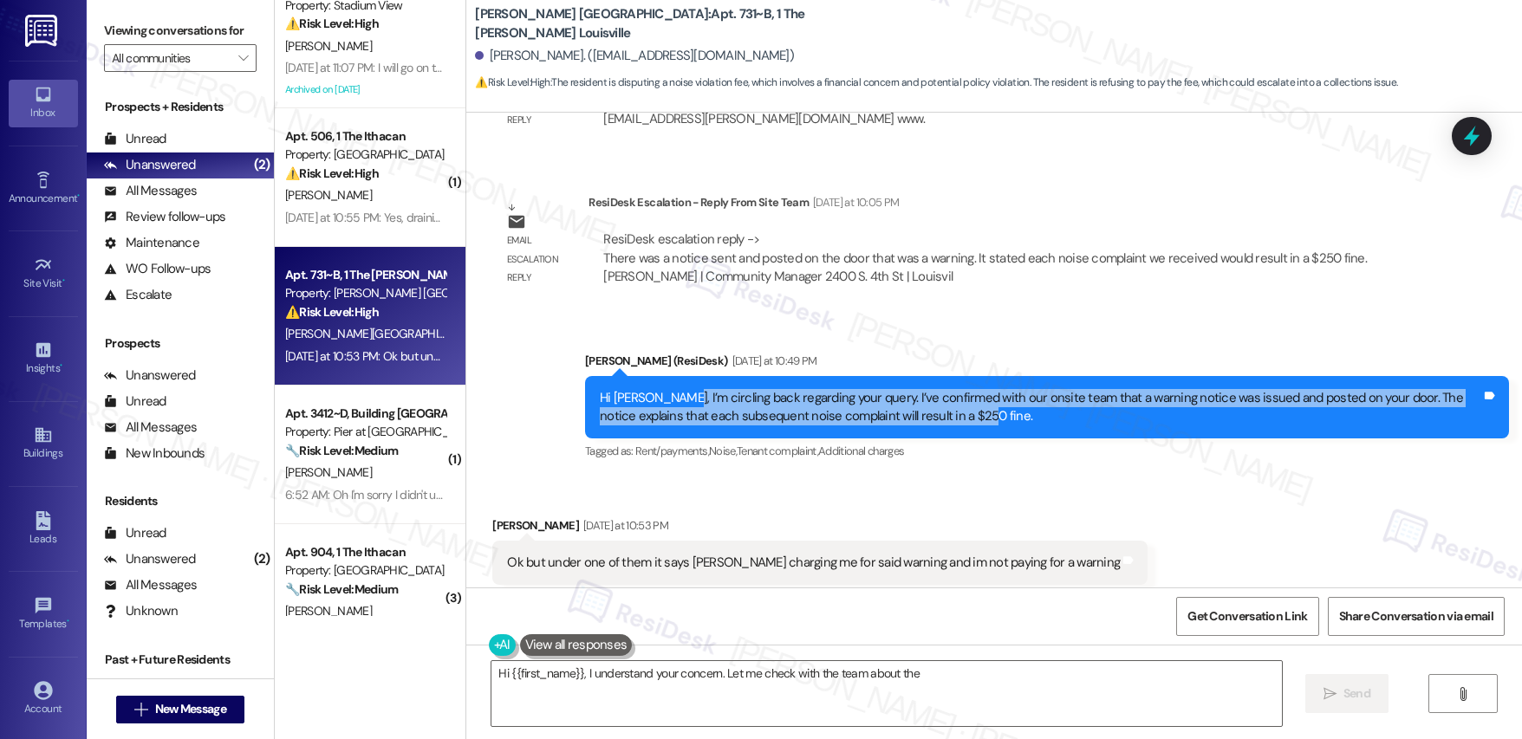
drag, startPoint x: 660, startPoint y: 360, endPoint x: 921, endPoint y: 379, distance: 261.6
click at [921, 389] on div "Hi [PERSON_NAME], I’m circling back regarding your query. I’ve confirmed with o…" at bounding box center [1040, 407] width 881 height 37
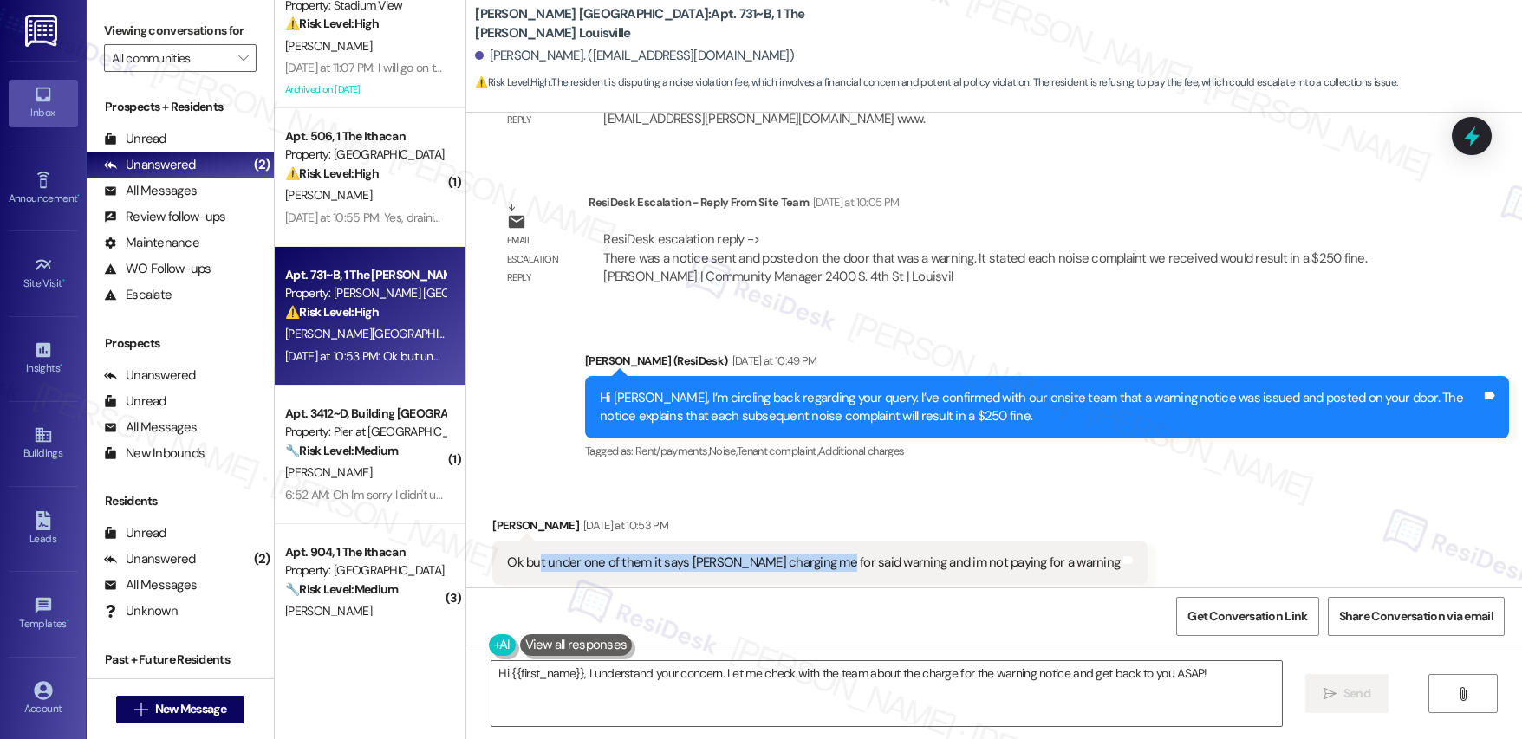
drag, startPoint x: 523, startPoint y: 528, endPoint x: 804, endPoint y: 532, distance: 281.7
click at [804, 554] on div "Ok but under one of them it says [PERSON_NAME] charging me for said warning and…" at bounding box center [813, 563] width 613 height 18
click at [713, 554] on div "Ok but under one of them it says [PERSON_NAME] charging me for said warning and…" at bounding box center [813, 563] width 613 height 18
click at [667, 683] on textarea "Hi {{first_name}}, I understand your concern. Let me check with the team about …" at bounding box center [886, 693] width 790 height 65
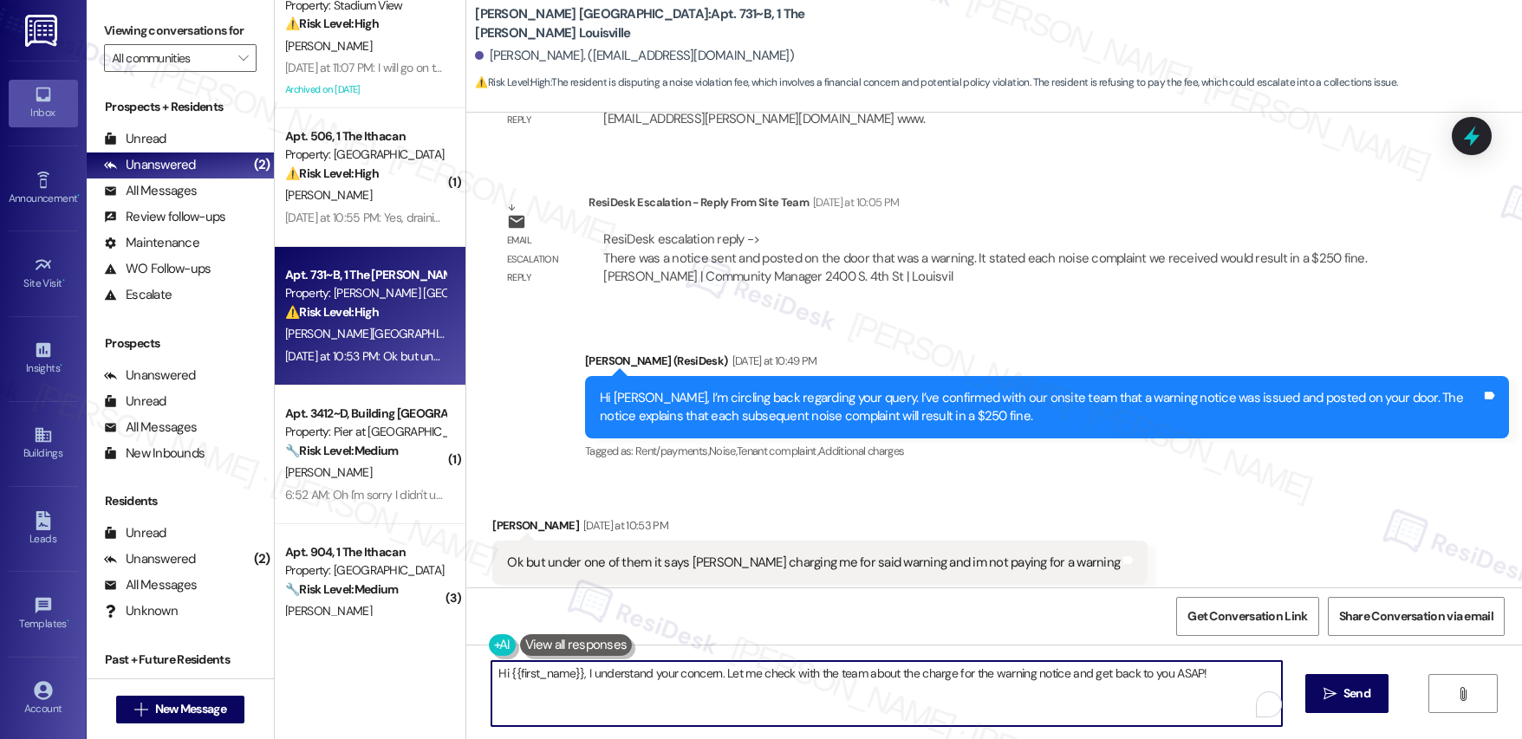
click at [667, 682] on textarea "Hi {{first_name}}, I understand your concern. Let me check with the team about …" at bounding box center [886, 693] width 790 height 65
click at [667, 680] on textarea "Hi {{first_name}}, I understand your concern. Let me check with the team about …" at bounding box center [886, 693] width 790 height 65
click at [716, 676] on textarea "Hi {{first_name}}, I understand your concern. Let me check with the team about …" at bounding box center [883, 693] width 790 height 65
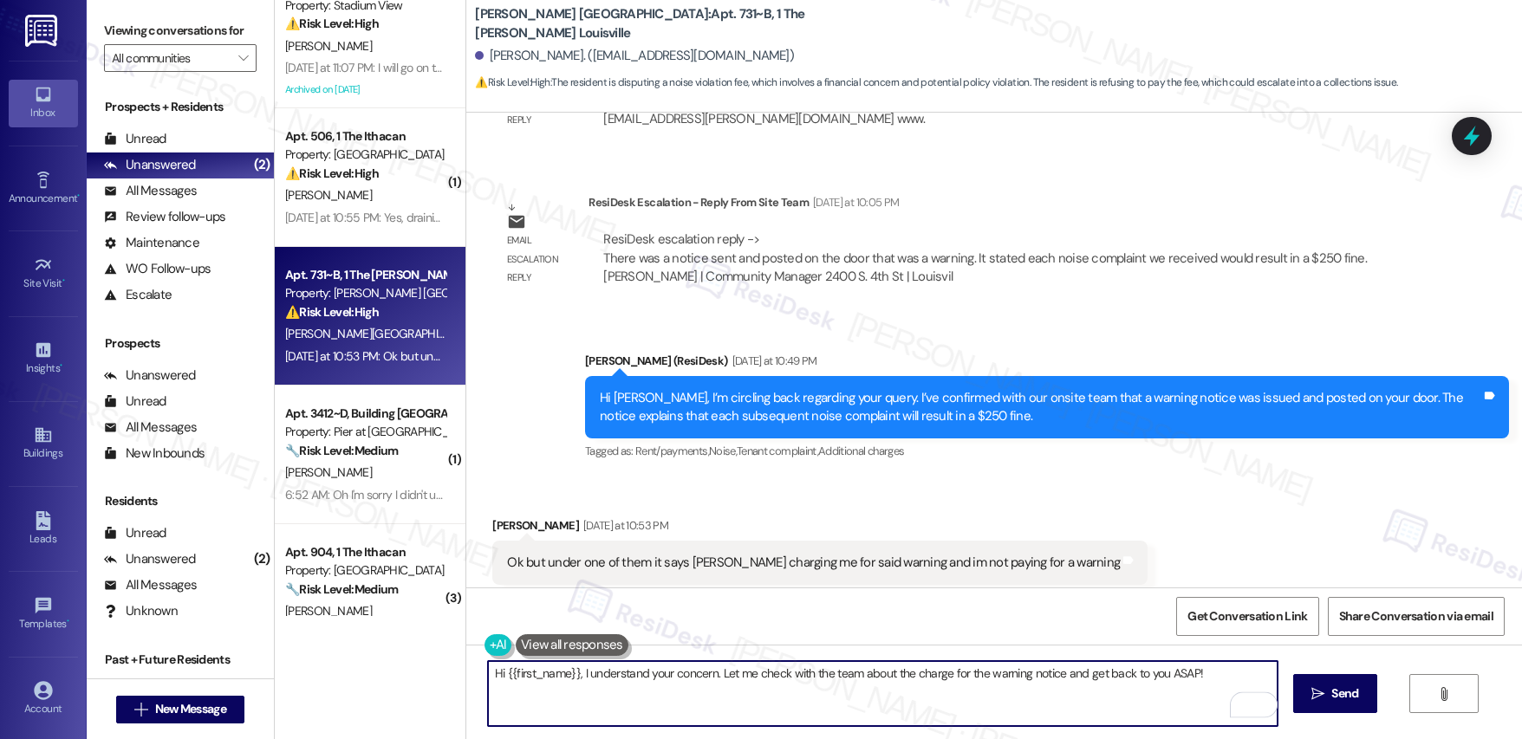
click at [716, 676] on textarea "Hi {{first_name}}, I understand your concern. Let me check with the team about …" at bounding box center [883, 693] width 790 height 65
click at [907, 712] on textarea "Hi {{first_name}}, I understand your concern. Let me check with the team about …" at bounding box center [883, 693] width 790 height 65
drag, startPoint x: 708, startPoint y: 674, endPoint x: 411, endPoint y: 667, distance: 297.4
click at [411, 667] on div "( 1 ) Apt. 2302~A, 2 The Husk Property: Husk ⚠️ Risk Level: High The resident h…" at bounding box center [898, 369] width 1247 height 739
type textarea "Let me check with the team about the charge for the warning notice and get back…"
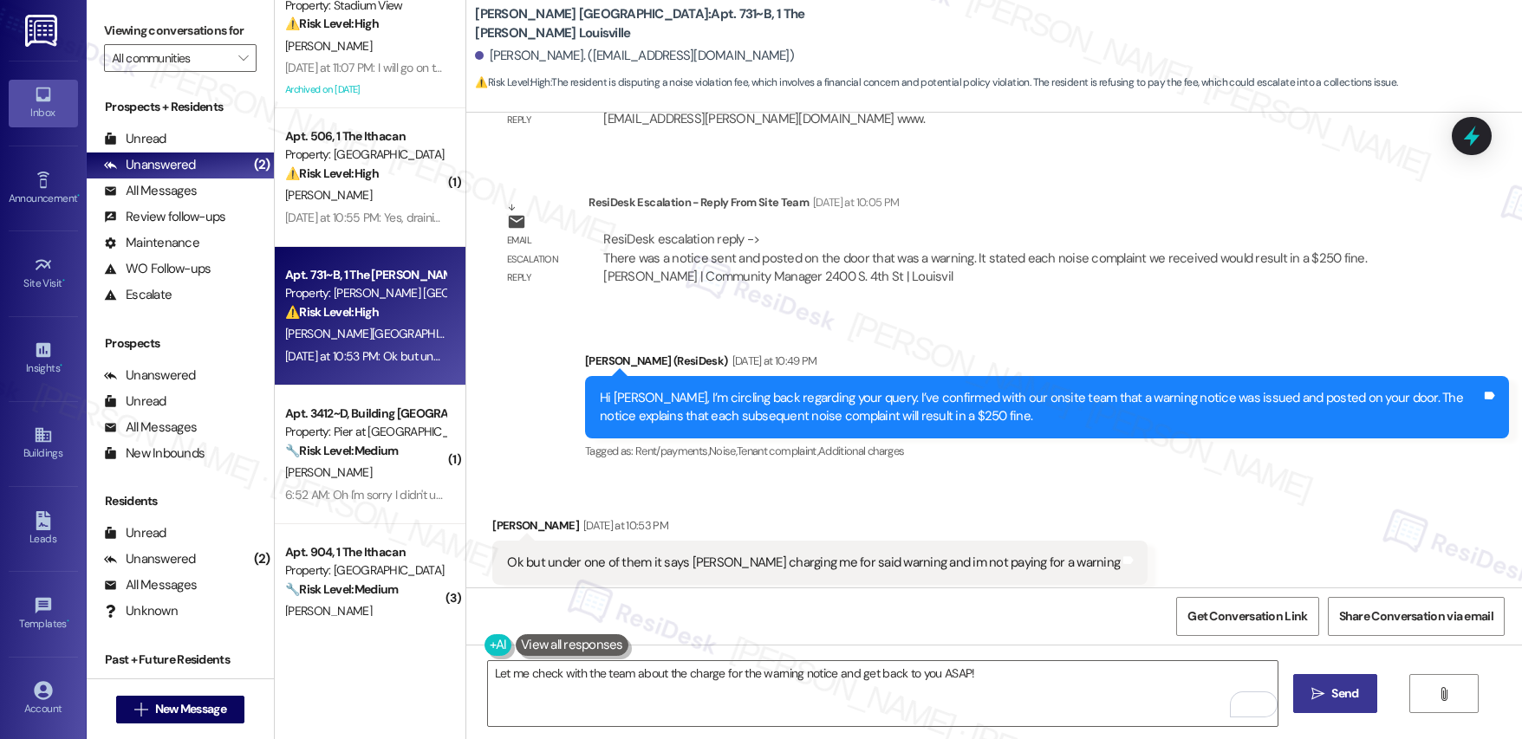
click at [1319, 697] on icon "" at bounding box center [1317, 694] width 13 height 14
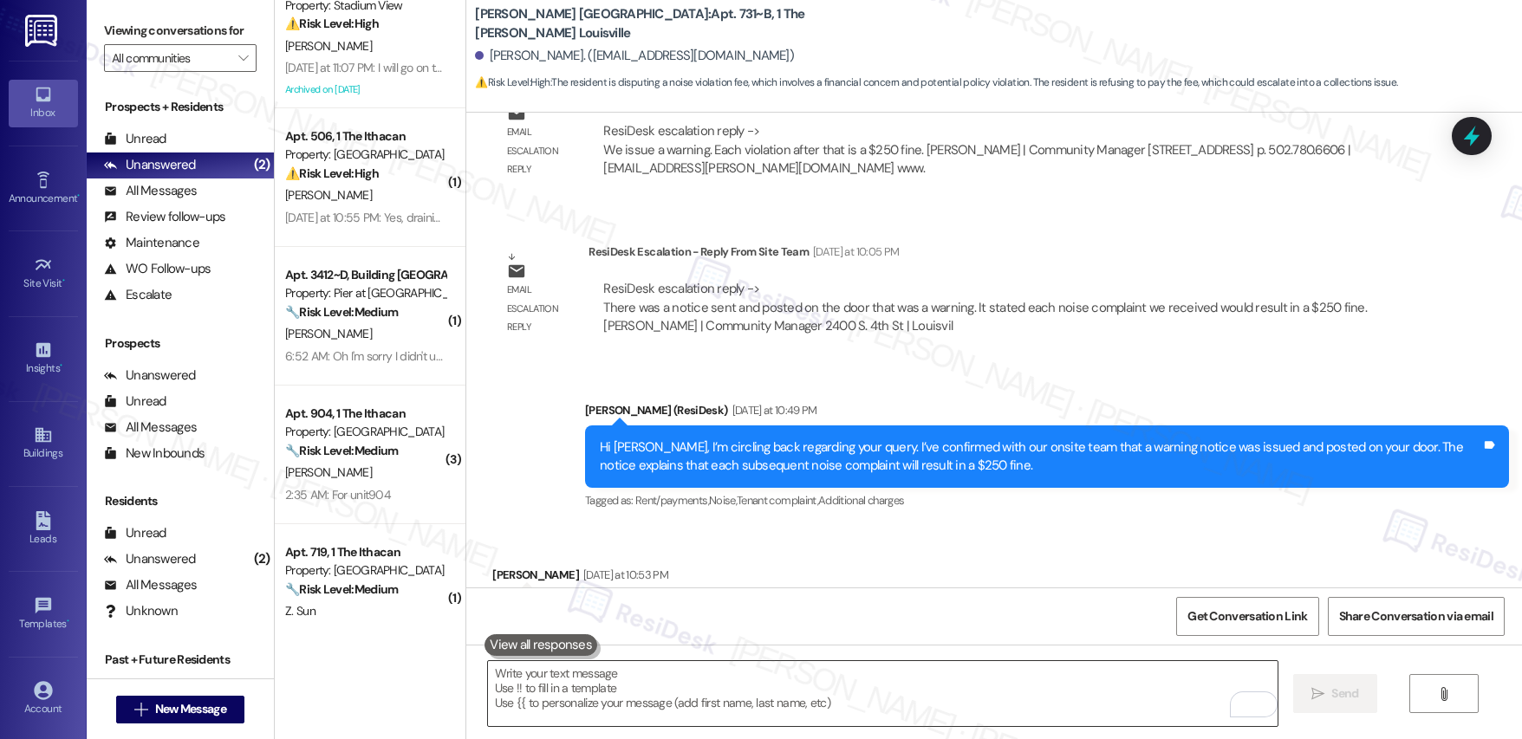
scroll to position [10402, 0]
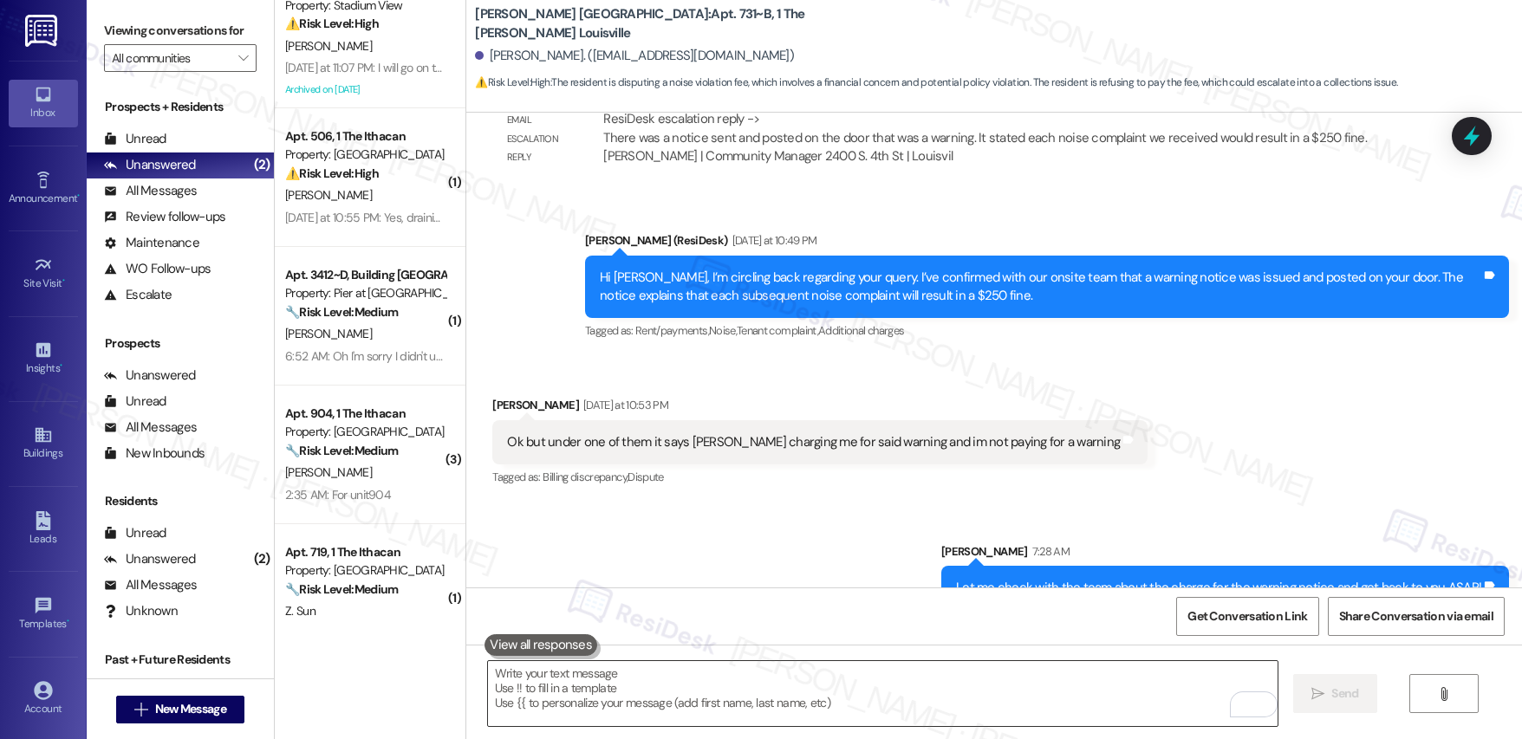
drag, startPoint x: 787, startPoint y: 701, endPoint x: 1043, endPoint y: 713, distance: 256.0
click at [800, 701] on textarea "To enrich screen reader interactions, please activate Accessibility in Grammarl…" at bounding box center [883, 693] width 790 height 65
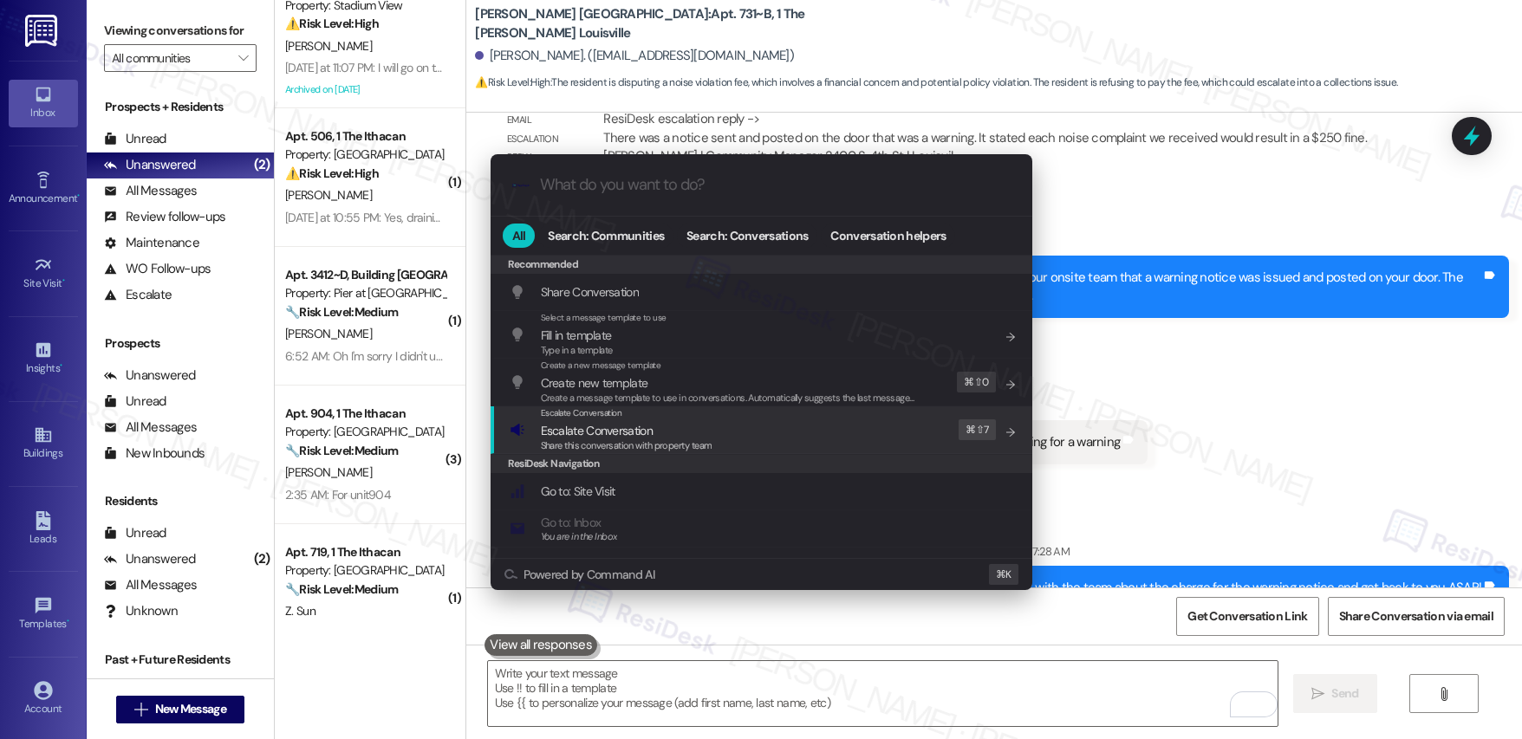
click at [752, 424] on div "Escalate Conversation Escalate Conversation Share this conversation with proper…" at bounding box center [763, 429] width 507 height 47
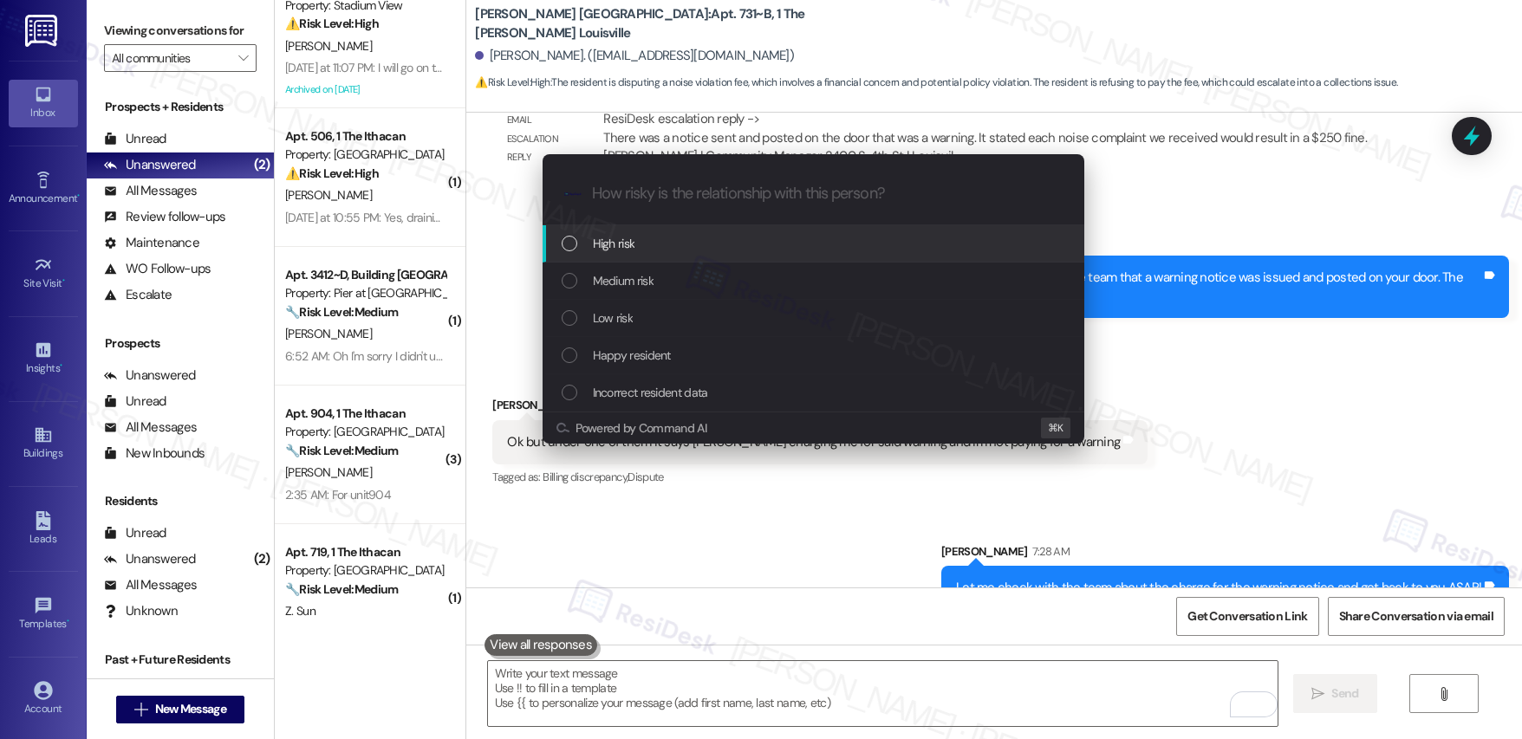
click at [702, 238] on div "High risk" at bounding box center [815, 243] width 507 height 19
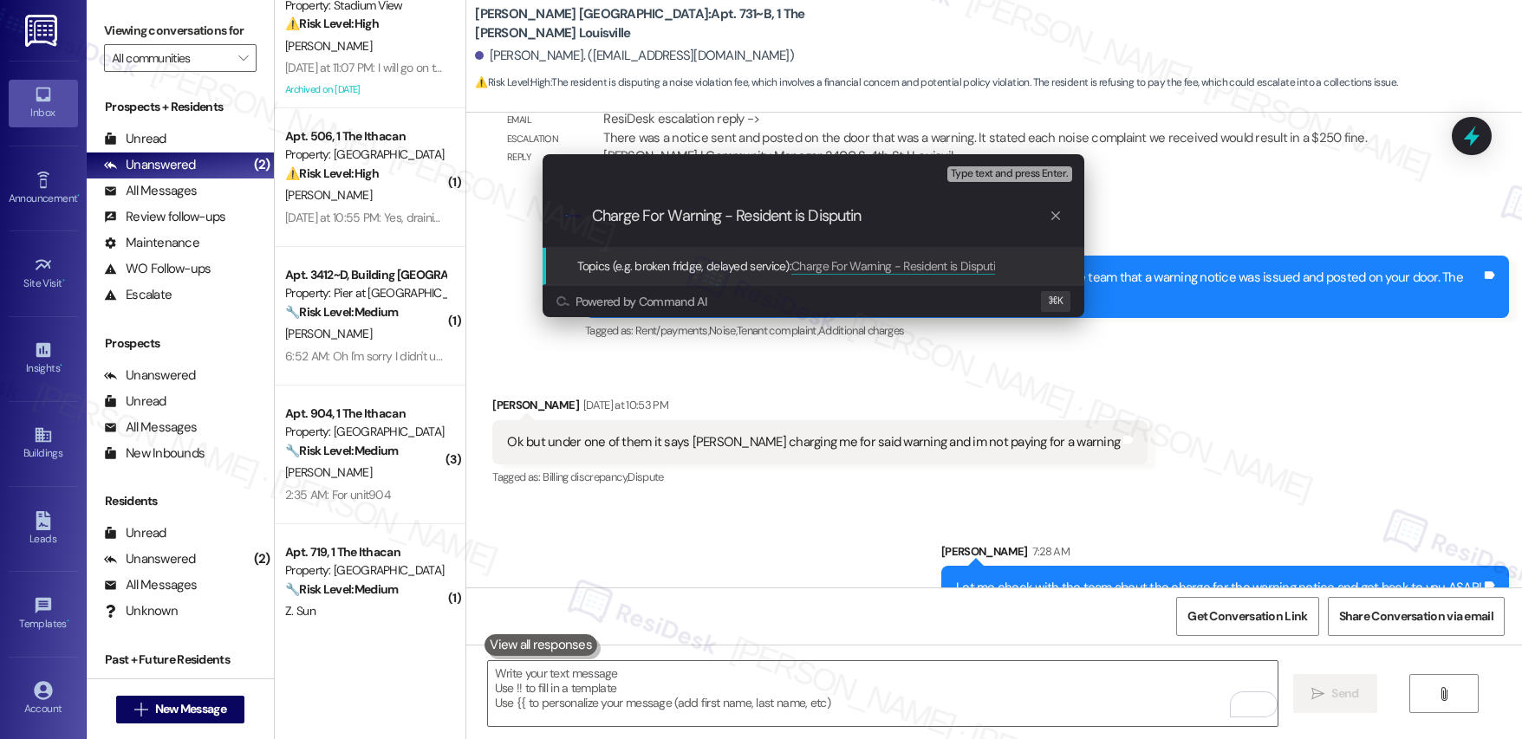
type input "Charge For Warning - Resident is Disputing"
click at [706, 232] on div ".cls-1{fill:#0a055f;}.cls-2{fill:#0cc4c4;} resideskLogoBlueOrange" at bounding box center [814, 216] width 542 height 62
click at [772, 215] on input "Topics (e.g. broken fridge, delayed service)" at bounding box center [827, 216] width 471 height 18
paste input "Dispute Regarding Warning Charge"
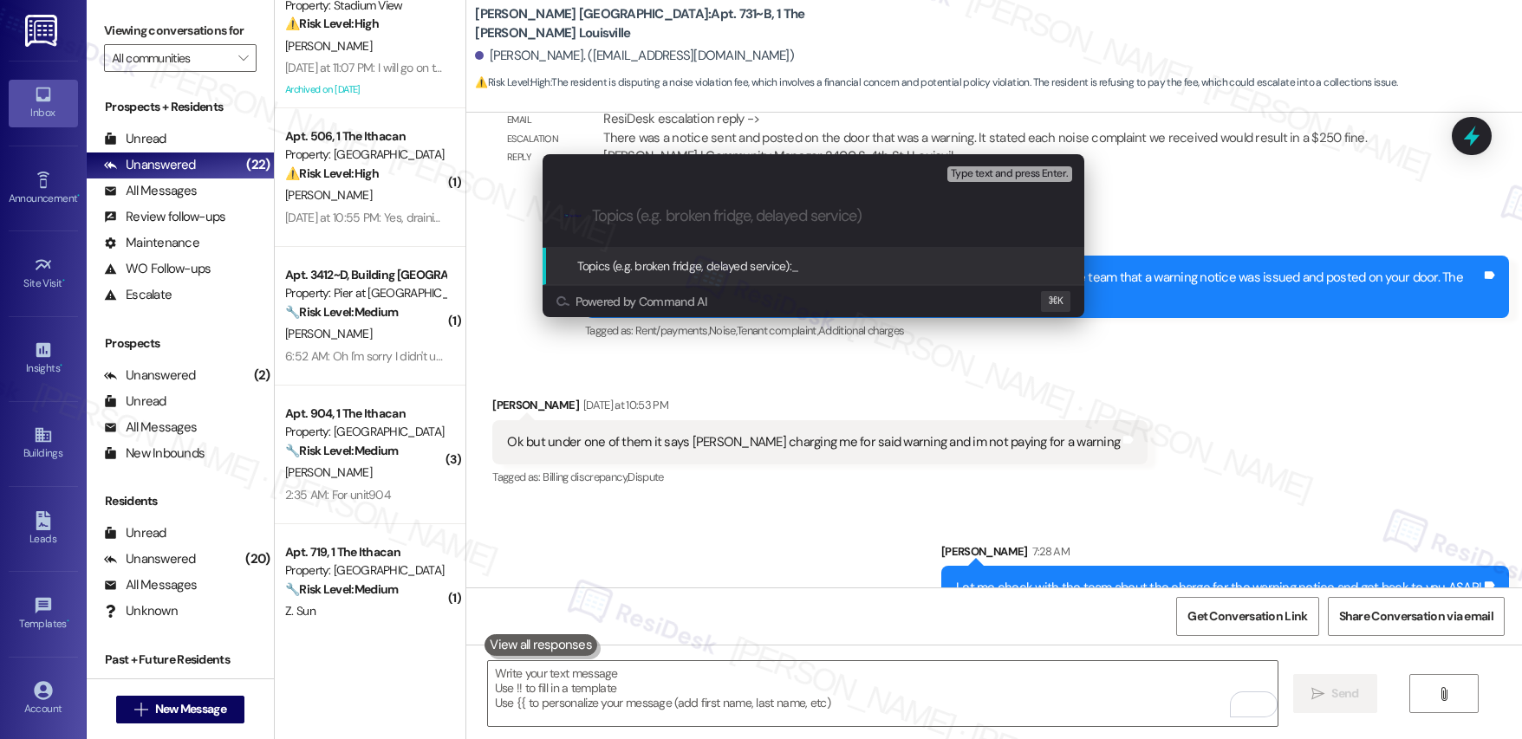
type input "Dispute Regarding Warning Charge"
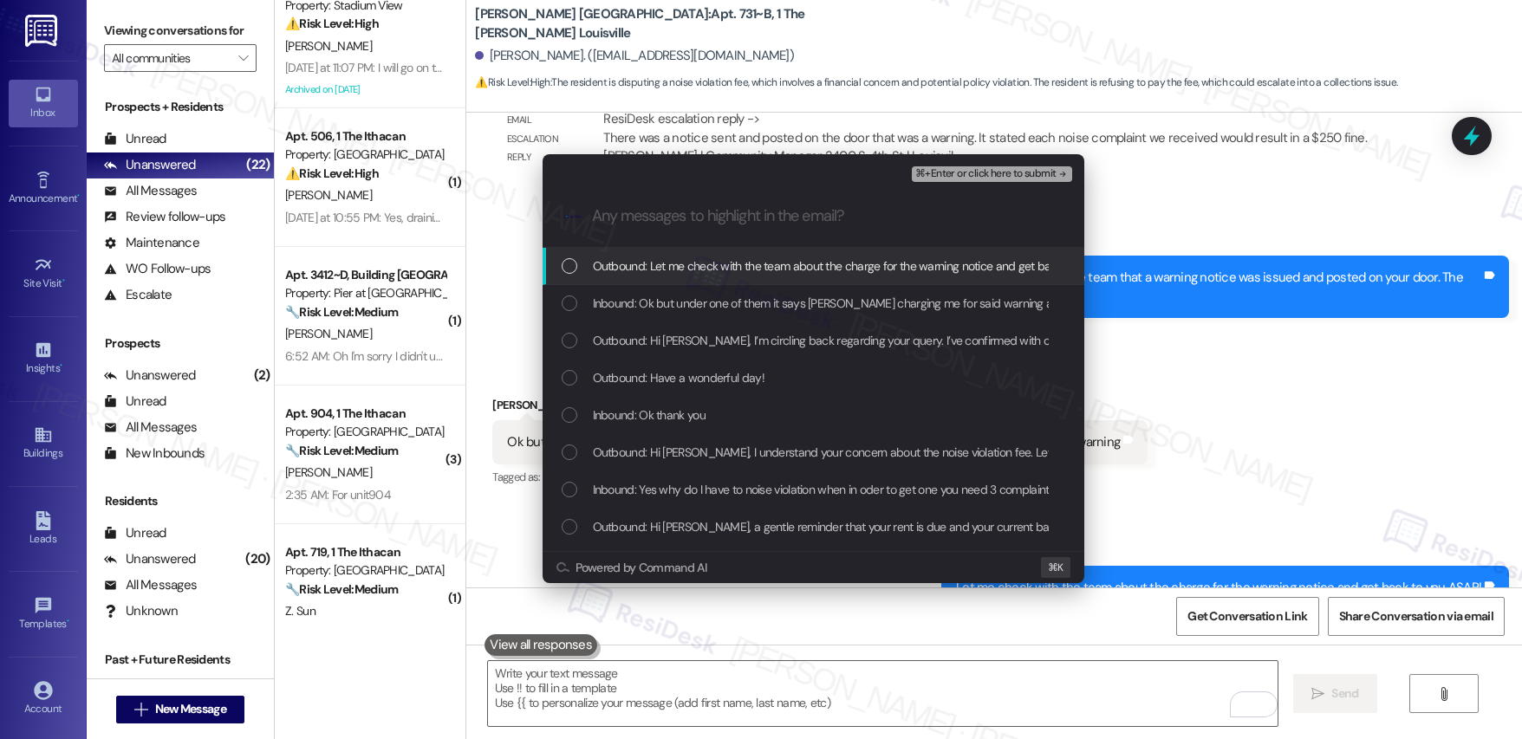
click at [799, 269] on span "Outbound: Let me check with the team about the charge for the warning notice an…" at bounding box center [861, 266] width 537 height 19
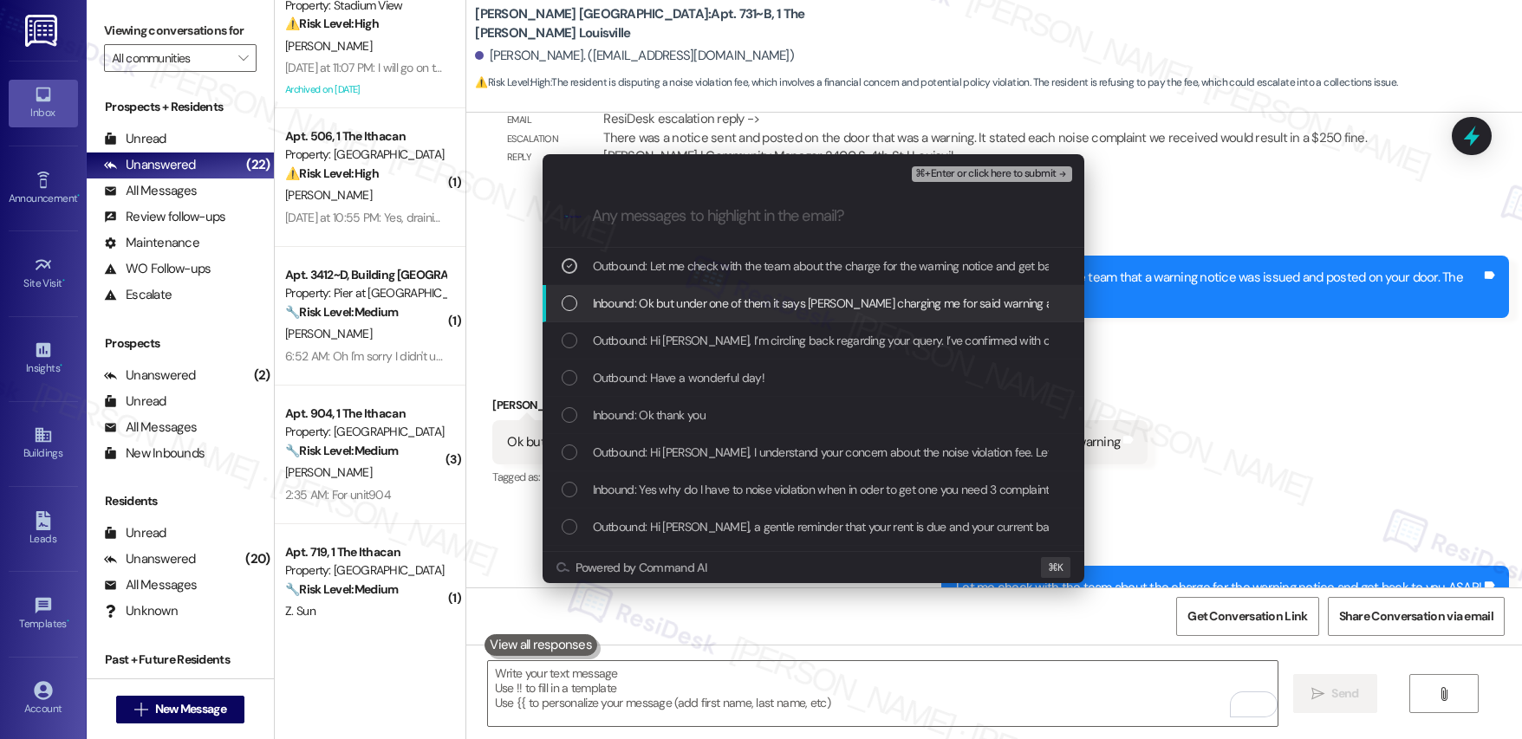
click at [728, 303] on span "Inbound: Ok but under one of them it says yall charging me for said warning and…" at bounding box center [900, 303] width 614 height 19
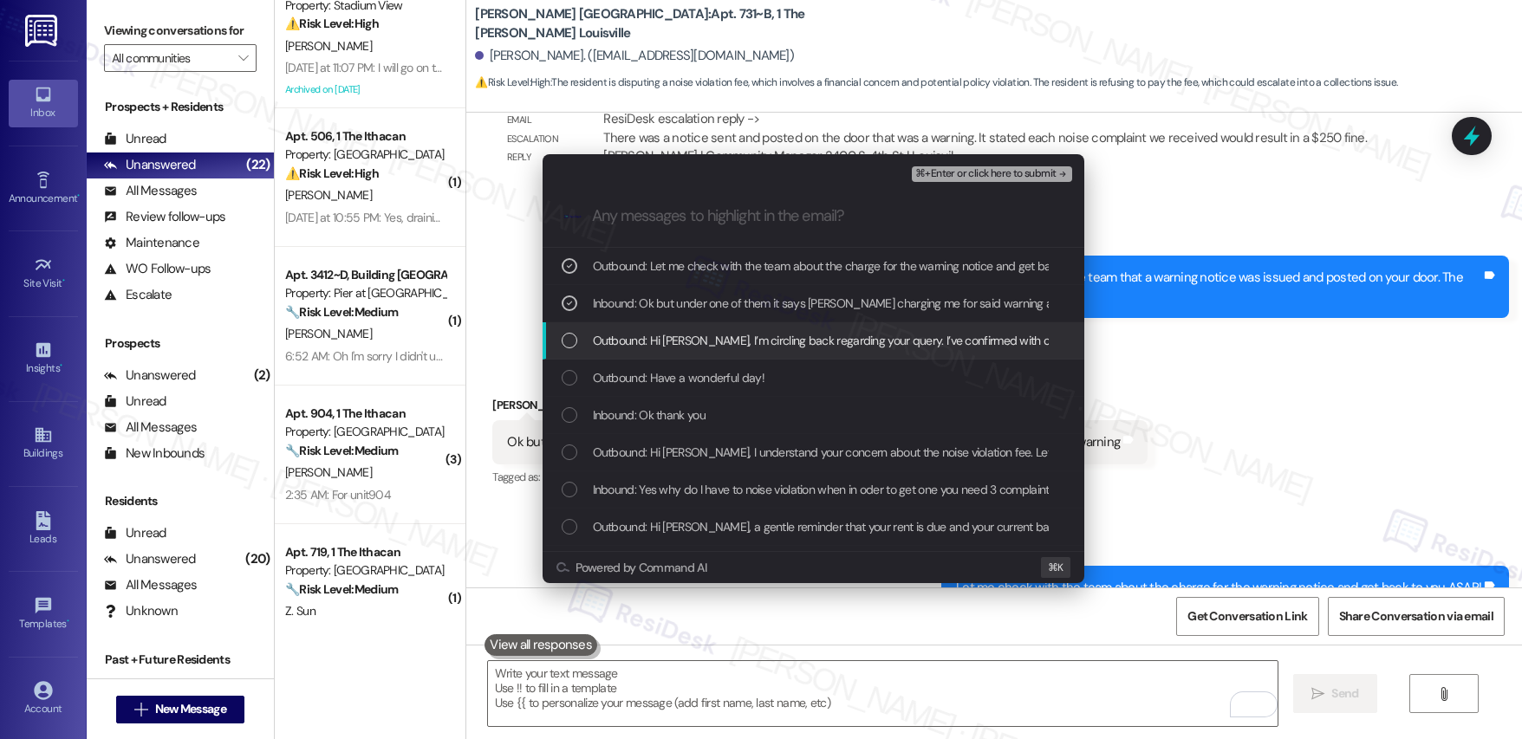
click at [728, 338] on span "Outbound: Hi Zaveion, I’m circling back regarding your query. I’ve confirmed wi…" at bounding box center [1216, 340] width 1246 height 19
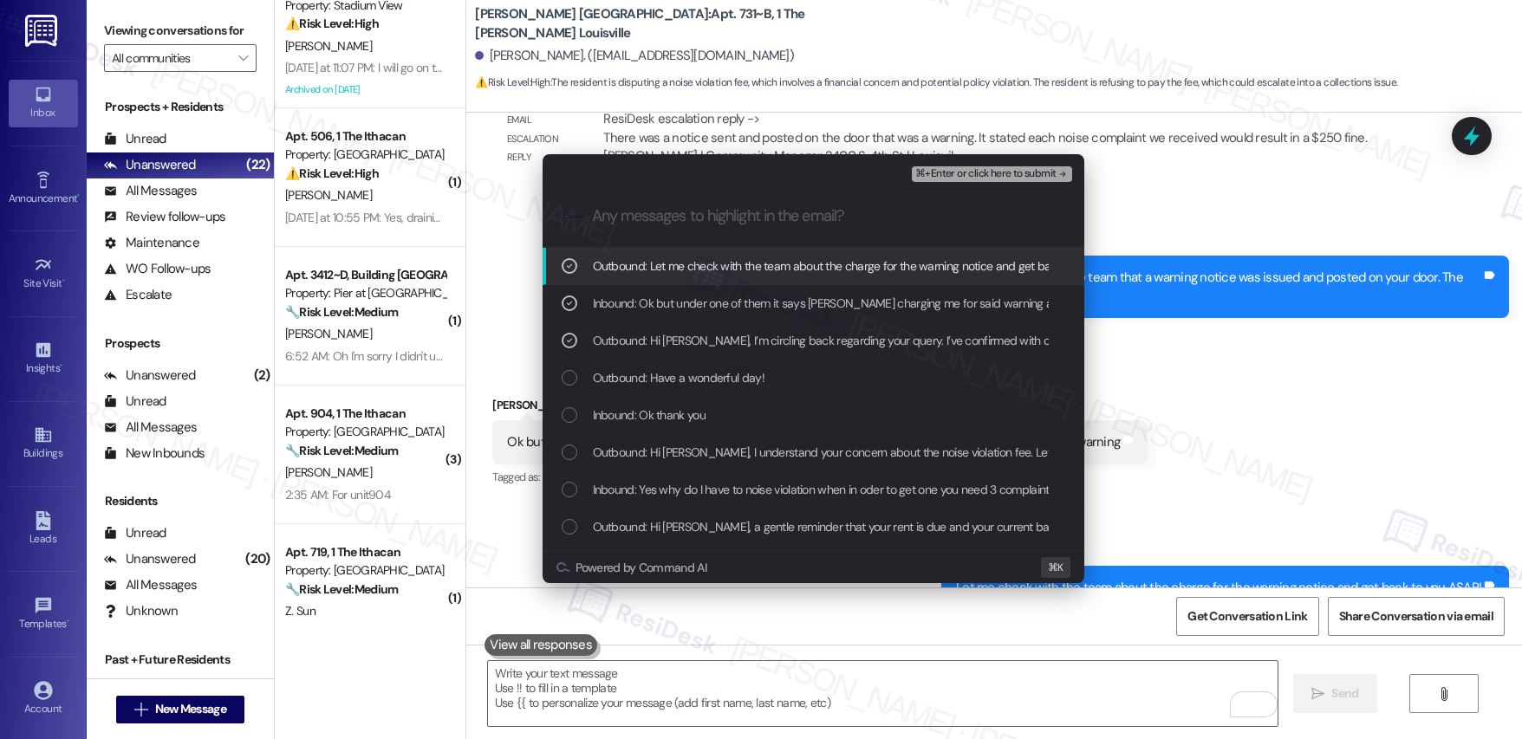
click at [953, 172] on span "⌘+Enter or click here to submit" at bounding box center [985, 174] width 140 height 12
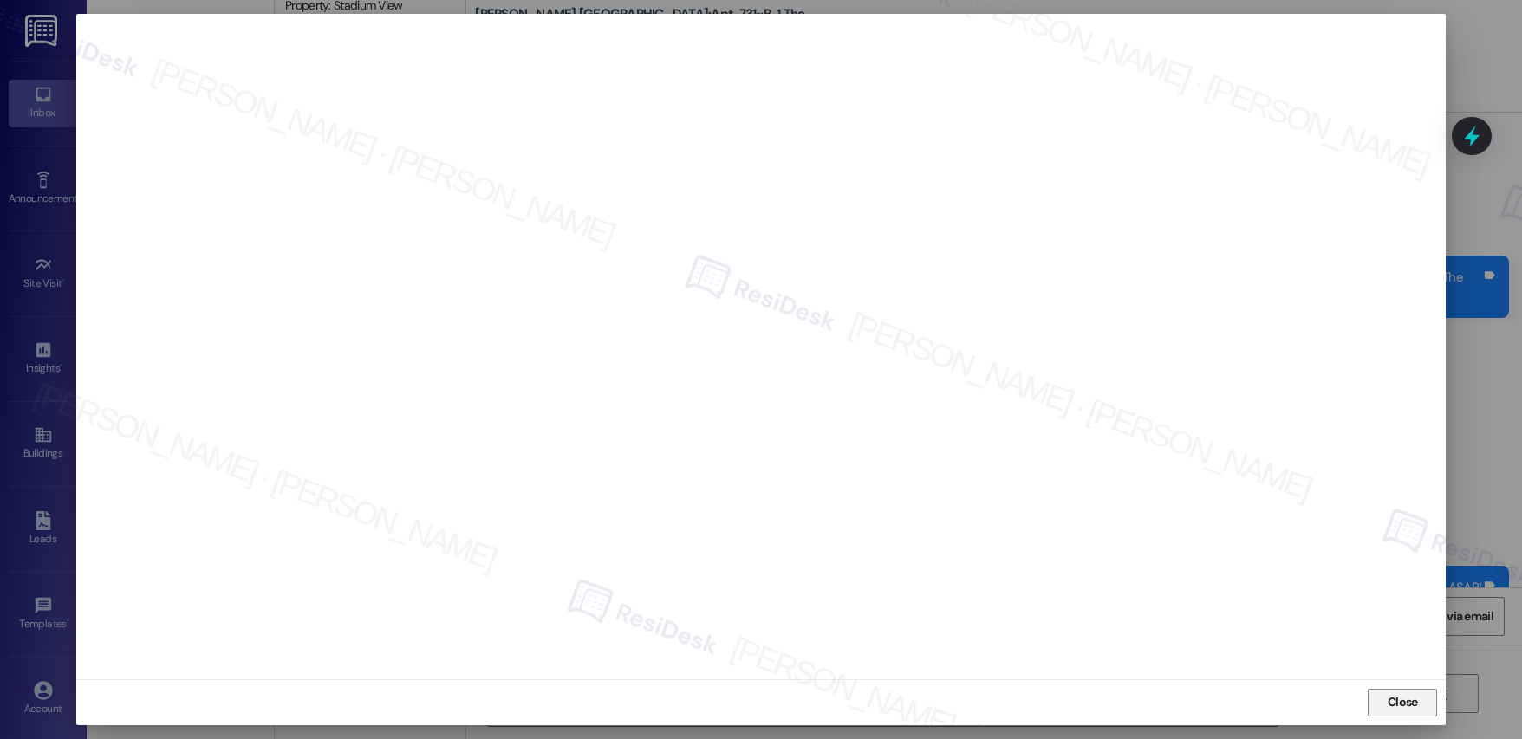
click at [1394, 699] on span "Close" at bounding box center [1403, 702] width 30 height 18
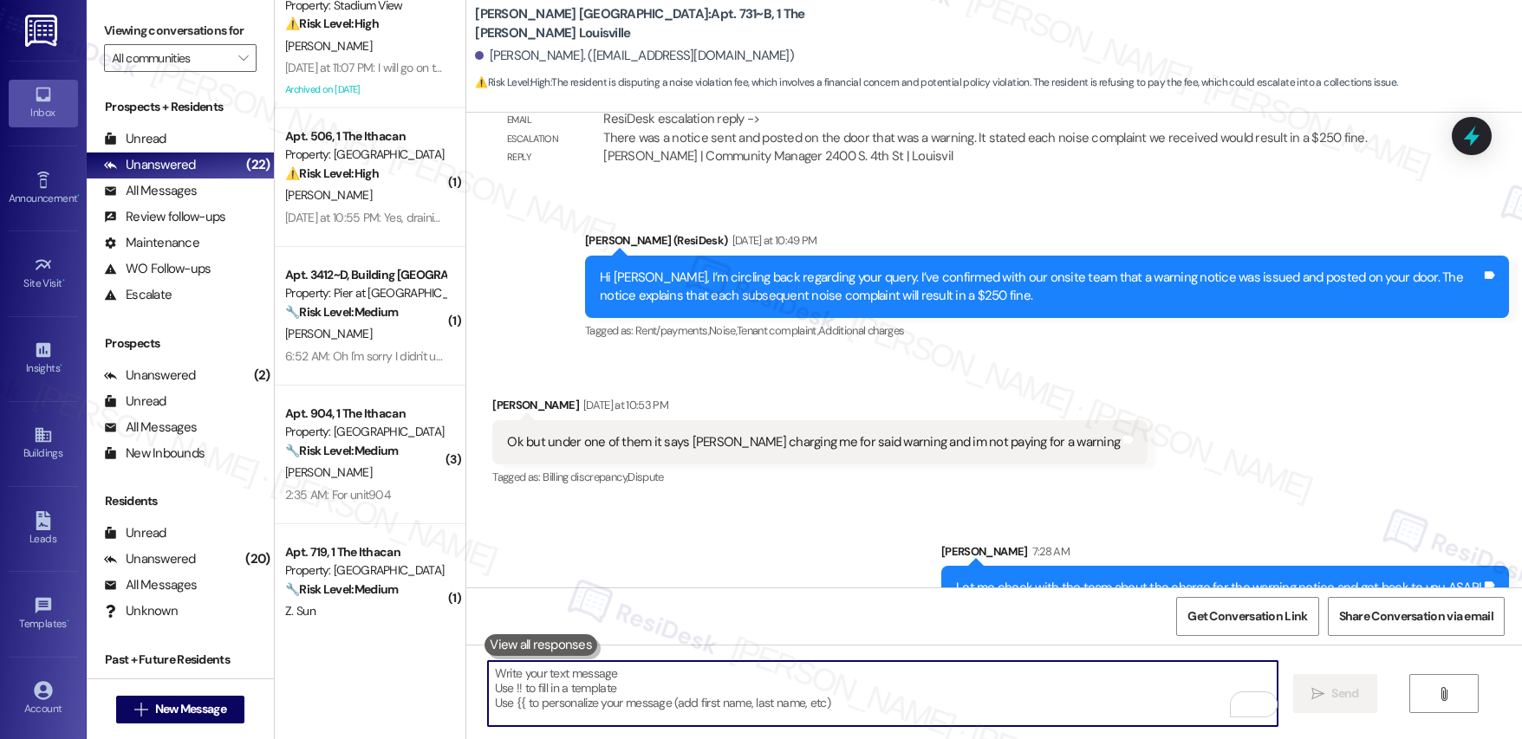
click at [733, 675] on textarea "To enrich screen reader interactions, please activate Accessibility in Grammarl…" at bounding box center [883, 693] width 790 height 65
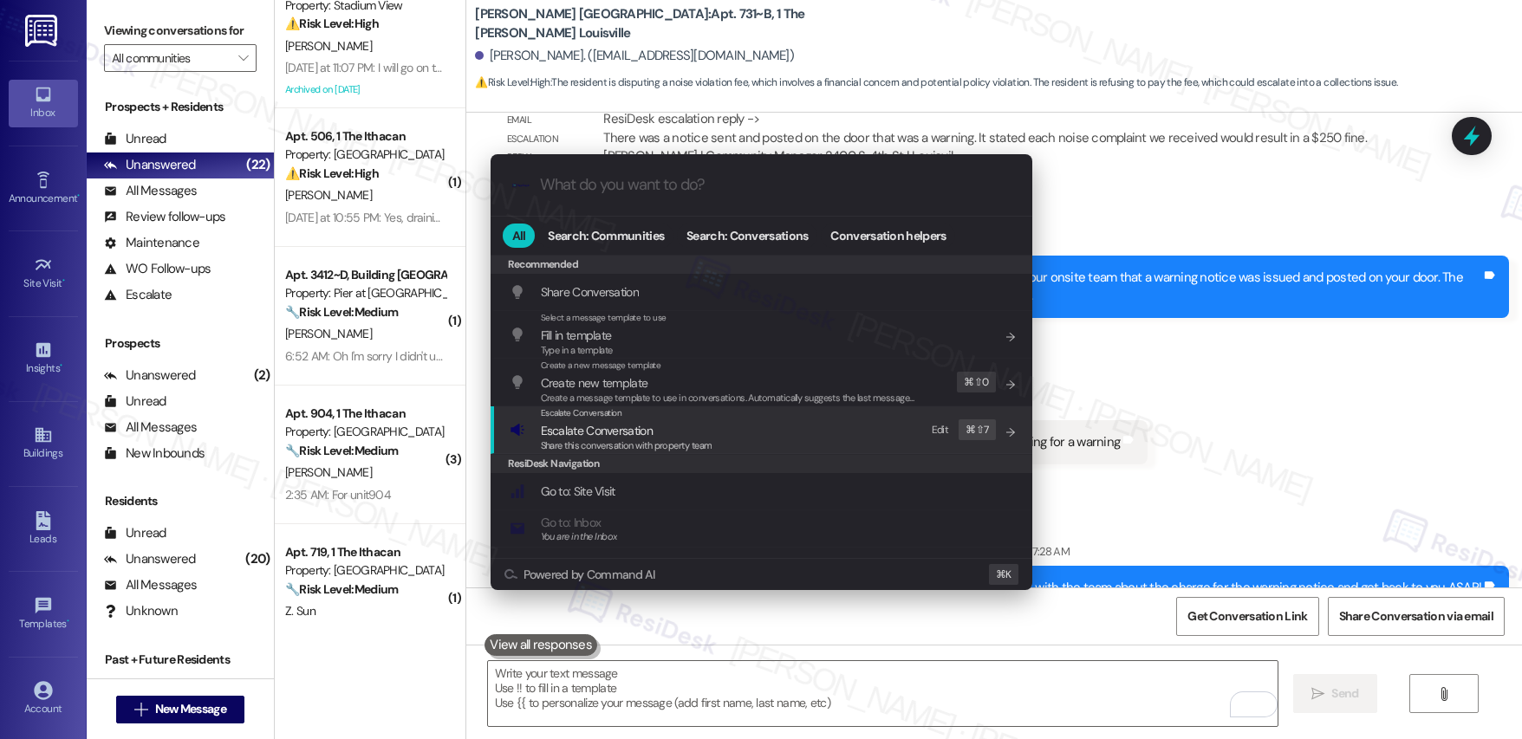
click at [626, 433] on span "Escalate Conversation" at bounding box center [597, 431] width 112 height 16
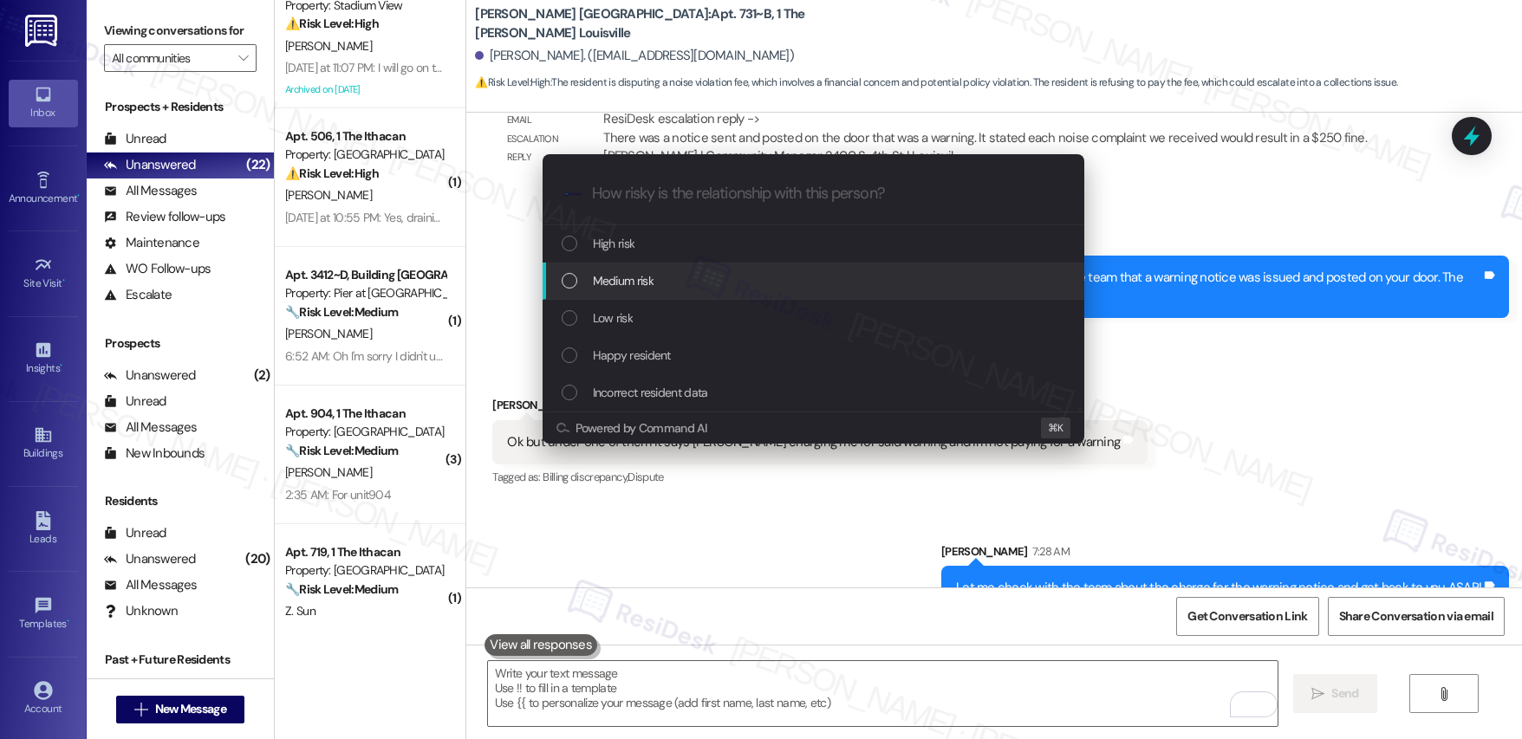
click at [674, 280] on div "Medium risk" at bounding box center [815, 280] width 507 height 19
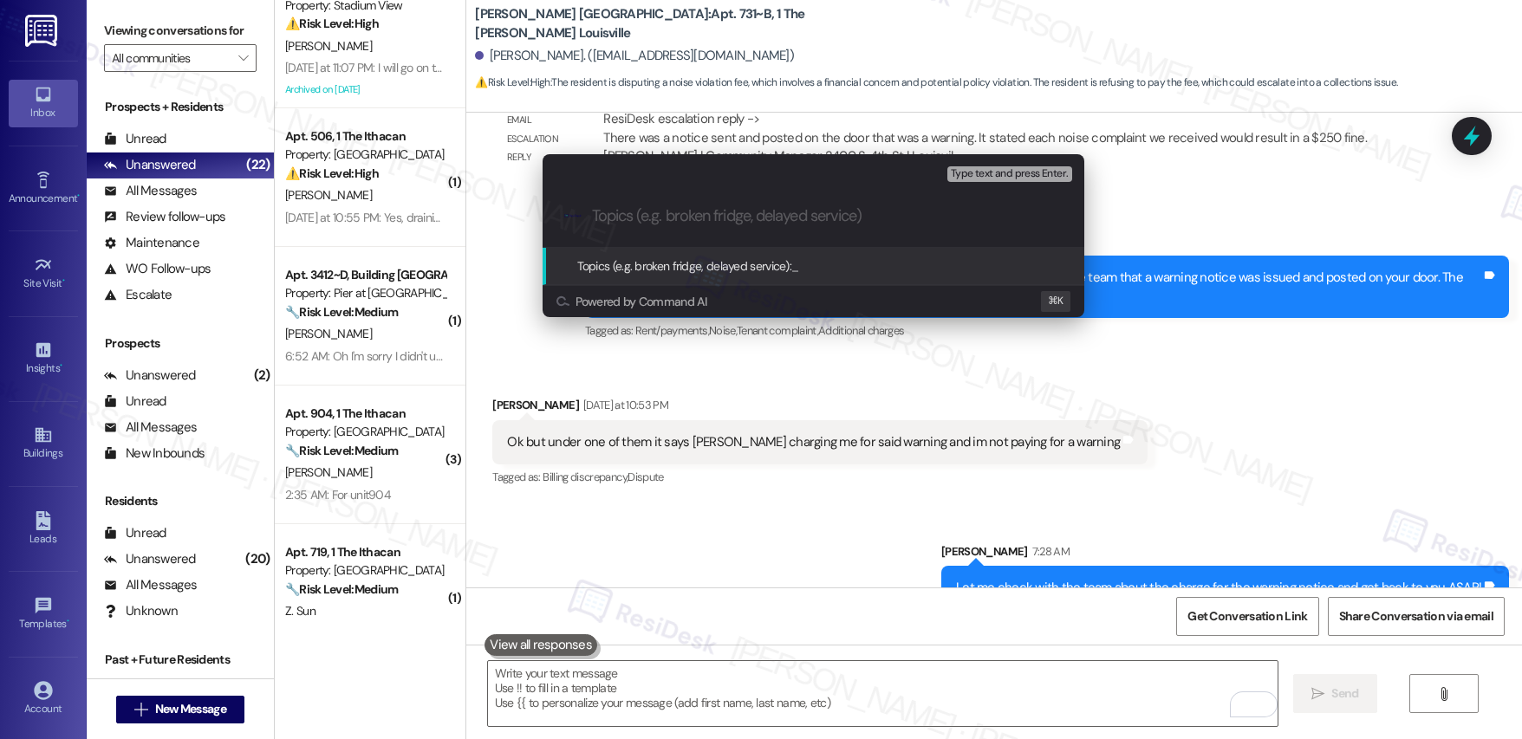
paste input "Dispute Regarding Warning Charge"
type input "Dispute Regarding Warning Charge"
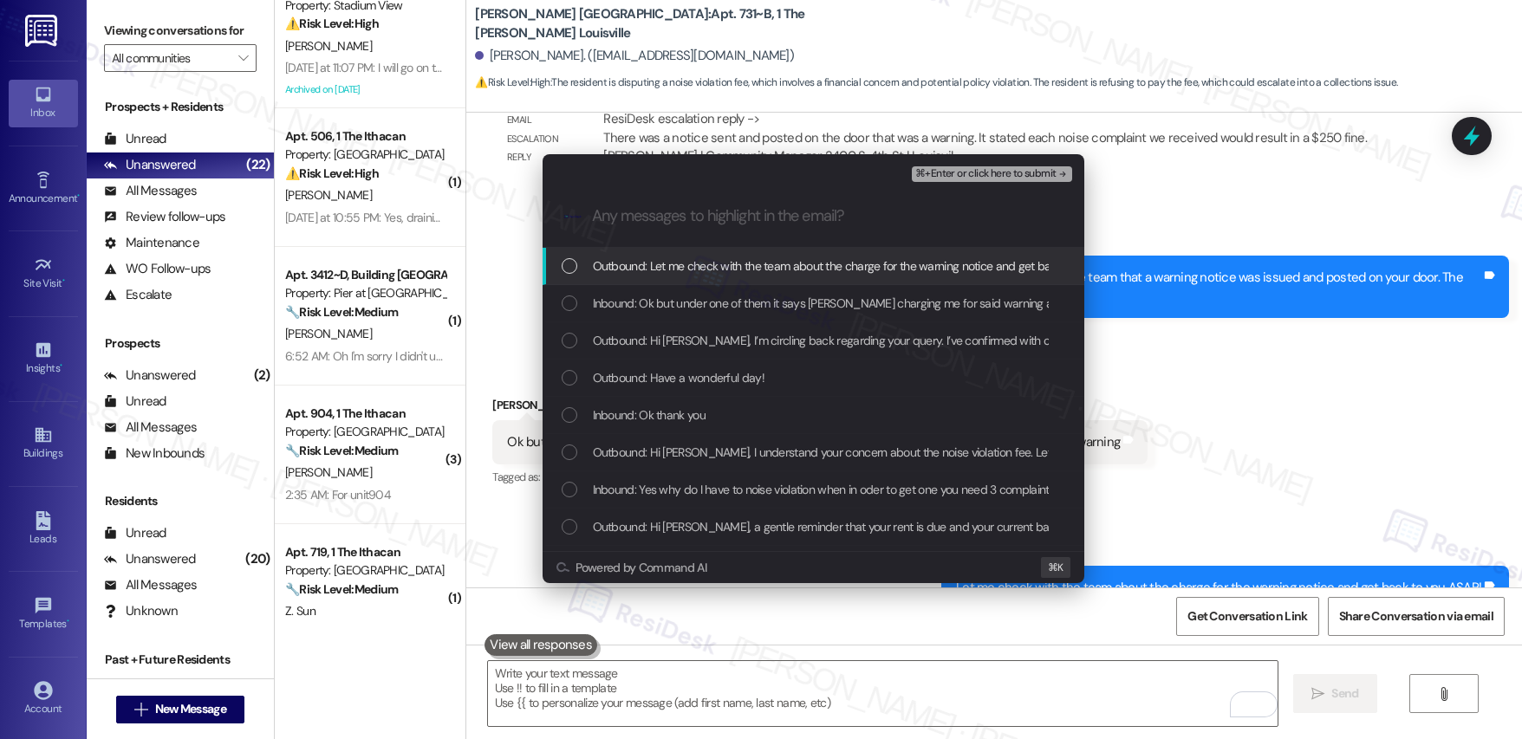
click at [674, 260] on span "Outbound: Let me check with the team about the charge for the warning notice an…" at bounding box center [861, 266] width 537 height 19
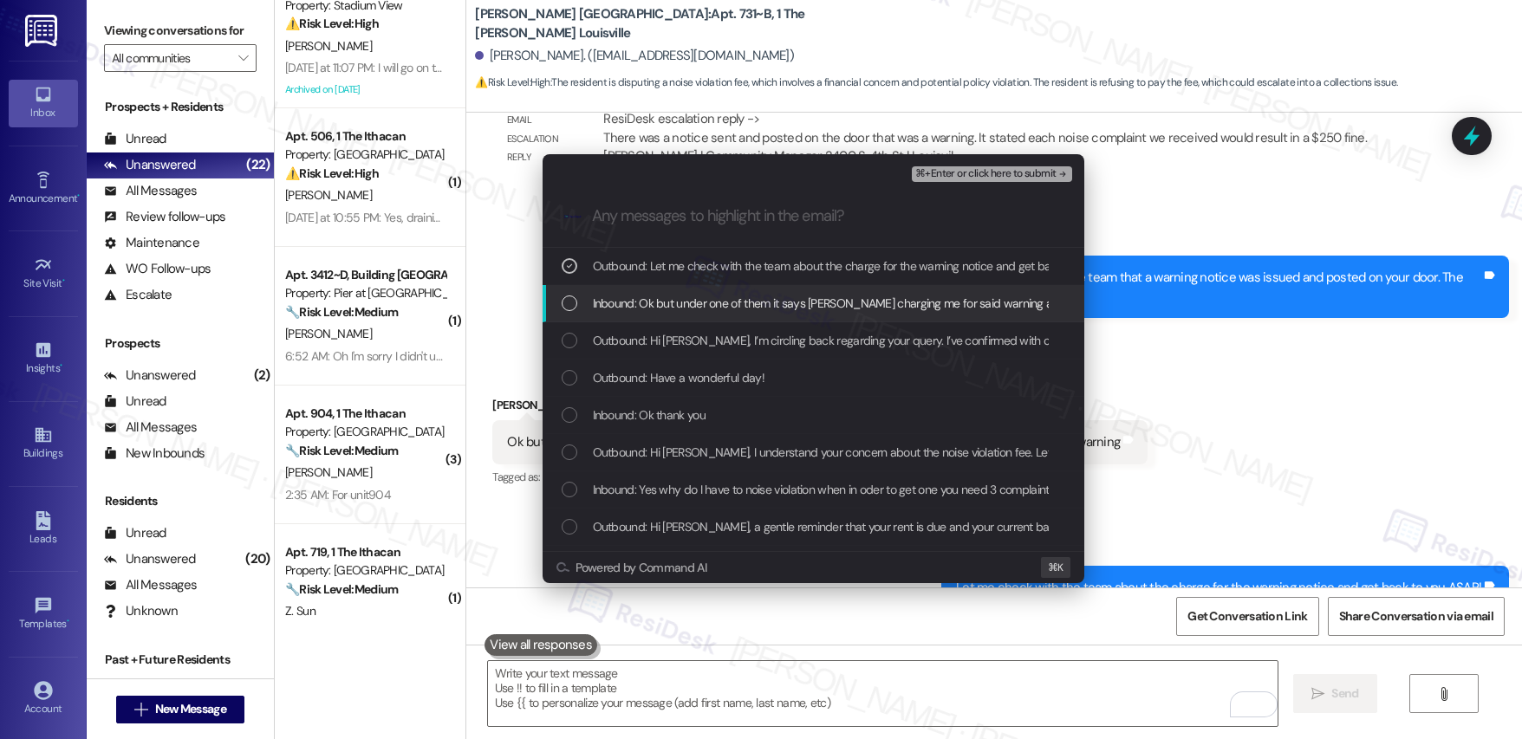
click at [667, 302] on span "Inbound: Ok but under one of them it says yall charging me for said warning and…" at bounding box center [900, 303] width 614 height 19
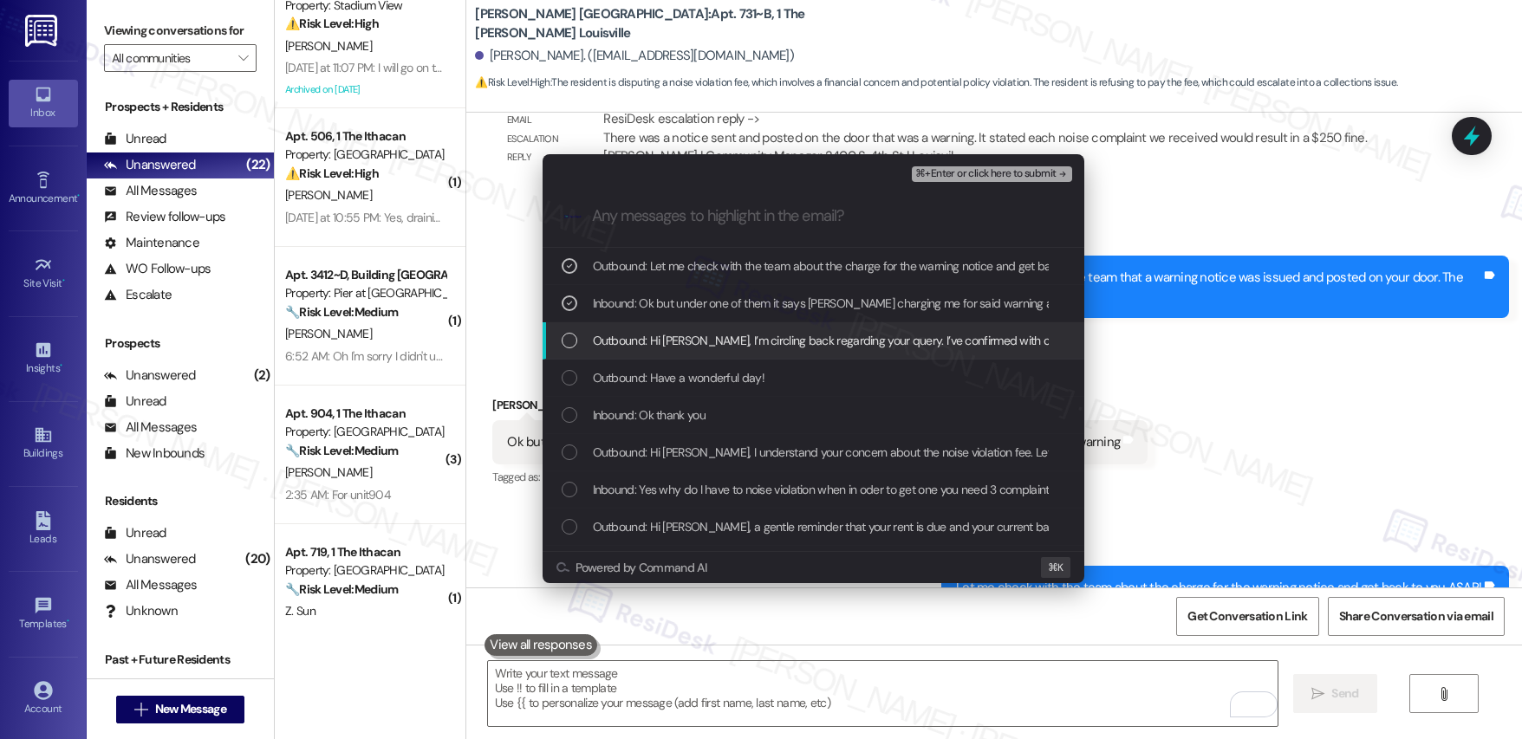
click at [667, 336] on span "Outbound: Hi Zaveion, I’m circling back regarding your query. I’ve confirmed wi…" at bounding box center [1216, 340] width 1246 height 19
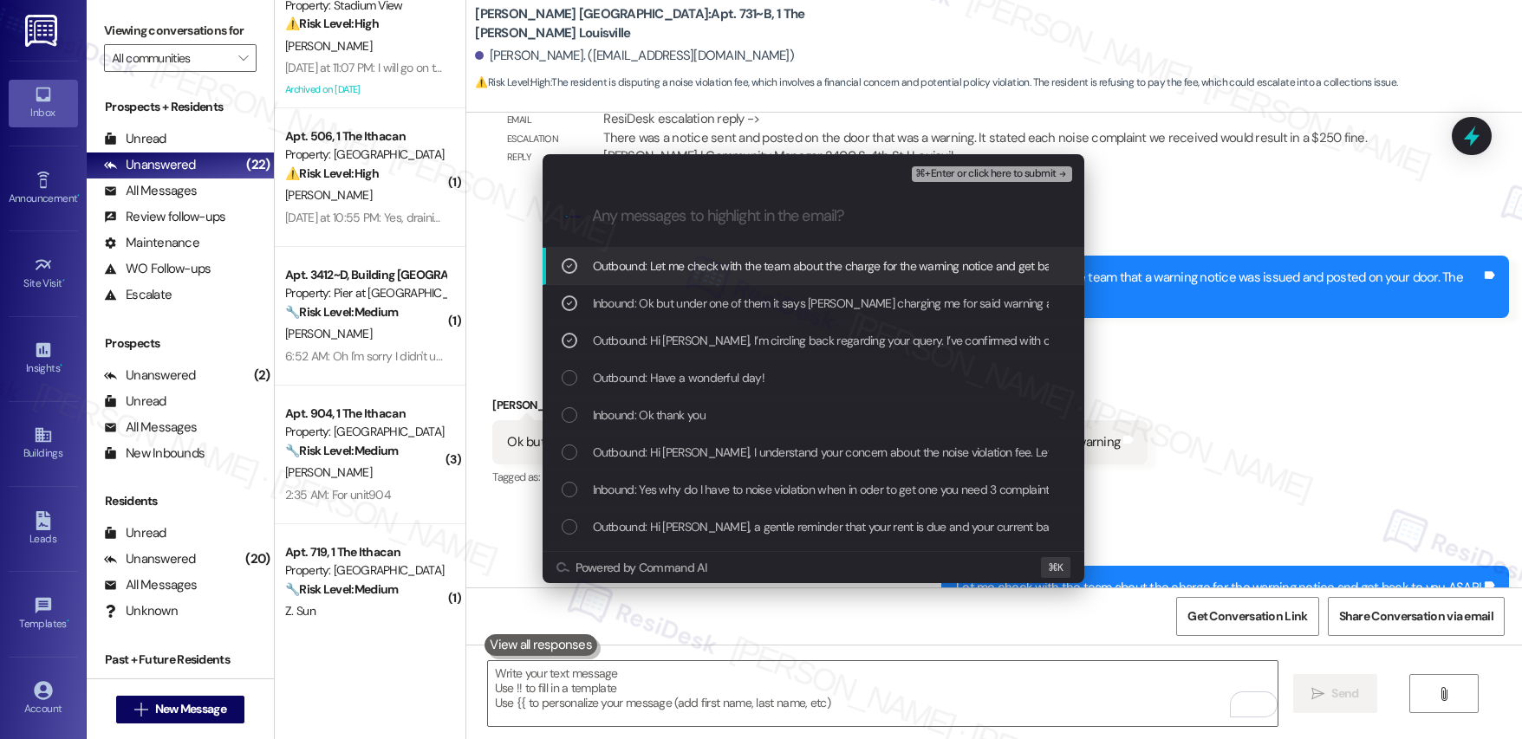
click at [987, 172] on span "⌘+Enter or click here to submit" at bounding box center [985, 174] width 140 height 12
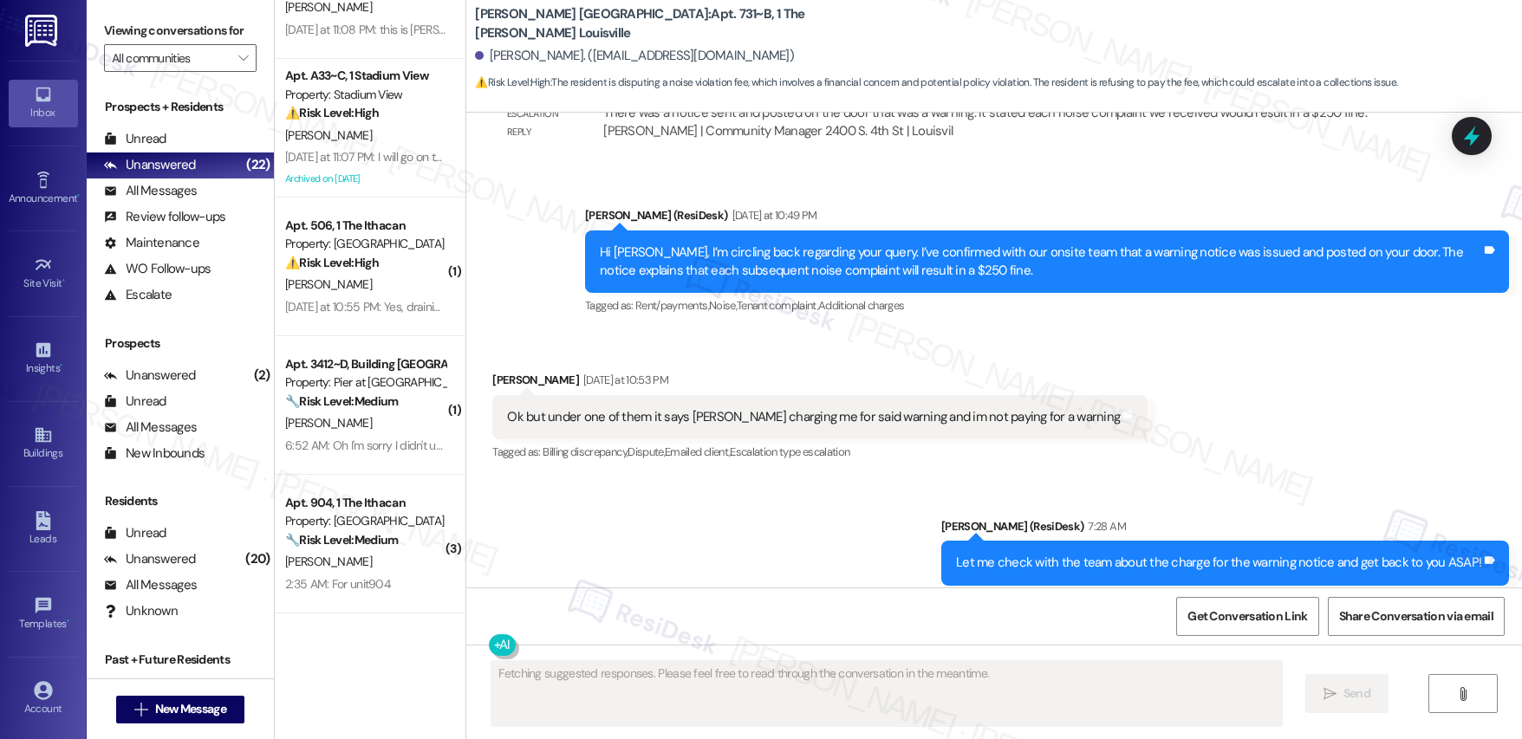
scroll to position [495, 0]
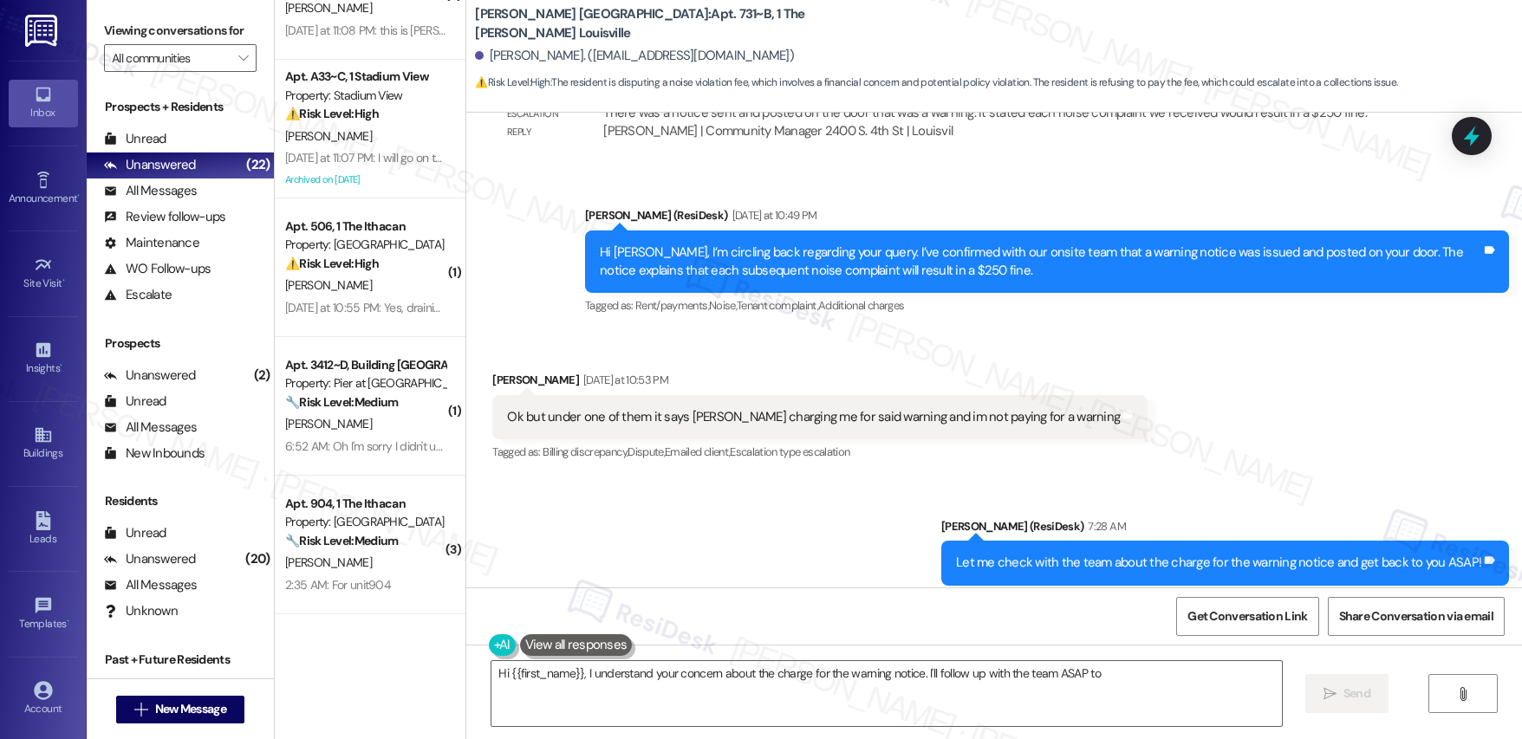
type textarea "Hi {{first_name}}, I understand your concern about the charge for the warning n…"
click at [360, 271] on div "⚠️ Risk Level: High The resident reports a shower drain that is draining extrem…" at bounding box center [365, 264] width 160 height 18
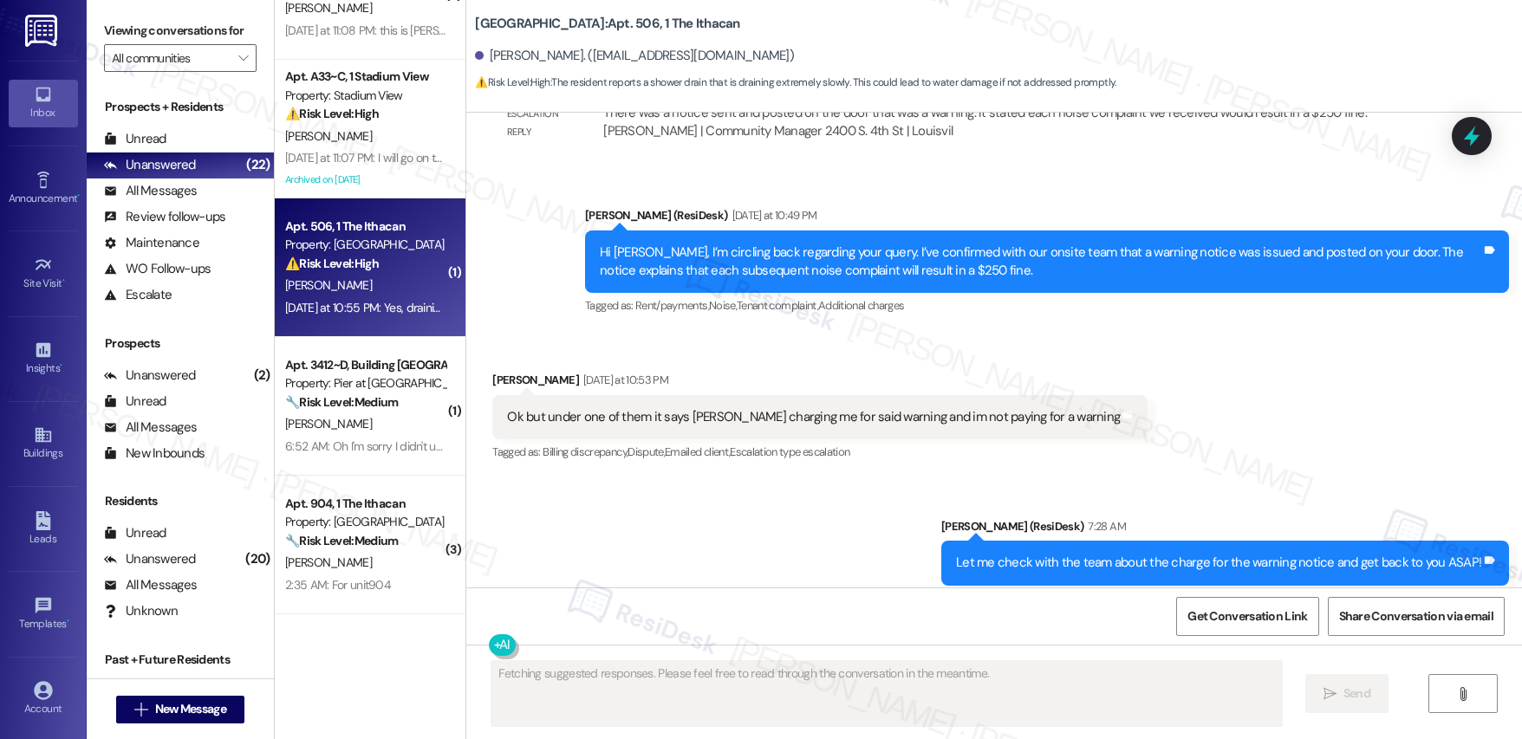
scroll to position [1134, 0]
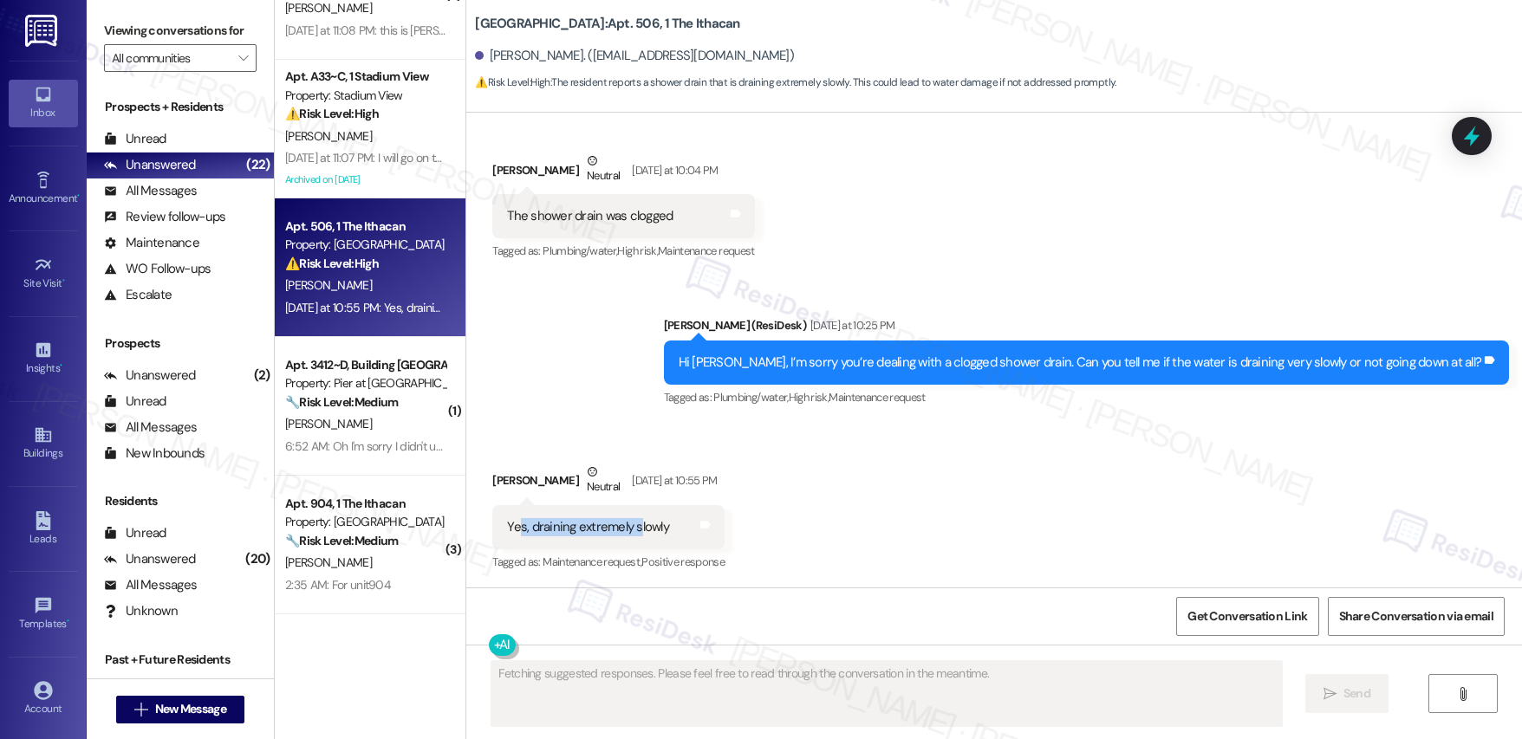
drag, startPoint x: 508, startPoint y: 524, endPoint x: 626, endPoint y: 530, distance: 118.0
click at [626, 530] on div "Yes, draining extremely slowly" at bounding box center [588, 527] width 162 height 18
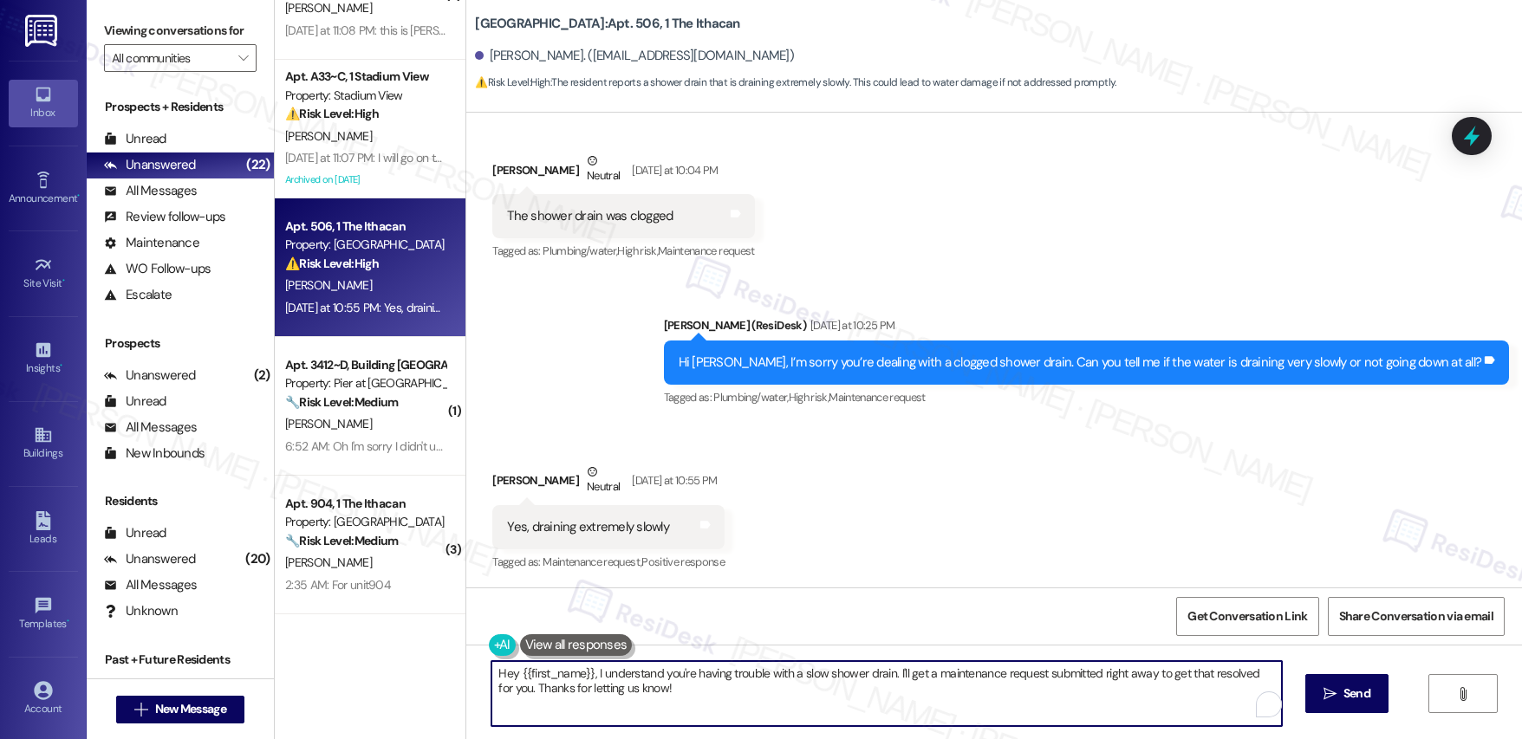
drag, startPoint x: 585, startPoint y: 673, endPoint x: 453, endPoint y: 657, distance: 132.8
click at [466, 657] on div "Hey {{first_name}}, I understand you're having trouble with a slow shower drain…" at bounding box center [994, 710] width 1056 height 130
click at [804, 677] on textarea "I understand you're having trouble with a slow shower drain. I'll get a mainten…" at bounding box center [883, 693] width 790 height 65
drag, startPoint x: 1180, startPoint y: 671, endPoint x: 1185, endPoint y: 693, distance: 22.3
click at [1185, 693] on textarea "I understand you're having trouble with a slow shower drain. I'll get a mainten…" at bounding box center [883, 693] width 790 height 65
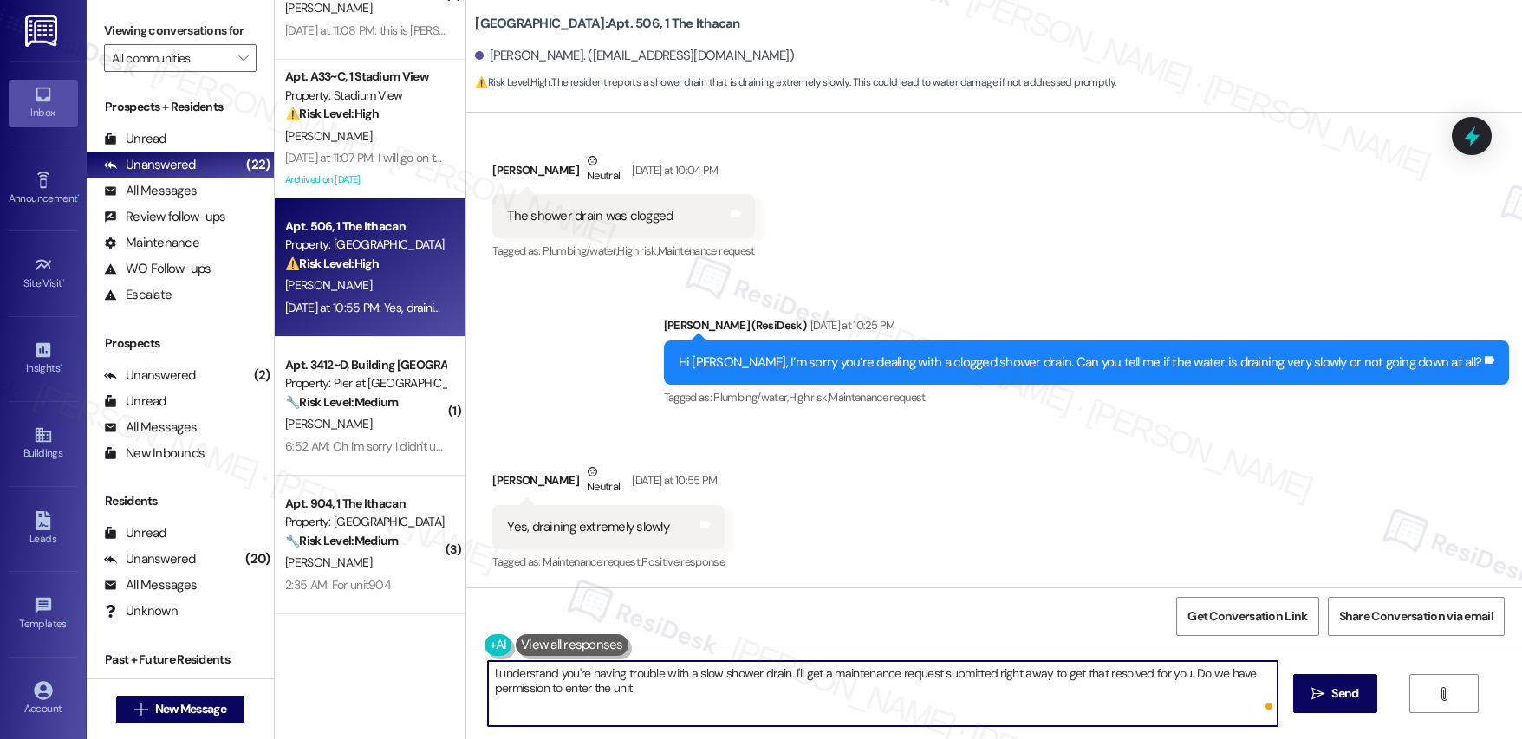
type textarea "I understand you're having trouble with a slow shower drain. I'll get a mainten…"
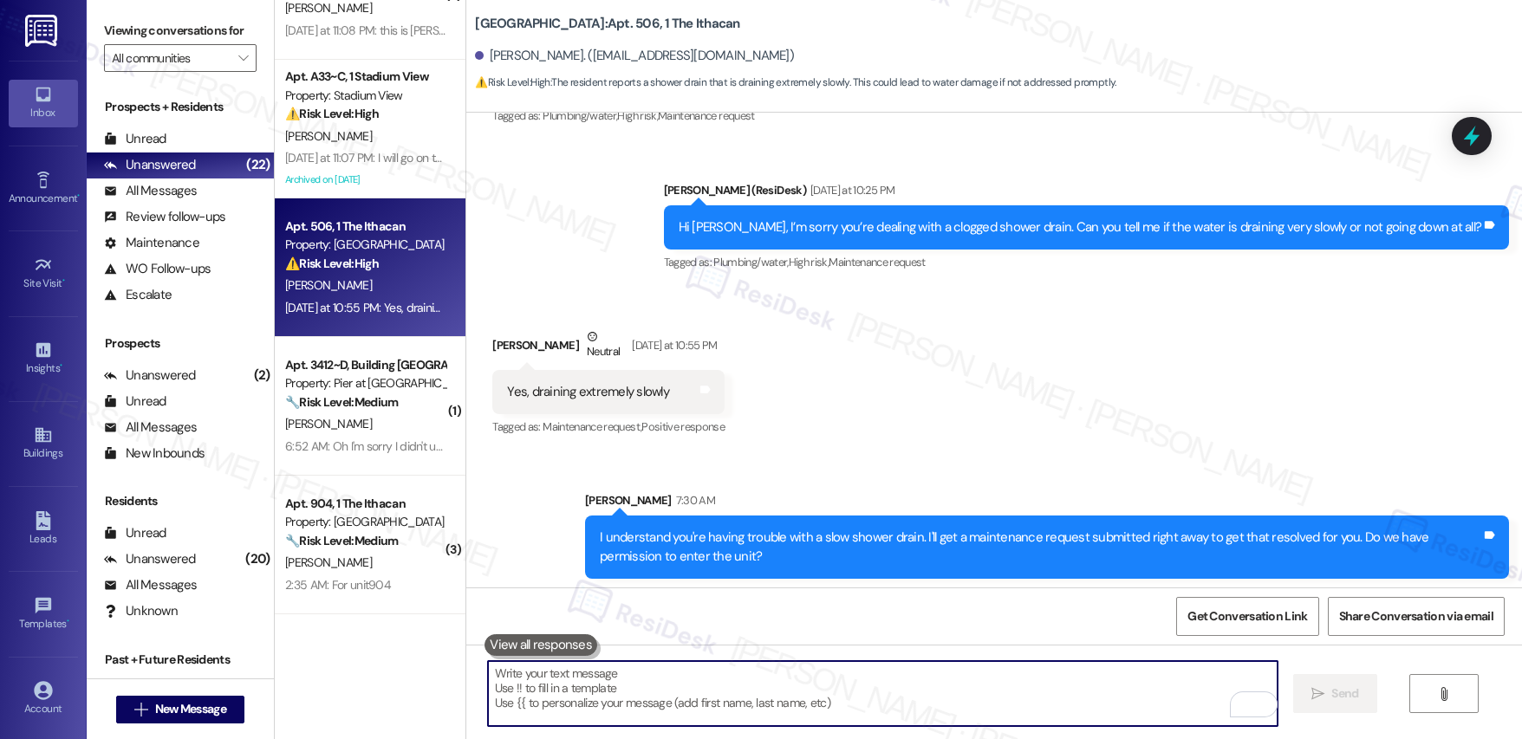
scroll to position [1274, 0]
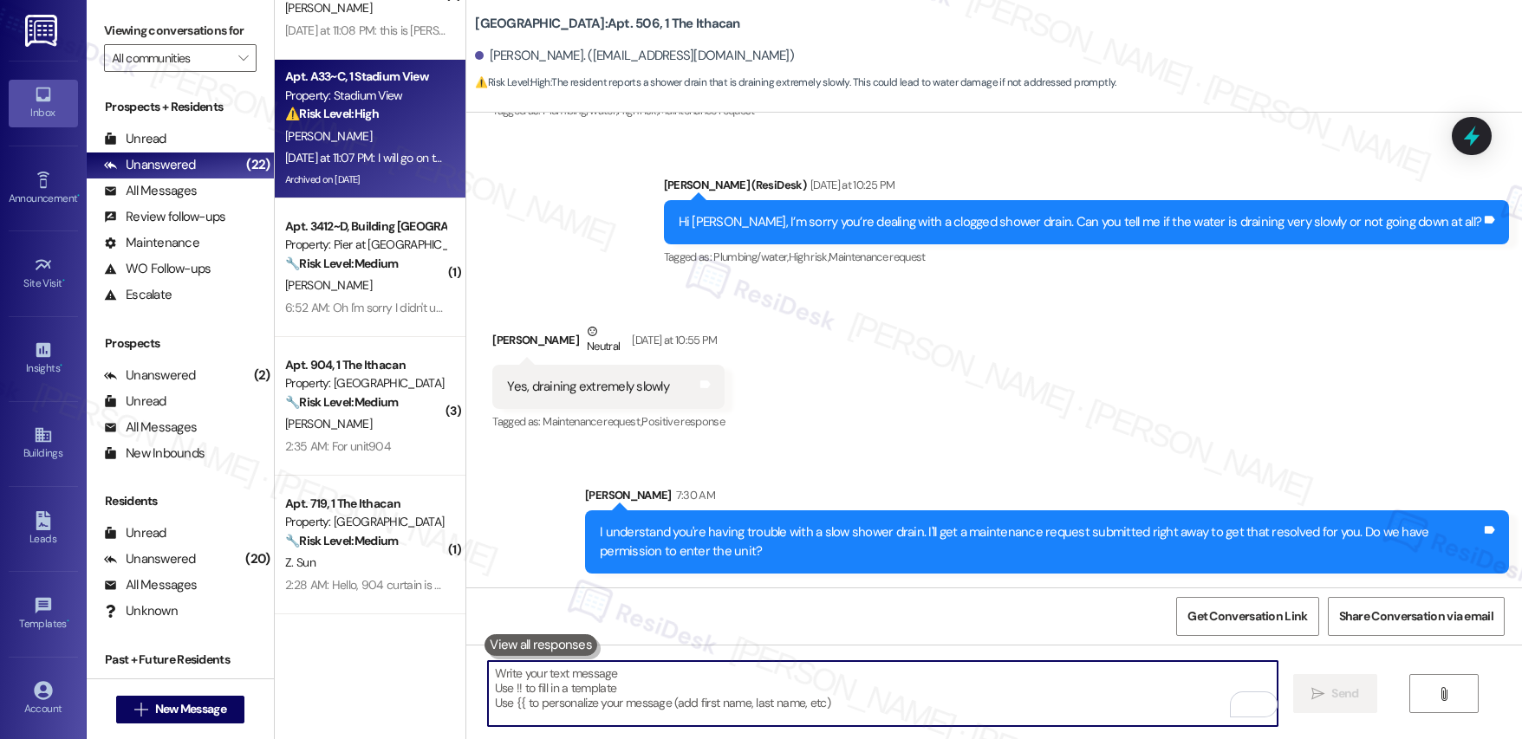
click at [366, 160] on div "Yesterday at 11:07 PM: I will go on the website to start filling out that form …" at bounding box center [486, 158] width 402 height 16
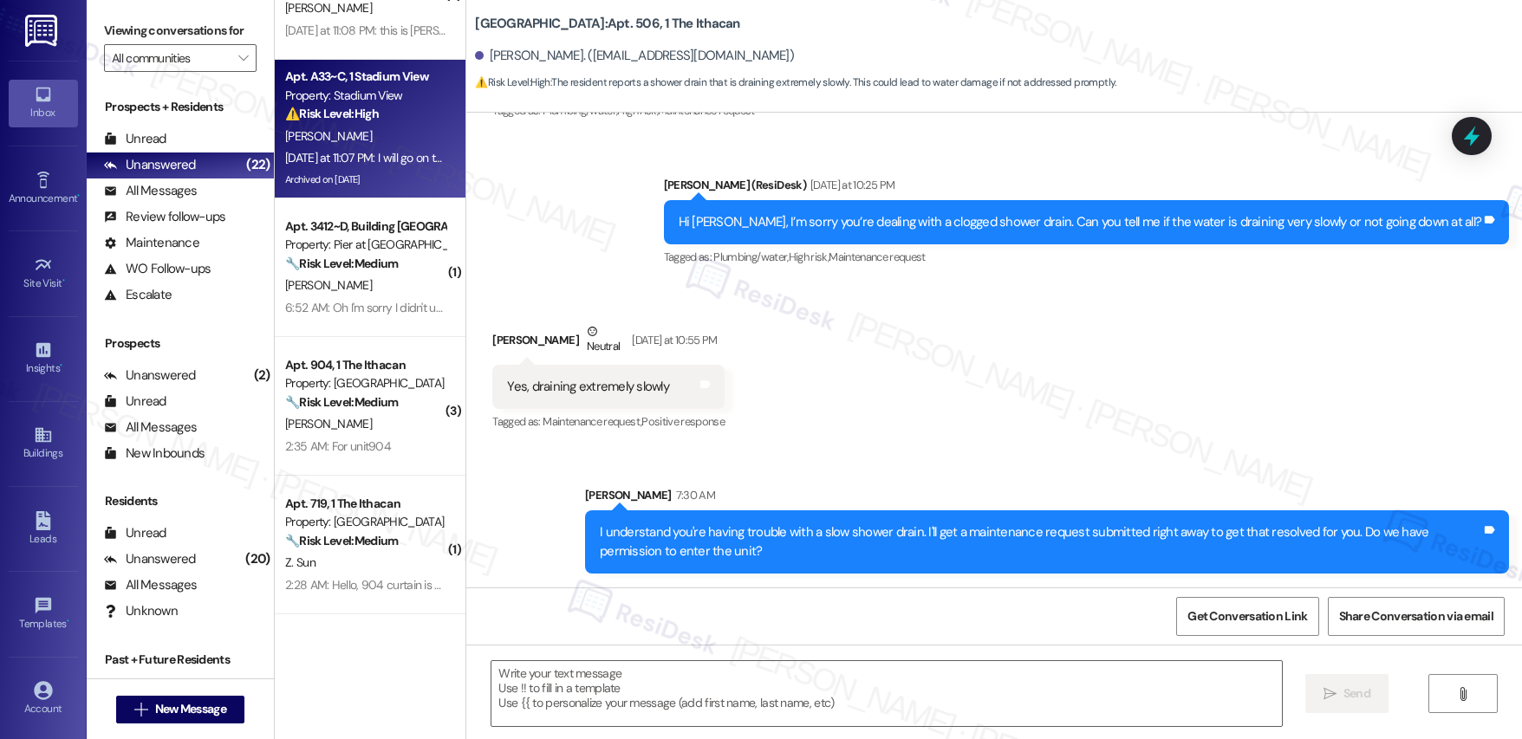
type textarea "Fetching suggested responses. Please feel free to read through the conversation…"
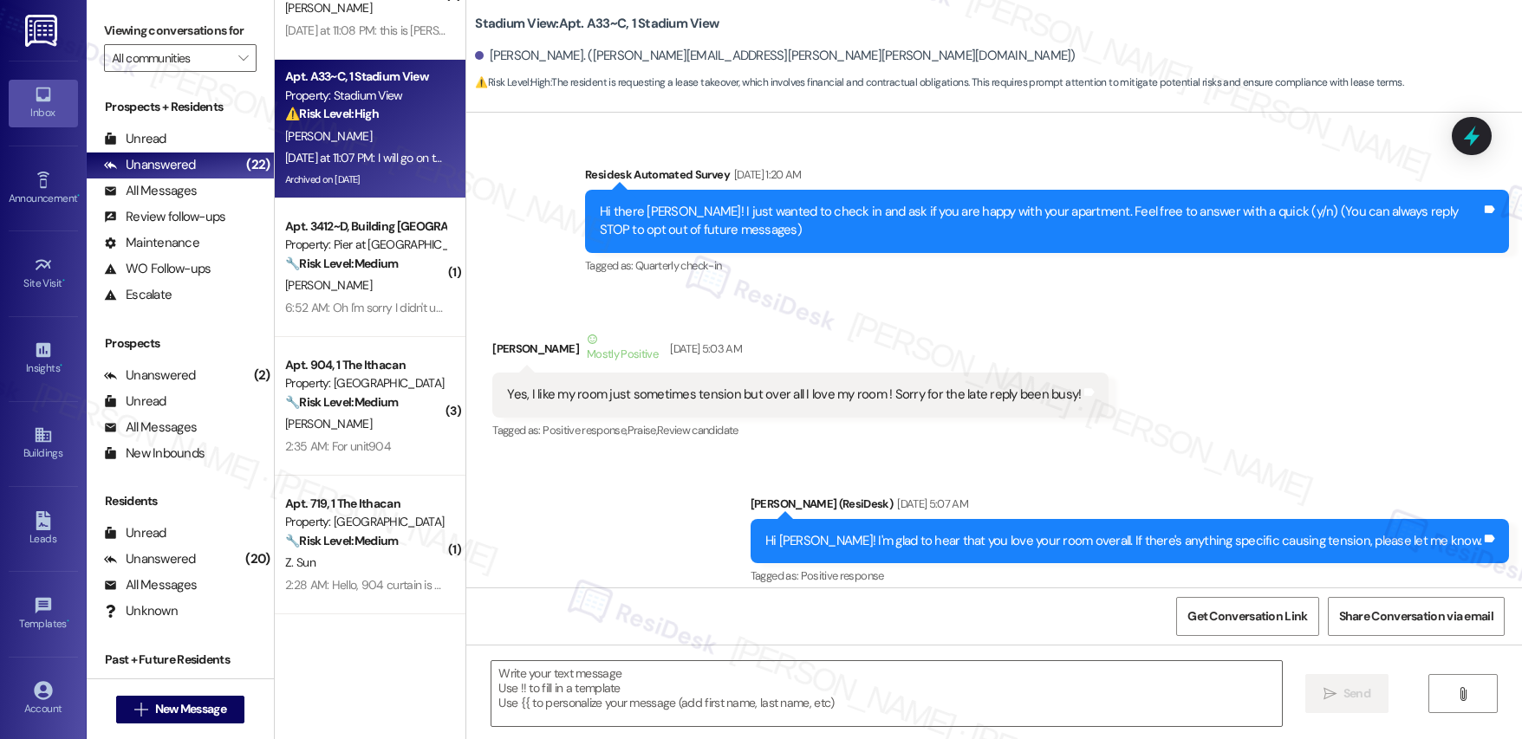
scroll to position [11398, 0]
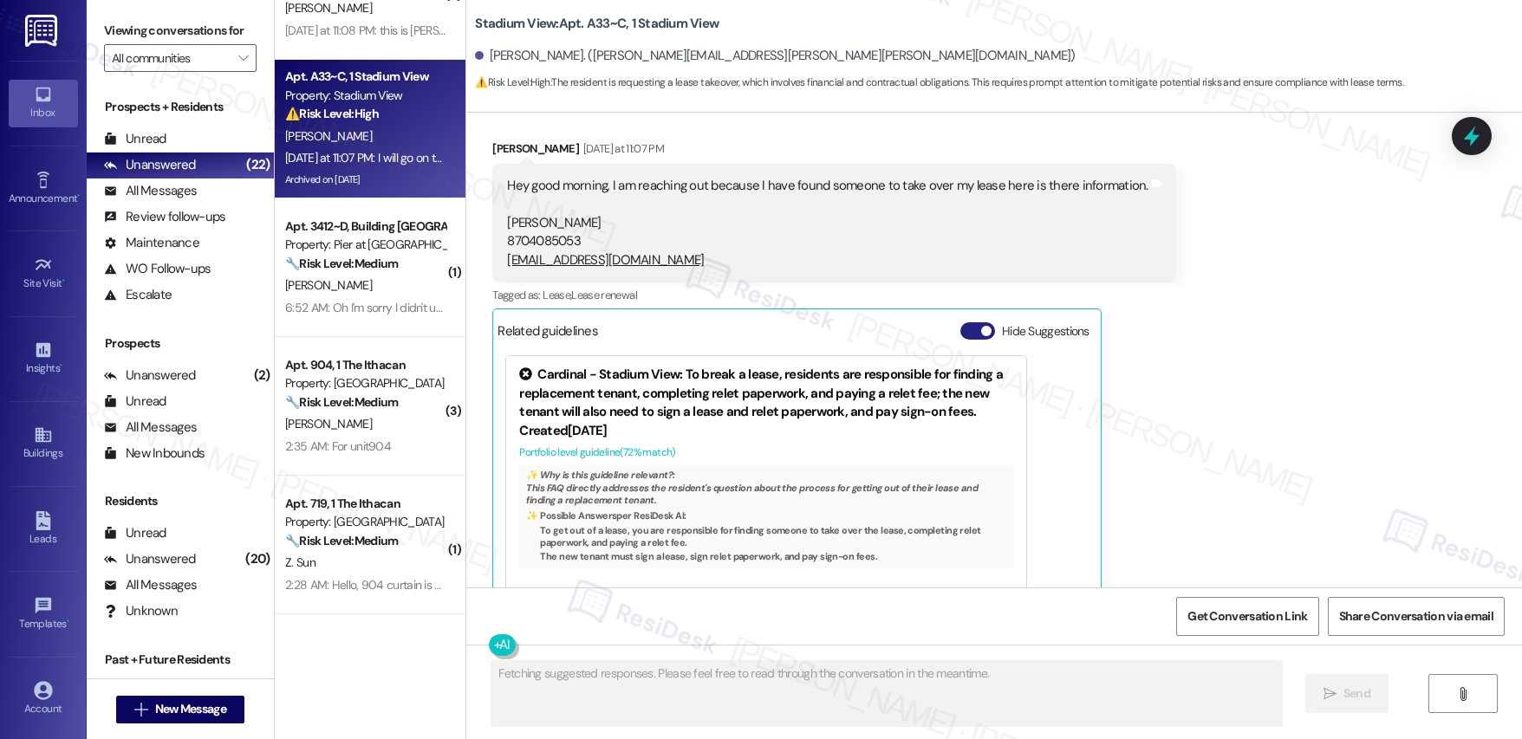
click at [962, 322] on button "Hide Suggestions" at bounding box center [977, 330] width 35 height 17
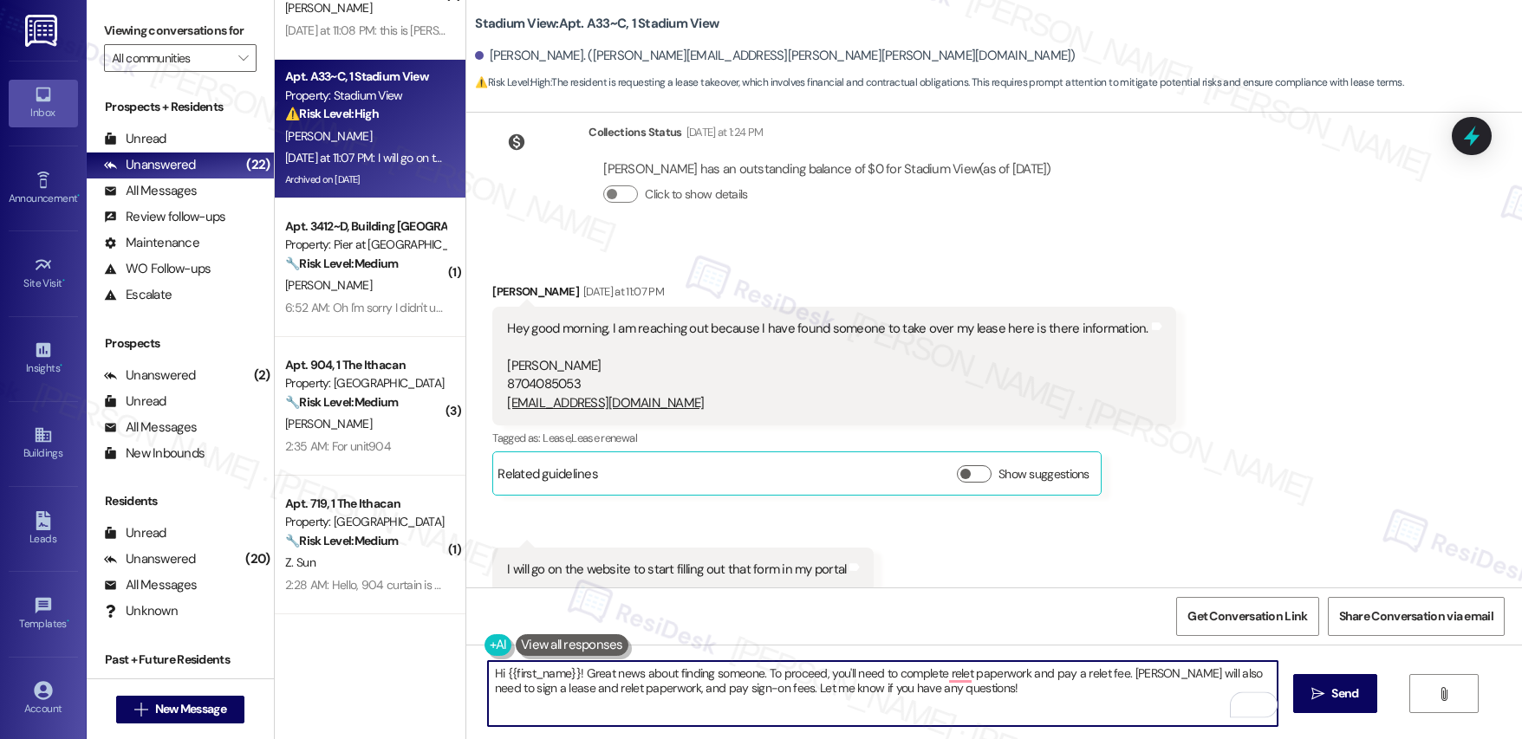
drag, startPoint x: 1119, startPoint y: 674, endPoint x: 1120, endPoint y: 689, distance: 14.8
click at [1120, 689] on textarea "Hi {{first_name}}! Great news about finding someone. To proceed, you'll need to…" at bounding box center [883, 693] width 790 height 65
drag, startPoint x: 1115, startPoint y: 671, endPoint x: 1291, endPoint y: 738, distance: 188.5
click at [1161, 706] on textarea "Hi {{first_name}}! Great news about finding someone. To proceed, you'll need to…" at bounding box center [883, 693] width 790 height 65
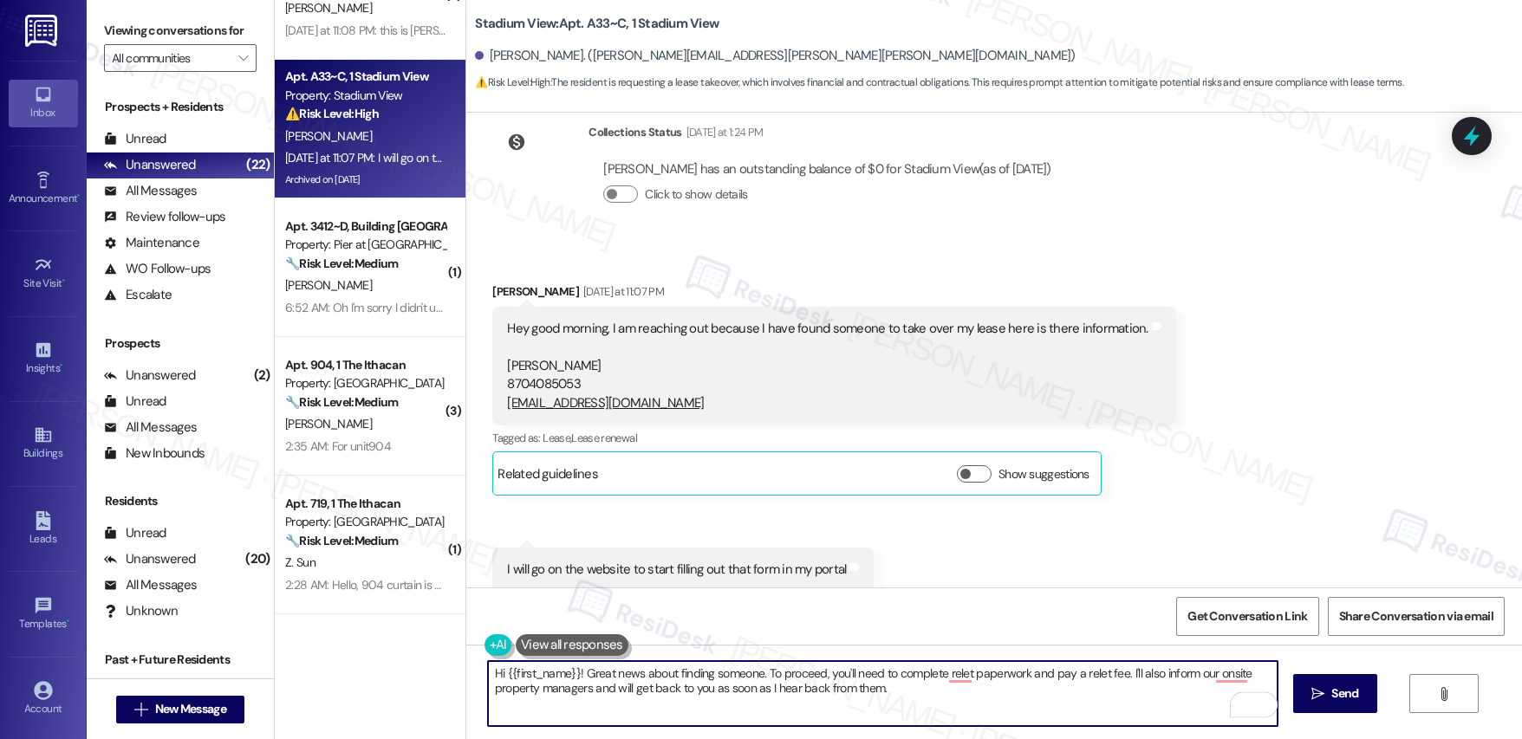
click at [597, 683] on textarea "Hi {{first_name}}! Great news about finding someone. To proceed, you'll need to…" at bounding box center [883, 693] width 790 height 65
drag, startPoint x: 572, startPoint y: 674, endPoint x: 648, endPoint y: 675, distance: 76.3
click at [648, 675] on textarea "Hi {{first_name}}! Great news about finding someone. To proceed, you'll need to…" at bounding box center [883, 693] width 790 height 65
click at [758, 689] on textarea "Hi {{first_name}}! Great news about finding someone. To proceed, you'll need to…" at bounding box center [883, 693] width 790 height 65
click at [935, 695] on textarea "Hi {{first_name}}! Great news about finding someone. To proceed, you'll need to…" at bounding box center [883, 693] width 790 height 65
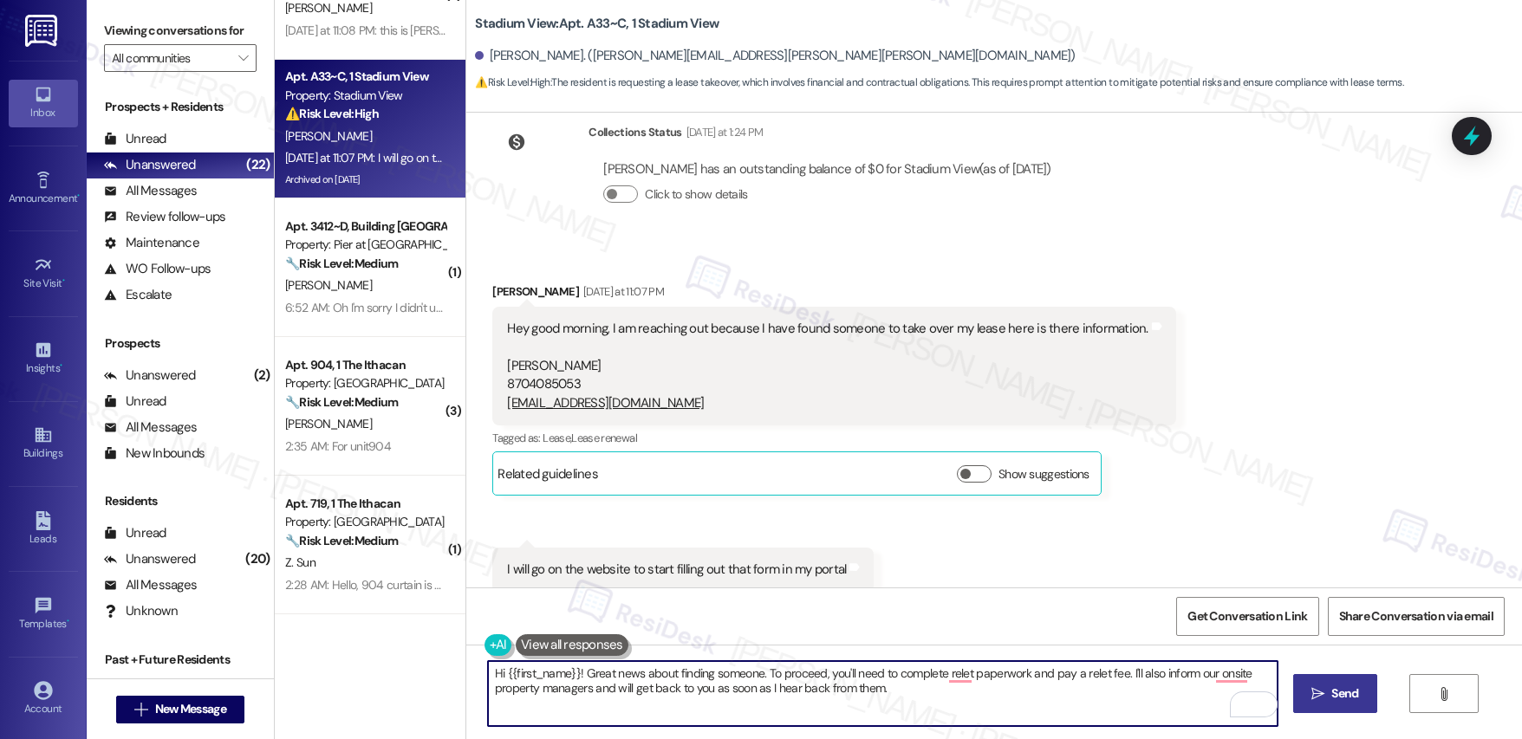
type textarea "Hi {{first_name}}! Great news about finding someone. To proceed, you'll need to…"
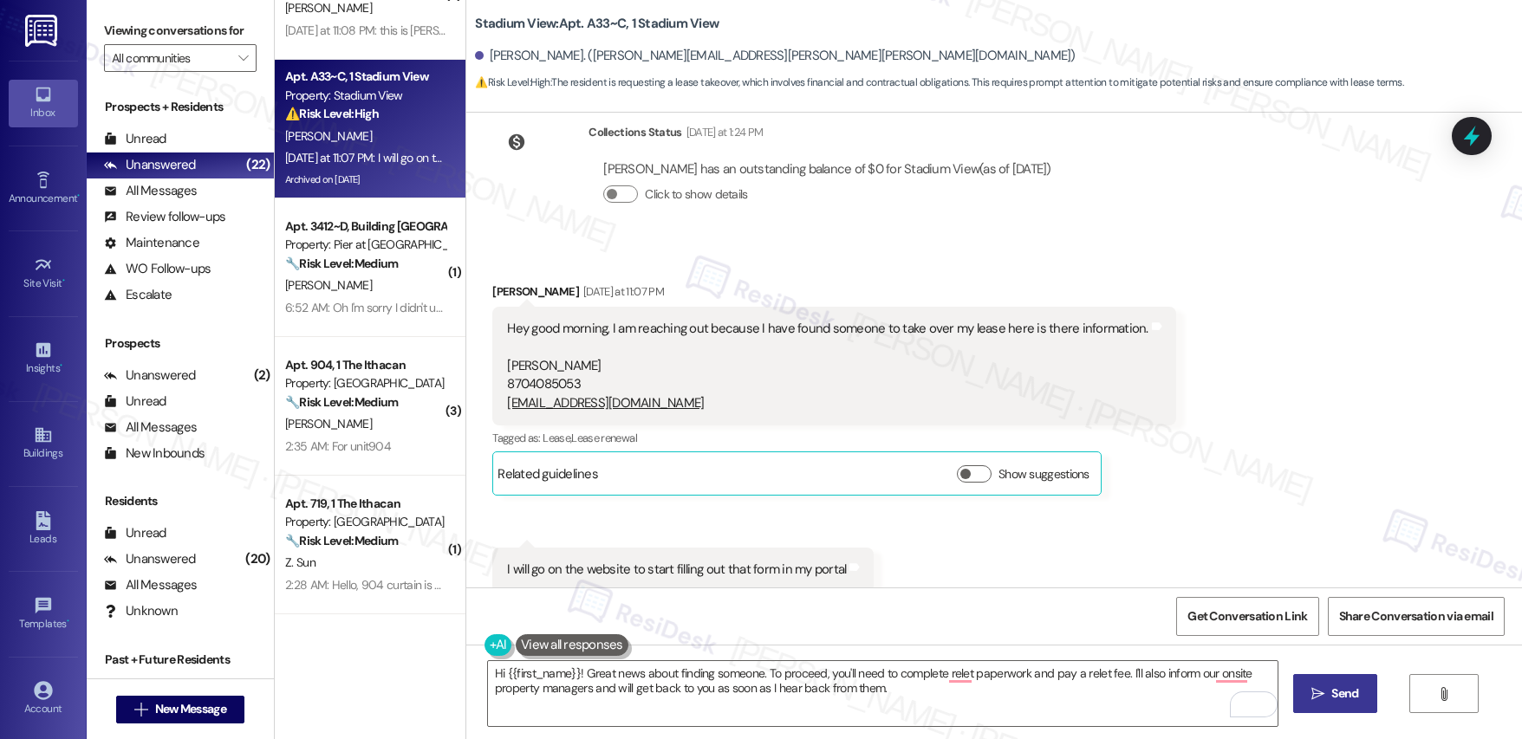
click at [1346, 710] on button " Send" at bounding box center [1335, 693] width 84 height 39
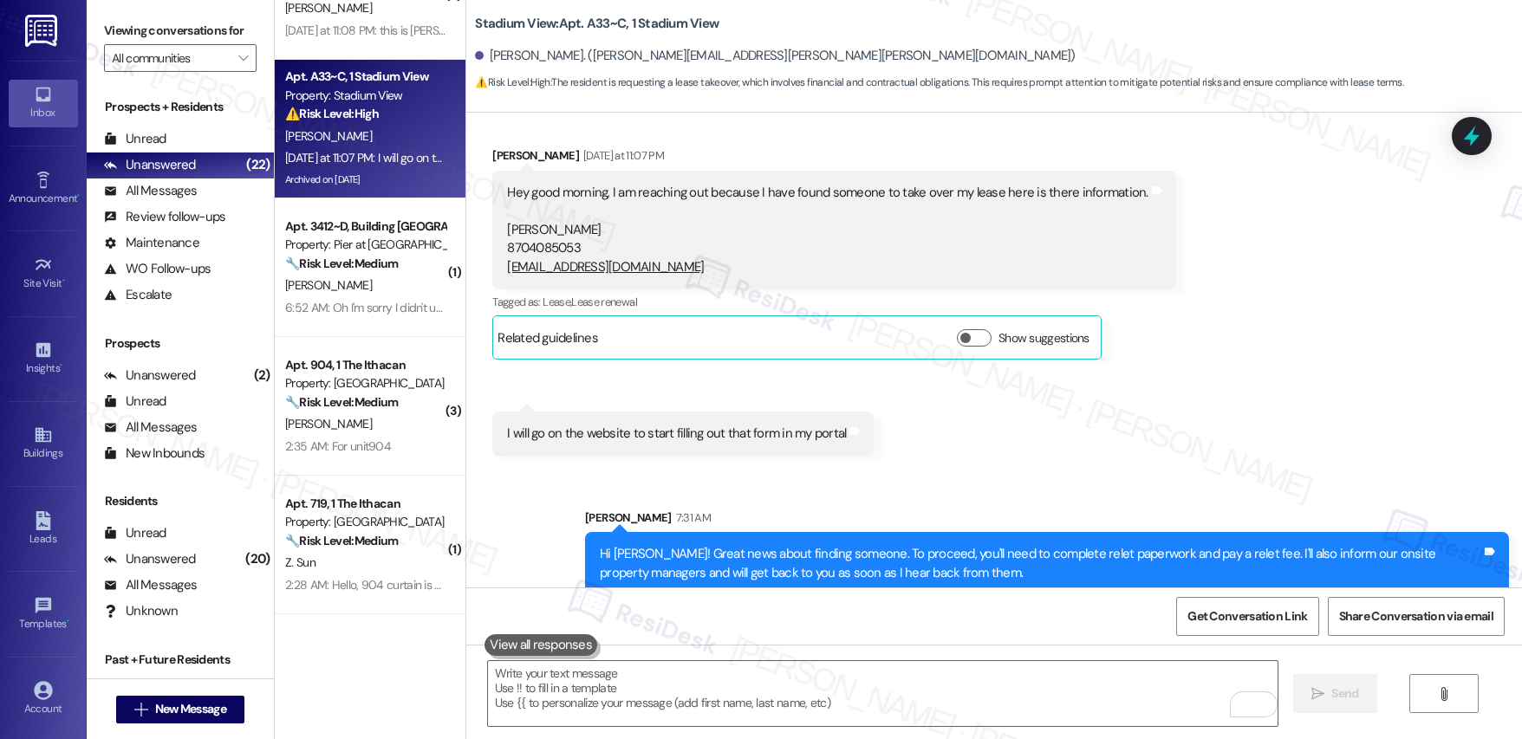
scroll to position [11242, 0]
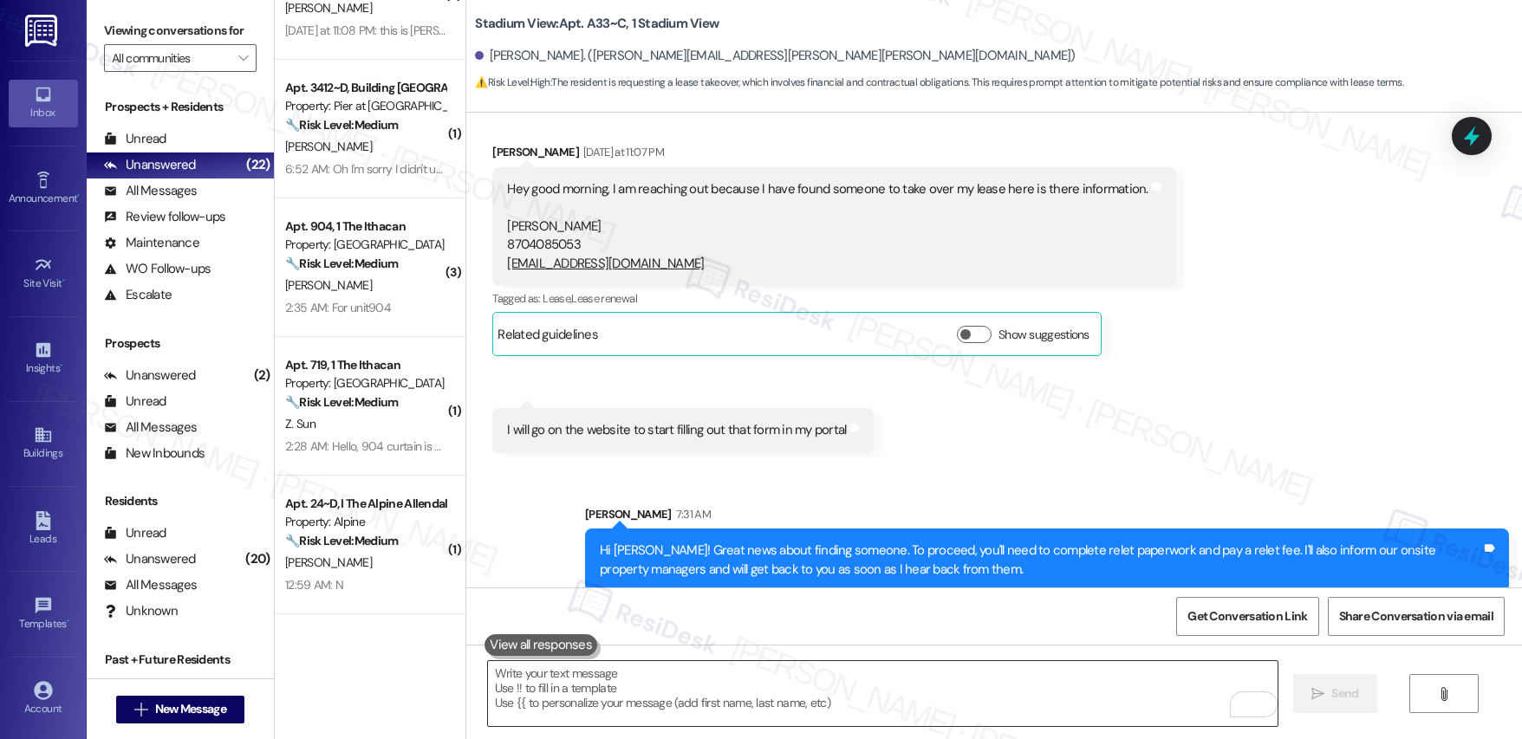
click at [906, 694] on textarea "To enrich screen reader interactions, please activate Accessibility in Grammarl…" at bounding box center [883, 693] width 790 height 65
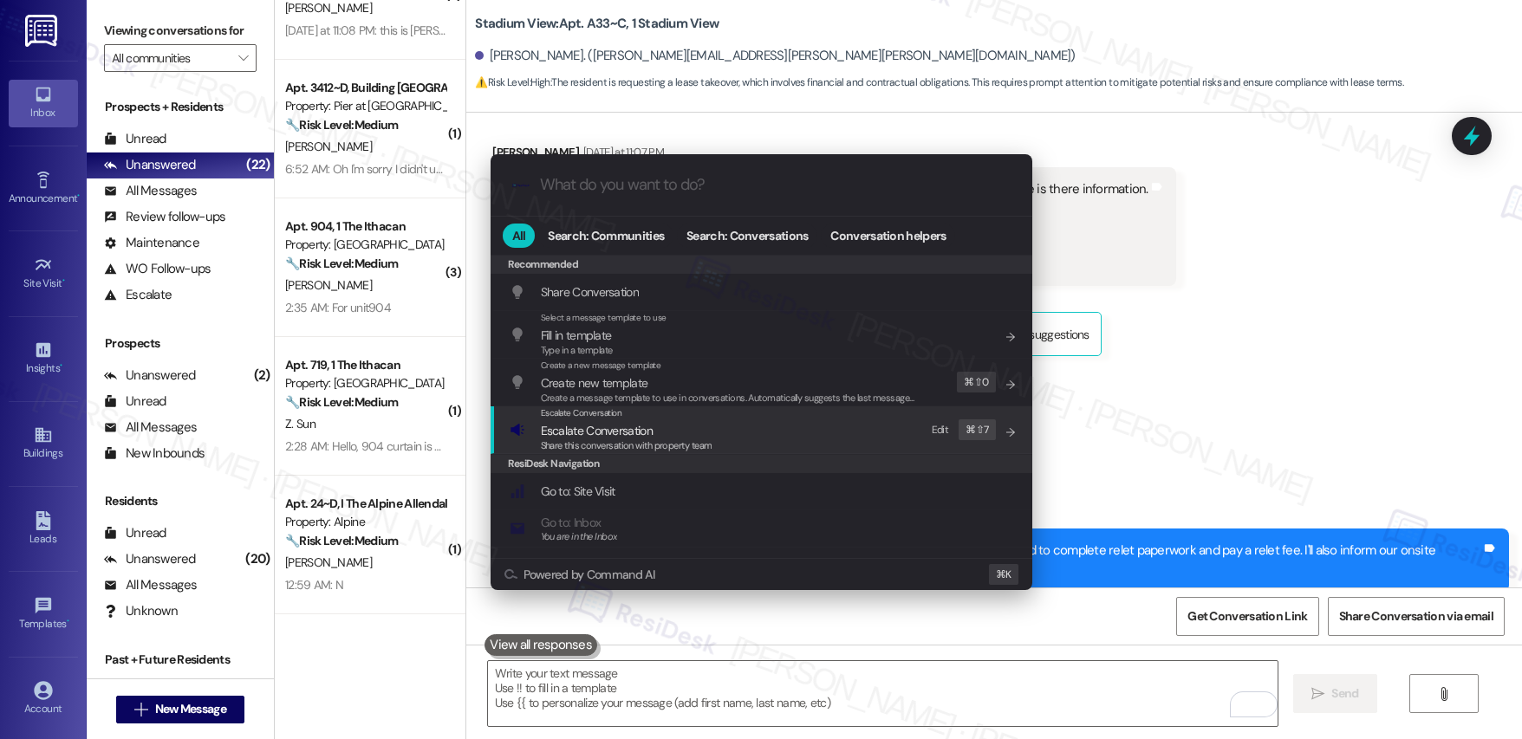
click at [725, 446] on div "Escalate Conversation Escalate Conversation Share this conversation with proper…" at bounding box center [763, 429] width 507 height 47
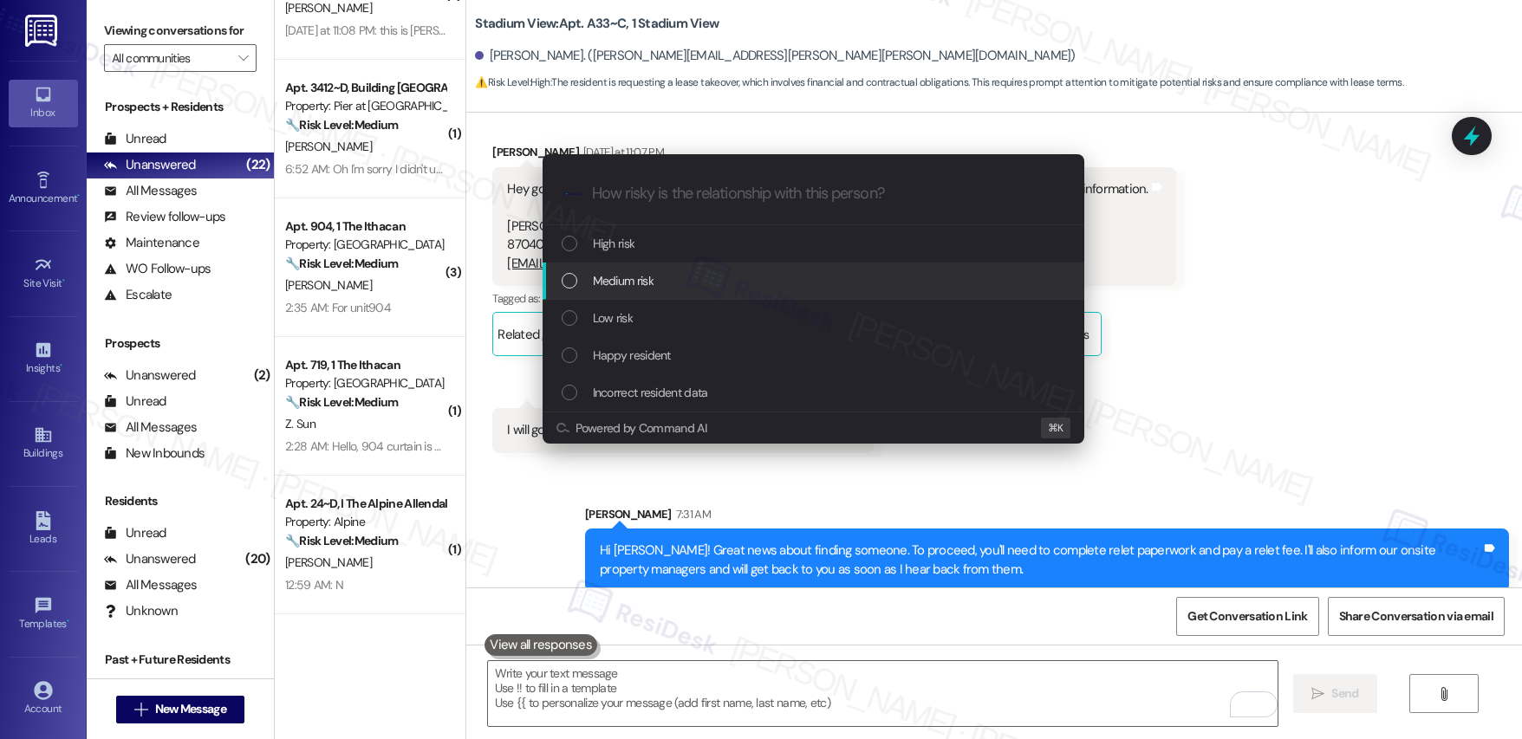
click at [707, 267] on div "Medium risk" at bounding box center [814, 281] width 542 height 37
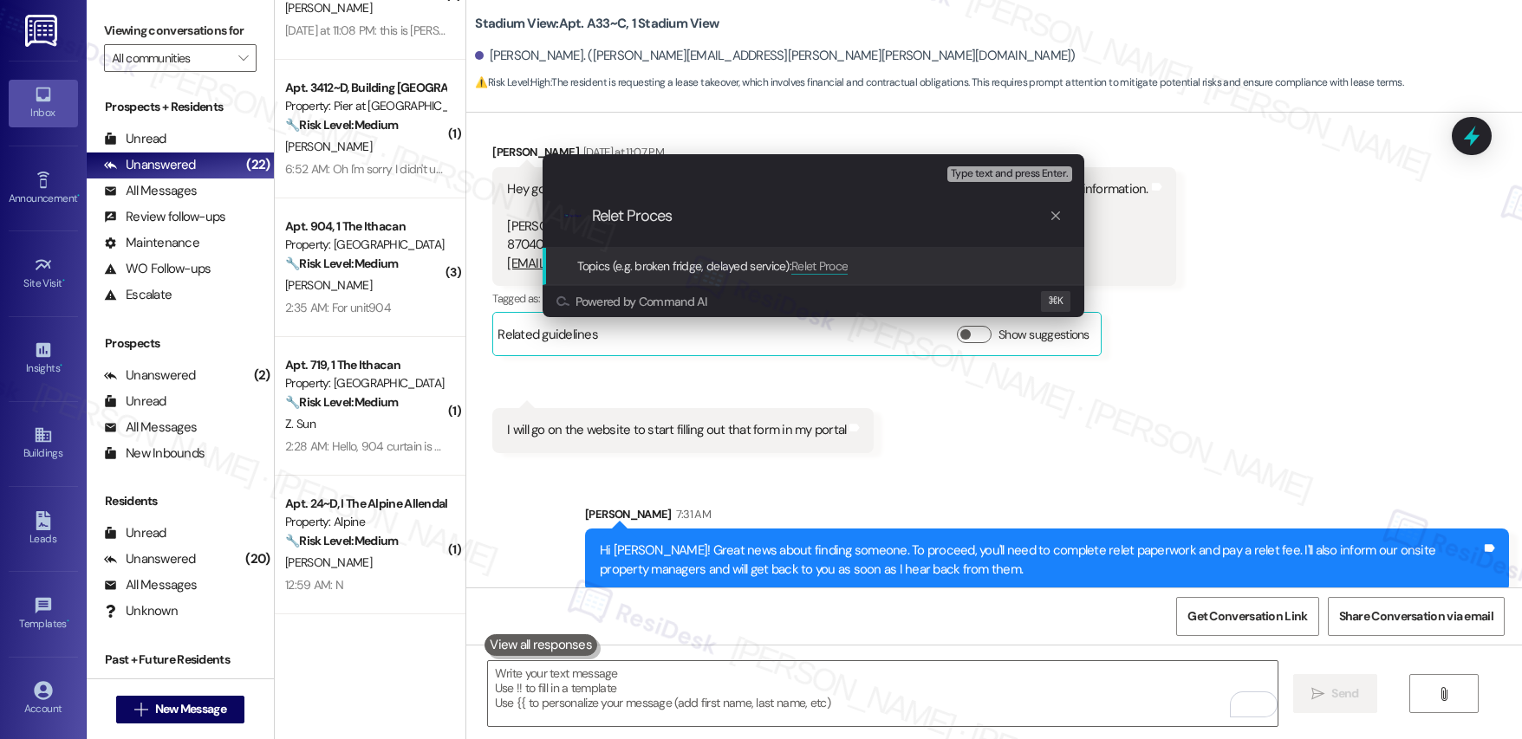
type input "Relet Process"
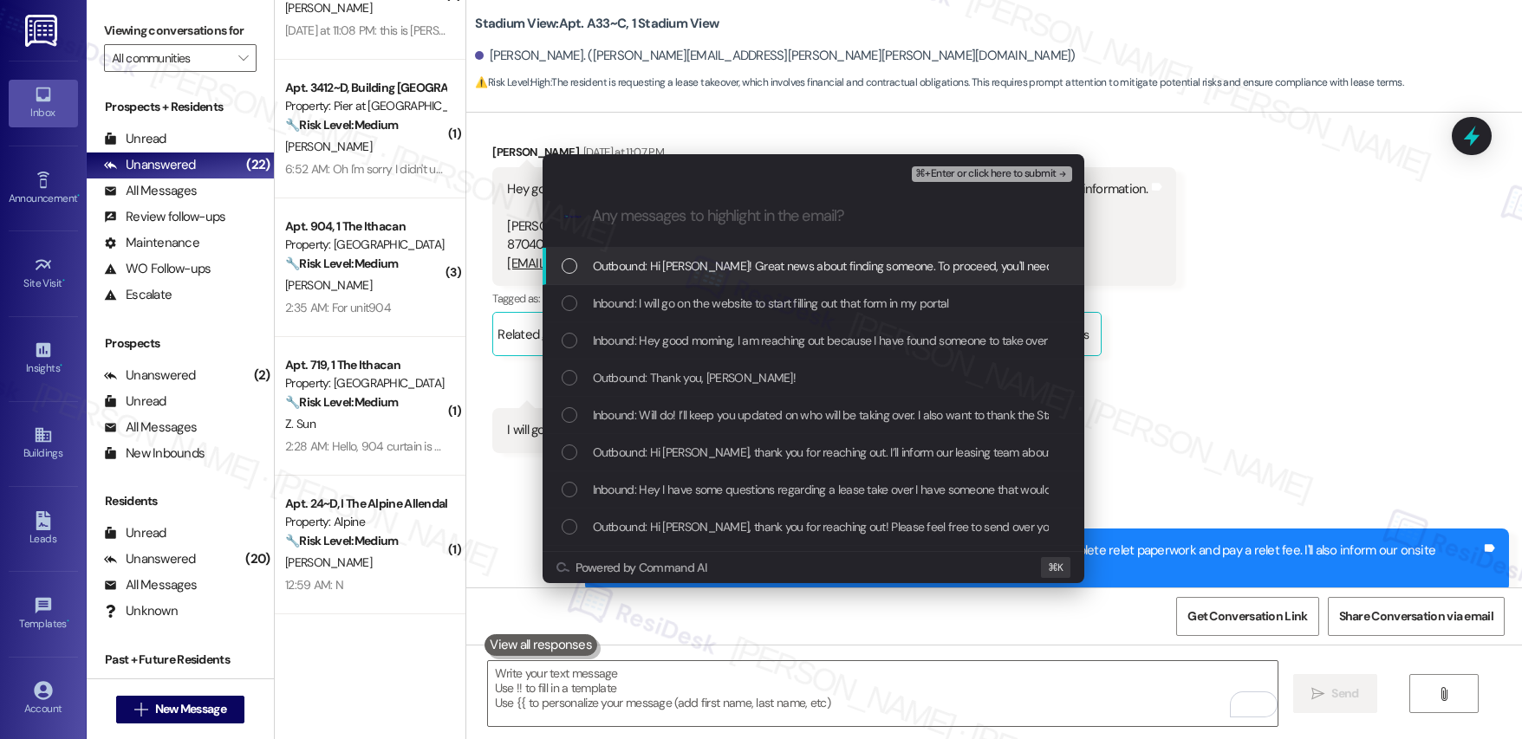
click at [746, 271] on span "Outbound: Hi Alex! Great news about finding someone. To proceed, you'll need to…" at bounding box center [1205, 266] width 1224 height 19
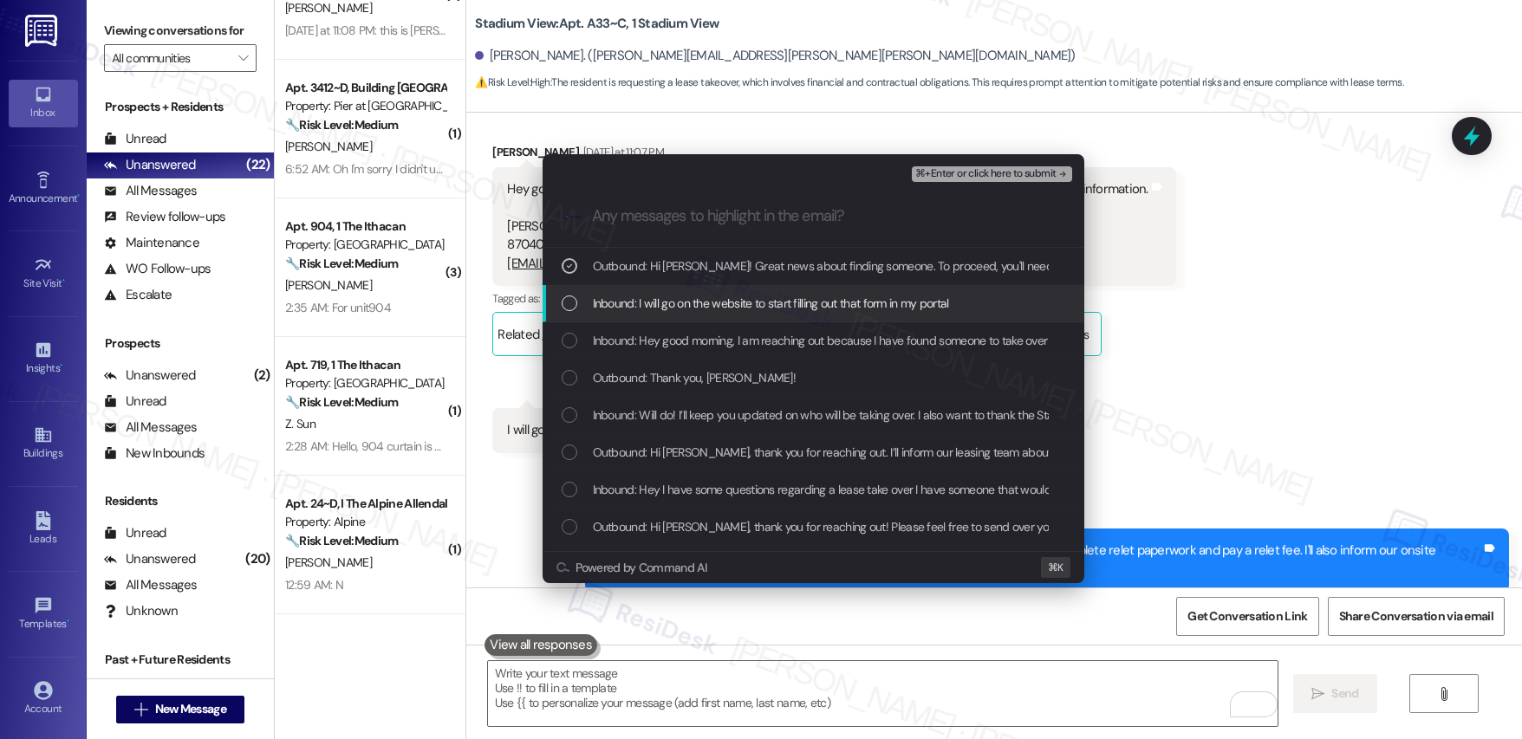
click at [725, 313] on div "Inbound: I will go on the website to start filling out that form in my portal" at bounding box center [814, 303] width 542 height 37
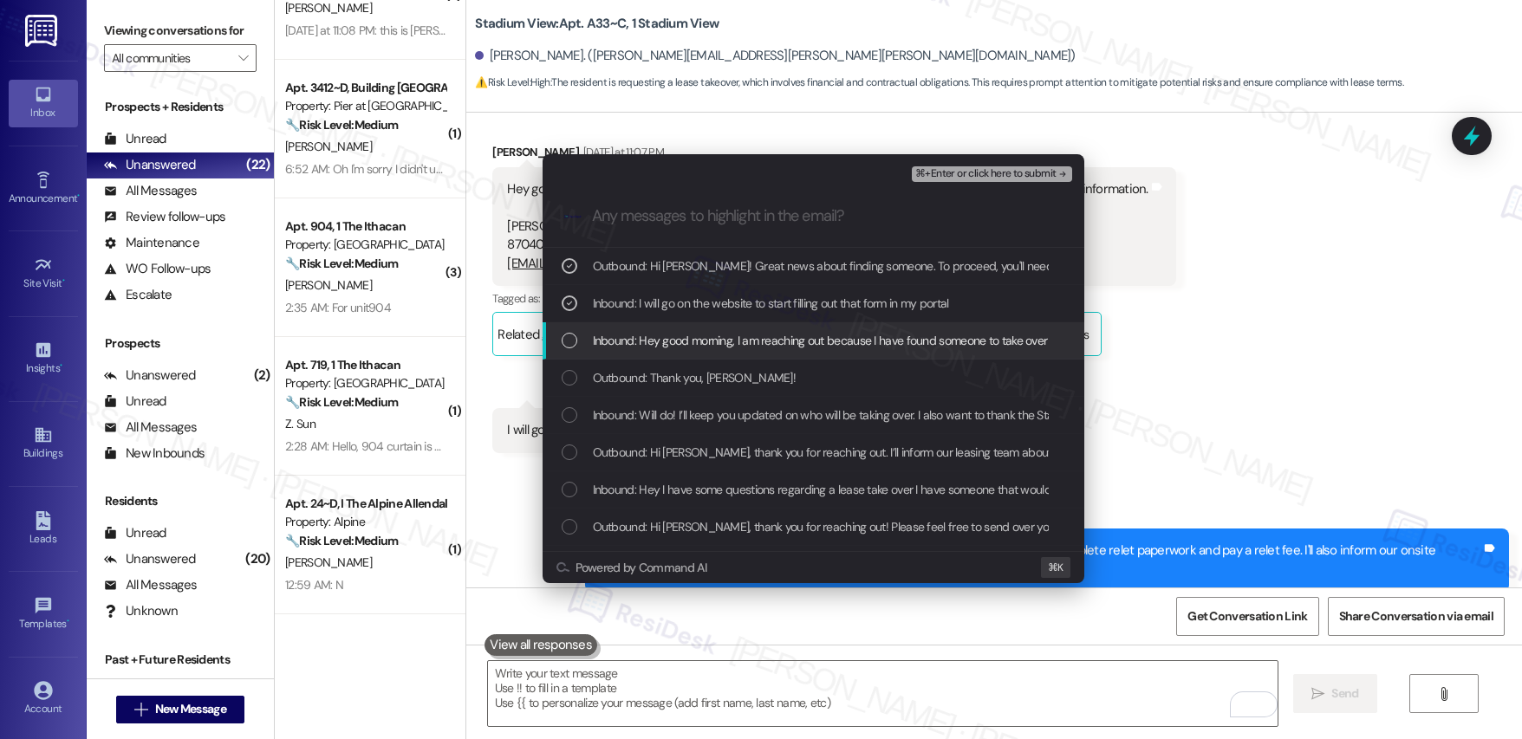
click at [725, 349] on span "Inbound: Hey good morning, I am reaching out because I have found someone to ta…" at bounding box center [1082, 340] width 978 height 19
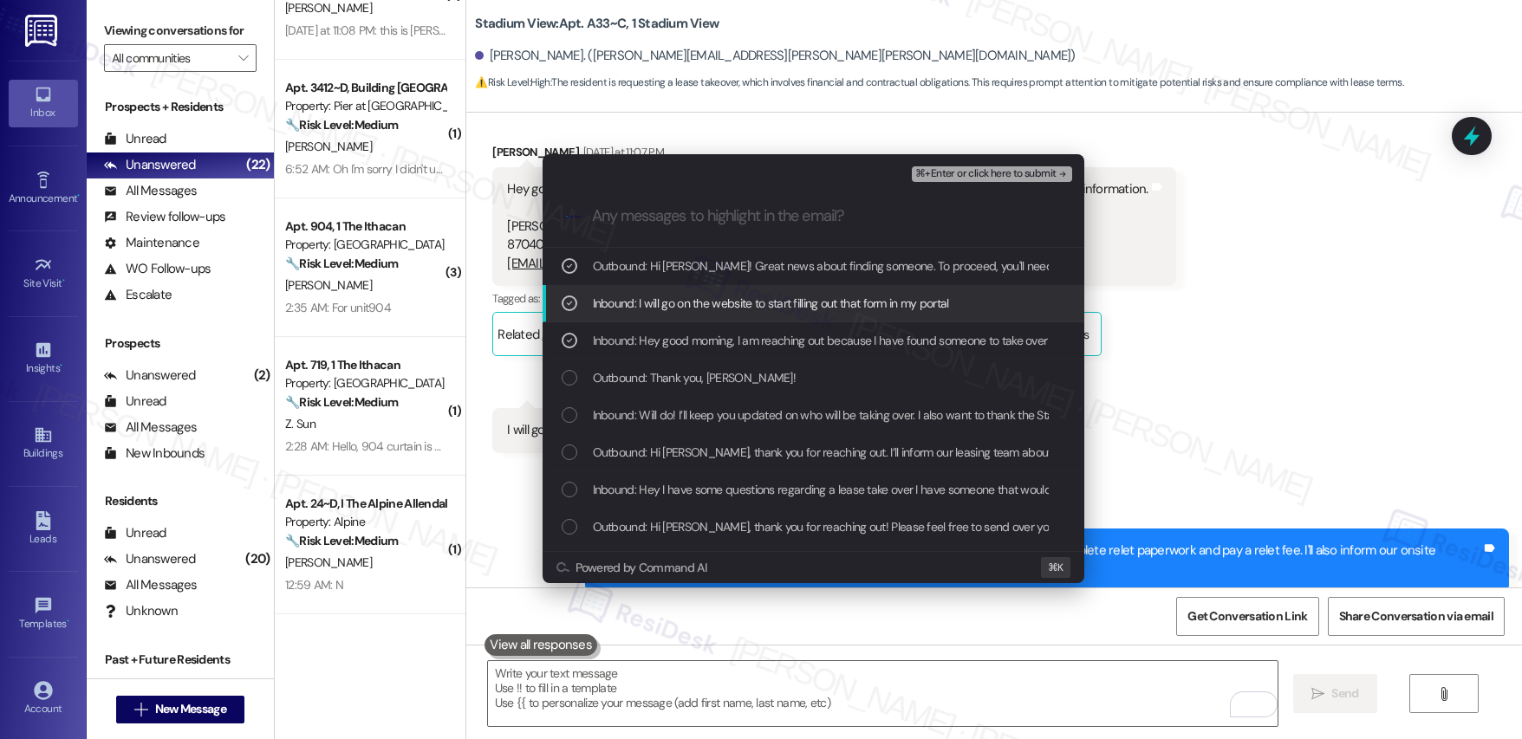
click at [959, 174] on span "⌘+Enter or click here to submit" at bounding box center [985, 174] width 140 height 12
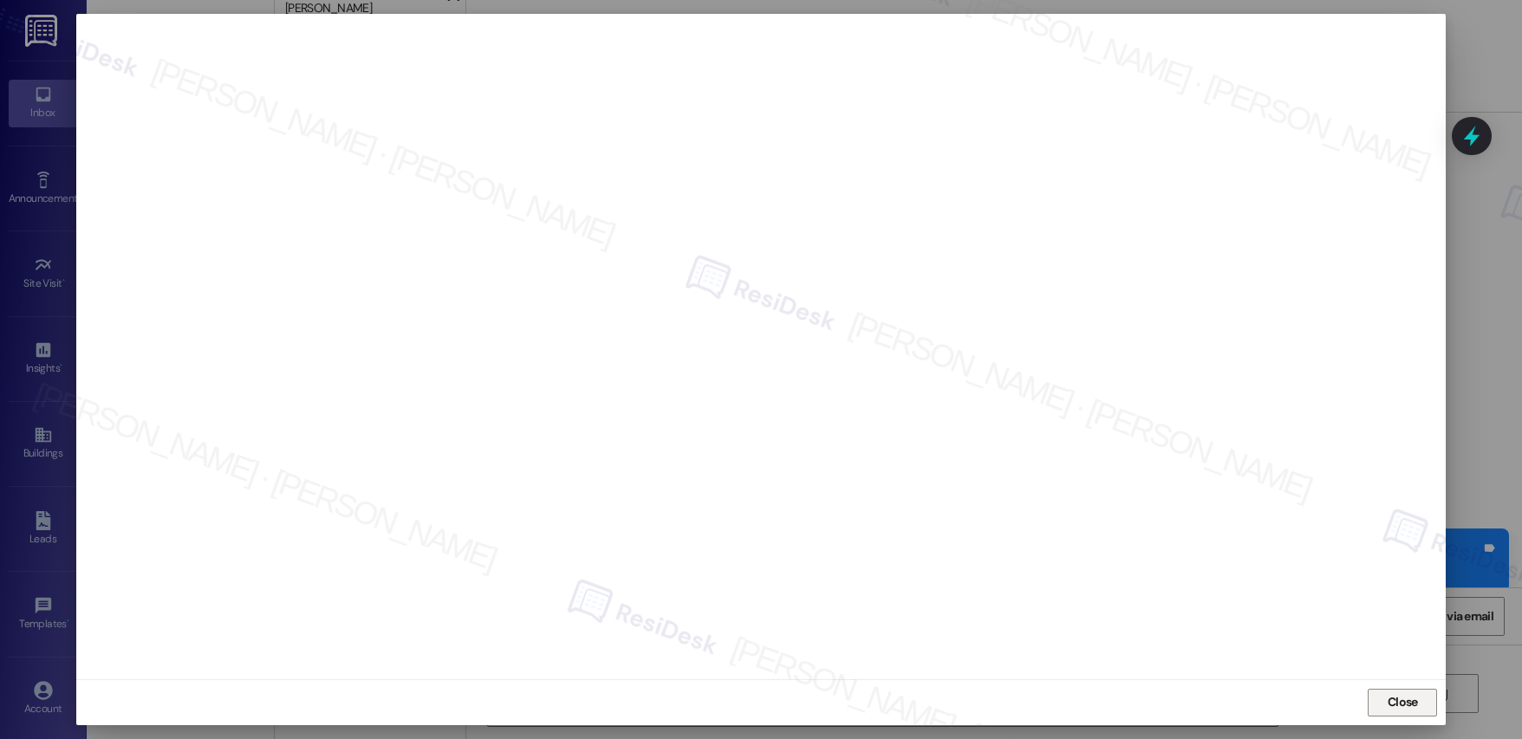
click at [1411, 706] on span "Close" at bounding box center [1403, 702] width 30 height 18
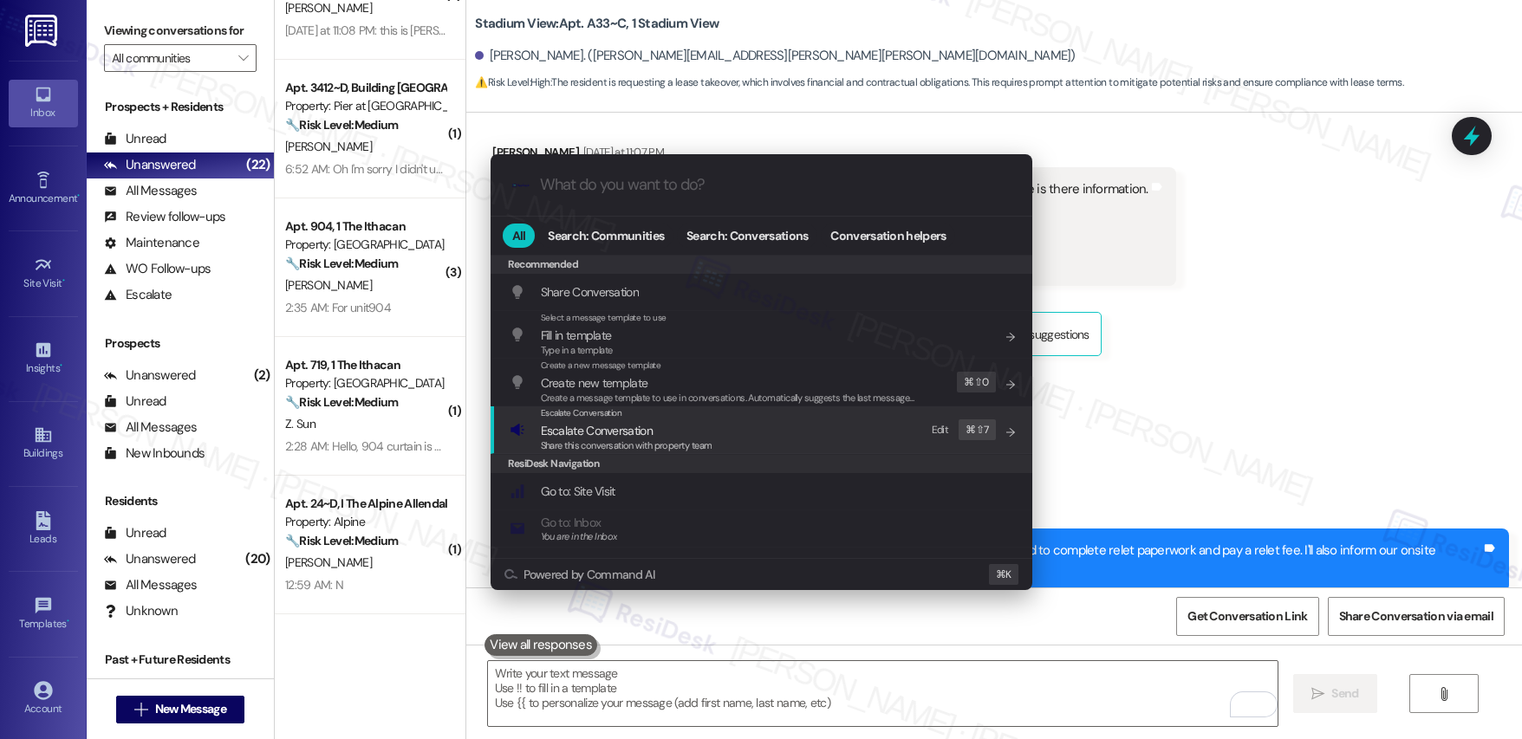
click at [599, 434] on span "Escalate Conversation" at bounding box center [597, 431] width 112 height 16
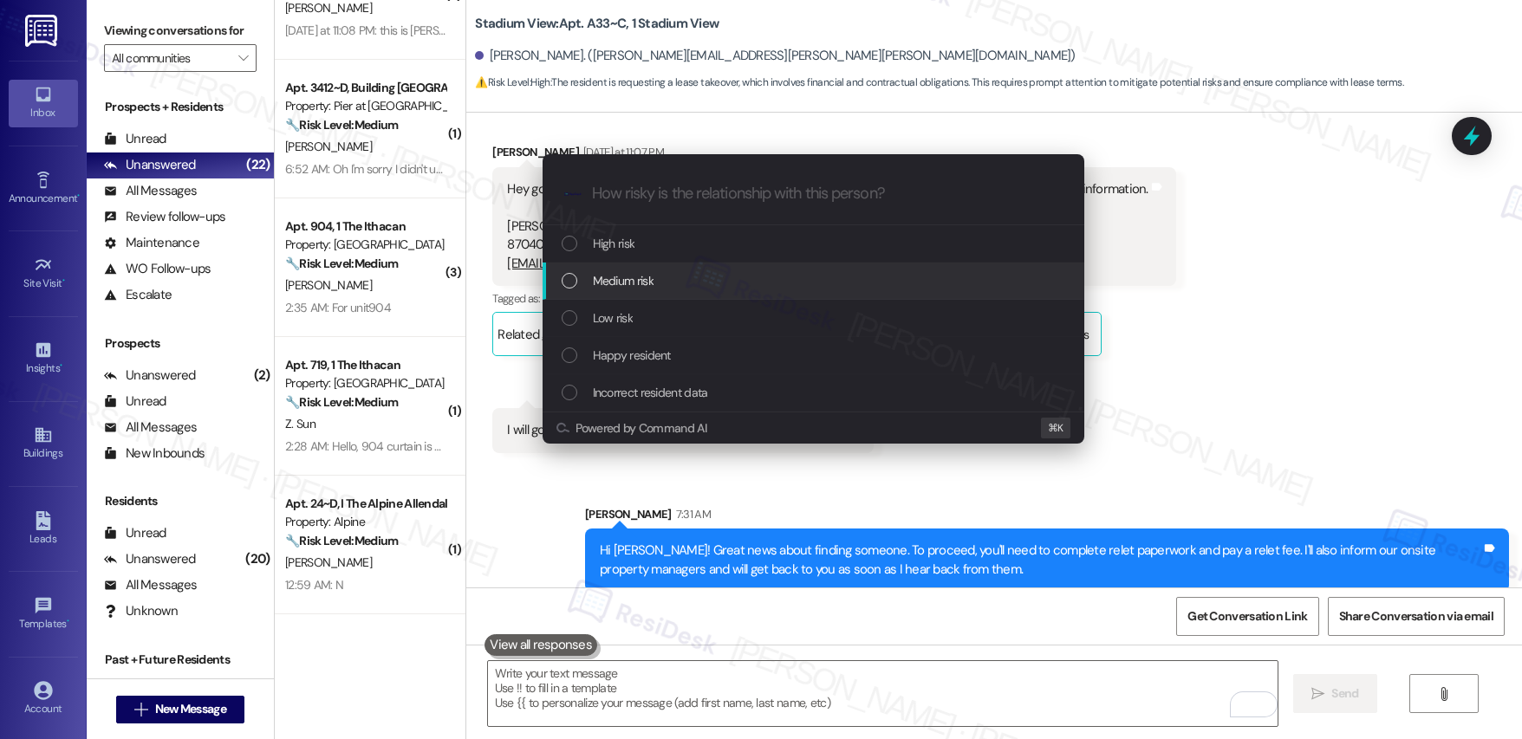
click at [659, 275] on div "Medium risk" at bounding box center [815, 280] width 507 height 19
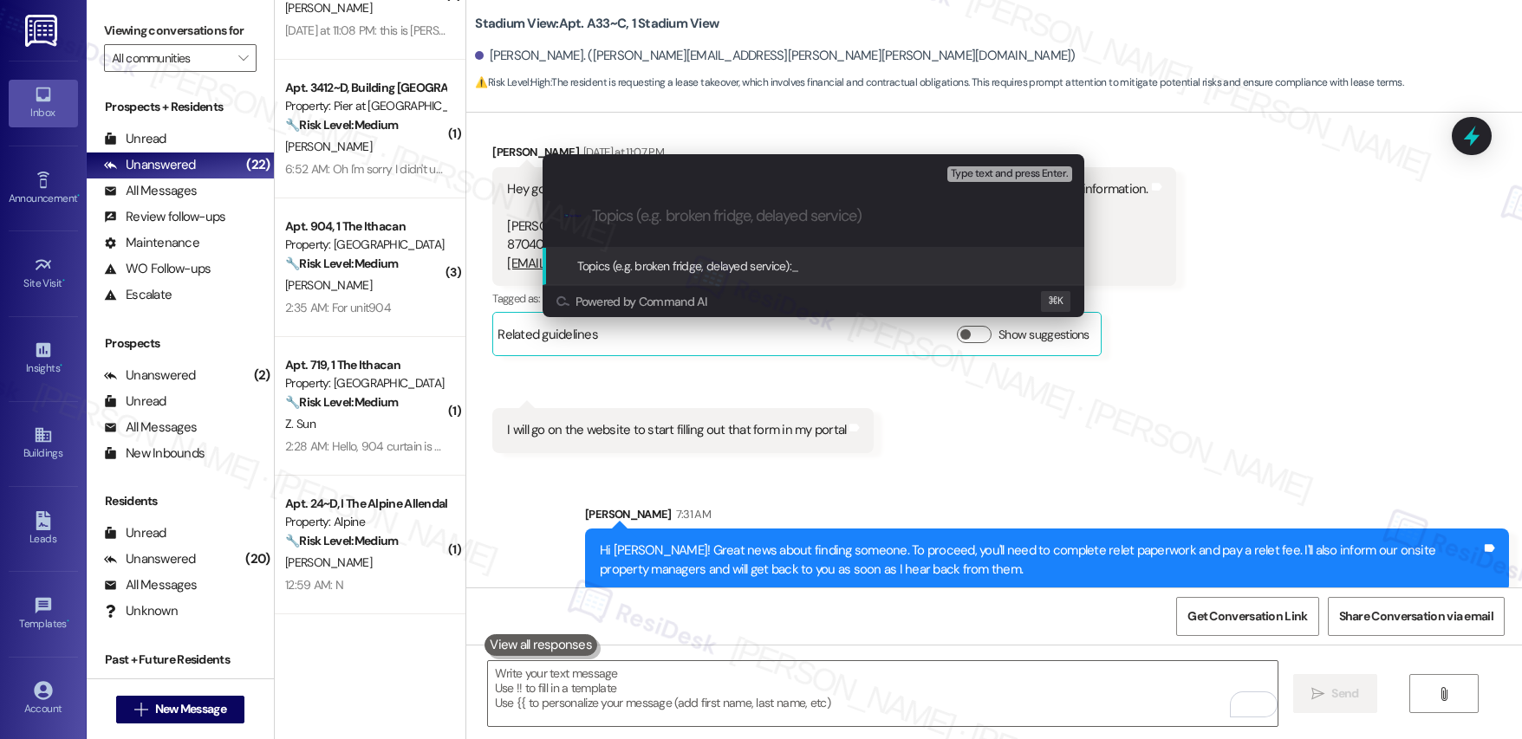
paste input "Dispute Regarding Warning Charge"
type input "Dispute Regarding Warning Charge"
type input "Relet Process"
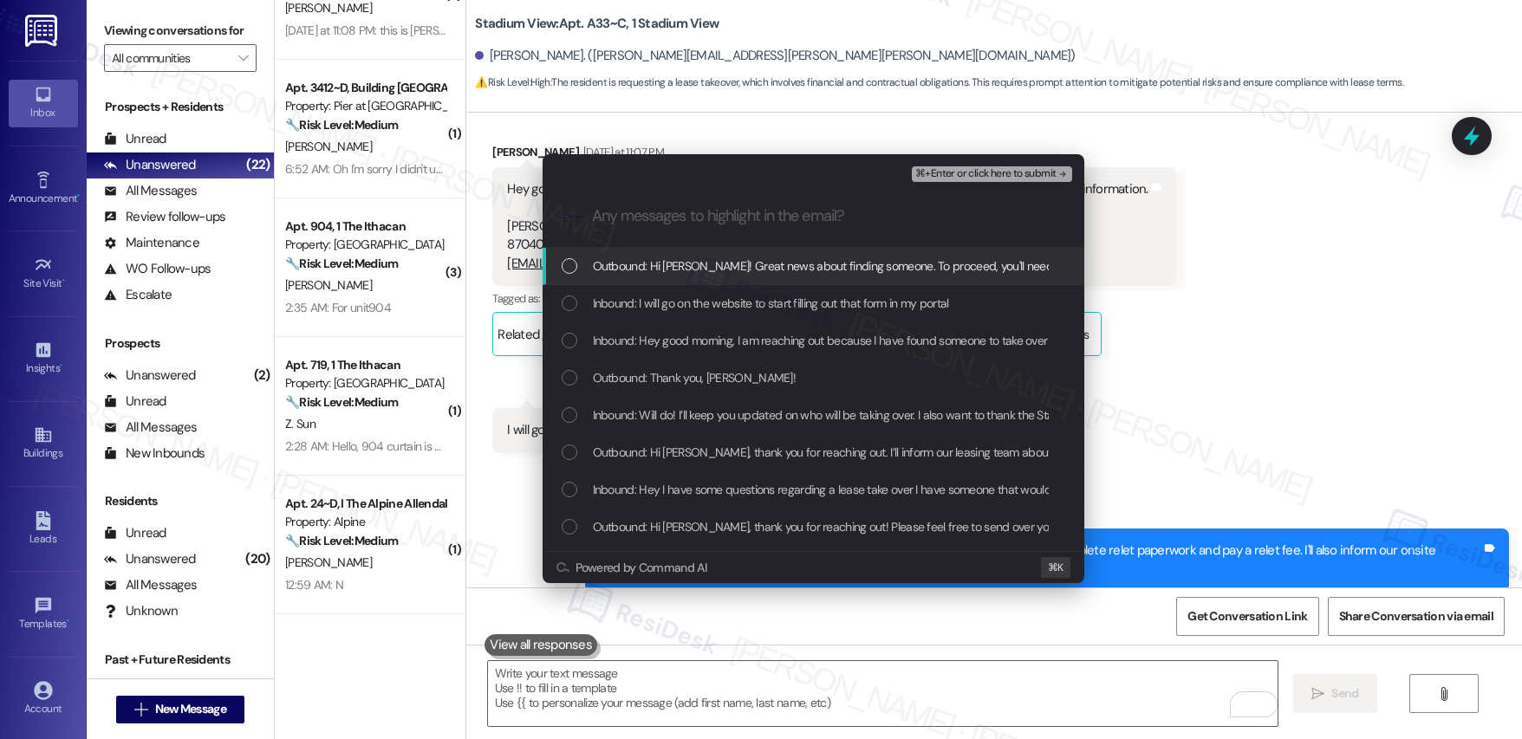
click at [805, 262] on span "Outbound: Hi Alex! Great news about finding someone. To proceed, you'll need to…" at bounding box center [1205, 266] width 1224 height 19
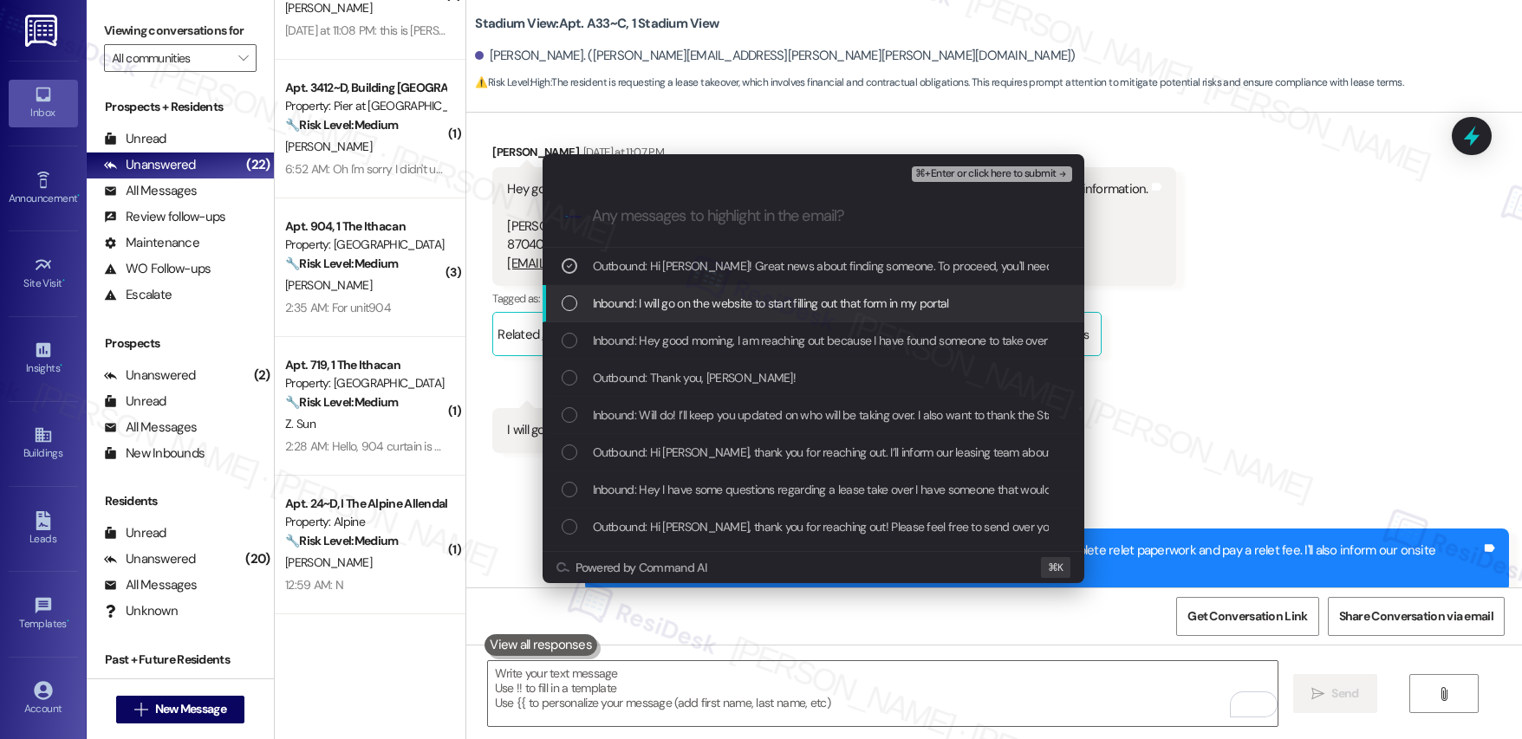
click at [773, 309] on span "Inbound: I will go on the website to start filling out that form in my portal" at bounding box center [771, 303] width 356 height 19
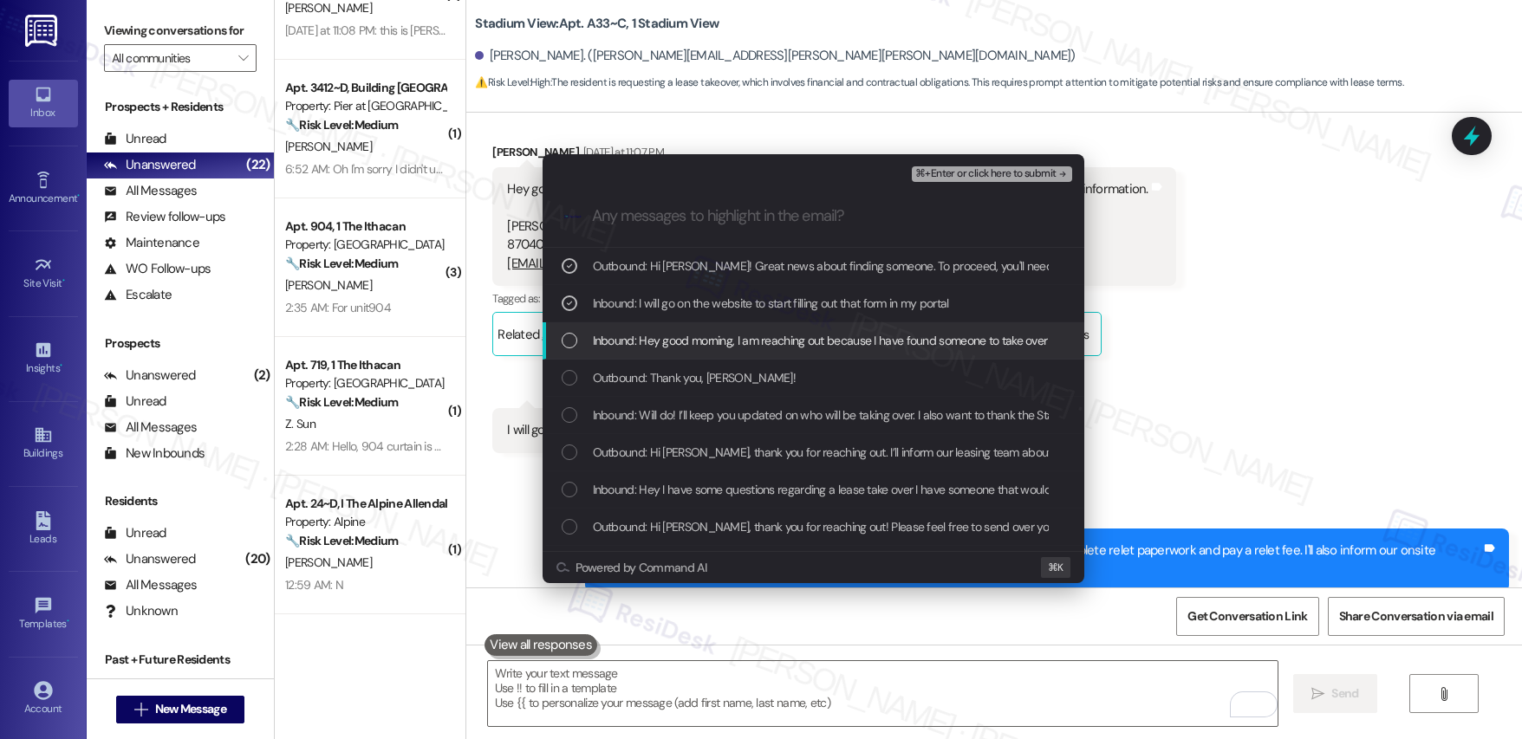
click at [783, 339] on span "Inbound: Hey good morning, I am reaching out because I have found someone to ta…" at bounding box center [1082, 340] width 978 height 19
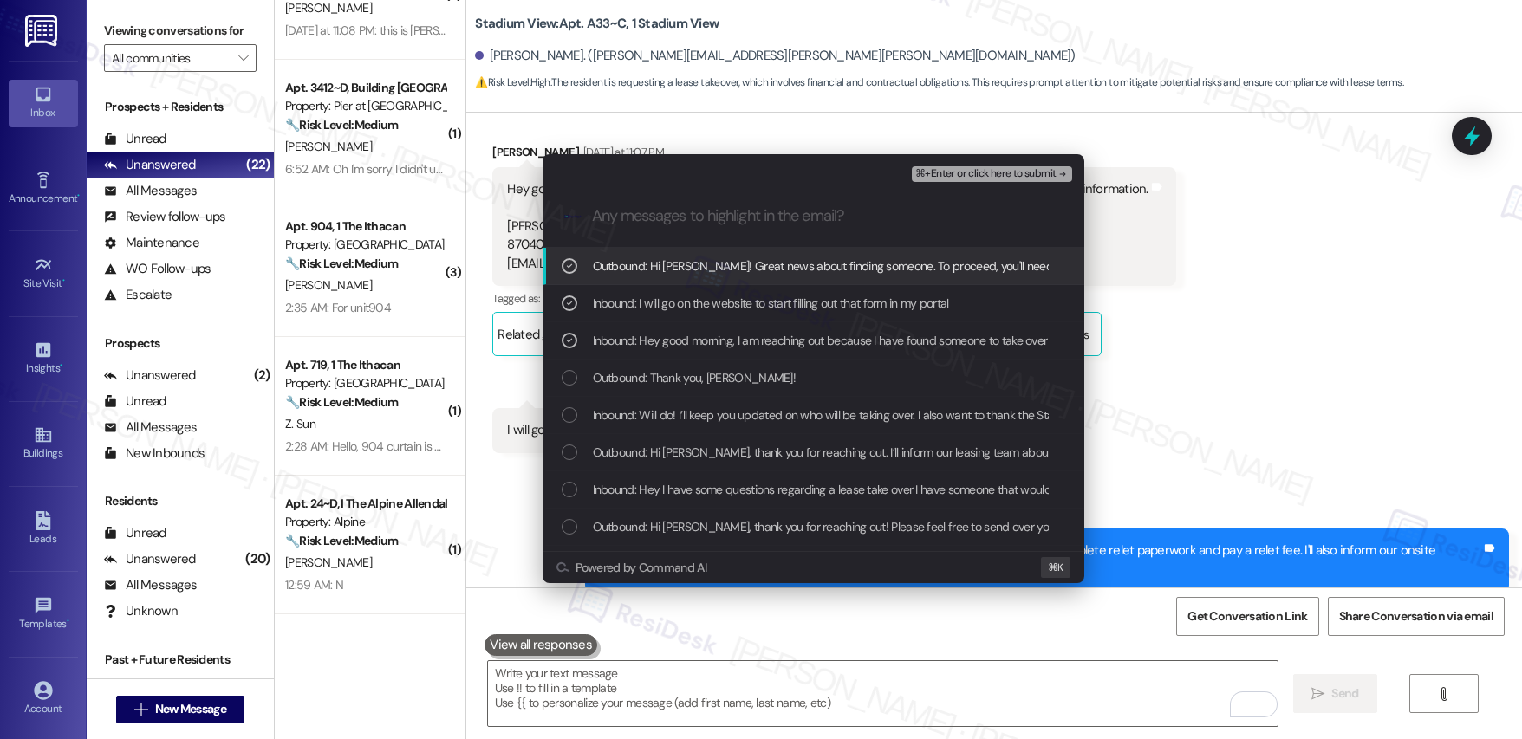
click at [985, 172] on span "⌘+Enter or click here to submit" at bounding box center [985, 174] width 140 height 12
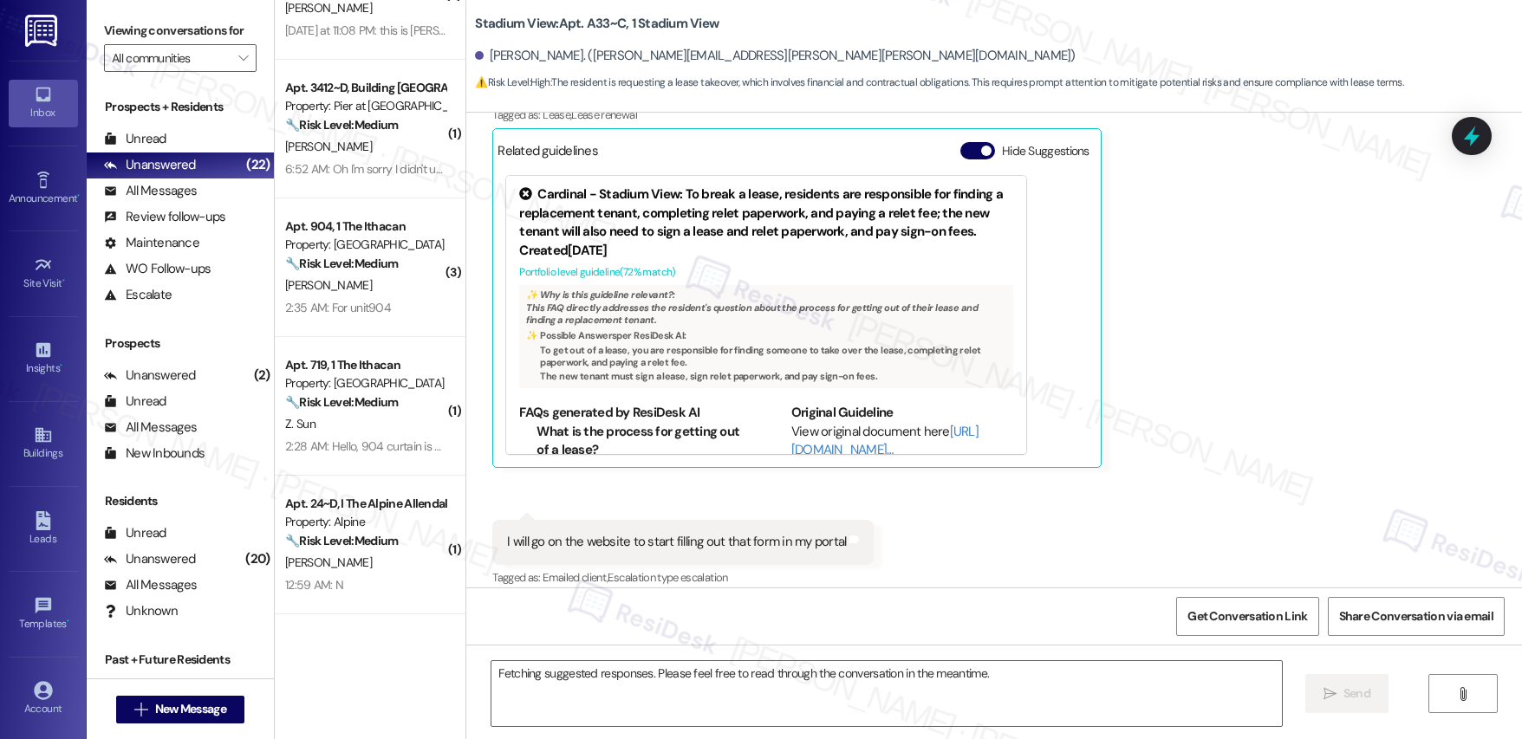
scroll to position [11423, 0]
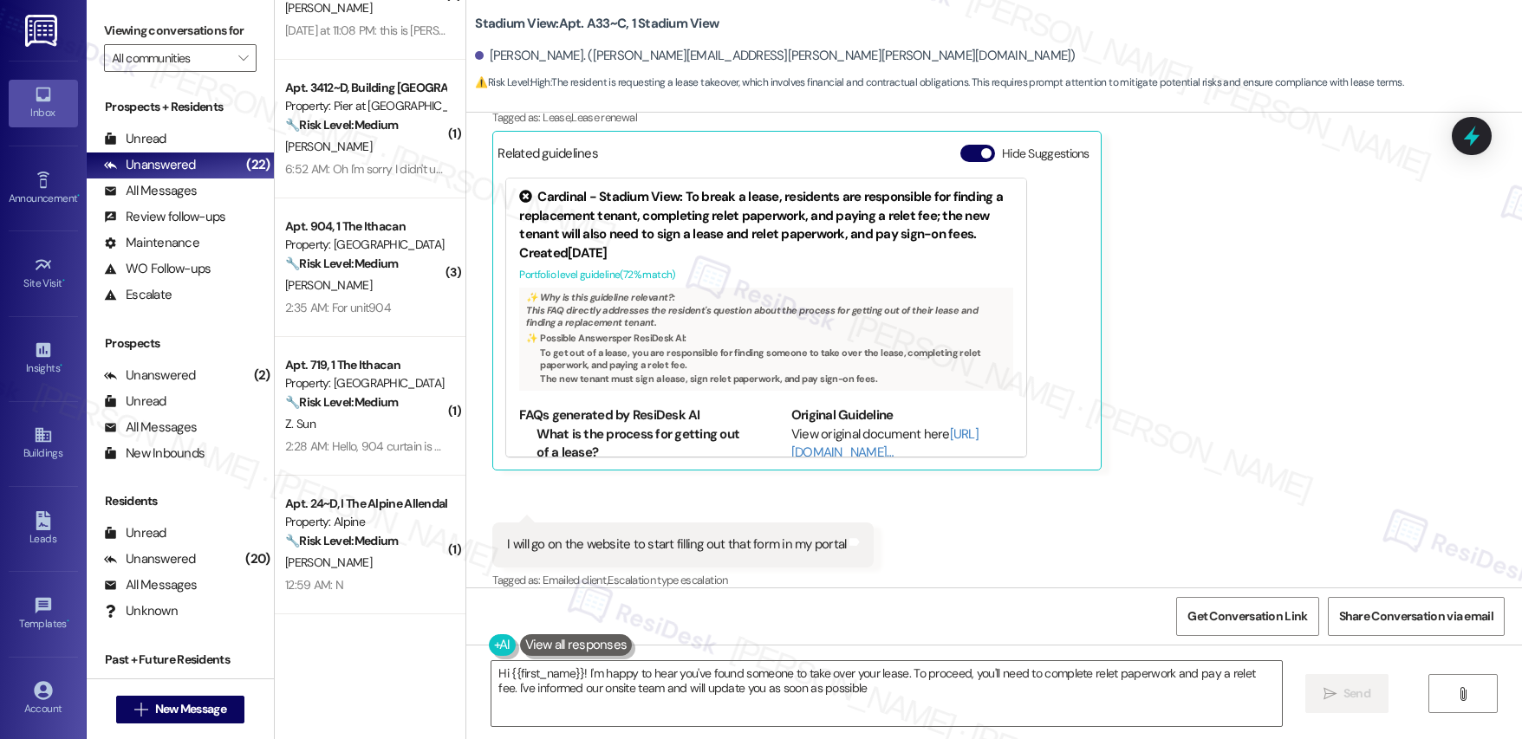
type textarea "Hi {{first_name}}! I'm happy to hear you've found someone to take over your lea…"
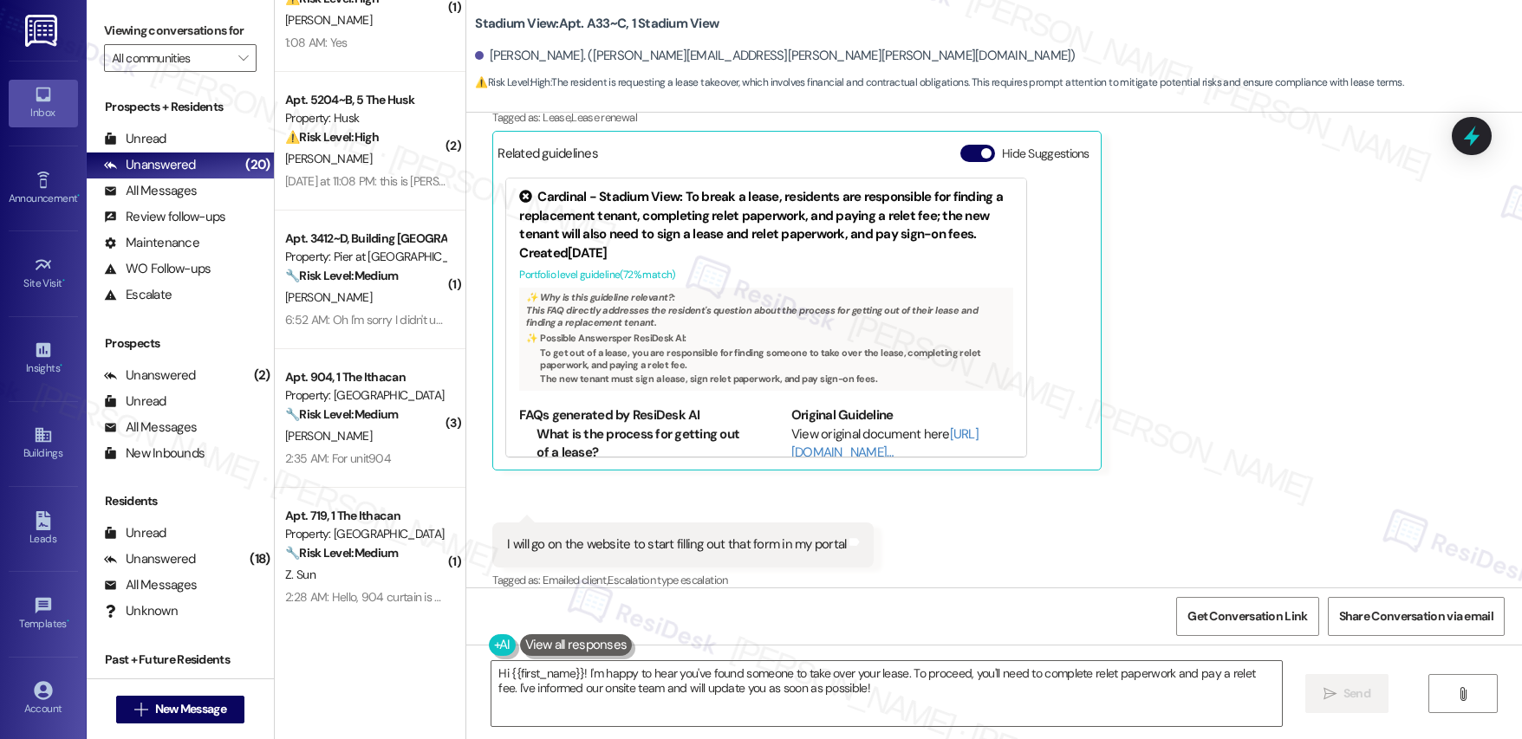
scroll to position [349, 0]
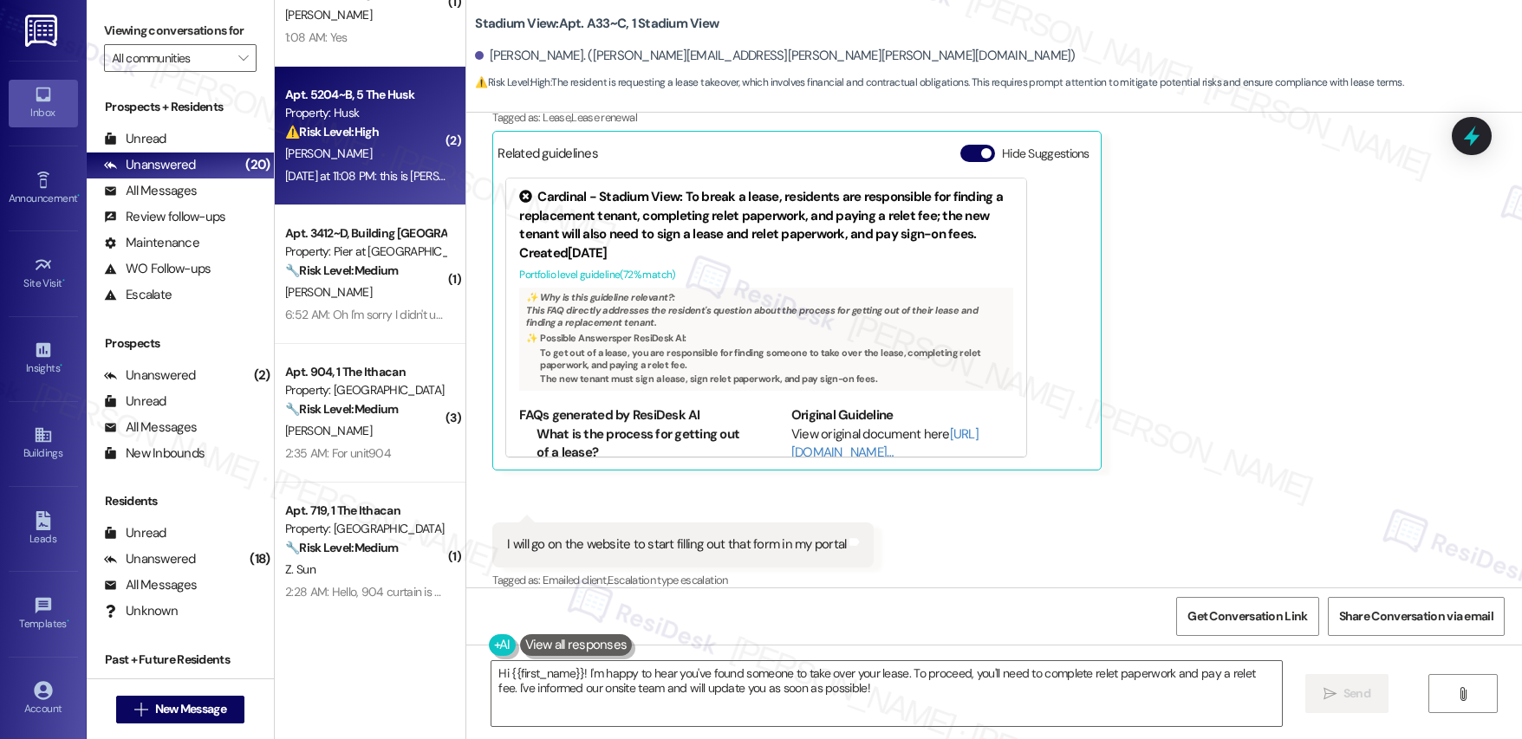
click at [386, 134] on div "⚠️ Risk Level: High The resident is disputing a parking balance, which constitu…" at bounding box center [365, 132] width 160 height 18
type textarea "Fetching suggested responses. Please feel free to read through the conversation…"
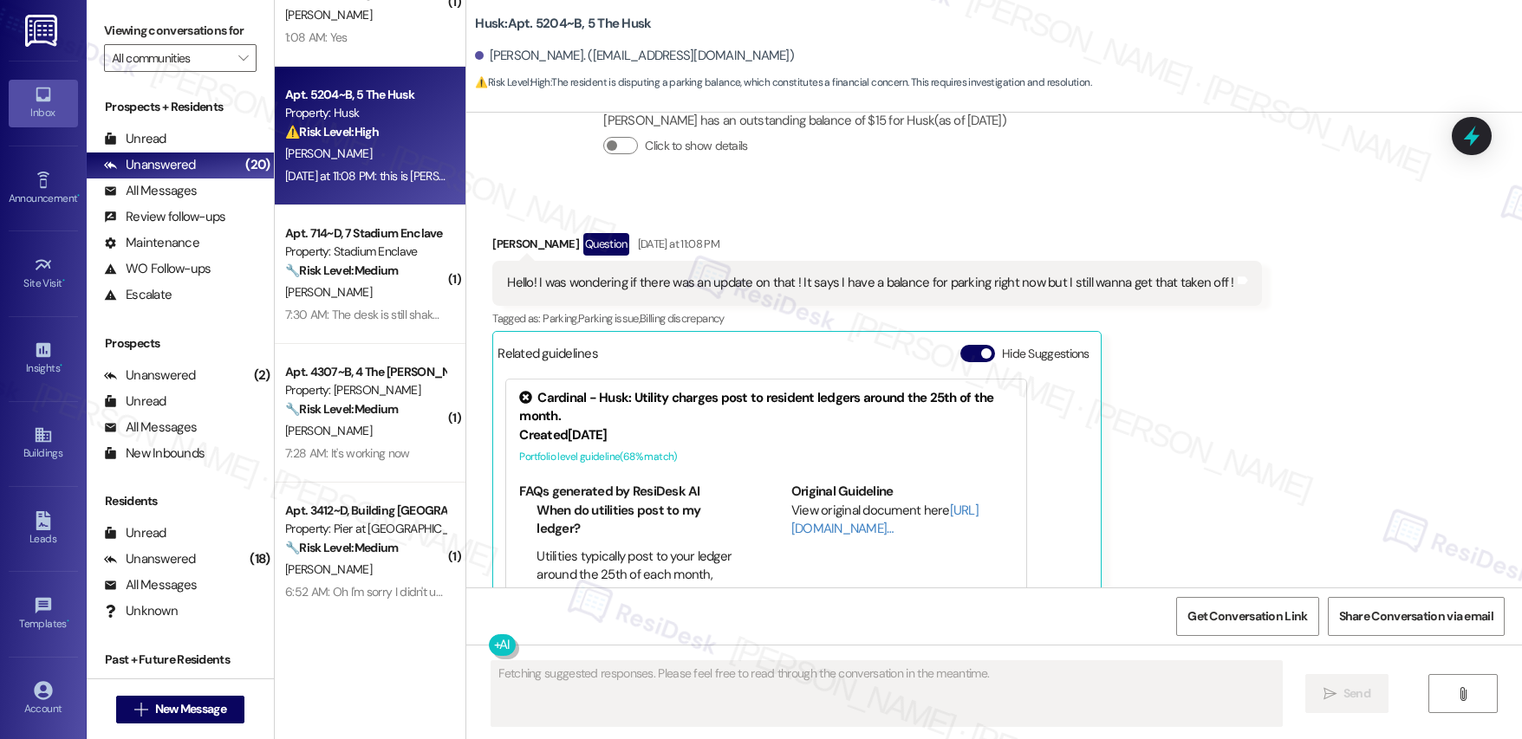
scroll to position [2007, 0]
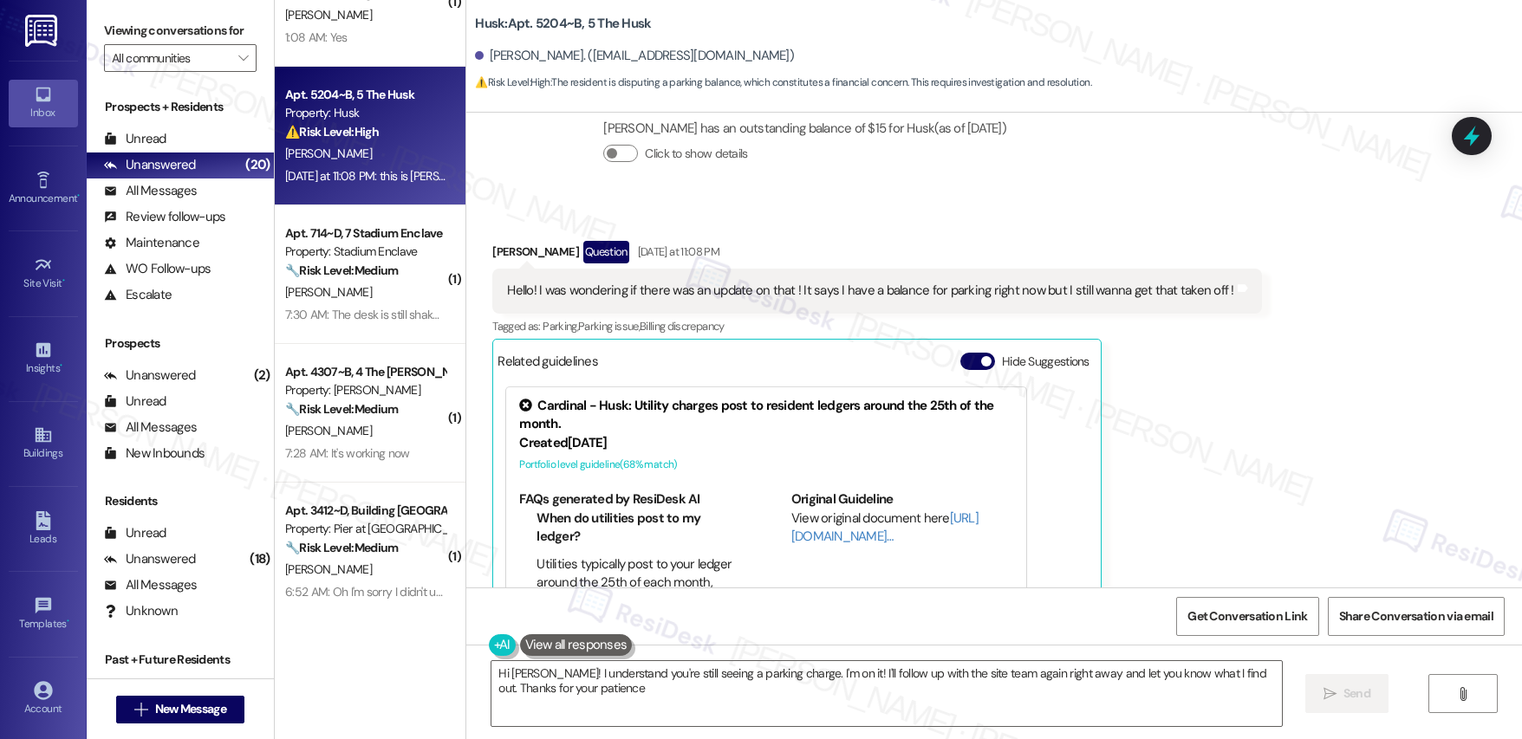
type textarea "Hi Gabriela! I understand you're still seeing a parking charge. I'm on it! I'll…"
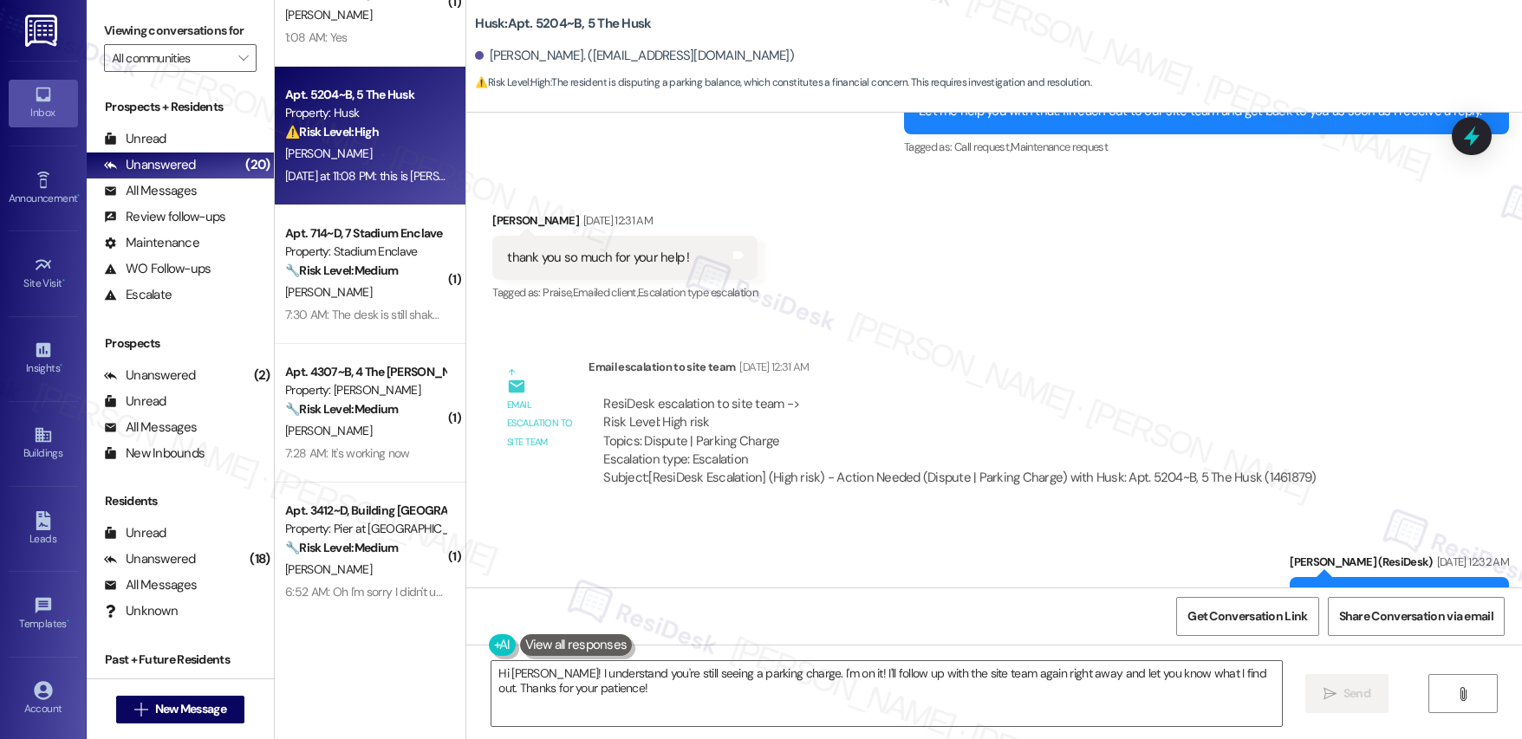
scroll to position [2202, 0]
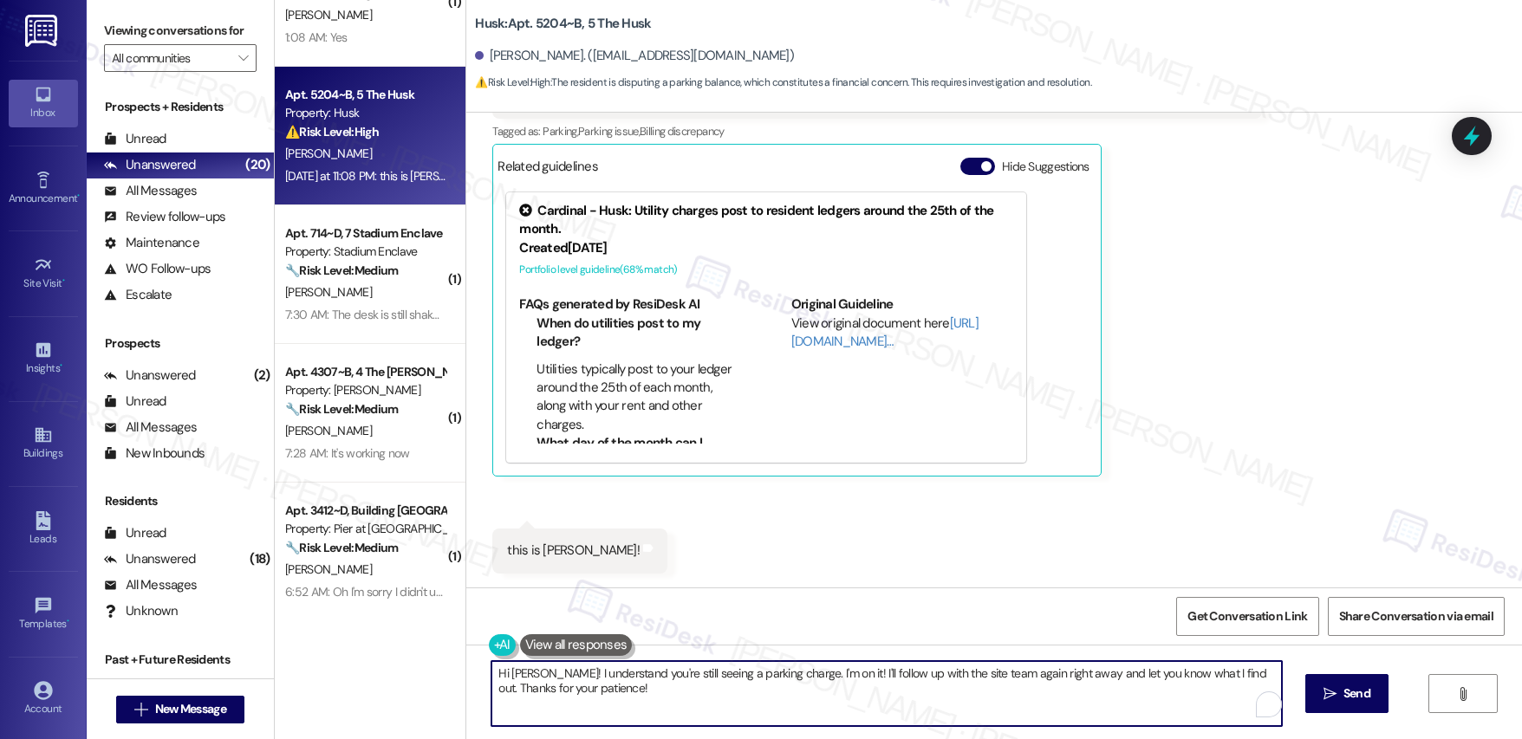
click at [608, 691] on textarea "Hi Gabriela! I understand you're still seeing a parking charge. I'm on it! I'll…" at bounding box center [886, 693] width 790 height 65
click at [842, 703] on textarea "Hi Gabriela! I understand you're still seeing a parking charge. I'm on it! I'll…" at bounding box center [883, 693] width 790 height 65
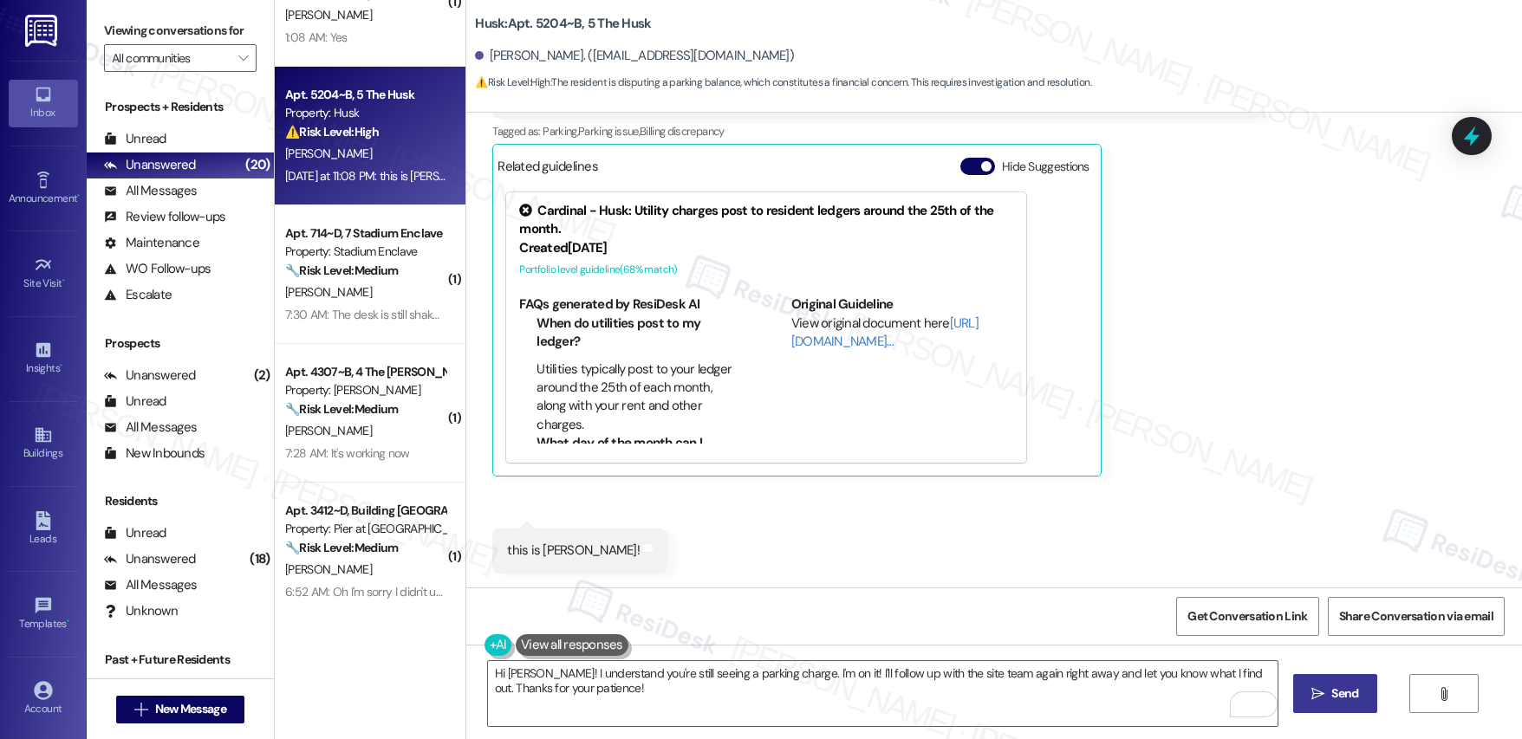
click at [1349, 699] on span "Send" at bounding box center [1344, 694] width 27 height 18
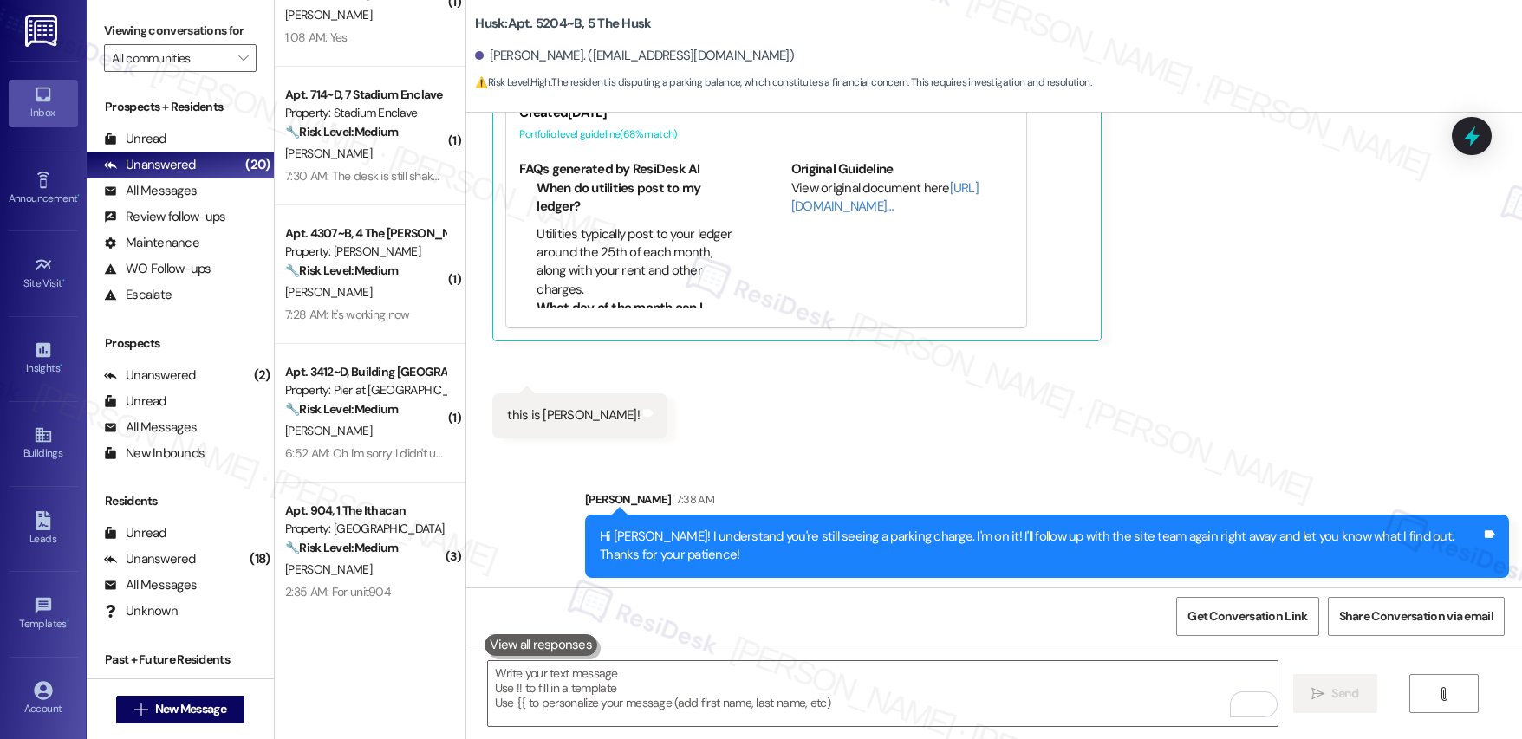
scroll to position [2342, 0]
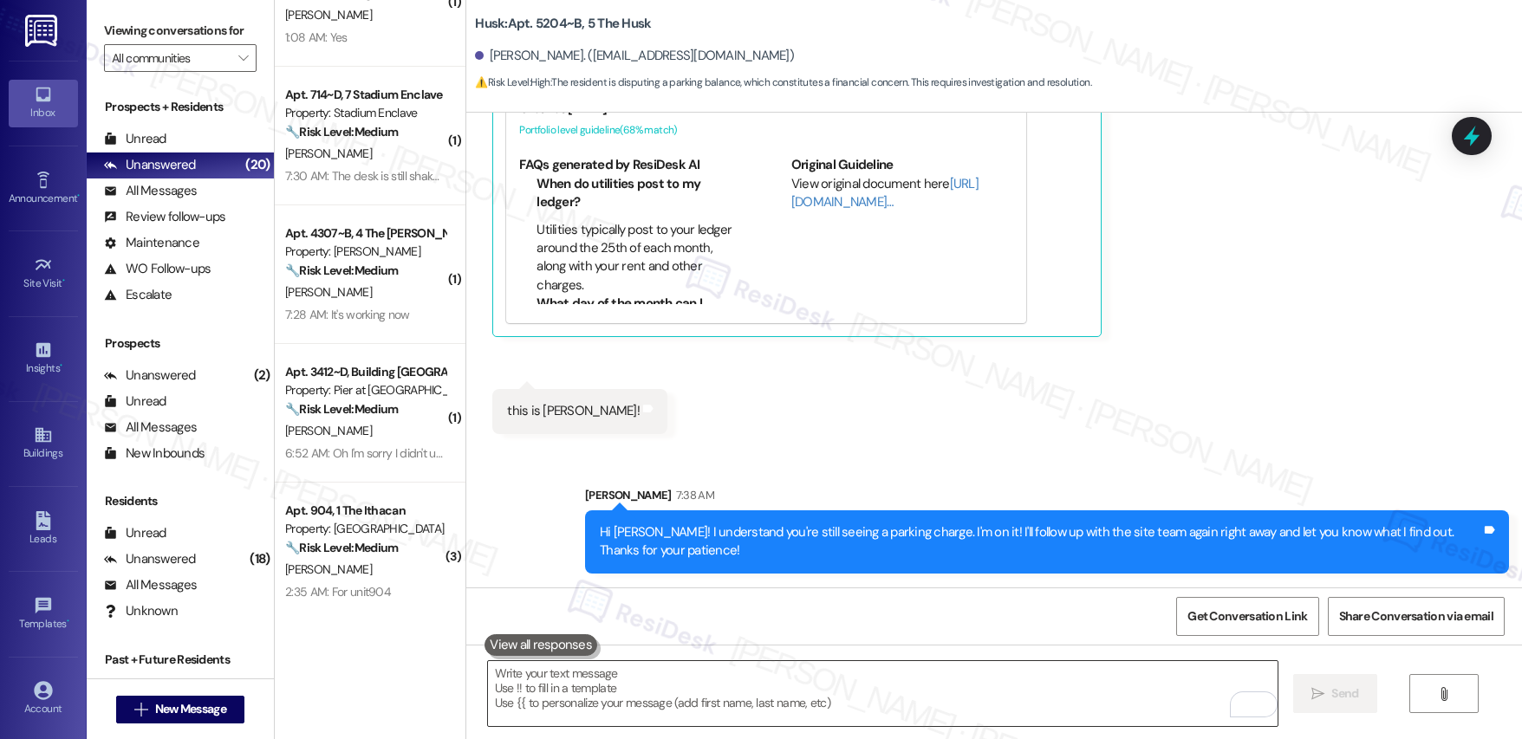
click at [854, 691] on textarea "To enrich screen reader interactions, please activate Accessibility in Grammarl…" at bounding box center [883, 693] width 790 height 65
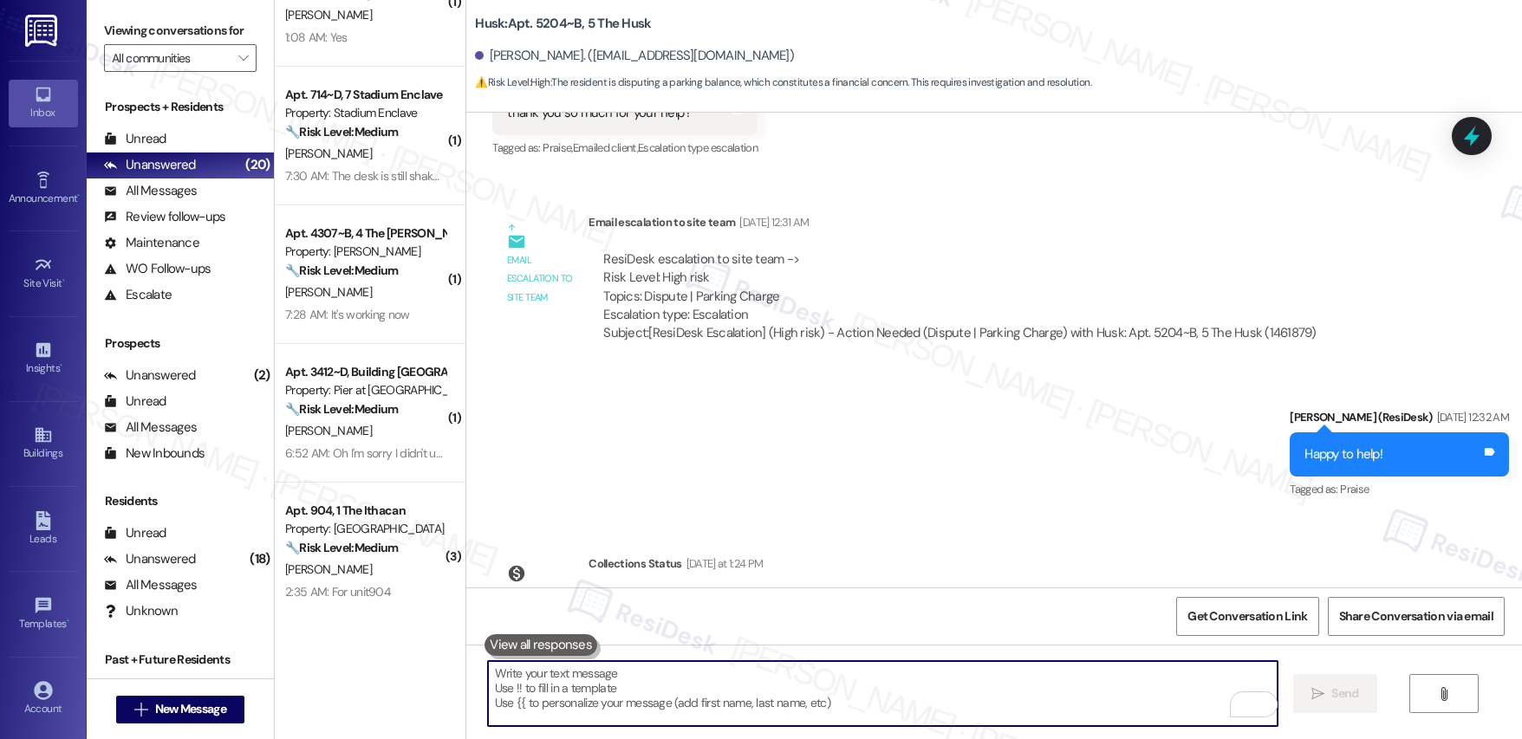
scroll to position [1520, 0]
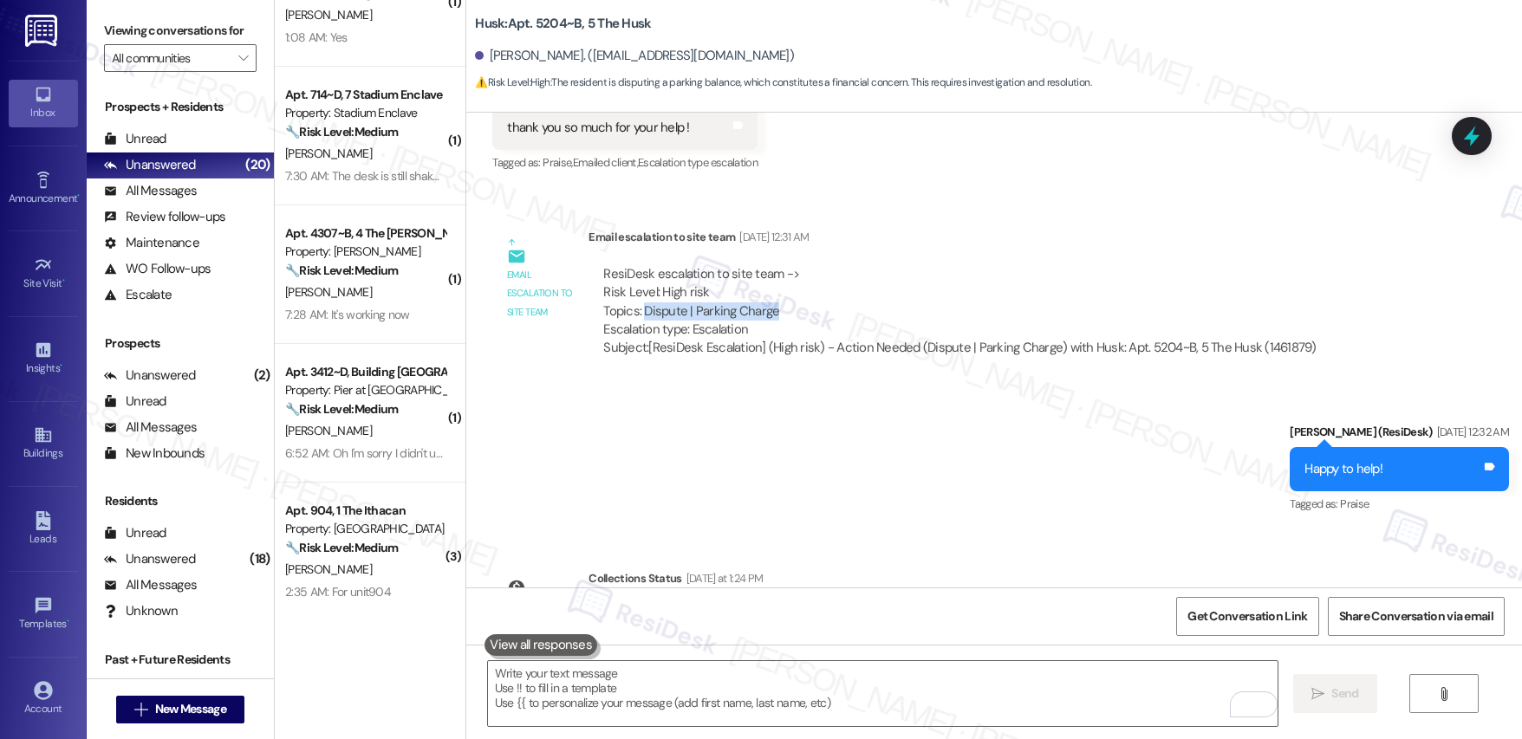
drag, startPoint x: 630, startPoint y: 314, endPoint x: 767, endPoint y: 315, distance: 137.0
click at [767, 315] on div "ResiDesk escalation to site team -> Risk Level: High risk Topics: Dispute | Par…" at bounding box center [959, 302] width 712 height 75
copy div "Dispute | Parking Charge"
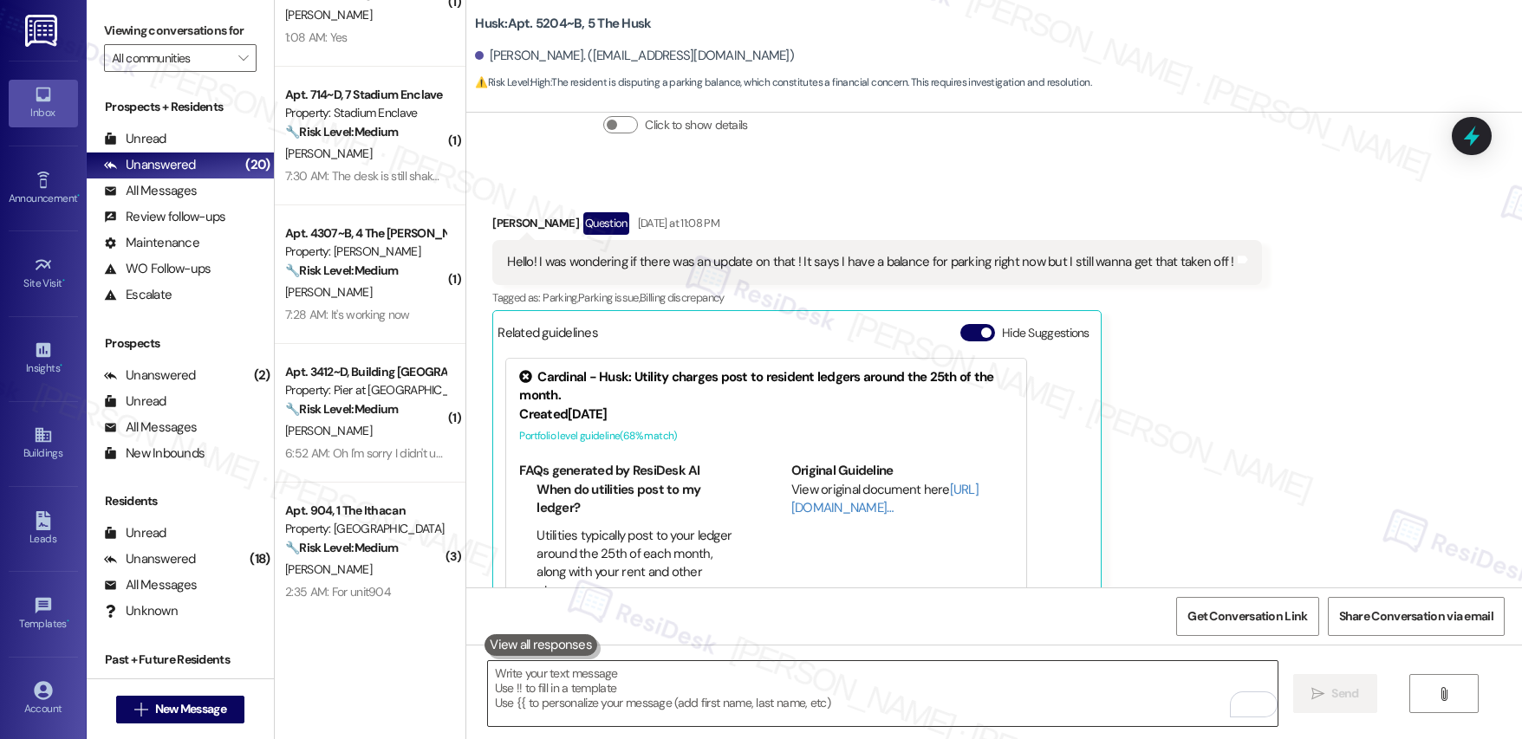
scroll to position [2342, 0]
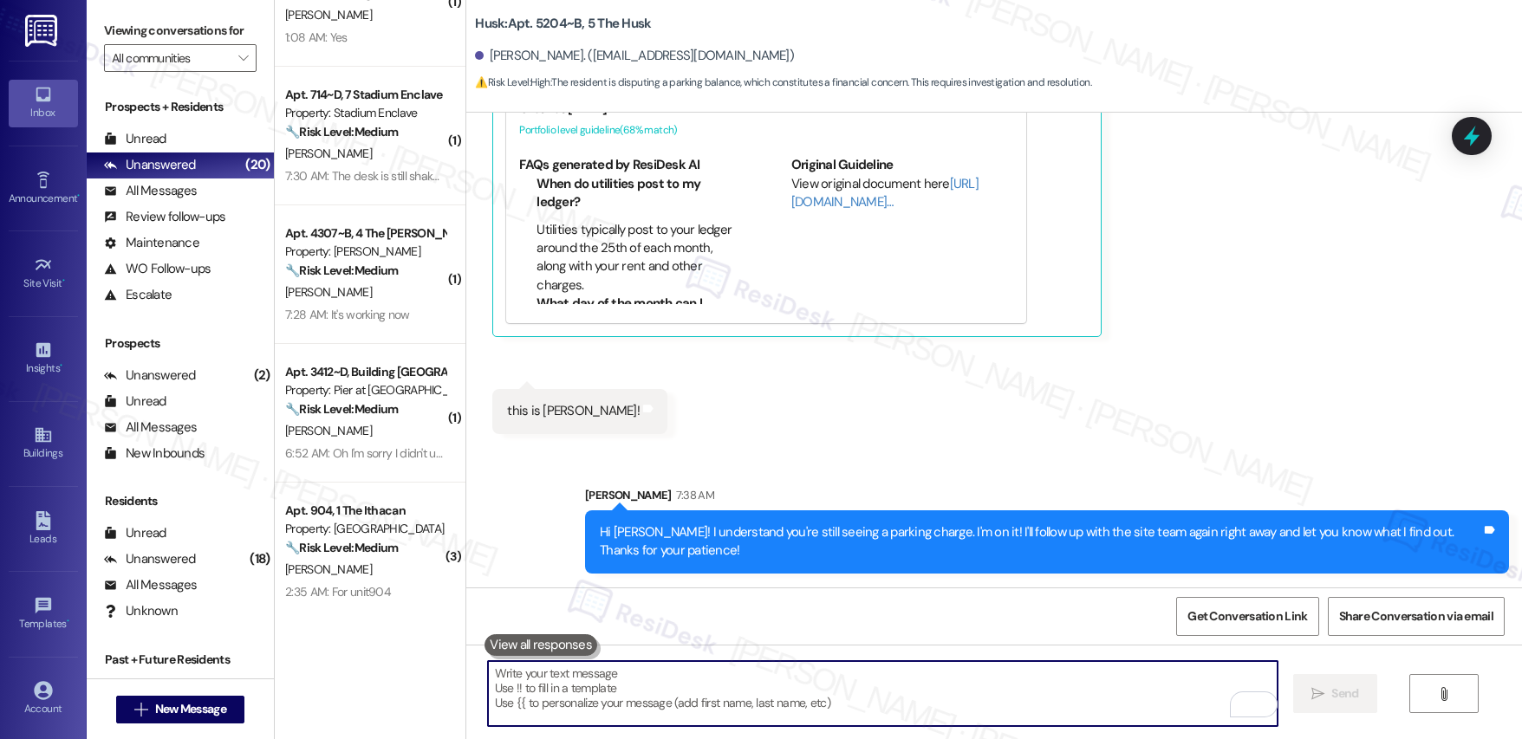
click at [712, 694] on textarea "To enrich screen reader interactions, please activate Accessibility in Grammarl…" at bounding box center [883, 693] width 790 height 65
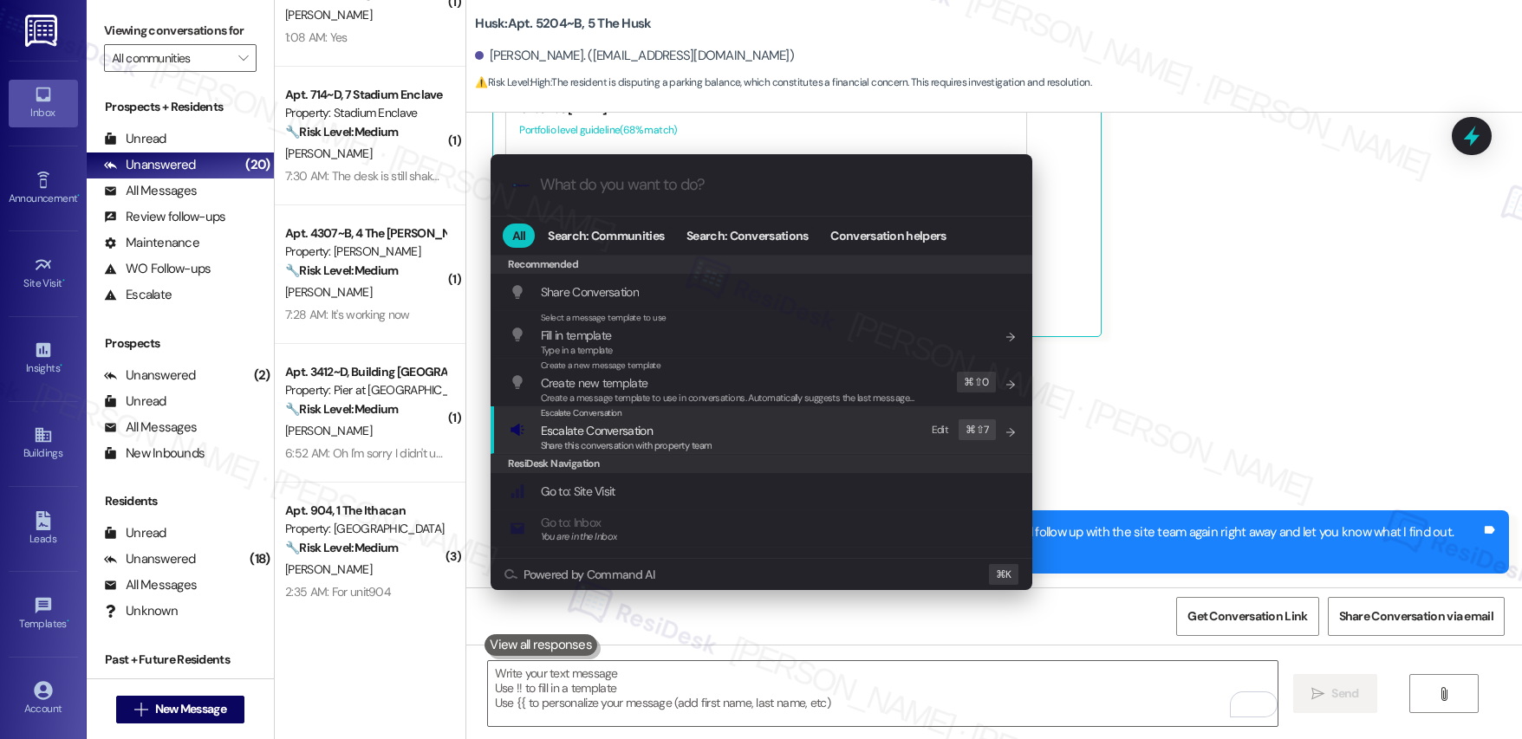
click at [630, 431] on span "Escalate Conversation" at bounding box center [597, 431] width 112 height 16
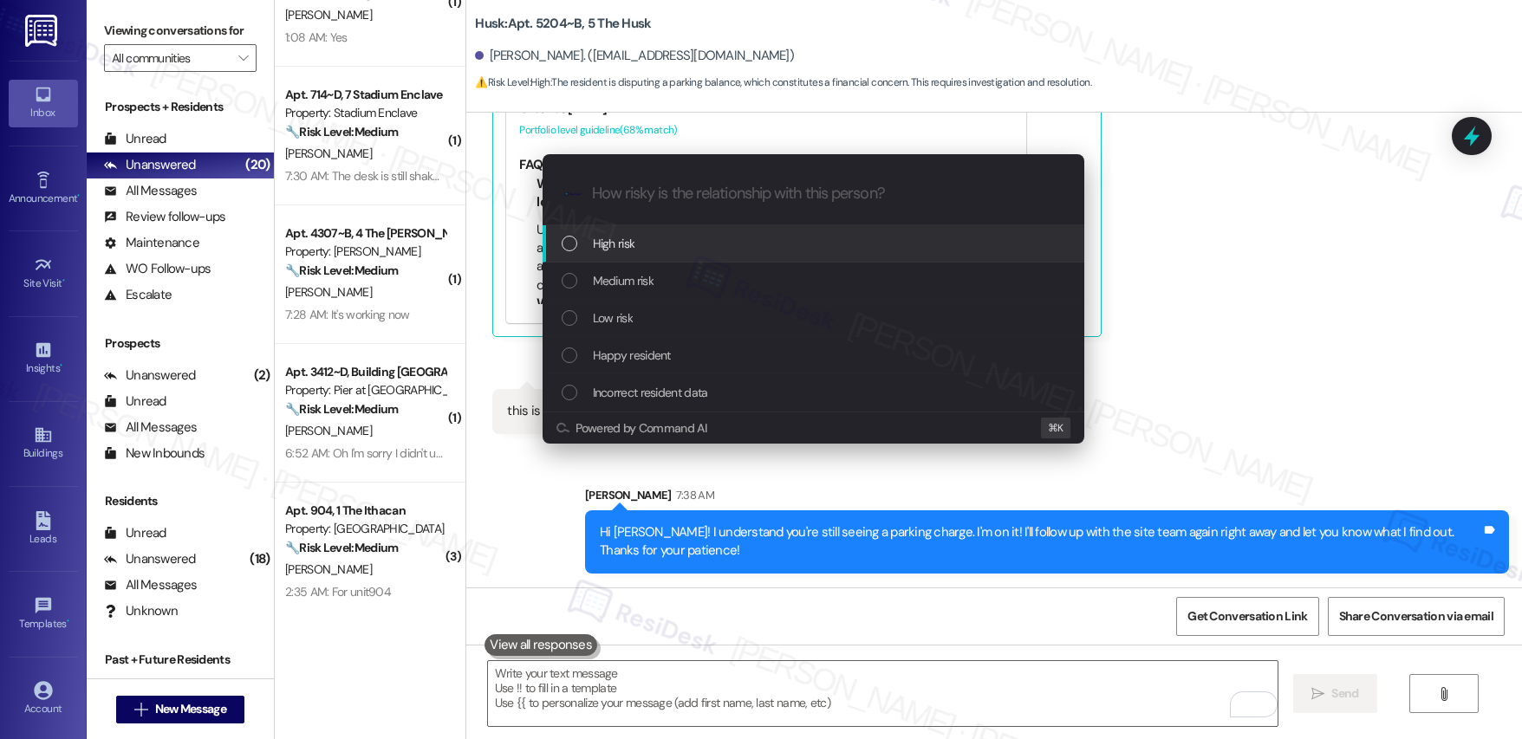
click at [641, 240] on div "High risk" at bounding box center [815, 243] width 507 height 19
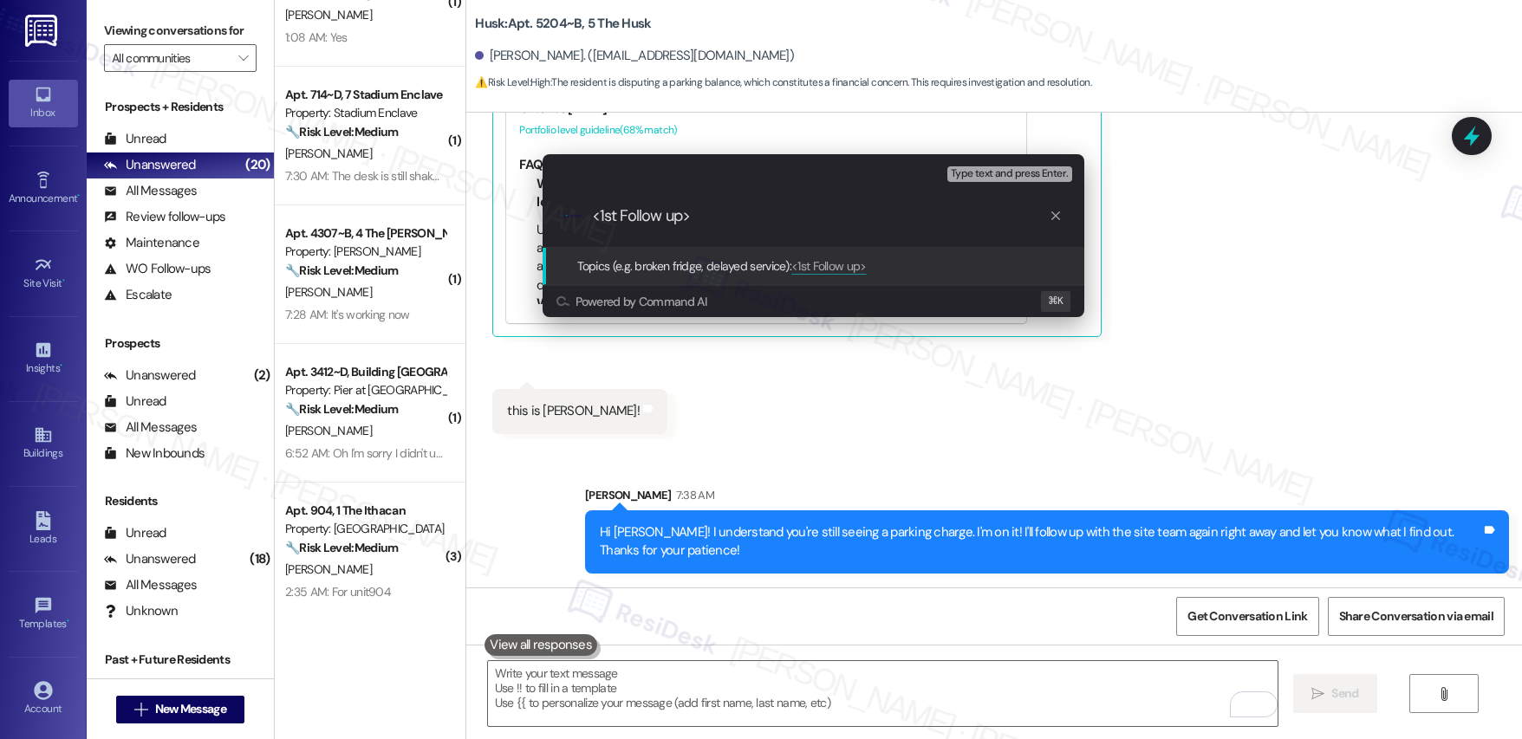
paste input "Dispute | Parking Charge"
type input "<1st Follow up> Dispute | Parking Charge"
click at [991, 176] on span "Type text and press Enter." at bounding box center [1009, 174] width 117 height 12
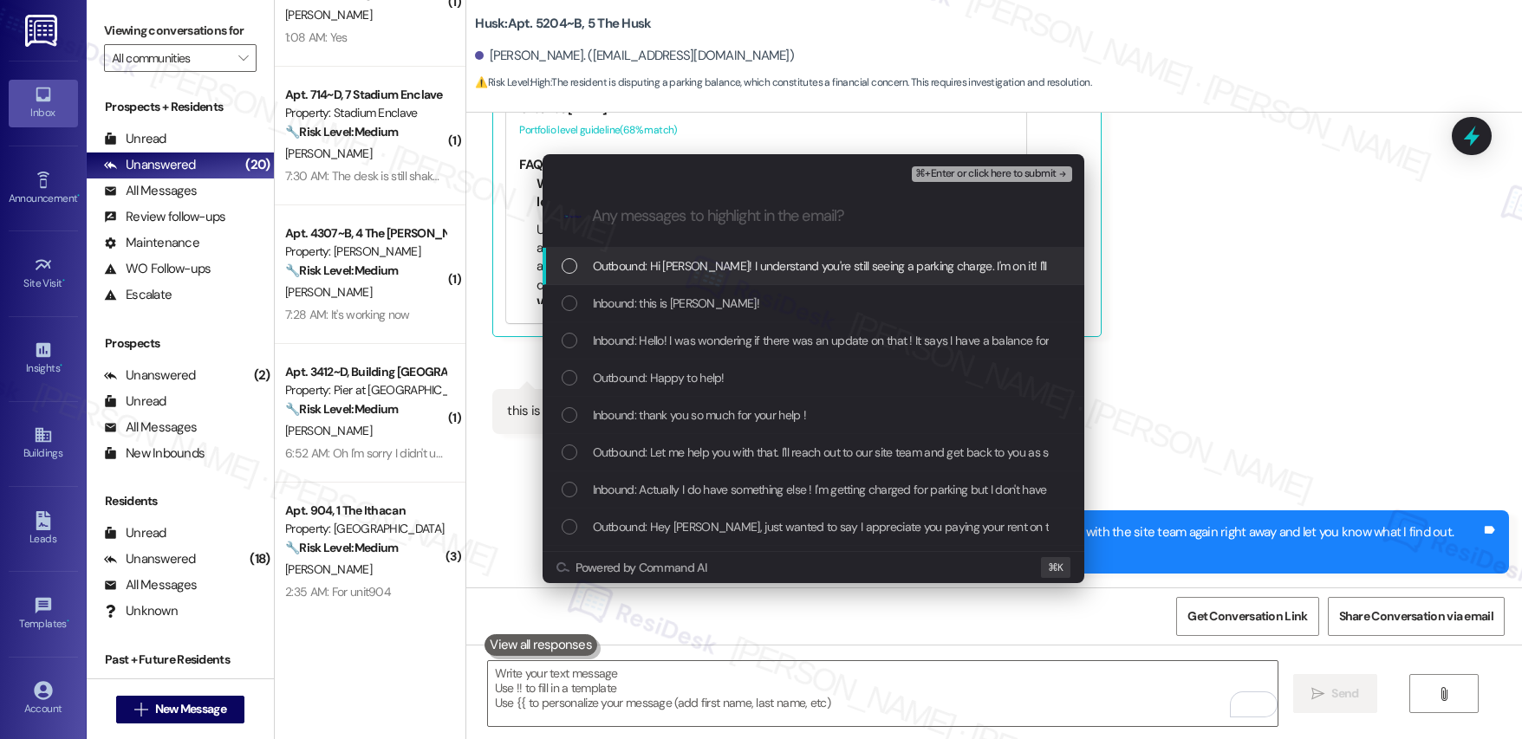
click at [843, 263] on span "Outbound: Hi Gabriela! I understand you're still seeing a parking charge. I'm o…" at bounding box center [1081, 266] width 977 height 19
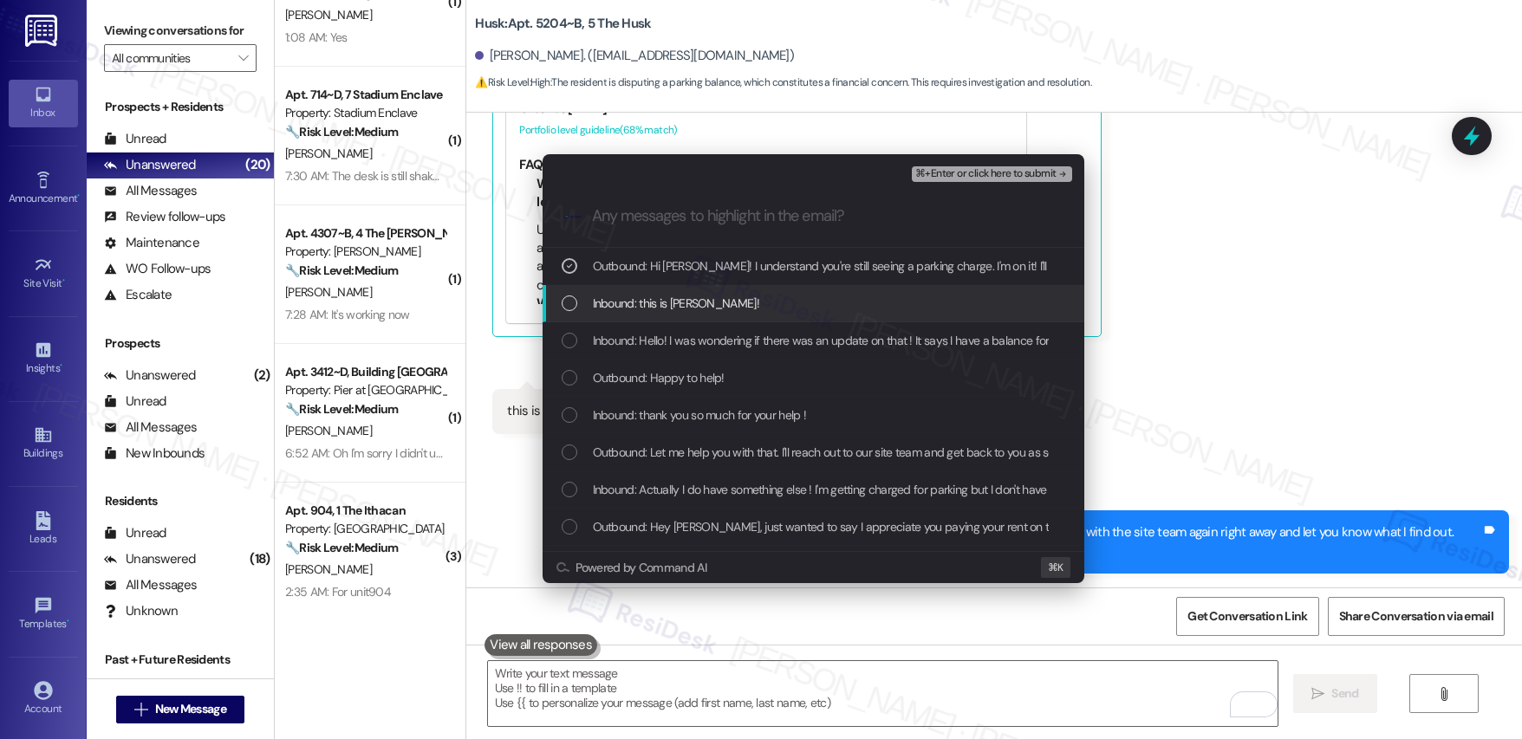
click at [805, 298] on div "Inbound: this is Gabriela Meza!" at bounding box center [815, 303] width 507 height 19
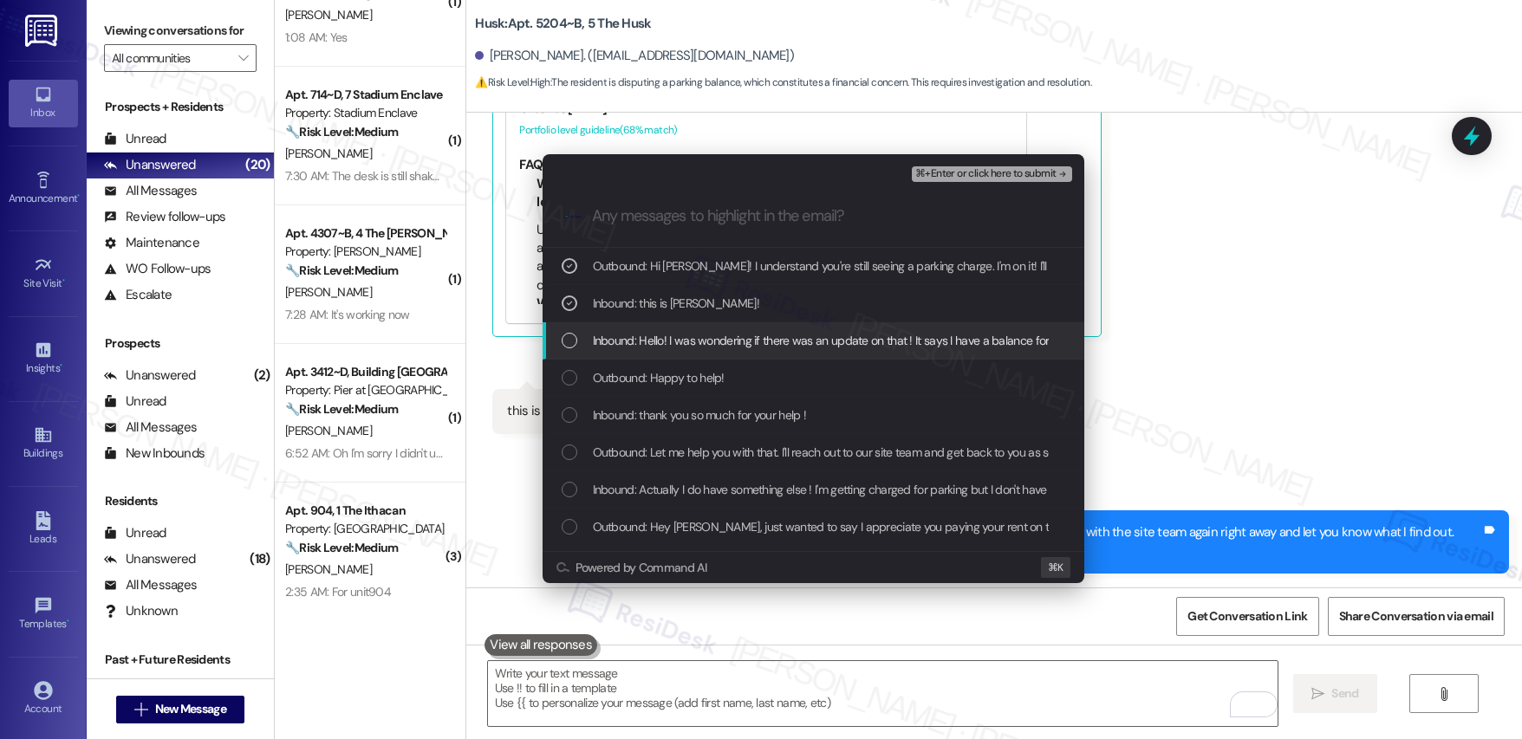
click at [798, 352] on div "Inbound: Hello! I was wondering if there was an update on that ! It says I have…" at bounding box center [814, 340] width 542 height 37
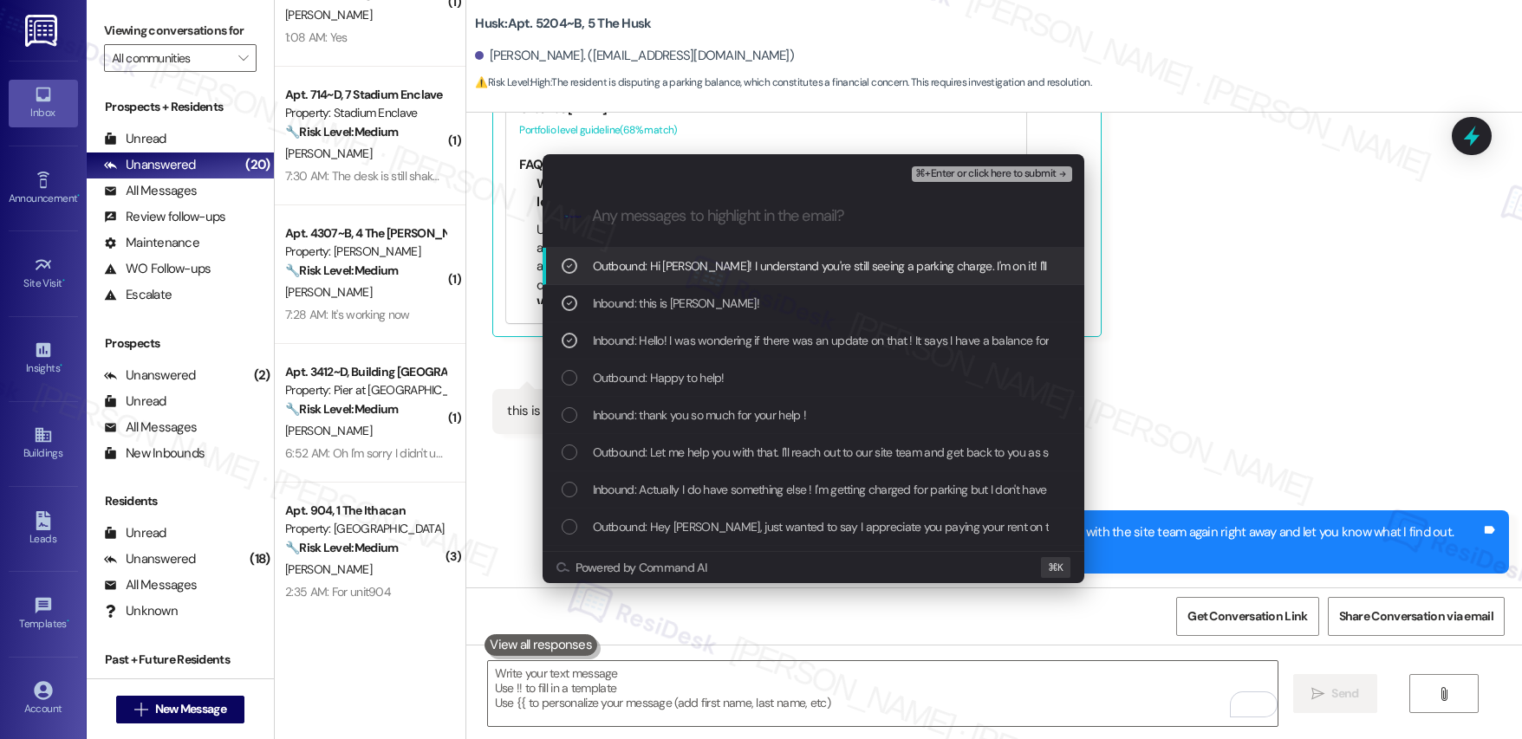
click at [964, 176] on span "⌘+Enter or click here to submit" at bounding box center [985, 174] width 140 height 12
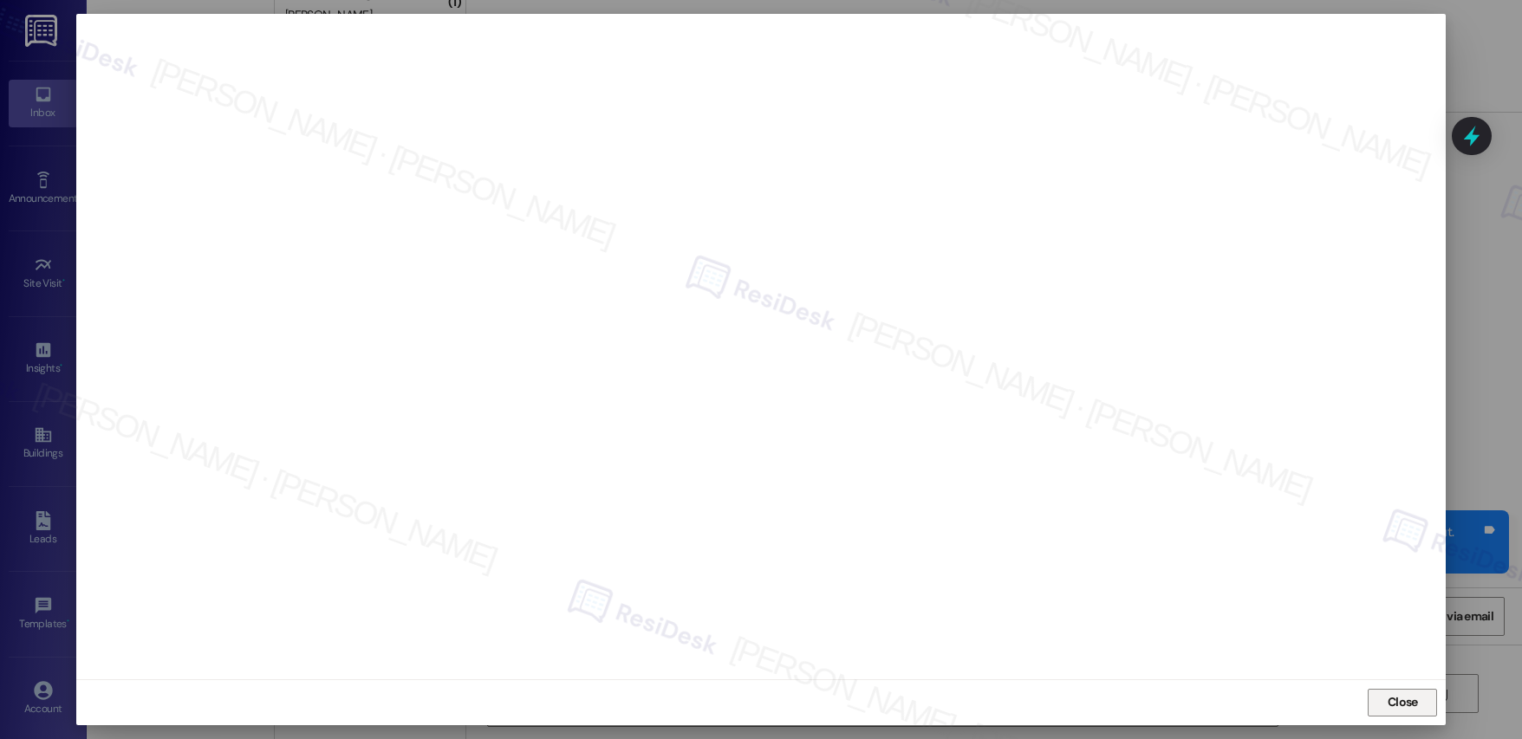
click at [1382, 698] on button "Close" at bounding box center [1402, 703] width 69 height 28
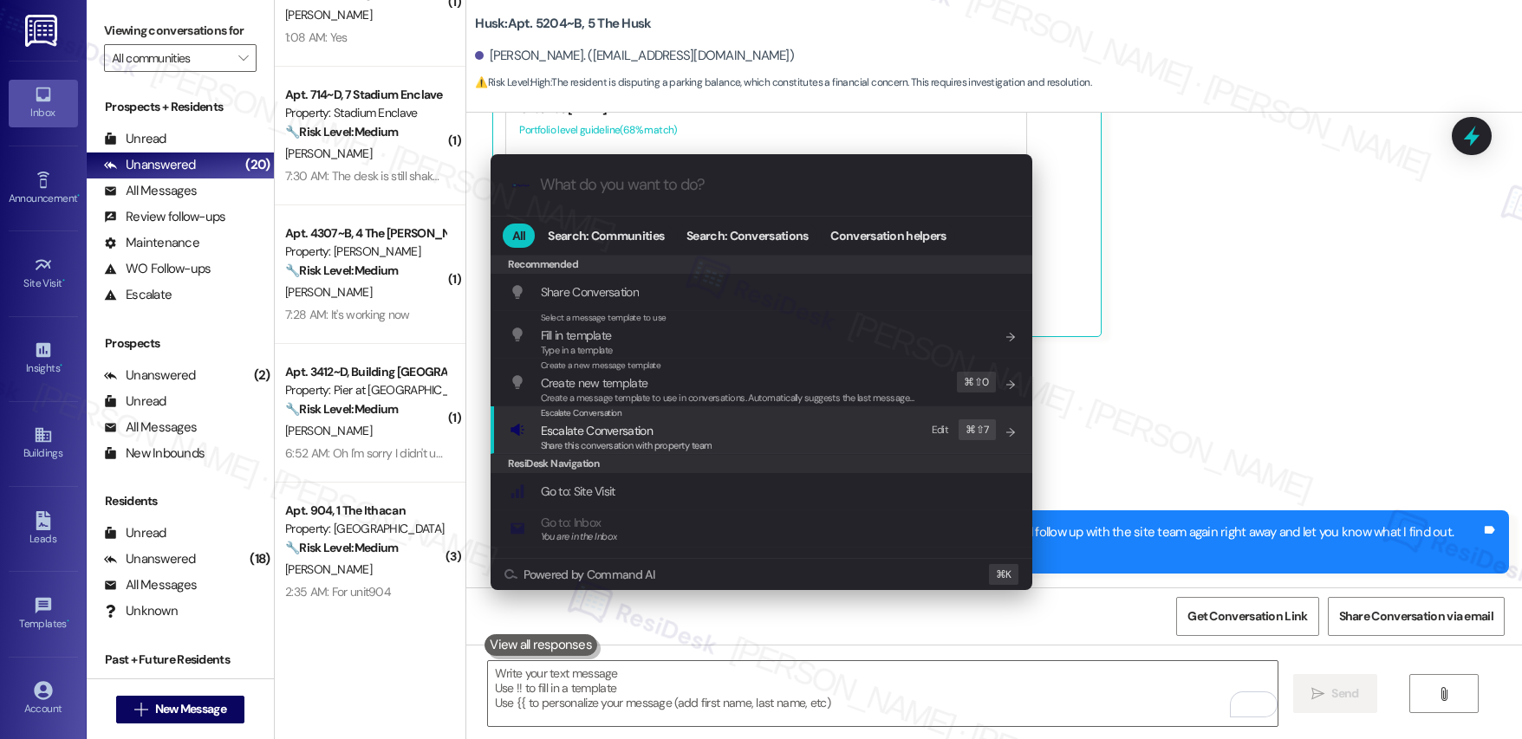
click at [623, 421] on span "Escalate Conversation" at bounding box center [597, 430] width 112 height 19
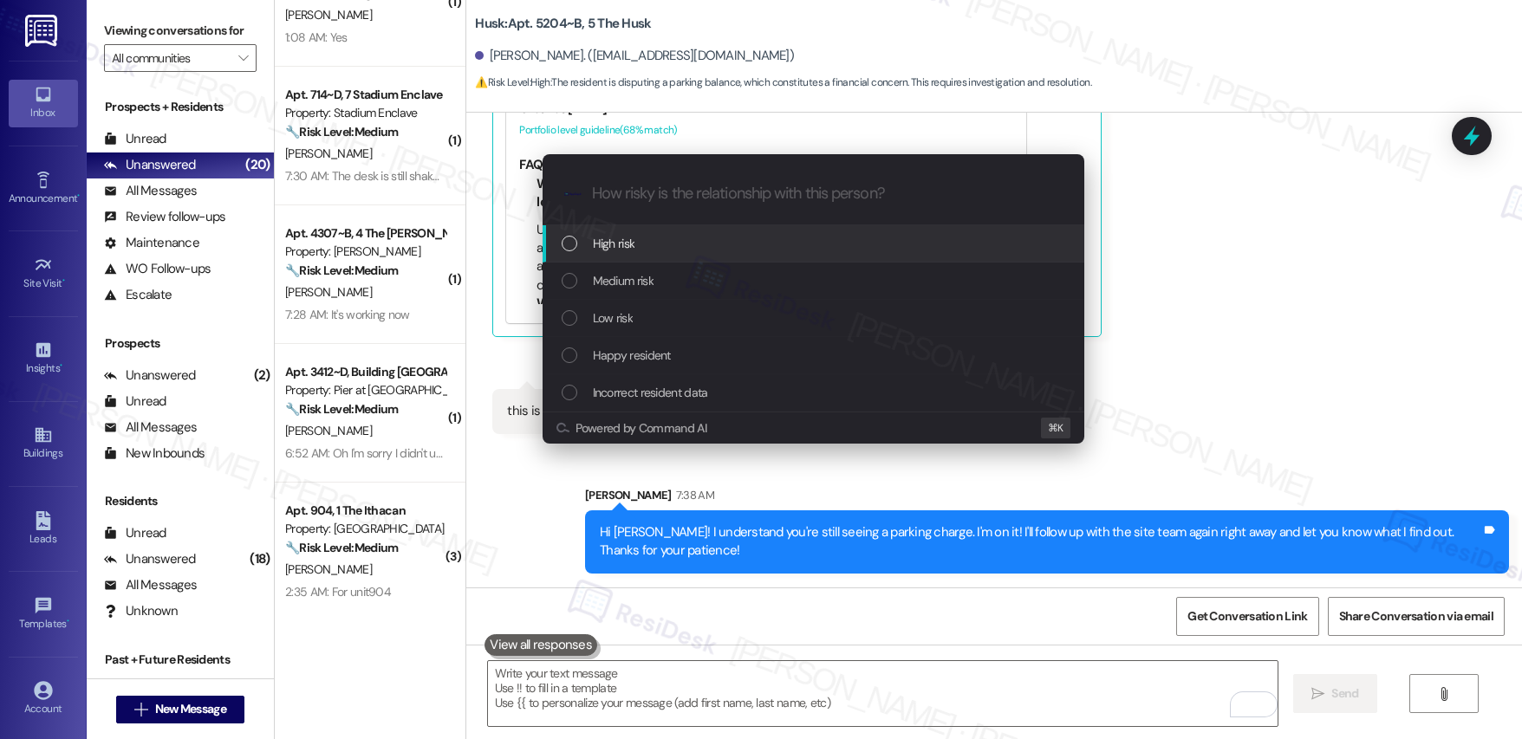
click at [726, 239] on div "High risk" at bounding box center [815, 243] width 507 height 19
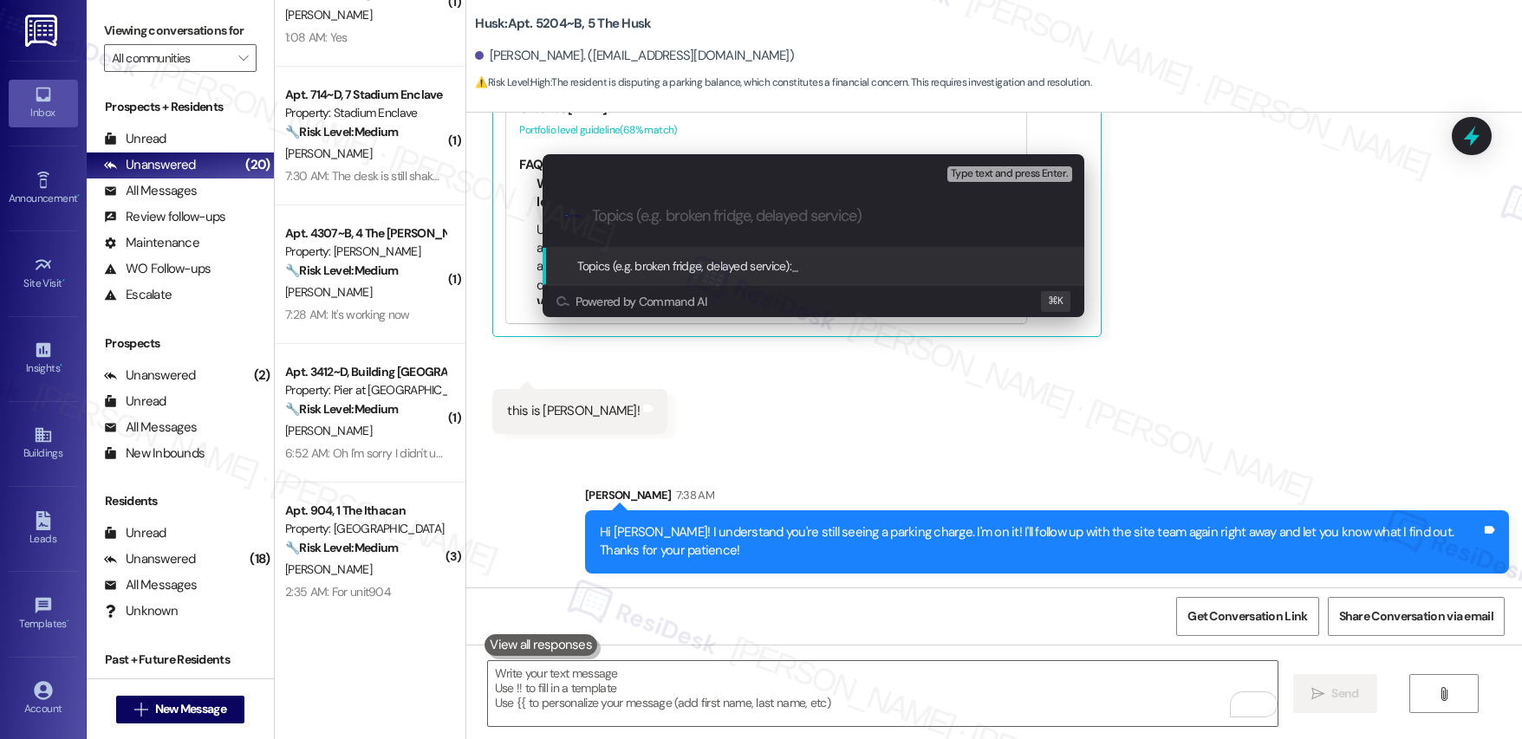
paste input "Dispute | Parking Charge"
click at [779, 230] on div ".cls-1{fill:#0a055f;}.cls-2{fill:#0cc4c4;} resideskLogoBlueOrange Dispute | Par…" at bounding box center [814, 216] width 542 height 62
click at [800, 223] on input "Dispute | Parking Charge" at bounding box center [820, 216] width 457 height 18
type input "Dispute | Parking Charge <1st Follow Up>"
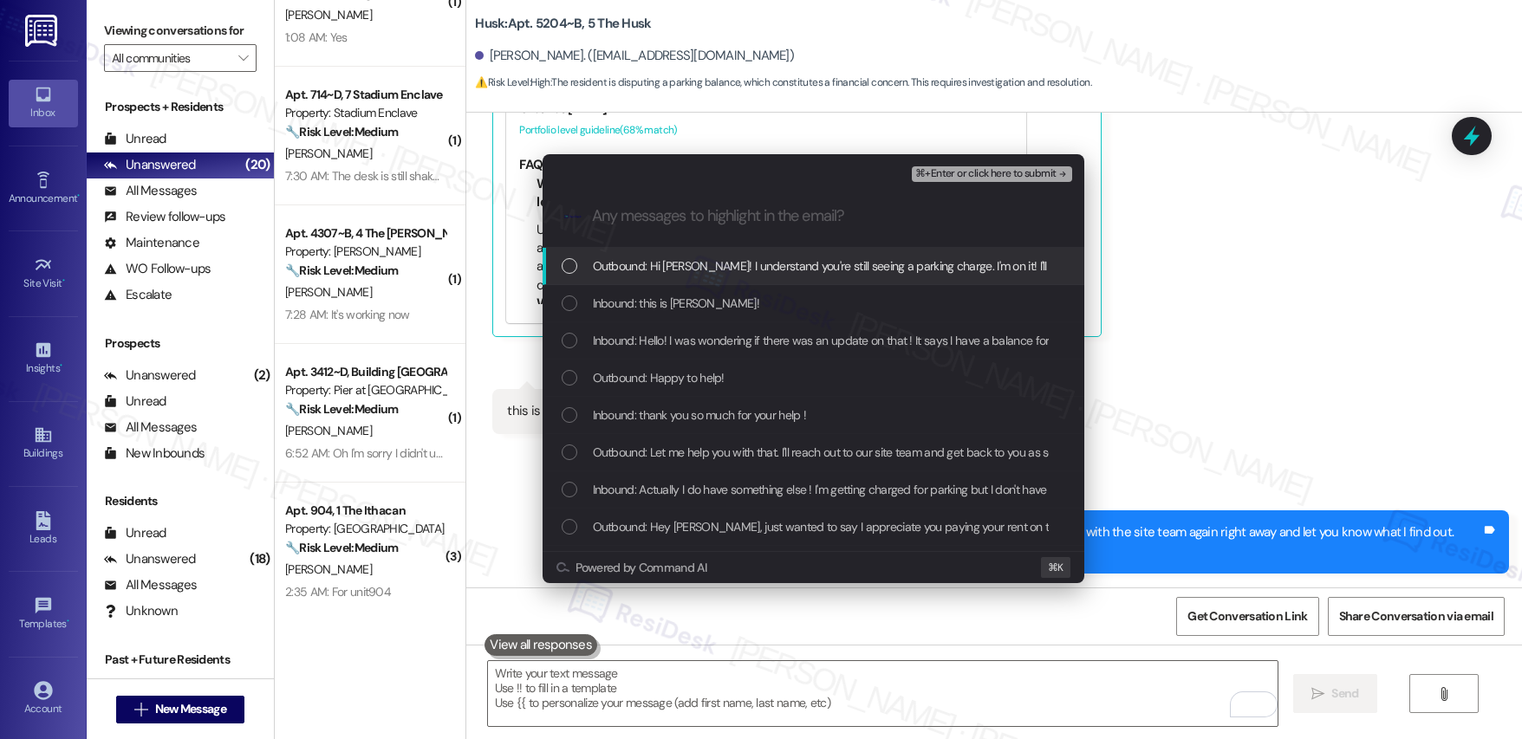
click at [680, 268] on span "Outbound: Hi Gabriela! I understand you're still seeing a parking charge. I'm o…" at bounding box center [1081, 266] width 977 height 19
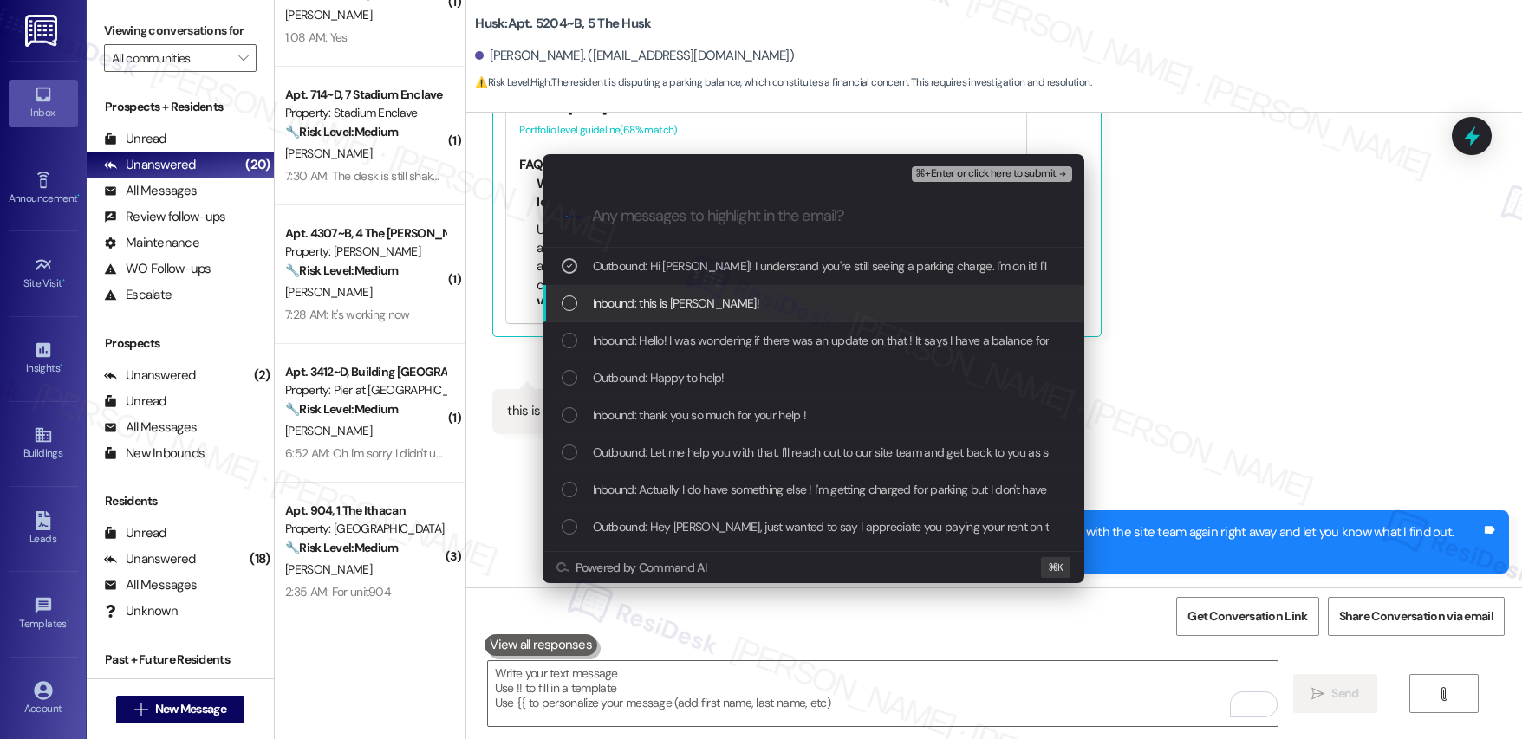
click at [693, 294] on span "Inbound: this is Gabriela Meza!" at bounding box center [676, 303] width 166 height 19
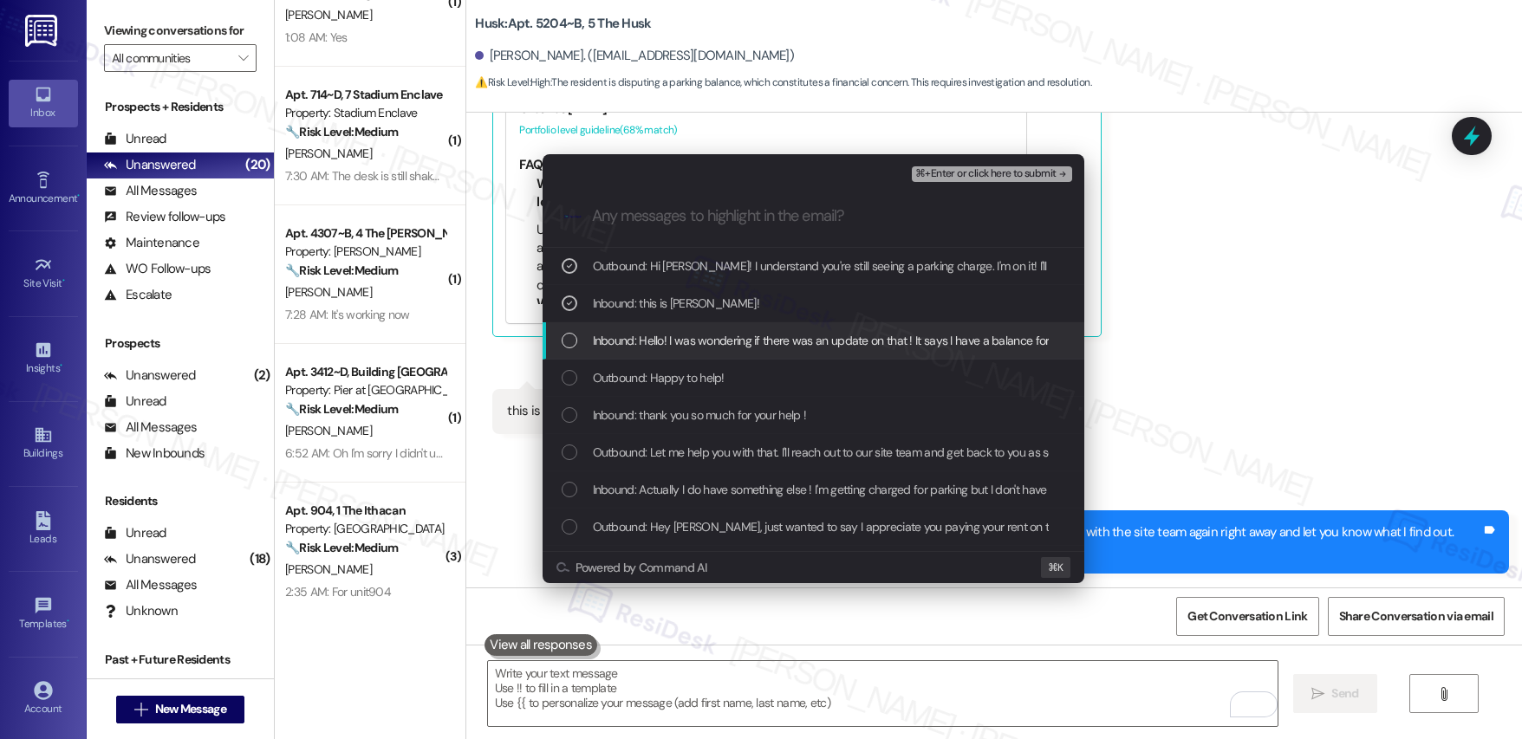
click at [723, 346] on span "Inbound: Hello! I was wondering if there was an update on that ! It says I have…" at bounding box center [953, 340] width 721 height 19
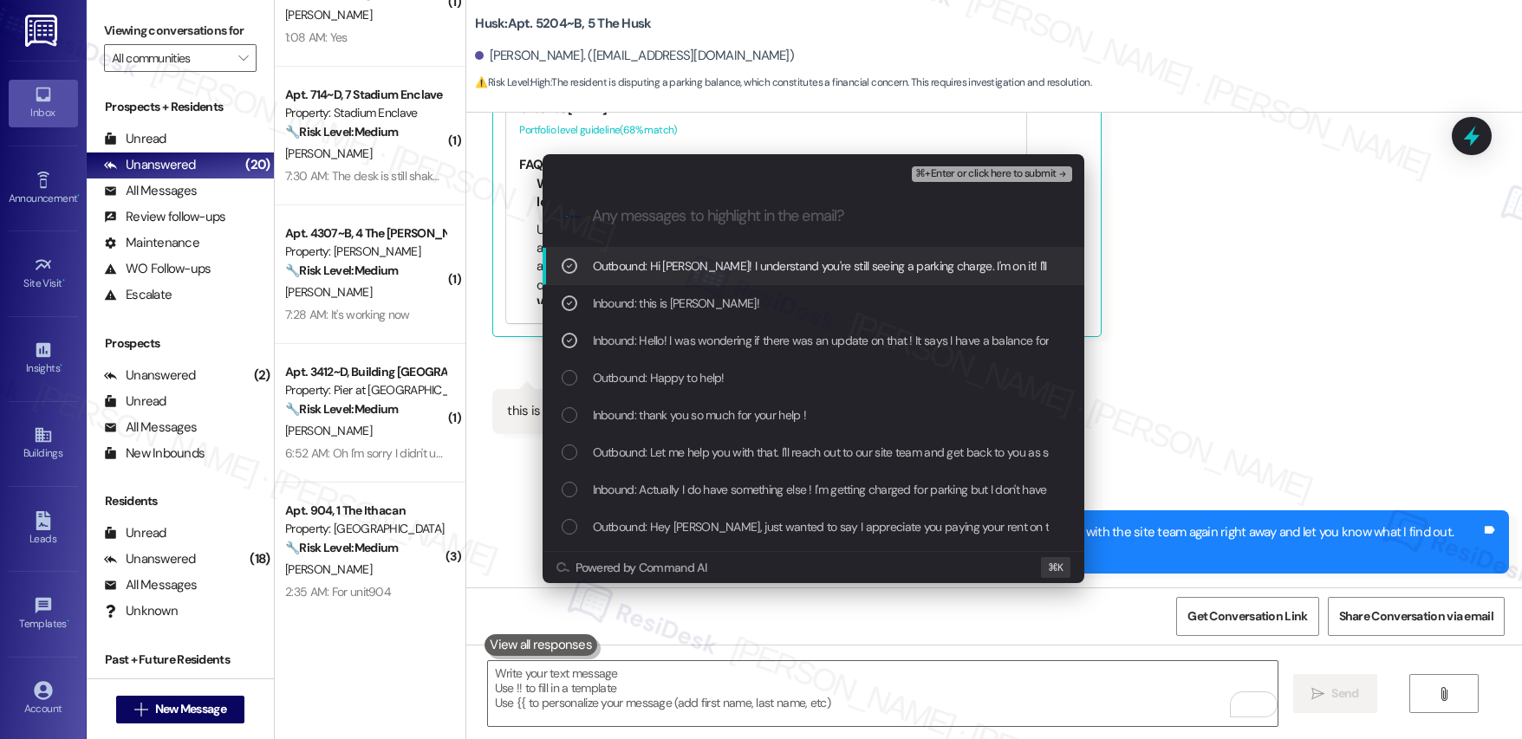
click at [966, 172] on span "⌘+Enter or click here to submit" at bounding box center [985, 174] width 140 height 12
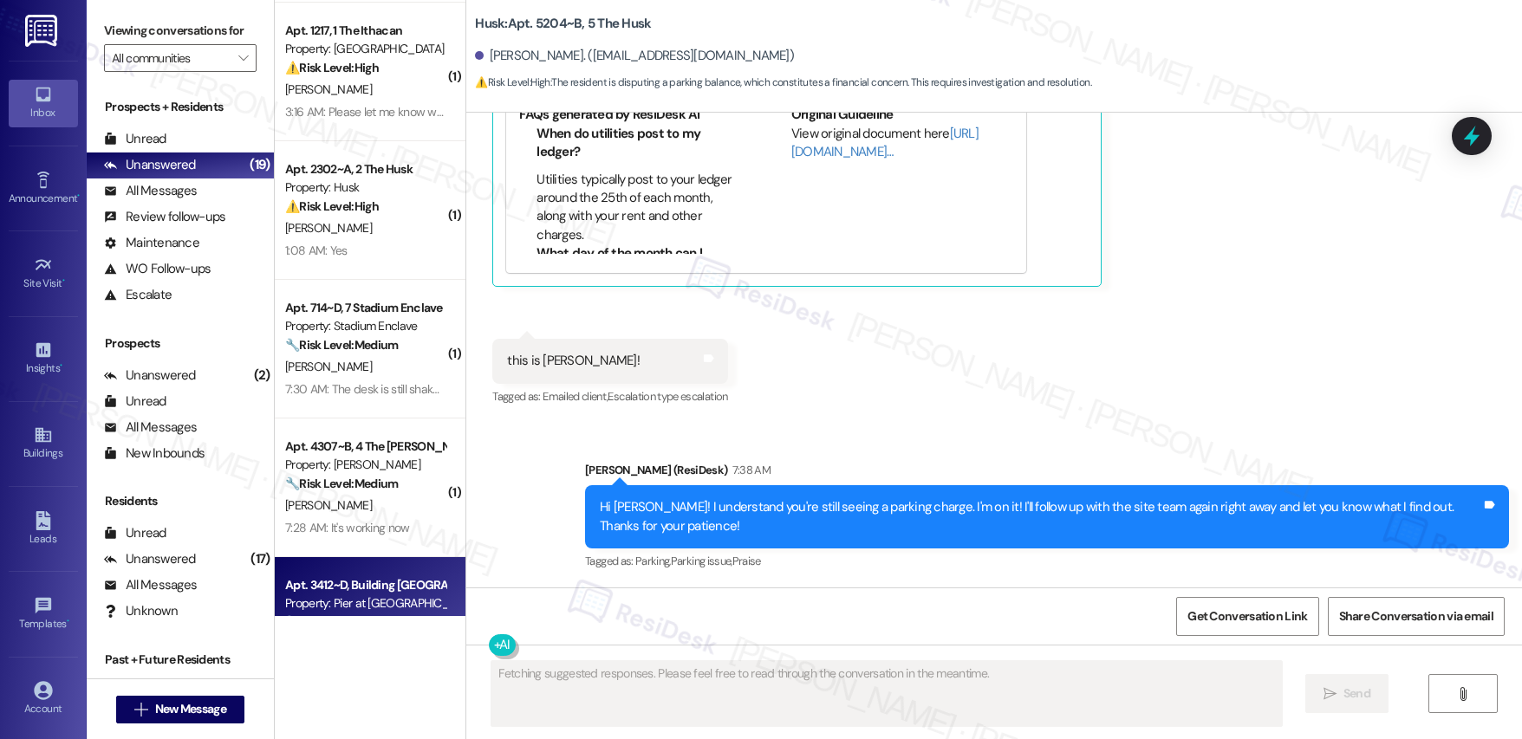
scroll to position [0, 0]
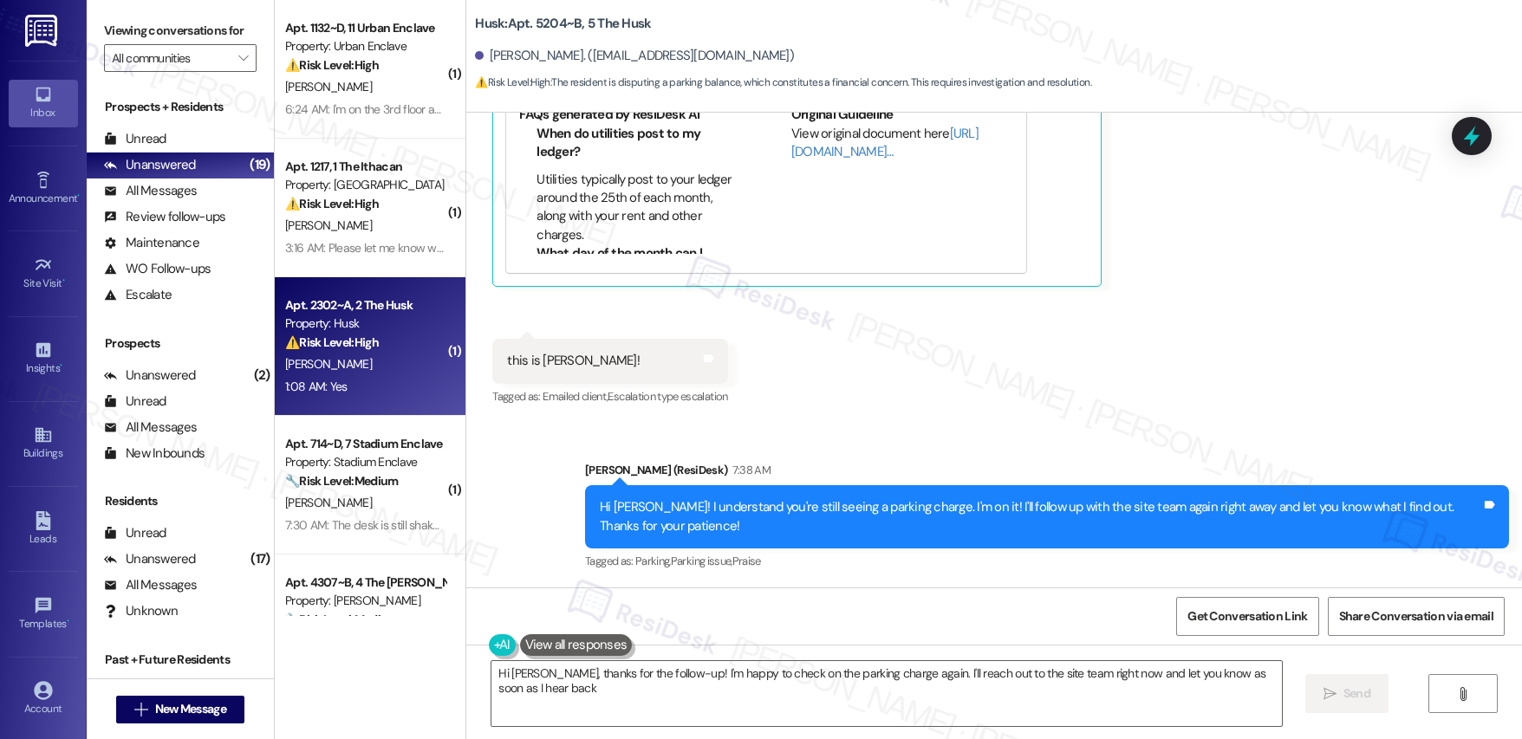
type textarea "Hi Gabriela, thanks for the follow-up! I'm happy to check on the parking charge…"
click at [393, 361] on div "[PERSON_NAME]" at bounding box center [365, 365] width 164 height 22
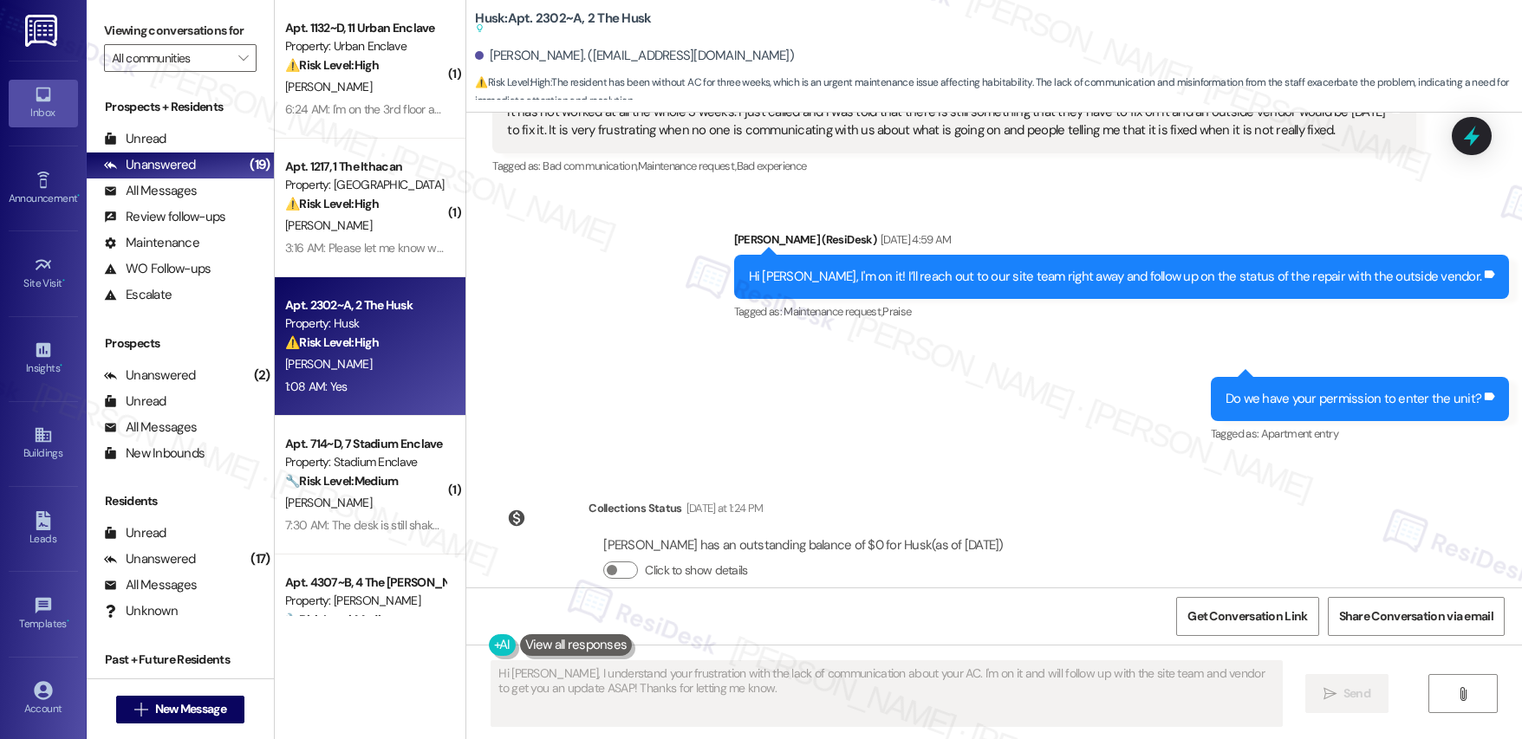
scroll to position [776, 0]
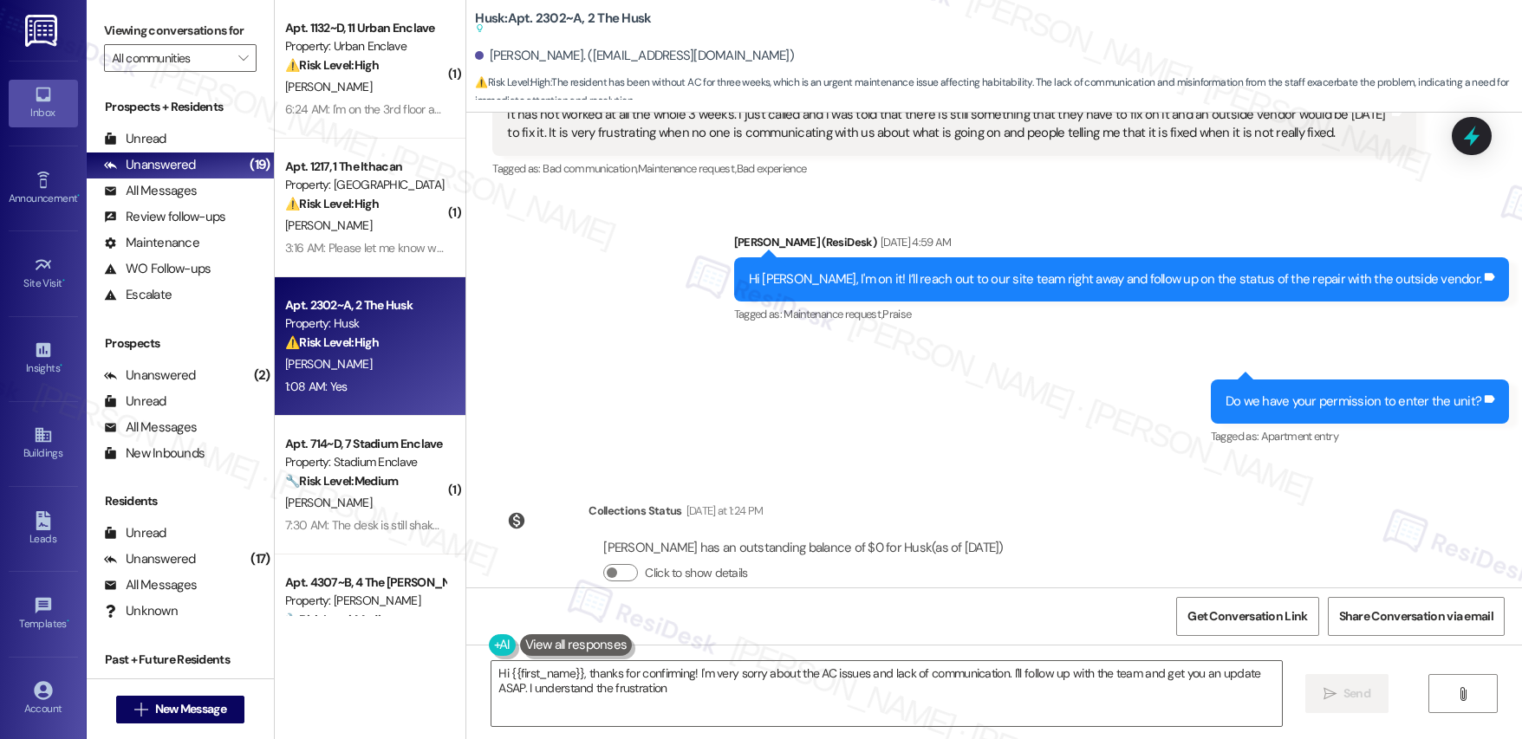
type textarea "Hi {{first_name}}, thanks for confirming! I'm very sorry about the AC issues an…"
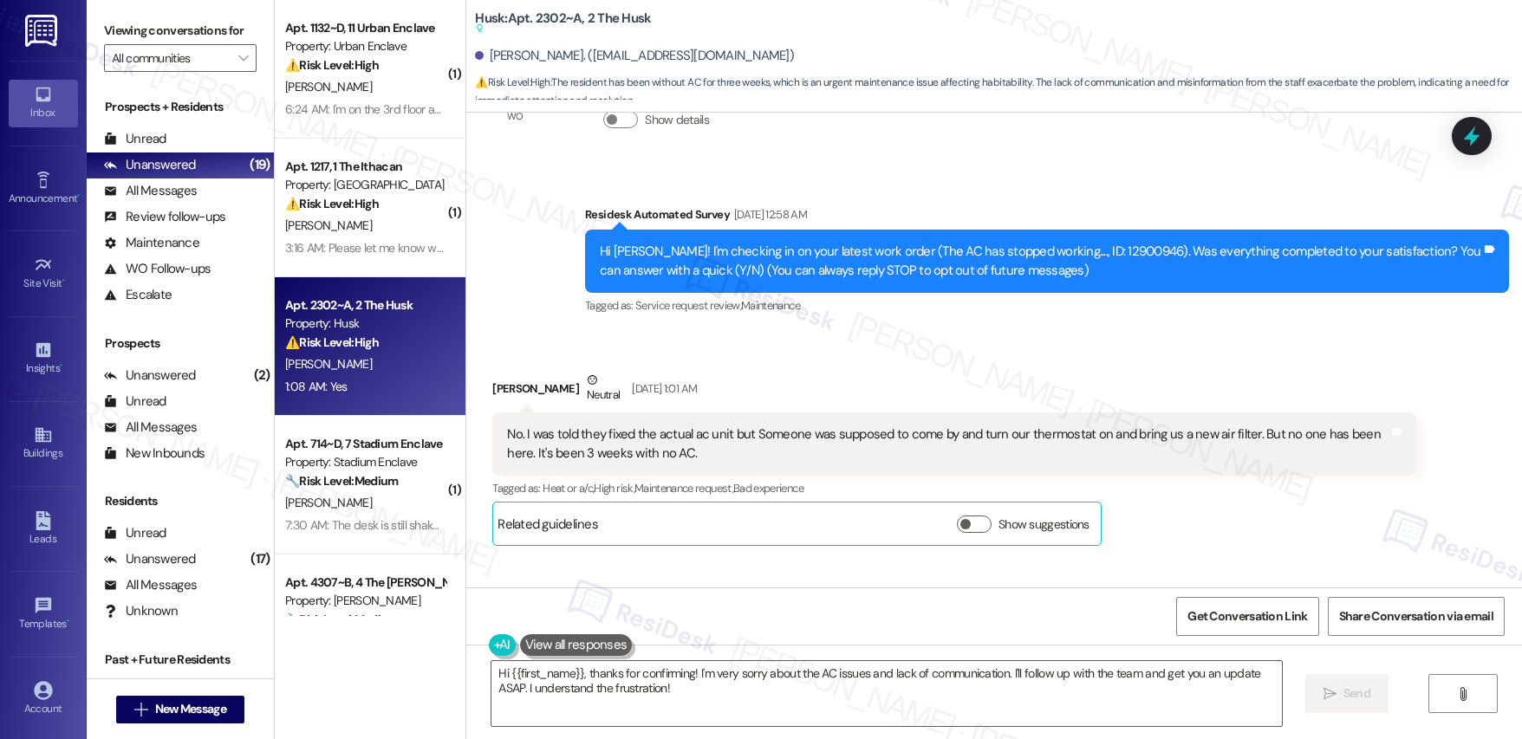
scroll to position [97, 0]
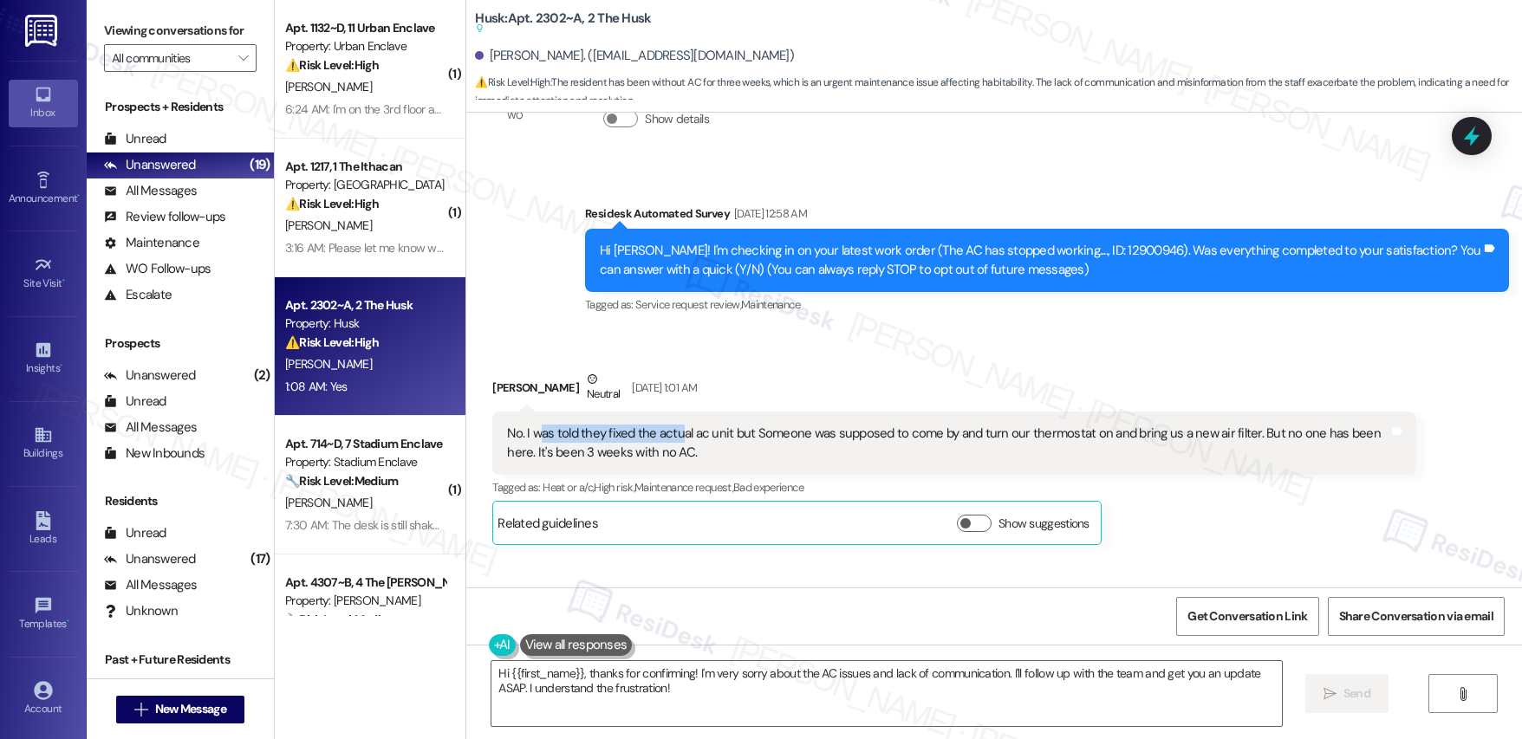
drag, startPoint x: 527, startPoint y: 439, endPoint x: 667, endPoint y: 439, distance: 140.4
click at [667, 439] on div "No. I was told they fixed the actual ac unit but Someone was supposed to come b…" at bounding box center [947, 443] width 881 height 37
drag, startPoint x: 531, startPoint y: 435, endPoint x: 777, endPoint y: 433, distance: 245.3
click at [777, 433] on div "No. I was told they fixed the actual ac unit but Someone was supposed to come b…" at bounding box center [947, 443] width 881 height 37
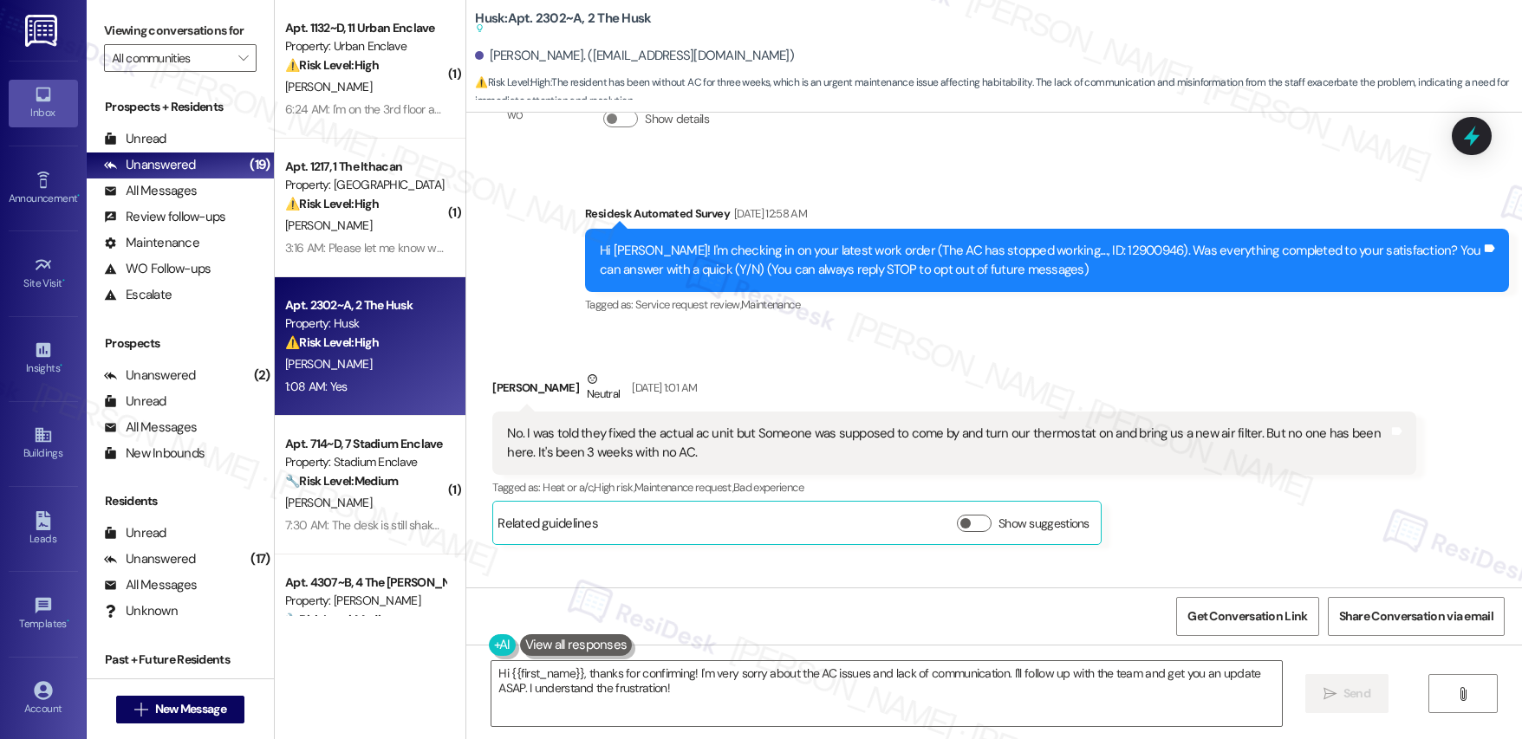
click at [771, 447] on div "No. I was told they fixed the actual ac unit but Someone was supposed to come b…" at bounding box center [947, 443] width 881 height 37
click at [930, 440] on div "No. I was told they fixed the actual ac unit but Someone was supposed to come b…" at bounding box center [947, 443] width 881 height 37
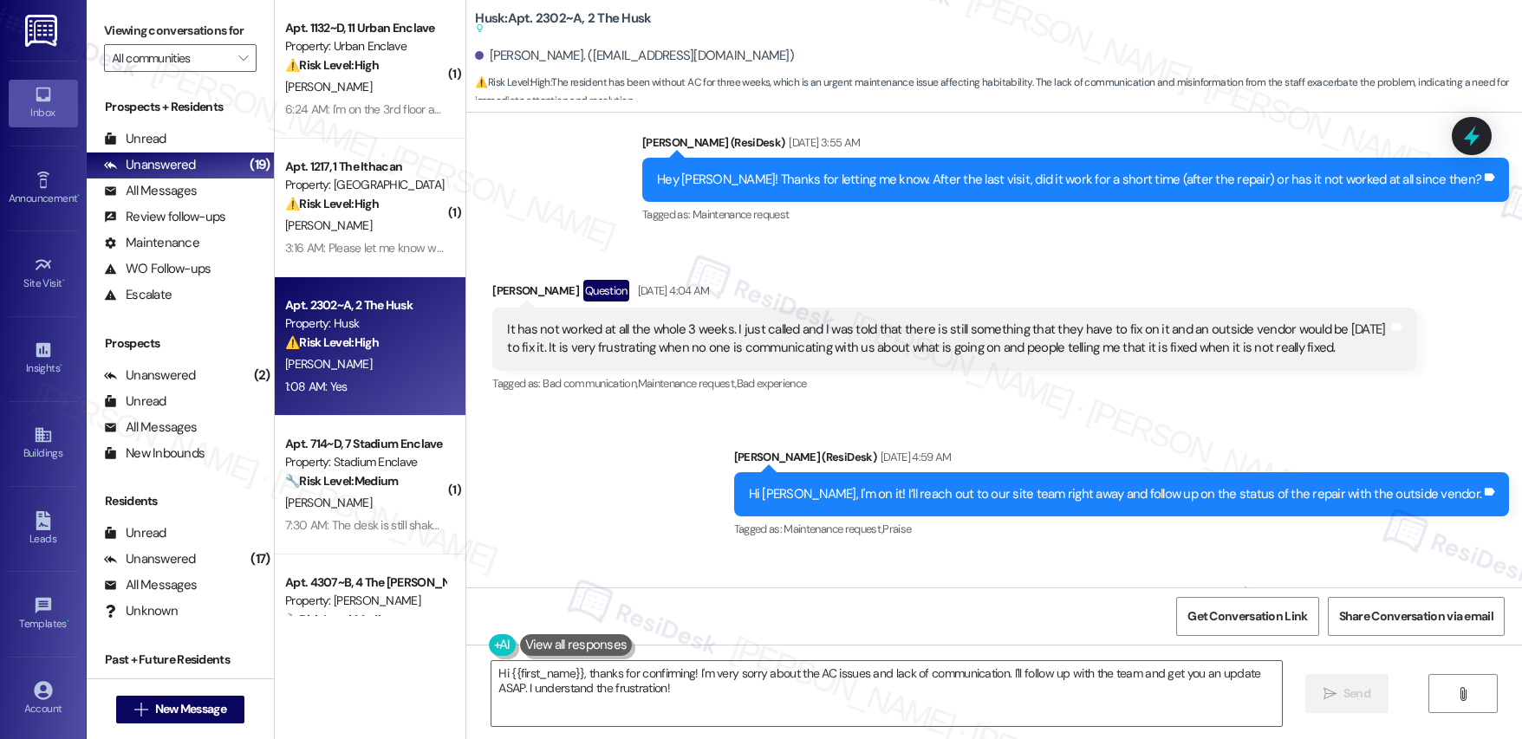
scroll to position [595, 0]
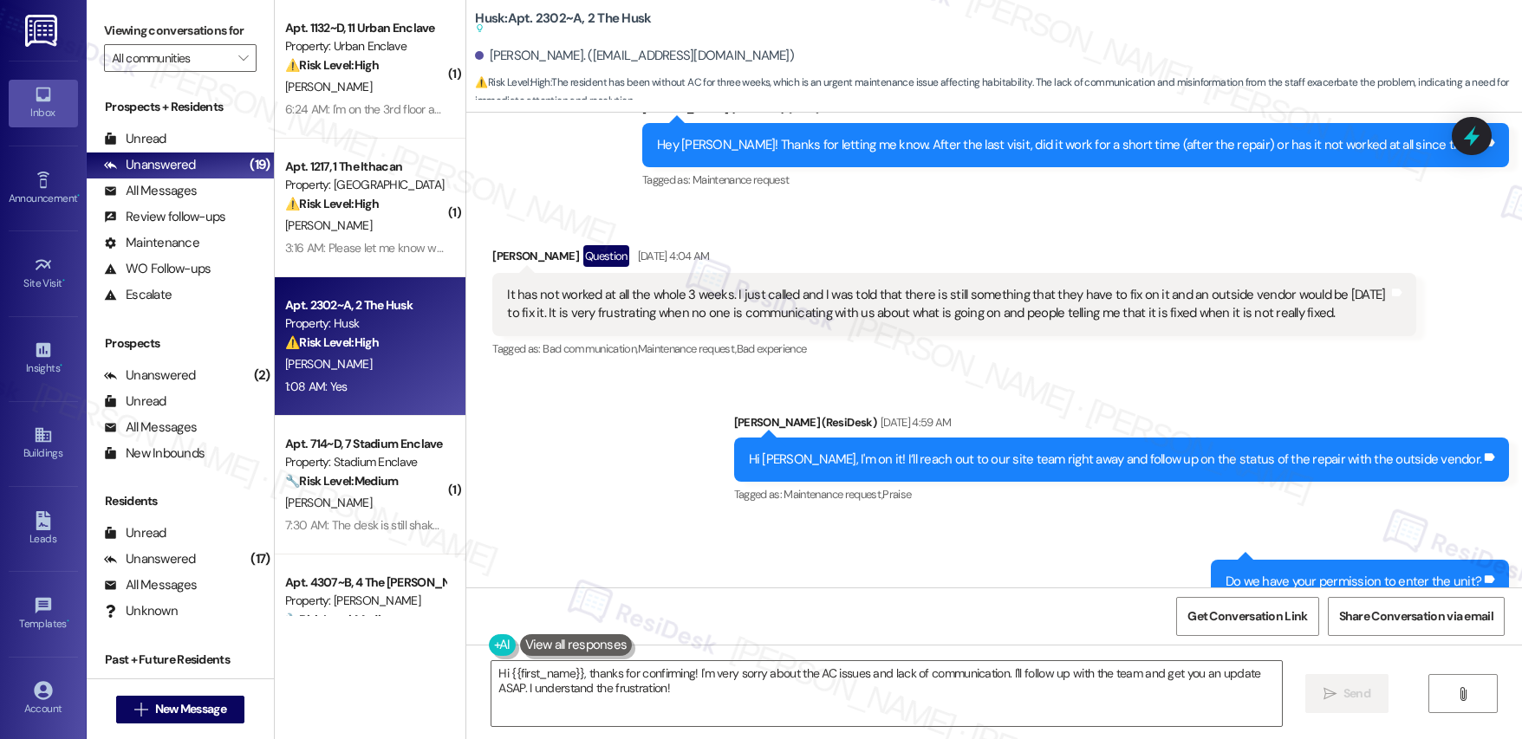
click at [519, 296] on div "It has not worked at all the whole 3 weeks. I just called and I was told that t…" at bounding box center [947, 304] width 881 height 37
drag, startPoint x: 501, startPoint y: 296, endPoint x: 738, endPoint y: 295, distance: 236.6
click at [738, 295] on div "It has not worked at all the whole 3 weeks. I just called and I was told that t…" at bounding box center [947, 304] width 881 height 37
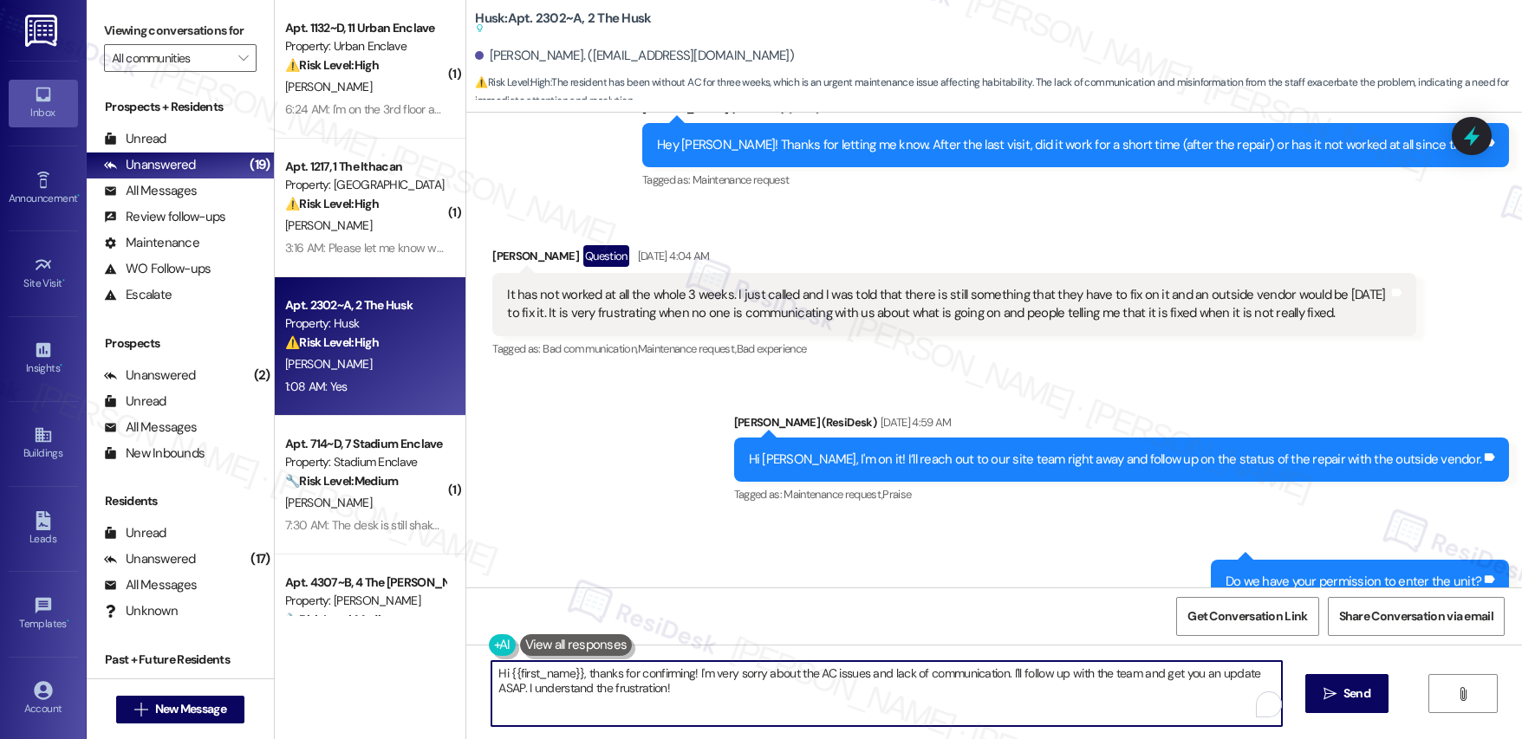
click at [790, 715] on textarea "Hi {{first_name}}, thanks for confirming! I'm very sorry about the AC issues an…" at bounding box center [886, 693] width 790 height 65
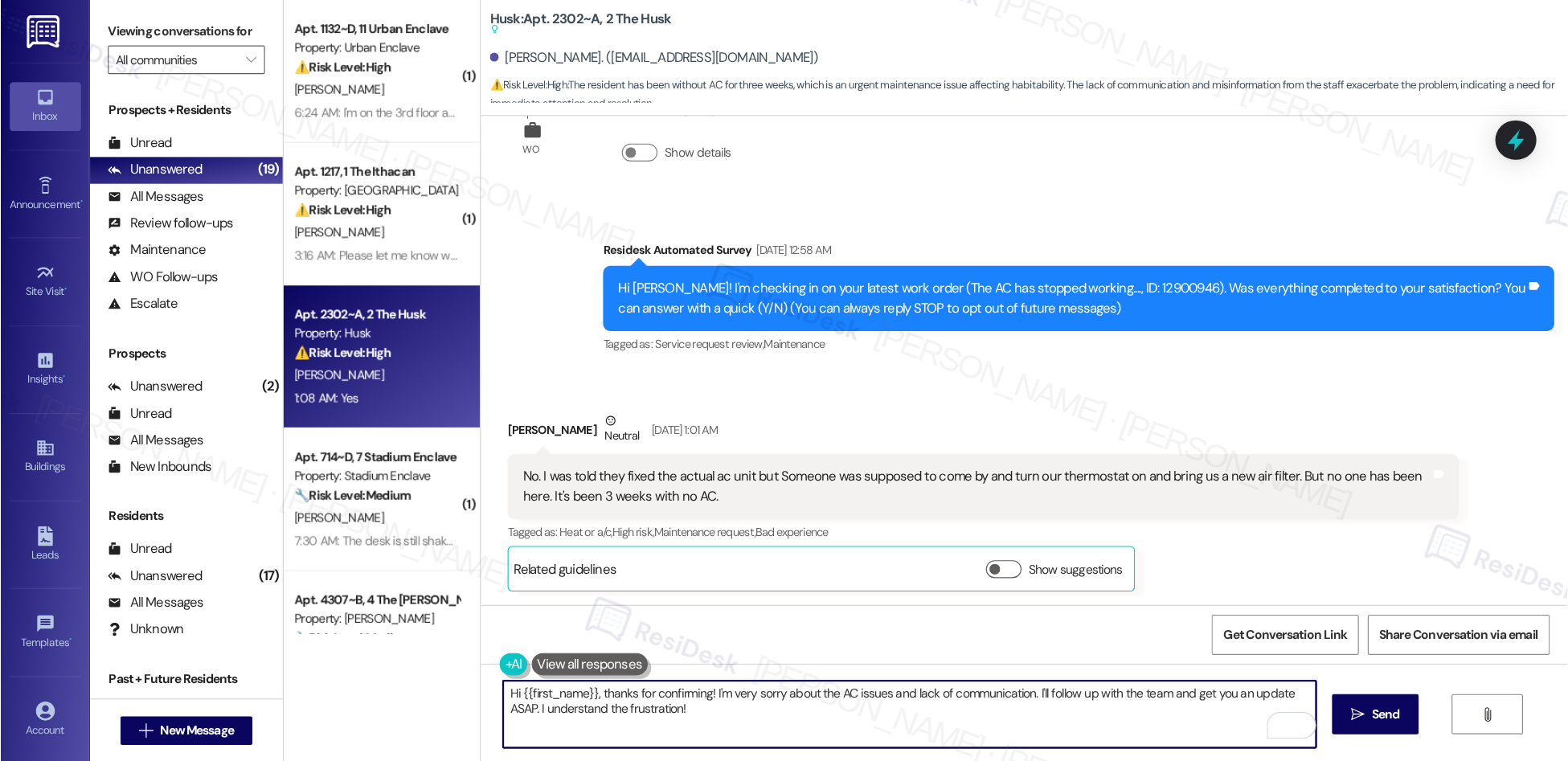
scroll to position [887, 0]
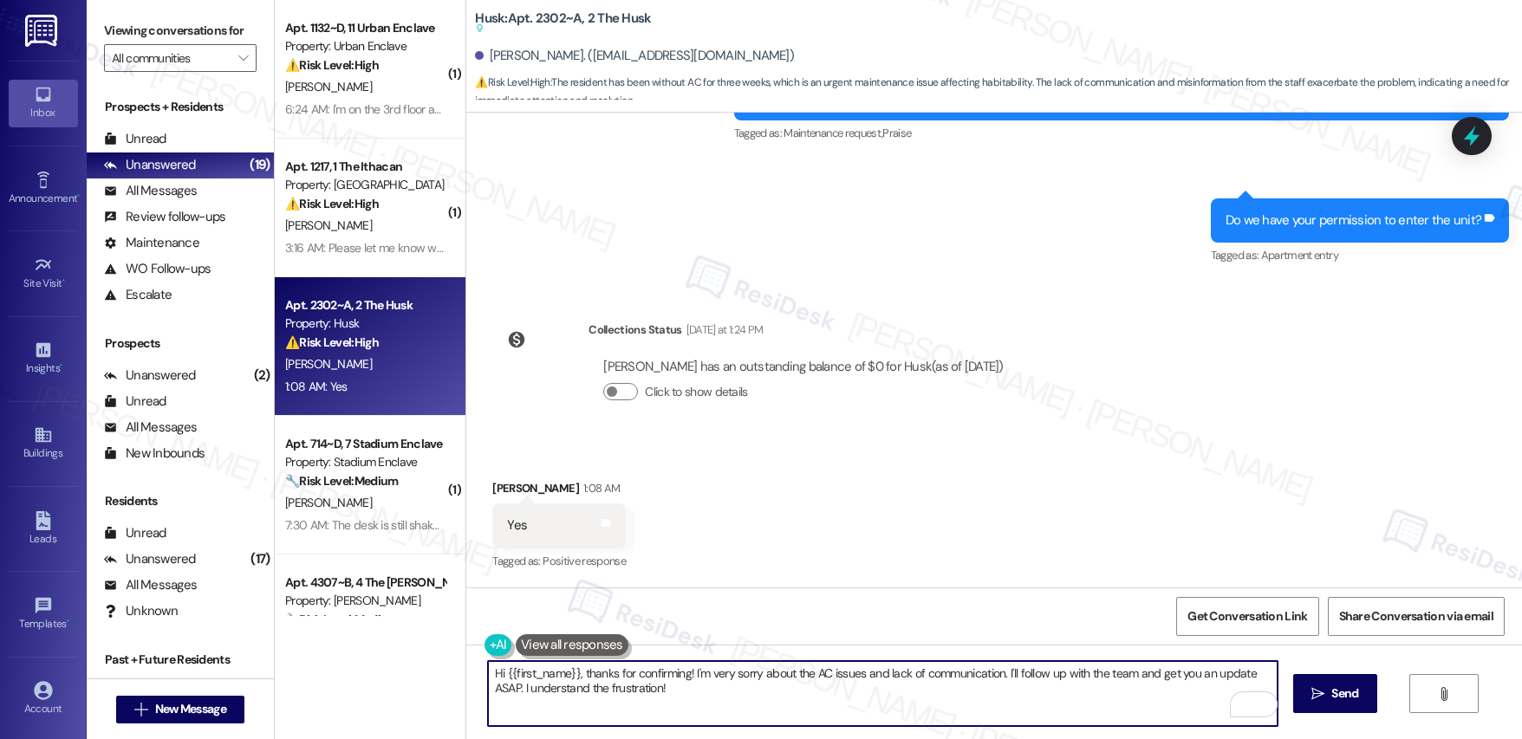
click at [810, 704] on textarea "Hi {{first_name}}, thanks for confirming! I'm very sorry about the AC issues an…" at bounding box center [883, 693] width 790 height 65
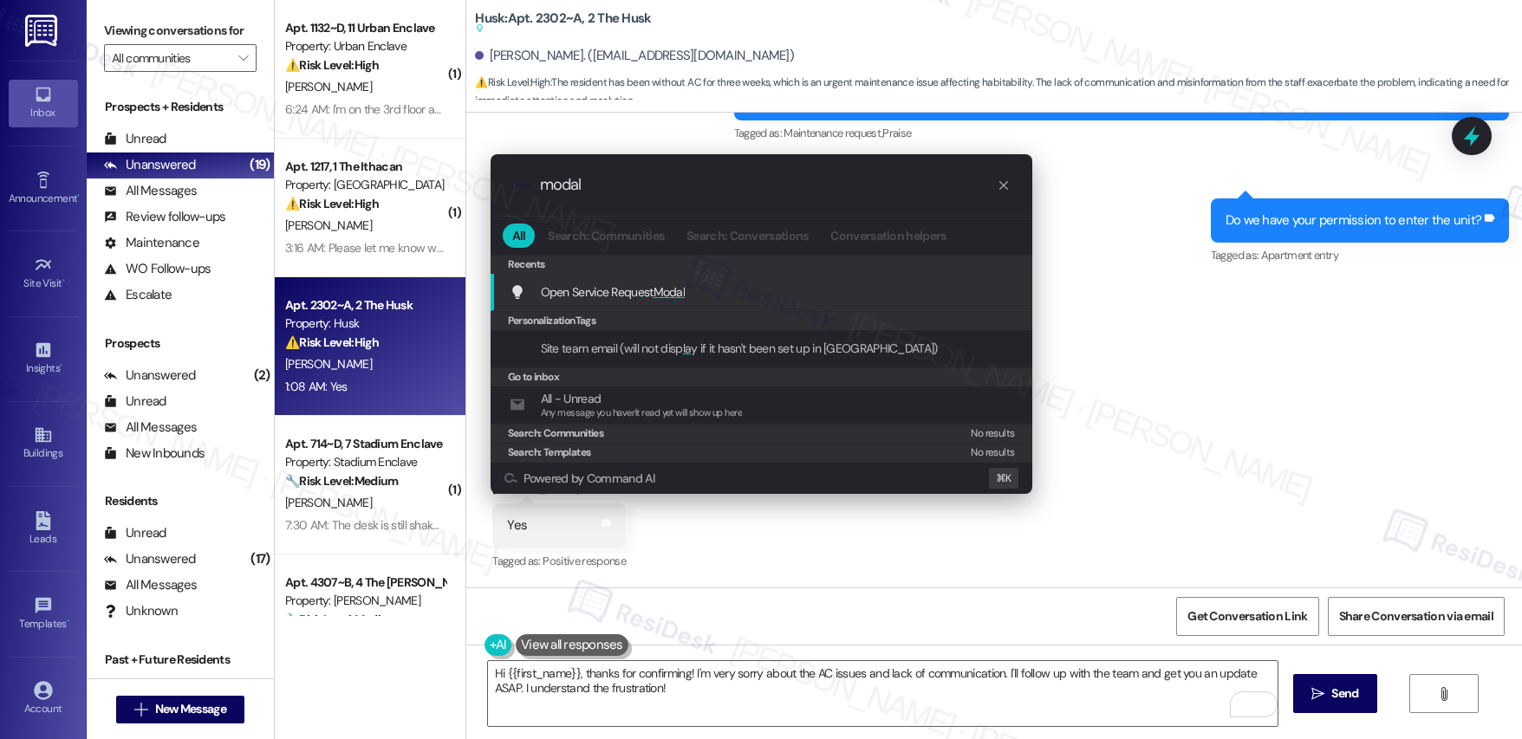
click at [707, 289] on div "Open Service Request Modal Add shortcut" at bounding box center [763, 292] width 507 height 19
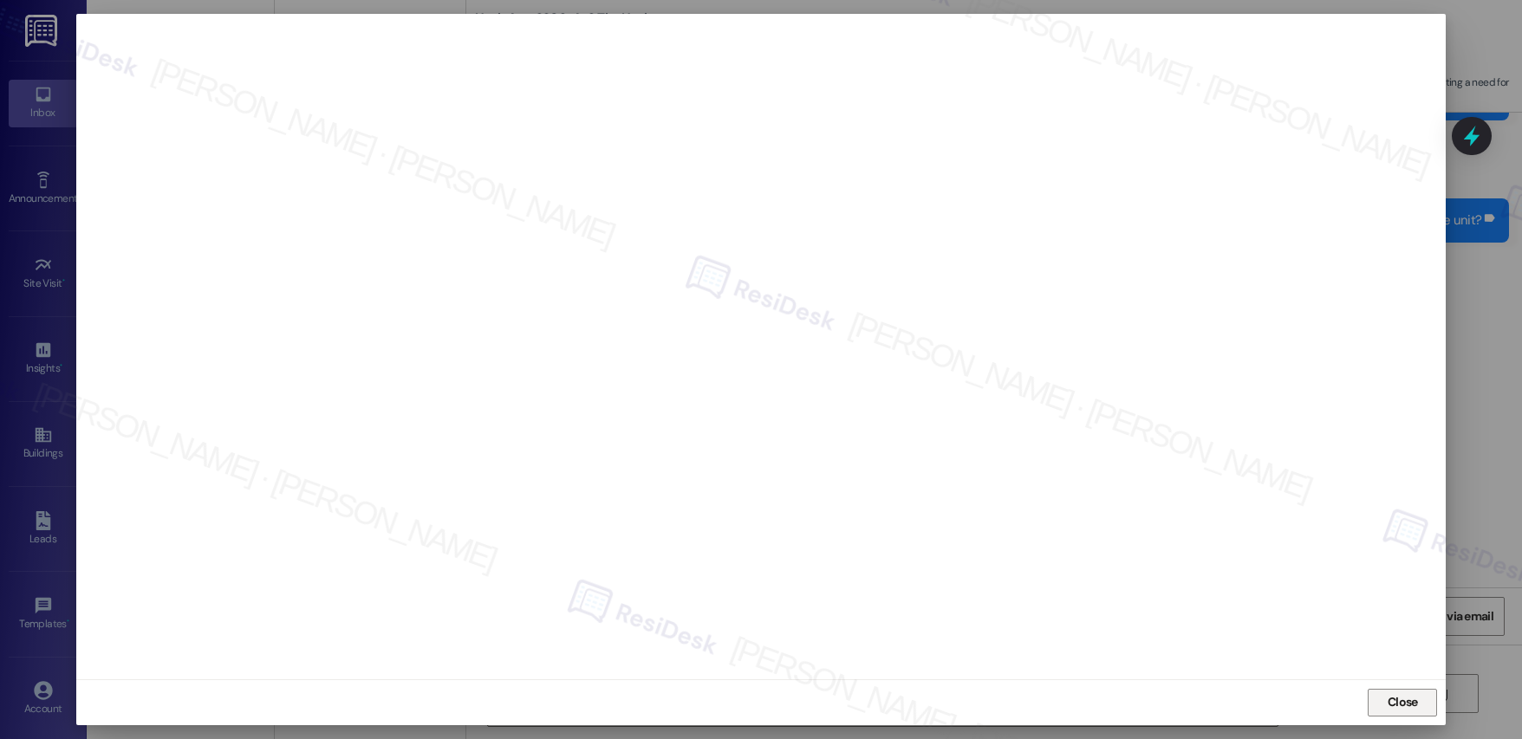
click at [1421, 707] on span "Close" at bounding box center [1402, 702] width 37 height 18
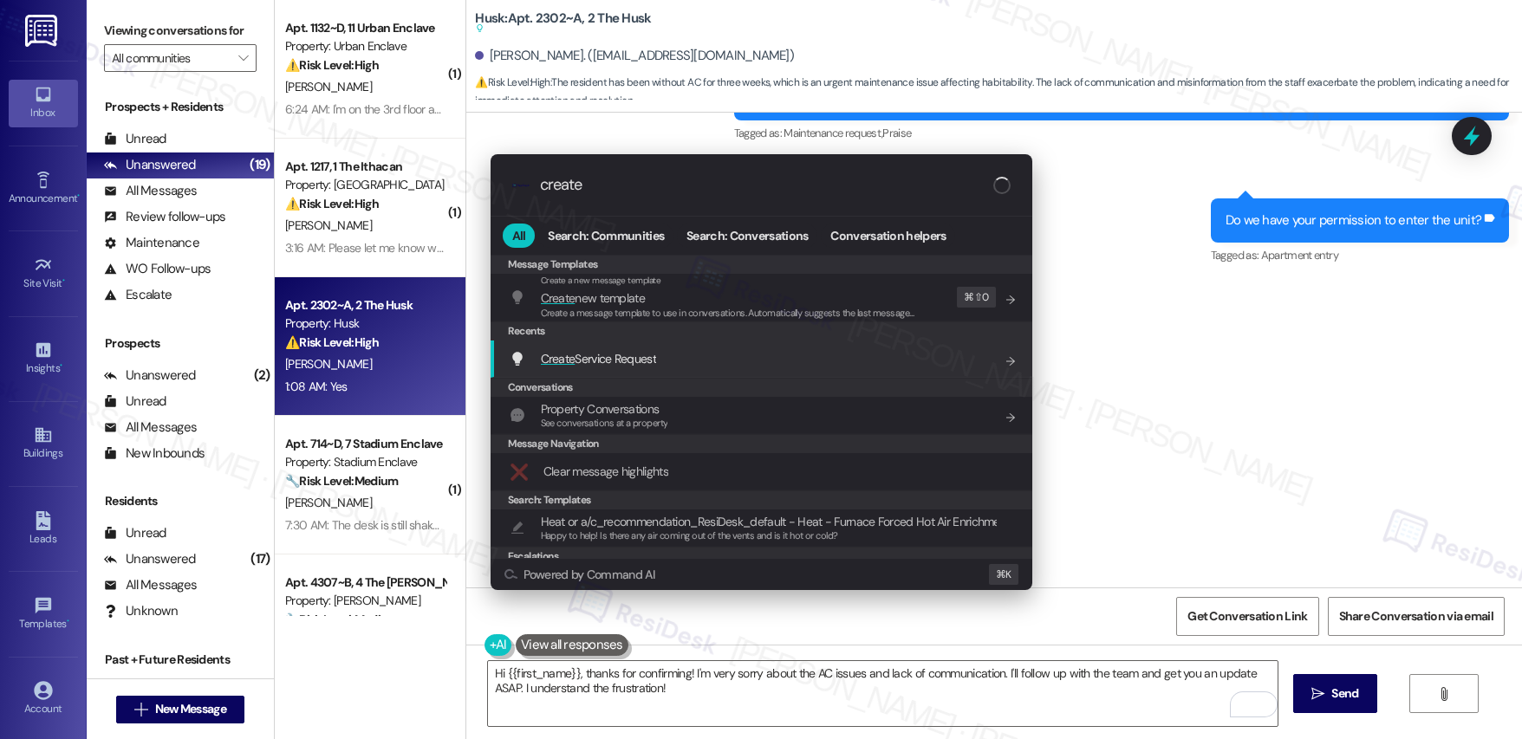
type input "create"
click at [667, 357] on div "Create Service Request Add shortcut" at bounding box center [763, 358] width 507 height 19
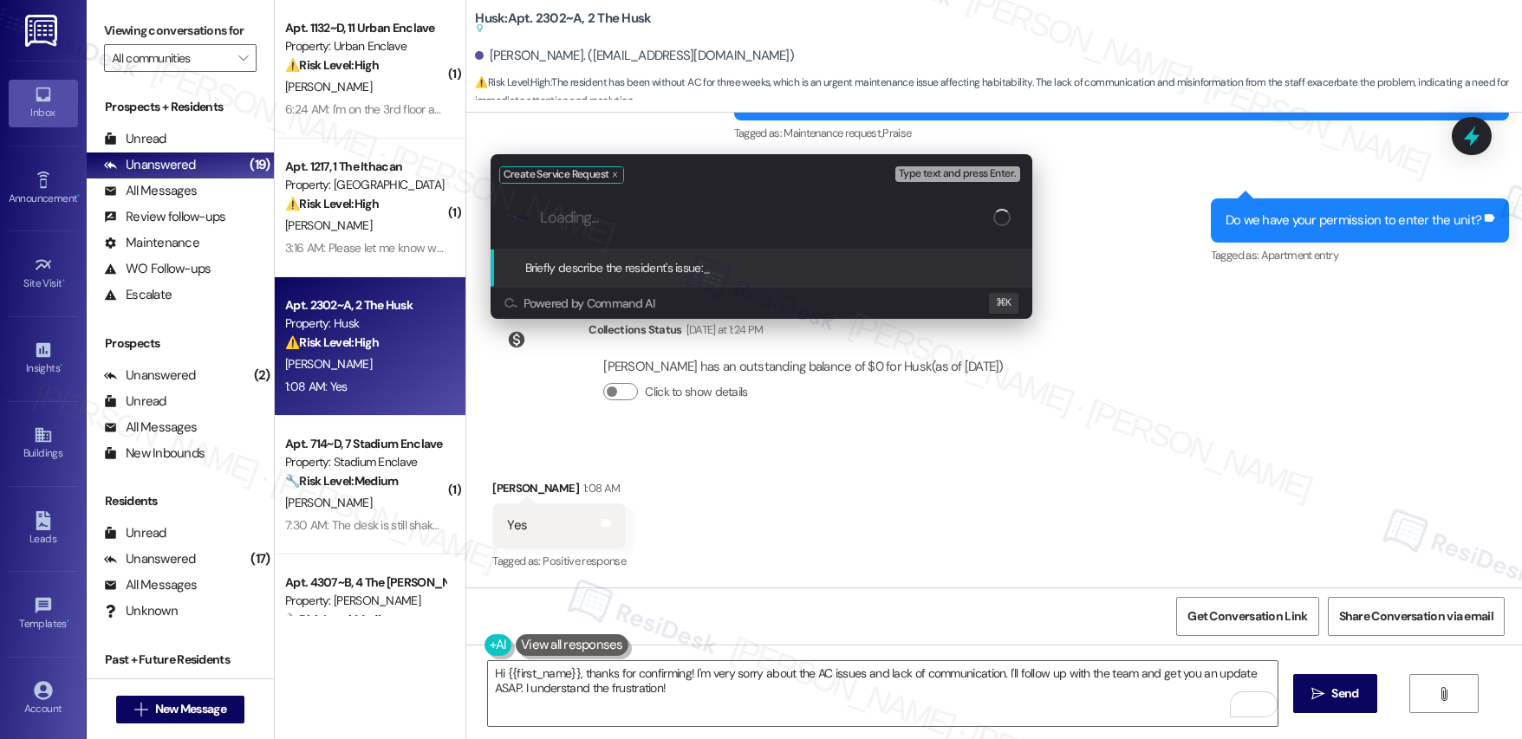
click at [679, 215] on input "Loading..." at bounding box center [766, 218] width 453 height 18
type input "AC Not Working"
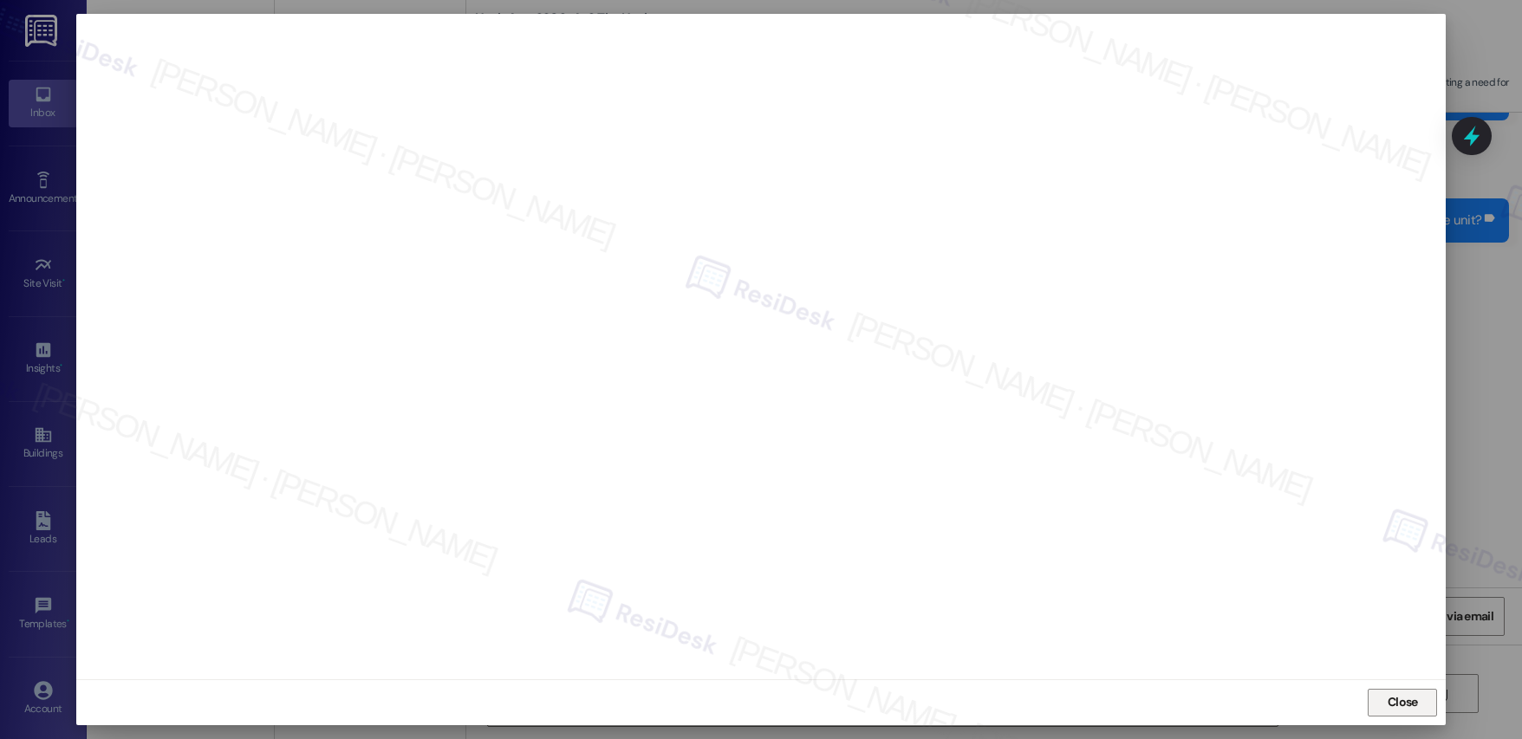
click at [1401, 693] on button "Close" at bounding box center [1402, 703] width 69 height 28
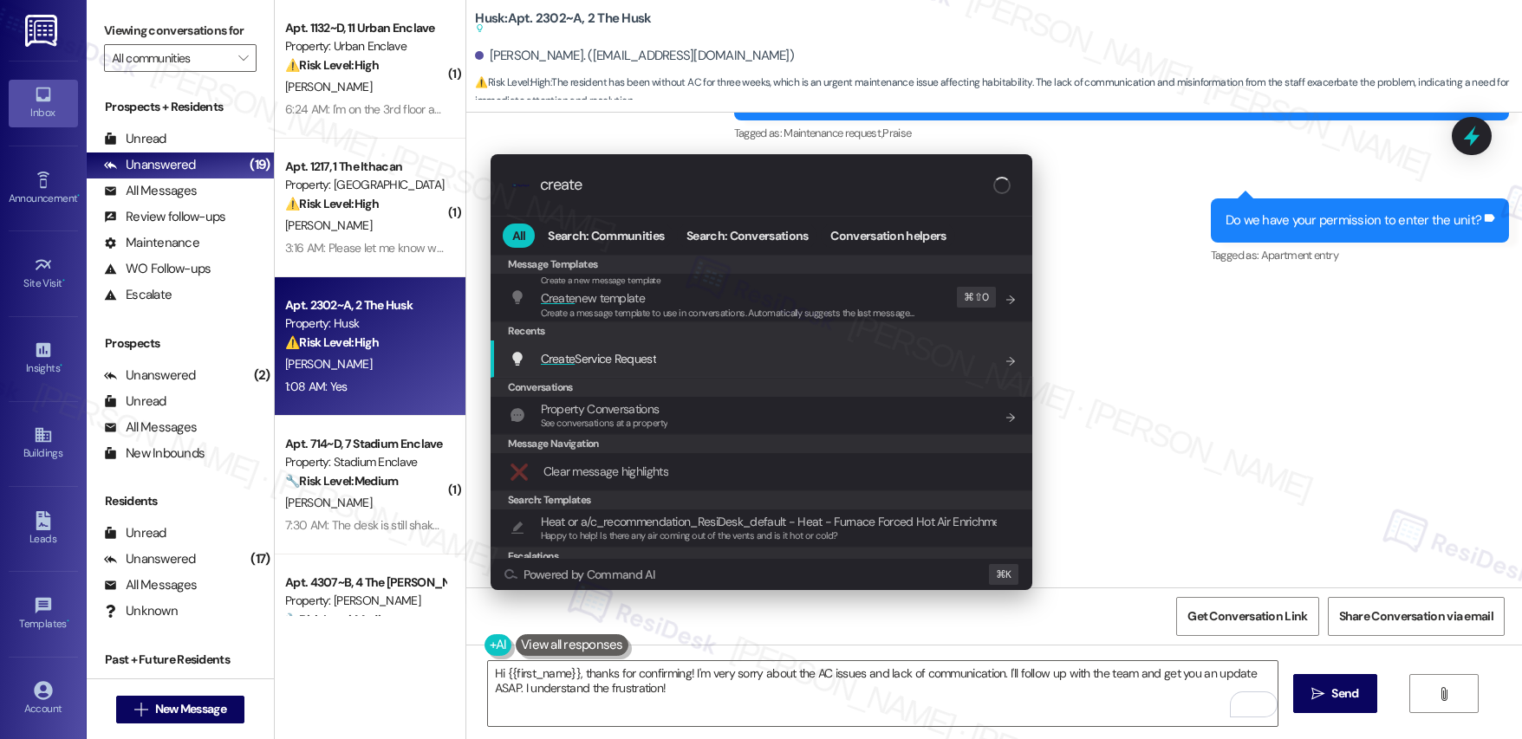
type input "create"
click at [660, 370] on div "Create Service Request Add shortcut" at bounding box center [762, 359] width 542 height 37
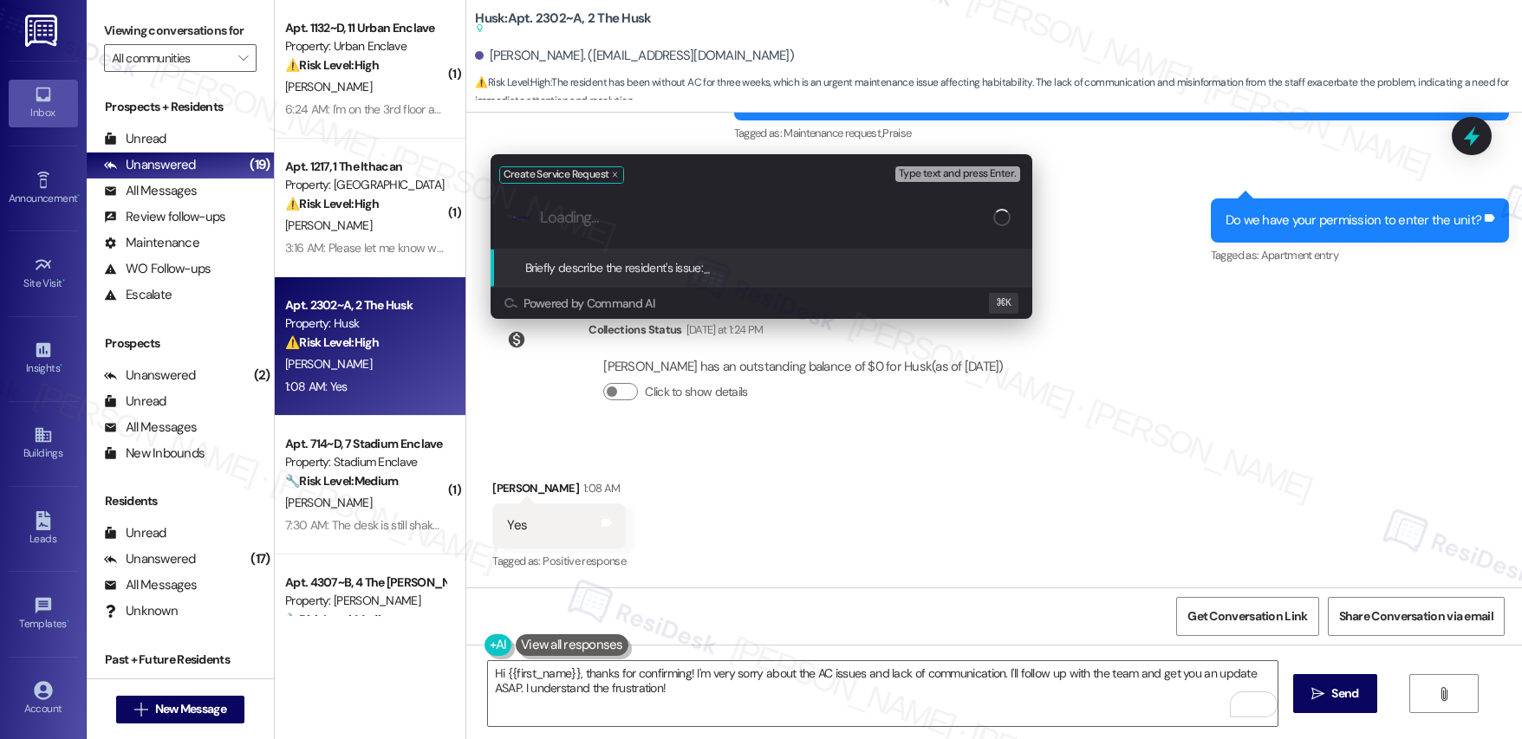
paste input "AC Not Working"
type input "AC Not Working | Pending Follow up from Vendor"
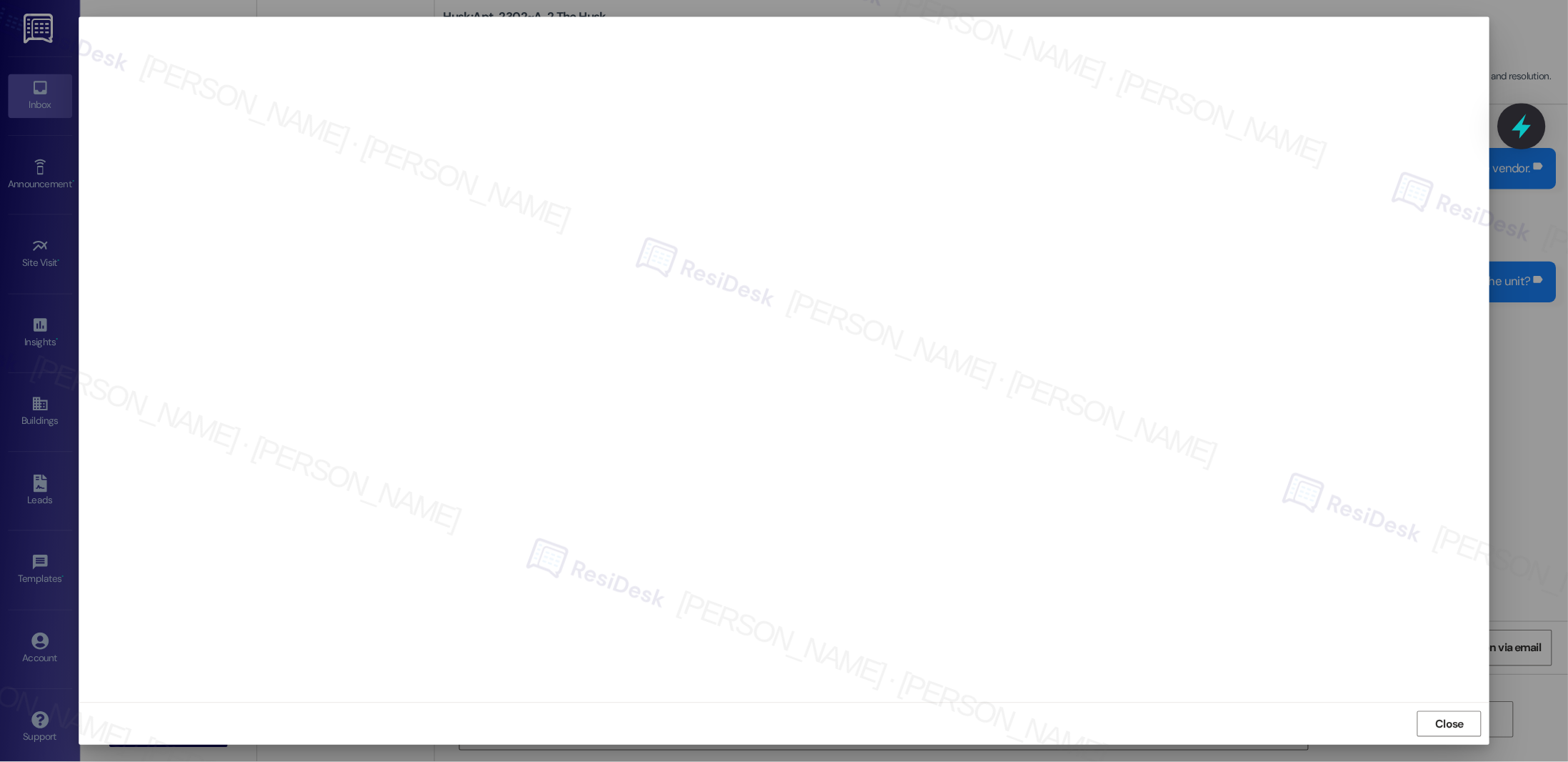
scroll to position [622, 0]
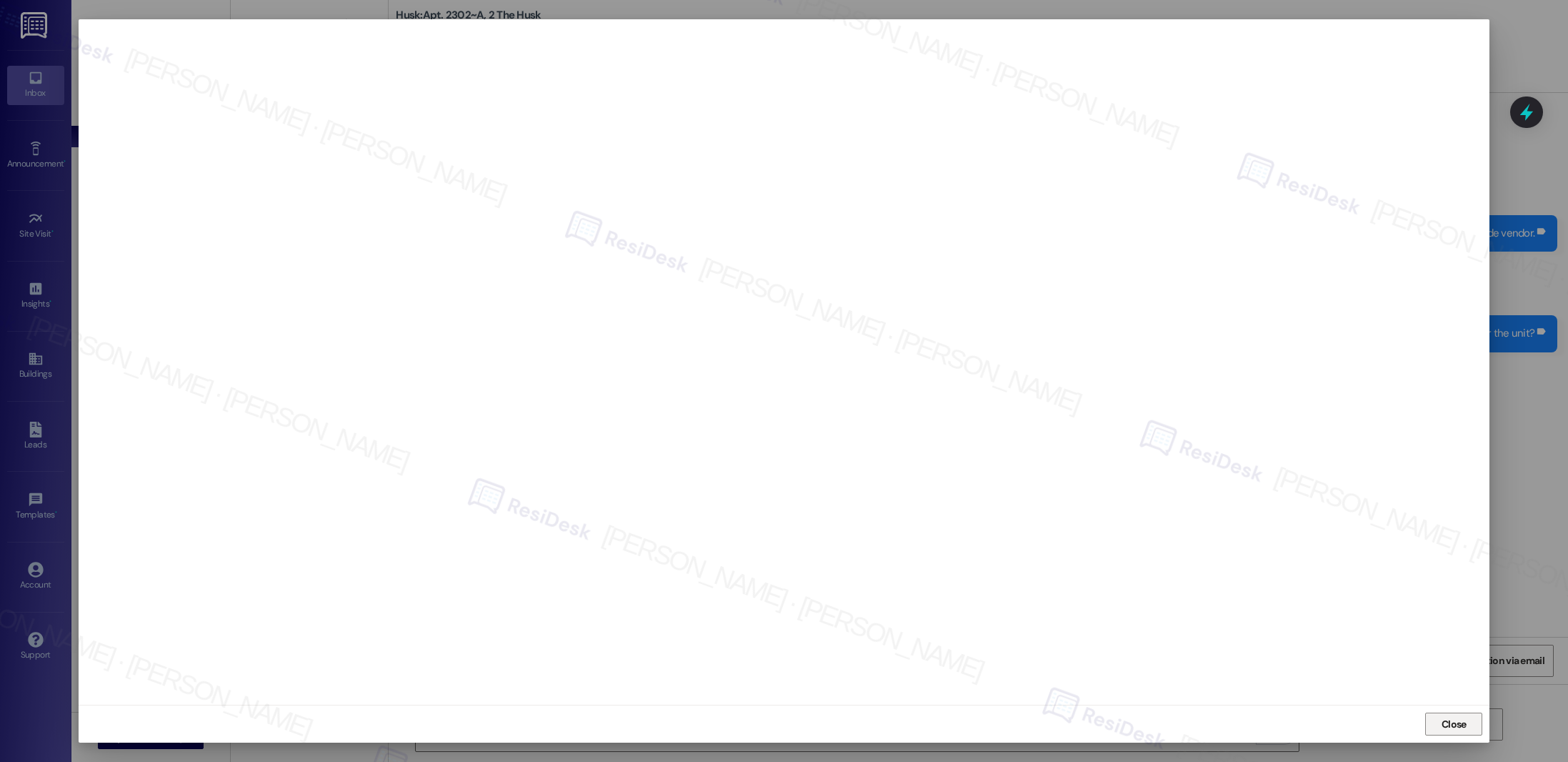
click at [1254, 609] on span "Close" at bounding box center [1454, 724] width 25 height 15
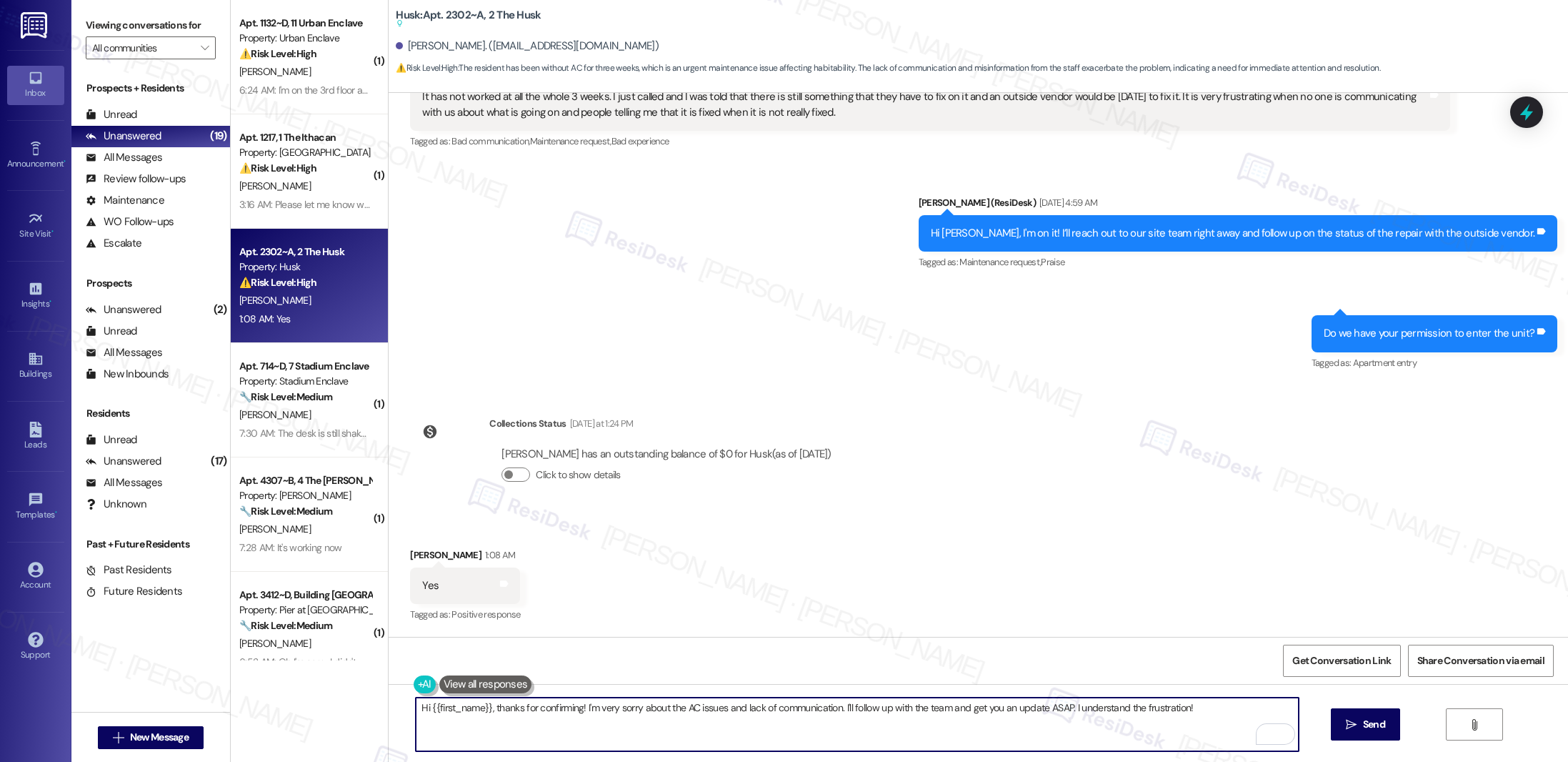
click at [561, 609] on textarea "Hi {{first_name}}, thanks for confirming! I'm very sorry about the AC issues an…" at bounding box center [857, 724] width 883 height 54
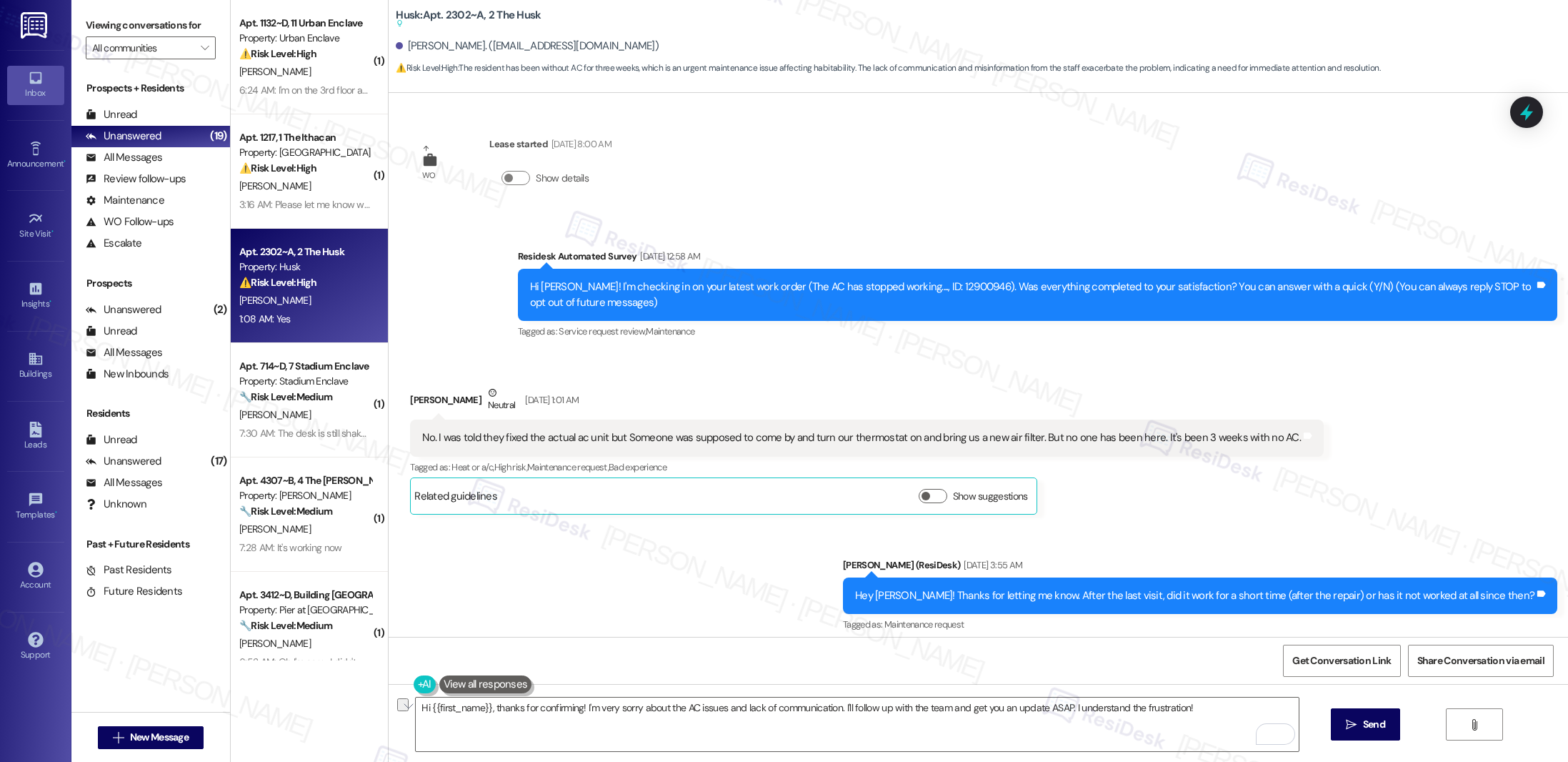
scroll to position [622, 0]
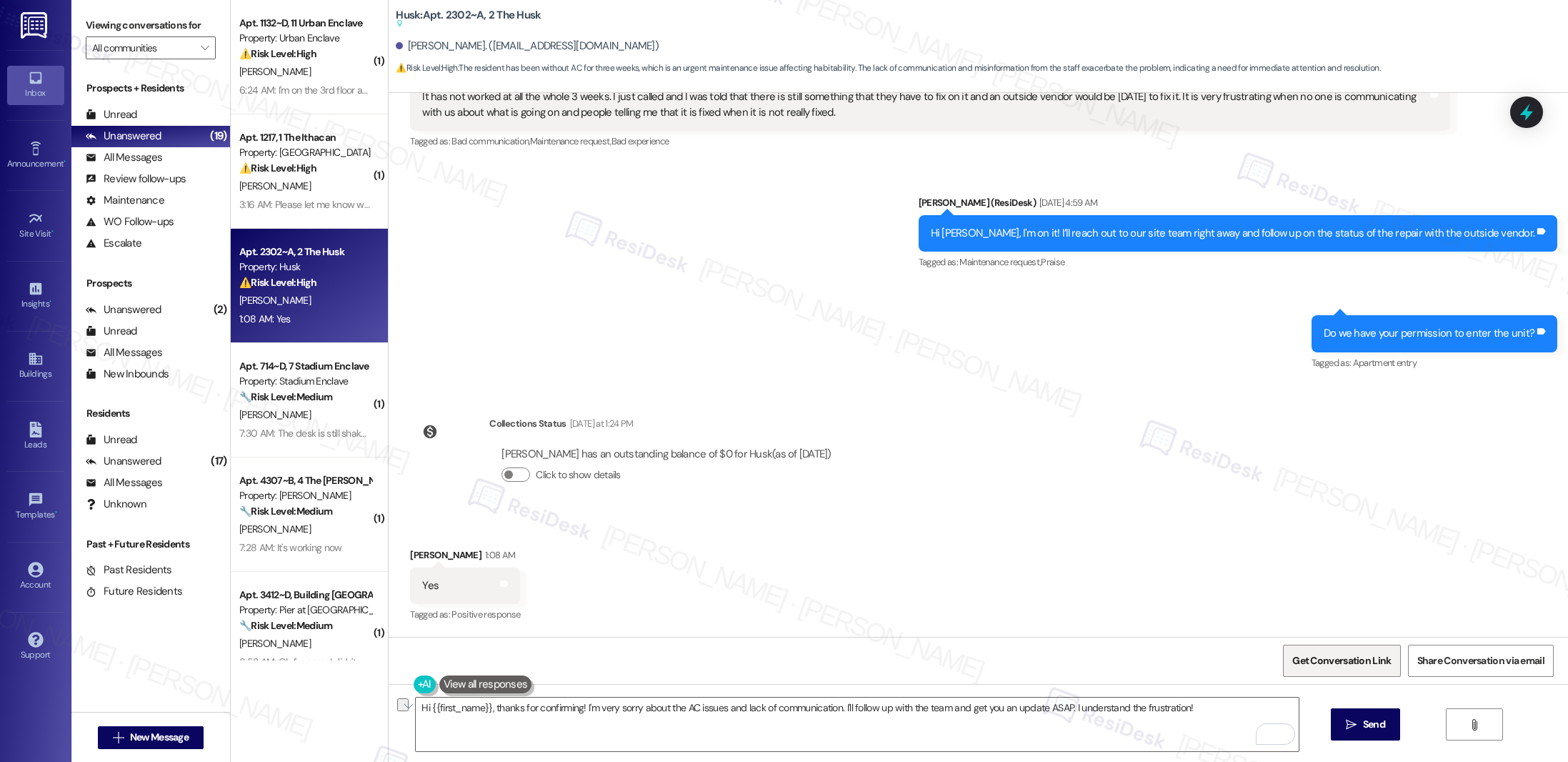
click at [1327, 657] on span "Get Conversation Link" at bounding box center [1342, 661] width 99 height 15
click at [535, 746] on textarea "Hi {{first_name}}, thanks for confirming! I'm very sorry about the AC issues an…" at bounding box center [857, 724] width 883 height 54
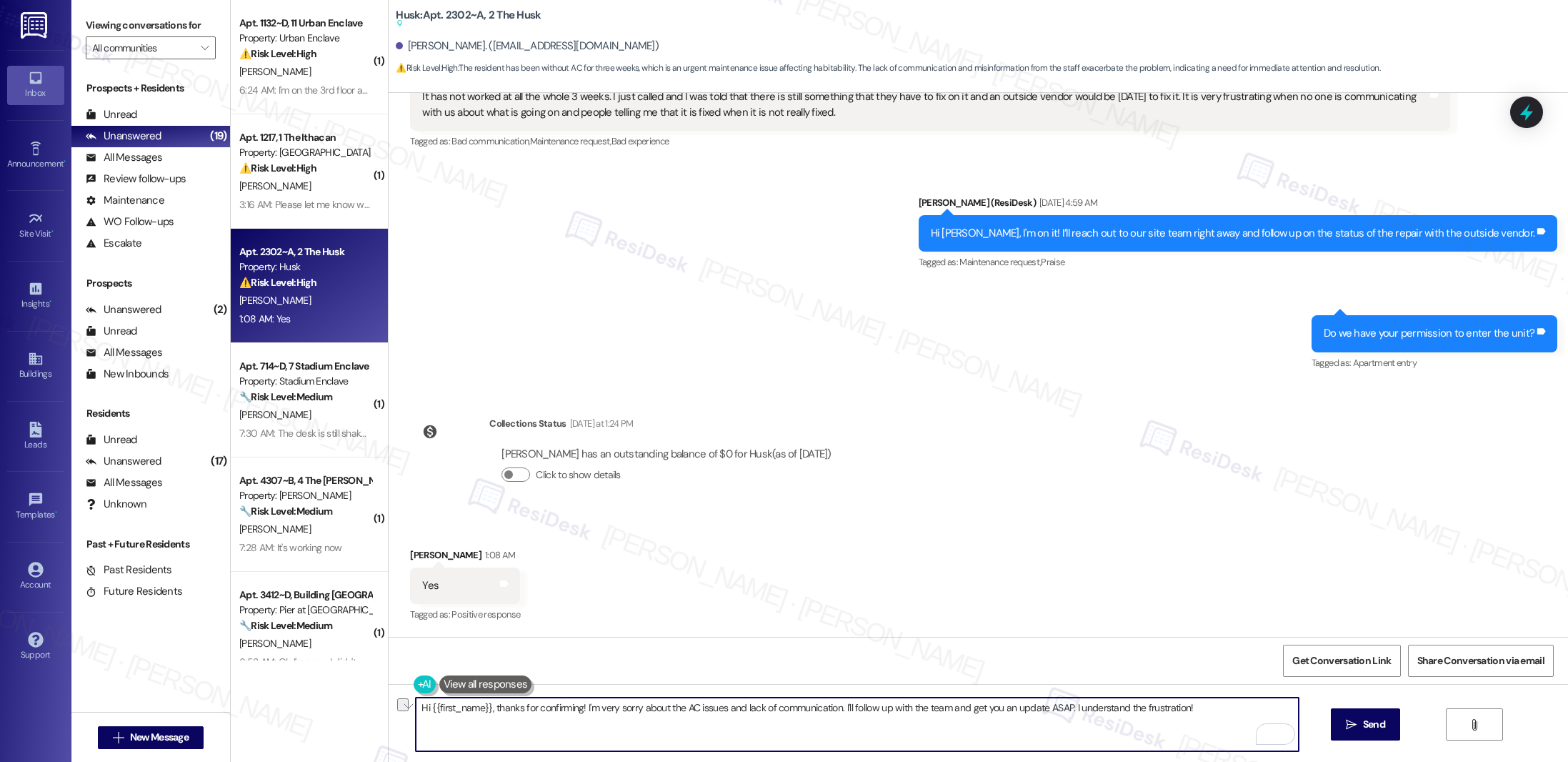
click at [538, 713] on textarea "Hi {{first_name}}, thanks for confirming! I'm very sorry about the AC issues an…" at bounding box center [857, 724] width 883 height 54
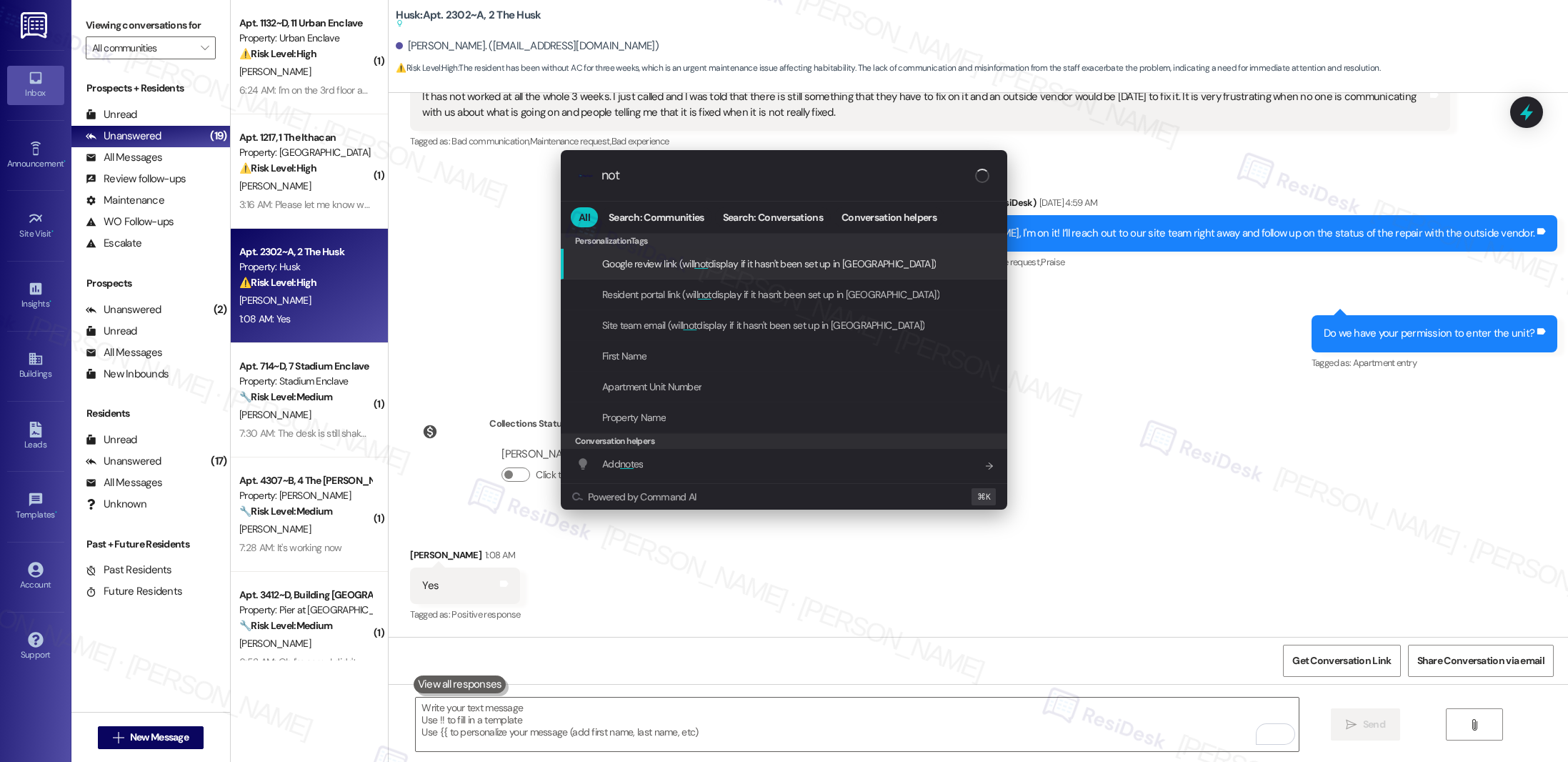
type input "note"
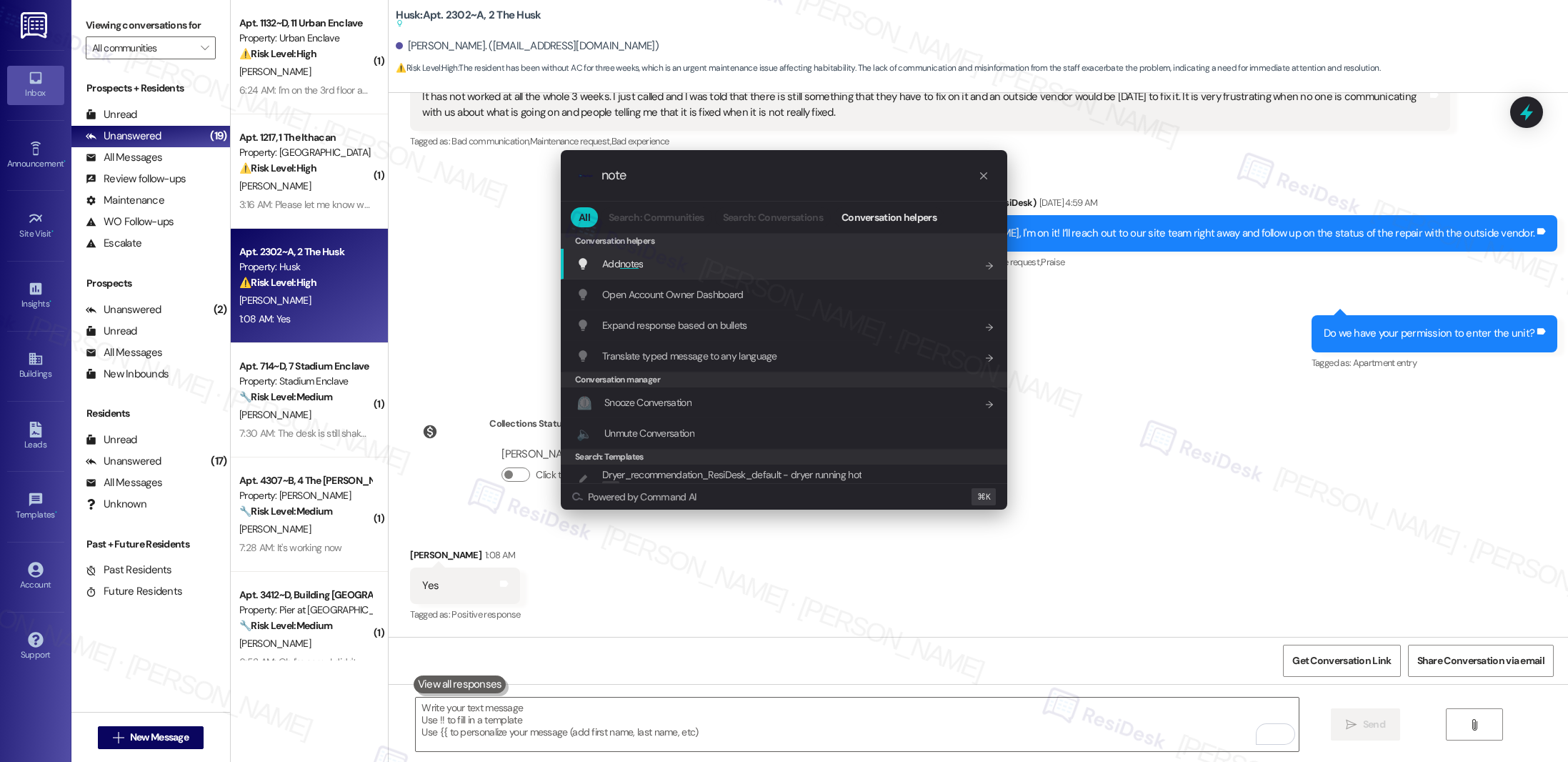
click at [777, 261] on div "Add note s Add shortcut" at bounding box center [785, 263] width 418 height 16
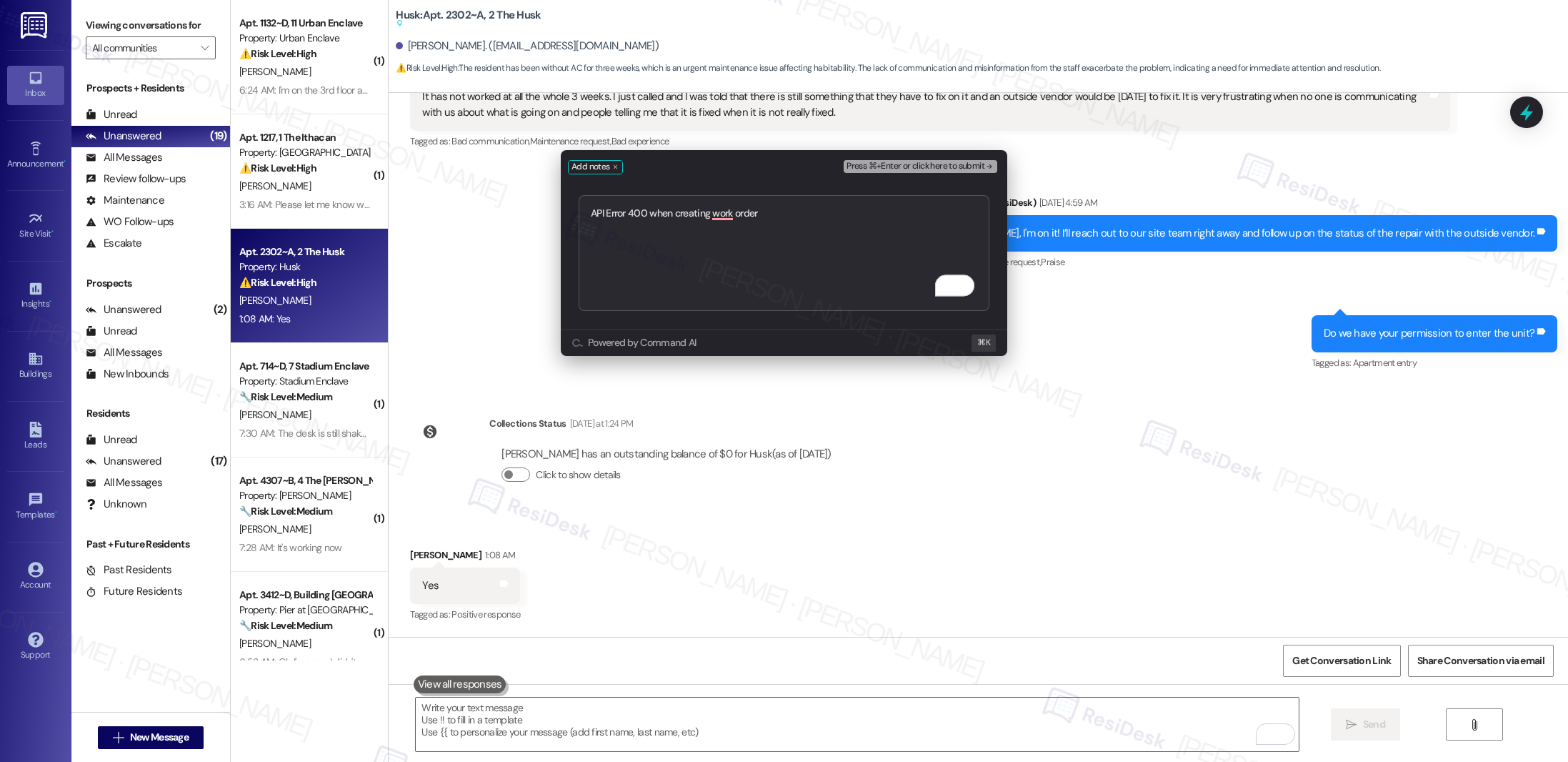
type textarea "API Error 400 when creating work order"
click at [922, 165] on span "Press ⌘+Enter or click here to submit" at bounding box center [915, 167] width 138 height 10
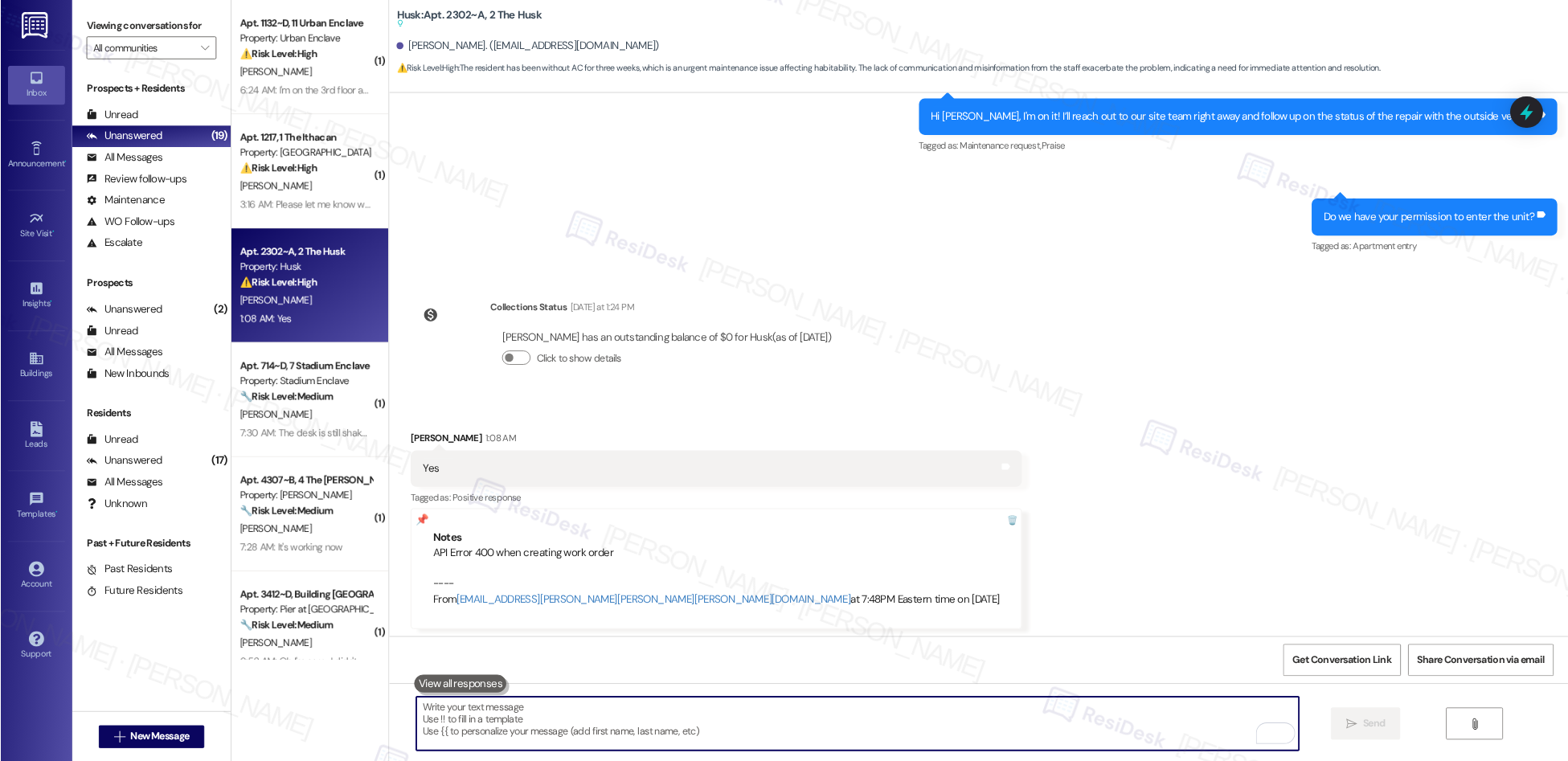
scroll to position [834, 0]
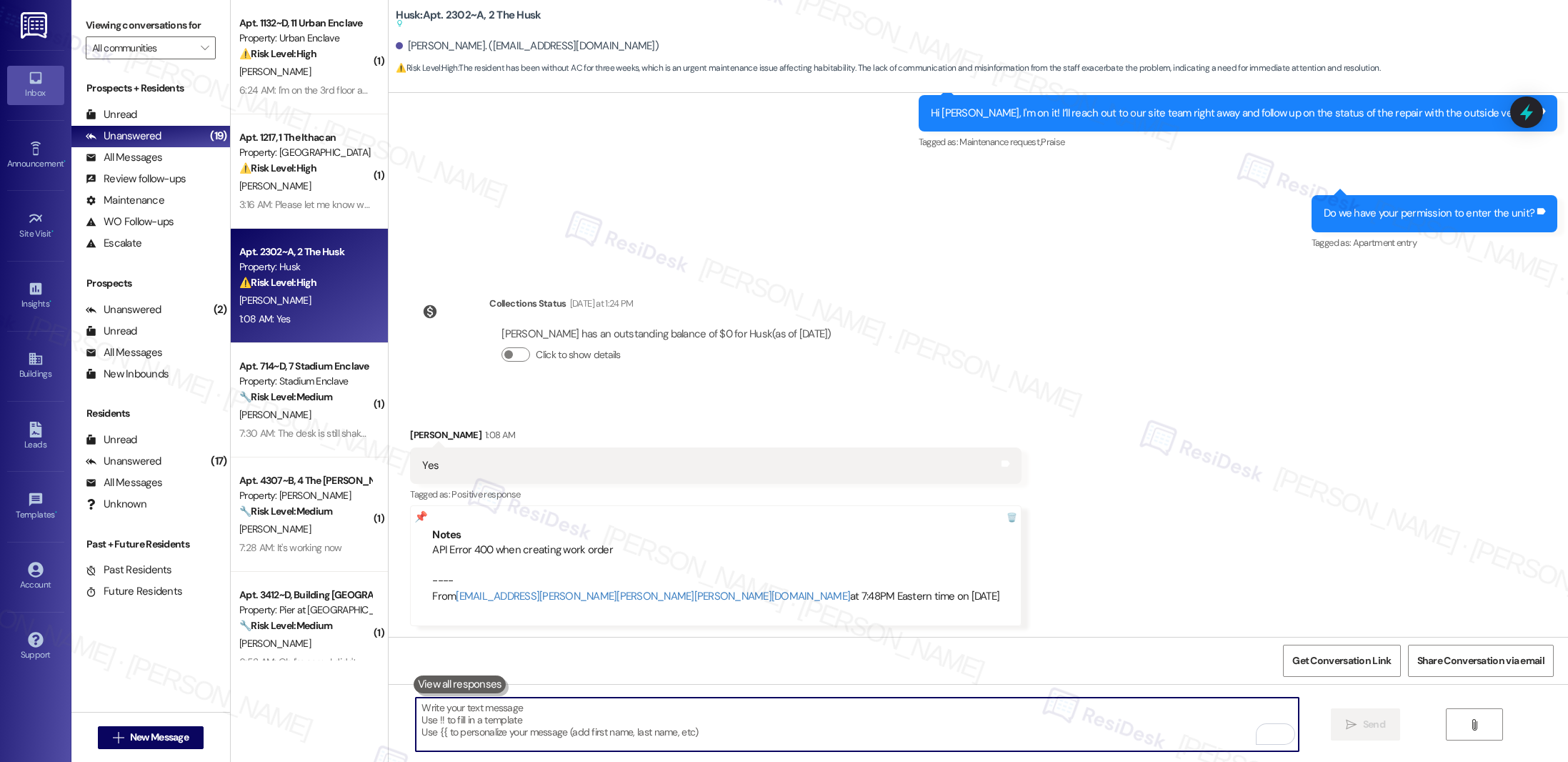
click at [566, 728] on textarea "To enrich screen reader interactions, please activate Accessibility in Grammarl…" at bounding box center [857, 724] width 883 height 54
click at [683, 714] on textarea "Hi [PERSON_NAME], I'm currently working on creating a new work order for your AC" at bounding box center [857, 724] width 883 height 54
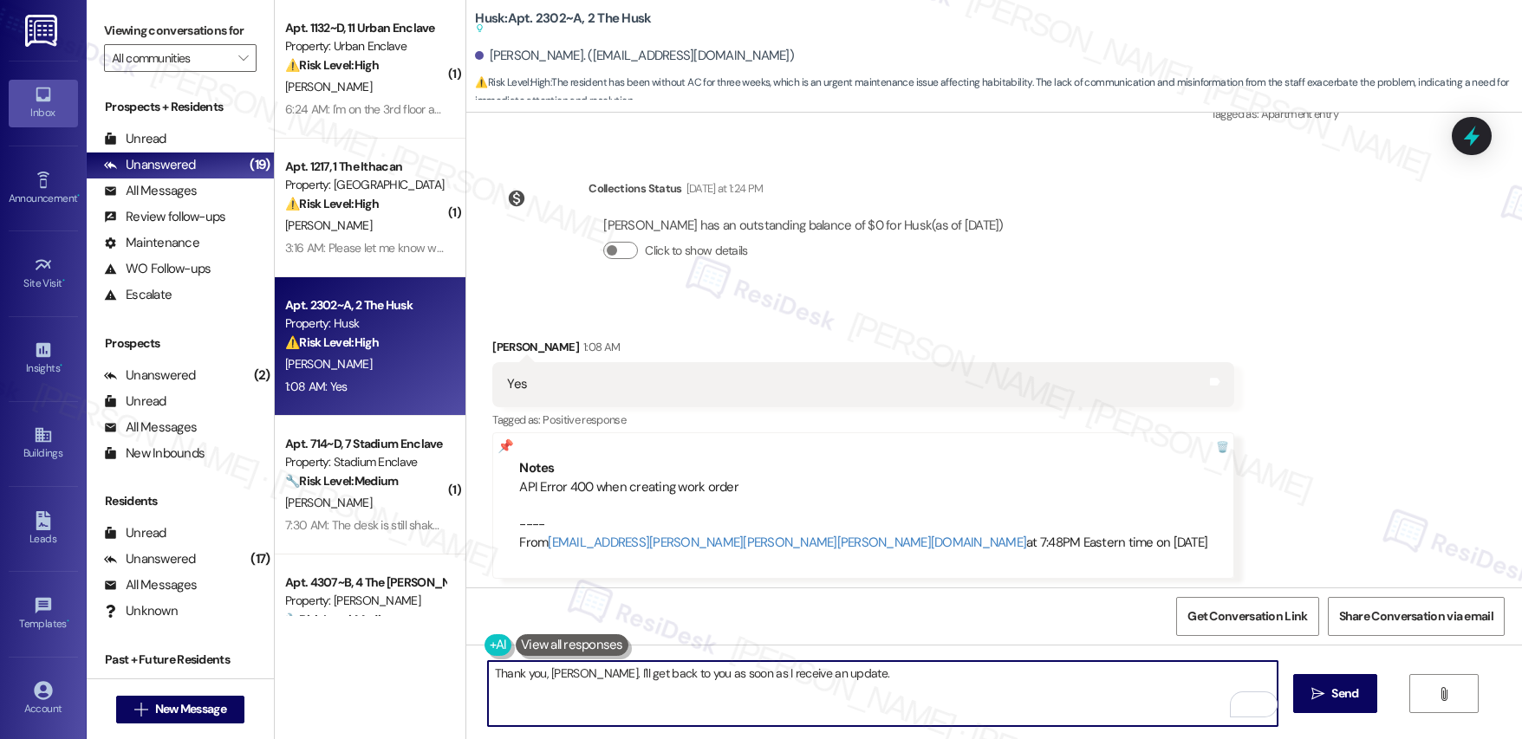
scroll to position [1103, 0]
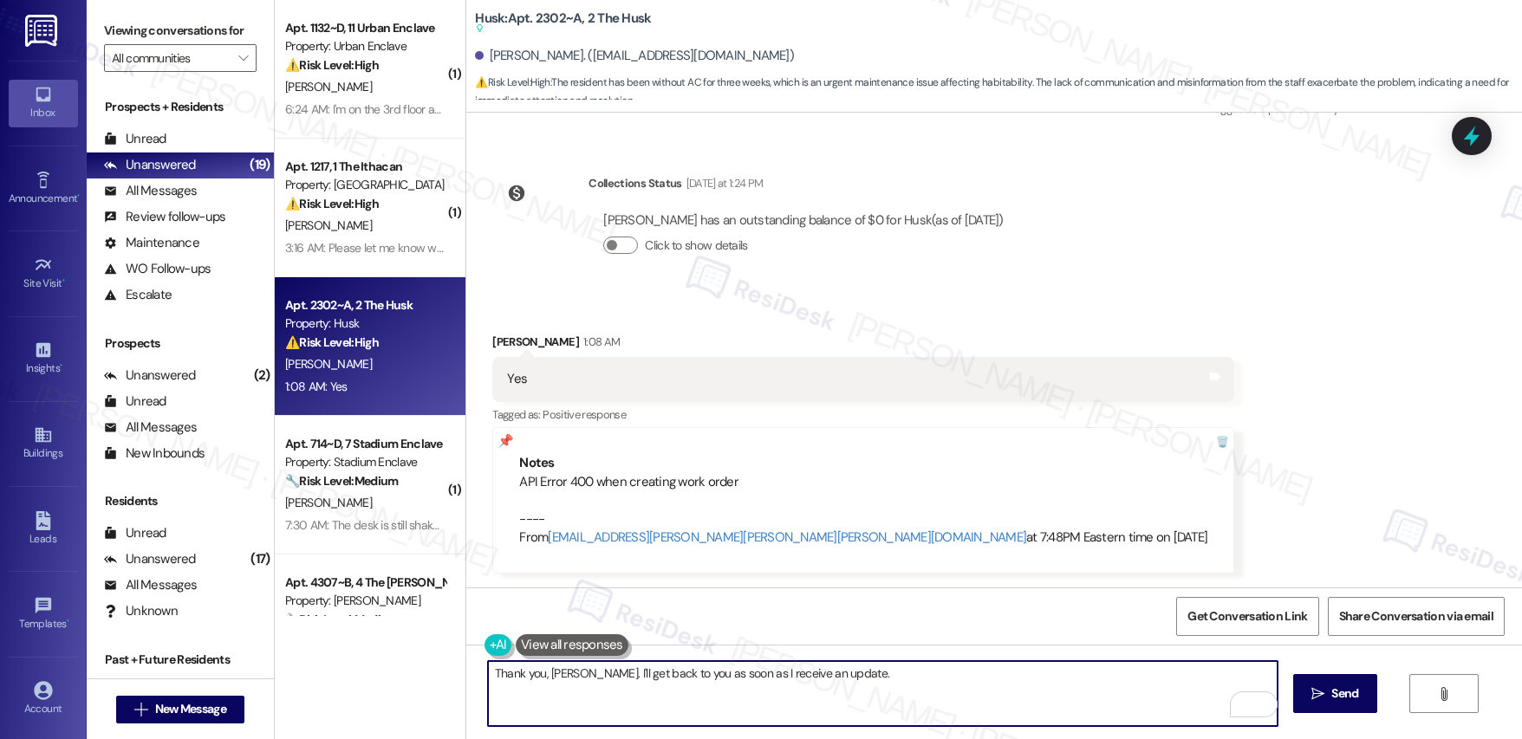
click at [897, 667] on textarea "Thank you, [PERSON_NAME]. I'll get back to you as soon as I receive an update." at bounding box center [883, 693] width 790 height 65
click at [1337, 697] on span "Send" at bounding box center [1344, 694] width 27 height 18
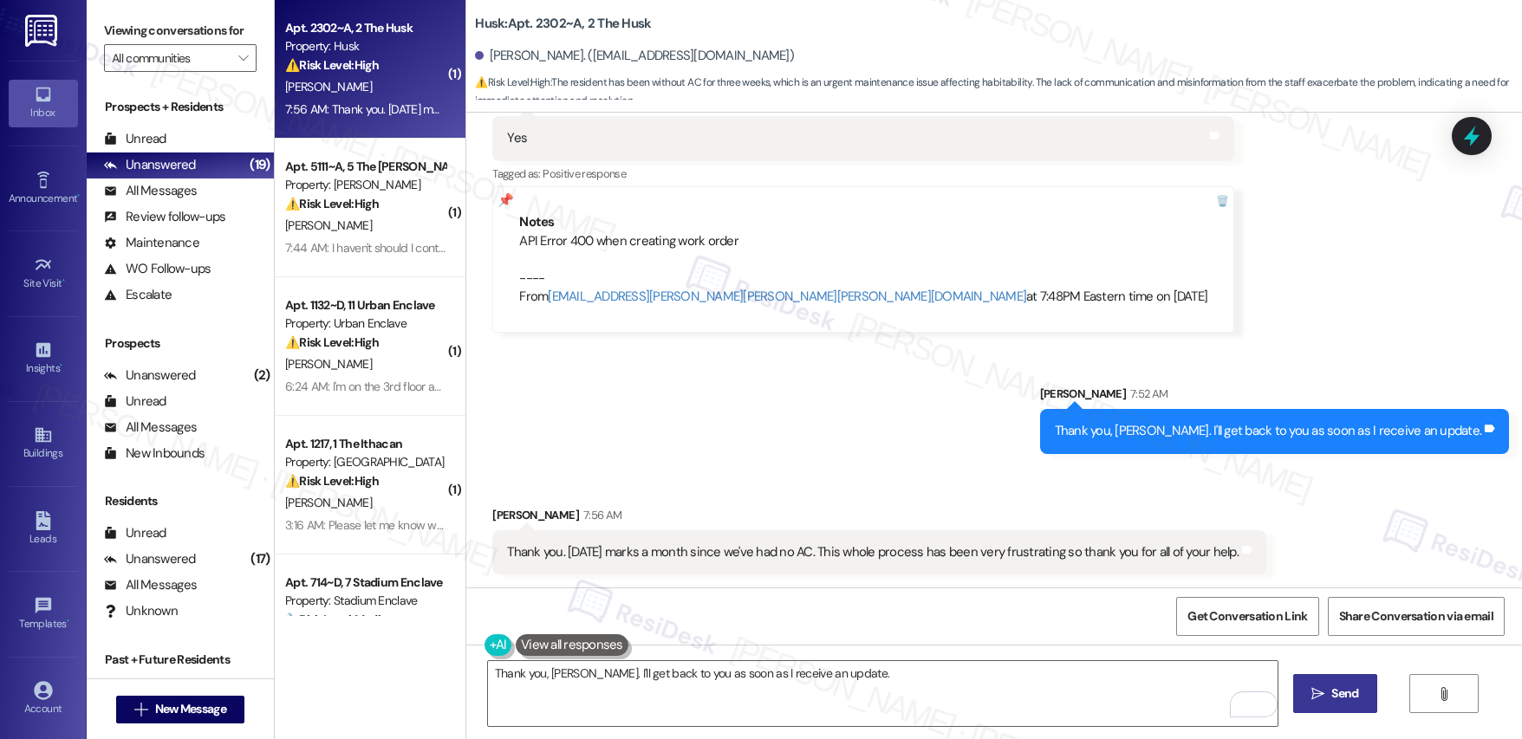
scroll to position [1345, 0]
click at [536, 552] on div "Thank you. [DATE] marks a month since we've had no AC. This whole process has b…" at bounding box center [873, 552] width 732 height 18
drag, startPoint x: 572, startPoint y: 551, endPoint x: 722, endPoint y: 554, distance: 150.0
click at [722, 554] on div "Thank you. [DATE] marks a month since we've had no AC. This whole process has b…" at bounding box center [873, 552] width 732 height 18
click at [720, 574] on div "Received via SMS [PERSON_NAME] 7:56 AM Thank you. [DATE] marks a month since we…" at bounding box center [879, 539] width 800 height 94
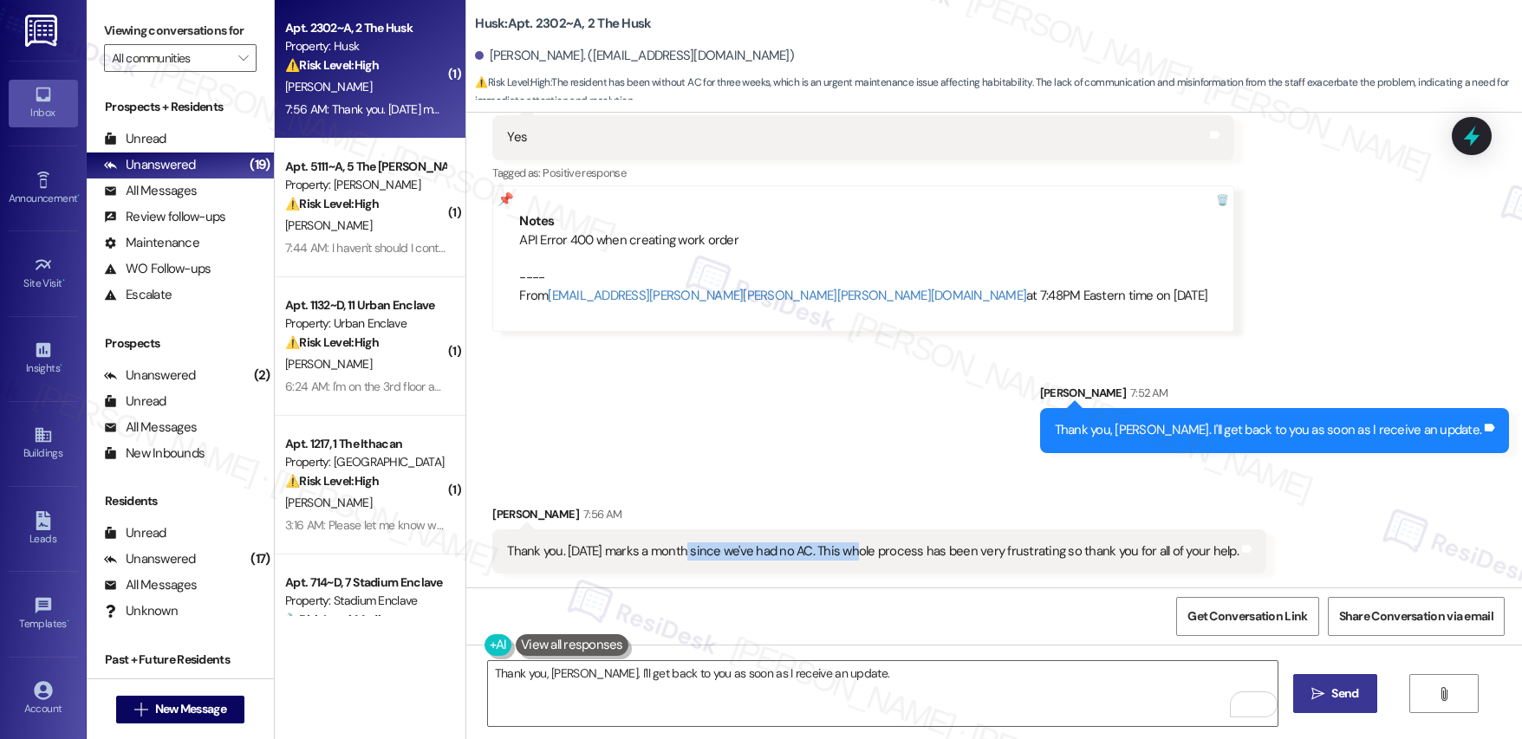
drag, startPoint x: 677, startPoint y: 549, endPoint x: 844, endPoint y: 550, distance: 167.3
click at [844, 550] on div "Thank you. [DATE] marks a month since we've had no AC. This whole process has b…" at bounding box center [873, 552] width 732 height 18
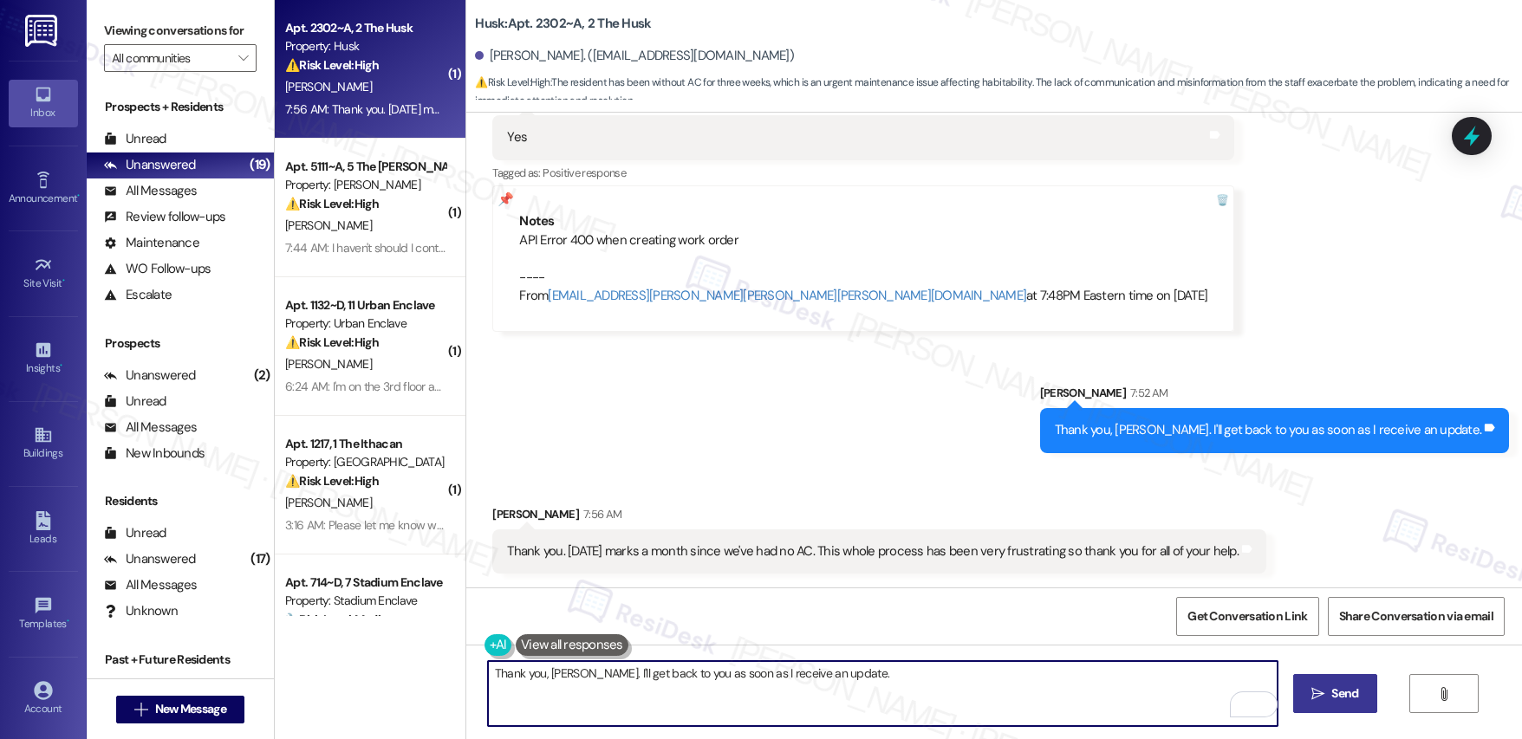
click at [835, 684] on textarea "Hi {{first_name}}, thanks for confirming! I'm very sorry about the AC issues an…" at bounding box center [883, 693] width 790 height 65
click at [838, 680] on textarea "Hi {{first_name}}, thanks for confirming! I'm very sorry about the AC issues an…" at bounding box center [883, 693] width 790 height 65
drag, startPoint x: 902, startPoint y: 685, endPoint x: 639, endPoint y: 673, distance: 263.8
click at [639, 673] on textarea "I totally understand. By the way, is the portable AC no longer working?" at bounding box center [883, 693] width 790 height 65
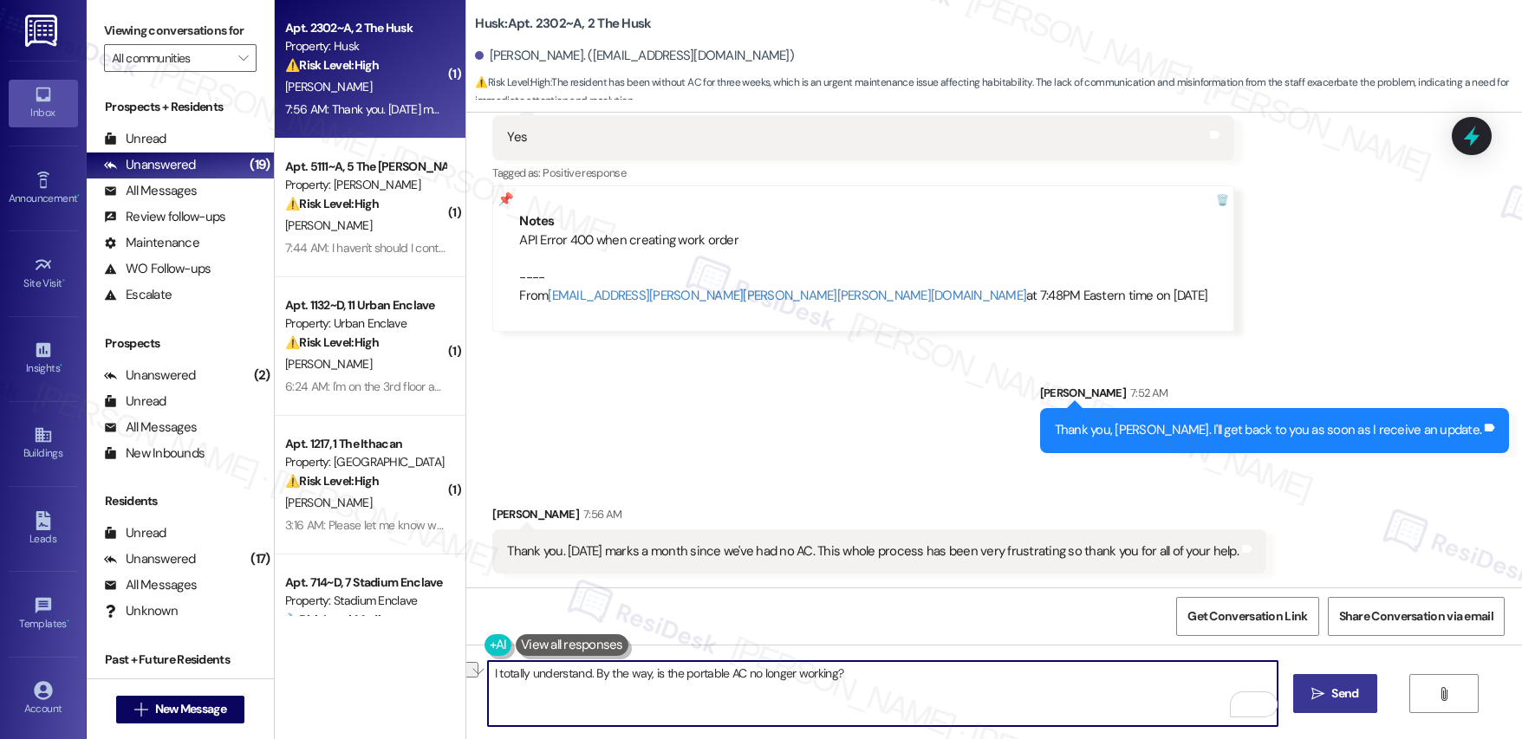
click at [884, 674] on textarea "I totally understand. By the way, is the portable AC no longer working?" at bounding box center [883, 693] width 790 height 65
drag, startPoint x: 884, startPoint y: 674, endPoint x: 641, endPoint y: 675, distance: 243.6
click at [641, 675] on textarea "I totally understand. By the way, is the portable AC no longer working?" at bounding box center [883, 693] width 790 height 65
type textarea "I totally understand. By the way, were you provided with a portable AC?"
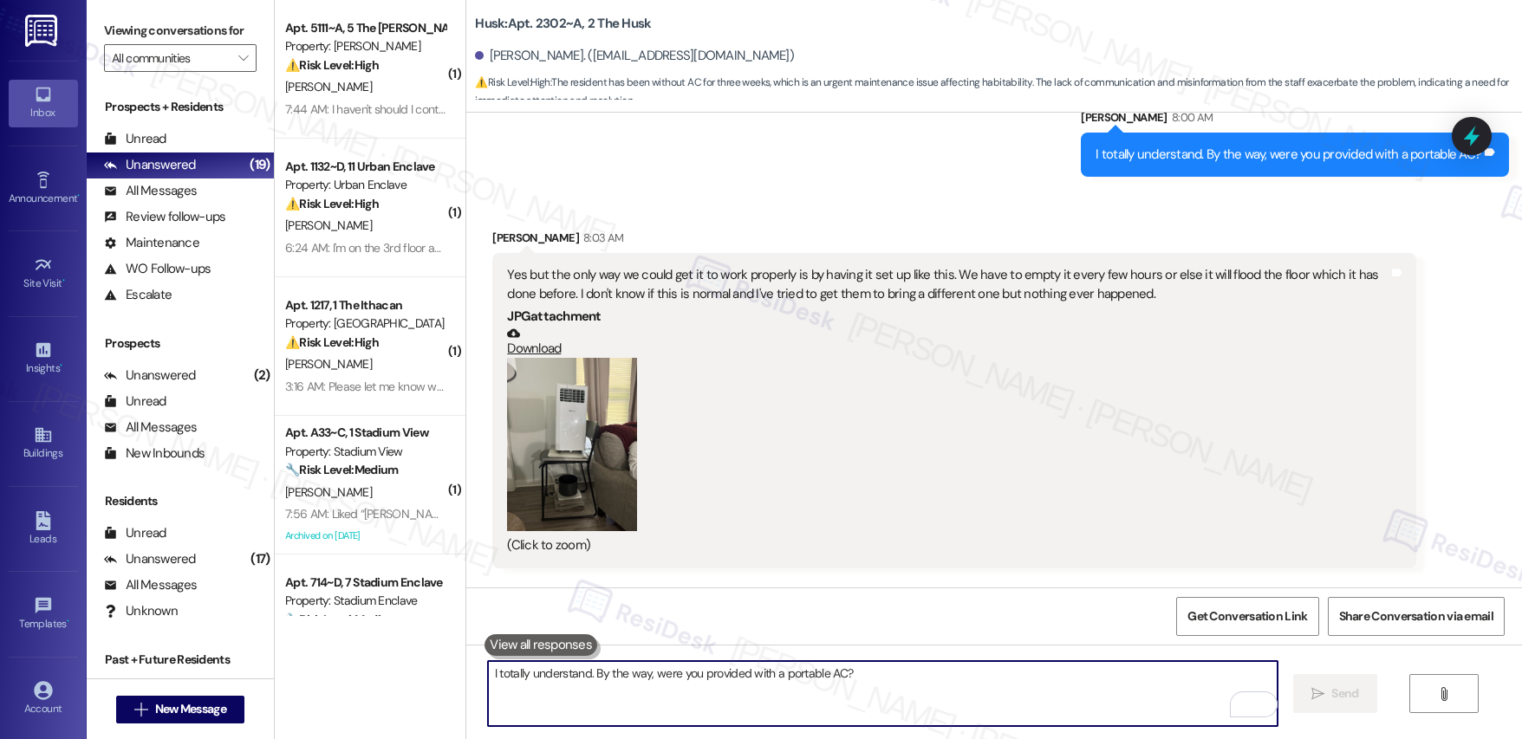
scroll to position [1863, 0]
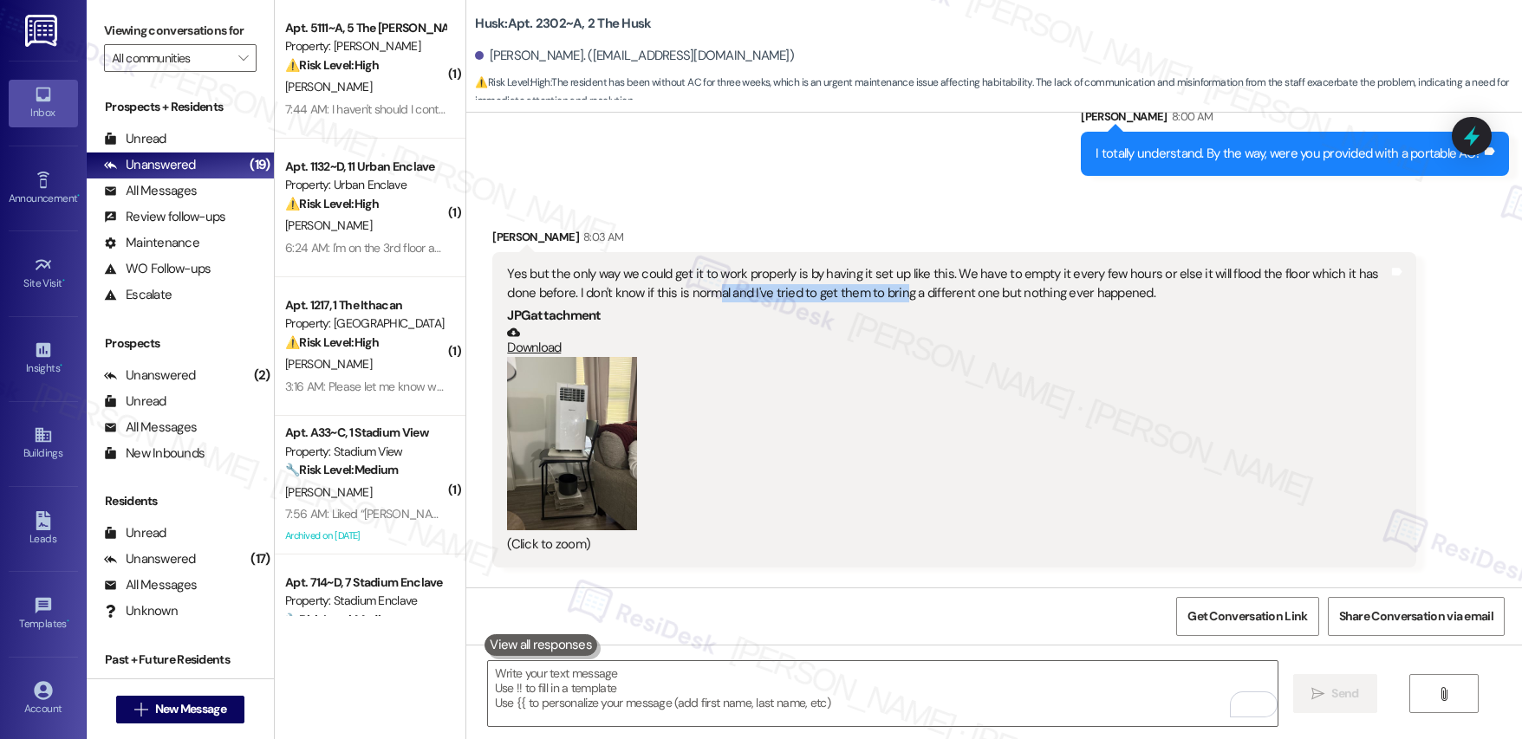
drag, startPoint x: 672, startPoint y: 293, endPoint x: 853, endPoint y: 295, distance: 181.2
click at [853, 295] on div "Yes but the only way we could get it to work properly is by having it set up li…" at bounding box center [947, 283] width 881 height 37
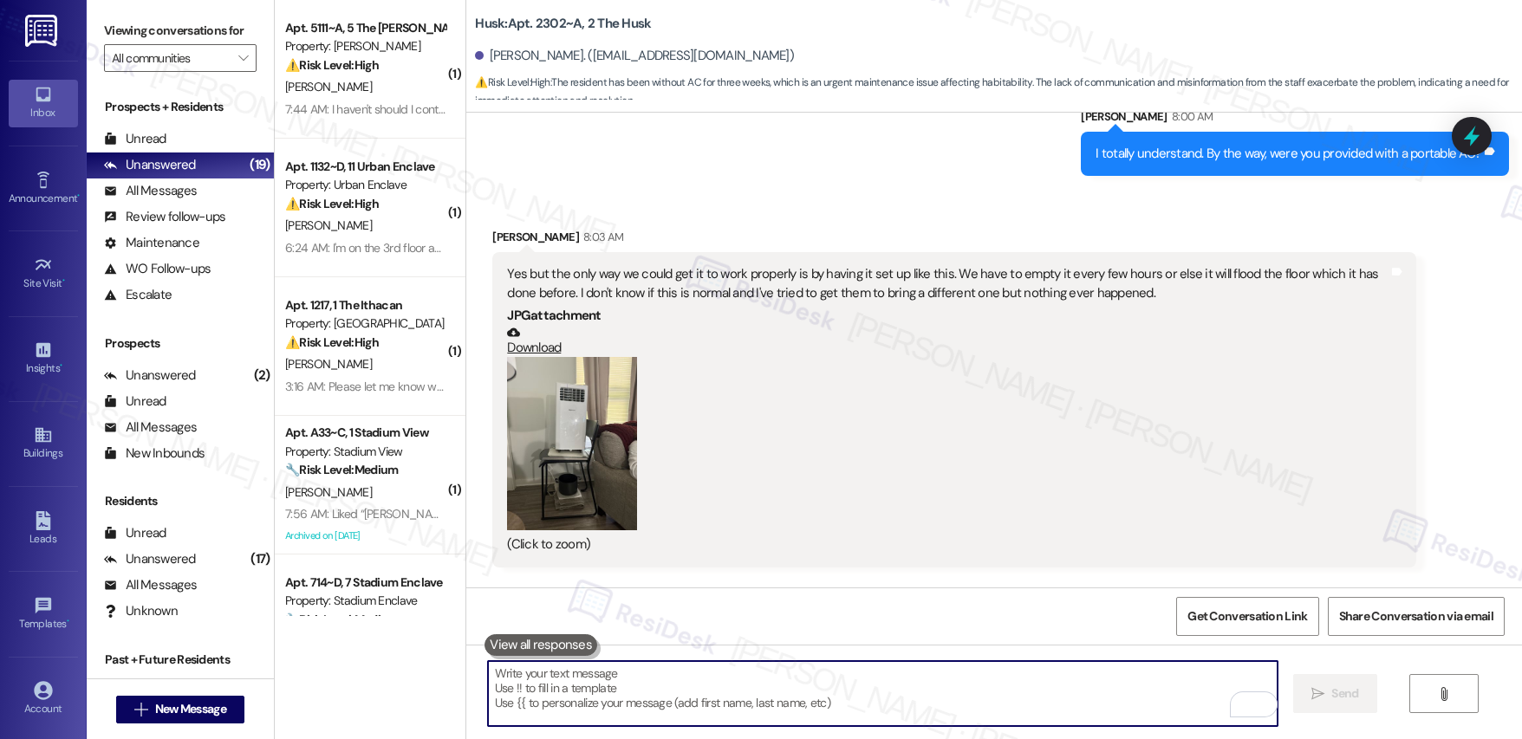
click at [693, 705] on textarea "To enrich screen reader interactions, please activate Accessibility in Grammarl…" at bounding box center [883, 693] width 790 height 65
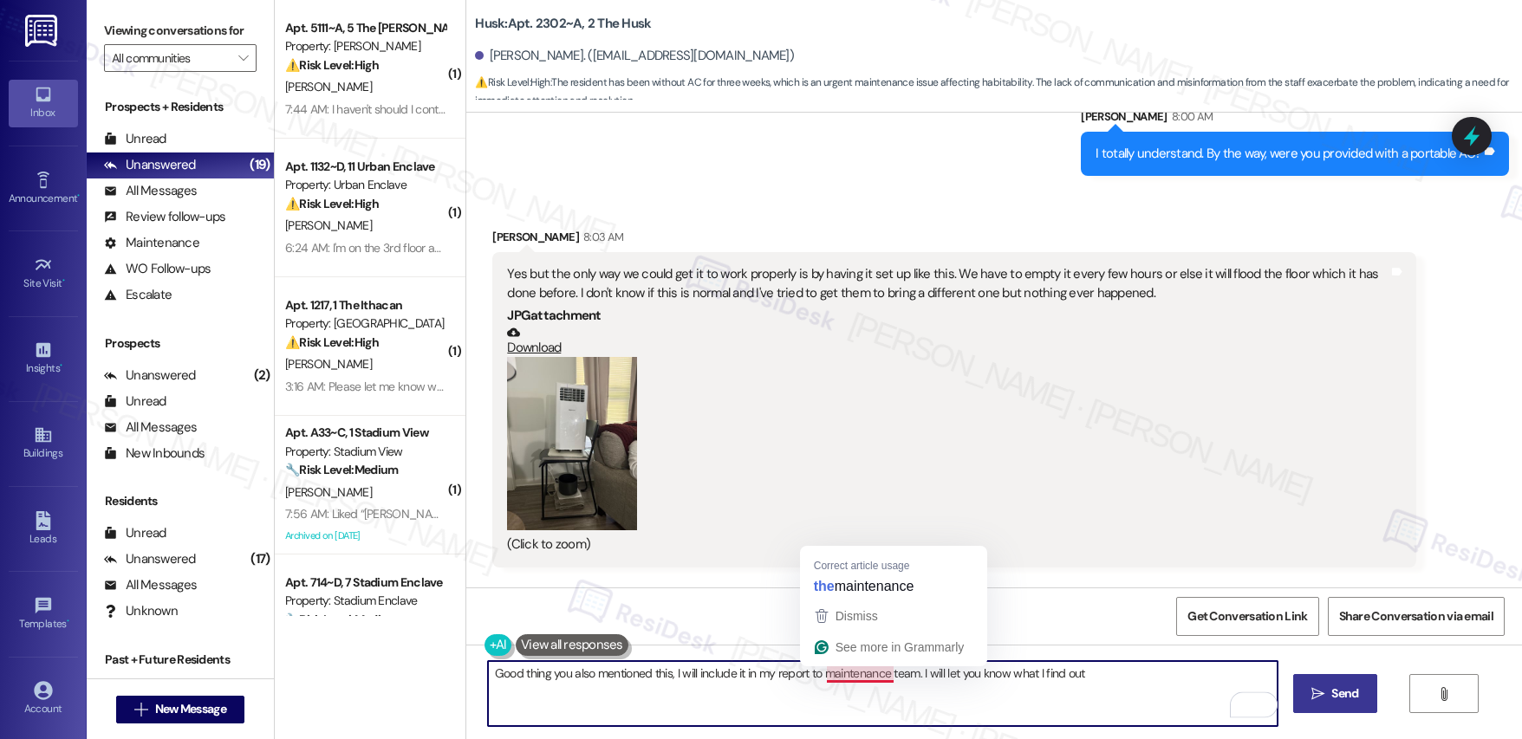
click at [866, 675] on textarea "Good thing you also mentioned this, I will include it in my report to maintenan…" at bounding box center [883, 693] width 790 height 65
click at [1135, 673] on textarea "Good thing you also mentioned this, I will include it in my report to the maint…" at bounding box center [883, 693] width 790 height 65
type textarea "Good thing you also mentioned this, I will include it in my report to the maint…"
click at [1341, 704] on button " Send" at bounding box center [1335, 693] width 84 height 39
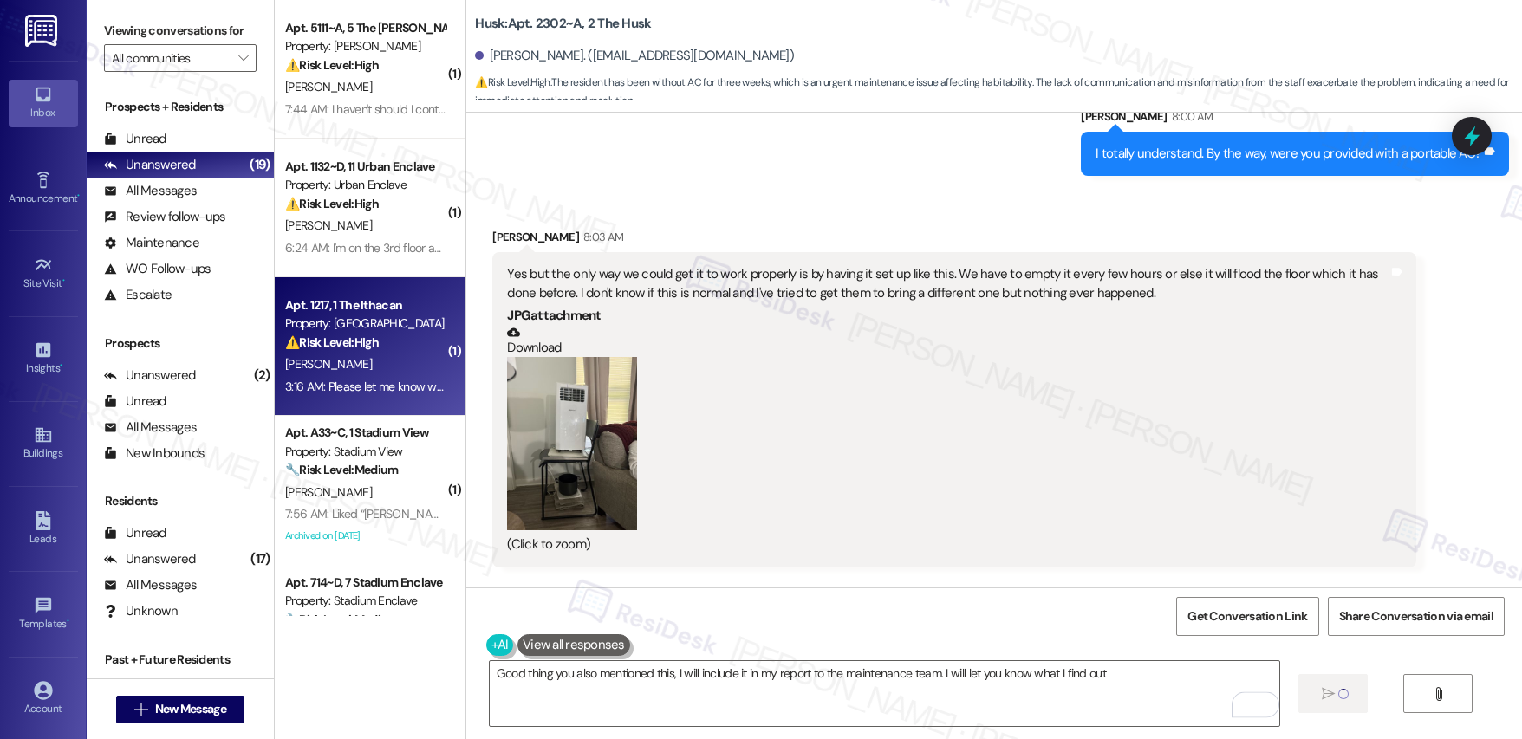
scroll to position [1857, 0]
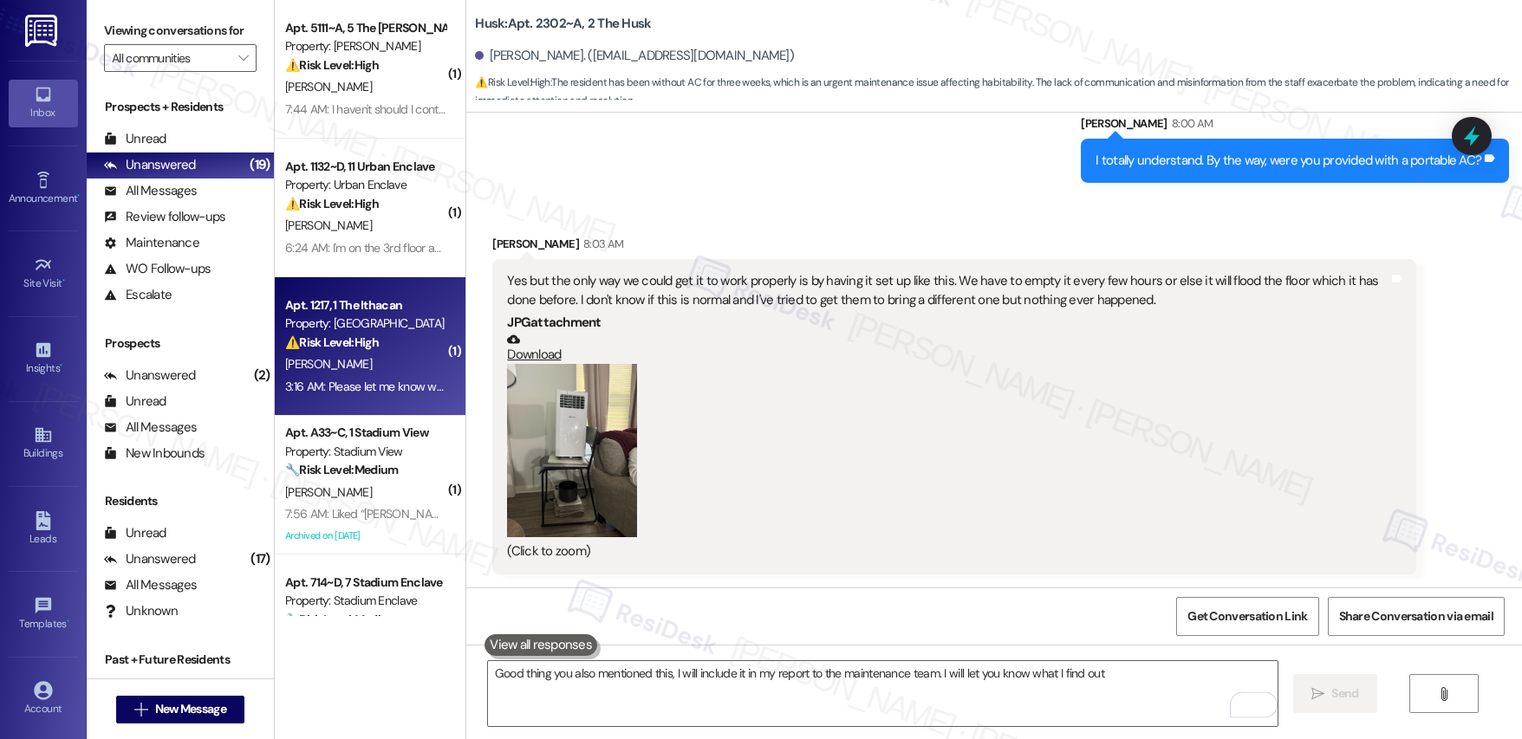
click at [386, 348] on div "⚠️ Risk Level: High The resident reports multiple issues: a dim bathroom light,…" at bounding box center [365, 343] width 160 height 18
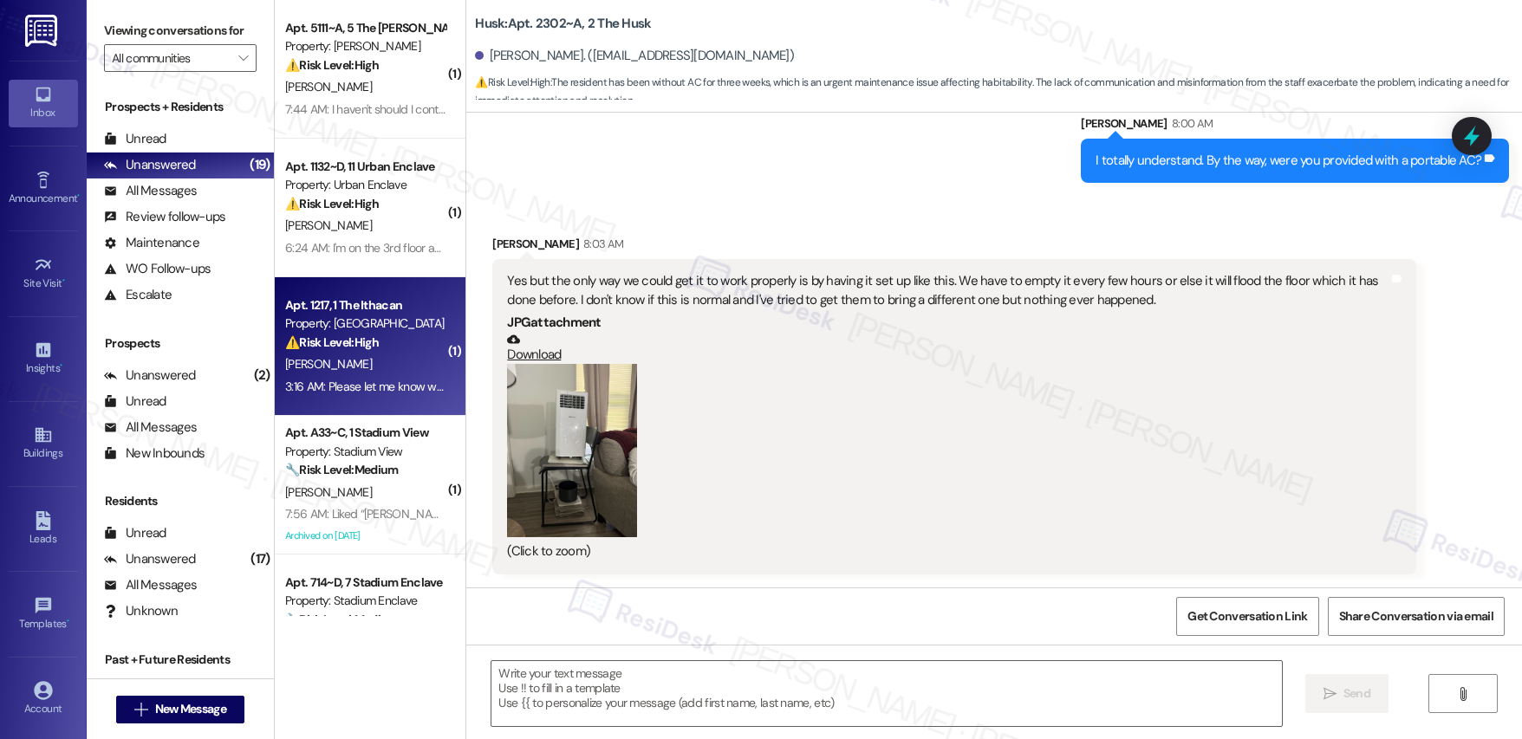
type textarea "Fetching suggested responses. Please feel free to read through the conversation…"
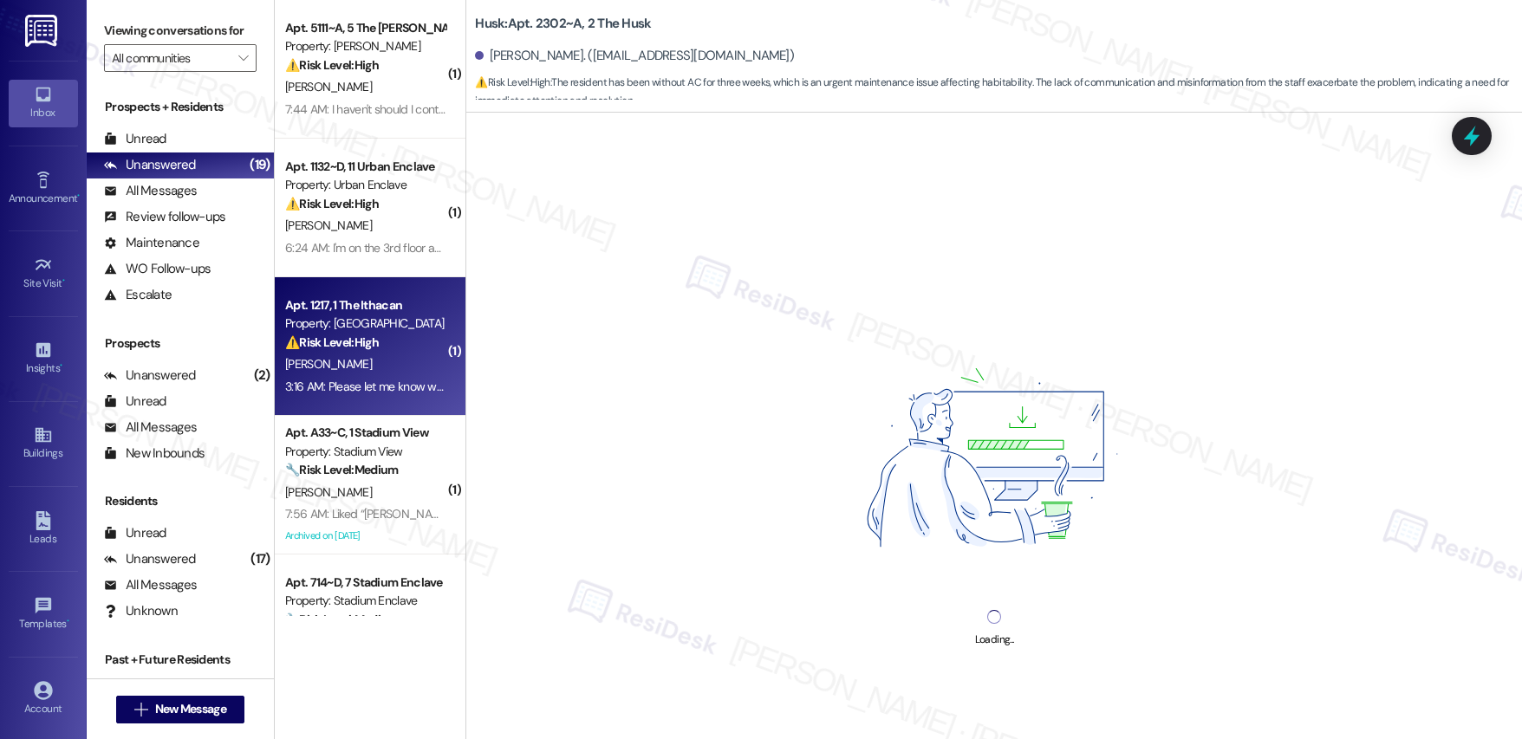
click at [386, 348] on div "⚠️ Risk Level: High The resident reports multiple issues: a dim bathroom light,…" at bounding box center [365, 343] width 160 height 18
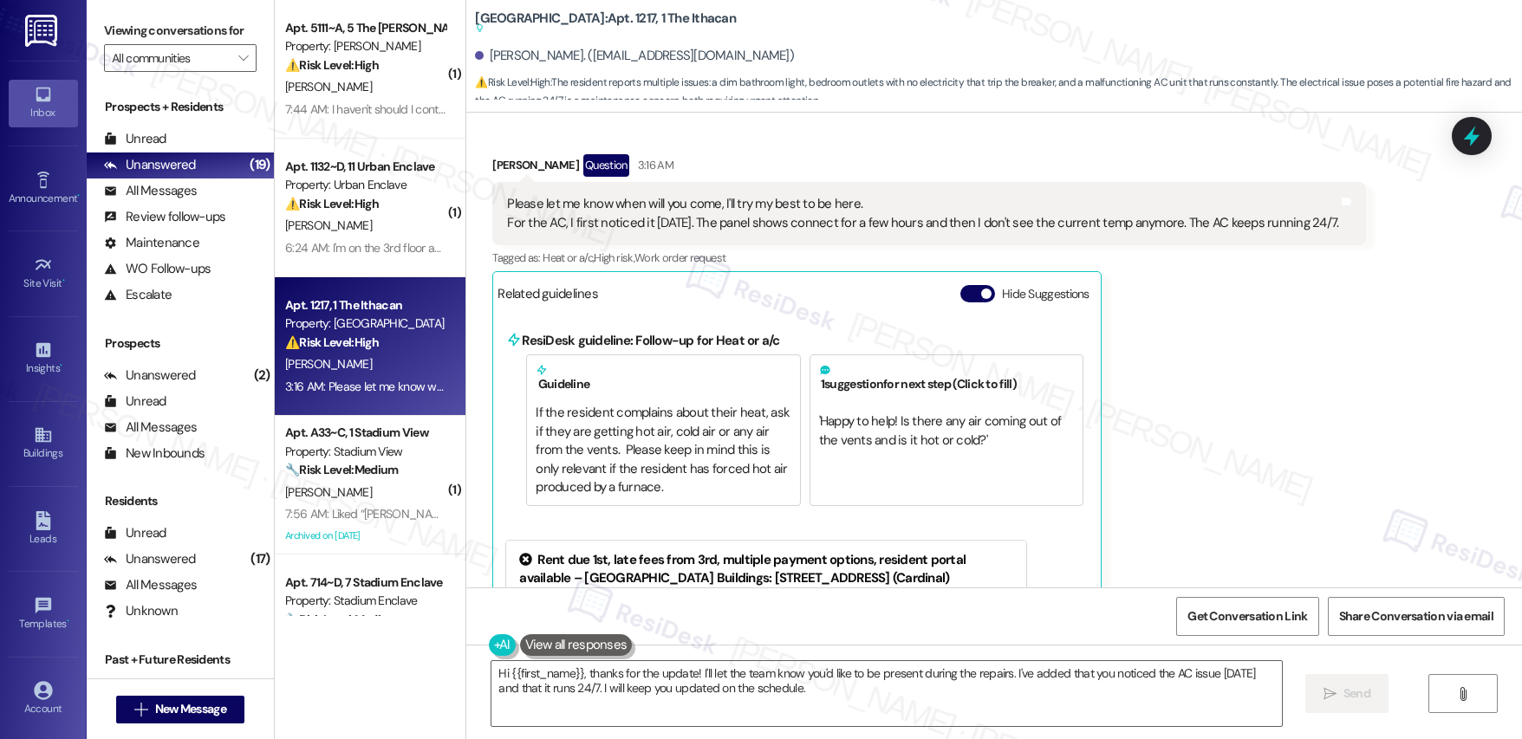
scroll to position [1932, 0]
click at [595, 685] on textarea "Hi {{first_name}}, thanks for the update! I'll let the team know you'd like to …" at bounding box center [886, 693] width 790 height 65
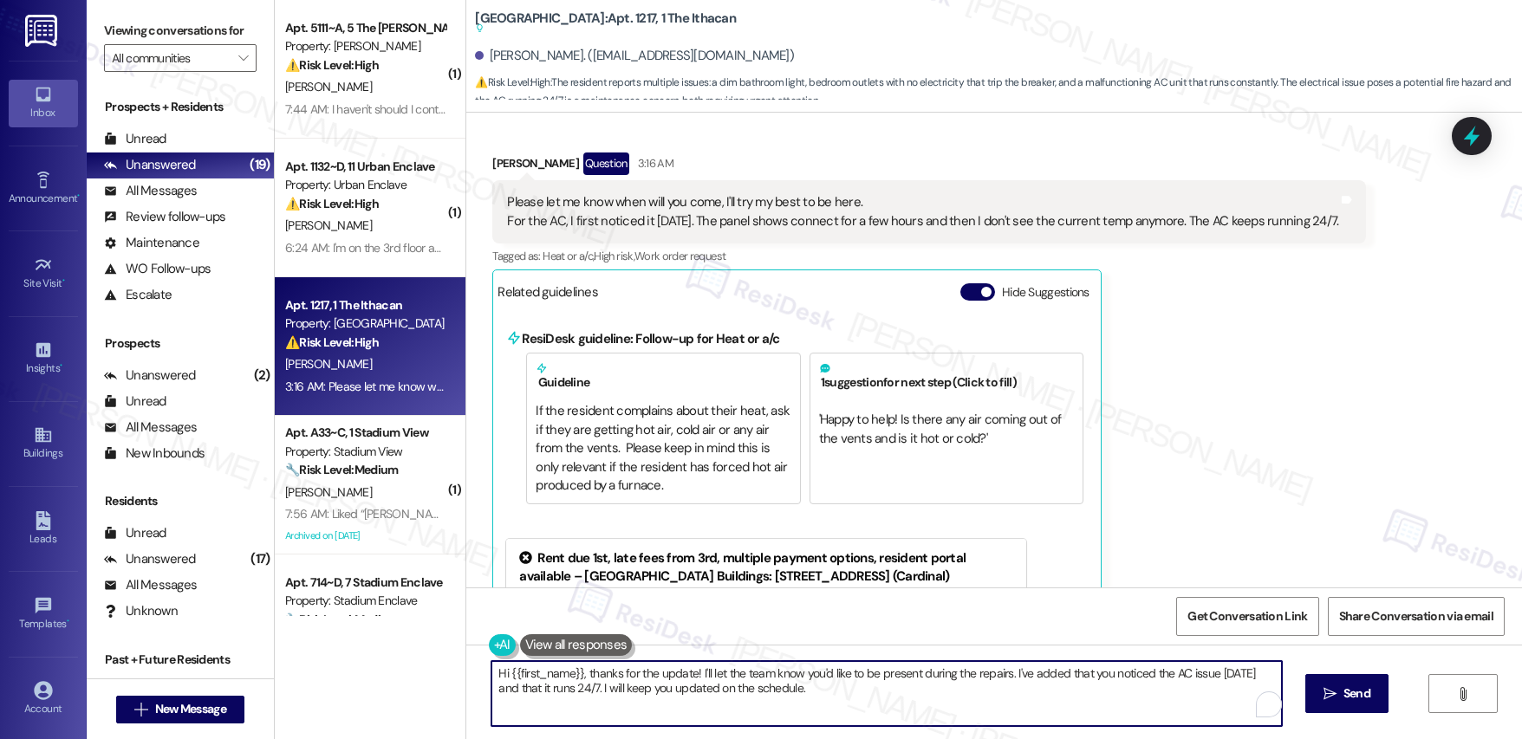
click at [595, 685] on textarea "Hi {{first_name}}, thanks for the update! I'll let the team know you'd like to …" at bounding box center [886, 693] width 790 height 65
paste textarea "I’m unable to provide an exact timeframe, as work orders are prioritized based …"
click at [488, 676] on textarea "I’m unable to provide an exact timeframe, as work orders are prioritized based …" at bounding box center [883, 693] width 790 height 65
type textarea "I’m unable to provide an exact timeframe, as work orders are prioritized based …"
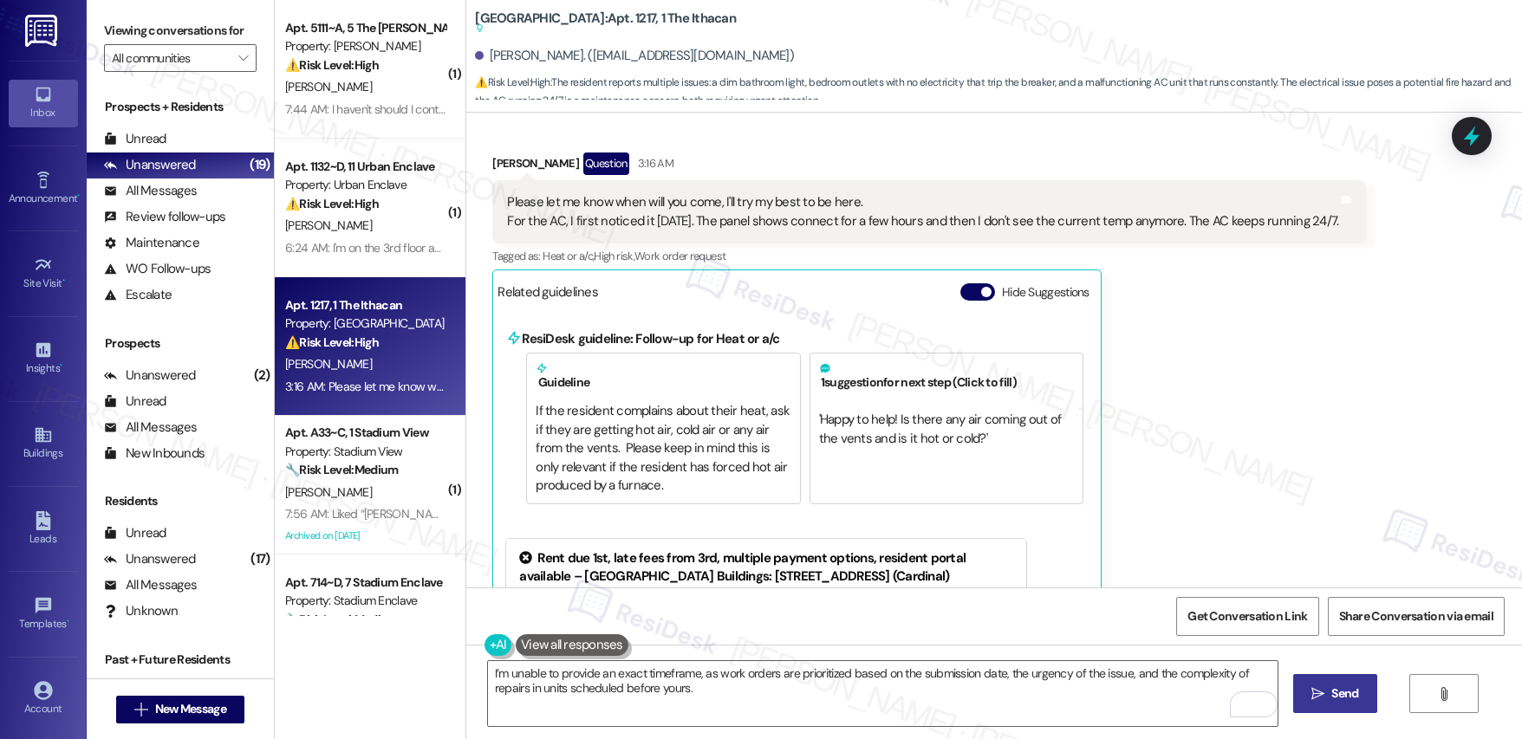
click at [1337, 693] on span "Send" at bounding box center [1344, 694] width 27 height 18
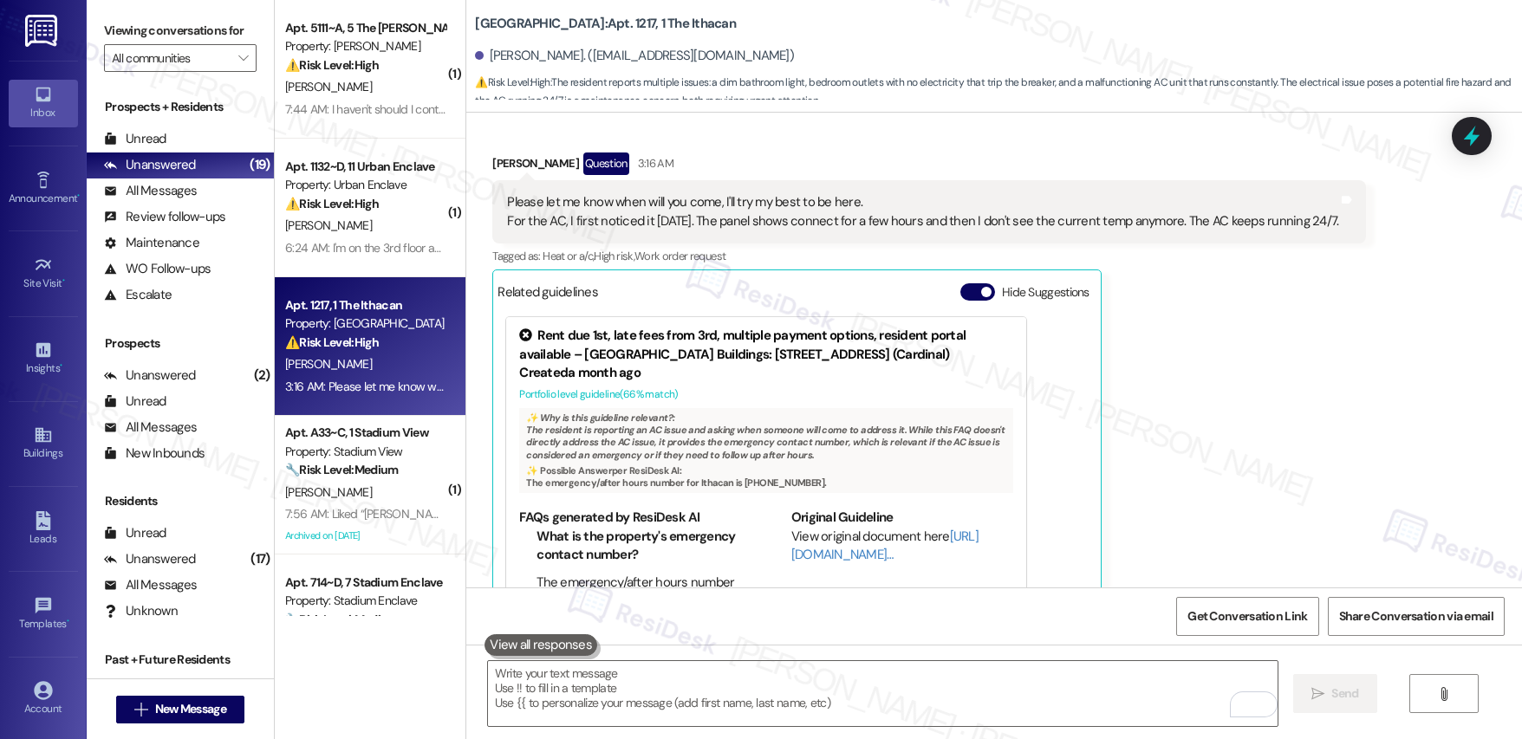
scroll to position [1948, 0]
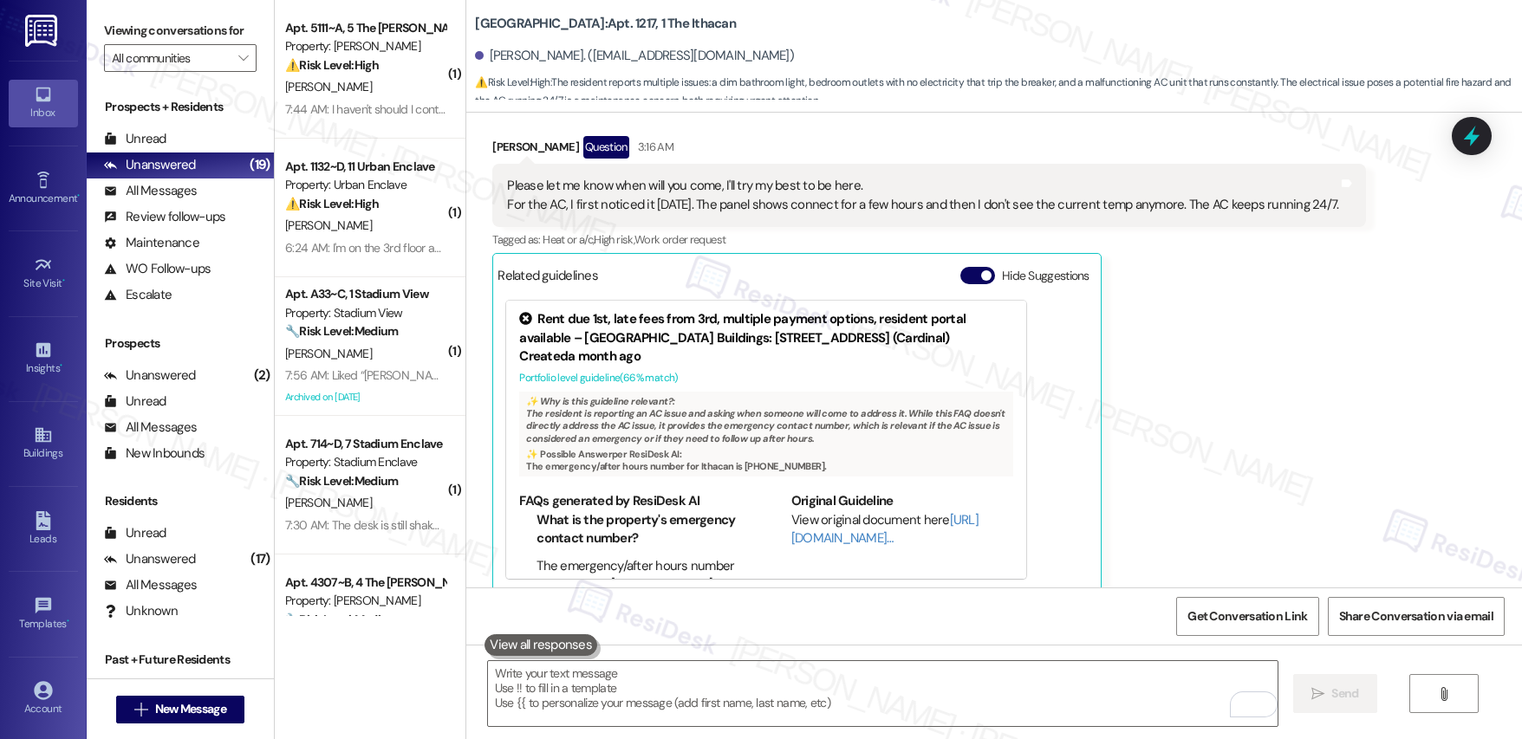
click at [333, 231] on div "[PERSON_NAME]" at bounding box center [365, 226] width 164 height 22
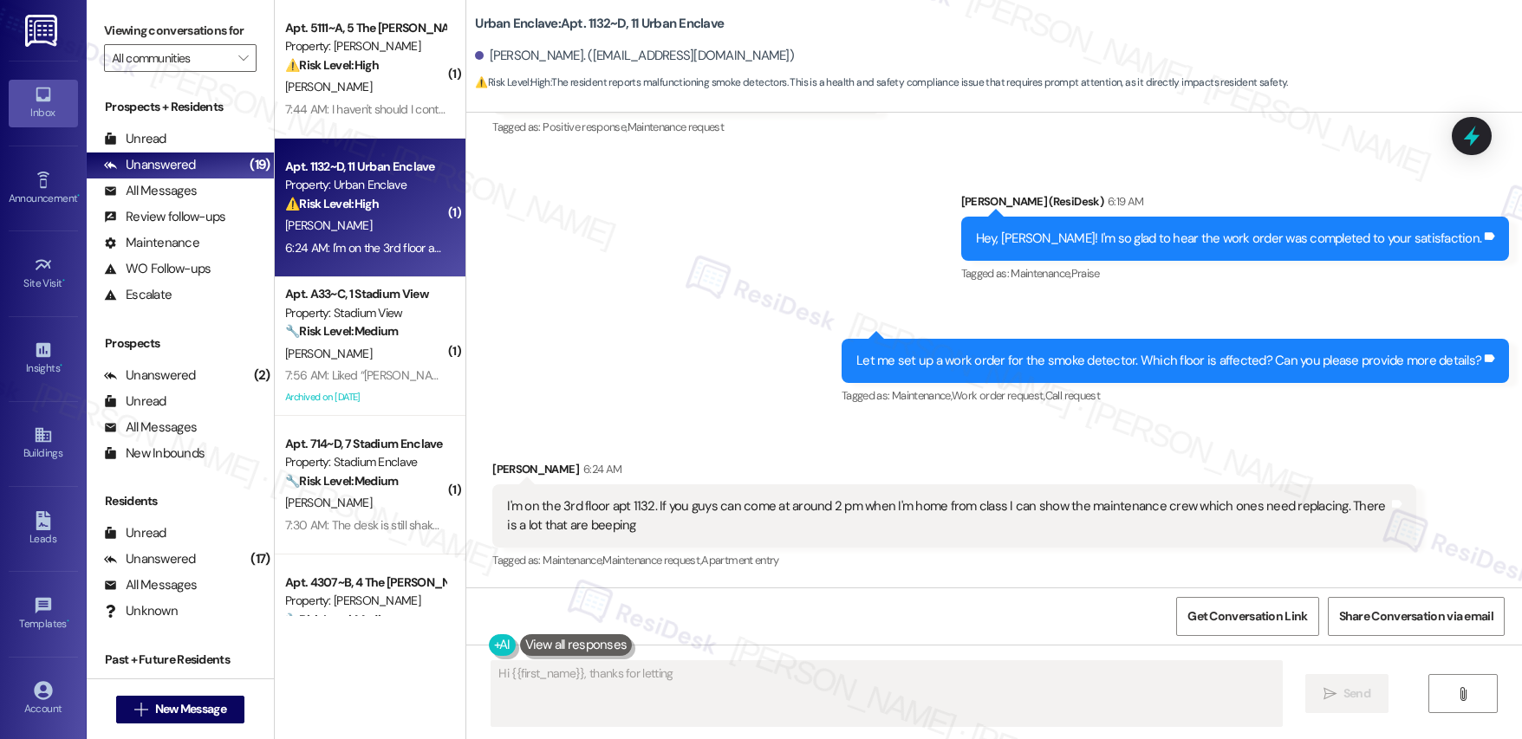
scroll to position [715, 0]
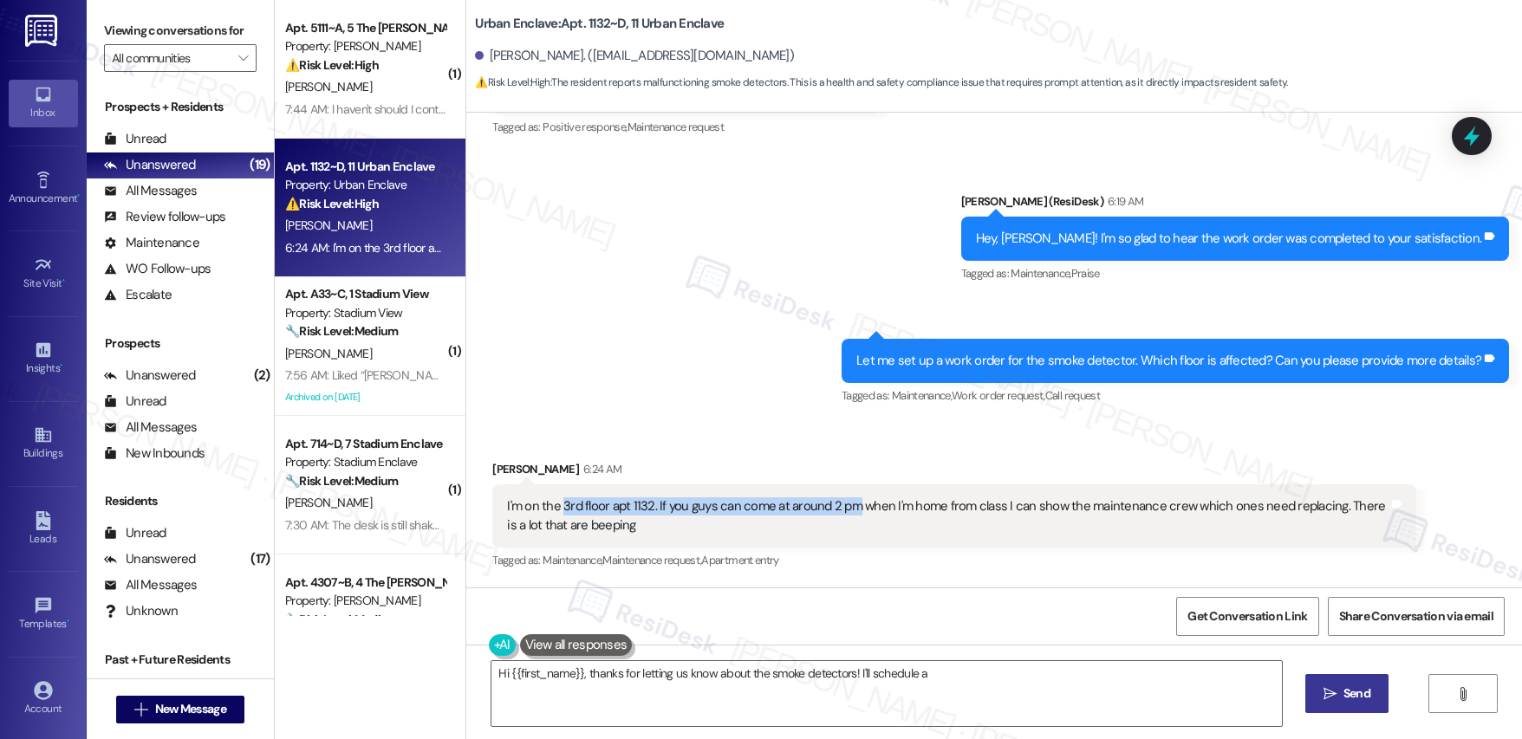
drag, startPoint x: 550, startPoint y: 505, endPoint x: 840, endPoint y: 513, distance: 289.6
click at [840, 513] on div "I'm on the 3rd floor apt 1132. If you guys can come at around 2 pm when I'm hom…" at bounding box center [947, 516] width 881 height 37
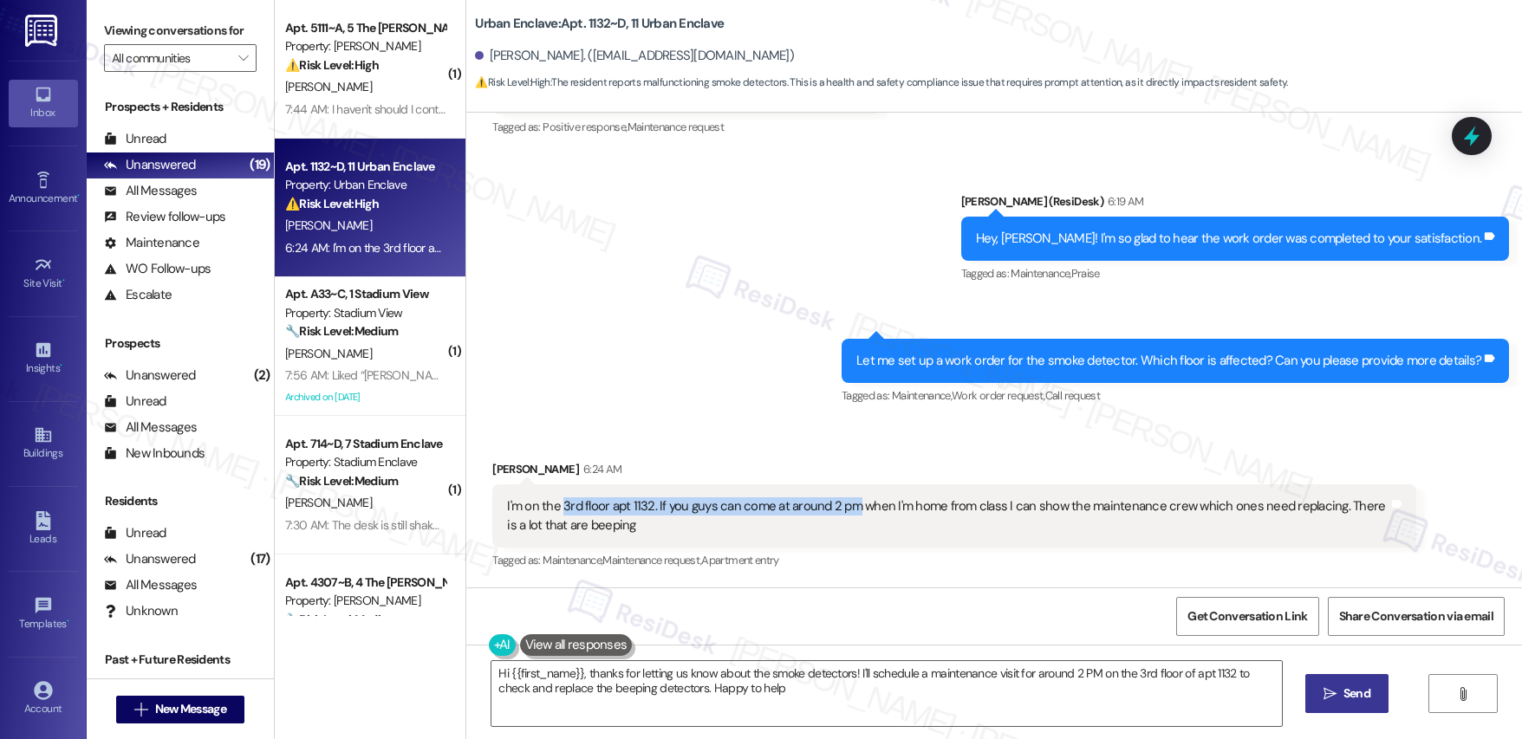
type textarea "Hi {{first_name}}, thanks for letting us know about the smoke detectors! I'll s…"
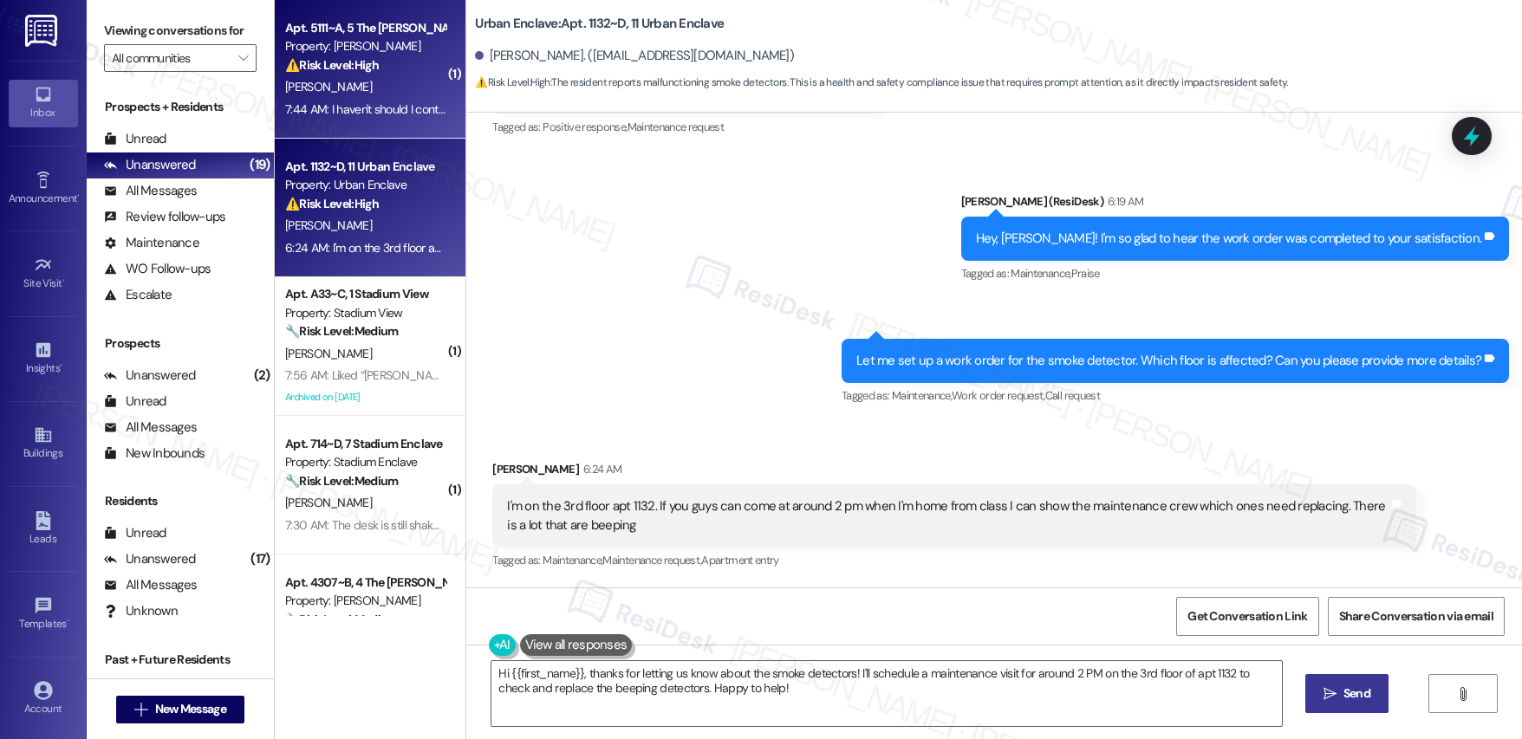
click at [335, 90] on div "[PERSON_NAME]" at bounding box center [365, 87] width 164 height 22
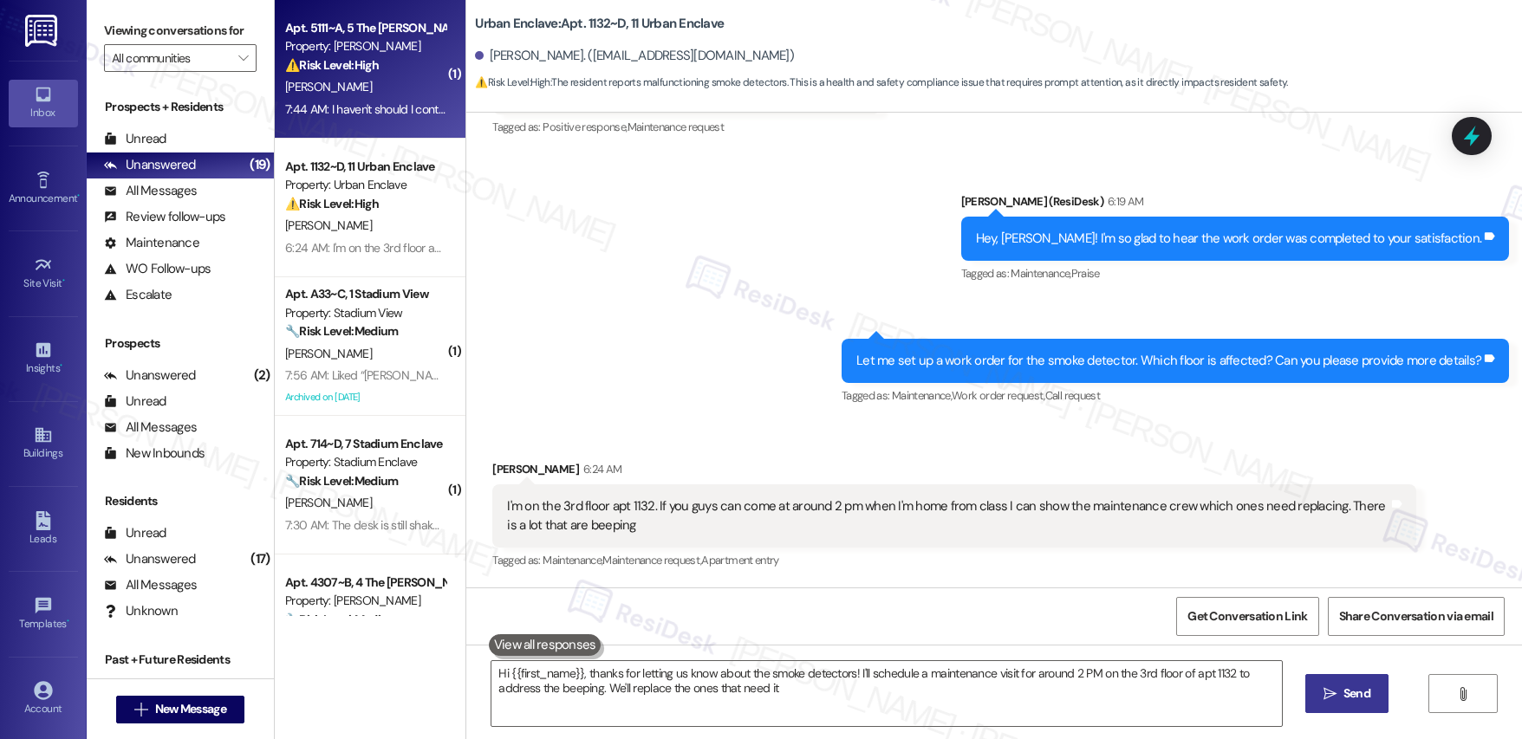
type textarea "Hi {{first_name}}, thanks for letting us know about the smoke detectors! I'll s…"
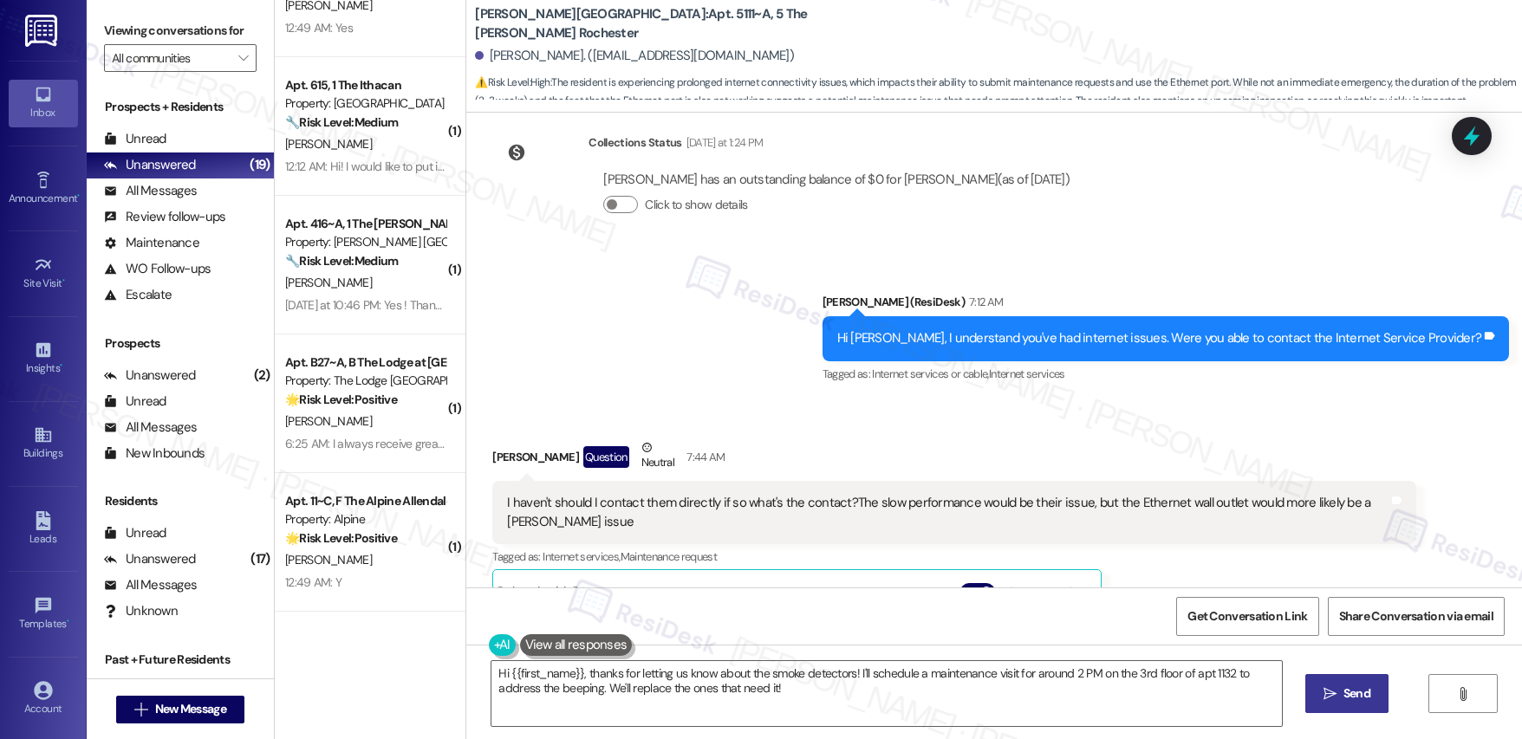
scroll to position [1019, 0]
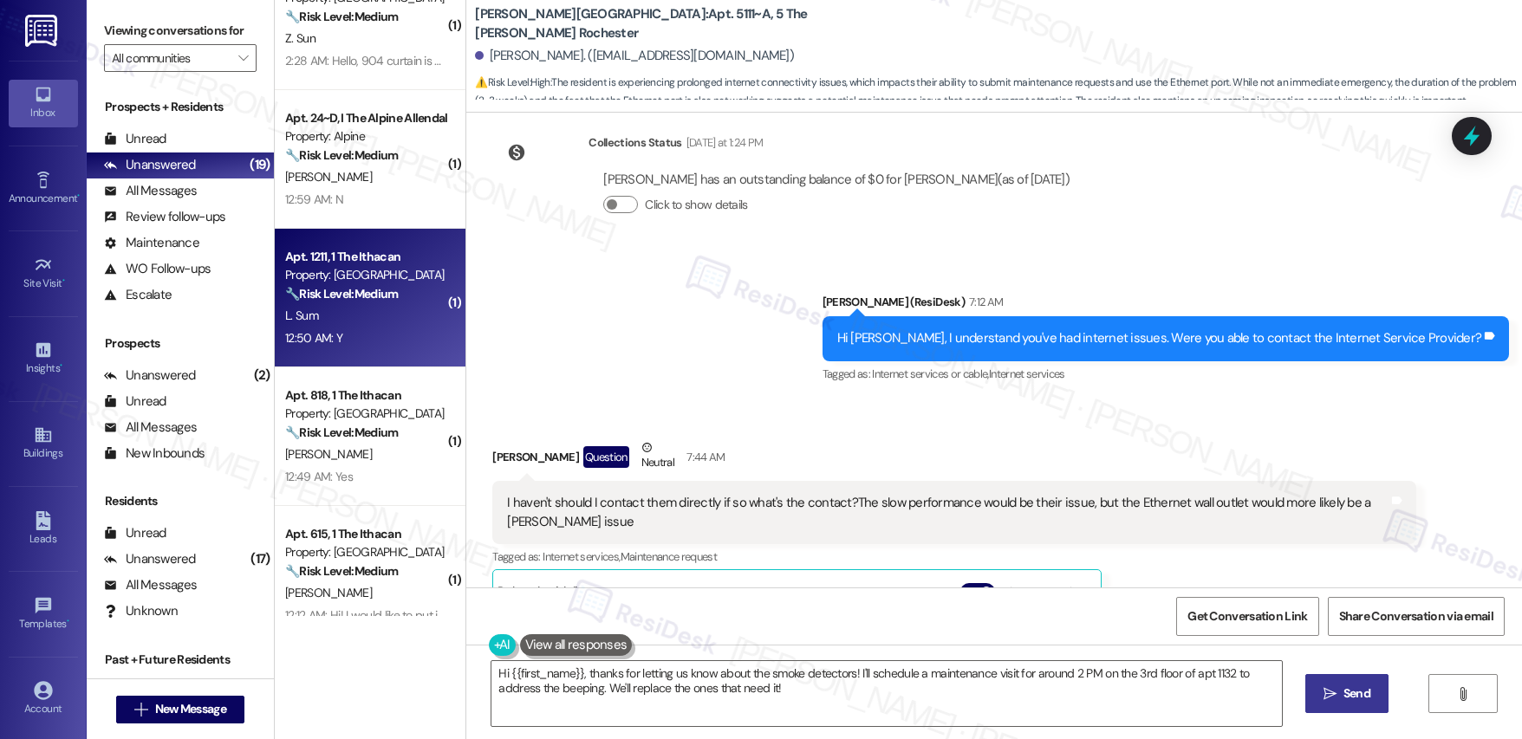
click at [387, 307] on div "L. Sum" at bounding box center [365, 316] width 164 height 22
type textarea "Fetching suggested responses. Please feel free to read through the conversation…"
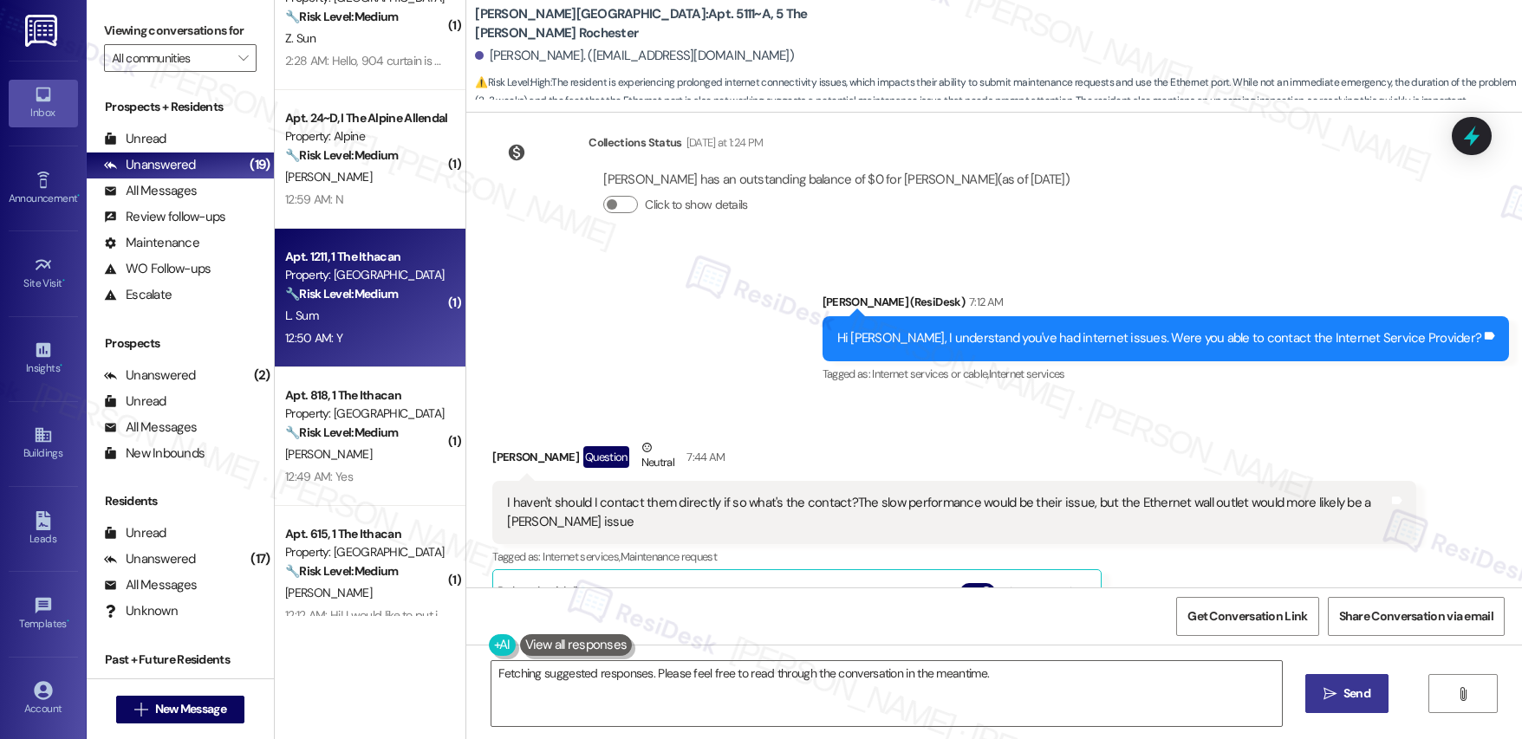
scroll to position [663, 0]
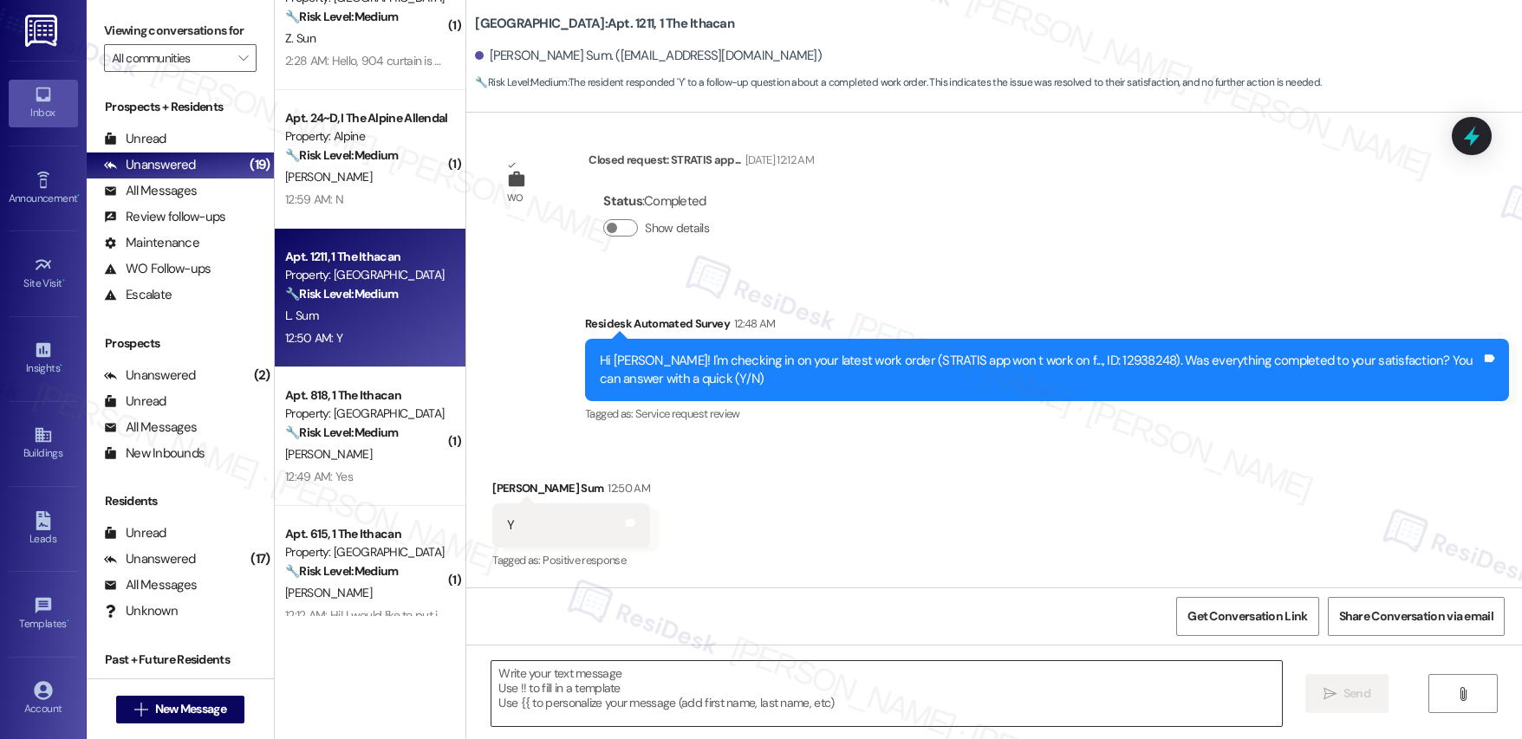
click at [561, 694] on textarea at bounding box center [886, 693] width 790 height 65
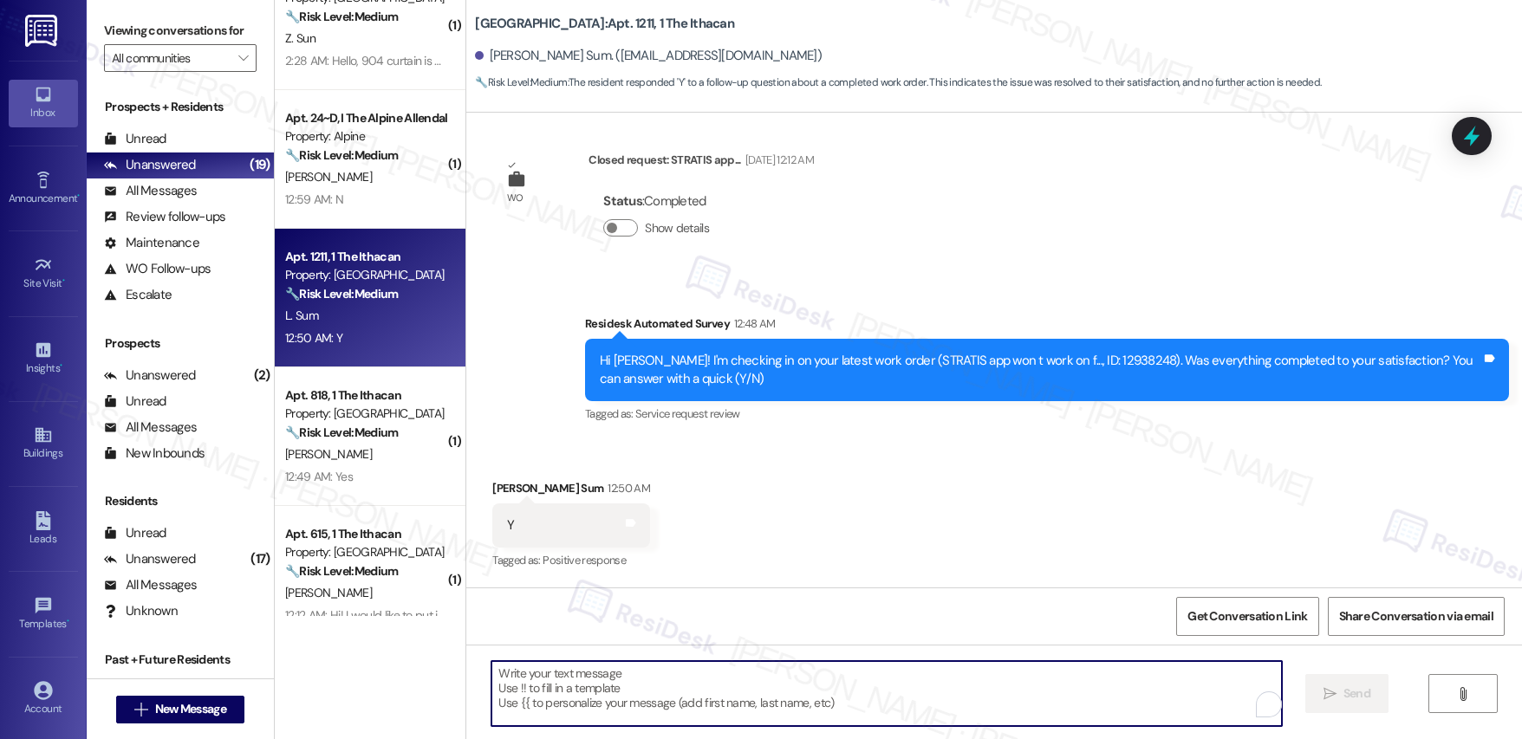
click at [561, 694] on textarea "To enrich screen reader interactions, please activate Accessibility in Grammarl…" at bounding box center [886, 693] width 790 height 65
paste textarea "Hi {{first_name}}, I'm so glad to hear the work order was completed to your sat…"
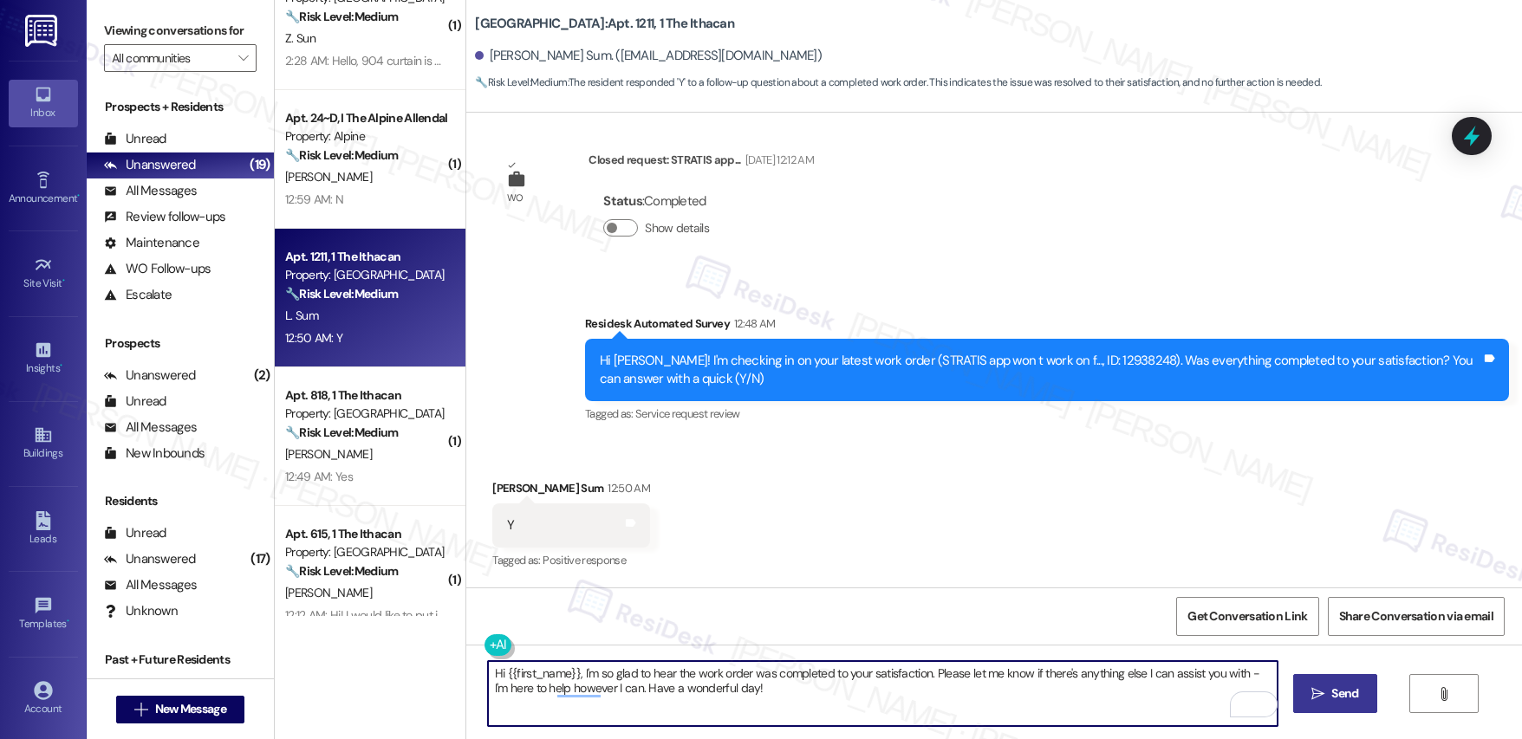
type textarea "Hi {{first_name}}, I'm so glad to hear the work order was completed to your sat…"
click at [1333, 701] on span "Send" at bounding box center [1344, 694] width 27 height 18
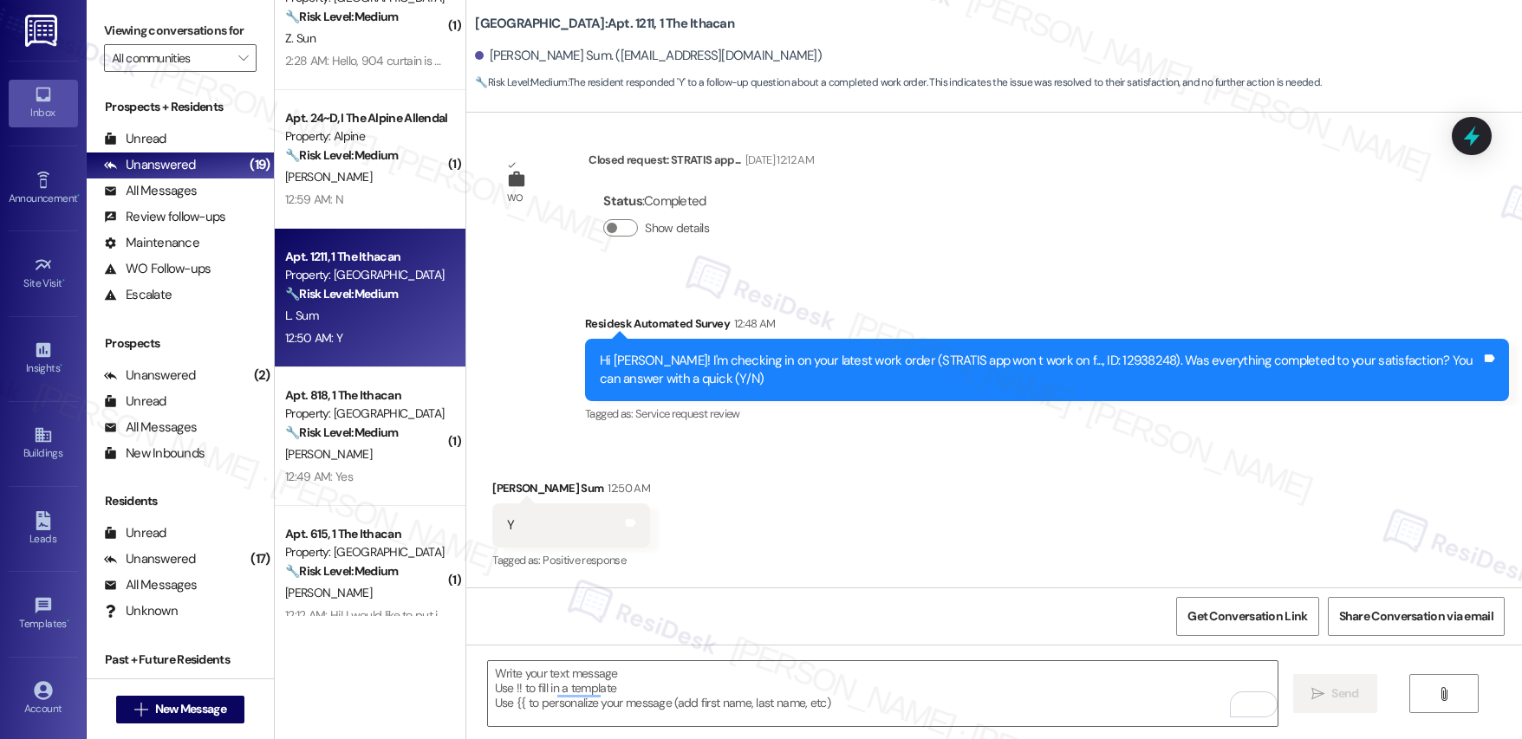
scroll to position [684, 0]
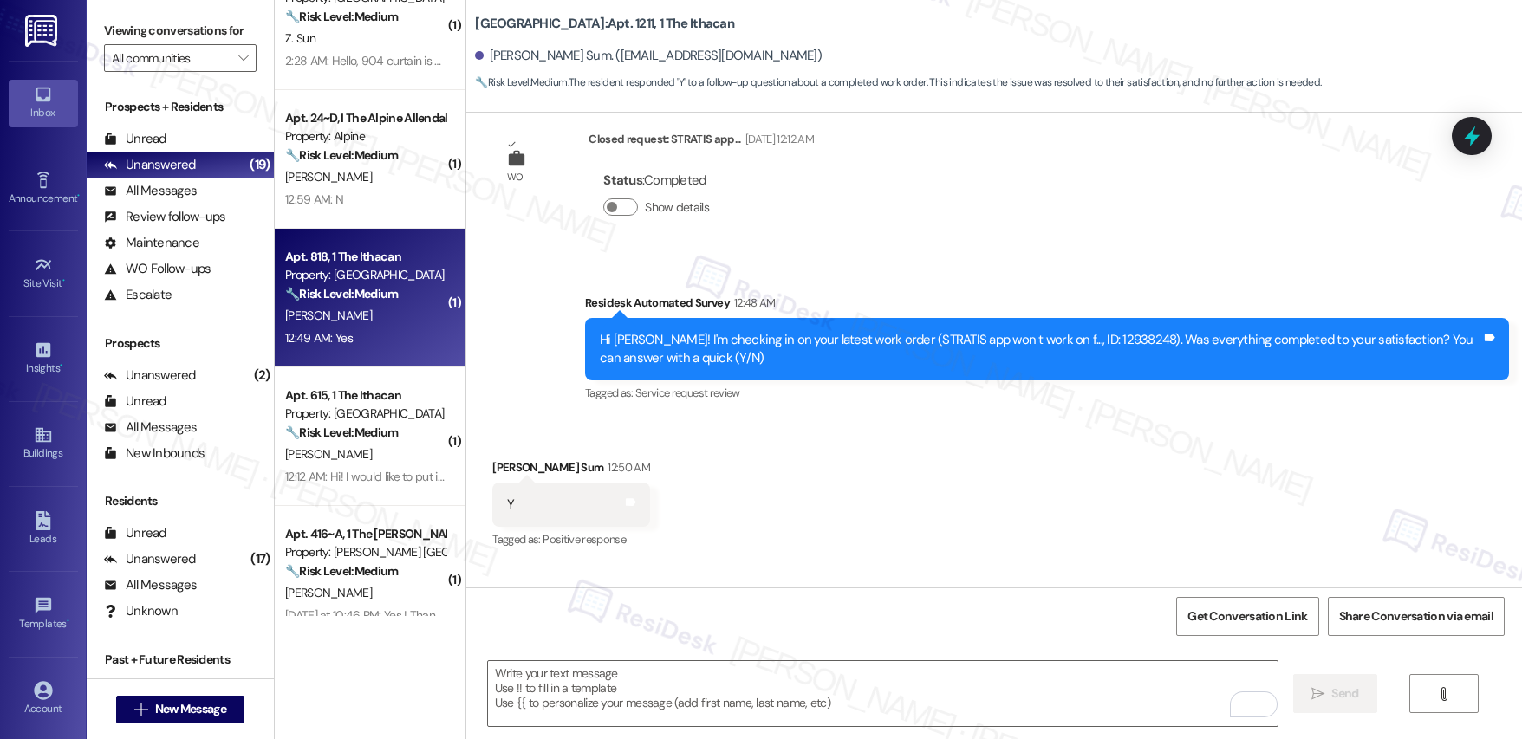
click at [360, 341] on div "12:49 AM: Yes 12:49 AM: Yes" at bounding box center [365, 339] width 164 height 22
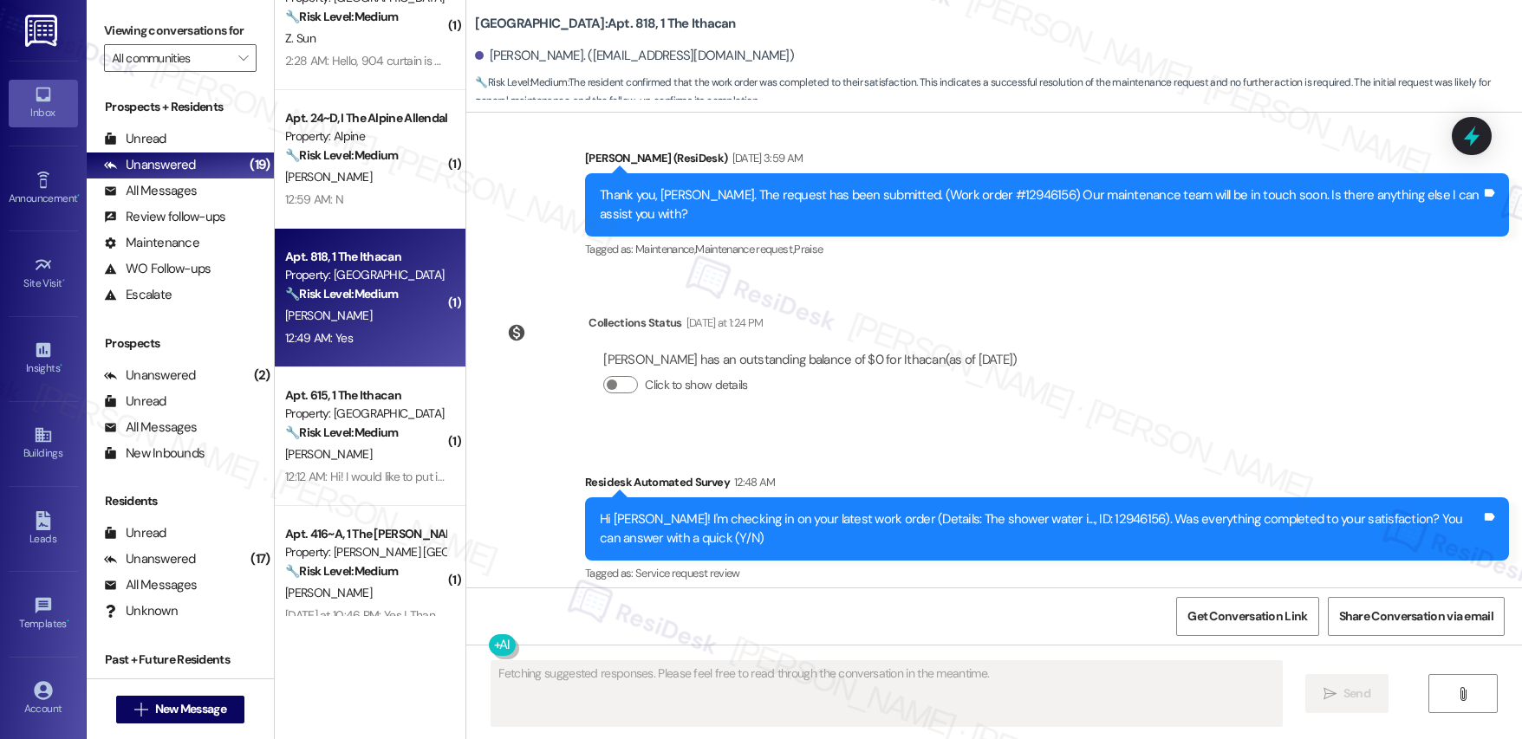
scroll to position [2480, 0]
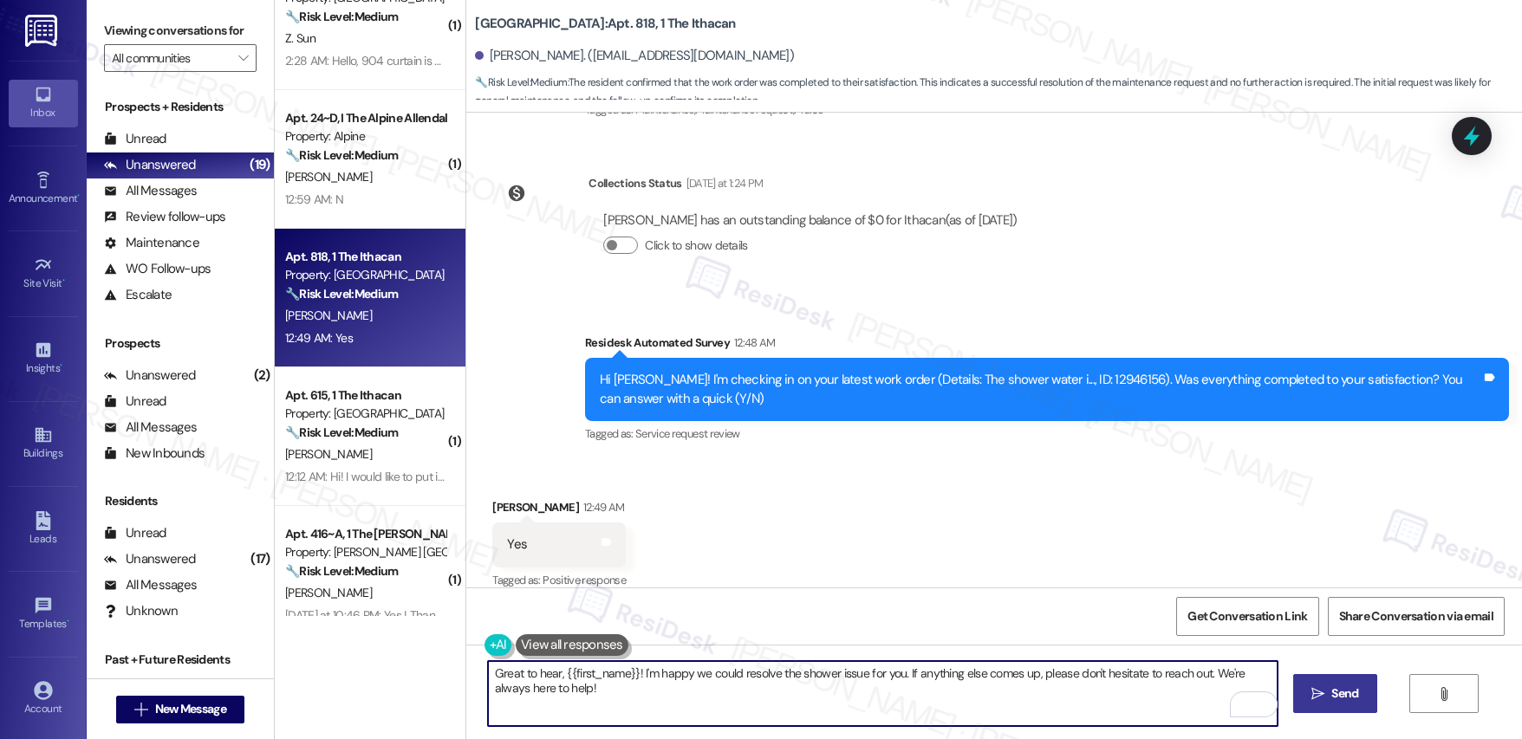
click at [575, 680] on textarea "Great to hear, {{first_name}}! I'm happy we could resolve the shower issue for …" at bounding box center [883, 693] width 790 height 65
paste textarea "Hi {{first_name}}, I'm so glad to hear the work order was completed to your sat…"
type textarea "Hi {{first_name}}, I'm so glad to hear the work order was completed to your sat…"
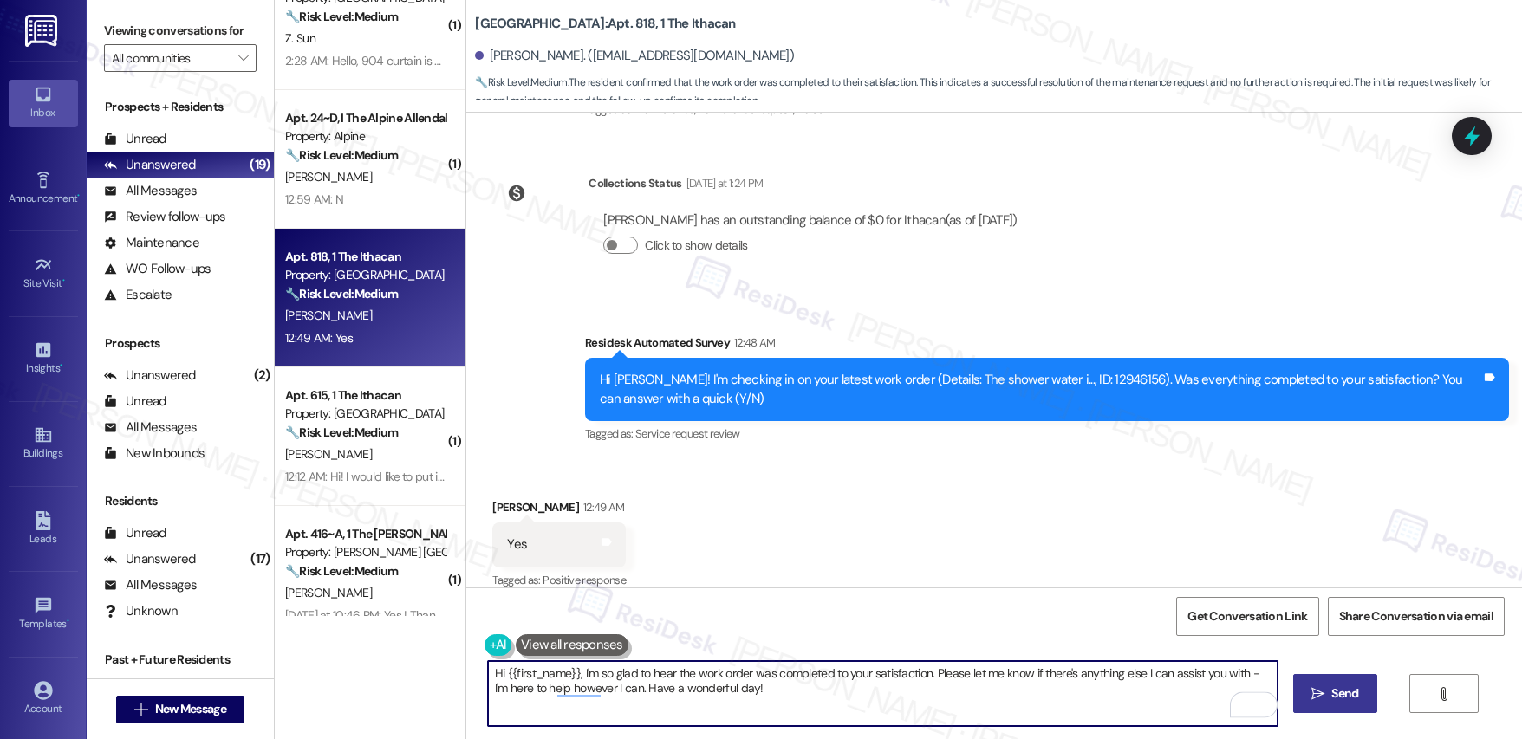
click at [1338, 704] on button " Send" at bounding box center [1335, 693] width 84 height 39
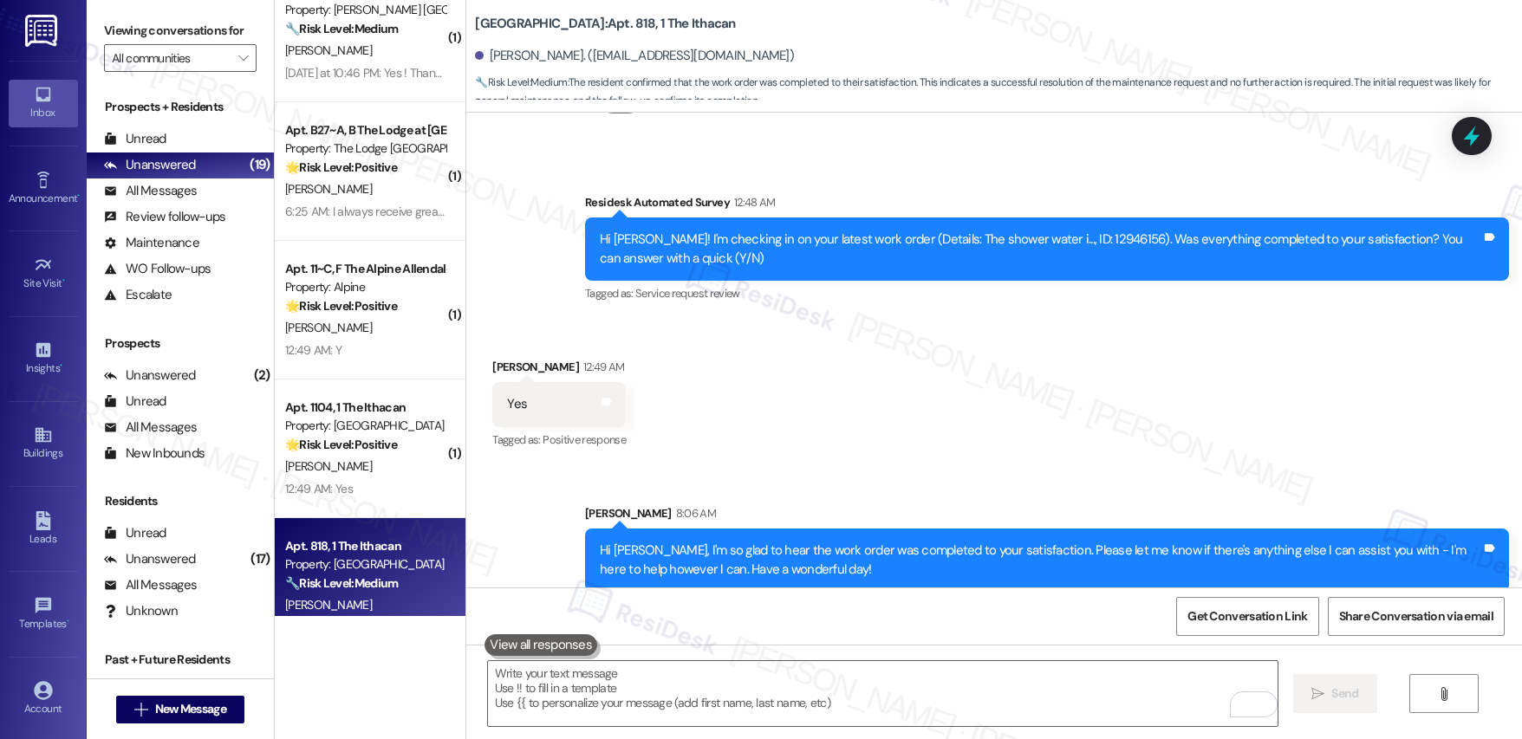
scroll to position [1441, 0]
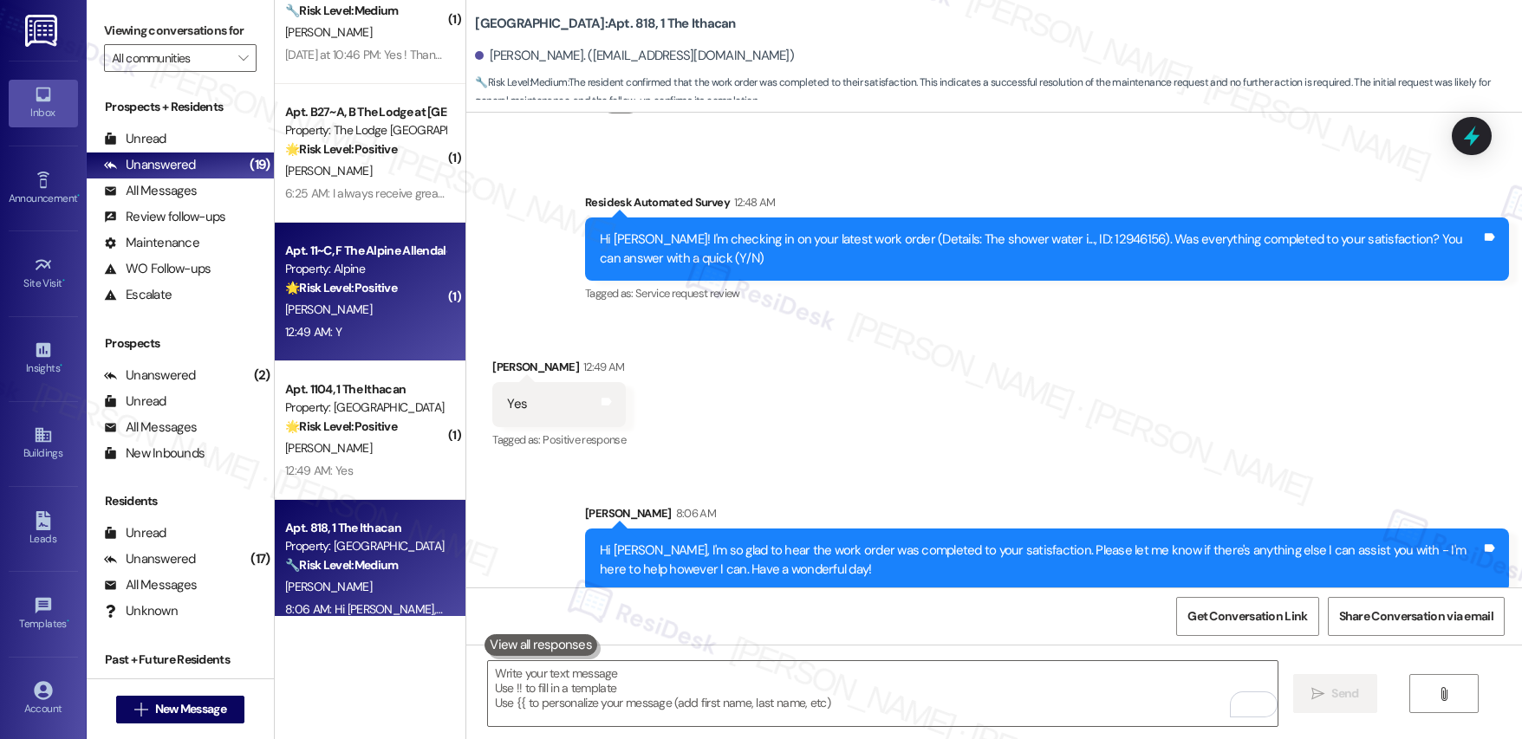
click at [361, 327] on div "12:49 AM: Y 12:49 AM: Y" at bounding box center [365, 333] width 164 height 22
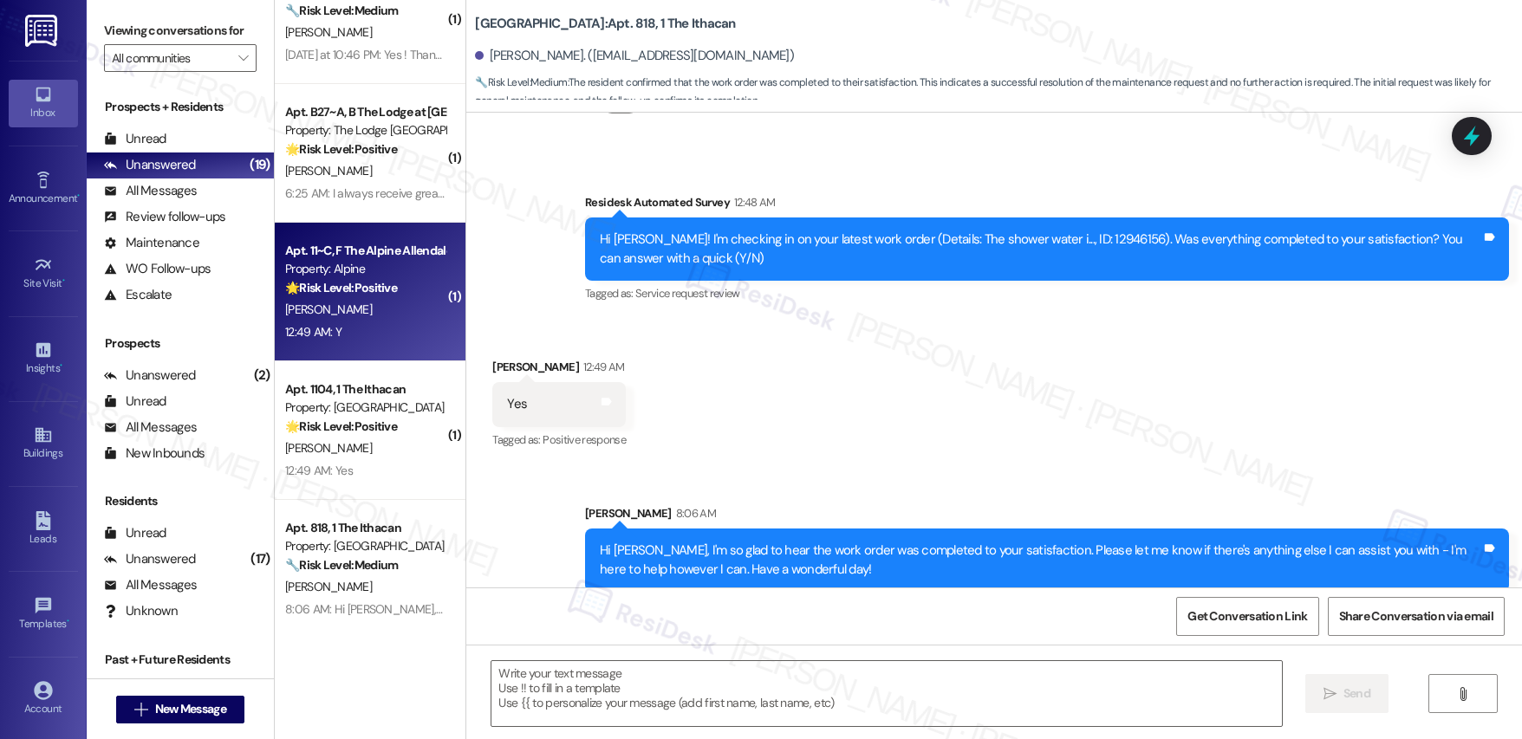
type textarea "Fetching suggested responses. Please feel free to read through the conversation…"
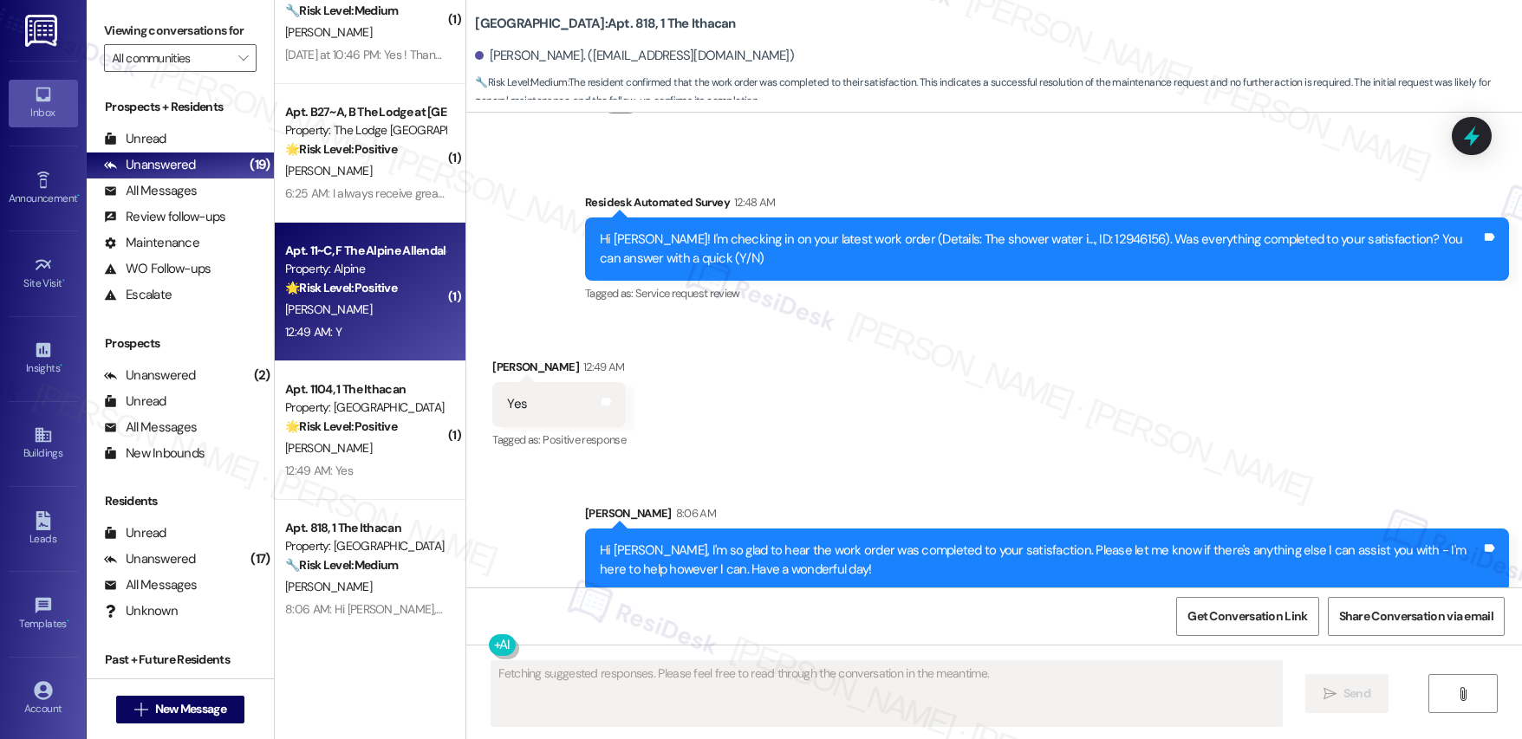
scroll to position [0, 0]
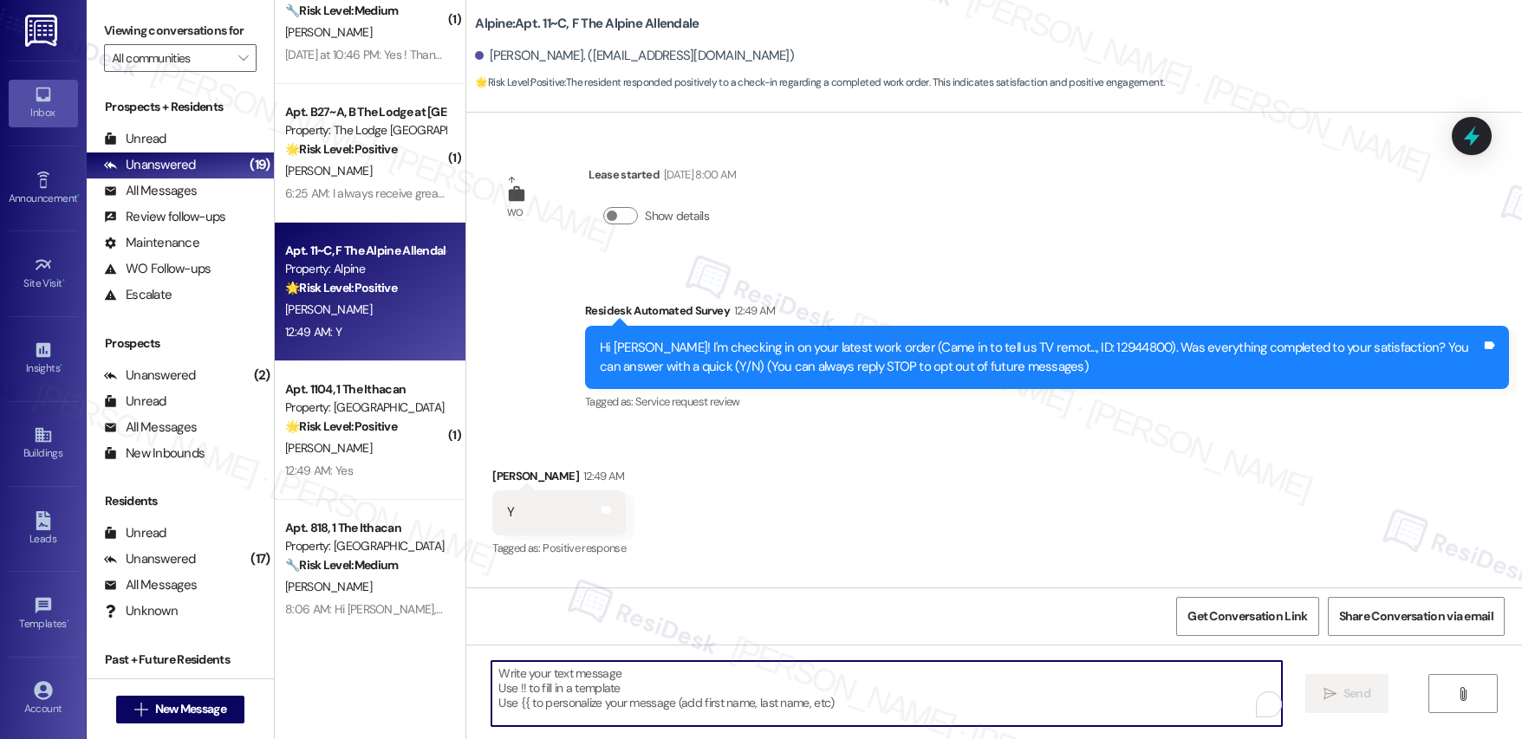
click at [585, 702] on textarea "To enrich screen reader interactions, please activate Accessibility in Grammarl…" at bounding box center [886, 693] width 790 height 65
paste textarea "Hi {{first_name}}, I'm so glad to hear the work order was completed to your sat…"
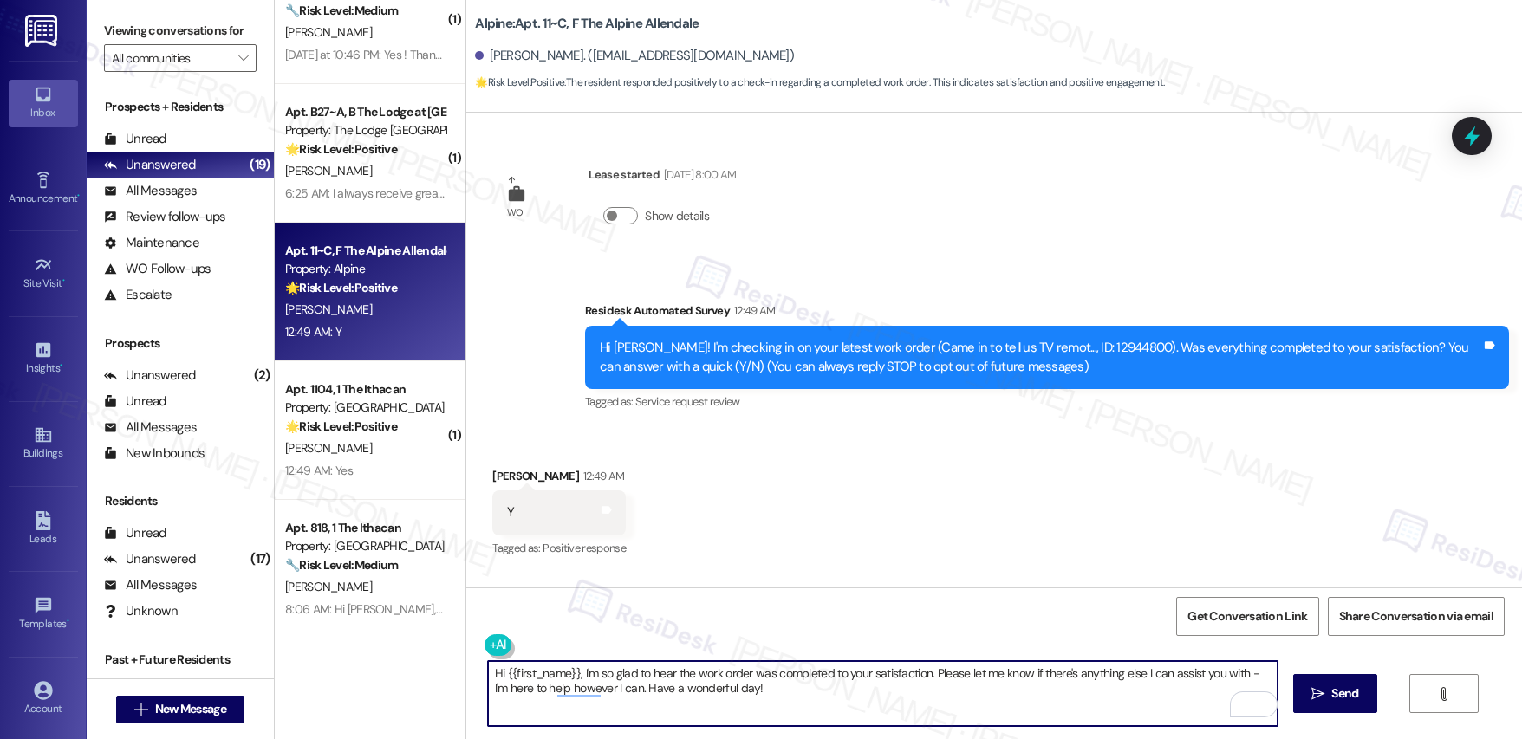
type textarea "Hi {{first_name}}, I'm so glad to hear the work order was completed to your sat…"
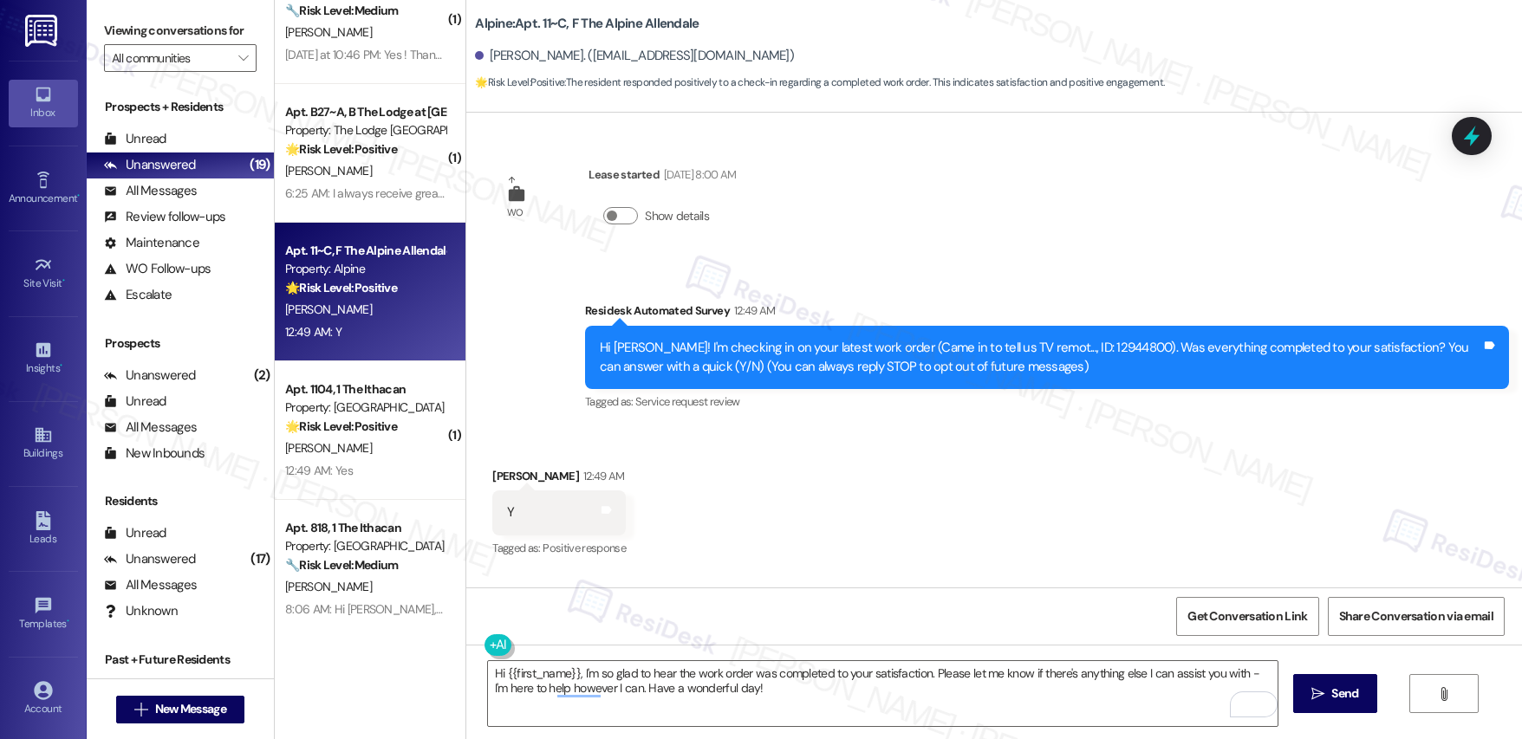
click at [1352, 701] on span "Send" at bounding box center [1344, 694] width 27 height 18
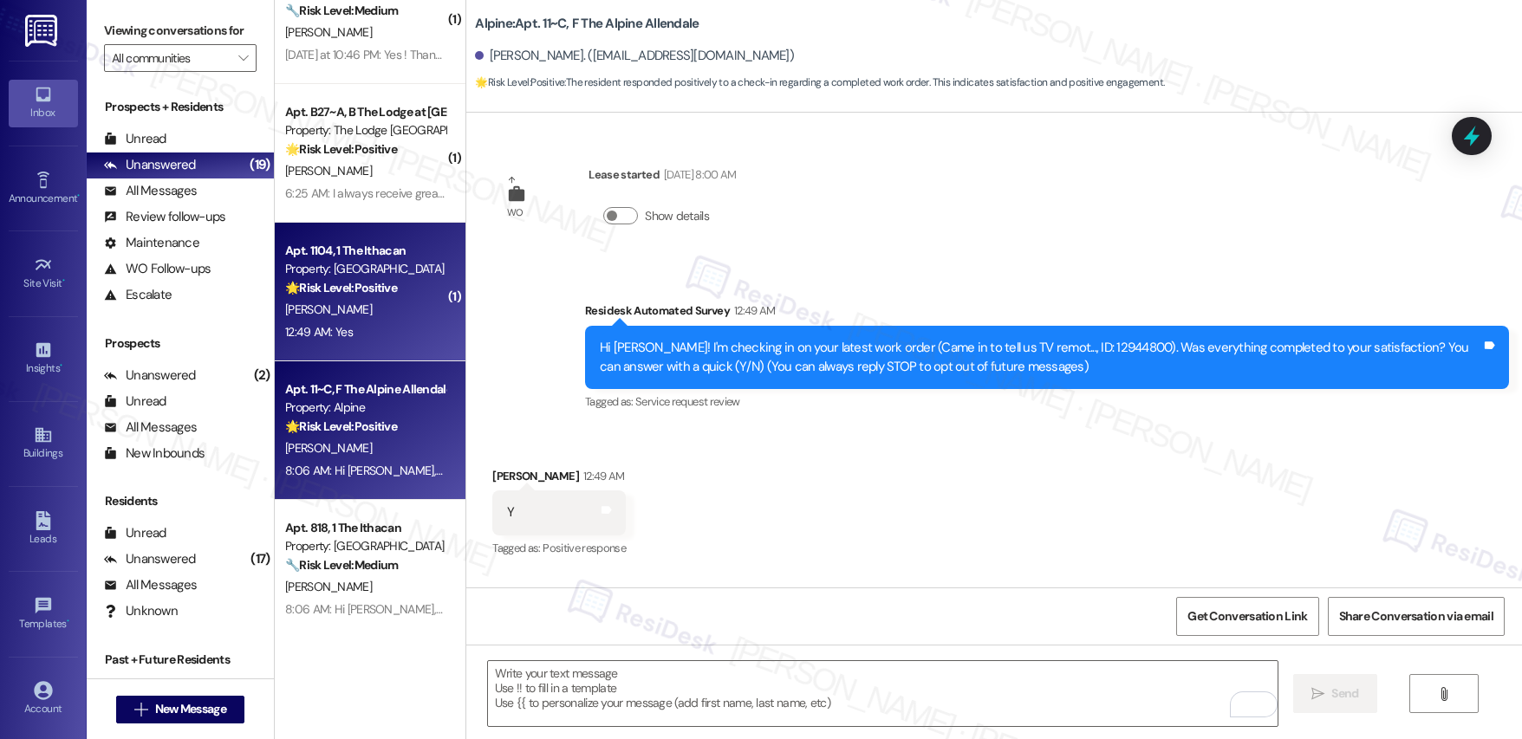
click at [370, 327] on div "12:49 AM: Yes 12:49 AM: Yes" at bounding box center [365, 333] width 164 height 22
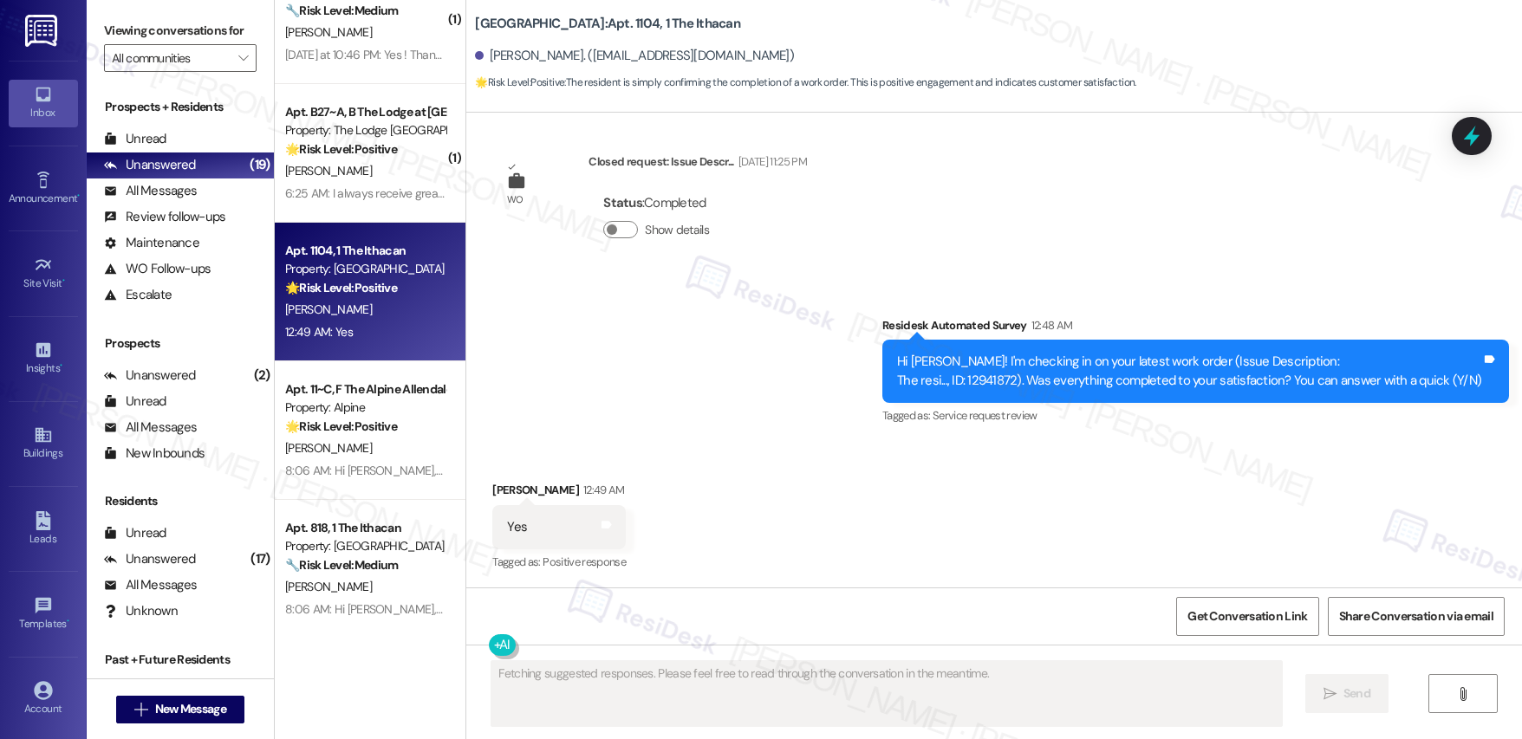
scroll to position [3658, 0]
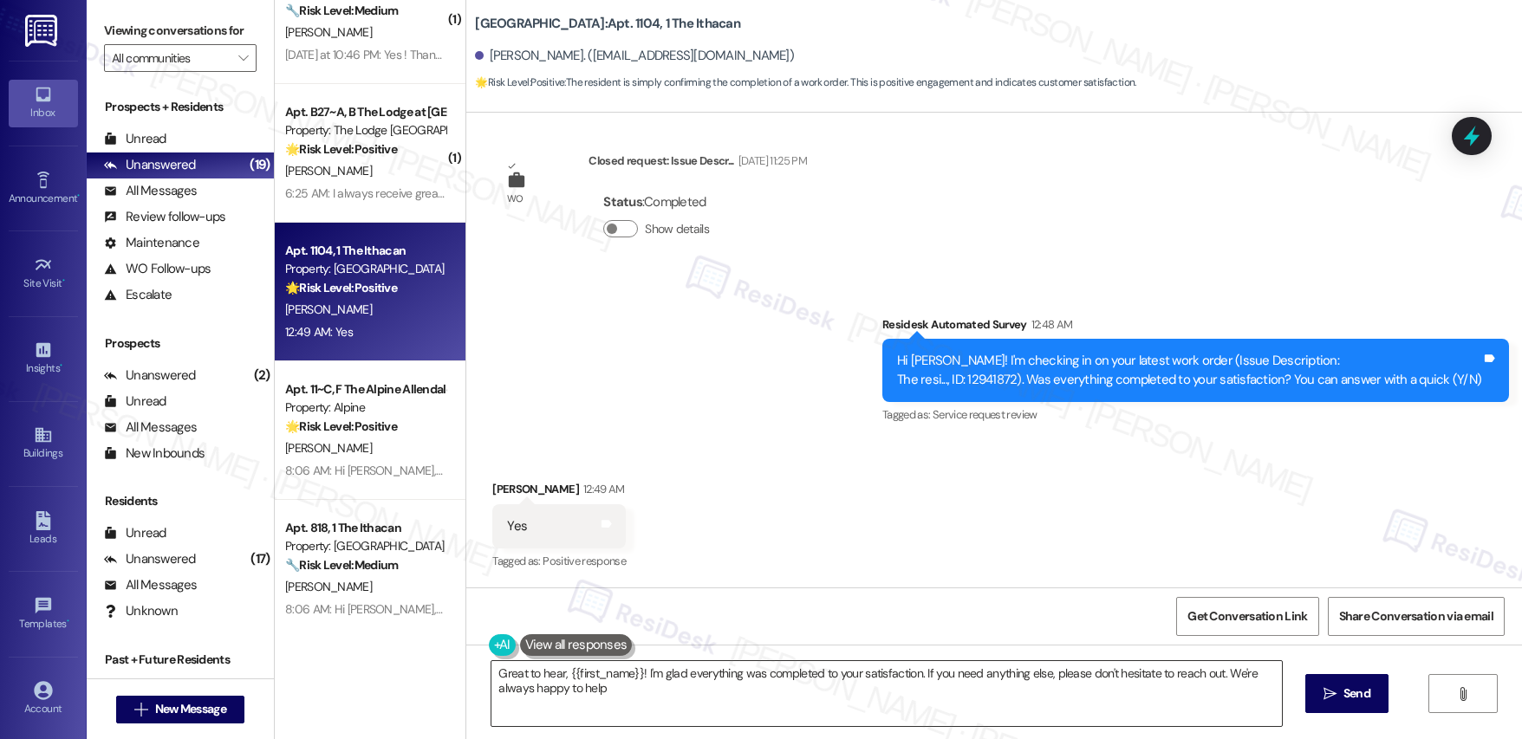
type textarea "Great to hear, {{first_name}}! I'm glad everything was completed to your satisf…"
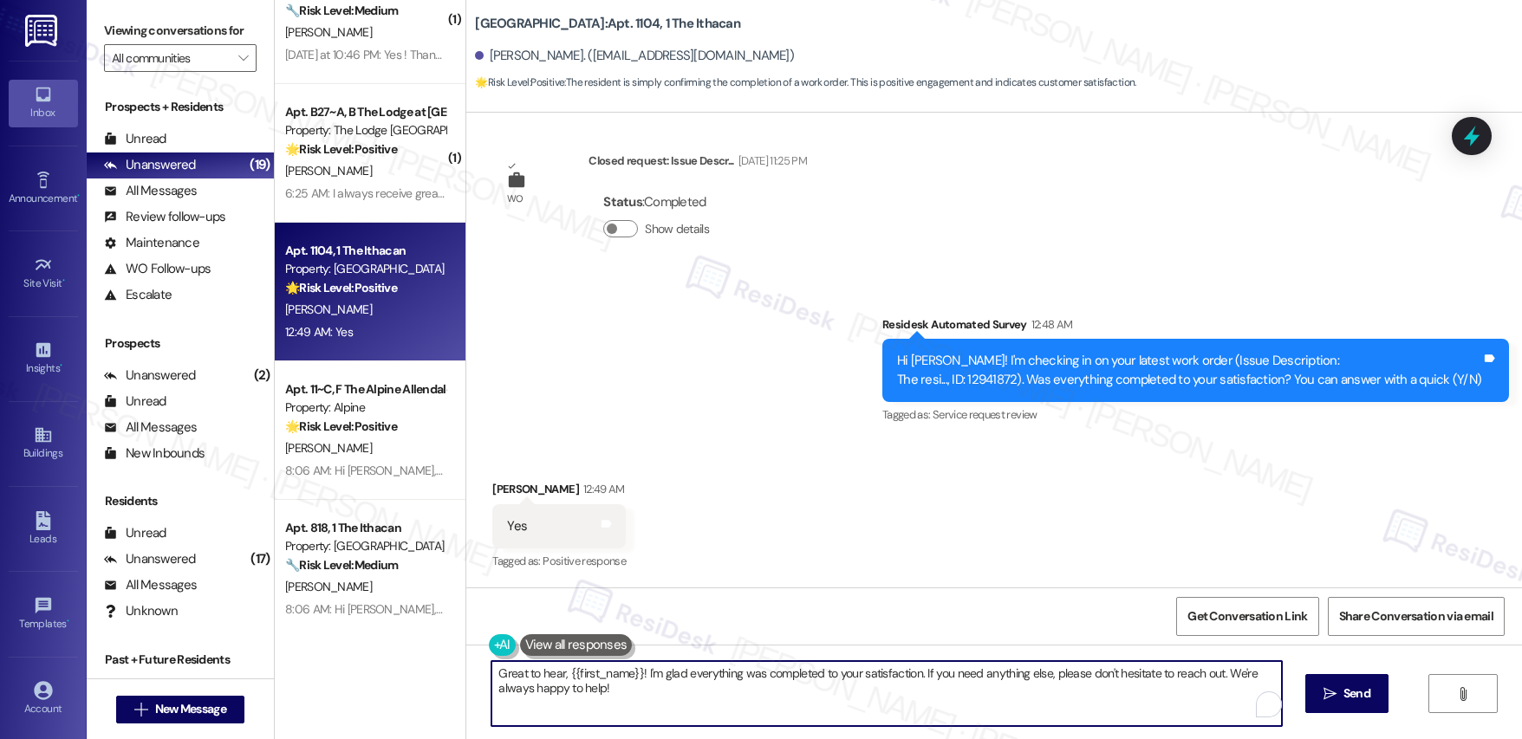
click at [529, 681] on textarea "Great to hear, {{first_name}}! I'm glad everything was completed to your satisf…" at bounding box center [886, 693] width 790 height 65
click at [712, 701] on textarea "Great to hear, {{first_name}}! I'm glad everything was completed to your satisf…" at bounding box center [886, 693] width 790 height 65
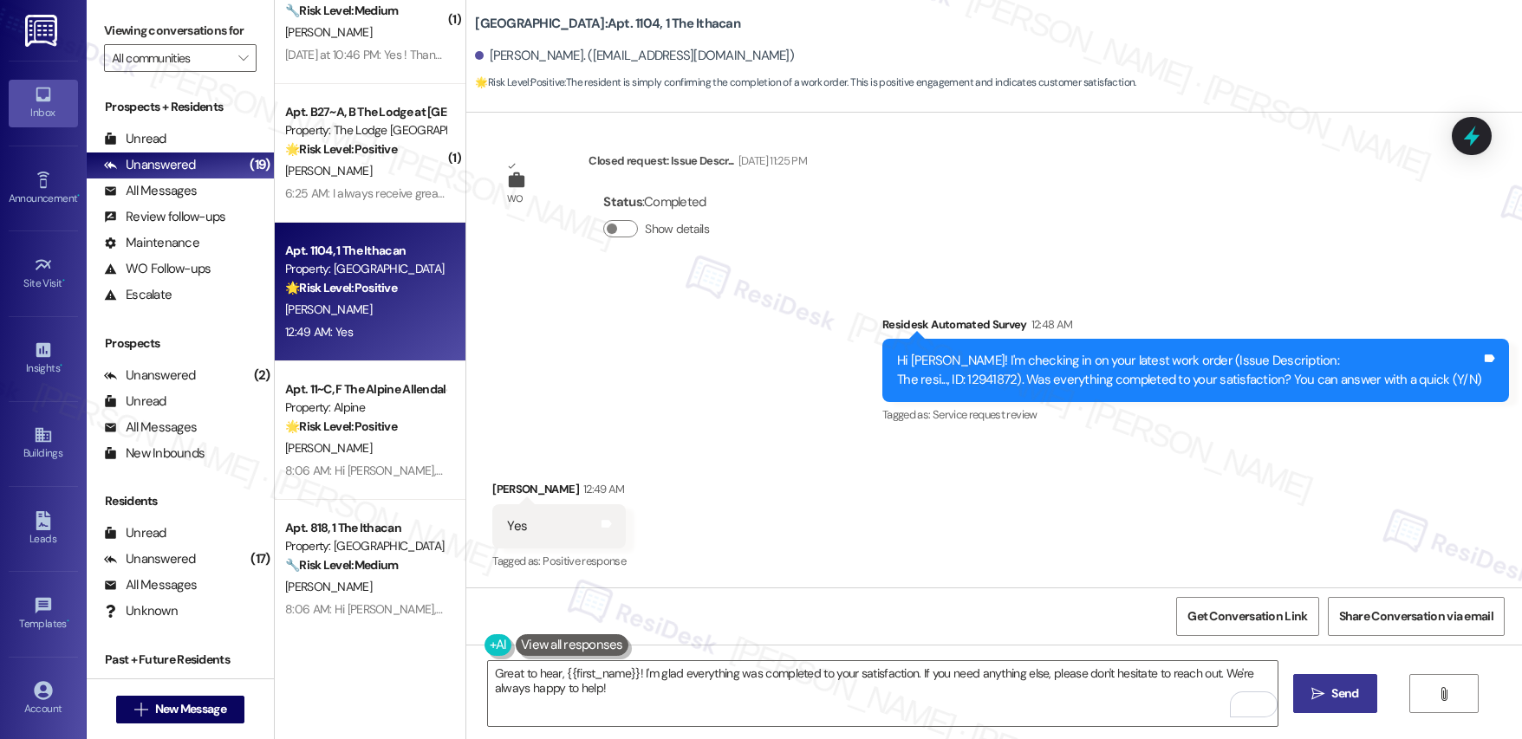
click at [1354, 682] on button " Send" at bounding box center [1335, 693] width 84 height 39
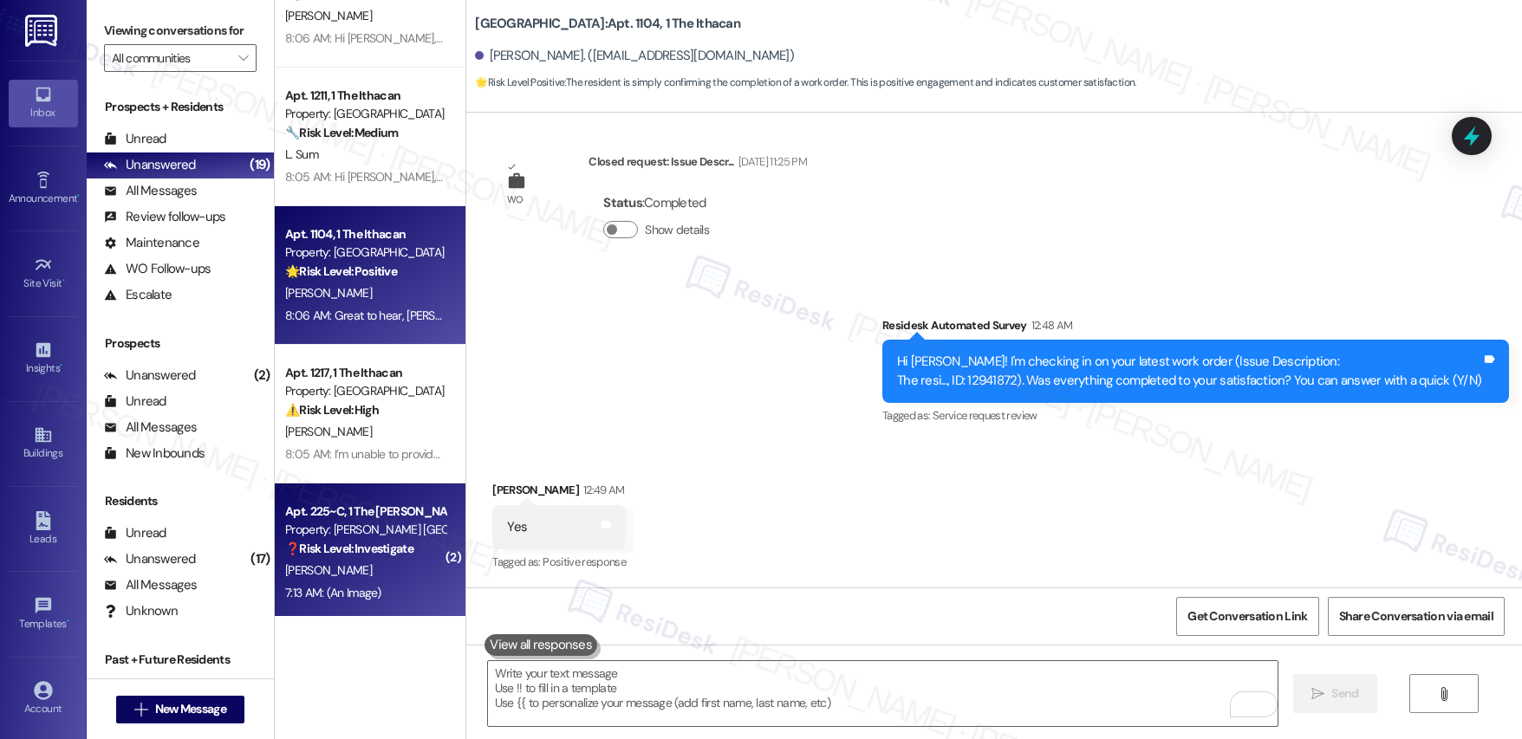
scroll to position [1872, 0]
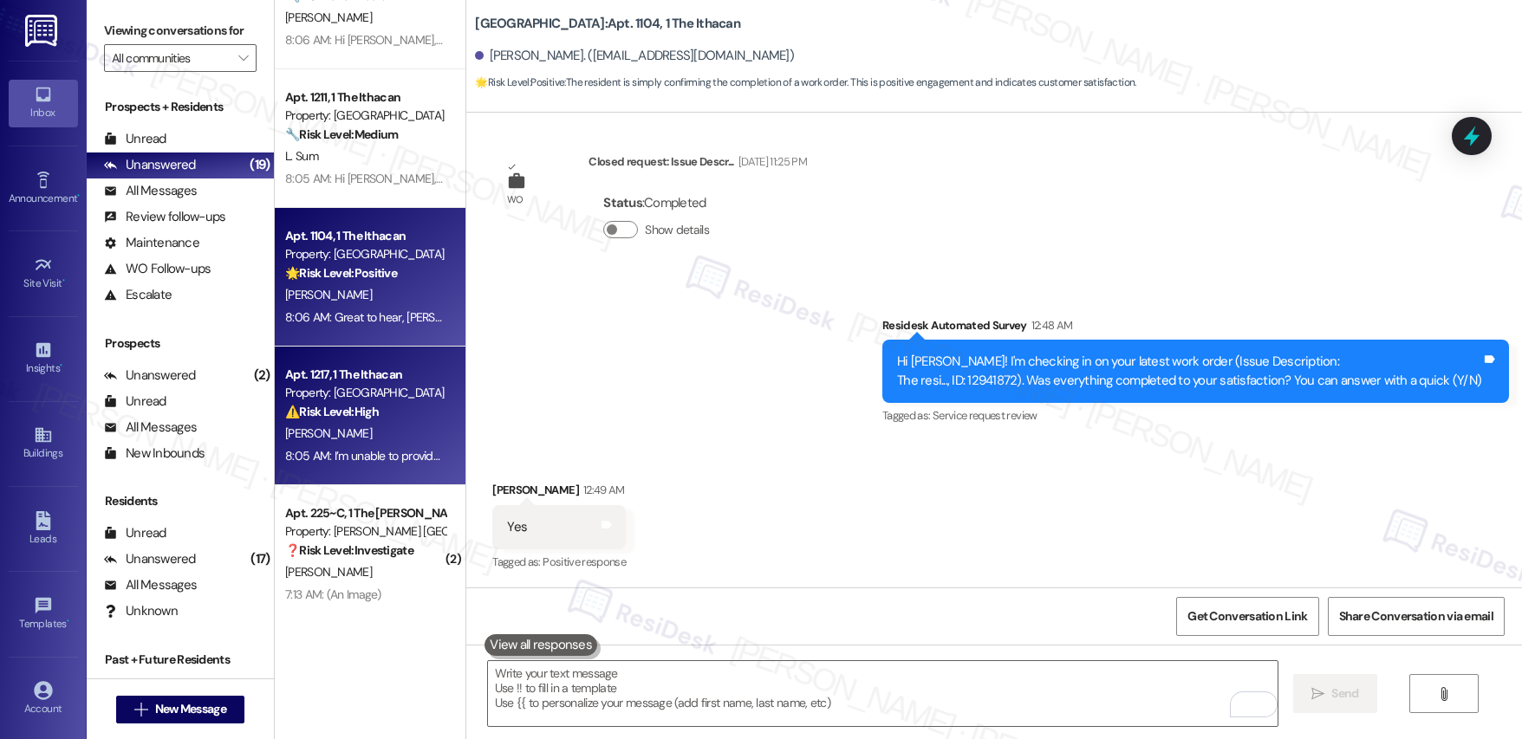
click at [367, 425] on div "[PERSON_NAME]" at bounding box center [365, 434] width 164 height 22
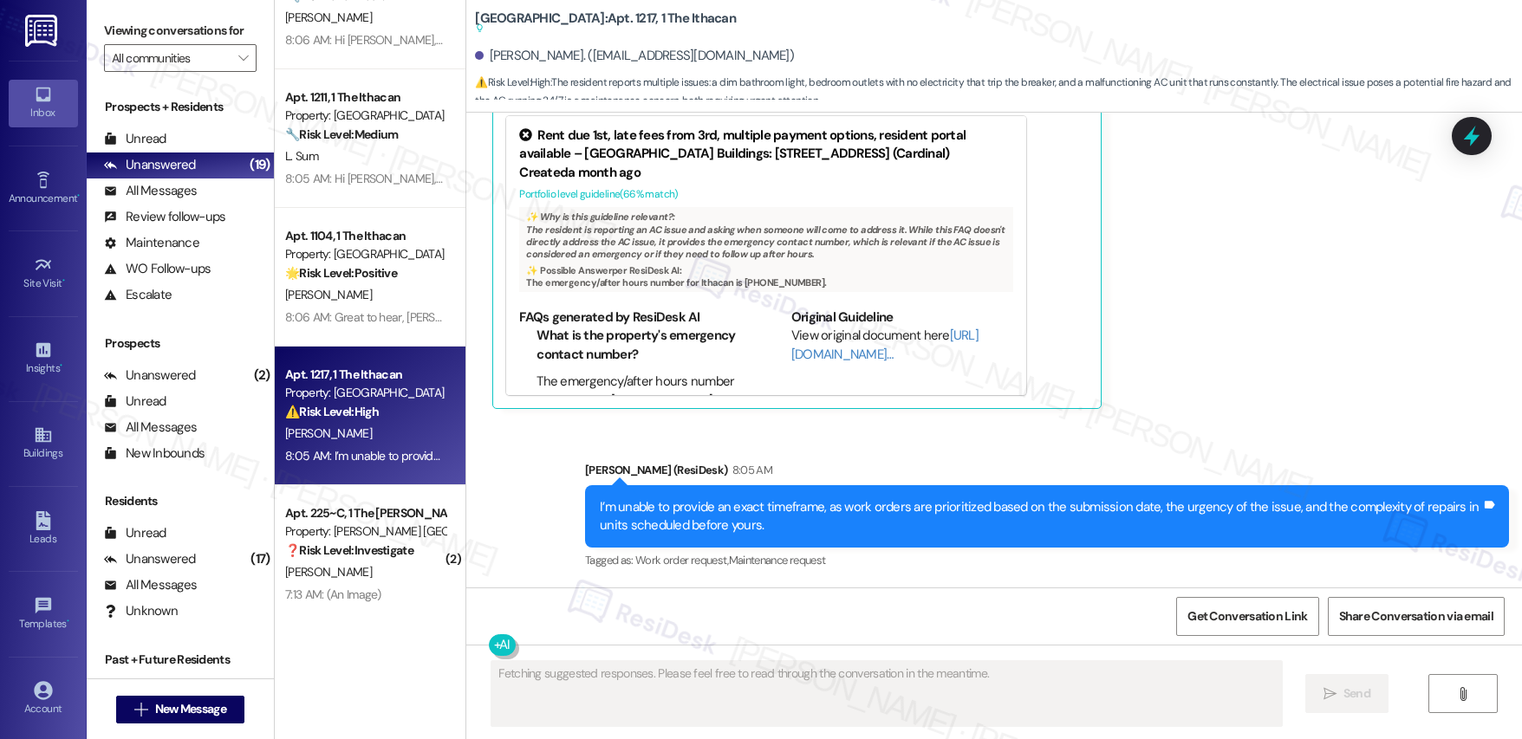
scroll to position [2336, 0]
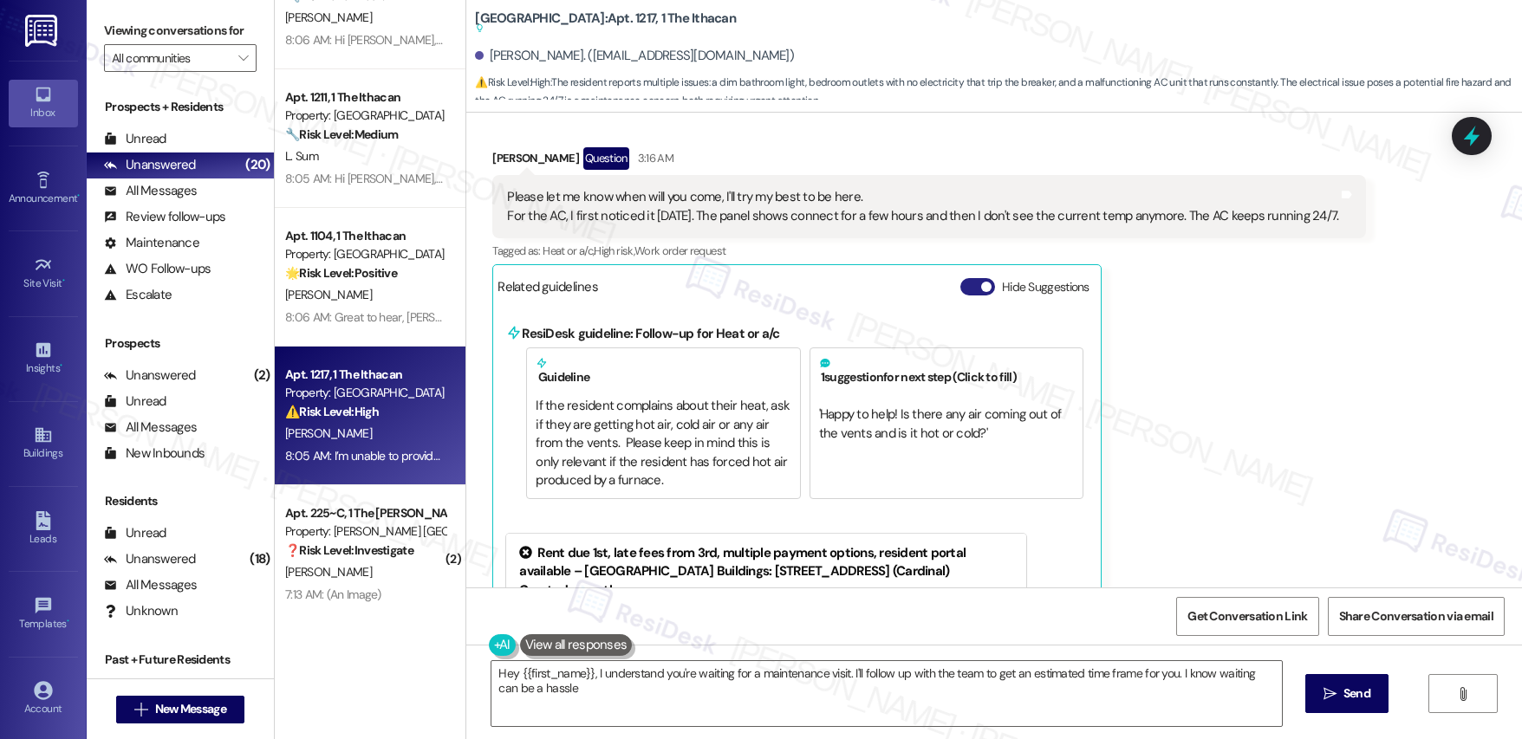
type textarea "Hey {{first_name}}, I understand you're waiting for a maintenance visit. I'll f…"
click at [960, 278] on button "Hide Suggestions" at bounding box center [977, 286] width 35 height 17
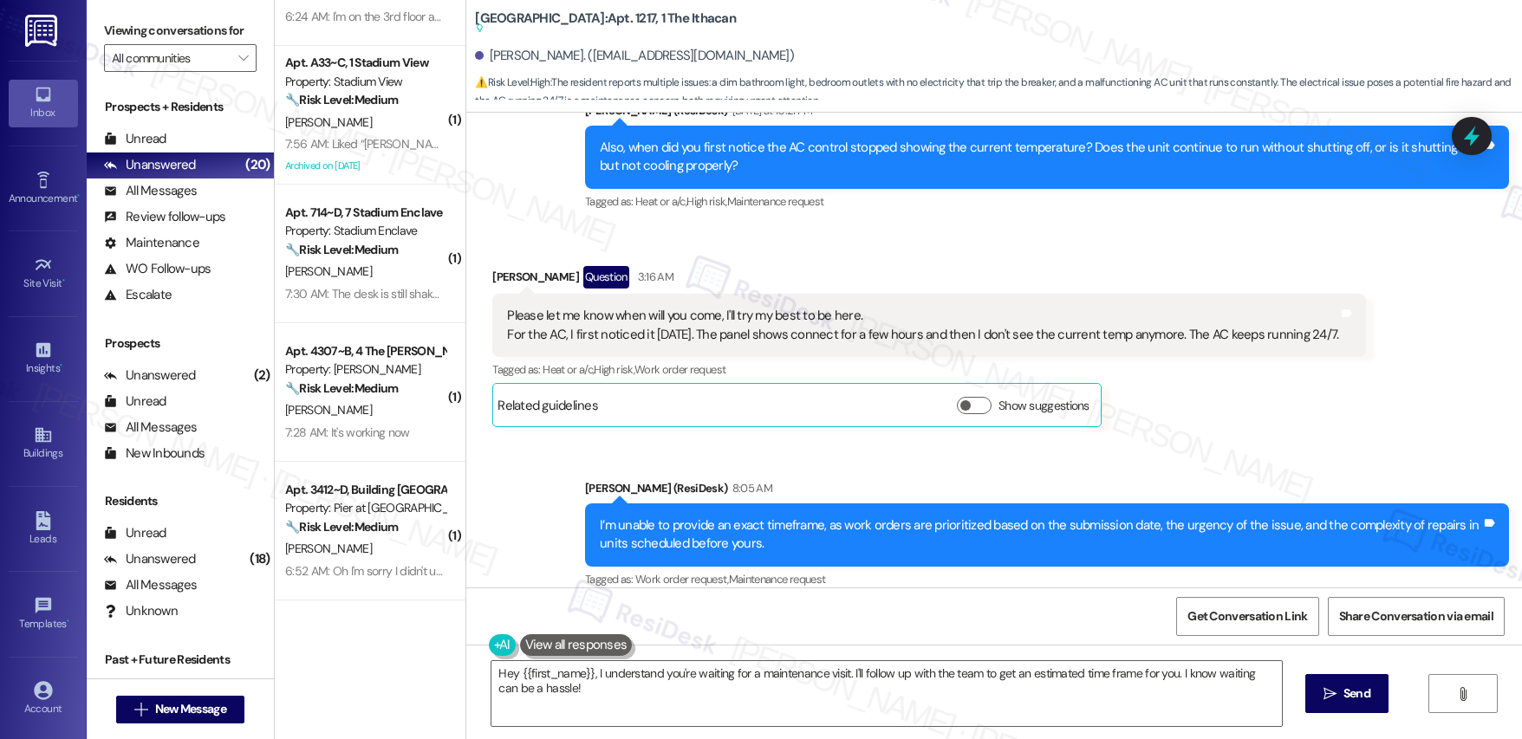
scroll to position [0, 0]
